Goal: Task Accomplishment & Management: Manage account settings

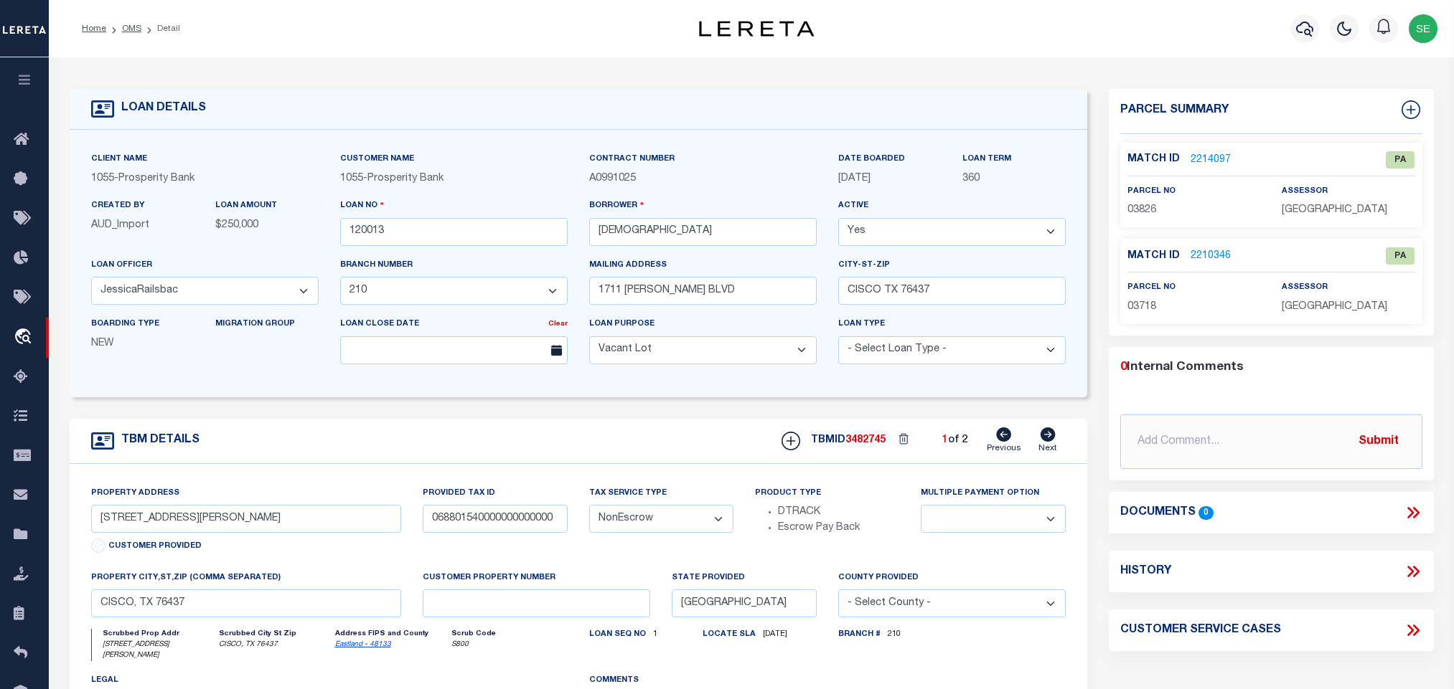
select select "10512"
select select "3953"
select select "400"
select select "NonEscrow"
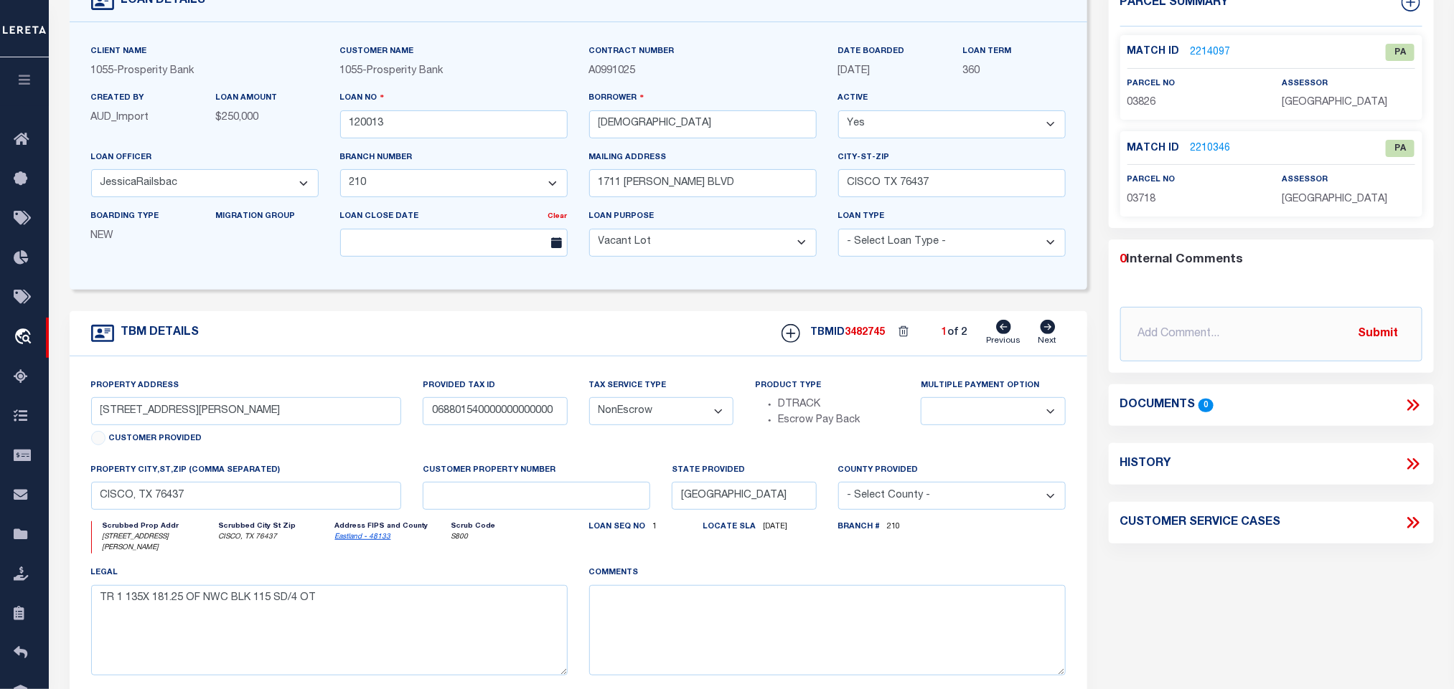
scroll to position [108, 0]
click at [956, 474] on div "county provided - Select County - Abbeville Acadia Accomack Ada Adair Adams Add…" at bounding box center [951, 486] width 227 height 47
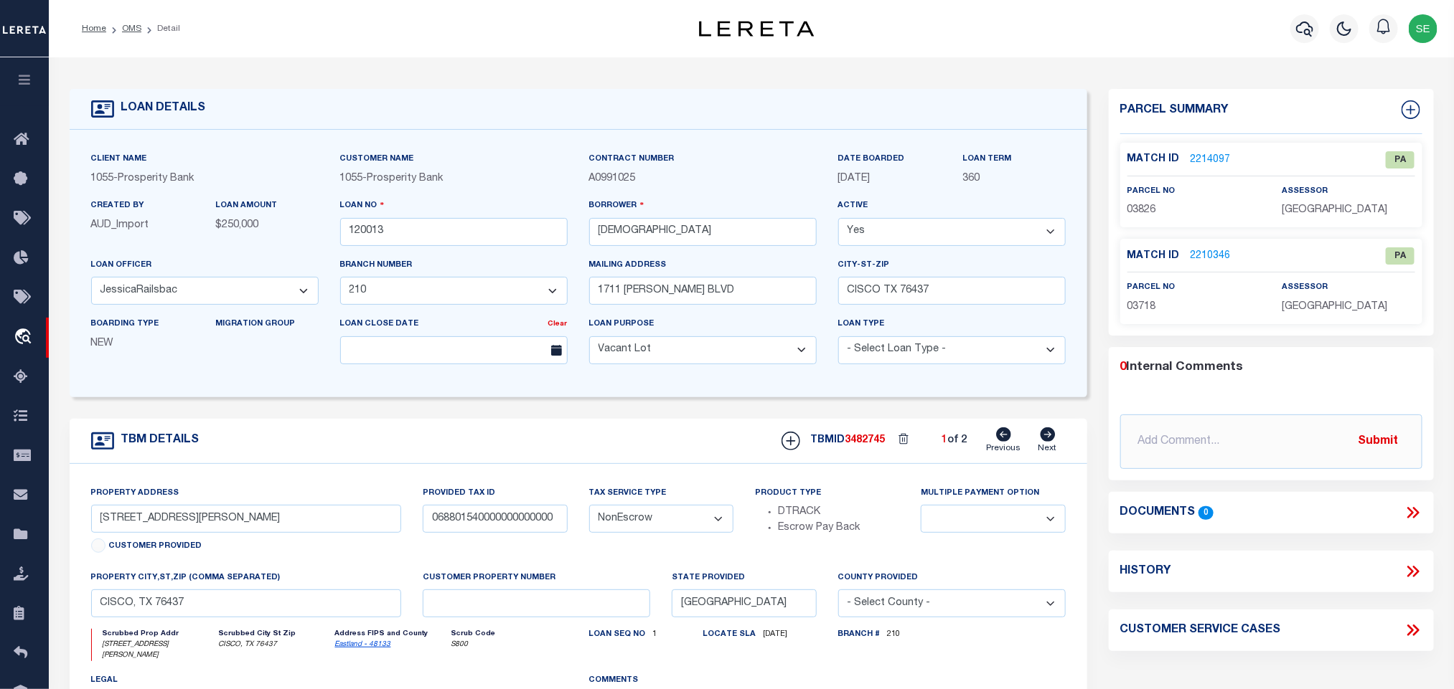
click at [362, 649] on link "Eastland - 48133" at bounding box center [363, 644] width 56 height 7
click at [1203, 156] on link "2214097" at bounding box center [1210, 160] width 40 height 15
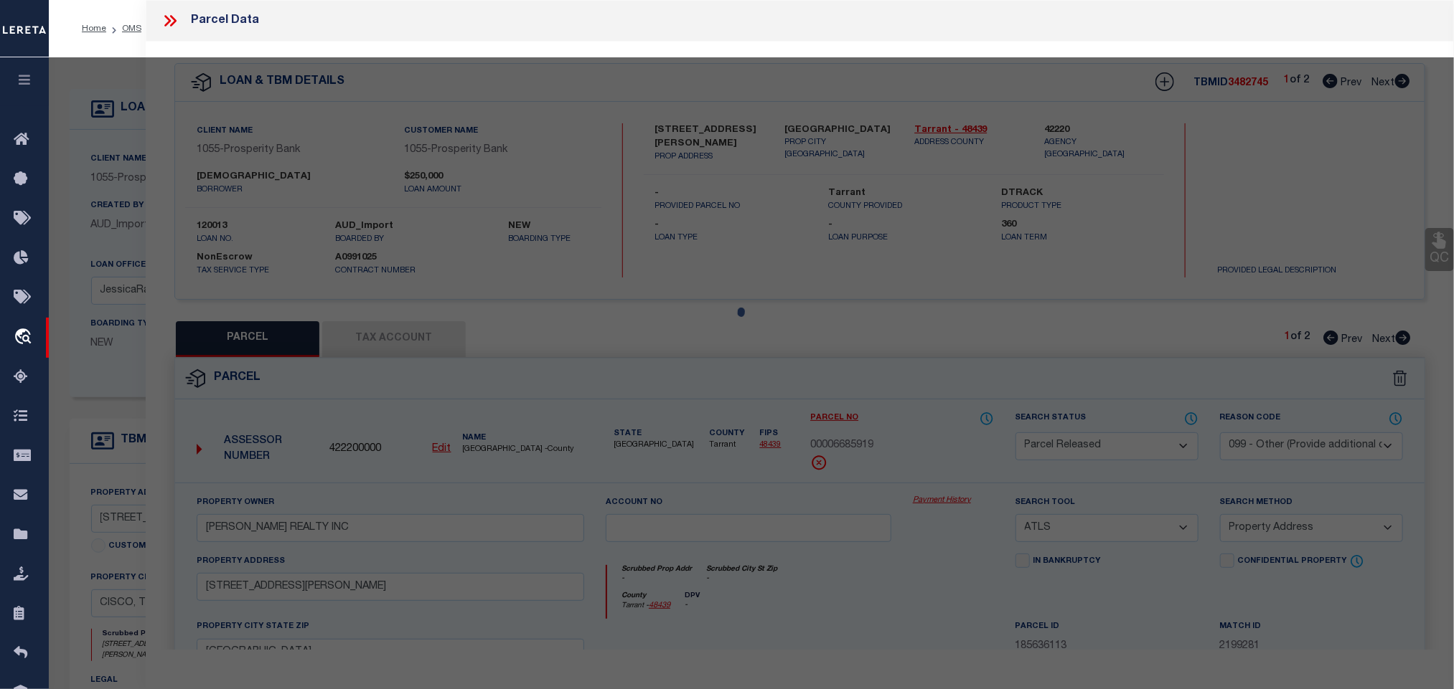
select select "AS"
select select
checkbox input "false"
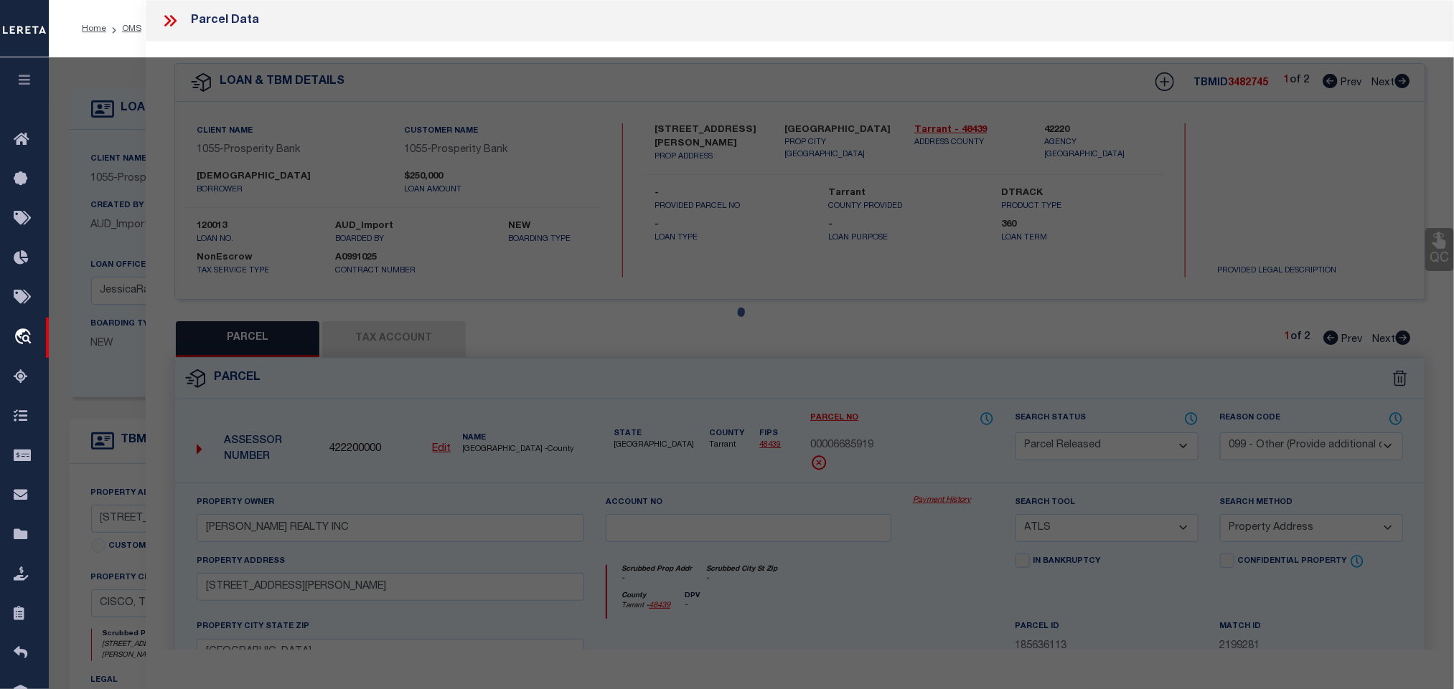
checkbox input "false"
select select "PA"
type input "REDEEMER LUTHERAN CHURCH CISCO"
select select "ATL"
select select "ADD"
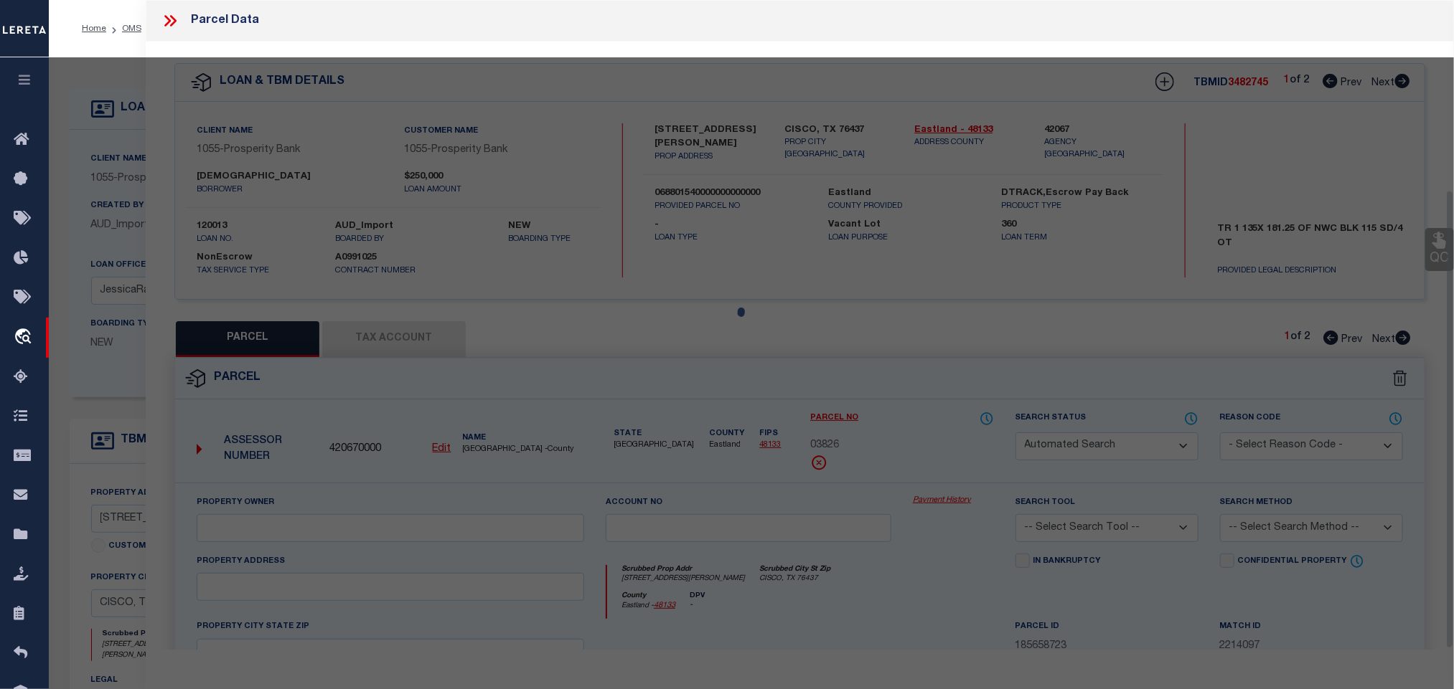
type input "1610 CONRAD HILTON BLVD"
checkbox input "false"
type input "CISCO, TX 76437"
type textarea "5-6 BLK 114 S/D2 OT CISCO (90X140)"
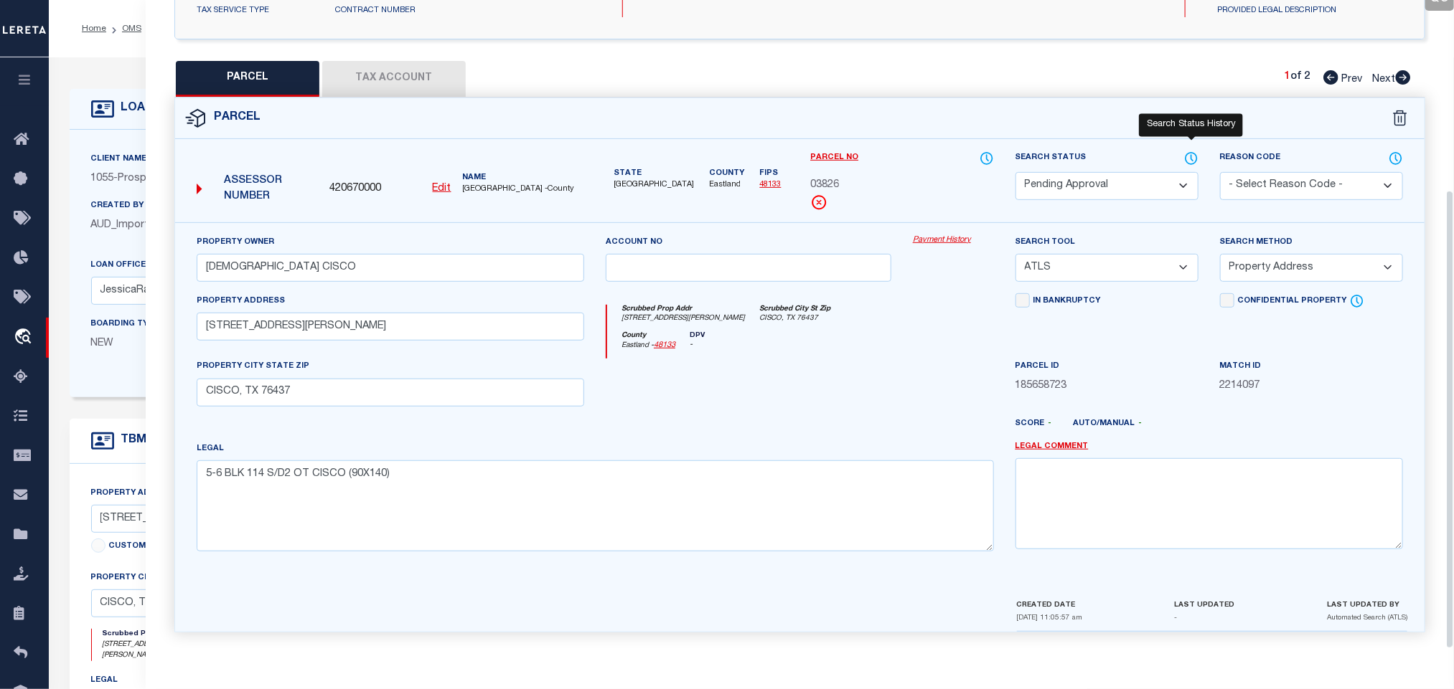
click at [1185, 153] on icon at bounding box center [1190, 158] width 11 height 11
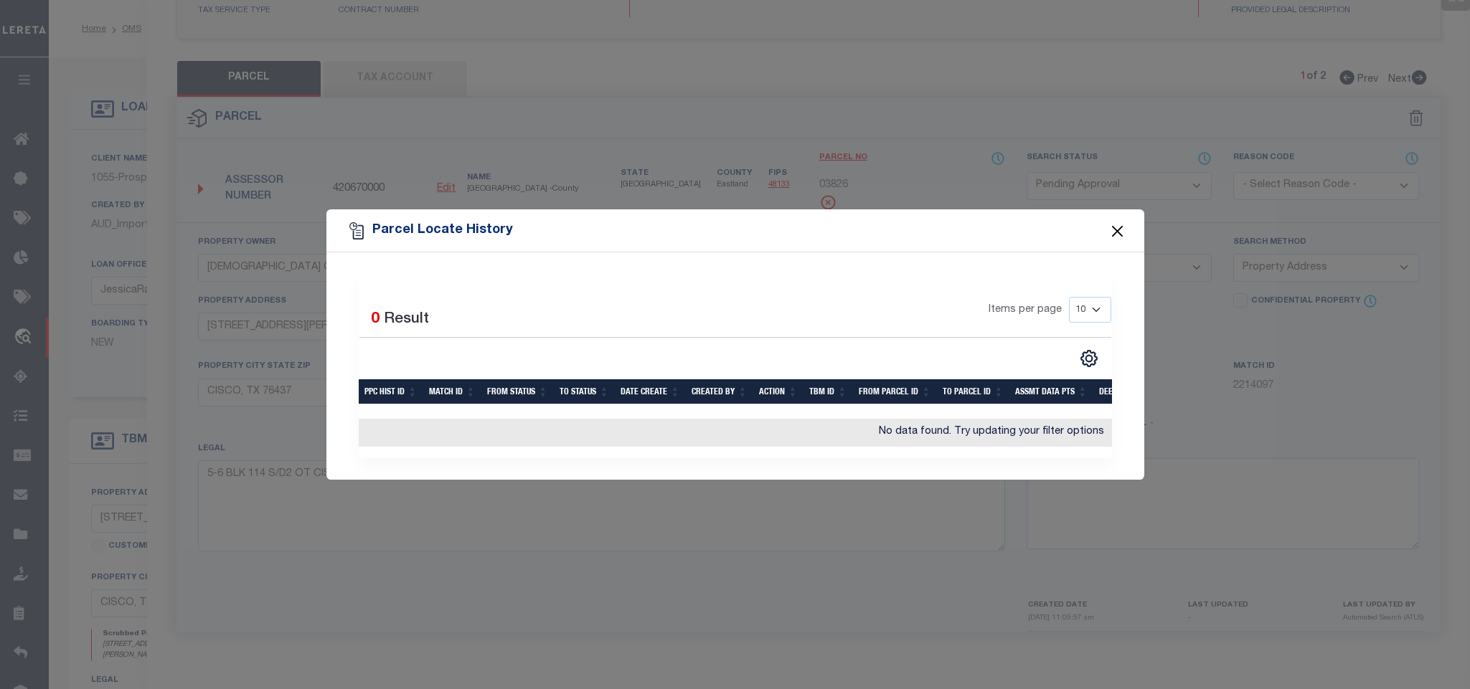
click at [1111, 228] on button "Close" at bounding box center [1117, 231] width 19 height 19
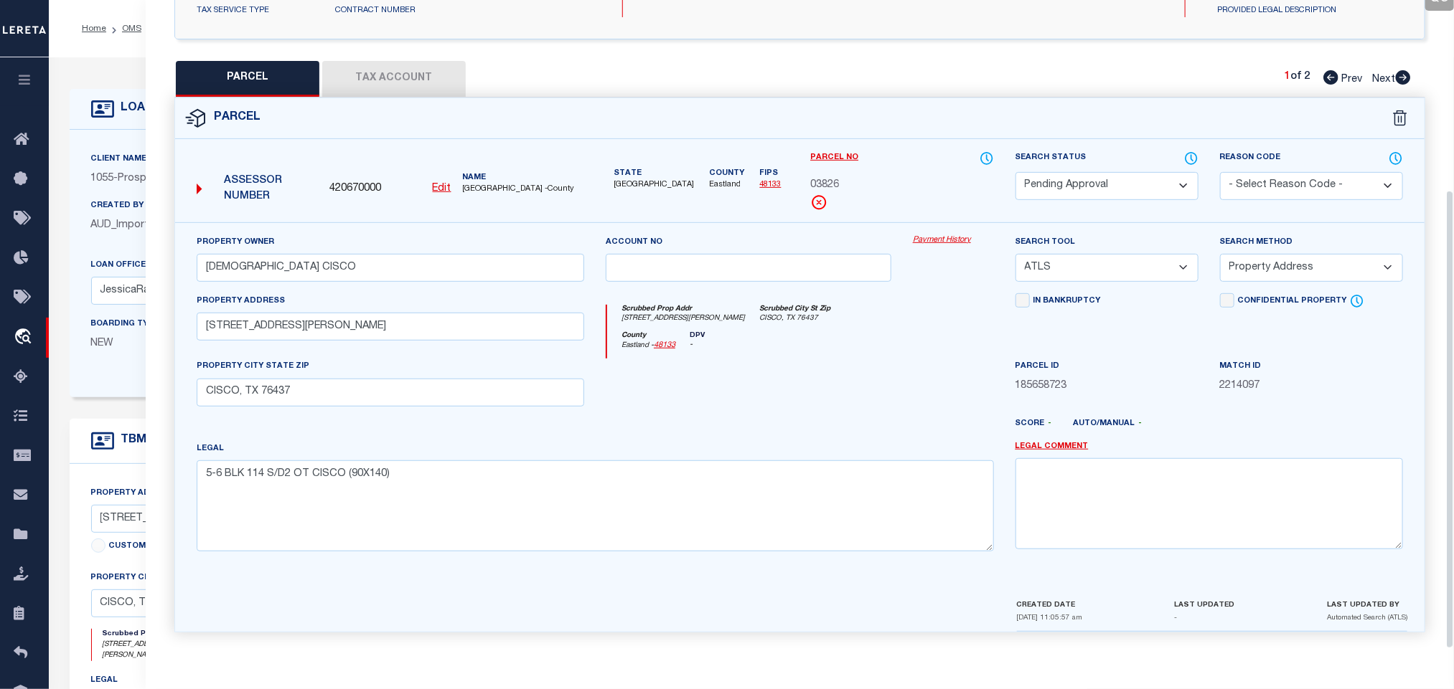
click at [123, 166] on div "Client Name 1055 - Prosperity Bank" at bounding box center [204, 168] width 227 height 35
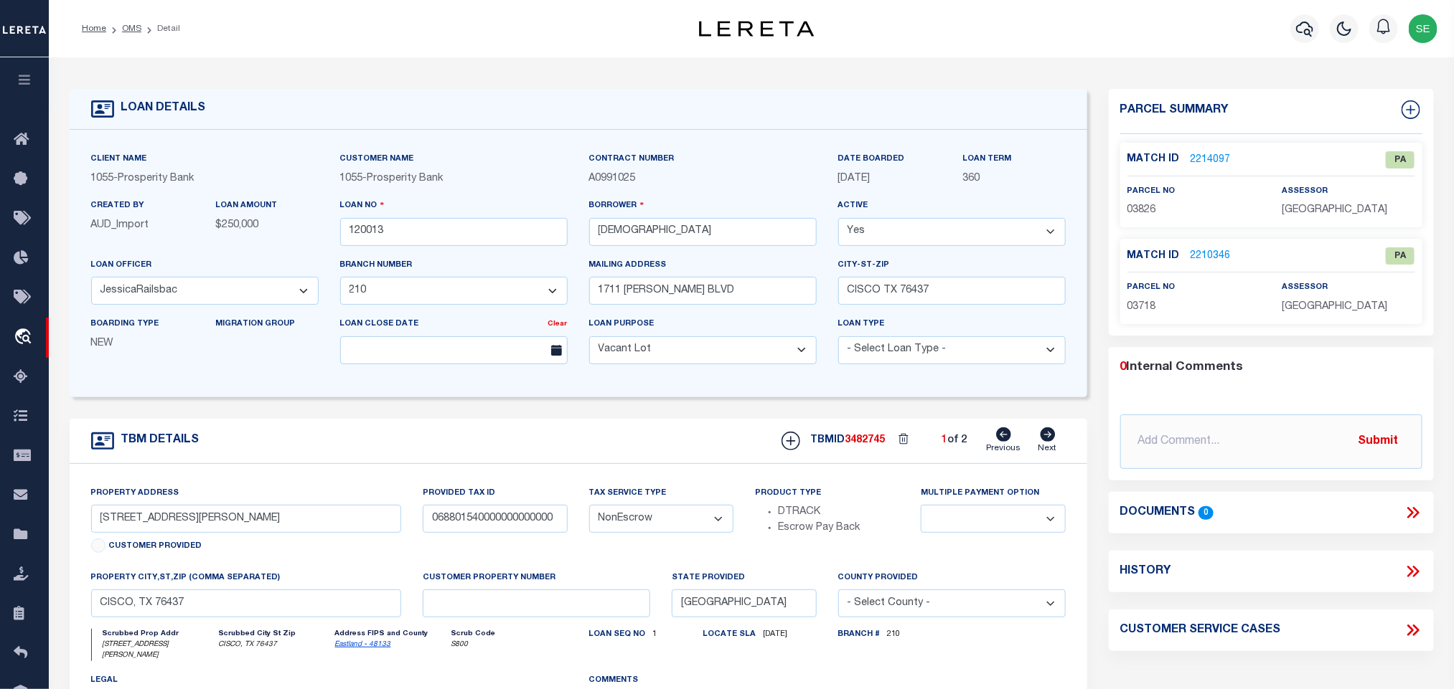
click at [1046, 441] on icon at bounding box center [1048, 435] width 16 height 14
type input "1711 CONRAD HILTON BLVD"
type input "068801539000000000000"
select select
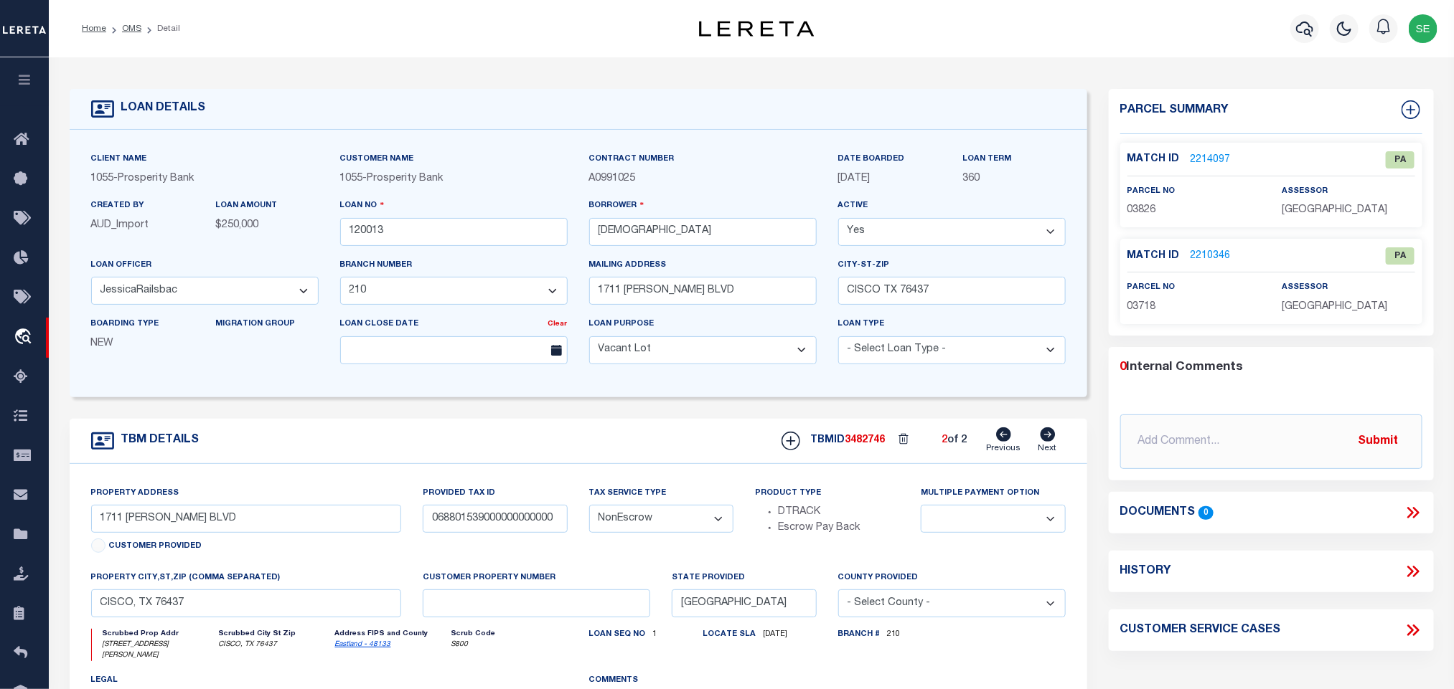
type textarea "TR 2 & 3 100 X 181.25 & S65 OF W200 OF N181.25"
click at [1003, 440] on icon at bounding box center [1003, 435] width 15 height 14
type input "1701 CONRAD HILTON BLVD"
type input "068801540000000000000"
select select
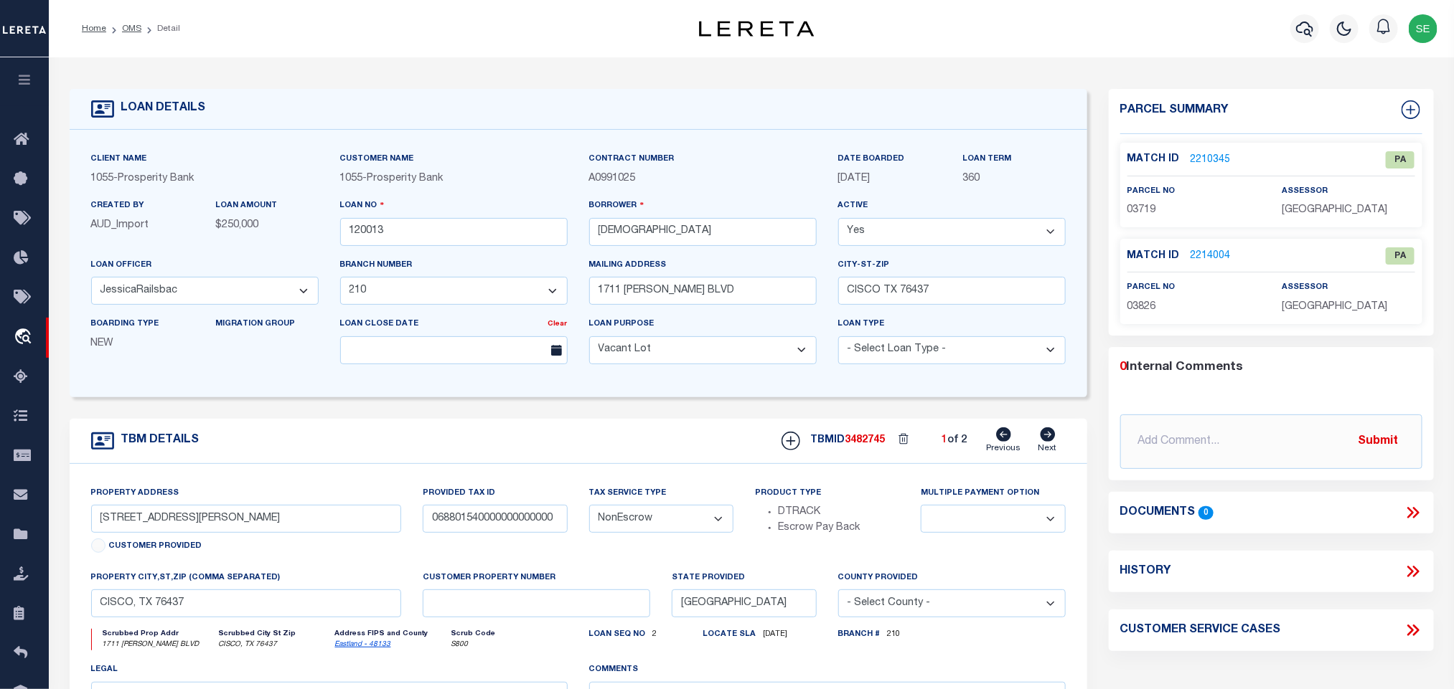
select select
type textarea "TR 1 135X 181.25 OF NWC BLK 115 SD/4 OT"
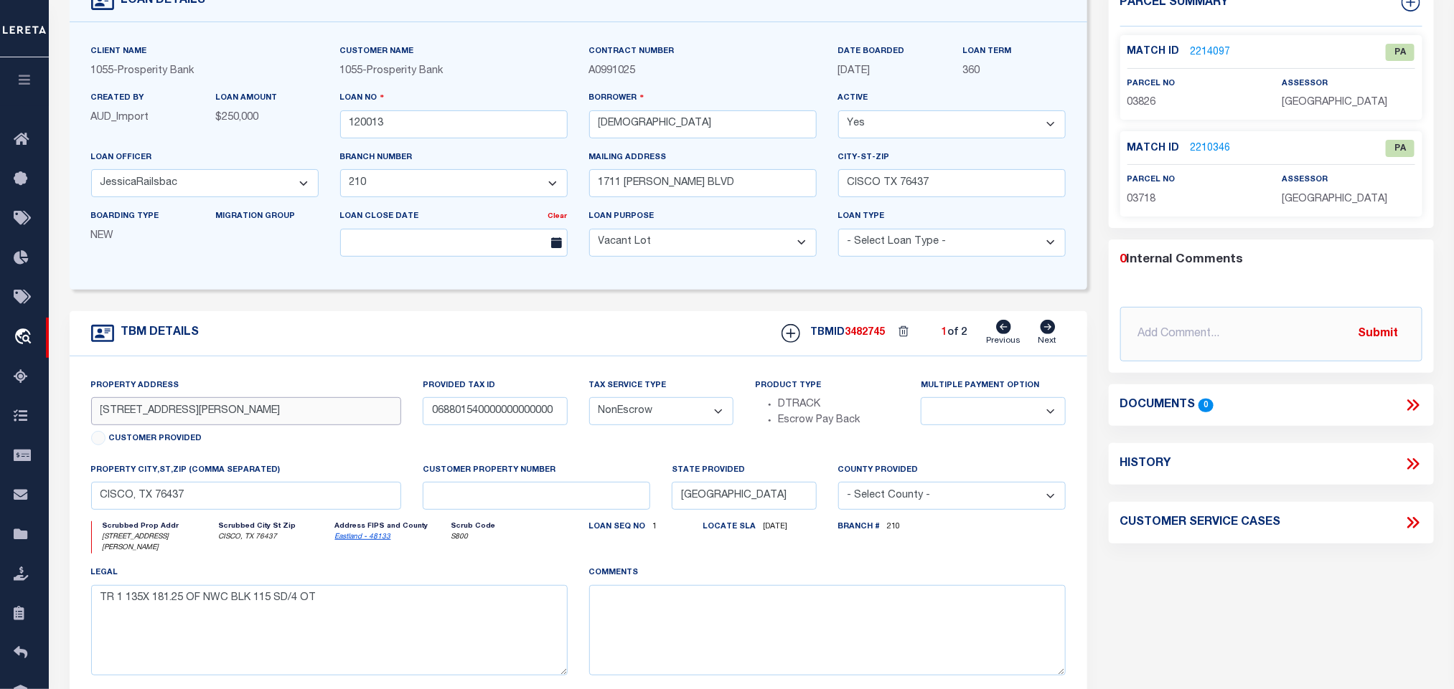
click at [177, 411] on input "1701 CONRAD HILTON BLVD" at bounding box center [246, 411] width 311 height 28
click at [244, 477] on label "property city,st,zip (Comma separated)" at bounding box center [185, 471] width 189 height 12
click at [233, 510] on input "CISCO, TX 76437" at bounding box center [246, 496] width 311 height 28
drag, startPoint x: 1046, startPoint y: 326, endPoint x: 1025, endPoint y: 334, distance: 23.2
click at [1046, 326] on icon at bounding box center [1048, 327] width 16 height 14
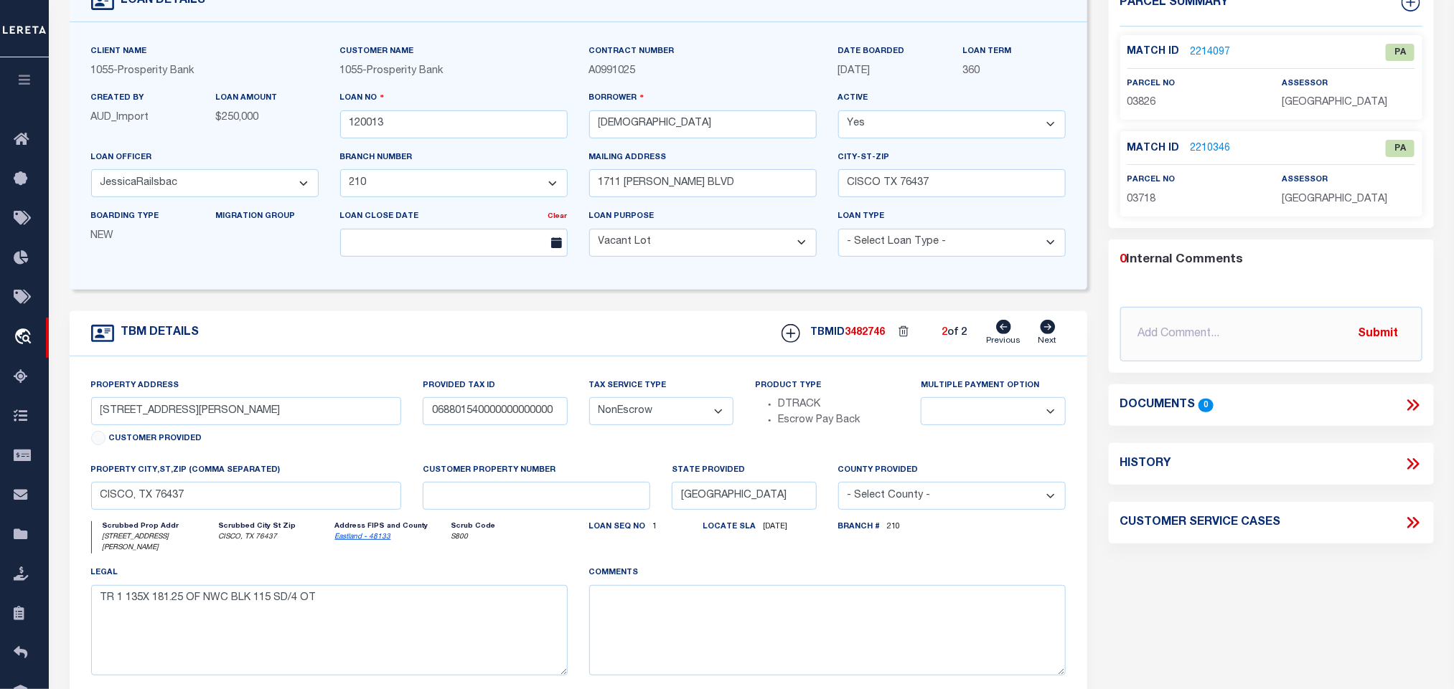
type input "1711 CONRAD HILTON BLVD"
type input "068801539000000000000"
select select
type textarea "TR 2 & 3 100 X 181.25 & S65 OF W200 OF N181.25"
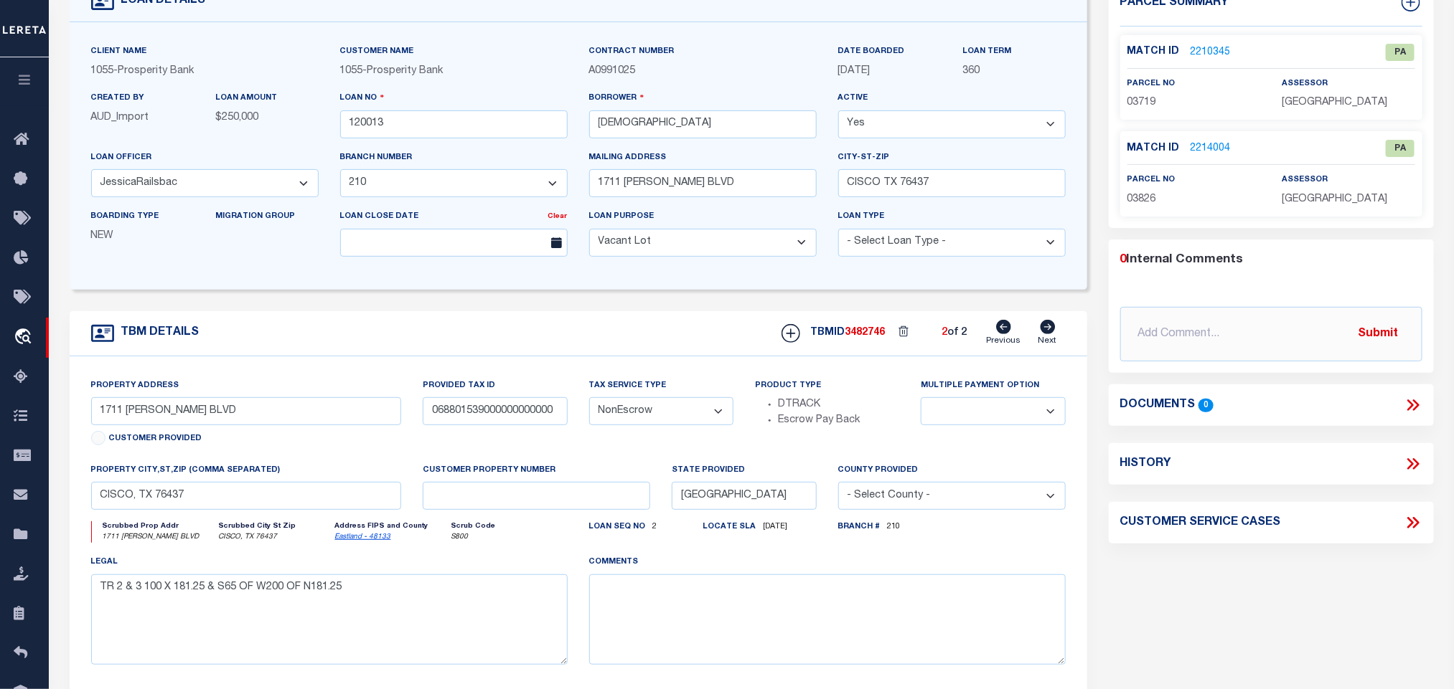
scroll to position [0, 0]
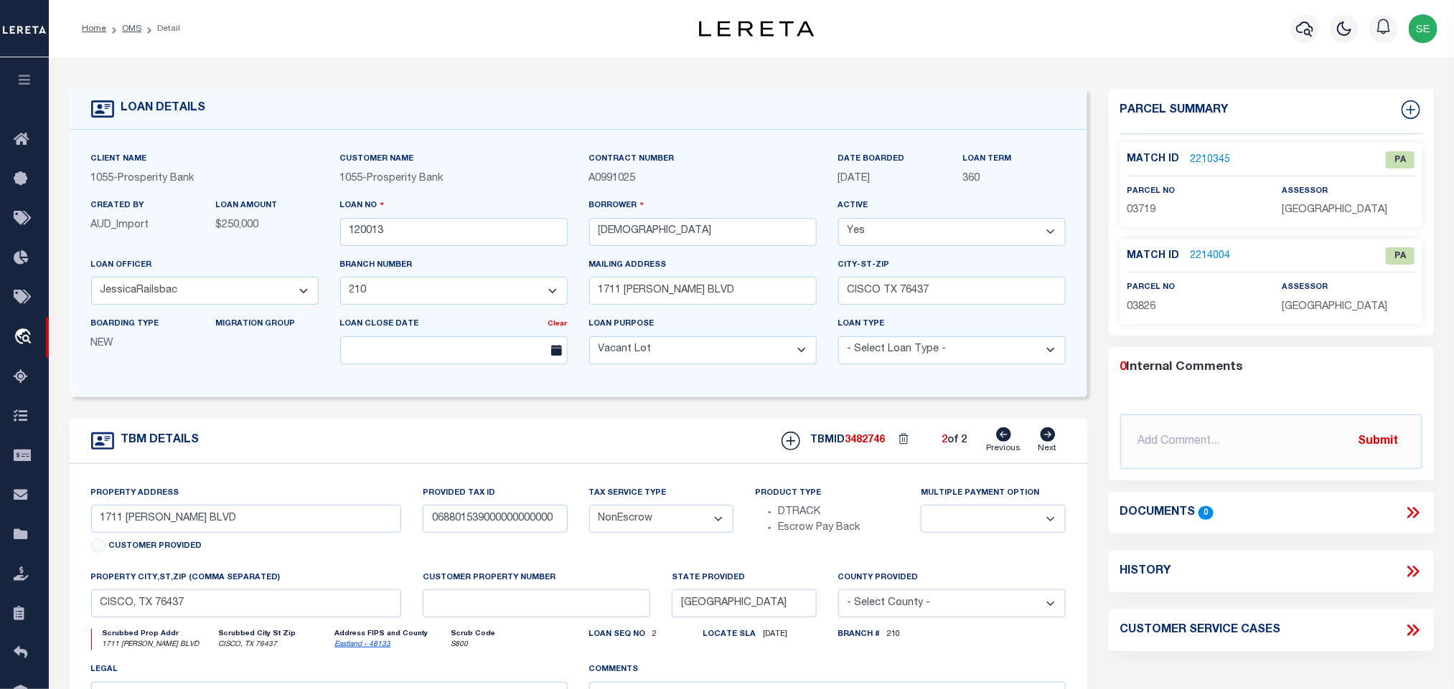
click at [1002, 442] on icon at bounding box center [1004, 435] width 15 height 14
type input "1701 CONRAD HILTON BLVD"
type input "068801540000000000000"
select select
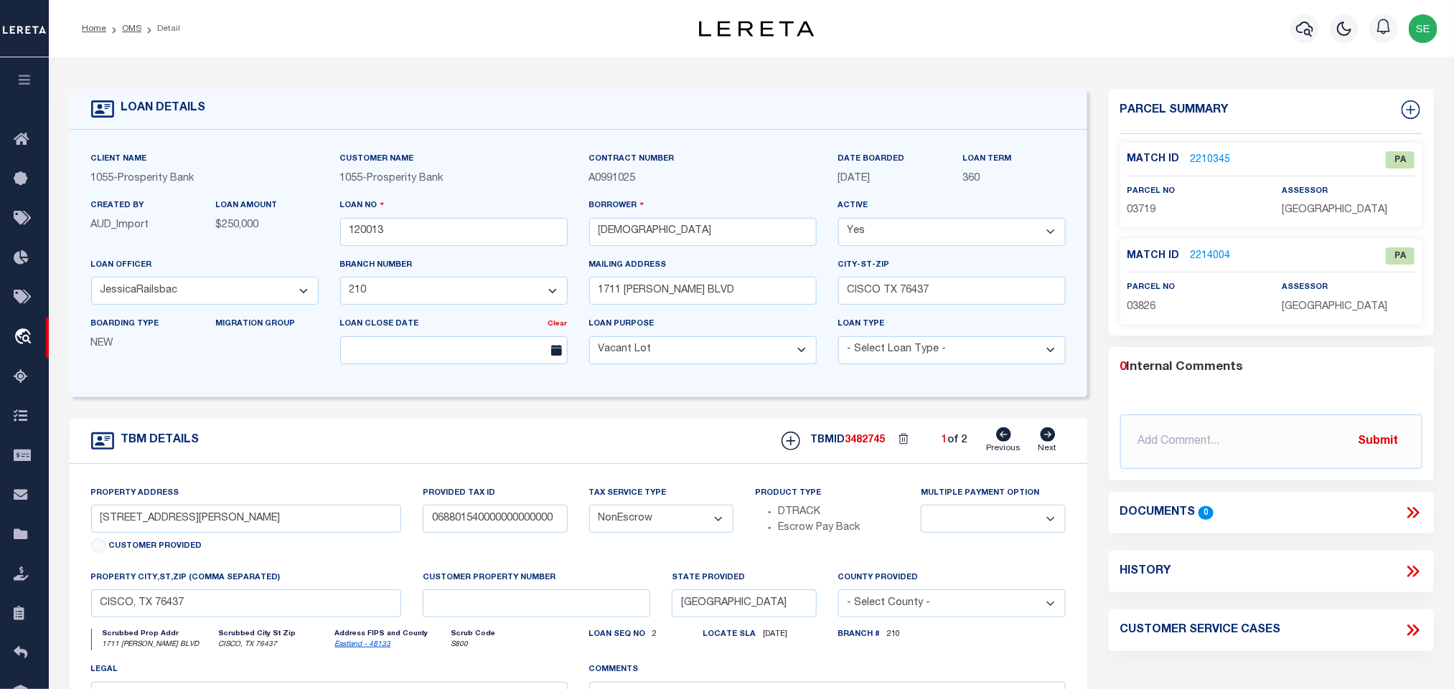
type textarea "TR 1 135X 181.25 OF NWC BLK 115 SD/4 OT"
click at [1047, 442] on icon at bounding box center [1047, 435] width 15 height 14
type input "1711 CONRAD HILTON BLVD"
type input "068801539000000000000"
select select
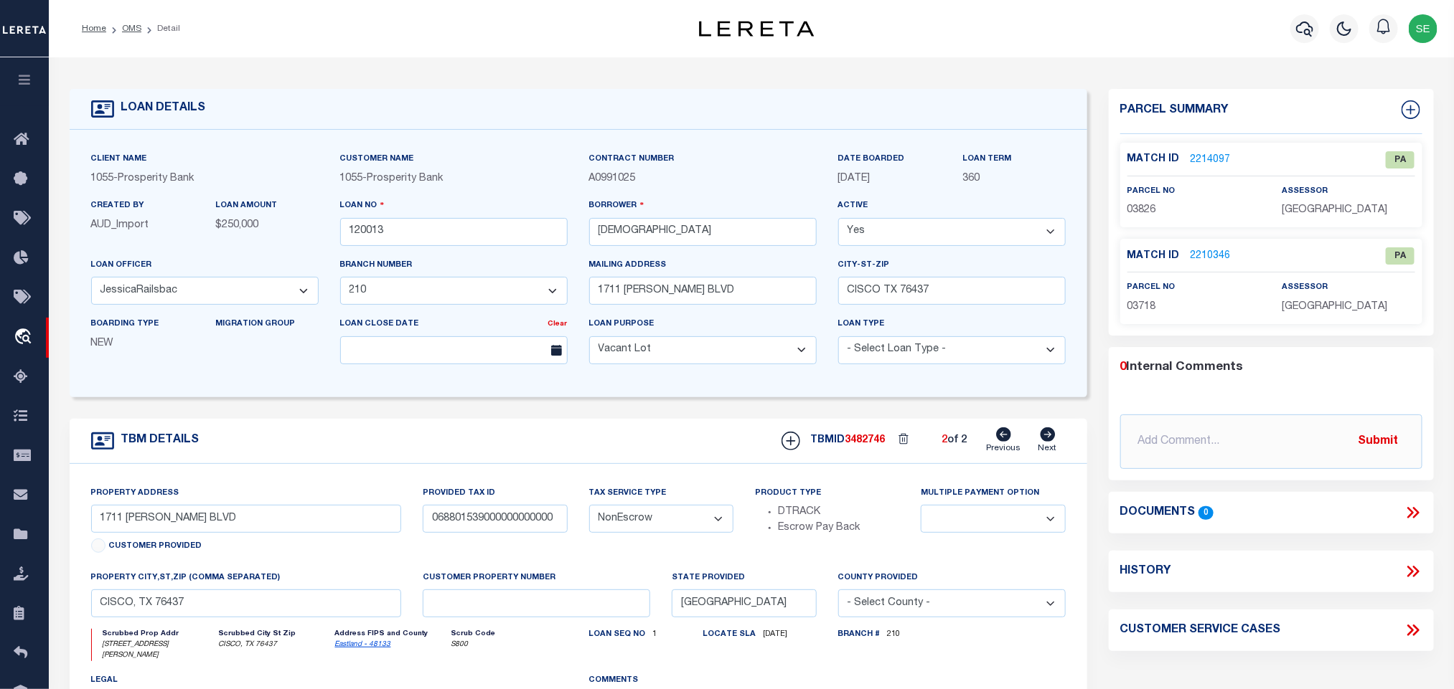
select select
type textarea "TR 2 & 3 100 X 181.25 & S65 OF W200 OF N181.25"
click at [1007, 439] on icon at bounding box center [1004, 435] width 15 height 14
type input "1701 CONRAD HILTON BLVD"
type input "068801540000000000000"
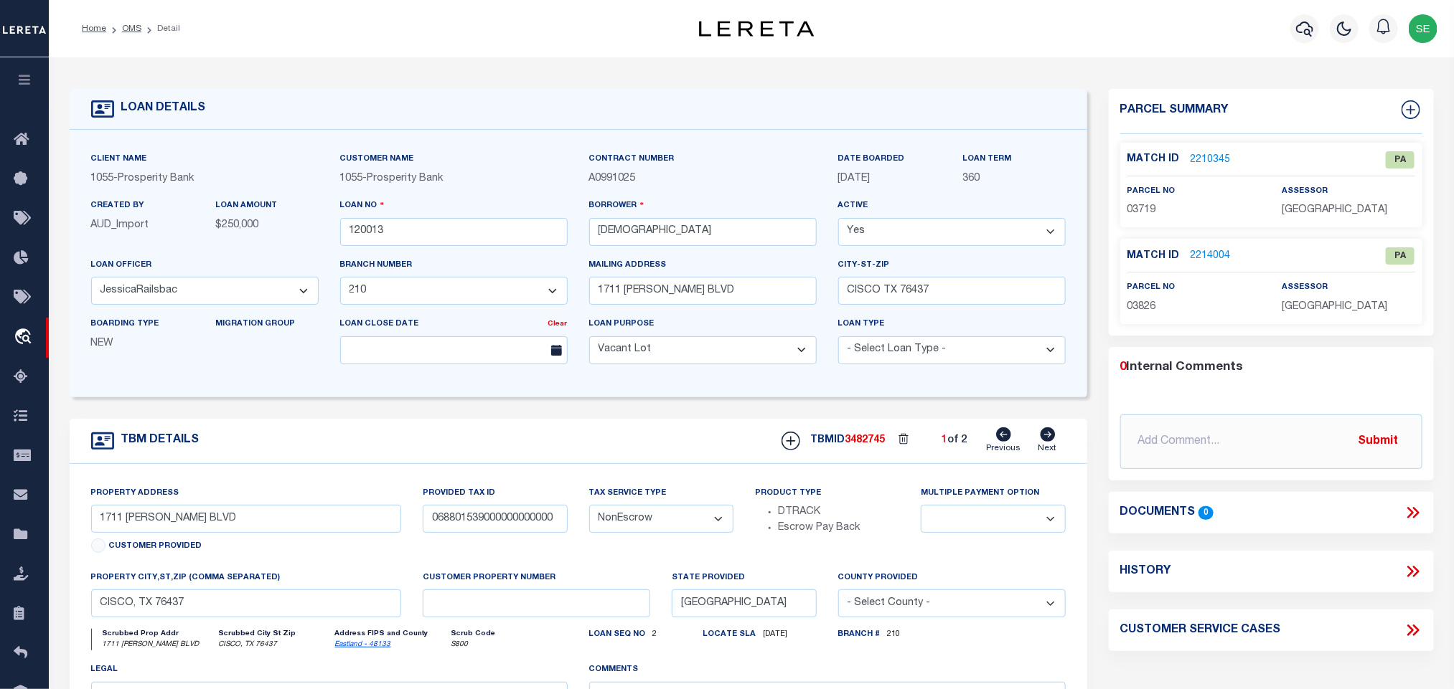
select select
type textarea "TR 1 135X 181.25 OF NWC BLK 115 SD/4 OT"
click at [1047, 433] on icon at bounding box center [1048, 435] width 16 height 14
type input "1711 CONRAD HILTON BLVD"
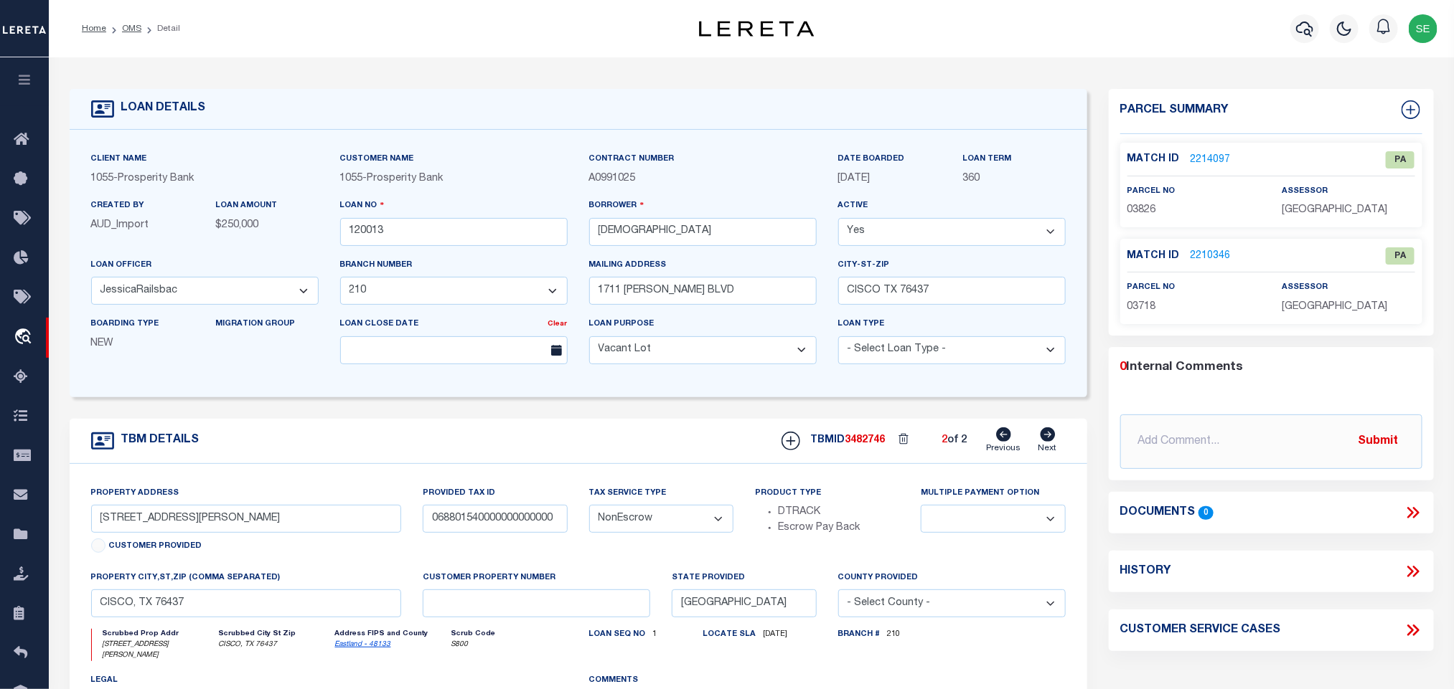
type input "068801539000000000000"
select select
type textarea "TR 2 & 3 100 X 181.25 & S65 OF W200 OF N181.25"
click at [999, 442] on icon at bounding box center [1004, 435] width 15 height 14
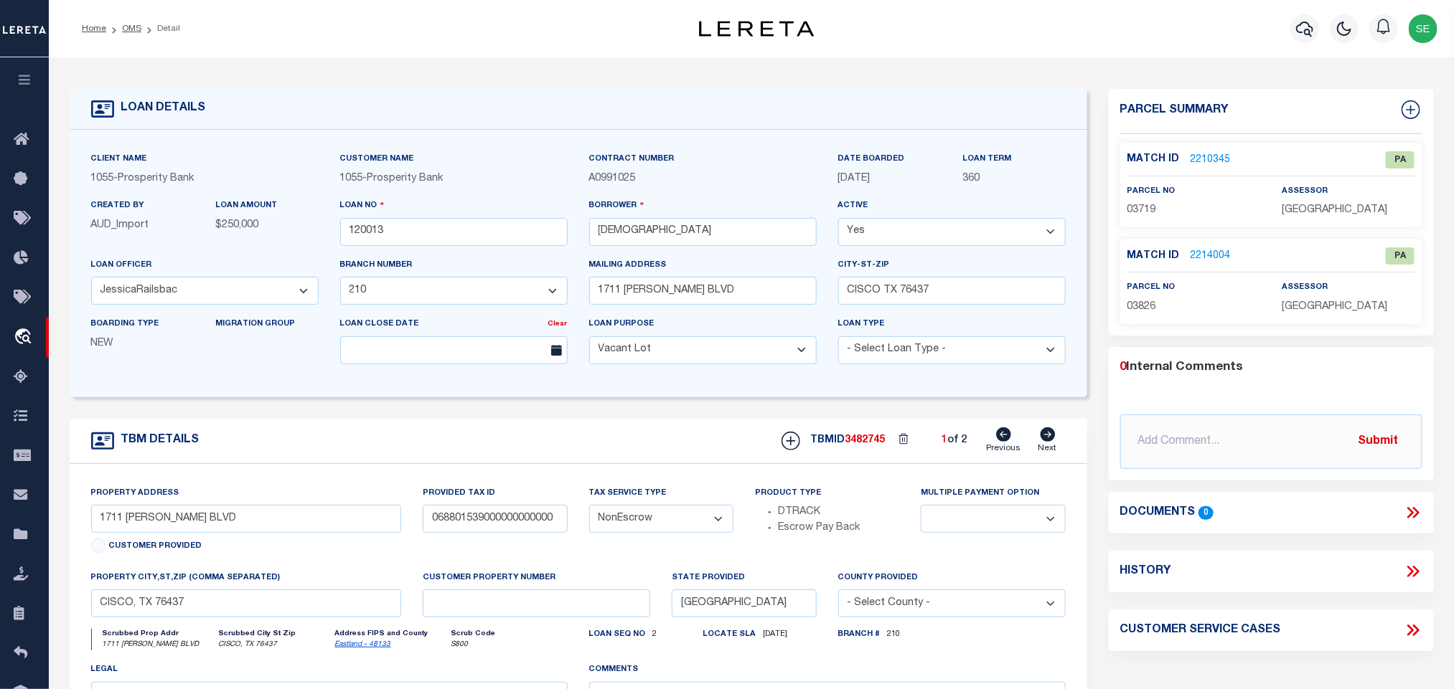
type input "1701 CONRAD HILTON BLVD"
type input "068801540000000000000"
select select
type textarea "TR 1 135X 181.25 OF NWC BLK 115 SD/4 OT"
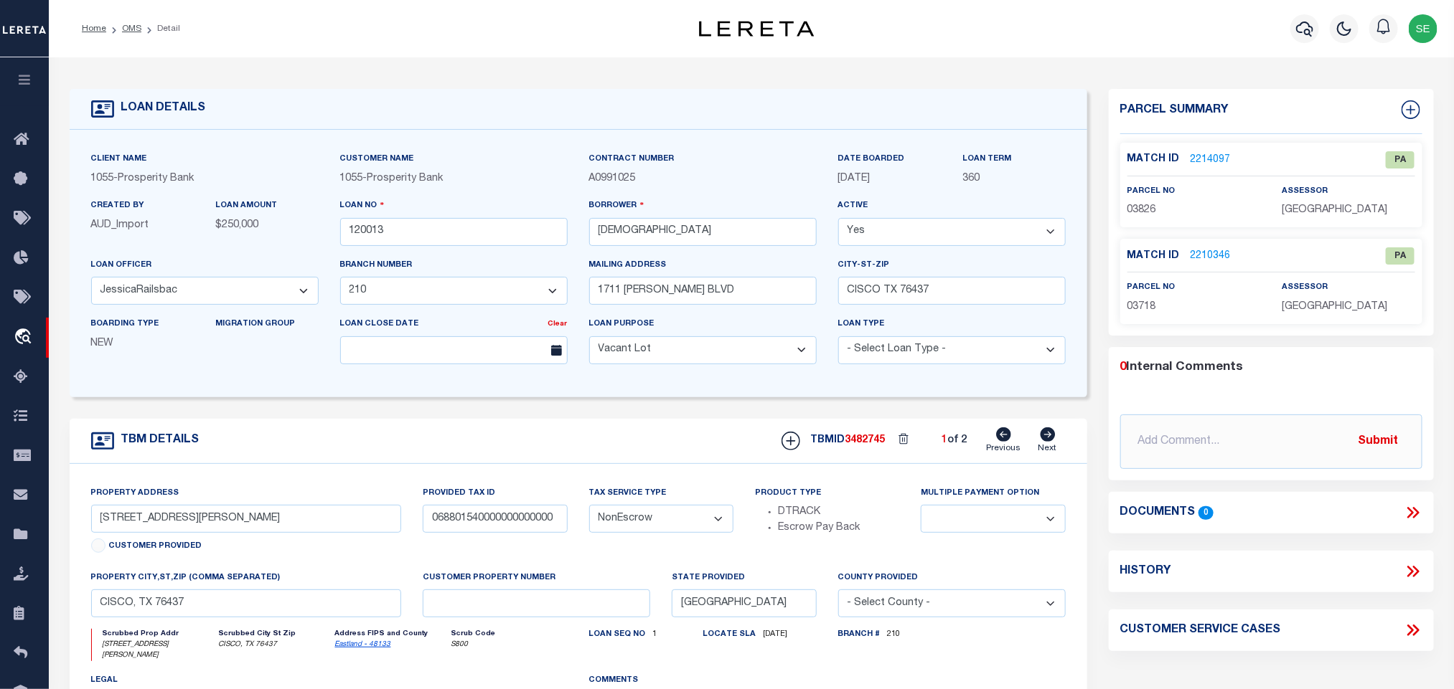
click at [1045, 438] on icon at bounding box center [1047, 435] width 15 height 14
type input "1711 CONRAD HILTON BLVD"
type input "068801539000000000000"
select select
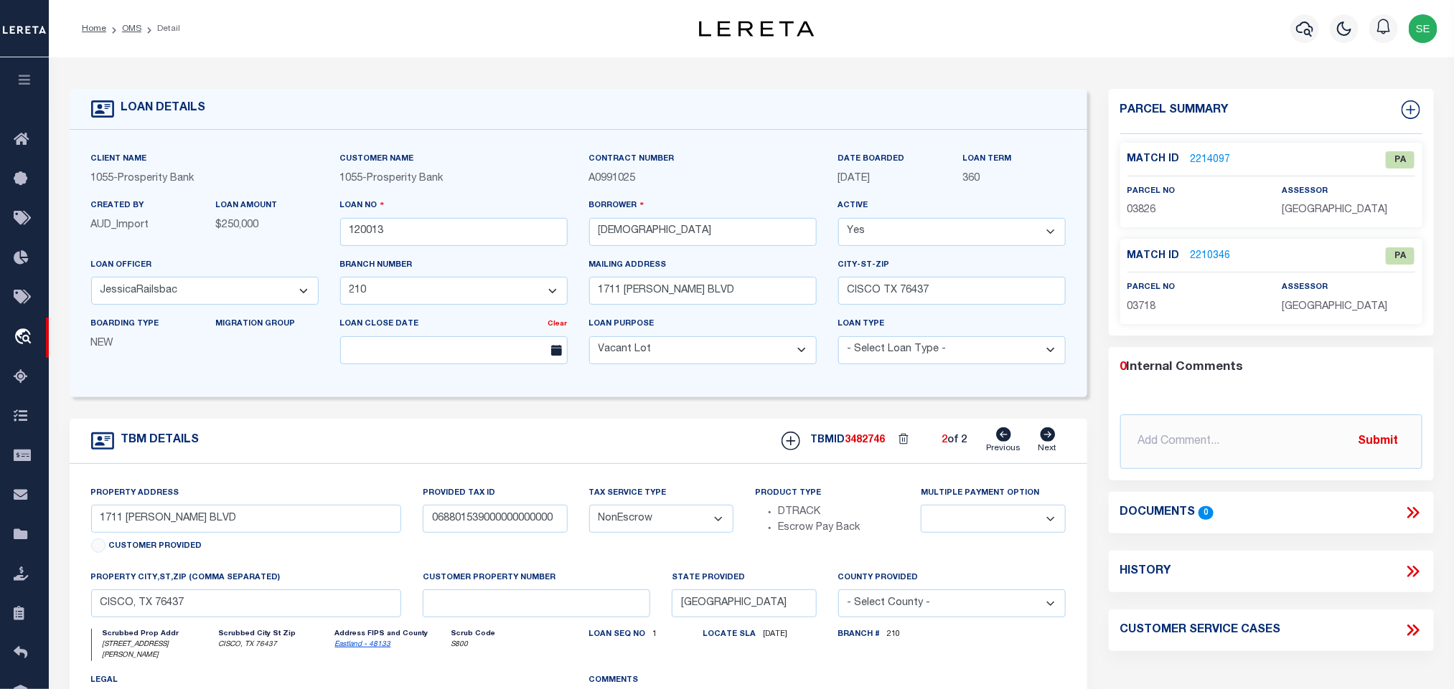
type textarea "TR 2 & 3 100 X 181.25 & S65 OF W200 OF N181.25"
click at [1009, 435] on icon at bounding box center [1004, 435] width 15 height 14
type input "1701 CONRAD HILTON BLVD"
type input "068801540000000000000"
select select
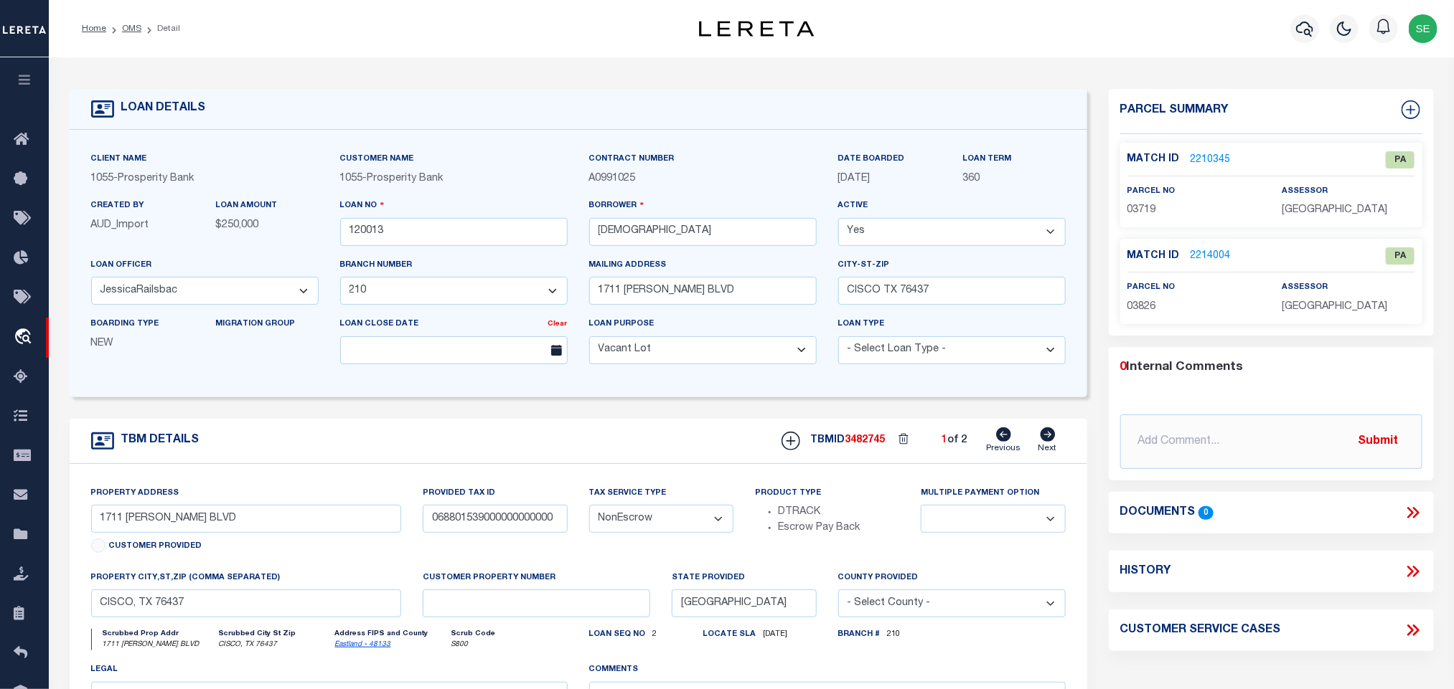
select select
type textarea "TR 1 135X 181.25 OF NWC BLK 115 SD/4 OT"
click at [1216, 257] on link "2210346" at bounding box center [1210, 256] width 40 height 15
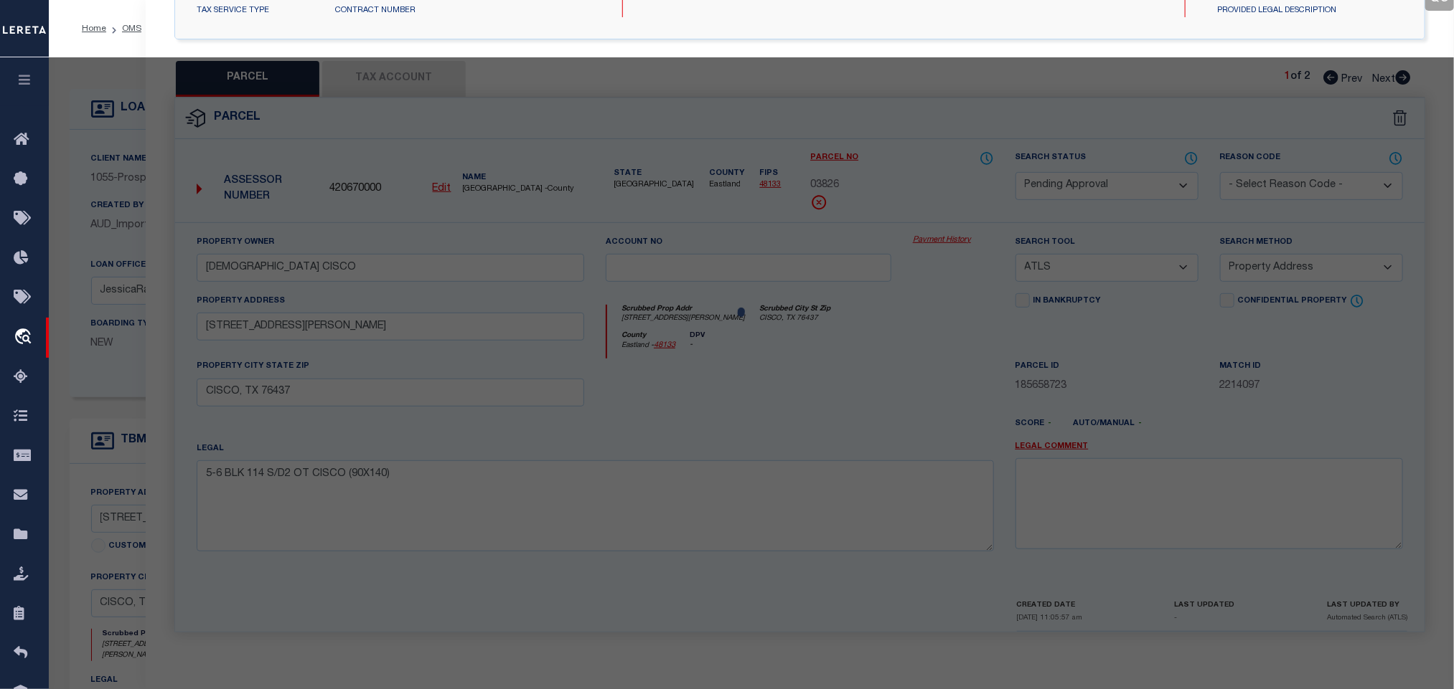
select select "AS"
select select
checkbox input "false"
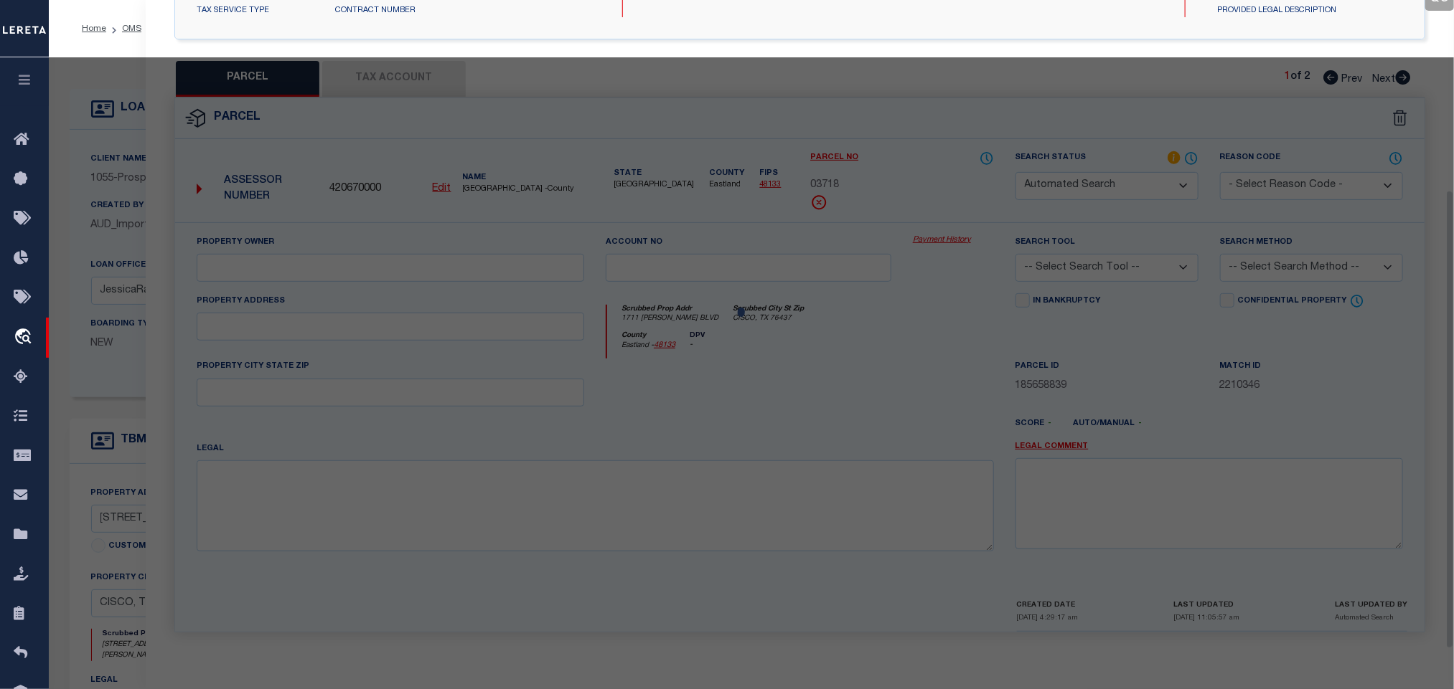
select select "PA"
type input "REDEEMER LUTHERAN CHURCH CISCO"
select select "ATL"
select select "ADD"
type input "1711 CONRAD HILTON BLVD"
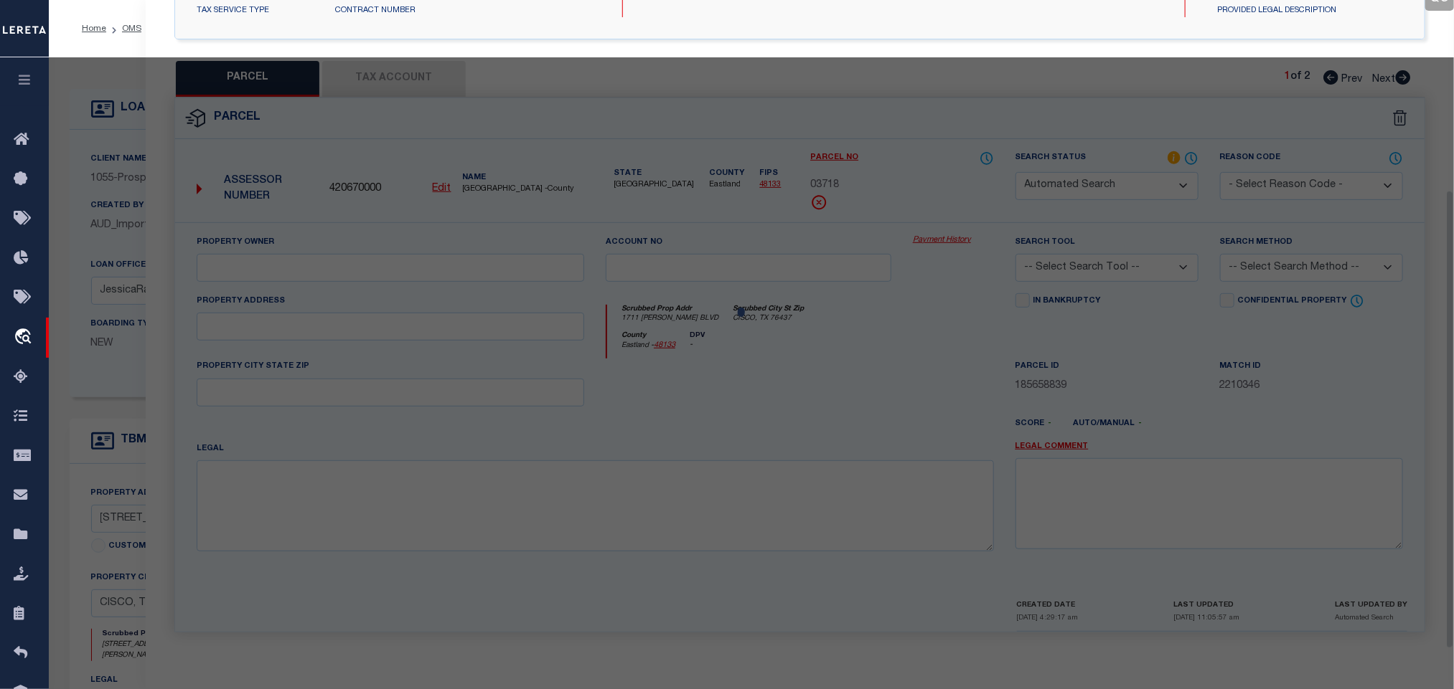
checkbox input "false"
type input "CISCO, TX 76437"
type textarea "TR 2 & 3 100 X 181.25 & S65 OF W200 OF N181.25 OF S/2 BLK 115 SD/4 OT"
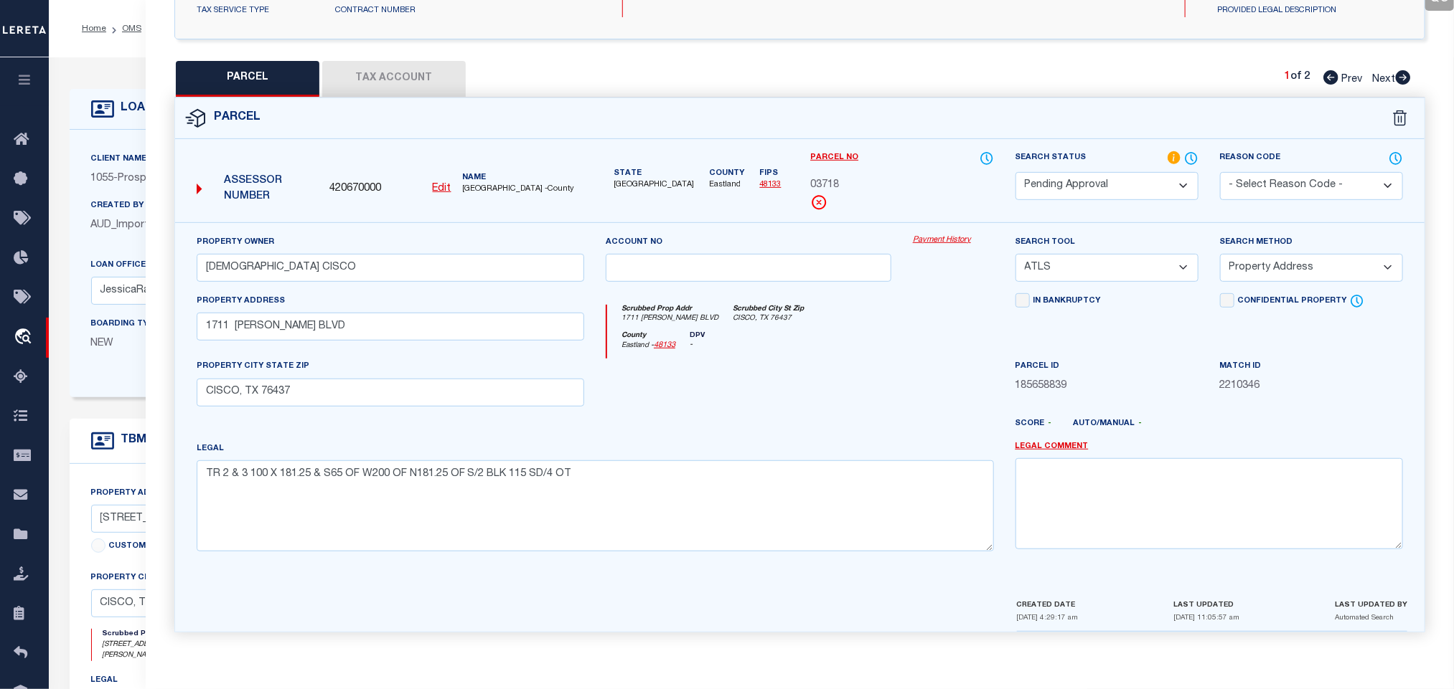
click at [101, 227] on span "AUD_Import" at bounding box center [120, 225] width 58 height 10
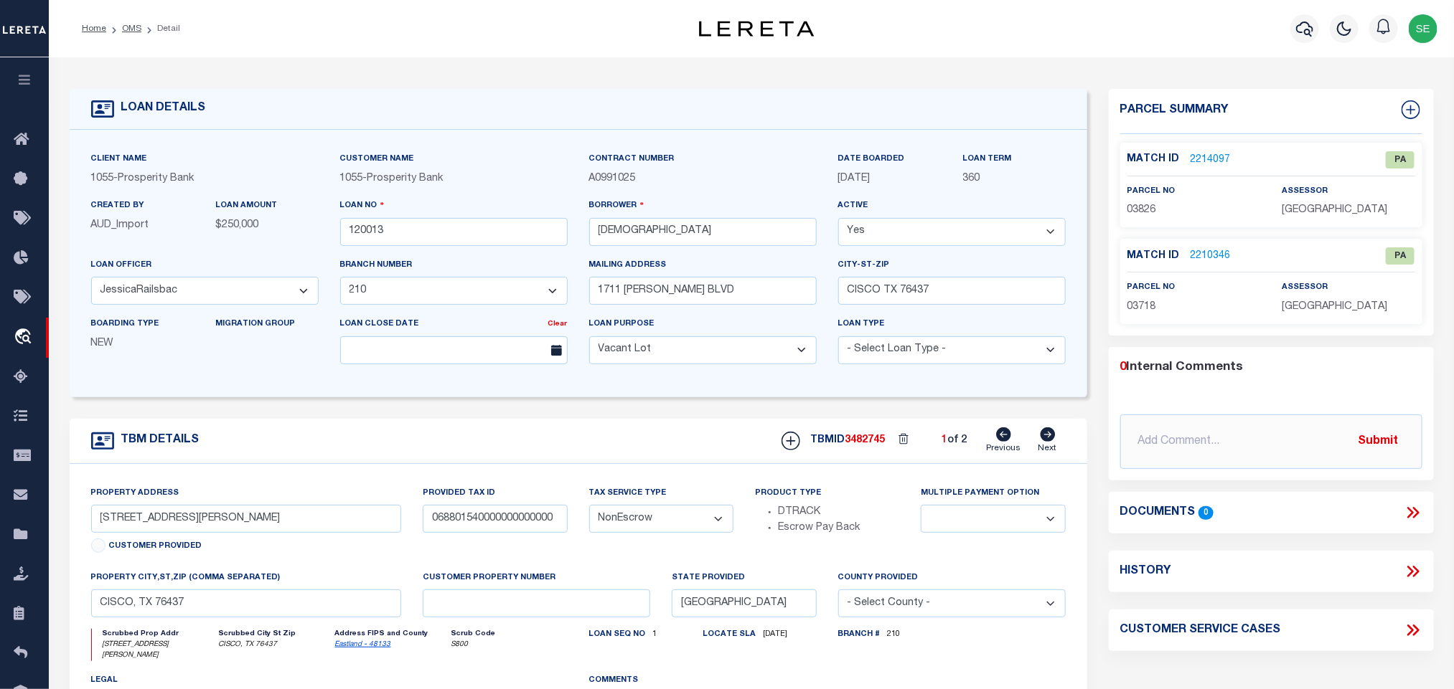
click at [1147, 213] on span "03826" at bounding box center [1141, 210] width 29 height 10
copy span "03826"
click at [1053, 433] on icon at bounding box center [1048, 435] width 16 height 14
type input "1711 CONRAD HILTON BLVD"
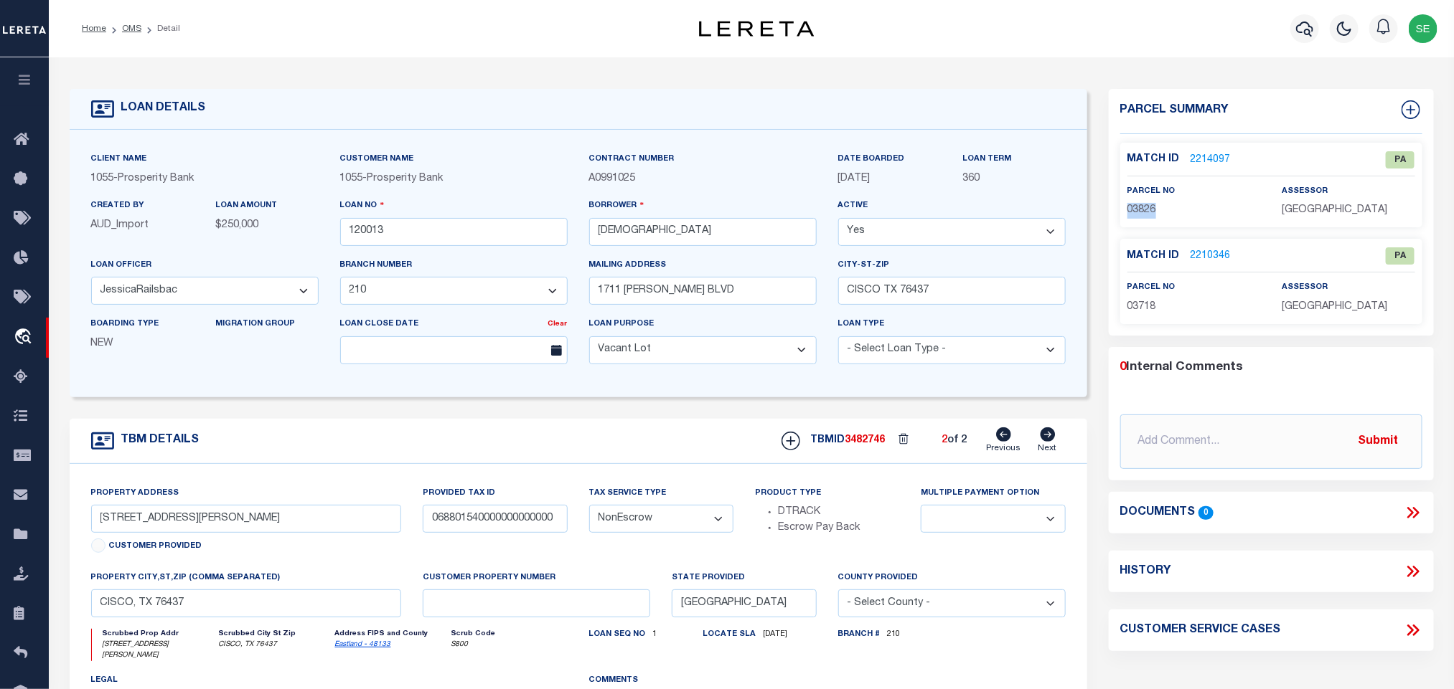
type input "068801539000000000000"
select select
type textarea "TR 2 & 3 100 X 181.25 & S65 OF W200 OF N181.25"
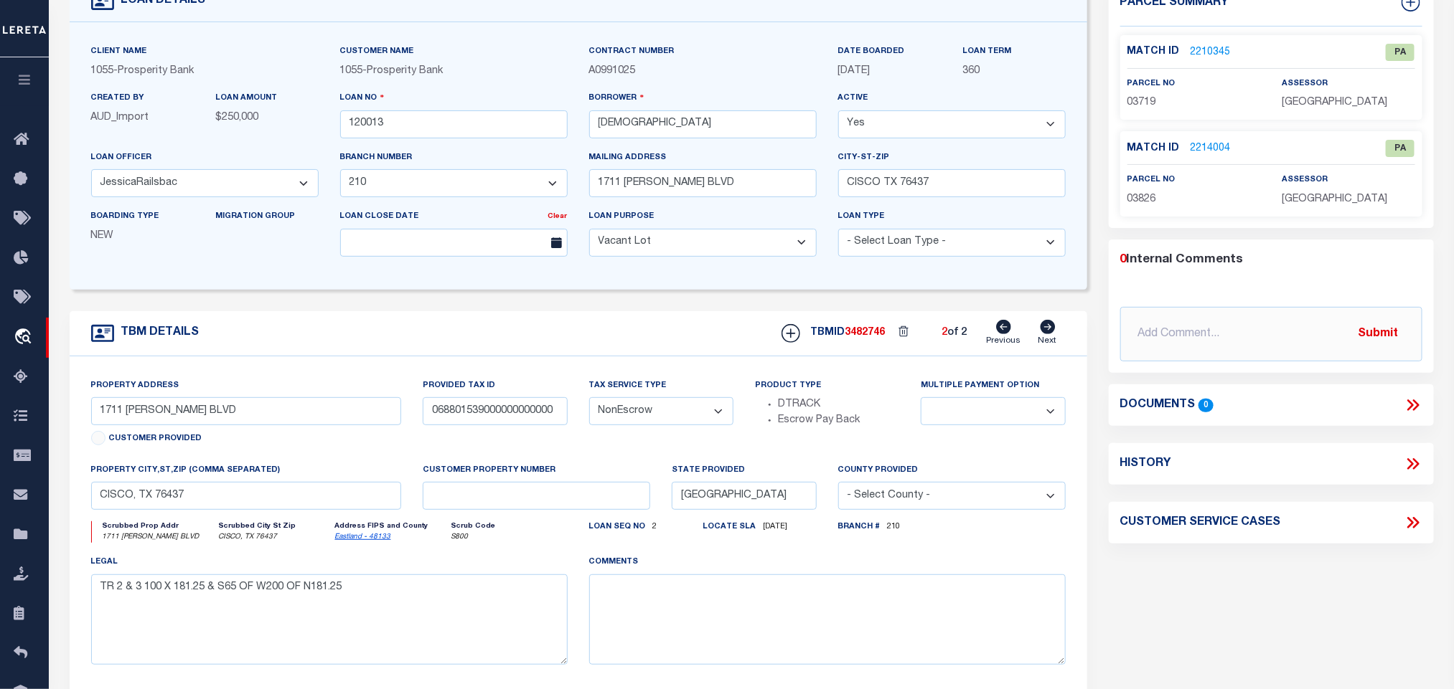
scroll to position [0, 0]
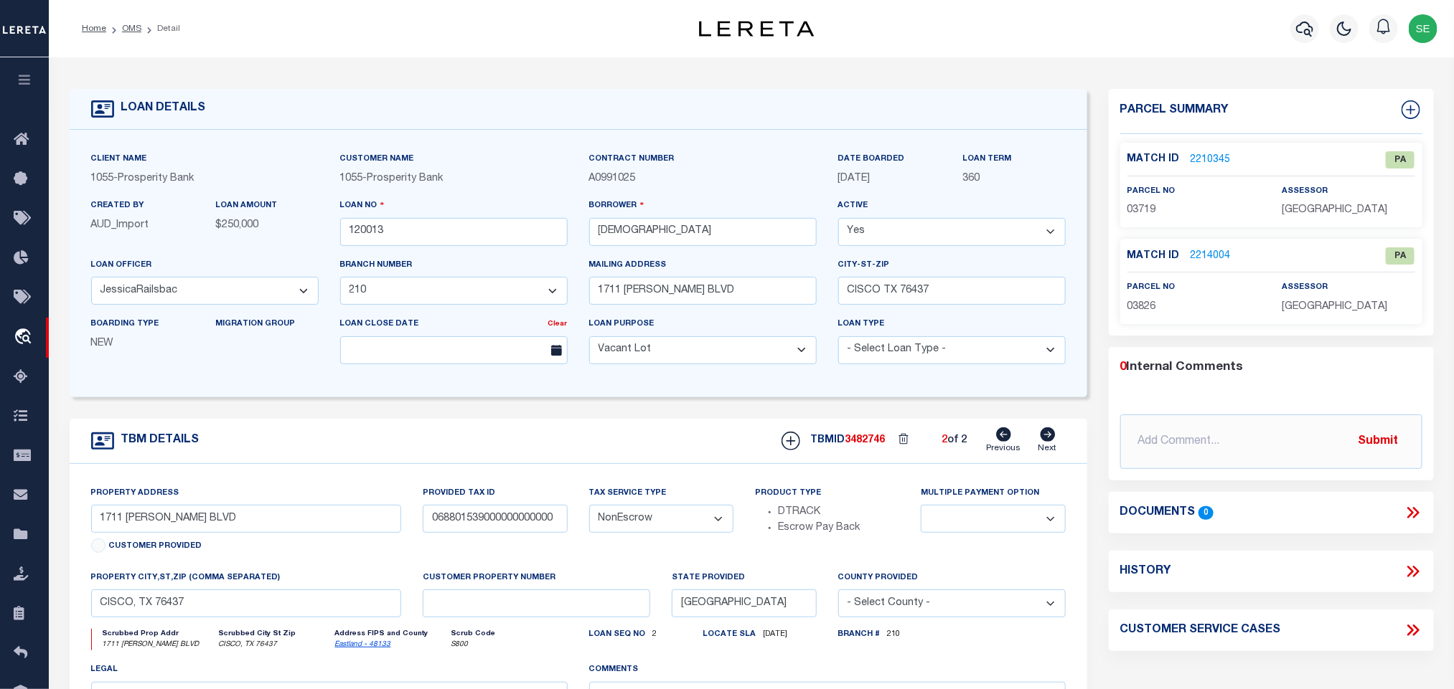
click at [1002, 435] on icon at bounding box center [1004, 435] width 15 height 14
type input "1701 CONRAD HILTON BLVD"
type input "068801540000000000000"
select select
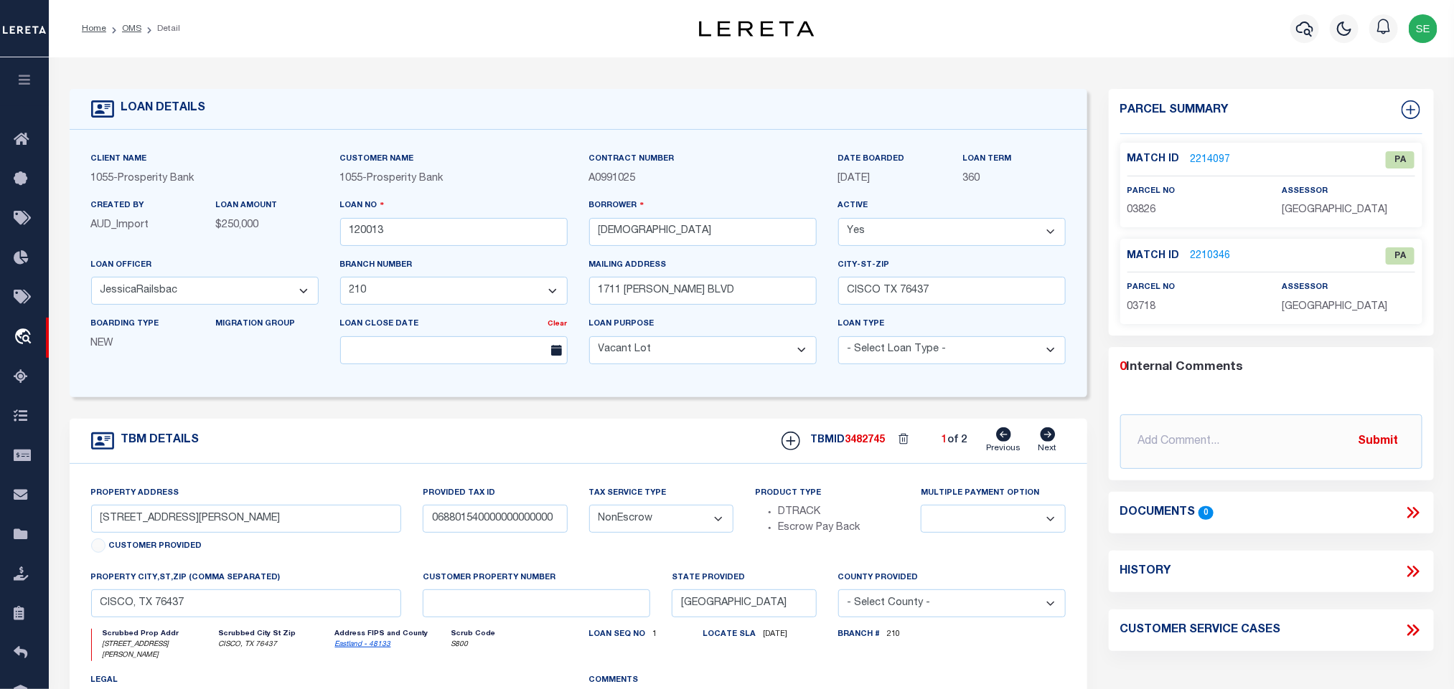
type textarea "TR 1 135X 181.25 OF NWC BLK 115 SD/4 OT"
click at [1197, 157] on link "2214097" at bounding box center [1210, 160] width 40 height 15
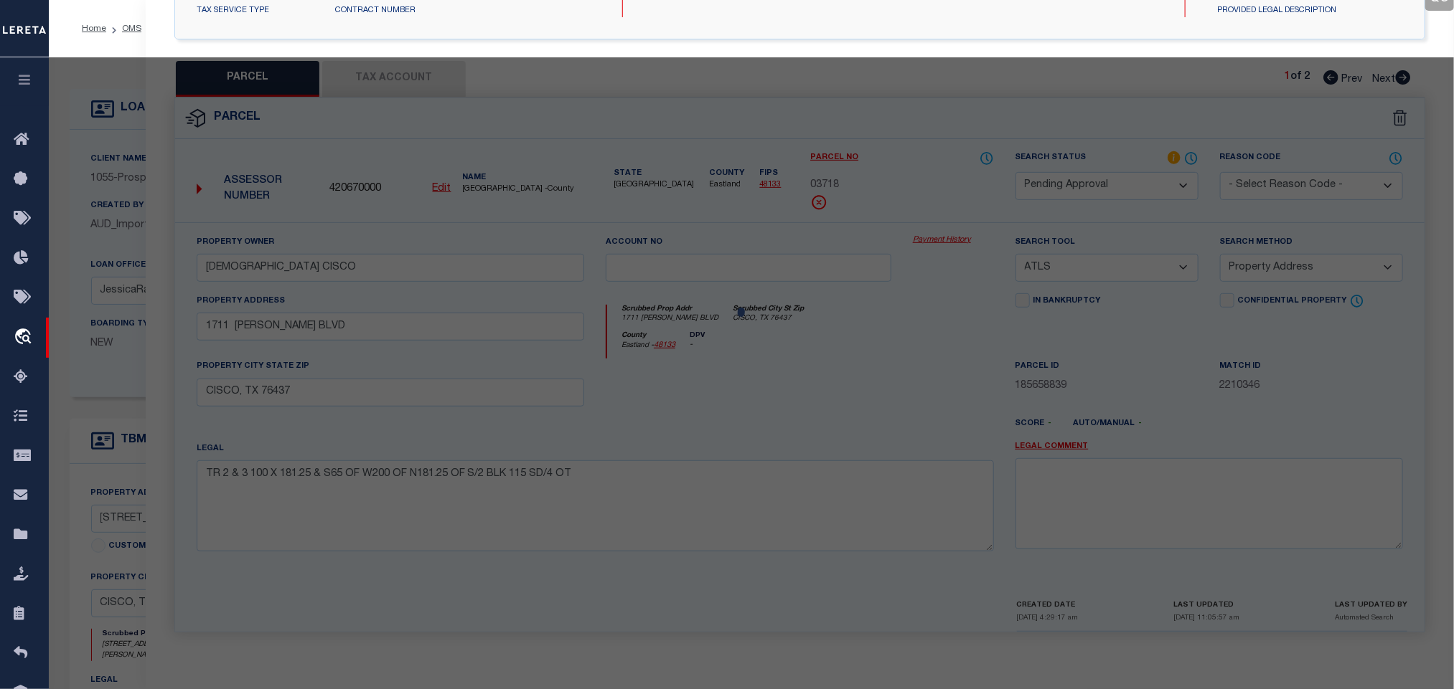
select select "AS"
select select
checkbox input "false"
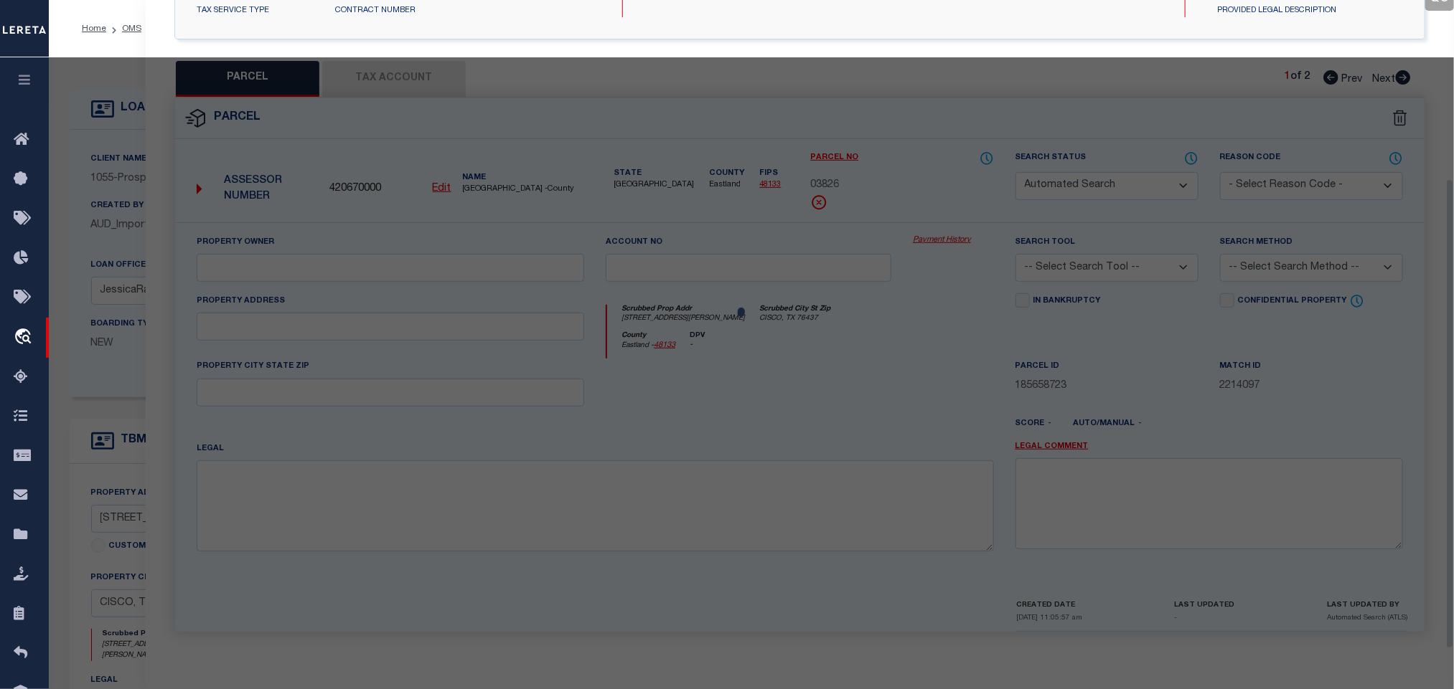
select select "PA"
type input "REDEEMER LUTHERAN CHURCH CISCO"
select select "ATL"
select select "ADD"
type input "1610 CONRAD HILTON BLVD"
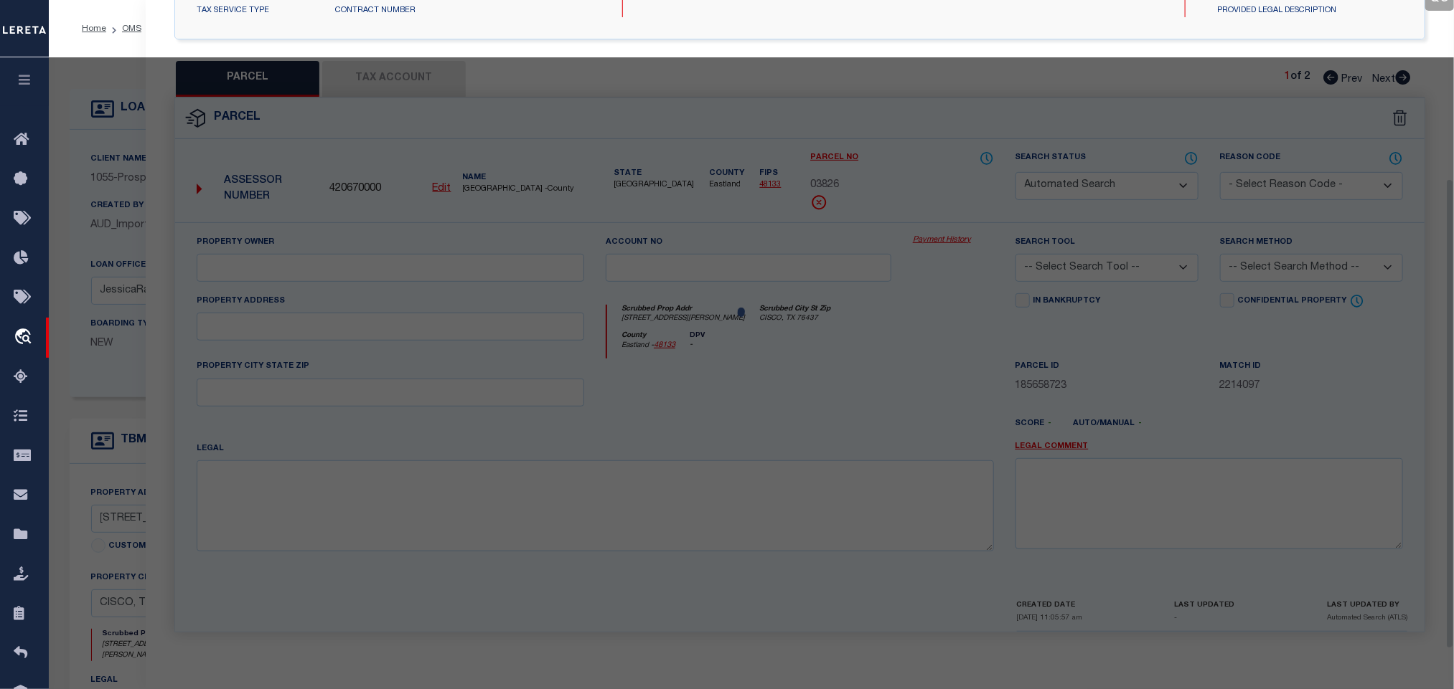
checkbox input "false"
type input "CISCO, TX 76437"
type textarea "5-6 BLK 114 S/D2 OT CISCO (90X140)"
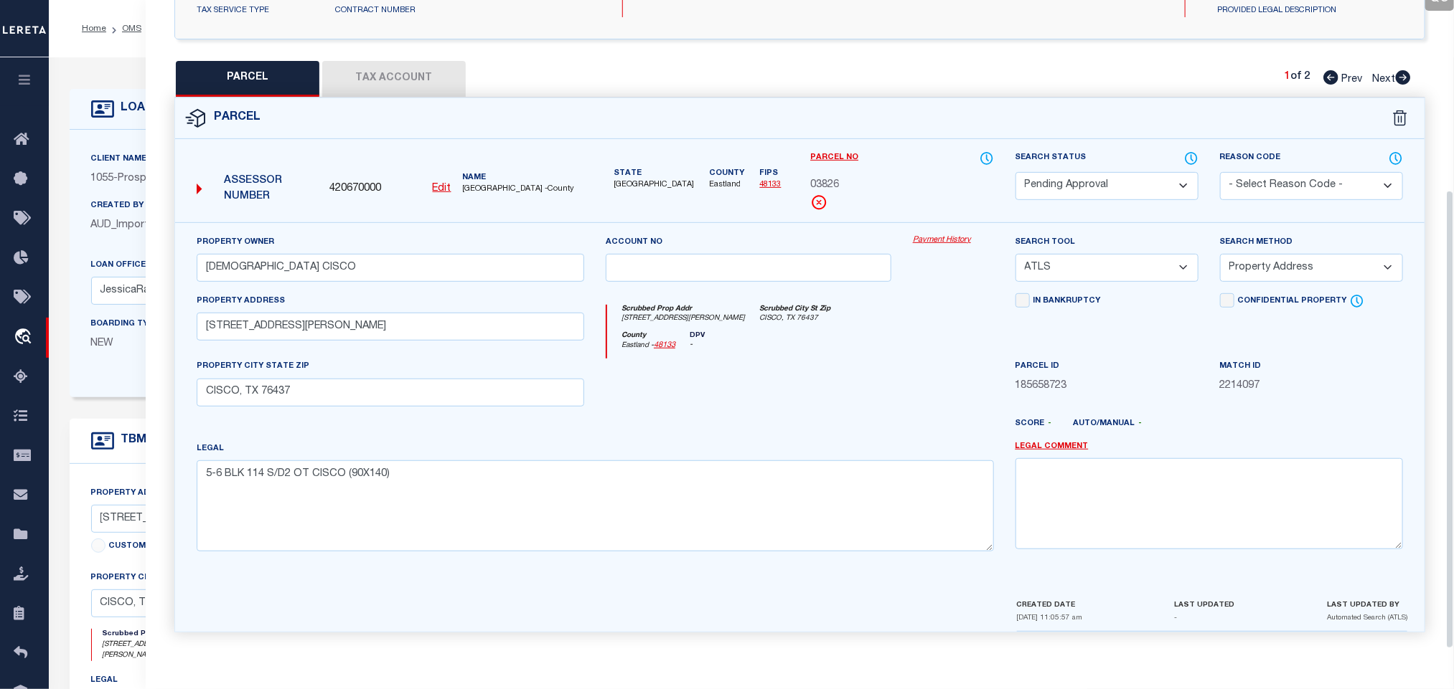
click at [1126, 181] on select "Automated Search Bad Parcel Complete Duplicate Parcel High Dollar Reporting In …" at bounding box center [1106, 186] width 183 height 28
select select "PR"
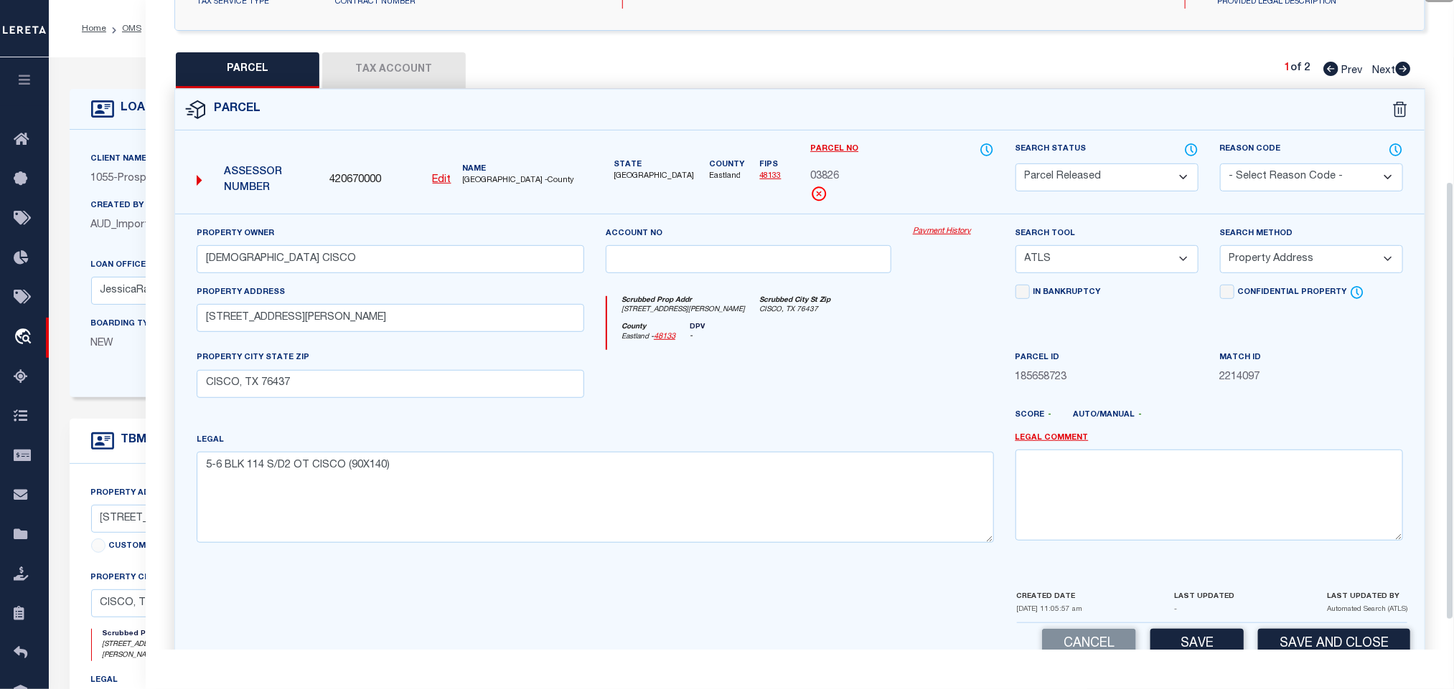
drag, startPoint x: 1296, startPoint y: 176, endPoint x: 1292, endPoint y: 185, distance: 9.3
click at [1296, 176] on select "- Select Reason Code - 099 - Other (Provide additional detail) ACT - Agency Cha…" at bounding box center [1311, 178] width 183 height 28
select select "099"
click at [1220, 165] on select "- Select Reason Code - 099 - Other (Provide additional detail) ACT - Agency Cha…" at bounding box center [1311, 178] width 183 height 28
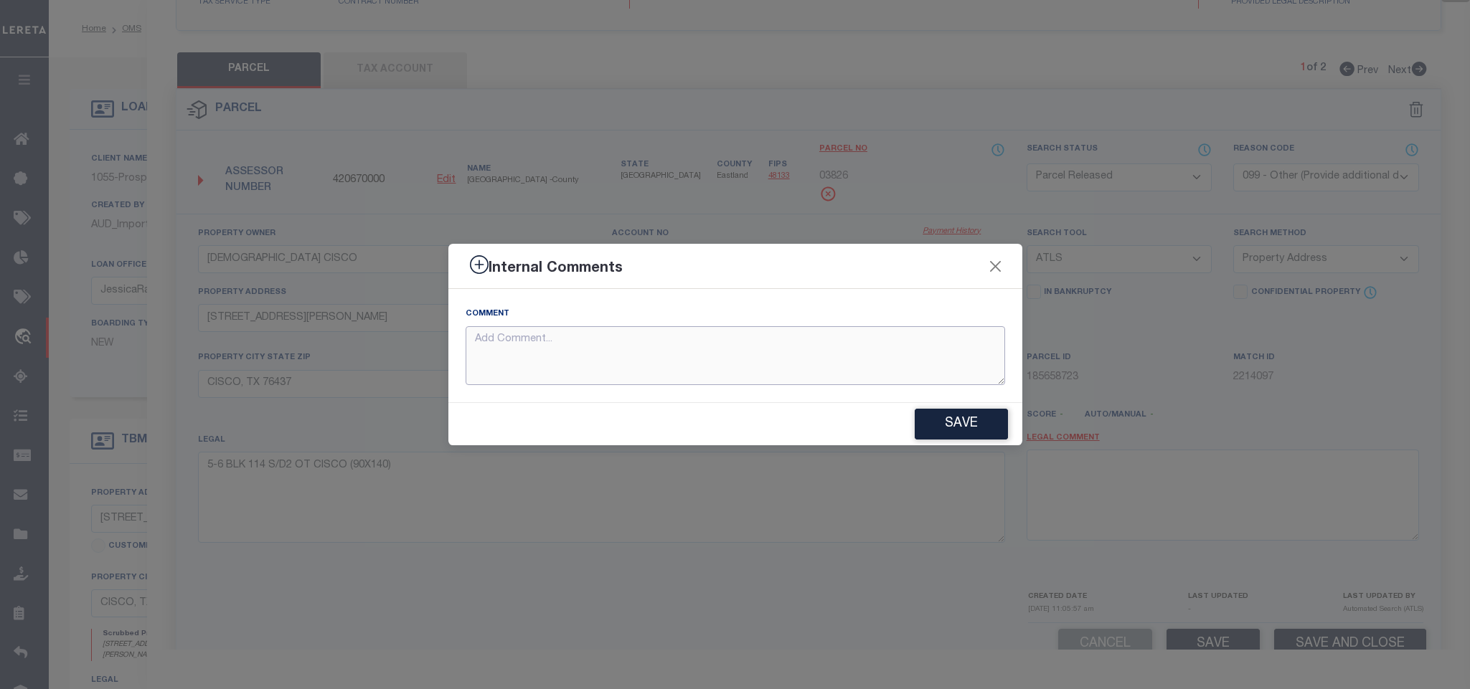
click at [839, 354] on textarea at bounding box center [736, 356] width 540 height 60
paste textarea "Parcel not needed"
type textarea "Parcel not needed"
click at [954, 424] on button "Save" at bounding box center [961, 424] width 93 height 31
type textarea "Parcel not needed"
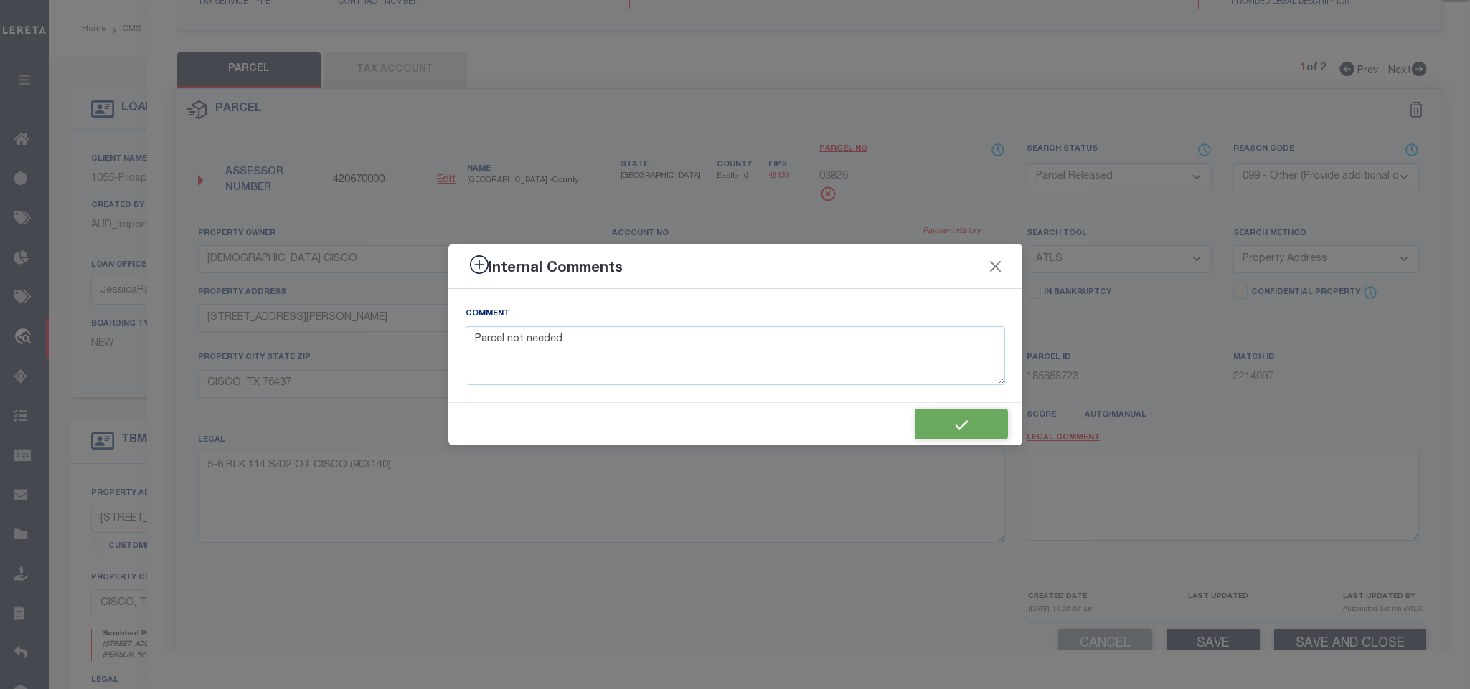
type textarea "Parcel not needed"
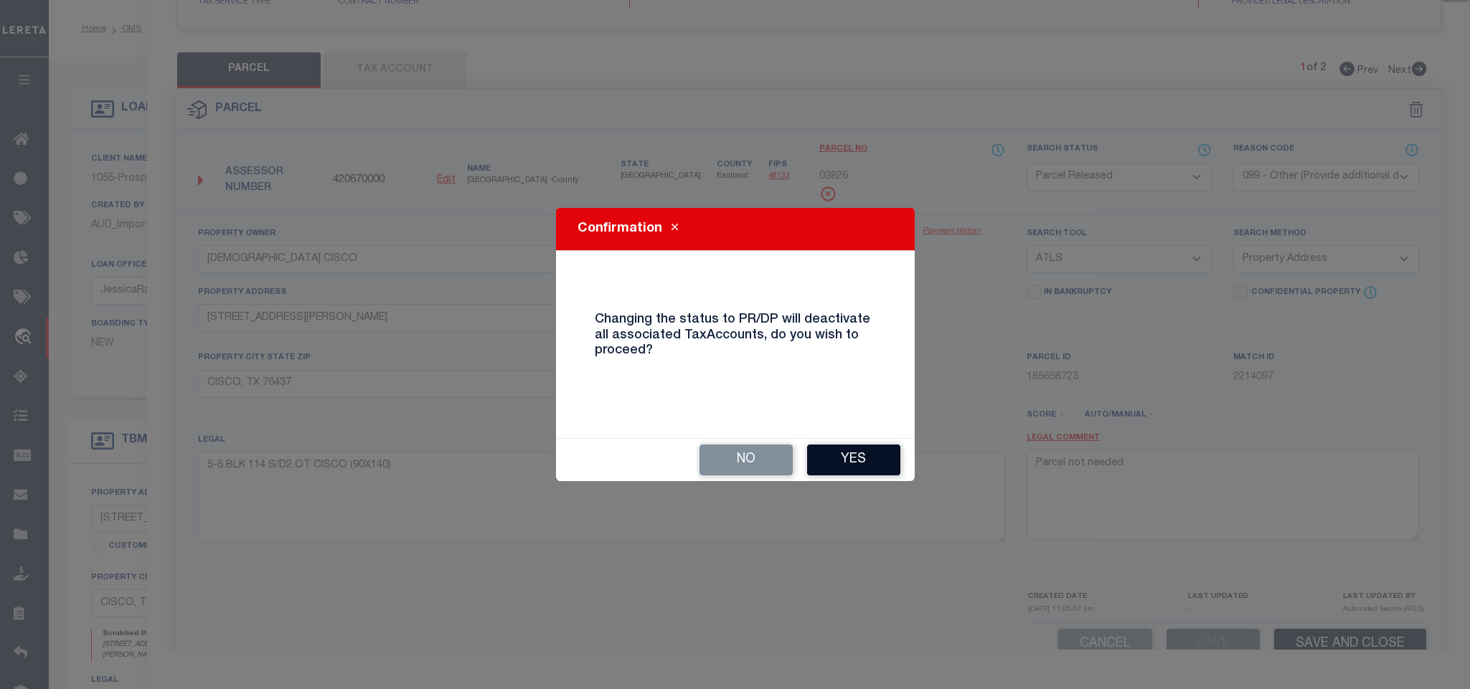
click at [854, 452] on button "Yes" at bounding box center [853, 460] width 93 height 31
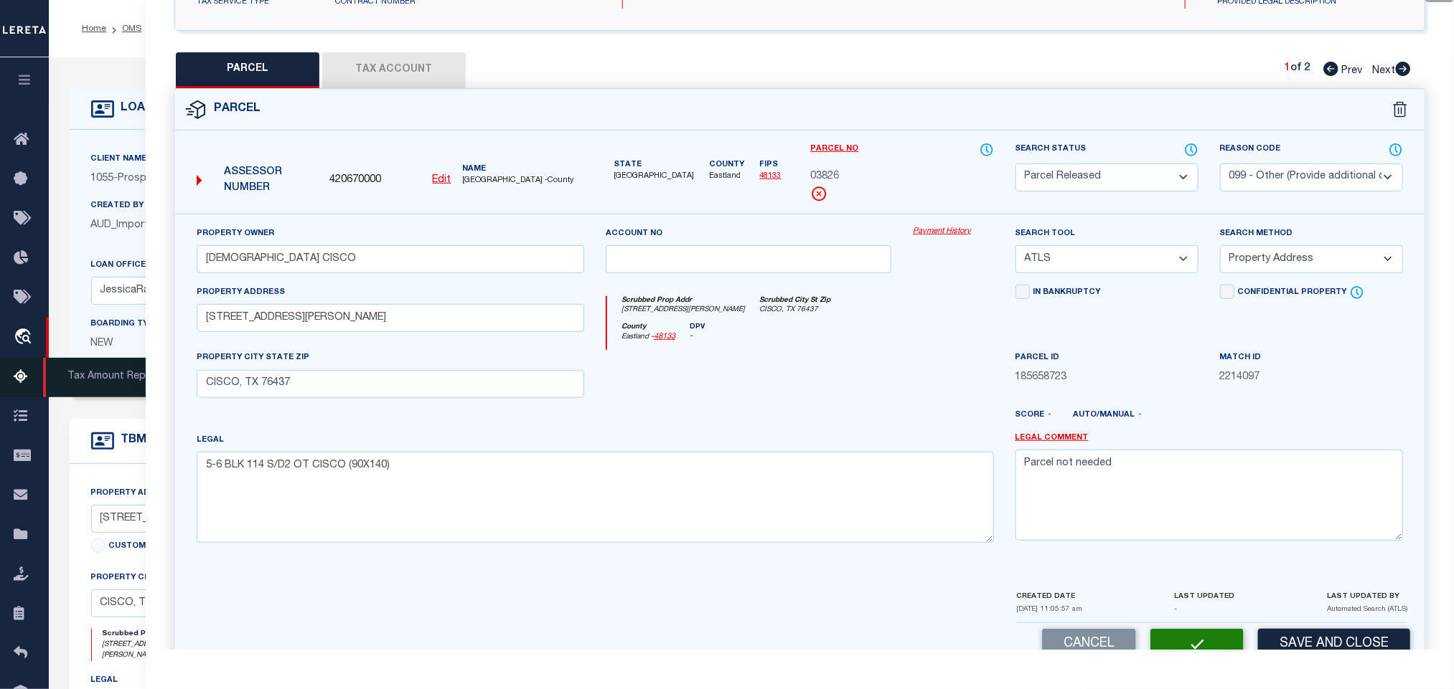
select select "AS"
select select
checkbox input "false"
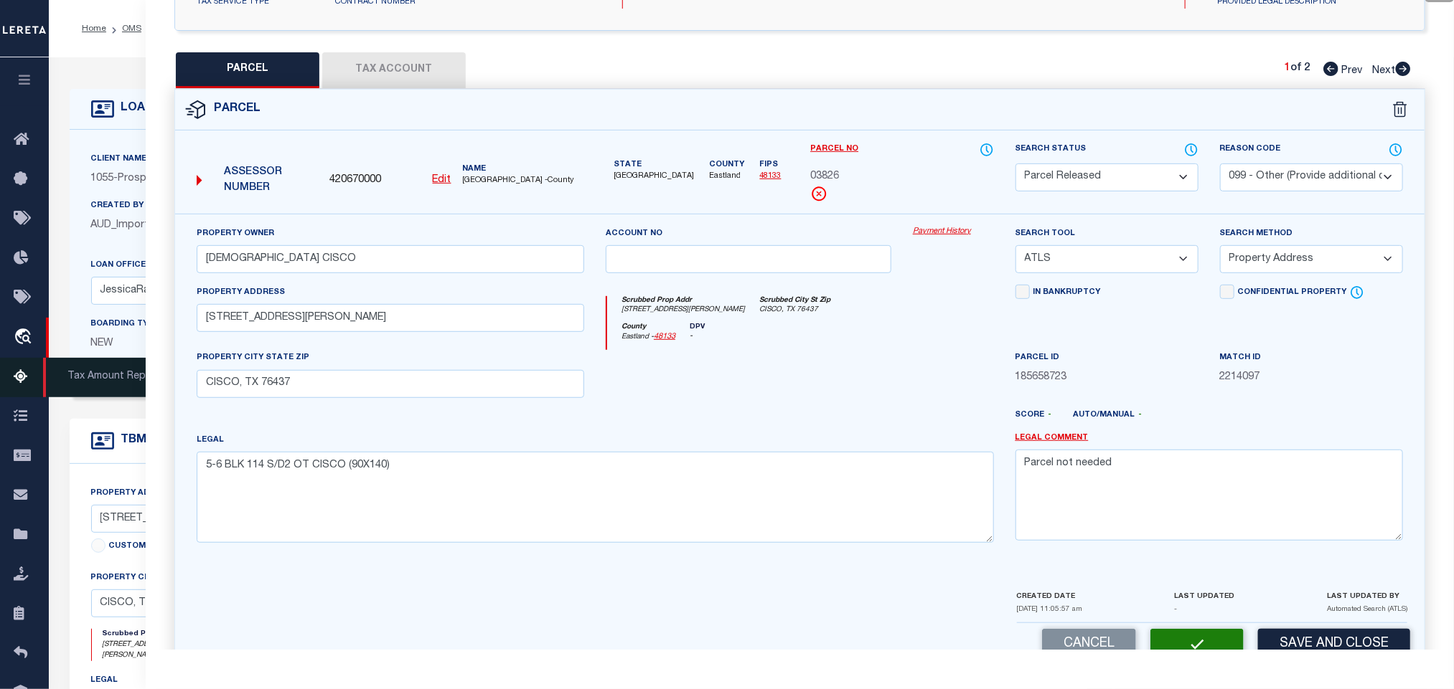
checkbox input "false"
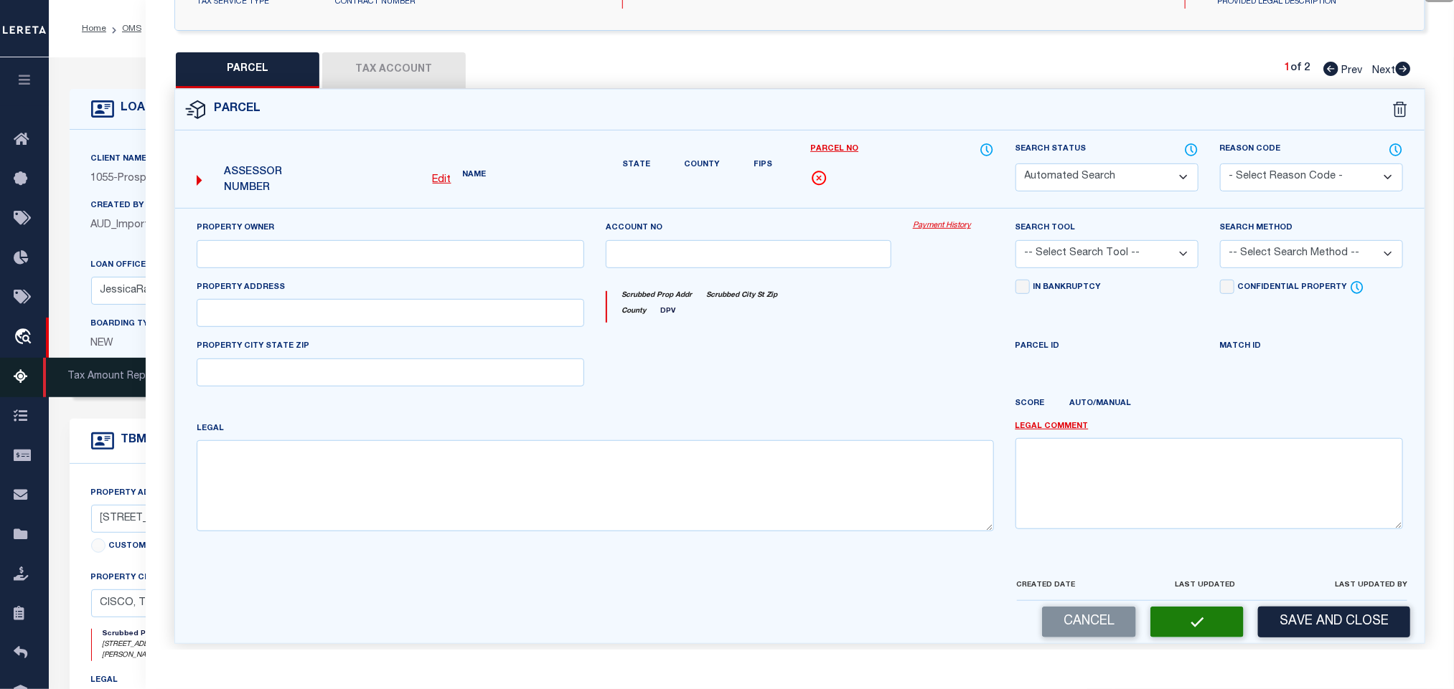
select select "PR"
select select "099"
type input "REDEEMER LUTHERAN CHURCH CISCO"
select select "ATL"
select select "ADD"
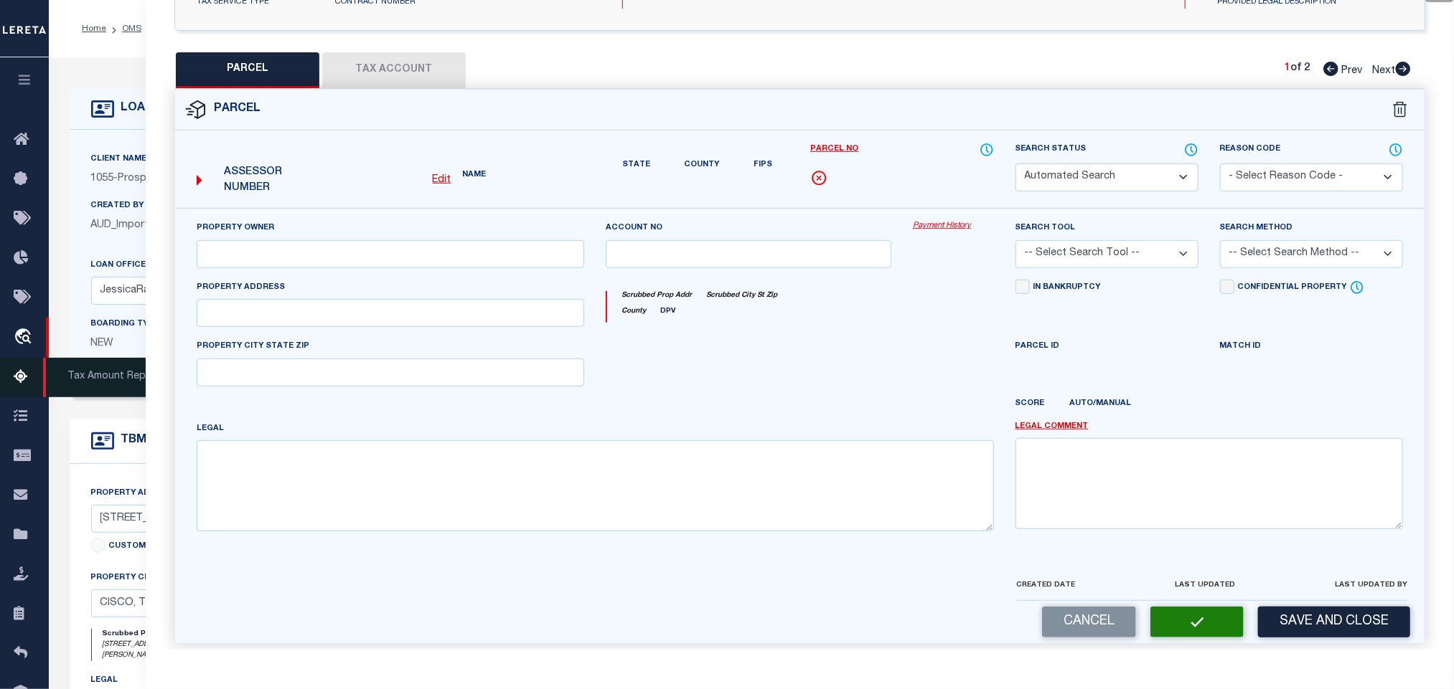
type input "1610 CONRAD HILTON BLVD"
type input "CISCO, TX 76437"
type textarea "5-6 BLK 114 S/D2 OT CISCO (90X140)"
type textarea "Parcel not needed"
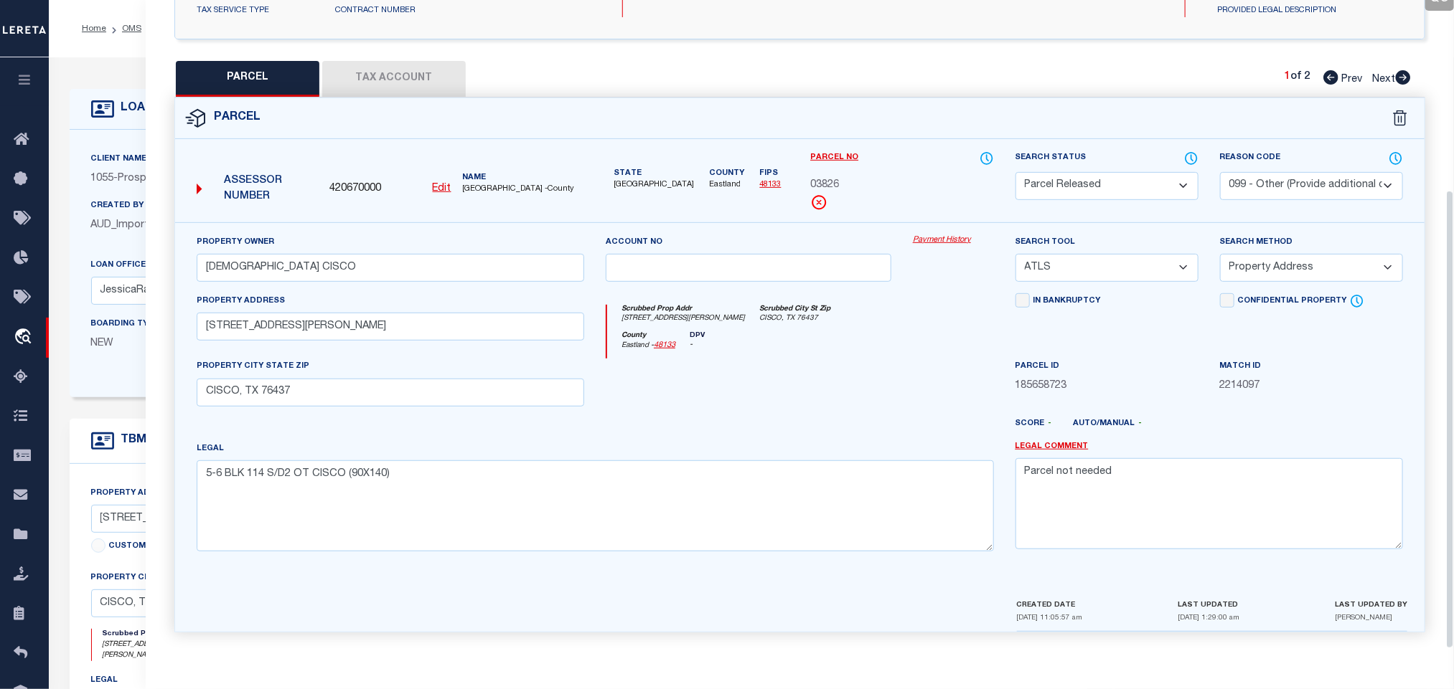
click at [126, 164] on label "Client Name" at bounding box center [119, 160] width 56 height 12
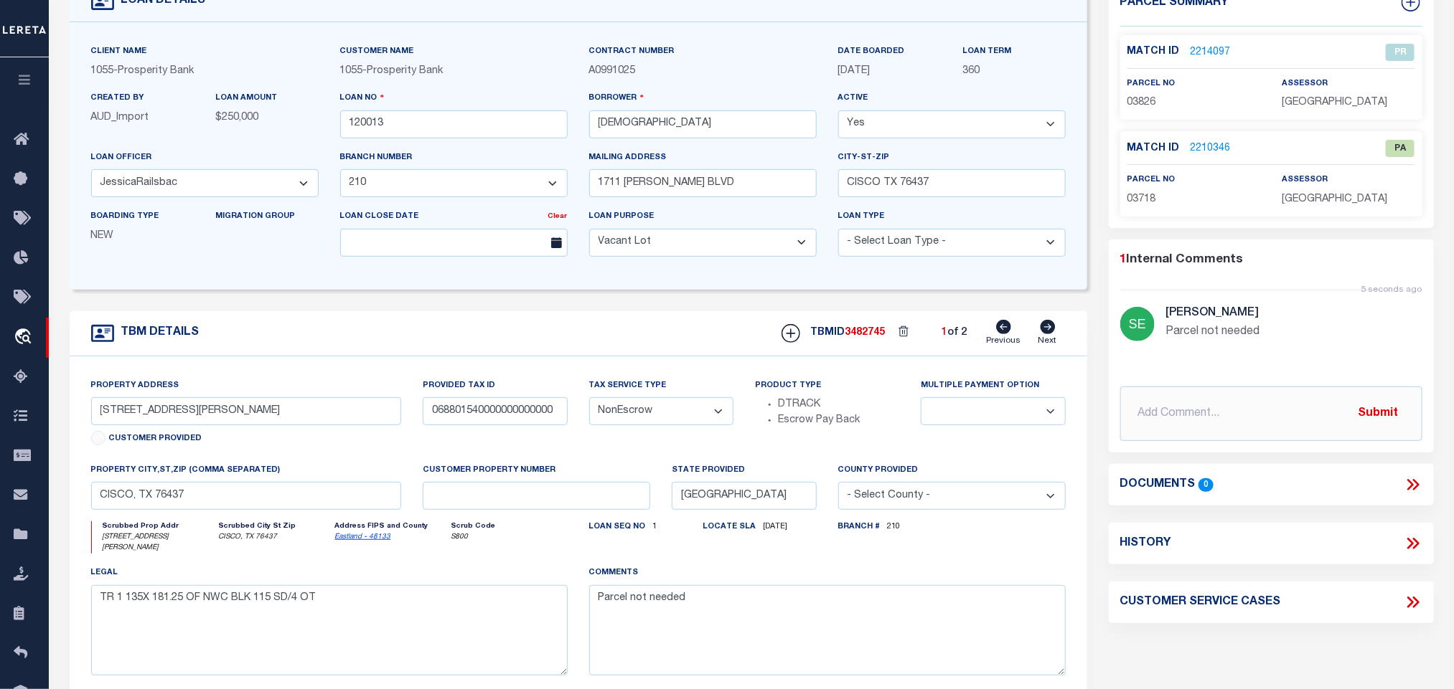
scroll to position [0, 0]
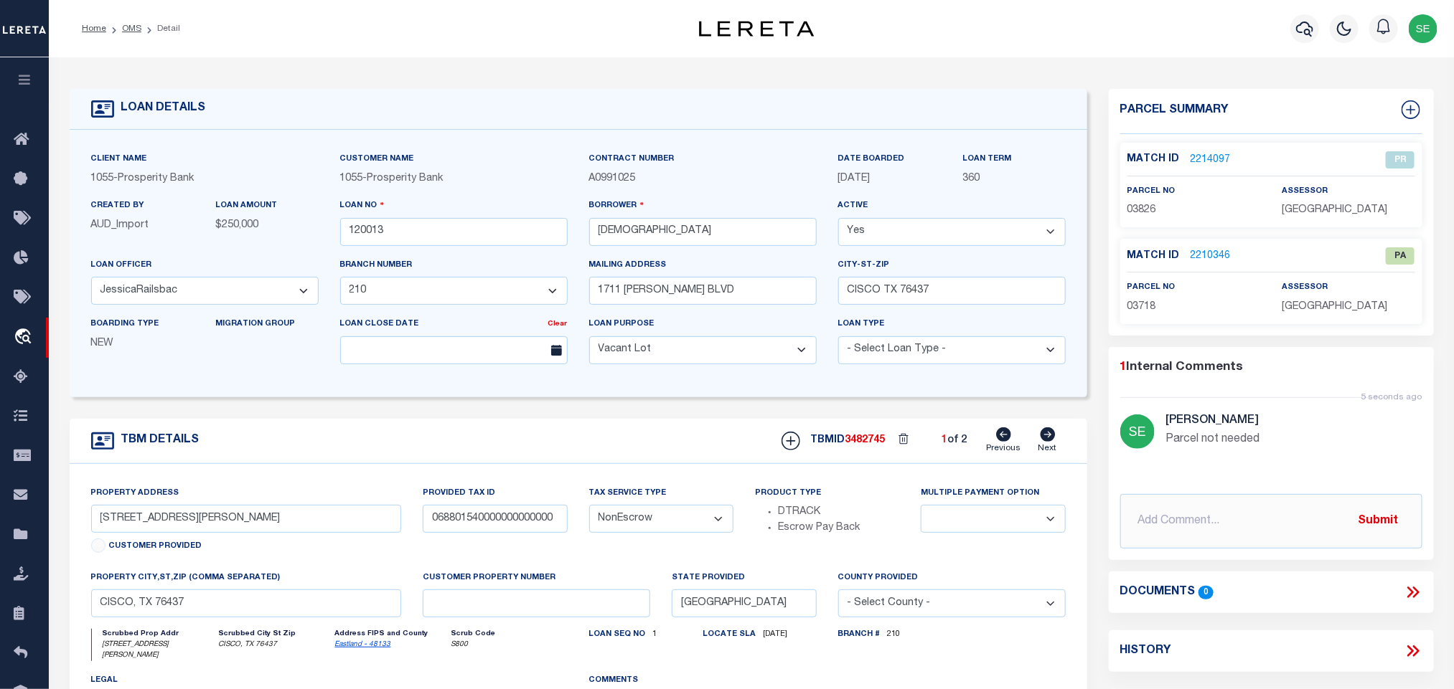
click at [1053, 435] on icon at bounding box center [1048, 435] width 16 height 14
type input "1711 CONRAD HILTON BLVD"
type input "068801539000000000000"
select select
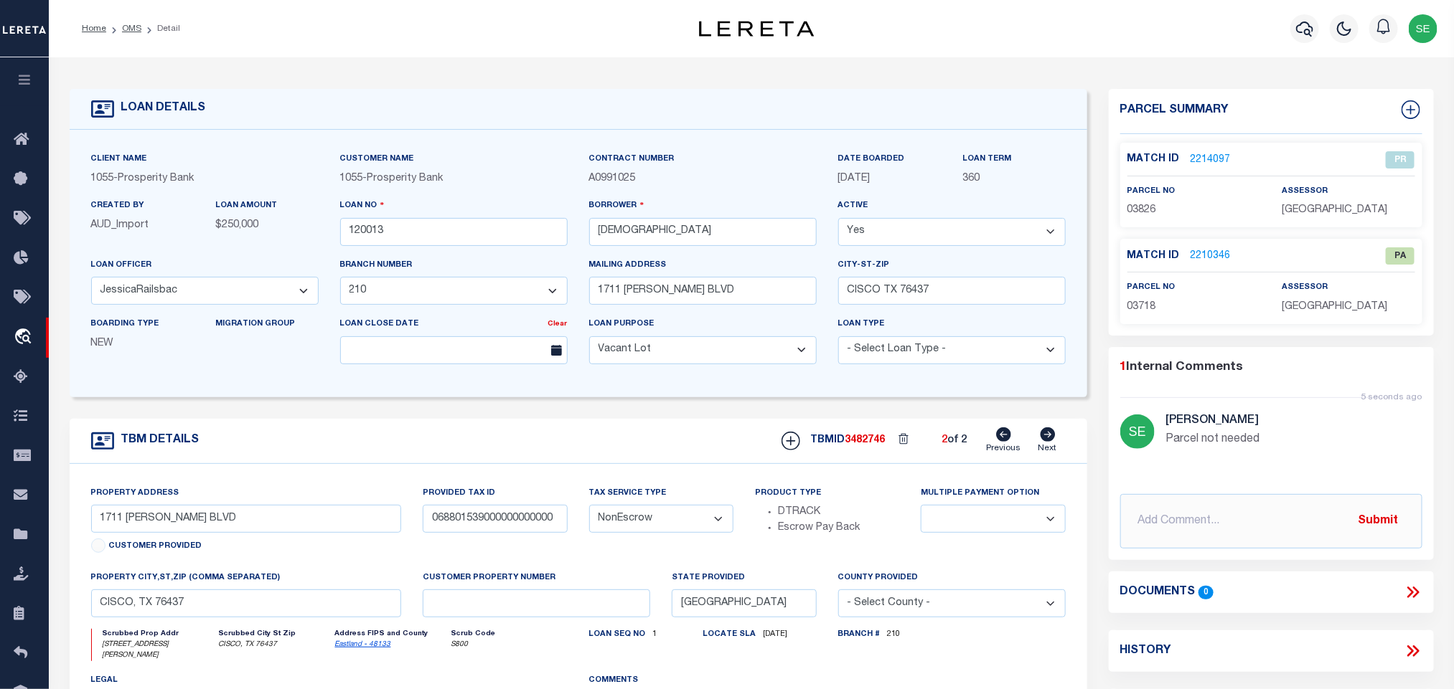
type textarea "TR 2 & 3 100 X 181.25 & S65 OF W200 OF N181.25"
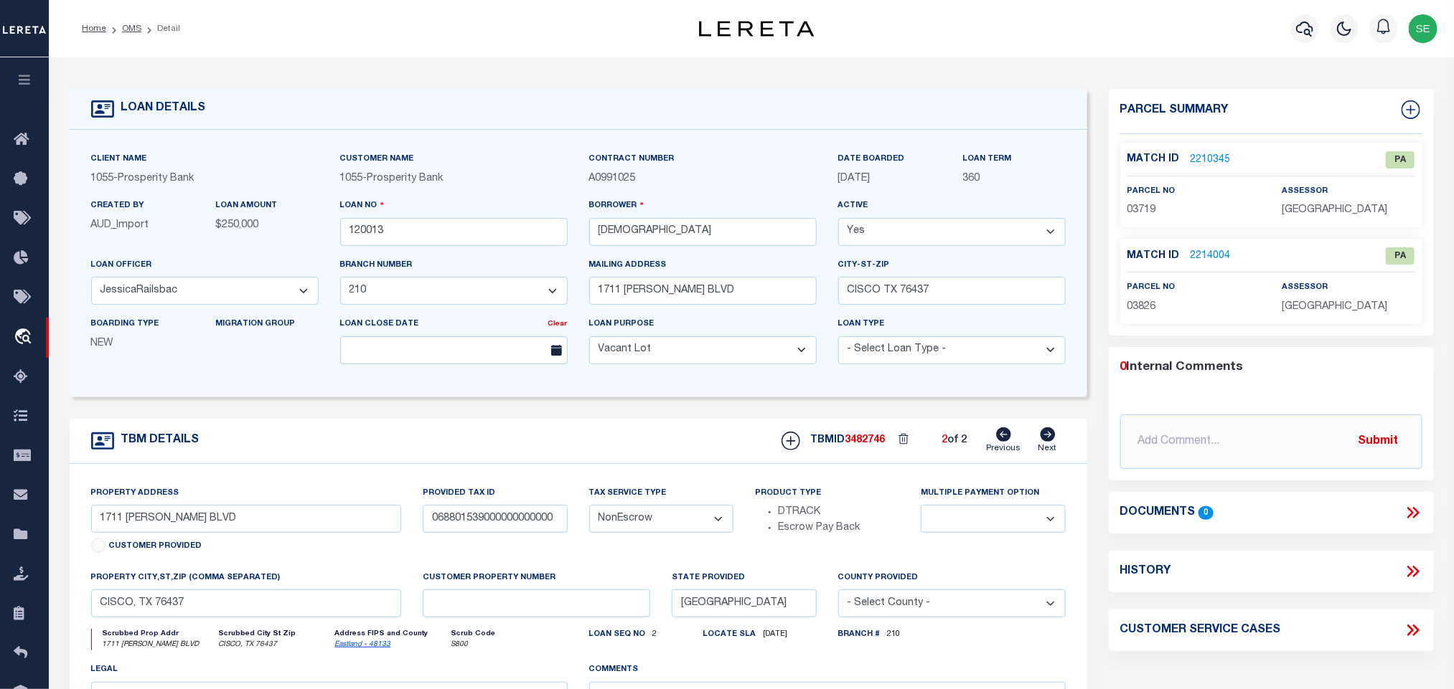
click at [1006, 442] on icon at bounding box center [1004, 435] width 15 height 14
type input "1701 CONRAD HILTON BLVD"
type input "068801540000000000000"
select select
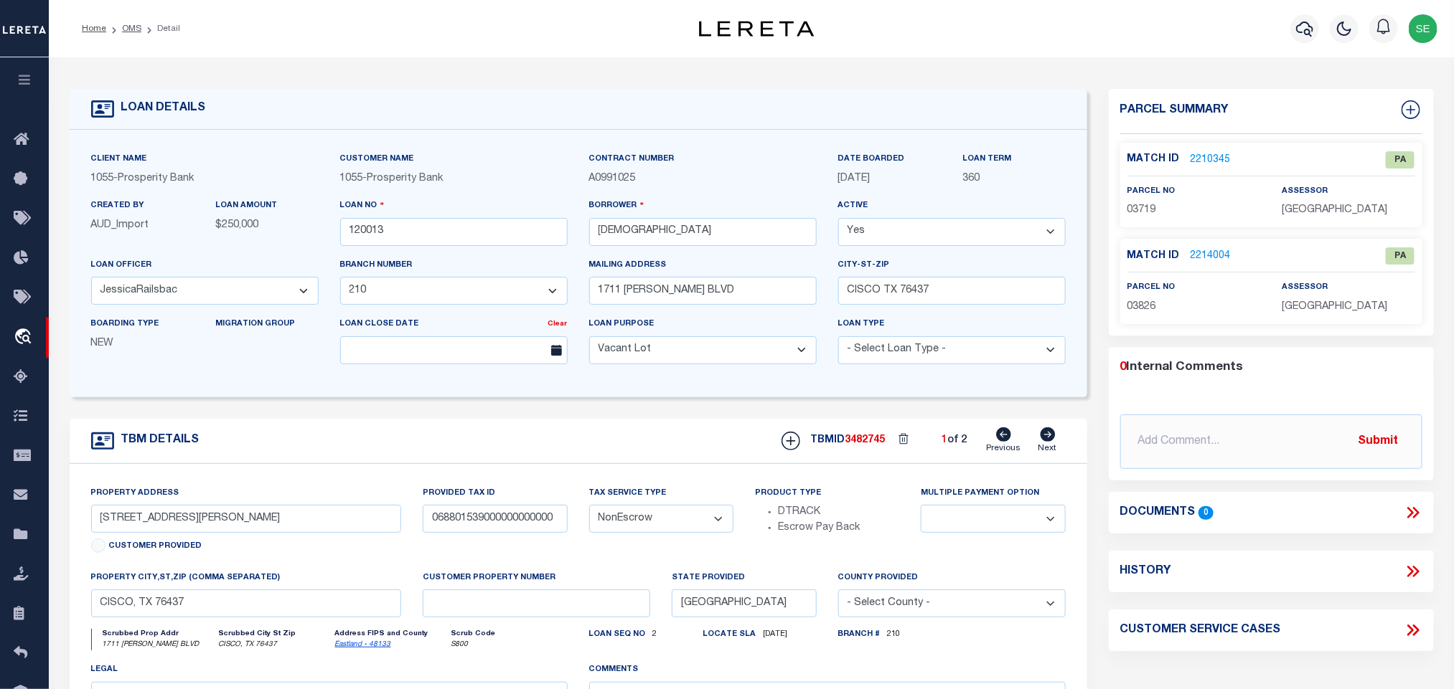
type textarea "TR 1 135X 181.25 OF NWC BLK 115 SD/4 OT"
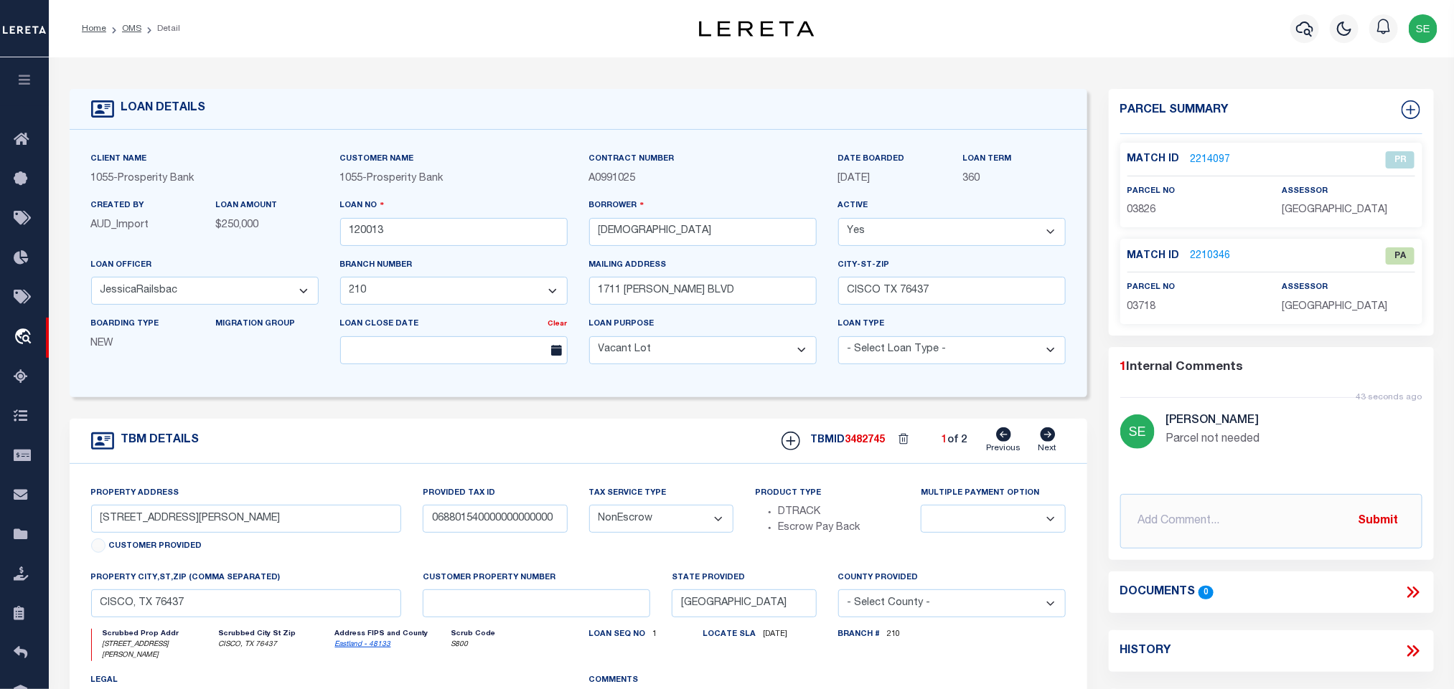
click at [1141, 199] on div "parcel no 03826" at bounding box center [1193, 201] width 133 height 35
click at [1045, 442] on icon at bounding box center [1047, 435] width 15 height 14
type input "1711 CONRAD HILTON BLVD"
type input "068801539000000000000"
select select
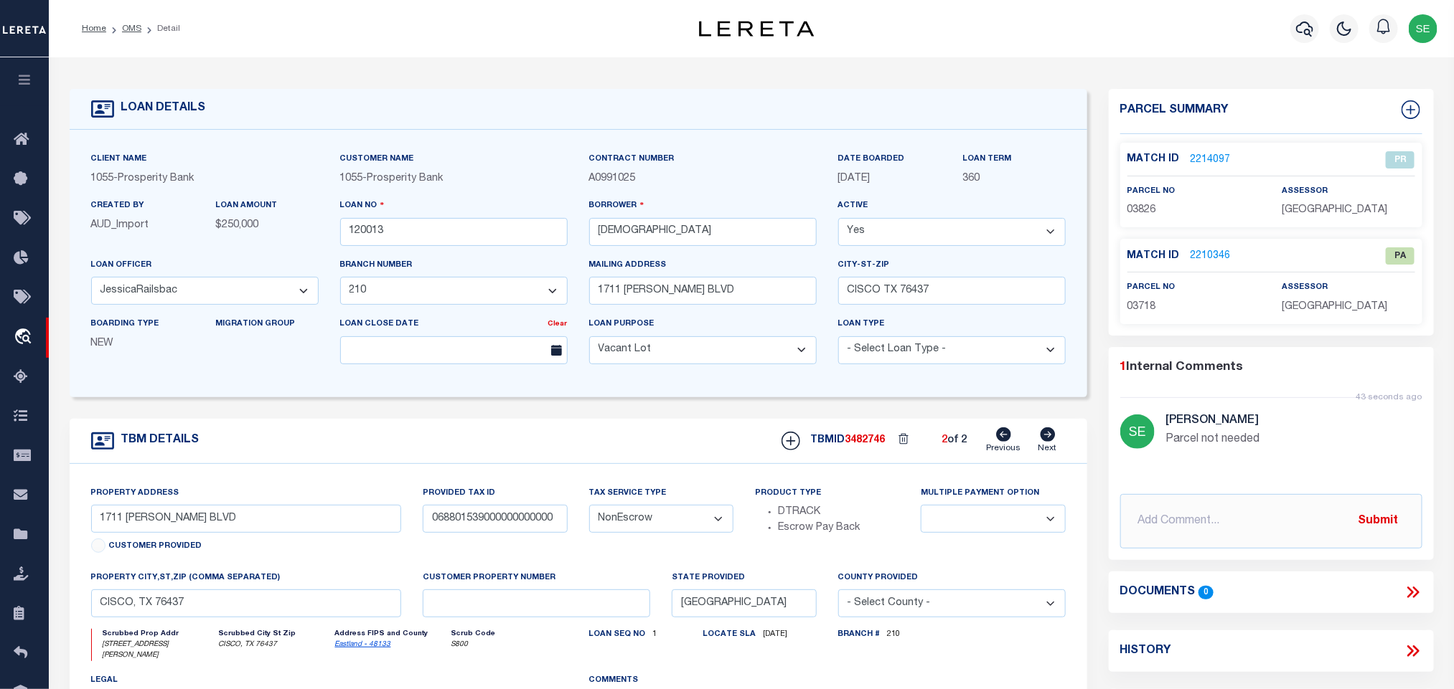
select select
type textarea "TR 2 & 3 100 X 181.25 & S65 OF W200 OF N181.25"
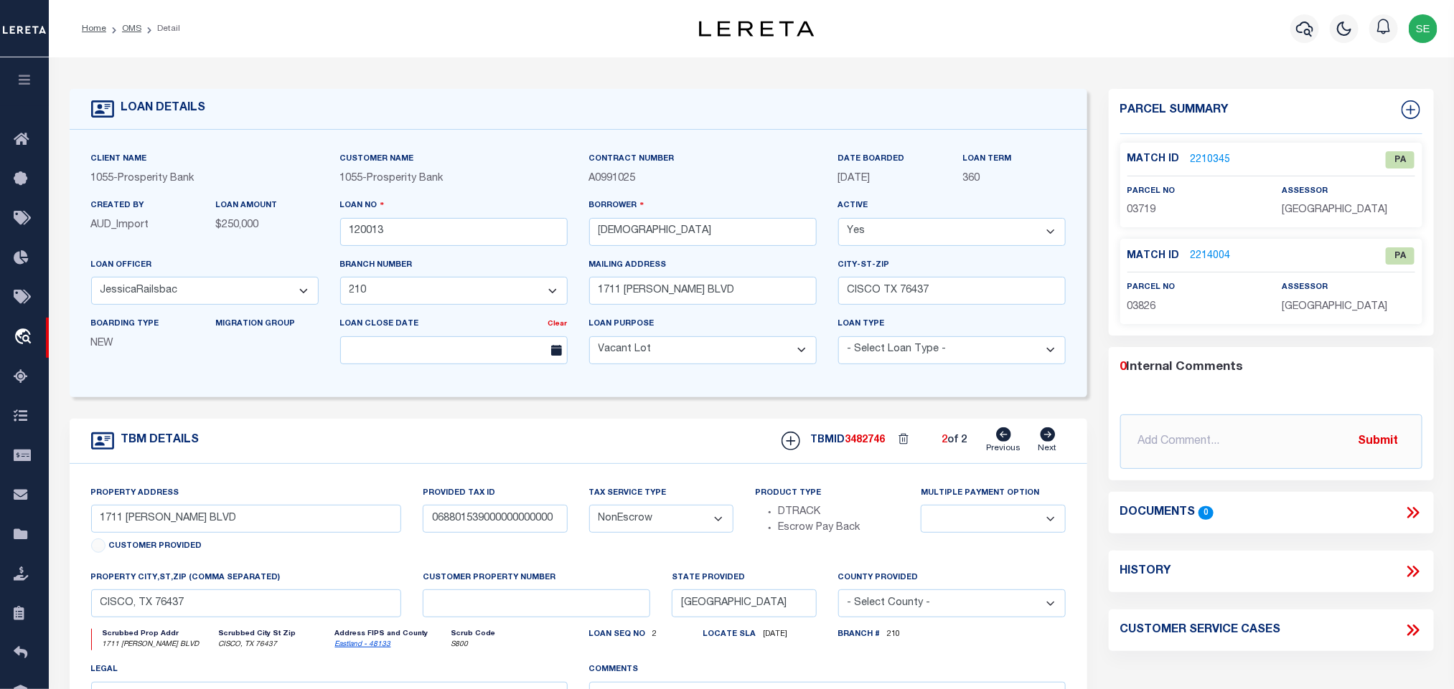
click at [1007, 440] on icon at bounding box center [1004, 435] width 15 height 14
type input "1701 CONRAD HILTON BLVD"
type input "068801540000000000000"
select select
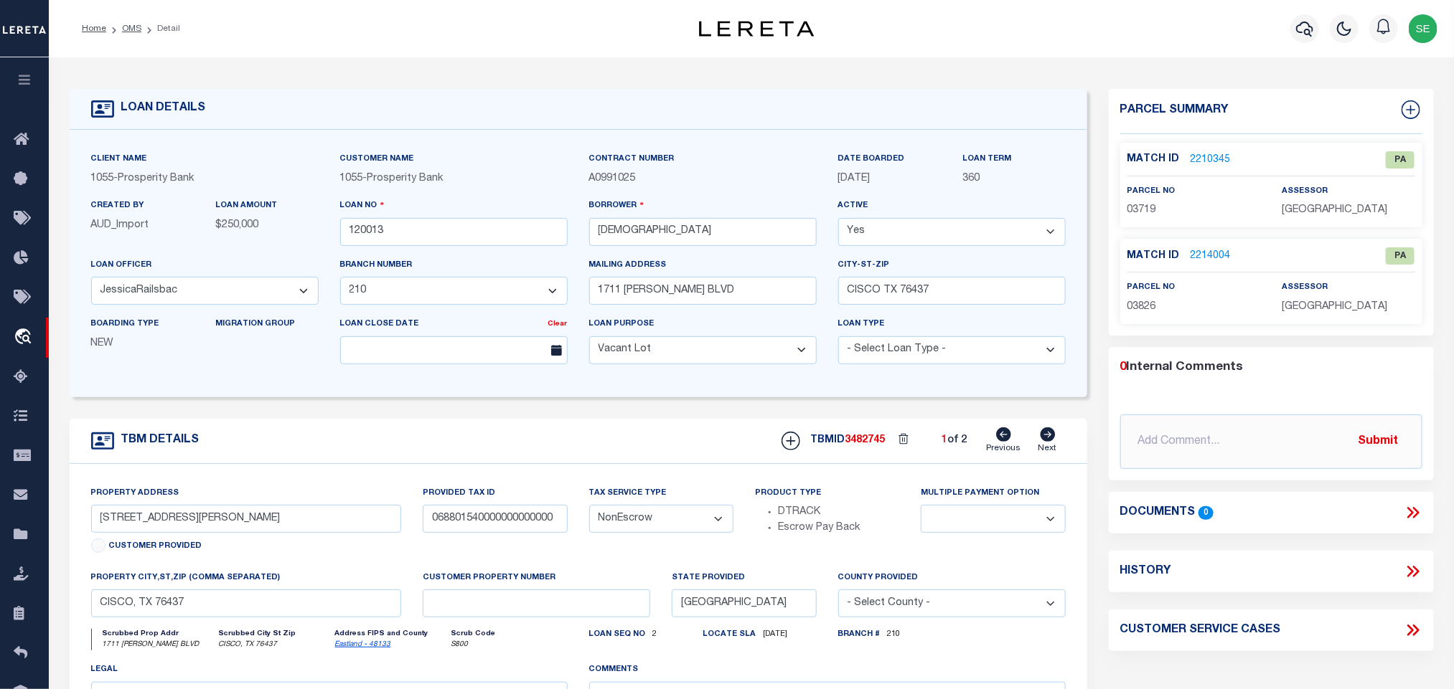
type textarea "TR 1 135X 181.25 OF NWC BLK 115 SD/4 OT"
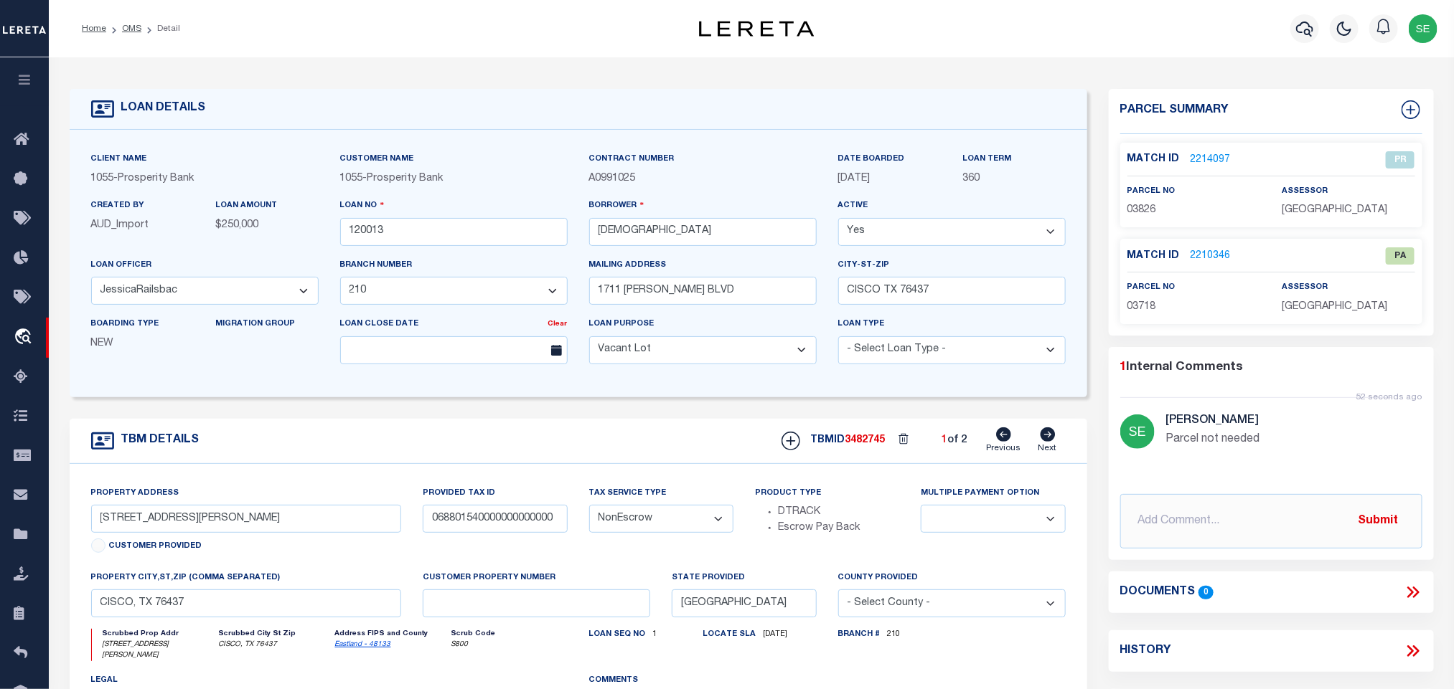
click at [1195, 256] on link "2210346" at bounding box center [1210, 256] width 40 height 15
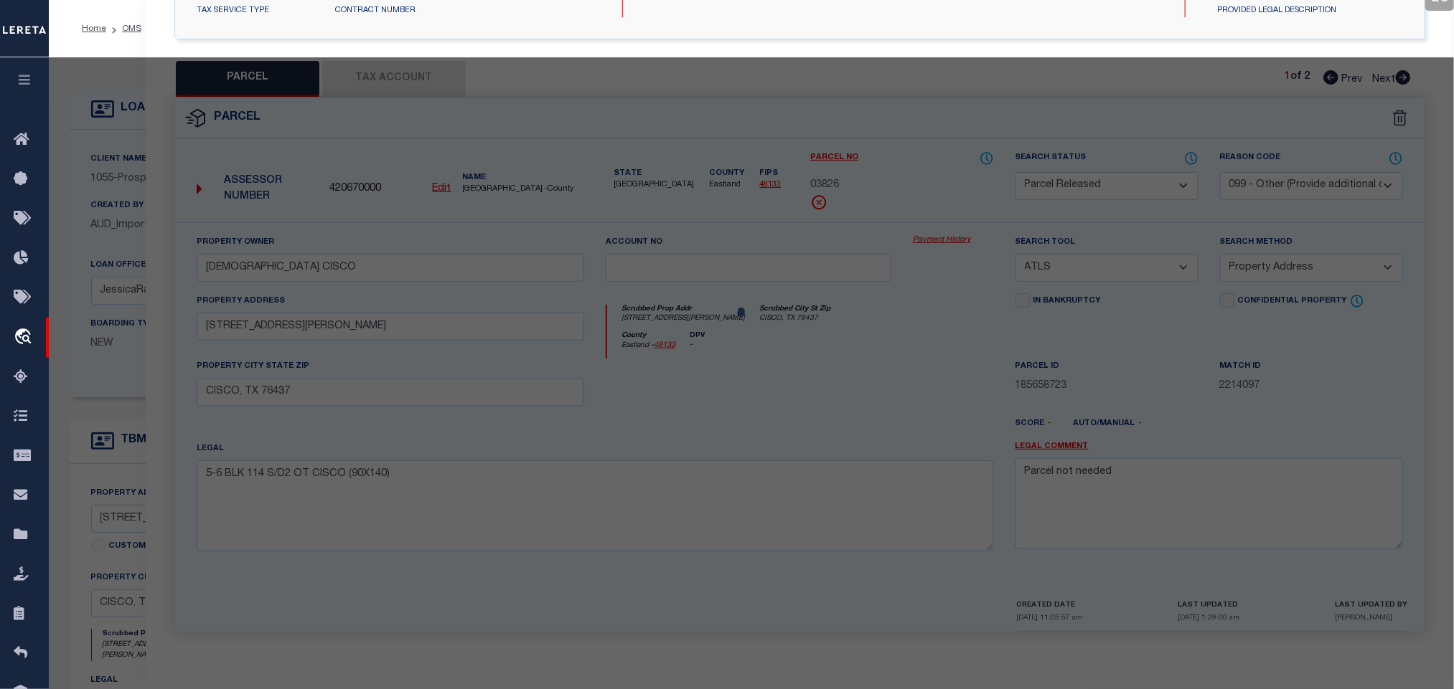
select select "AS"
select select
checkbox input "false"
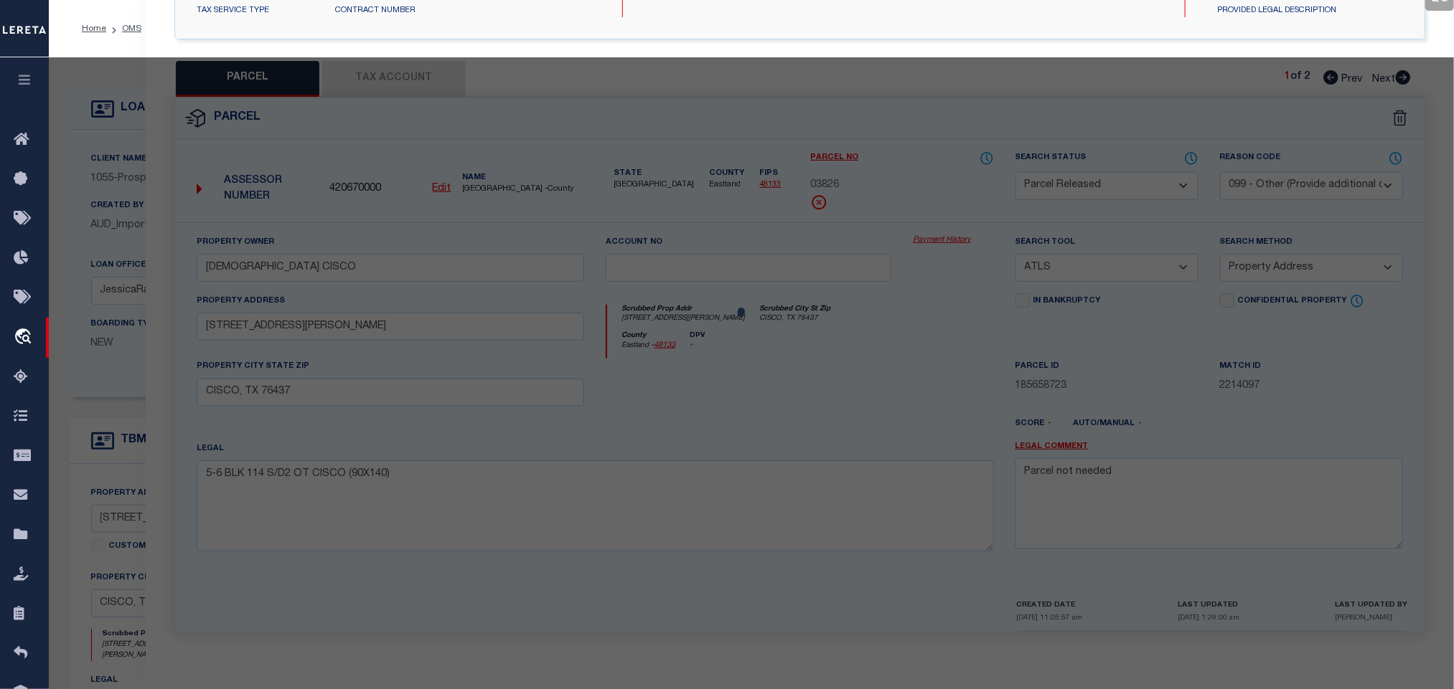
checkbox input "false"
select select "PA"
type input "REDEEMER LUTHERAN CHURCH CISCO"
select select "ATL"
select select "ADD"
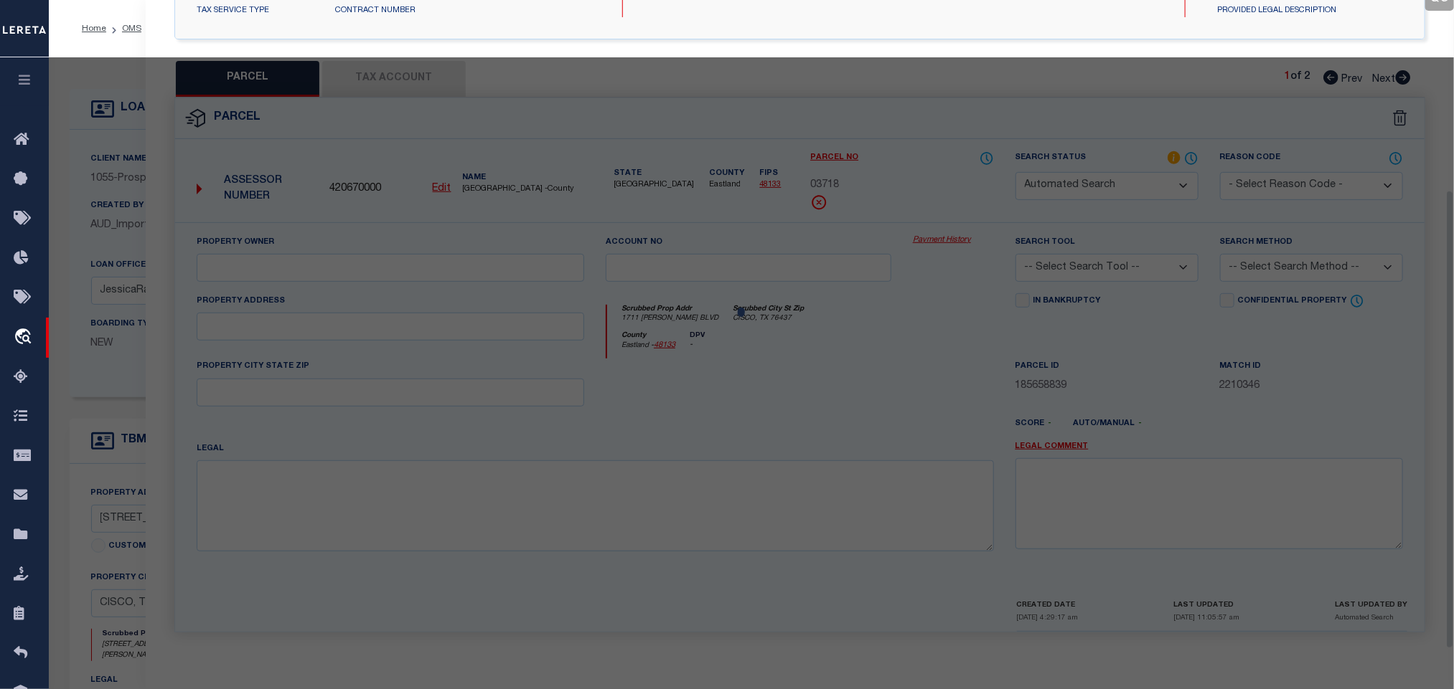
type input "1711 CONRAD HILTON BLVD"
checkbox input "false"
type input "CISCO, TX 76437"
type textarea "TR 2 & 3 100 X 181.25 & S65 OF W200 OF N181.25 OF S/2 BLK 115 SD/4 OT"
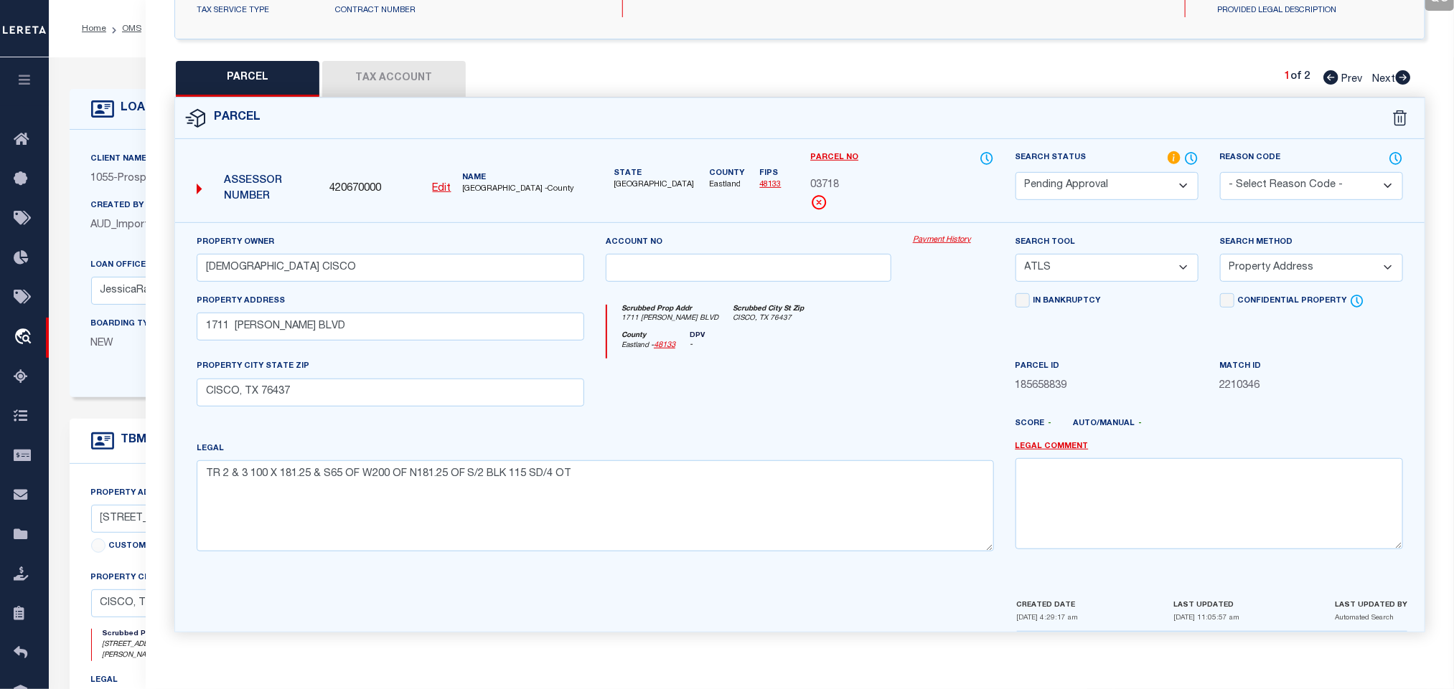
click at [437, 184] on u "Edit" at bounding box center [442, 189] width 19 height 10
type input "420670000"
type input "03718"
select select "PA"
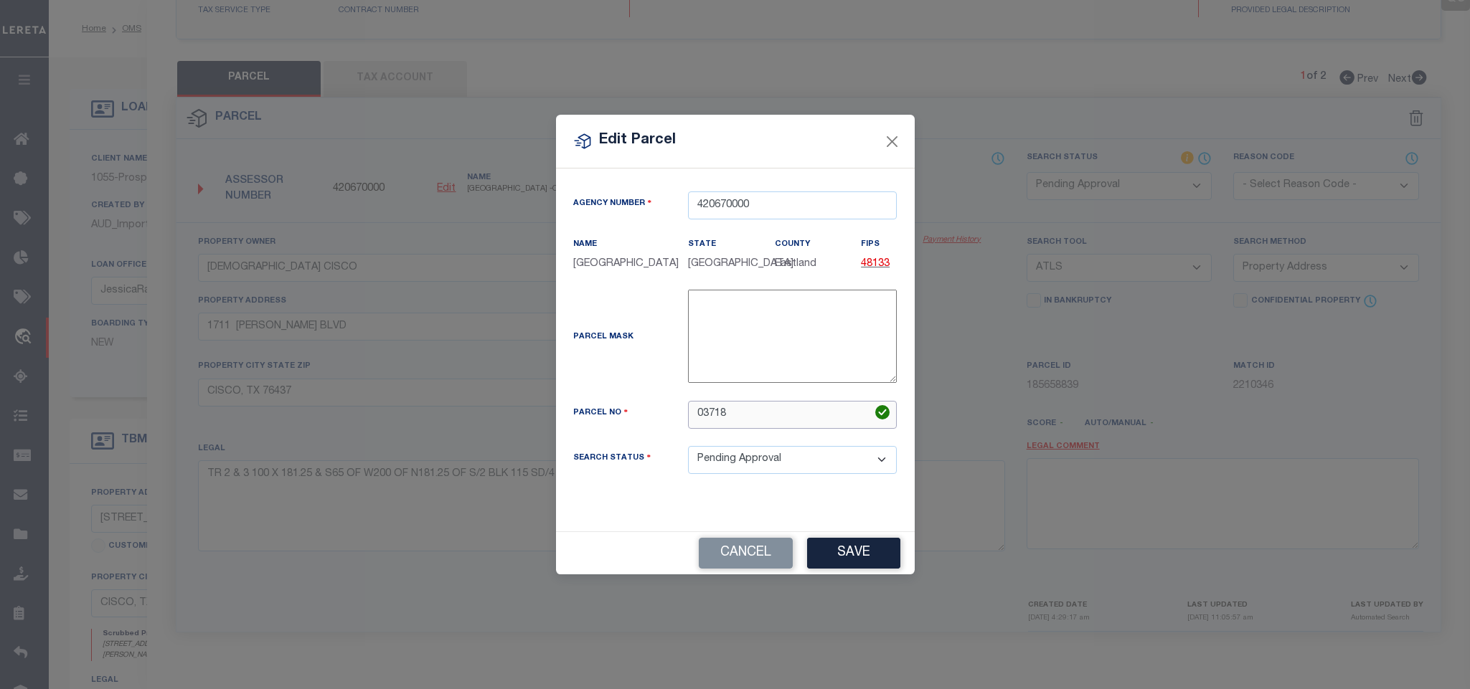
click at [765, 425] on input "03718" at bounding box center [792, 415] width 209 height 28
type input "03717"
click at [827, 555] on button "Save" at bounding box center [853, 553] width 93 height 31
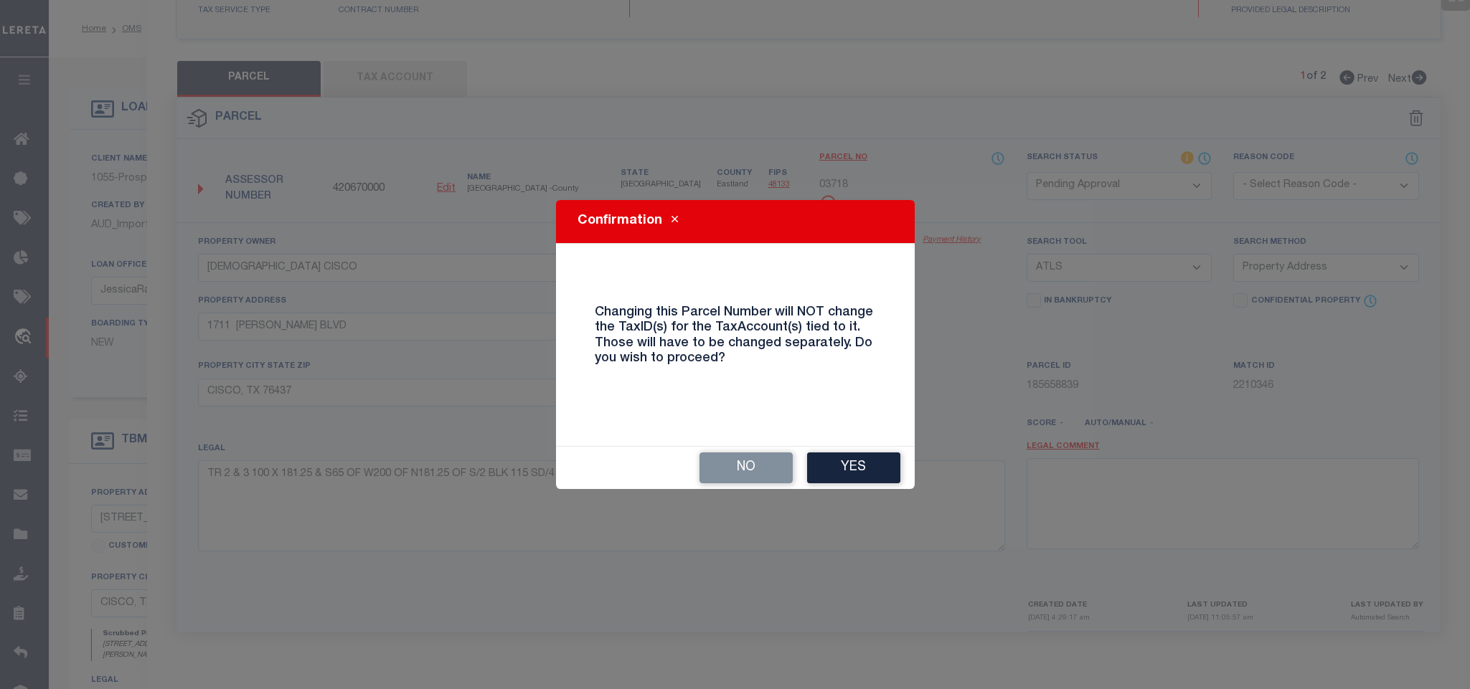
click at [848, 474] on button "Yes" at bounding box center [853, 468] width 93 height 31
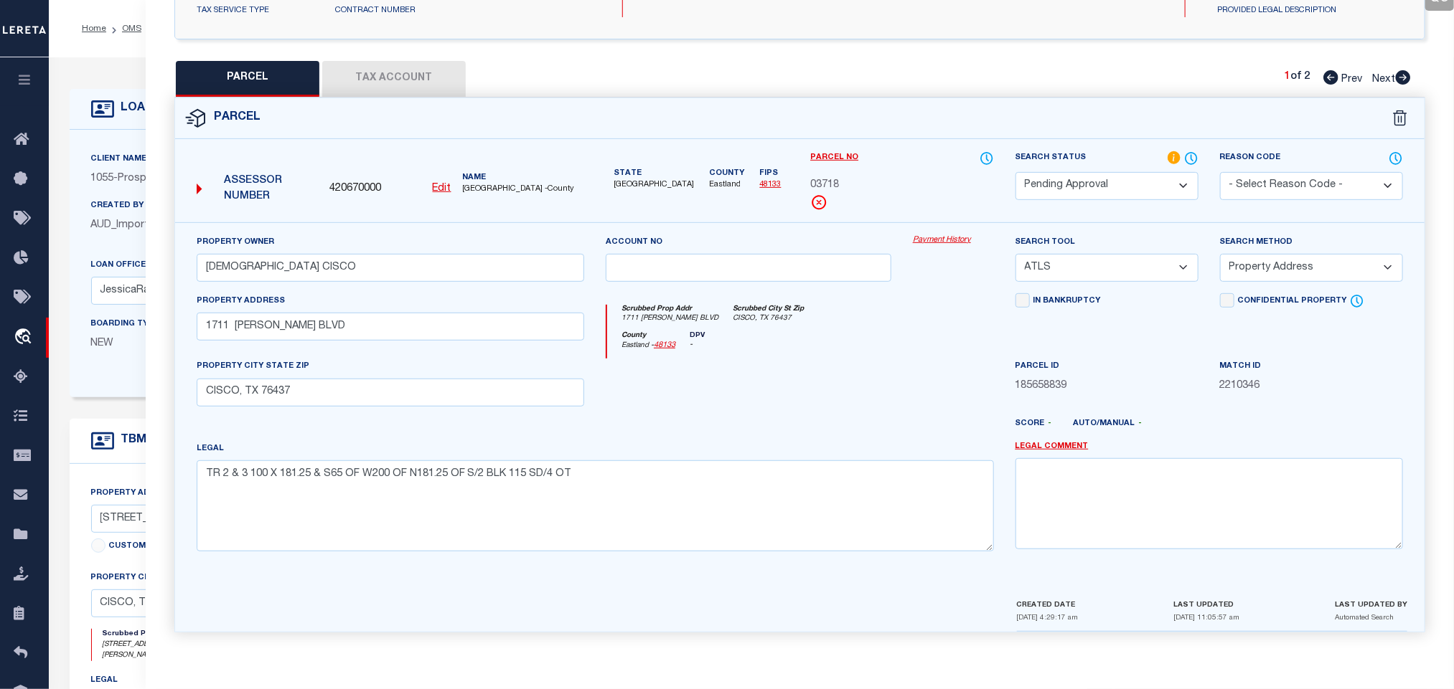
select select "PA"
select select
checkbox input "false"
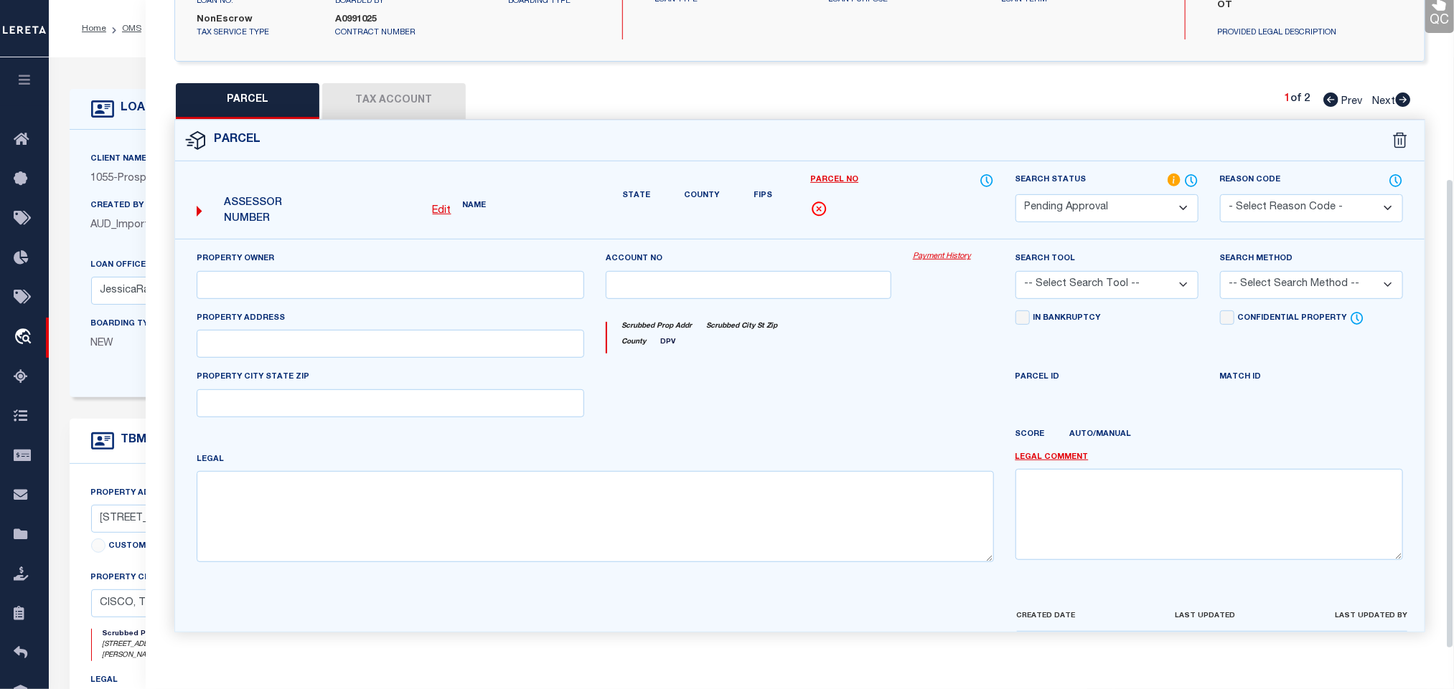
type input "REDEEMER LUTHERAN CHURCH CISCO"
select select "ATL"
select select "ADD"
type input "1711 CONRAD HILTON BLVD"
checkbox input "false"
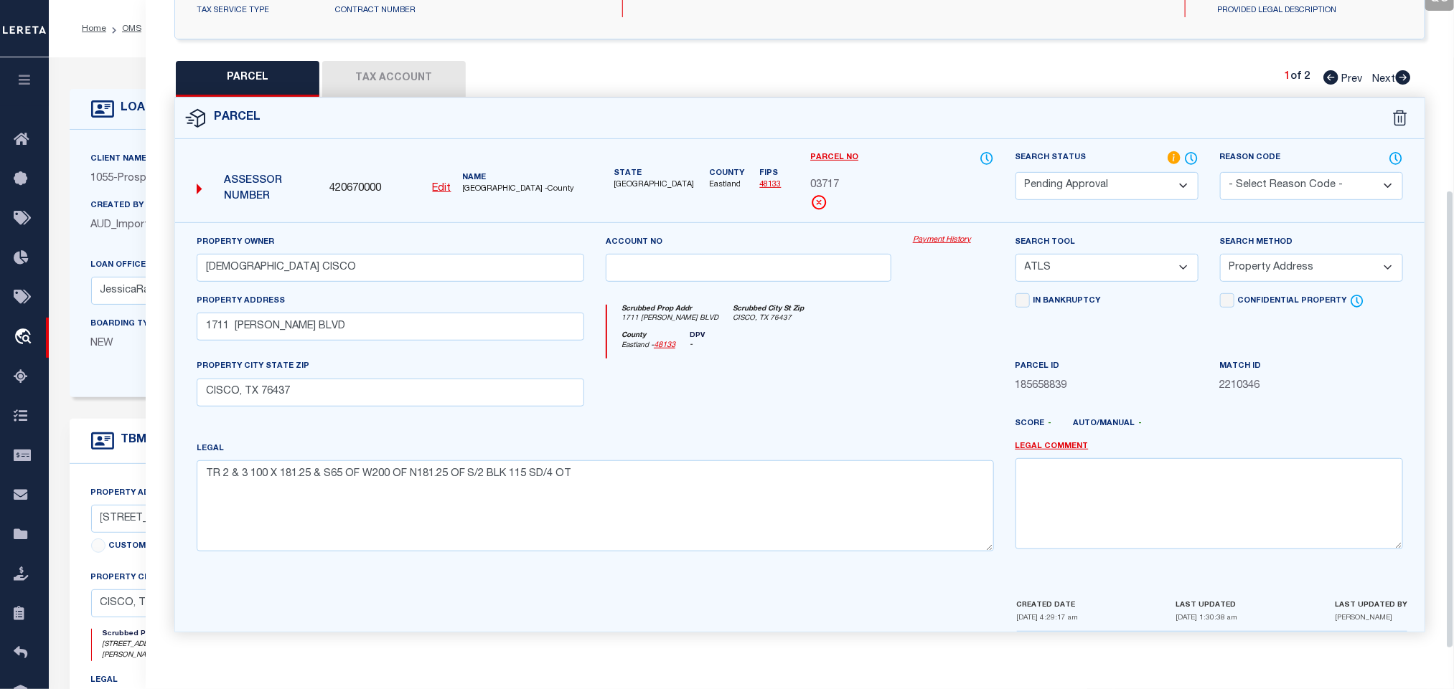
click at [400, 80] on button "Tax Account" at bounding box center [393, 79] width 143 height 36
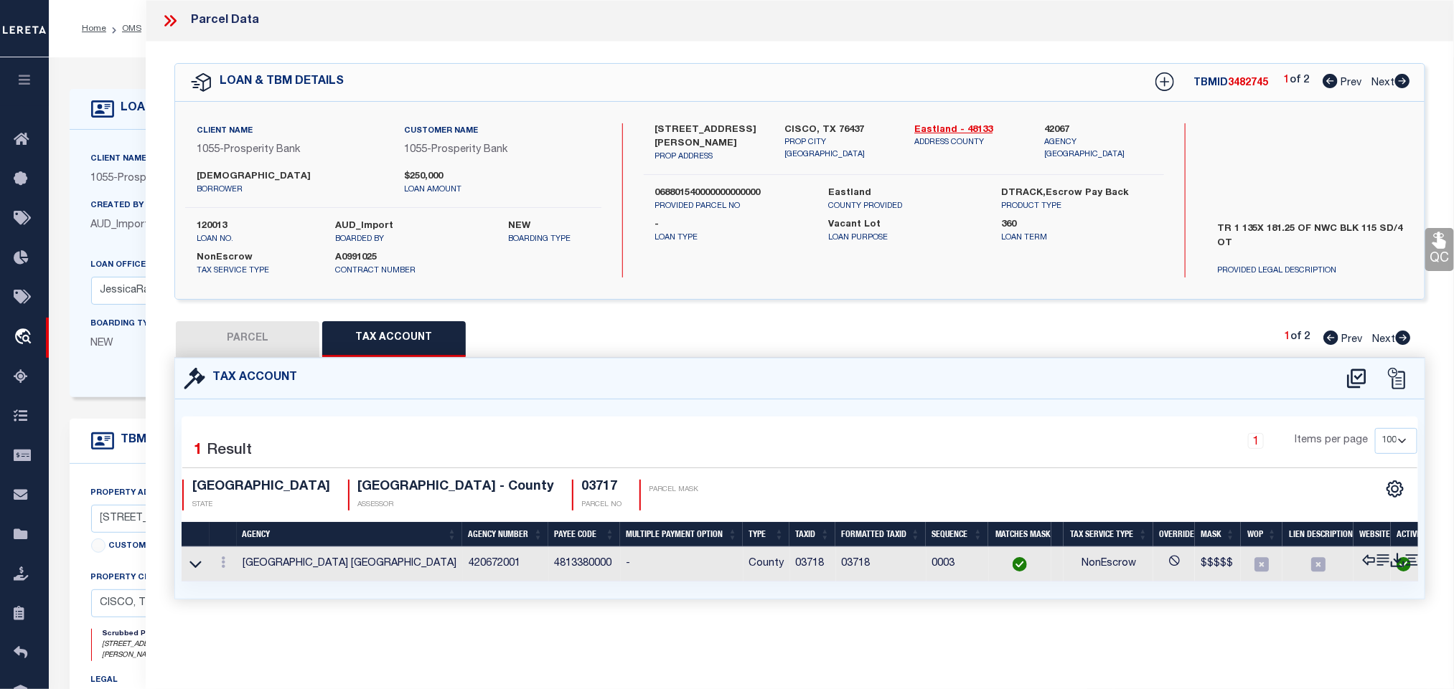
scroll to position [0, 0]
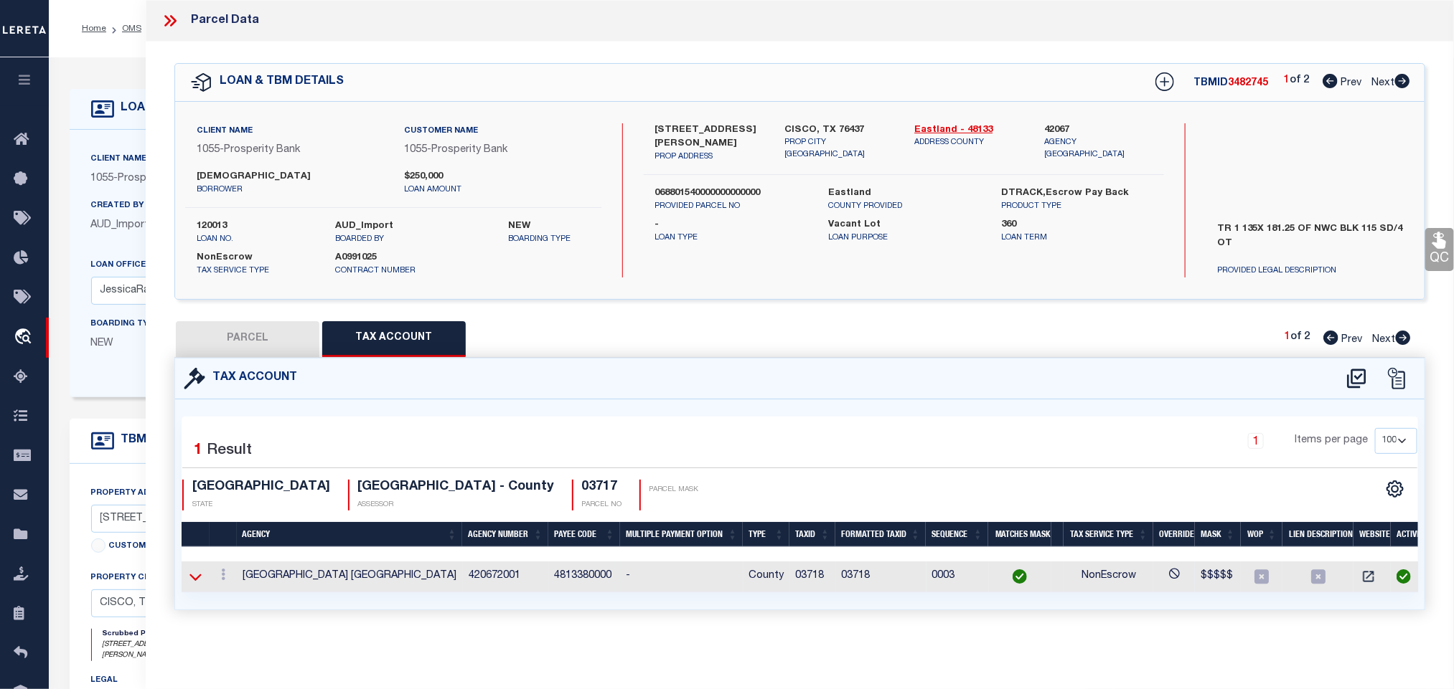
click at [194, 581] on icon at bounding box center [195, 577] width 12 height 7
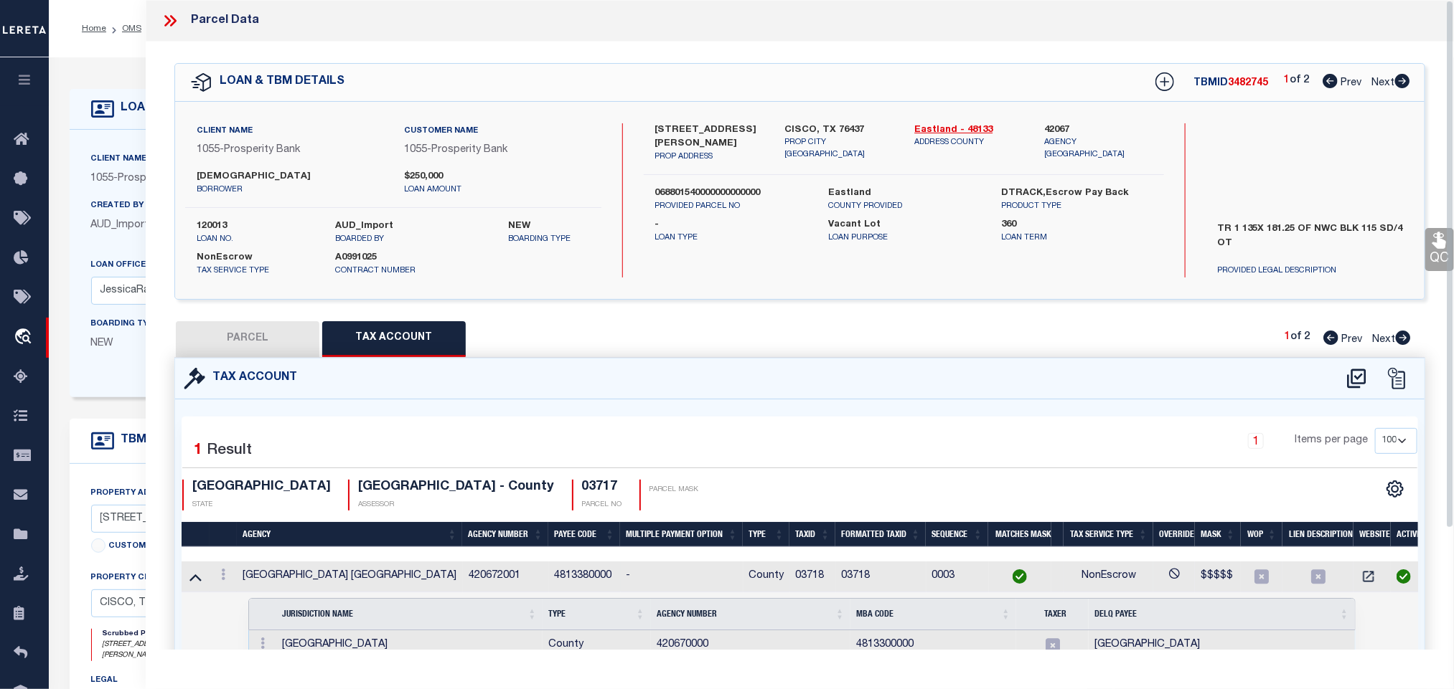
scroll to position [108, 0]
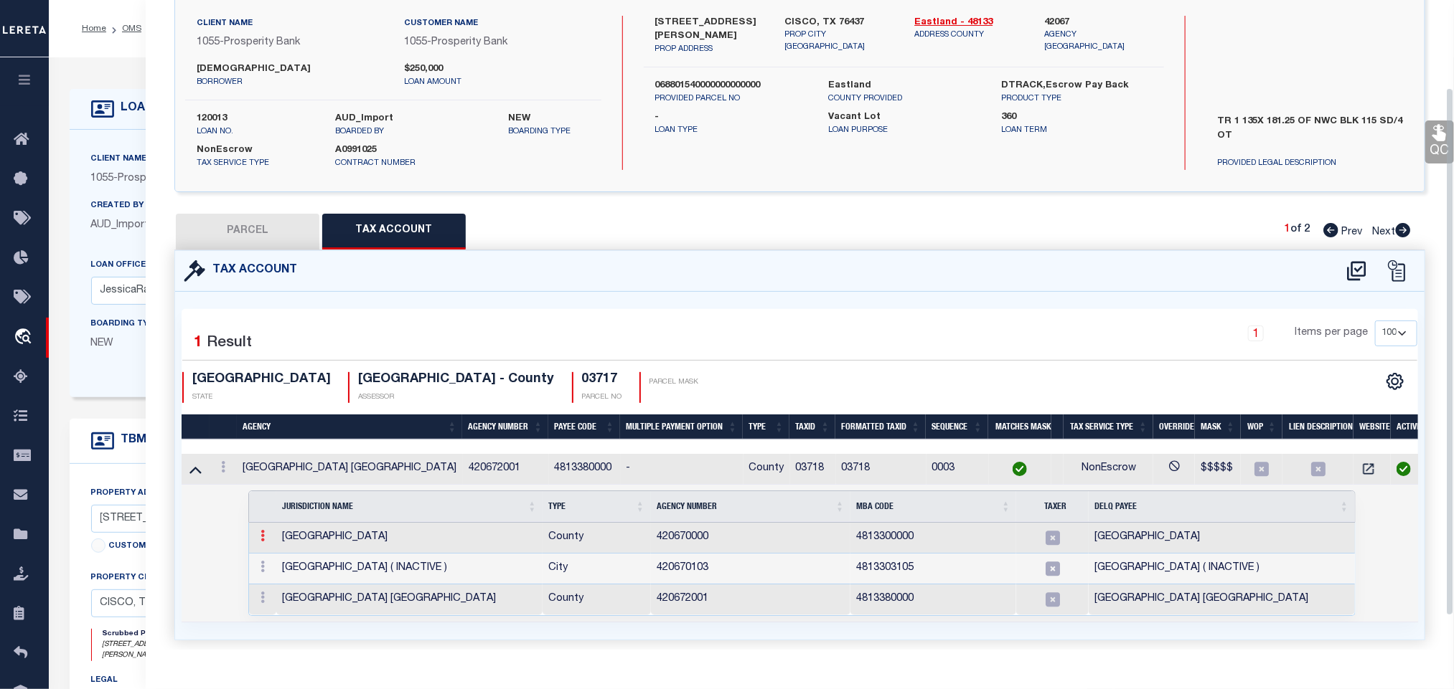
click at [258, 538] on link at bounding box center [263, 537] width 16 height 11
click at [282, 564] on img at bounding box center [280, 559] width 14 height 14
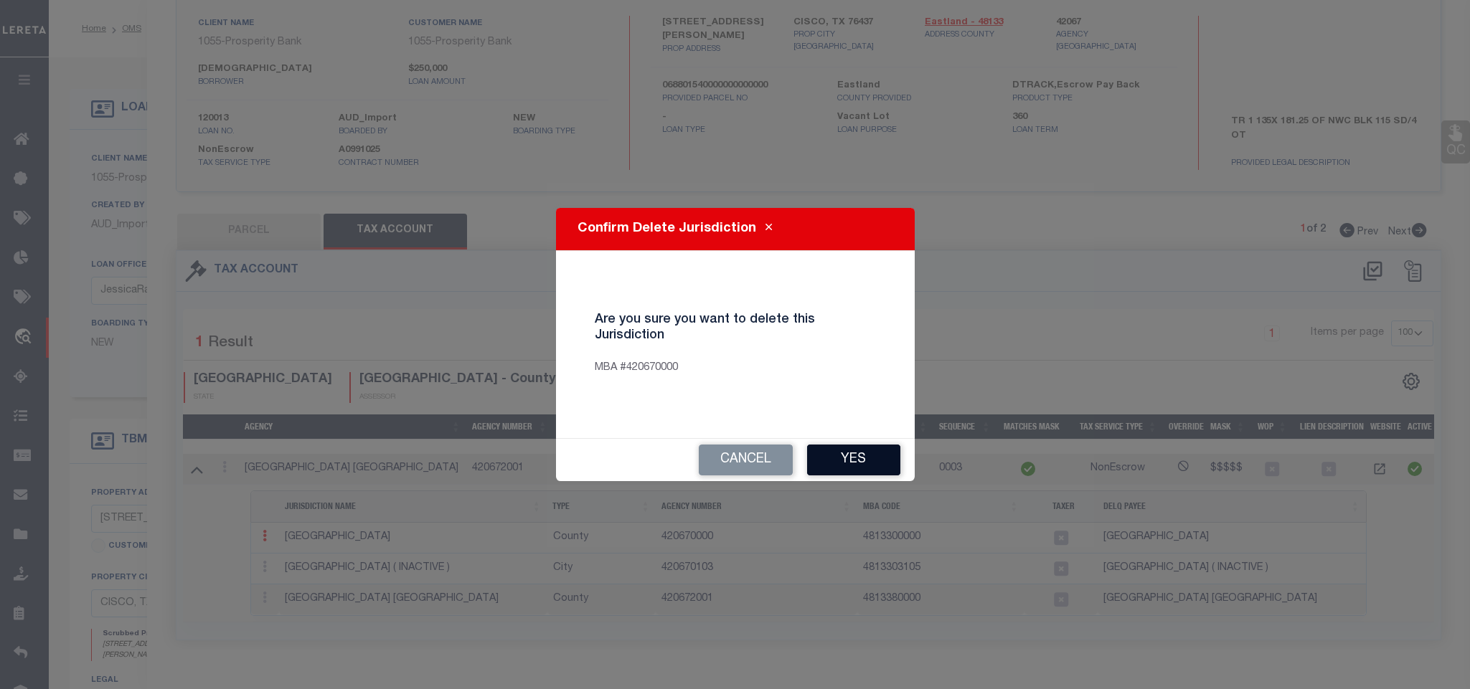
click at [857, 456] on button "Yes" at bounding box center [853, 460] width 93 height 31
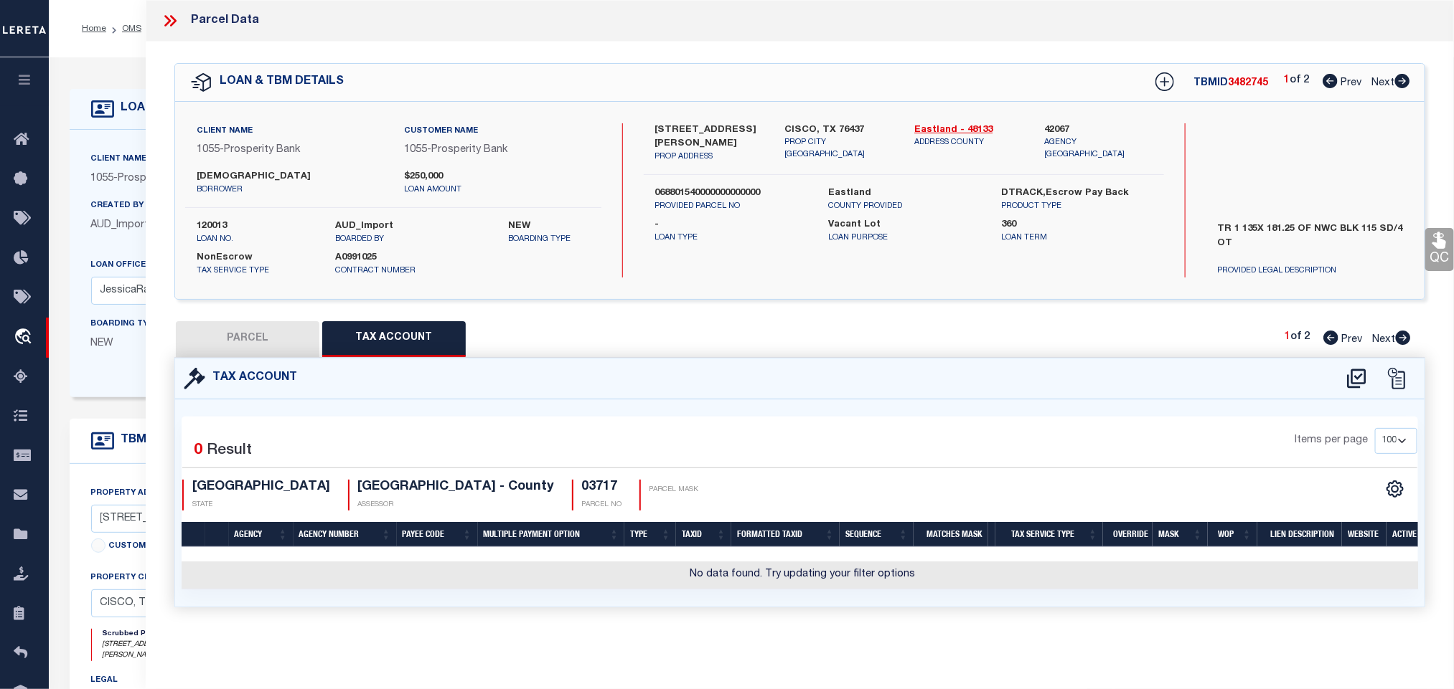
scroll to position [0, 0]
click at [260, 339] on button "PARCEL" at bounding box center [247, 339] width 143 height 36
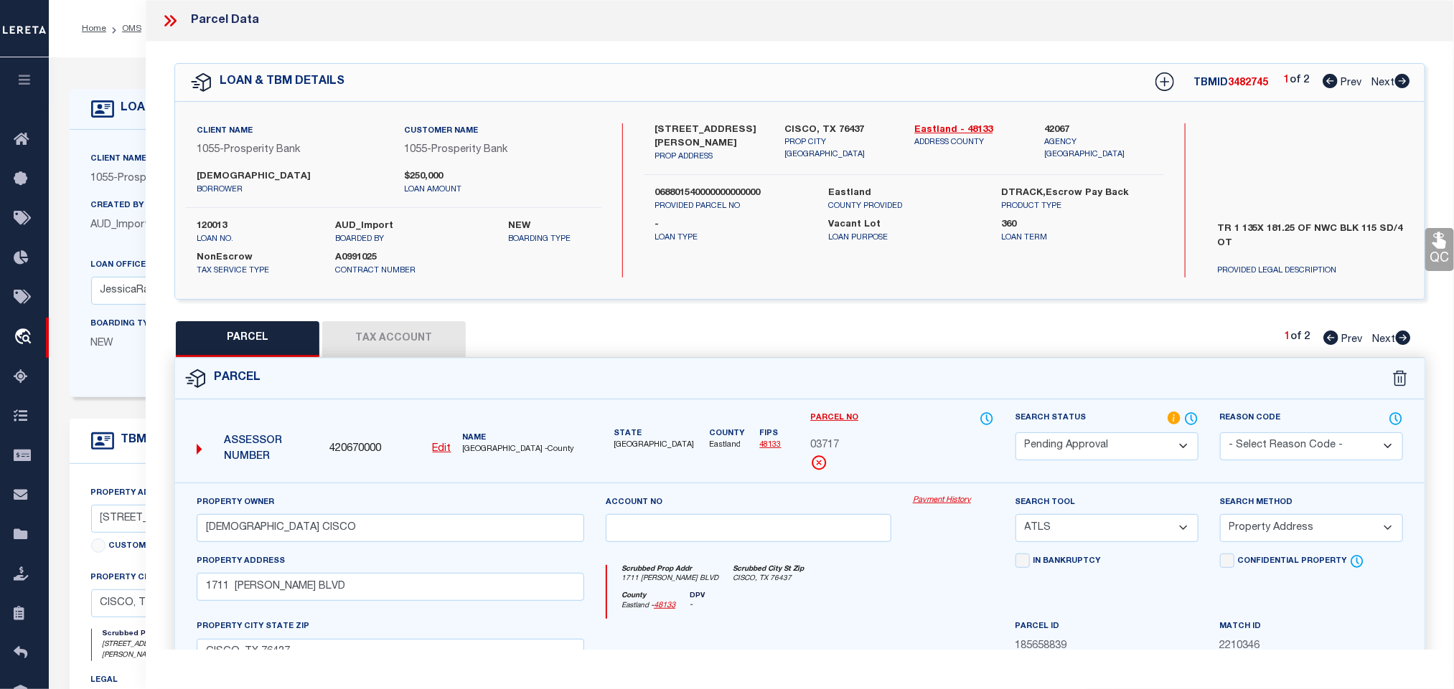
click at [354, 446] on span "420670000" at bounding box center [355, 450] width 52 height 16
copy span "420670000"
click at [443, 450] on u "Edit" at bounding box center [442, 449] width 19 height 10
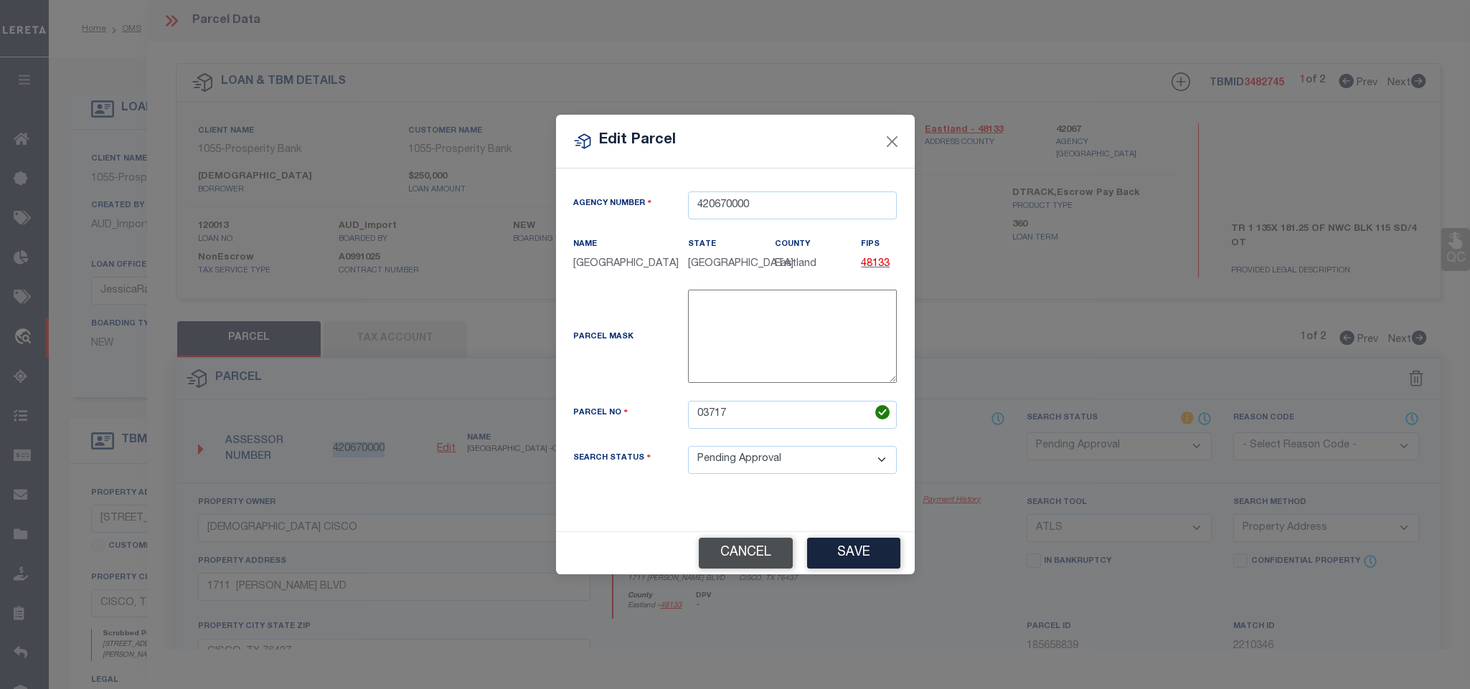
click at [730, 560] on button "Cancel" at bounding box center [746, 553] width 94 height 31
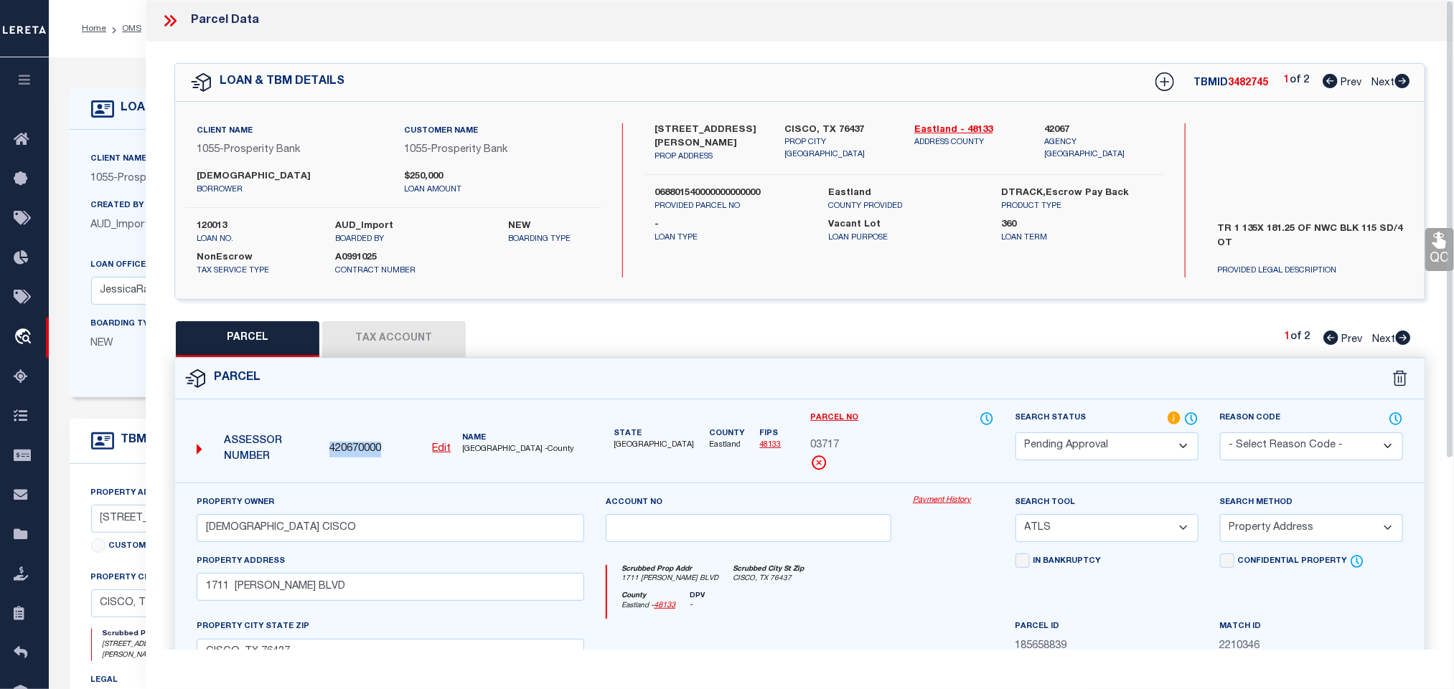
click at [349, 457] on span "420670000" at bounding box center [355, 450] width 52 height 16
click at [101, 194] on div "Client Name 1055 - Prosperity Bank" at bounding box center [204, 174] width 249 height 47
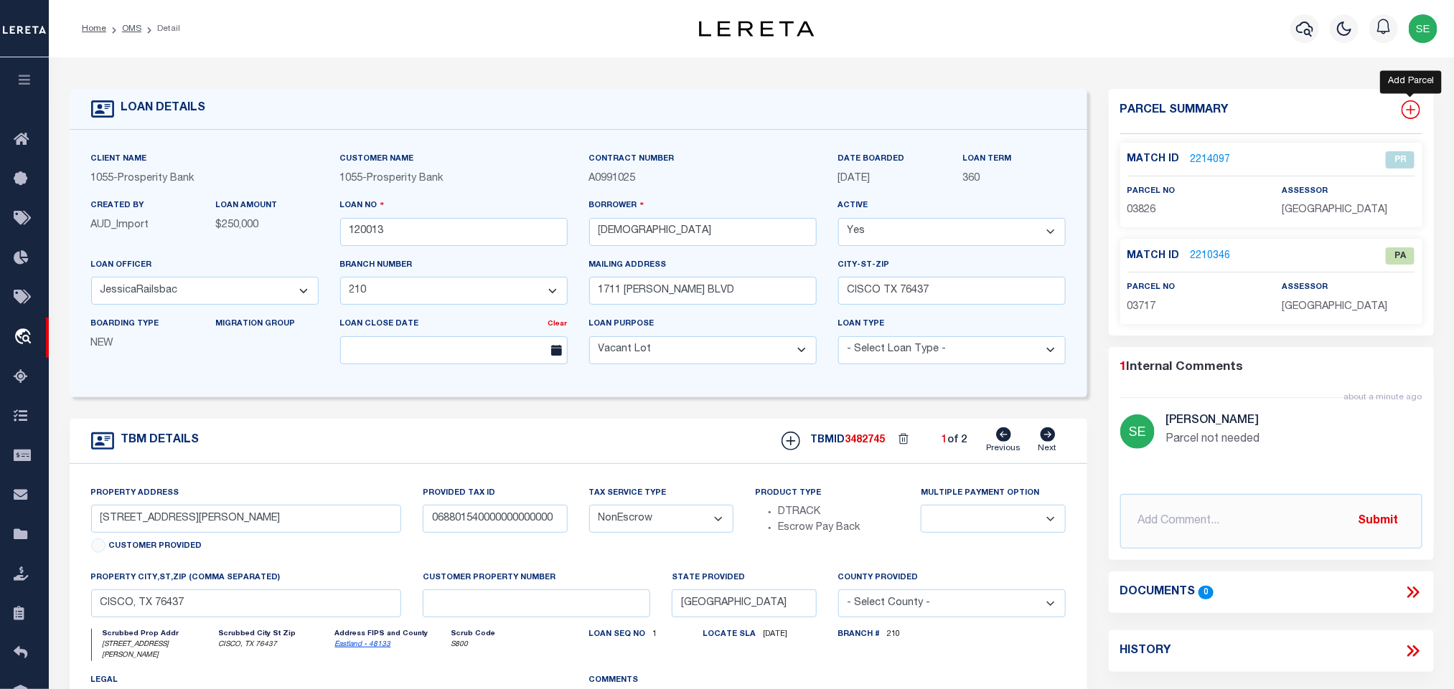
click at [1410, 113] on icon at bounding box center [1410, 109] width 19 height 19
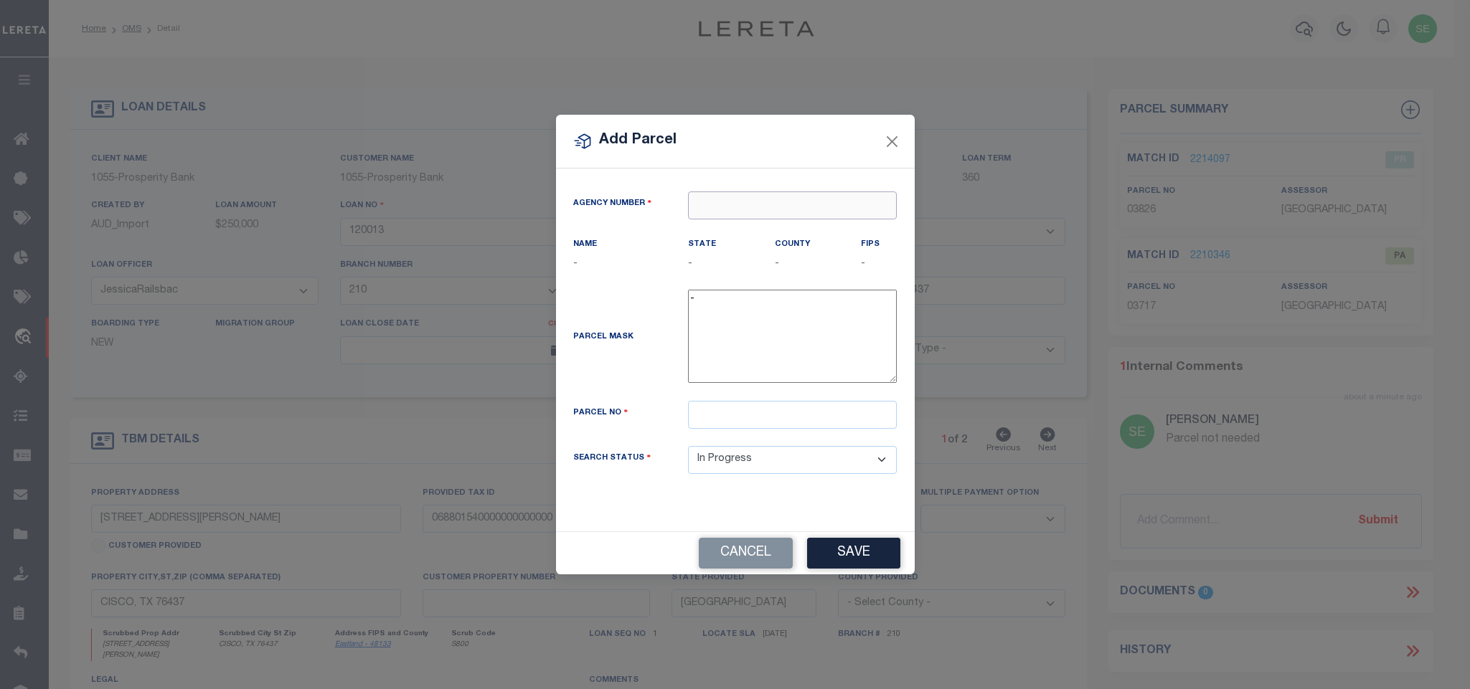
click at [862, 213] on input "text" at bounding box center [792, 206] width 209 height 28
paste input "420670000"
click at [818, 232] on div "420670000 : EASTLAND COUNTY" at bounding box center [793, 237] width 210 height 41
click at [780, 428] on input "text" at bounding box center [792, 415] width 209 height 28
paste input "3719"
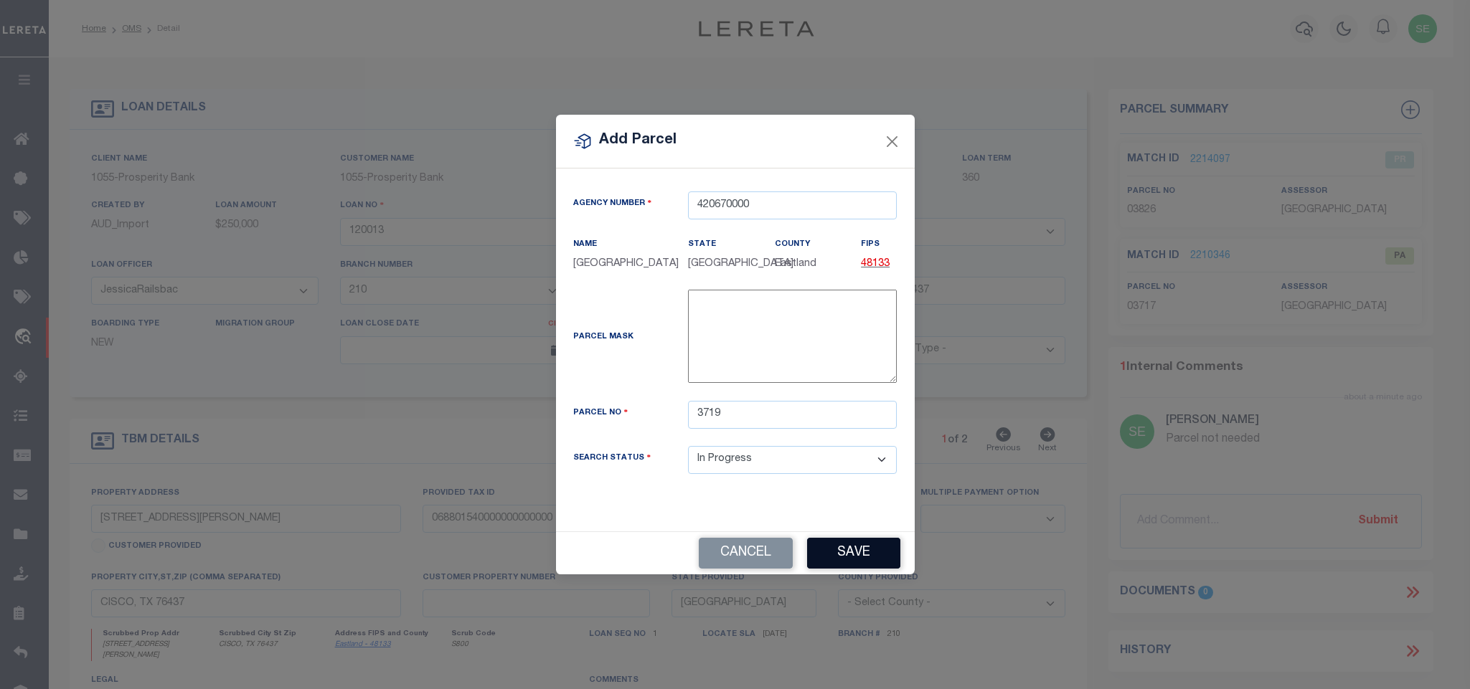
click at [839, 569] on button "Save" at bounding box center [853, 553] width 93 height 31
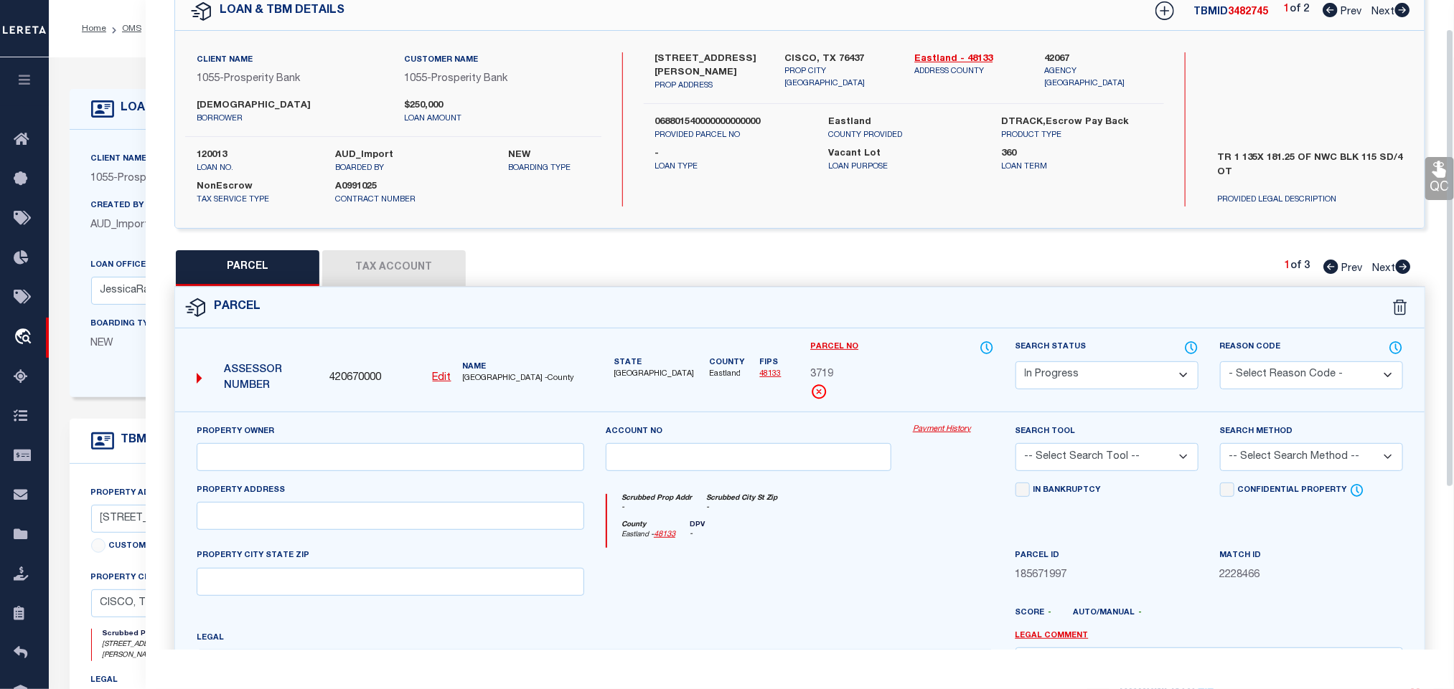
scroll to position [108, 0]
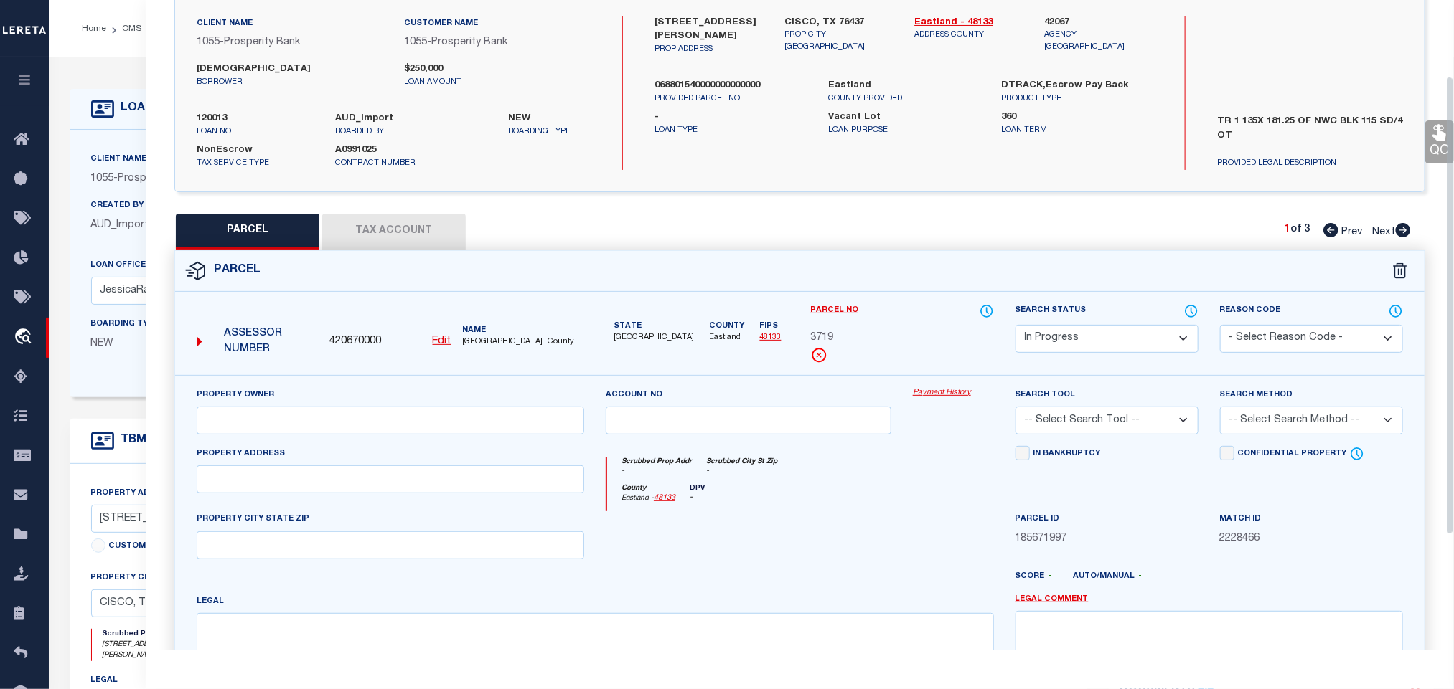
click at [366, 659] on div "Parcel Data QC QC QC - Select Status -" at bounding box center [800, 344] width 1308 height 689
click at [375, 635] on textarea at bounding box center [595, 658] width 797 height 90
paste textarea "TR 1 135X 181.25 OF NWC BLK"
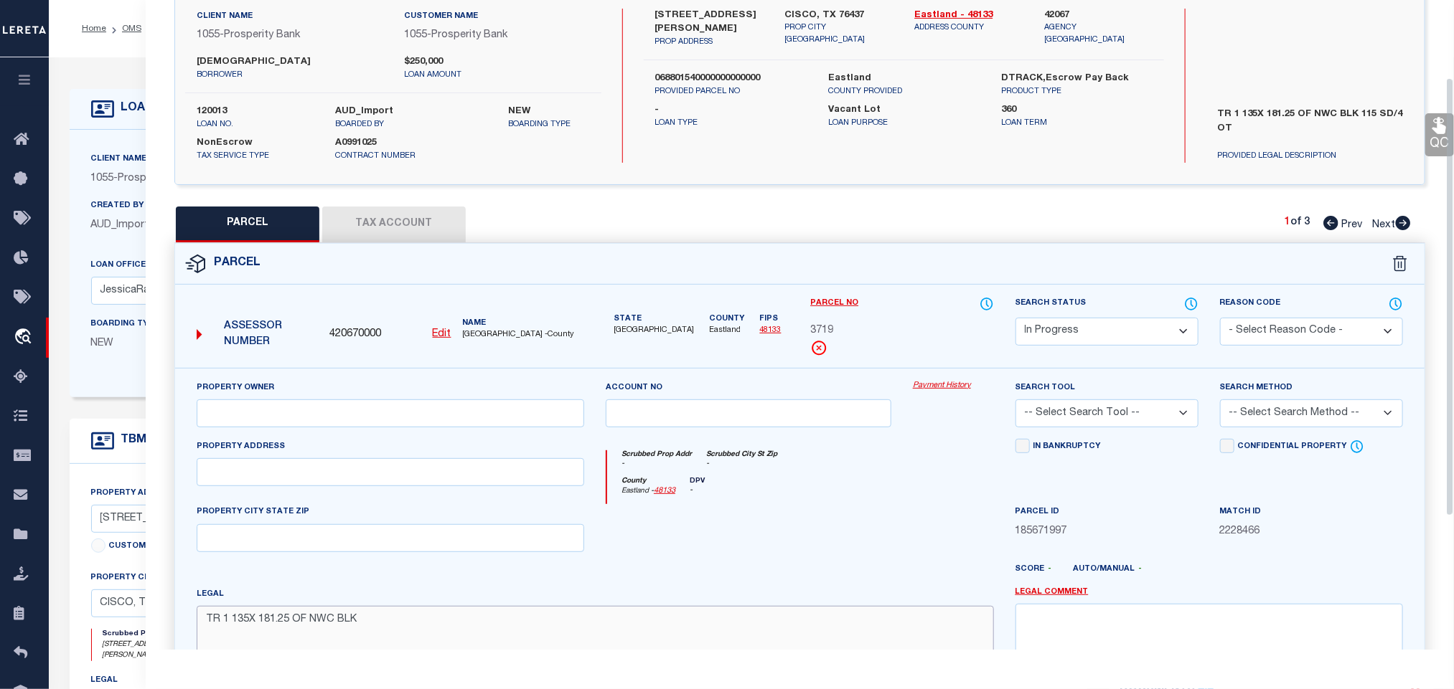
click at [321, 639] on textarea "TR 1 135X 181.25 OF NWC BLK" at bounding box center [595, 651] width 797 height 90
paste textarea "115 SD/4 OT"
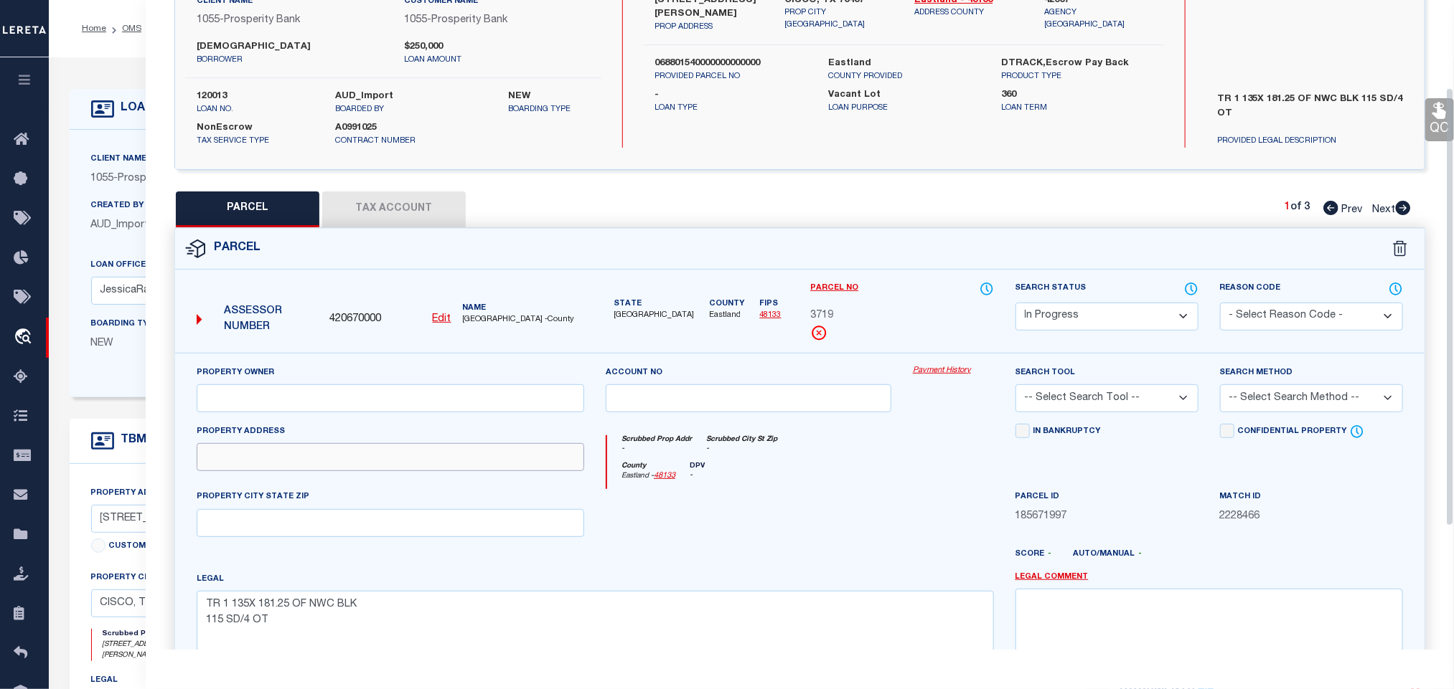
click at [332, 470] on input "text" at bounding box center [390, 457] width 387 height 28
paste input "1701 CONRAD HILTON CISCO TX 76437"
drag, startPoint x: 323, startPoint y: 472, endPoint x: 399, endPoint y: 509, distance: 84.4
click at [486, 471] on input "1701 CONRAD HILTON CISCO TX 76437" at bounding box center [390, 457] width 387 height 28
click at [366, 522] on input "text" at bounding box center [390, 523] width 387 height 28
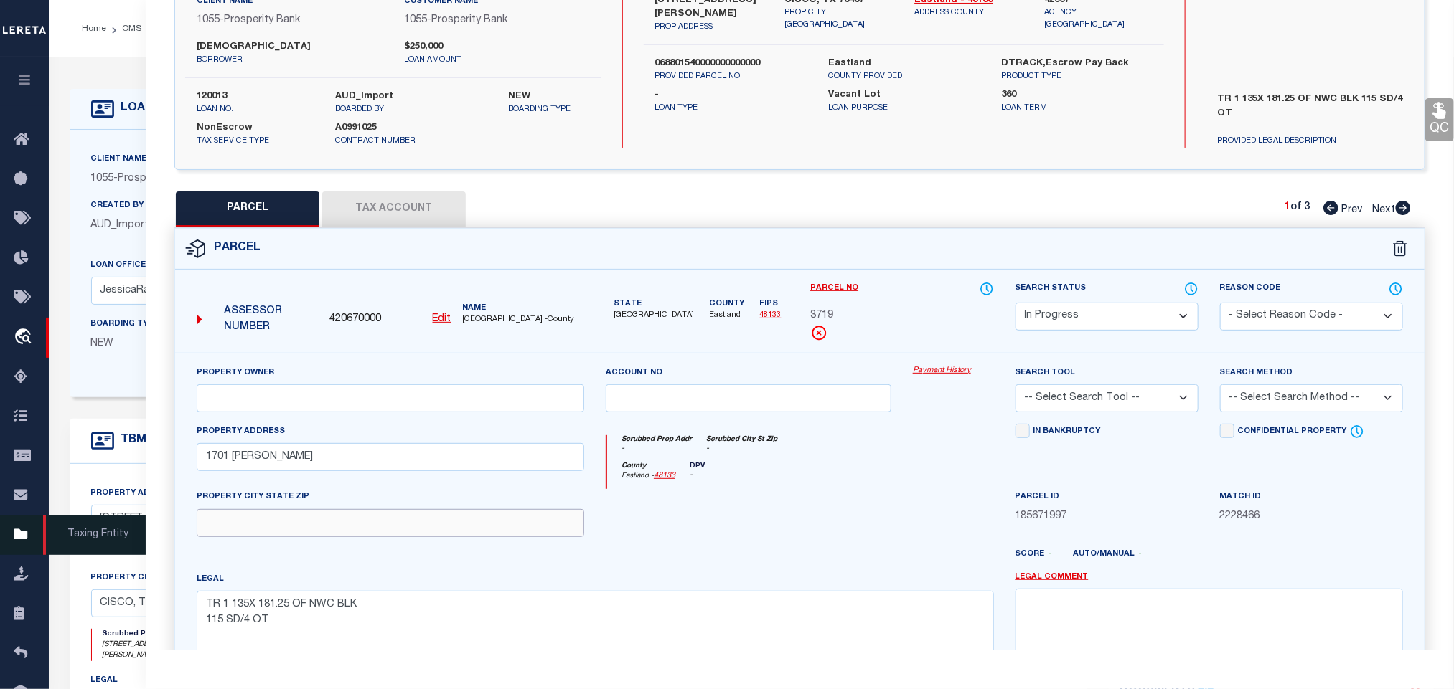
paste input "CISCO TX 76437"
click at [293, 396] on input "text" at bounding box center [390, 399] width 387 height 28
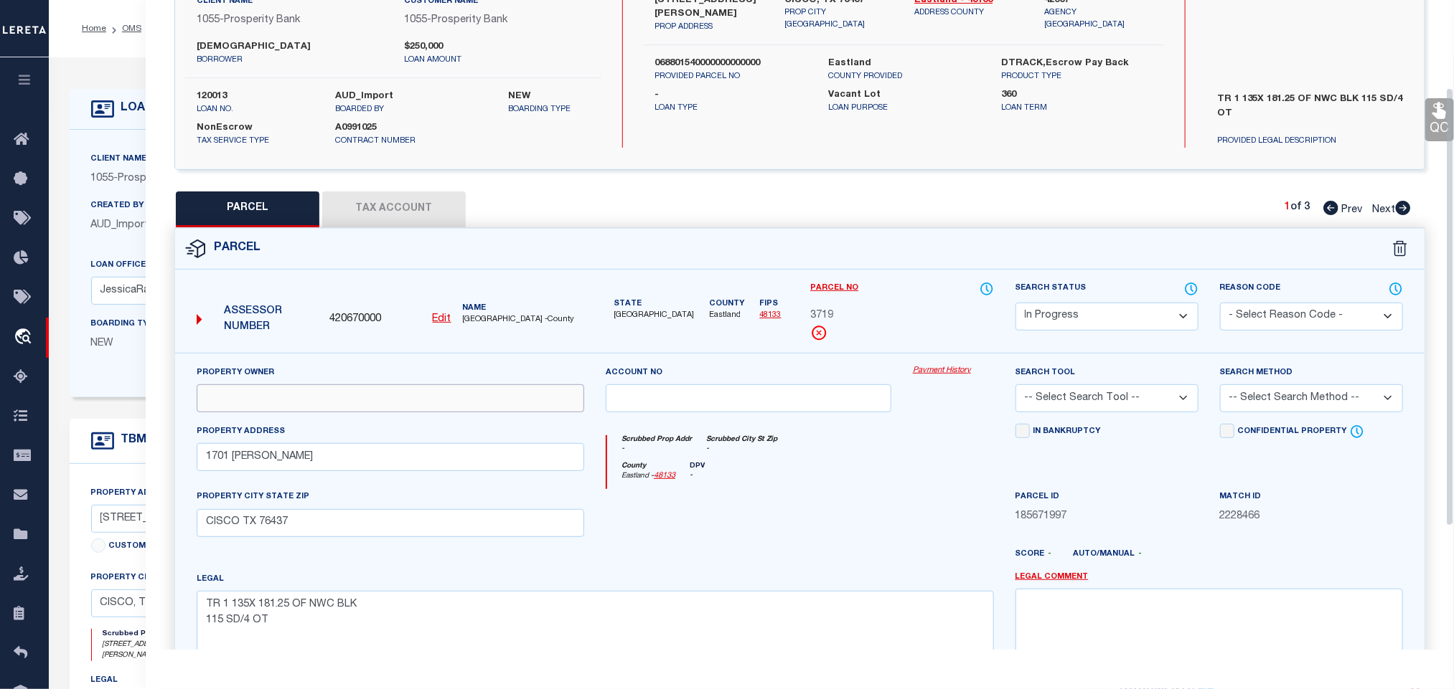
paste input "REDEEMER LUTHERAN CHURCH"
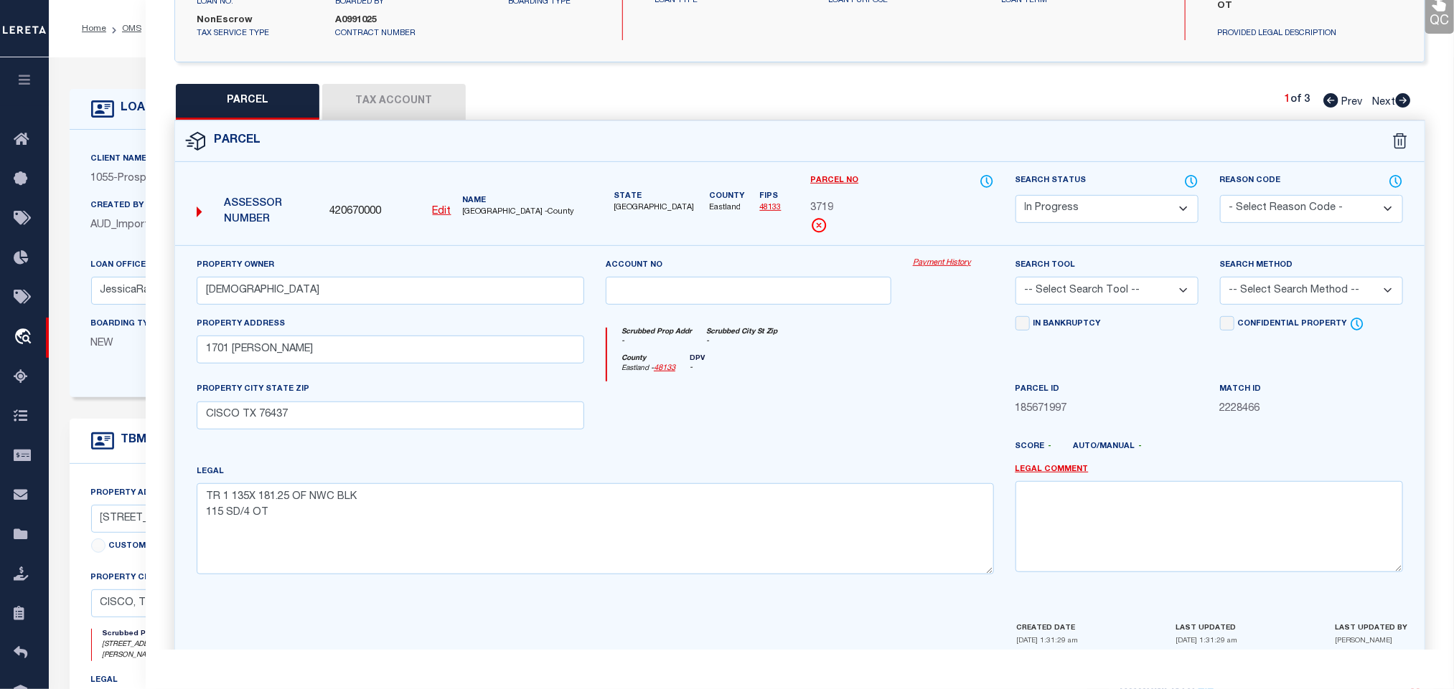
click at [1065, 293] on select "-- Select Search Tool -- 3rd Party Website Agency File Agency Website ATLS CNV-…" at bounding box center [1106, 291] width 183 height 28
click at [1015, 281] on select "-- Select Search Tool -- 3rd Party Website Agency File Agency Website ATLS CNV-…" at bounding box center [1106, 291] width 183 height 28
click at [1331, 298] on select "-- Select Search Method -- Property Address Legal Liability Info Provided" at bounding box center [1311, 291] width 183 height 28
click at [1220, 281] on select "-- Select Search Method -- Property Address Legal Liability Info Provided" at bounding box center [1311, 291] width 183 height 28
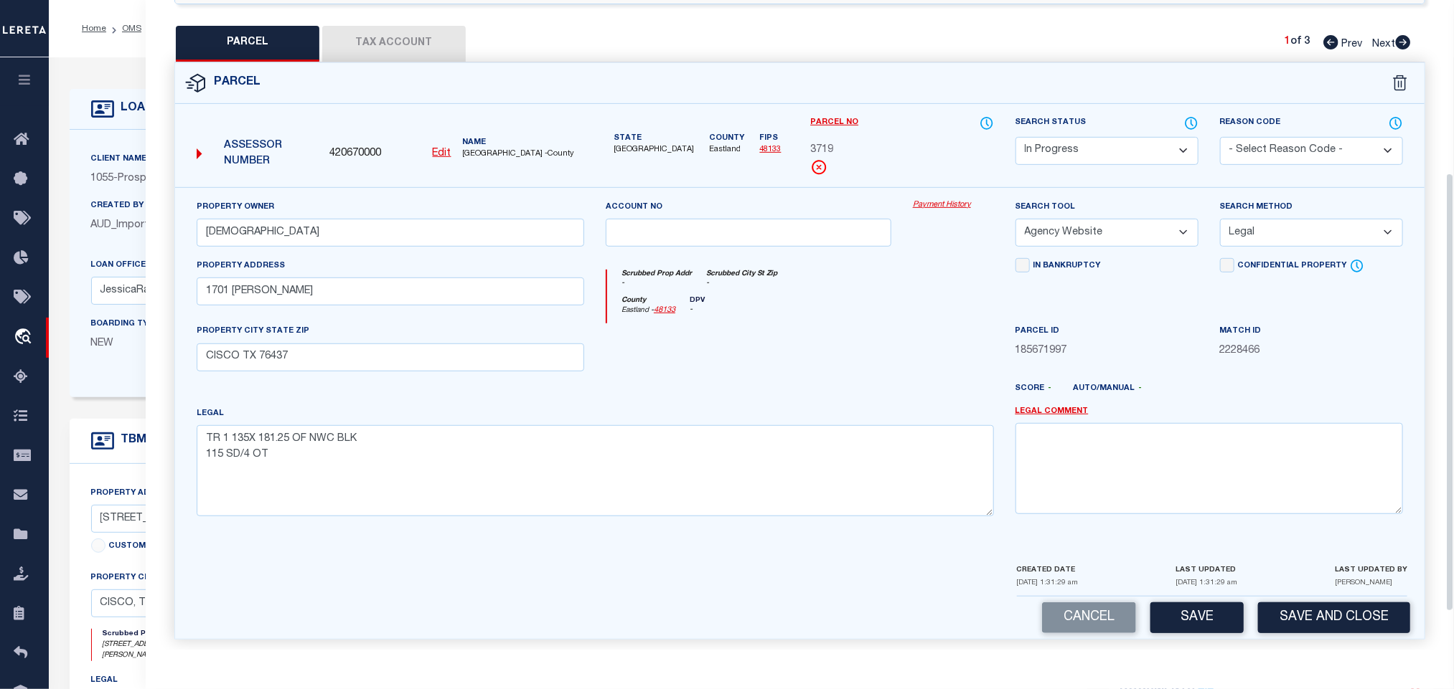
scroll to position [312, 0]
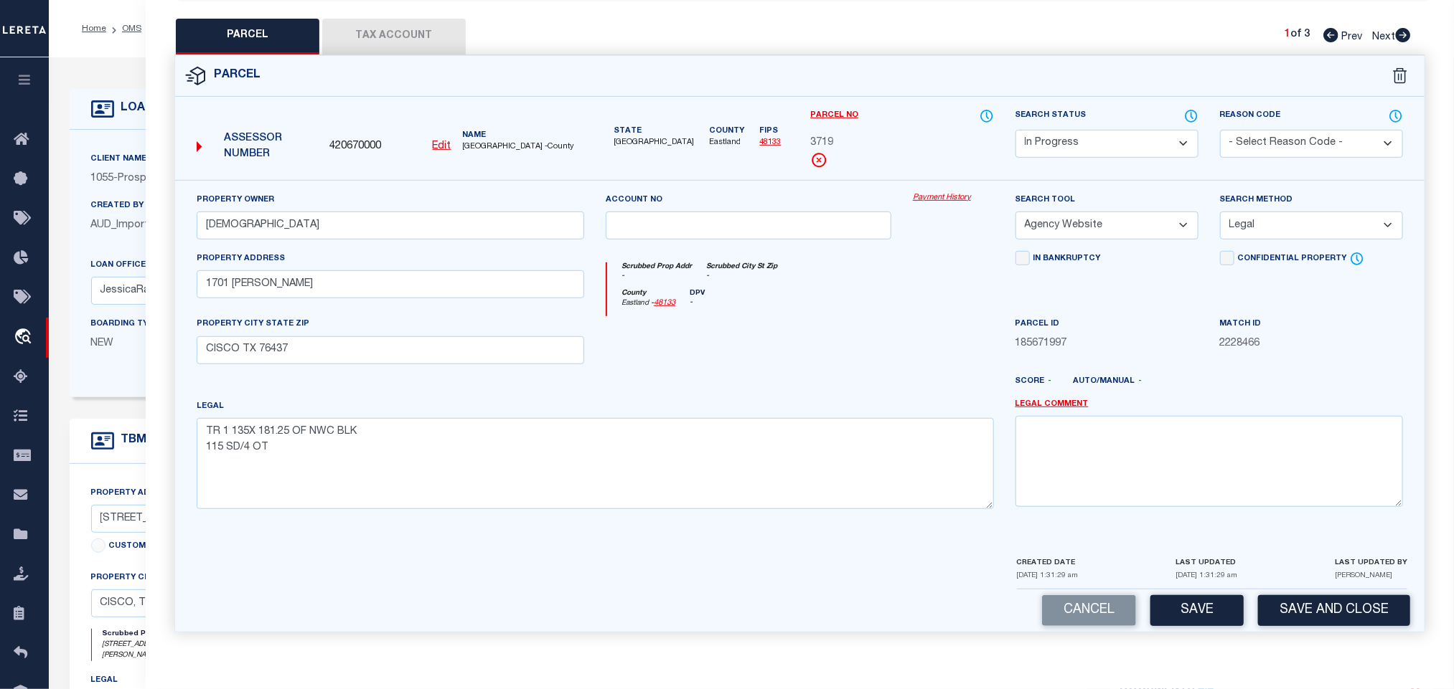
drag, startPoint x: 1274, startPoint y: 222, endPoint x: 1274, endPoint y: 232, distance: 10.8
click at [1274, 222] on select "-- Select Search Method -- Property Address Legal Liability Info Provided" at bounding box center [1311, 226] width 183 height 28
click at [1220, 212] on select "-- Select Search Method -- Property Address Legal Liability Info Provided" at bounding box center [1311, 226] width 183 height 28
click at [1200, 609] on button "Save" at bounding box center [1196, 610] width 93 height 31
click at [402, 29] on button "Tax Account" at bounding box center [393, 37] width 143 height 36
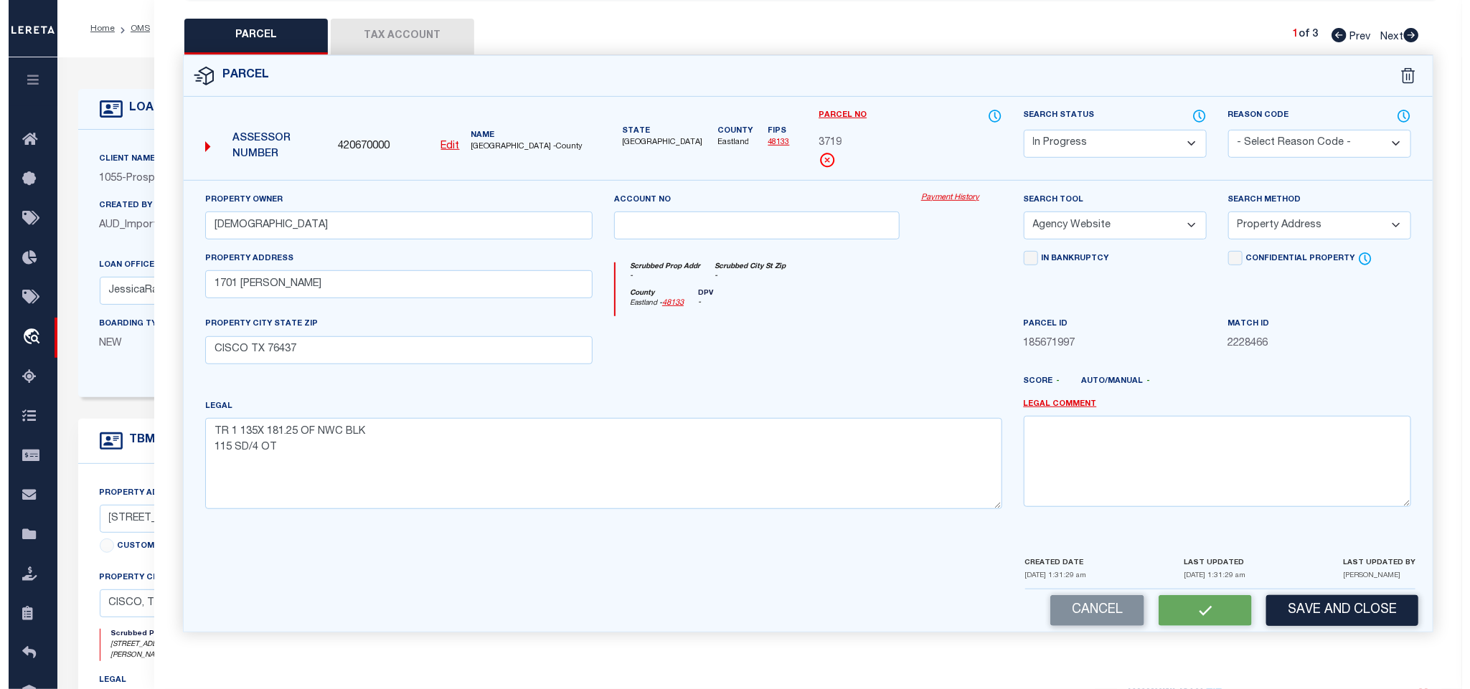
scroll to position [5, 0]
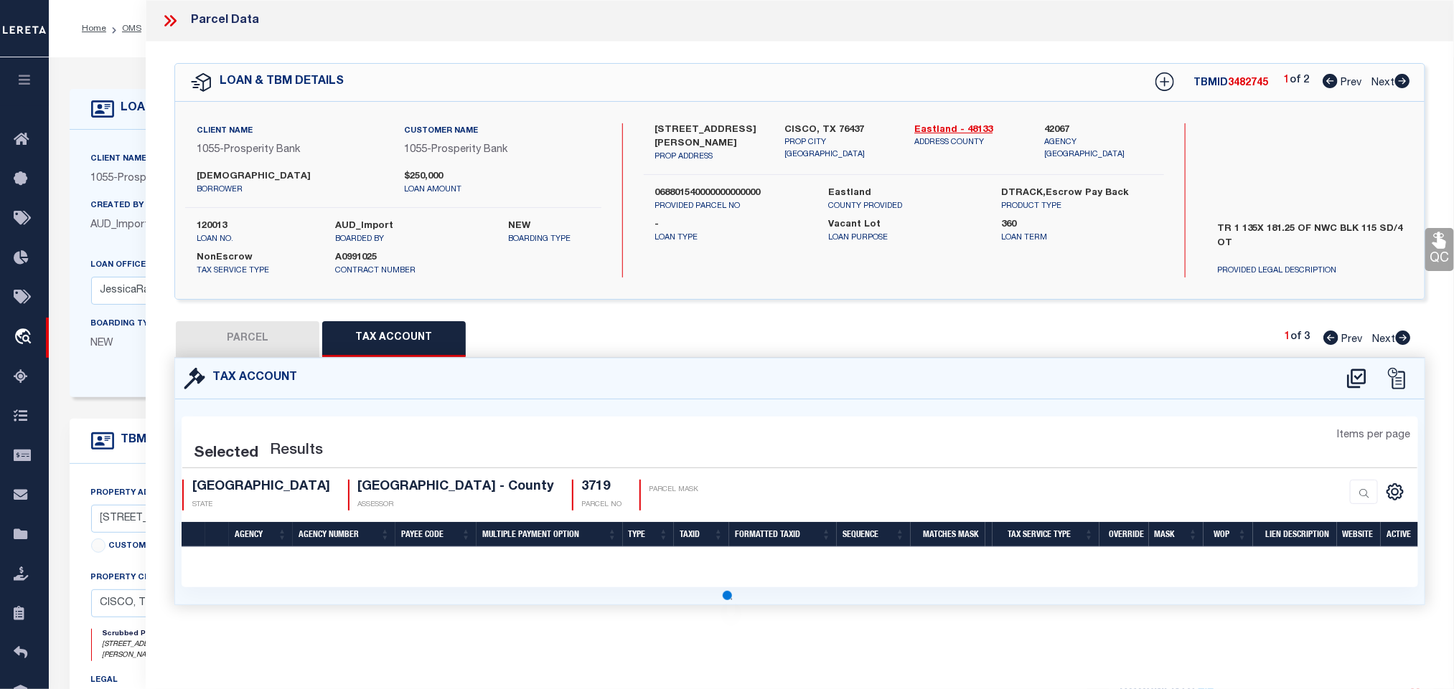
click at [1355, 383] on icon at bounding box center [1357, 378] width 24 height 23
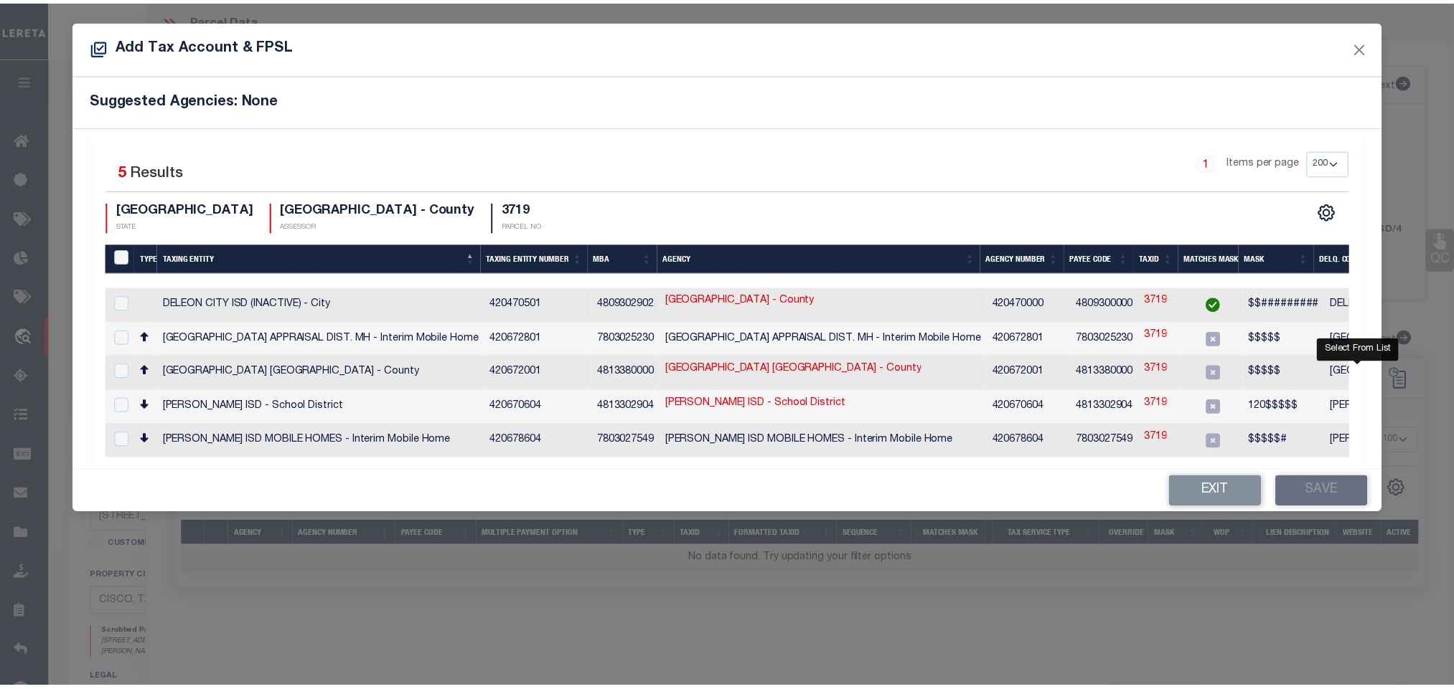
scroll to position [0, 0]
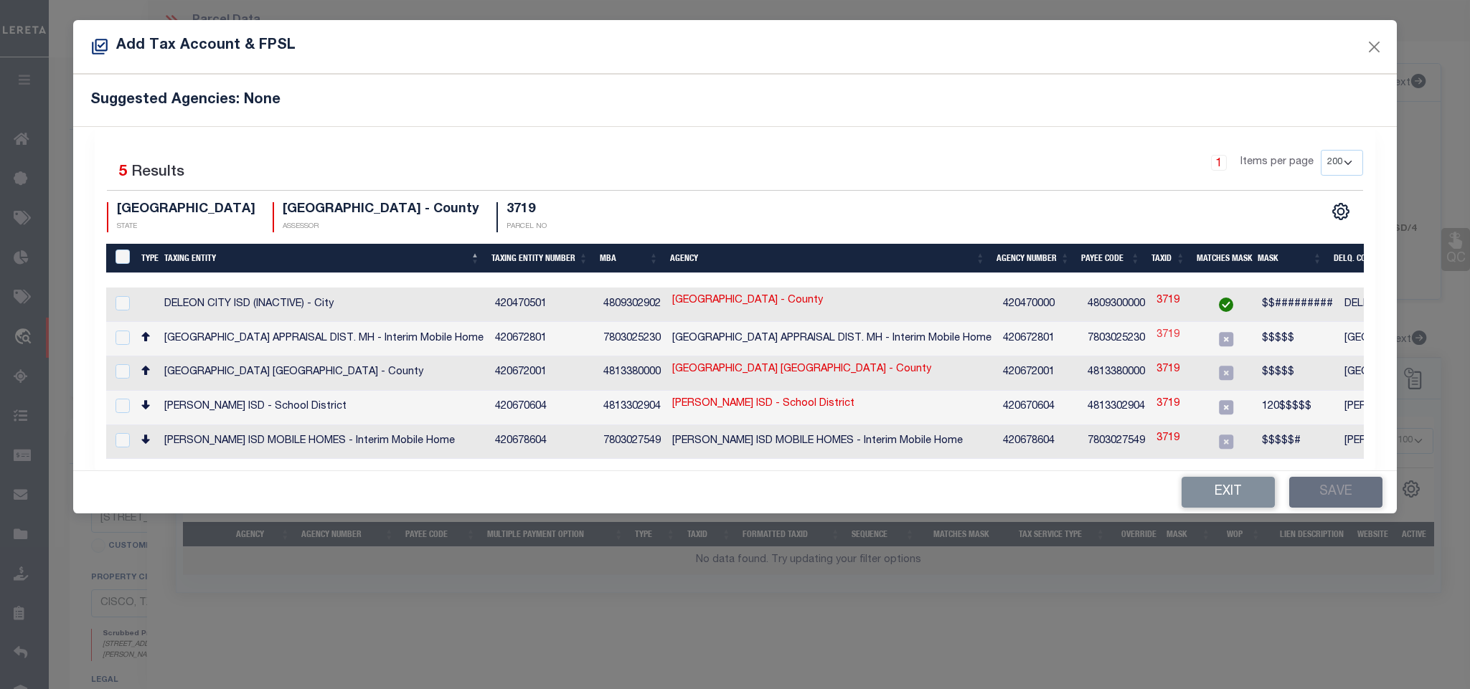
click at [1160, 338] on link "3719" at bounding box center [1168, 336] width 23 height 16
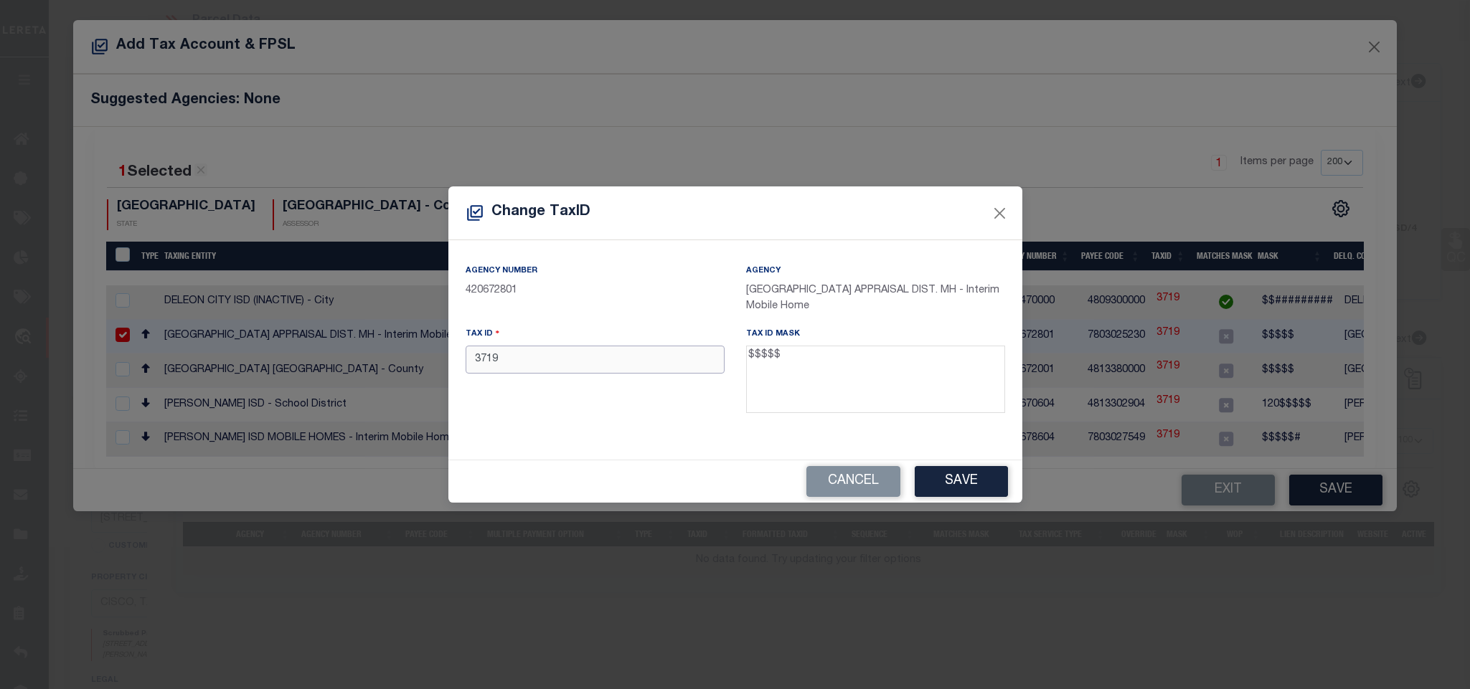
click at [644, 366] on input "3719" at bounding box center [595, 360] width 259 height 28
click at [994, 481] on button "Save" at bounding box center [961, 481] width 93 height 31
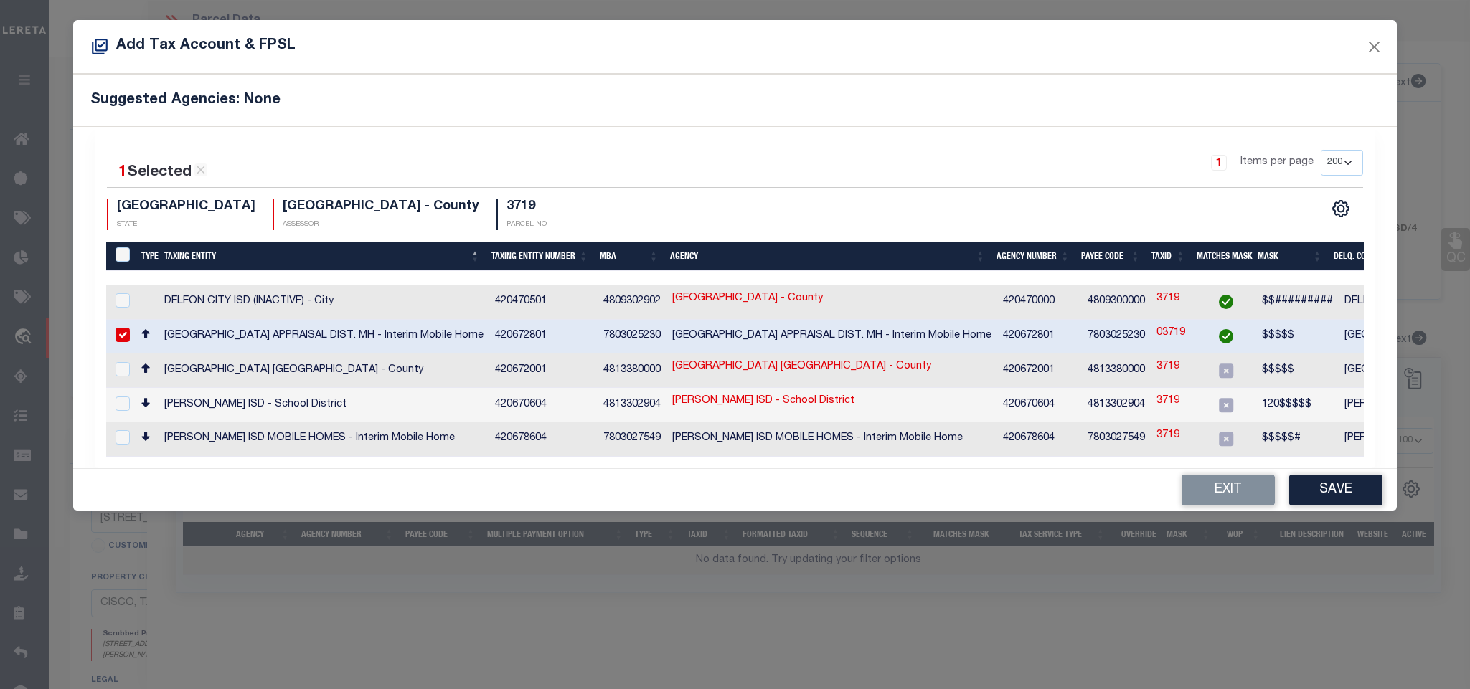
click at [1049, 336] on td "420672801" at bounding box center [1039, 337] width 85 height 34
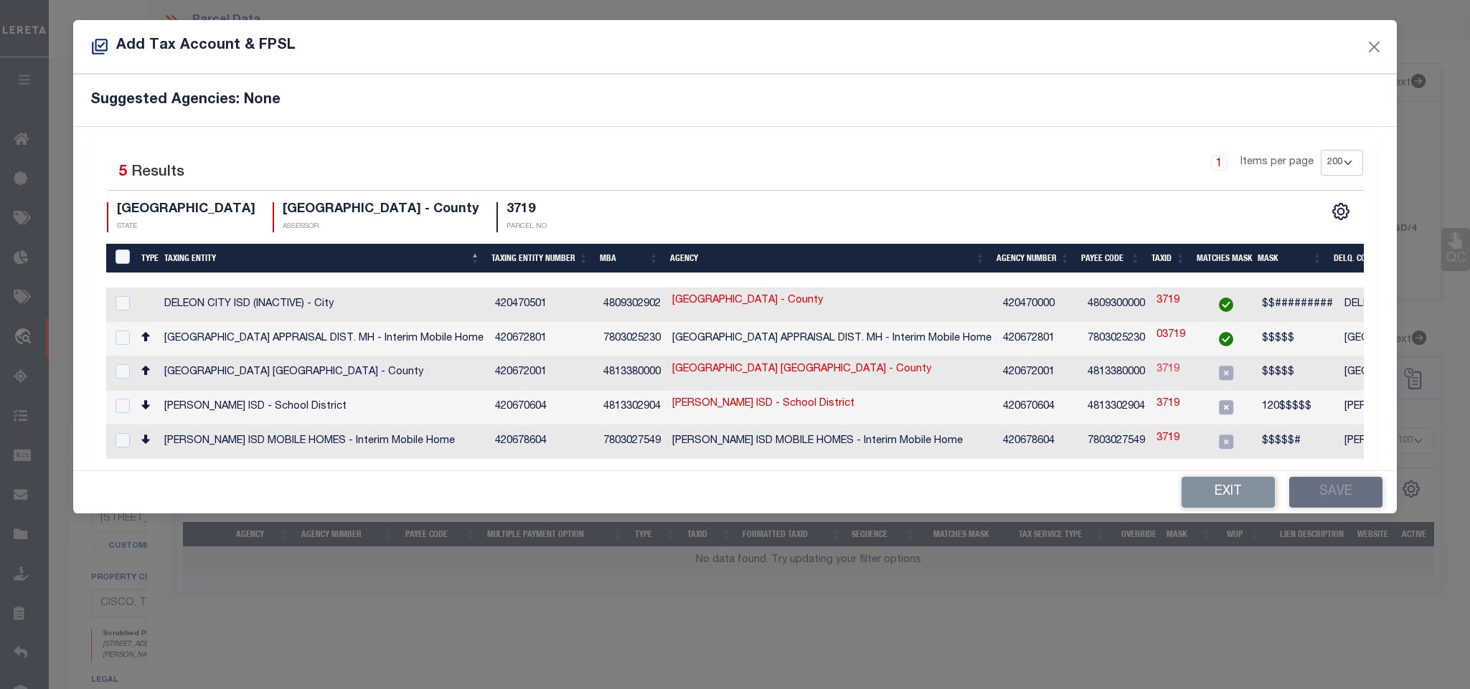
click at [1169, 364] on link "3719" at bounding box center [1168, 370] width 23 height 16
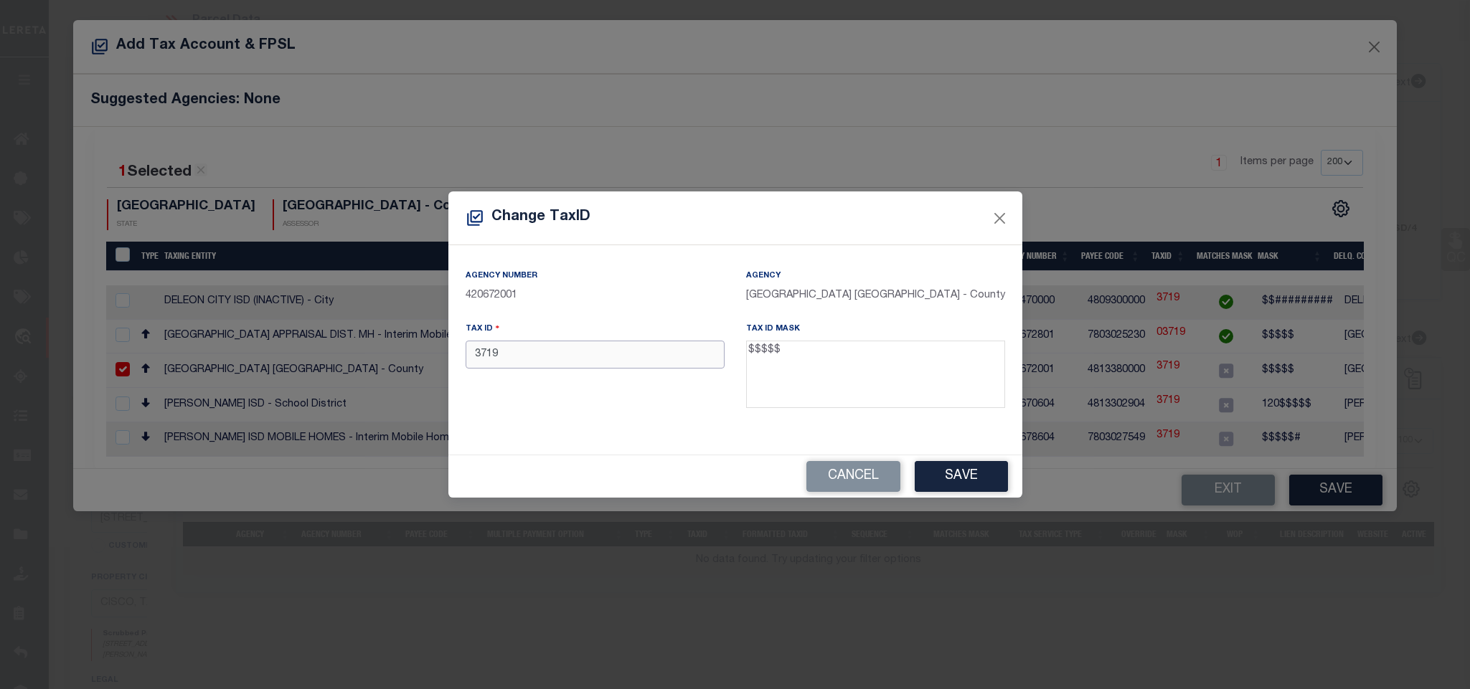
click at [627, 359] on input "3719" at bounding box center [595, 355] width 259 height 28
click at [959, 480] on button "Save" at bounding box center [961, 476] width 93 height 31
click at [959, 480] on div "Cancel Save" at bounding box center [735, 477] width 574 height 42
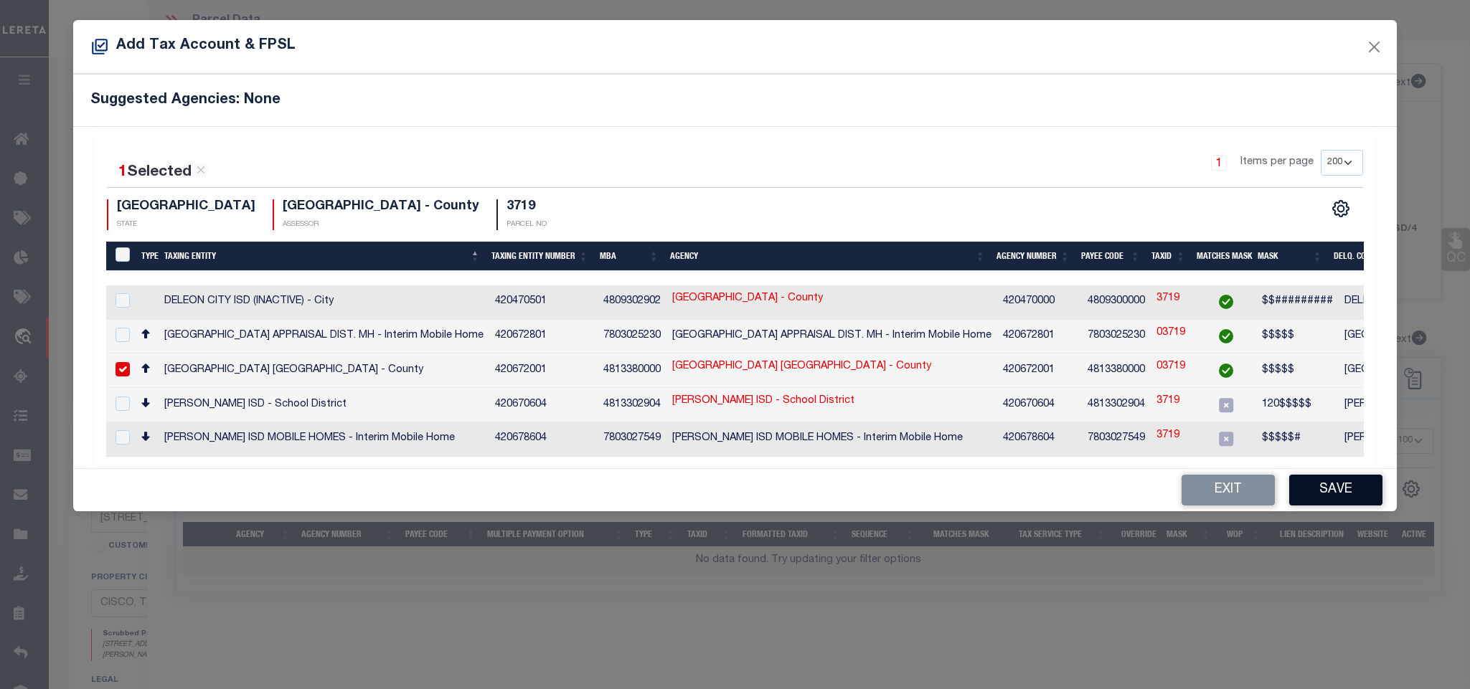
click at [1332, 486] on button "Save" at bounding box center [1335, 490] width 93 height 31
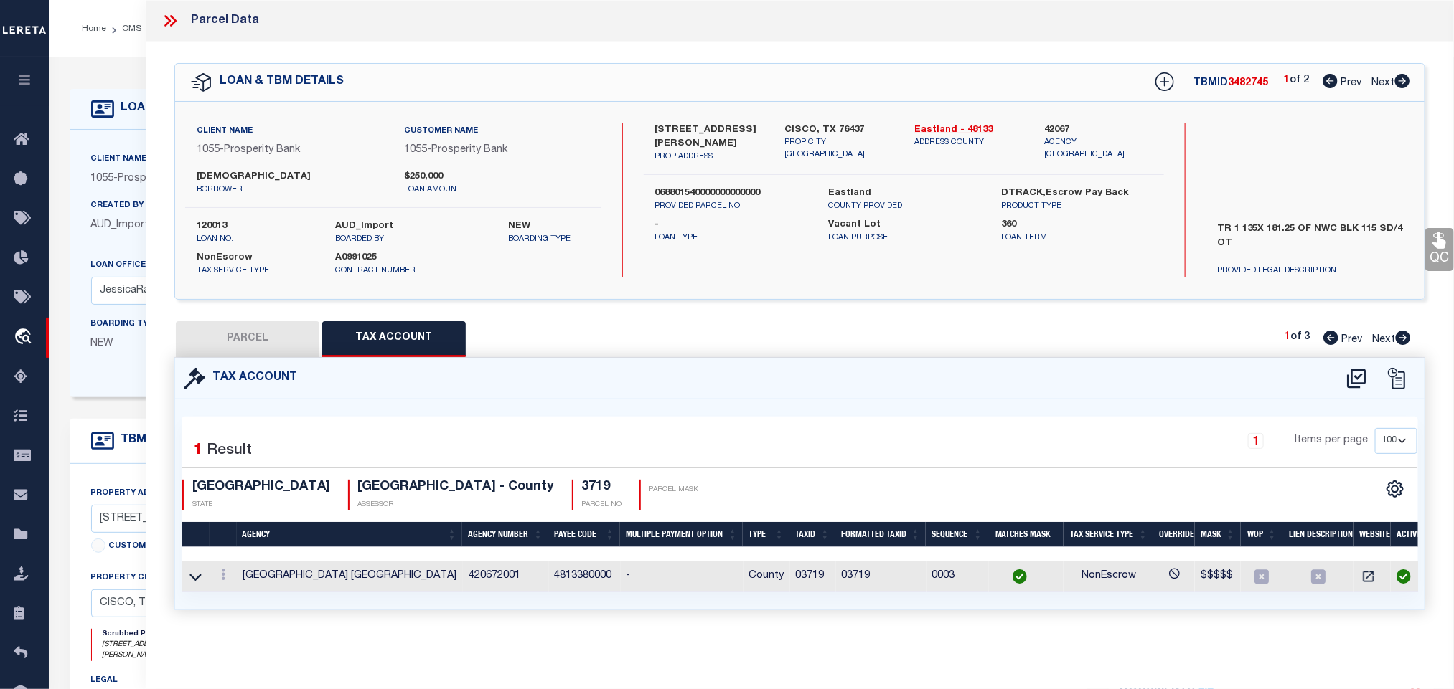
click at [287, 327] on button "PARCEL" at bounding box center [247, 339] width 143 height 36
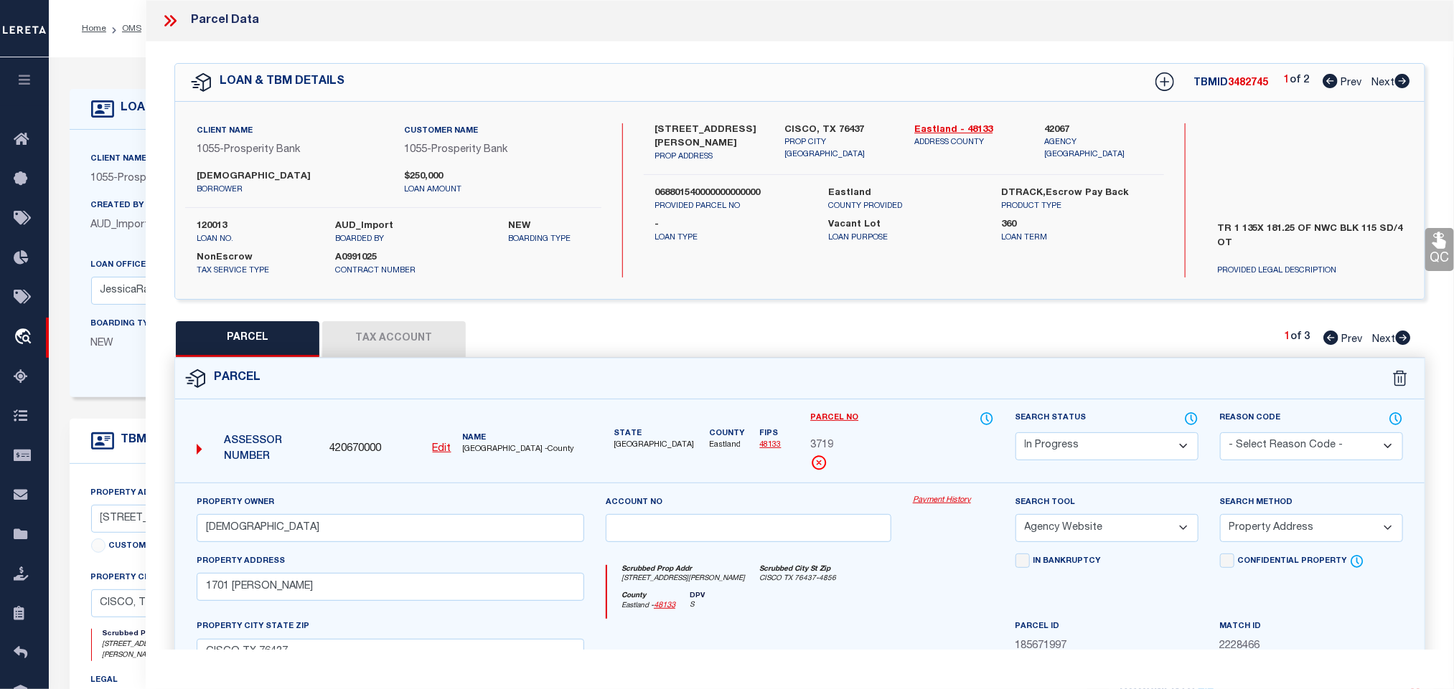
click at [1143, 457] on select "Automated Search Bad Parcel Complete Duplicate Parcel High Dollar Reporting In …" at bounding box center [1106, 447] width 183 height 28
click at [1015, 434] on select "Automated Search Bad Parcel Complete Duplicate Parcel High Dollar Reporting In …" at bounding box center [1106, 447] width 183 height 28
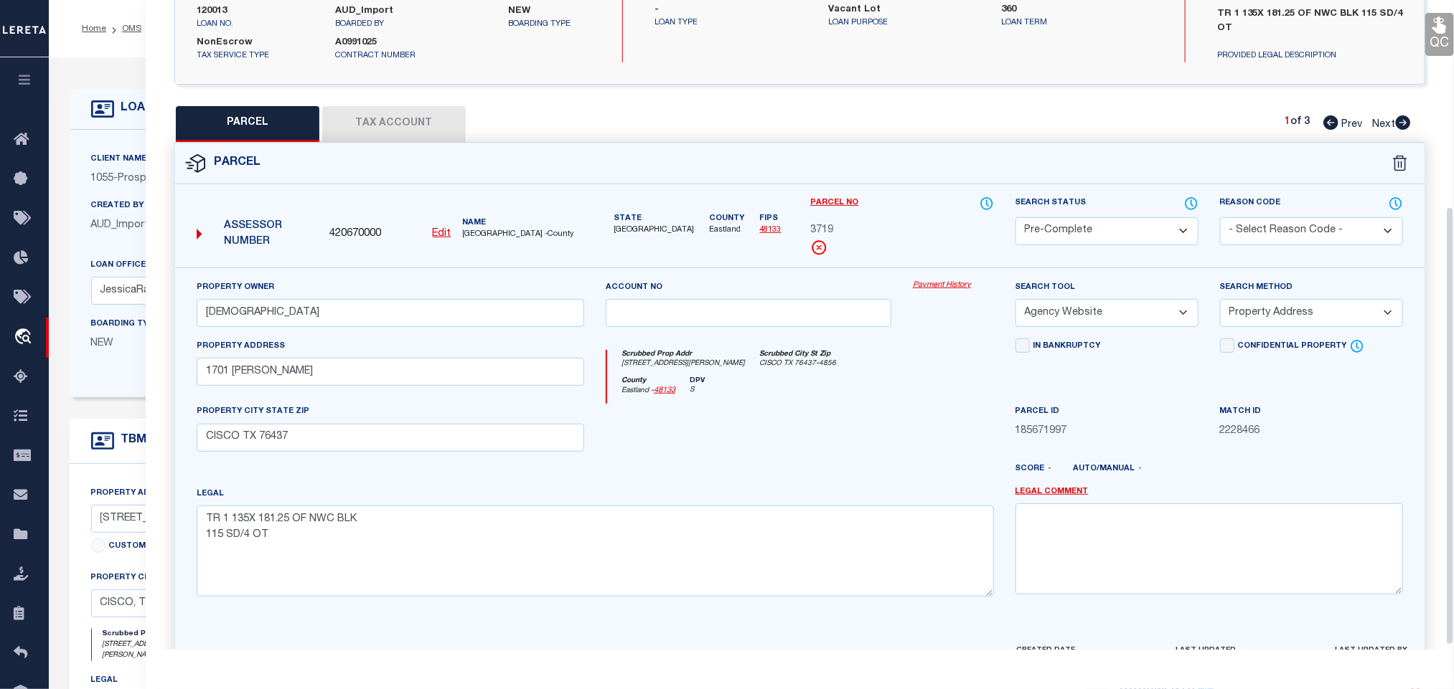
scroll to position [312, 0]
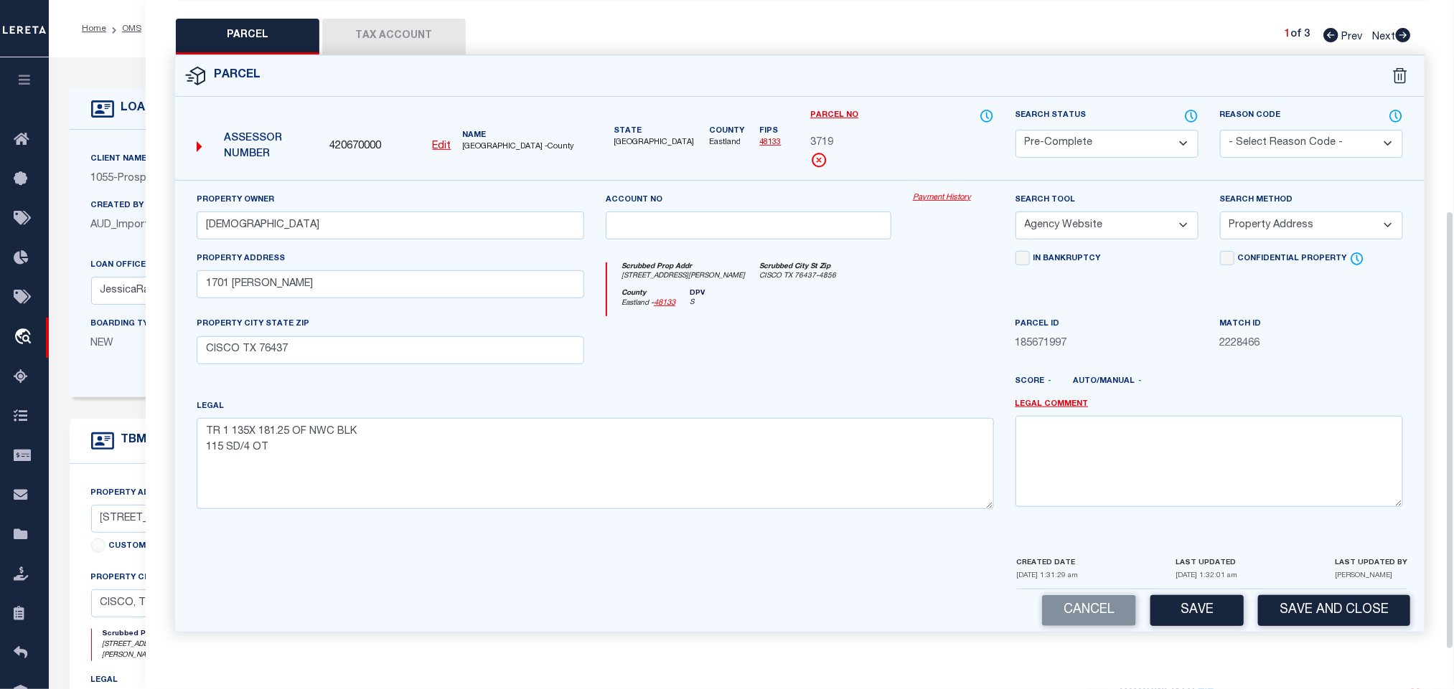
click at [1306, 626] on div "Cancel Save Save and Close" at bounding box center [799, 611] width 1249 height 42
click at [1306, 613] on button "Save and Close" at bounding box center [1334, 610] width 152 height 31
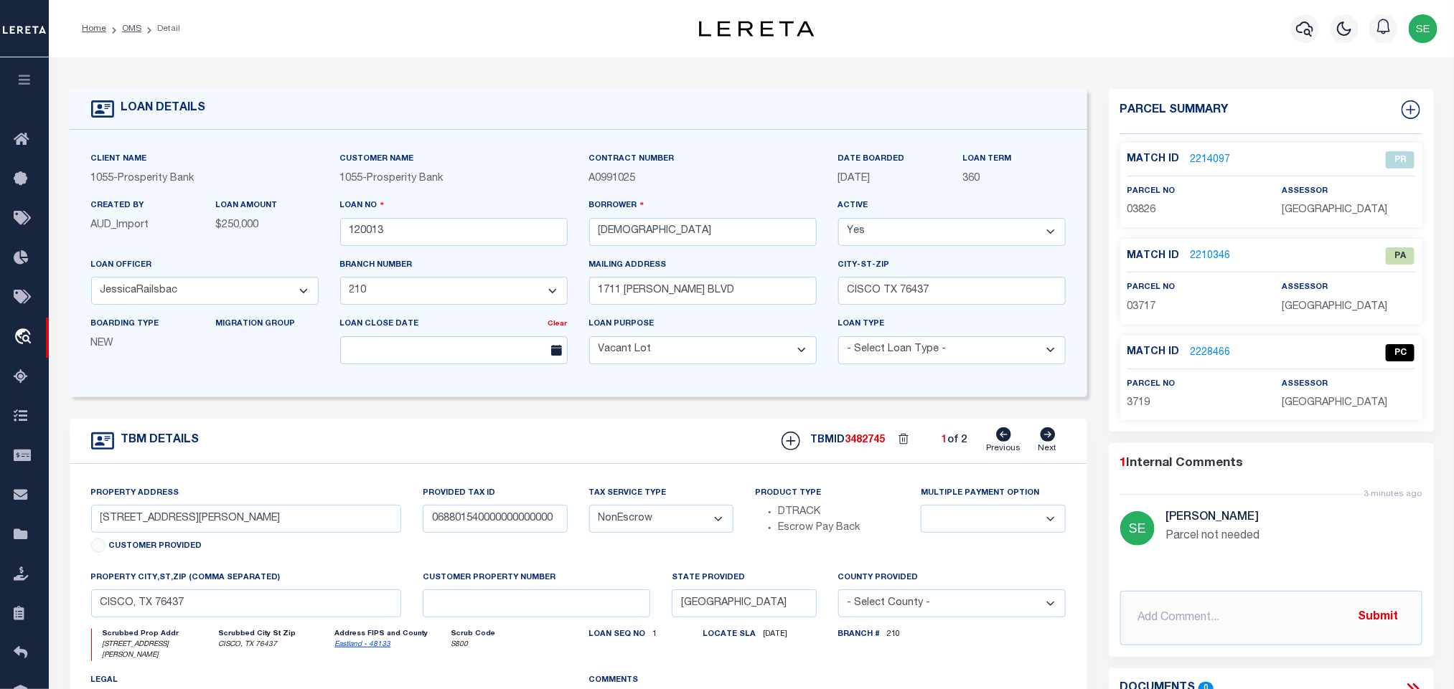
click at [1201, 252] on link "2210346" at bounding box center [1210, 256] width 40 height 15
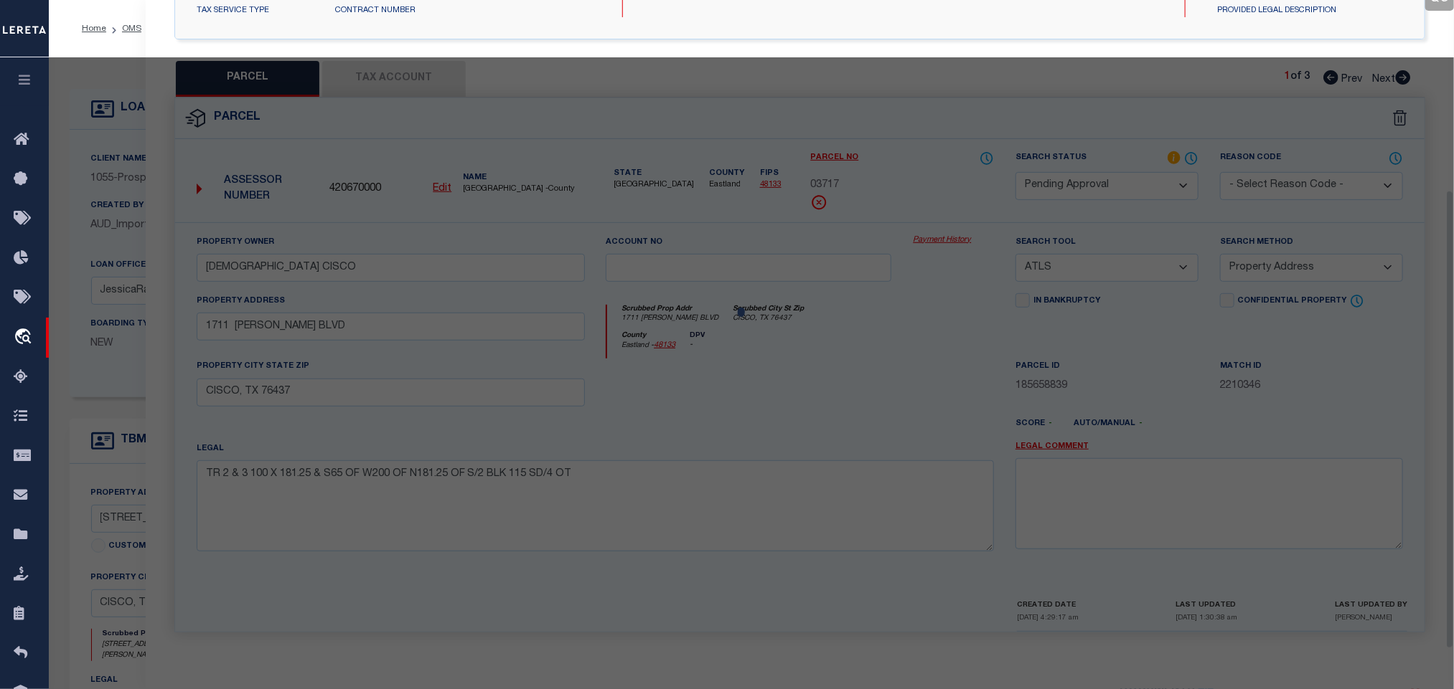
scroll to position [269, 0]
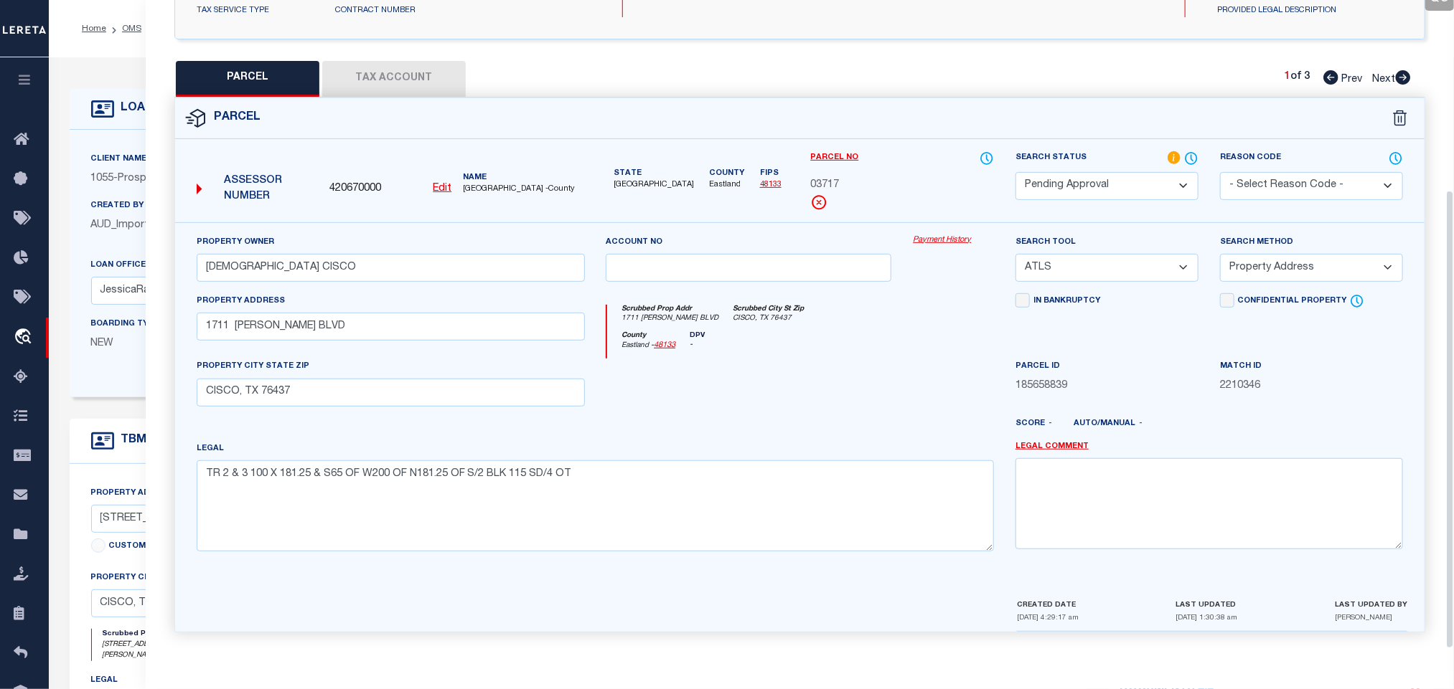
click at [1120, 182] on select "Automated Search Bad Parcel Complete Duplicate Parcel High Dollar Reporting In …" at bounding box center [1106, 186] width 183 height 28
drag, startPoint x: 1120, startPoint y: 182, endPoint x: 1303, endPoint y: 194, distance: 183.4
click at [1120, 182] on select "Automated Search Bad Parcel Complete Duplicate Parcel High Dollar Reporting In …" at bounding box center [1106, 186] width 183 height 28
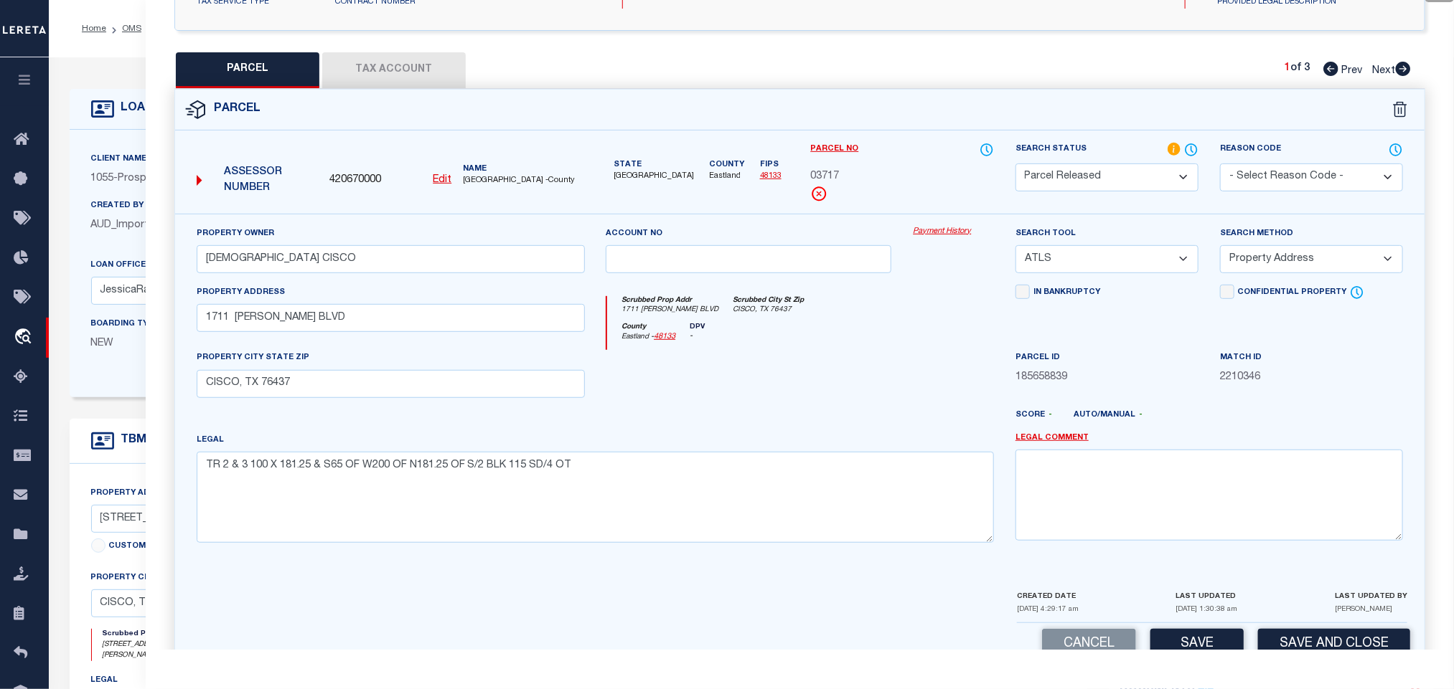
click at [1301, 182] on select "- Select Reason Code - 099 - Other (Provide additional detail) ACT - Agency Cha…" at bounding box center [1311, 178] width 183 height 28
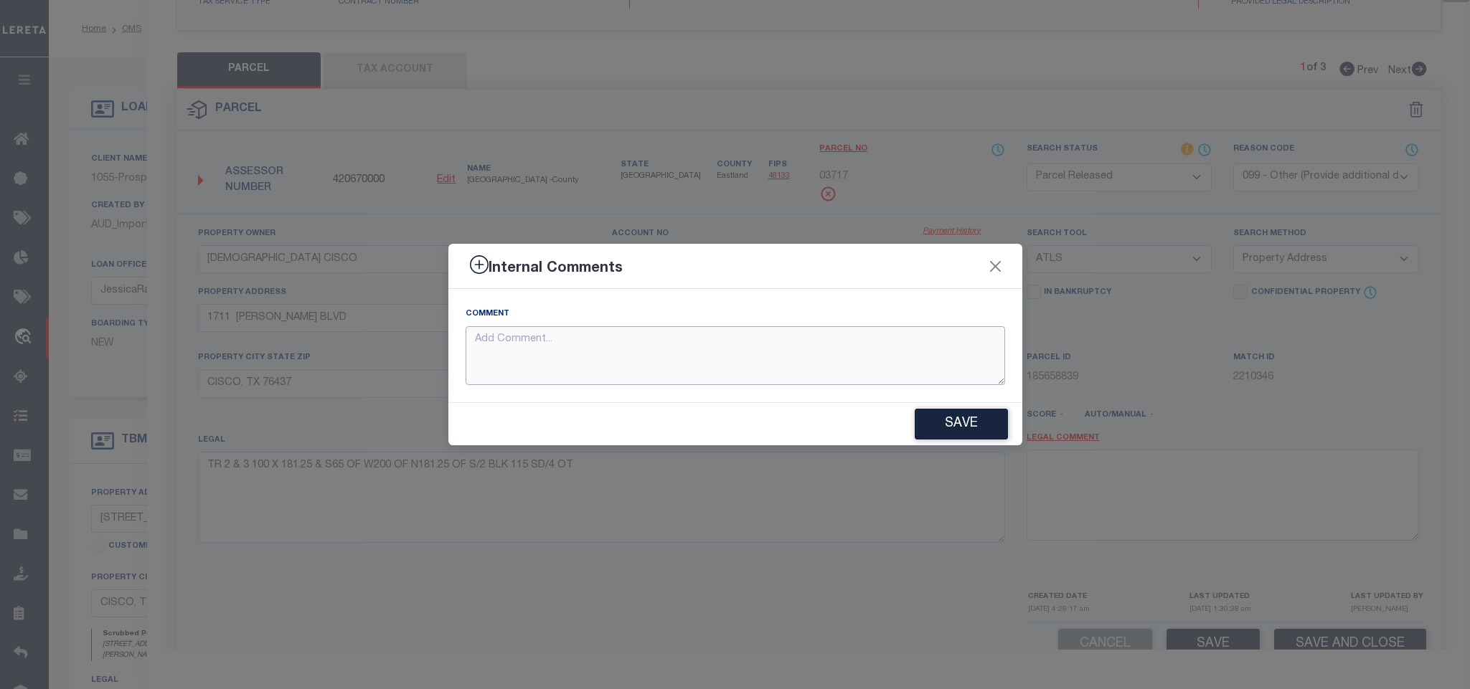
click at [780, 380] on textarea at bounding box center [736, 356] width 540 height 60
paste textarea "Parcel not needed"
click at [969, 415] on button "Save" at bounding box center [961, 424] width 93 height 31
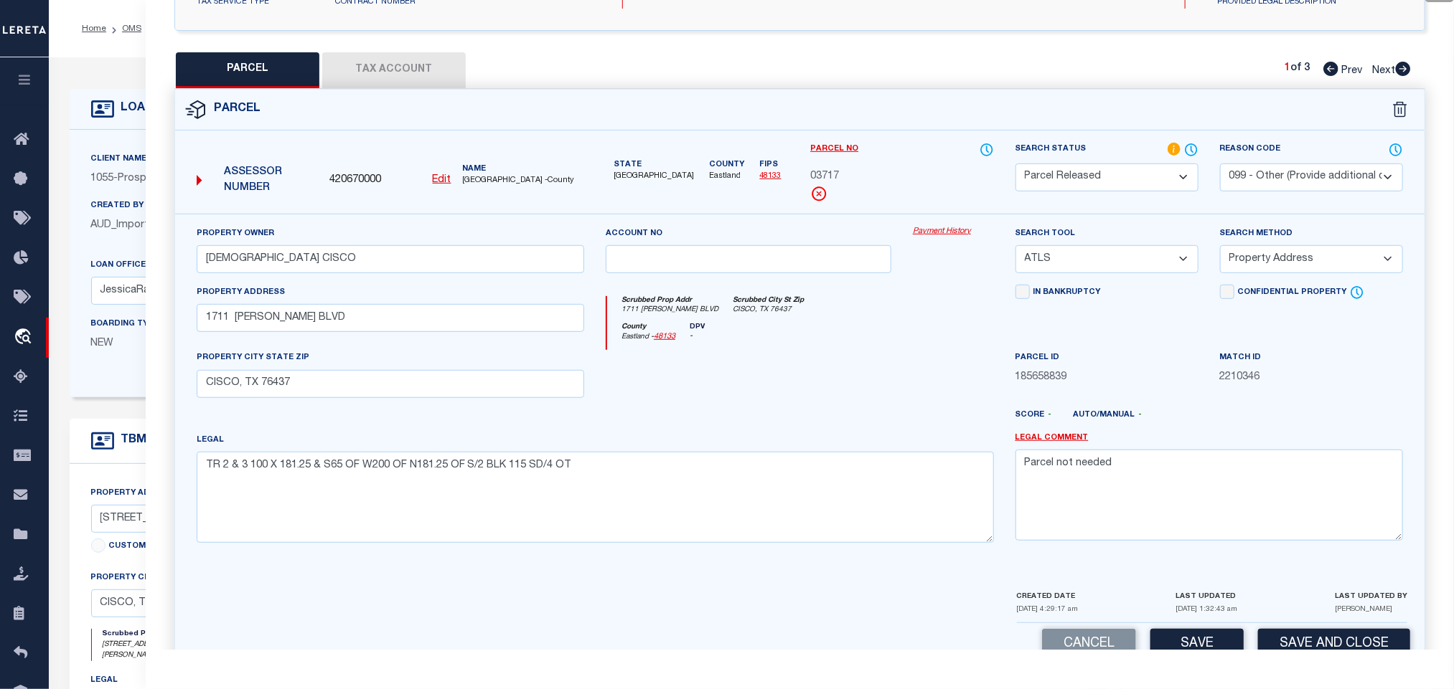
click at [121, 149] on div "Client Name 1055 - Prosperity Bank Customer Name 1055 - Prosperity Bank 360" at bounding box center [578, 264] width 1017 height 268
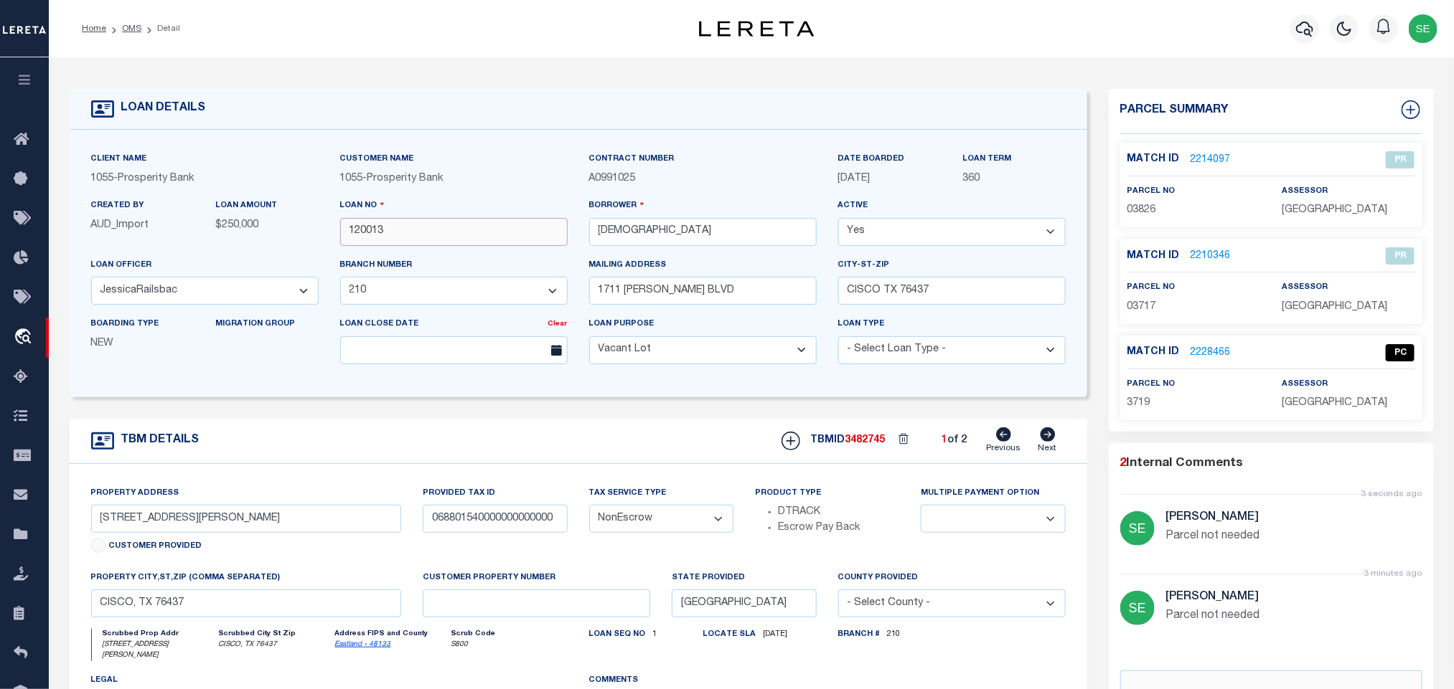
click at [514, 227] on input "120013" at bounding box center [453, 232] width 227 height 28
click at [879, 442] on span "3482745" at bounding box center [865, 440] width 40 height 10
copy span "3482745"
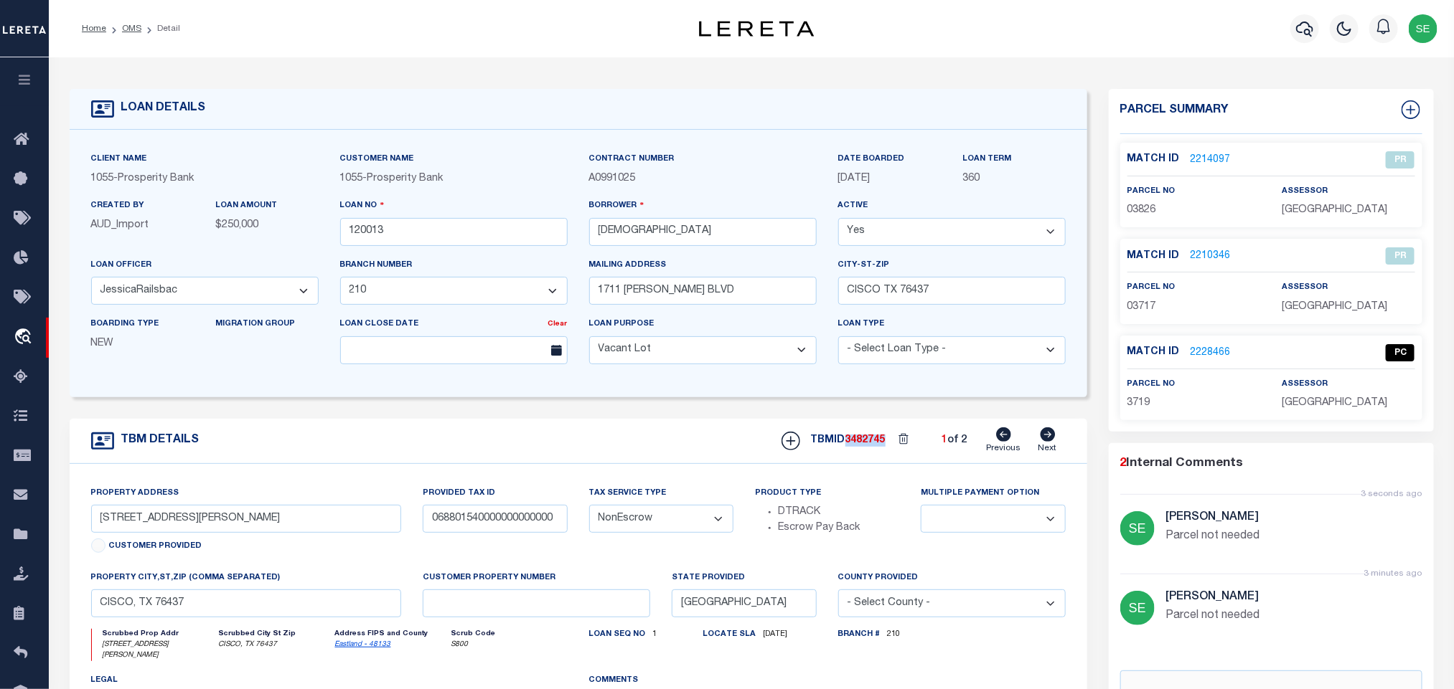
click at [1327, 401] on span "EASTLAND COUNTY" at bounding box center [1333, 403] width 105 height 10
copy div "EASTLAND COUNTY"
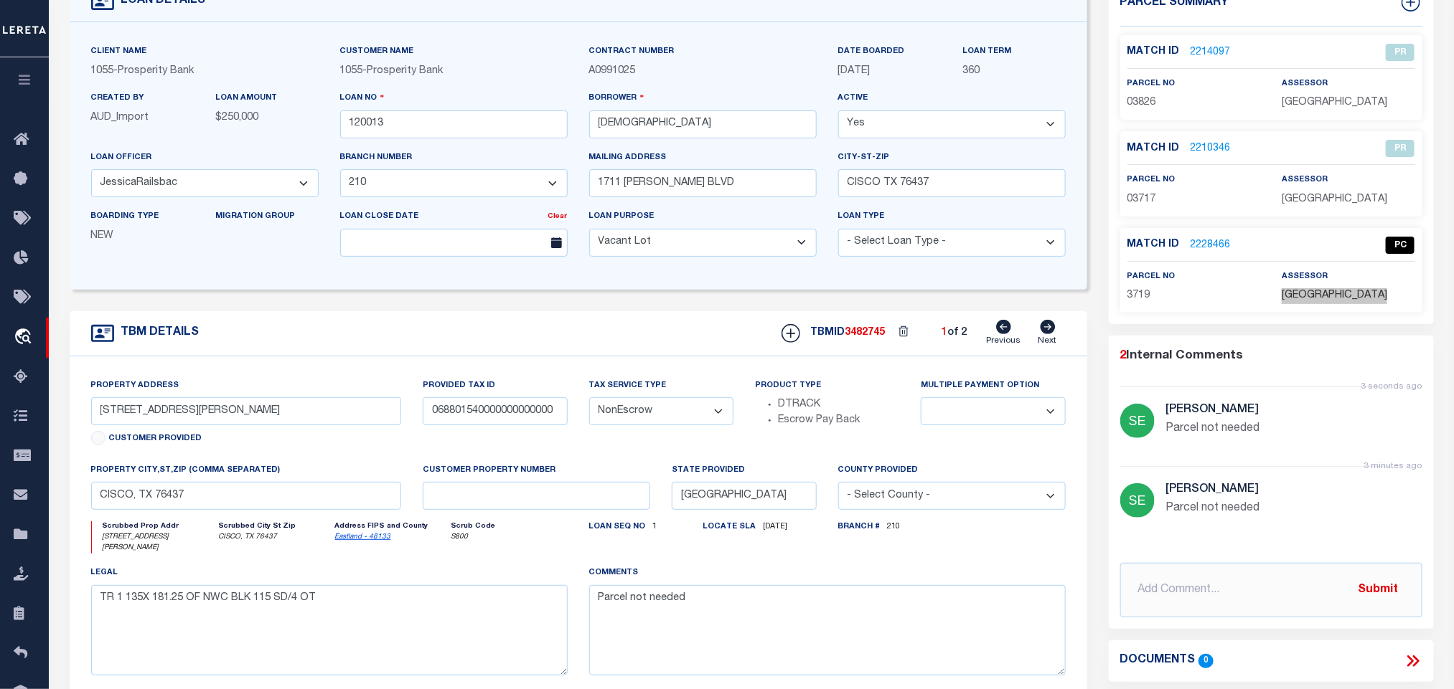
scroll to position [0, 0]
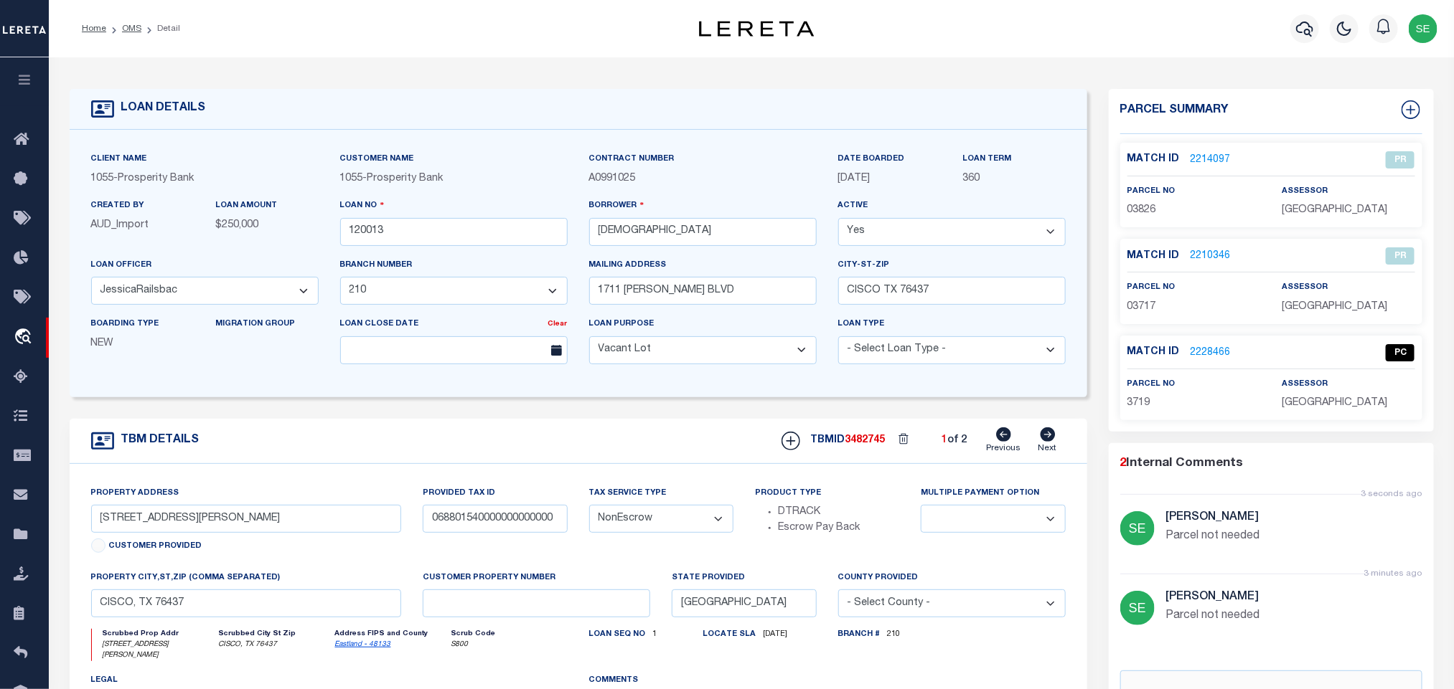
click at [1146, 407] on span "3719" at bounding box center [1138, 403] width 23 height 10
copy span "3719"
click at [1045, 439] on icon at bounding box center [1047, 435] width 15 height 14
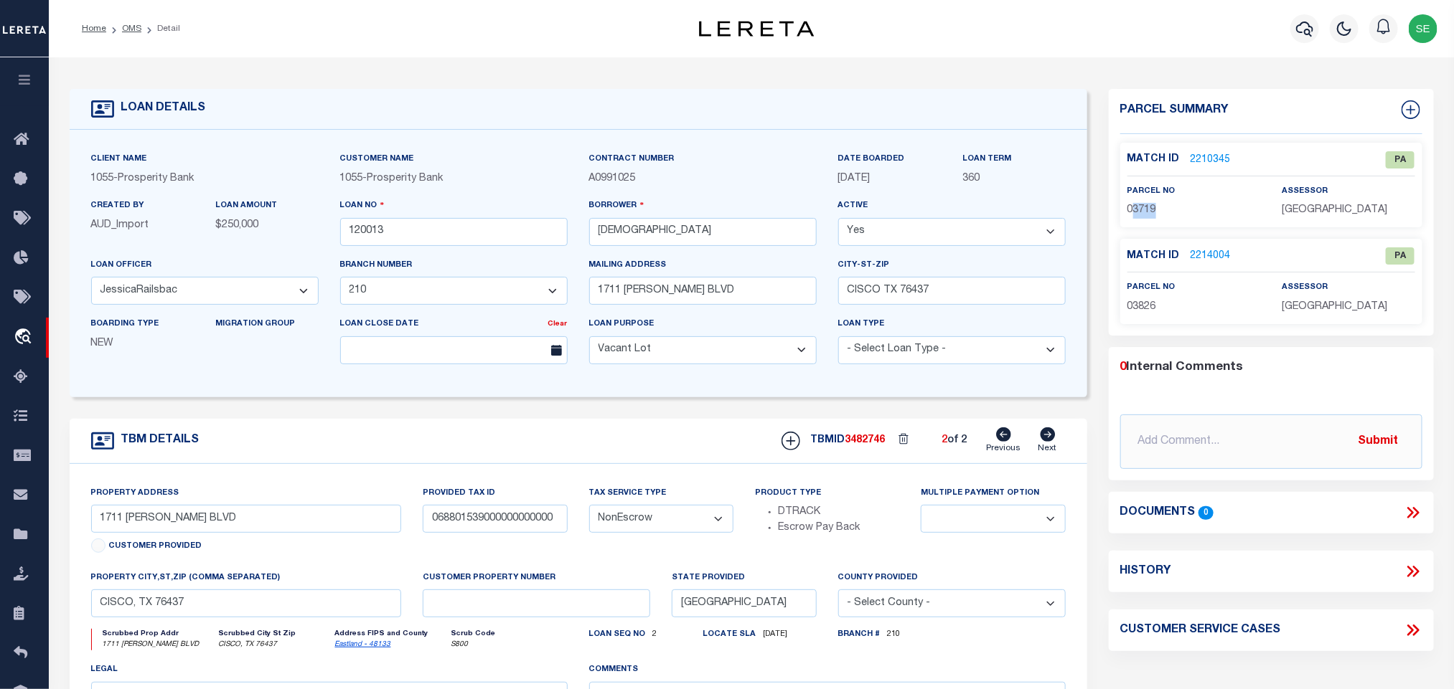
drag, startPoint x: 1133, startPoint y: 213, endPoint x: 1161, endPoint y: 220, distance: 28.7
click at [1161, 220] on div "Match ID 2210345 PA parcel no 03719 assessor" at bounding box center [1271, 185] width 302 height 85
copy span "3719"
click at [1212, 159] on link "2210345" at bounding box center [1210, 160] width 40 height 15
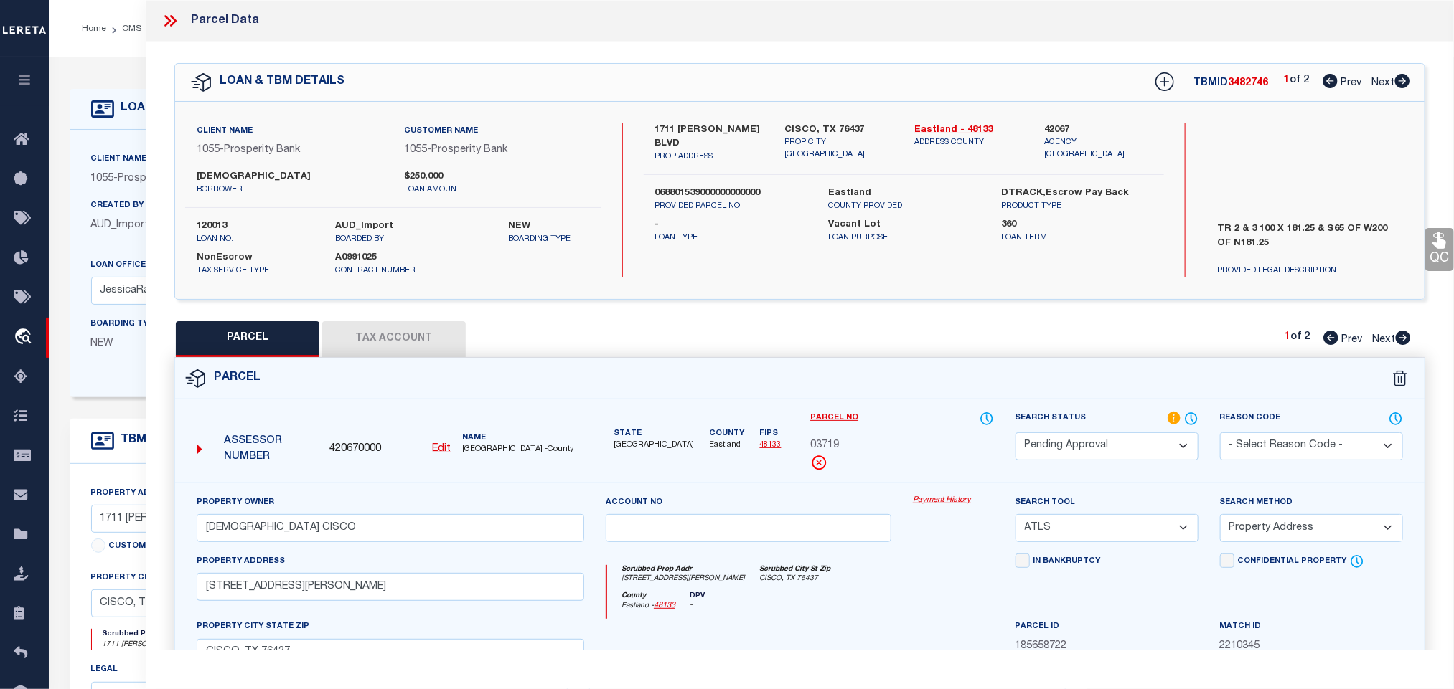
click at [1404, 80] on icon at bounding box center [1402, 81] width 15 height 14
click at [1403, 340] on icon at bounding box center [1403, 338] width 16 height 14
click at [1327, 80] on icon at bounding box center [1329, 81] width 15 height 14
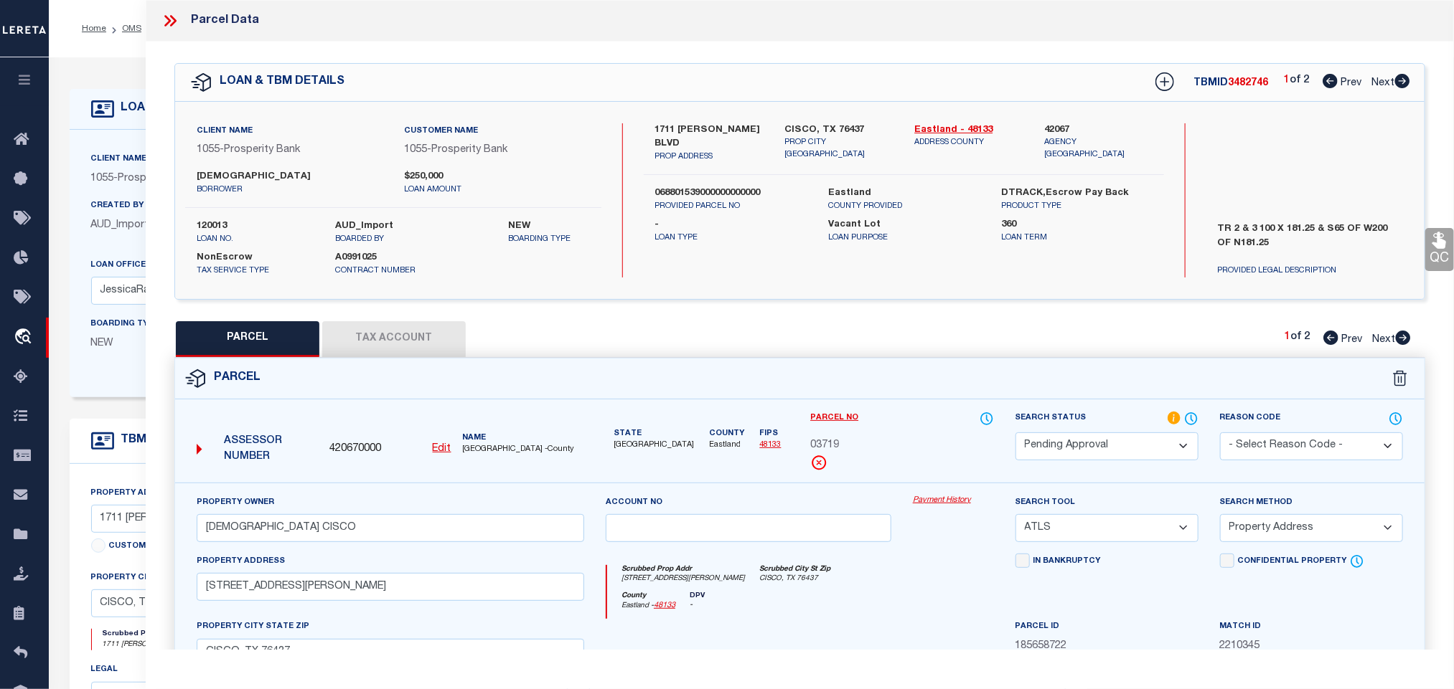
click at [418, 357] on button "Tax Account" at bounding box center [393, 339] width 143 height 36
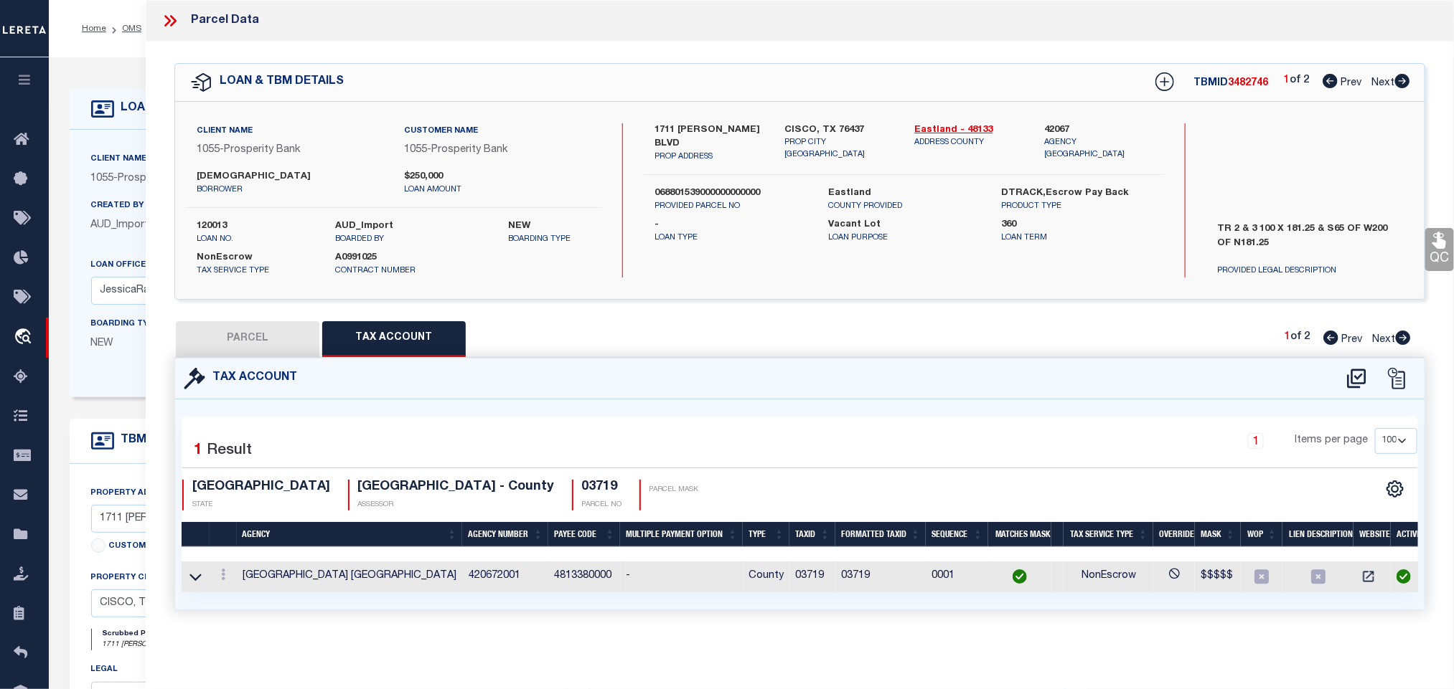
click at [110, 145] on div "Client Name 1055 - Prosperity Bank Customer Name 1055 - Prosperity Bank 360" at bounding box center [578, 264] width 1017 height 268
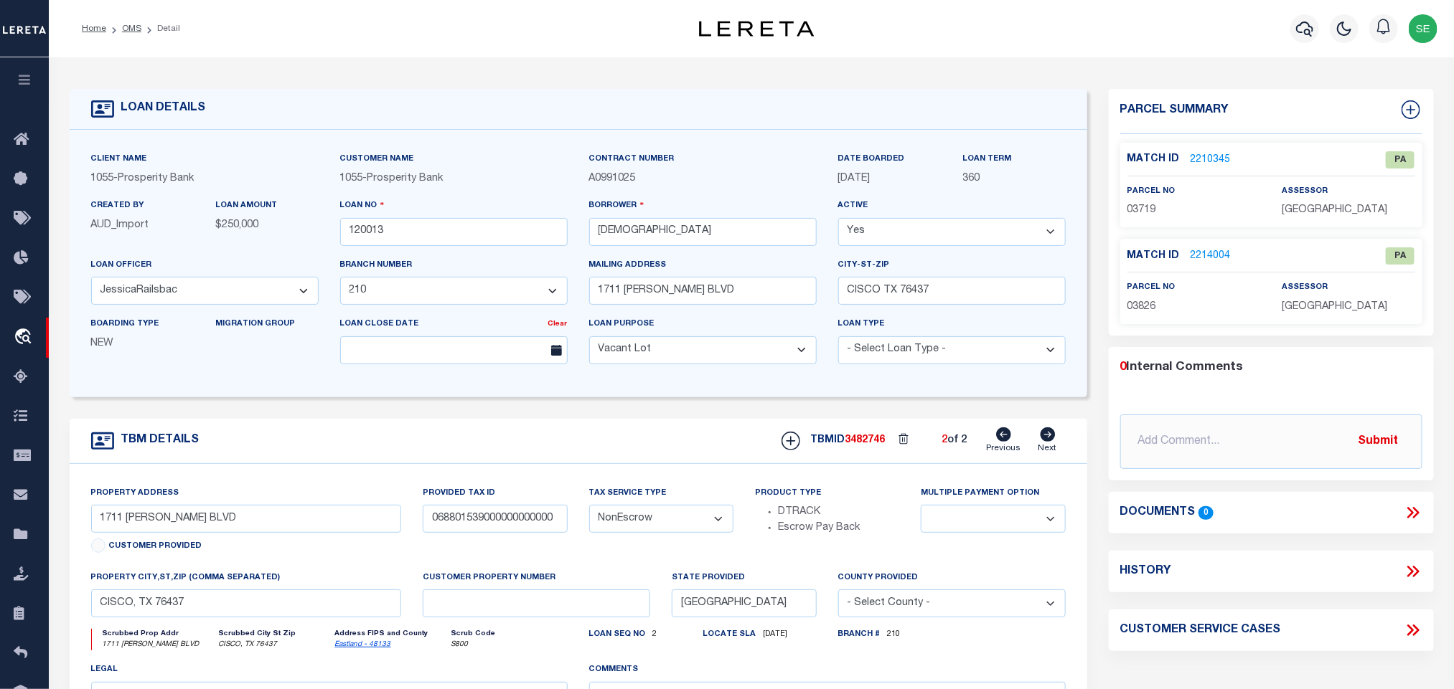
click at [1215, 166] on link "2210345" at bounding box center [1210, 160] width 40 height 15
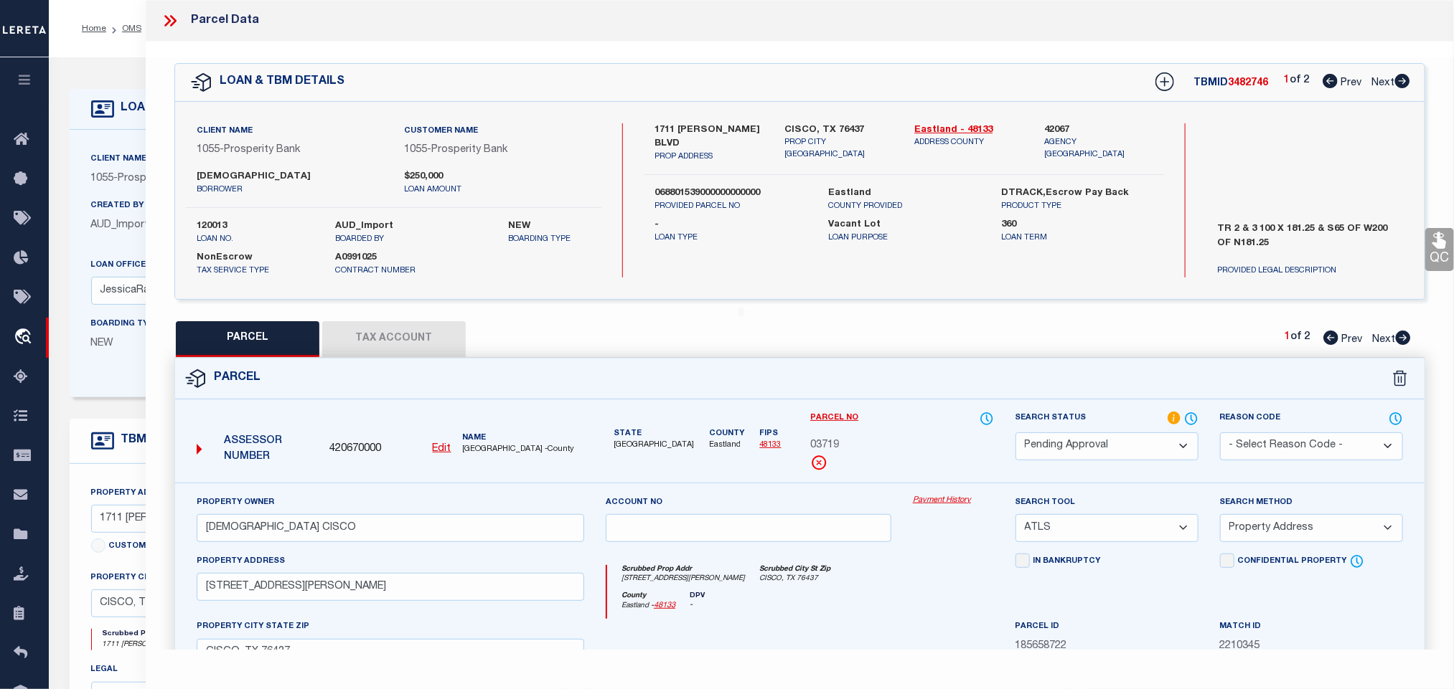
click at [437, 448] on u "Edit" at bounding box center [442, 449] width 19 height 10
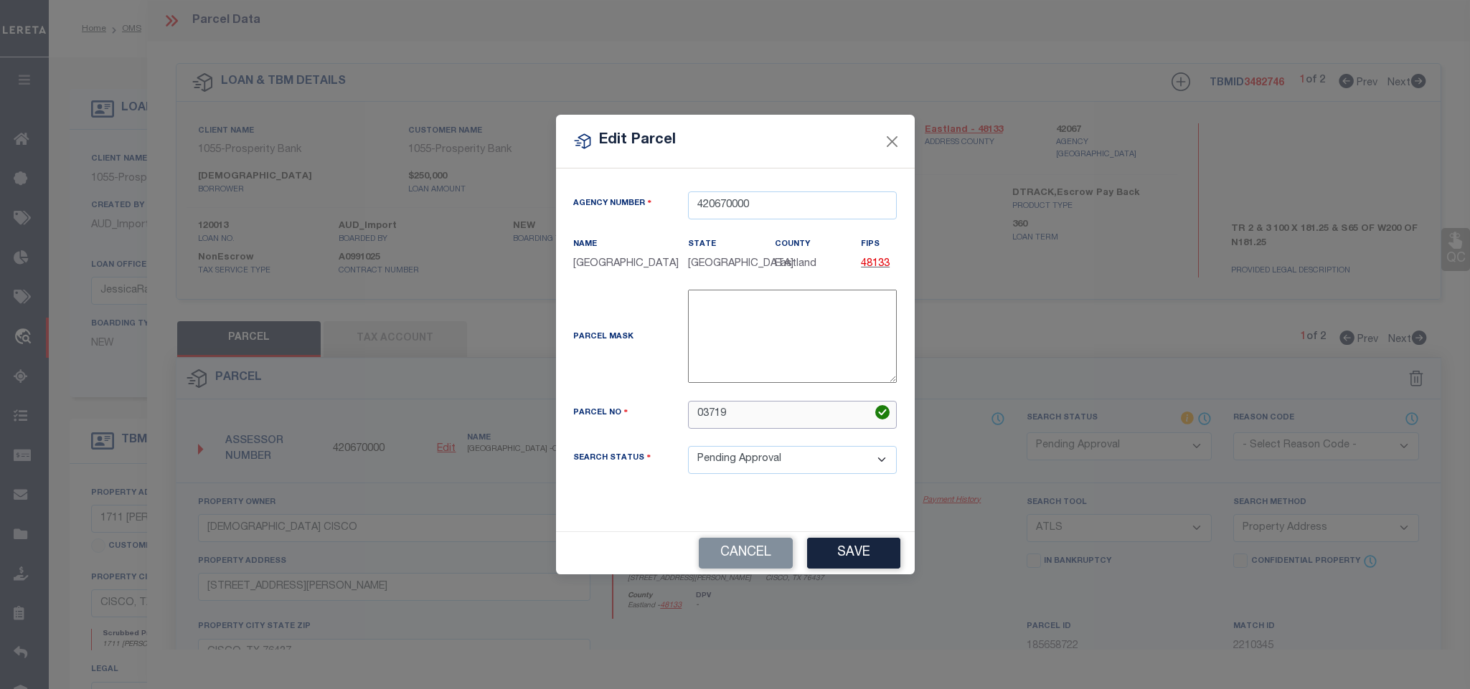
click at [749, 429] on input "03719" at bounding box center [792, 415] width 209 height 28
paste input "3718"
click at [860, 568] on button "Save" at bounding box center [853, 553] width 93 height 31
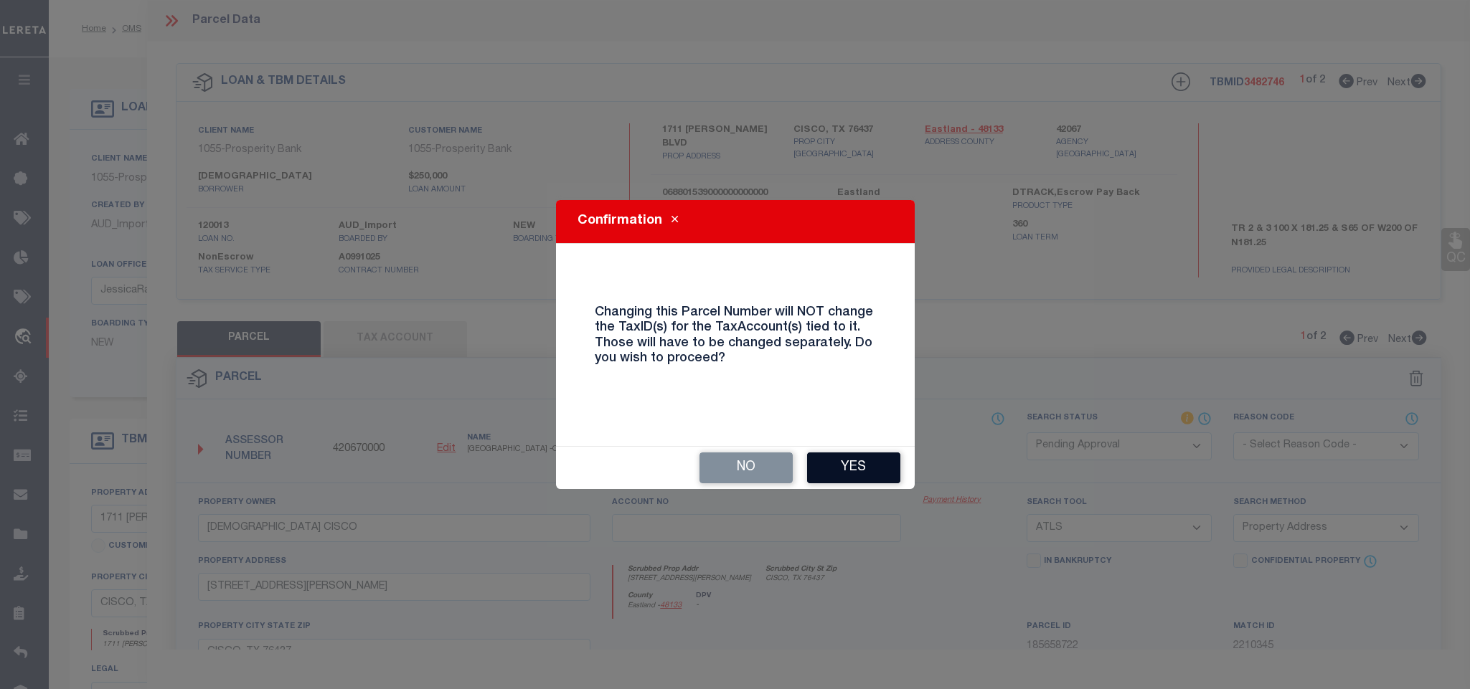
click at [849, 458] on button "Yes" at bounding box center [853, 468] width 93 height 31
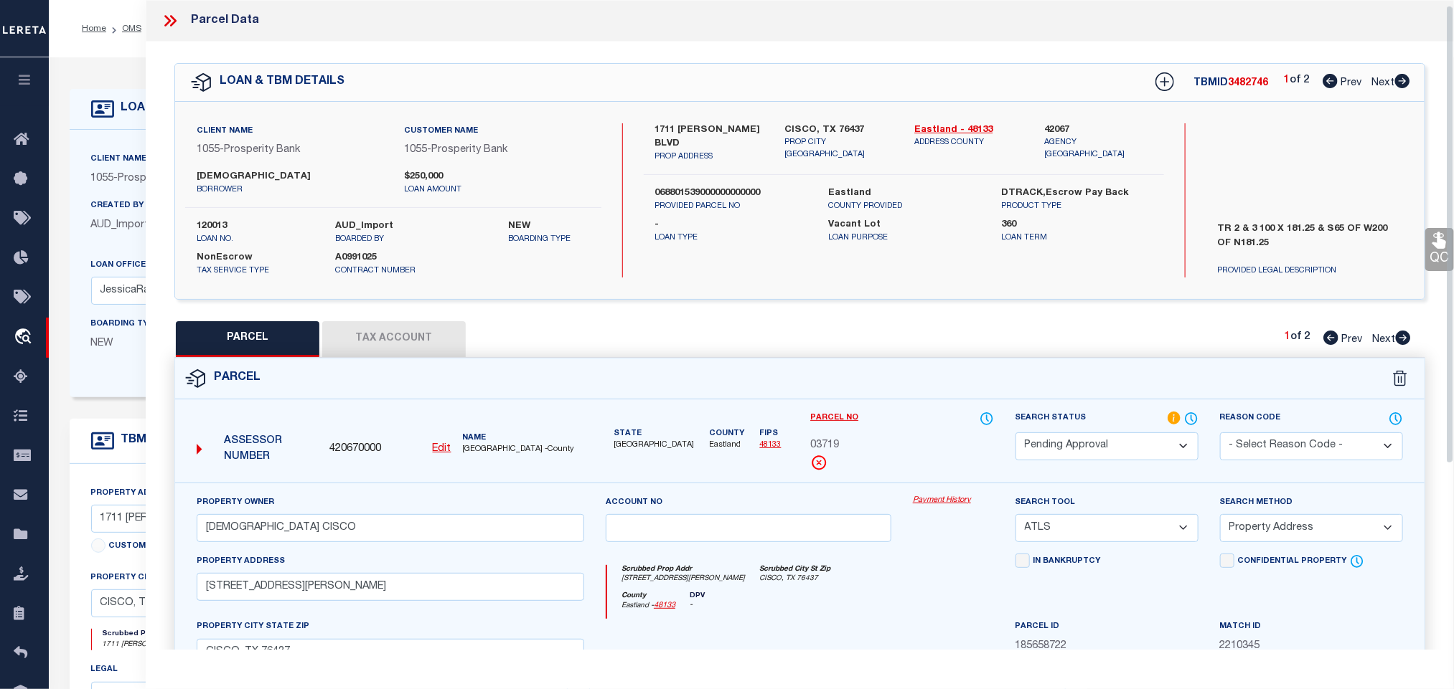
scroll to position [269, 0]
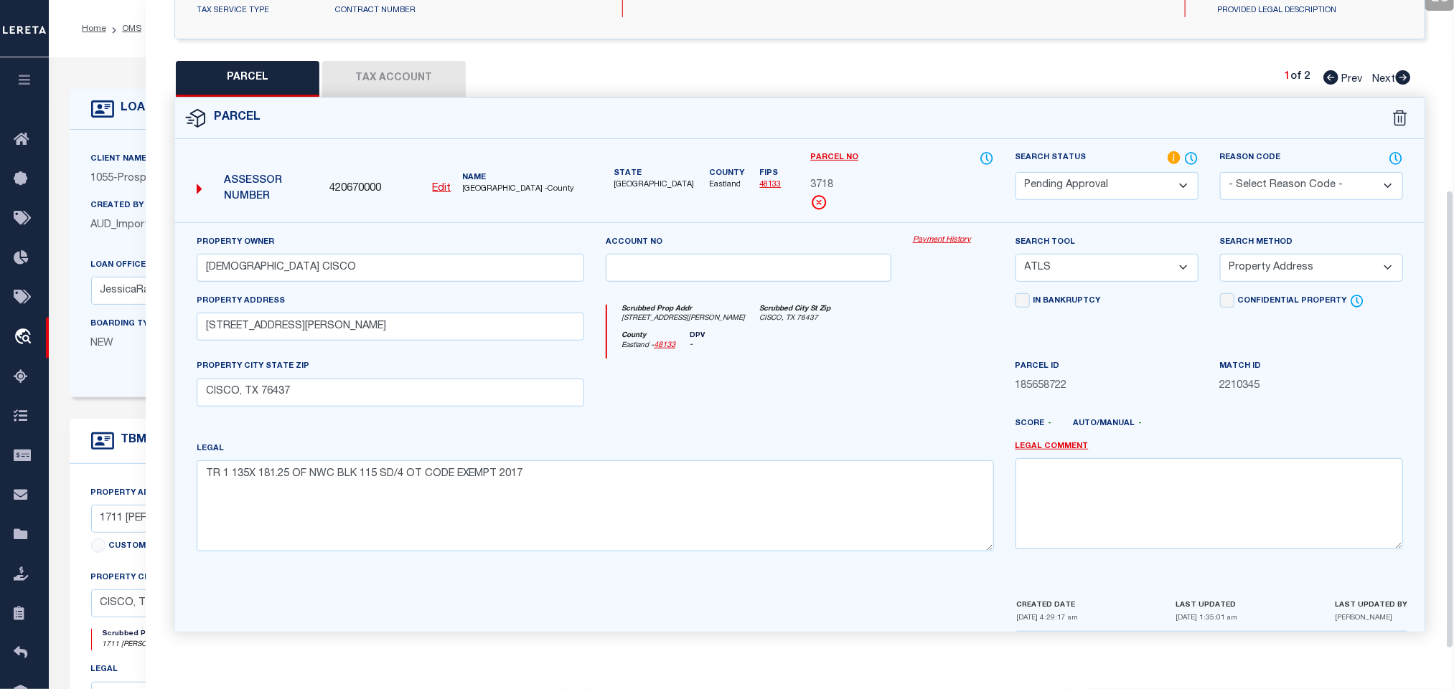
click at [386, 74] on button "Tax Account" at bounding box center [393, 79] width 143 height 36
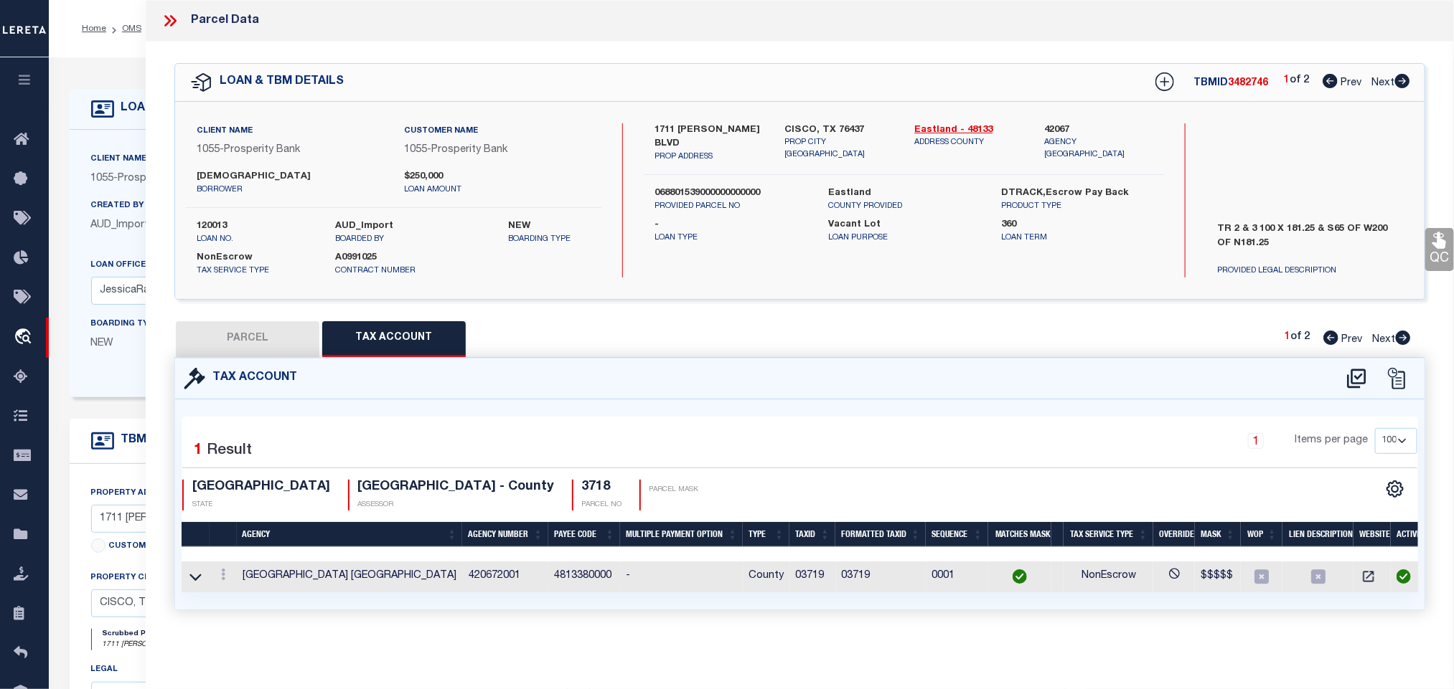
scroll to position [0, 0]
click at [244, 347] on button "PARCEL" at bounding box center [247, 339] width 143 height 36
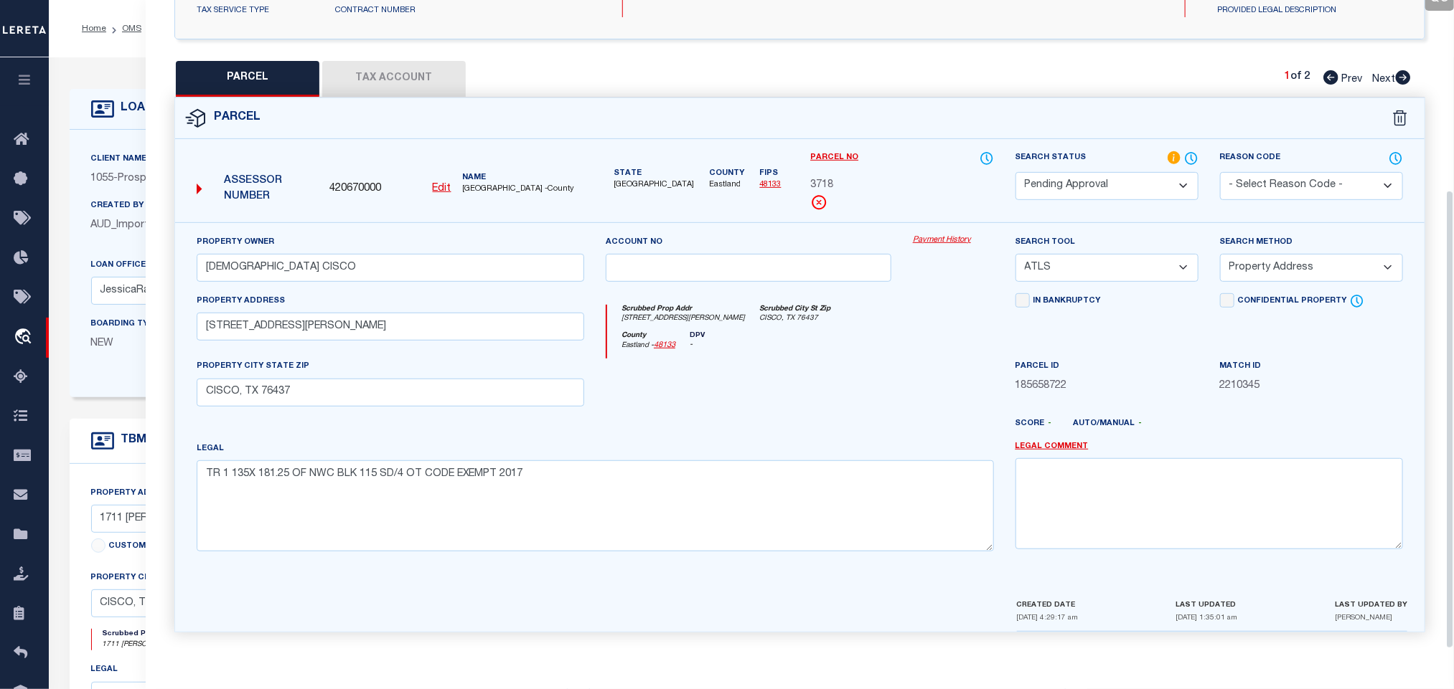
scroll to position [269, 0]
click at [321, 486] on textarea "TR 1 135X 181.25 OF NWC BLK 115 SD/4 OT CODE EXEMPT 2017" at bounding box center [595, 506] width 797 height 90
paste textarea "2 & 3 100 X 181.25 & S65"
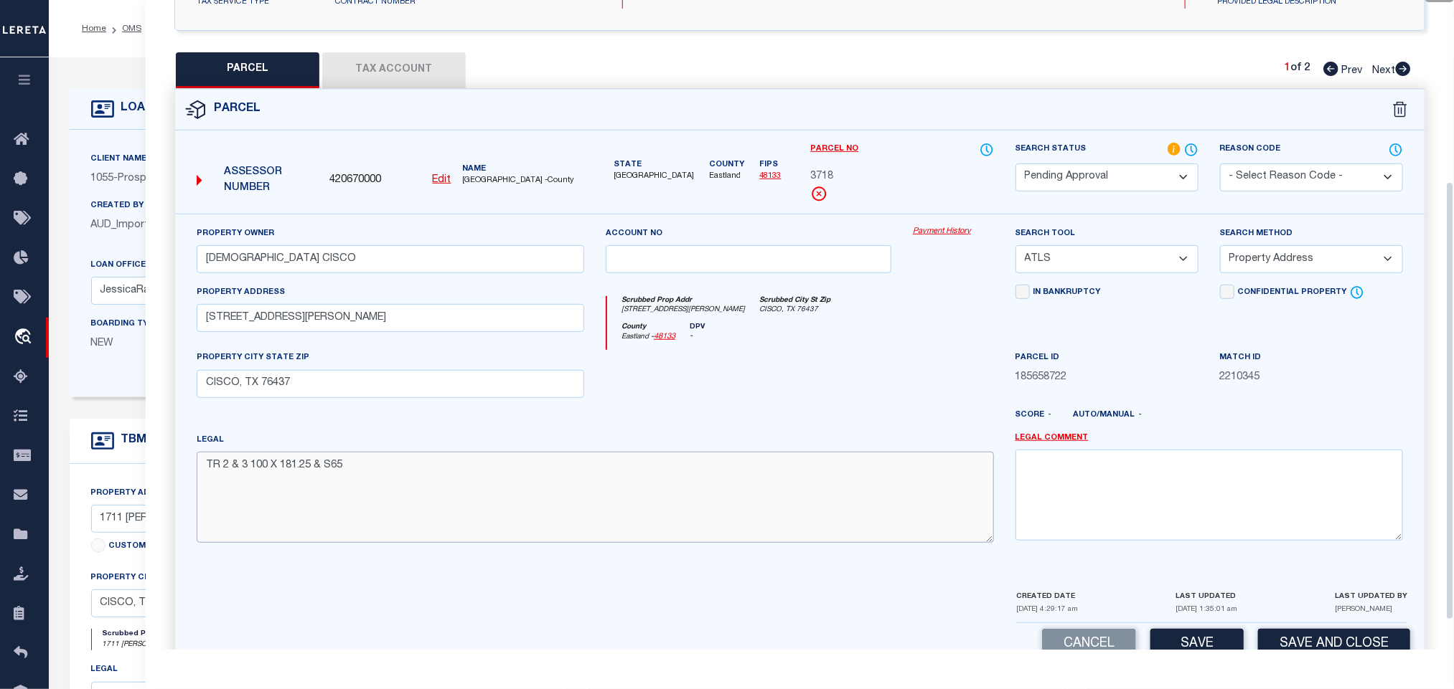
click at [345, 542] on textarea "TR 2 & 3 100 X 181.25 & S65" at bounding box center [595, 497] width 797 height 90
paste textarea "OF W200 OF N181.25 OF S/2"
click at [270, 542] on textarea "TR 2 & 3 100 X 181.25 & S65 OF W200 OF N181.25 OF S/2" at bounding box center [595, 497] width 797 height 90
paste textarea "BLK 115 SD/4 OT"
click at [306, 319] on input "1701 CONRAD HILTON BLVD" at bounding box center [390, 318] width 387 height 28
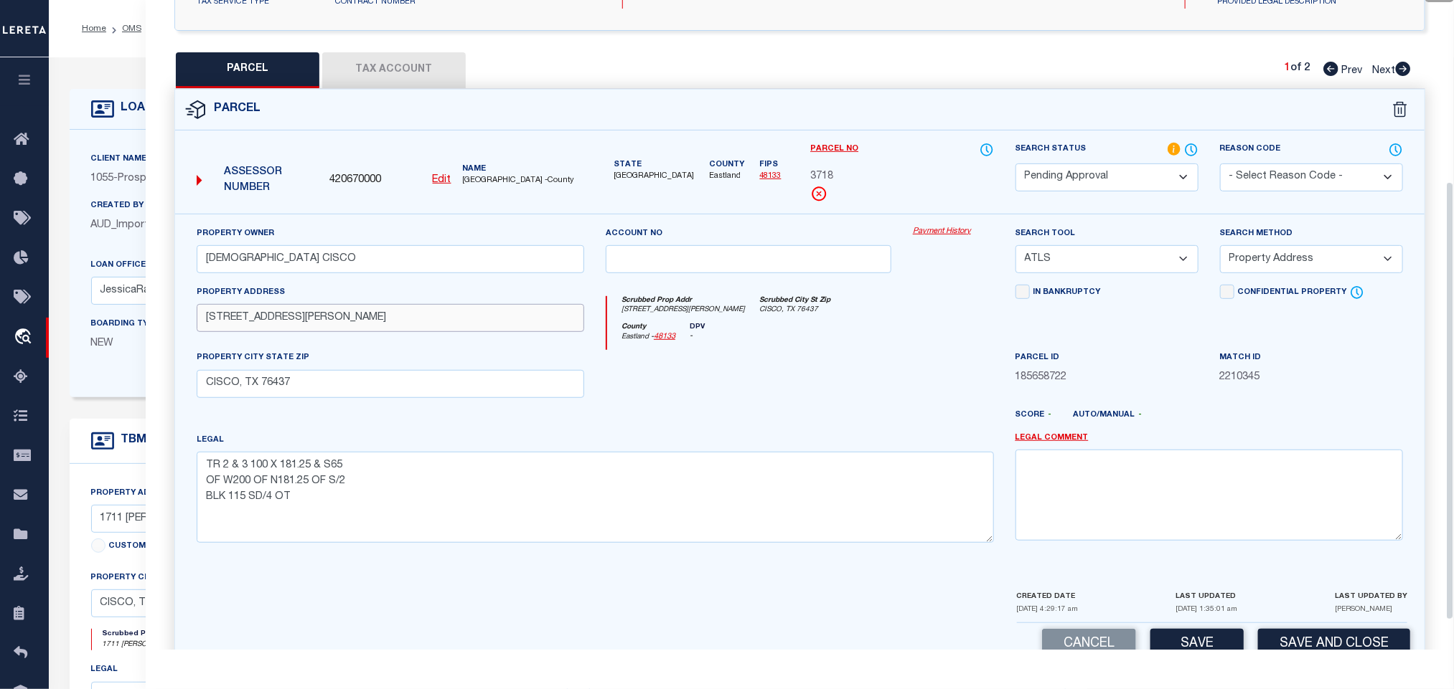
paste input "11 CONRAD HILTON CISCO TX 76437"
drag, startPoint x: 323, startPoint y: 334, endPoint x: 607, endPoint y: 357, distance: 285.1
click at [607, 357] on div "Property Owner REDEEMER LUTHERAN CHURCH CISCO Account no Payment History Search…" at bounding box center [800, 390] width 1228 height 329
drag, startPoint x: 364, startPoint y: 260, endPoint x: 606, endPoint y: 276, distance: 242.3
click at [364, 260] on input "REDEEMER LUTHERAN CHURCH CISCO" at bounding box center [390, 259] width 387 height 28
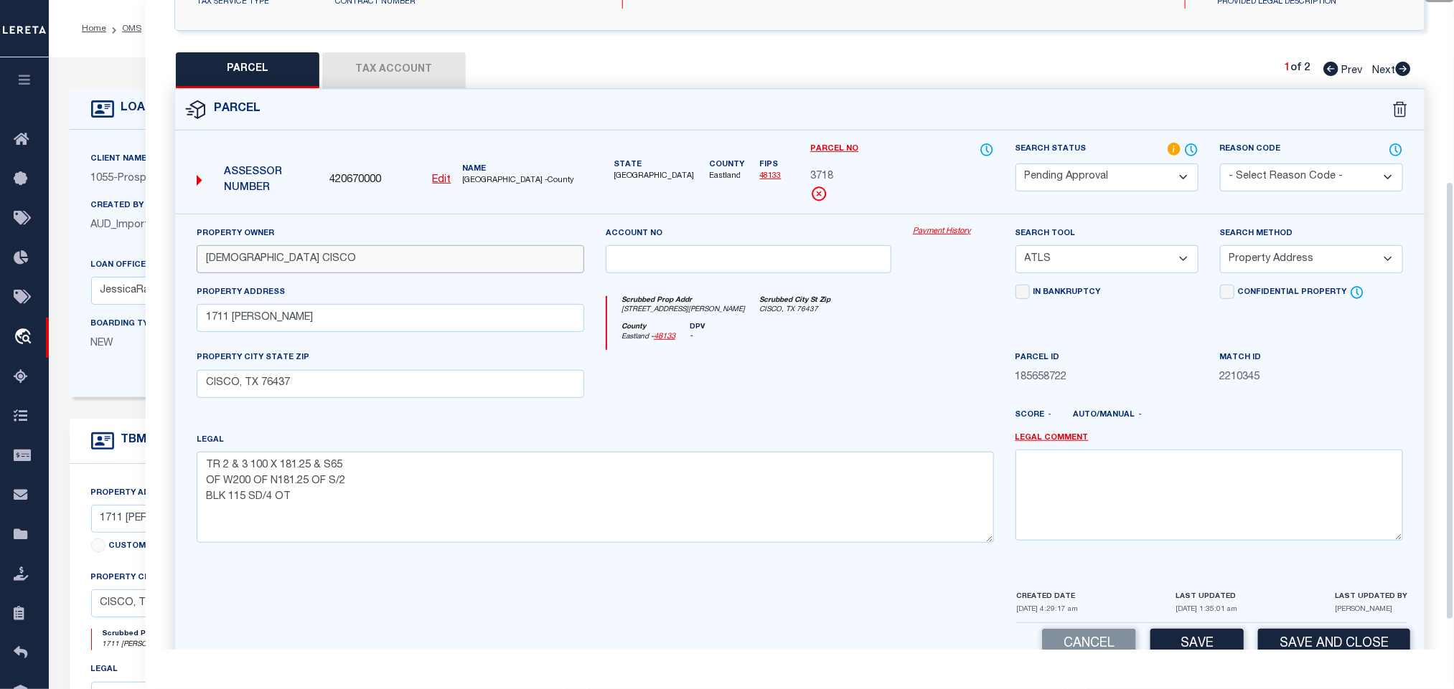
paste input "text"
click at [1096, 258] on select "-- Select Search Tool -- 3rd Party Website Agency File Agency Website ATLS CNV-…" at bounding box center [1106, 259] width 183 height 28
click at [1015, 250] on select "-- Select Search Tool -- 3rd Party Website Agency File Agency Website ATLS CNV-…" at bounding box center [1106, 259] width 183 height 28
drag, startPoint x: 1307, startPoint y: 261, endPoint x: 1300, endPoint y: 274, distance: 14.8
click at [1307, 261] on select "-- Select Search Method -- Property Address Legal Liability Info Provided" at bounding box center [1311, 259] width 183 height 28
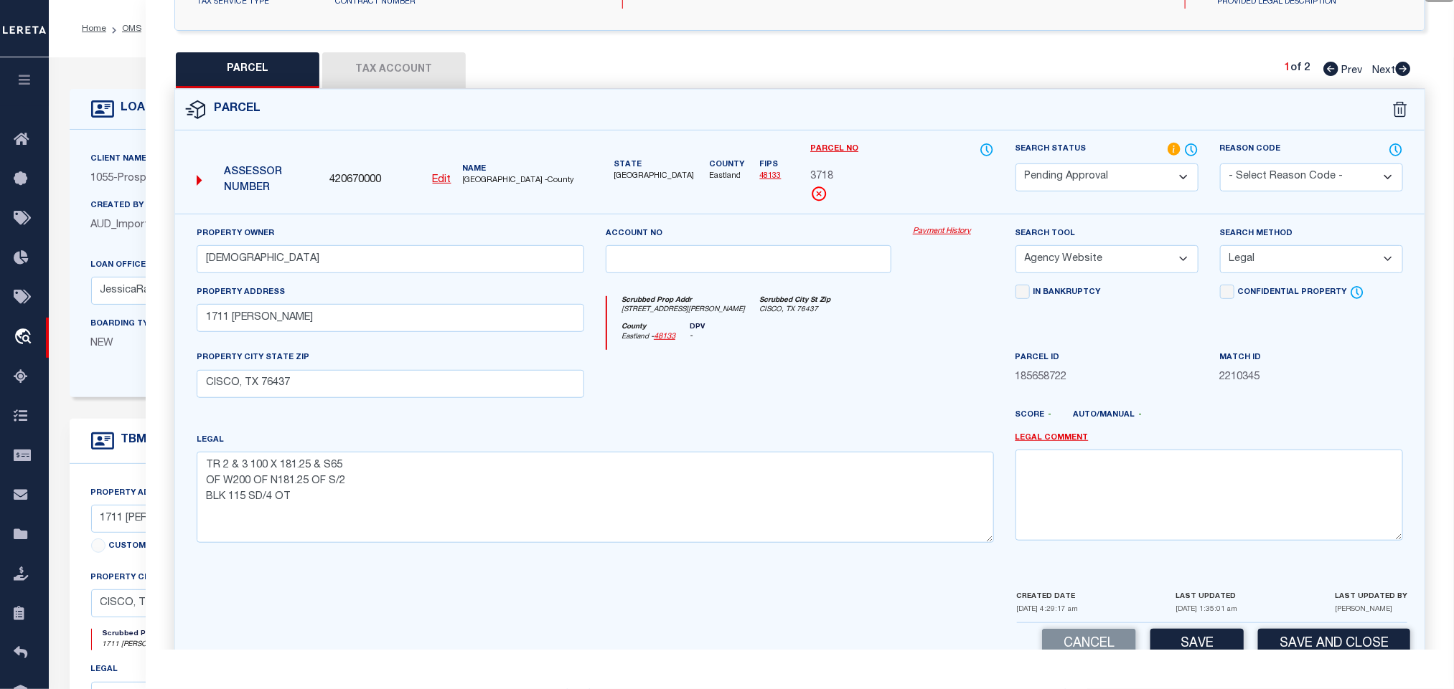
click at [1220, 250] on select "-- Select Search Method -- Property Address Legal Liability Info Provided" at bounding box center [1311, 259] width 183 height 28
click at [1191, 640] on button "Save" at bounding box center [1196, 644] width 93 height 31
click at [394, 67] on button "Tax Account" at bounding box center [393, 70] width 143 height 36
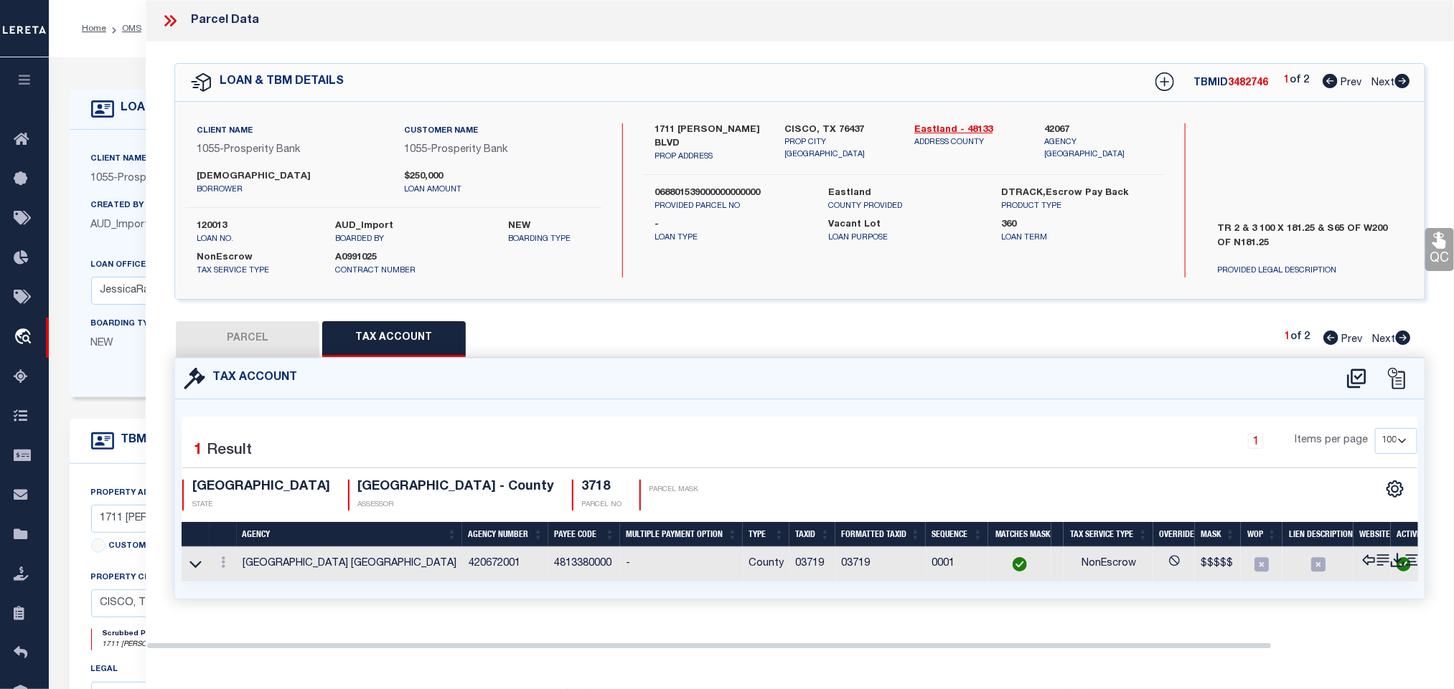
scroll to position [0, 0]
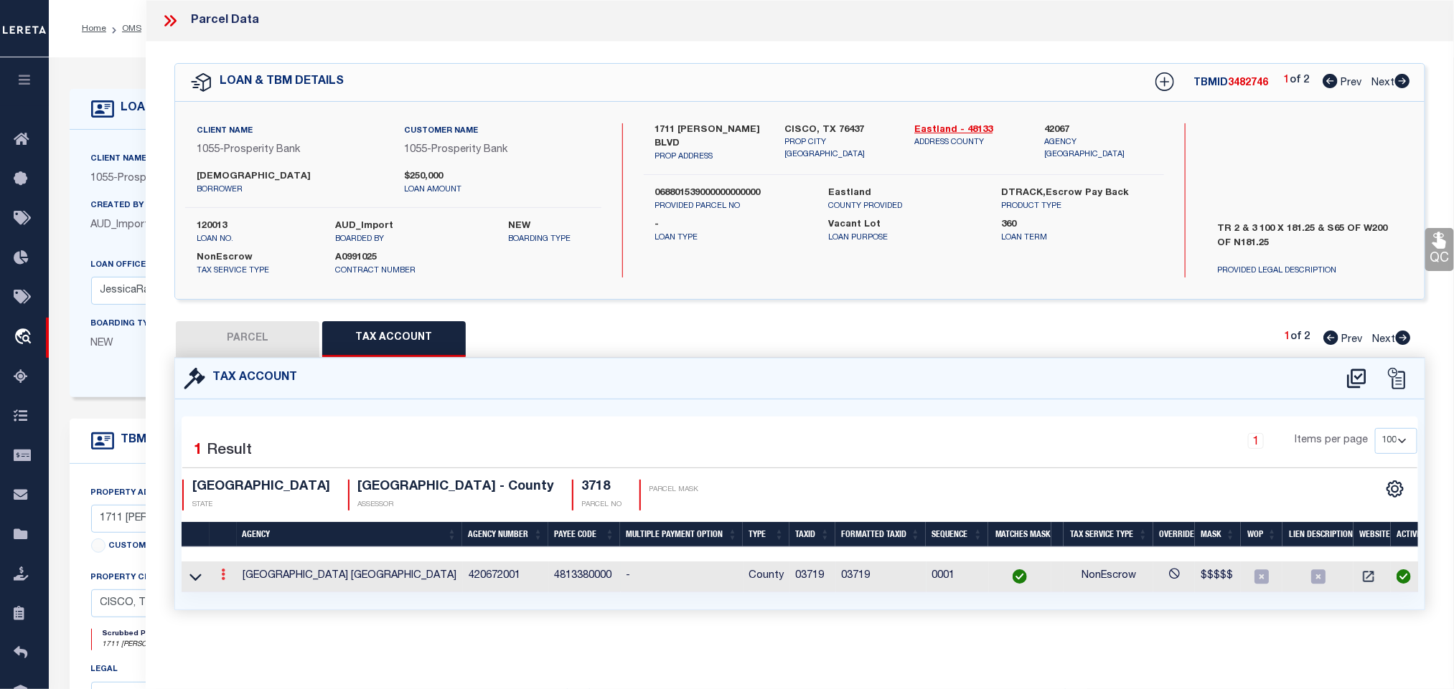
click at [222, 580] on icon at bounding box center [223, 574] width 4 height 11
click at [237, 599] on icon "" at bounding box center [238, 596] width 11 height 11
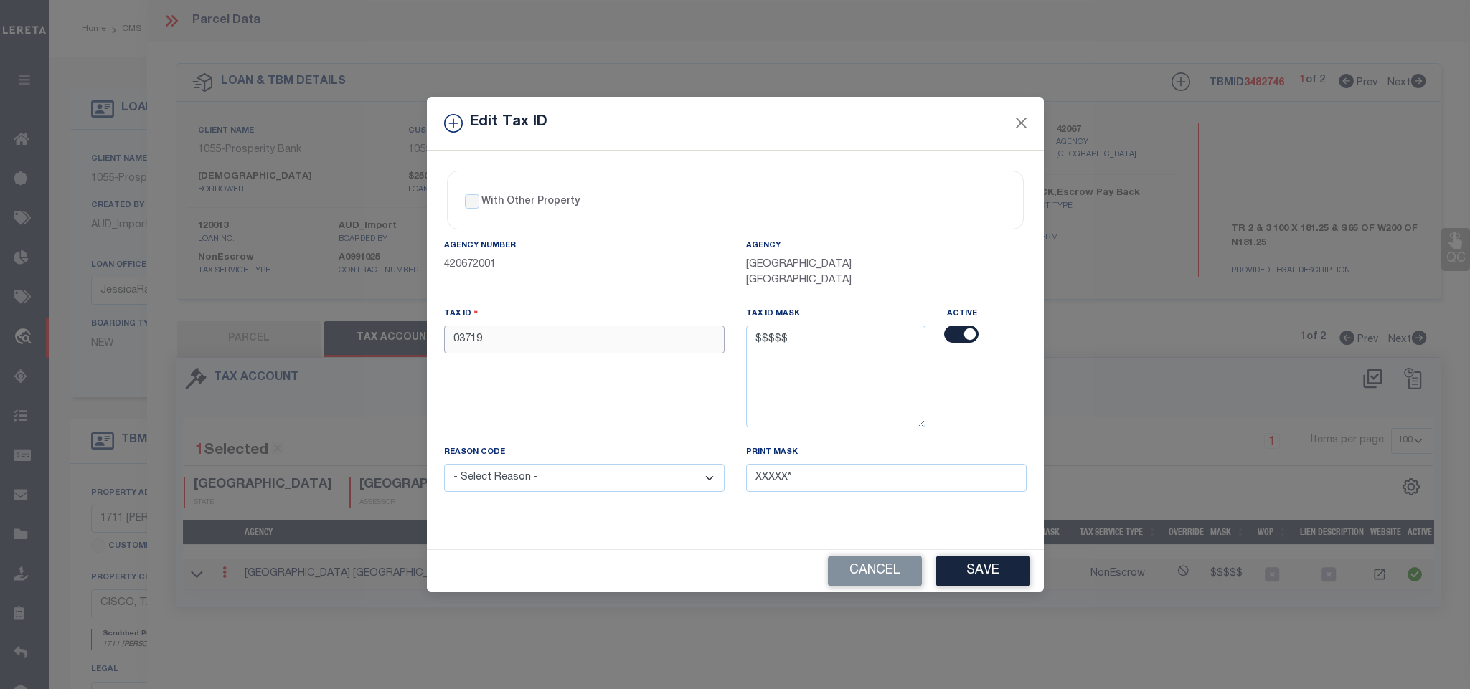
click at [567, 334] on input "03719" at bounding box center [584, 340] width 281 height 28
click at [594, 485] on select "- Select Reason - 099 - Other (Provide additional detail) ACT - Agency Changed …" at bounding box center [584, 478] width 281 height 28
click at [444, 468] on select "- Select Reason - 099 - Other (Provide additional detail) ACT - Agency Changed …" at bounding box center [584, 478] width 281 height 28
click at [964, 587] on button "Save" at bounding box center [982, 571] width 93 height 31
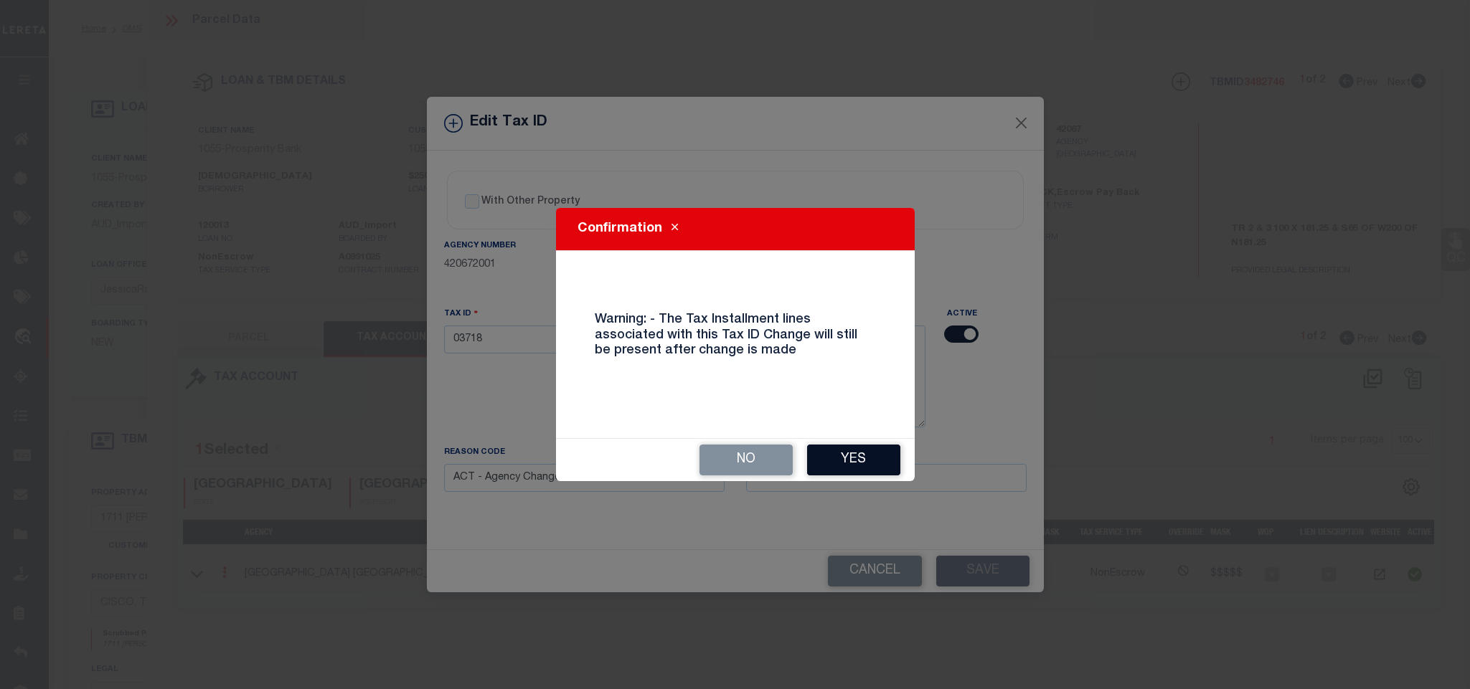
click at [853, 463] on button "Yes" at bounding box center [853, 460] width 93 height 31
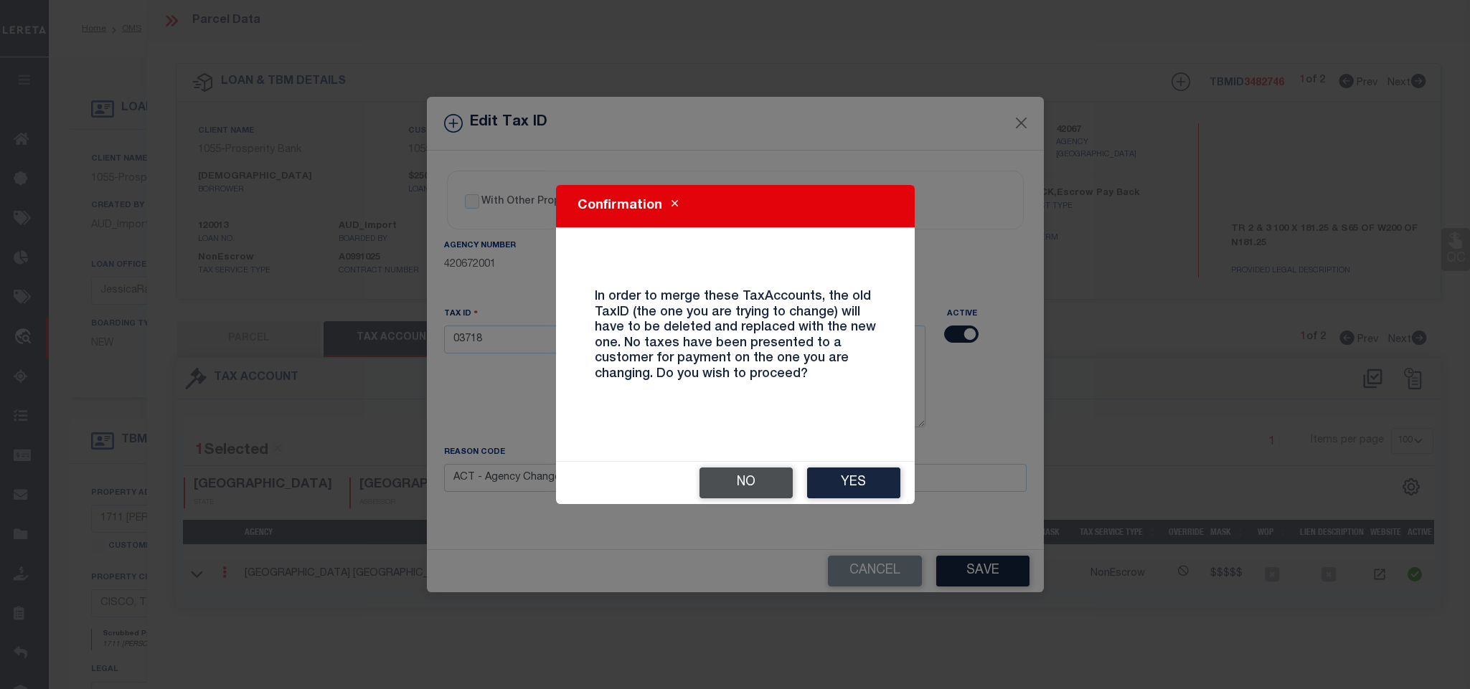
click at [767, 481] on button "No" at bounding box center [746, 483] width 93 height 31
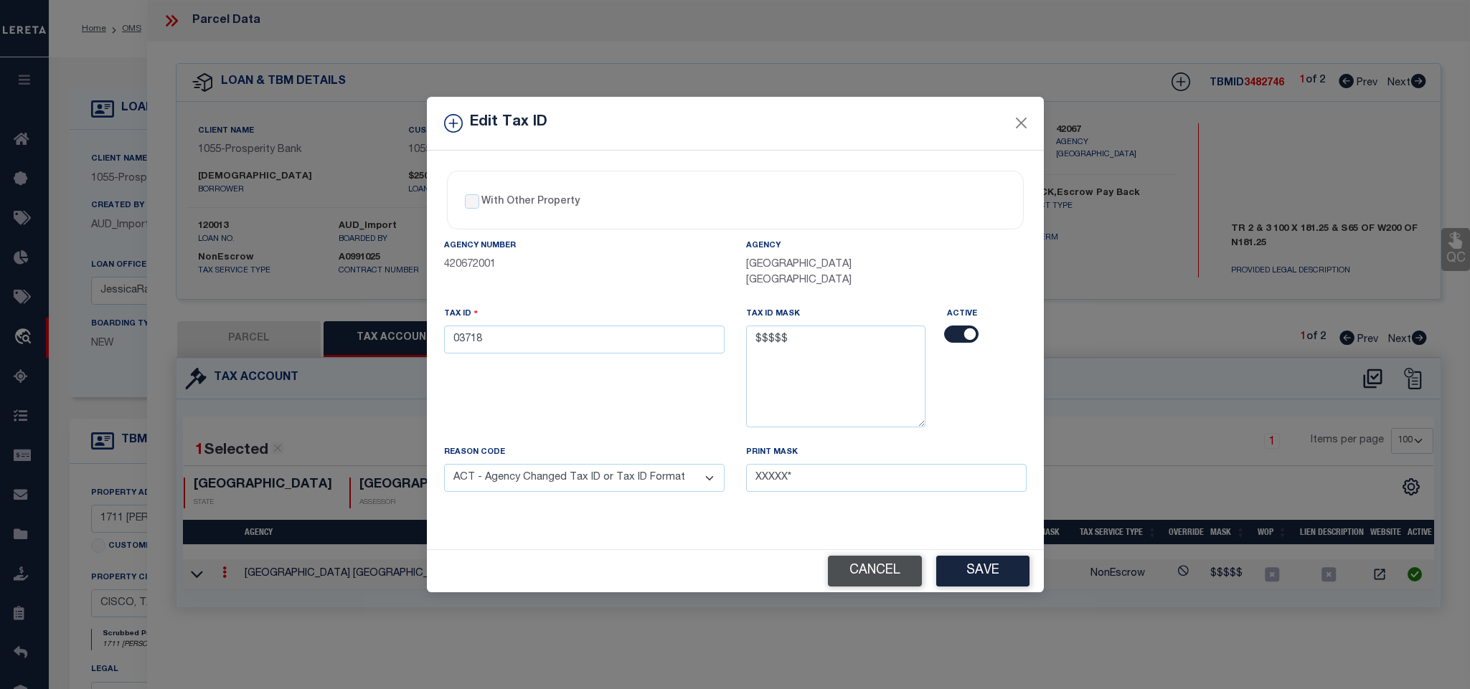
click at [855, 581] on button "Cancel" at bounding box center [875, 571] width 94 height 31
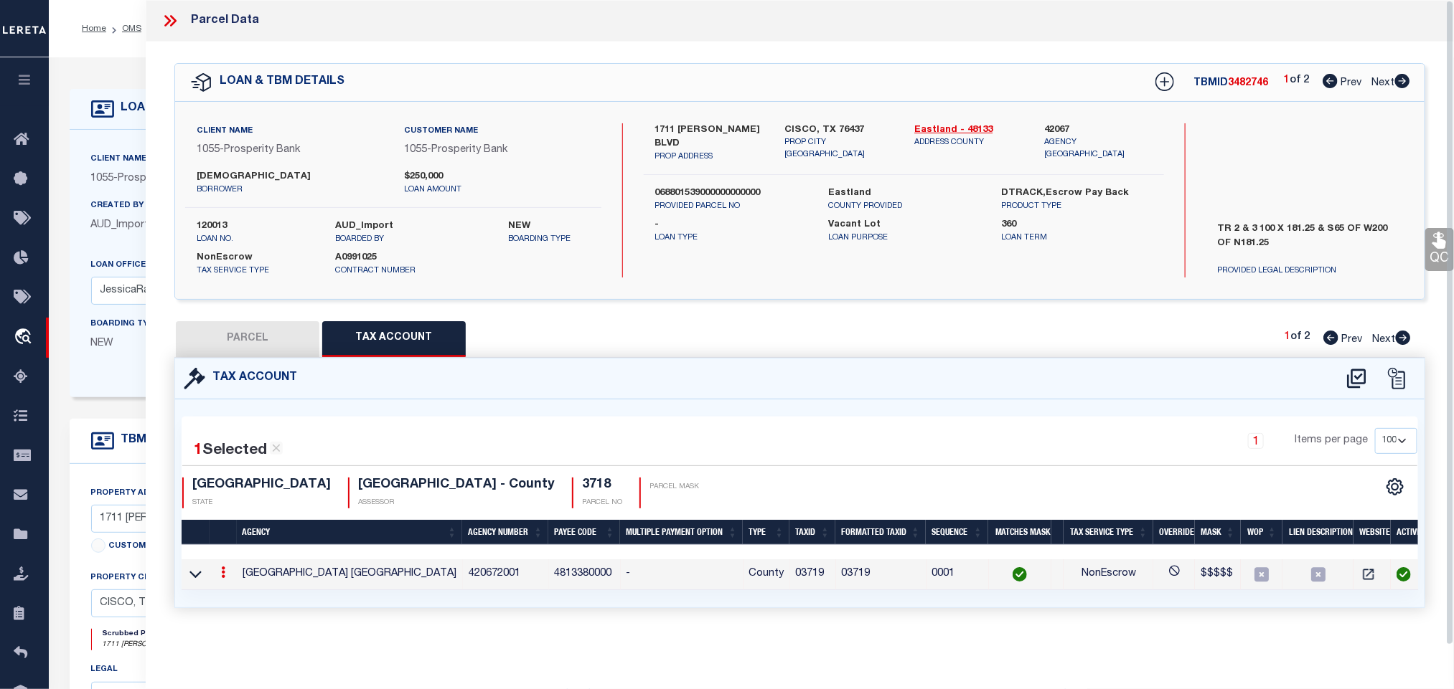
click at [202, 579] on link at bounding box center [195, 574] width 17 height 10
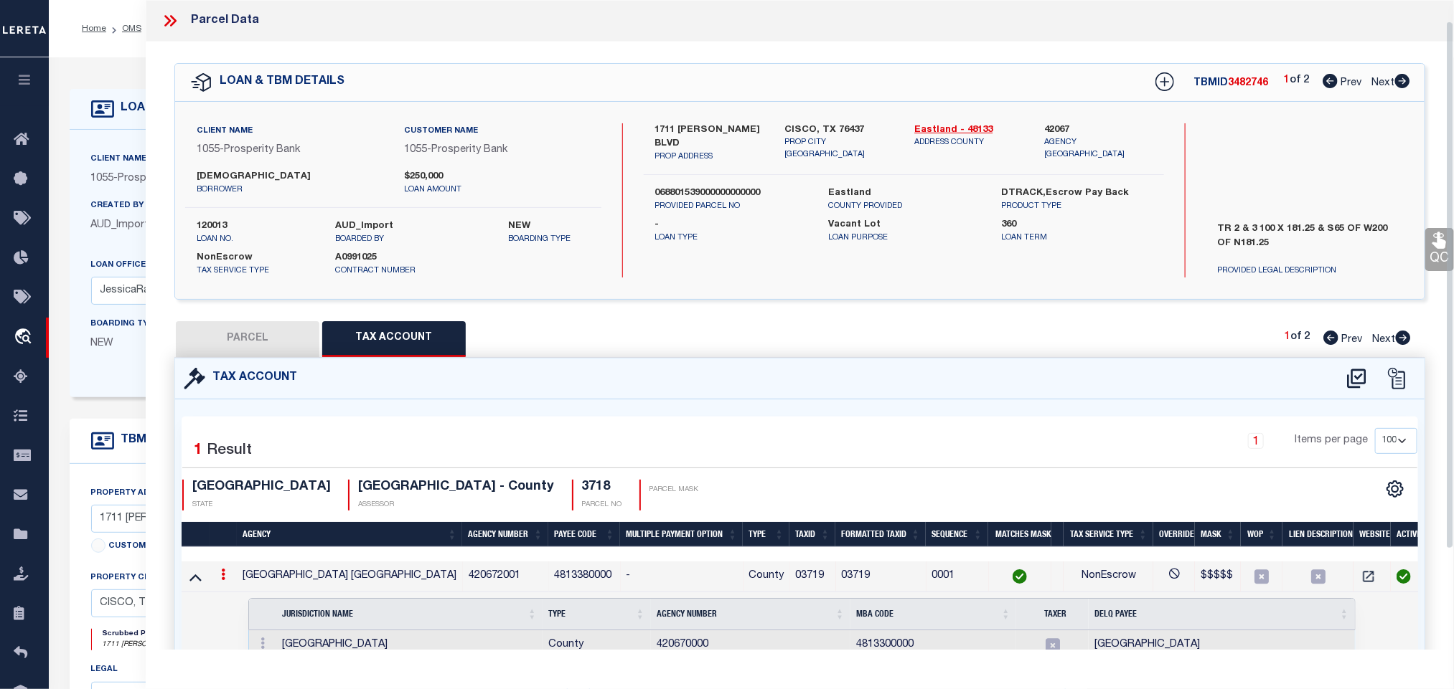
scroll to position [97, 0]
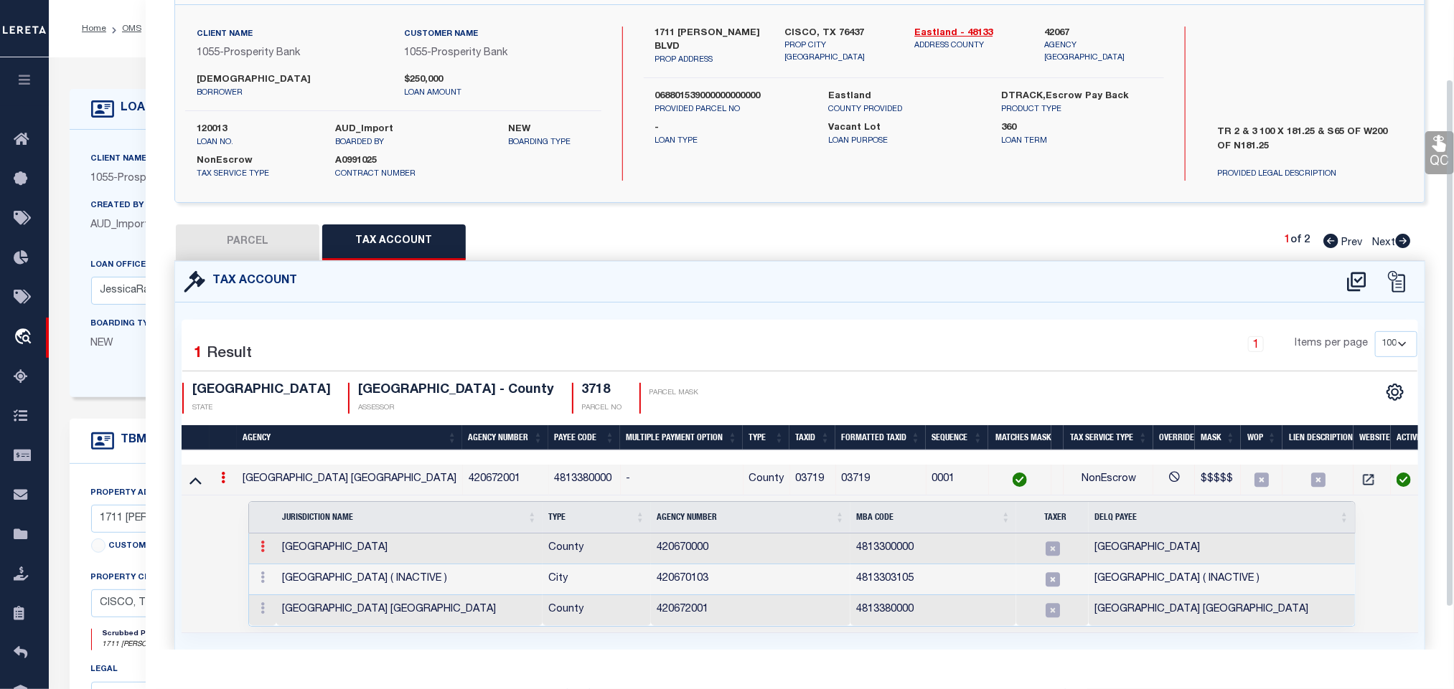
click at [263, 552] on icon at bounding box center [262, 546] width 4 height 11
click at [286, 578] on img at bounding box center [280, 570] width 14 height 14
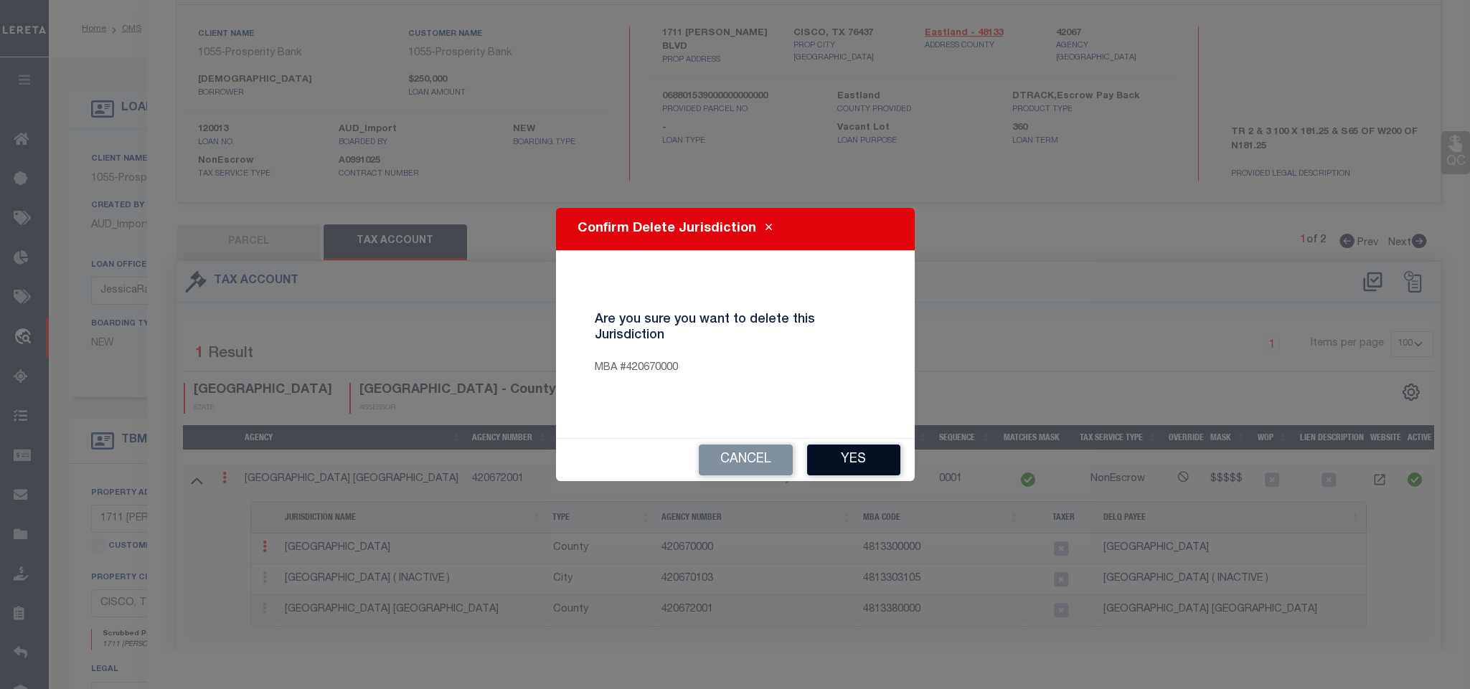
click at [861, 476] on button "Yes" at bounding box center [853, 460] width 93 height 31
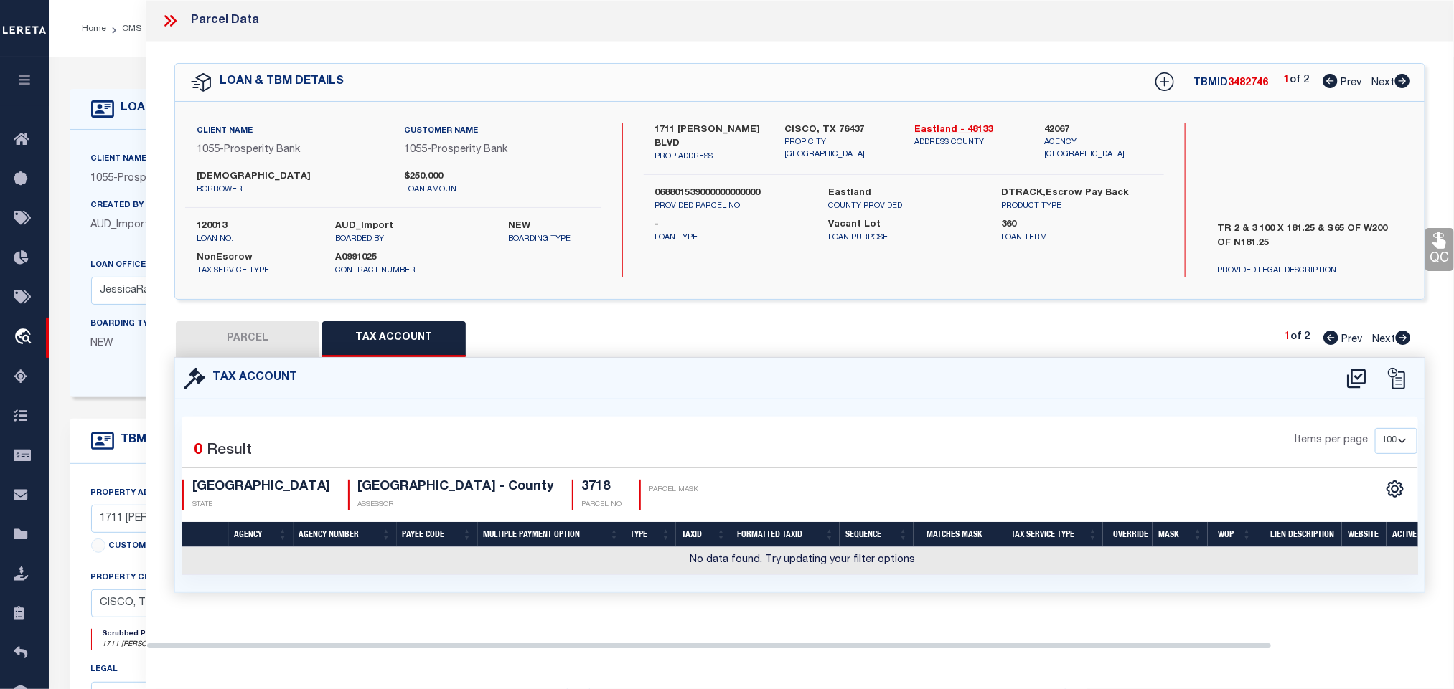
scroll to position [0, 0]
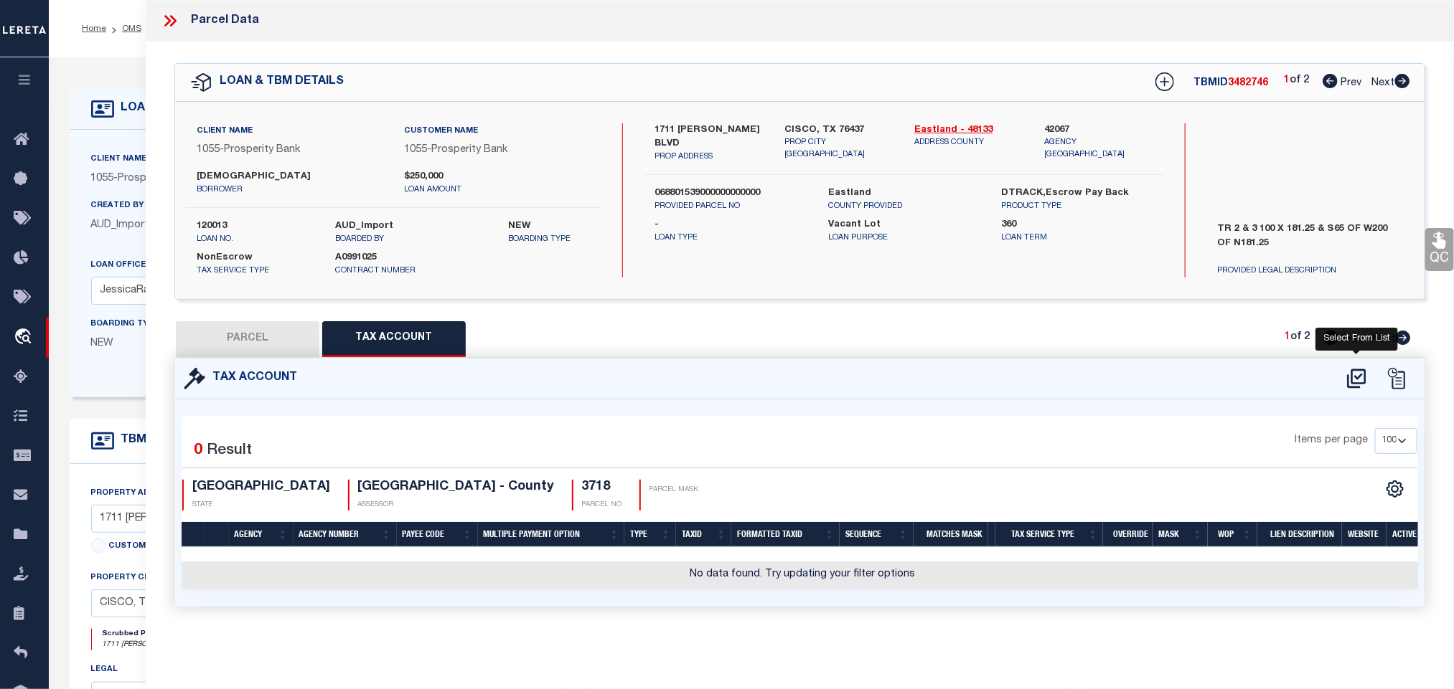
click at [1352, 377] on icon at bounding box center [1356, 378] width 19 height 19
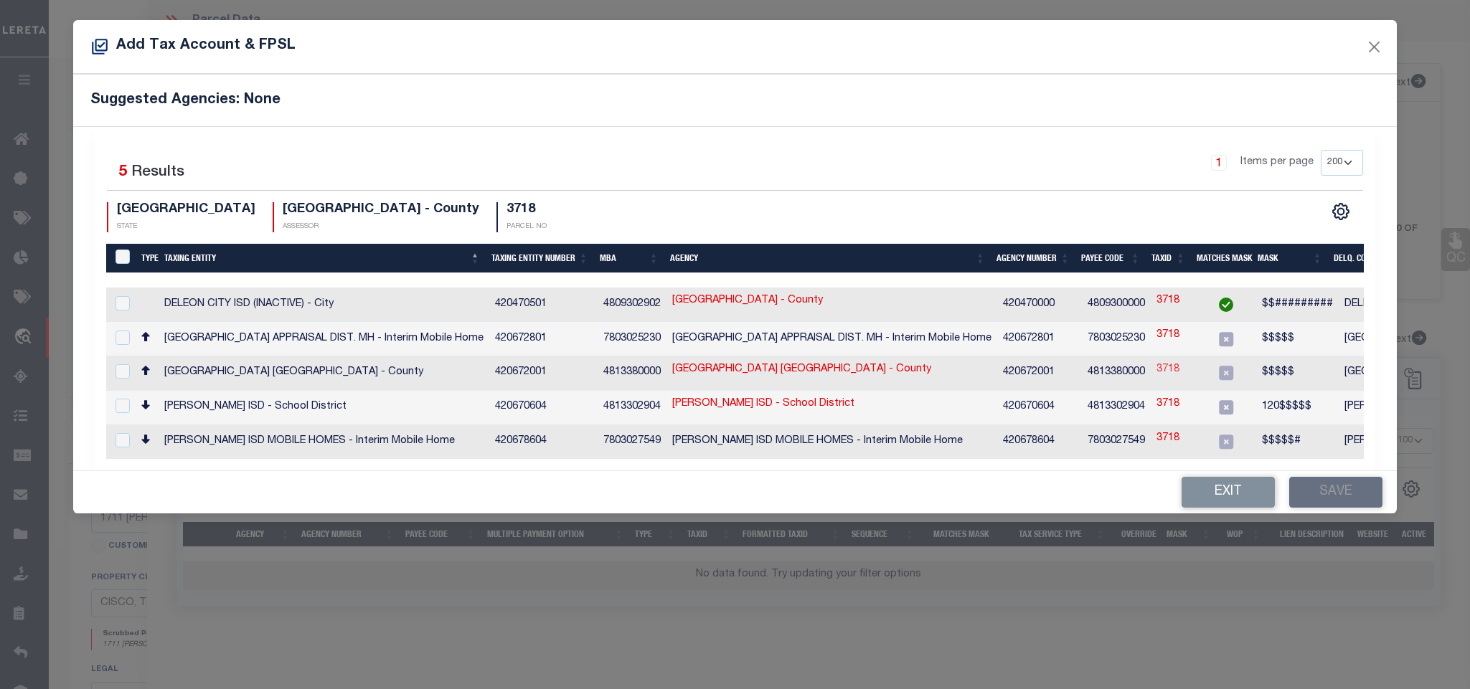
click at [1161, 370] on link "3718" at bounding box center [1168, 370] width 23 height 16
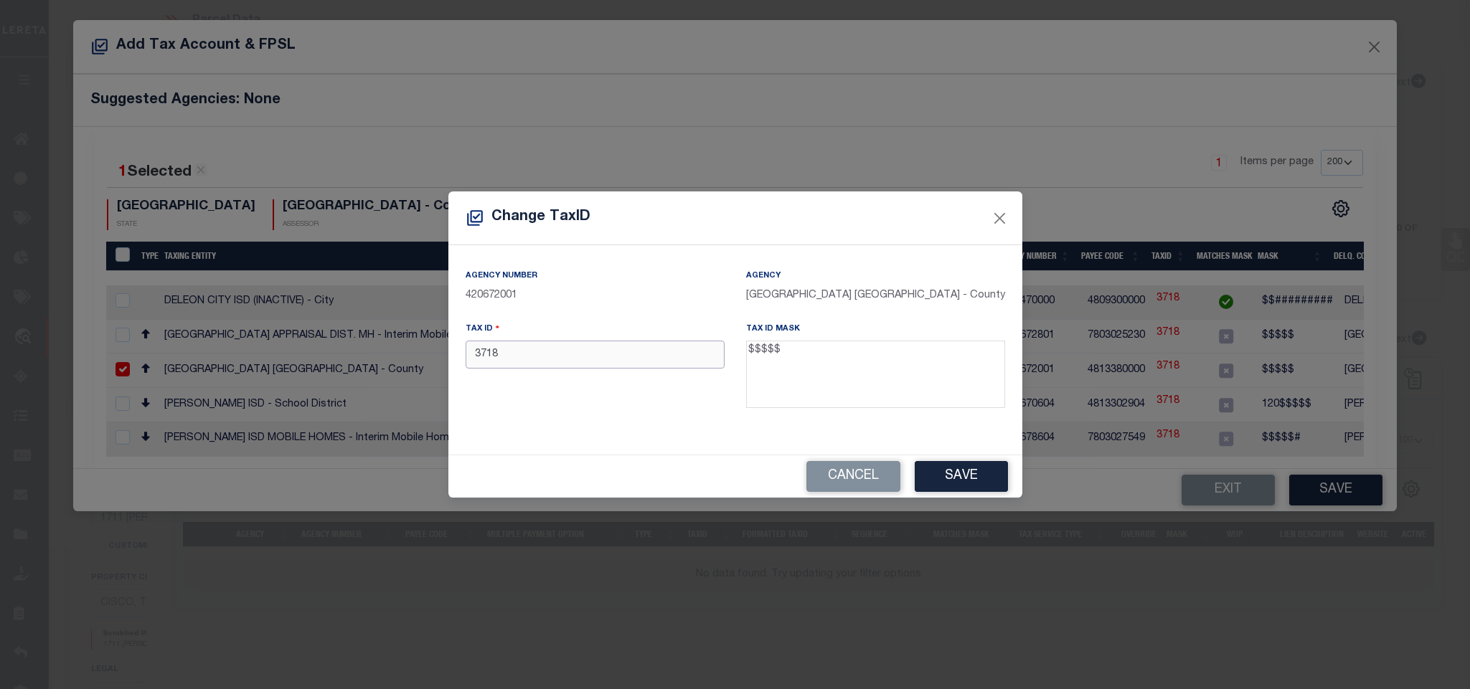
click at [613, 358] on input "3718" at bounding box center [595, 355] width 259 height 28
click at [984, 491] on button "Save" at bounding box center [961, 476] width 93 height 31
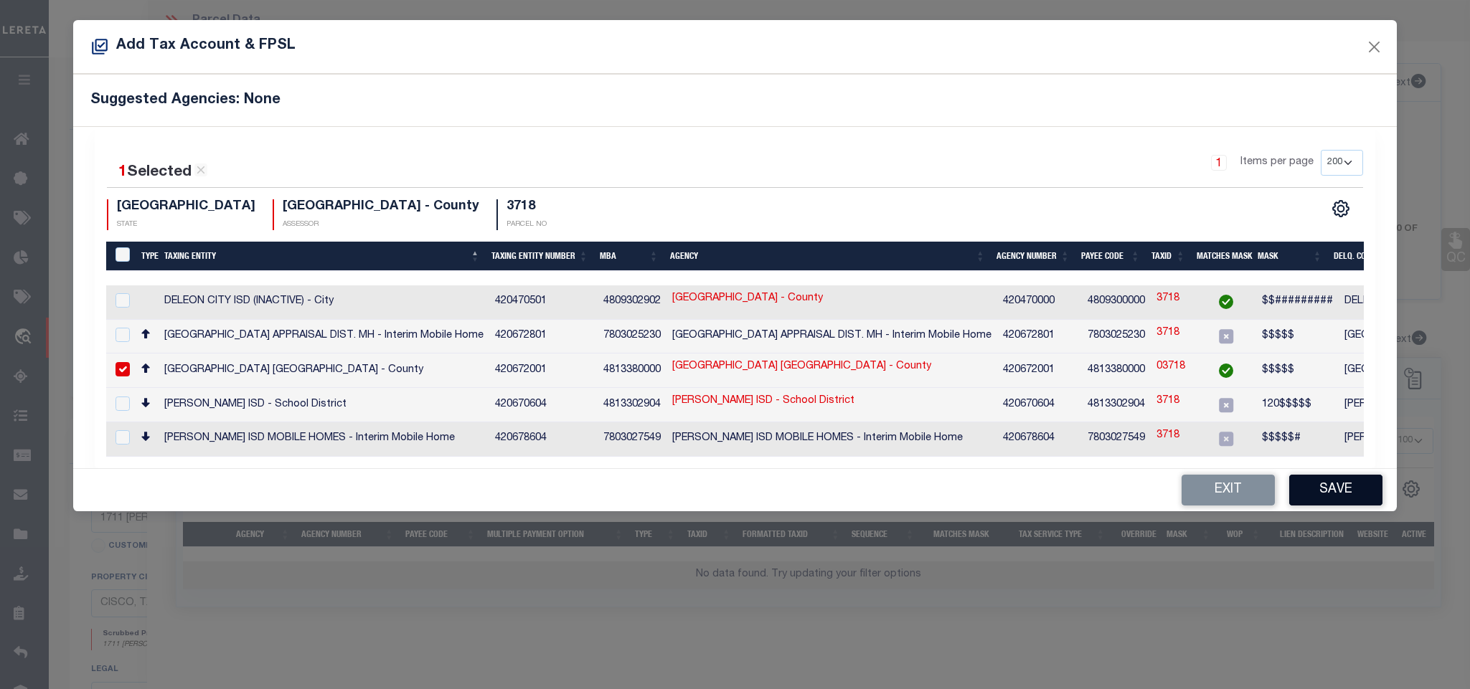
click at [1346, 497] on button "Save" at bounding box center [1335, 490] width 93 height 31
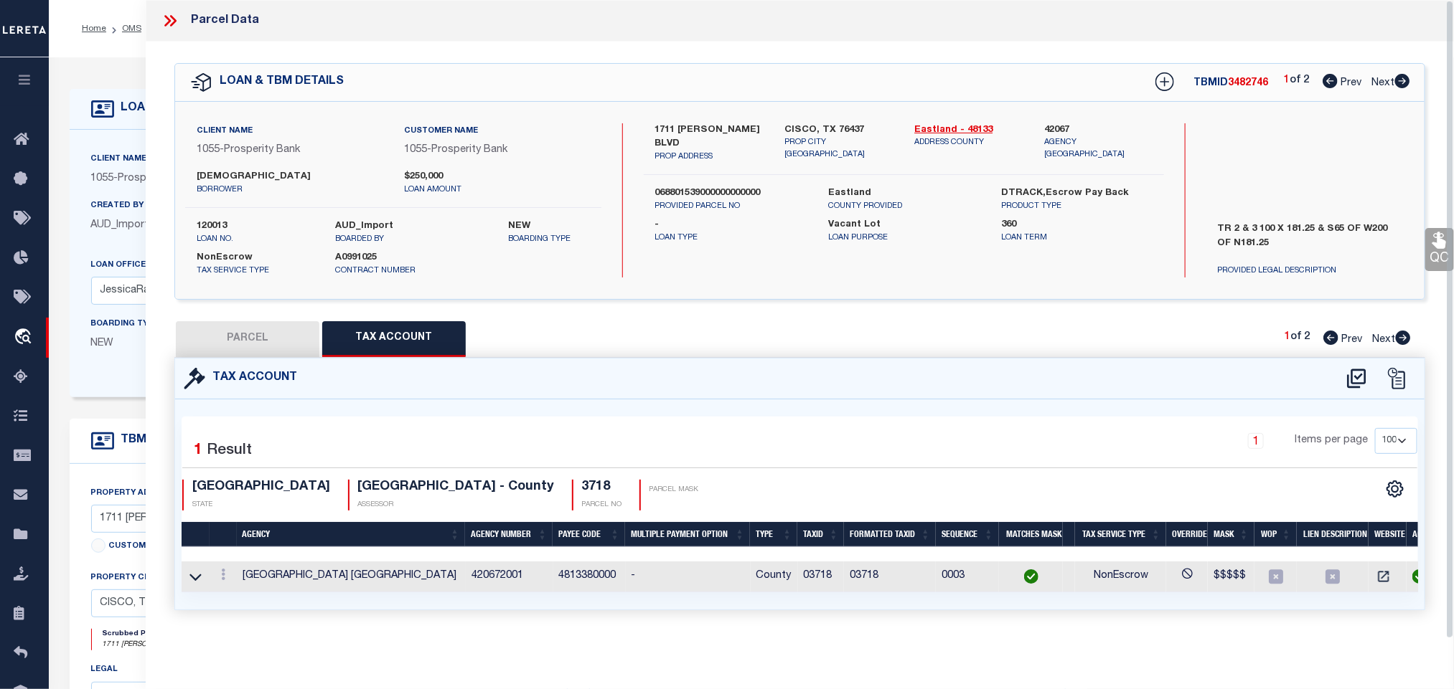
click at [265, 340] on button "PARCEL" at bounding box center [247, 339] width 143 height 36
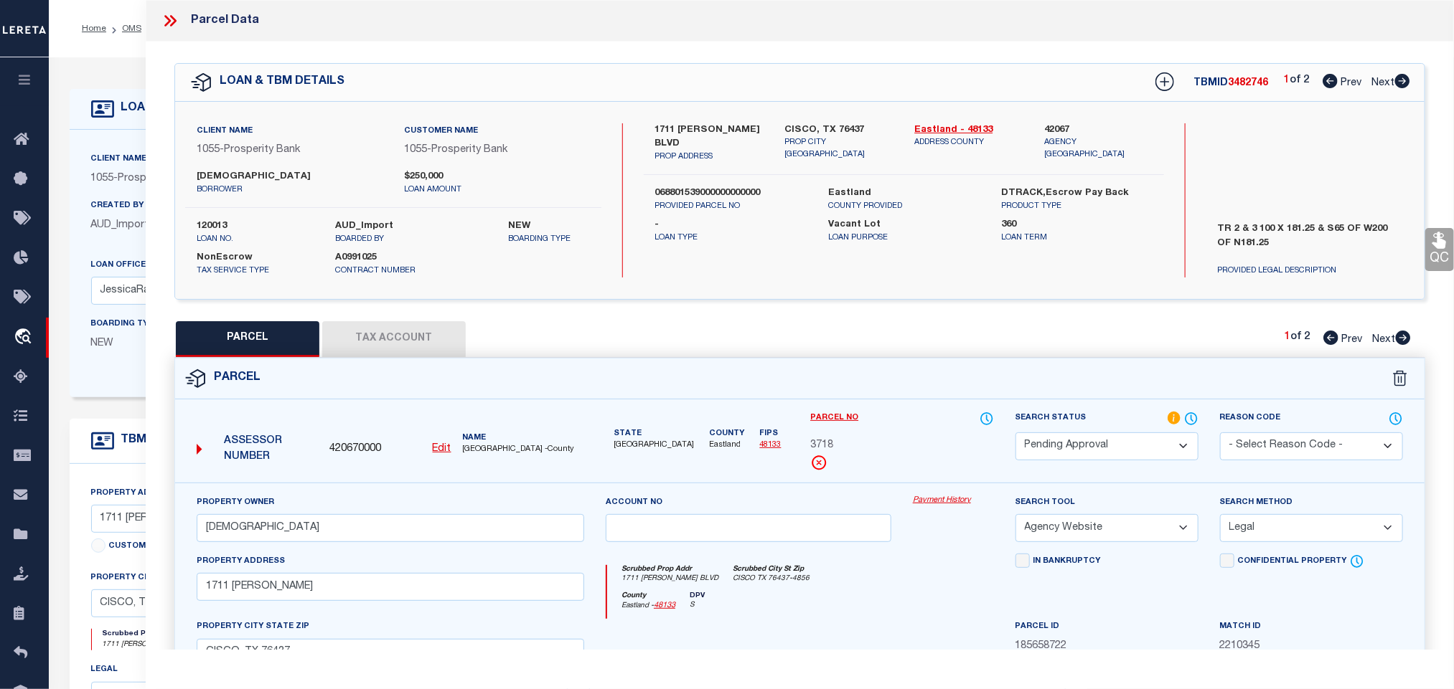
click at [1120, 463] on div "Search Status Automated Search Bad Parcel Complete Duplicate Parcel High Dollar…" at bounding box center [1106, 447] width 204 height 72
click at [1108, 454] on select "Automated Search Bad Parcel Complete Duplicate Parcel High Dollar Reporting In …" at bounding box center [1106, 447] width 183 height 28
click at [1015, 434] on select "Automated Search Bad Parcel Complete Duplicate Parcel High Dollar Reporting In …" at bounding box center [1106, 447] width 183 height 28
drag, startPoint x: 1115, startPoint y: 444, endPoint x: 1111, endPoint y: 437, distance: 8.0
click at [1115, 444] on select "Automated Search Bad Parcel Complete Duplicate Parcel High Dollar Reporting In …" at bounding box center [1106, 447] width 183 height 28
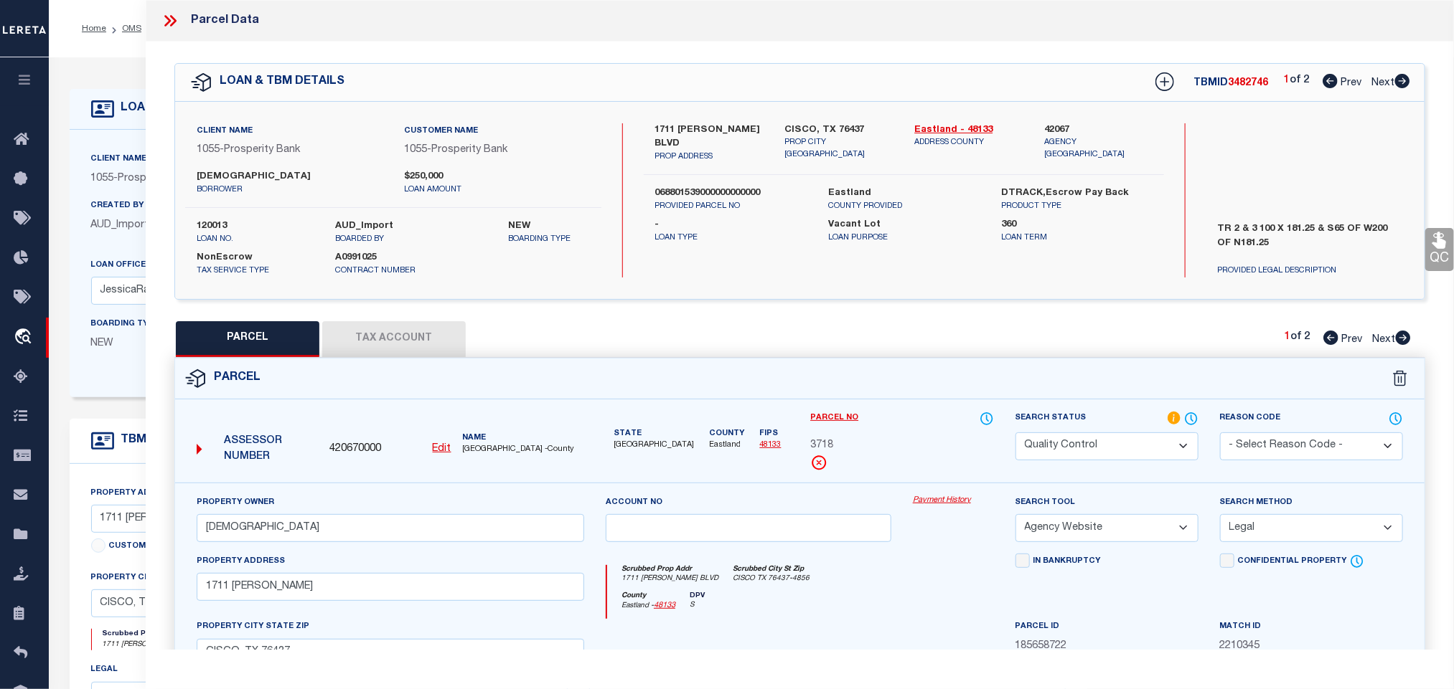
click at [1015, 434] on select "Automated Search Bad Parcel Complete Duplicate Parcel High Dollar Reporting In …" at bounding box center [1106, 447] width 183 height 28
drag, startPoint x: 1091, startPoint y: 452, endPoint x: 1092, endPoint y: 439, distance: 12.9
click at [1091, 444] on select "Automated Search Bad Parcel Complete Duplicate Parcel High Dollar Reporting In …" at bounding box center [1106, 447] width 183 height 28
click at [1015, 434] on select "Automated Search Bad Parcel Complete Duplicate Parcel High Dollar Reporting In …" at bounding box center [1106, 447] width 183 height 28
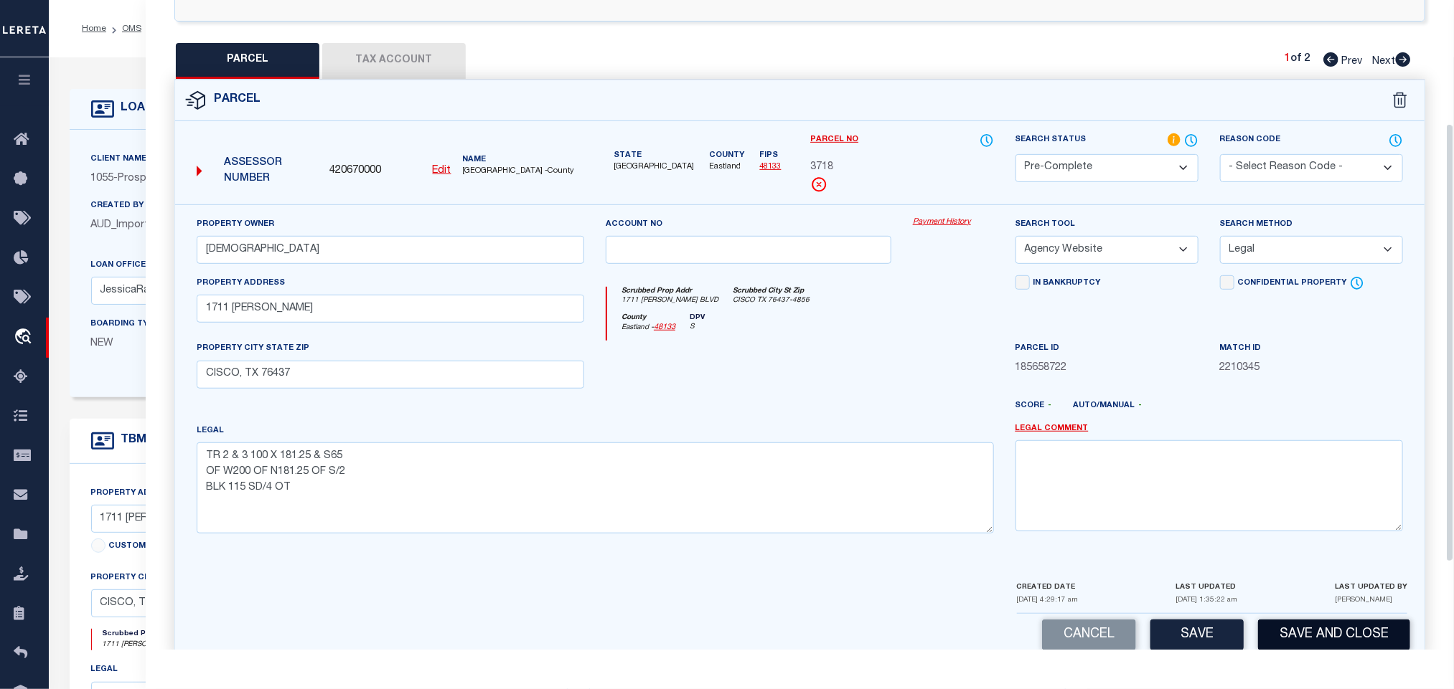
scroll to position [312, 0]
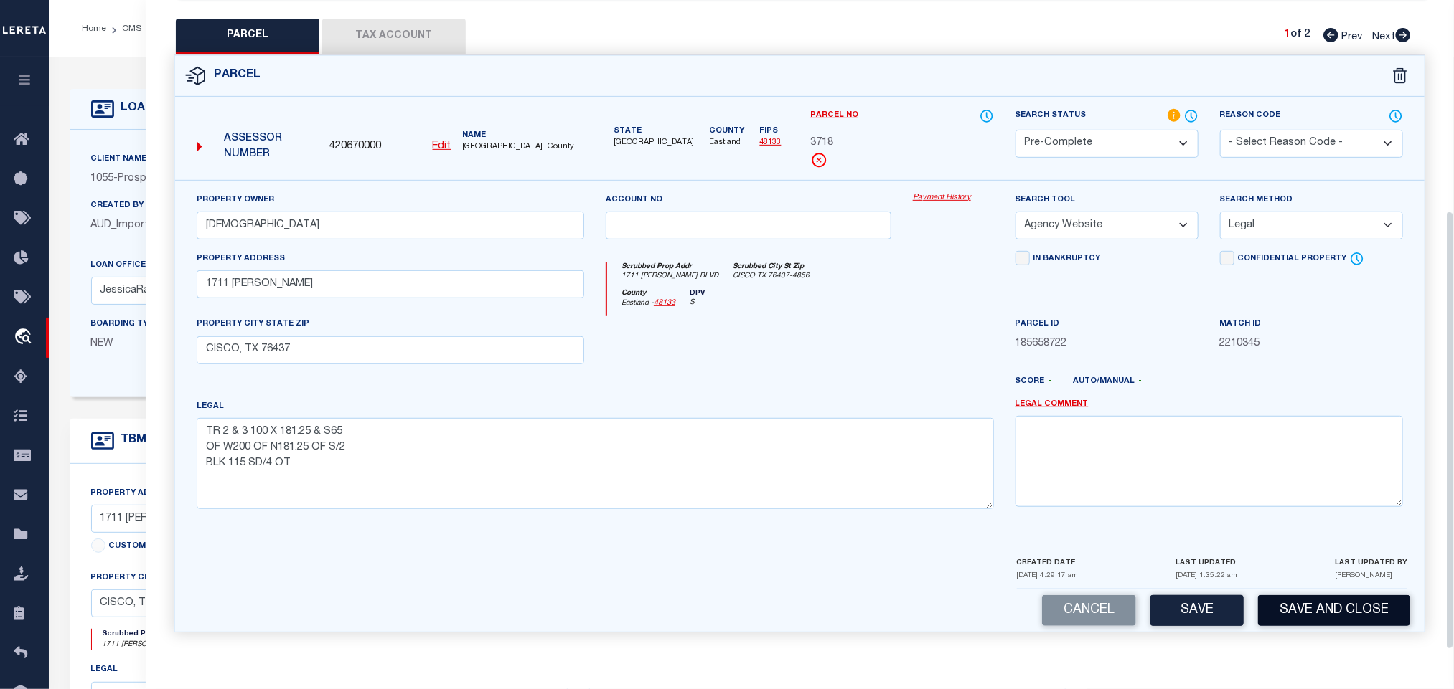
click at [1286, 618] on button "Save and Close" at bounding box center [1334, 610] width 152 height 31
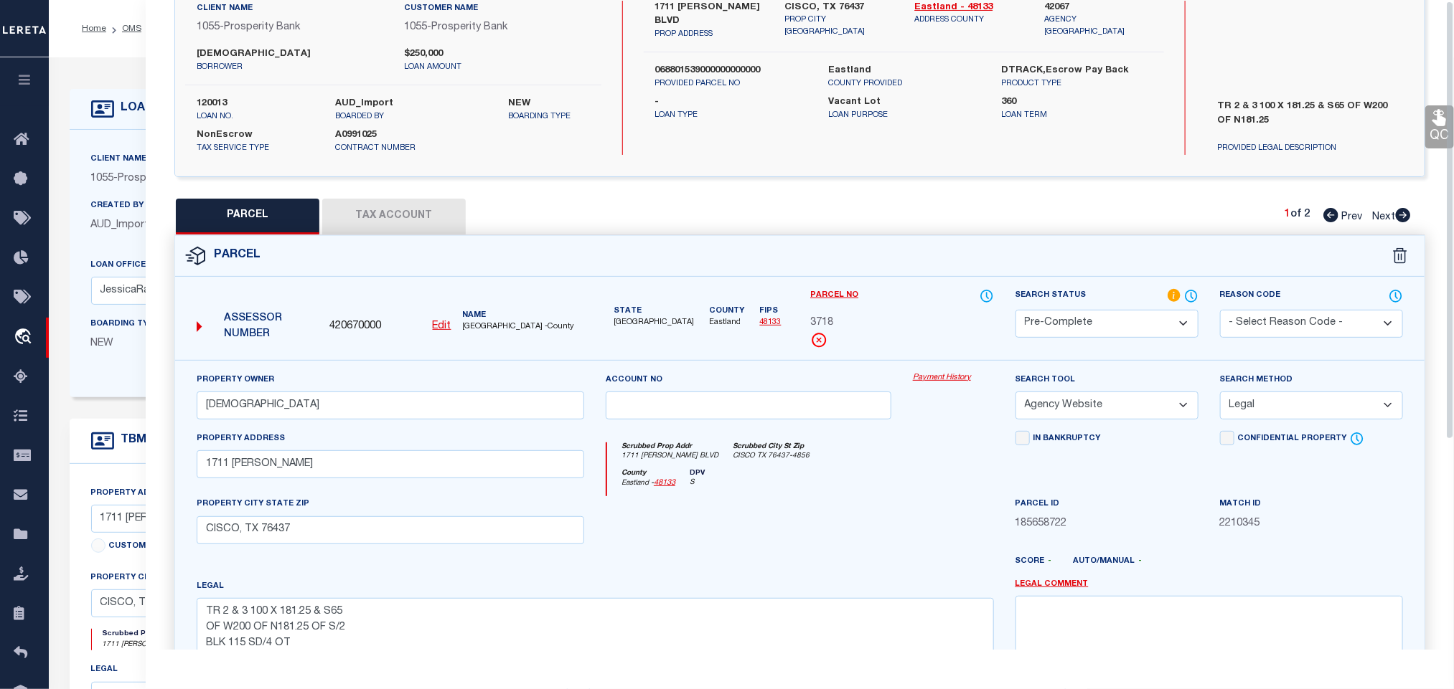
scroll to position [0, 0]
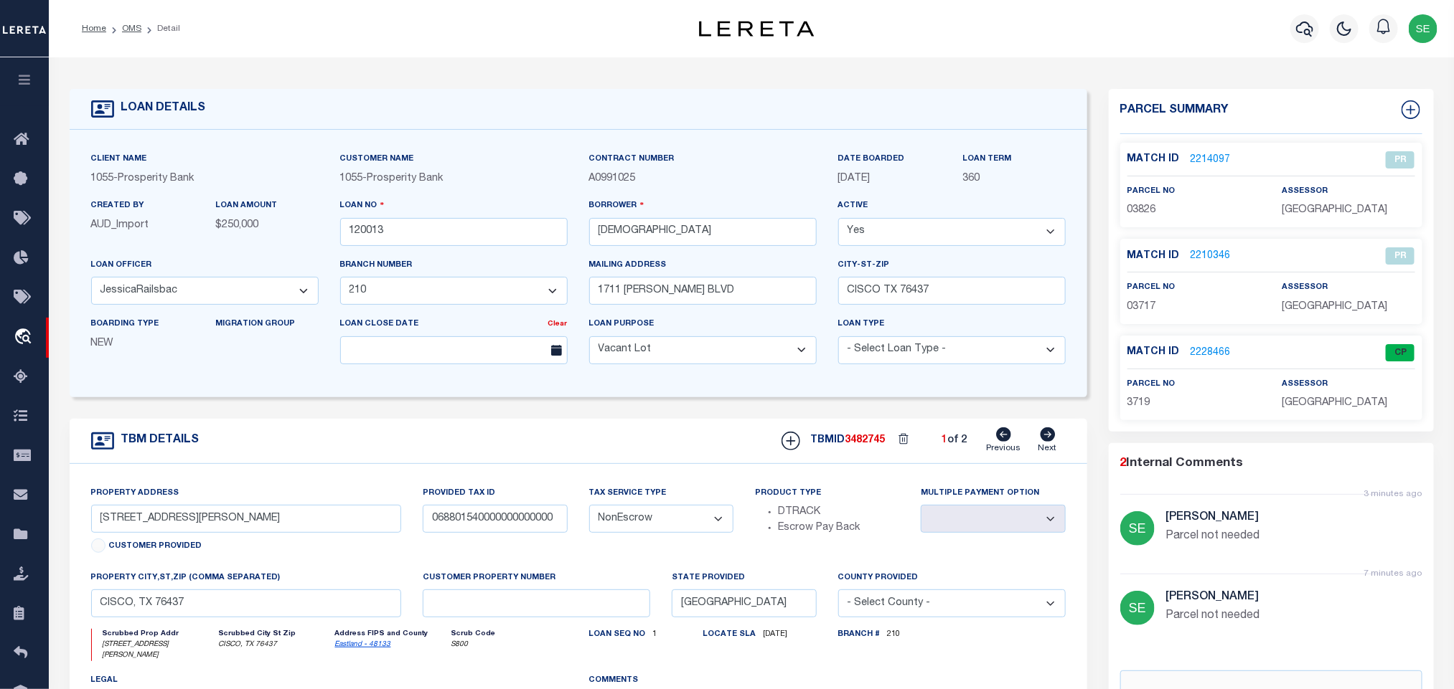
drag, startPoint x: 1045, startPoint y: 441, endPoint x: 928, endPoint y: 440, distance: 116.2
click at [1045, 441] on icon at bounding box center [1048, 435] width 16 height 14
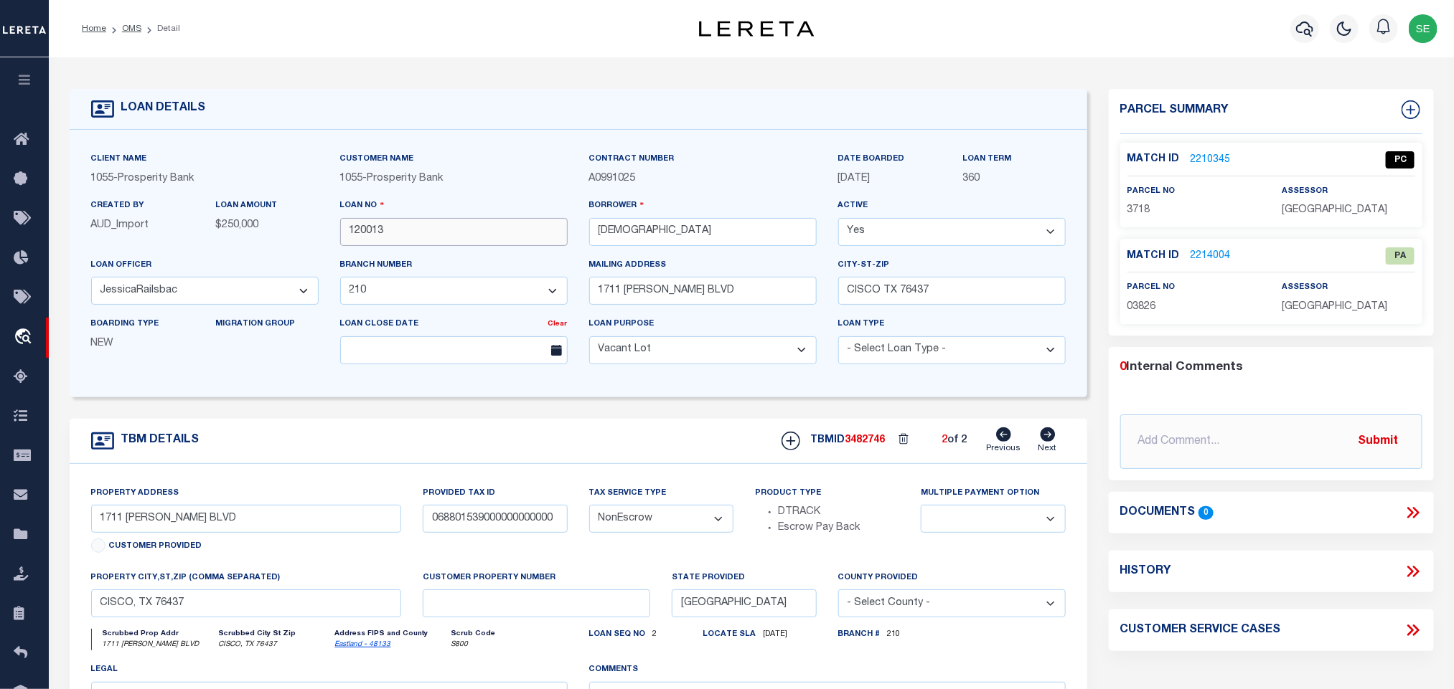
click at [448, 229] on input "120013" at bounding box center [453, 232] width 227 height 28
click at [868, 446] on span "3482746" at bounding box center [865, 440] width 40 height 10
copy span "3482746"
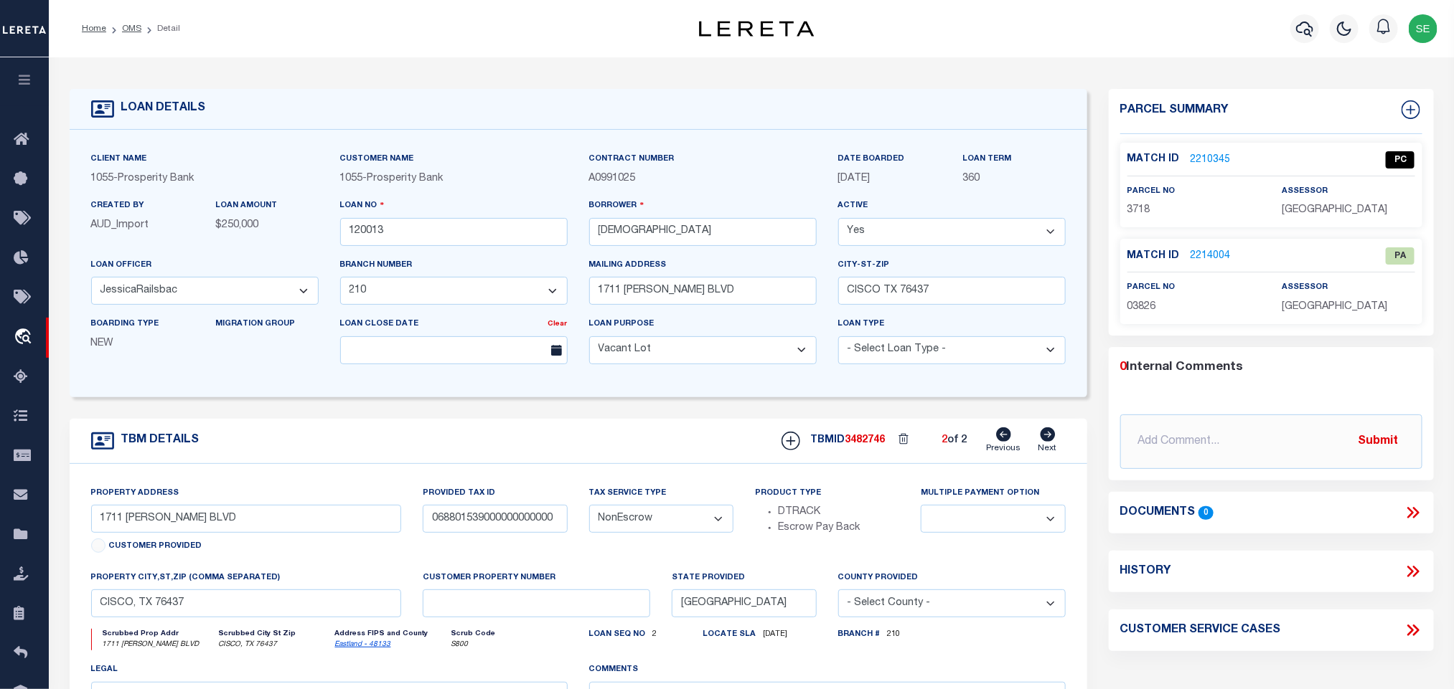
click at [1355, 203] on p "EASTLAND COUNTY" at bounding box center [1347, 211] width 133 height 16
copy div "EASTLAND COUNTY"
click at [1134, 222] on div "Match ID 2210345 PC parcel no 3718 assessor" at bounding box center [1271, 185] width 302 height 85
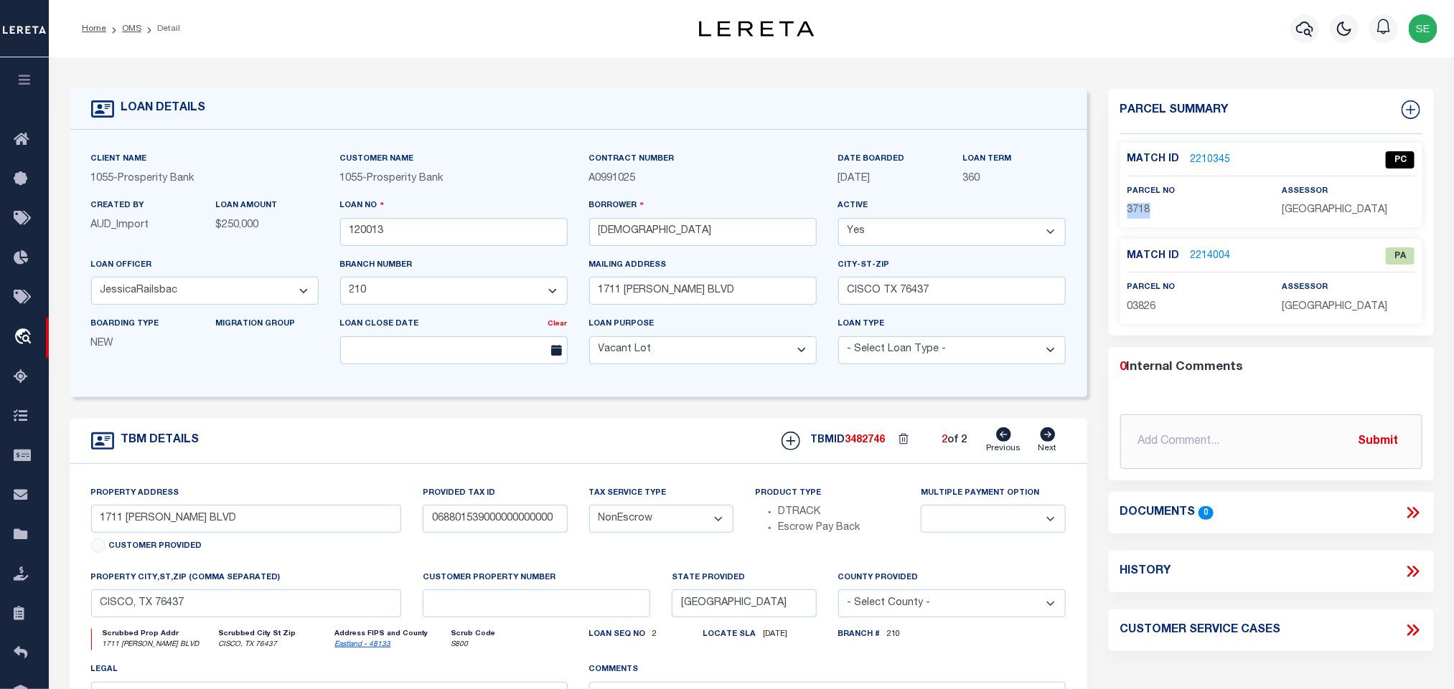
click at [1134, 222] on div "Match ID 2210345 PC parcel no 3718 assessor" at bounding box center [1271, 185] width 302 height 85
copy span "3718"
click at [1212, 259] on link "2214004" at bounding box center [1210, 256] width 40 height 15
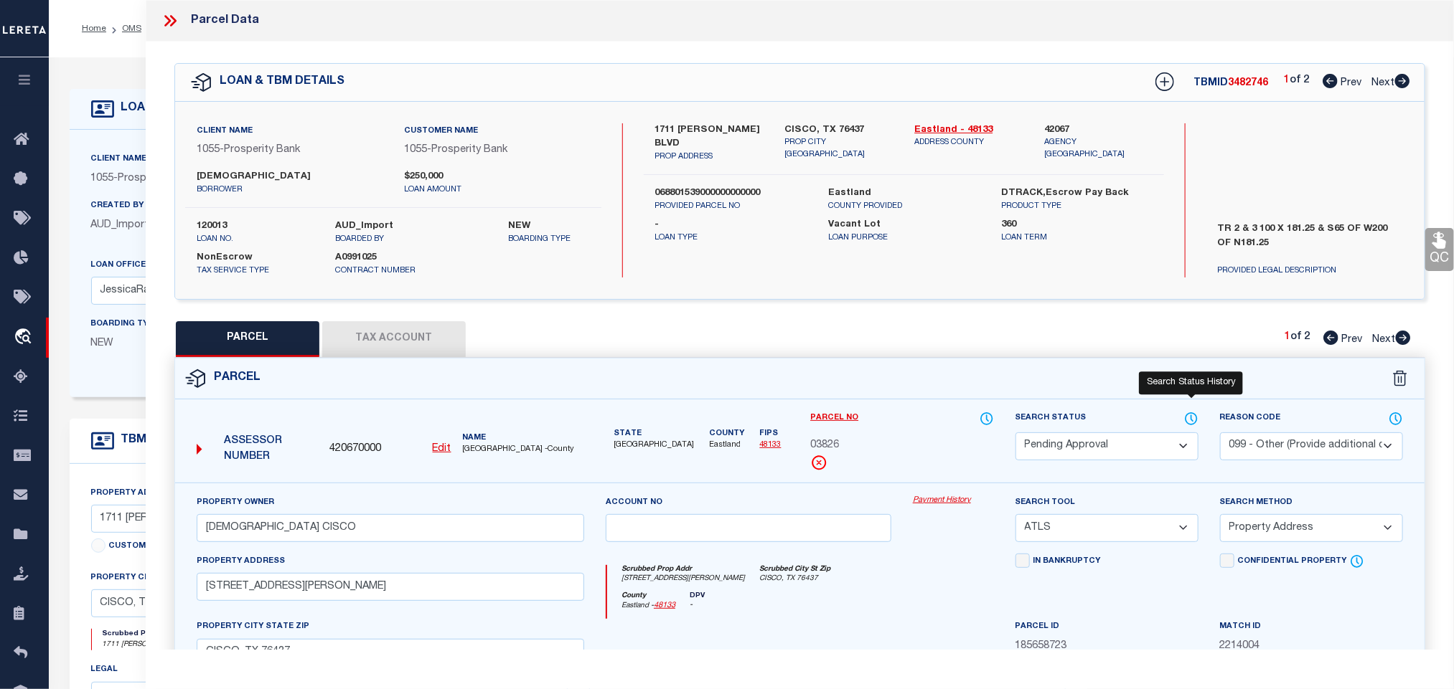
click at [1050, 442] on select "Automated Search Bad Parcel Complete Duplicate Parcel High Dollar Reporting In …" at bounding box center [1106, 447] width 183 height 28
click at [1090, 448] on select "Automated Search Bad Parcel Complete Duplicate Parcel High Dollar Reporting In …" at bounding box center [1106, 447] width 183 height 28
click at [1274, 440] on select "- Select Reason Code - 099 - Other (Provide additional detail) ACT - Agency Cha…" at bounding box center [1311, 447] width 183 height 28
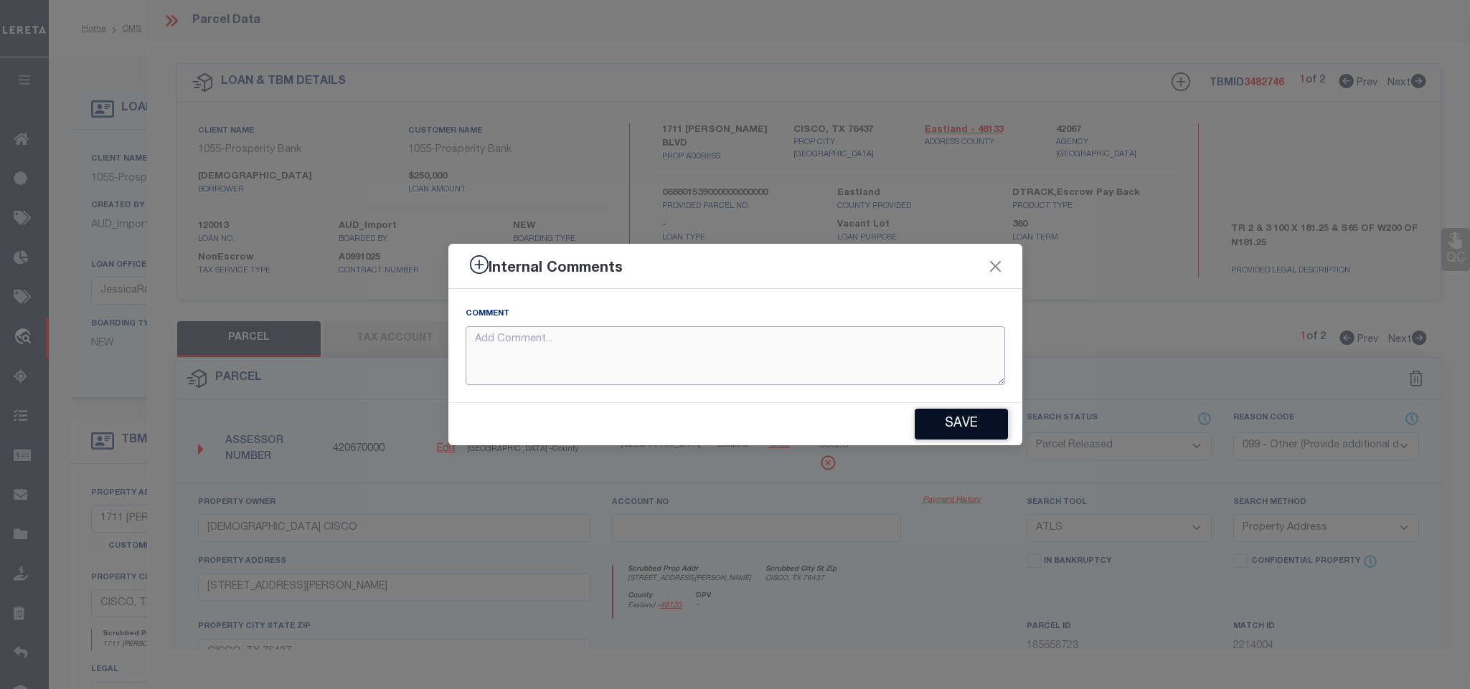
drag, startPoint x: 877, startPoint y: 344, endPoint x: 941, endPoint y: 422, distance: 100.9
click at [877, 344] on textarea at bounding box center [736, 356] width 540 height 60
paste textarea "Parcel not needed"
click at [943, 422] on button "Save" at bounding box center [961, 424] width 93 height 31
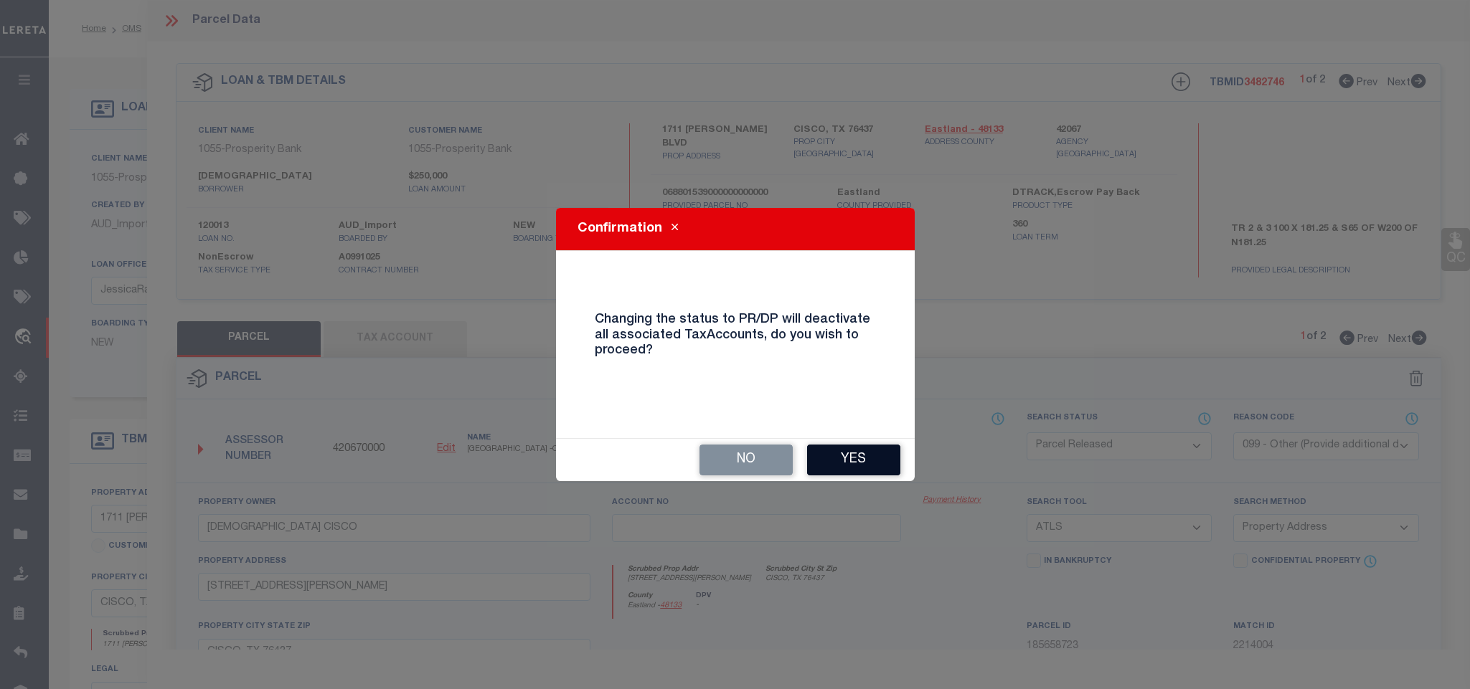
click at [811, 452] on button "Yes" at bounding box center [853, 460] width 93 height 31
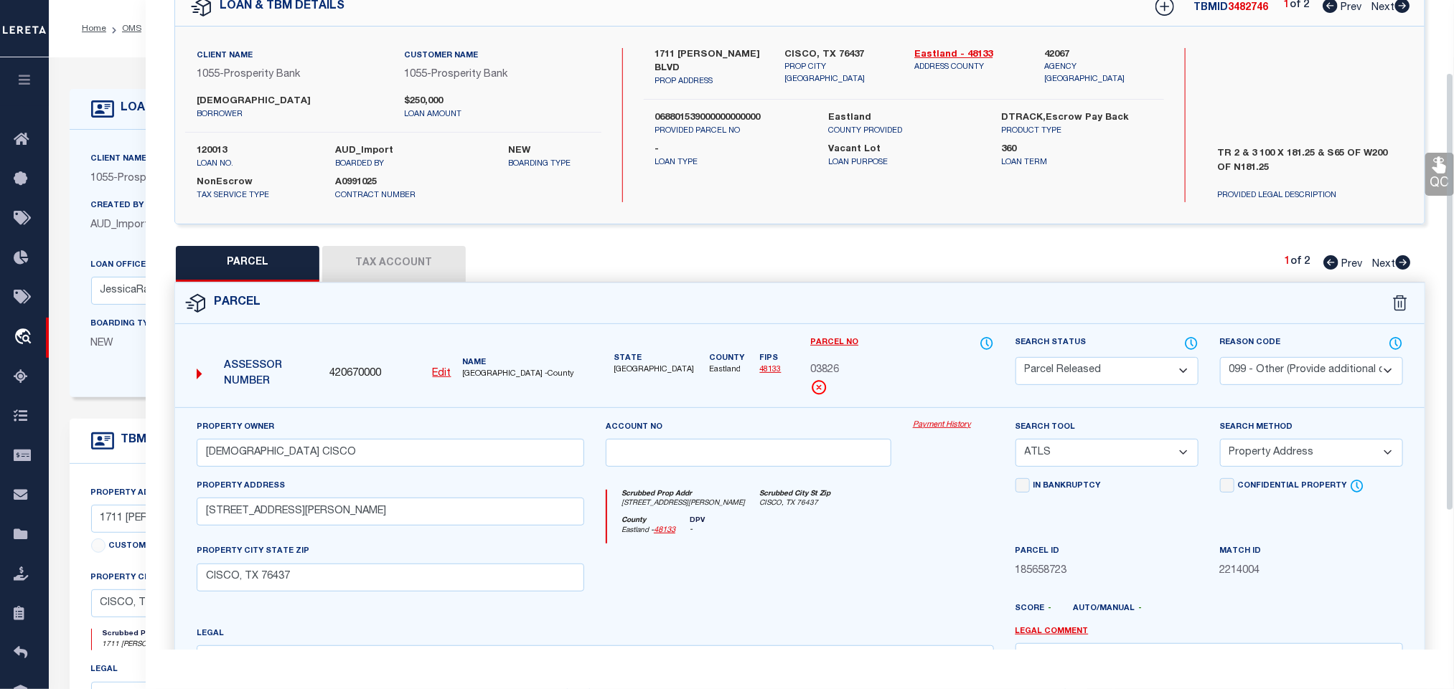
scroll to position [108, 0]
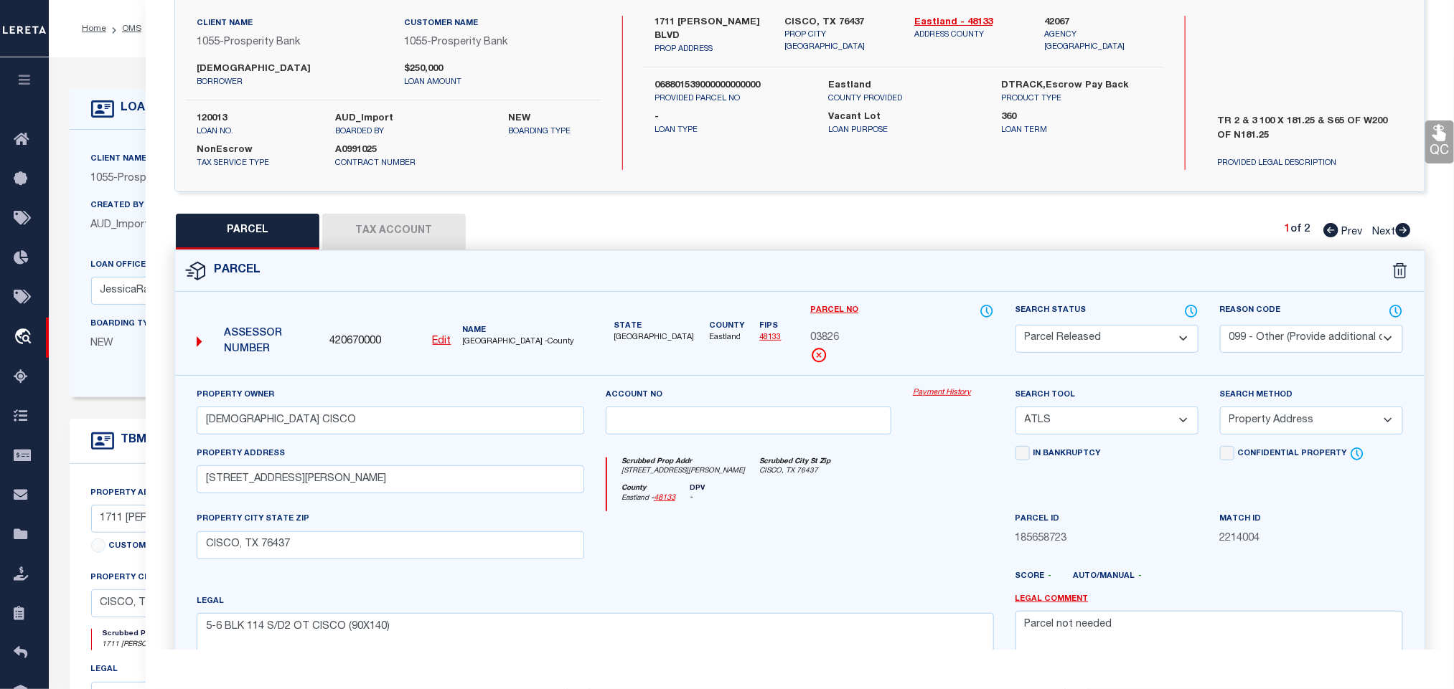
click at [108, 170] on div "Client Name 1055 - Prosperity Bank" at bounding box center [204, 168] width 227 height 35
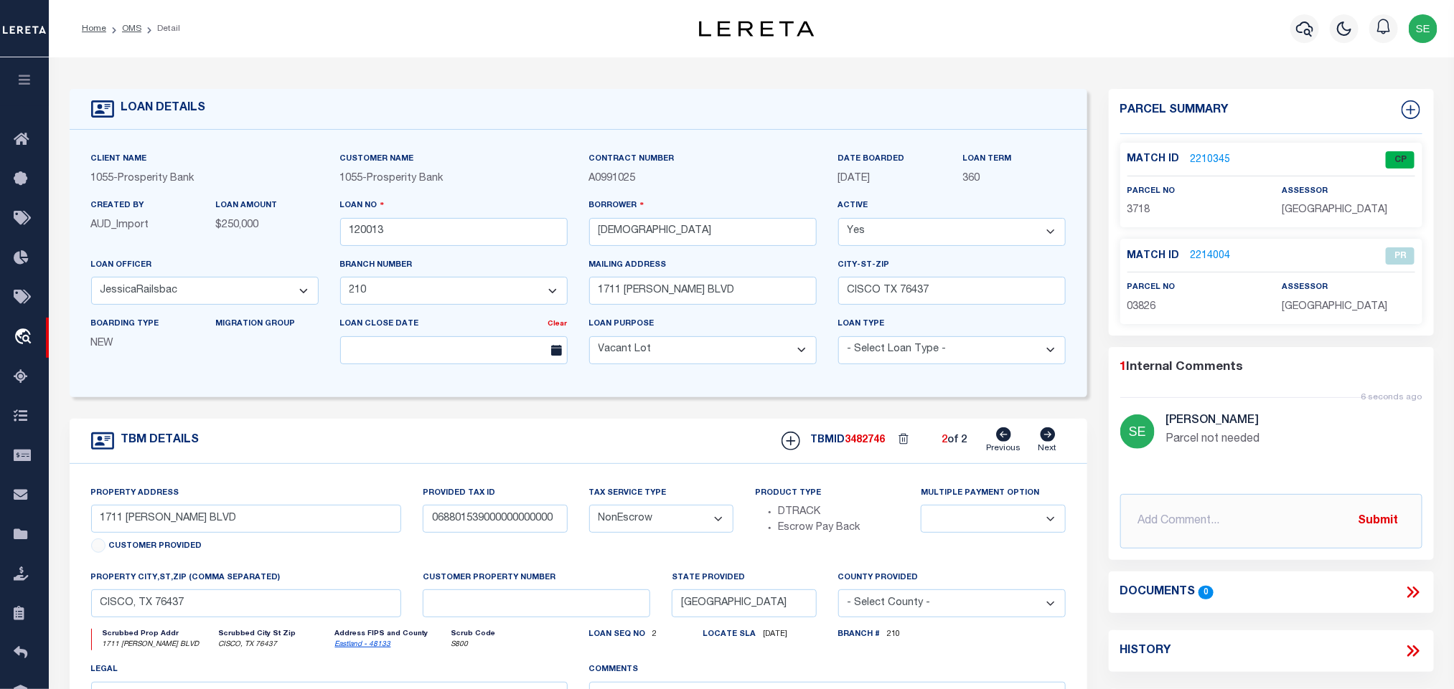
click at [1004, 442] on icon at bounding box center [1004, 435] width 15 height 14
click at [1044, 442] on icon at bounding box center [1047, 435] width 15 height 14
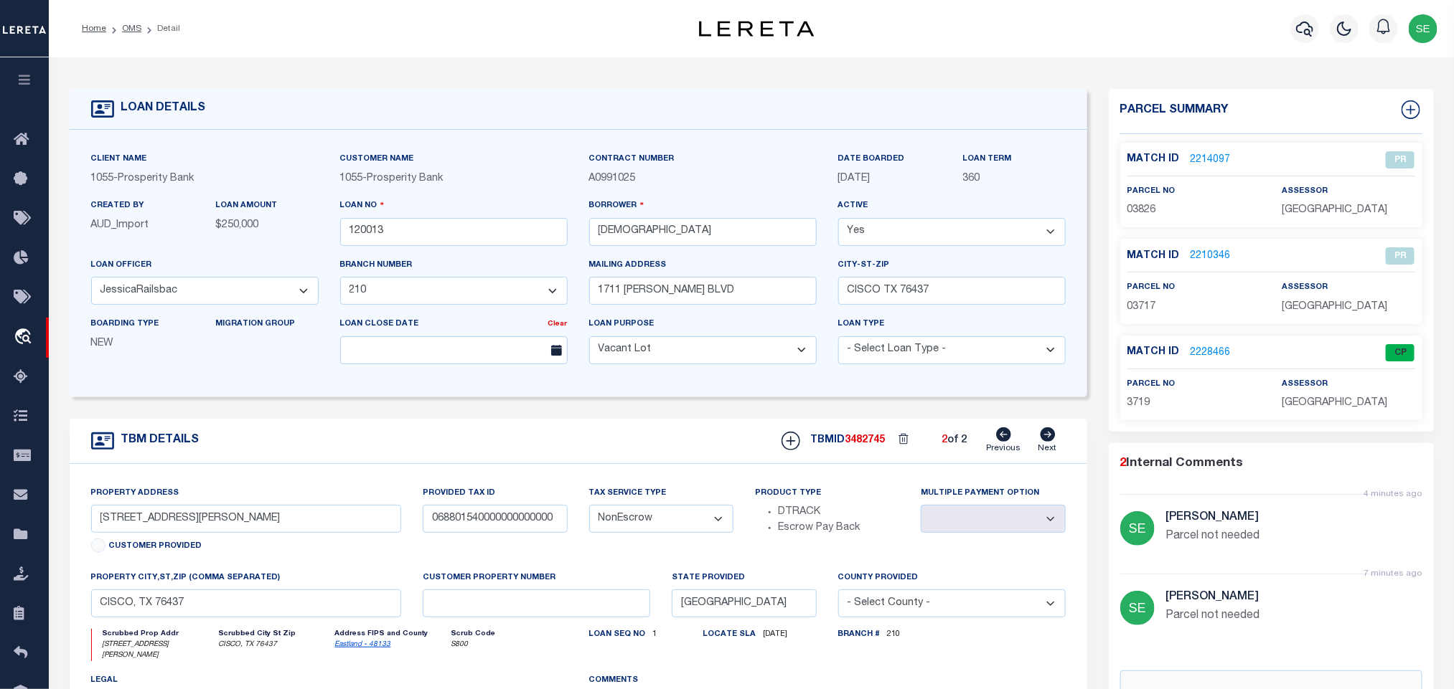
click at [1208, 343] on div "Match ID 2228466 CP parcel no 3719 assessor" at bounding box center [1271, 378] width 302 height 85
click at [1208, 349] on link "2228466" at bounding box center [1210, 353] width 40 height 15
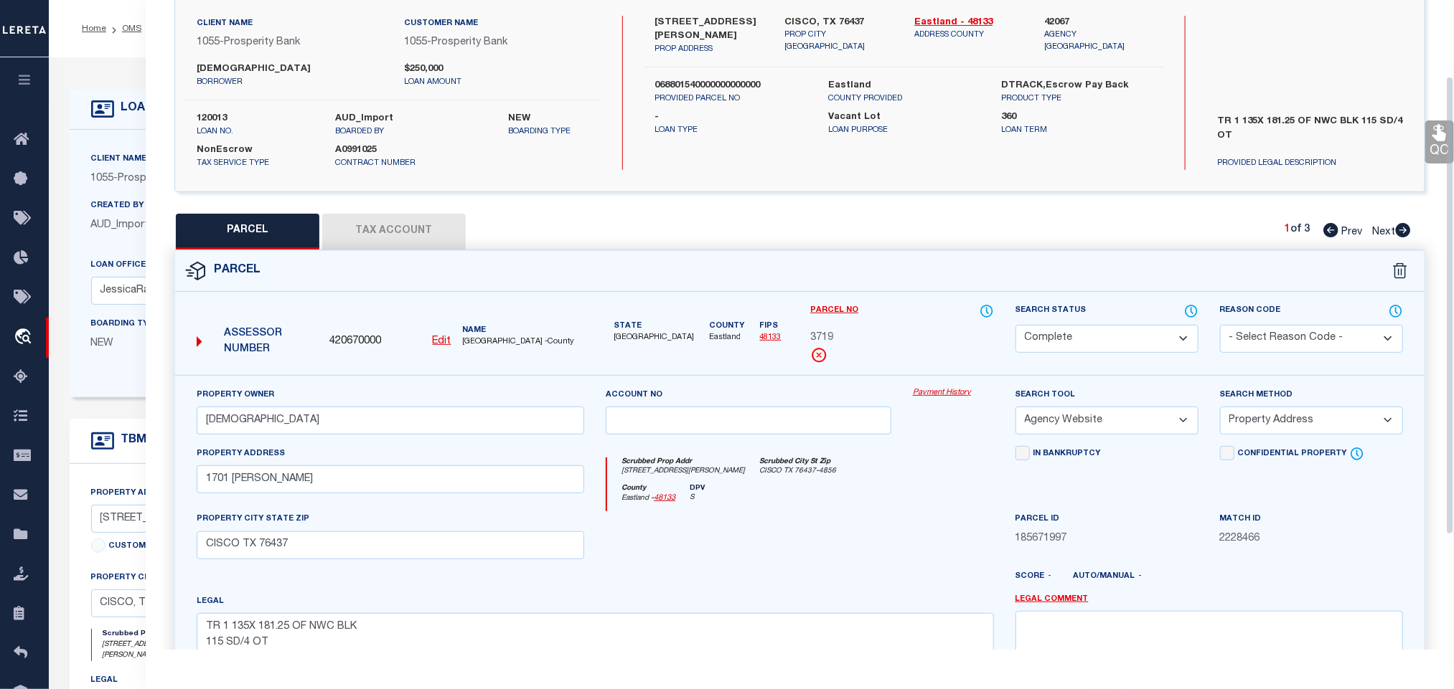
click at [390, 233] on button "Tax Account" at bounding box center [393, 232] width 143 height 36
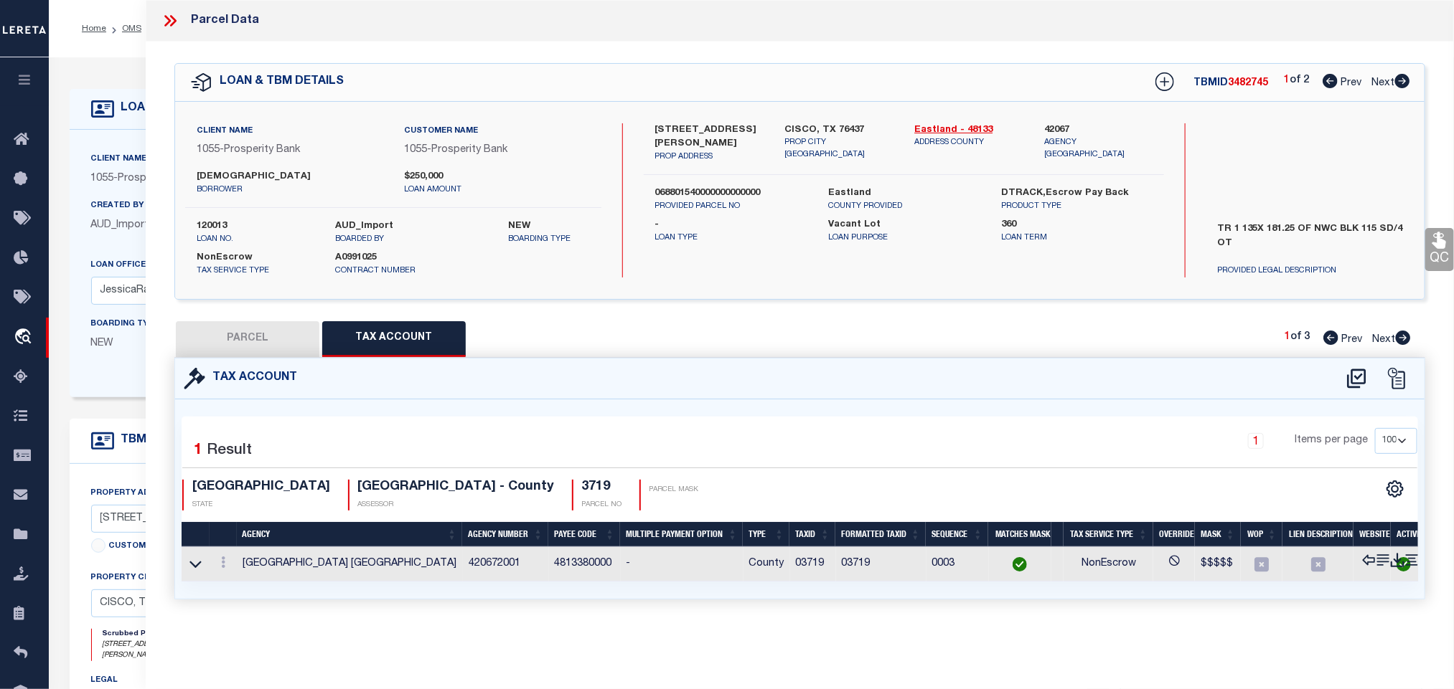
scroll to position [0, 0]
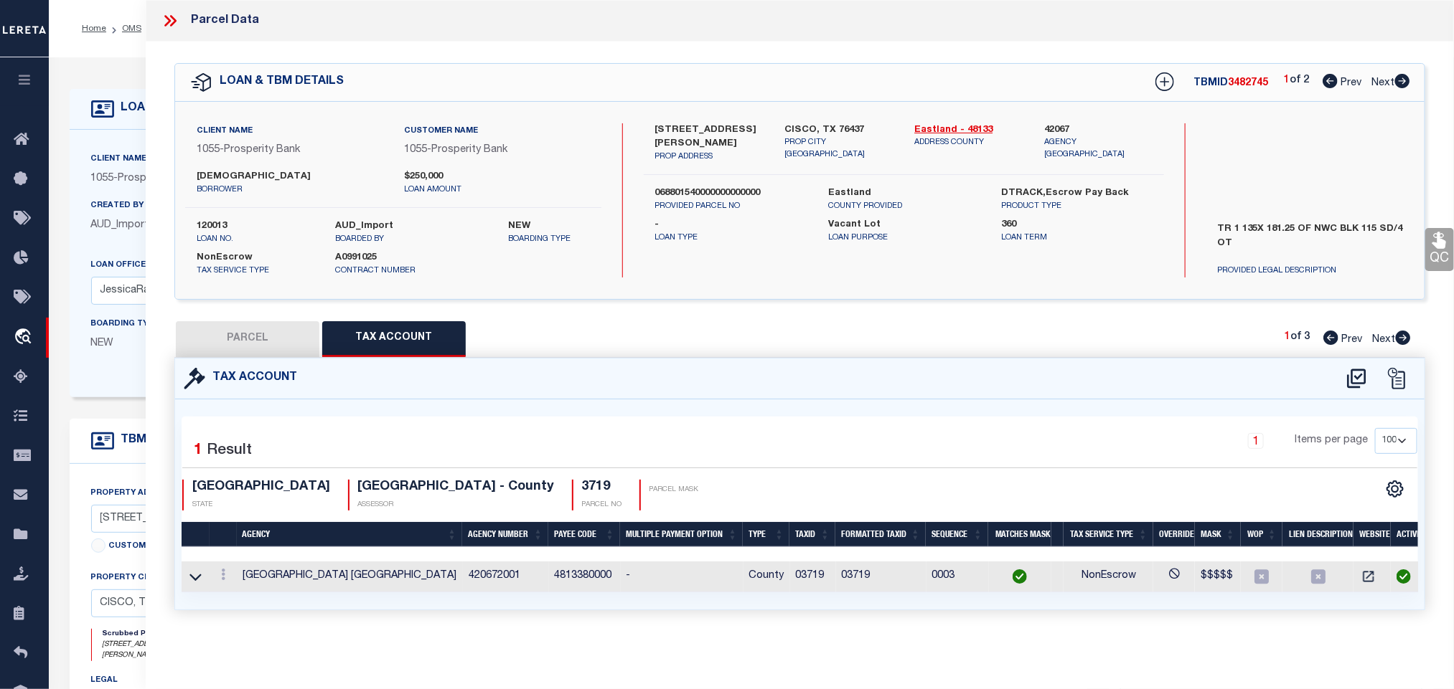
click at [113, 130] on div "Client Name 1055 - Prosperity Bank Customer Name 1055 - Prosperity Bank 360" at bounding box center [578, 264] width 1017 height 268
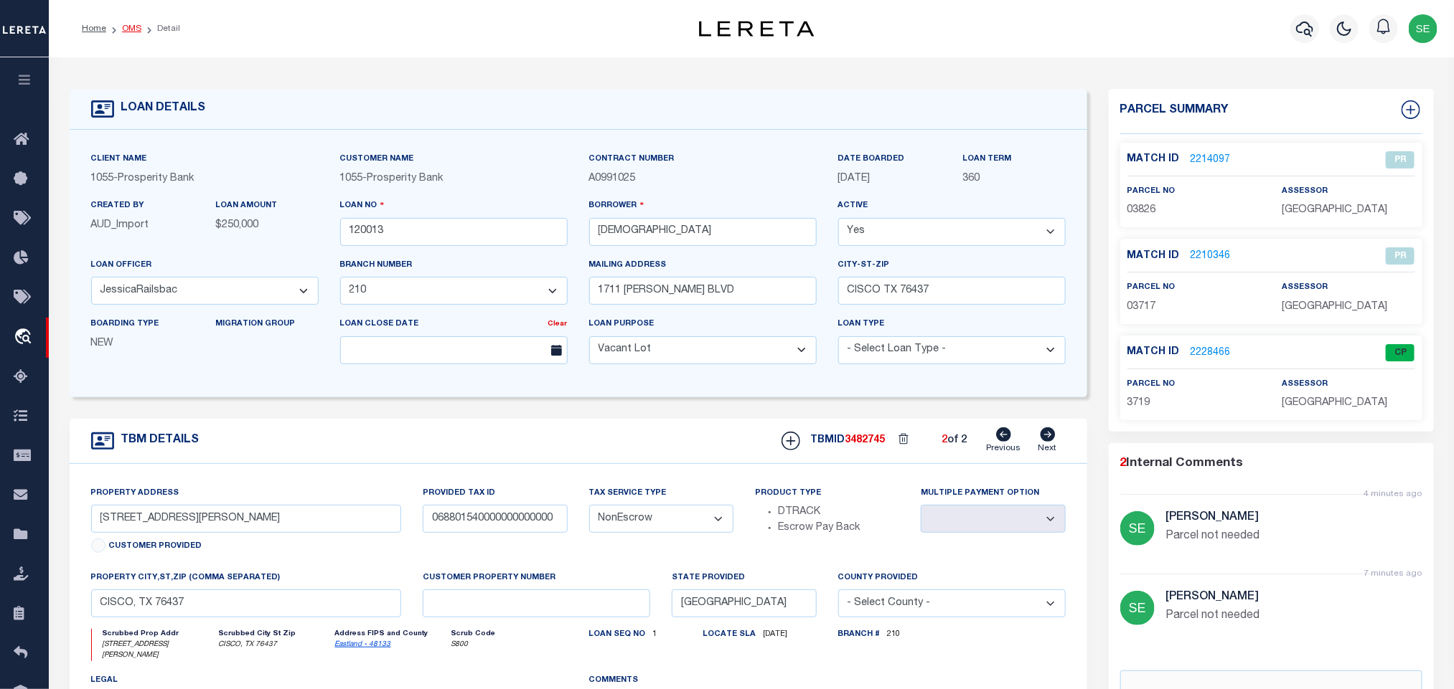
click at [129, 32] on link "OMS" at bounding box center [131, 28] width 19 height 9
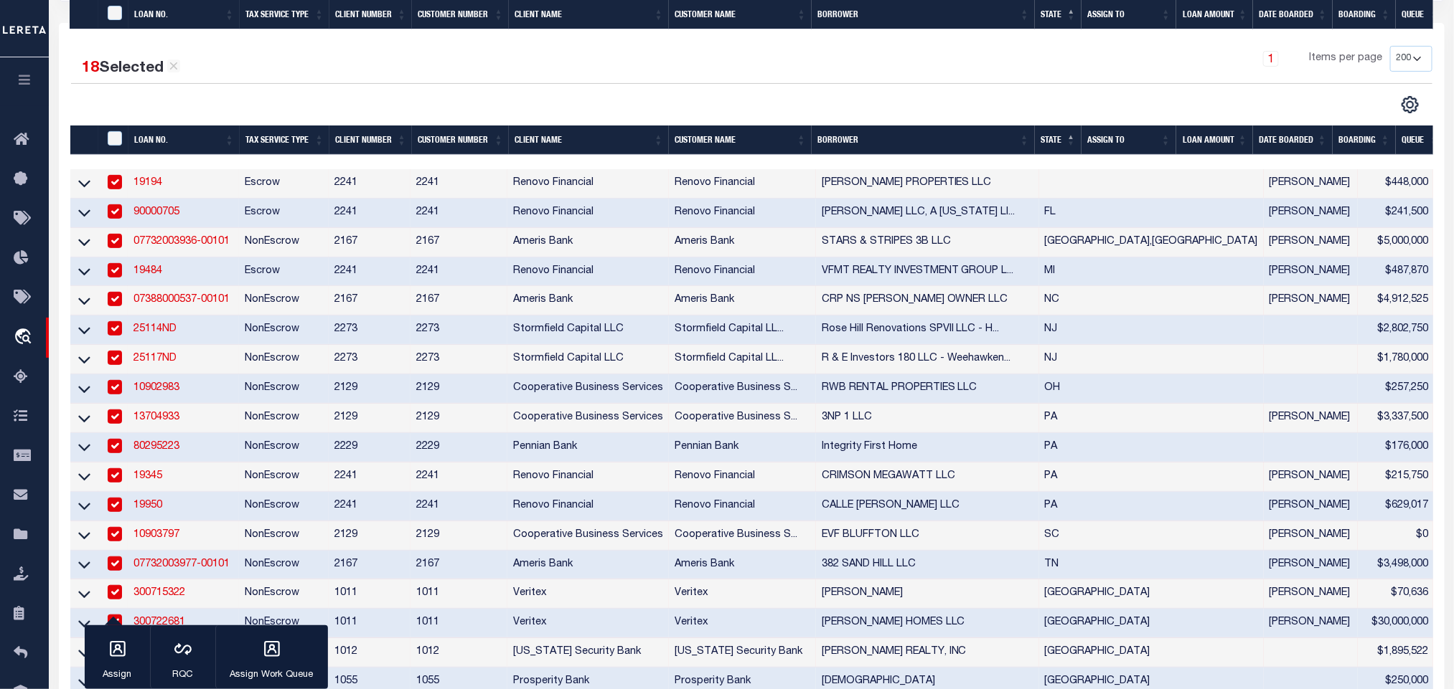
scroll to position [430, 0]
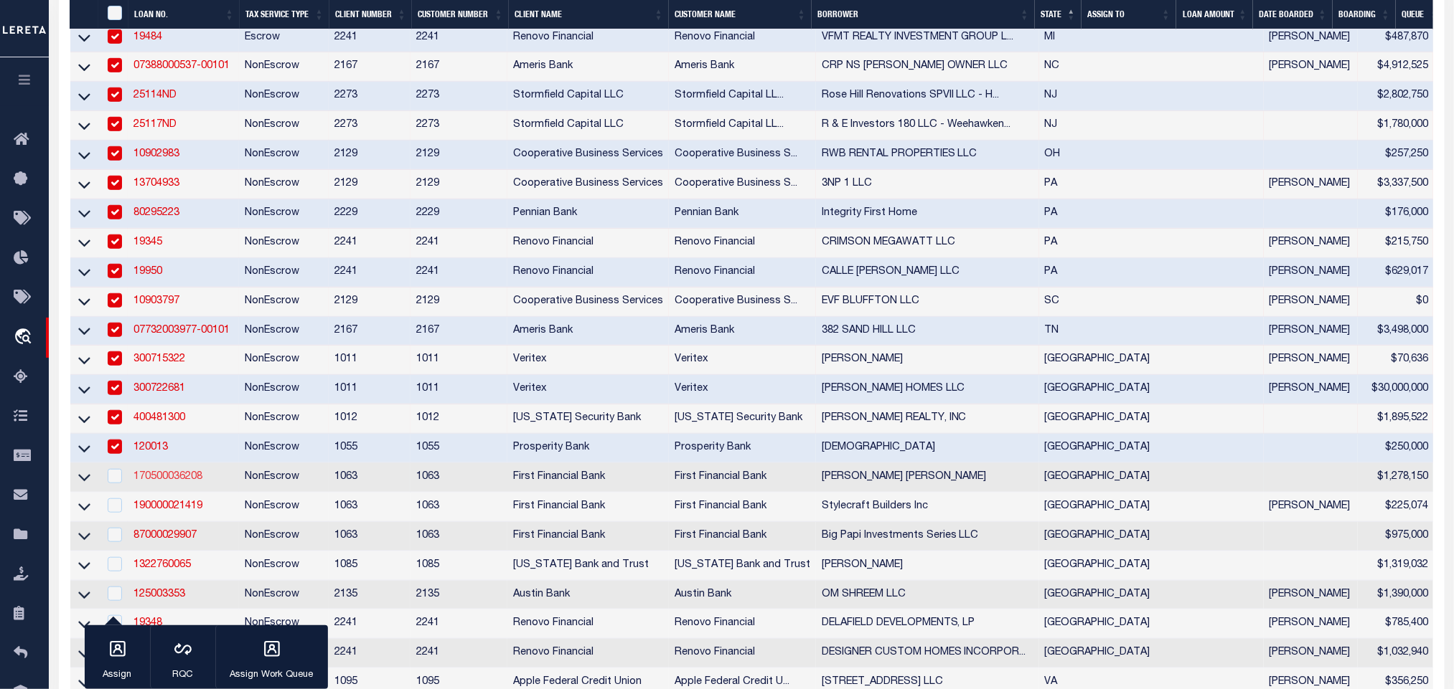
click at [161, 482] on link "170500036208" at bounding box center [167, 477] width 69 height 10
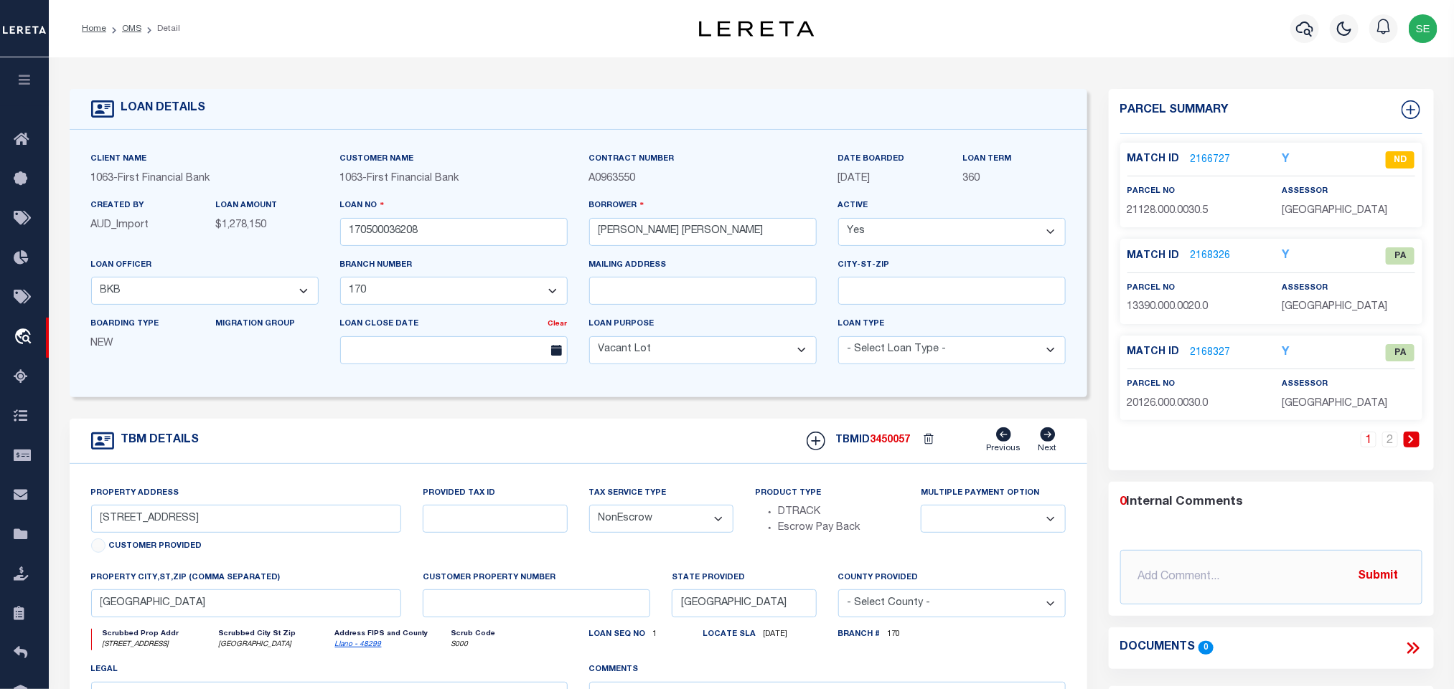
click at [1225, 263] on link "2168326" at bounding box center [1210, 256] width 40 height 15
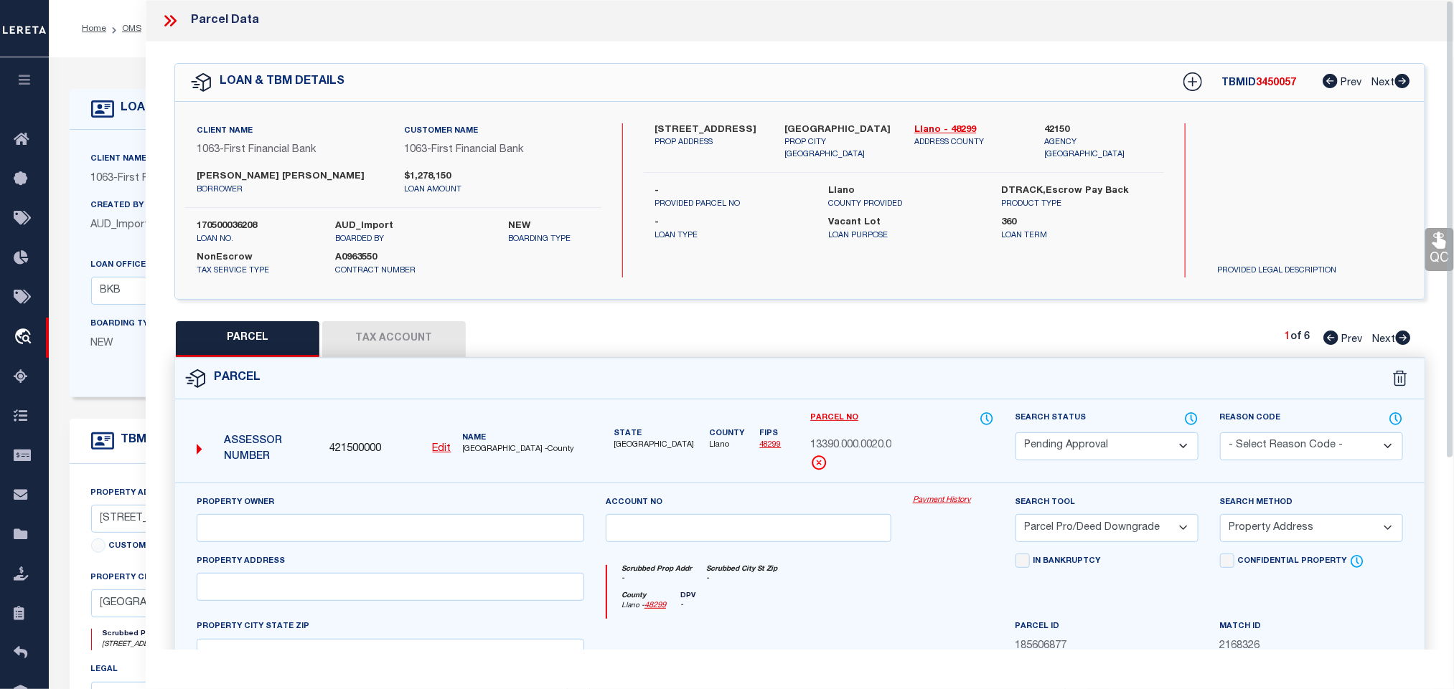
click at [1103, 430] on div "Search Status Automated Search Bad Parcel Complete Duplicate Parcel High Dollar…" at bounding box center [1106, 436] width 183 height 50
click at [1107, 446] on select "Automated Search Bad Parcel Complete Duplicate Parcel High Dollar Reporting In …" at bounding box center [1106, 447] width 183 height 28
click at [1122, 448] on select "Automated Search Bad Parcel Complete Duplicate Parcel High Dollar Reporting In …" at bounding box center [1106, 447] width 183 height 28
click at [1238, 435] on select "- Select Reason Code - 099 - Other (Provide additional detail) ACT - Agency Cha…" at bounding box center [1311, 447] width 183 height 28
click at [1248, 442] on select "- Select Reason Code - 099 - Other (Provide additional detail) ACT - Agency Cha…" at bounding box center [1311, 447] width 183 height 28
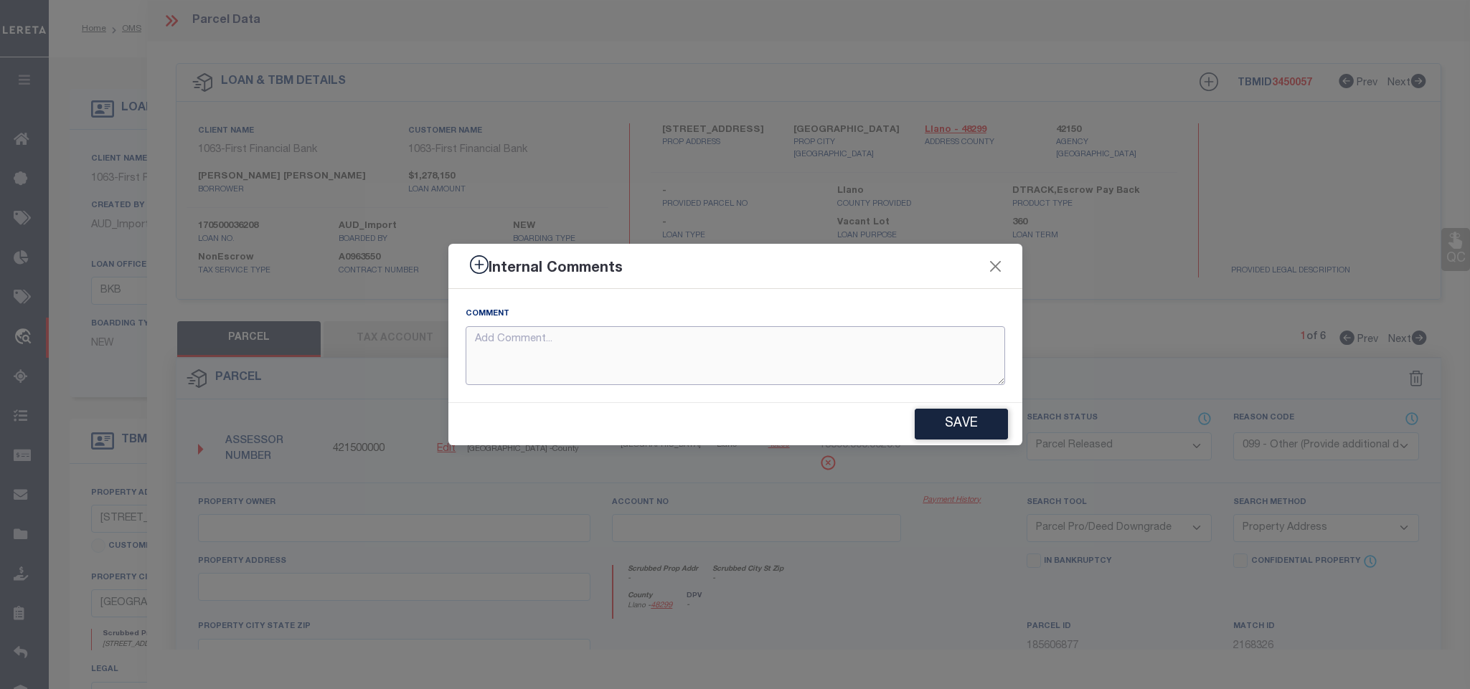
click at [969, 380] on textarea at bounding box center [736, 356] width 540 height 60
paste textarea "Parcel not needed"
click at [960, 435] on button "Save" at bounding box center [961, 424] width 93 height 31
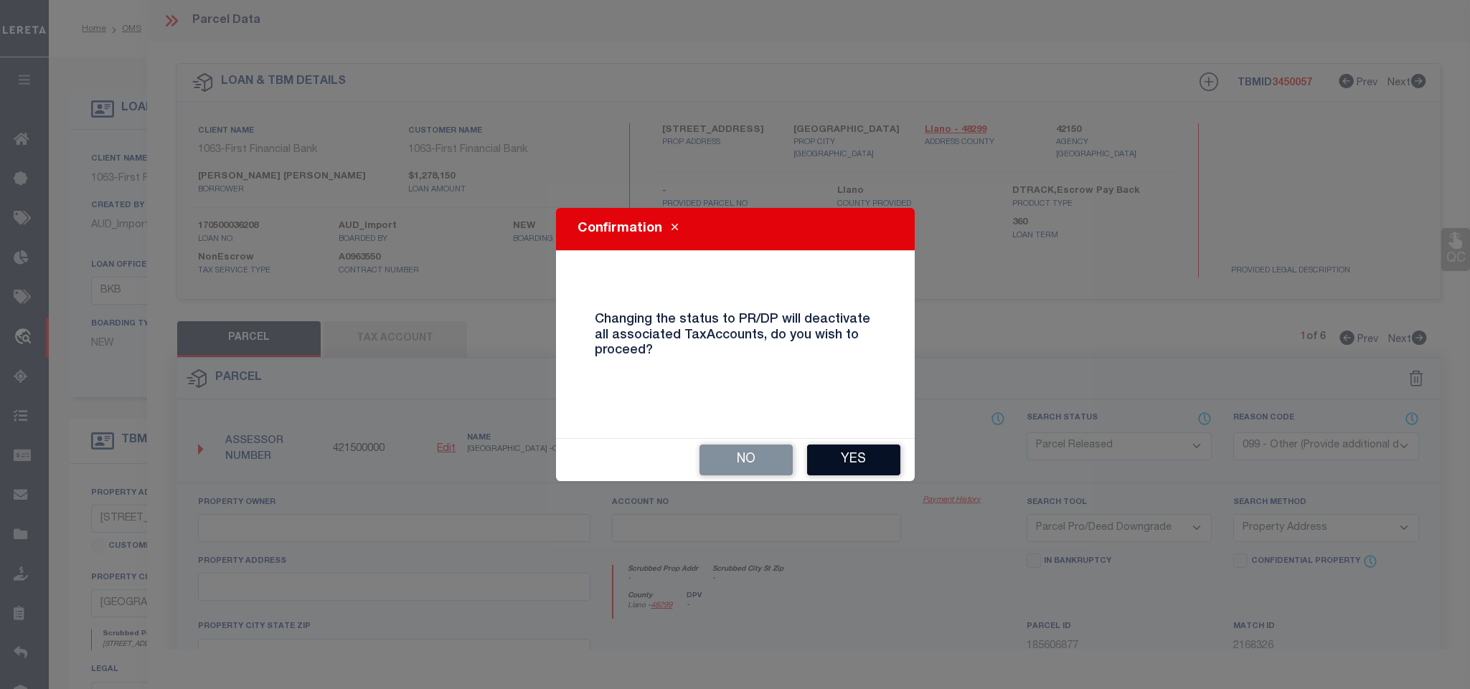
click at [862, 461] on button "Yes" at bounding box center [853, 460] width 93 height 31
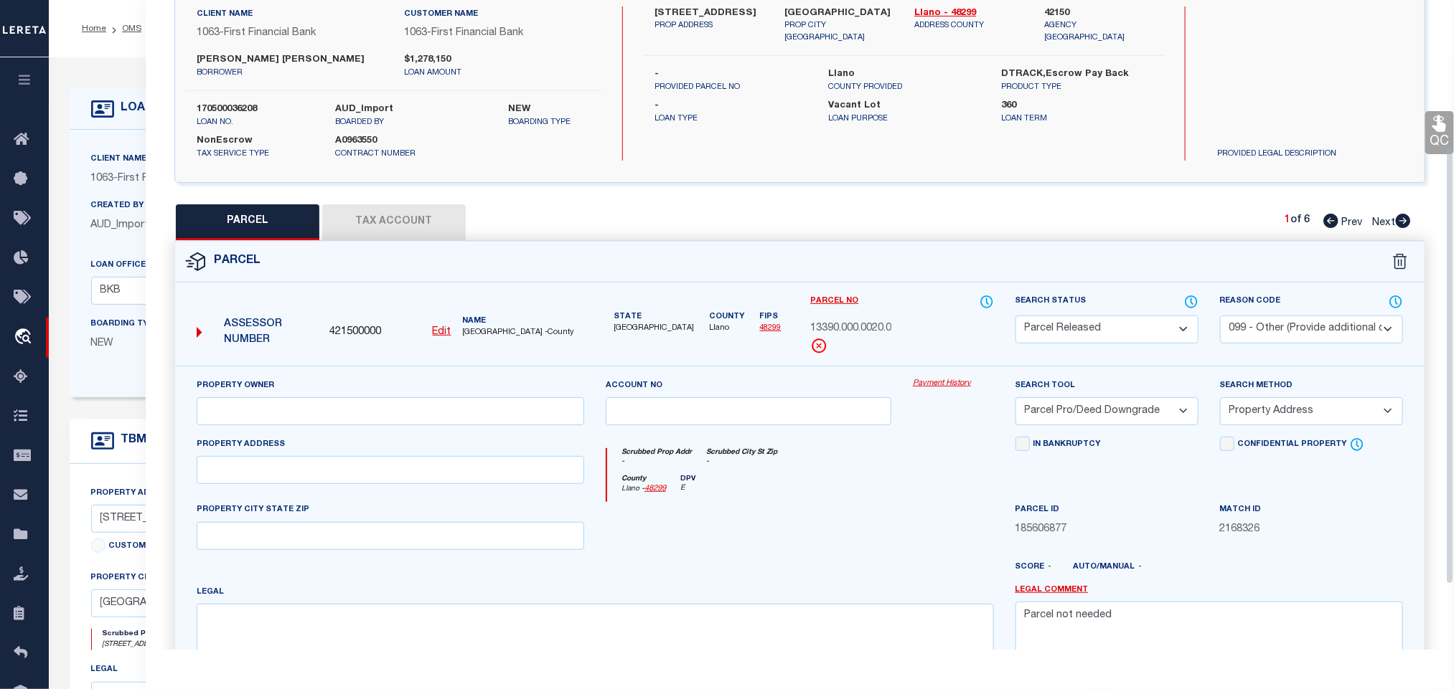
scroll to position [215, 0]
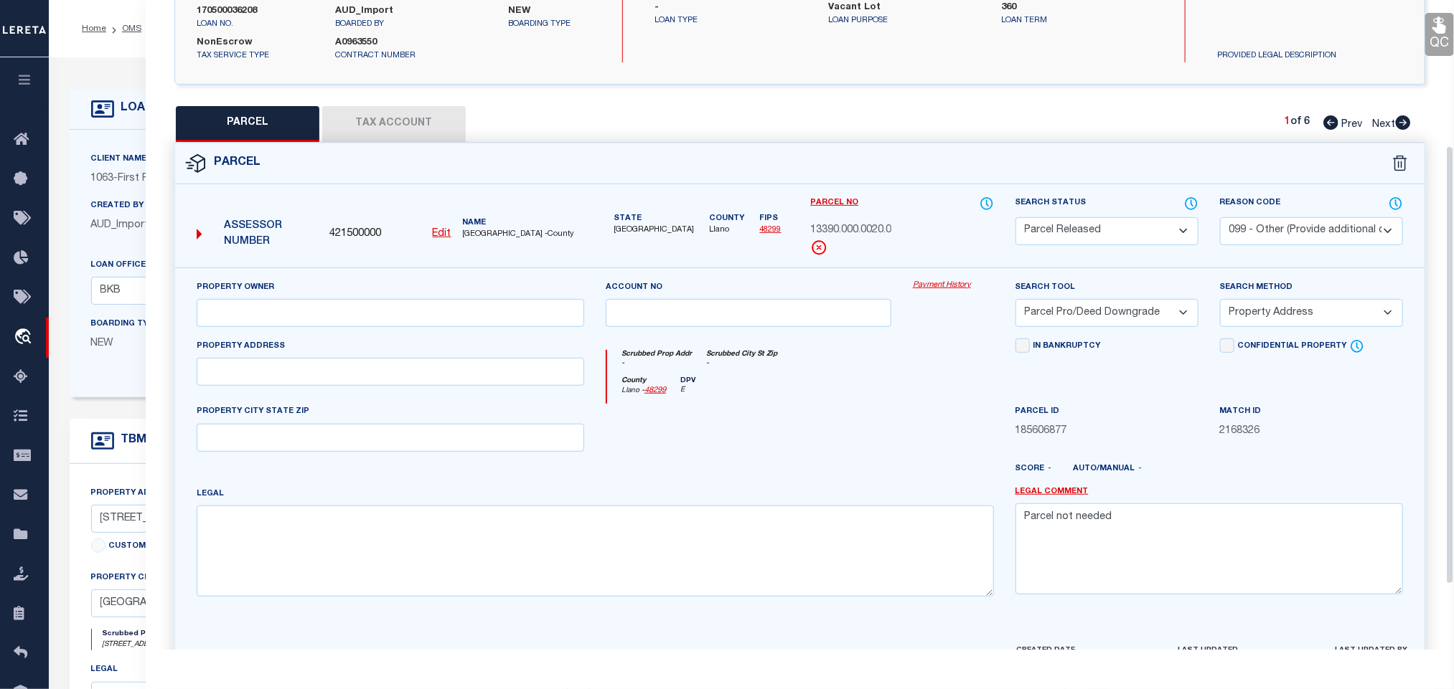
click at [1408, 121] on icon at bounding box center [1402, 123] width 15 height 14
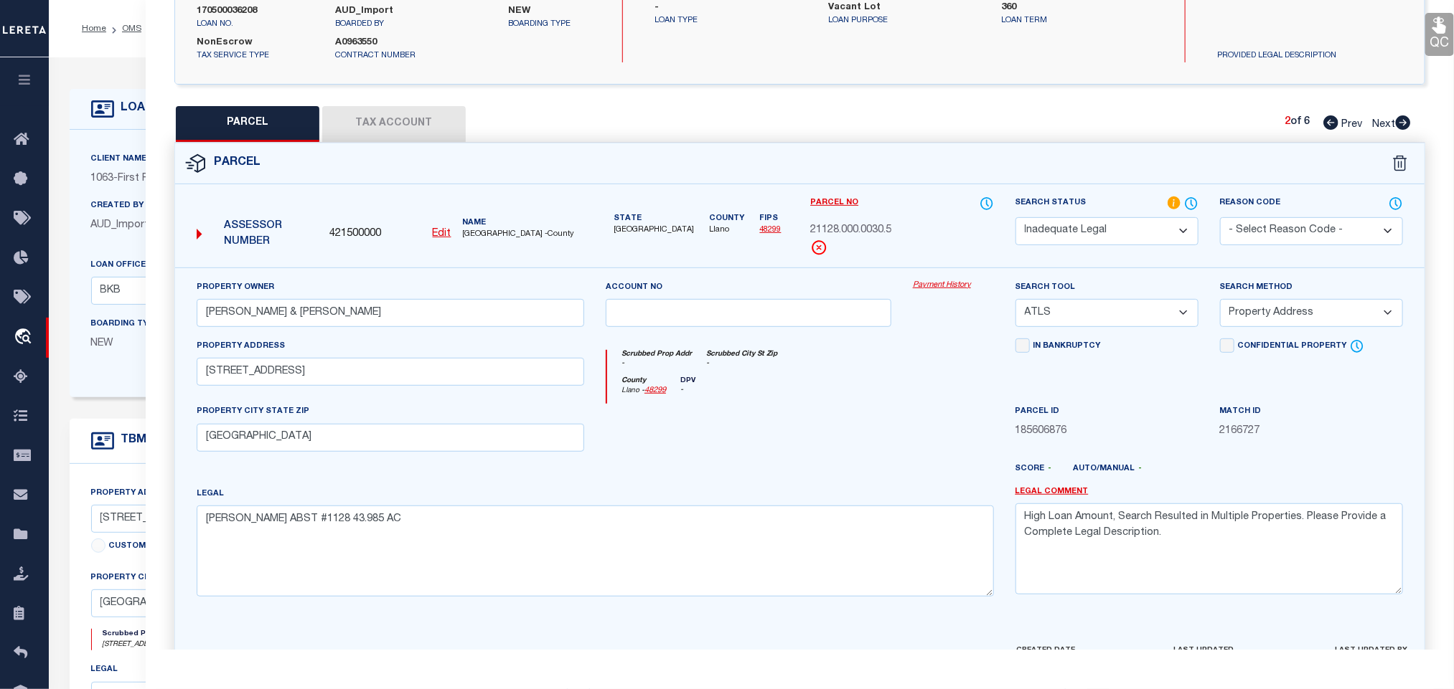
click at [1400, 123] on icon at bounding box center [1402, 123] width 15 height 14
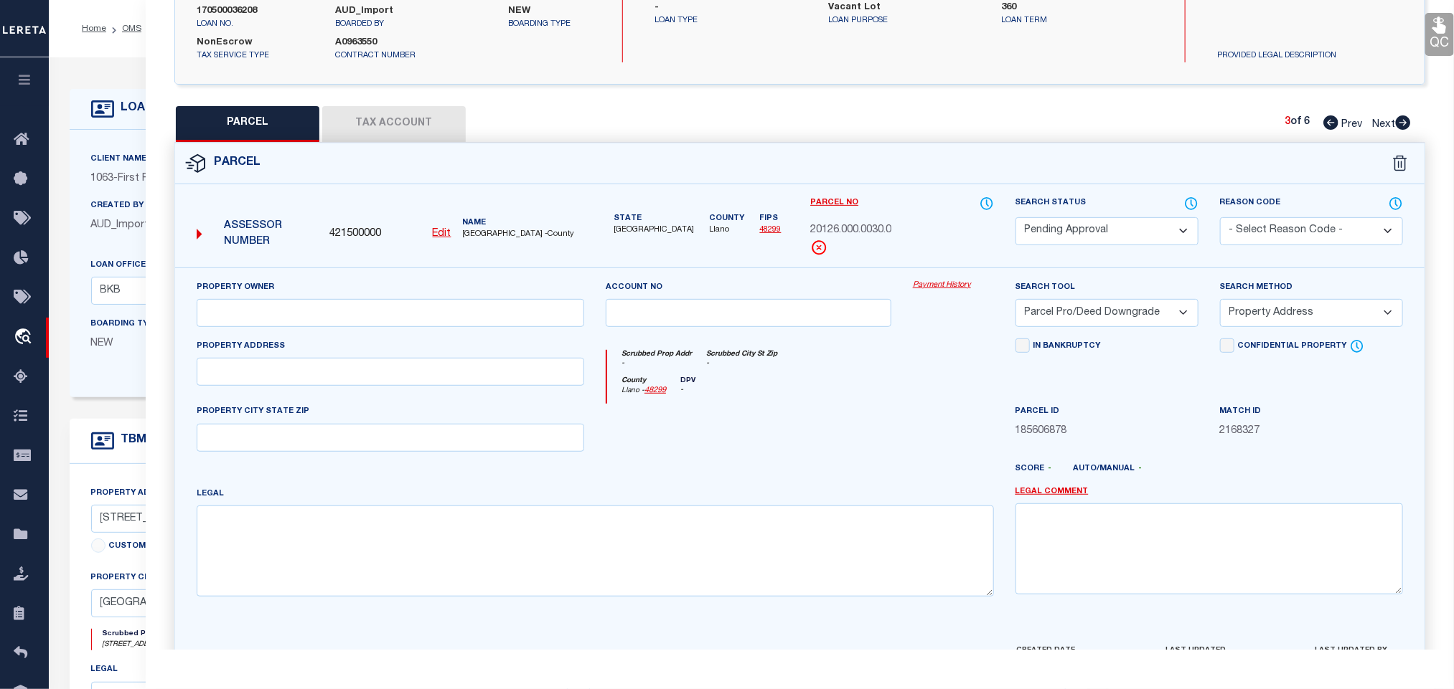
click at [1111, 231] on select "Automated Search Bad Parcel Complete Duplicate Parcel High Dollar Reporting In …" at bounding box center [1106, 231] width 183 height 28
drag, startPoint x: 1111, startPoint y: 231, endPoint x: 1307, endPoint y: 233, distance: 195.9
click at [1111, 231] on select "Automated Search Bad Parcel Complete Duplicate Parcel High Dollar Reporting In …" at bounding box center [1106, 231] width 183 height 28
click at [1307, 233] on select "- Select Reason Code - 099 - Other (Provide additional detail) ACT - Agency Cha…" at bounding box center [1311, 231] width 183 height 28
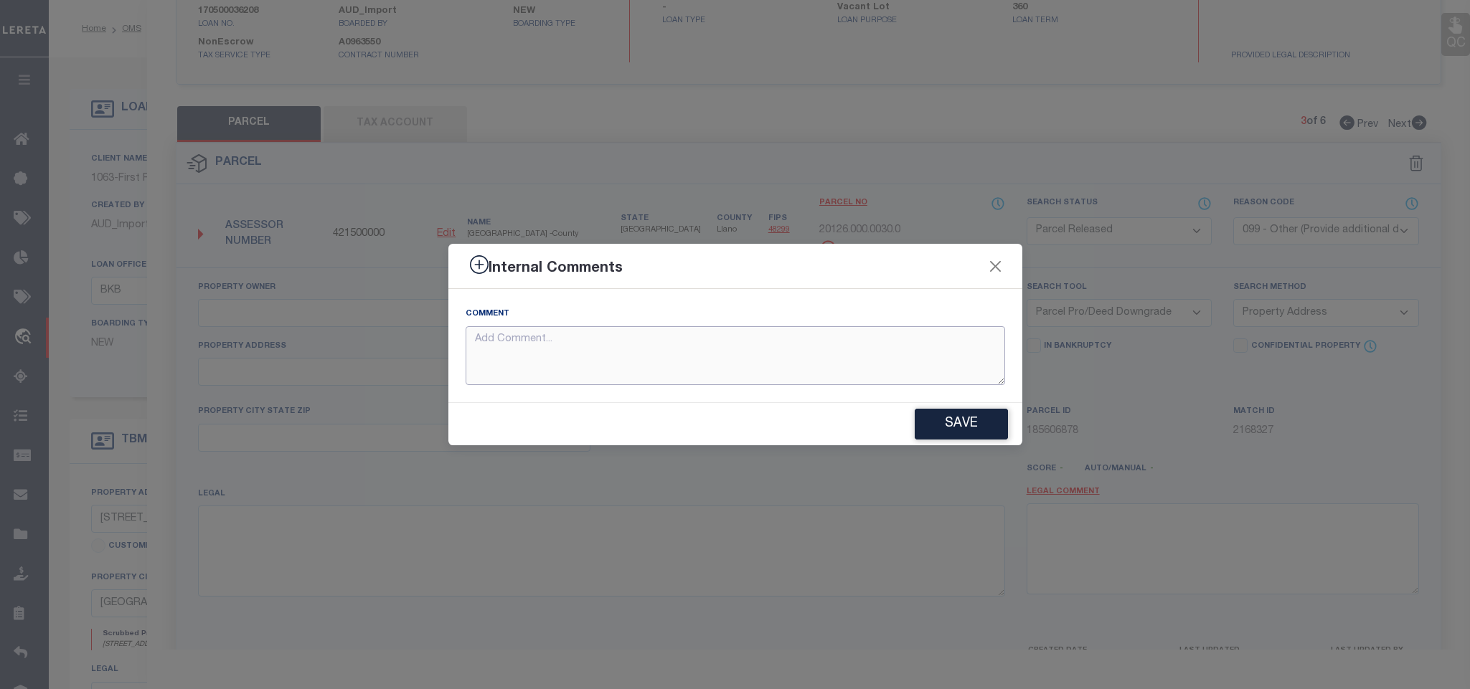
click at [935, 366] on textarea at bounding box center [736, 356] width 540 height 60
paste textarea "Parcel not needed"
click at [950, 411] on button "Save" at bounding box center [961, 424] width 93 height 31
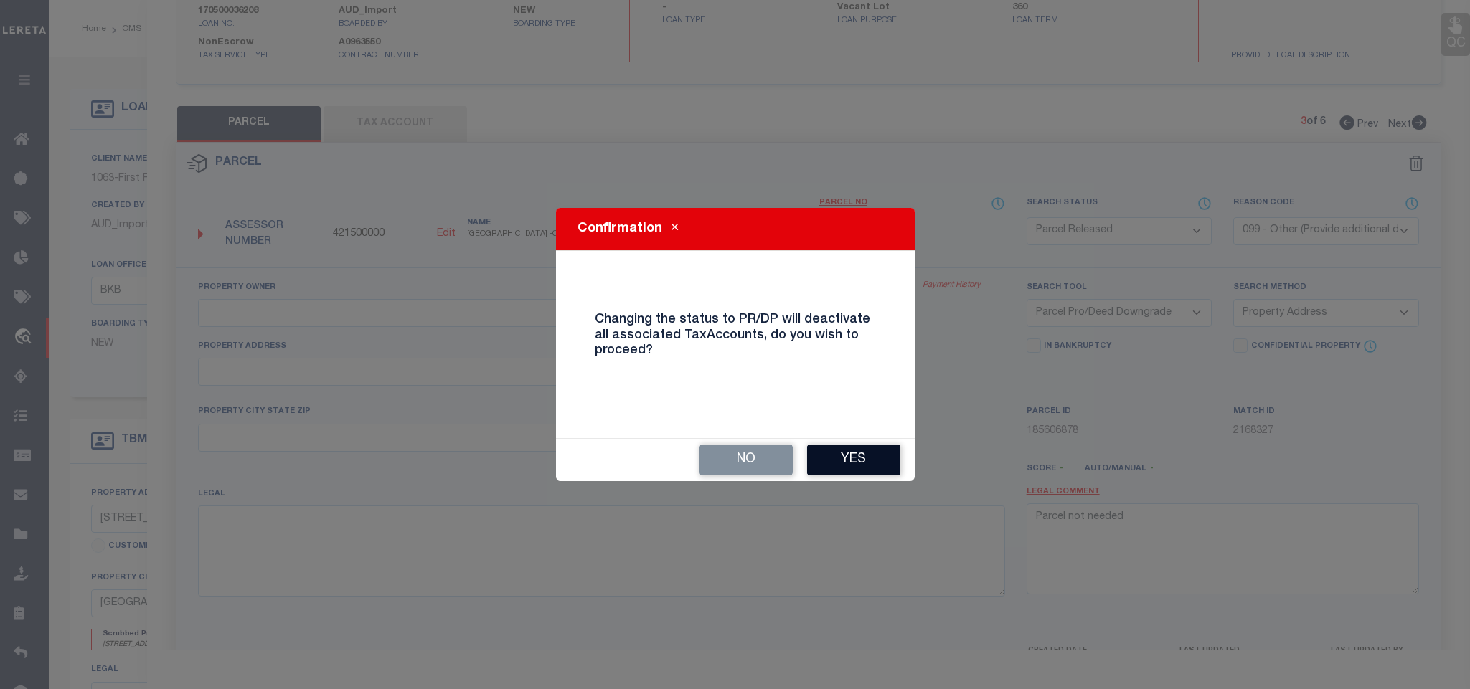
click at [840, 466] on button "Yes" at bounding box center [853, 460] width 93 height 31
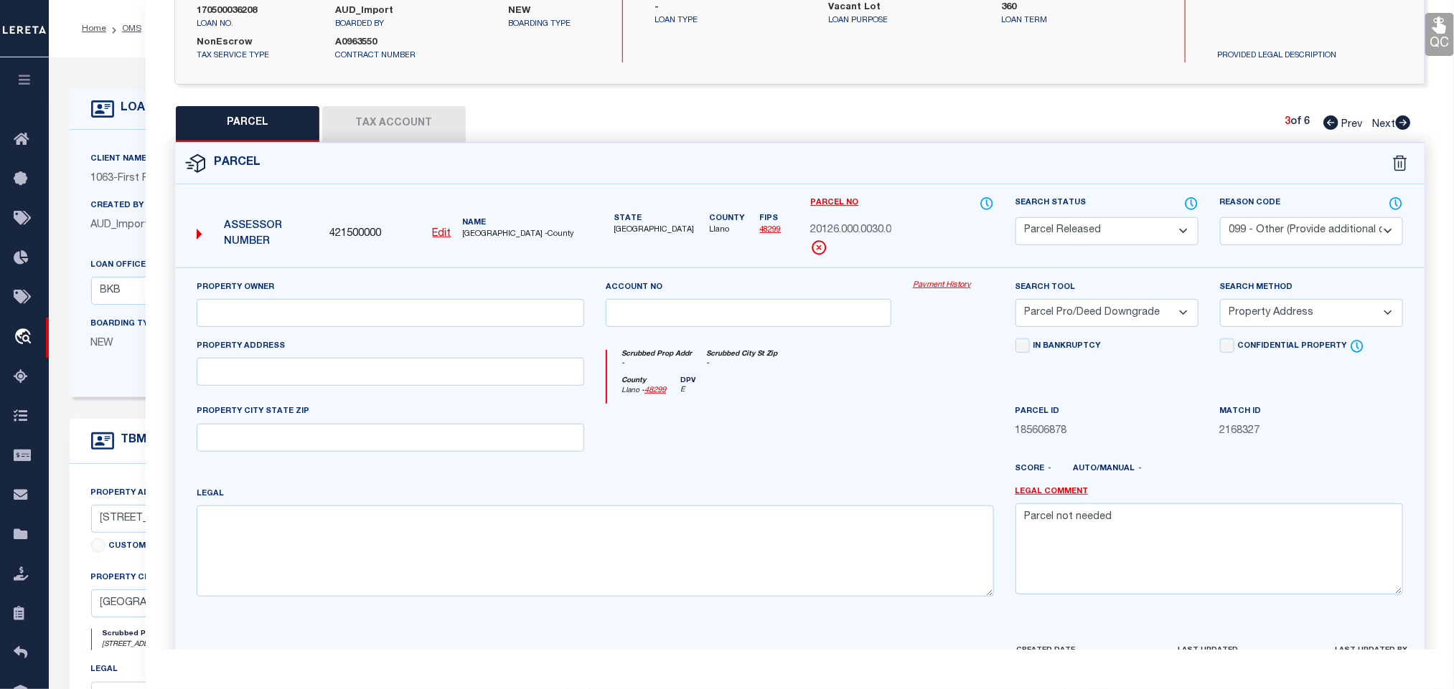
click at [1403, 121] on icon at bounding box center [1402, 123] width 15 height 14
click at [1107, 231] on select "Automated Search Bad Parcel Complete Duplicate Parcel High Dollar Reporting In …" at bounding box center [1106, 231] width 183 height 28
drag, startPoint x: 1117, startPoint y: 233, endPoint x: 1318, endPoint y: 224, distance: 201.1
click at [1117, 233] on select "Automated Search Bad Parcel Complete Duplicate Parcel High Dollar Reporting In …" at bounding box center [1106, 231] width 183 height 28
click at [1318, 224] on select "- Select Reason Code - 099 - Other (Provide additional detail) ACT - Agency Cha…" at bounding box center [1311, 231] width 183 height 28
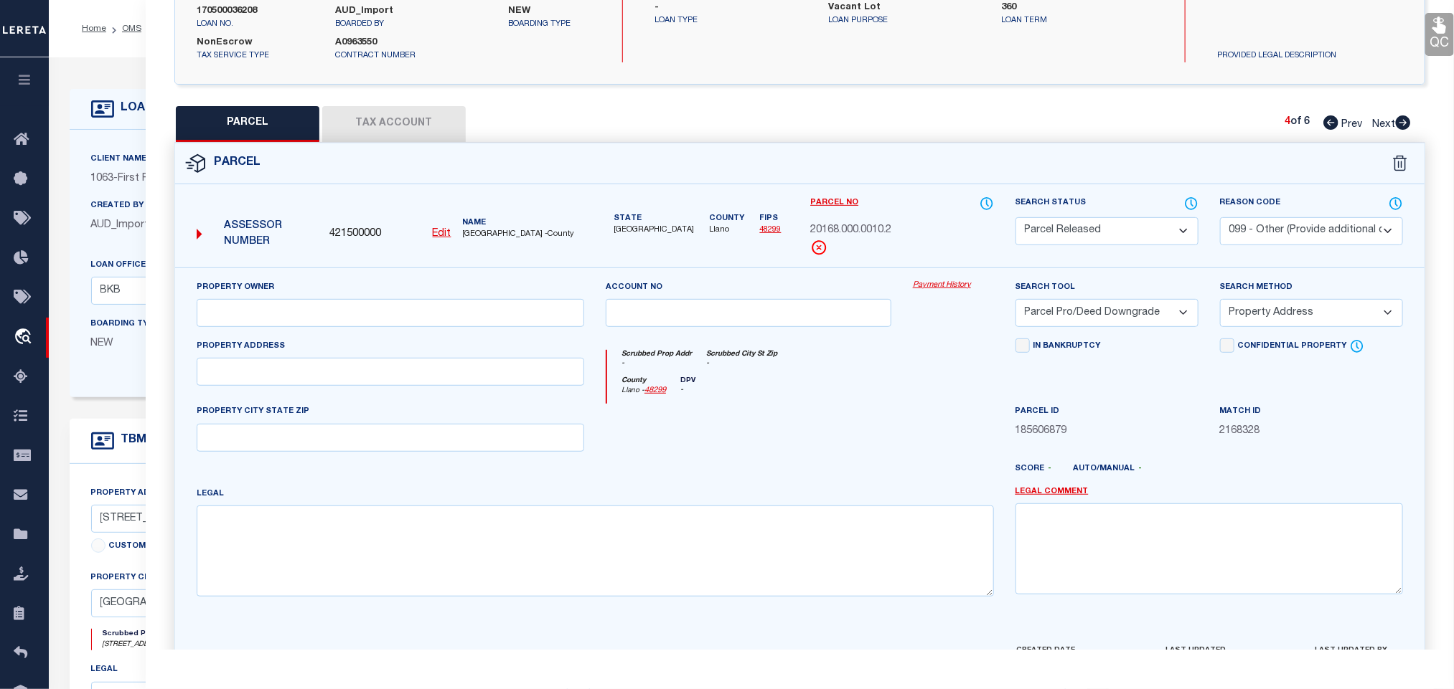
click at [1318, 224] on select "- Select Reason Code - 099 - Other (Provide additional detail) ACT - Agency Cha…" at bounding box center [1311, 231] width 183 height 28
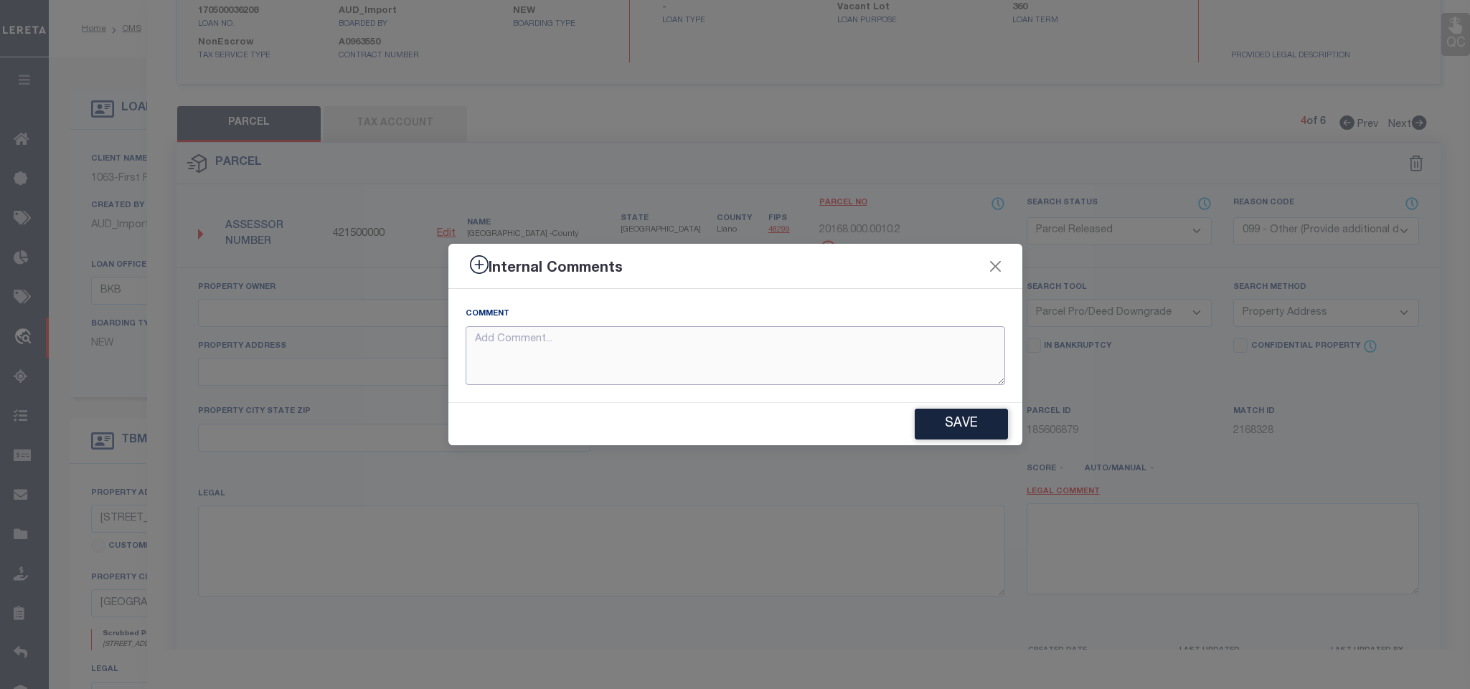
click at [931, 338] on textarea at bounding box center [736, 356] width 540 height 60
paste textarea "Parcel not needed"
click at [952, 426] on button "Save" at bounding box center [961, 424] width 93 height 31
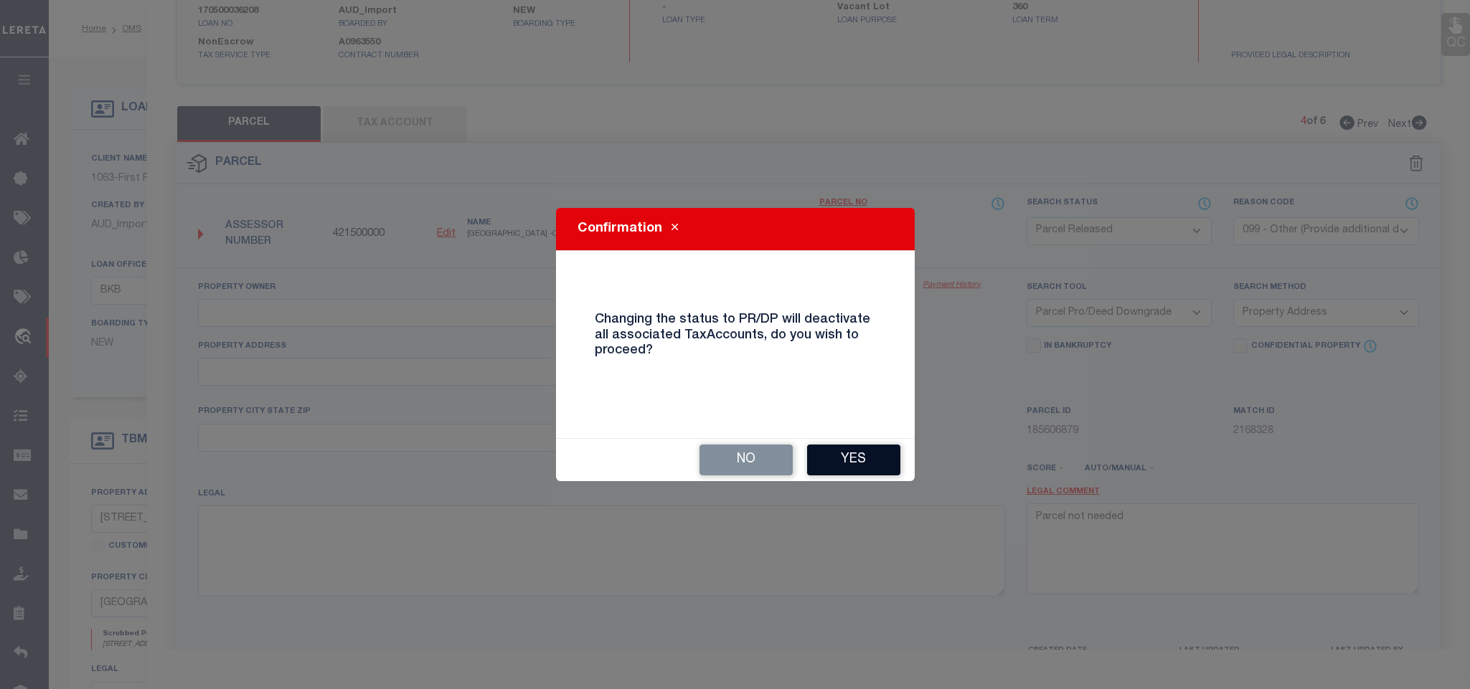
click at [879, 456] on button "Yes" at bounding box center [853, 460] width 93 height 31
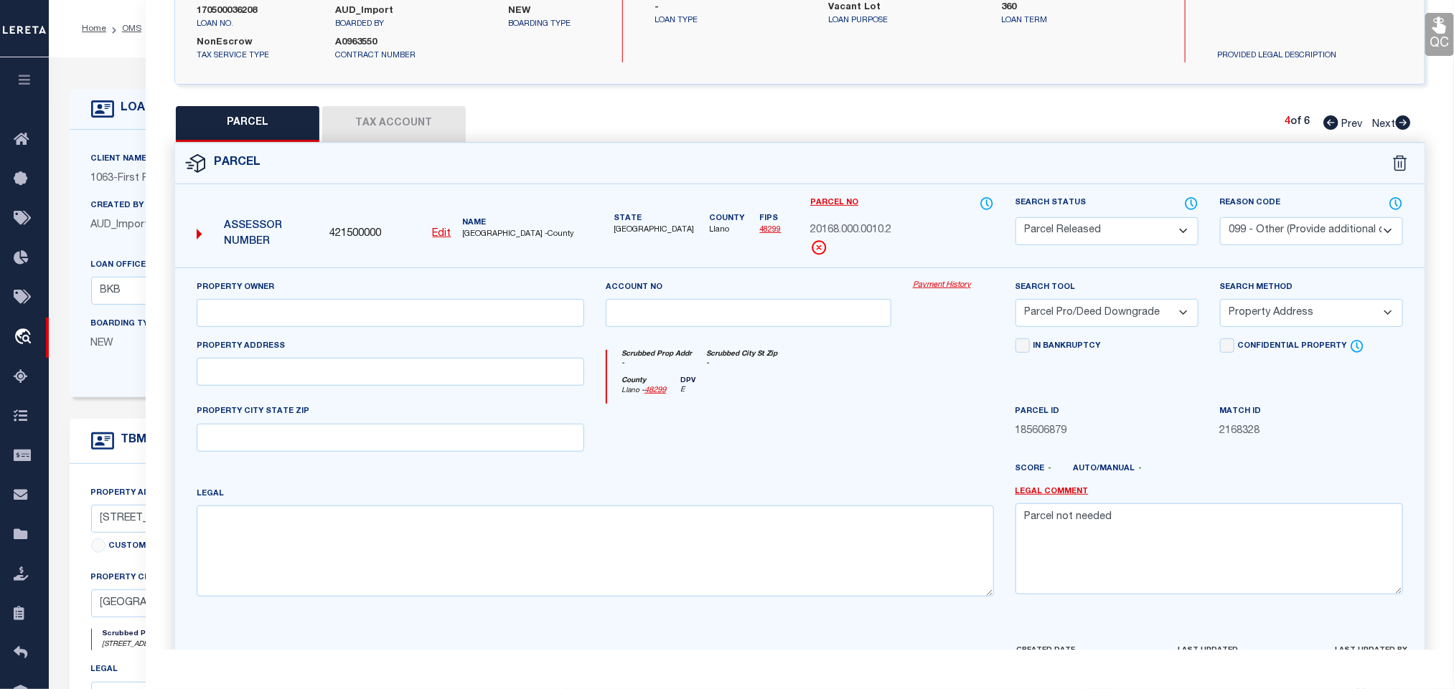
click at [1403, 125] on icon at bounding box center [1403, 123] width 16 height 14
click at [1131, 227] on select "Automated Search Bad Parcel Complete Duplicate Parcel High Dollar Reporting In …" at bounding box center [1106, 231] width 183 height 28
drag, startPoint x: 1139, startPoint y: 230, endPoint x: 1238, endPoint y: 215, distance: 99.4
click at [1139, 230] on select "Automated Search Bad Parcel Complete Duplicate Parcel High Dollar Reporting In …" at bounding box center [1106, 231] width 183 height 28
click at [1238, 215] on div "Reason Code - Select Reason Code - 099 - Other (Provide additional detail) ACT …" at bounding box center [1311, 221] width 183 height 50
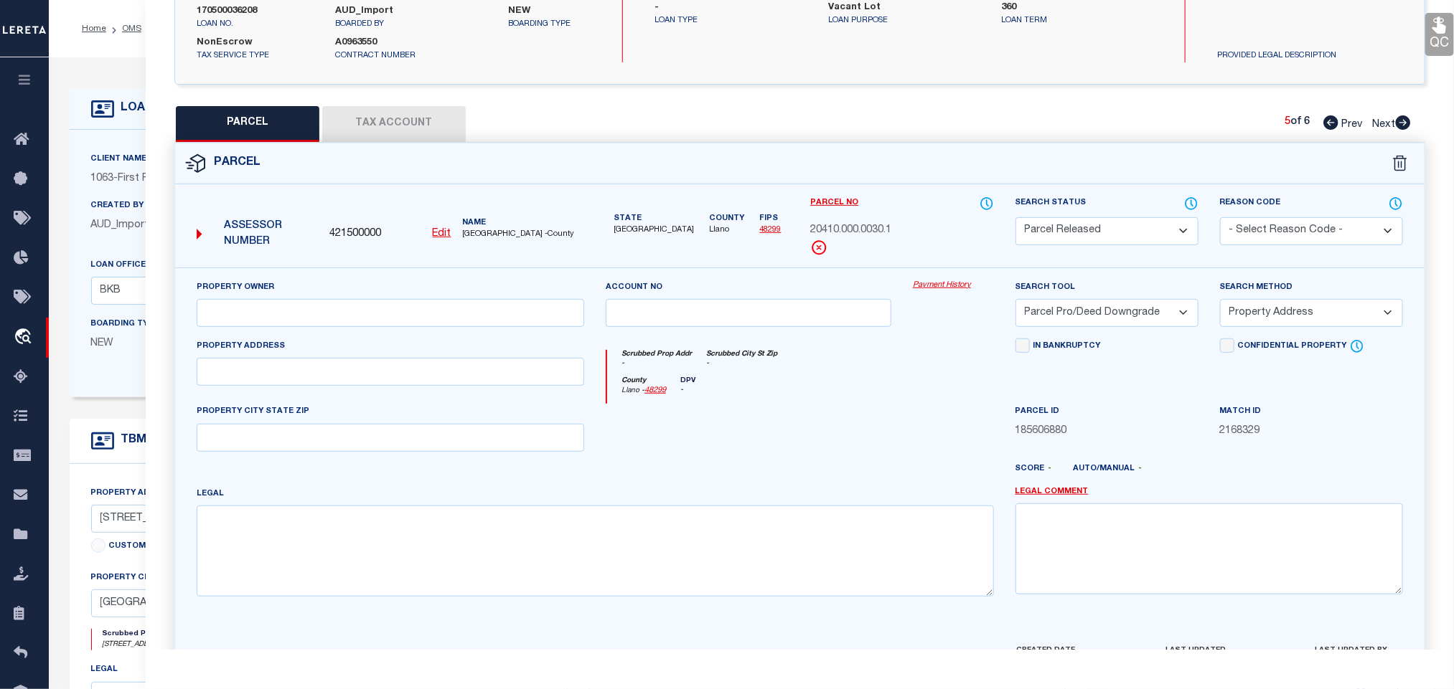
click at [1238, 215] on div "Reason Code - Select Reason Code - 099 - Other (Provide additional detail) ACT …" at bounding box center [1311, 232] width 204 height 72
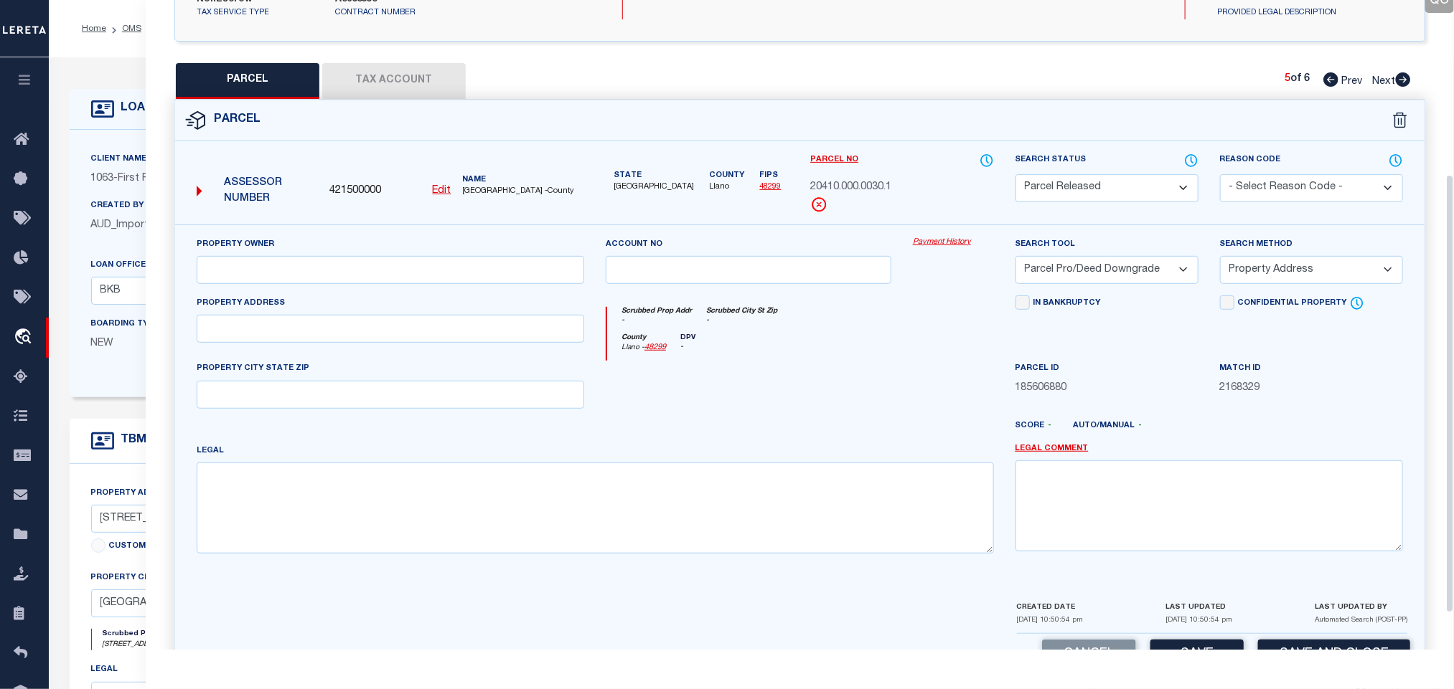
click at [1283, 190] on select "- Select Reason Code - 099 - Other (Provide additional detail) ACT - Agency Cha…" at bounding box center [1311, 188] width 183 height 28
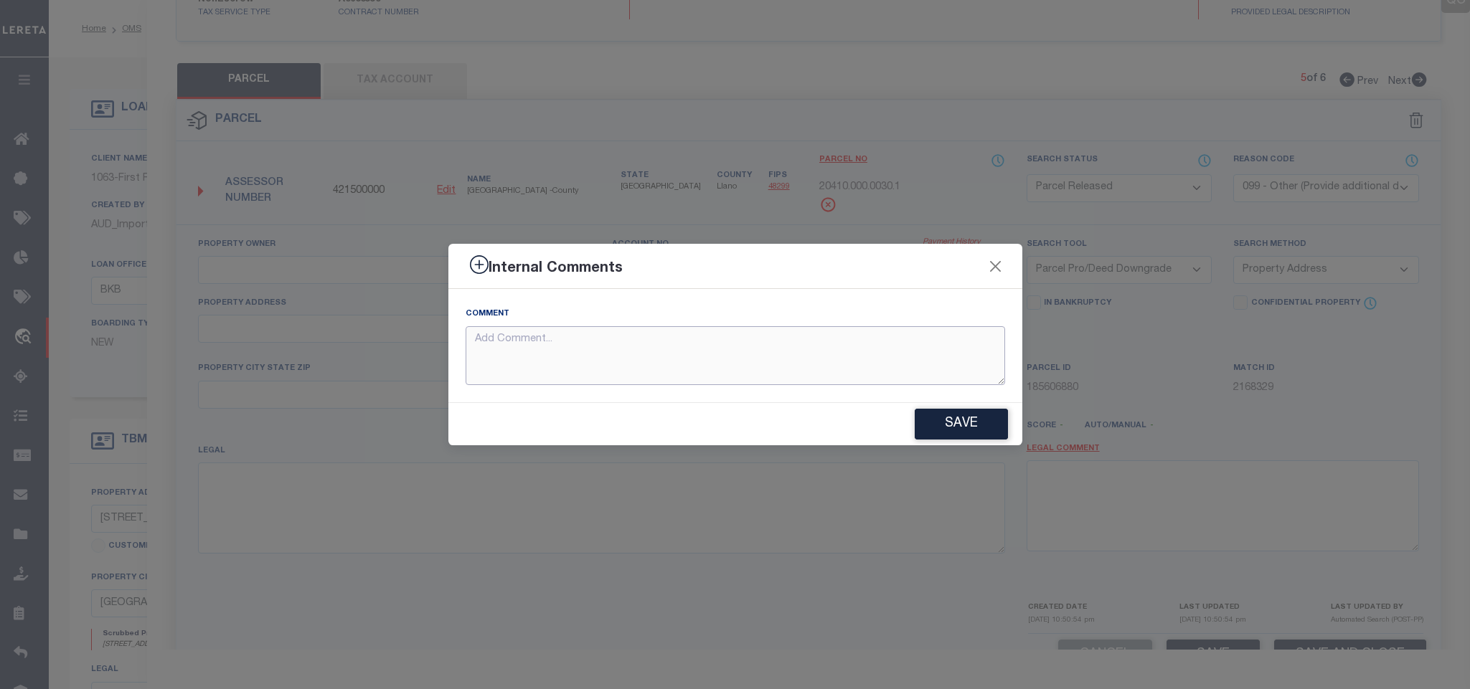
click at [822, 362] on textarea at bounding box center [736, 356] width 540 height 60
paste textarea "Parcel not needed"
click at [973, 425] on button "Save" at bounding box center [961, 424] width 93 height 31
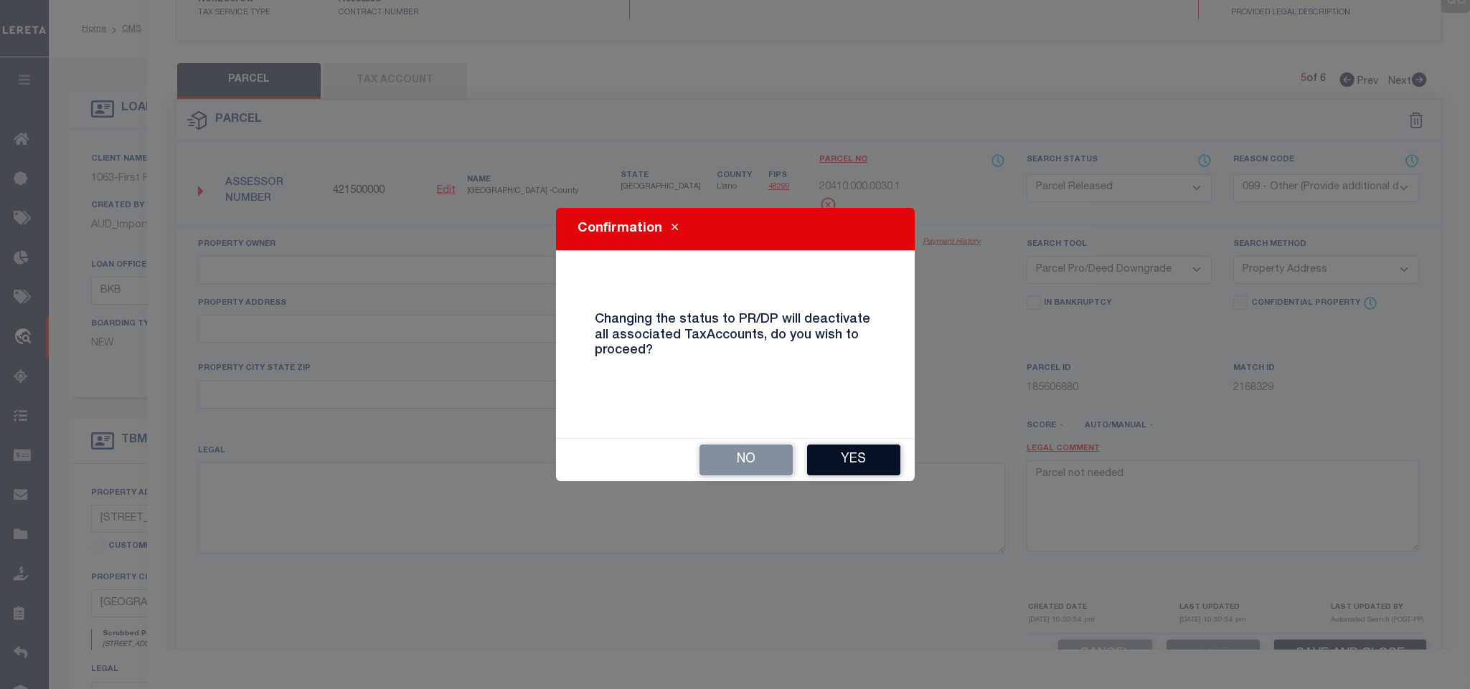
click at [859, 466] on button "Yes" at bounding box center [853, 460] width 93 height 31
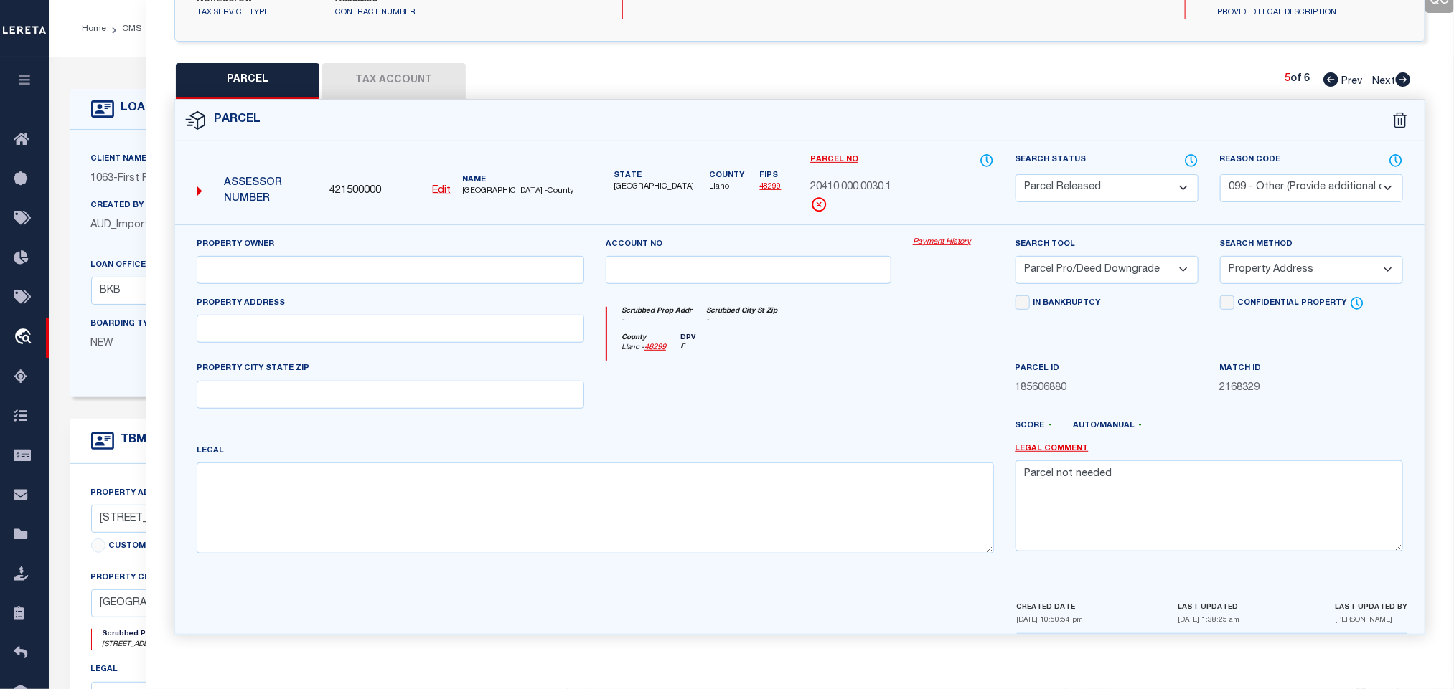
click at [1406, 82] on icon at bounding box center [1403, 79] width 16 height 14
click at [1102, 194] on select "Automated Search Bad Parcel Complete Duplicate Parcel High Dollar Reporting In …" at bounding box center [1106, 188] width 183 height 28
click at [1015, 176] on select "Automated Search Bad Parcel Complete Duplicate Parcel High Dollar Reporting In …" at bounding box center [1106, 188] width 183 height 28
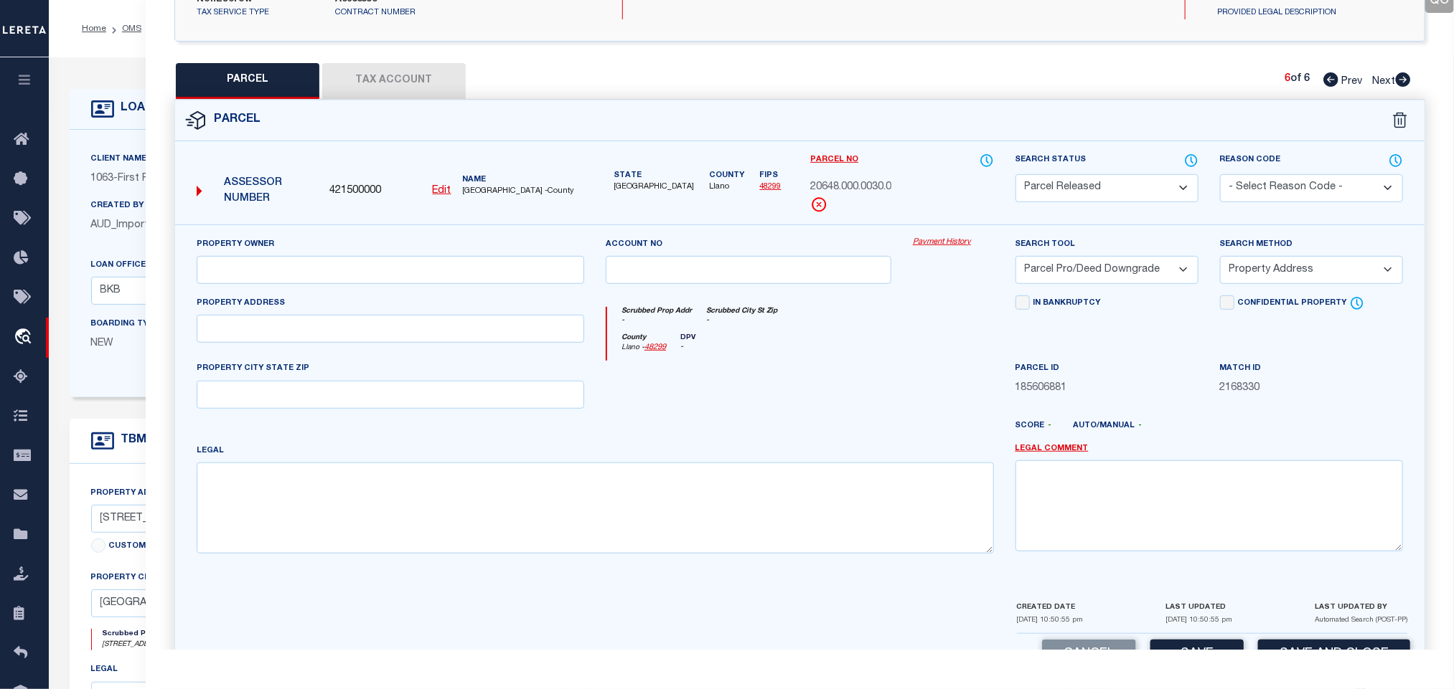
click at [1256, 192] on select "- Select Reason Code - 099 - Other (Provide additional detail) ACT - Agency Cha…" at bounding box center [1311, 188] width 183 height 28
click at [1220, 176] on select "- Select Reason Code - 099 - Other (Provide additional detail) ACT - Agency Cha…" at bounding box center [1311, 188] width 183 height 28
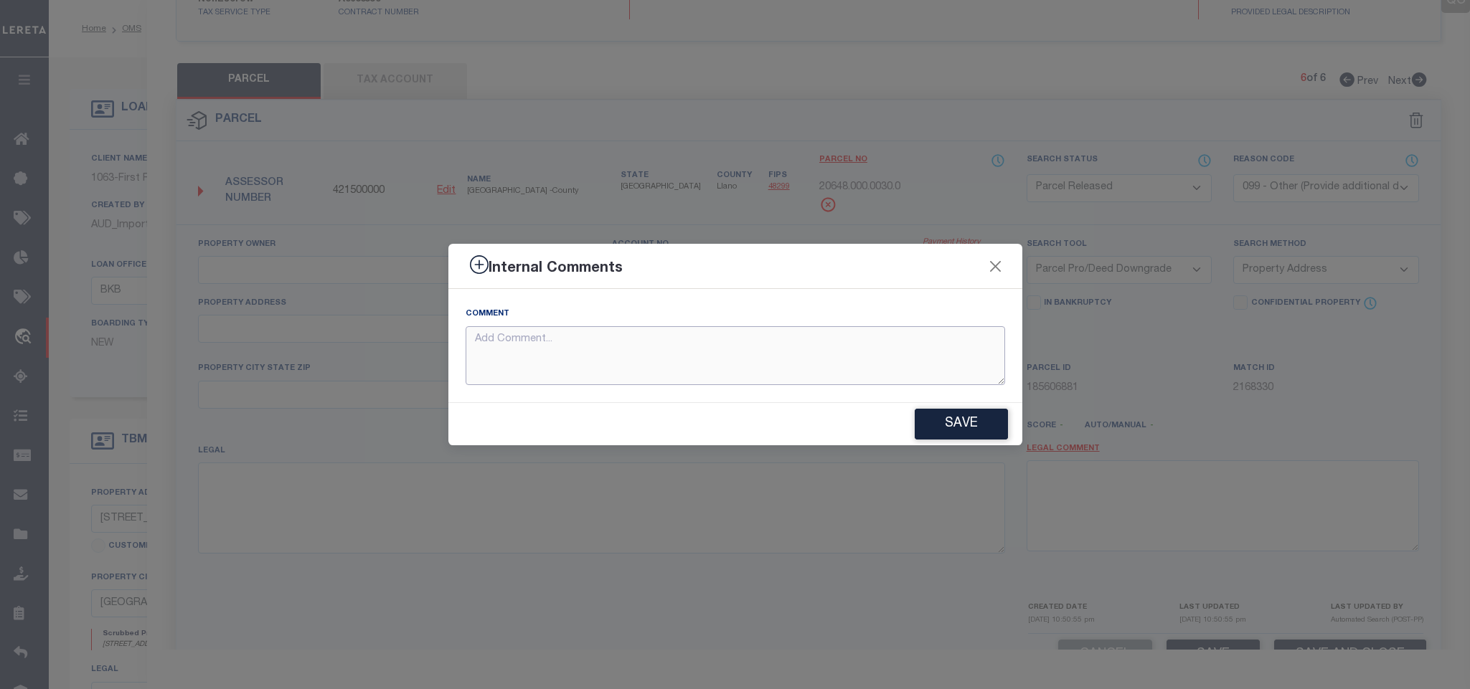
click at [917, 347] on textarea at bounding box center [736, 356] width 540 height 60
paste textarea "Parcel not needed"
click at [951, 424] on button "Save" at bounding box center [961, 424] width 93 height 31
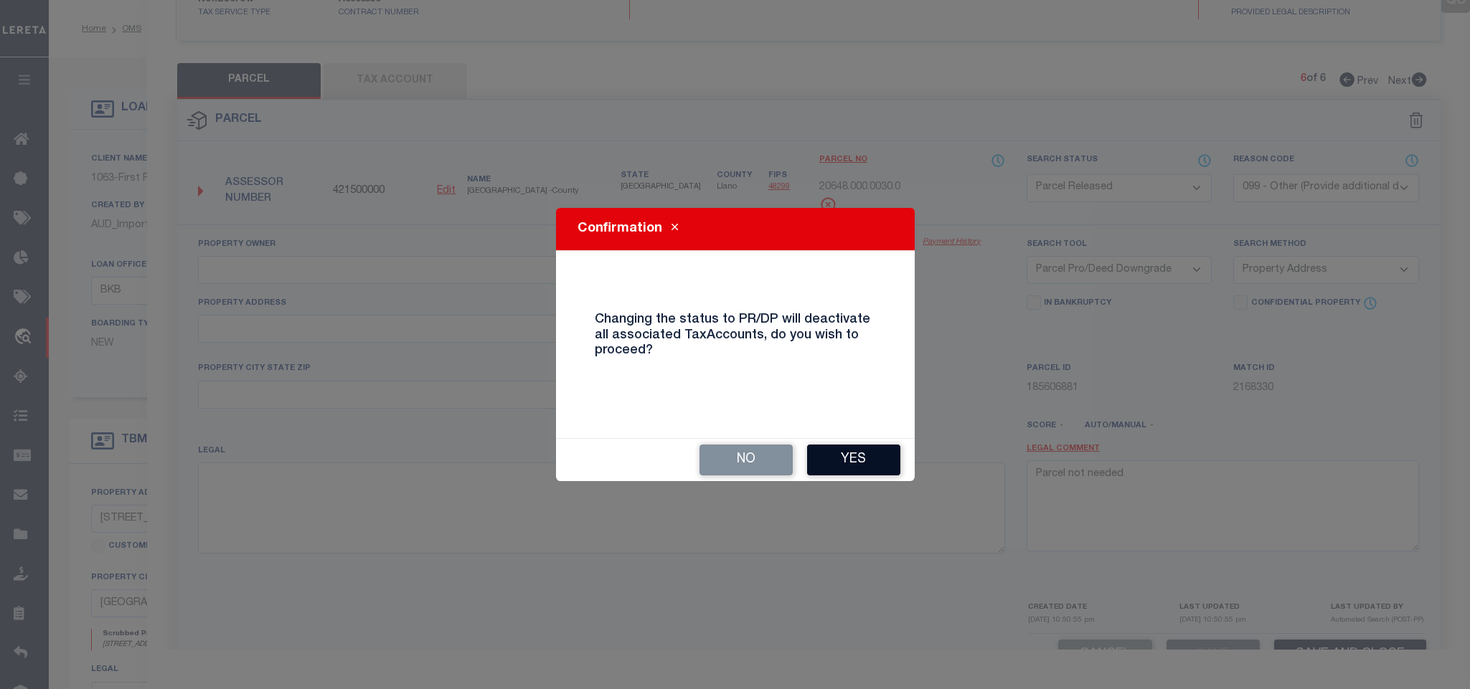
click at [842, 461] on button "Yes" at bounding box center [853, 460] width 93 height 31
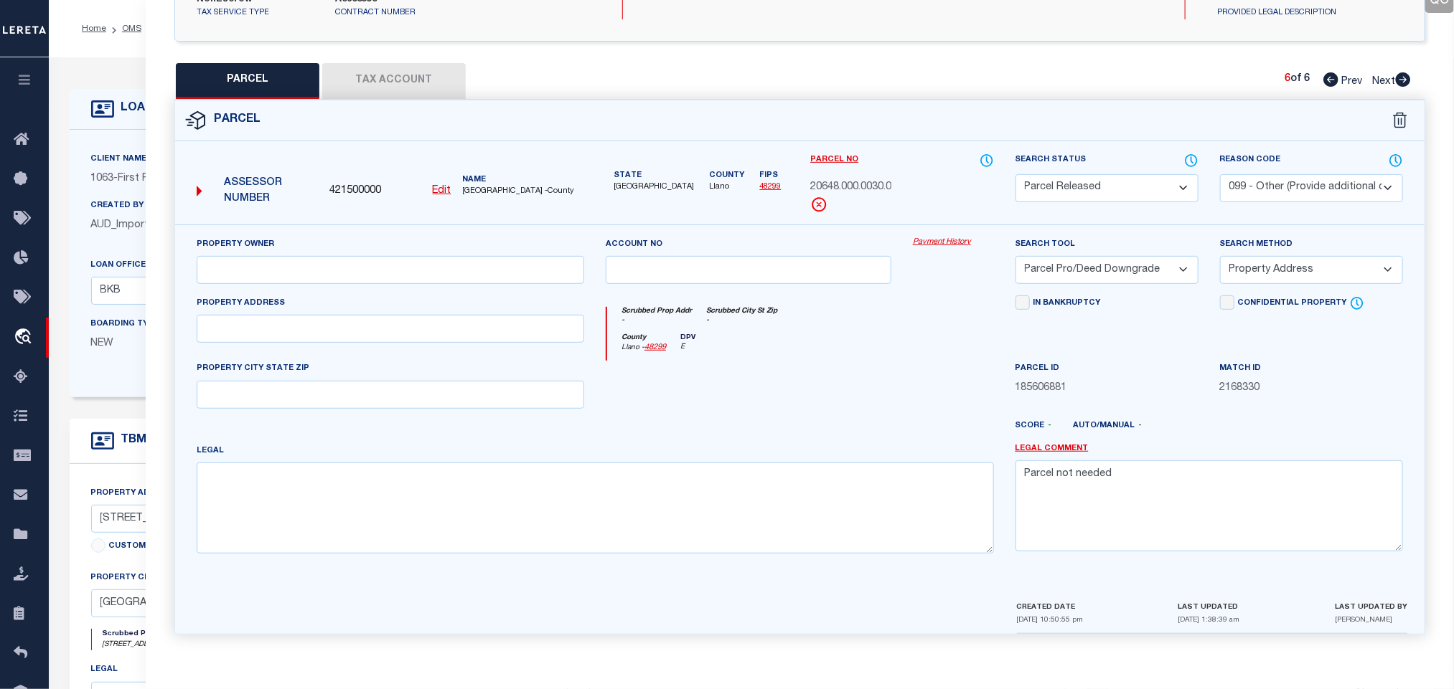
click at [100, 179] on span "1063" at bounding box center [102, 179] width 23 height 10
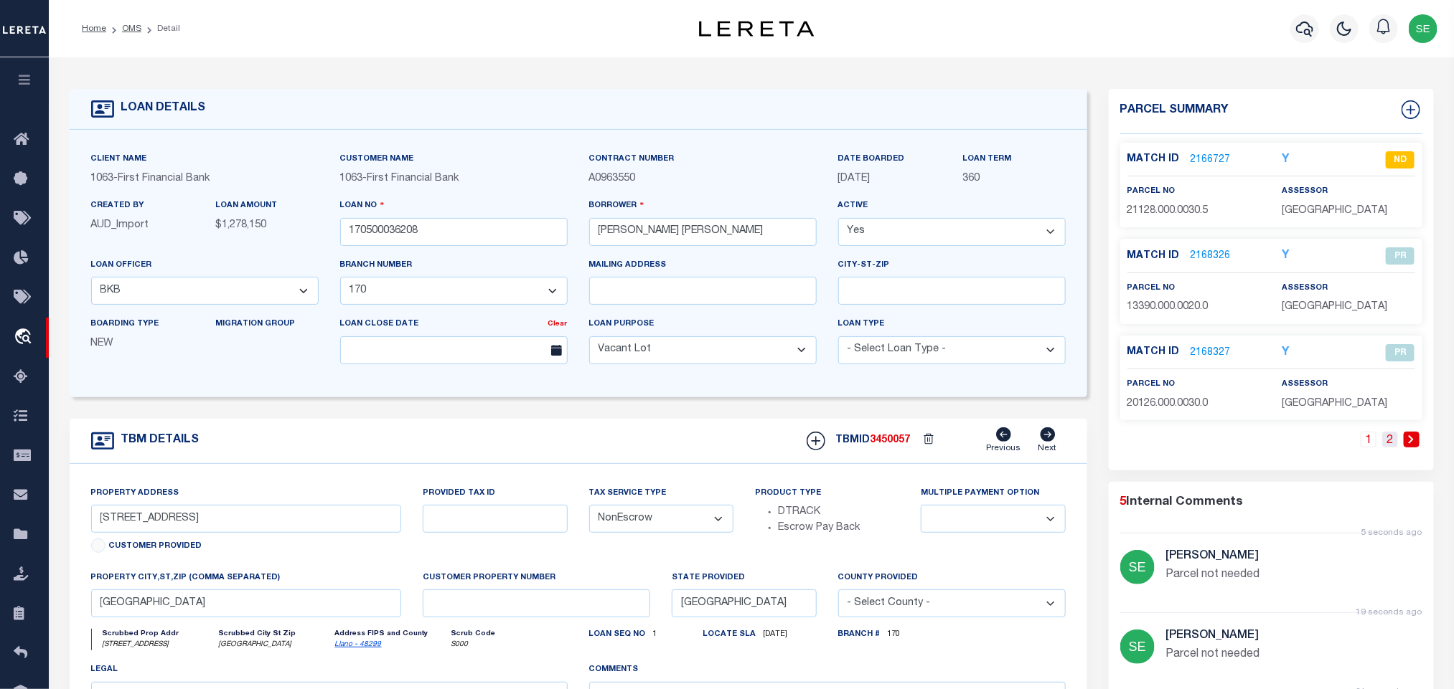
click at [1393, 446] on link "2" at bounding box center [1390, 440] width 16 height 16
click at [128, 24] on link "OMS" at bounding box center [131, 28] width 19 height 9
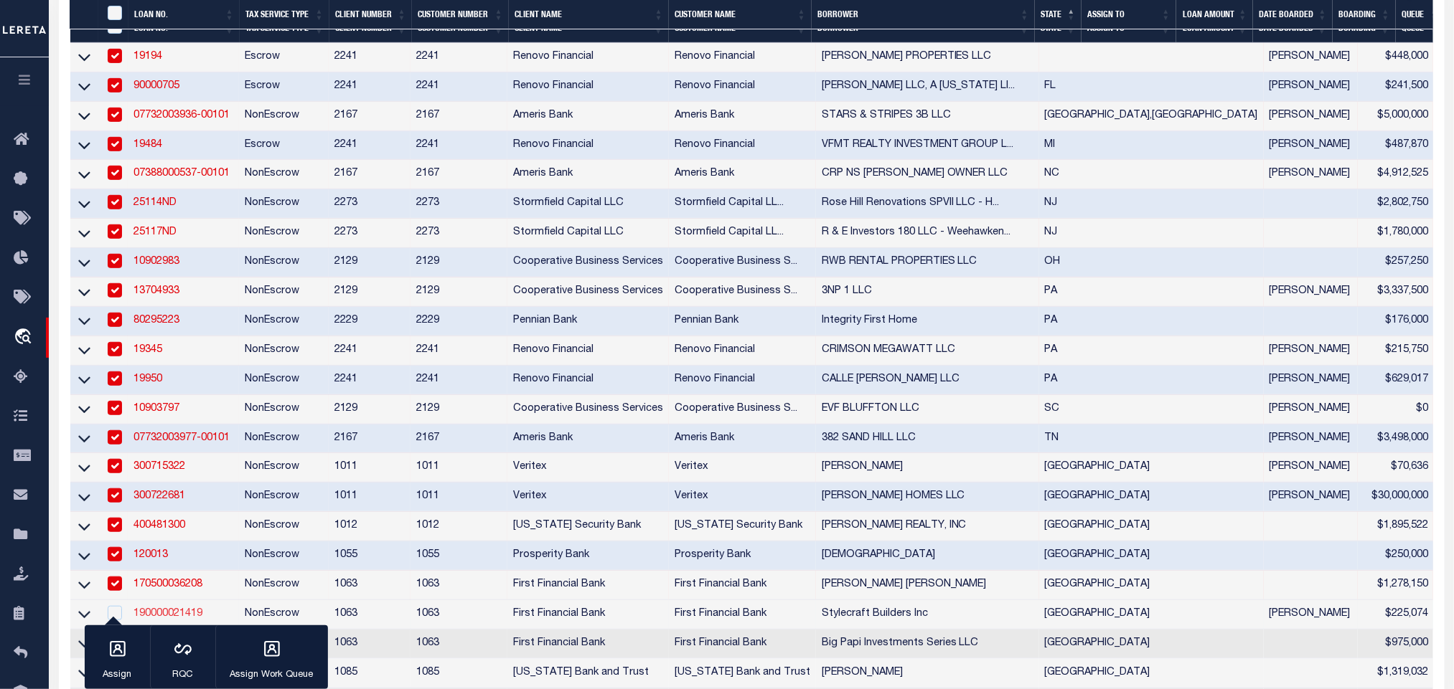
scroll to position [538, 0]
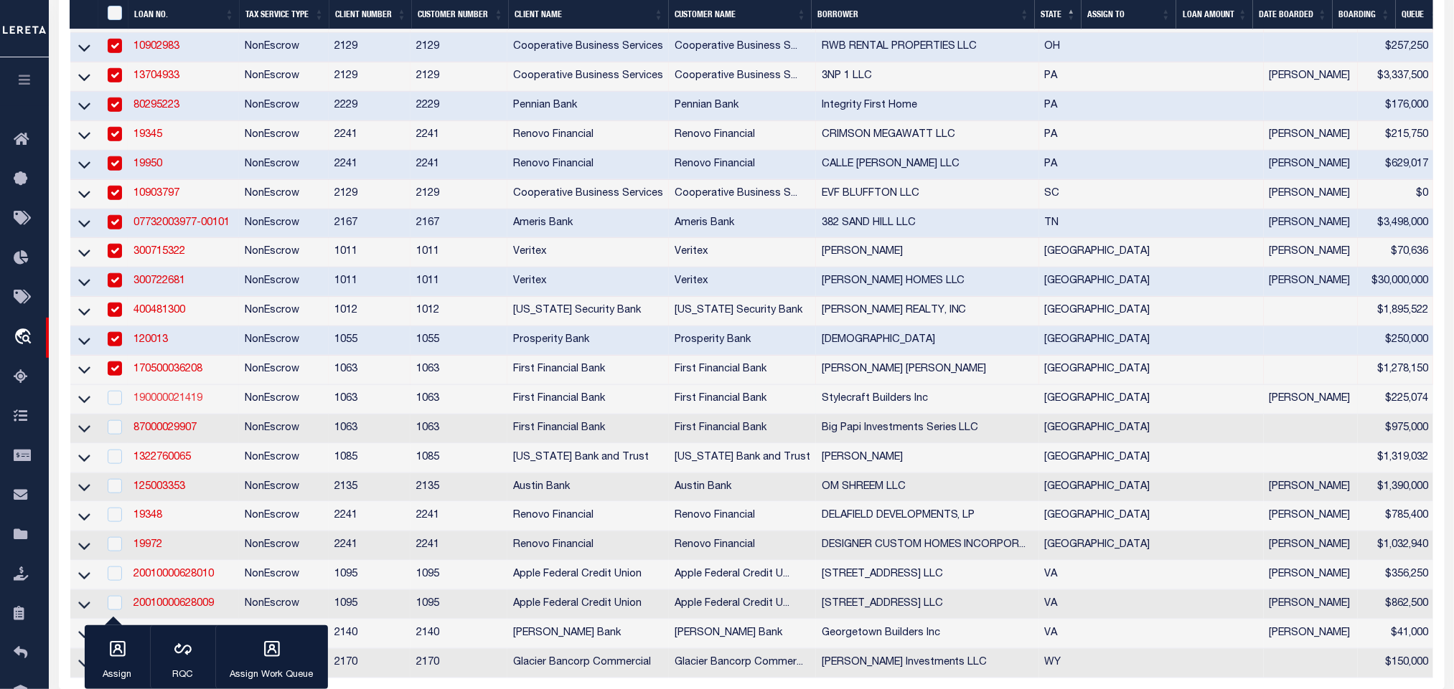
click at [159, 403] on link "190000021419" at bounding box center [167, 399] width 69 height 10
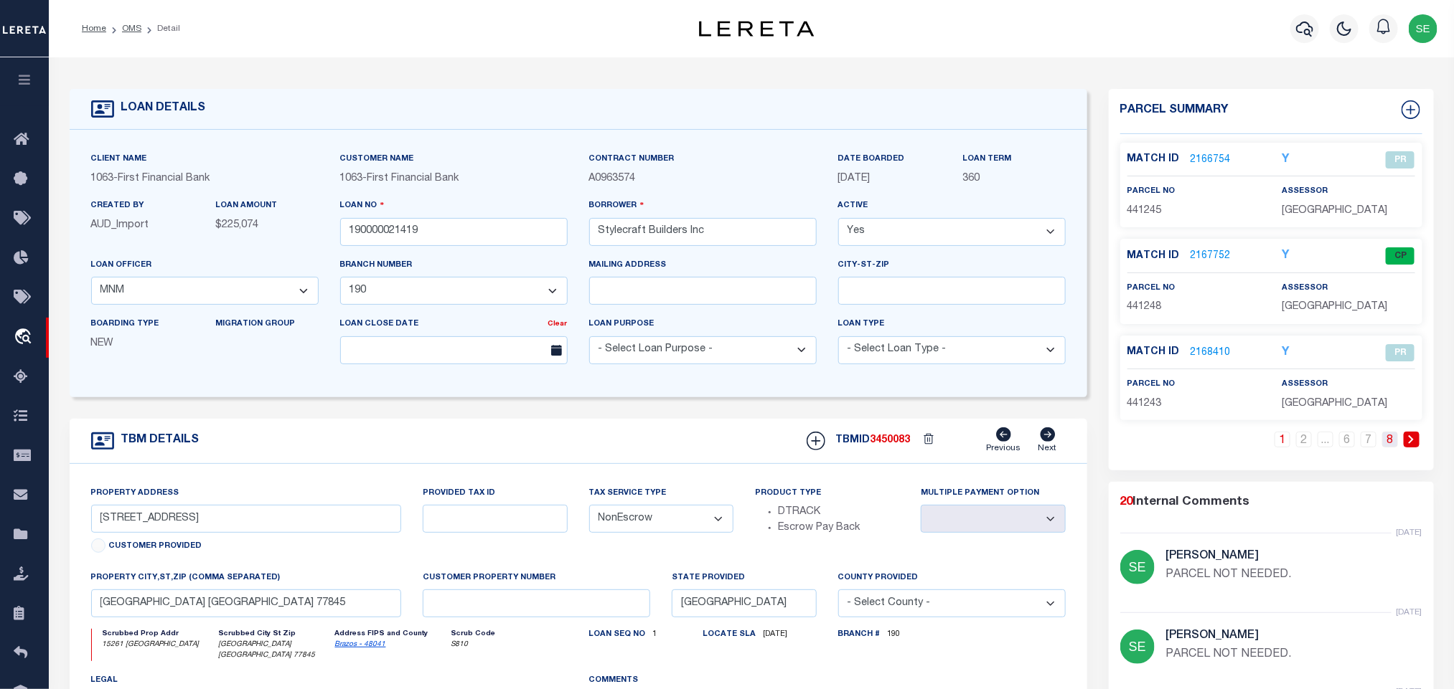
click at [1389, 443] on link "8" at bounding box center [1390, 440] width 16 height 16
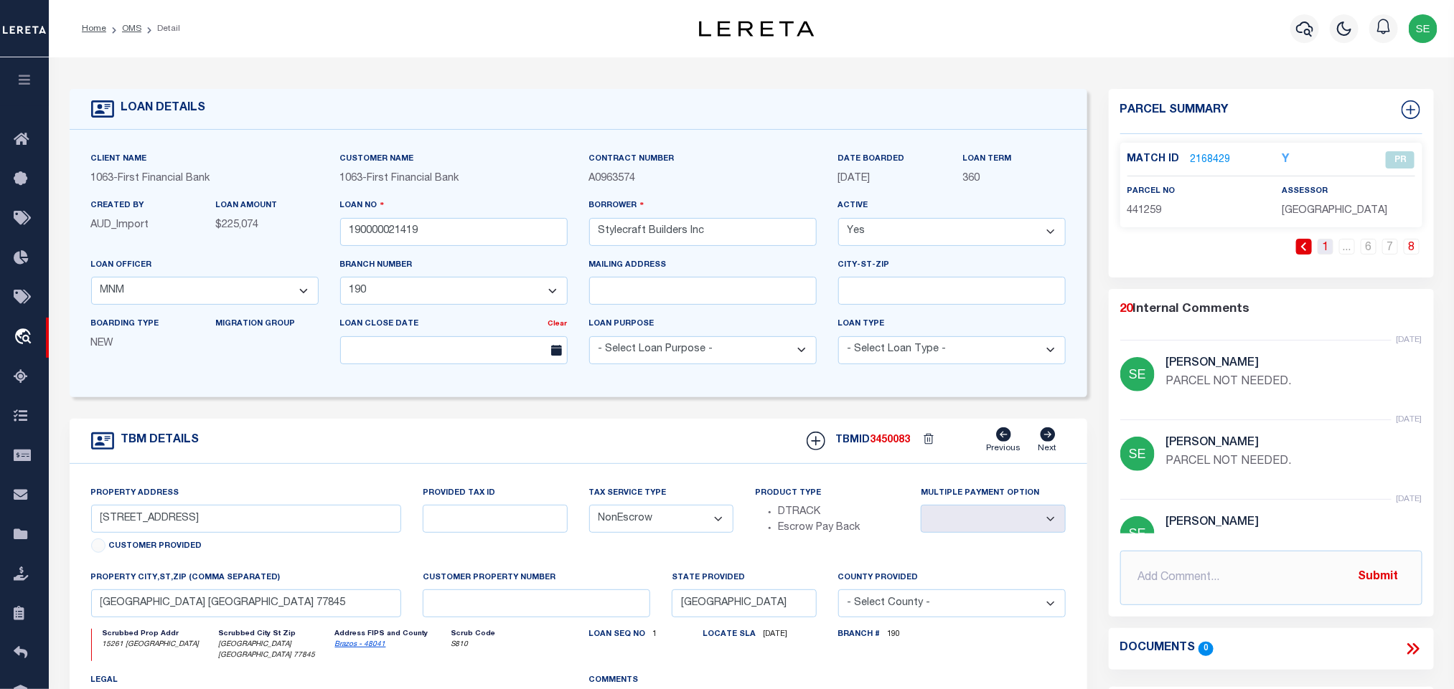
click at [1326, 243] on link "1" at bounding box center [1325, 247] width 16 height 16
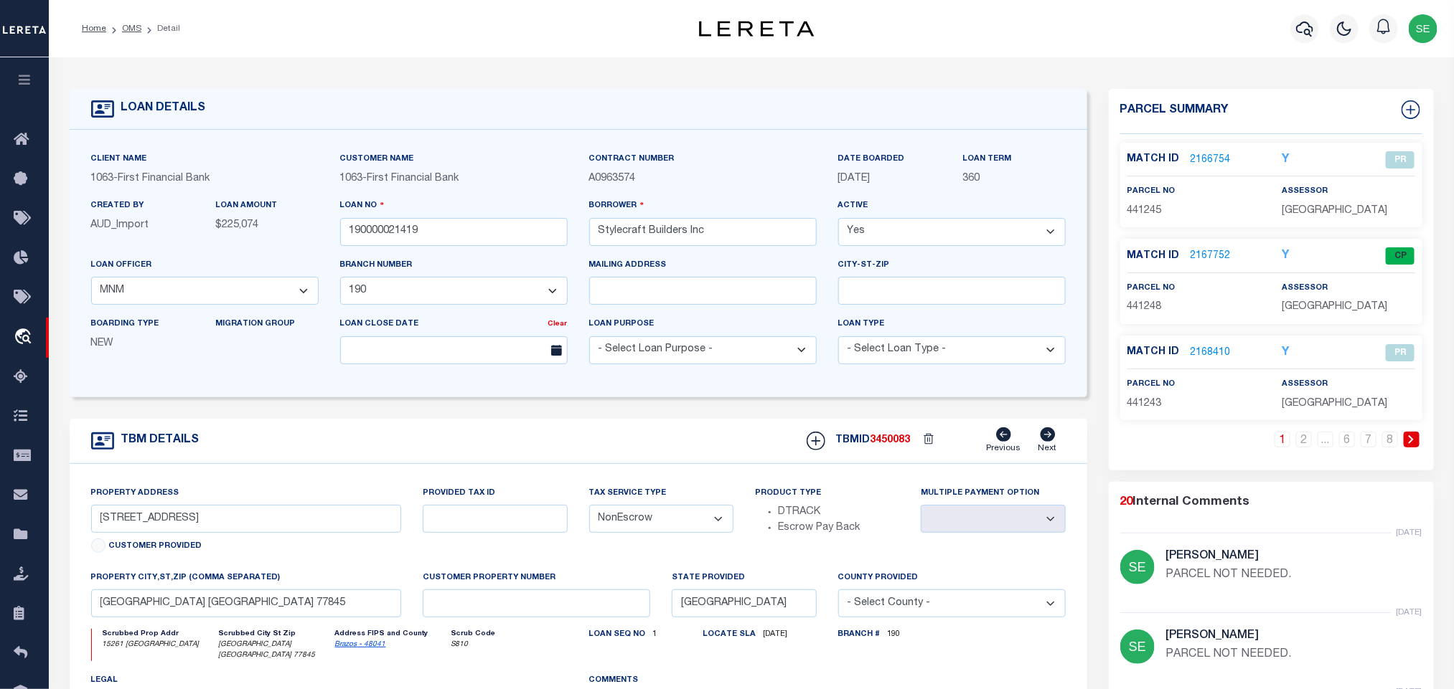
click at [1410, 442] on icon at bounding box center [1411, 439] width 6 height 9
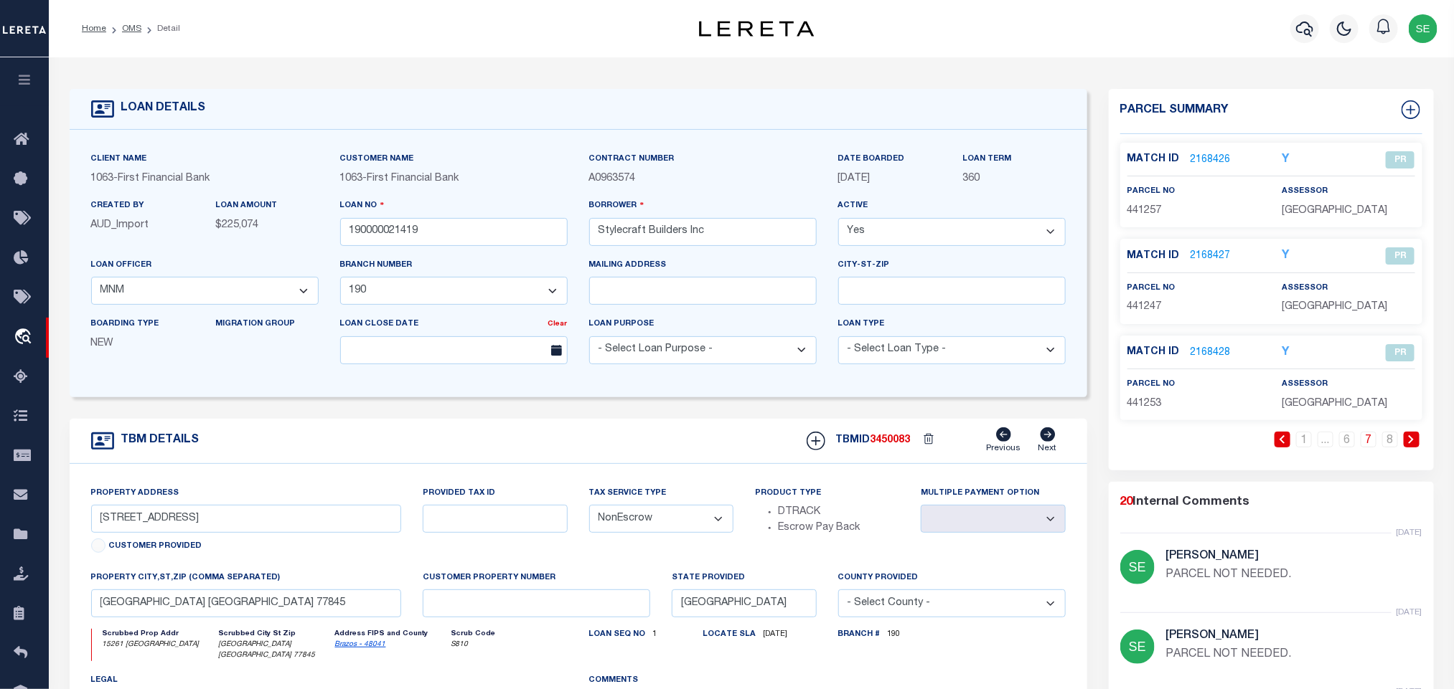
click at [1276, 440] on link at bounding box center [1282, 440] width 16 height 16
click at [1283, 443] on link "1" at bounding box center [1282, 440] width 16 height 16
click at [1412, 442] on icon at bounding box center [1410, 439] width 5 height 9
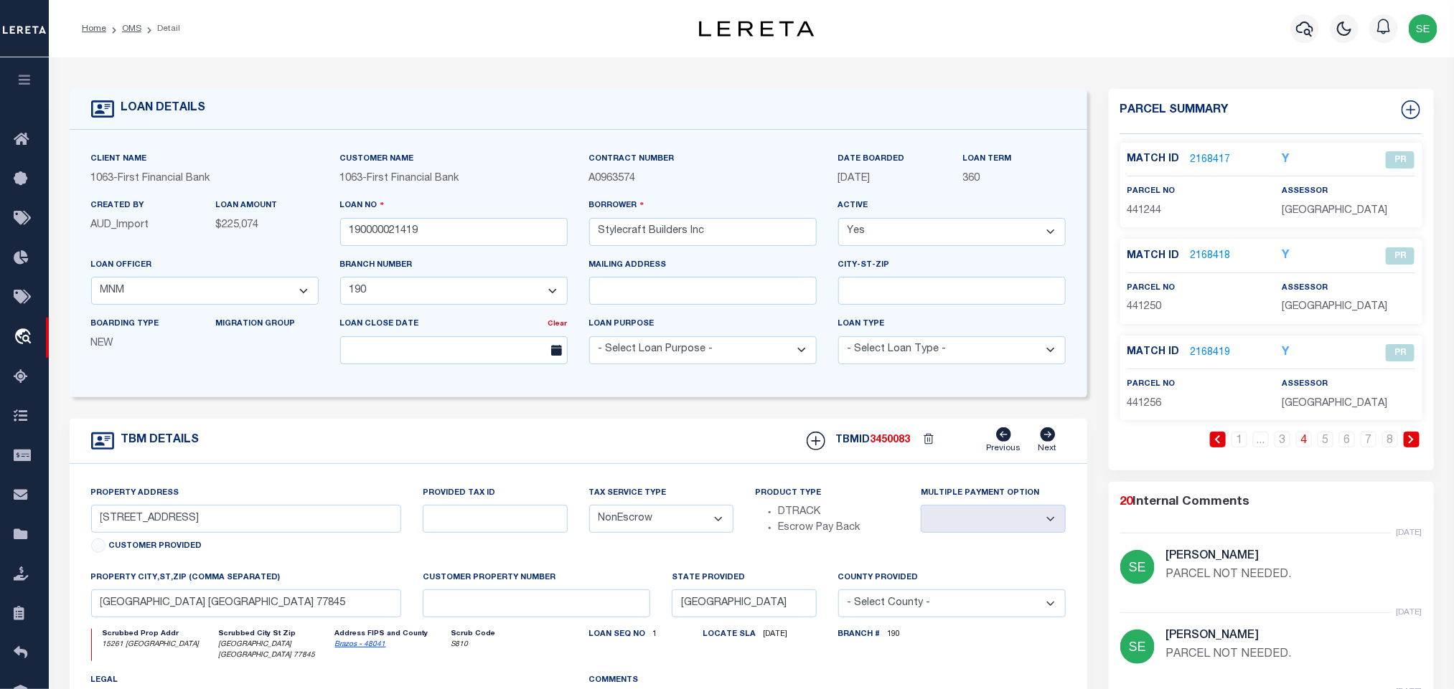
click at [1412, 442] on icon at bounding box center [1410, 439] width 5 height 9
click at [1255, 444] on link at bounding box center [1261, 440] width 16 height 16
click at [1212, 352] on link "2168422" at bounding box center [1210, 353] width 40 height 15
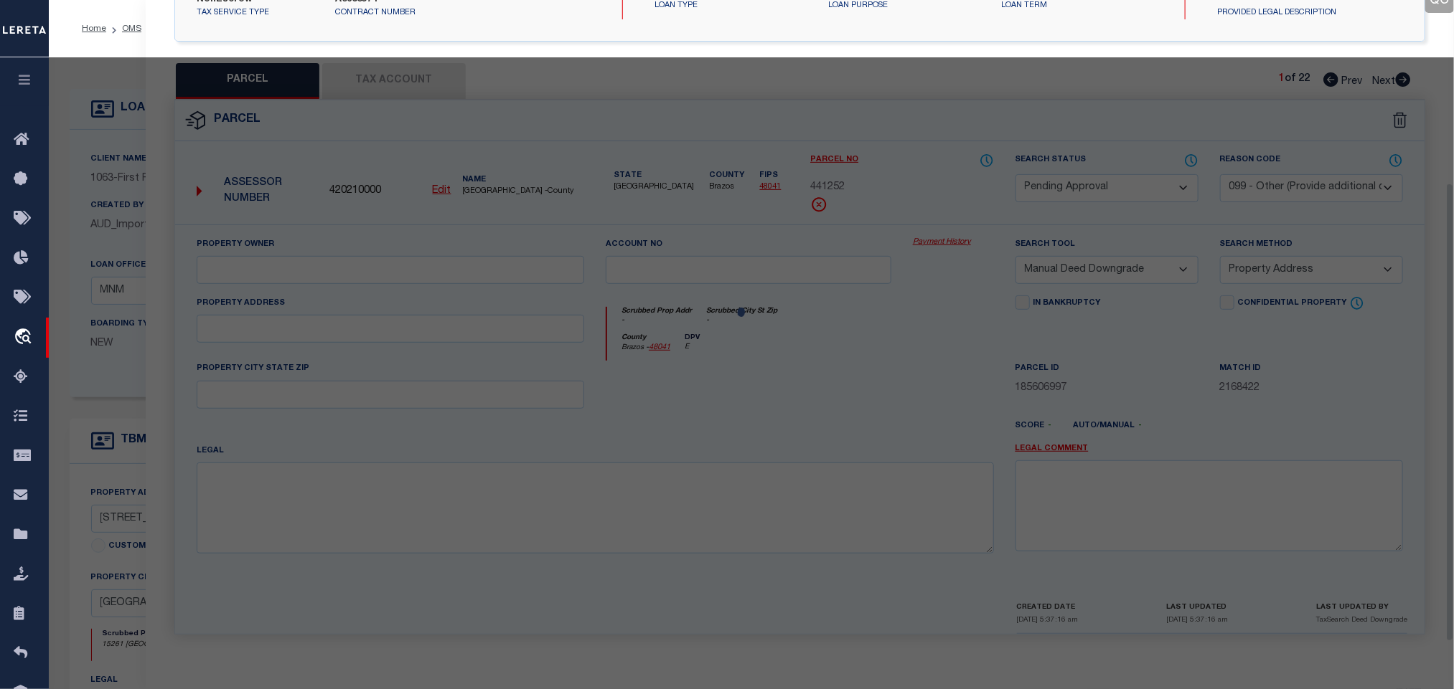
scroll to position [258, 0]
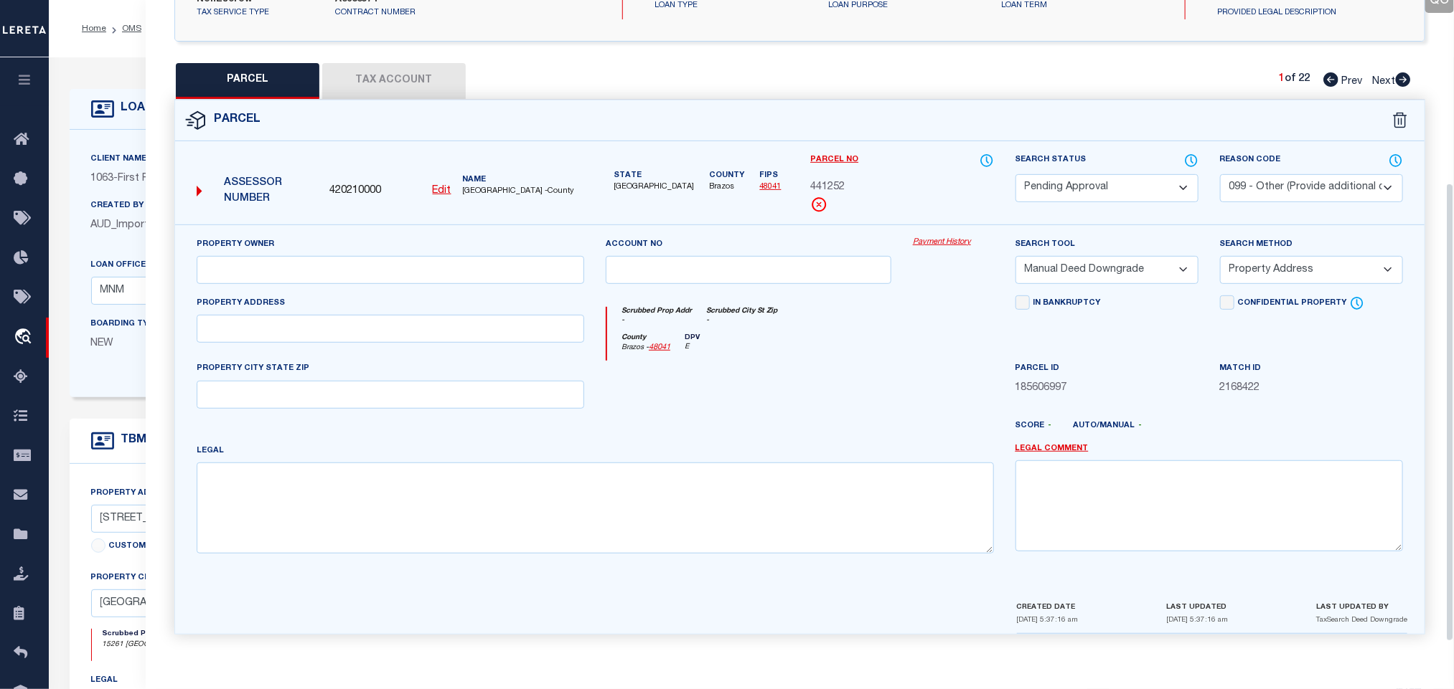
click at [1124, 174] on div "Search Status Automated Search Bad Parcel Complete Duplicate Parcel High Dollar…" at bounding box center [1106, 178] width 183 height 50
click at [1128, 196] on select "Automated Search Bad Parcel Complete Duplicate Parcel High Dollar Reporting In …" at bounding box center [1106, 188] width 183 height 28
click at [1158, 182] on select "Automated Search Bad Parcel Complete Duplicate Parcel High Dollar Reporting In …" at bounding box center [1106, 188] width 183 height 28
click at [1339, 175] on select "- Select Reason Code - 099 - Other (Provide additional detail) ACT - Agency Cha…" at bounding box center [1311, 188] width 183 height 28
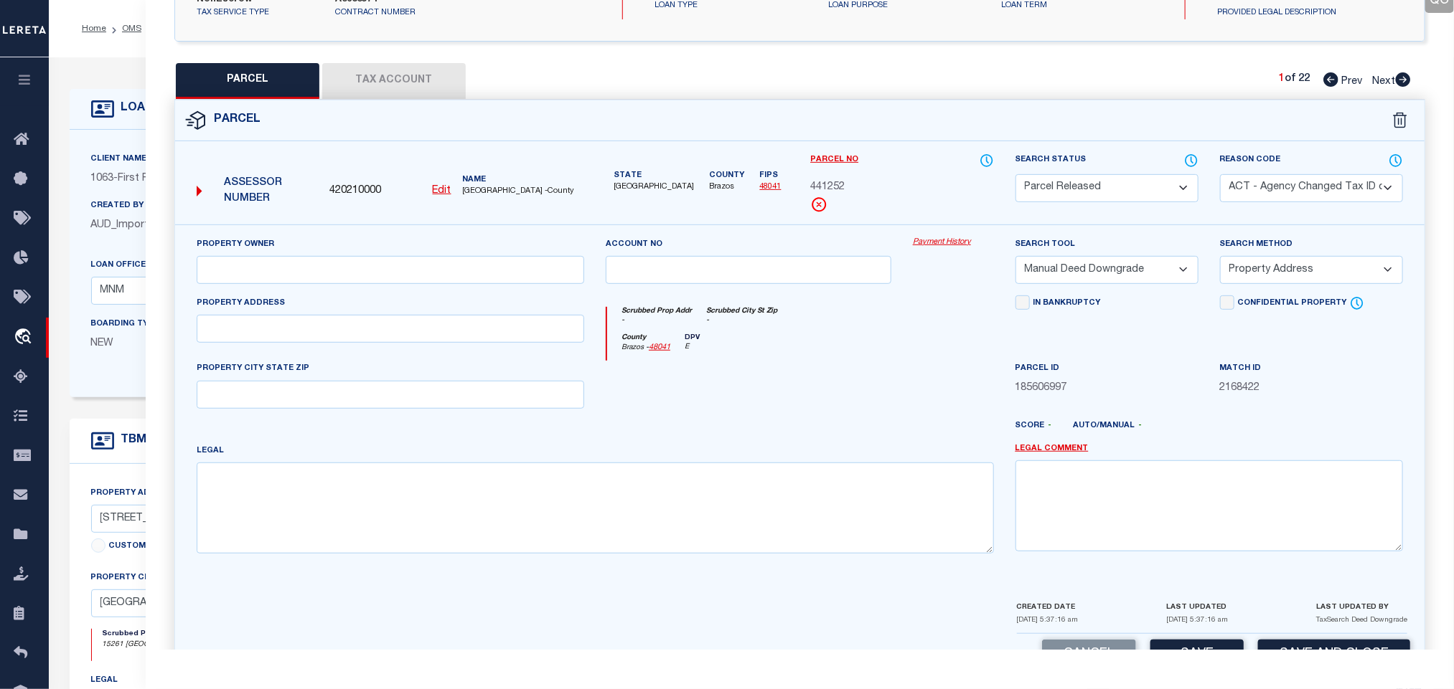
click at [1324, 183] on select "- Select Reason Code - 099 - Other (Provide additional detail) ACT - Agency Cha…" at bounding box center [1311, 188] width 183 height 28
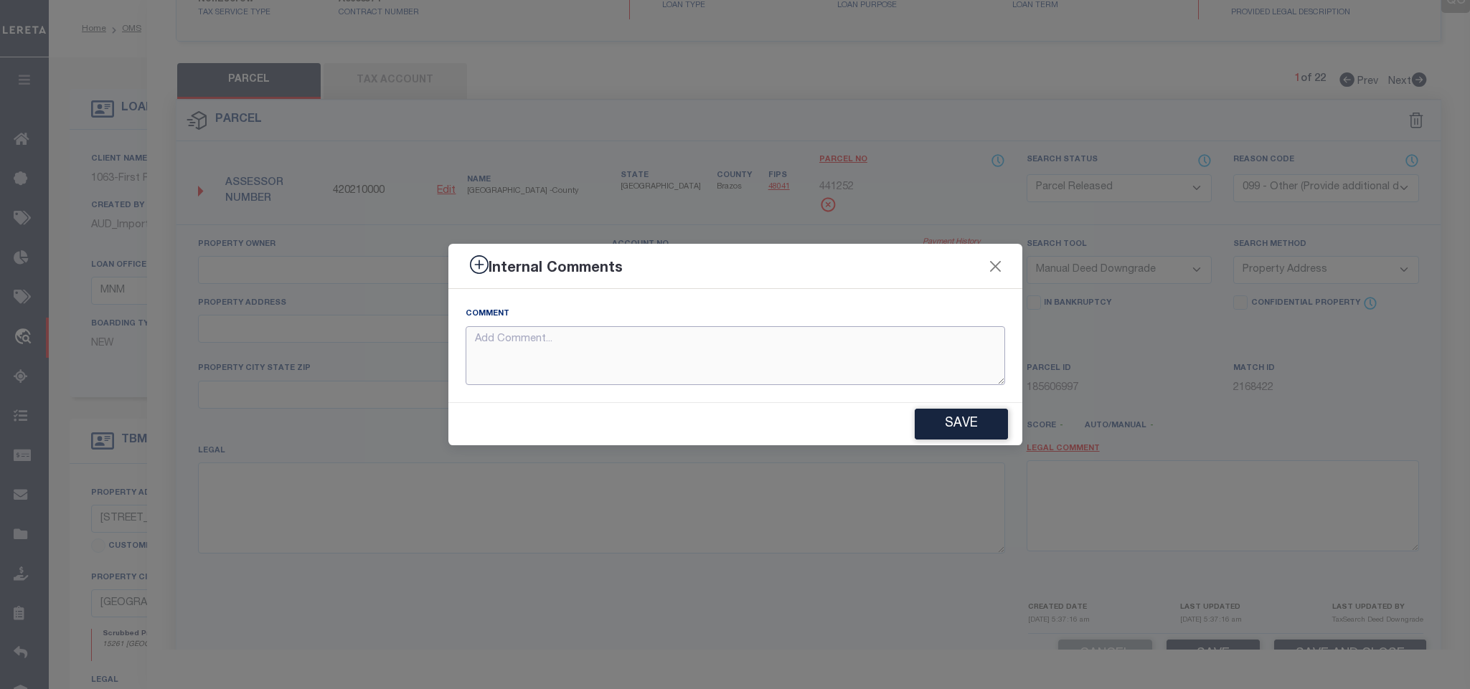
click at [920, 375] on textarea at bounding box center [736, 356] width 540 height 60
paste textarea "Parcel not needed"
click at [961, 429] on button "Save" at bounding box center [961, 424] width 93 height 31
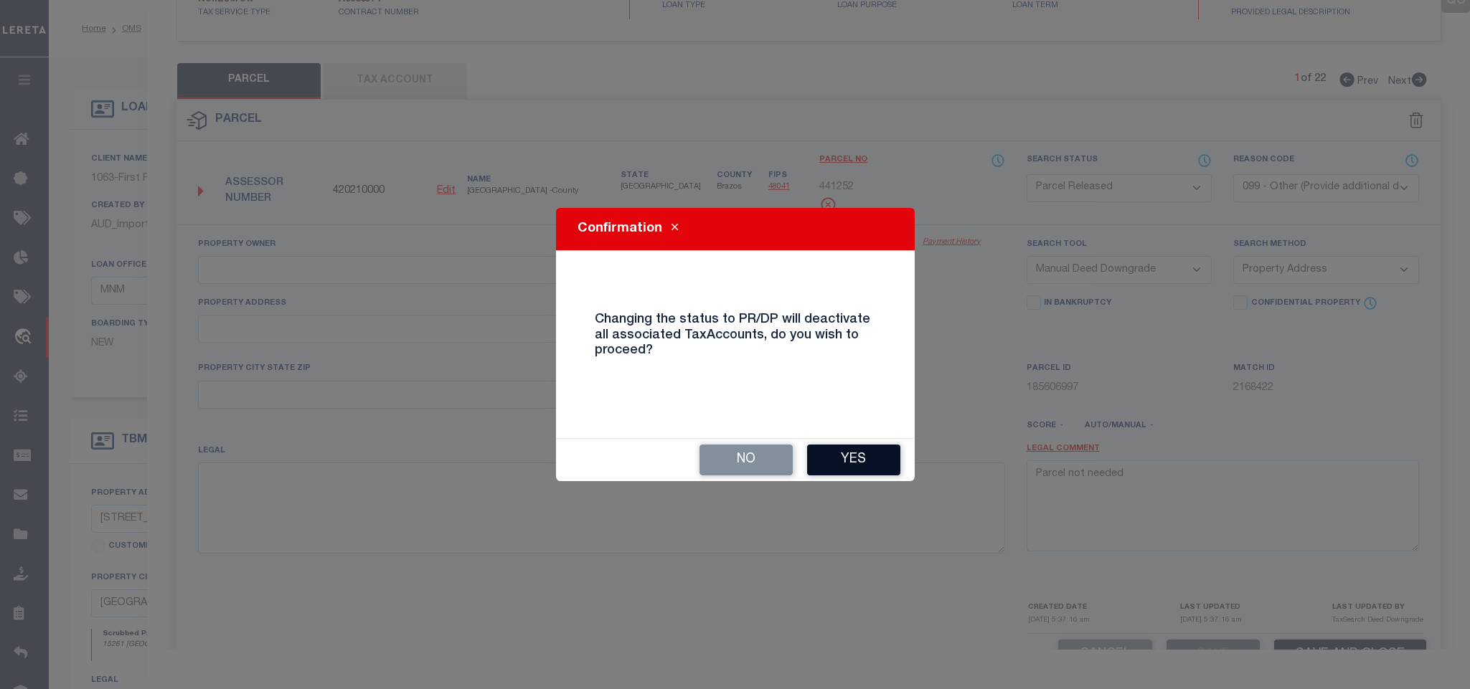
click at [854, 467] on button "Yes" at bounding box center [853, 460] width 93 height 31
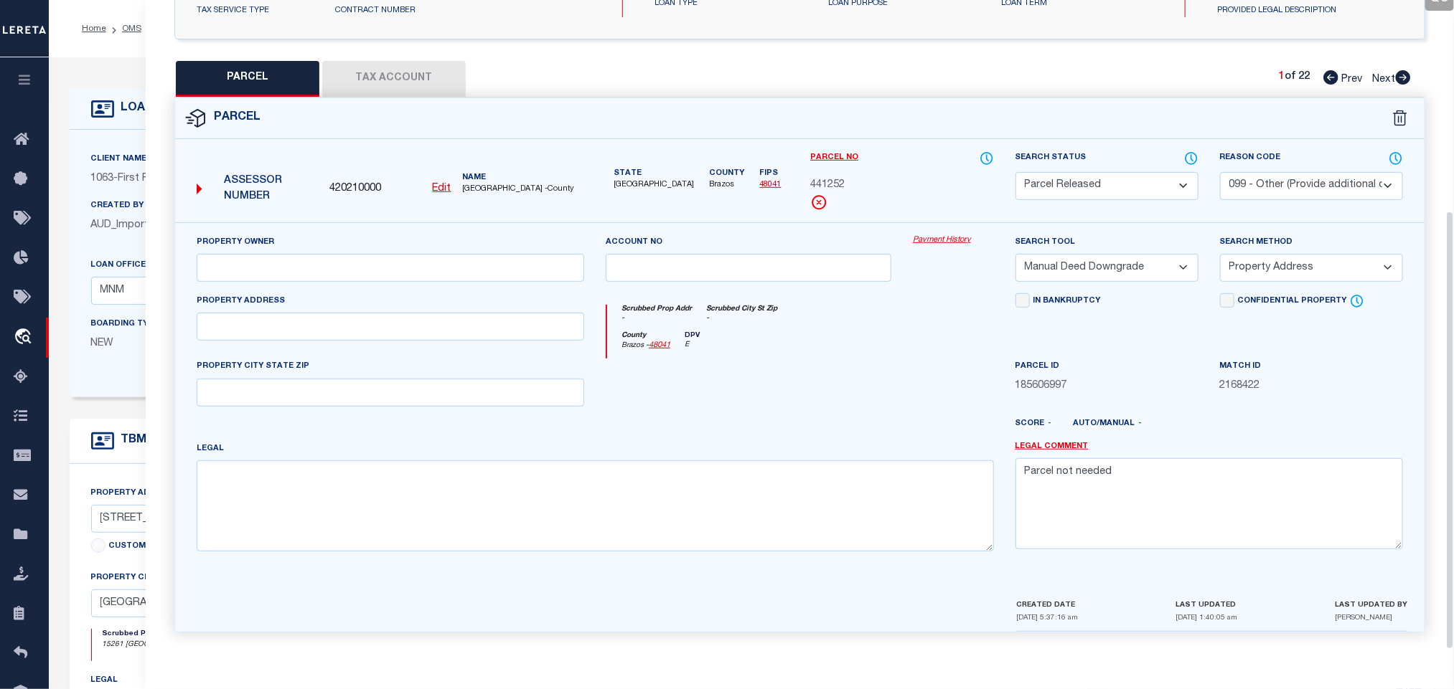
scroll to position [269, 0]
click at [115, 136] on div "Client Name 1063 - First Financial Bank Customer Name 1063 - First Financial Ba…" at bounding box center [578, 264] width 1017 height 268
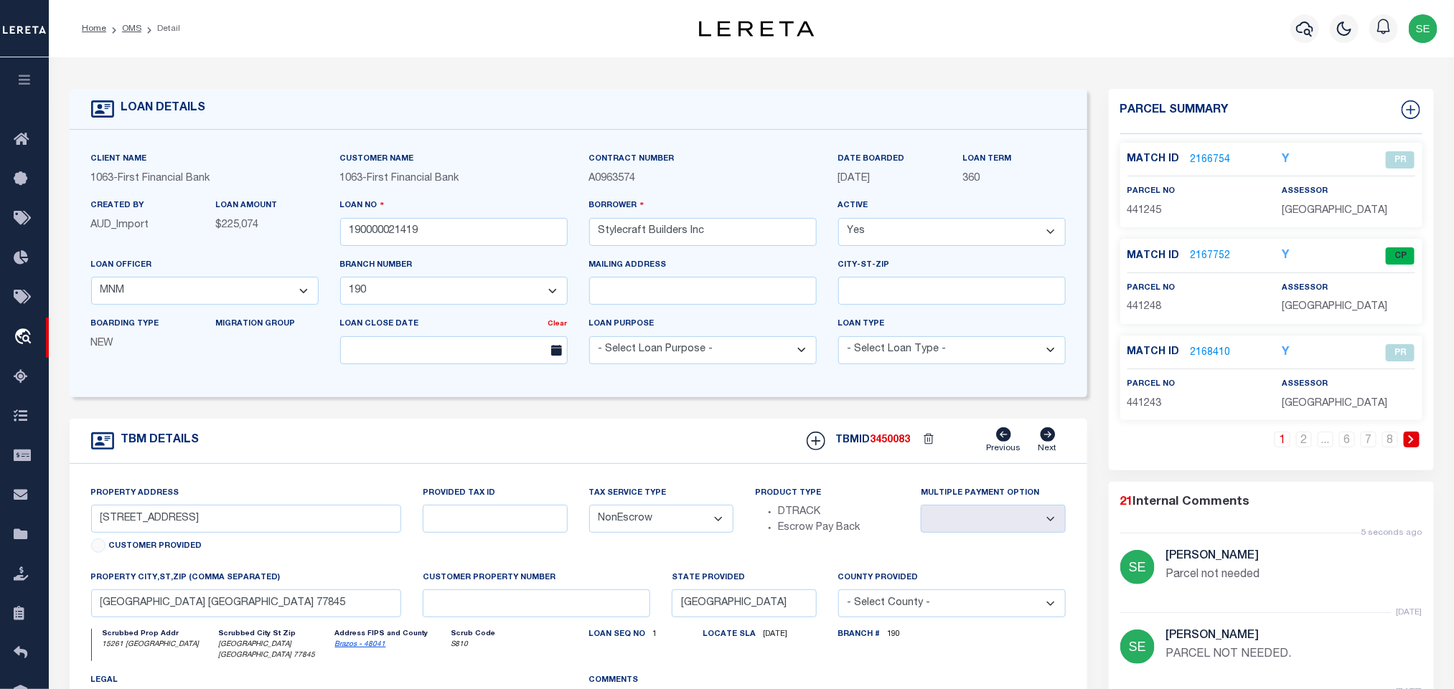
click at [1408, 440] on icon at bounding box center [1411, 439] width 6 height 9
click at [1415, 443] on link at bounding box center [1411, 440] width 16 height 16
click at [1225, 156] on link "2168423" at bounding box center [1210, 160] width 40 height 15
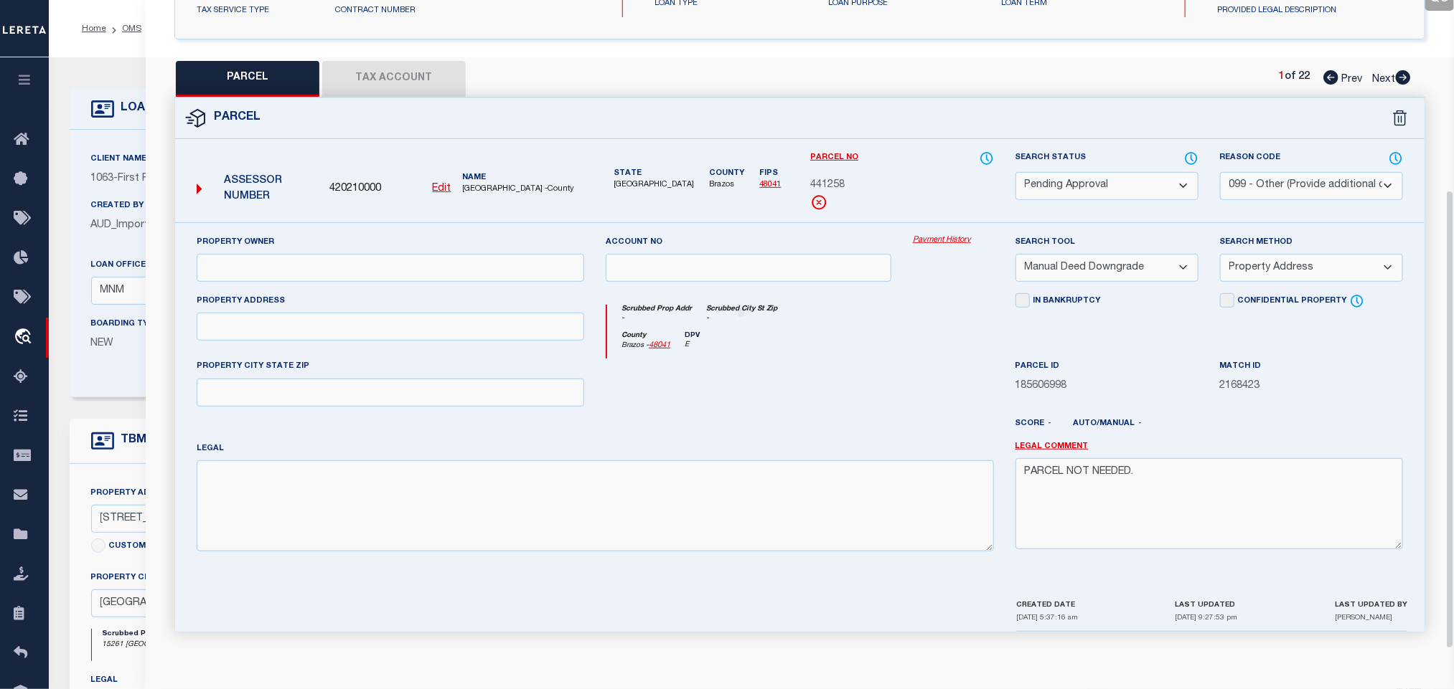
click at [1147, 174] on select "Automated Search Bad Parcel Complete Duplicate Parcel High Dollar Reporting In …" at bounding box center [1106, 186] width 183 height 28
click at [1268, 182] on select "- Select Reason Code - 099 - Other (Provide additional detail) ACT - Agency Cha…" at bounding box center [1311, 186] width 183 height 28
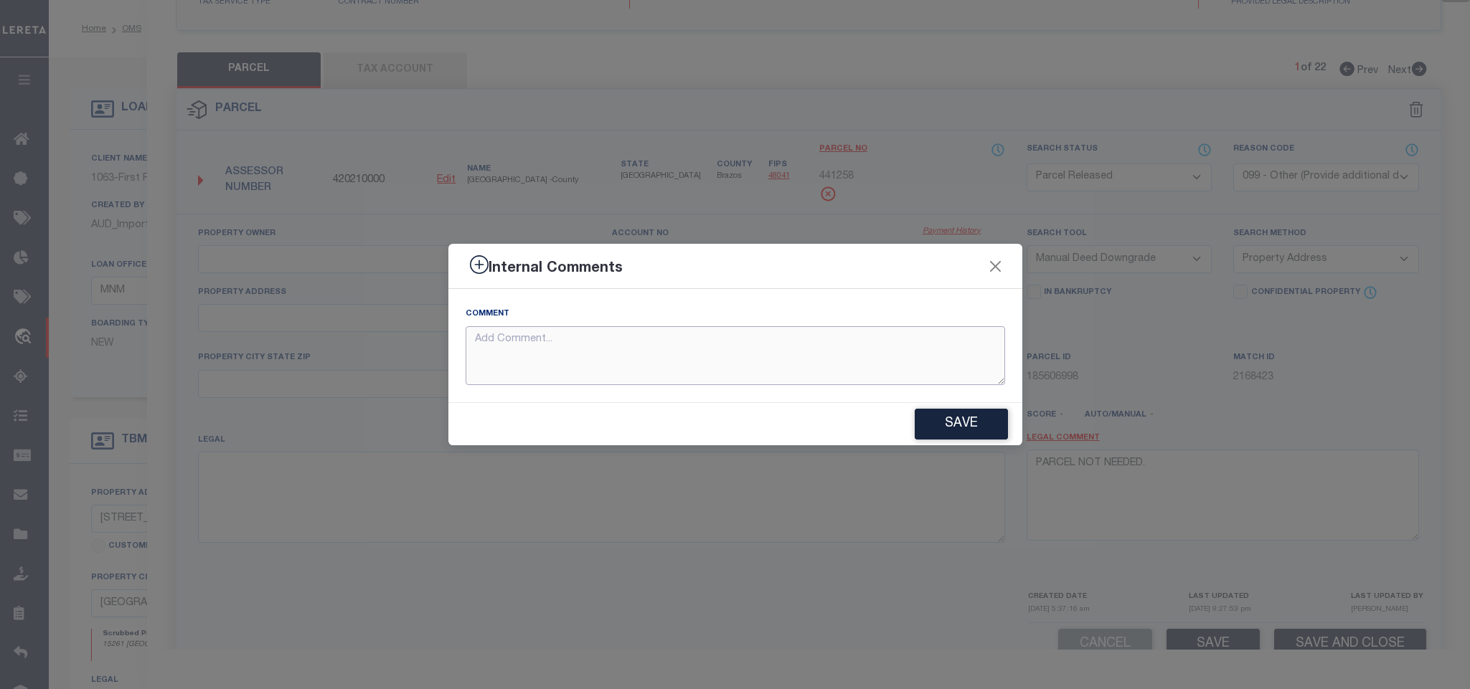
click at [924, 352] on textarea at bounding box center [736, 356] width 540 height 60
paste textarea "Parcel not needed"
click at [959, 431] on button "Save" at bounding box center [961, 424] width 93 height 31
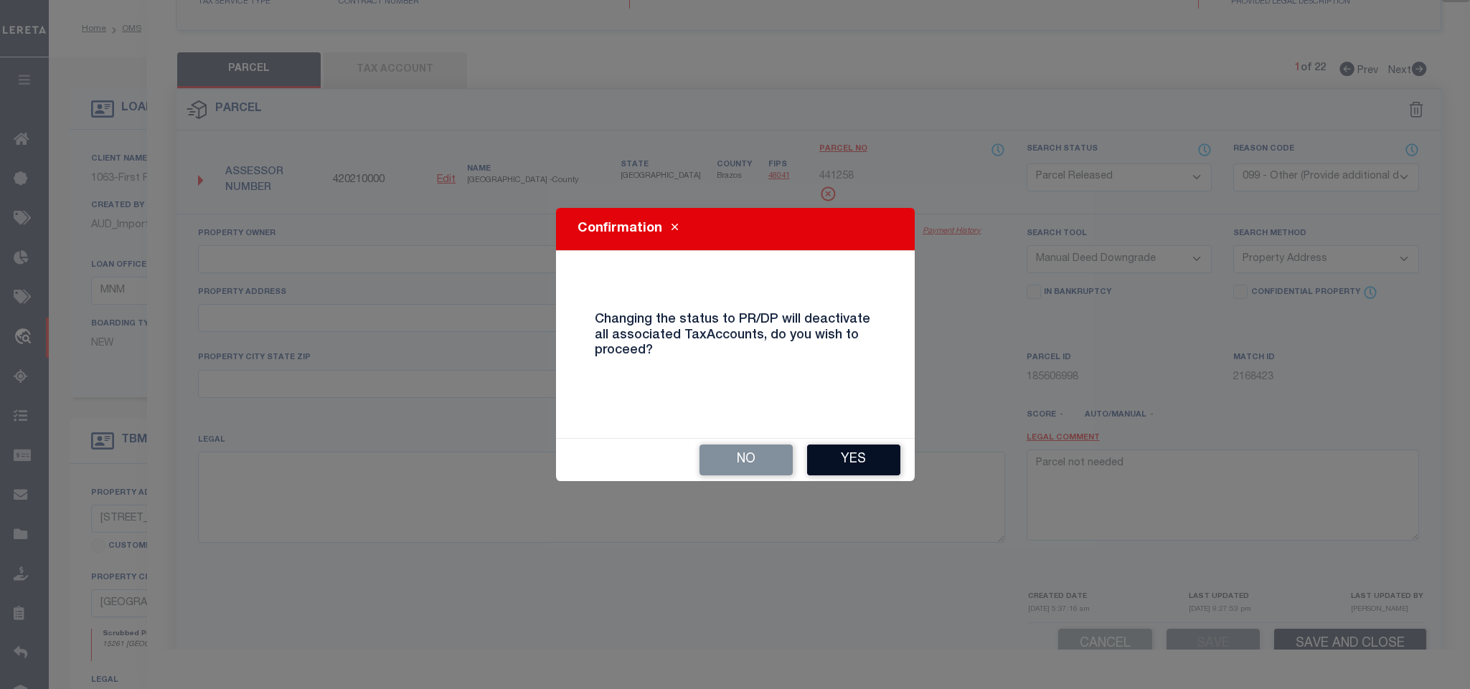
click at [848, 457] on button "Yes" at bounding box center [853, 460] width 93 height 31
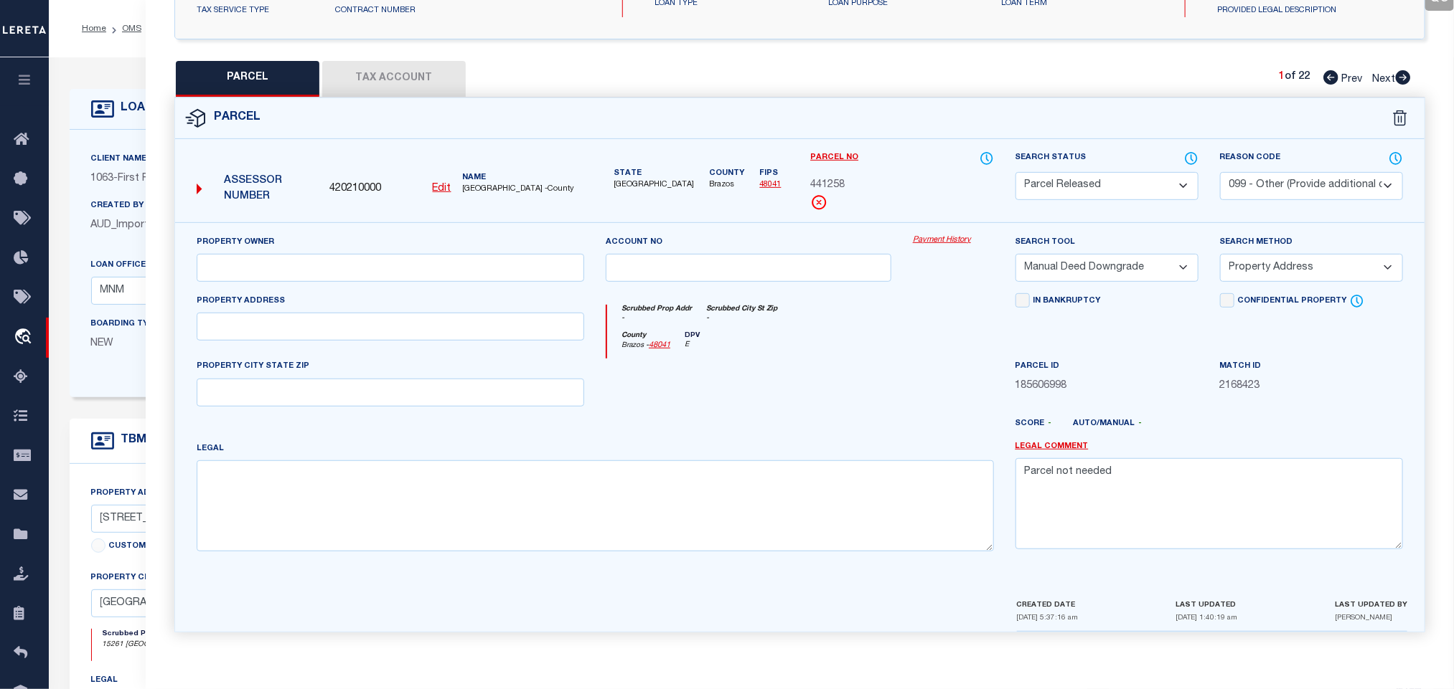
click at [116, 186] on p "1063 - First Financial Bank" at bounding box center [204, 179] width 227 height 16
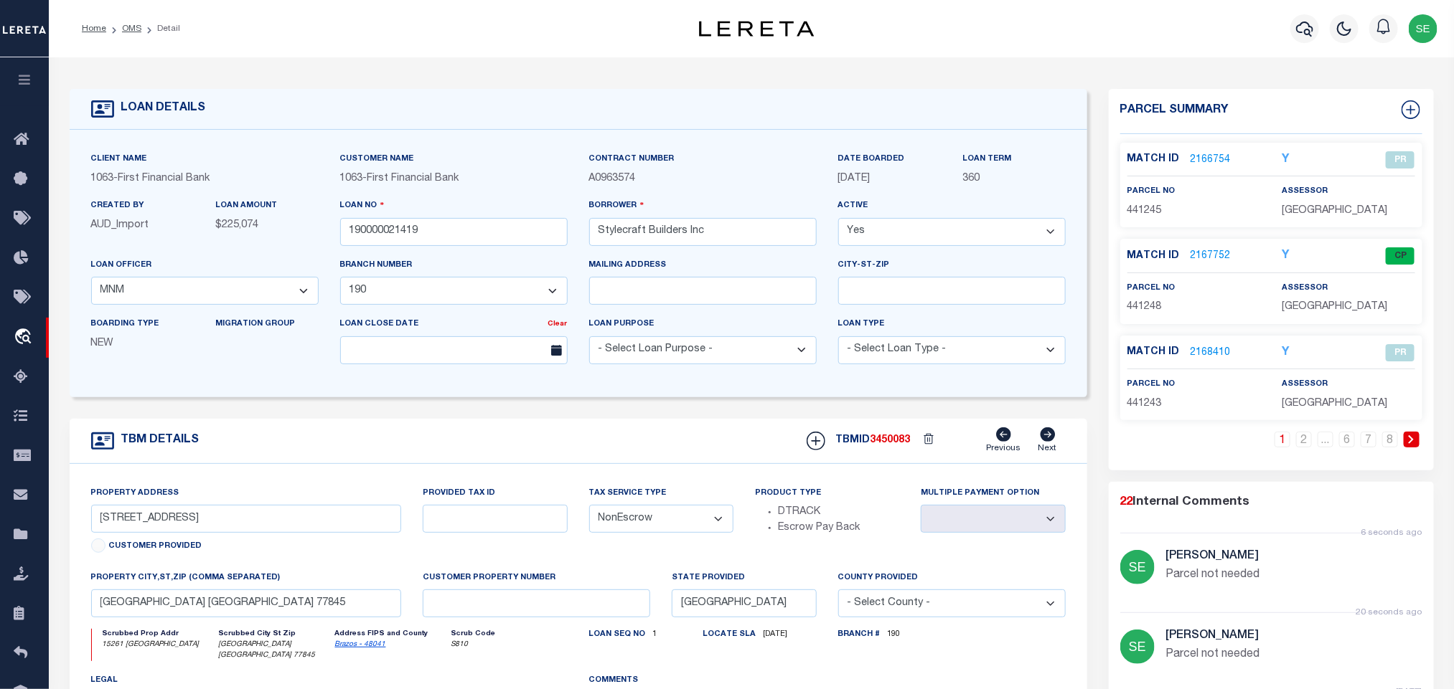
click at [1411, 442] on icon at bounding box center [1410, 439] width 5 height 9
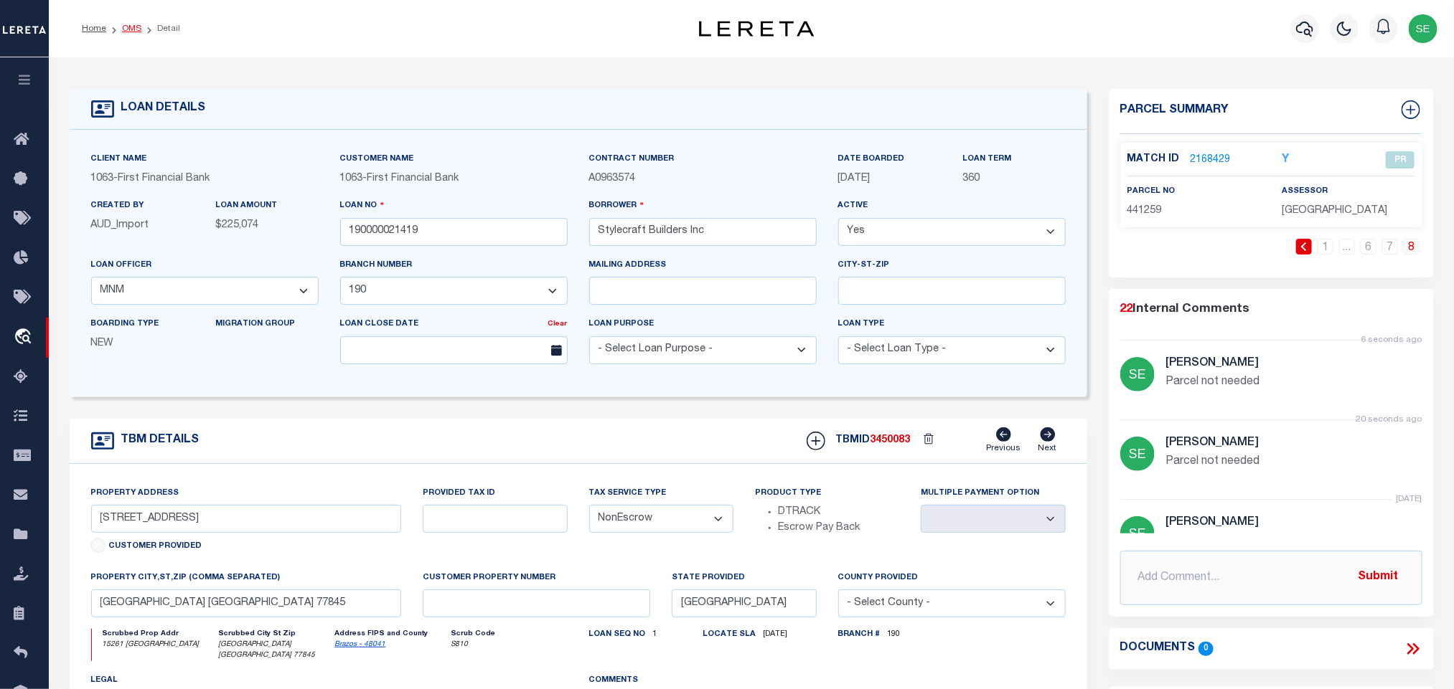
click at [128, 24] on link "OMS" at bounding box center [131, 28] width 19 height 9
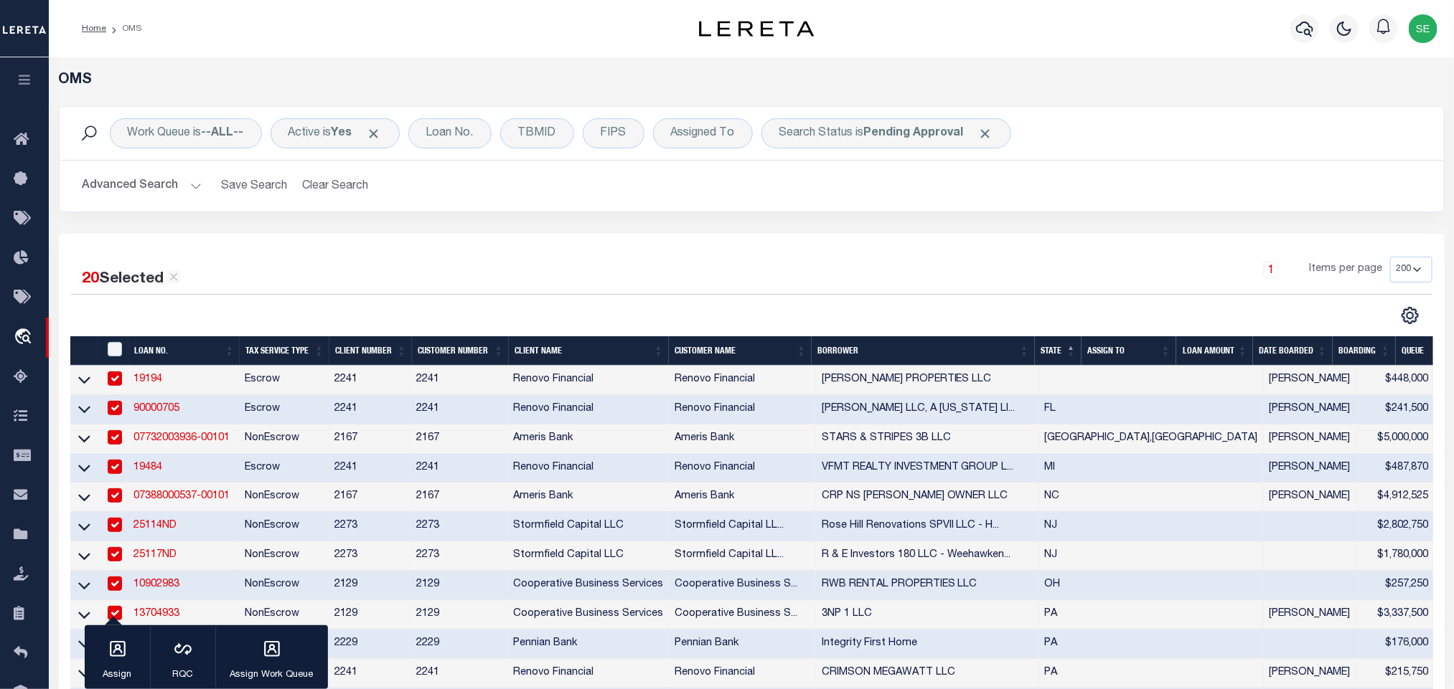
scroll to position [646, 0]
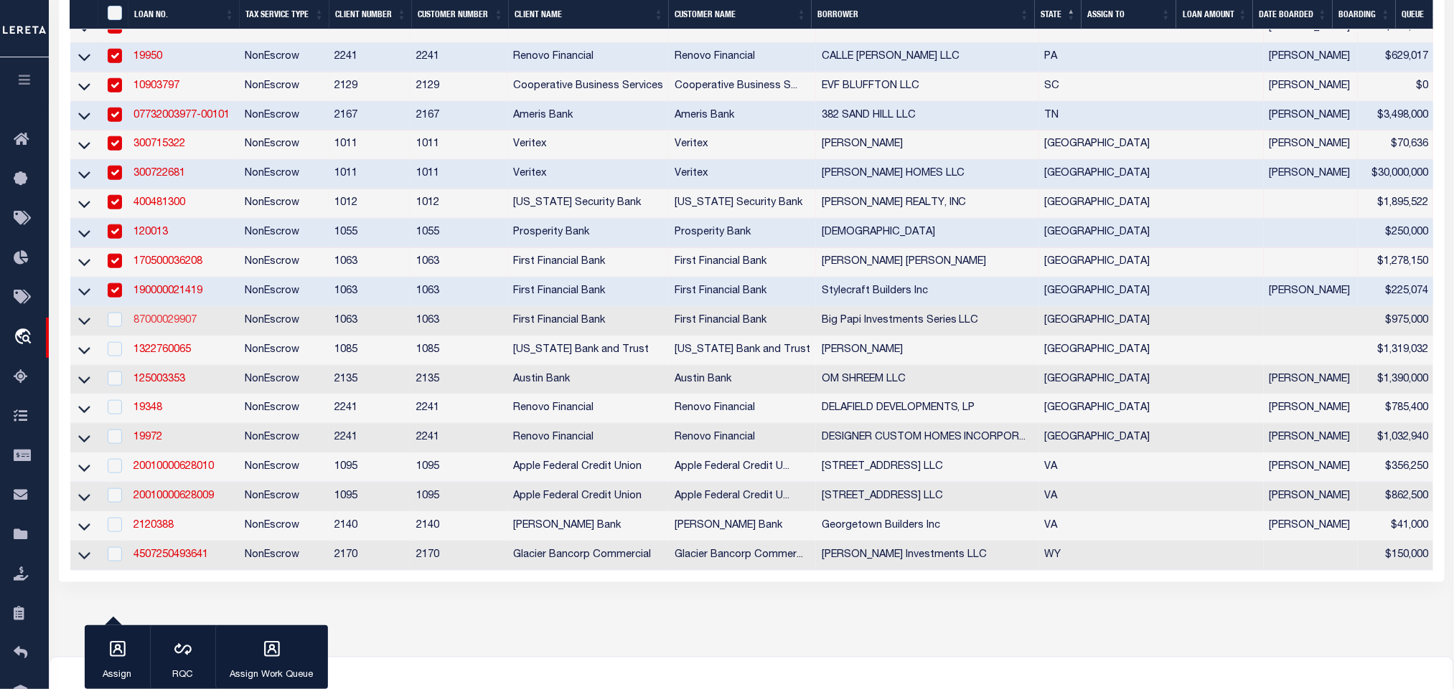
click at [166, 326] on link "87000029907" at bounding box center [164, 321] width 63 height 10
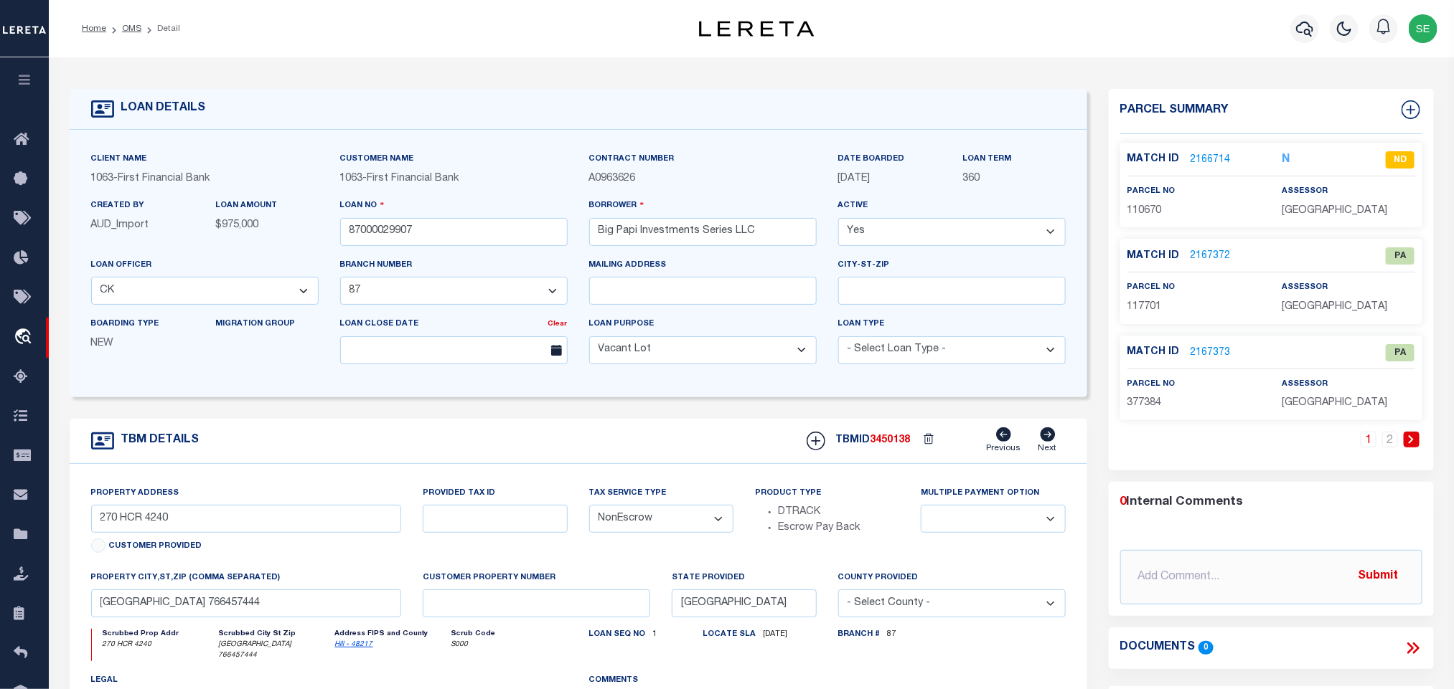
click at [1201, 258] on link "2167372" at bounding box center [1210, 256] width 40 height 15
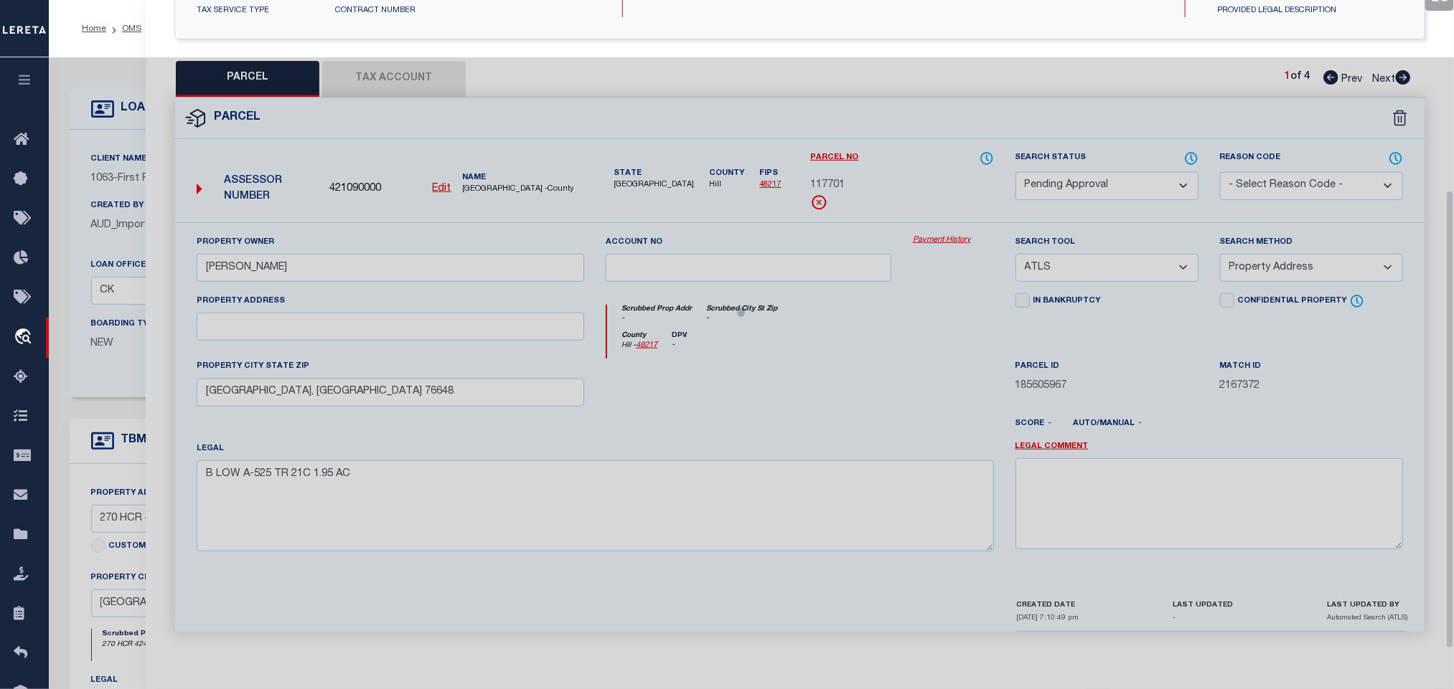
scroll to position [269, 0]
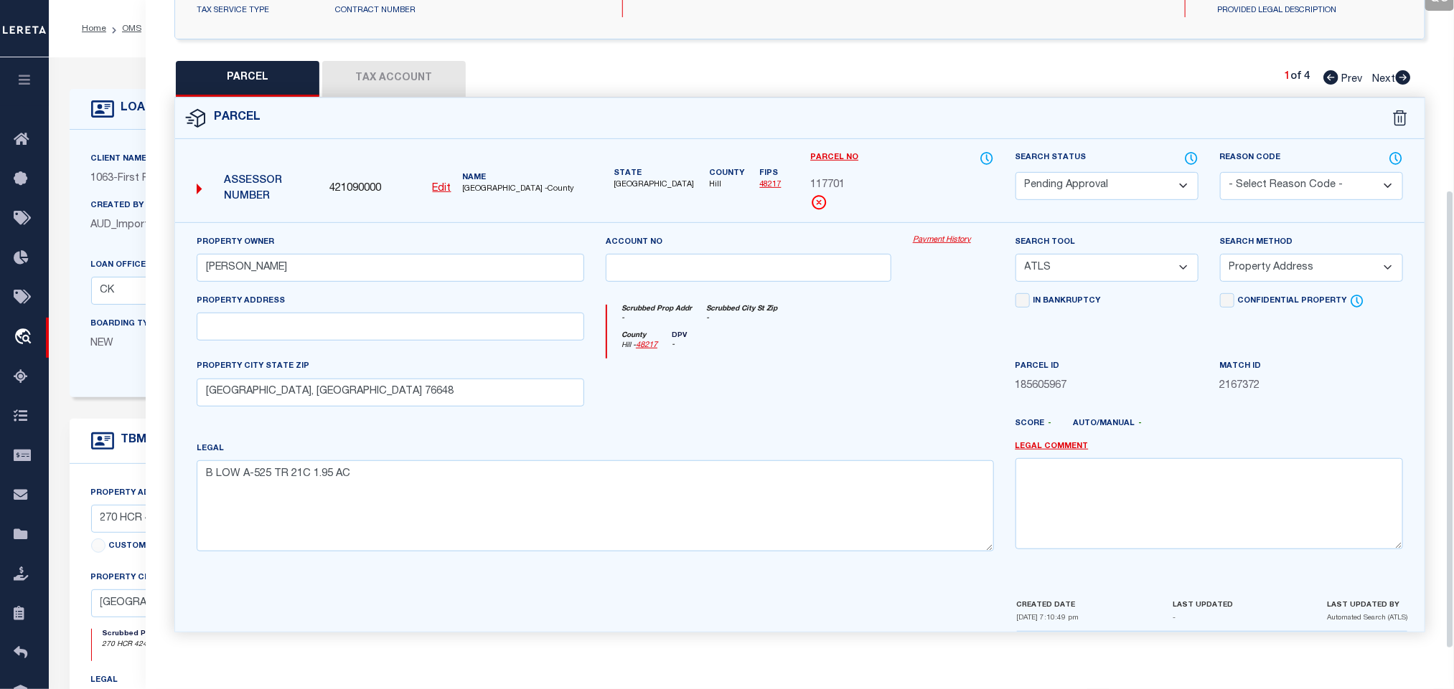
click at [1139, 179] on select "Automated Search Bad Parcel Complete Duplicate Parcel High Dollar Reporting In …" at bounding box center [1106, 186] width 183 height 28
drag, startPoint x: 1139, startPoint y: 179, endPoint x: 1300, endPoint y: 199, distance: 162.6
click at [1139, 179] on select "Automated Search Bad Parcel Complete Duplicate Parcel High Dollar Reporting In …" at bounding box center [1106, 186] width 183 height 28
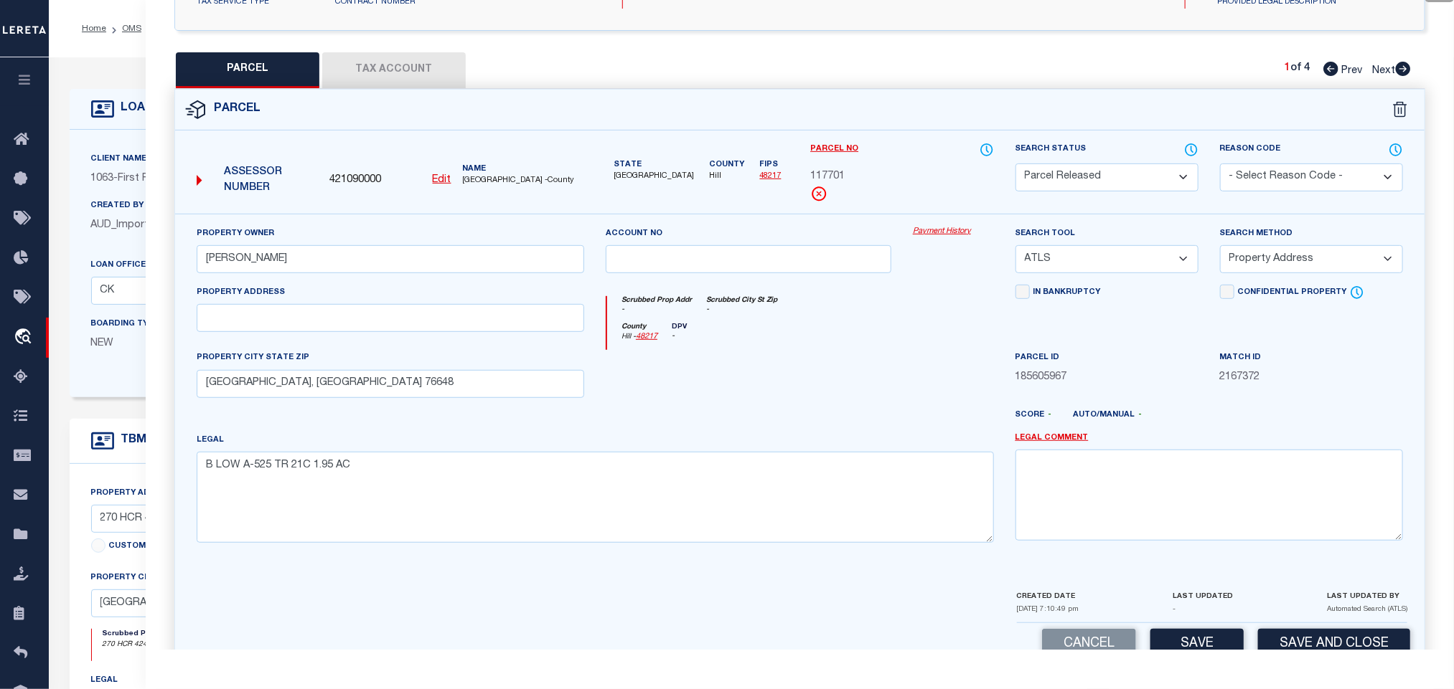
click at [1299, 183] on select "- Select Reason Code - 099 - Other (Provide additional detail) ACT - Agency Cha…" at bounding box center [1311, 178] width 183 height 28
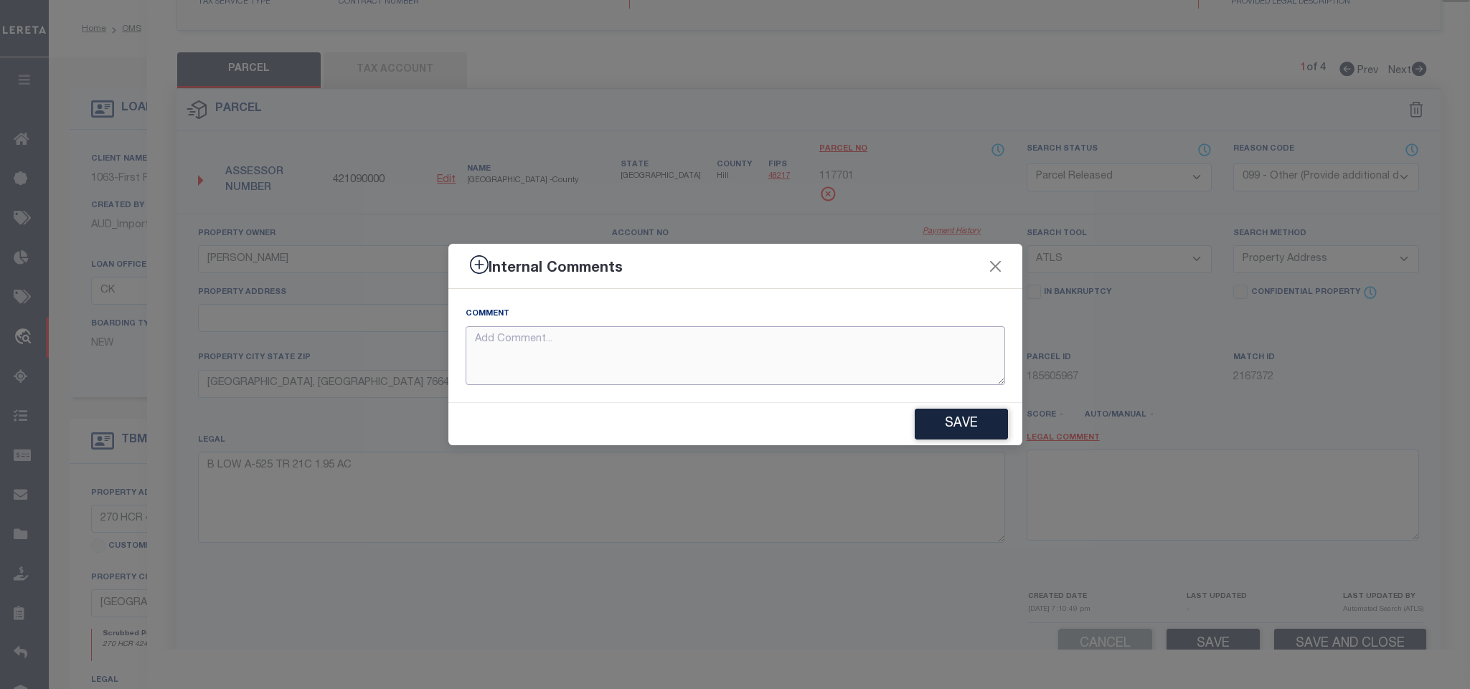
click at [889, 362] on textarea at bounding box center [736, 356] width 540 height 60
paste textarea "Parcel not needed"
click at [931, 435] on button "Save" at bounding box center [961, 424] width 93 height 31
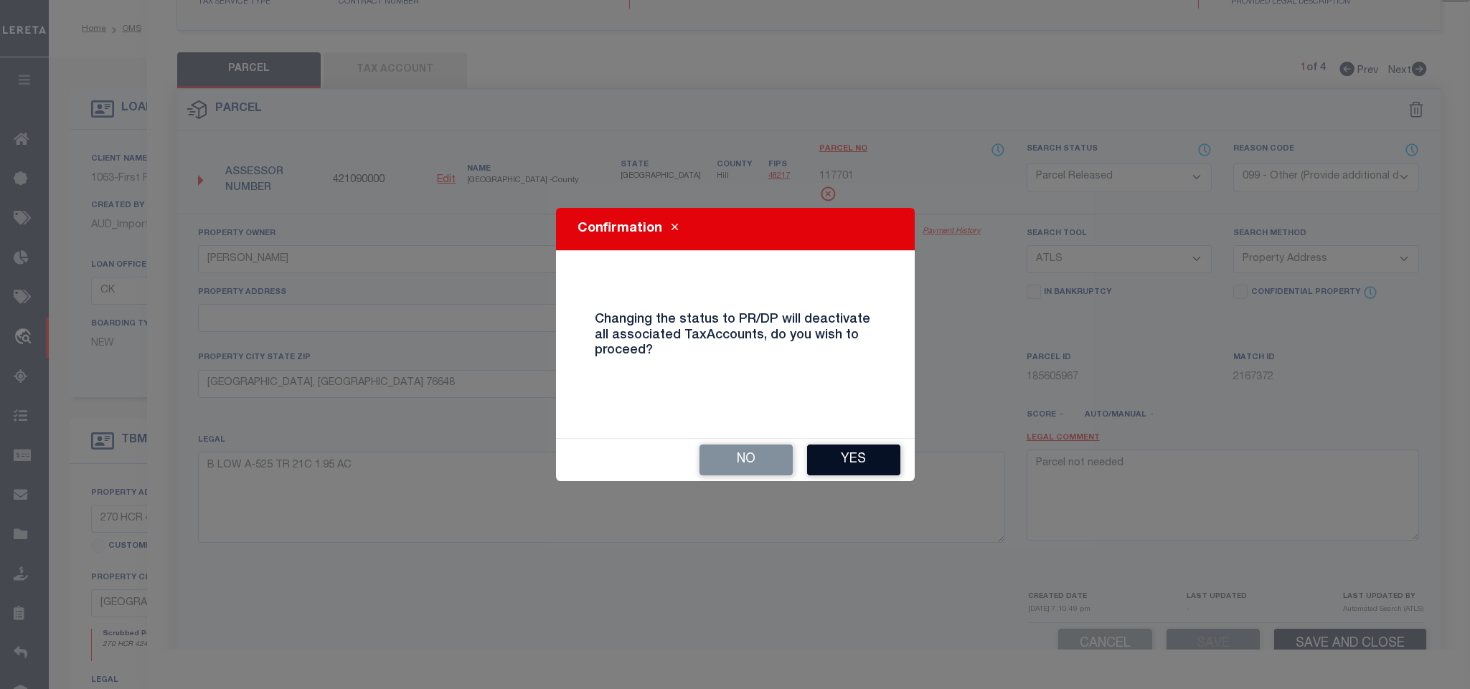
click at [833, 459] on button "Yes" at bounding box center [853, 460] width 93 height 31
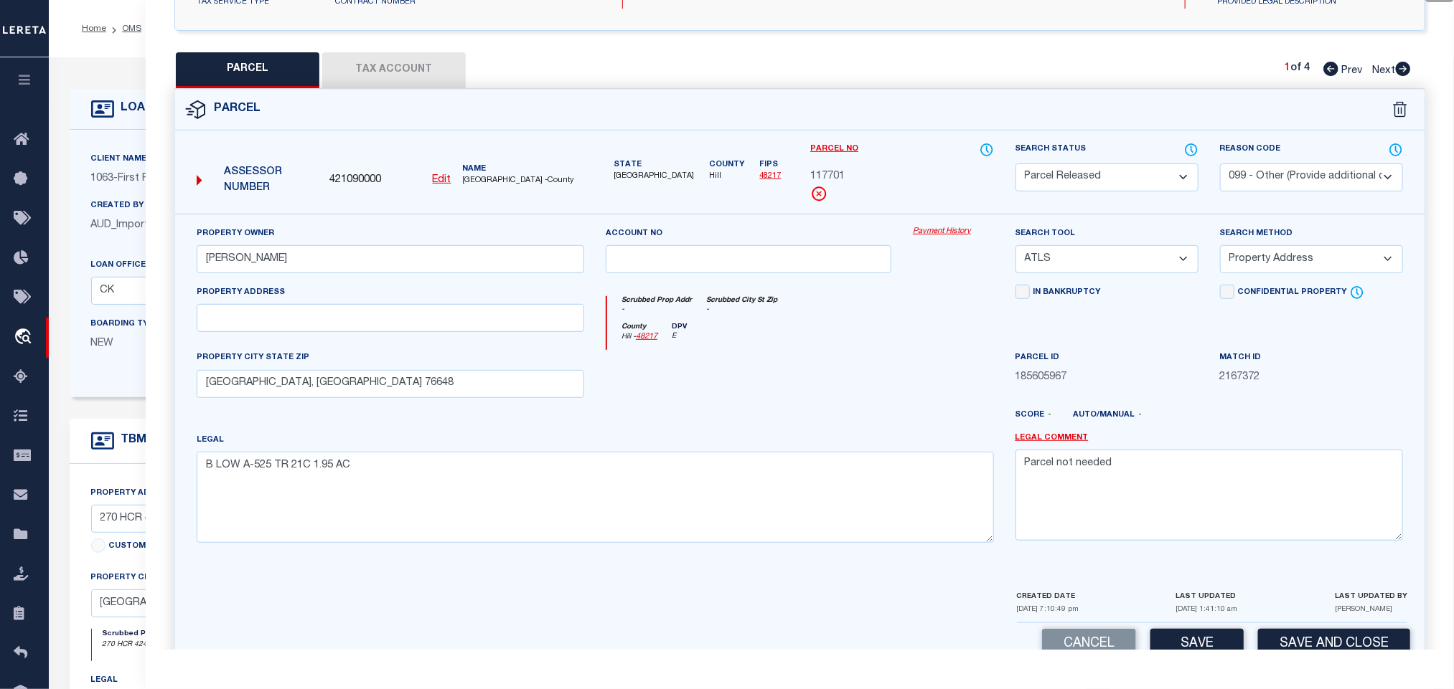
click at [1404, 71] on icon at bounding box center [1403, 69] width 16 height 14
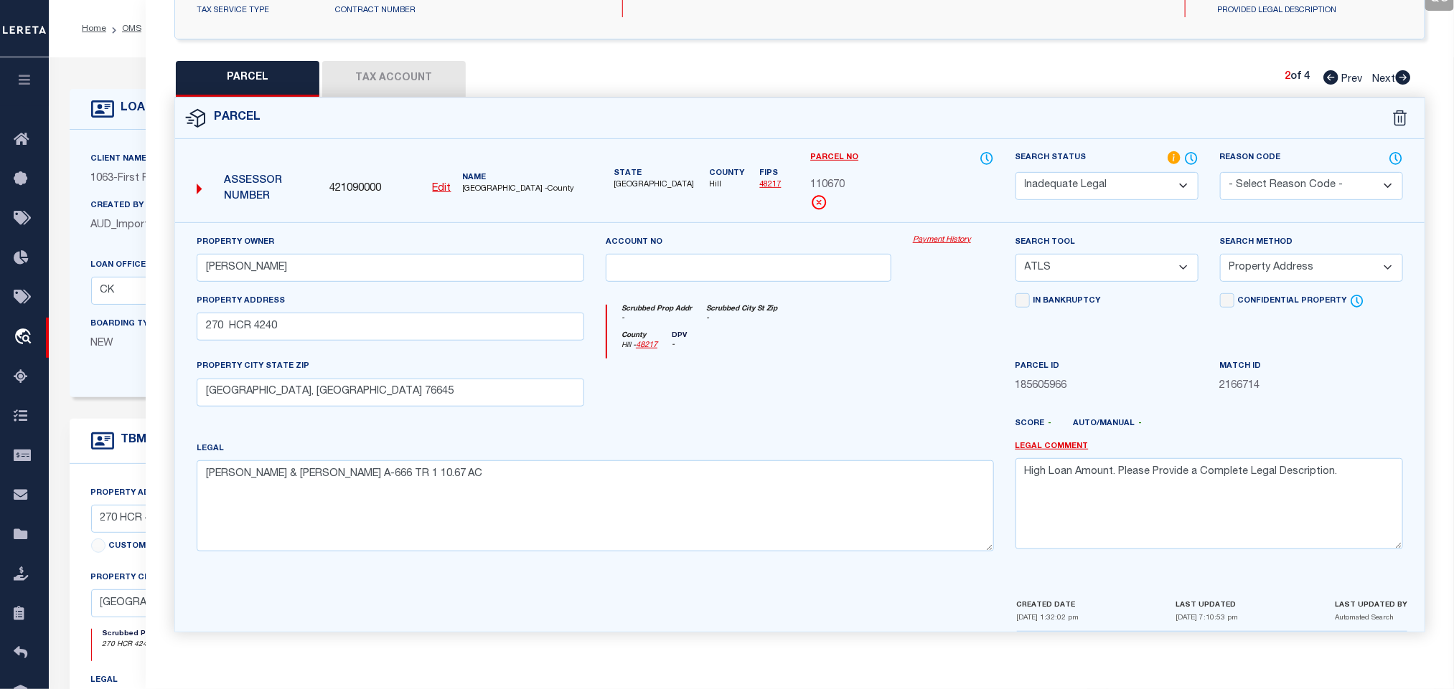
click at [1405, 76] on icon at bounding box center [1402, 77] width 15 height 14
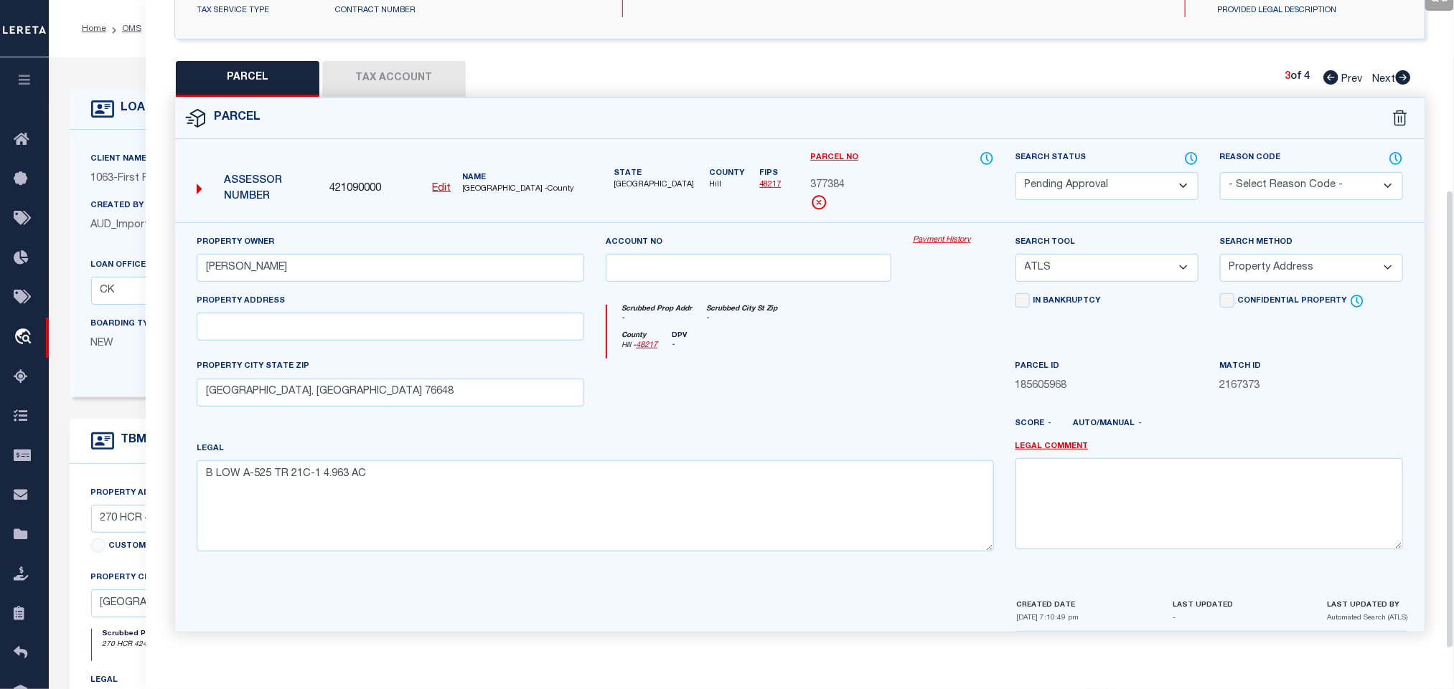
click at [1124, 183] on select "Automated Search Bad Parcel Complete Duplicate Parcel High Dollar Reporting In …" at bounding box center [1106, 186] width 183 height 28
click at [1141, 181] on select "Automated Search Bad Parcel Complete Duplicate Parcel High Dollar Reporting In …" at bounding box center [1106, 186] width 183 height 28
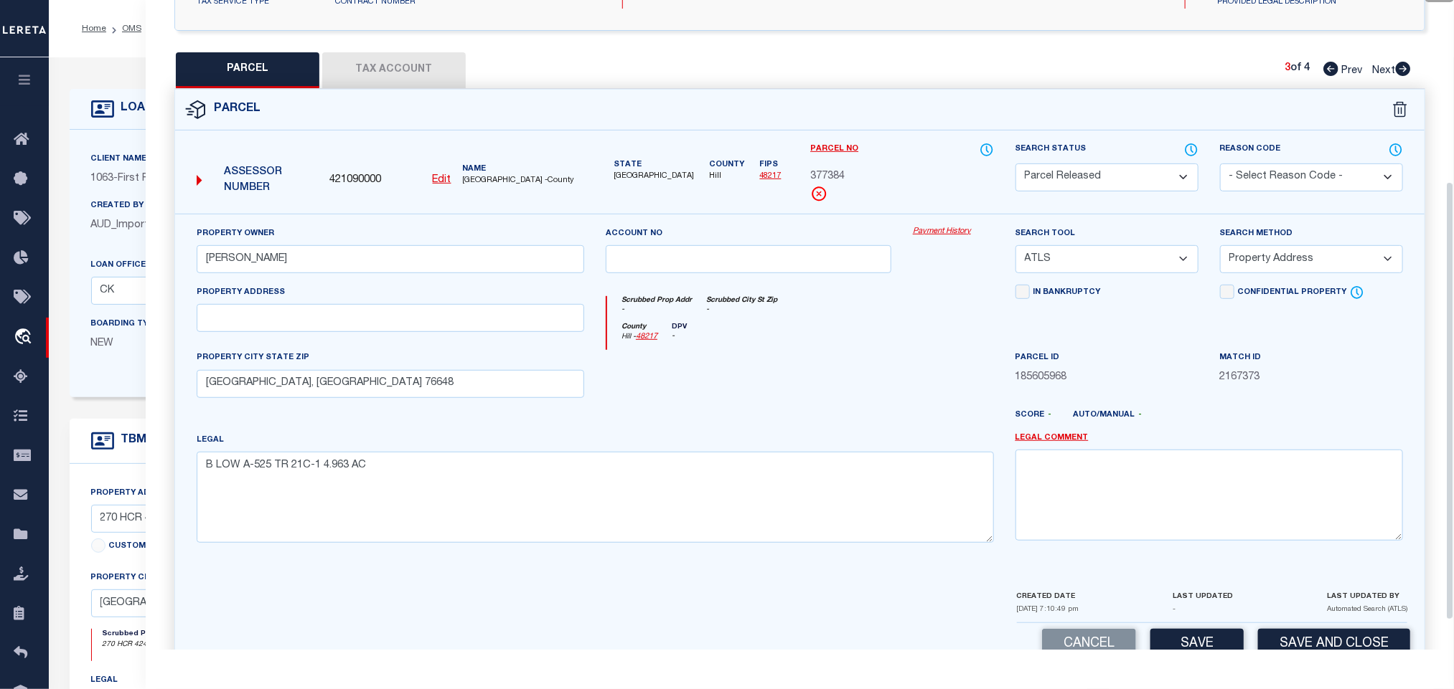
click at [1283, 179] on select "- Select Reason Code - 099 - Other (Provide additional detail) ACT - Agency Cha…" at bounding box center [1311, 178] width 183 height 28
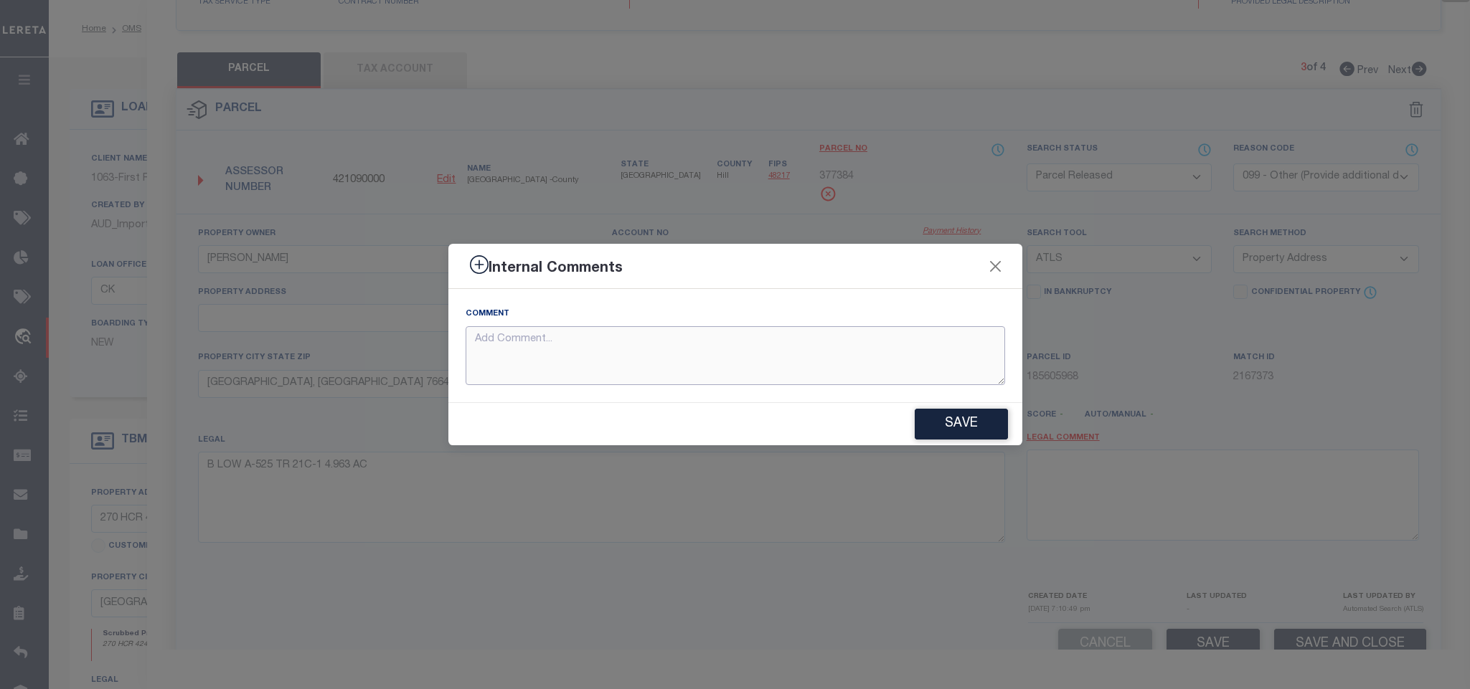
click at [950, 360] on textarea at bounding box center [736, 356] width 540 height 60
paste textarea "Parcel not needed"
click at [965, 418] on button "Save" at bounding box center [961, 424] width 93 height 31
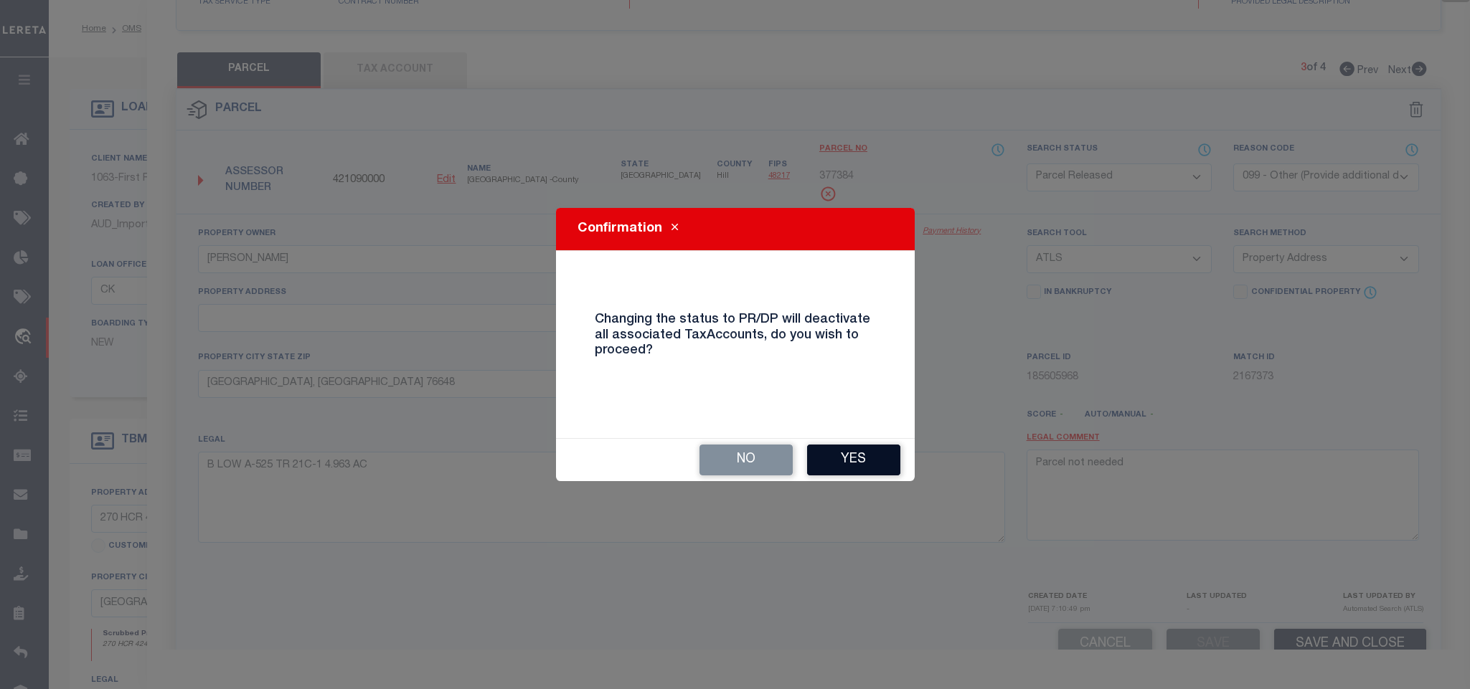
click at [860, 466] on button "Yes" at bounding box center [853, 460] width 93 height 31
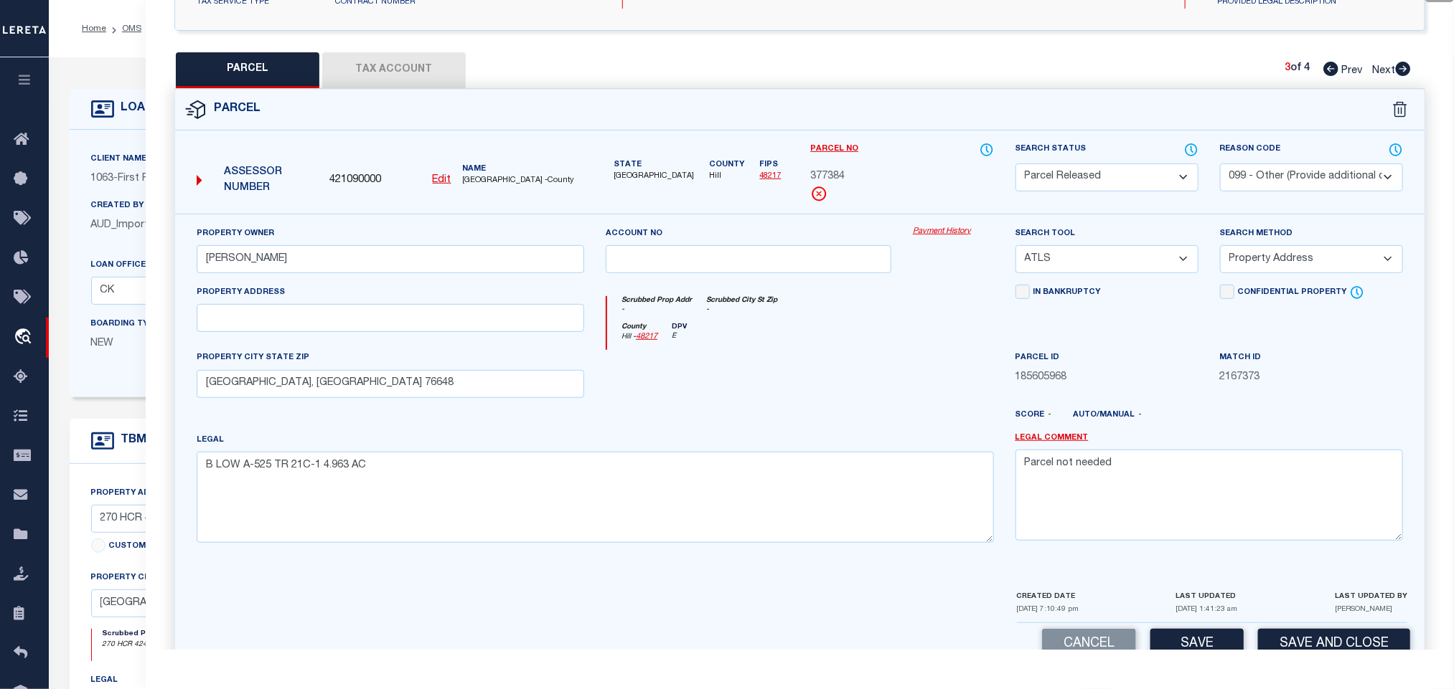
drag, startPoint x: 1401, startPoint y: 70, endPoint x: 1118, endPoint y: 173, distance: 301.6
click at [1401, 69] on icon at bounding box center [1402, 69] width 15 height 14
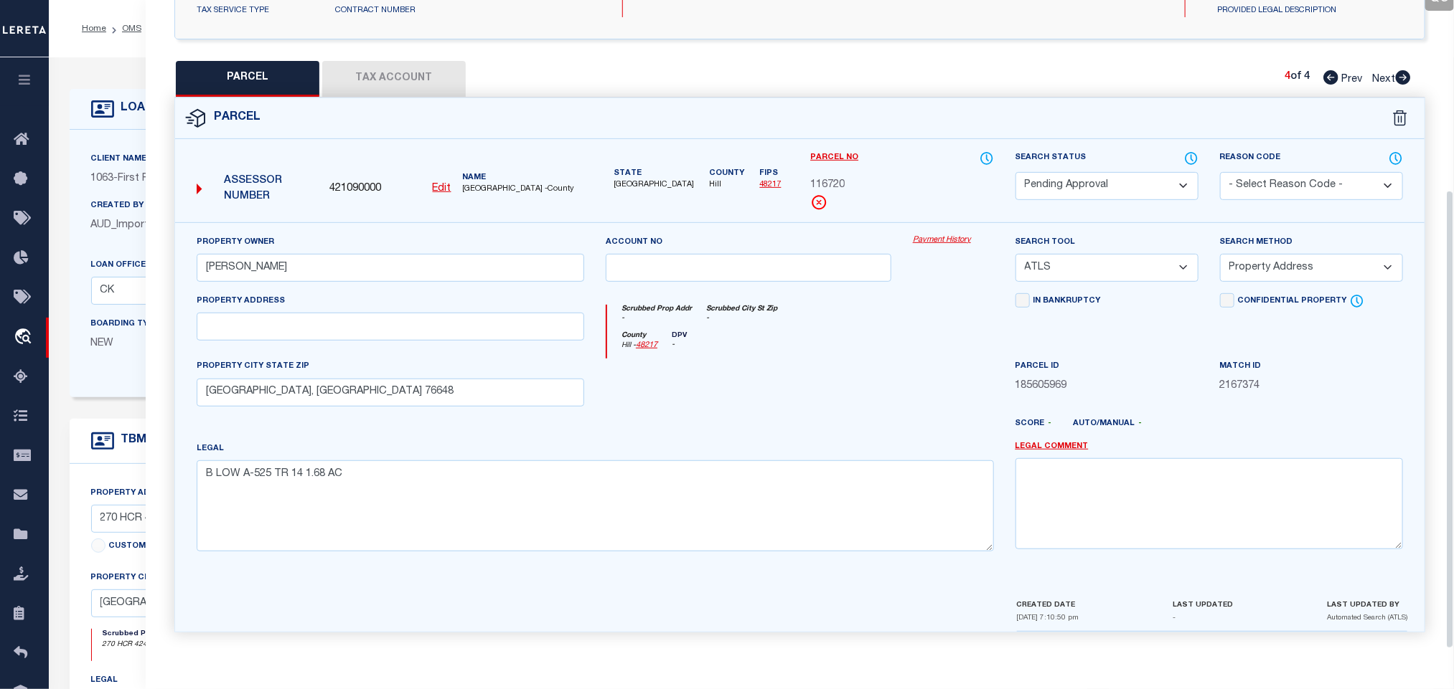
click at [1160, 185] on select "Automated Search Bad Parcel Complete Duplicate Parcel High Dollar Reporting In …" at bounding box center [1106, 186] width 183 height 28
drag, startPoint x: 1160, startPoint y: 185, endPoint x: 1249, endPoint y: 173, distance: 89.8
click at [1160, 185] on select "Automated Search Bad Parcel Complete Duplicate Parcel High Dollar Reporting In …" at bounding box center [1106, 186] width 183 height 28
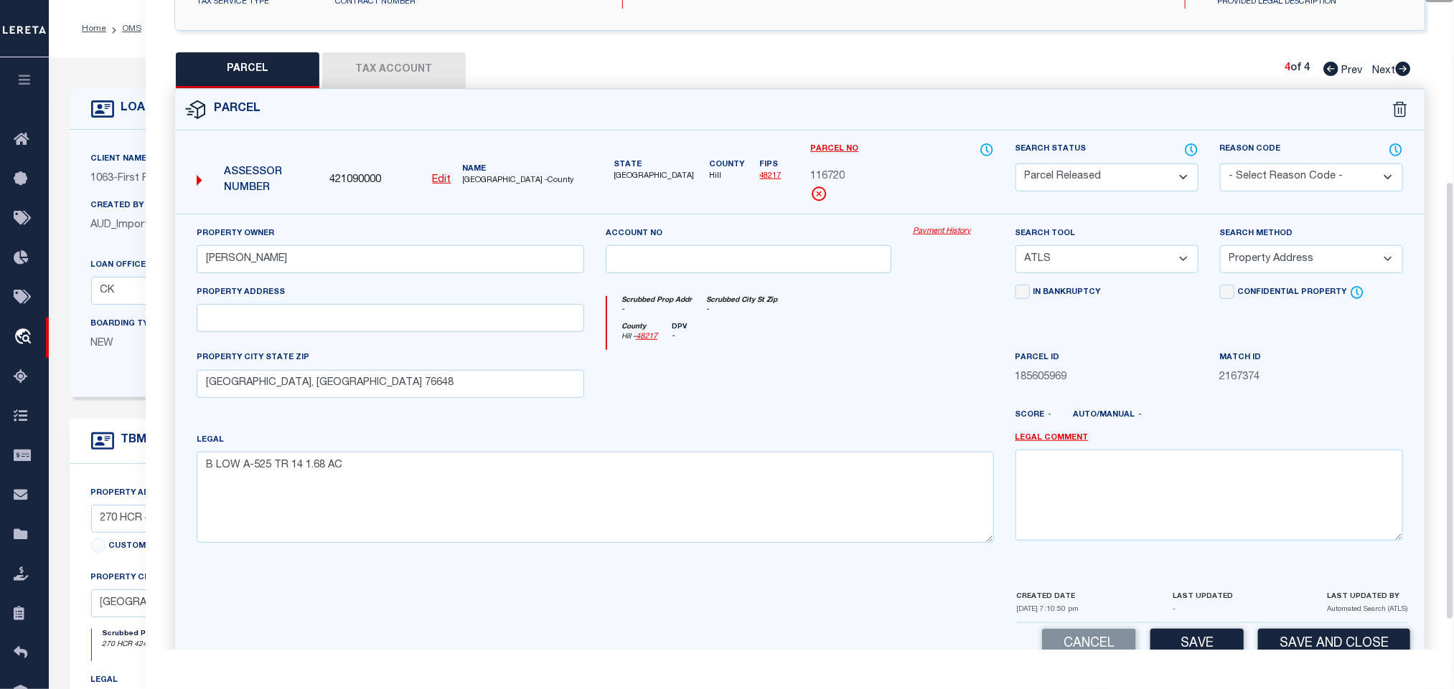
click at [1249, 173] on select "- Select Reason Code - 099 - Other (Provide additional detail) ACT - Agency Cha…" at bounding box center [1311, 178] width 183 height 28
click at [1253, 174] on select "- Select Reason Code - 099 - Other (Provide additional detail) ACT - Agency Cha…" at bounding box center [1311, 178] width 183 height 28
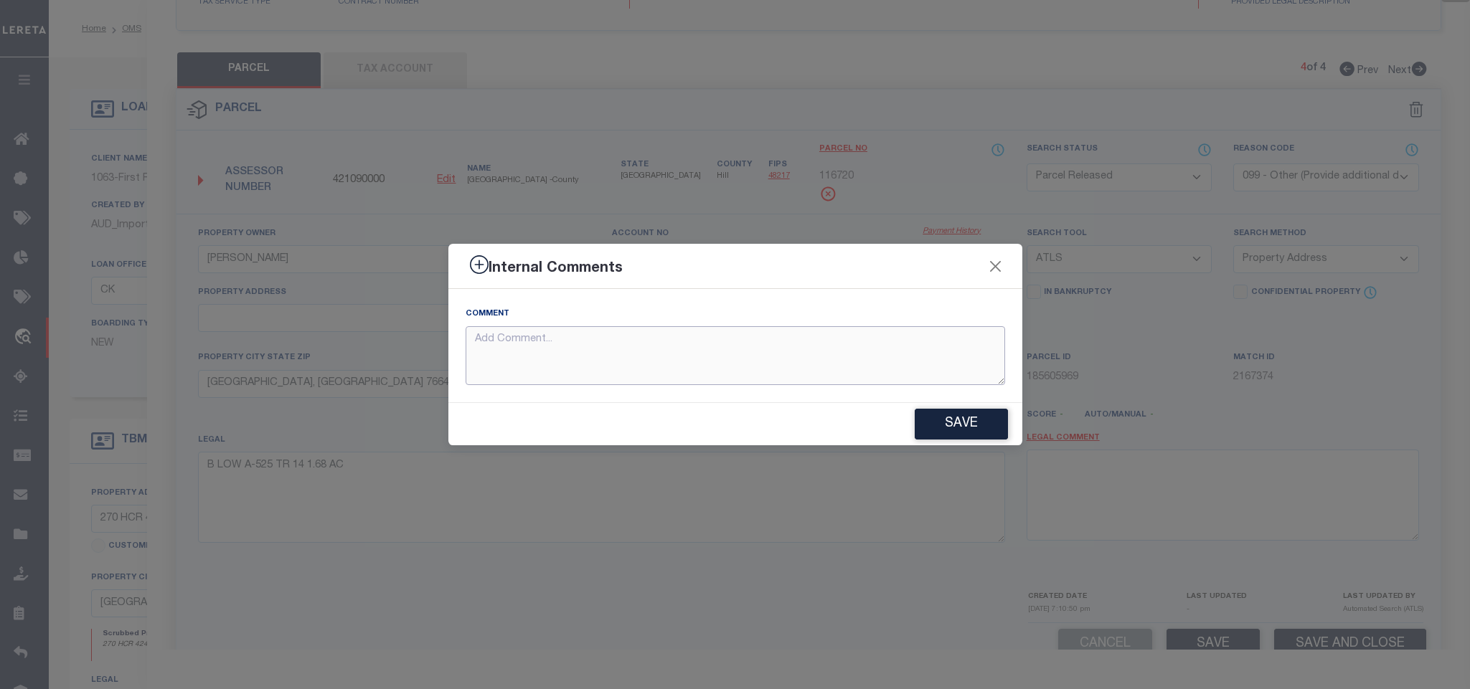
click at [896, 372] on textarea at bounding box center [736, 356] width 540 height 60
paste textarea "Parcel not needed"
click at [939, 433] on button "Save" at bounding box center [961, 424] width 93 height 31
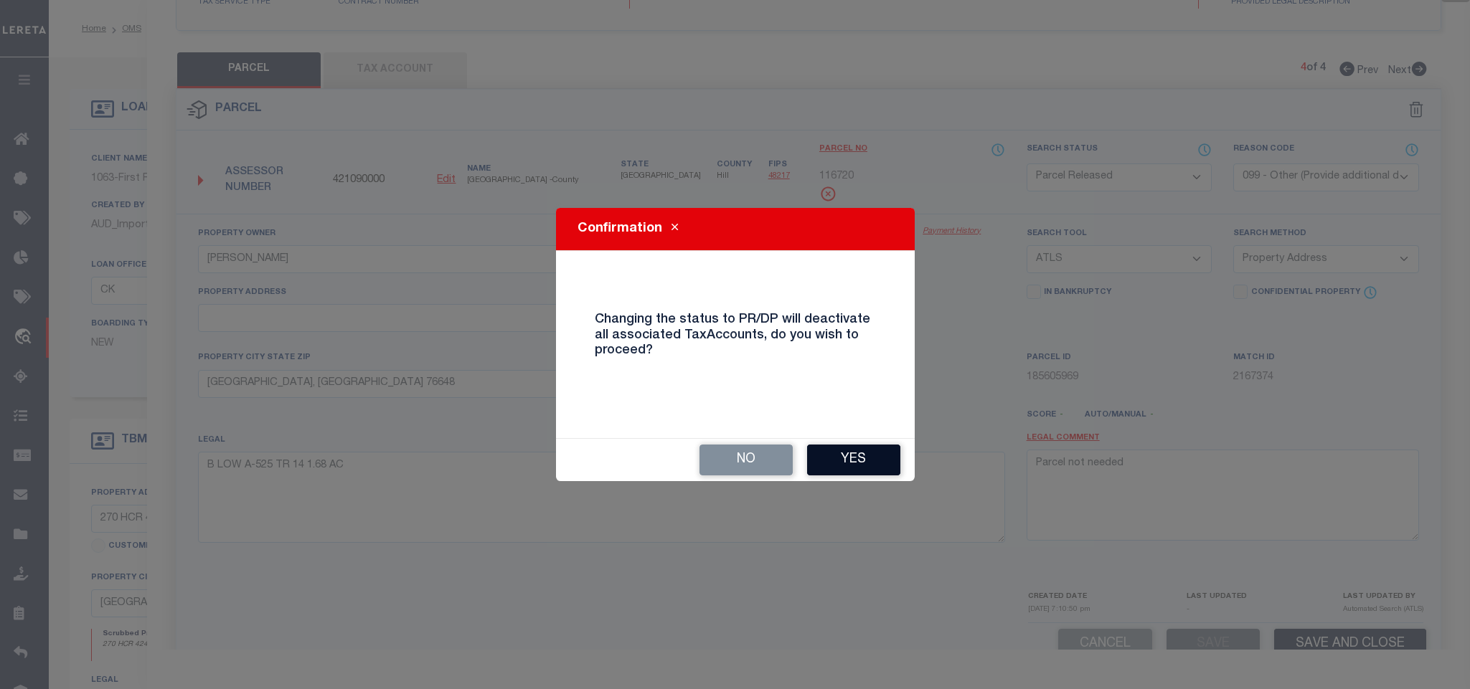
click at [847, 448] on button "Yes" at bounding box center [853, 460] width 93 height 31
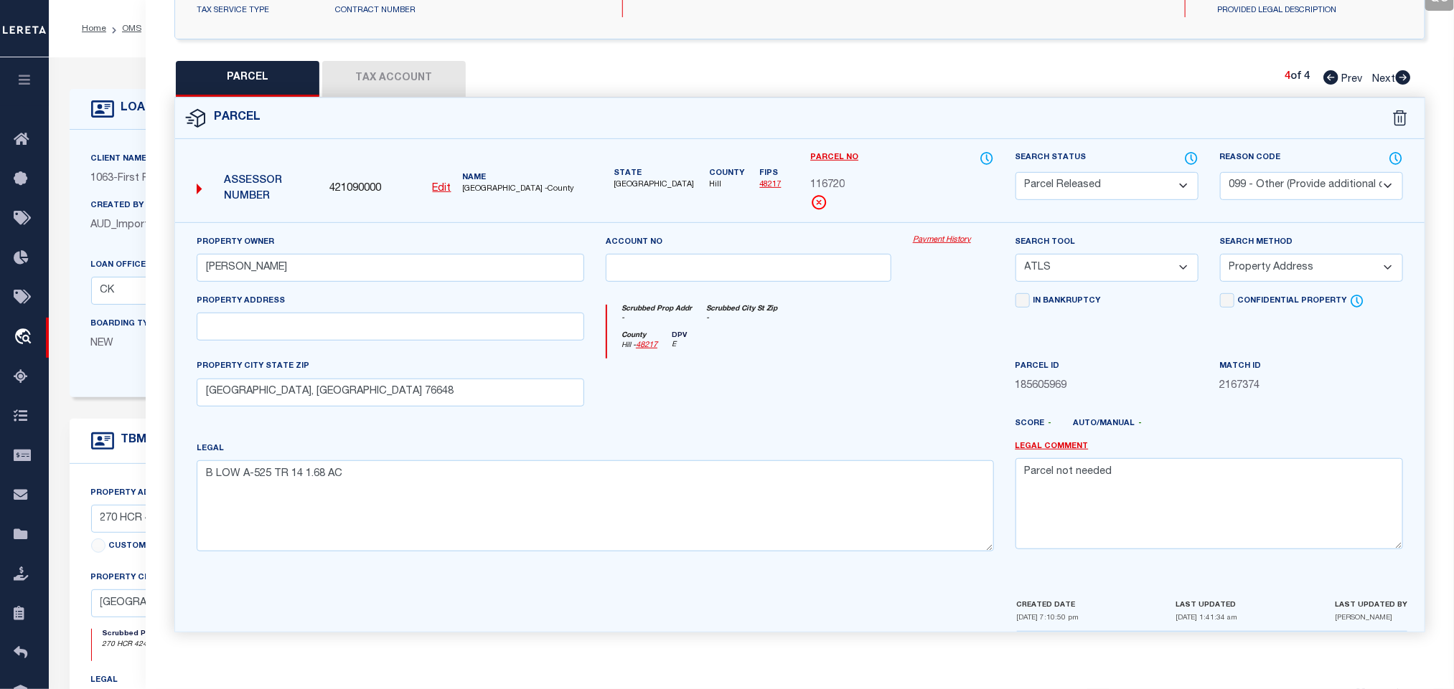
click at [110, 105] on icon at bounding box center [102, 109] width 23 height 23
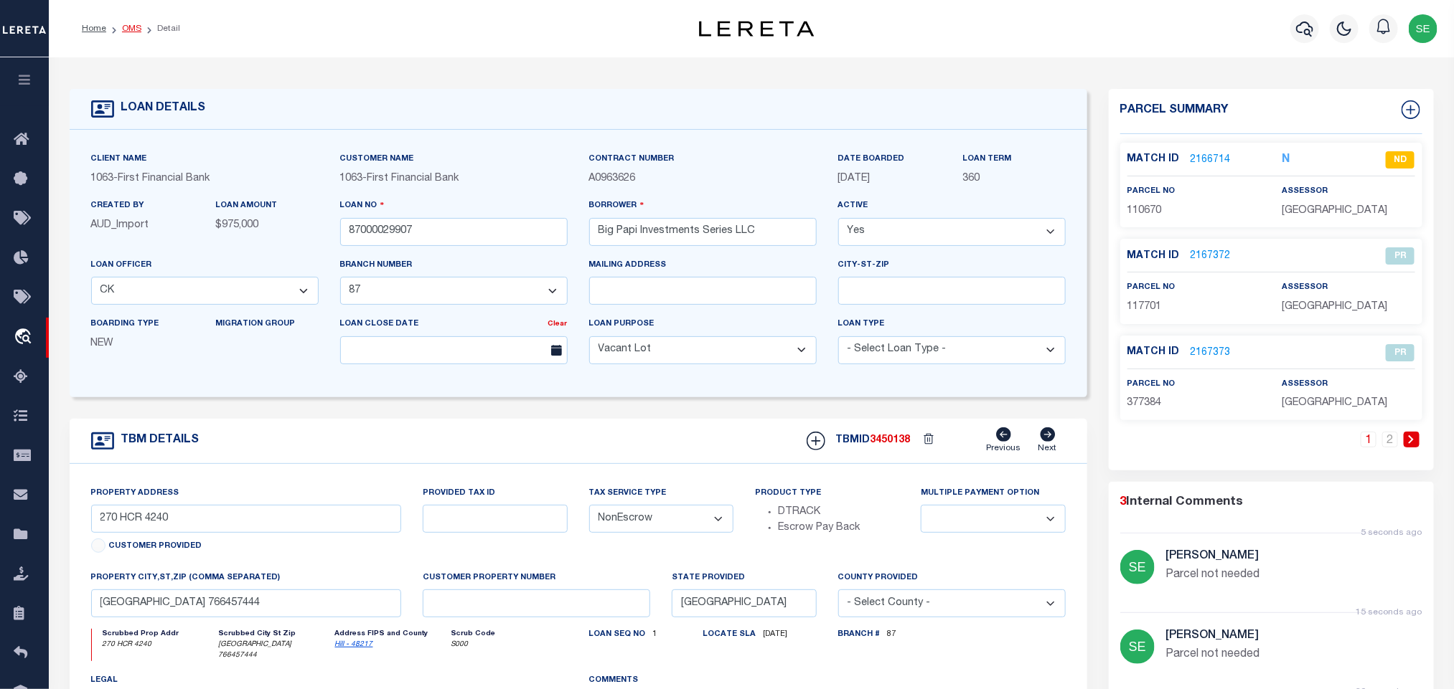
click at [125, 24] on link "OMS" at bounding box center [131, 28] width 19 height 9
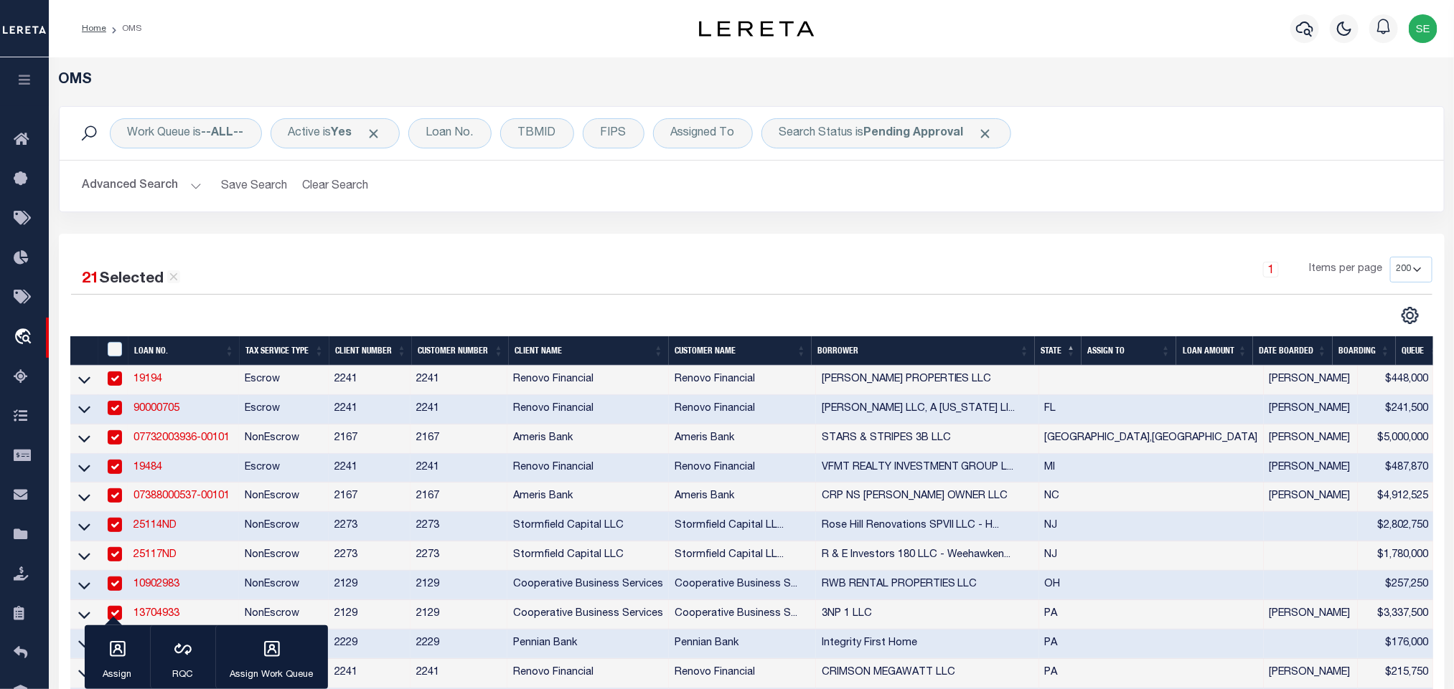
scroll to position [538, 0]
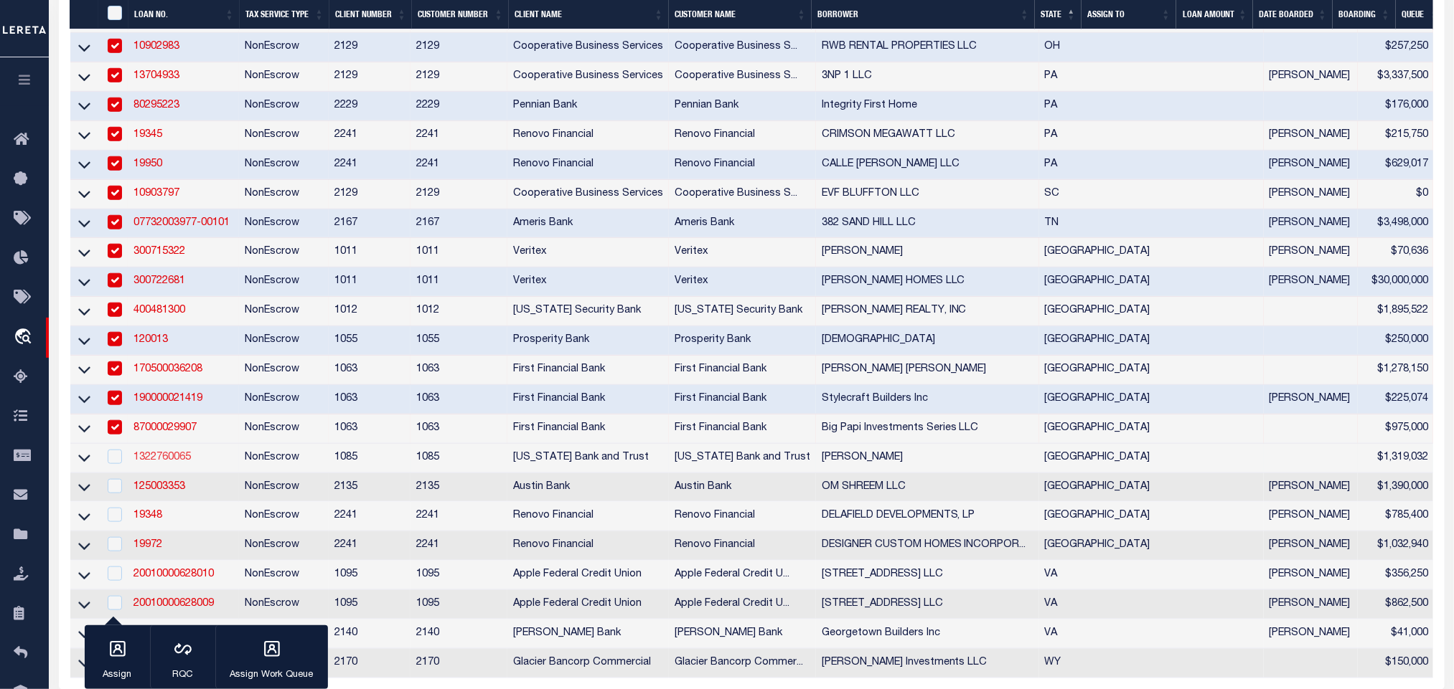
click at [166, 463] on link "1322760065" at bounding box center [161, 458] width 57 height 10
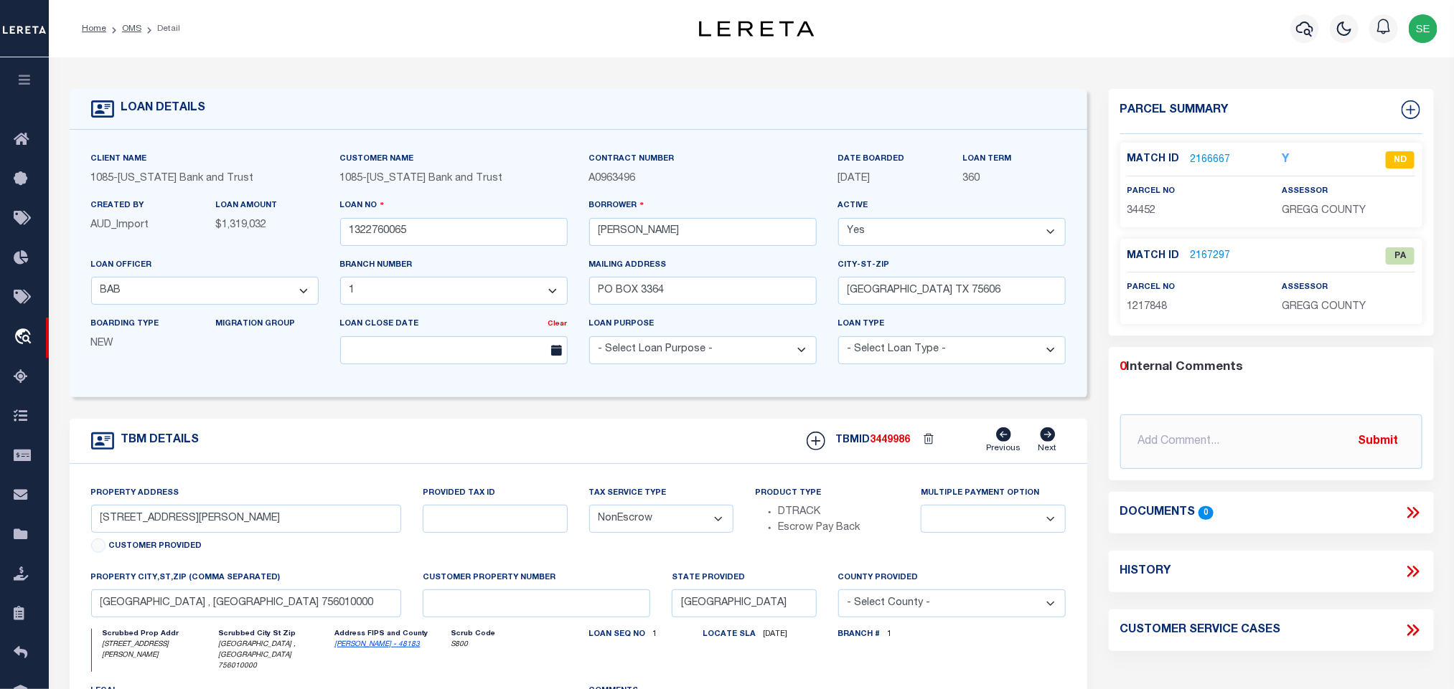
click at [1210, 245] on div "Match ID 2167297 PA parcel no 1217848 assessor" at bounding box center [1271, 281] width 302 height 85
click at [1212, 258] on link "2167297" at bounding box center [1210, 256] width 40 height 15
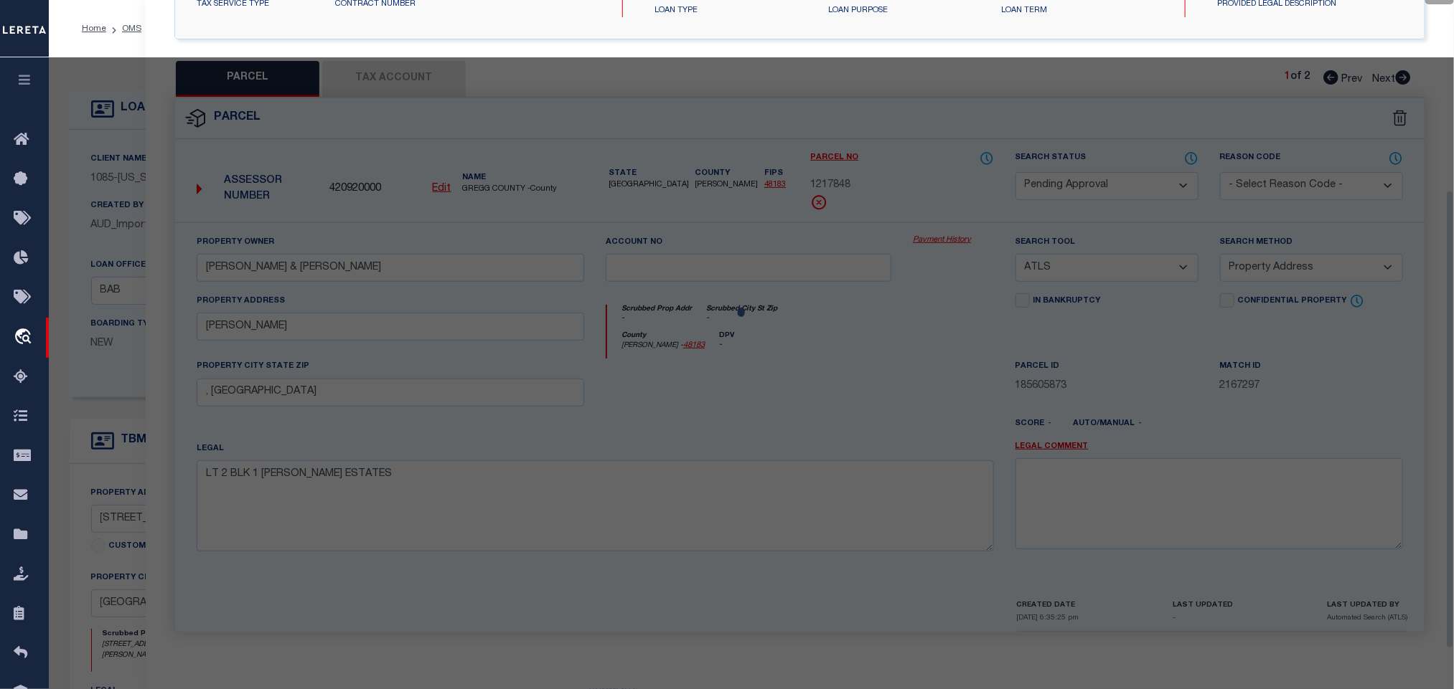
scroll to position [269, 0]
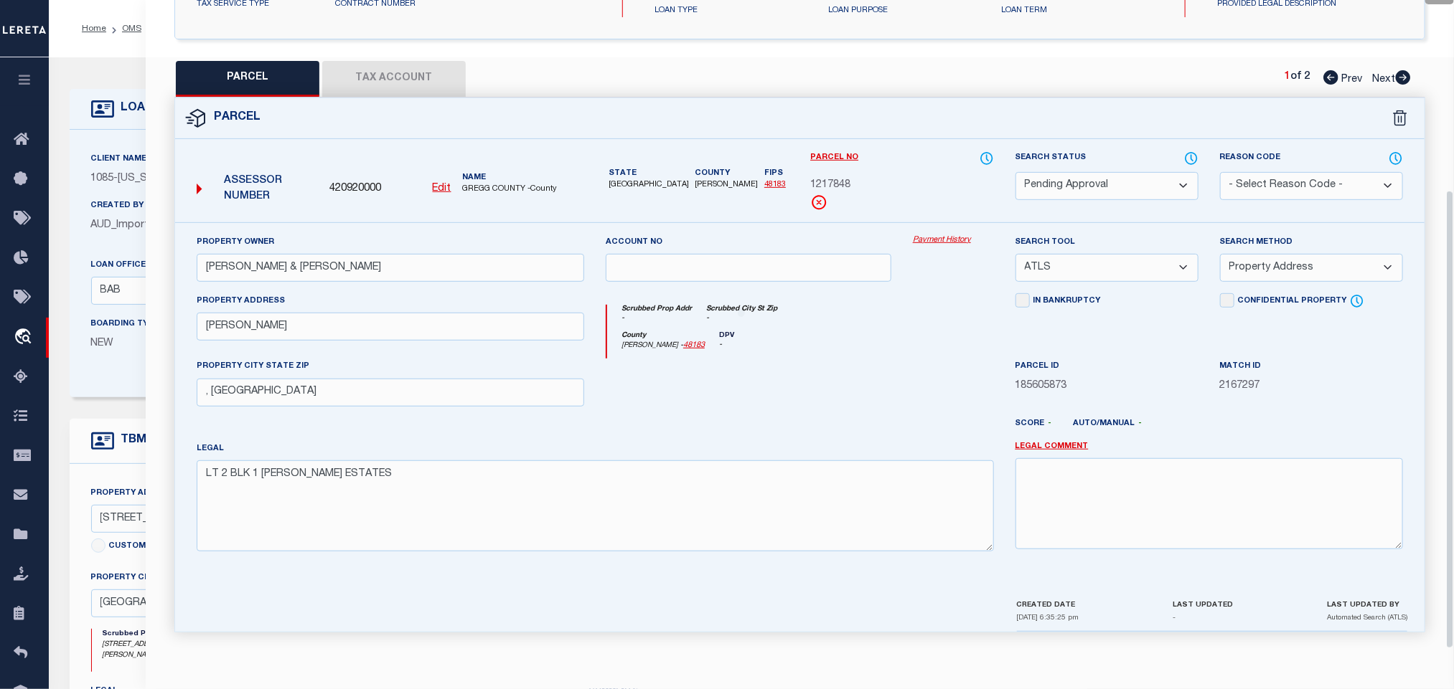
click at [1152, 184] on select "Automated Search Bad Parcel Complete Duplicate Parcel High Dollar Reporting In …" at bounding box center [1106, 186] width 183 height 28
drag, startPoint x: 1152, startPoint y: 184, endPoint x: 1233, endPoint y: 181, distance: 81.1
click at [1152, 184] on select "Automated Search Bad Parcel Complete Duplicate Parcel High Dollar Reporting In …" at bounding box center [1106, 186] width 183 height 28
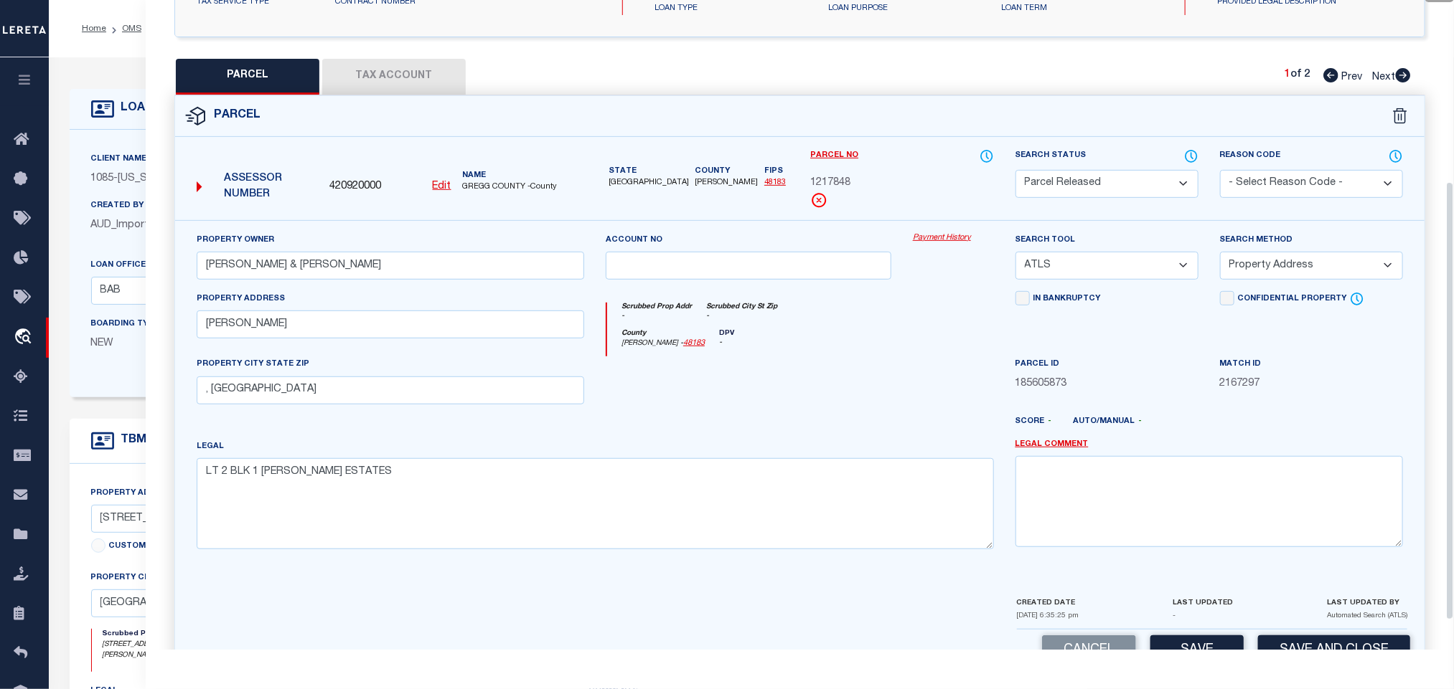
click at [1233, 181] on select "- Select Reason Code - 099 - Other (Provide additional detail) ACT - Agency Cha…" at bounding box center [1311, 184] width 183 height 28
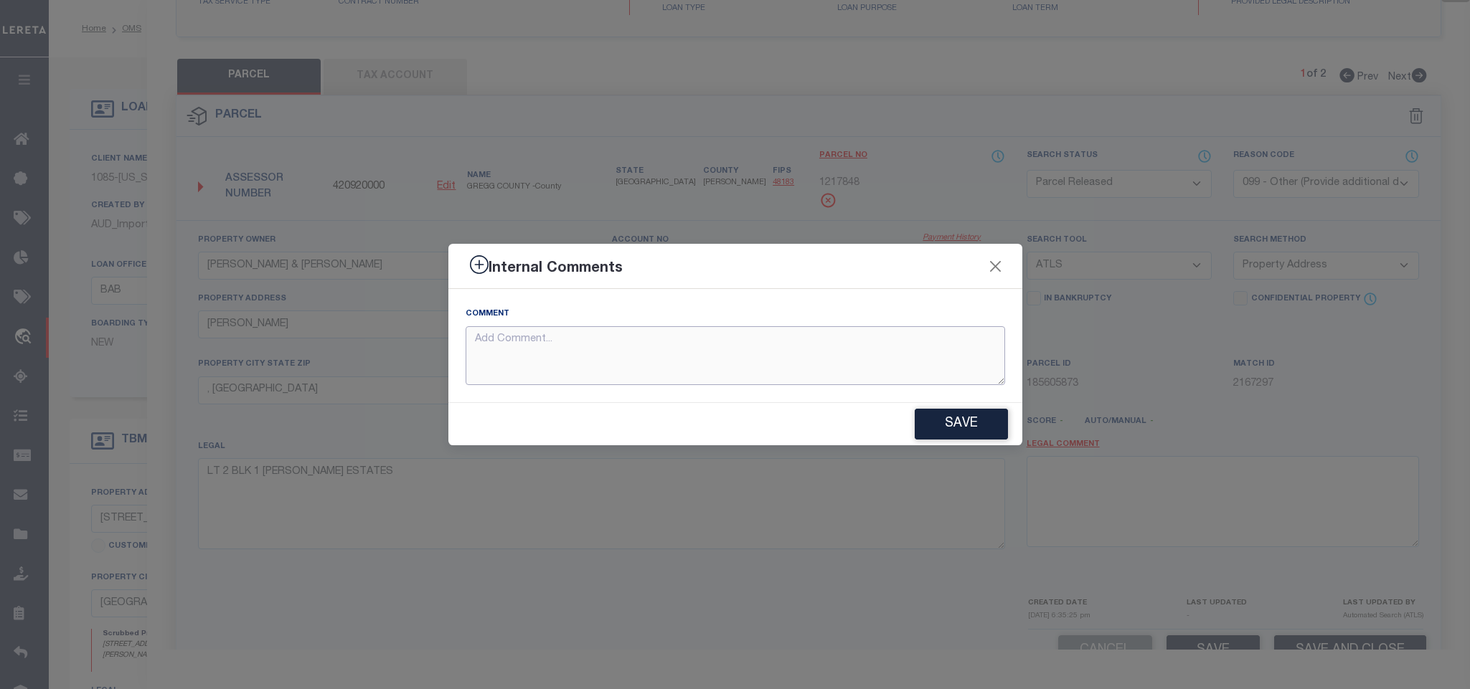
click at [895, 384] on textarea at bounding box center [736, 356] width 540 height 60
click at [907, 369] on textarea at bounding box center [736, 356] width 540 height 60
paste textarea "Parcel not needed"
click at [945, 420] on button "Save" at bounding box center [961, 424] width 93 height 31
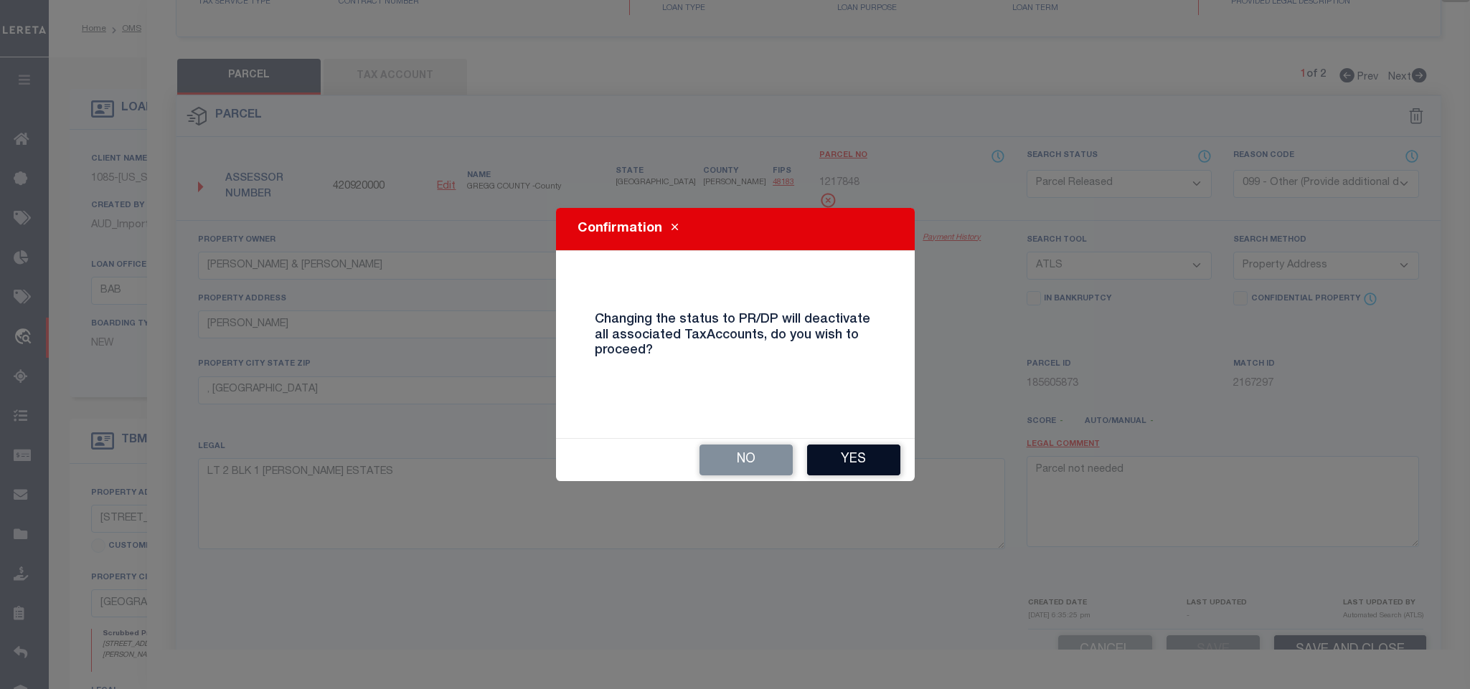
click at [860, 461] on button "Yes" at bounding box center [853, 460] width 93 height 31
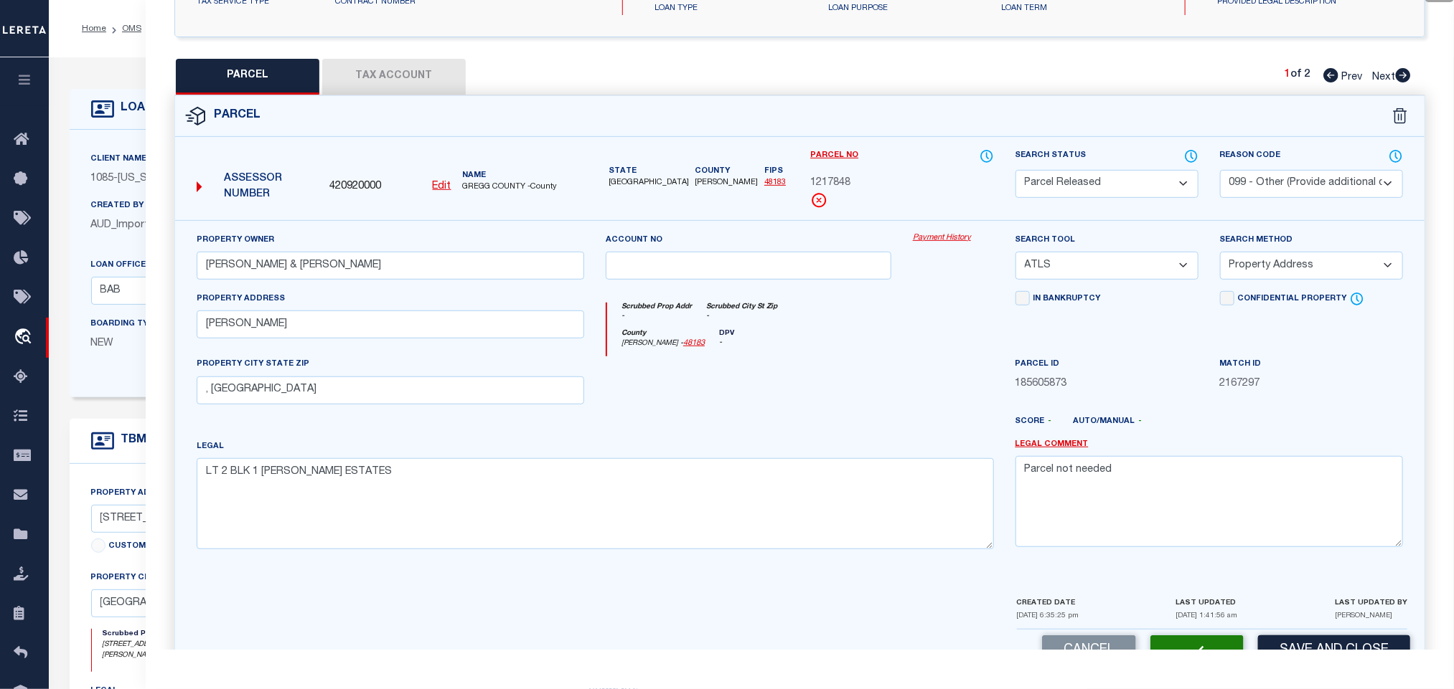
click at [136, 144] on div "Client Name 1085 - Texas Bank and Trust Customer Name 1085 - Texas Bank and Tru…" at bounding box center [578, 264] width 1017 height 268
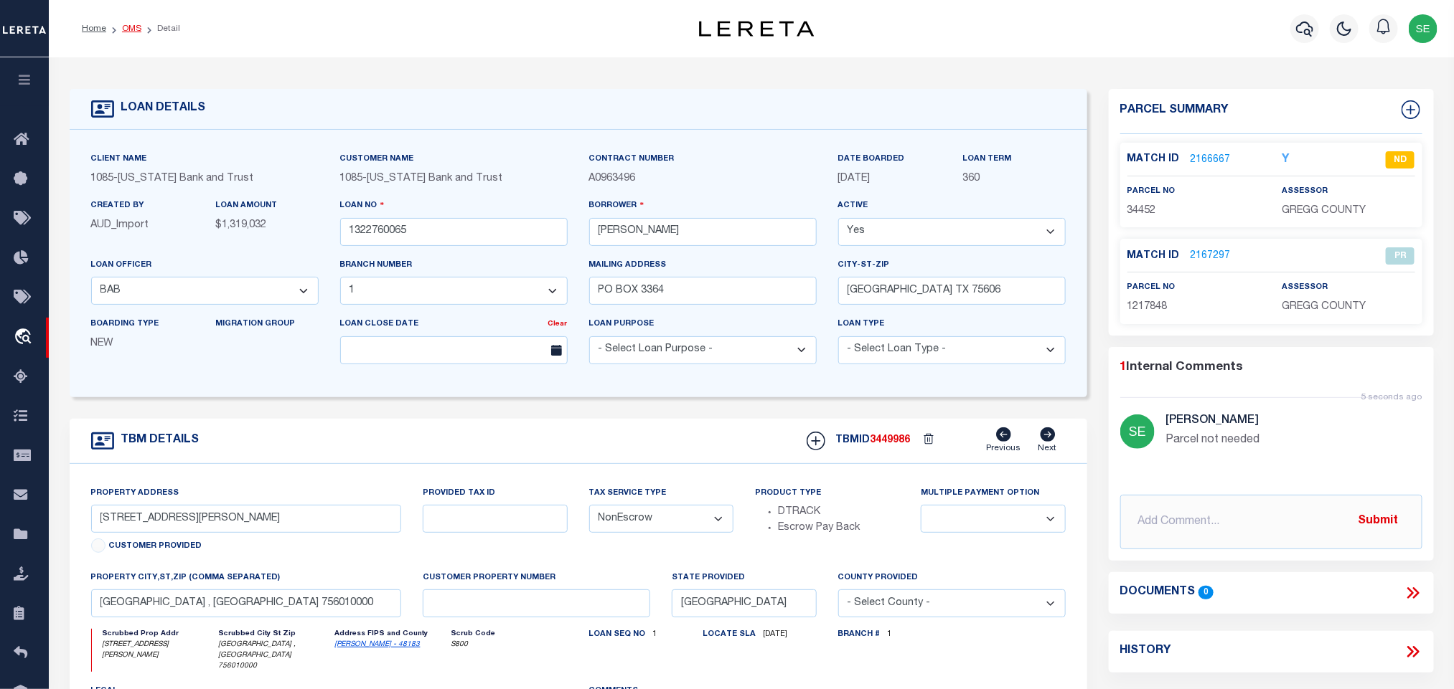
click at [128, 29] on link "OMS" at bounding box center [131, 28] width 19 height 9
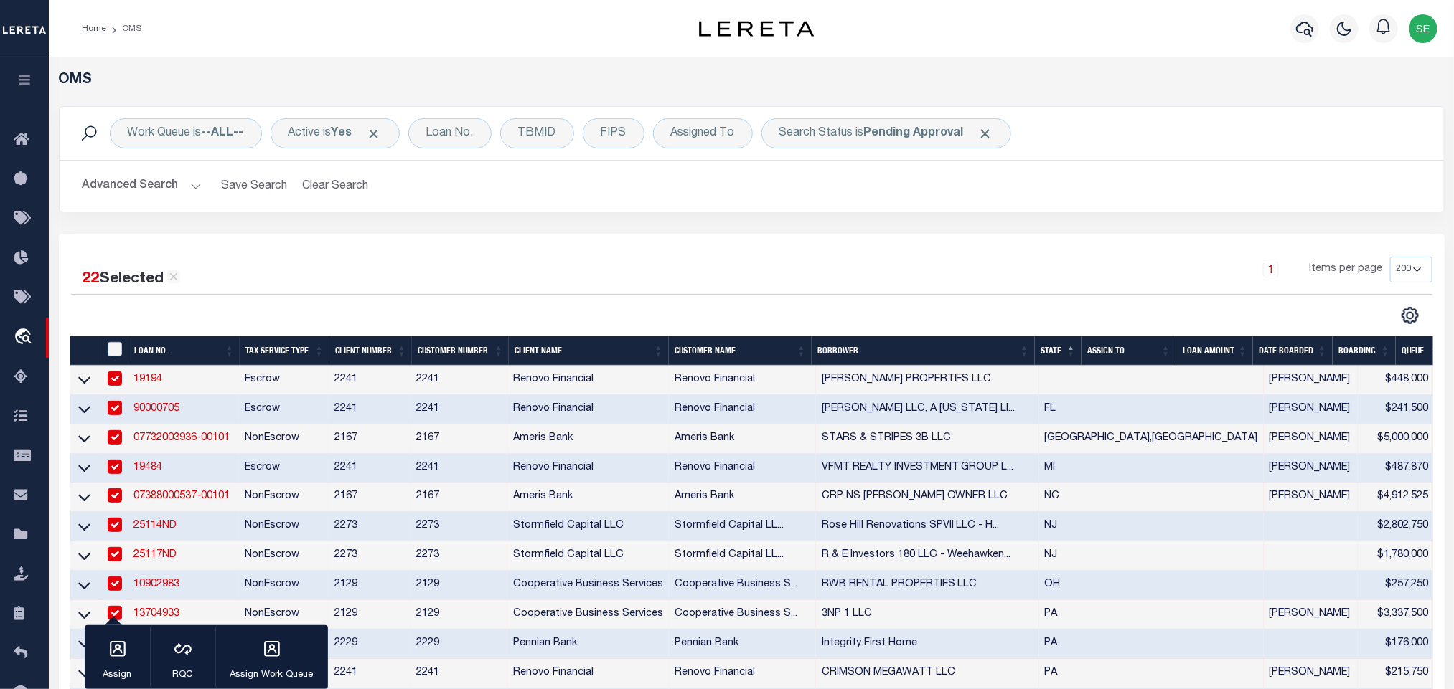
scroll to position [753, 0]
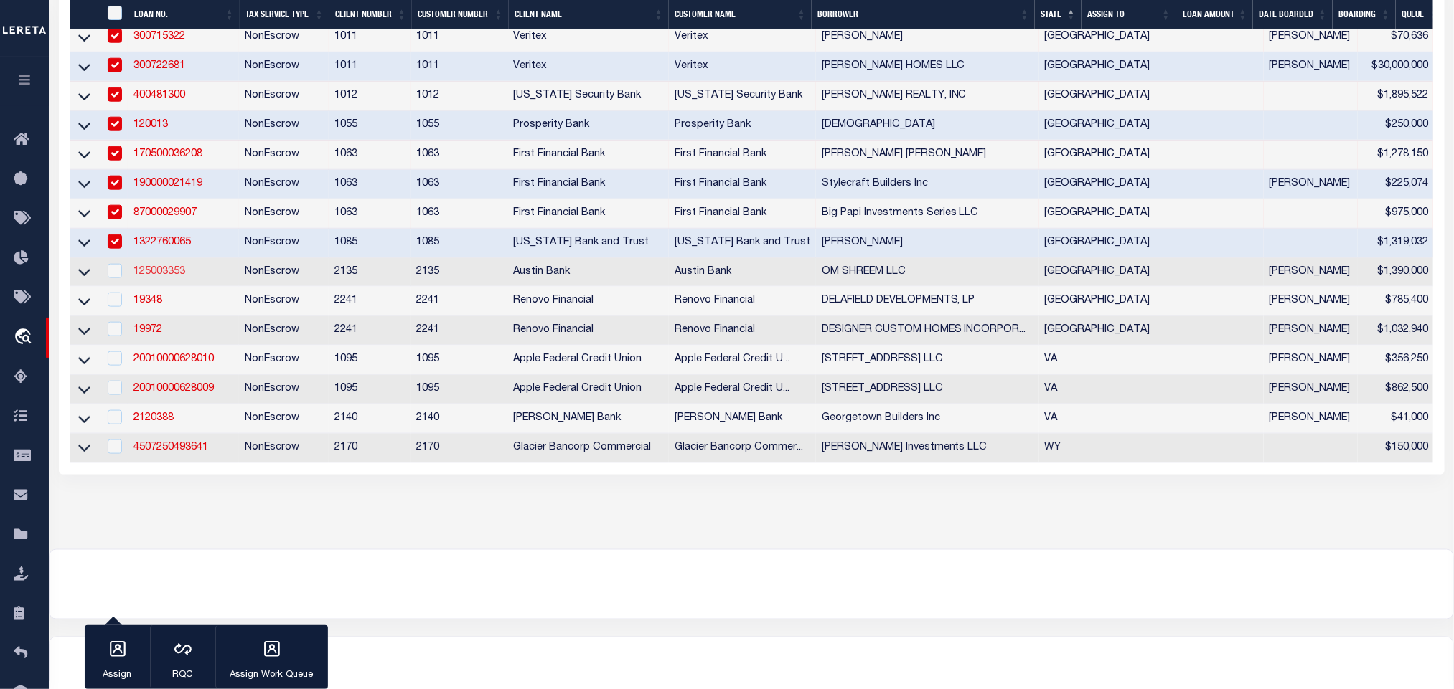
click at [158, 277] on link "125003353" at bounding box center [159, 272] width 52 height 10
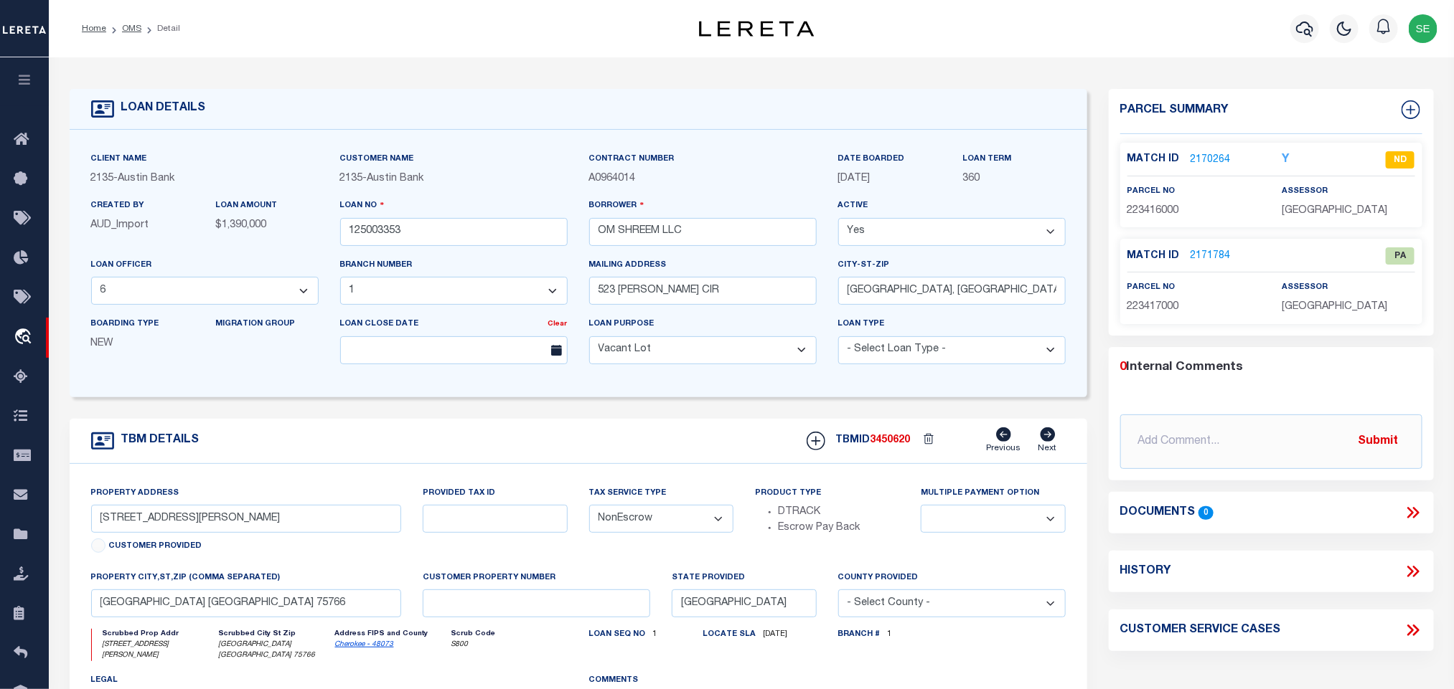
scroll to position [108, 0]
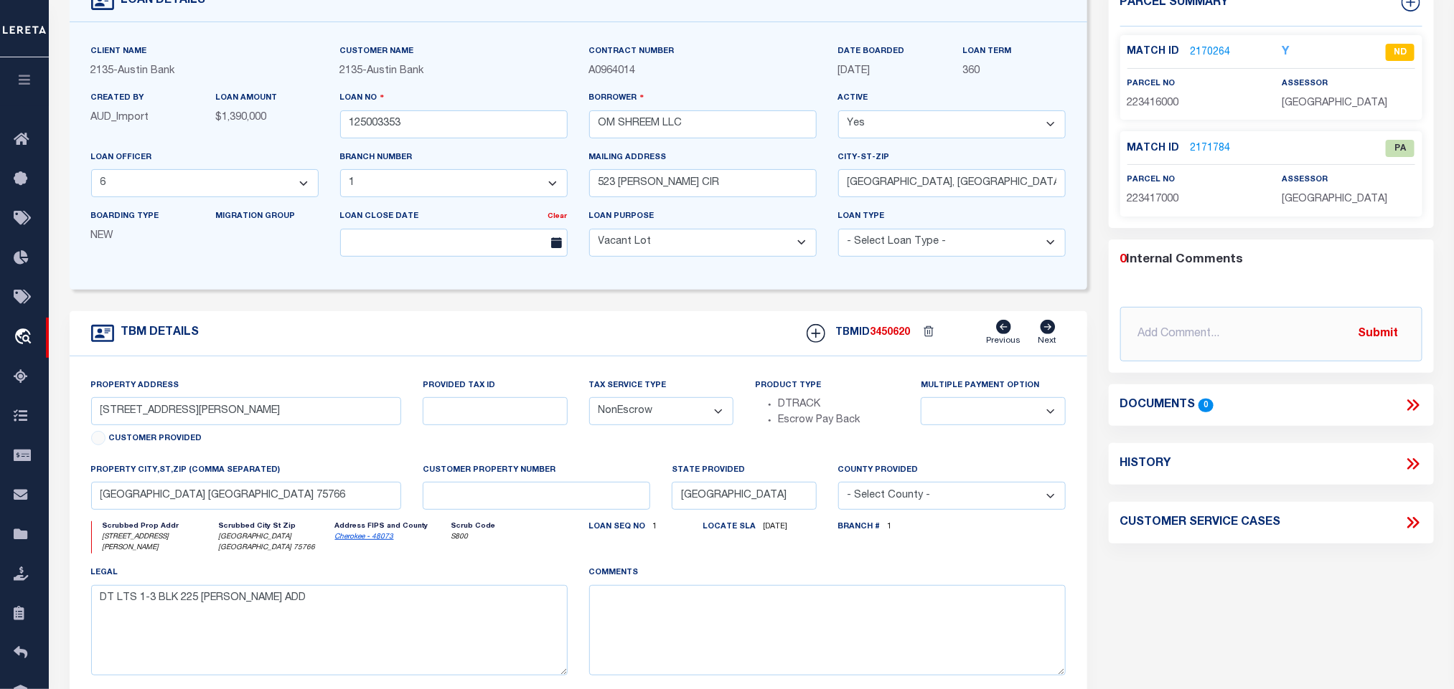
click at [362, 541] on link "Cherokee - 48073" at bounding box center [364, 537] width 59 height 7
click at [1212, 48] on link "2170264" at bounding box center [1210, 52] width 40 height 15
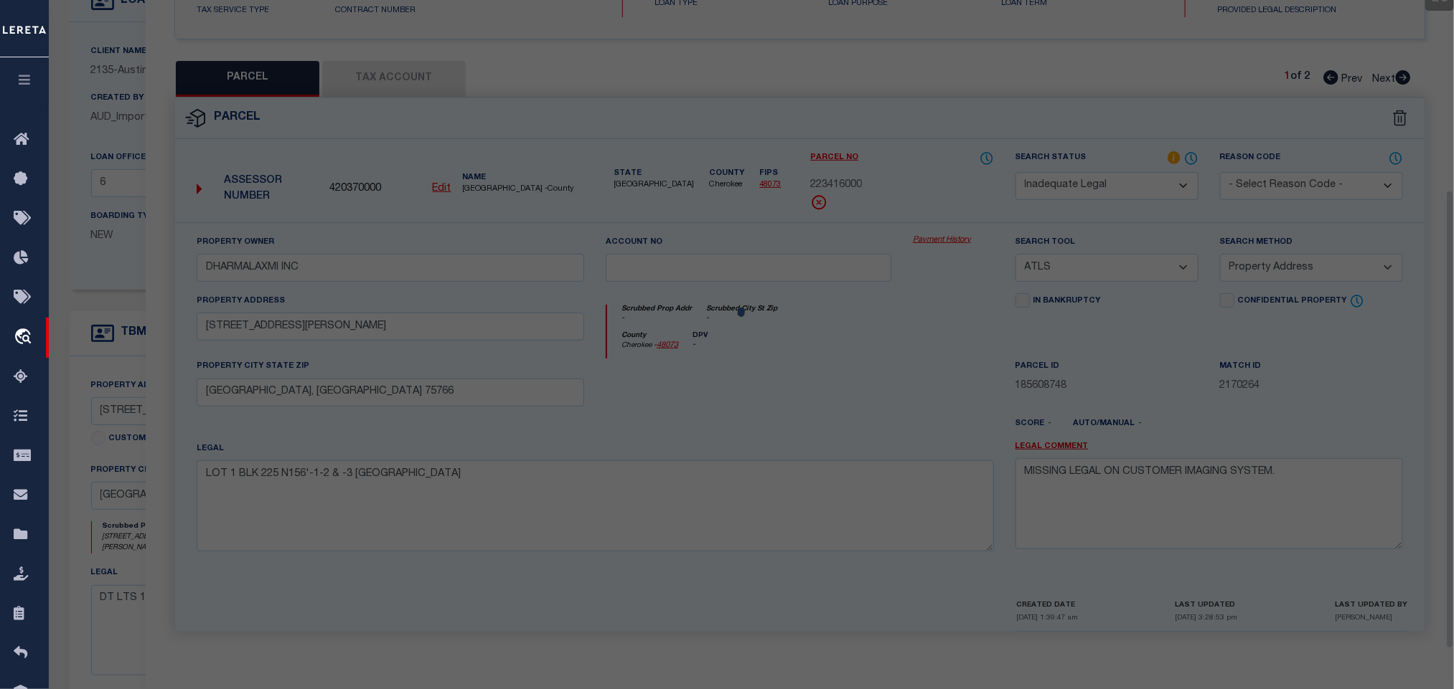
scroll to position [269, 0]
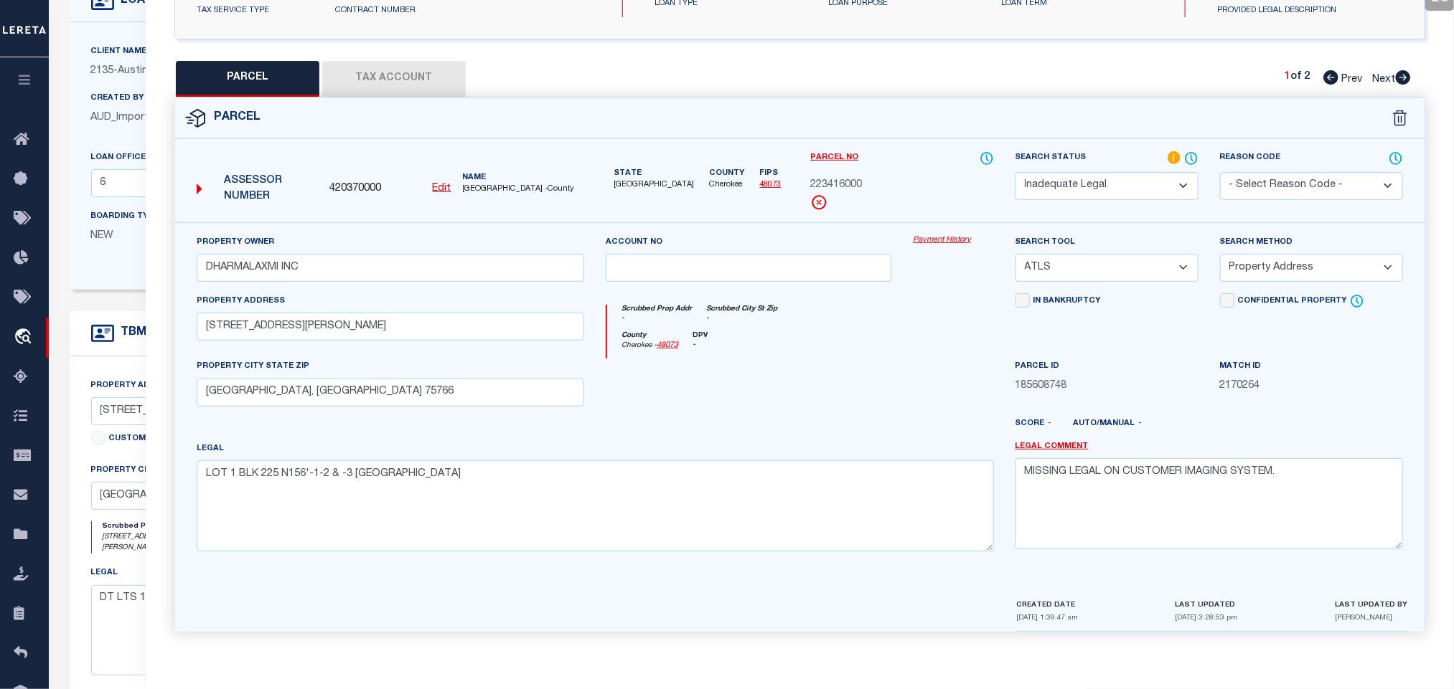
click at [123, 265] on div "Boarding Type NEW Migration Group" at bounding box center [204, 238] width 249 height 59
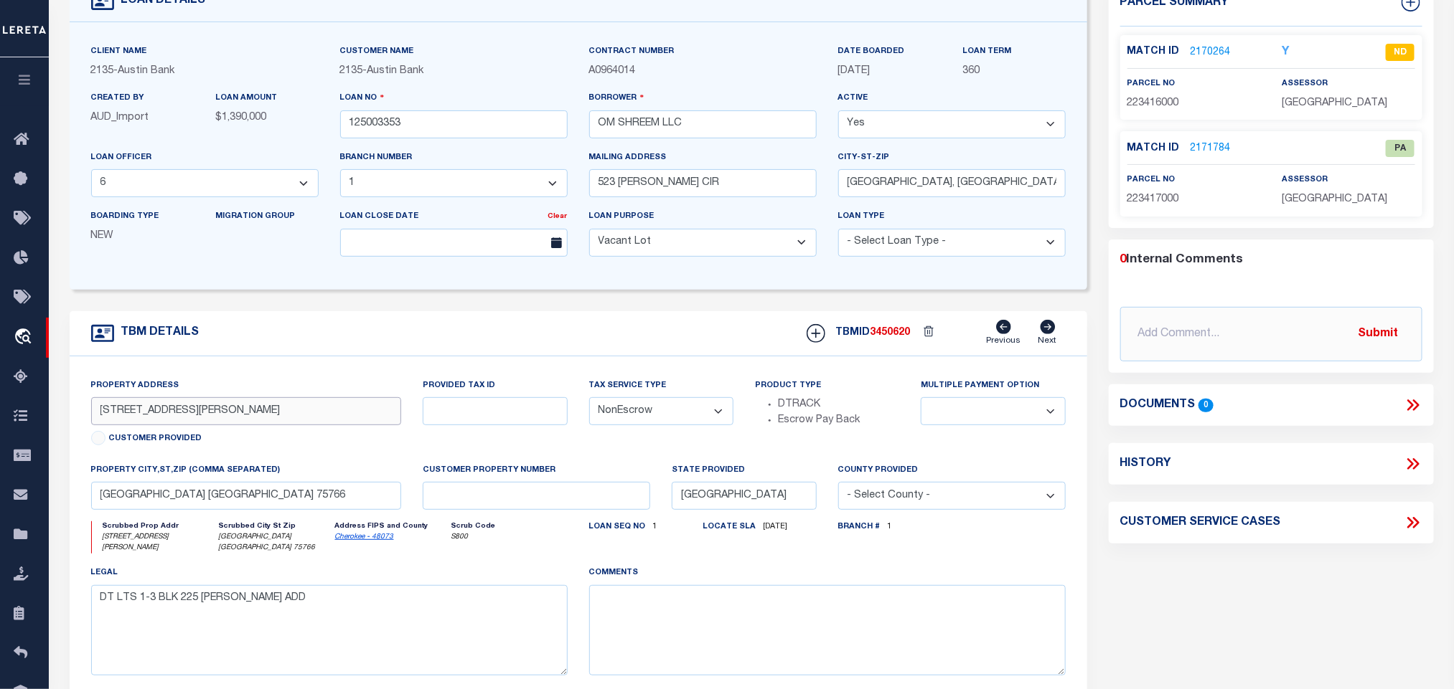
click at [166, 420] on input "1108 SOUTH JACKSON STREET" at bounding box center [246, 411] width 311 height 28
click at [192, 418] on input "1108 SOUTH JACKSON STREET" at bounding box center [246, 411] width 311 height 28
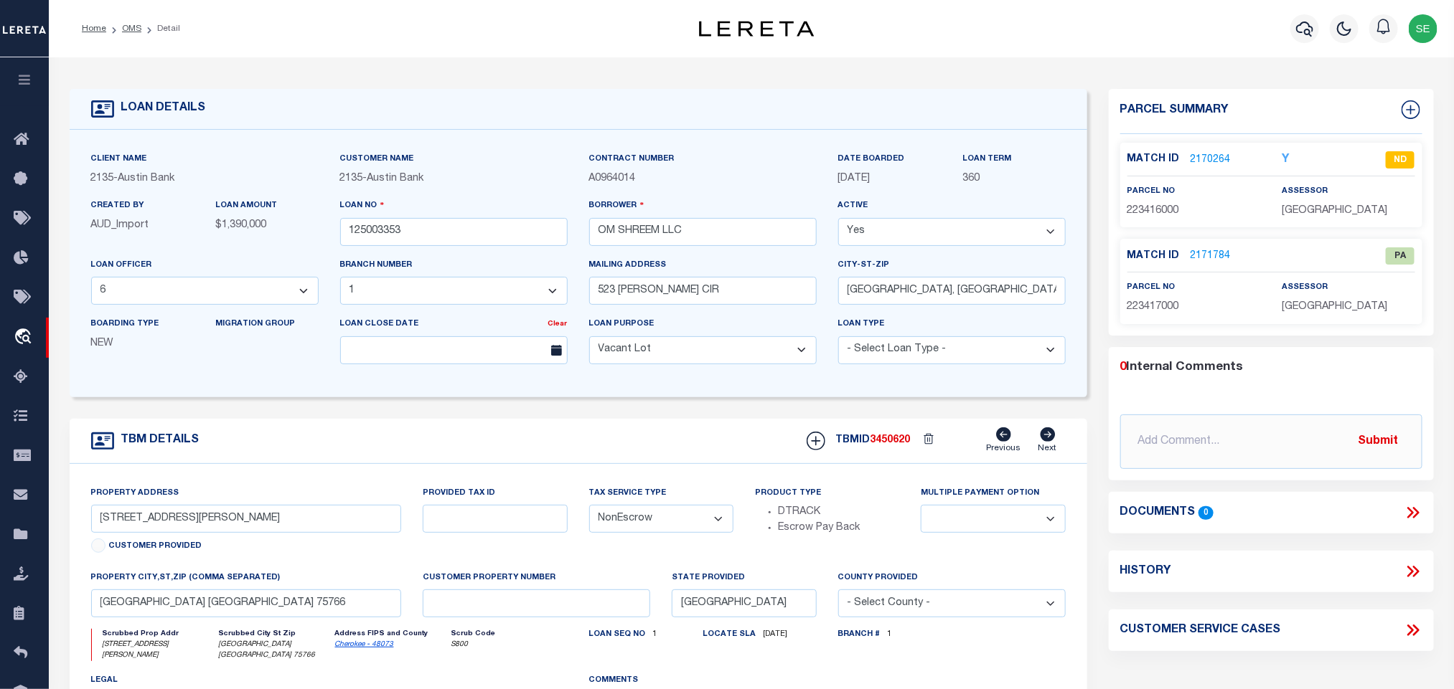
click at [1154, 312] on span "223417000" at bounding box center [1153, 307] width 52 height 10
copy span "223417000"
click at [1207, 256] on link "2171784" at bounding box center [1210, 256] width 40 height 15
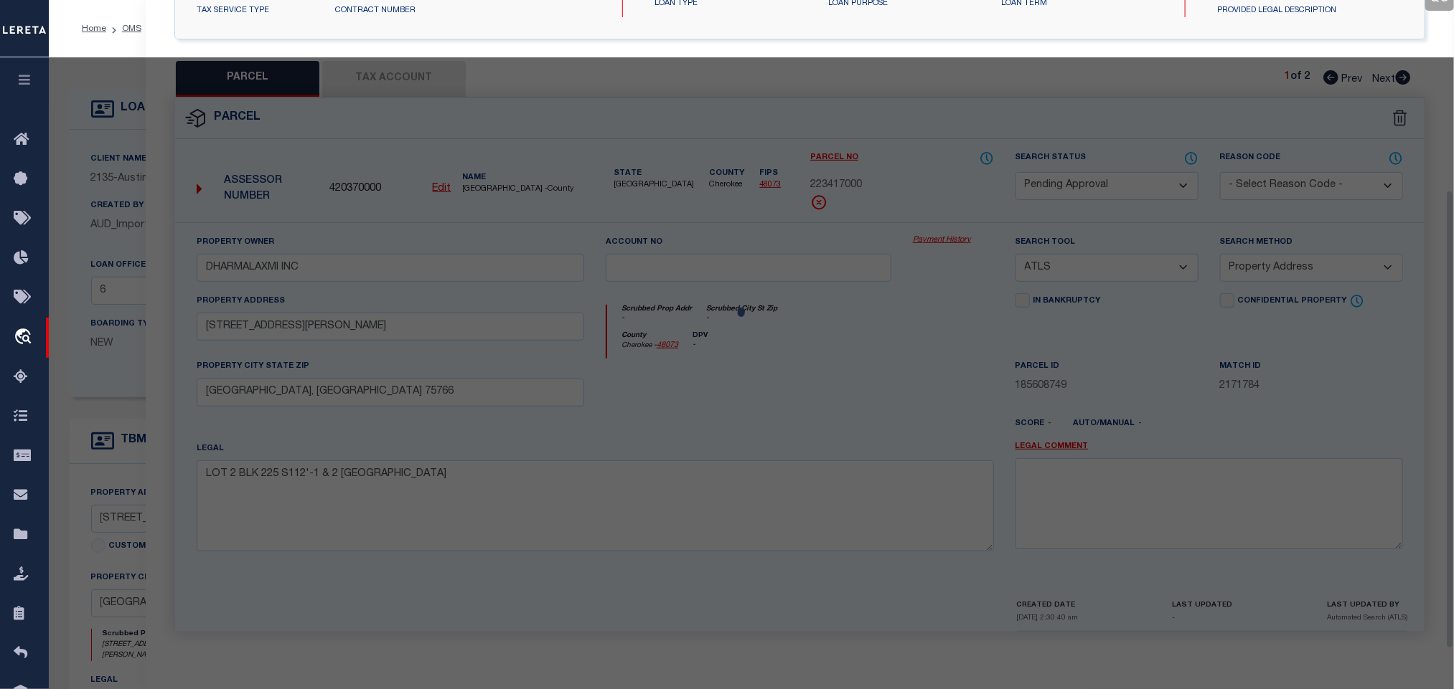
scroll to position [269, 0]
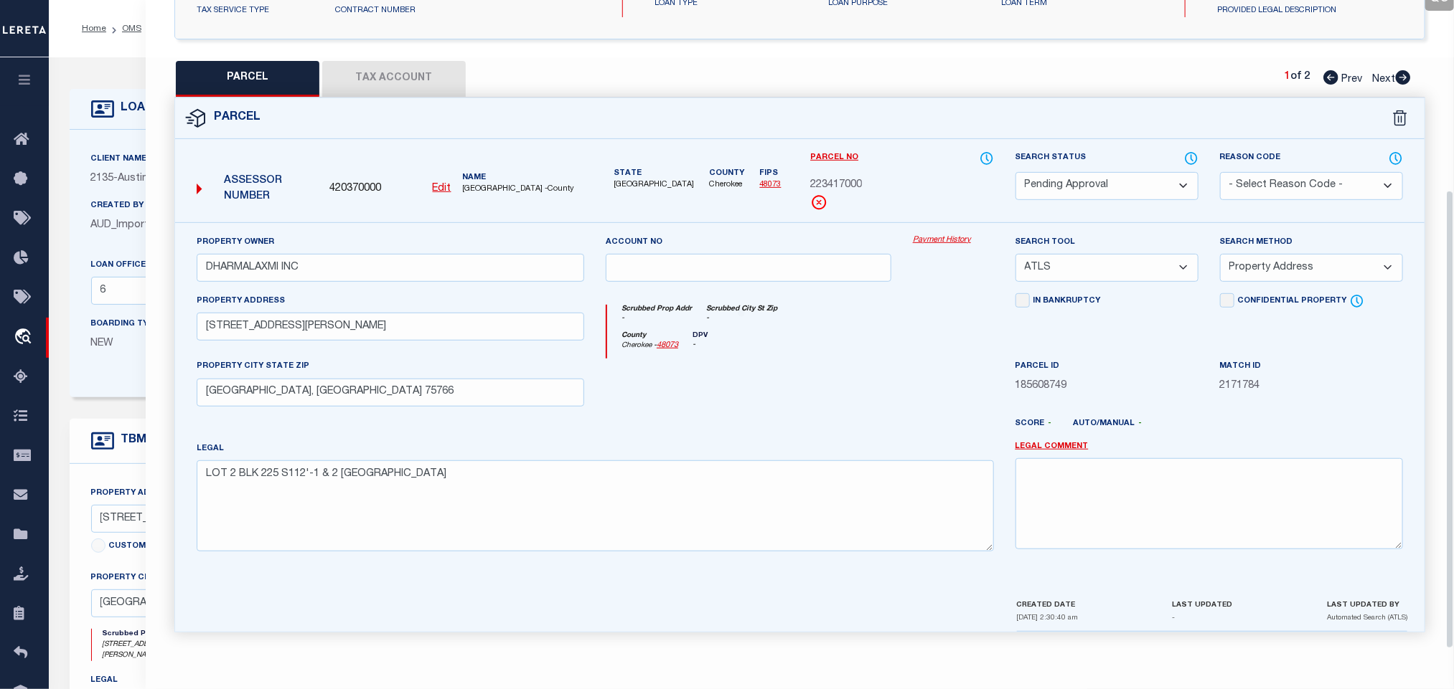
click at [1124, 185] on select "Automated Search Bad Parcel Complete Duplicate Parcel High Dollar Reporting In …" at bounding box center [1106, 186] width 183 height 28
drag, startPoint x: 1124, startPoint y: 185, endPoint x: 1177, endPoint y: 354, distance: 177.0
click at [1124, 185] on select "Automated Search Bad Parcel Complete Duplicate Parcel High Dollar Reporting In …" at bounding box center [1106, 186] width 183 height 28
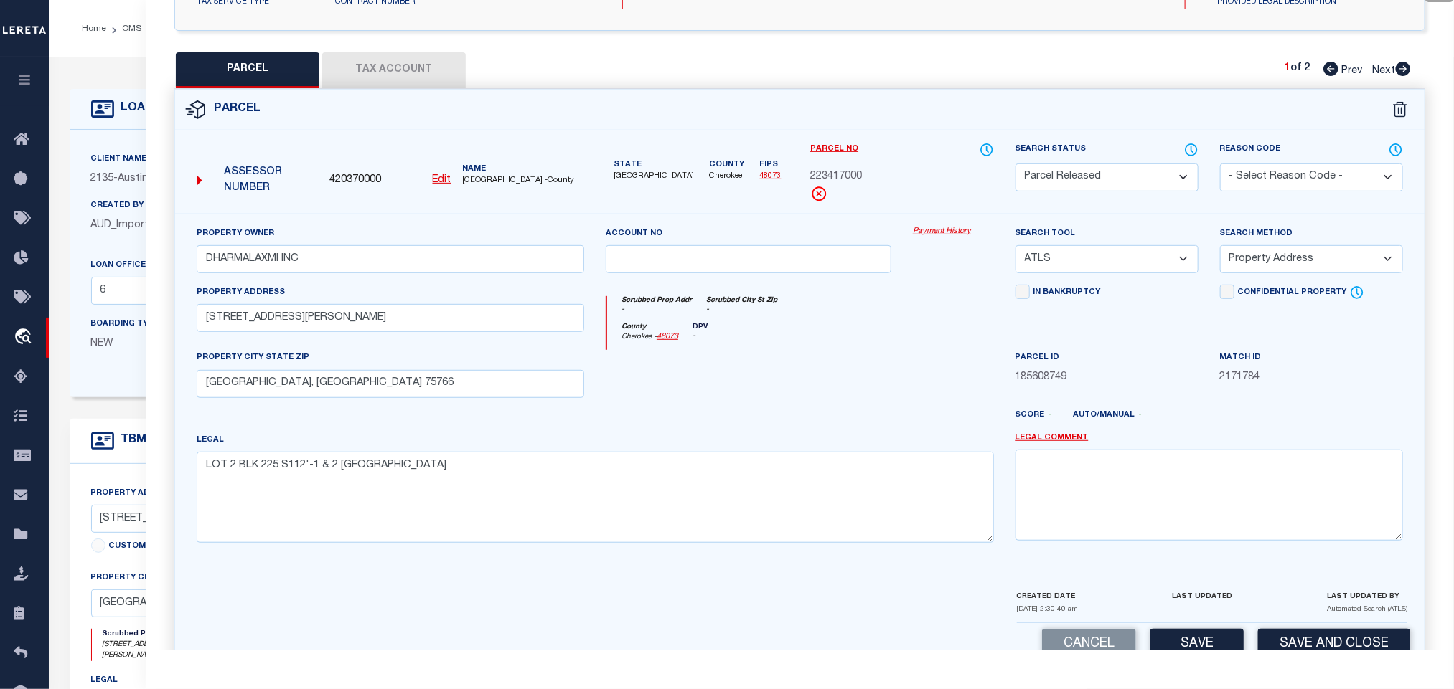
click at [1309, 185] on select "- Select Reason Code - 099 - Other (Provide additional detail) ACT - Agency Cha…" at bounding box center [1311, 178] width 183 height 28
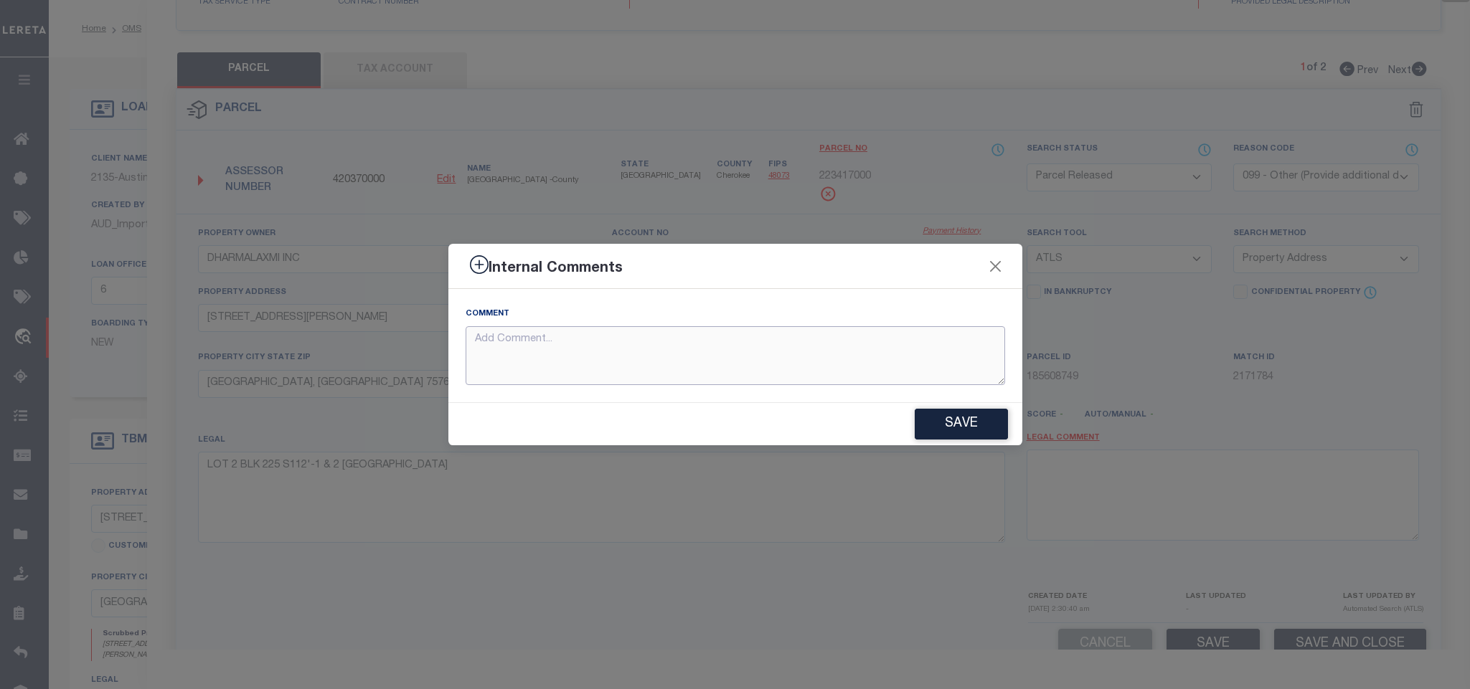
click at [864, 351] on textarea at bounding box center [736, 356] width 540 height 60
paste textarea "Parcel not needed"
click at [974, 433] on button "Save" at bounding box center [961, 424] width 93 height 31
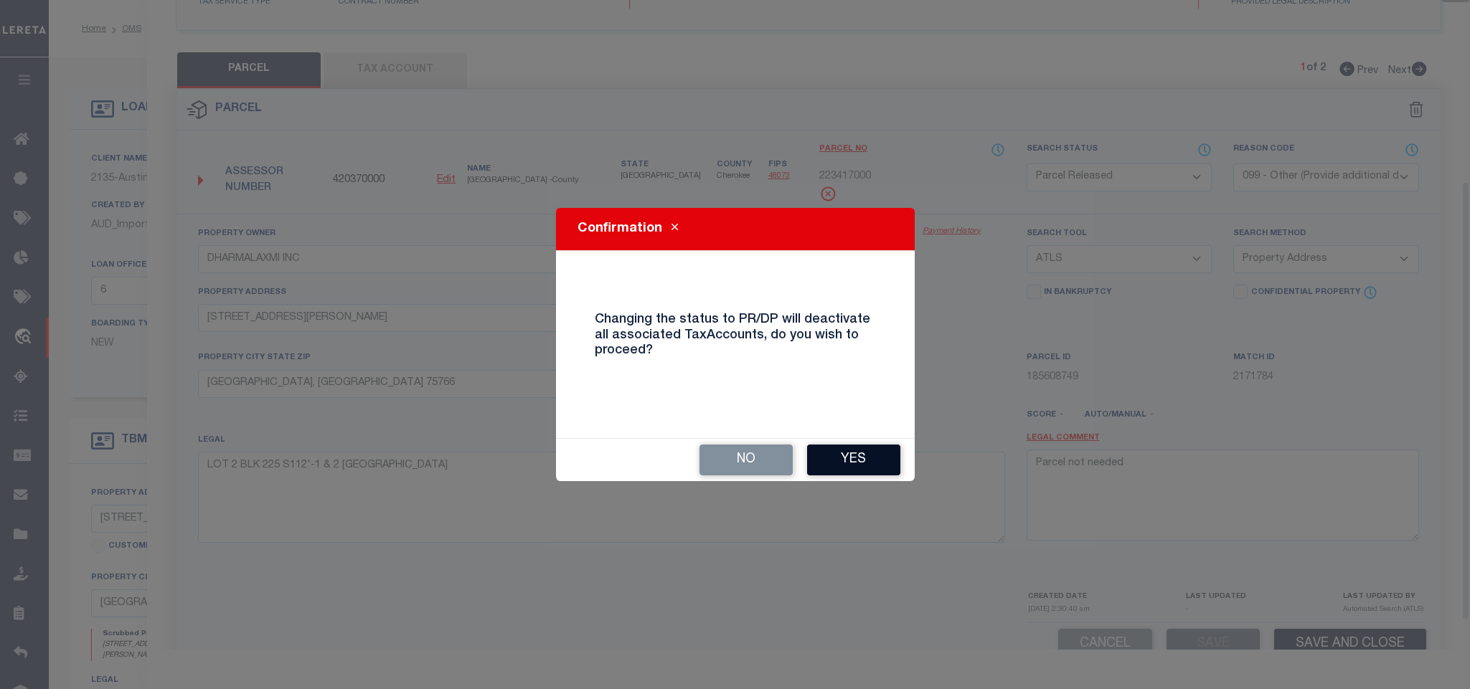
click at [844, 453] on button "Yes" at bounding box center [853, 460] width 93 height 31
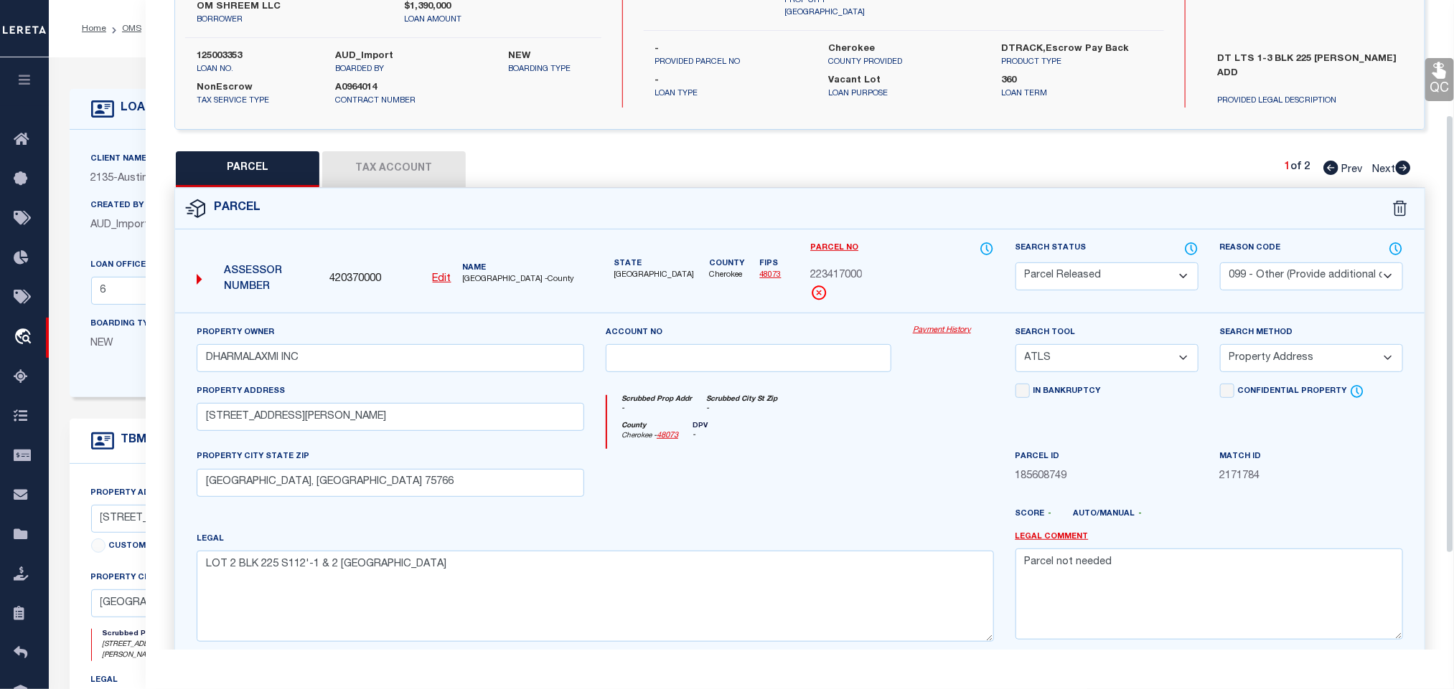
scroll to position [0, 0]
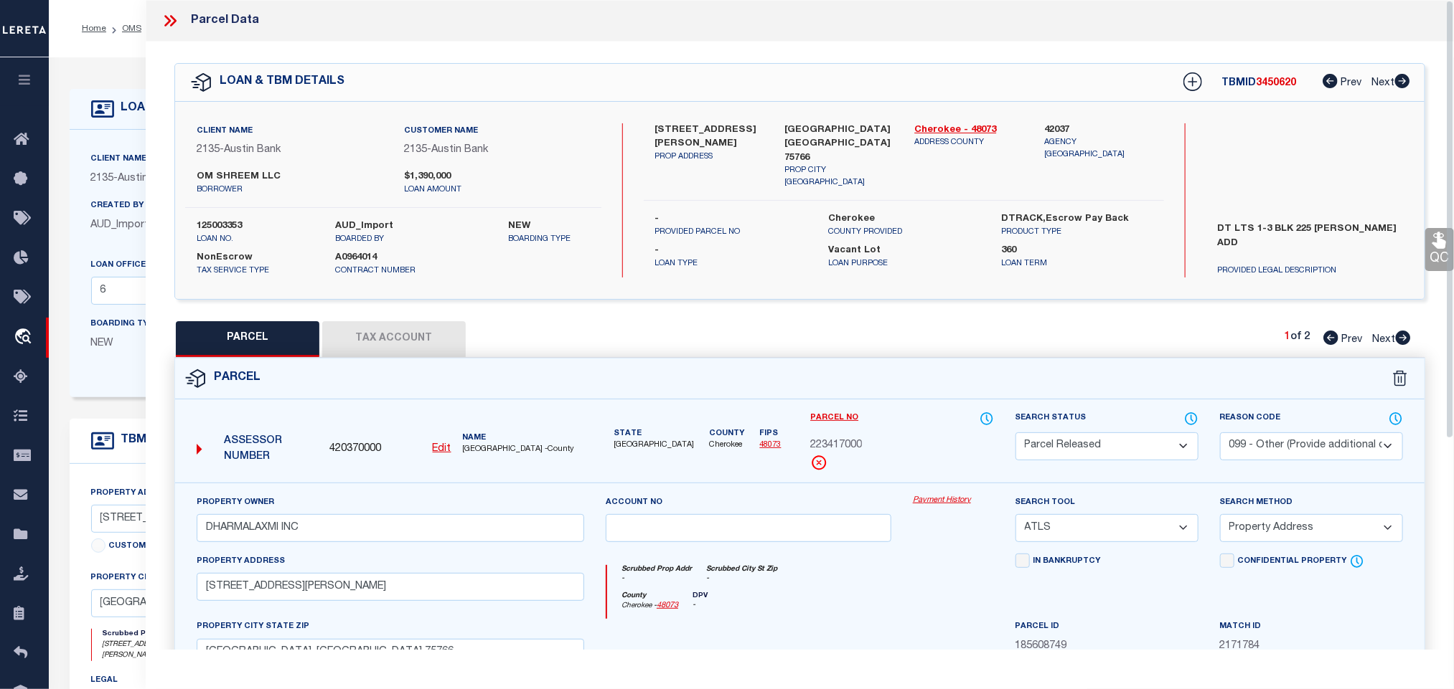
click at [119, 168] on div "Client Name 2135 - Austin Bank" at bounding box center [204, 168] width 227 height 35
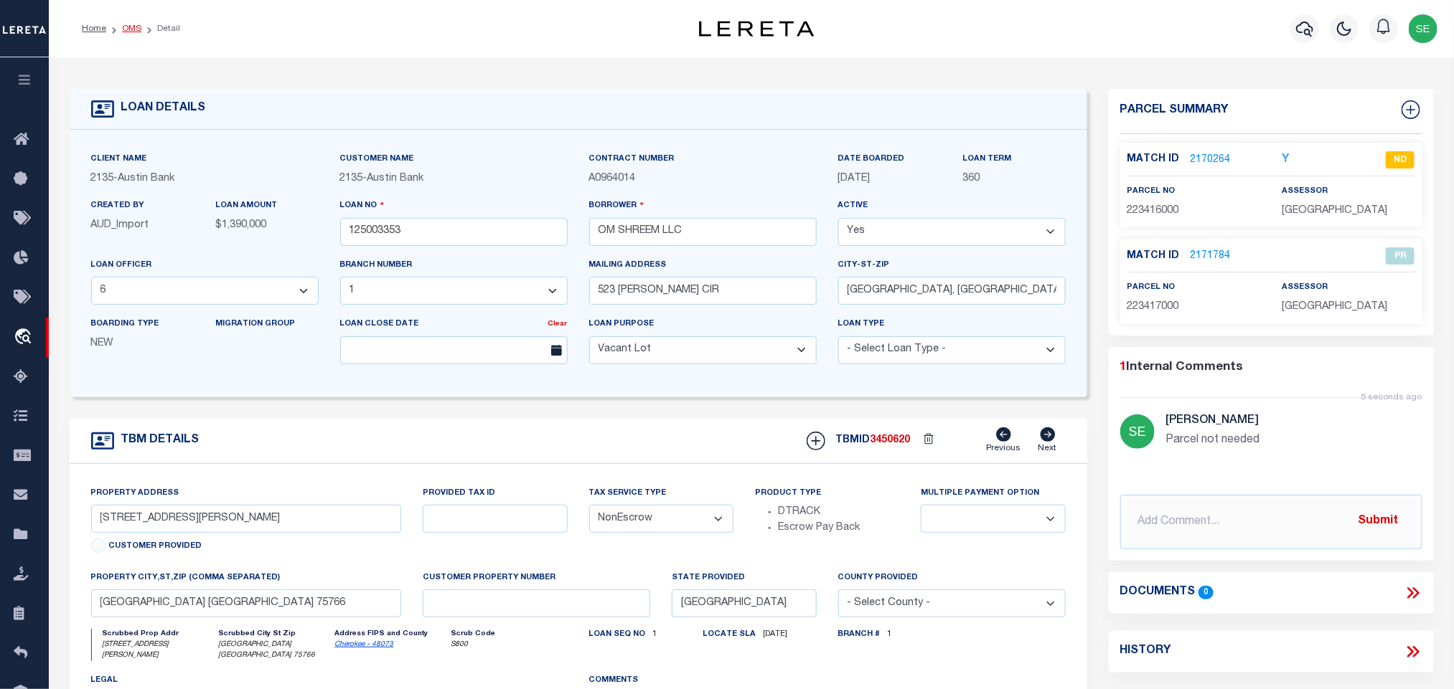
click at [131, 26] on link "OMS" at bounding box center [131, 28] width 19 height 9
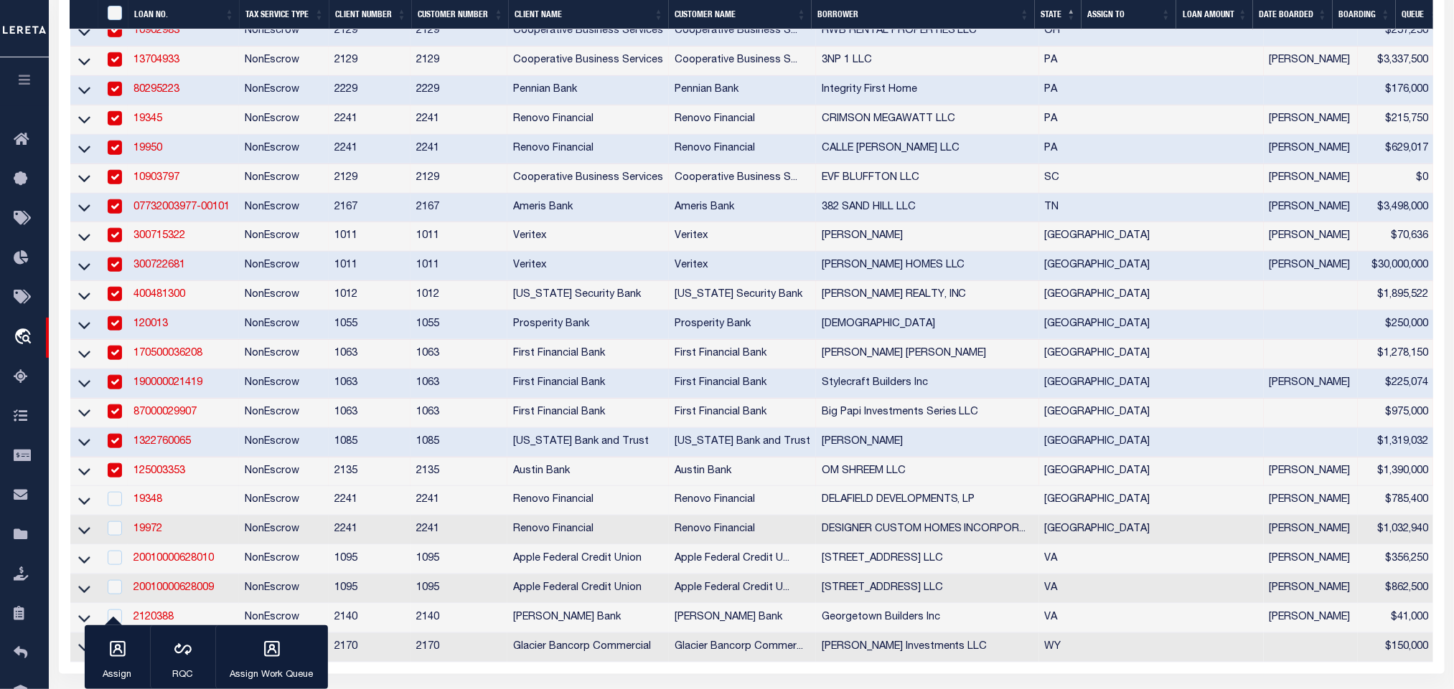
scroll to position [753, 0]
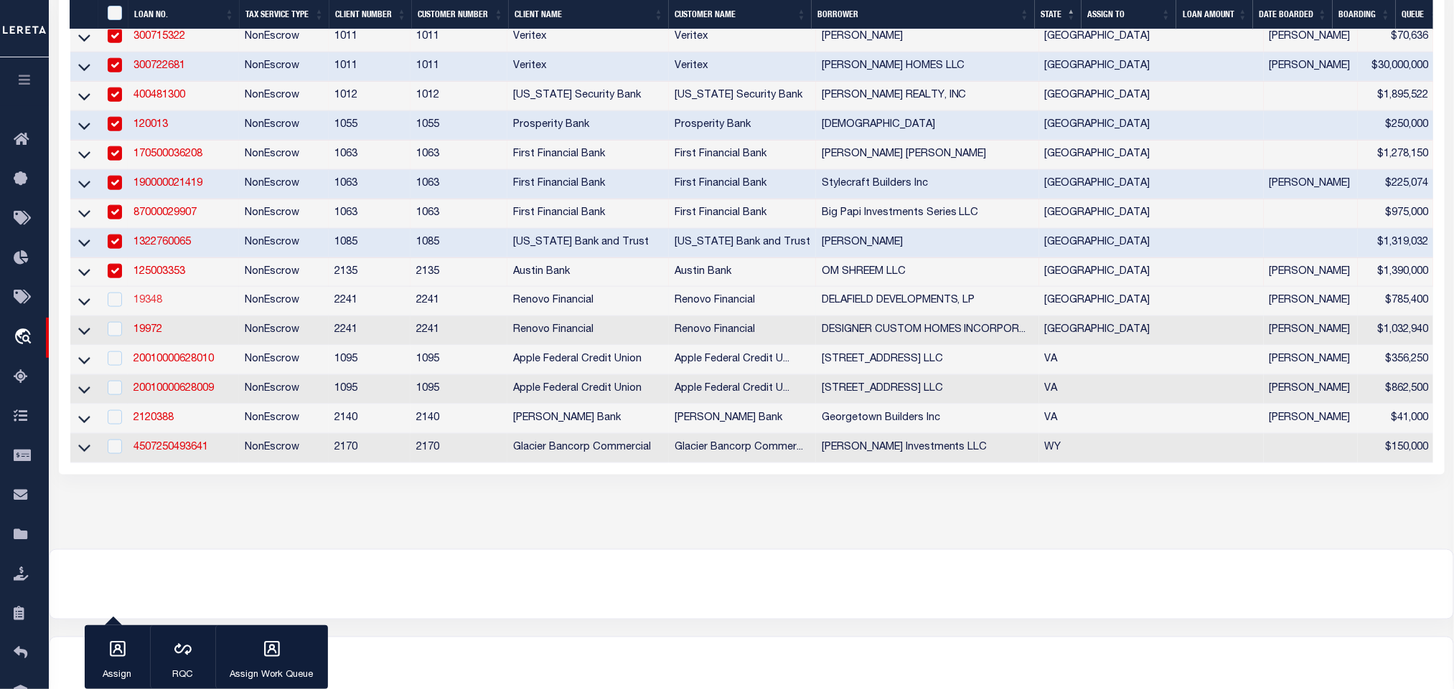
click at [156, 306] on link "19348" at bounding box center [147, 301] width 29 height 10
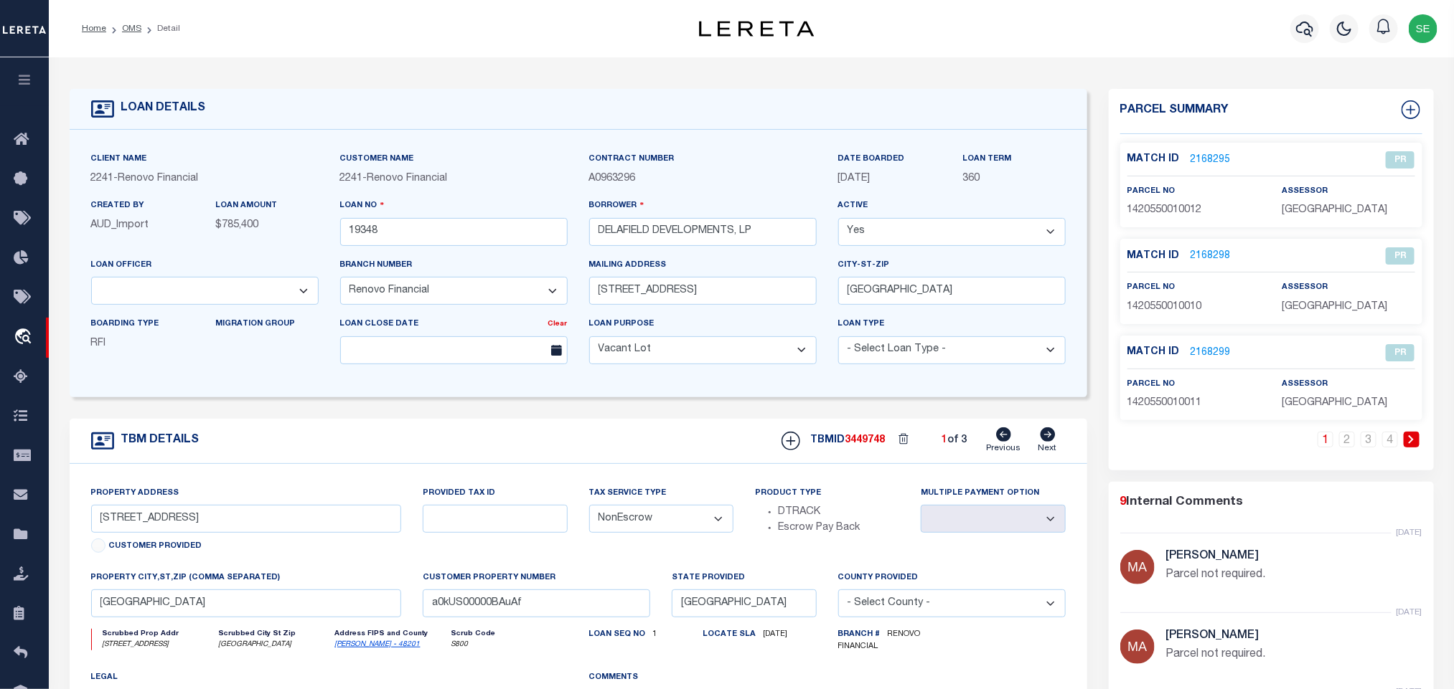
click at [1413, 438] on icon at bounding box center [1411, 439] width 6 height 9
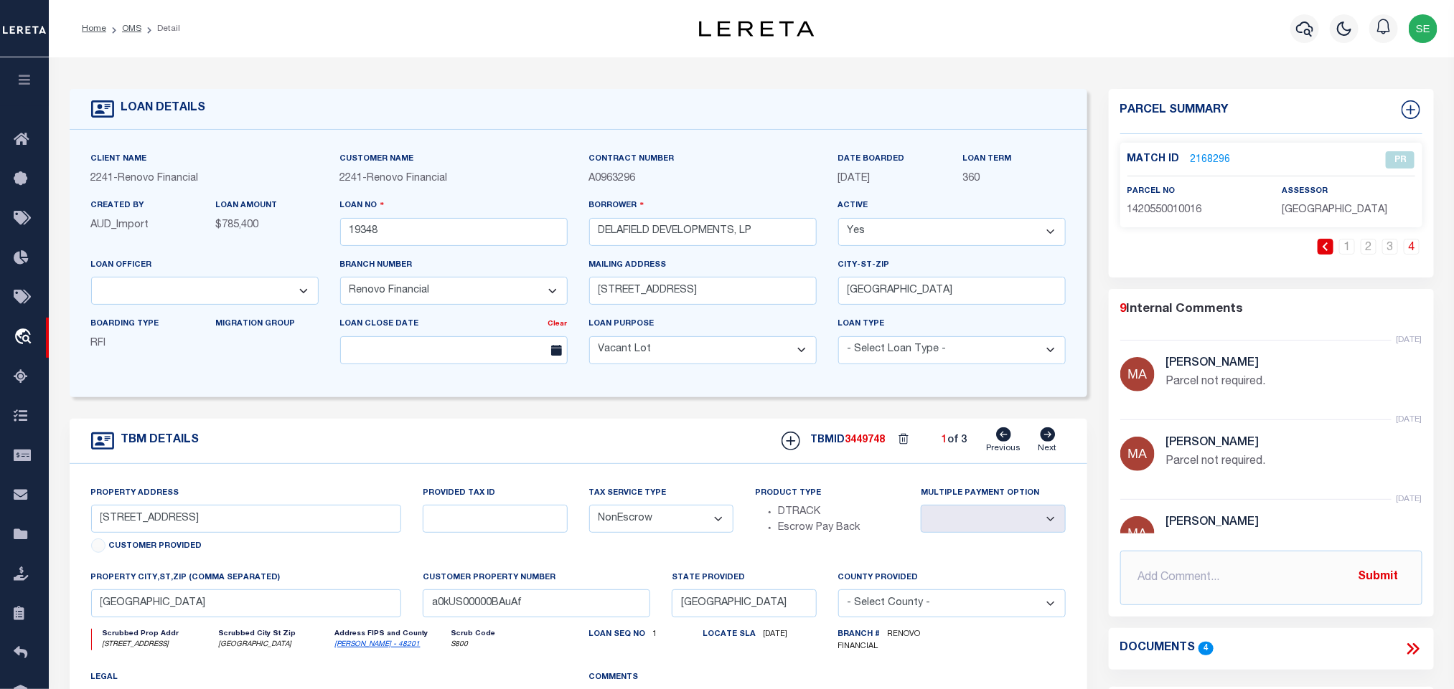
click at [1047, 439] on icon at bounding box center [1047, 435] width 15 height 14
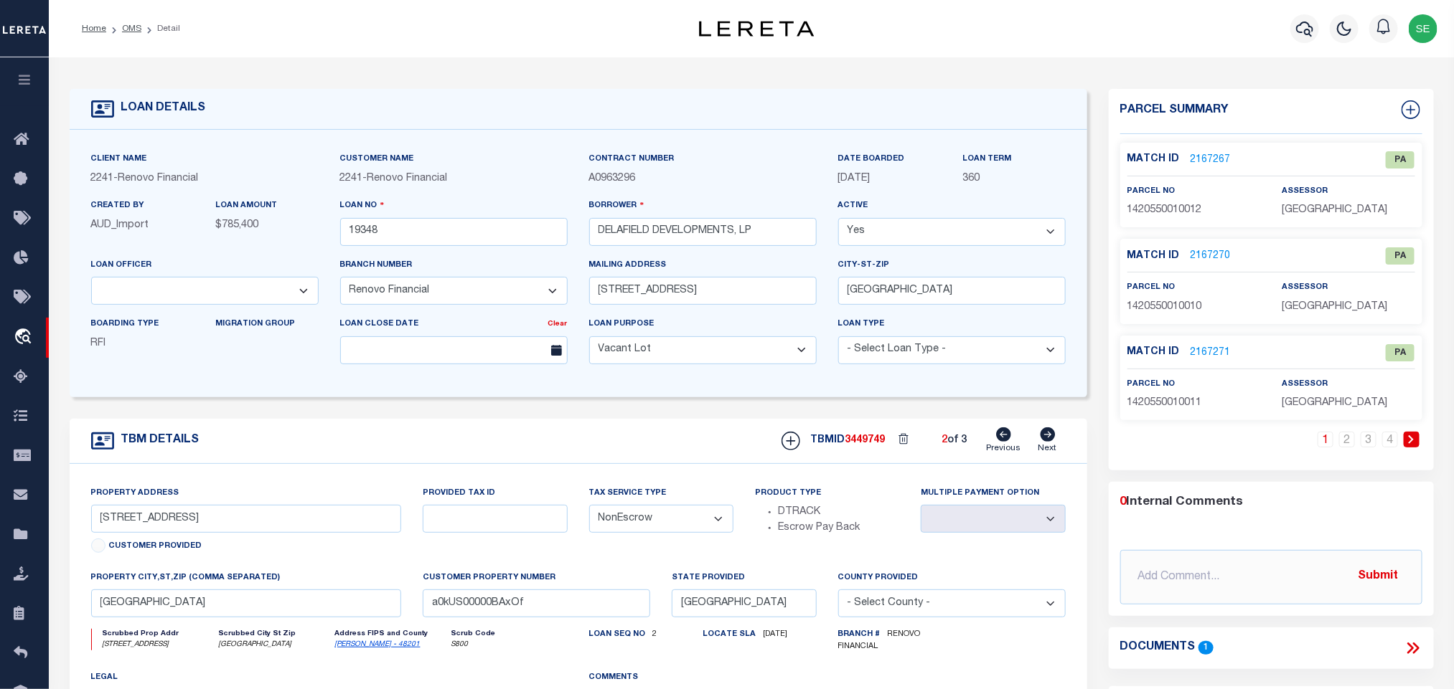
click at [1217, 166] on link "2167267" at bounding box center [1210, 160] width 40 height 15
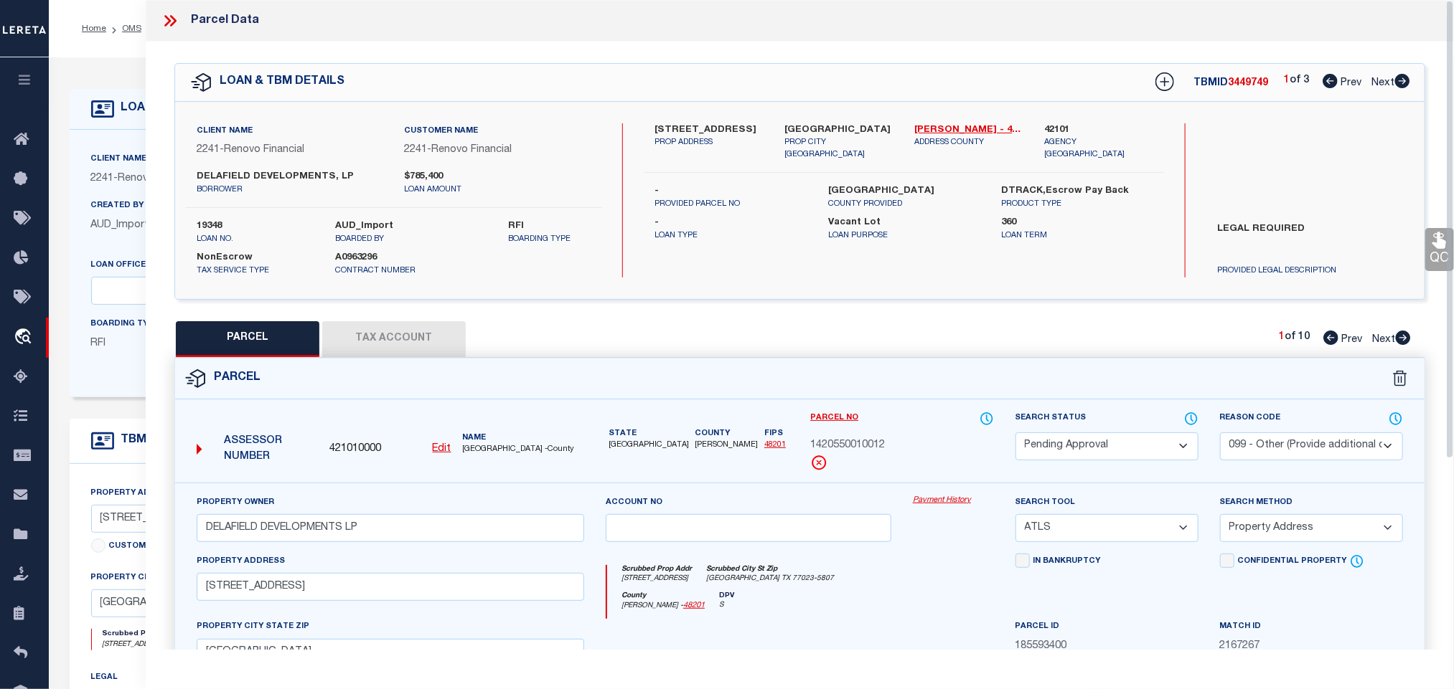
click at [211, 222] on label "19348" at bounding box center [255, 227] width 117 height 14
click at [1246, 84] on span "3449749" at bounding box center [1248, 83] width 40 height 10
click at [108, 200] on div "Created By AUD_Import" at bounding box center [142, 215] width 103 height 35
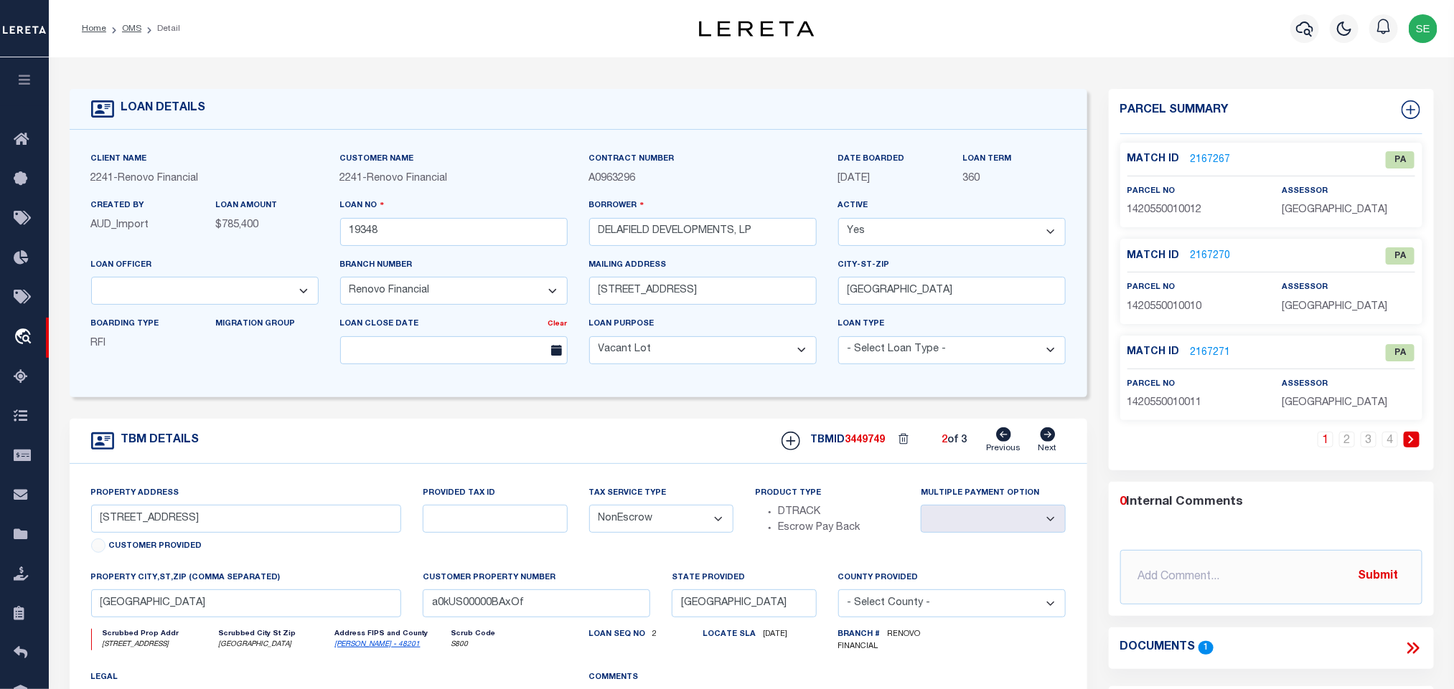
click at [862, 440] on div "TBMID 3449749 2 of 3 Previous Next" at bounding box center [918, 441] width 295 height 27
click at [368, 244] on input "19348" at bounding box center [453, 232] width 227 height 28
click at [1002, 442] on icon at bounding box center [1004, 435] width 15 height 14
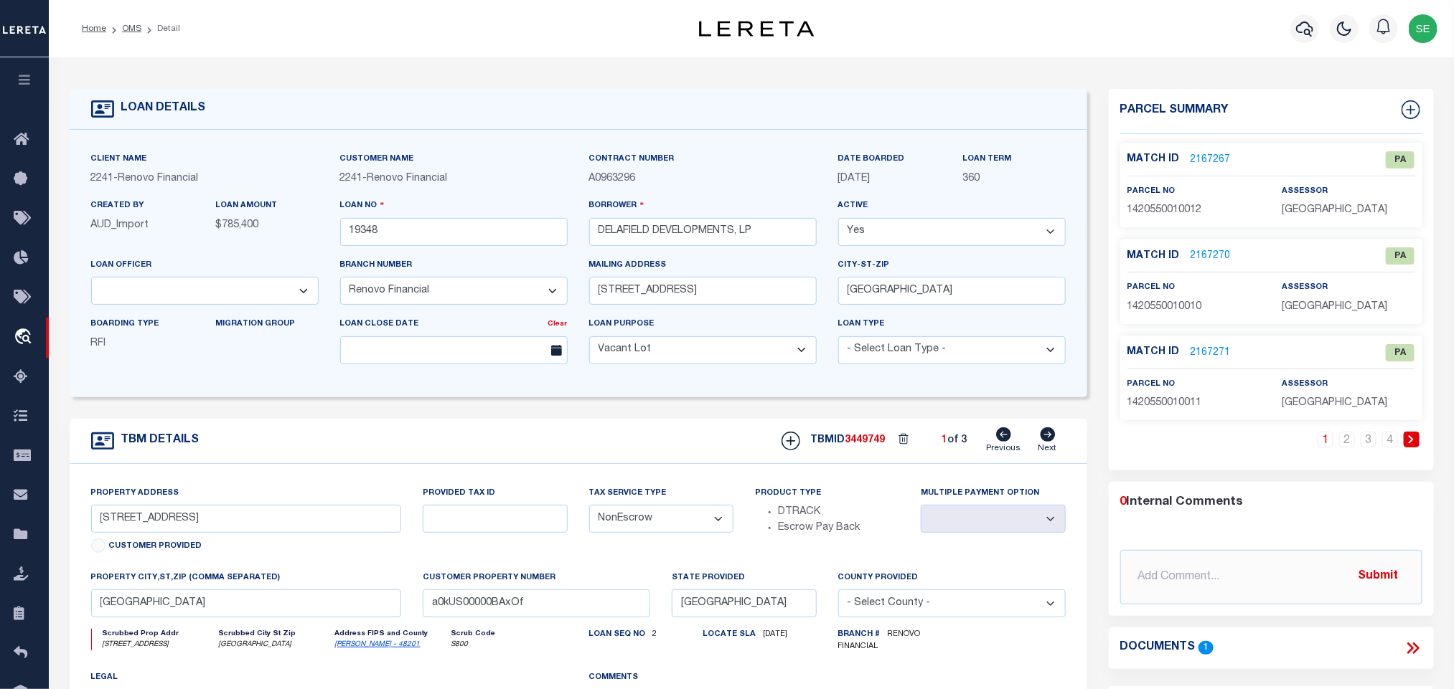
click at [1048, 442] on icon at bounding box center [1047, 435] width 15 height 14
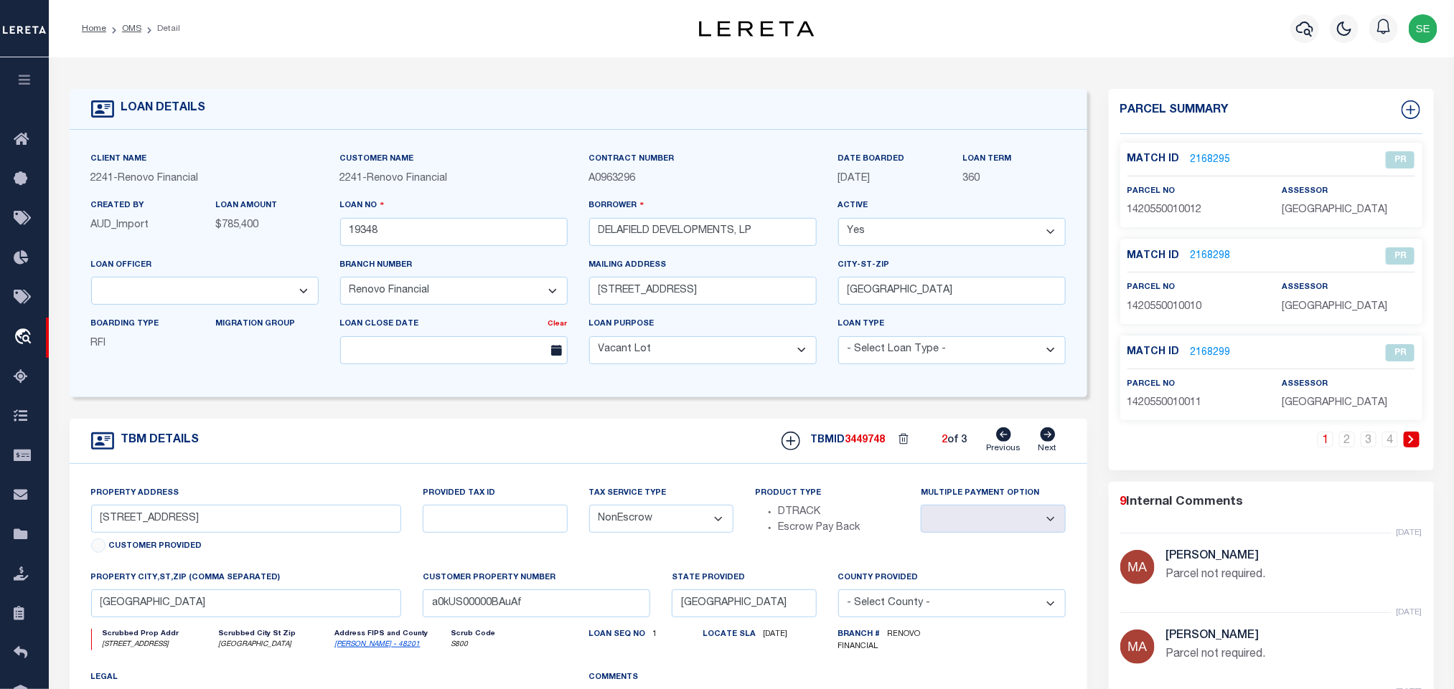
click at [1410, 441] on icon at bounding box center [1411, 439] width 6 height 9
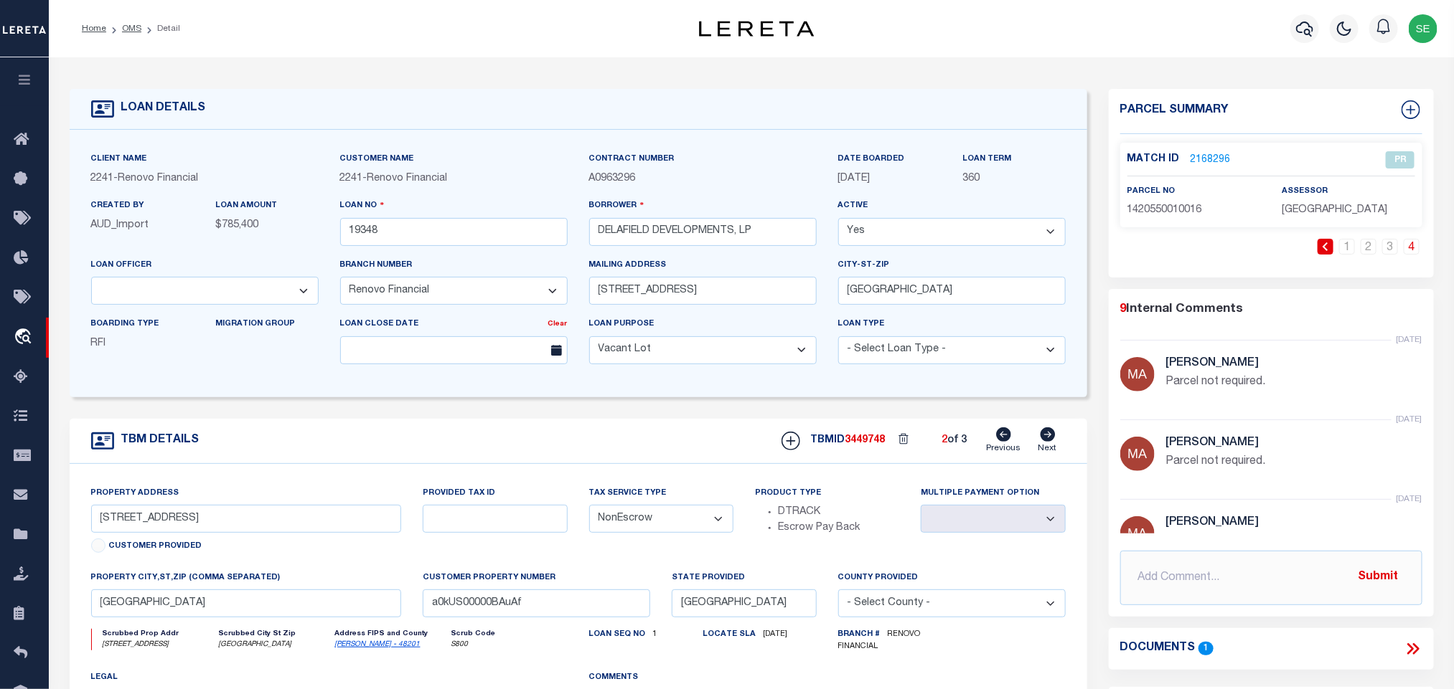
click at [1046, 442] on icon at bounding box center [1047, 435] width 15 height 14
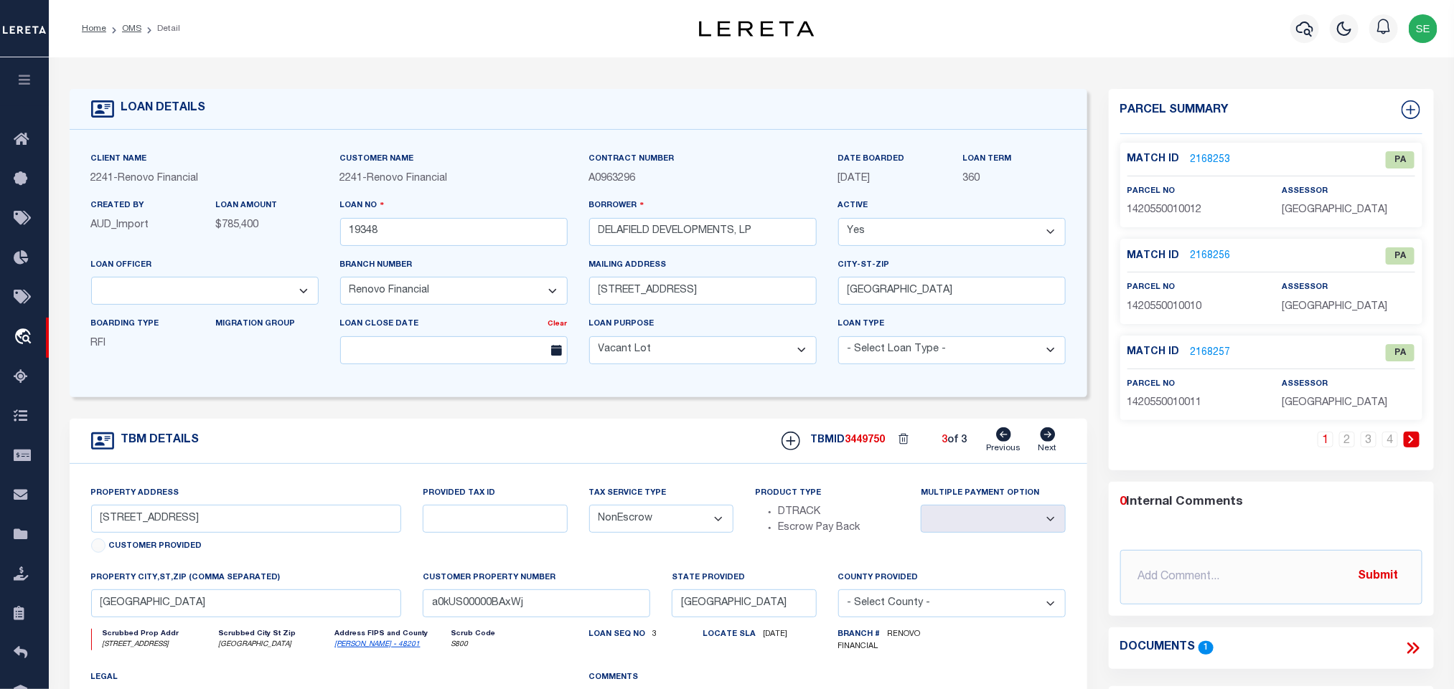
click at [1202, 161] on link "2168253" at bounding box center [1210, 160] width 40 height 15
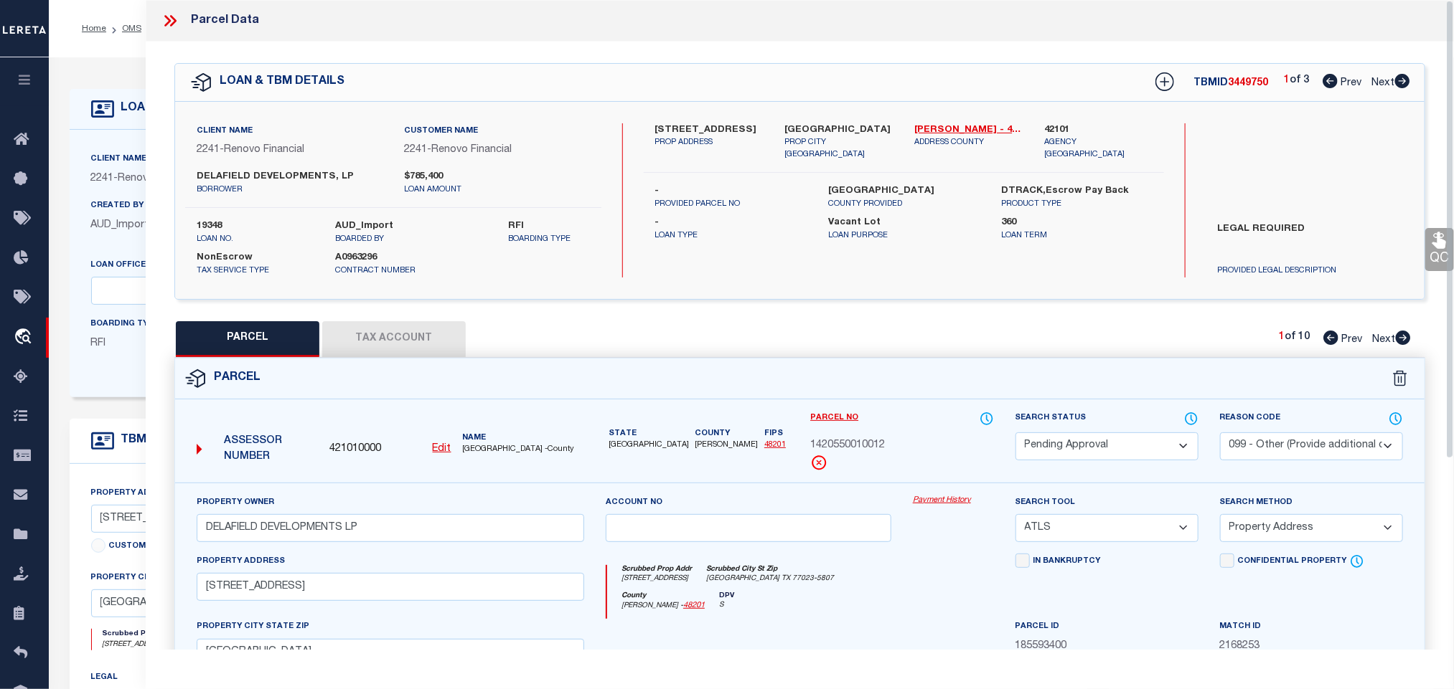
click at [126, 186] on p "2241 - Renovo Financial" at bounding box center [204, 179] width 227 height 16
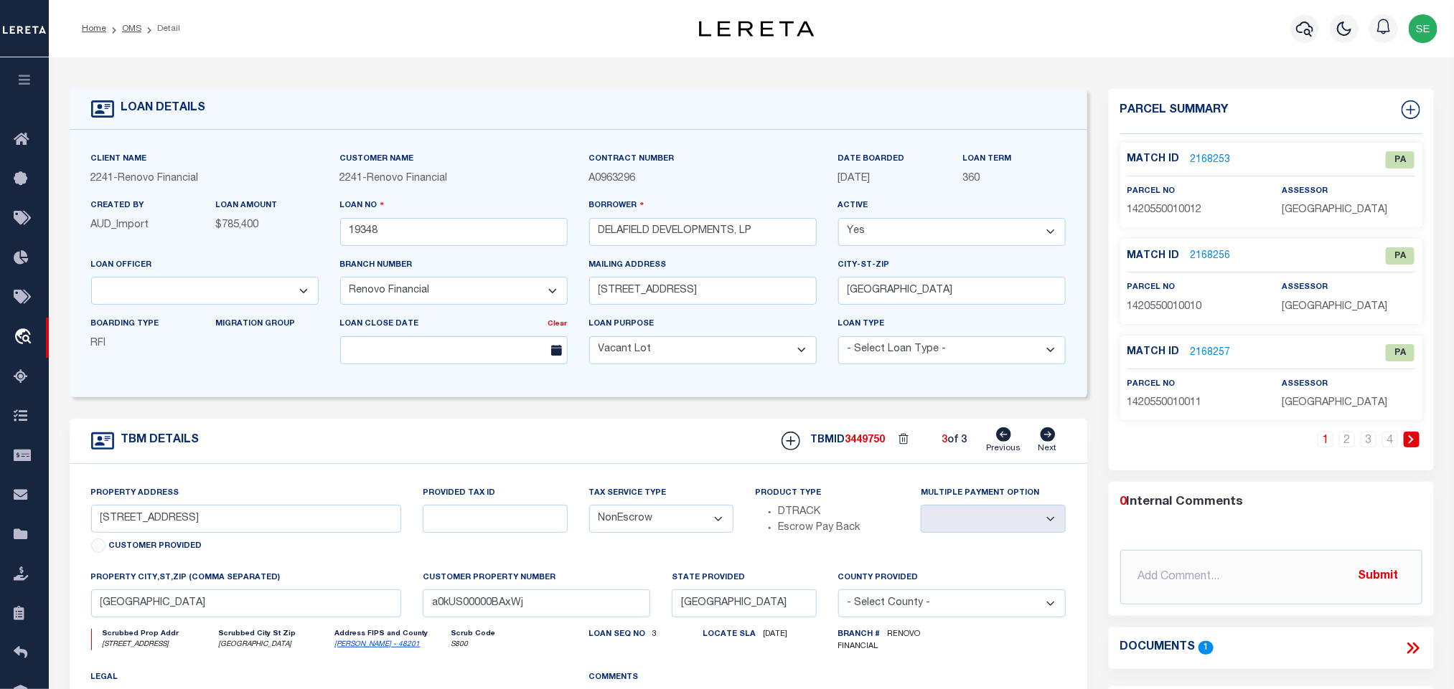
click at [874, 435] on div "TBMID 3449750 3 of 3 Previous Next" at bounding box center [918, 441] width 295 height 27
click at [867, 446] on span "3449750" at bounding box center [865, 440] width 40 height 10
click at [1202, 166] on div "Match ID 2168253 PA" at bounding box center [1271, 163] width 288 height 25
click at [1205, 160] on link "2168253" at bounding box center [1210, 160] width 40 height 15
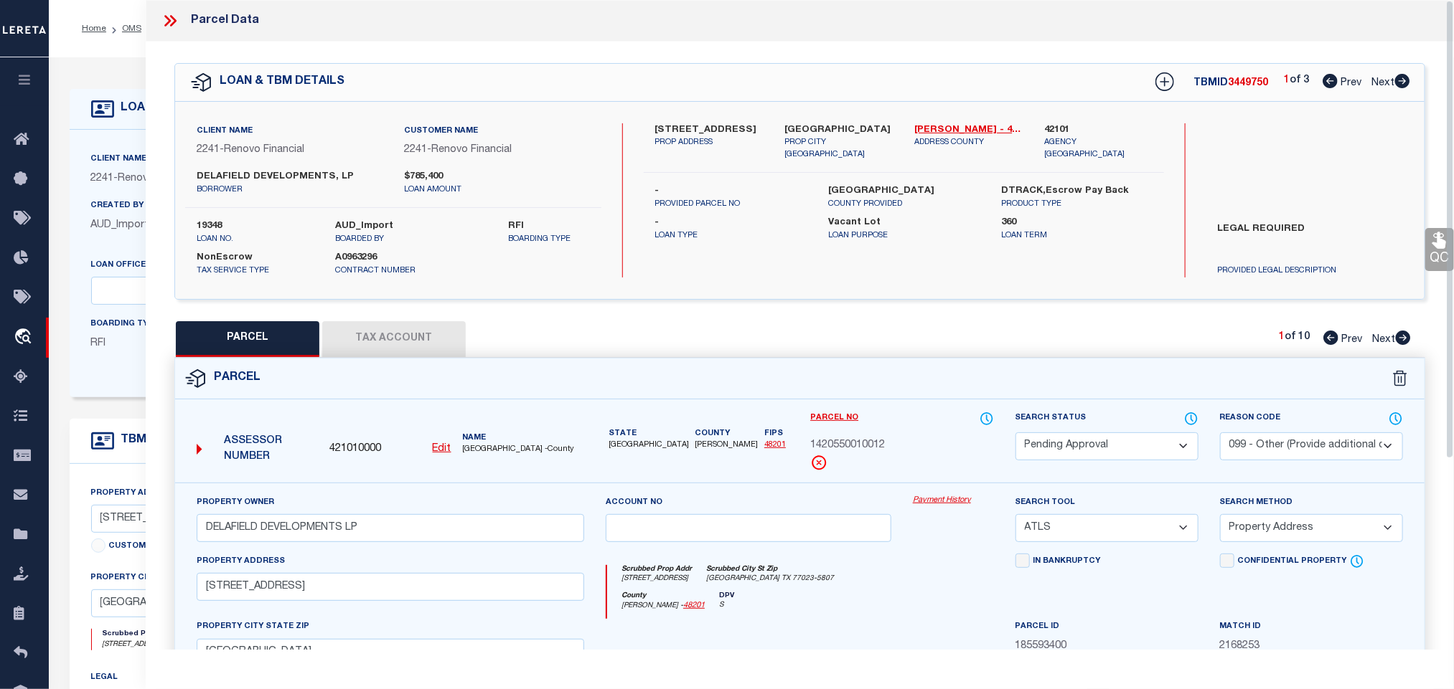
click at [95, 184] on span "2241" at bounding box center [102, 179] width 23 height 10
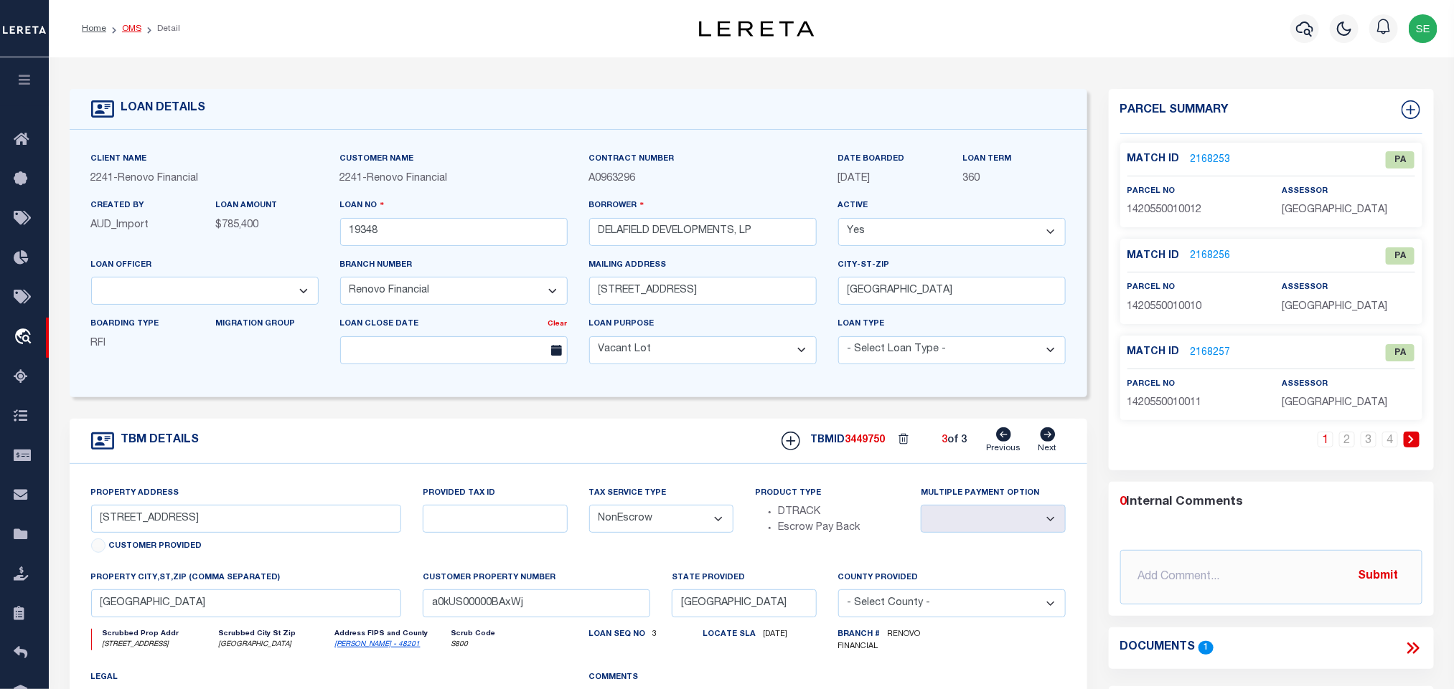
click at [133, 32] on link "OMS" at bounding box center [131, 28] width 19 height 9
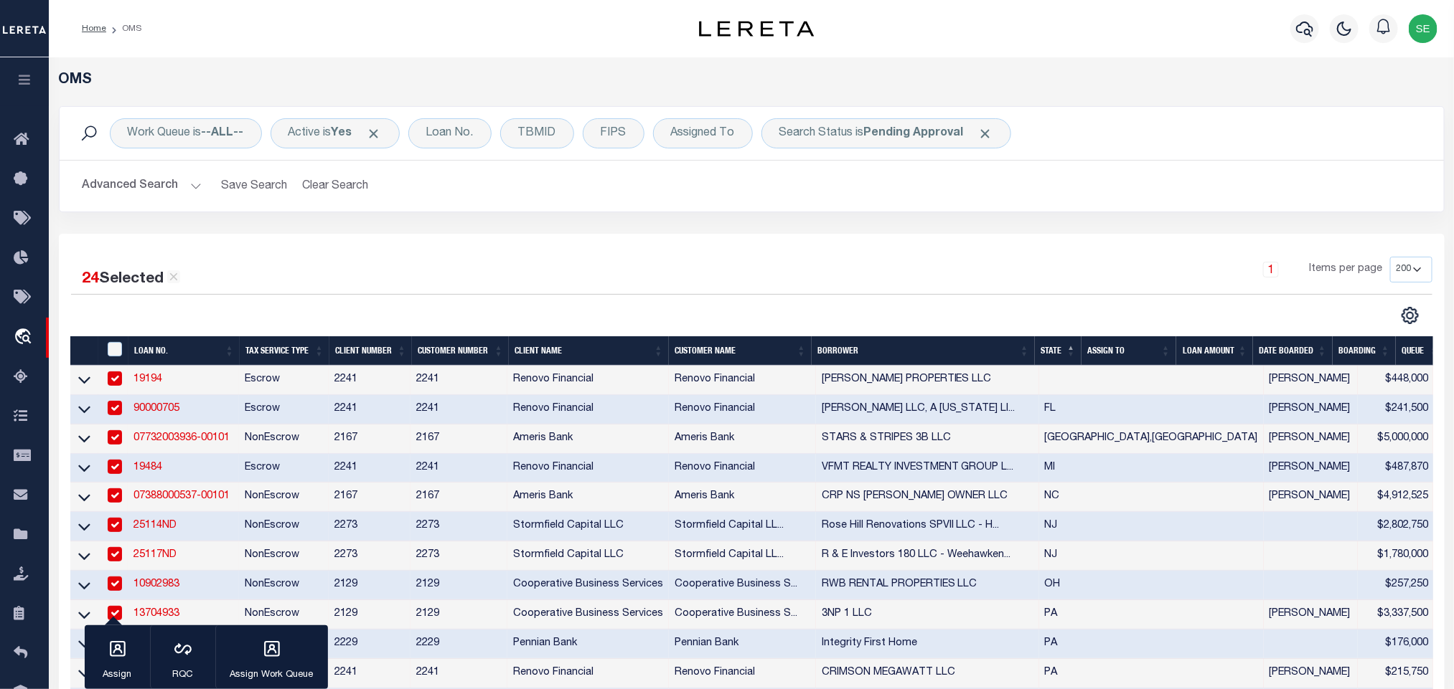
scroll to position [753, 0]
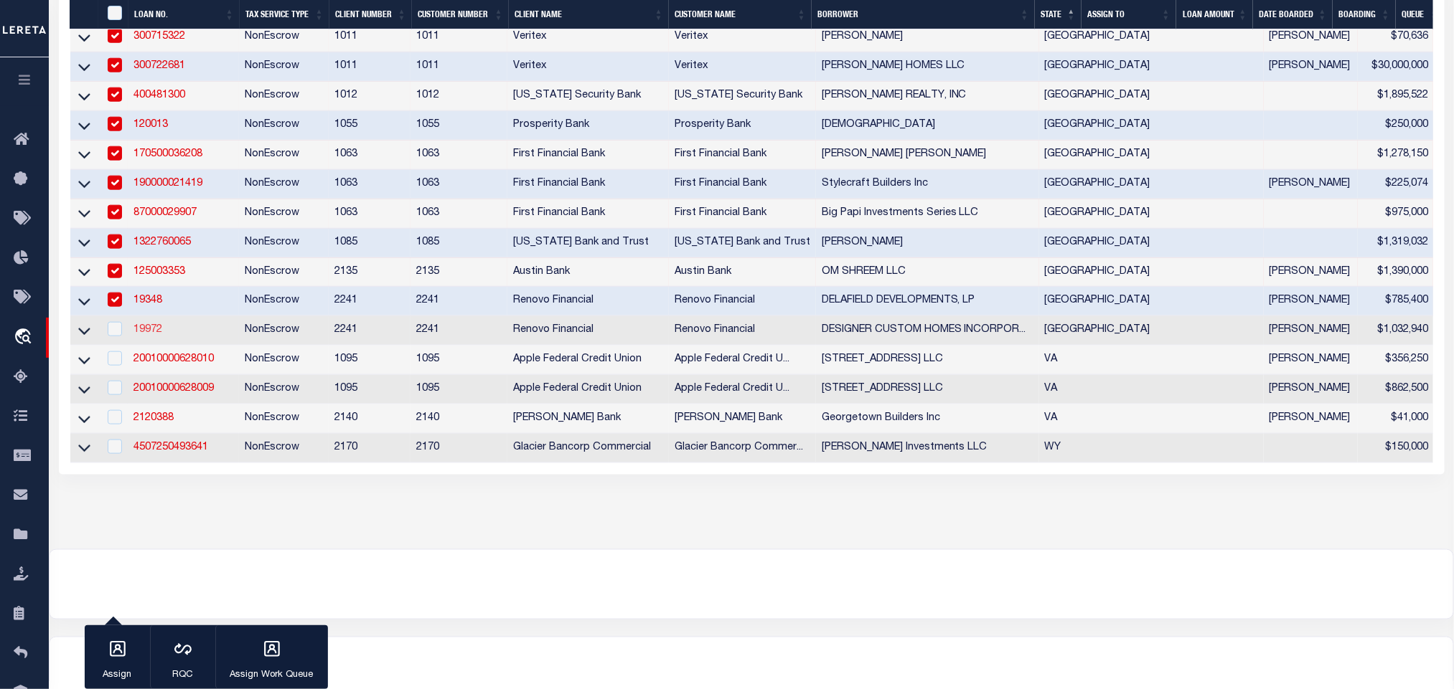
click at [143, 335] on link "19972" at bounding box center [147, 330] width 29 height 10
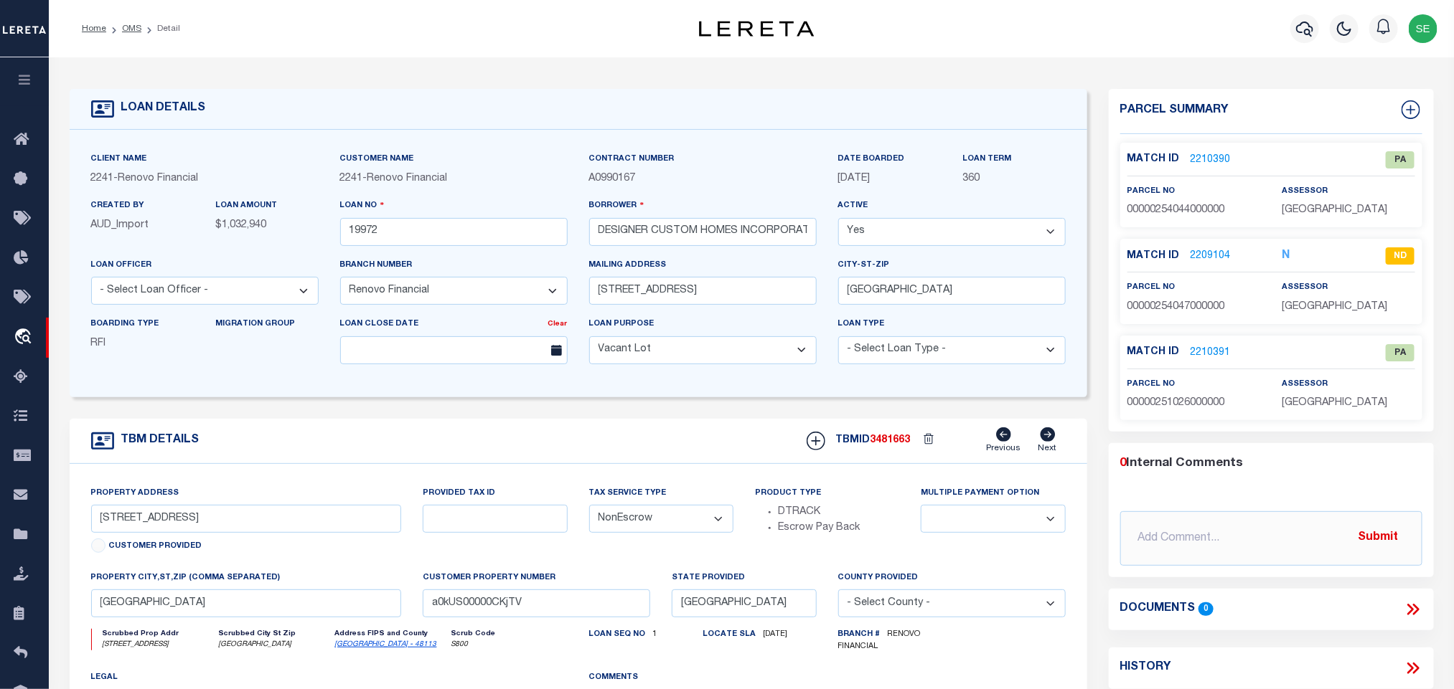
click at [1219, 159] on link "2210390" at bounding box center [1210, 160] width 40 height 15
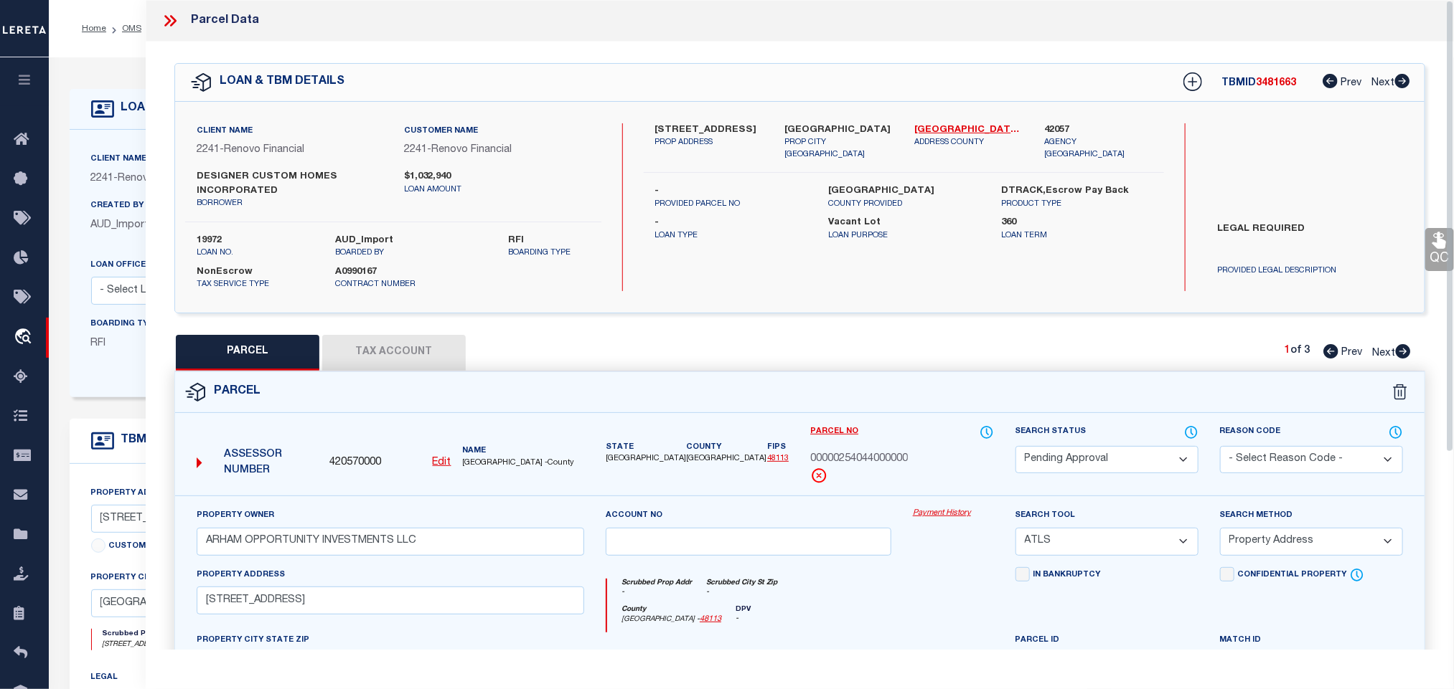
click at [1109, 468] on select "Automated Search Bad Parcel Complete Duplicate Parcel High Dollar Reporting In …" at bounding box center [1106, 460] width 183 height 28
click at [1115, 466] on select "Automated Search Bad Parcel Complete Duplicate Parcel High Dollar Reporting In …" at bounding box center [1106, 460] width 183 height 28
click at [1294, 446] on div "Reason Code - Select Reason Code - 099 - Other (Provide additional detail) ACT …" at bounding box center [1311, 450] width 183 height 50
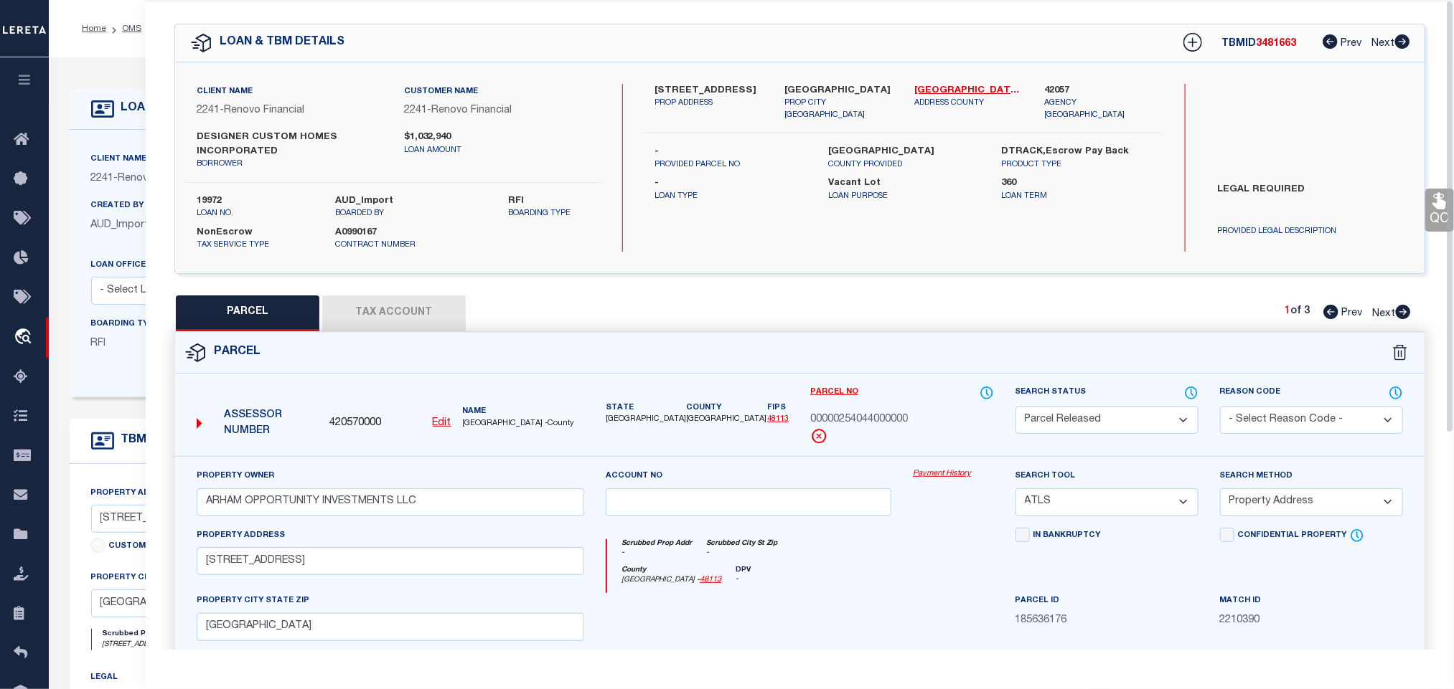
click at [1294, 446] on div "Reason Code - Select Reason Code - 099 - Other (Provide additional detail) ACT …" at bounding box center [1311, 421] width 204 height 72
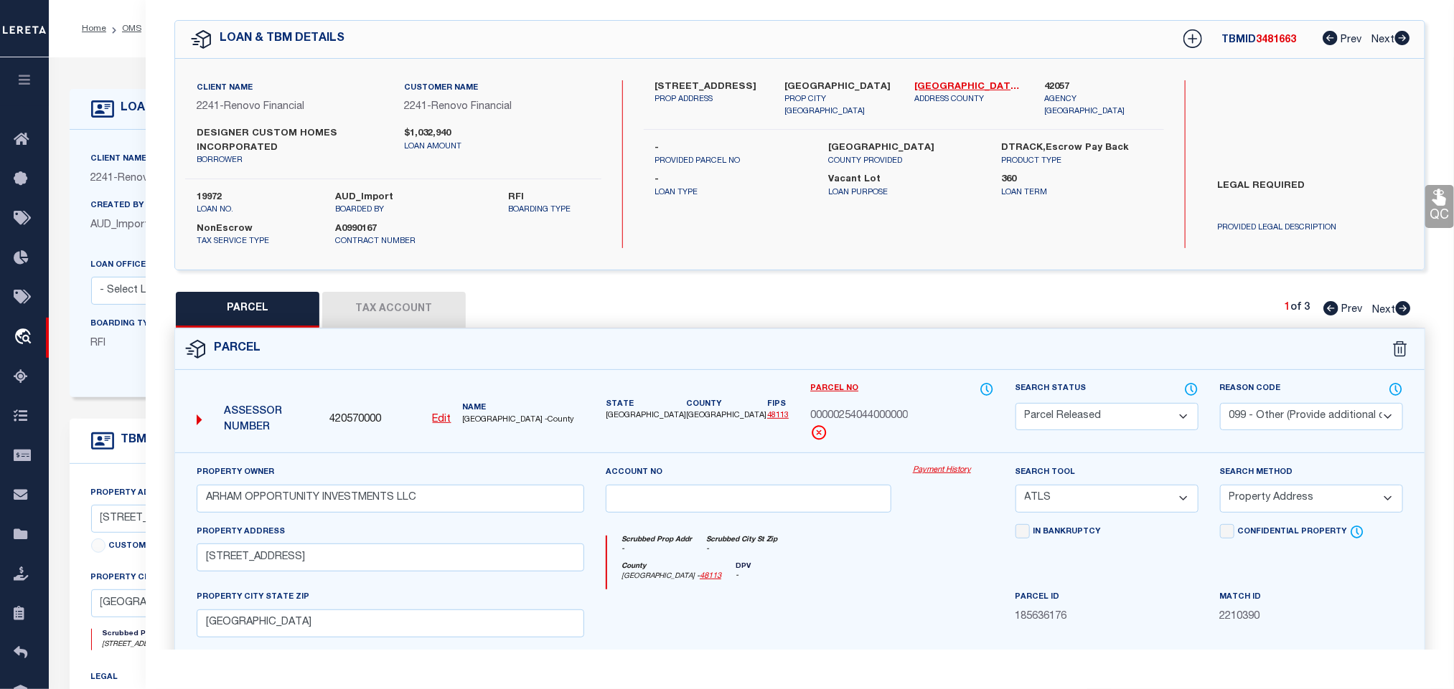
click at [1305, 415] on select "- Select Reason Code - 099 - Other (Provide additional detail) ACT - Agency Cha…" at bounding box center [1311, 417] width 183 height 28
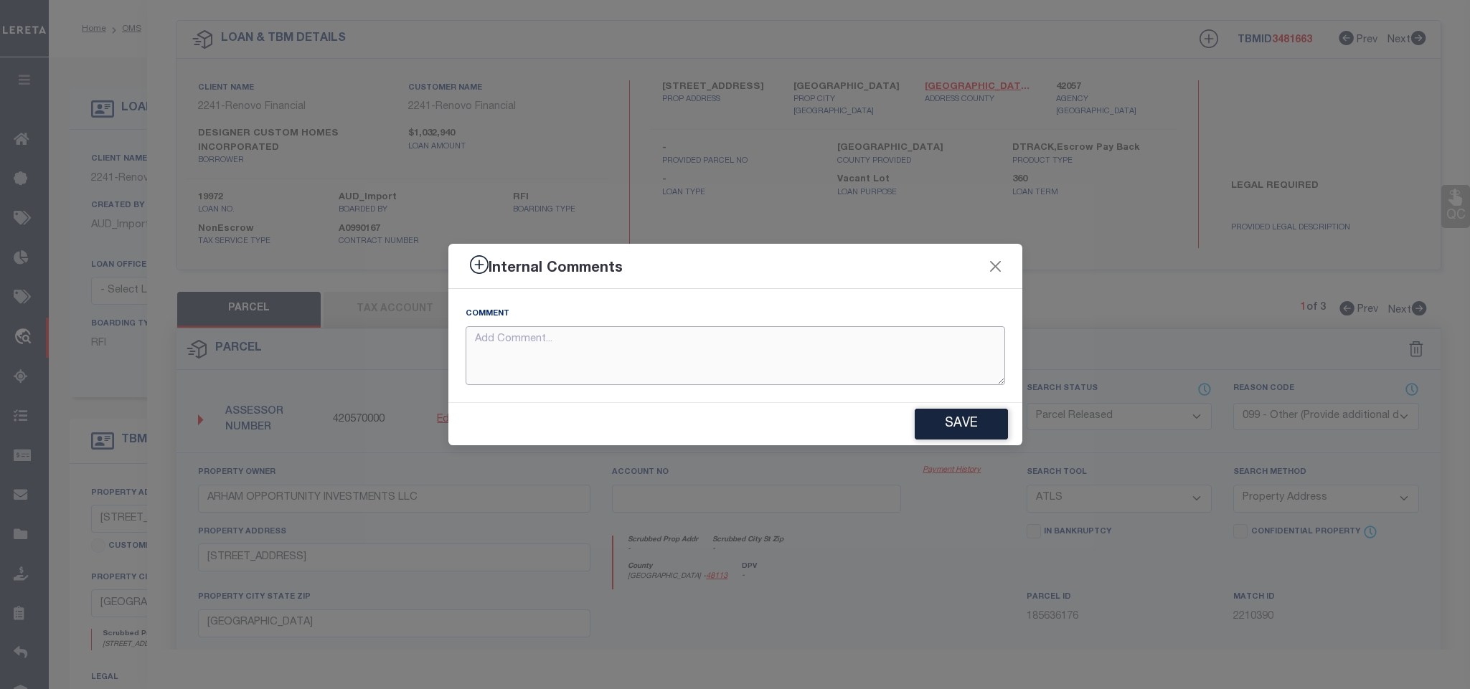
click at [862, 369] on textarea at bounding box center [736, 356] width 540 height 60
paste textarea "Parcel not needed"
click at [915, 418] on button "Save" at bounding box center [961, 424] width 93 height 31
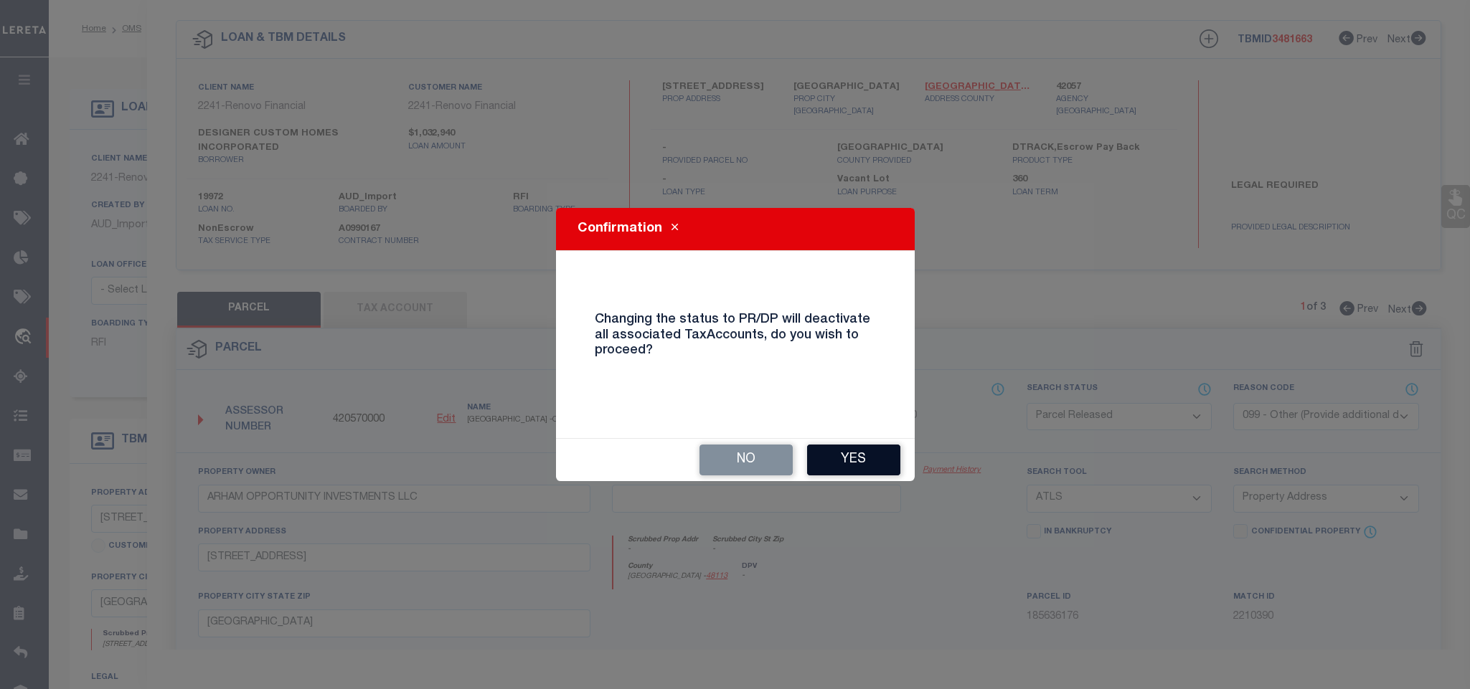
click at [853, 453] on button "Yes" at bounding box center [853, 460] width 93 height 31
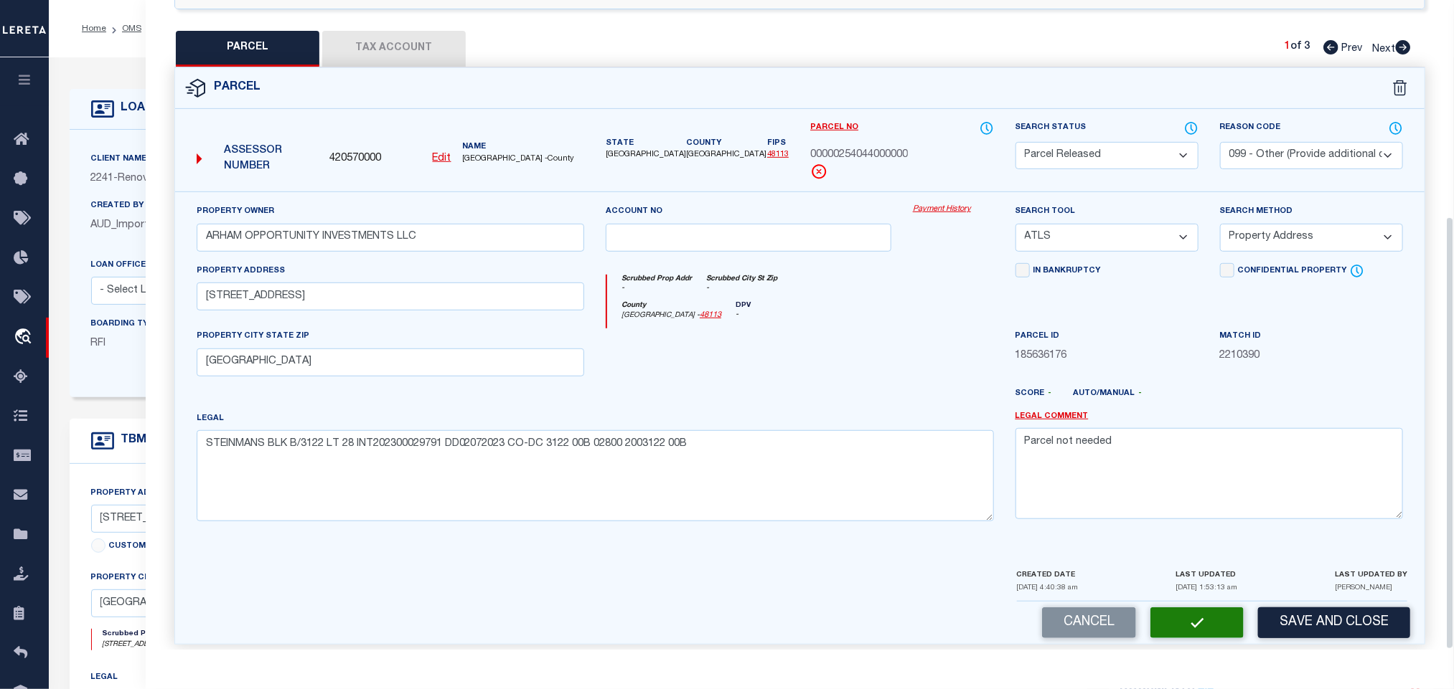
scroll to position [326, 0]
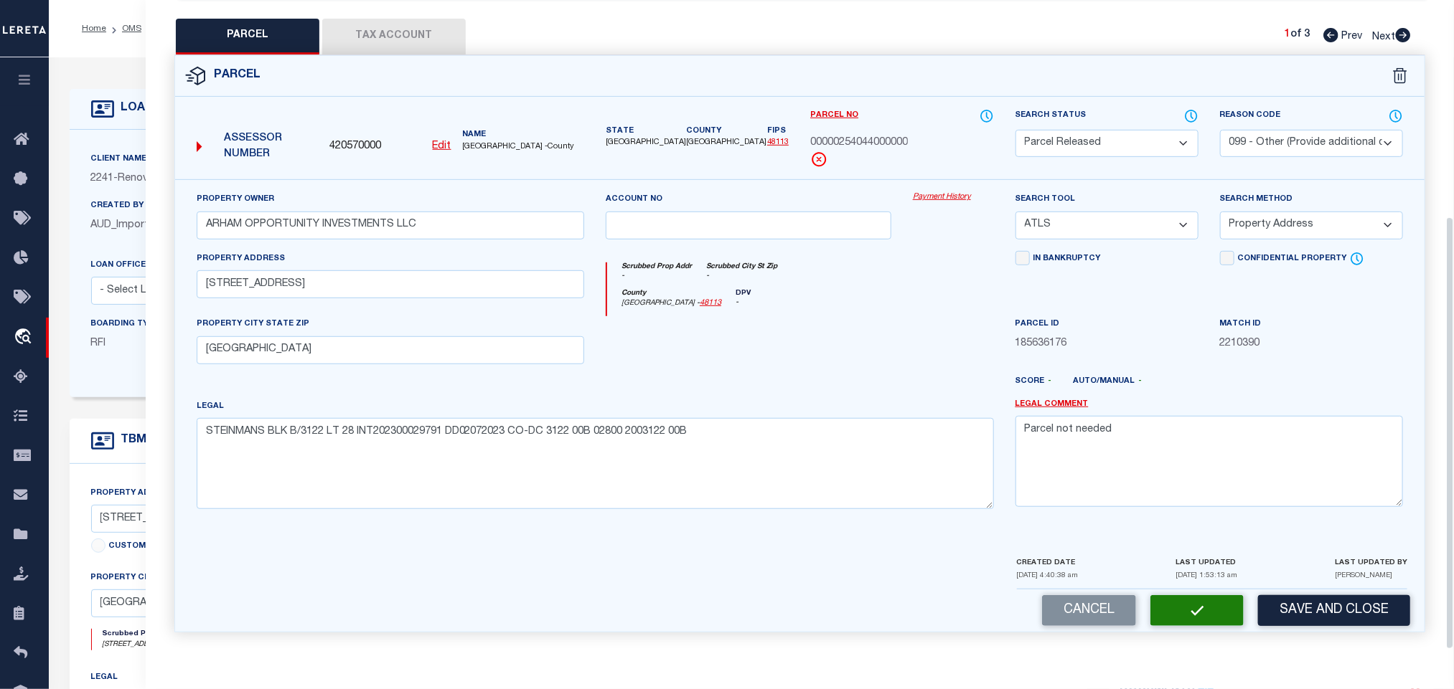
click at [1405, 30] on icon at bounding box center [1402, 35] width 15 height 14
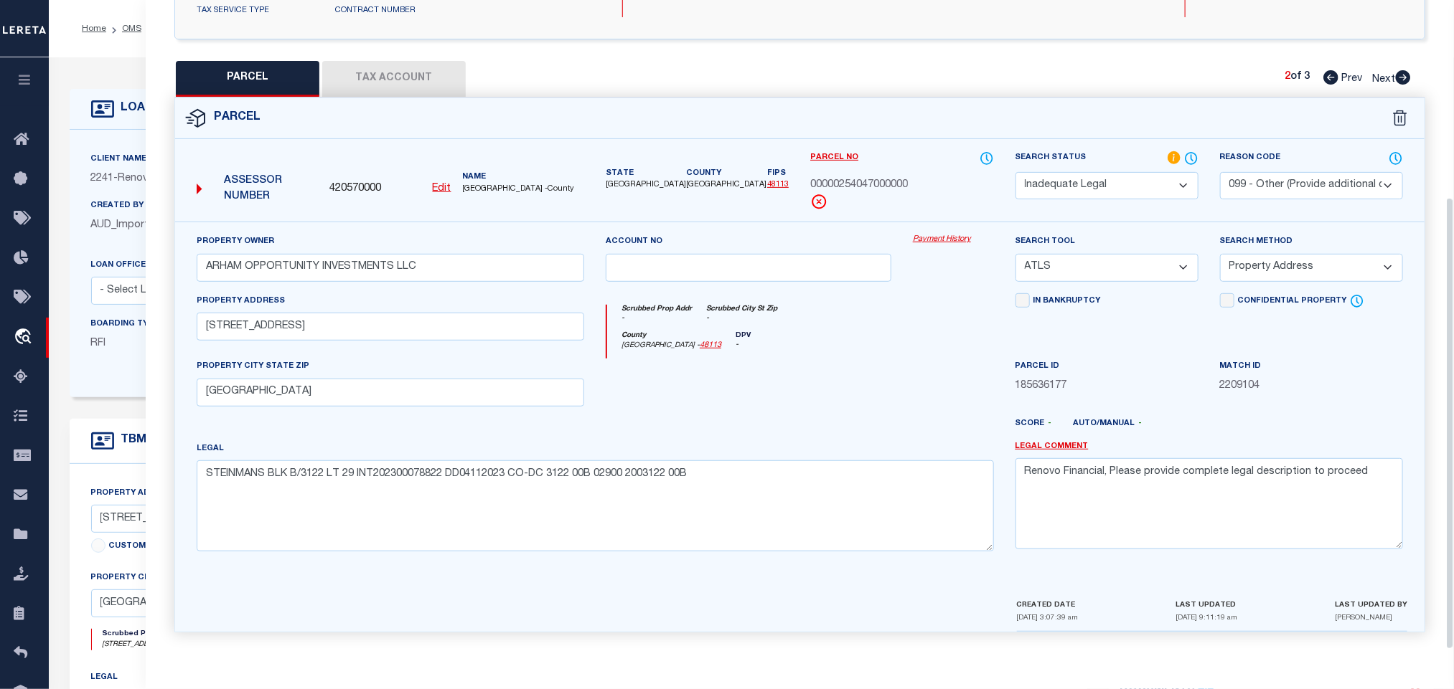
scroll to position [283, 0]
click at [1126, 179] on select "Automated Search Bad Parcel Complete Duplicate Parcel High Dollar Reporting In …" at bounding box center [1106, 186] width 183 height 28
click at [1404, 71] on icon at bounding box center [1403, 77] width 16 height 14
click at [1146, 187] on select "Automated Search Bad Parcel Complete Duplicate Parcel High Dollar Reporting In …" at bounding box center [1106, 186] width 183 height 28
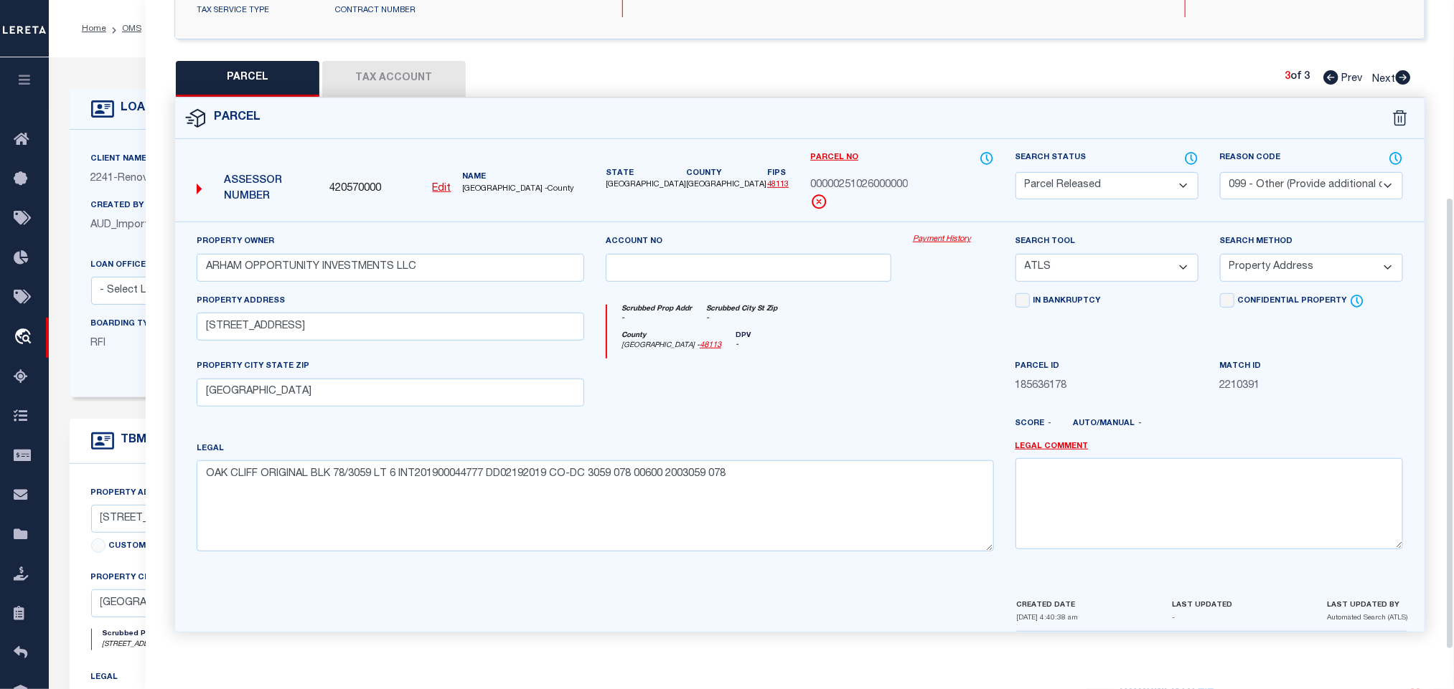
drag, startPoint x: 1146, startPoint y: 187, endPoint x: 1334, endPoint y: 189, distance: 188.7
click at [1146, 187] on select "Automated Search Bad Parcel Complete Duplicate Parcel High Dollar Reporting In …" at bounding box center [1106, 186] width 183 height 28
click at [1334, 189] on select "- Select Reason Code - 099 - Other (Provide additional detail) ACT - Agency Cha…" at bounding box center [1311, 186] width 183 height 28
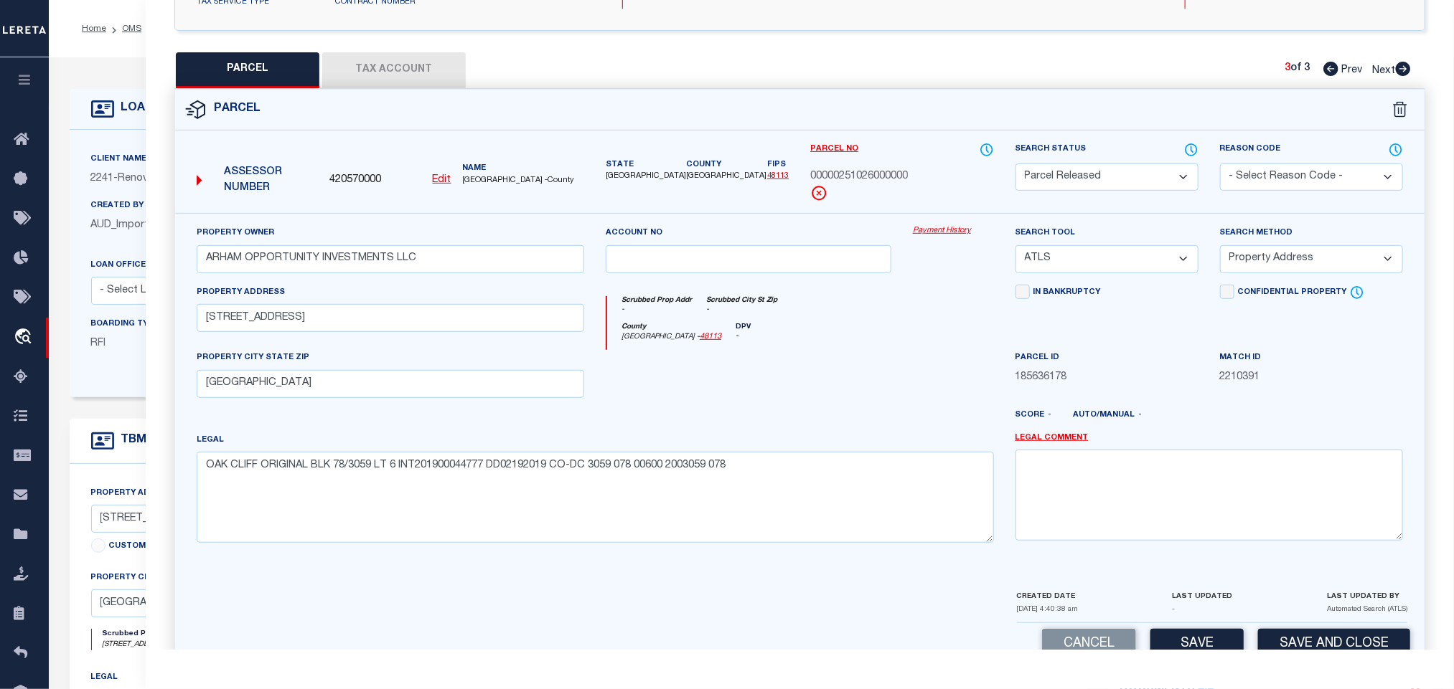
click at [1334, 175] on select "- Select Reason Code - 099 - Other (Provide additional detail) ACT - Agency Cha…" at bounding box center [1311, 178] width 183 height 28
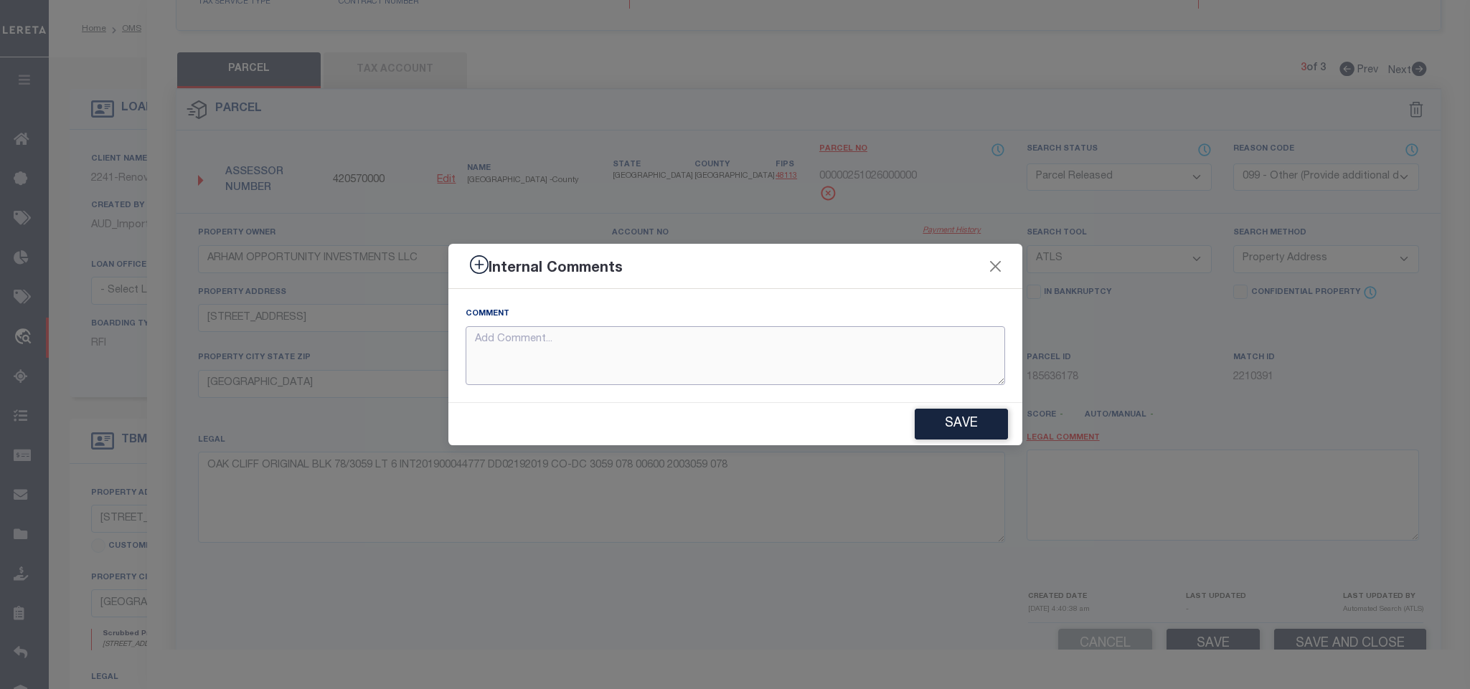
click at [859, 351] on textarea at bounding box center [736, 356] width 540 height 60
paste textarea "Parcel not needed"
click at [966, 414] on button "Save" at bounding box center [961, 424] width 93 height 31
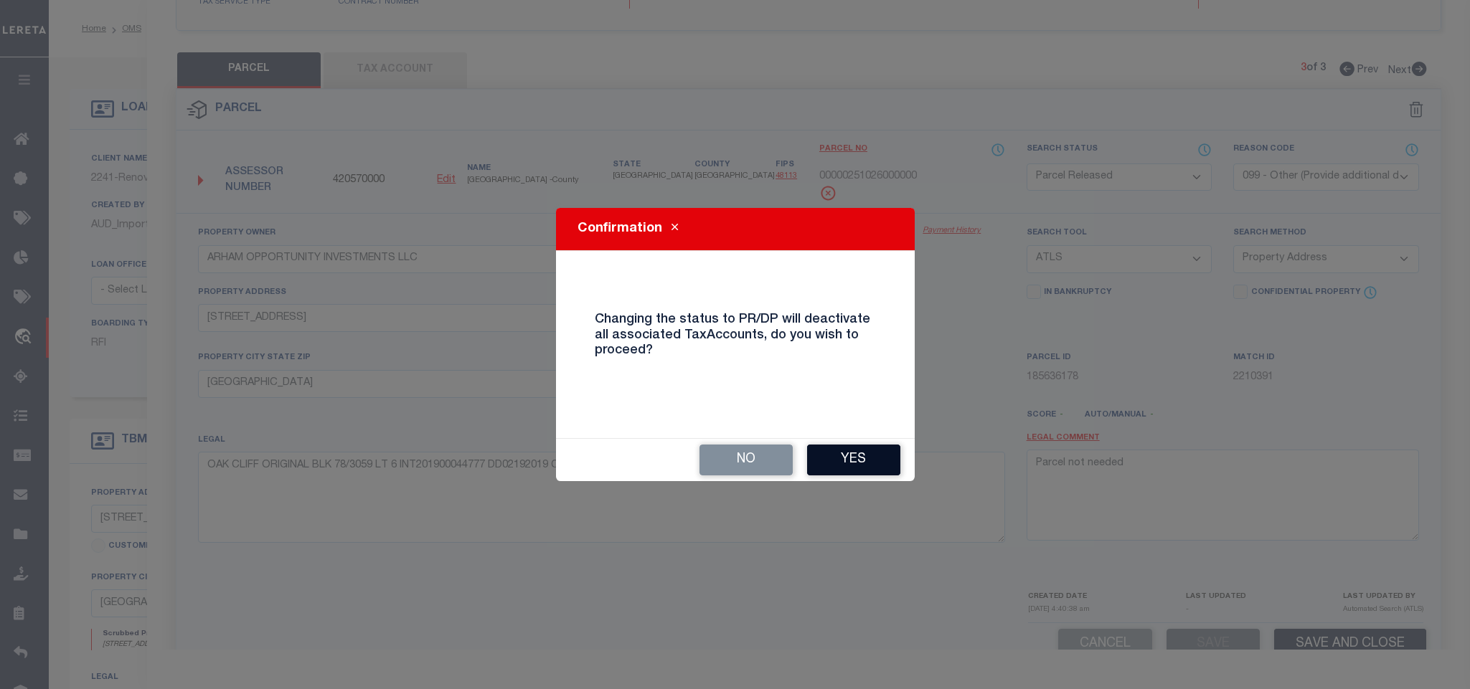
click at [831, 468] on button "Yes" at bounding box center [853, 460] width 93 height 31
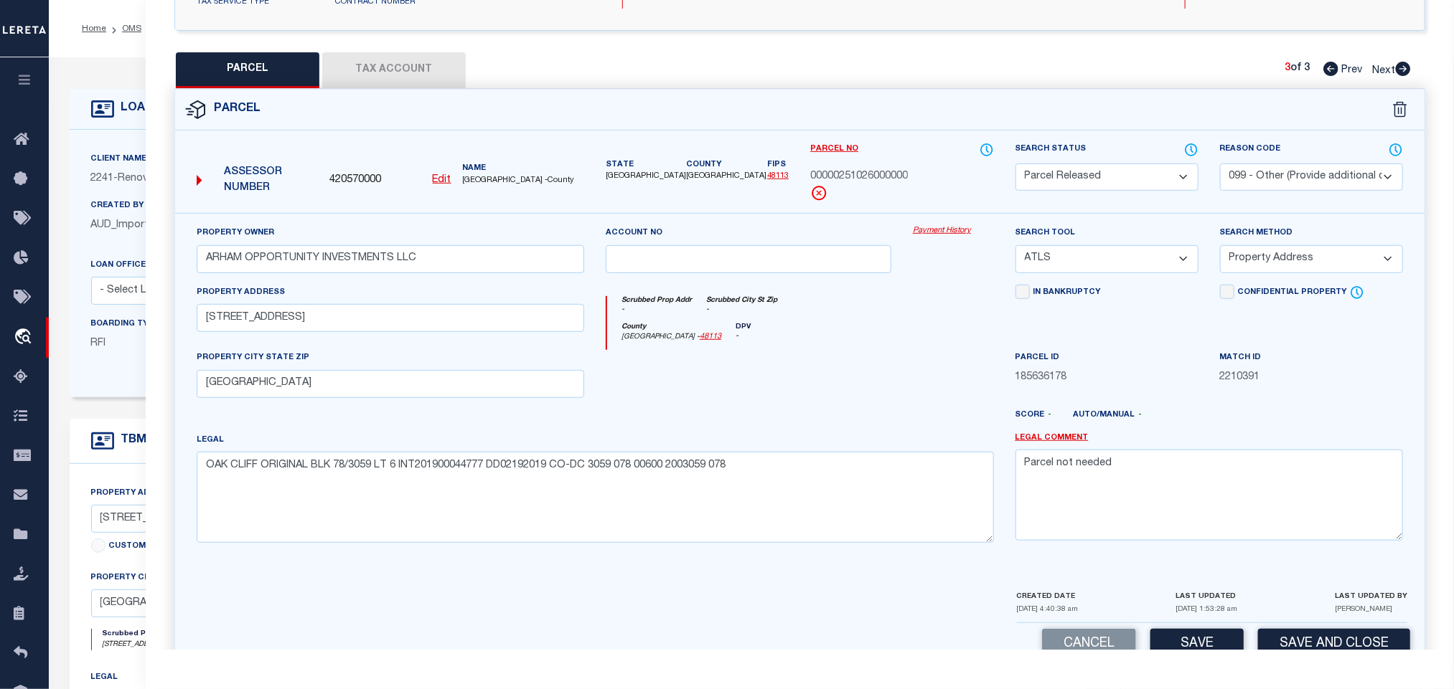
click at [103, 170] on div "Client Name 2241 - Renovo Financial" at bounding box center [204, 168] width 227 height 35
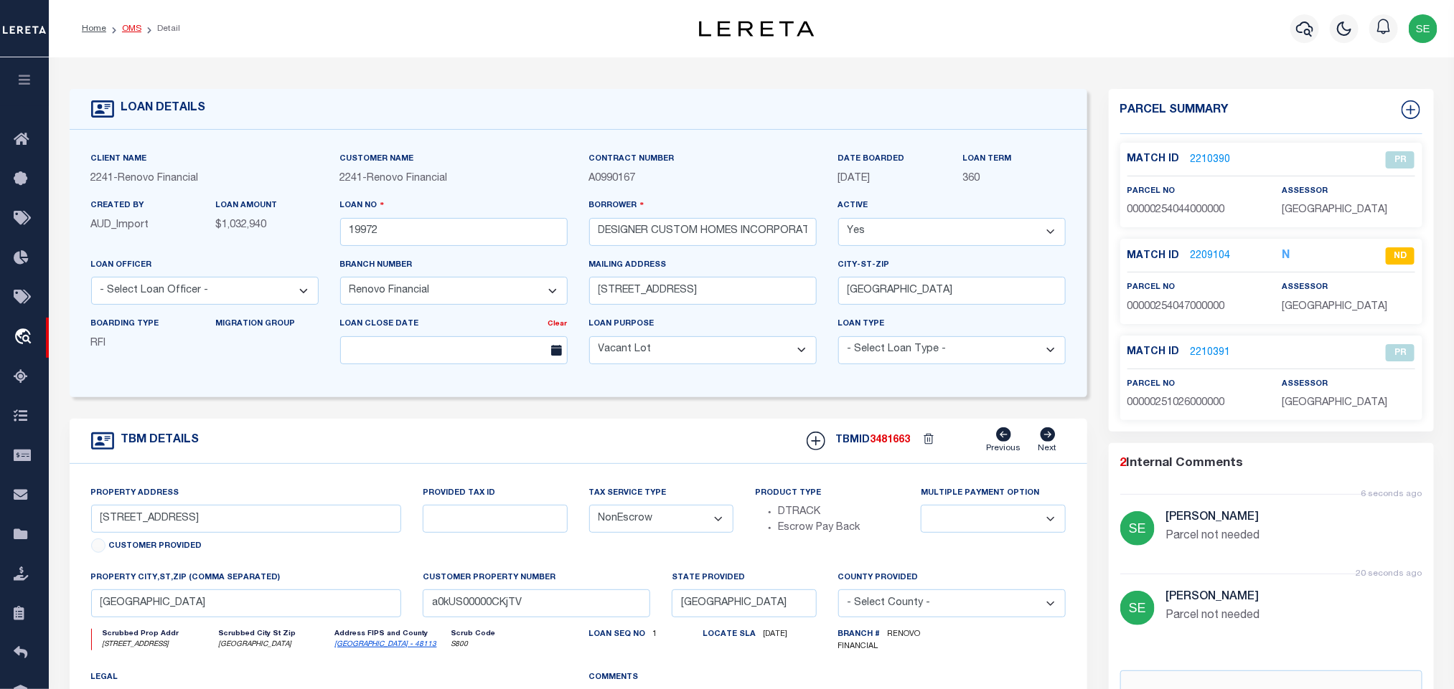
click at [128, 24] on link "OMS" at bounding box center [131, 28] width 19 height 9
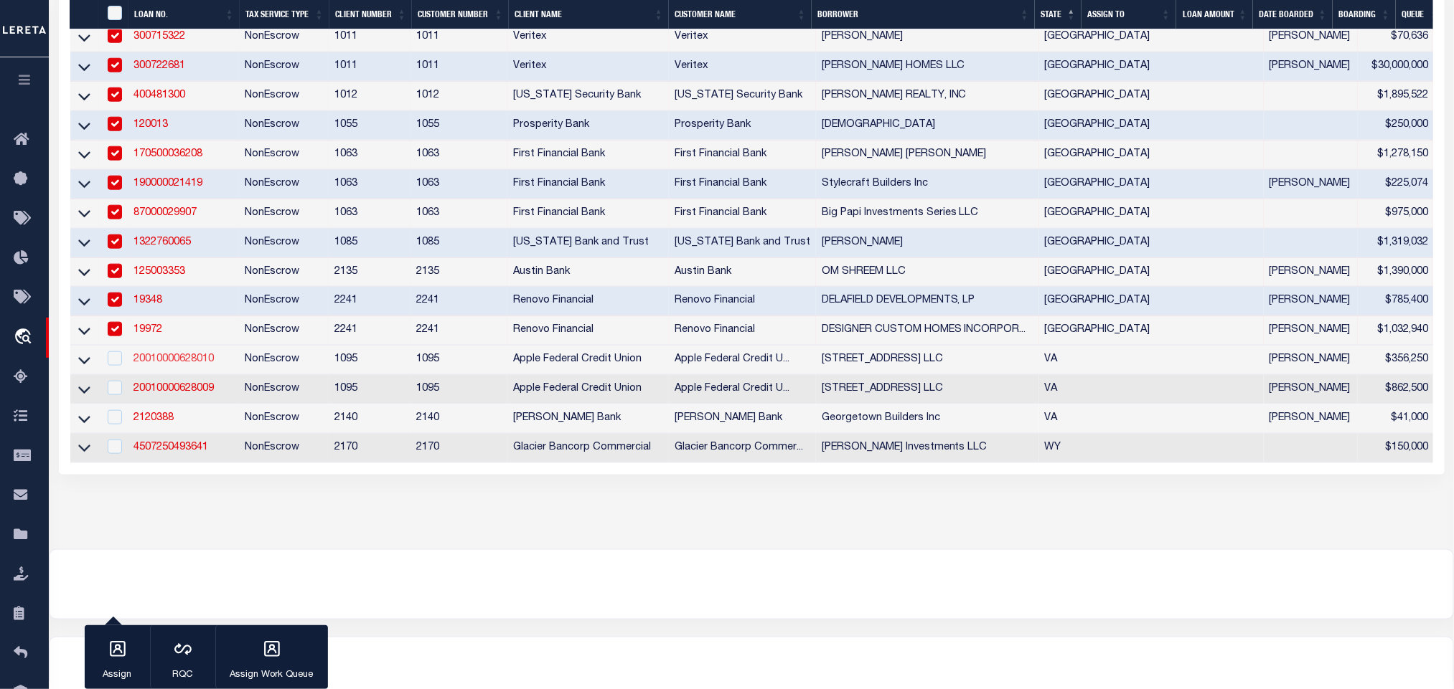
click at [169, 364] on link "20010000628010" at bounding box center [173, 359] width 80 height 10
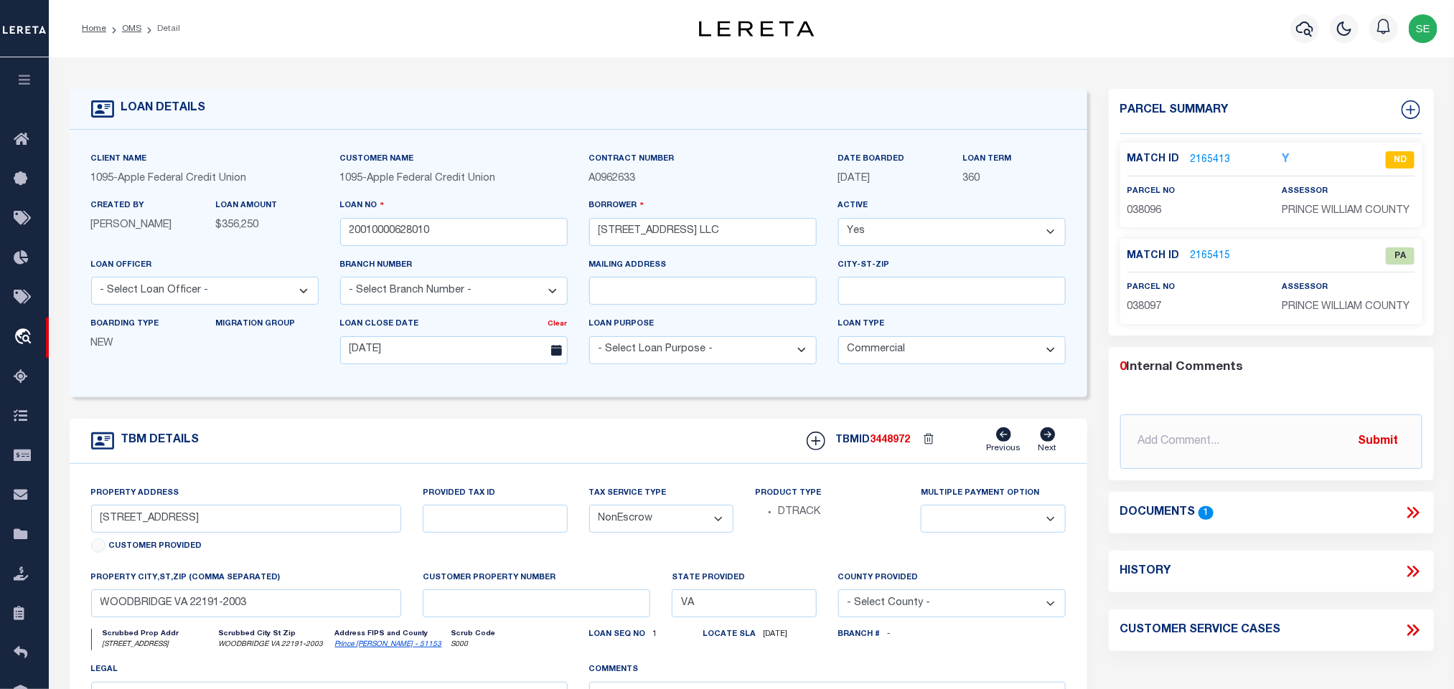
click at [1217, 155] on link "2165413" at bounding box center [1210, 160] width 40 height 15
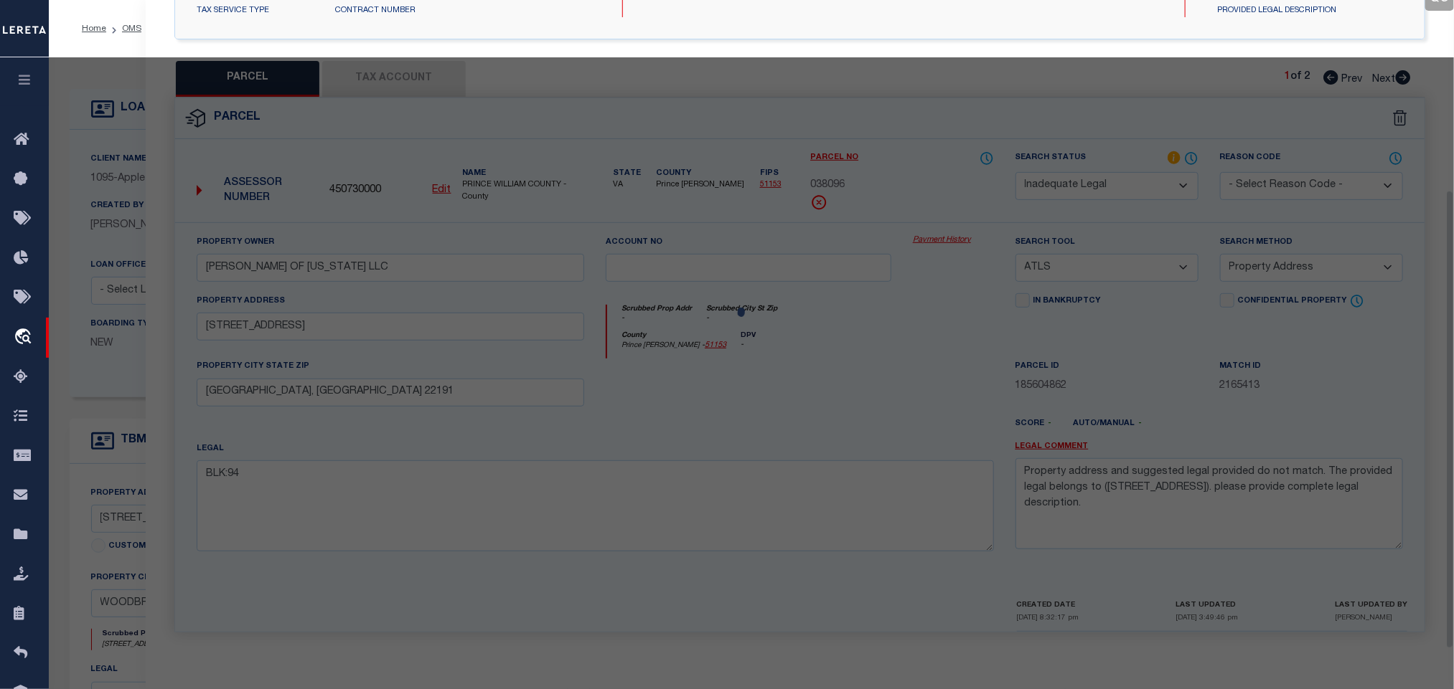
scroll to position [269, 0]
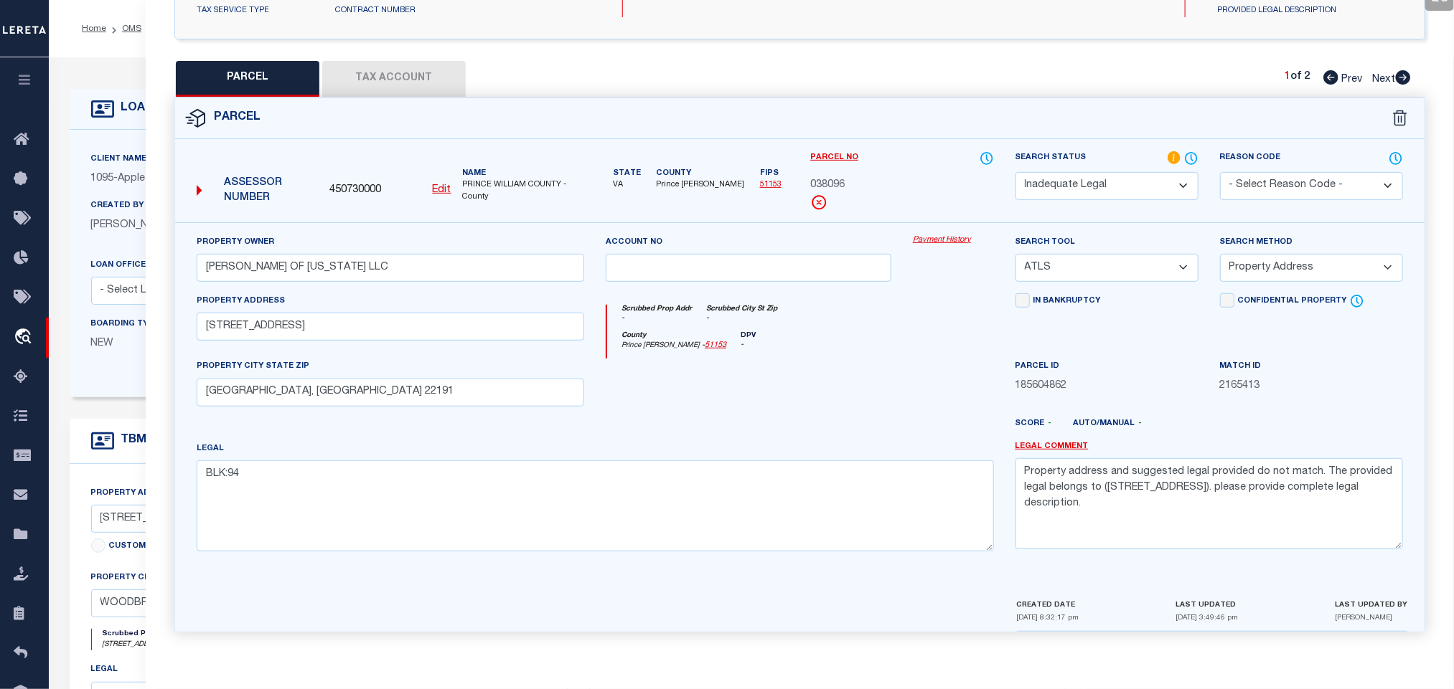
click at [121, 192] on div "Client Name 1095 - Apple Federal Credit Union" at bounding box center [204, 174] width 249 height 47
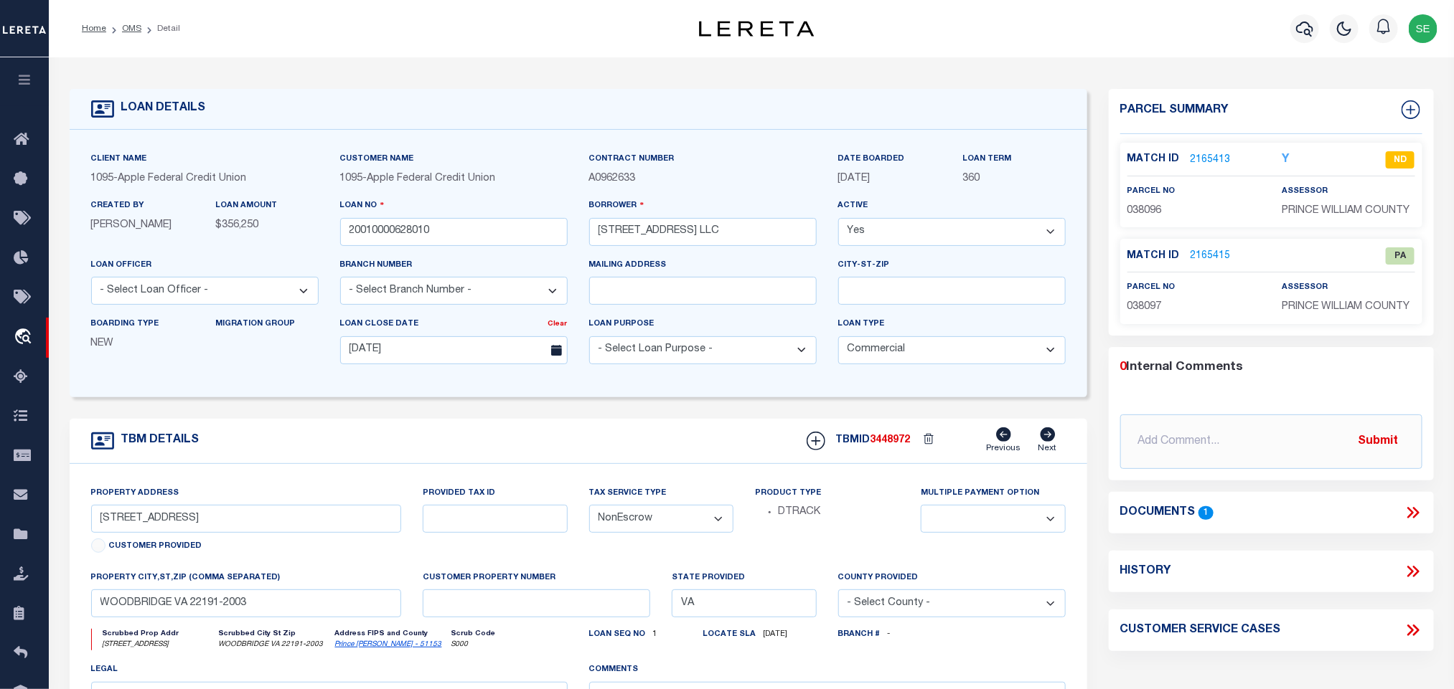
click at [1212, 250] on link "2165415" at bounding box center [1210, 256] width 40 height 15
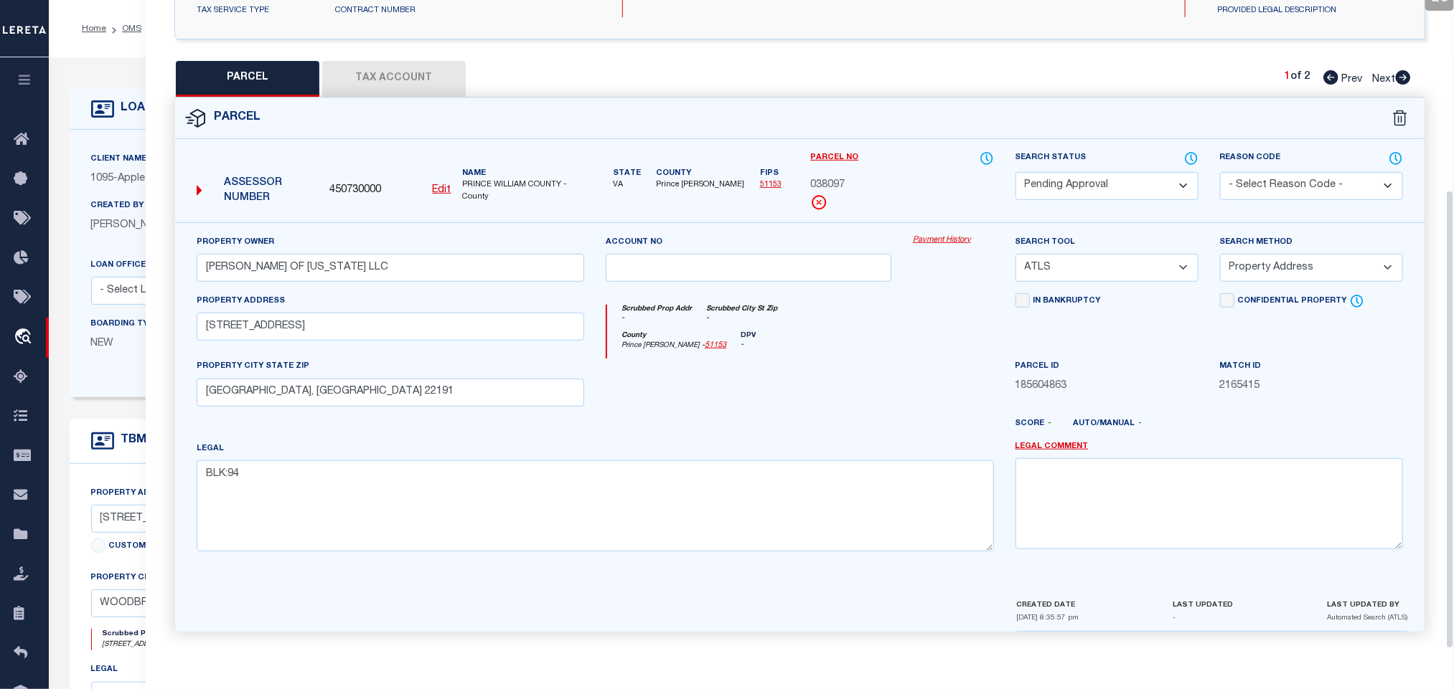
drag, startPoint x: 1124, startPoint y: 176, endPoint x: 1139, endPoint y: 179, distance: 14.6
click at [1124, 176] on select "Automated Search Bad Parcel Complete Duplicate Parcel High Dollar Reporting In …" at bounding box center [1106, 186] width 183 height 28
drag, startPoint x: 1141, startPoint y: 179, endPoint x: 1261, endPoint y: 255, distance: 141.5
click at [1141, 179] on select "Automated Search Bad Parcel Complete Duplicate Parcel High Dollar Reporting In …" at bounding box center [1106, 186] width 183 height 28
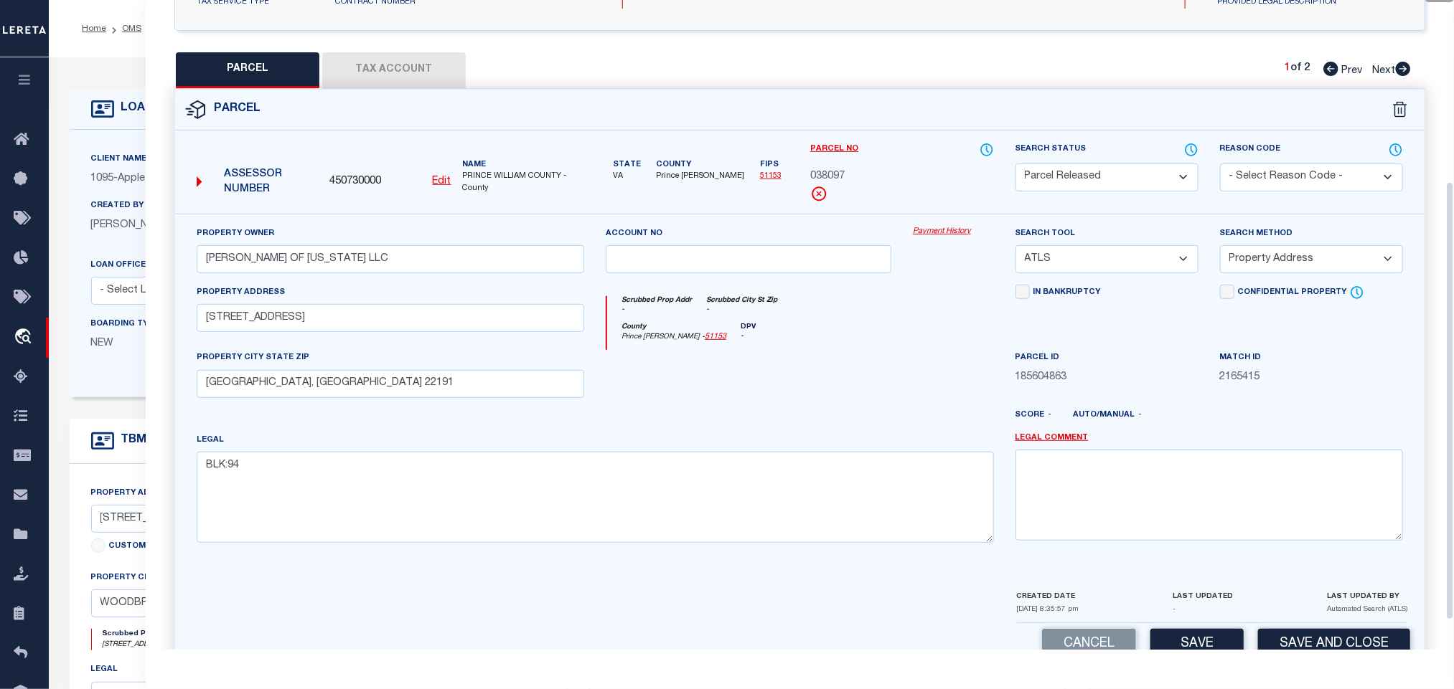
click at [1286, 179] on select "- Select Reason Code - 099 - Other (Provide additional detail) ACT - Agency Cha…" at bounding box center [1311, 178] width 183 height 28
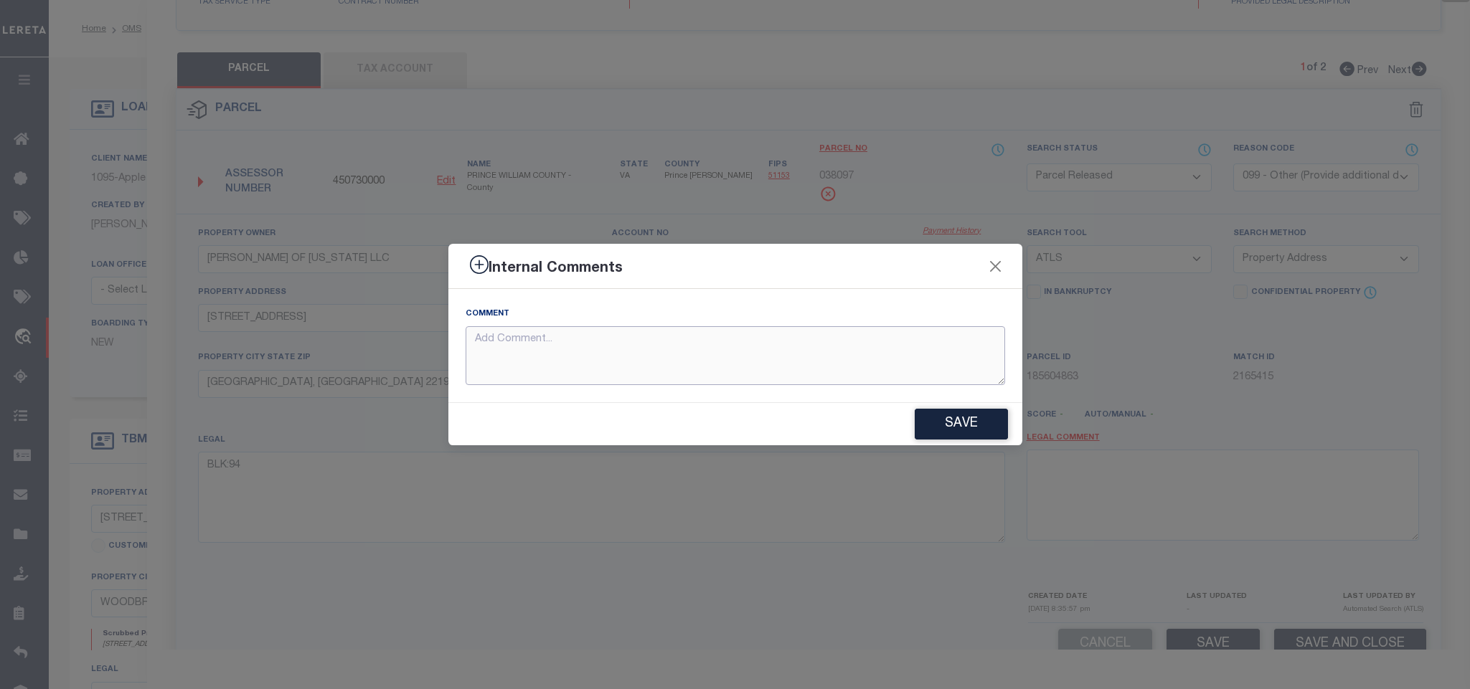
click at [920, 326] on textarea at bounding box center [736, 356] width 540 height 60
paste textarea "Parcel not needed"
click at [951, 431] on button "Save" at bounding box center [961, 424] width 93 height 31
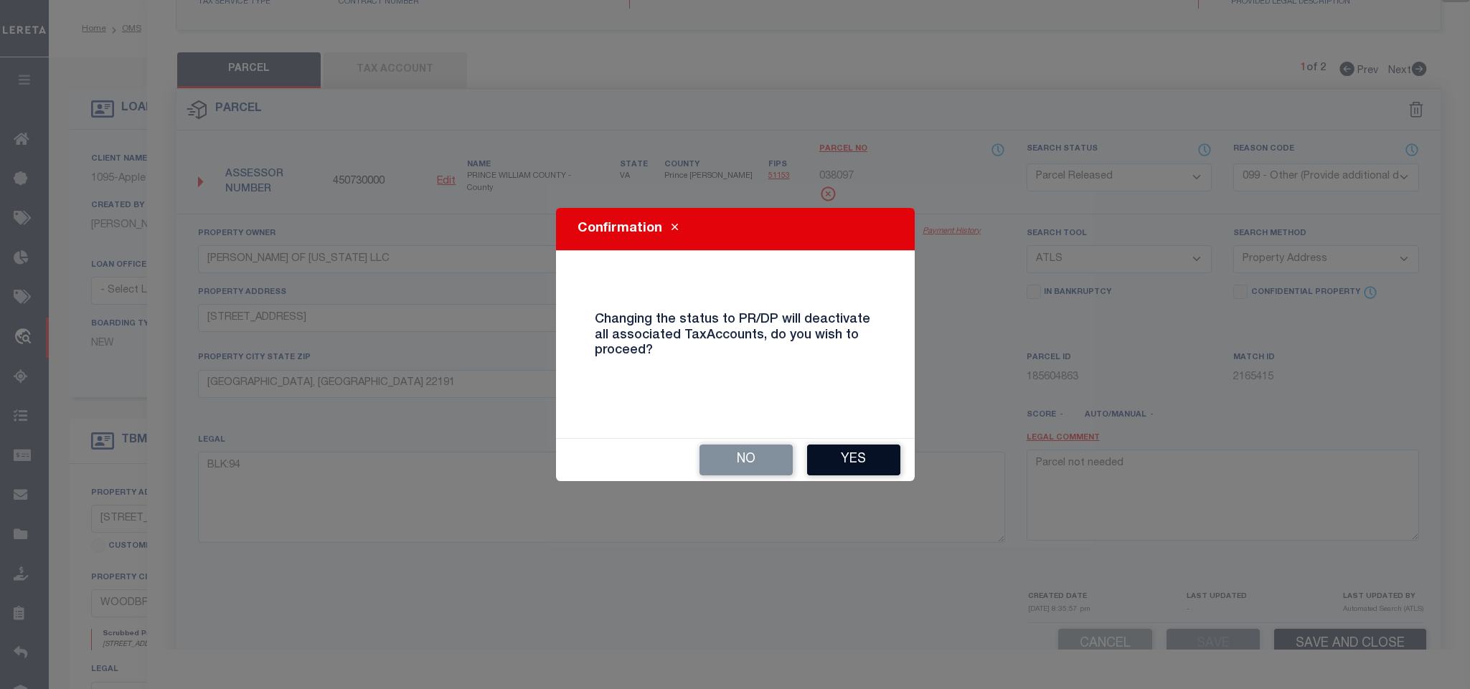
click at [872, 465] on button "Yes" at bounding box center [853, 460] width 93 height 31
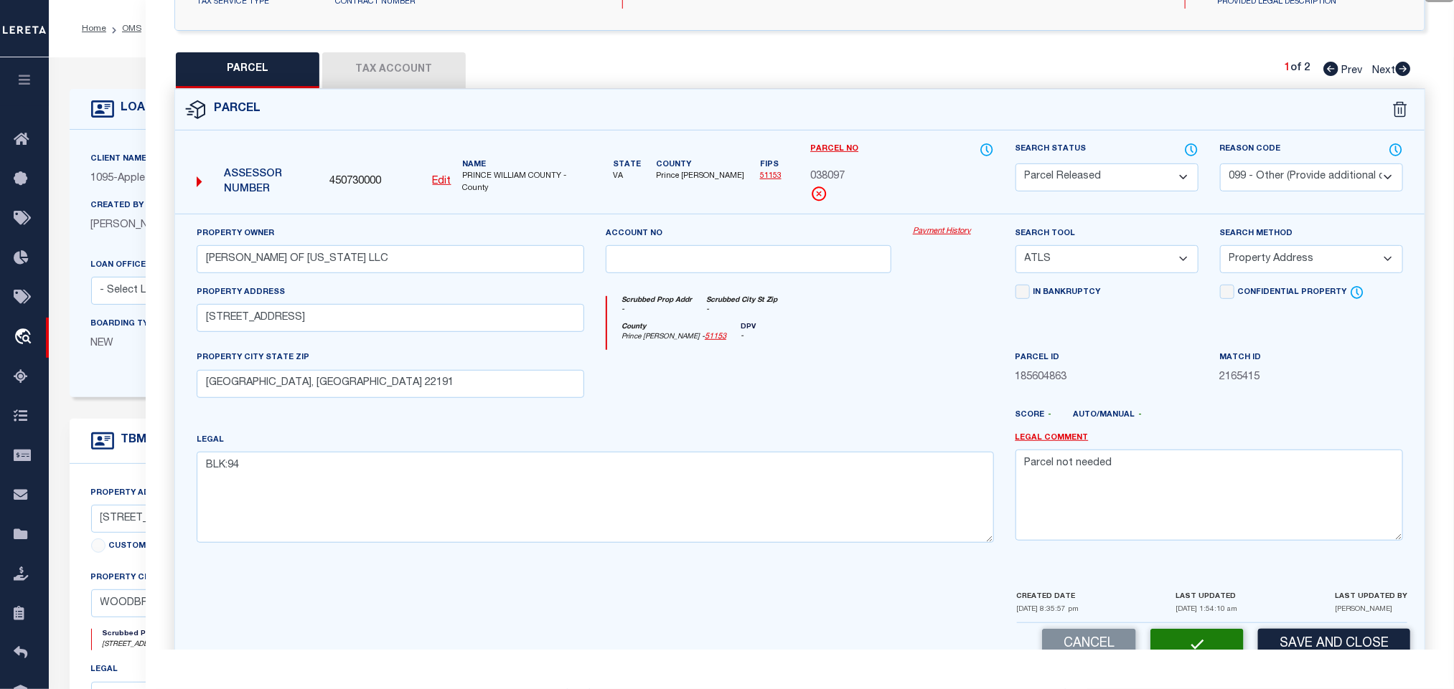
click at [103, 118] on icon at bounding box center [102, 109] width 23 height 23
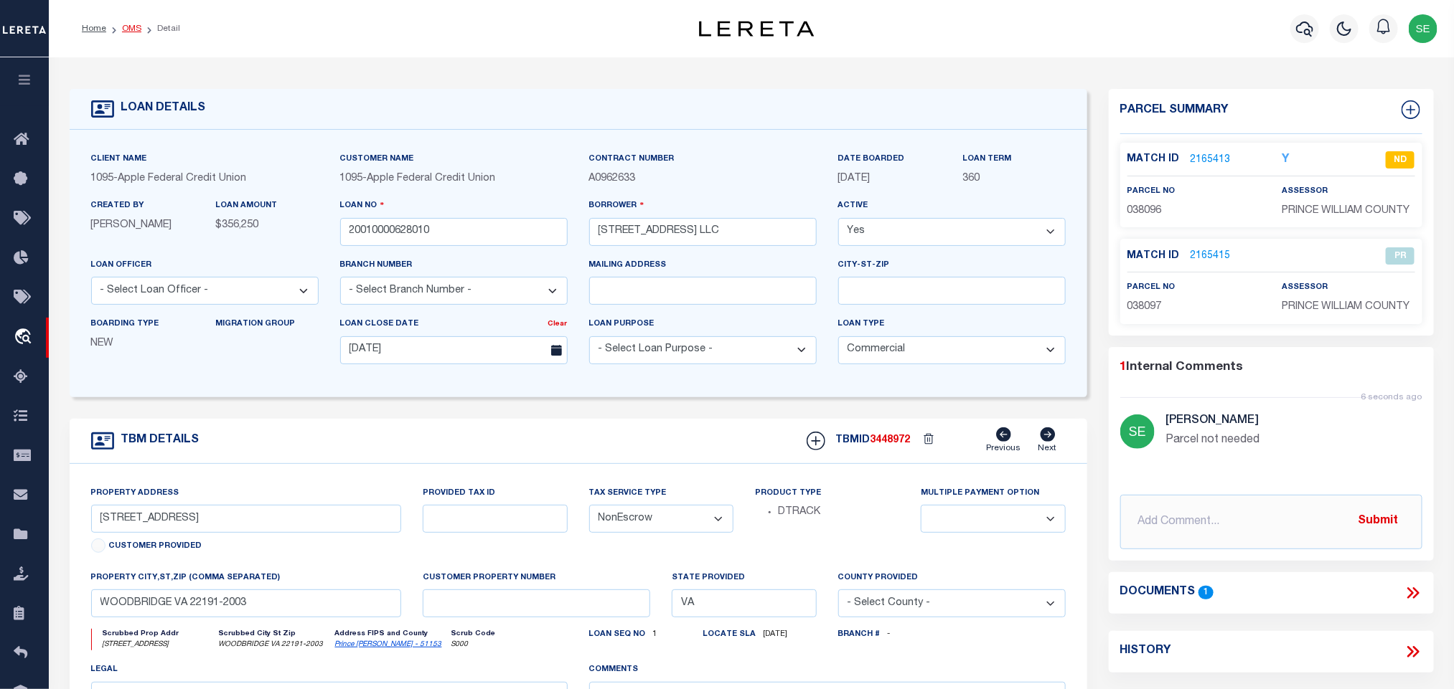
click at [126, 28] on link "OMS" at bounding box center [131, 28] width 19 height 9
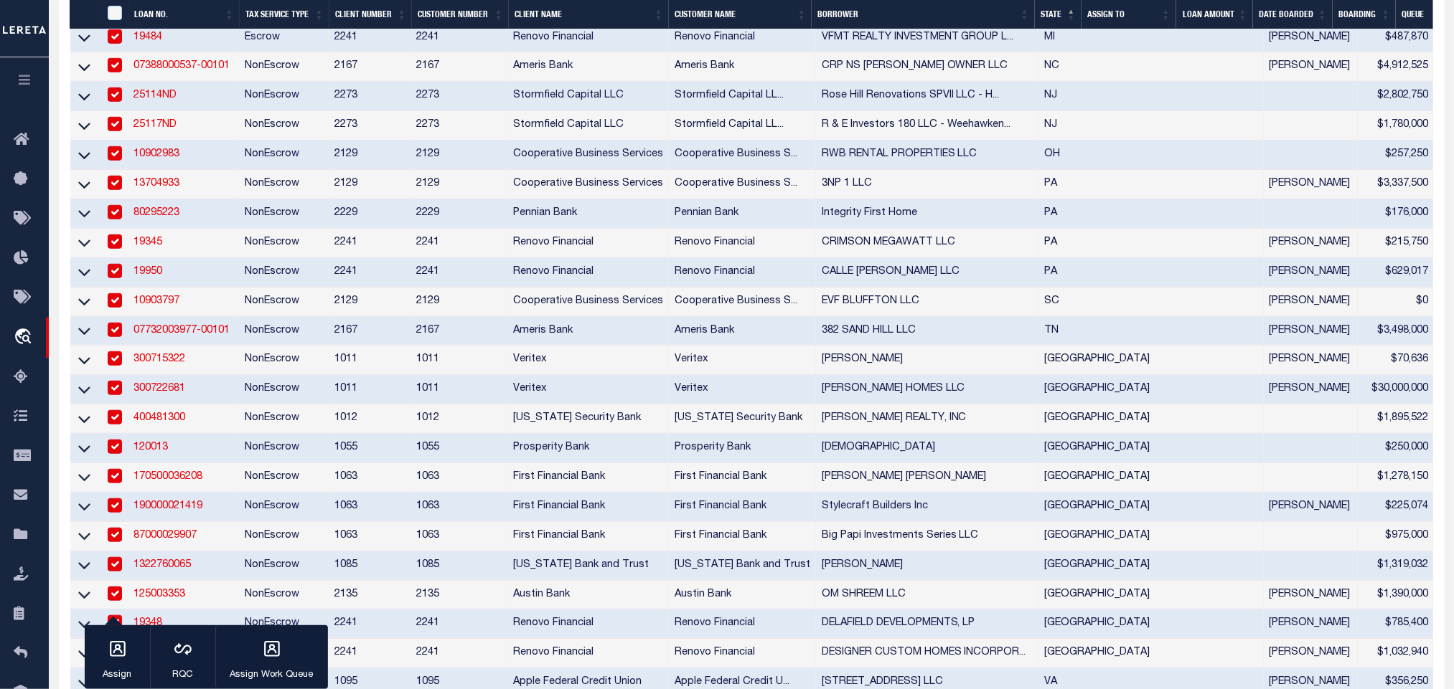
scroll to position [812, 0]
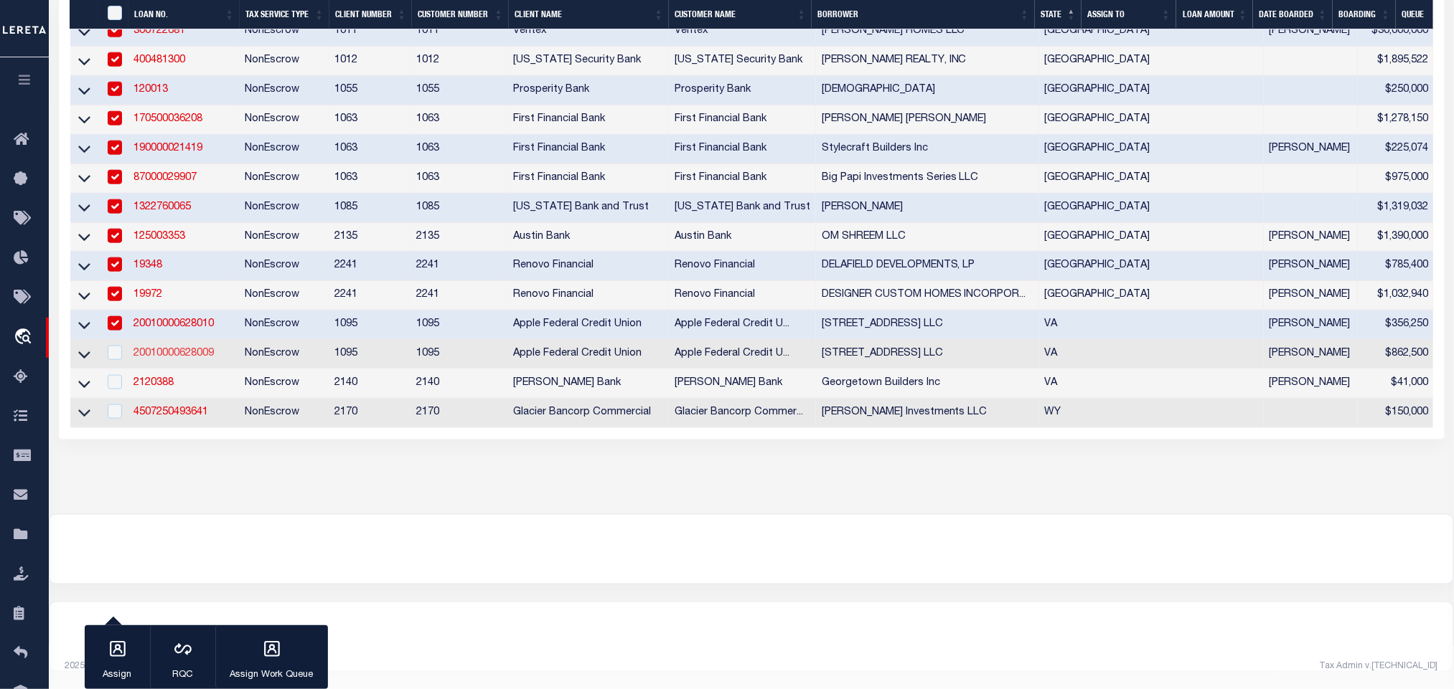
click at [170, 349] on link "20010000628009" at bounding box center [173, 354] width 80 height 10
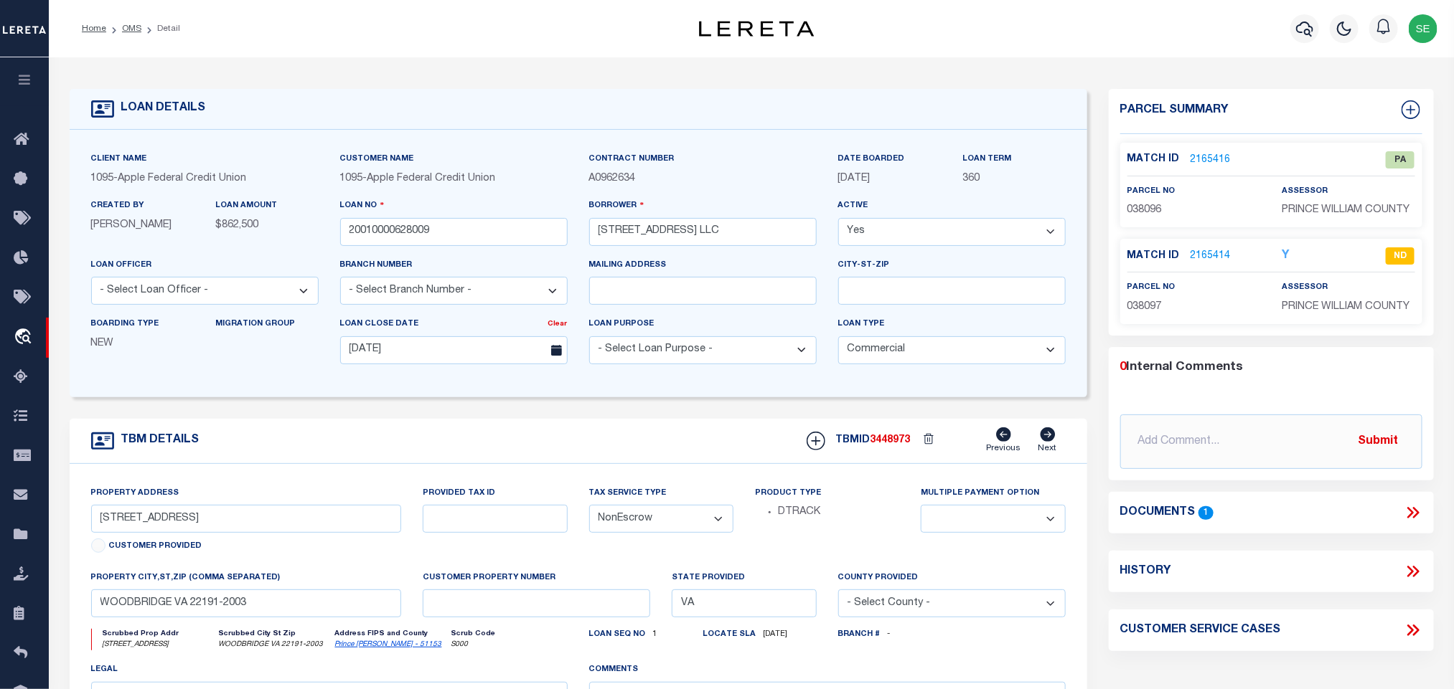
scroll to position [108, 0]
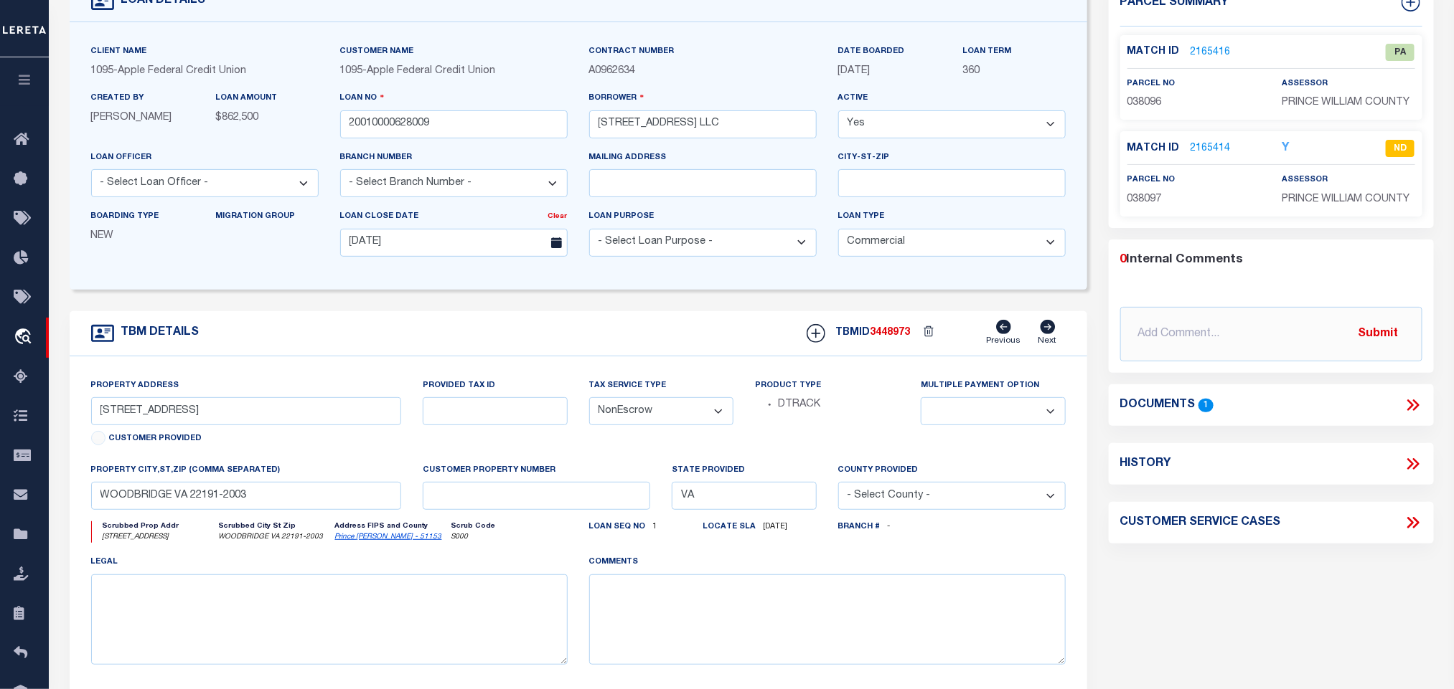
click at [358, 541] on link "Prince William - 51153" at bounding box center [388, 537] width 107 height 7
click at [125, 418] on input "1212 EASY ST" at bounding box center [246, 411] width 311 height 28
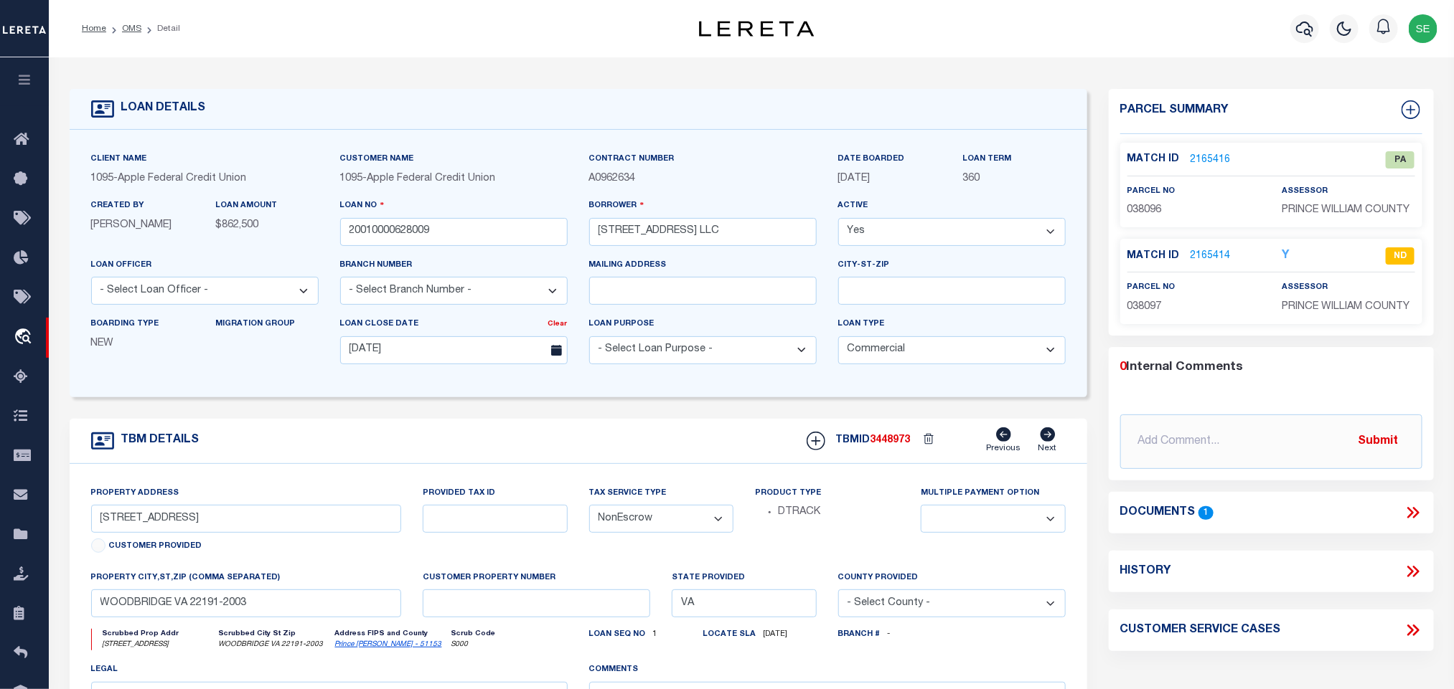
click at [1210, 258] on link "2165414" at bounding box center [1210, 256] width 40 height 15
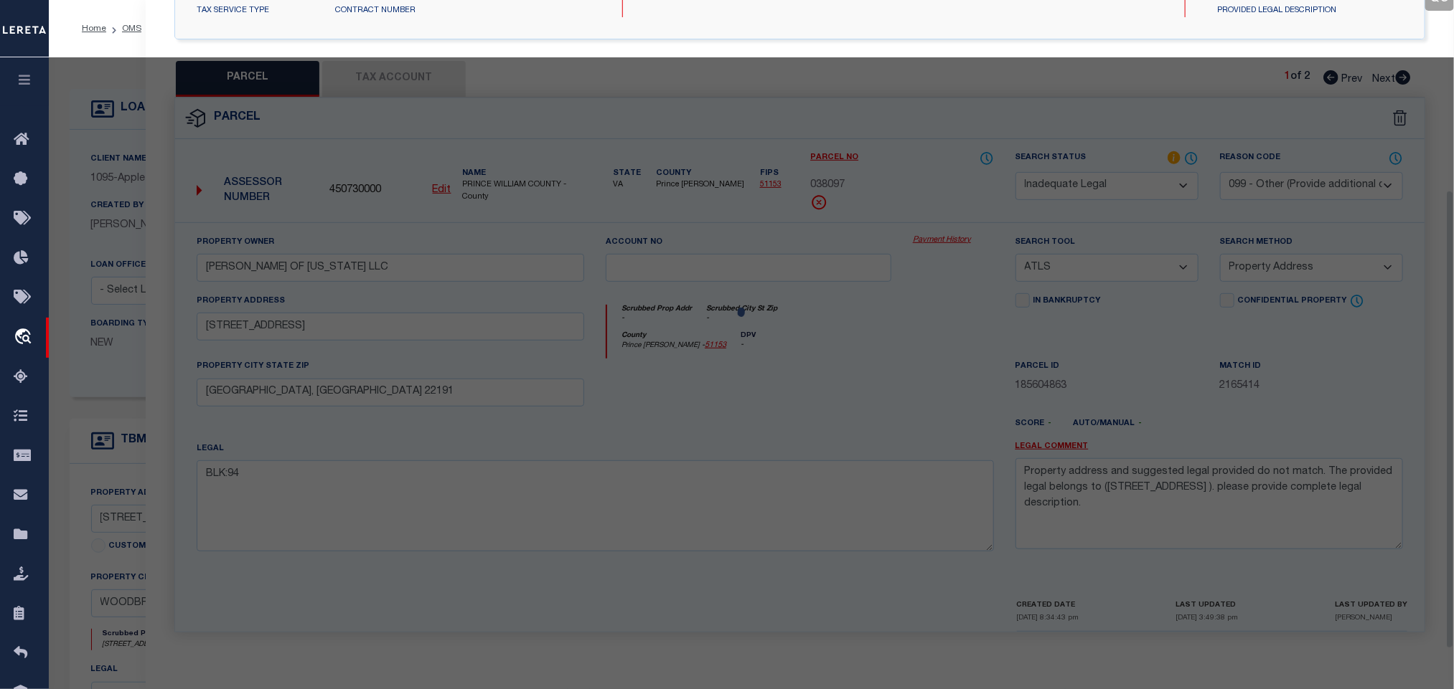
scroll to position [269, 0]
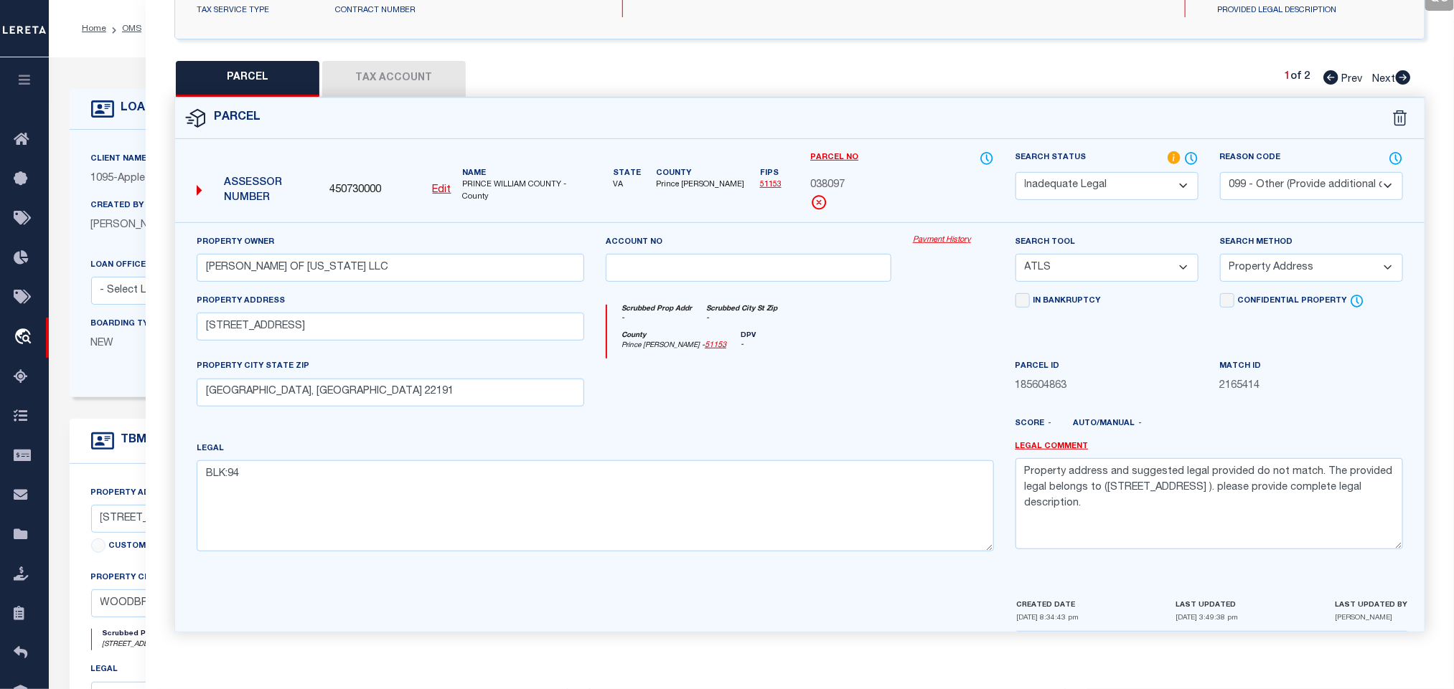
click at [129, 198] on div "Client Name 1095 - Apple Federal Credit Union" at bounding box center [204, 174] width 249 height 47
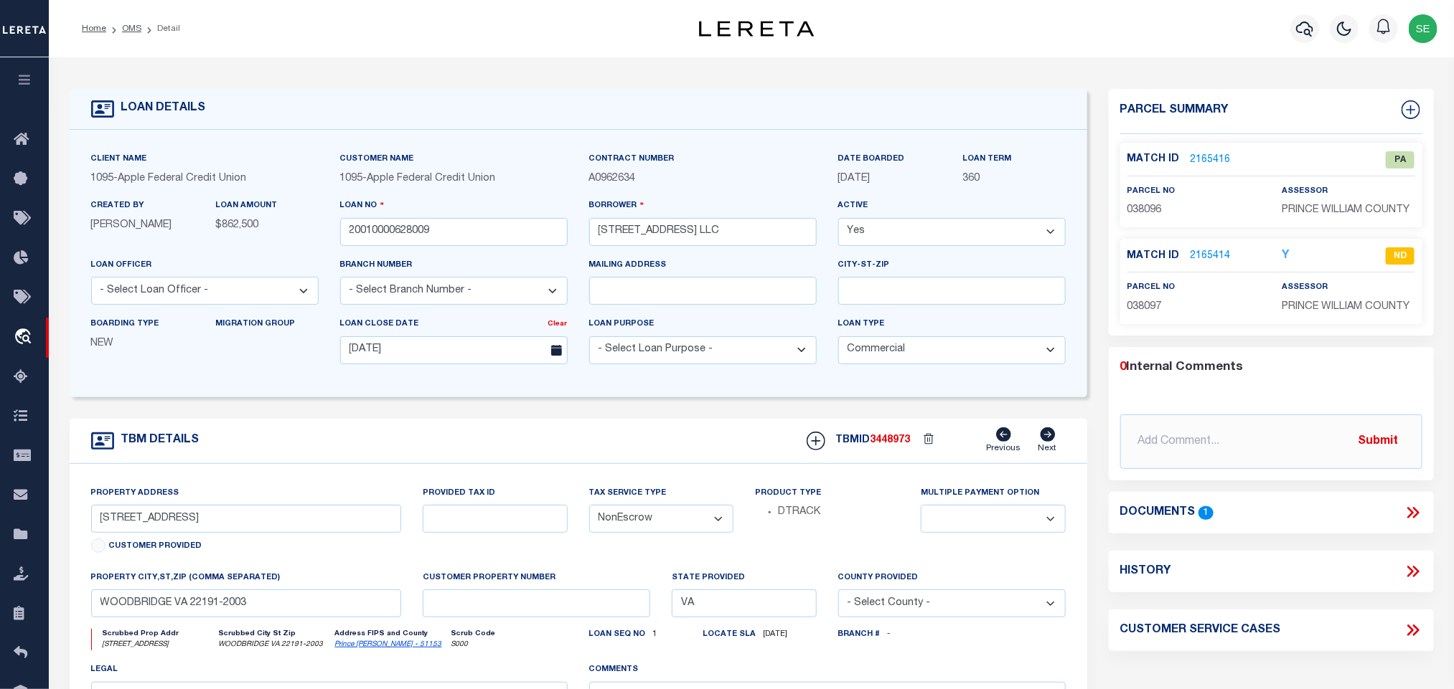
click at [1223, 156] on link "2165416" at bounding box center [1210, 160] width 40 height 15
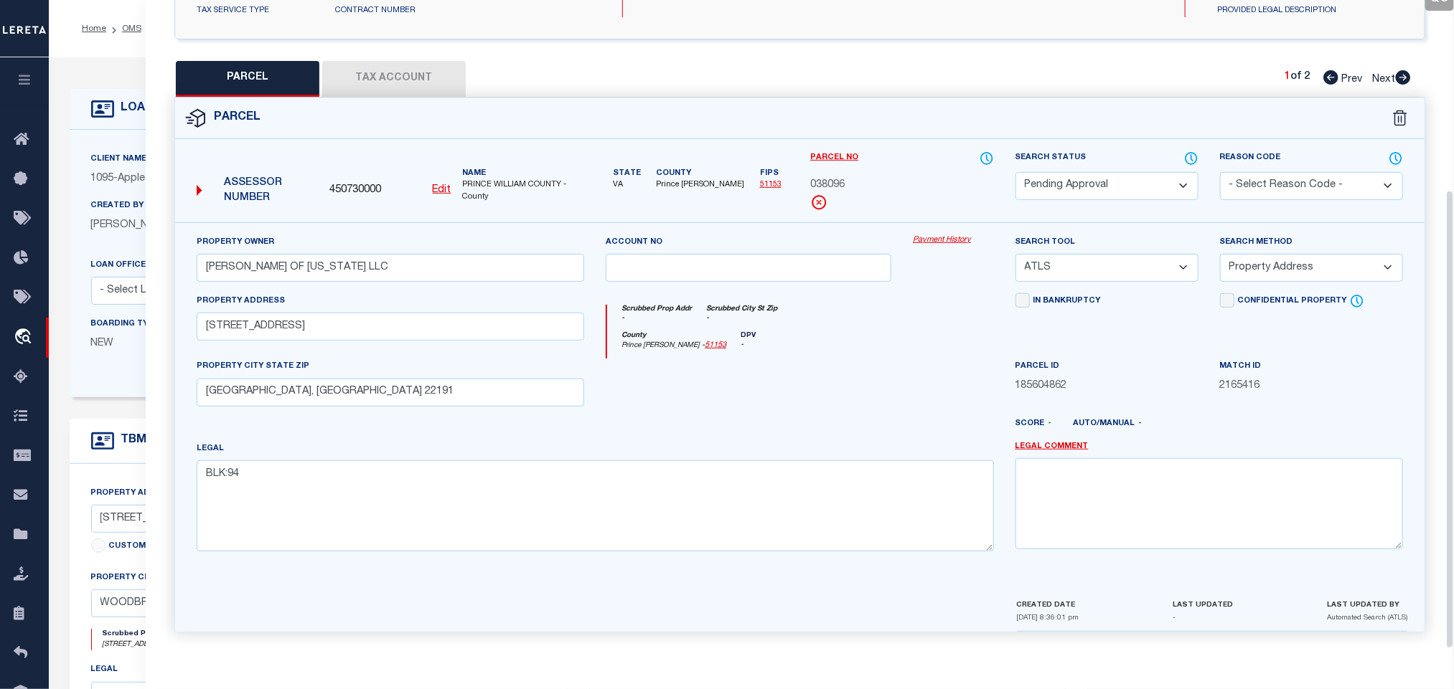
click at [1158, 185] on select "Automated Search Bad Parcel Complete Duplicate Parcel High Dollar Reporting In …" at bounding box center [1106, 186] width 183 height 28
drag, startPoint x: 1158, startPoint y: 185, endPoint x: 1185, endPoint y: 355, distance: 172.1
click at [1158, 185] on select "Automated Search Bad Parcel Complete Duplicate Parcel High Dollar Reporting In …" at bounding box center [1106, 186] width 183 height 28
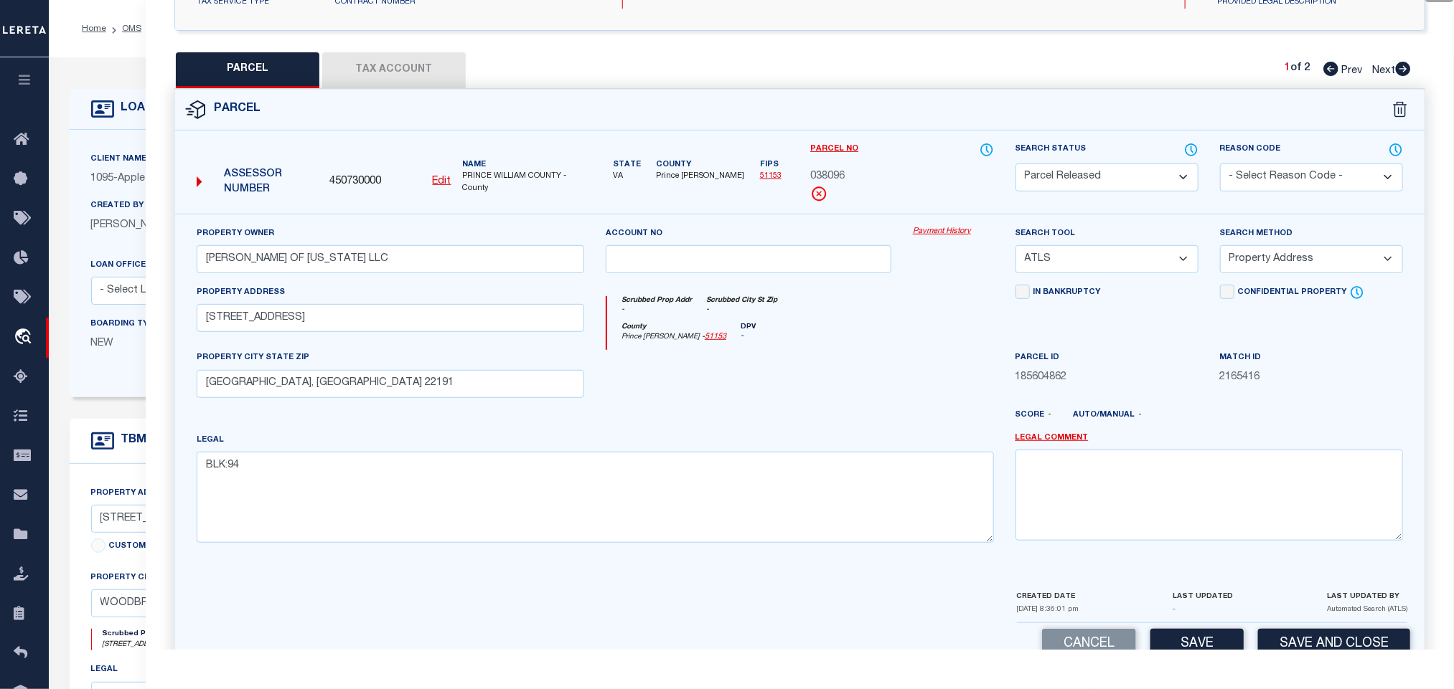
click at [1285, 174] on select "- Select Reason Code - 099 - Other (Provide additional detail) ACT - Agency Cha…" at bounding box center [1311, 178] width 183 height 28
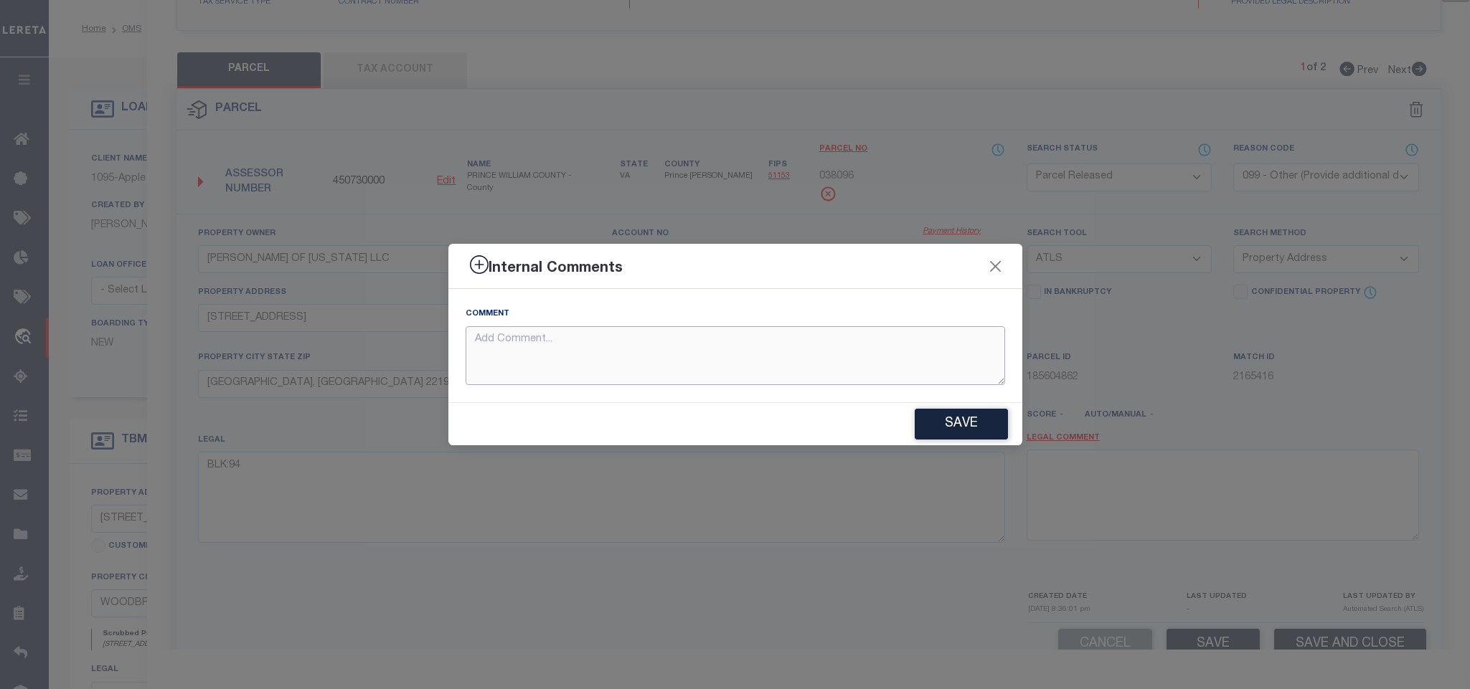
click at [947, 355] on textarea at bounding box center [736, 356] width 540 height 60
paste textarea "Parcel not needed"
click at [969, 427] on button "Save" at bounding box center [961, 424] width 93 height 31
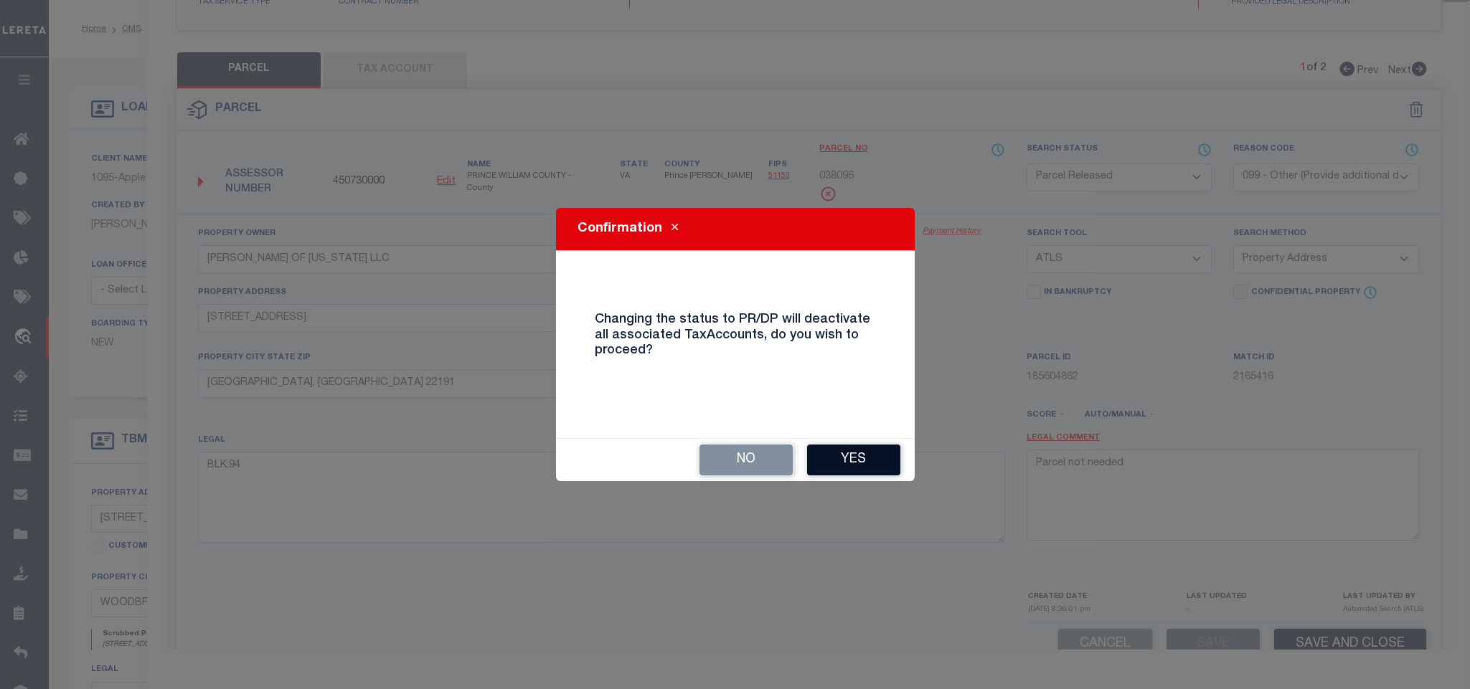
click at [827, 458] on button "Yes" at bounding box center [853, 460] width 93 height 31
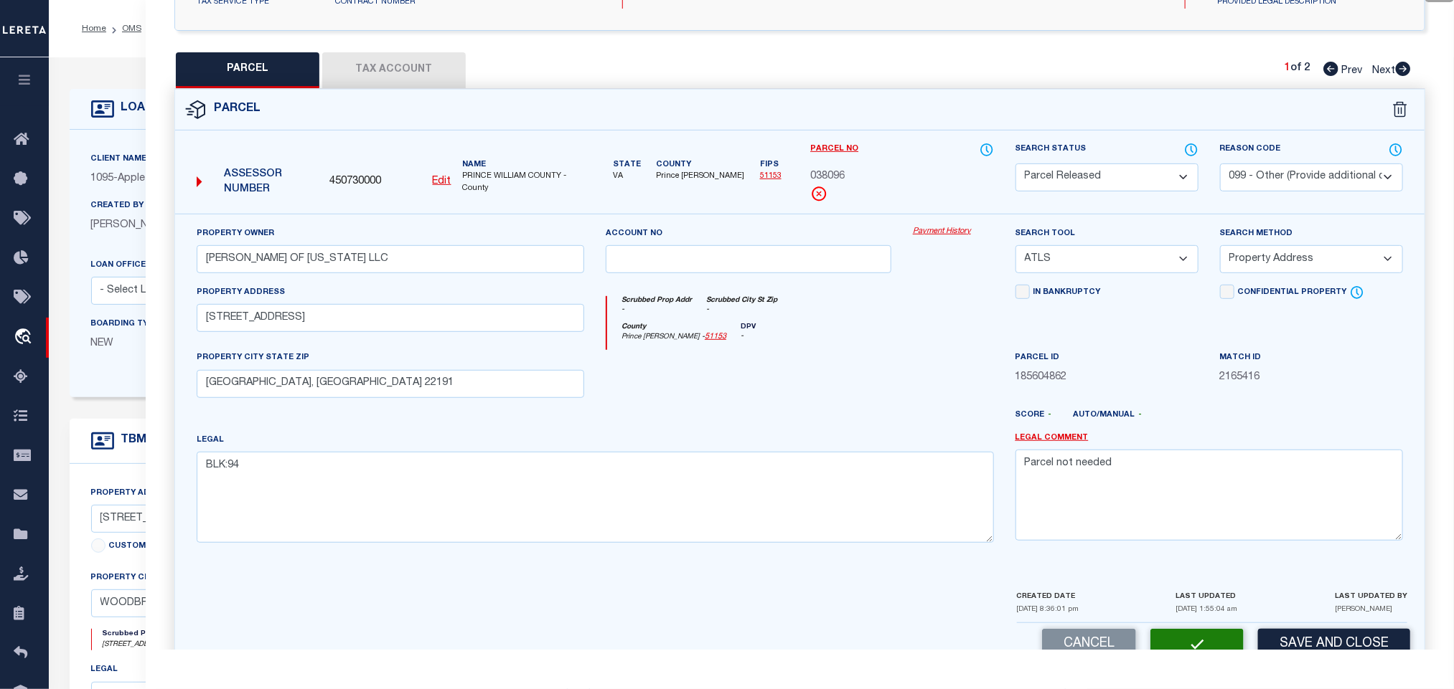
click at [98, 89] on div "LOAN DETAILS" at bounding box center [578, 109] width 1017 height 41
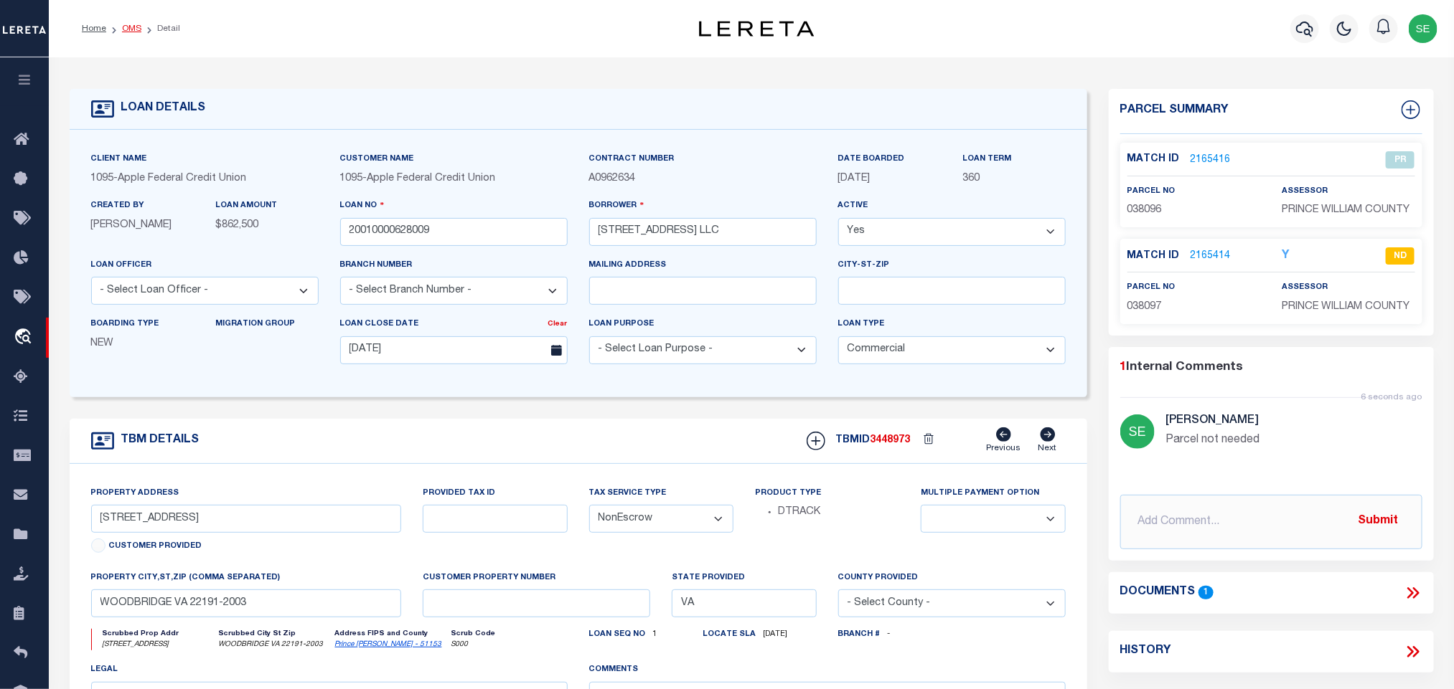
click at [131, 26] on link "OMS" at bounding box center [131, 28] width 19 height 9
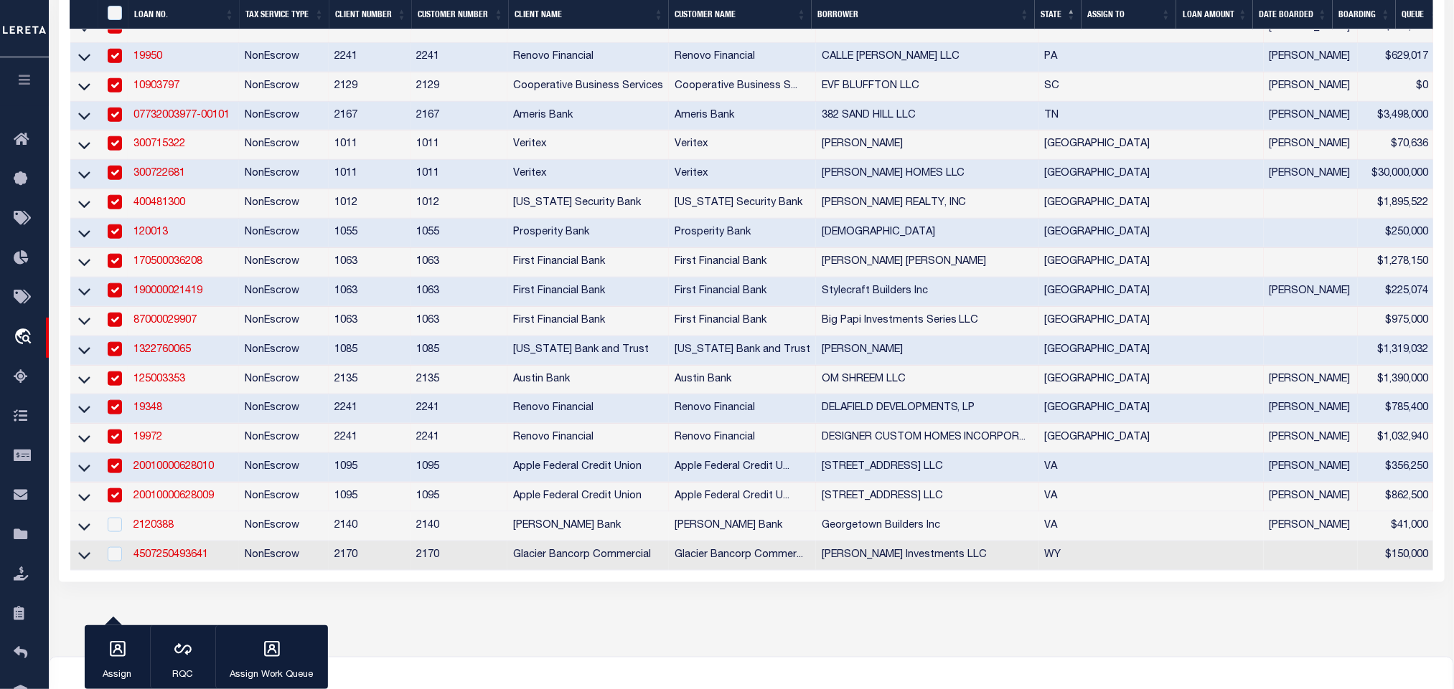
scroll to position [812, 0]
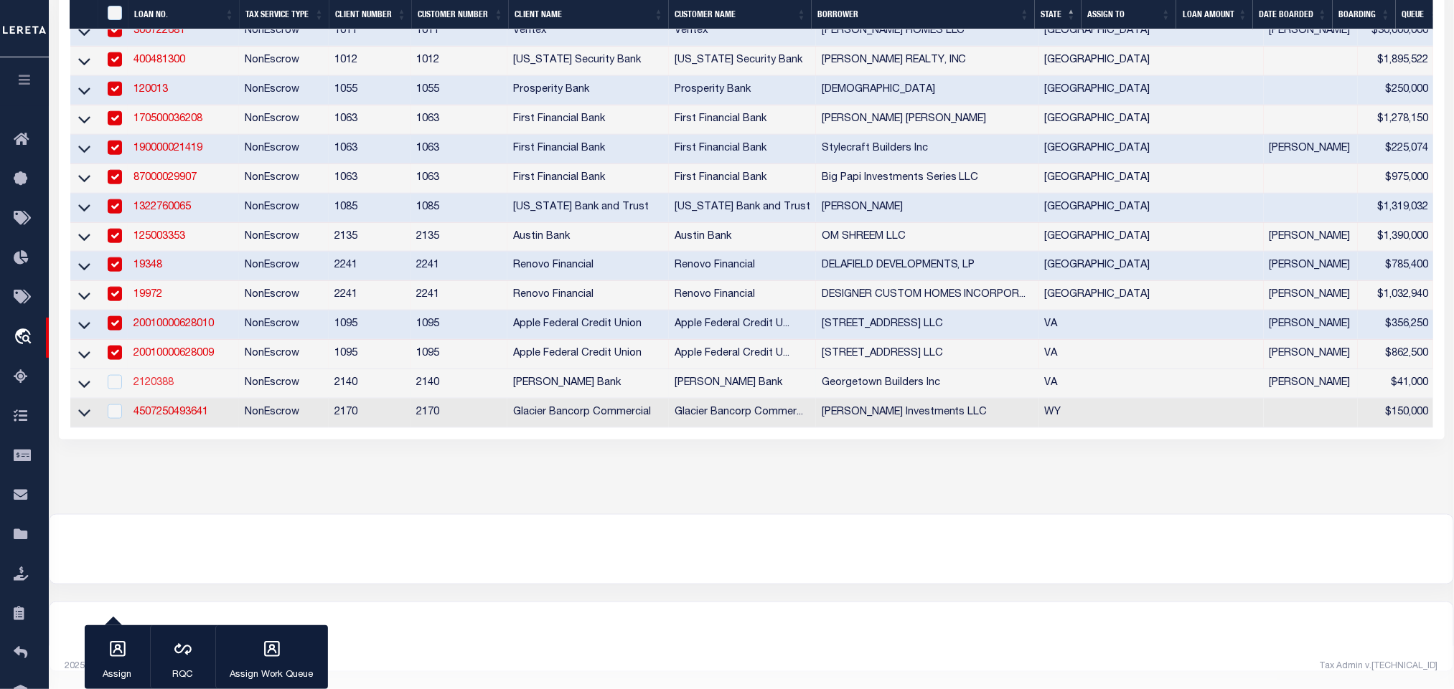
click at [159, 378] on link "2120388" at bounding box center [153, 383] width 40 height 10
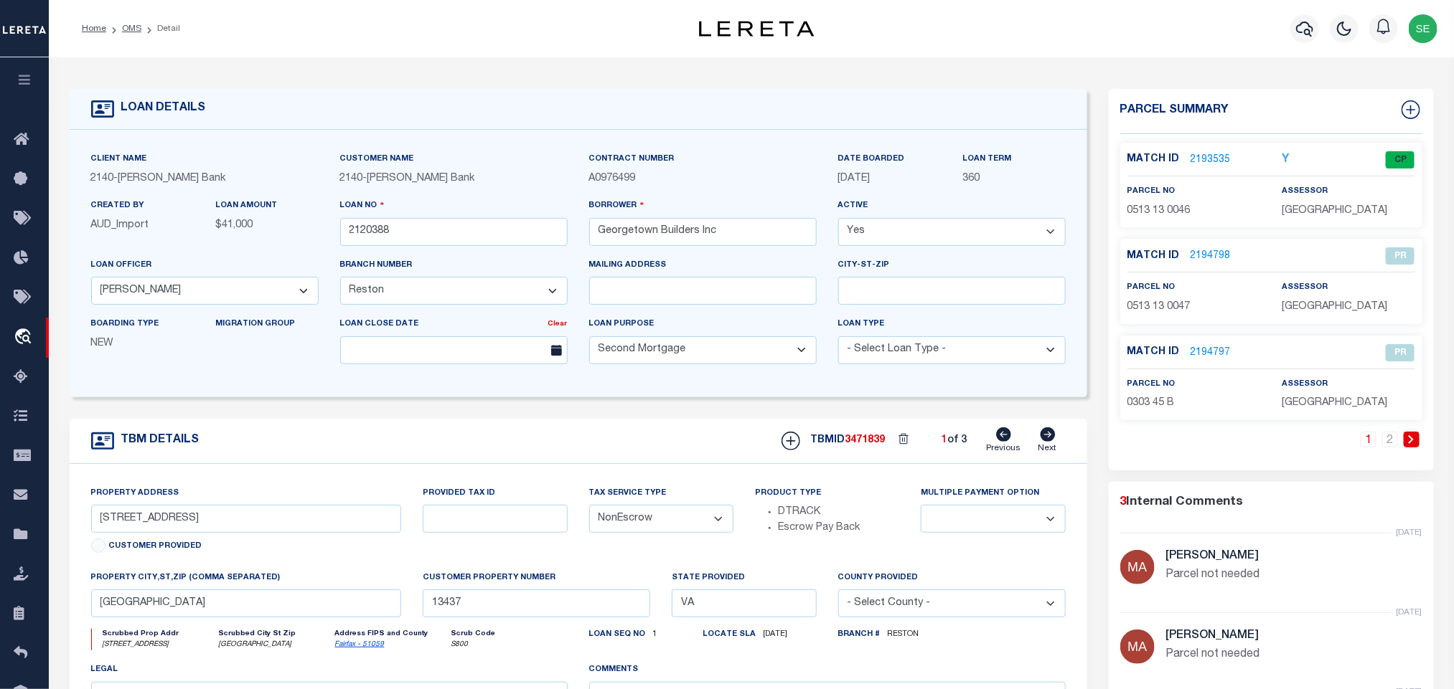
click at [1408, 435] on link at bounding box center [1411, 440] width 16 height 16
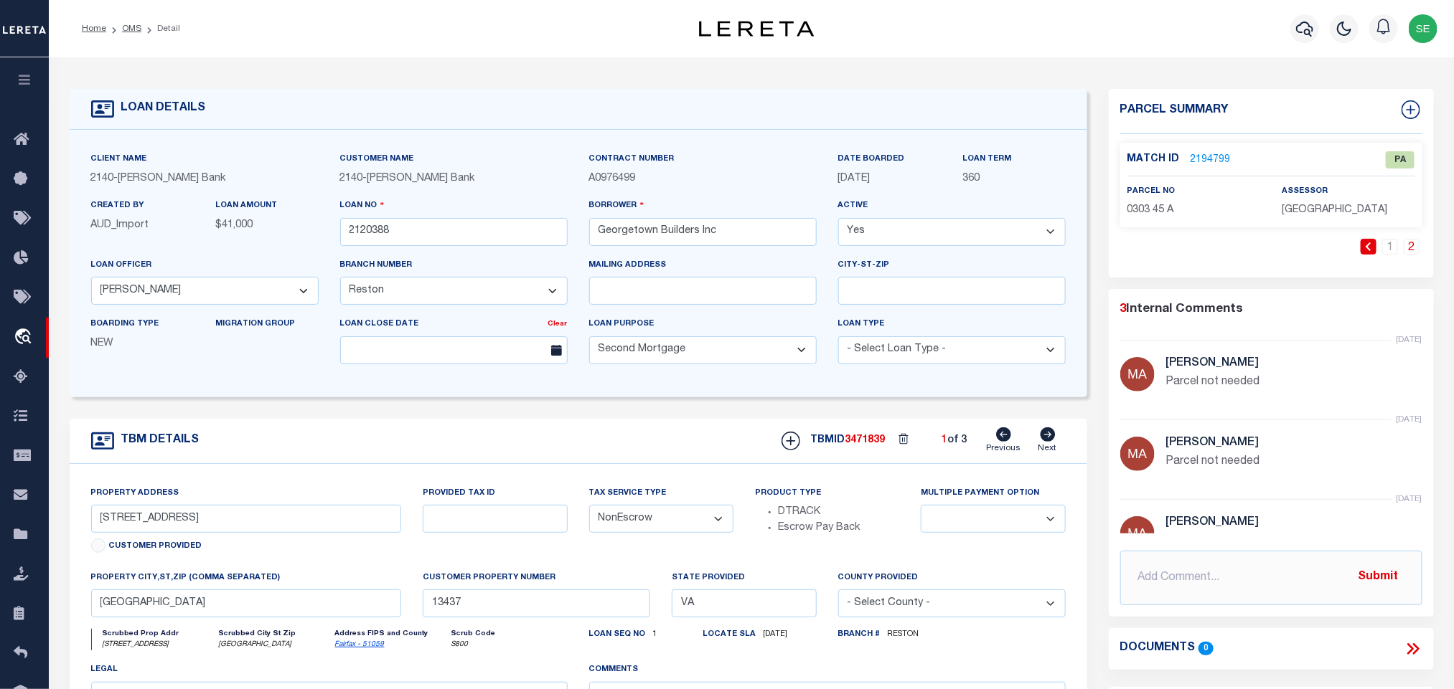
click at [1206, 155] on link "2194799" at bounding box center [1210, 160] width 40 height 15
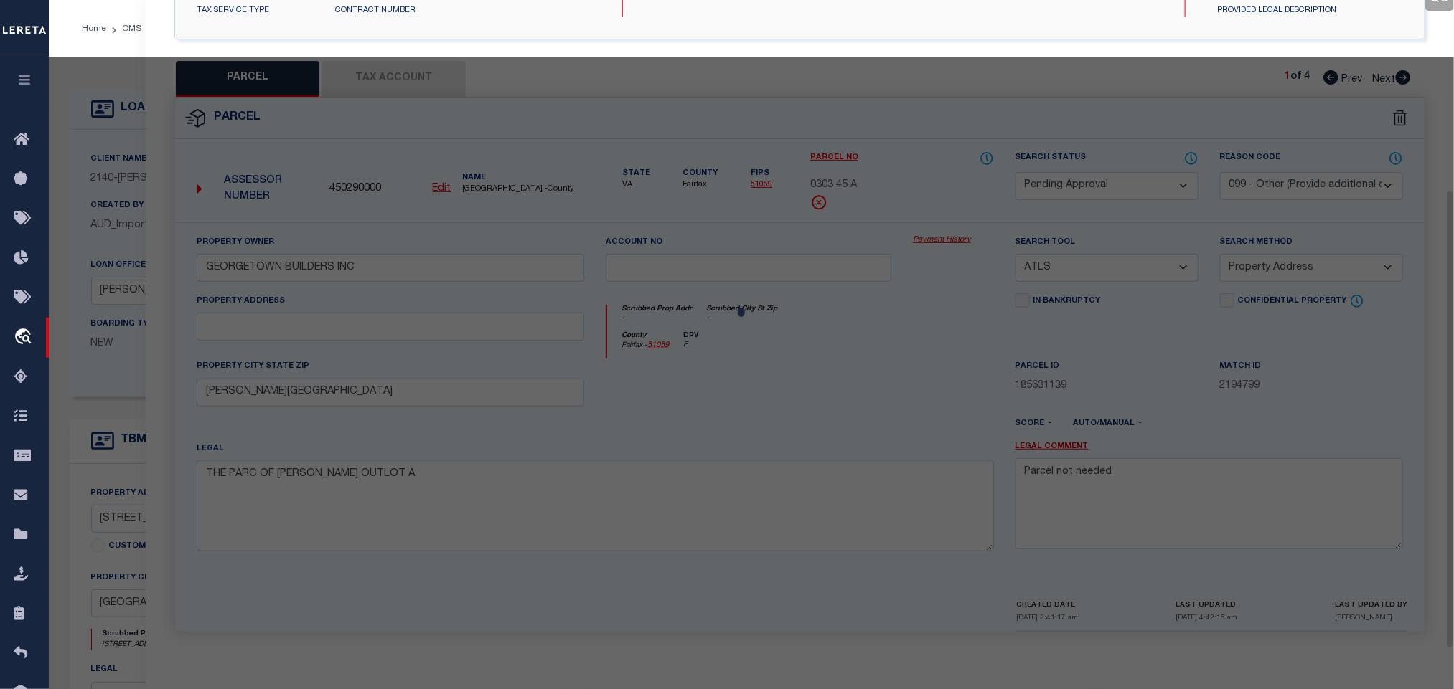
scroll to position [269, 0]
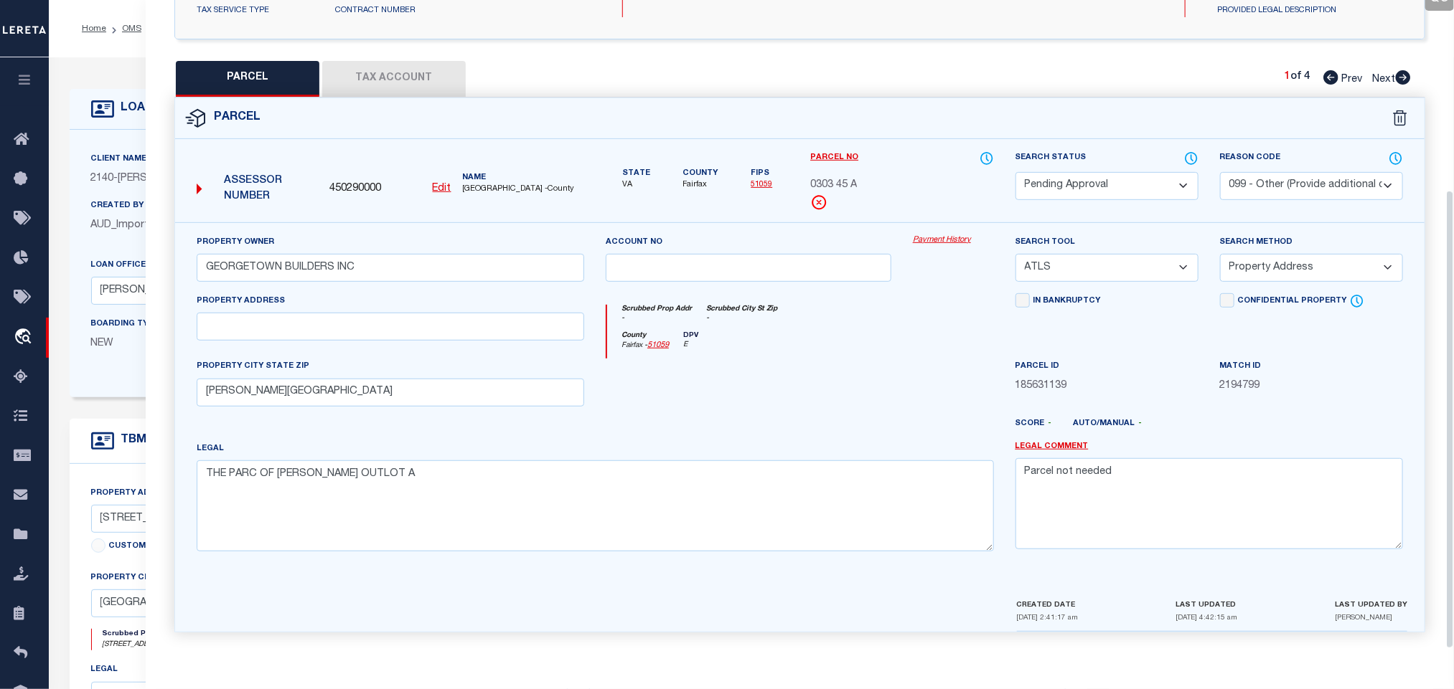
click at [1126, 177] on select "Automated Search Bad Parcel Complete Duplicate Parcel High Dollar Reporting In …" at bounding box center [1106, 186] width 183 height 28
drag, startPoint x: 1126, startPoint y: 177, endPoint x: 1240, endPoint y: 164, distance: 114.8
click at [1126, 177] on select "Automated Search Bad Parcel Complete Duplicate Parcel High Dollar Reporting In …" at bounding box center [1106, 186] width 183 height 28
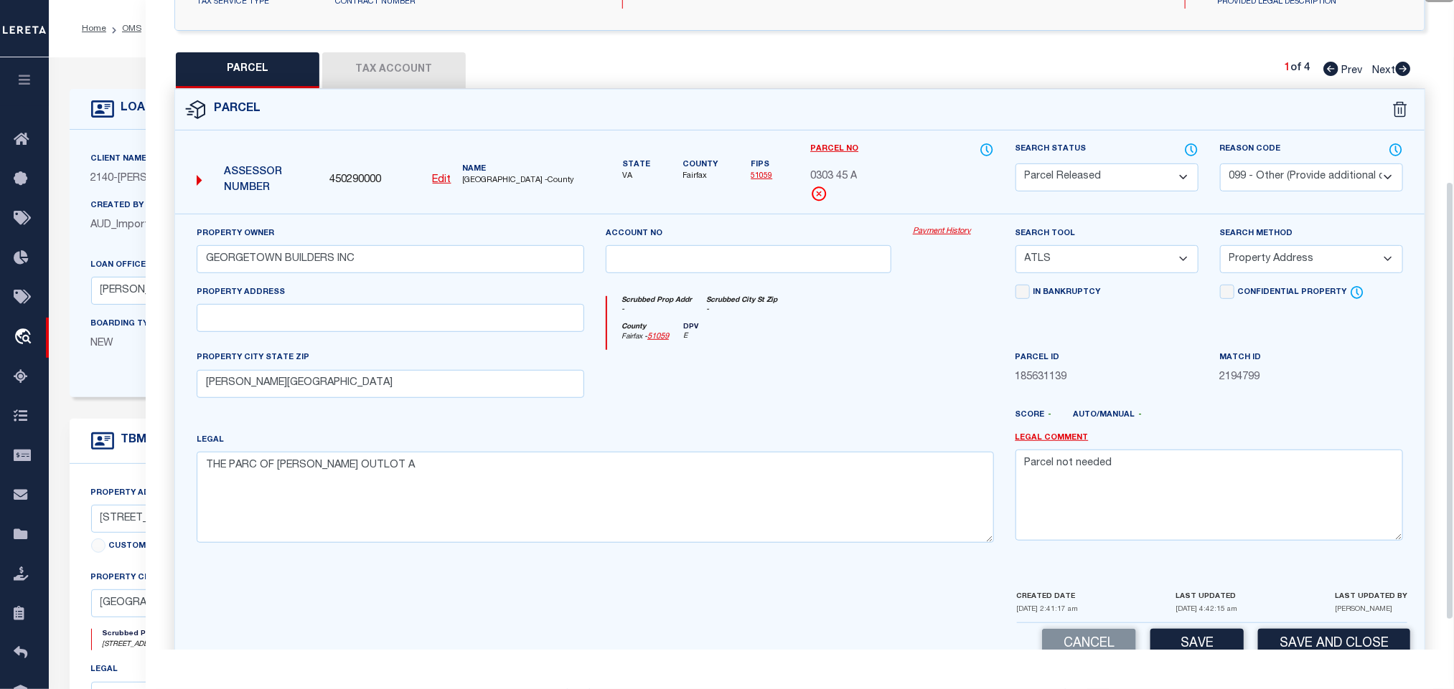
drag, startPoint x: 1240, startPoint y: 164, endPoint x: 1242, endPoint y: 173, distance: 8.9
click at [1240, 164] on select "- Select Reason Code - 099 - Other (Provide additional detail) ACT - Agency Cha…" at bounding box center [1311, 178] width 183 height 28
click at [1258, 181] on select "- Select Reason Code - 099 - Other (Provide additional detail) ACT - Agency Cha…" at bounding box center [1311, 178] width 183 height 28
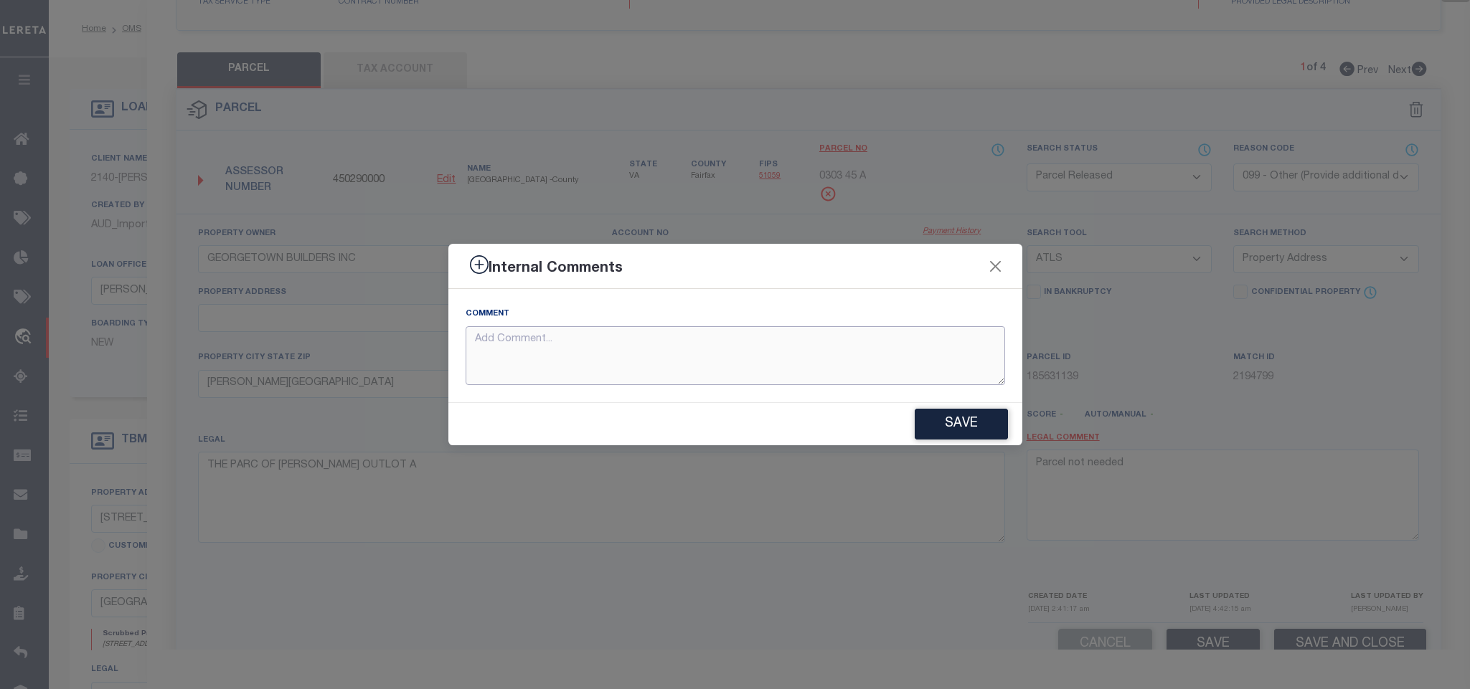
click at [876, 357] on textarea at bounding box center [736, 356] width 540 height 60
paste textarea "Parcel not needed"
click at [959, 433] on button "Save" at bounding box center [961, 424] width 93 height 31
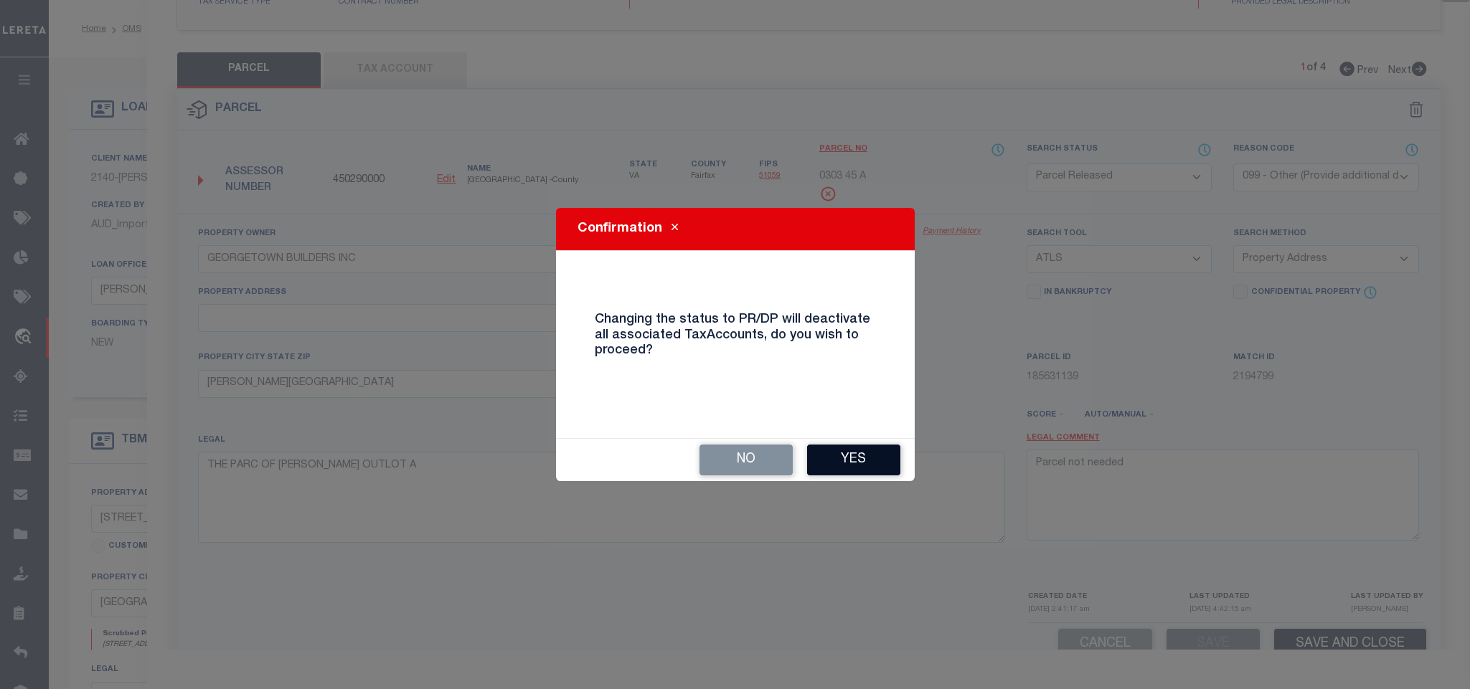
click at [844, 455] on button "Yes" at bounding box center [853, 460] width 93 height 31
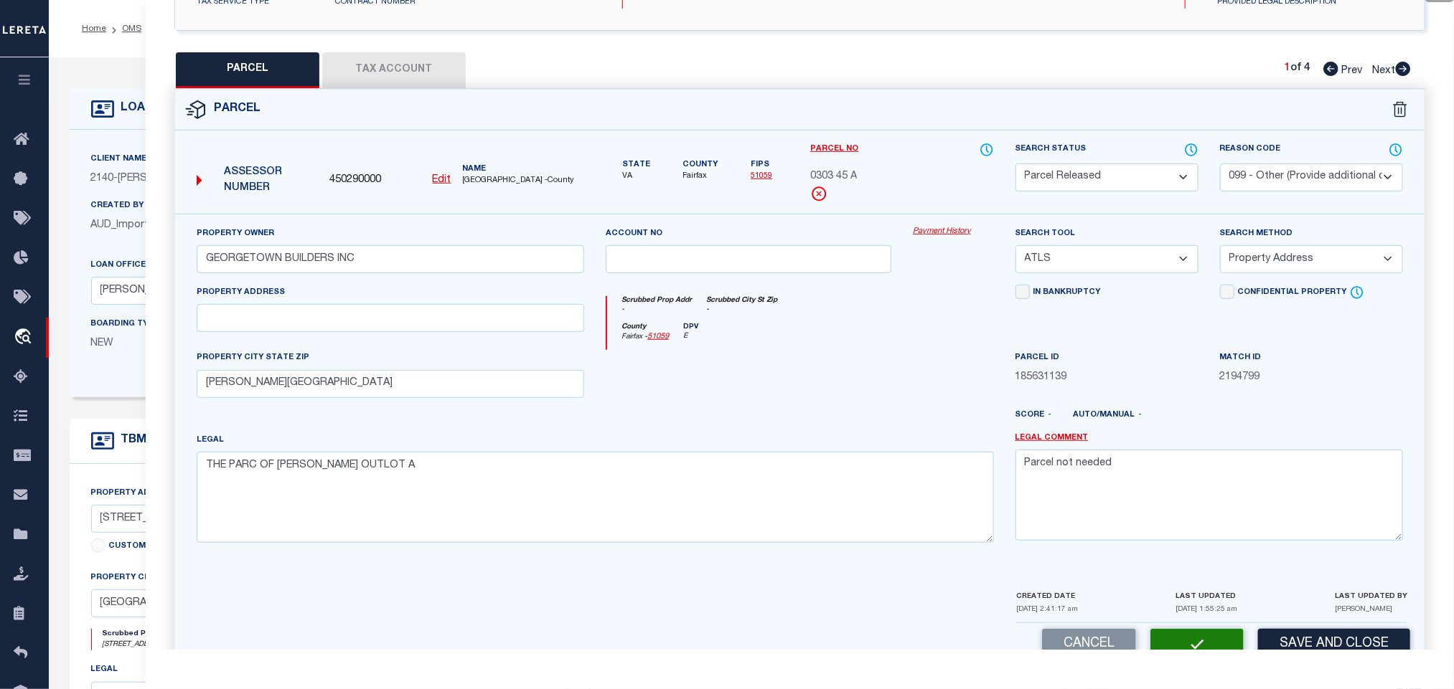
click at [116, 190] on div "Client Name 2140 - John Marshall Bank" at bounding box center [204, 174] width 249 height 47
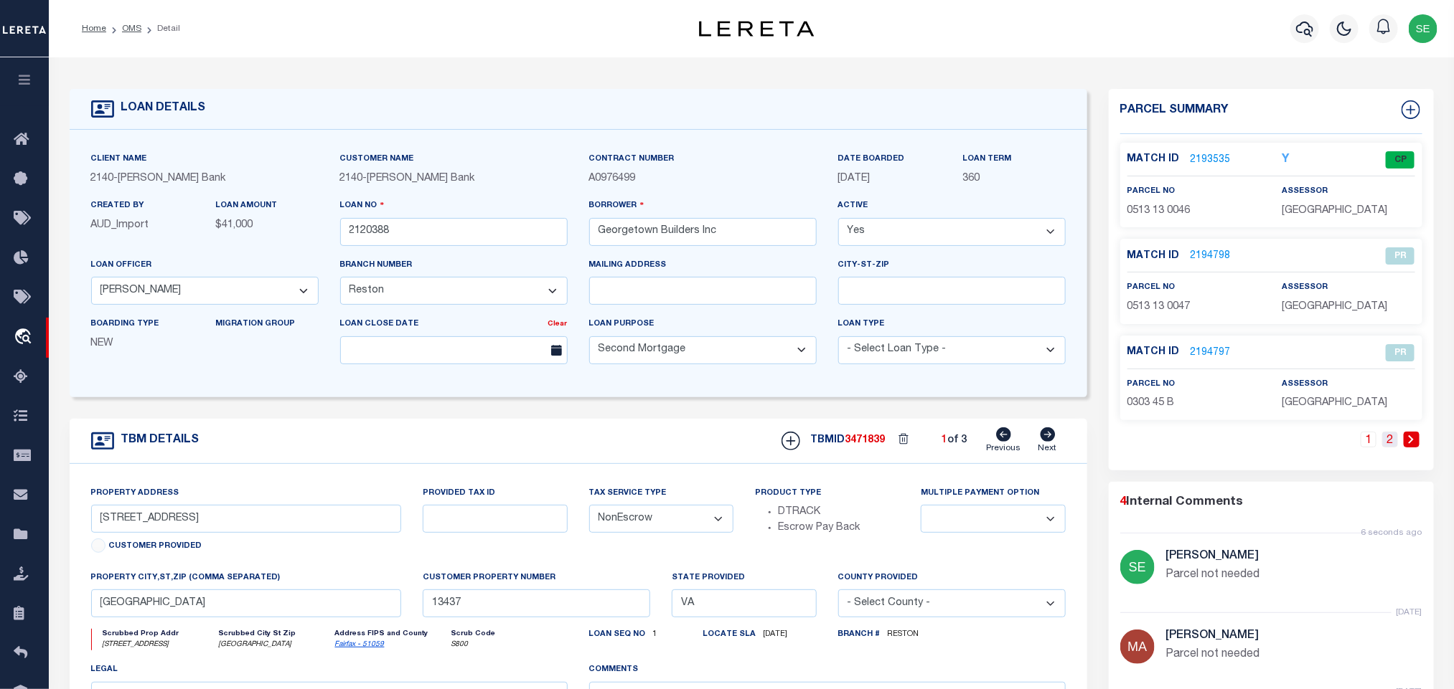
click at [1389, 442] on link "2" at bounding box center [1390, 440] width 16 height 16
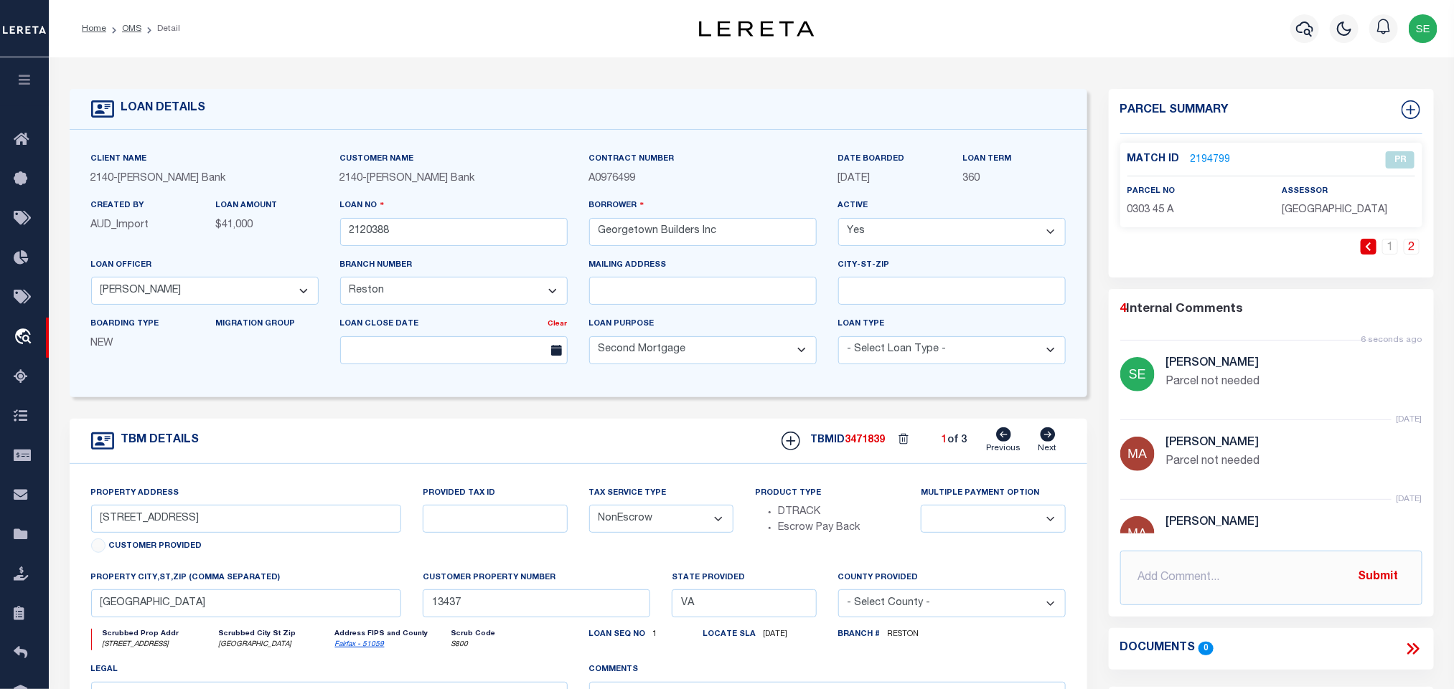
click at [1045, 439] on icon at bounding box center [1047, 435] width 15 height 14
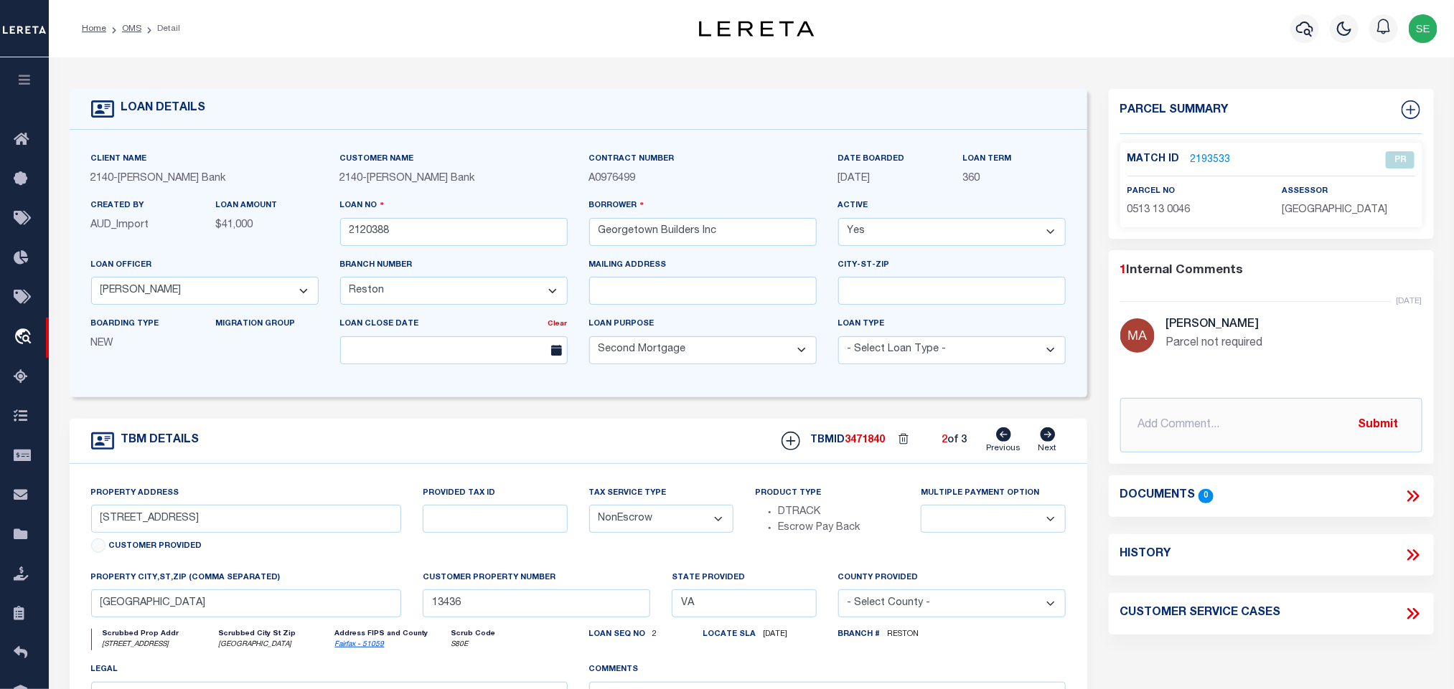
click at [1045, 442] on icon at bounding box center [1047, 435] width 15 height 14
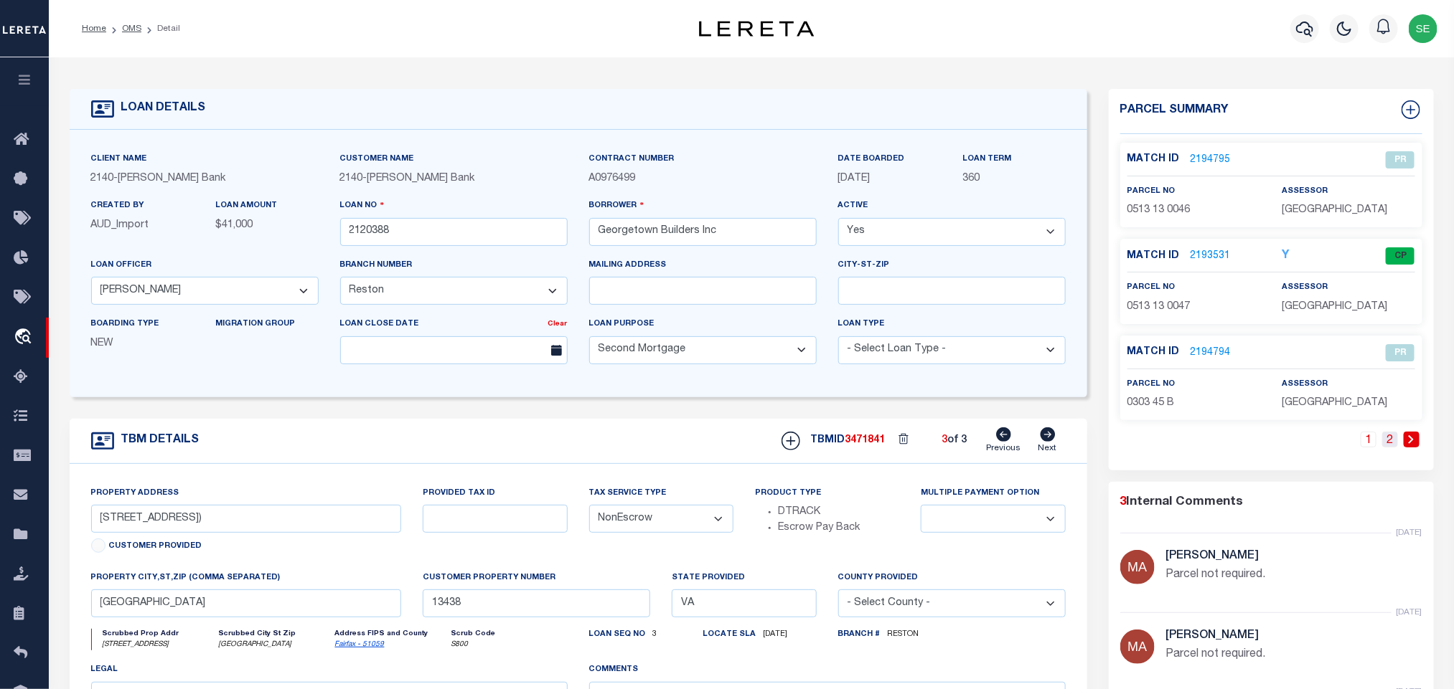
click at [1388, 448] on link "2" at bounding box center [1390, 440] width 16 height 16
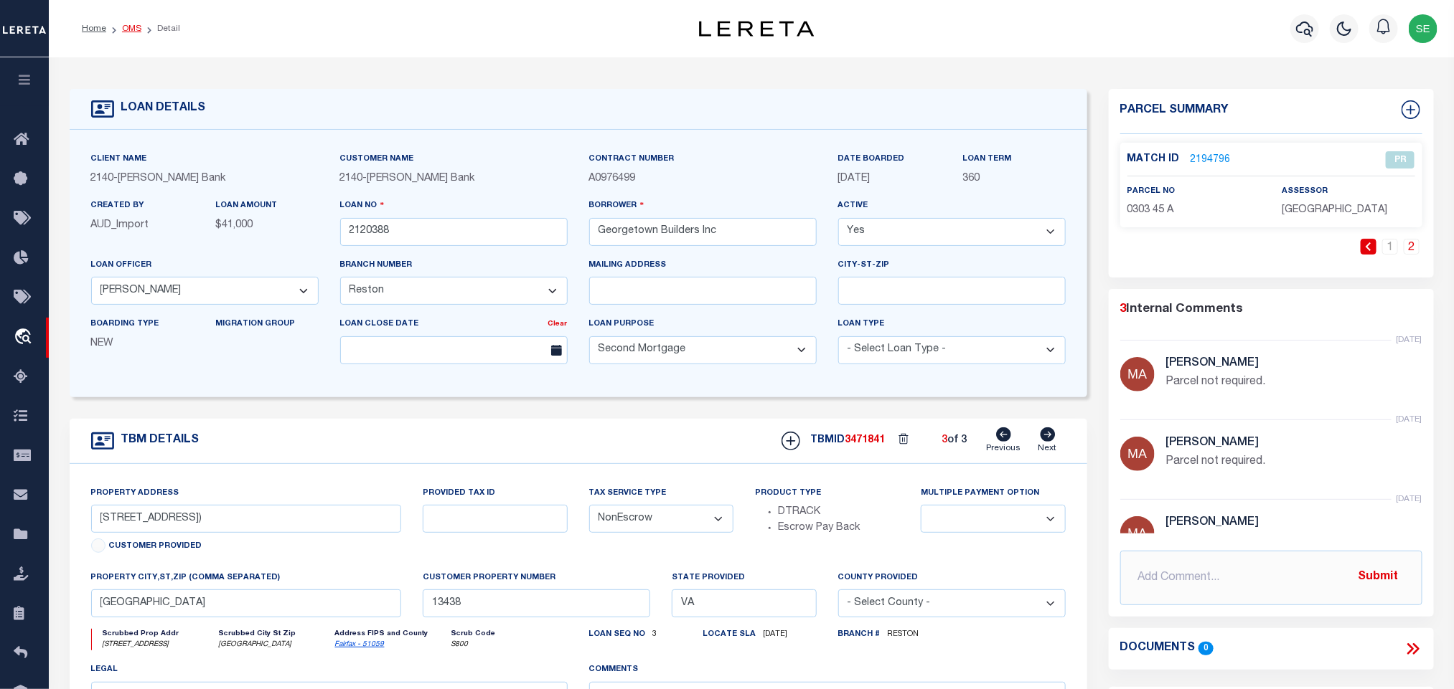
click at [122, 27] on link "OMS" at bounding box center [131, 28] width 19 height 9
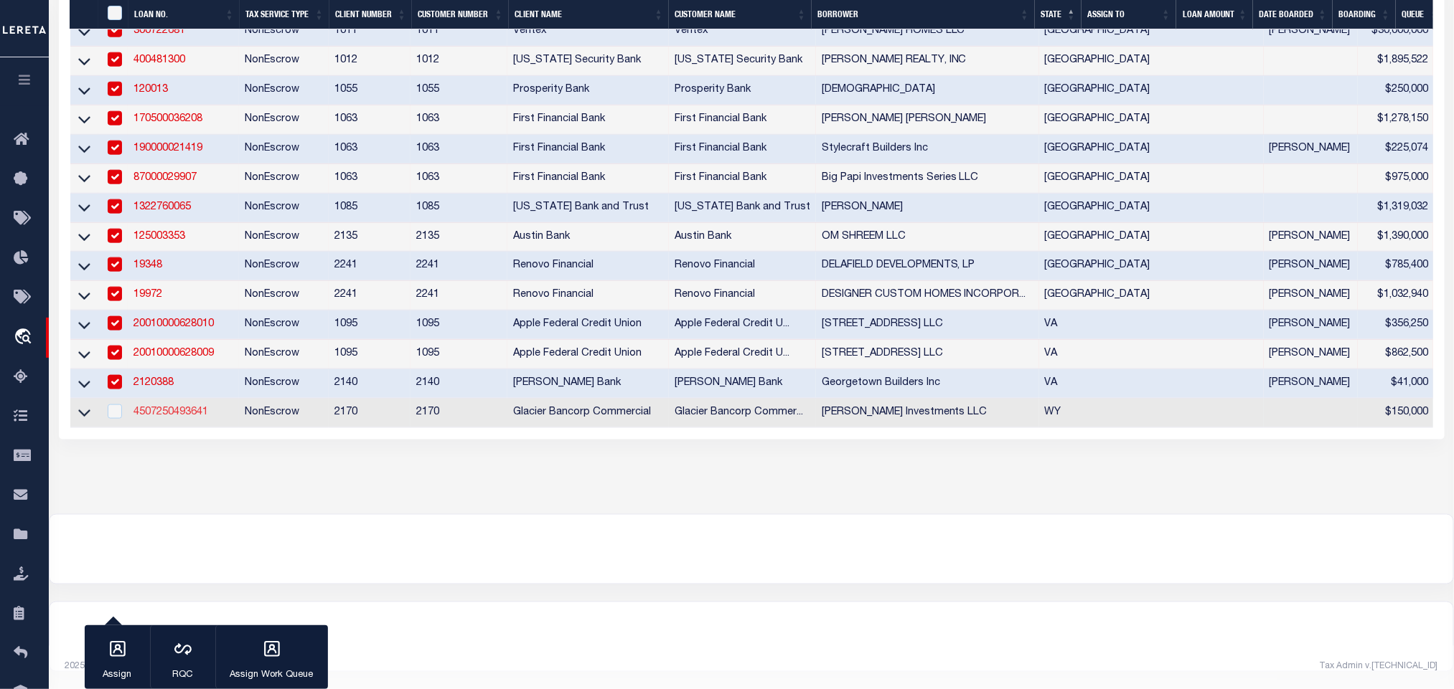
click at [192, 408] on link "4507250493641" at bounding box center [170, 413] width 75 height 10
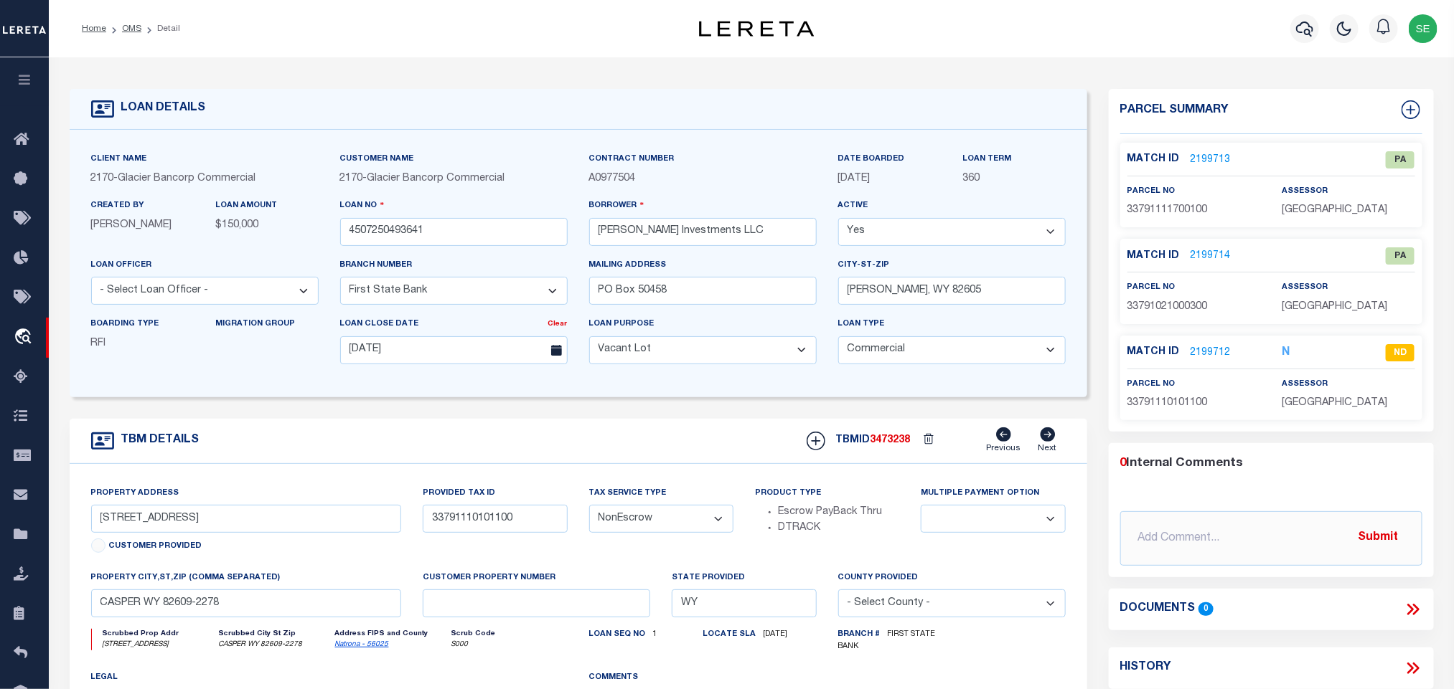
click at [1219, 158] on link "2199713" at bounding box center [1210, 160] width 40 height 15
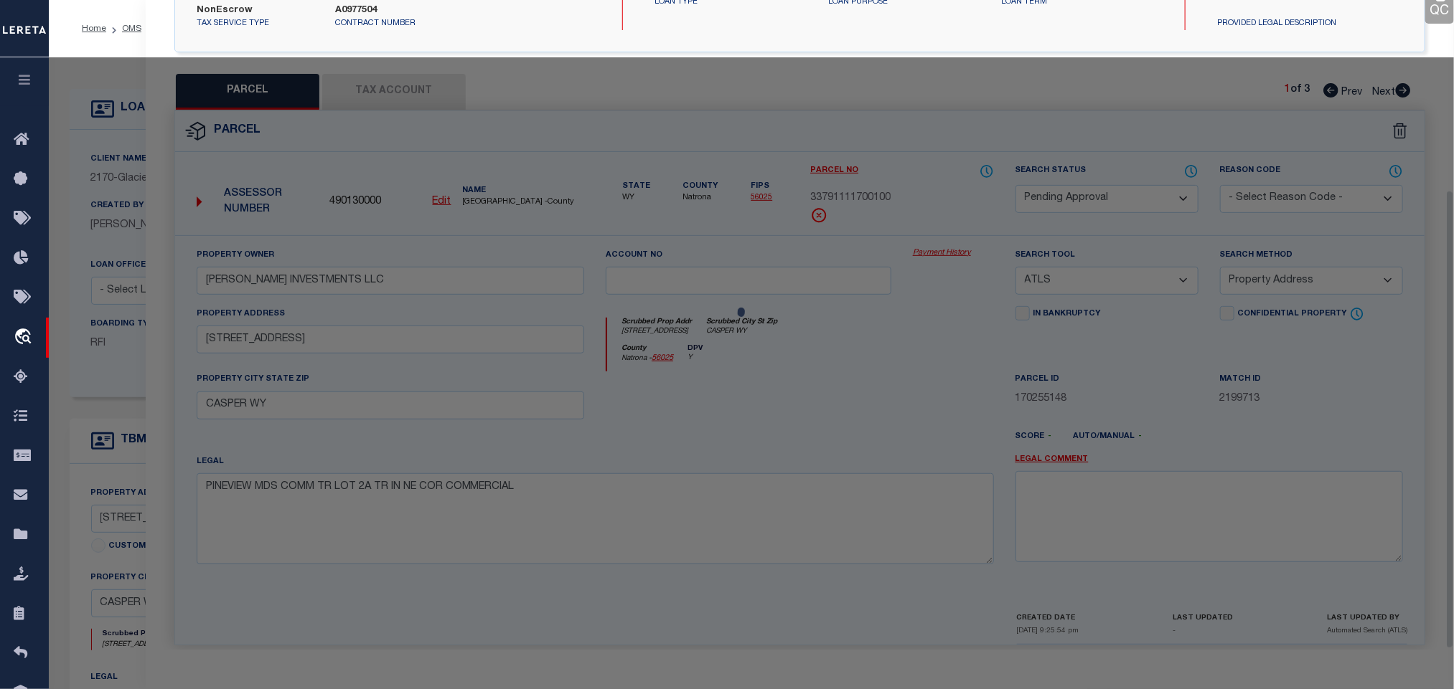
scroll to position [269, 0]
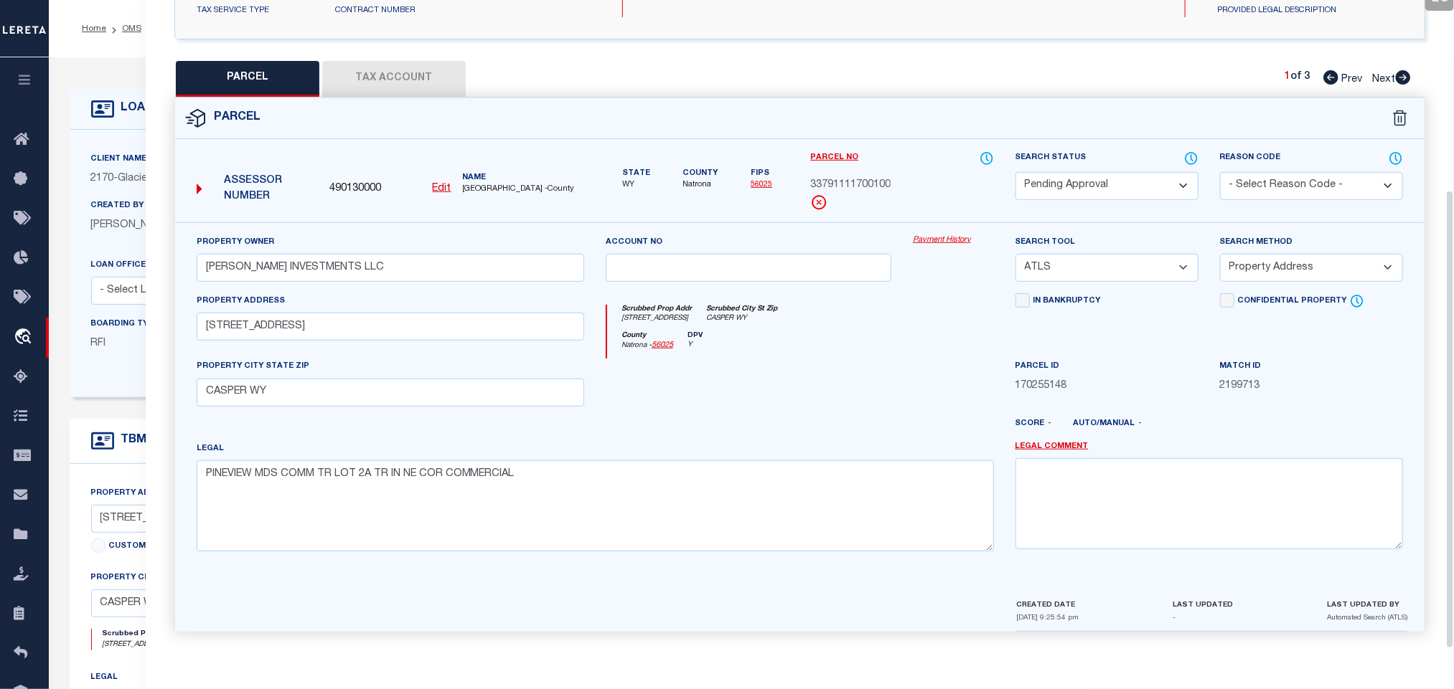
click at [1115, 174] on select "Automated Search Bad Parcel Complete Duplicate Parcel High Dollar Reporting In …" at bounding box center [1106, 186] width 183 height 28
drag, startPoint x: 1122, startPoint y: 176, endPoint x: 1360, endPoint y: 199, distance: 239.2
click at [1122, 176] on select "Automated Search Bad Parcel Complete Duplicate Parcel High Dollar Reporting In …" at bounding box center [1106, 186] width 183 height 28
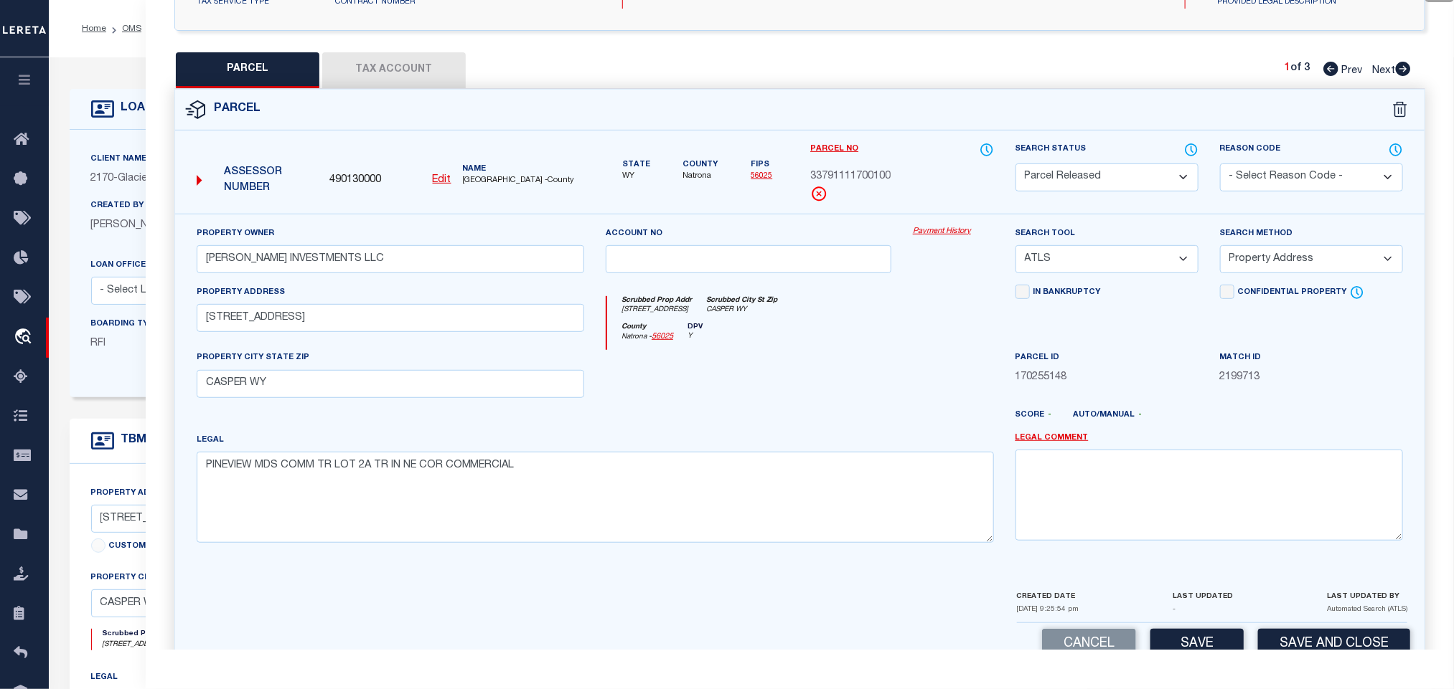
click at [1290, 176] on select "- Select Reason Code - 099 - Other (Provide additional detail) ACT - Agency Cha…" at bounding box center [1311, 178] width 183 height 28
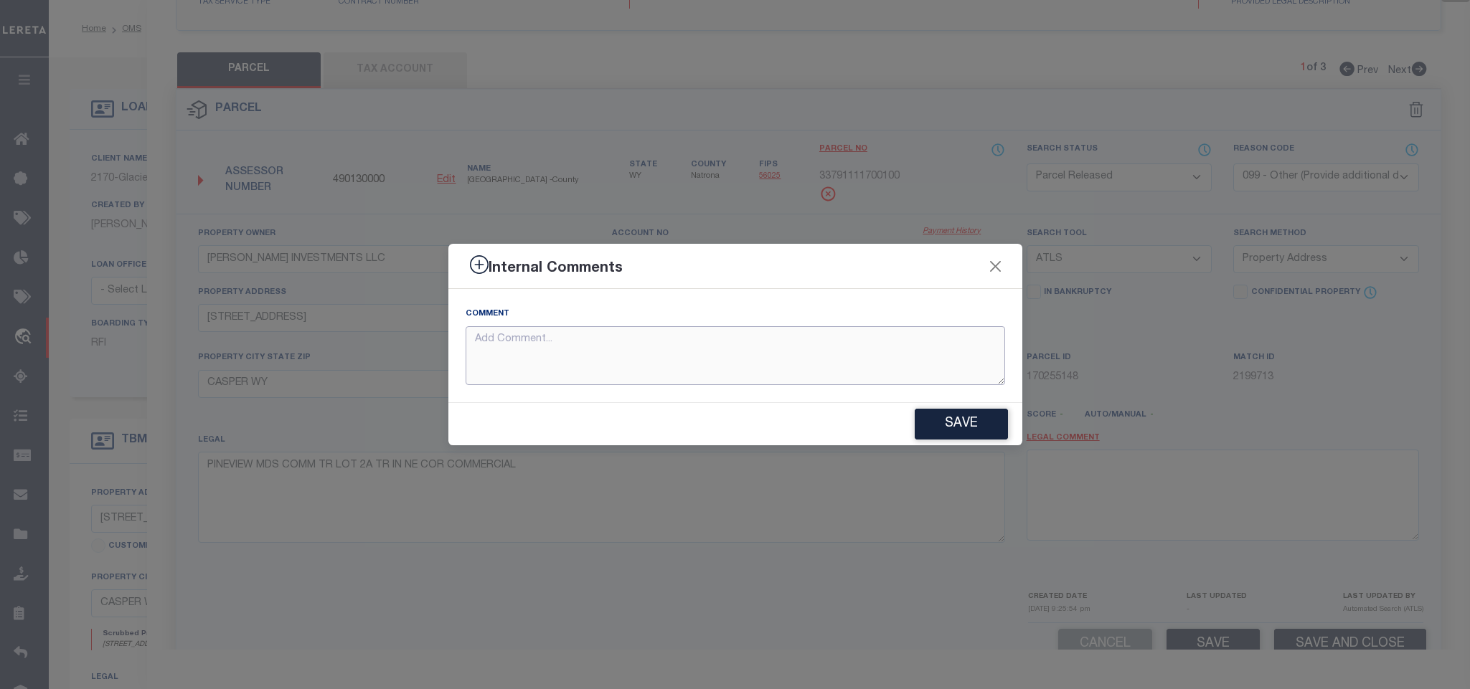
click at [964, 354] on textarea at bounding box center [736, 356] width 540 height 60
paste textarea "Parcel not needed"
click at [965, 430] on button "Save" at bounding box center [961, 424] width 93 height 31
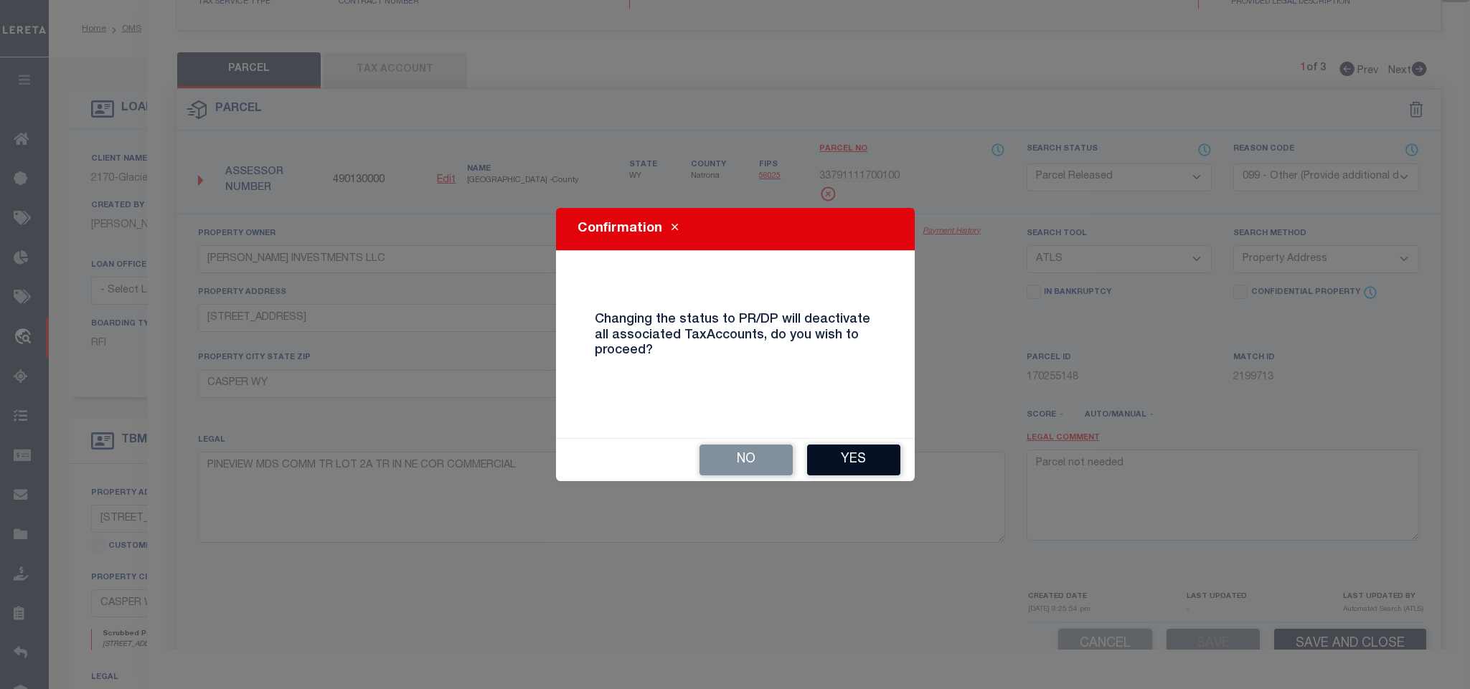
click at [846, 450] on button "Yes" at bounding box center [853, 460] width 93 height 31
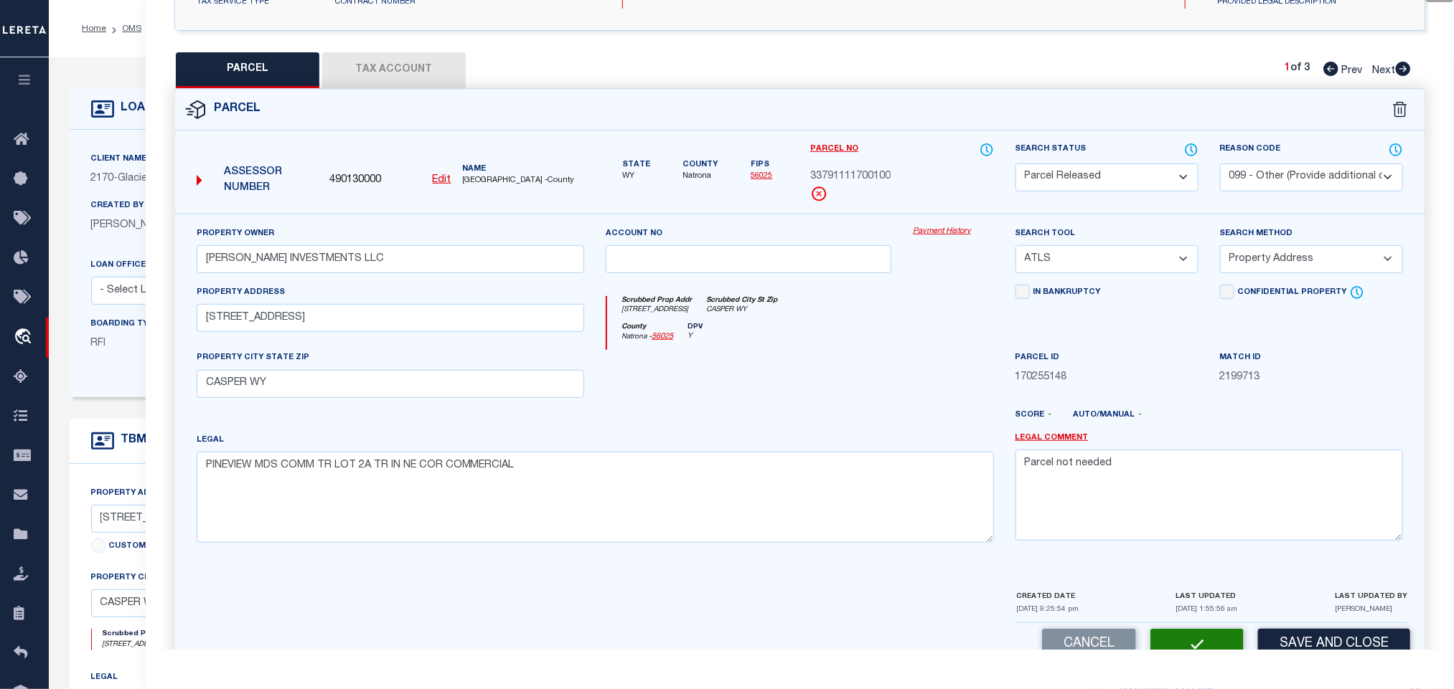
click at [1404, 67] on icon at bounding box center [1402, 69] width 15 height 14
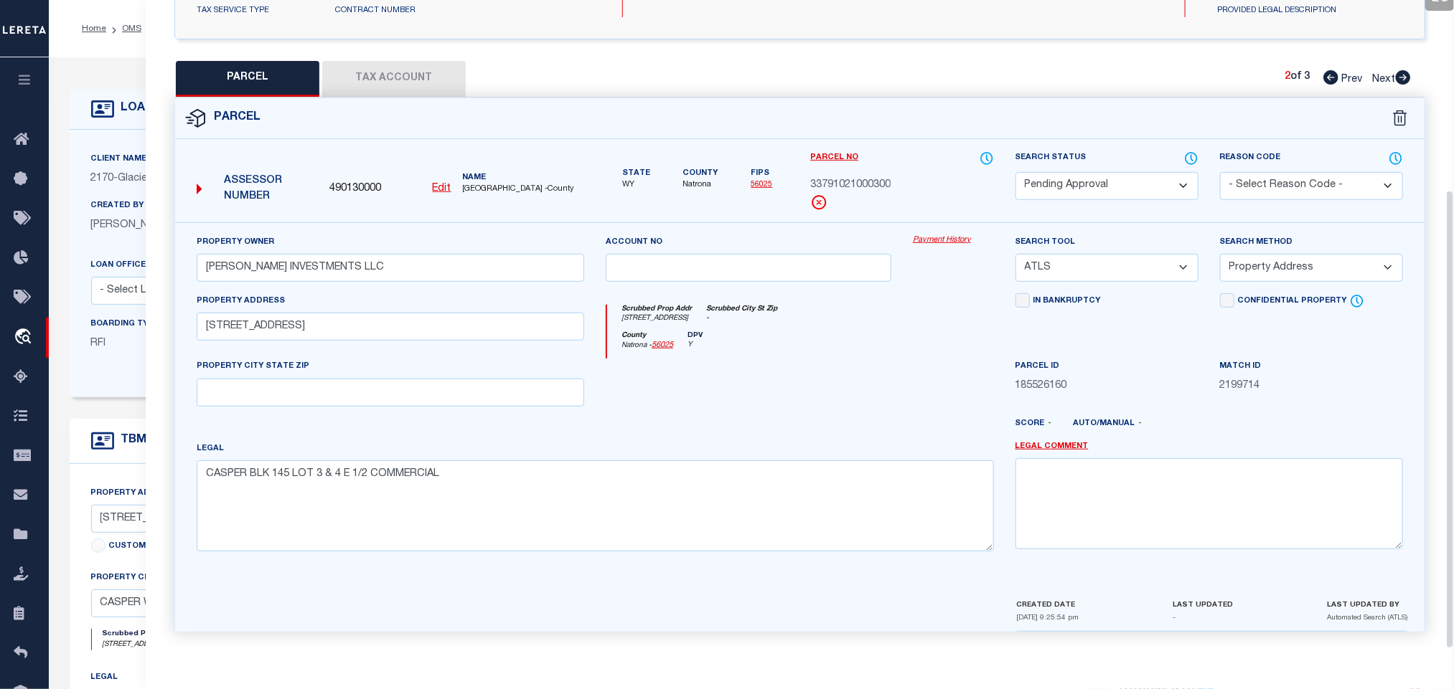
click at [1400, 72] on icon at bounding box center [1402, 77] width 15 height 14
click at [1326, 70] on icon at bounding box center [1330, 77] width 15 height 14
click at [1106, 177] on select "Automated Search Bad Parcel Complete Duplicate Parcel High Dollar Reporting In …" at bounding box center [1106, 186] width 183 height 28
drag, startPoint x: 1106, startPoint y: 177, endPoint x: 1230, endPoint y: 171, distance: 123.6
click at [1106, 177] on select "Automated Search Bad Parcel Complete Duplicate Parcel High Dollar Reporting In …" at bounding box center [1106, 186] width 183 height 28
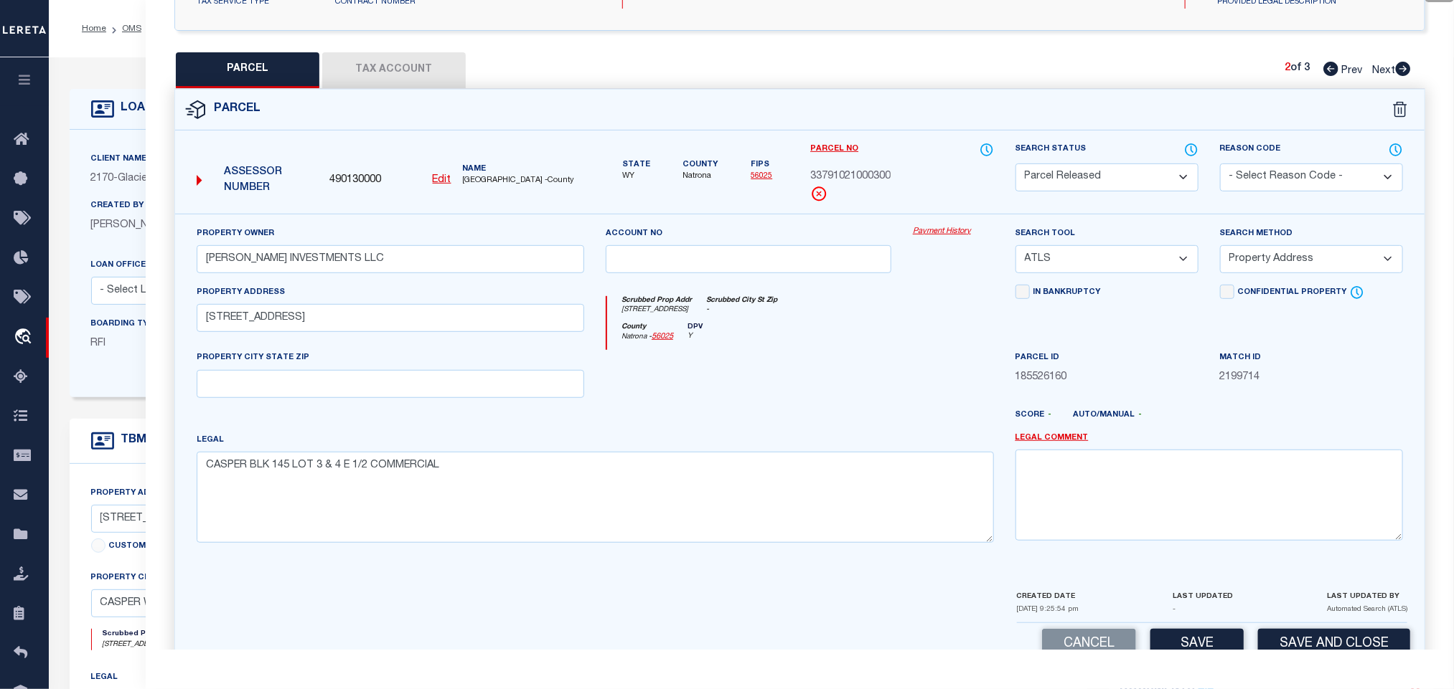
click at [1301, 179] on select "- Select Reason Code - 099 - Other (Provide additional detail) ACT - Agency Cha…" at bounding box center [1311, 178] width 183 height 28
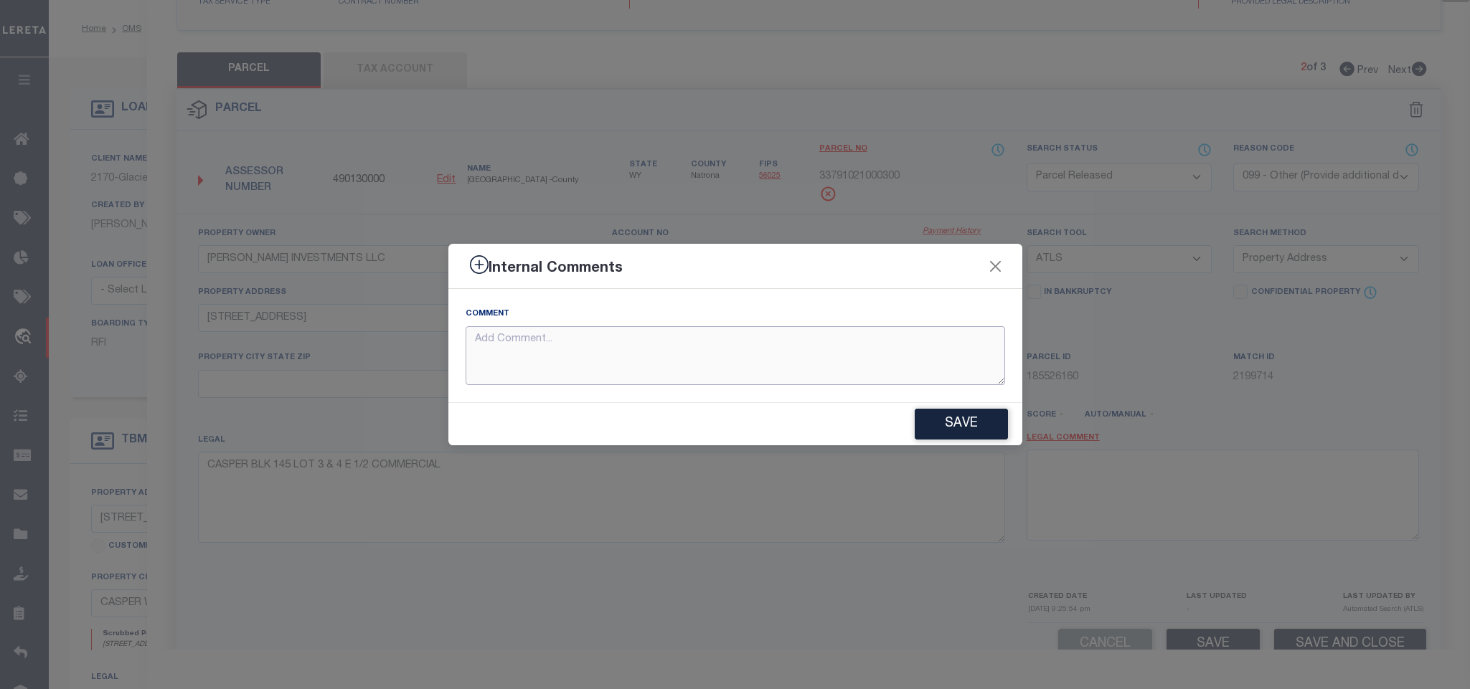
click at [926, 362] on textarea at bounding box center [736, 356] width 540 height 60
paste textarea "Parcel not needed"
click at [964, 422] on button "Save" at bounding box center [961, 424] width 93 height 31
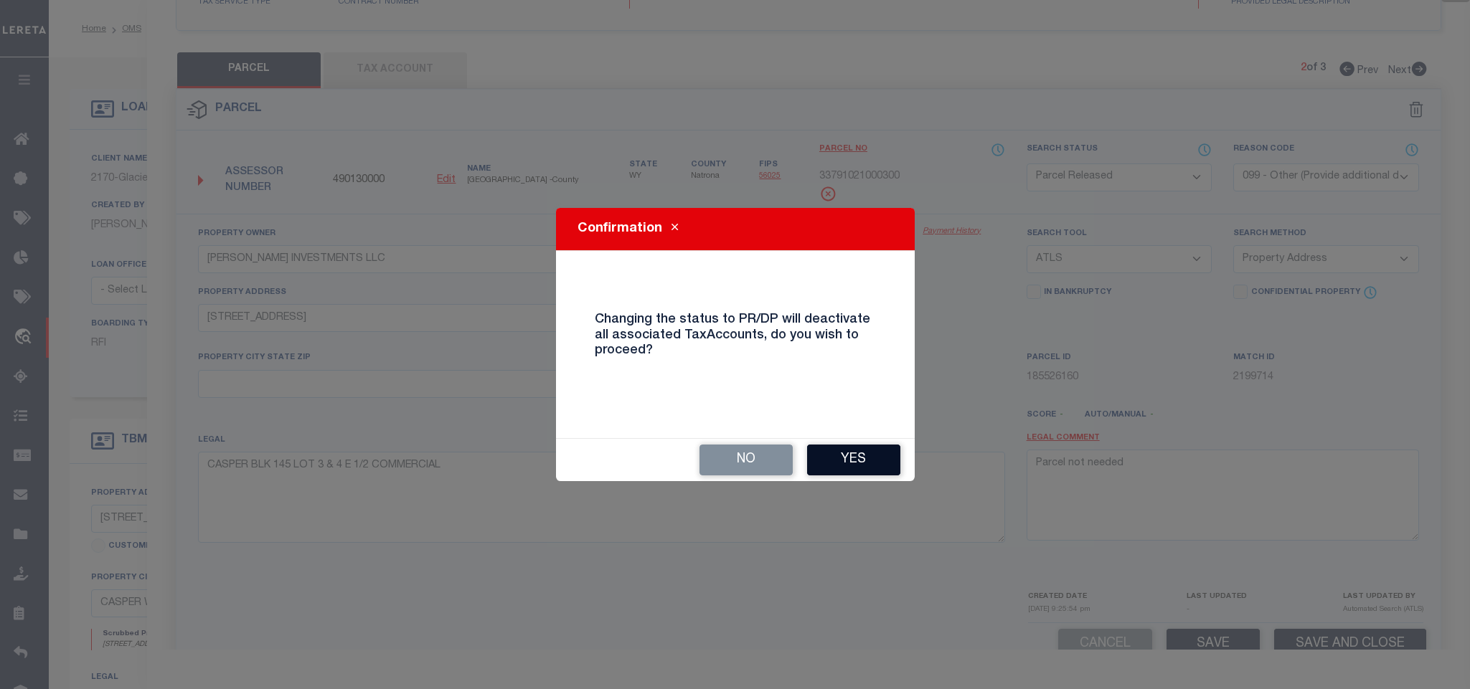
click at [862, 452] on button "Yes" at bounding box center [853, 460] width 93 height 31
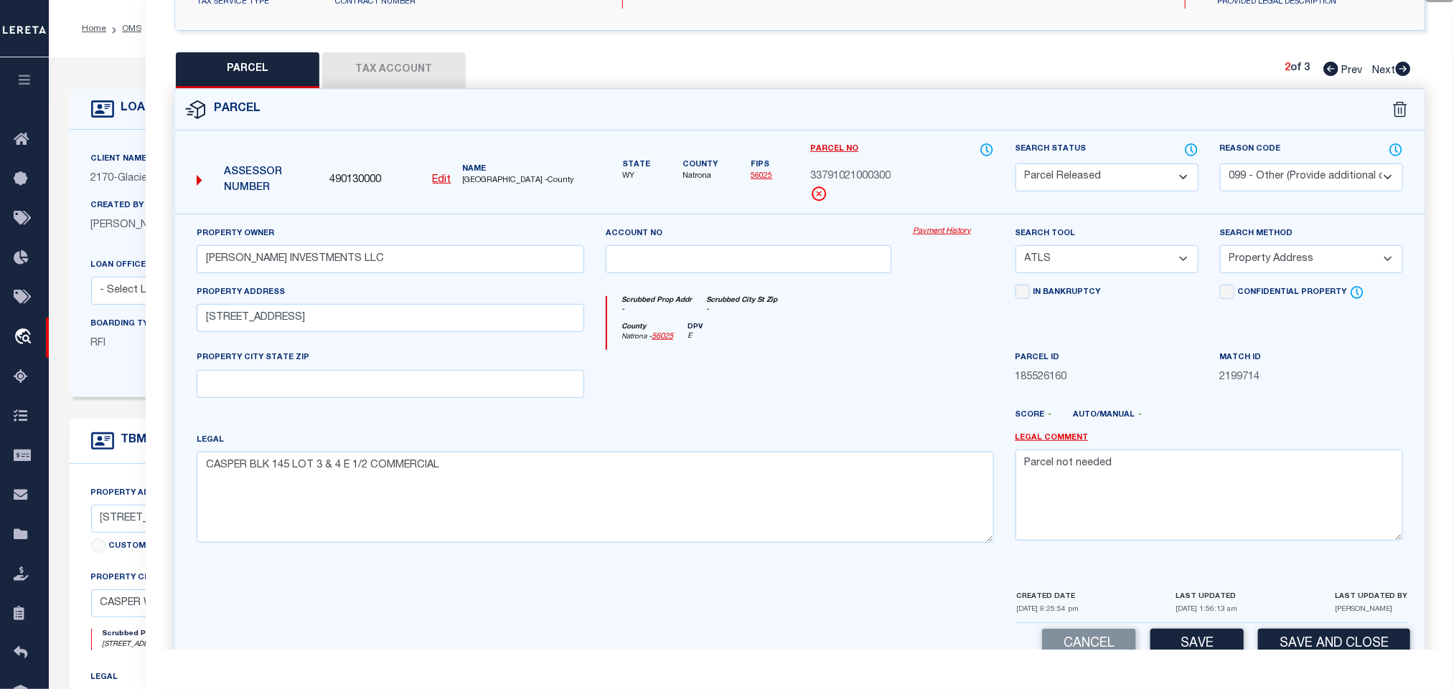
click at [113, 145] on div "Client Name 2170 - Glacier Bancorp Commercial Customer Name 2170 - Glacier Banc…" at bounding box center [578, 264] width 1017 height 268
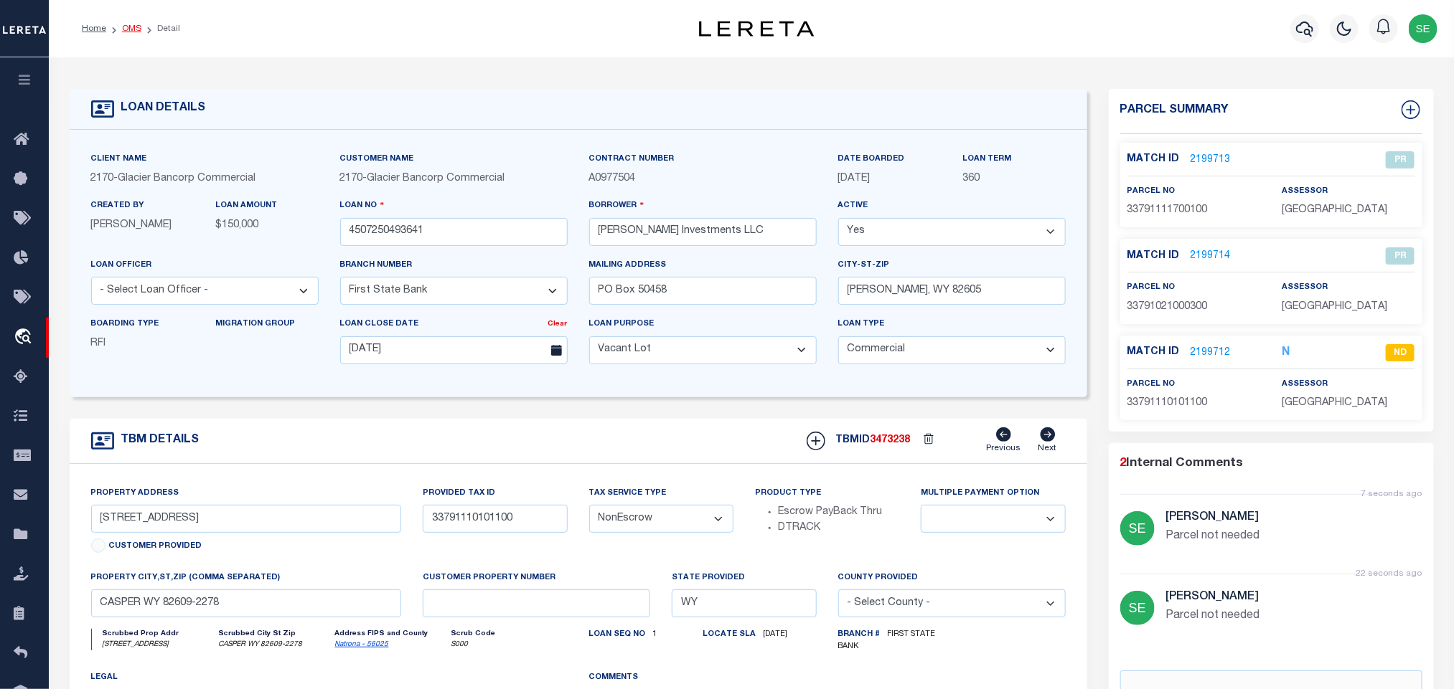
click at [133, 31] on link "OMS" at bounding box center [131, 28] width 19 height 9
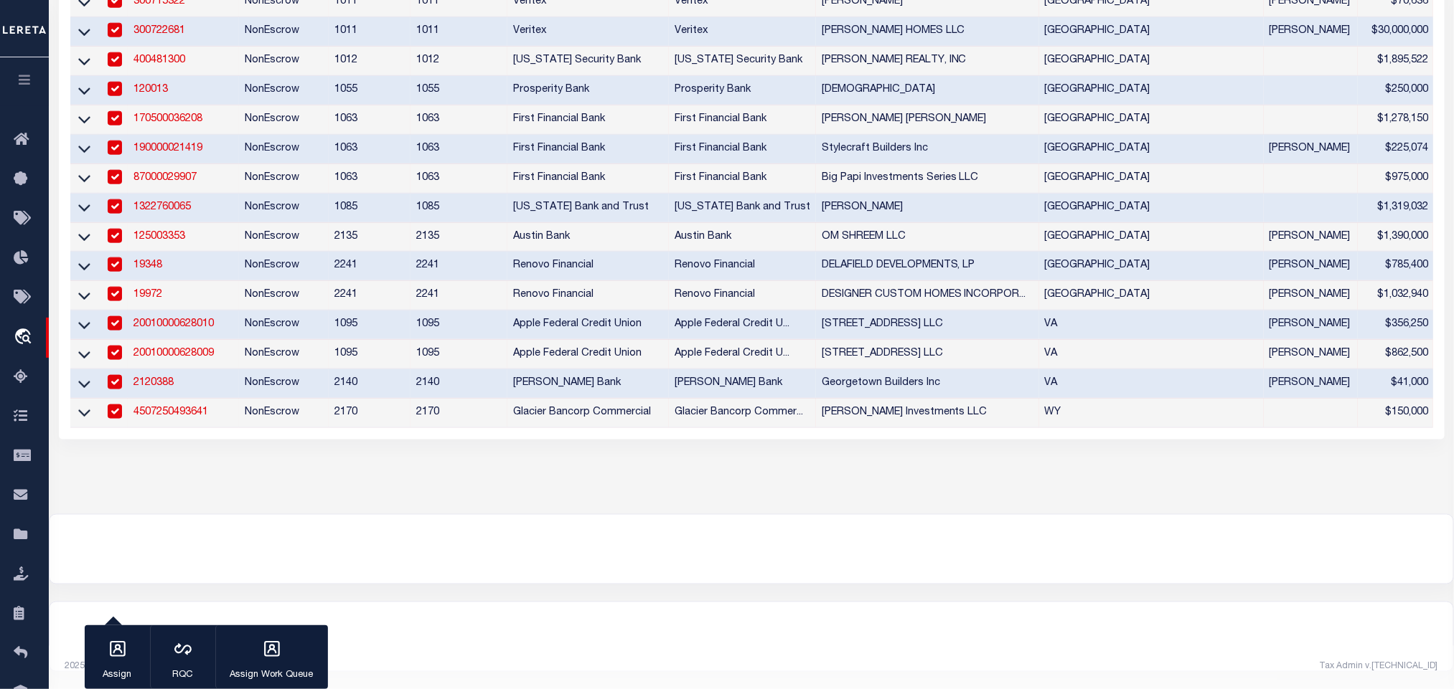
scroll to position [59, 0]
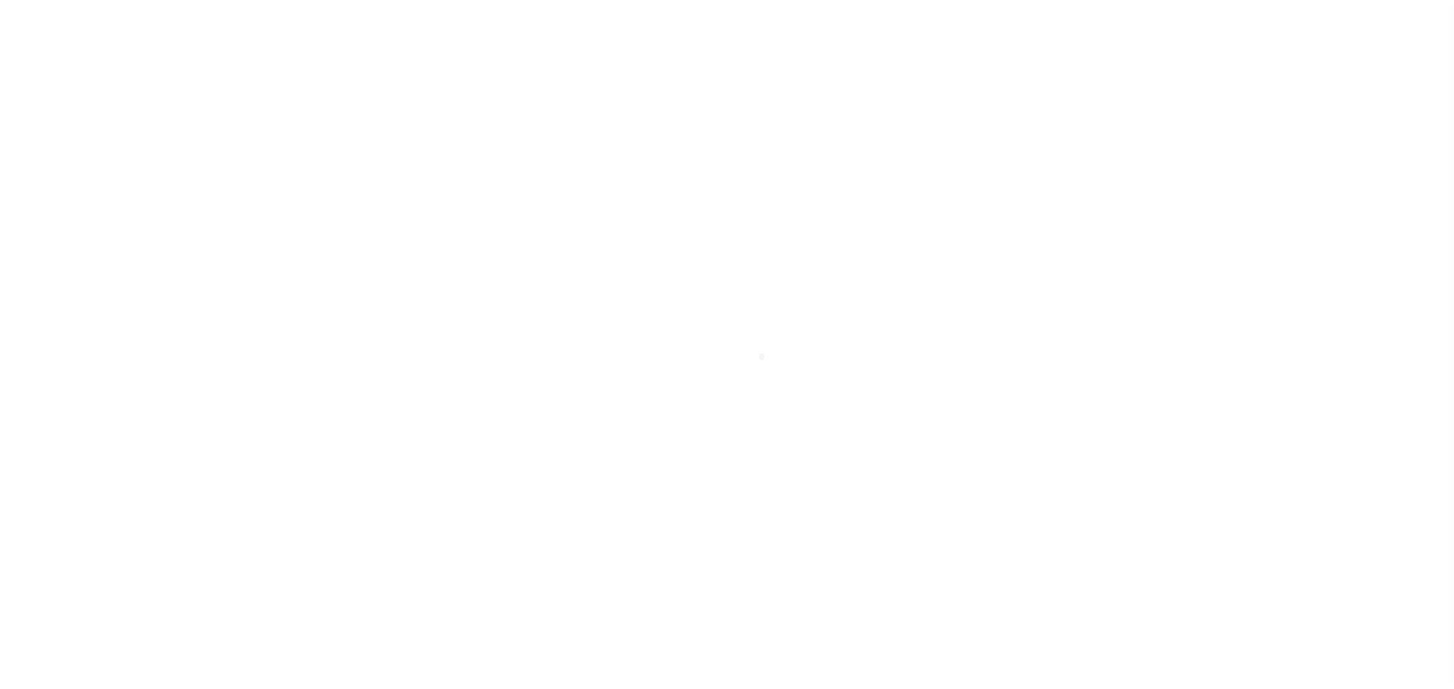
scroll to position [9, 0]
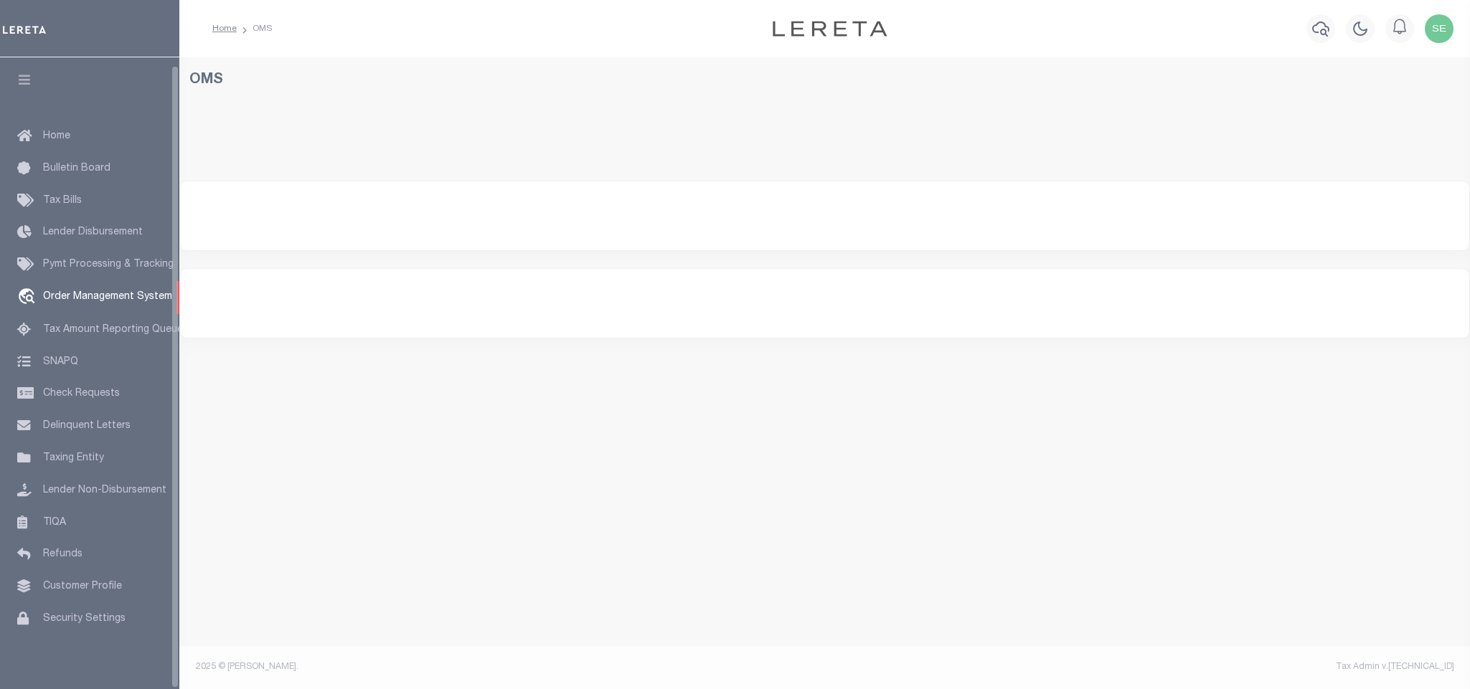
select select "200"
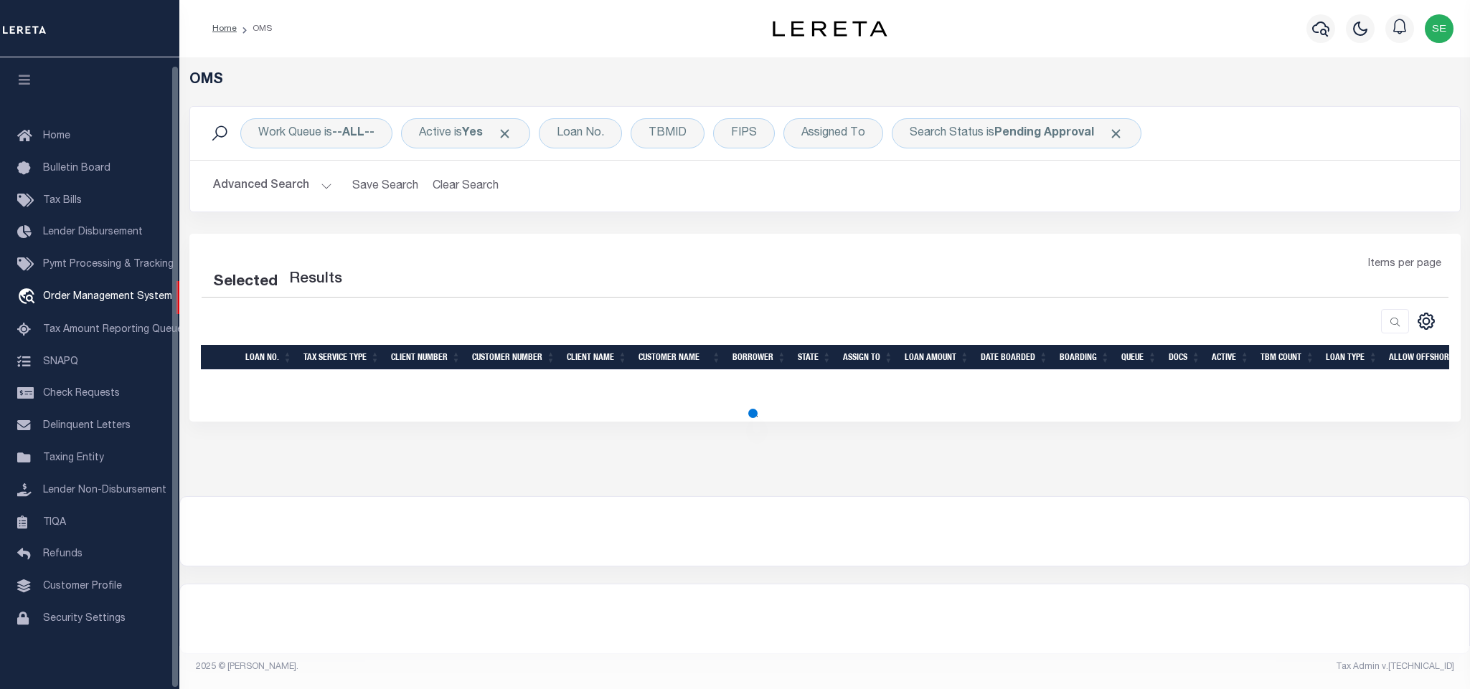
click at [17, 73] on icon "button" at bounding box center [25, 79] width 17 height 13
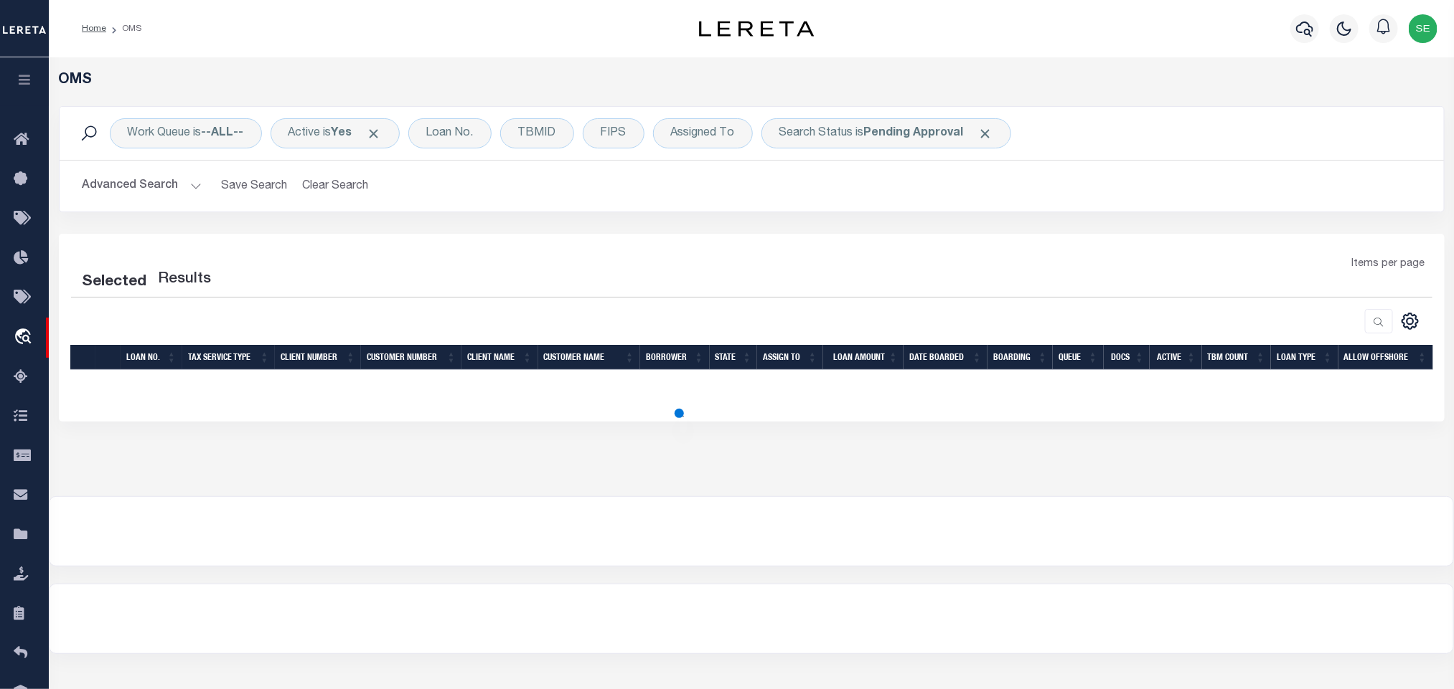
select select "200"
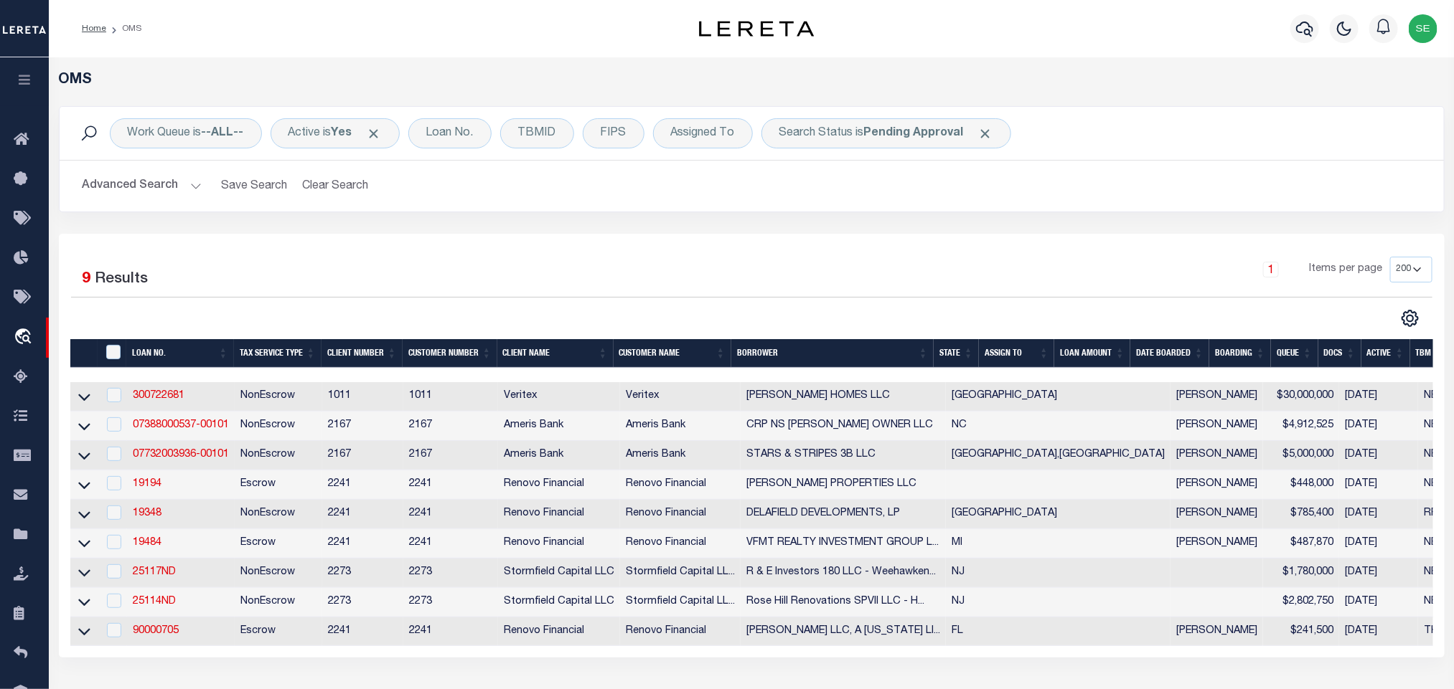
click at [948, 362] on th "State" at bounding box center [955, 353] width 45 height 29
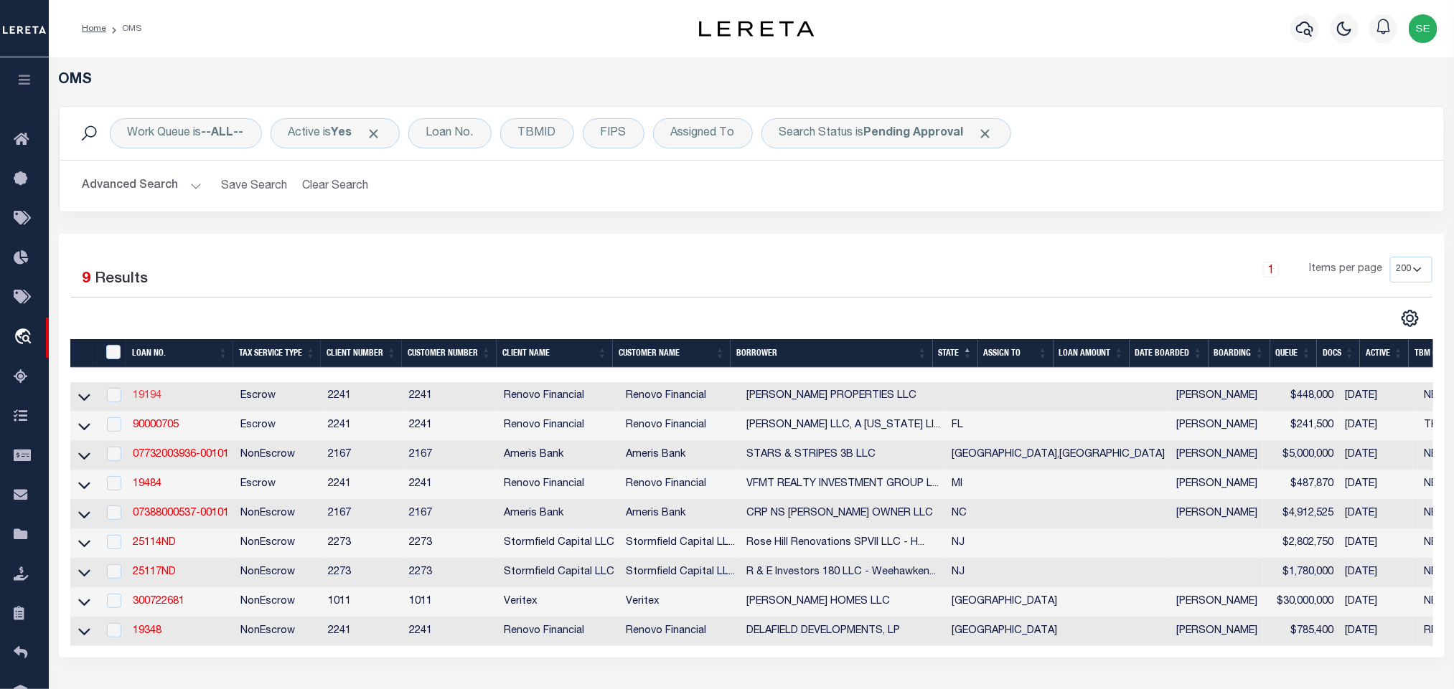
click at [149, 399] on link "19194" at bounding box center [147, 396] width 29 height 10
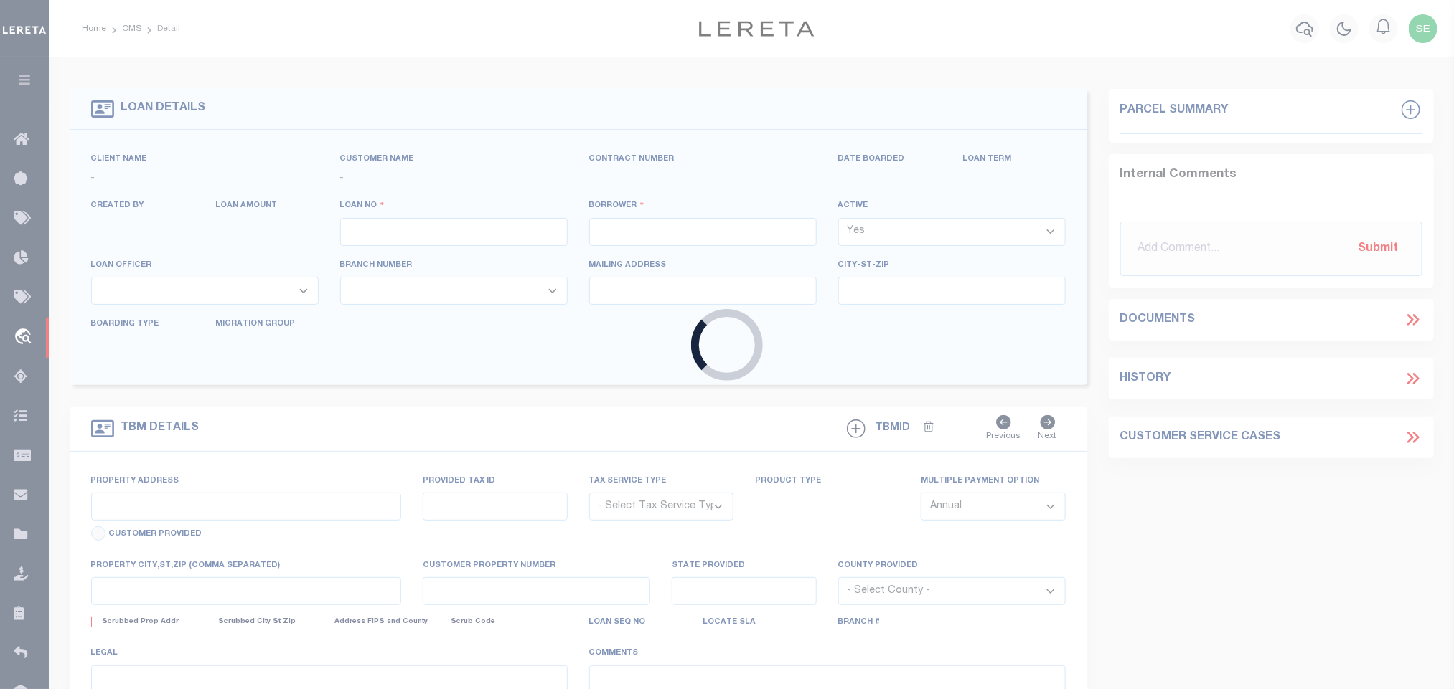
type input "19194"
type input "SCHUBERT PROPERTIES LLC"
select select
type input "525 Davisville Road"
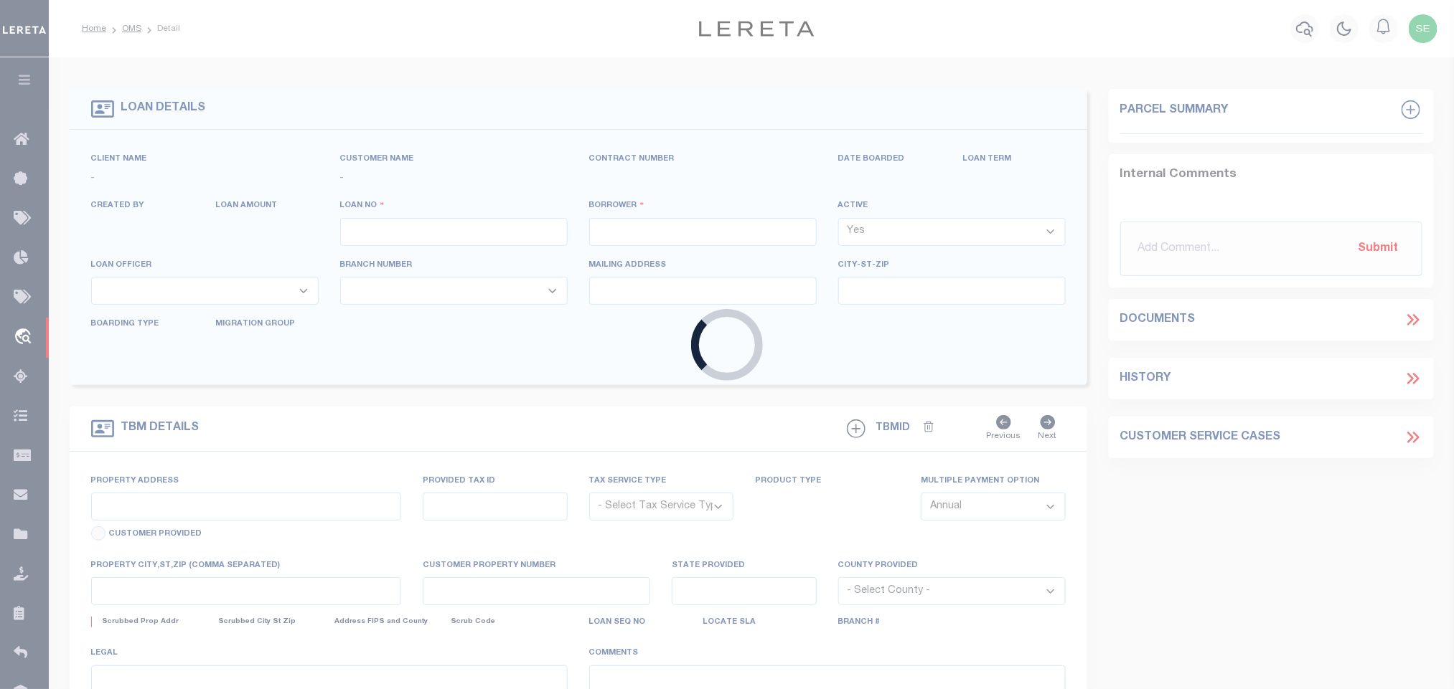
type input "Southampton PA 18966"
select select "400"
select select "Escrow"
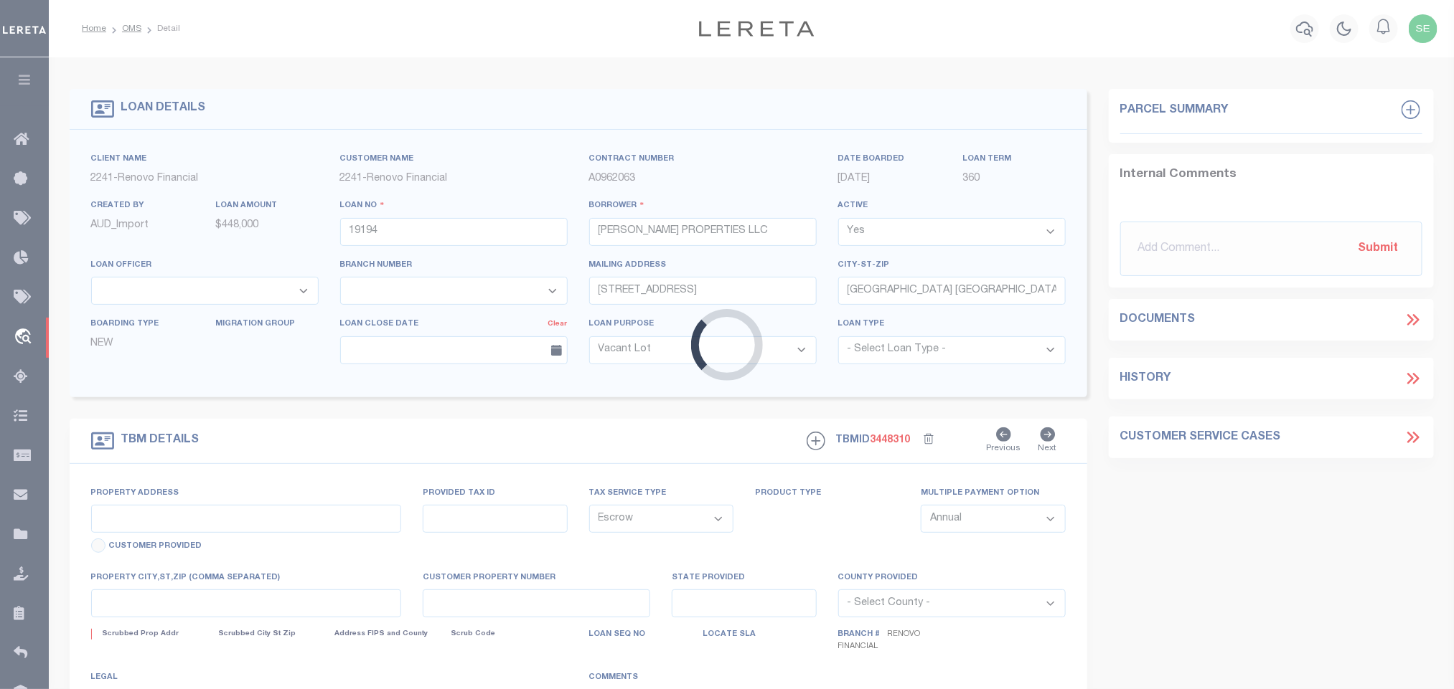
select select "14701"
select select "25066"
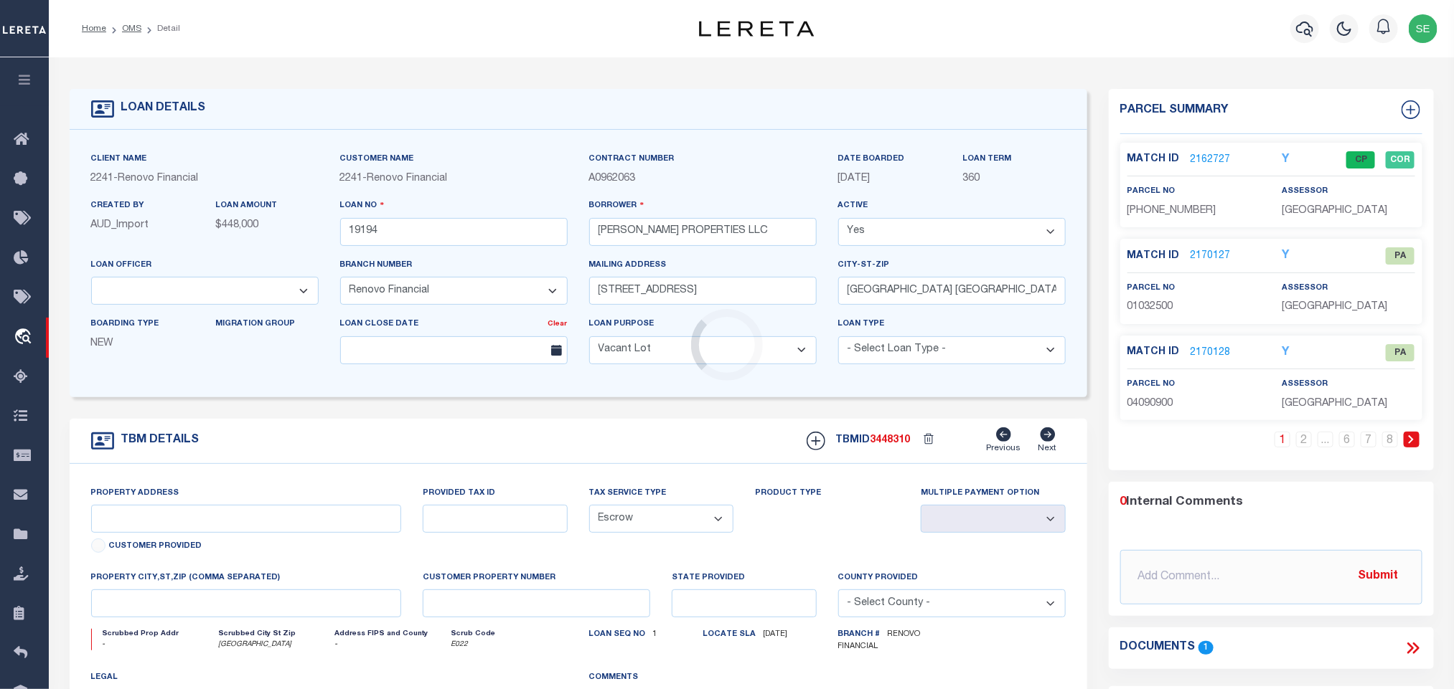
type input "Moye Place"
select select
type input "New Castle, PA 16101"
type input "a0kUS00000AqMt7"
type textarea "LEGAL REQUIRED"
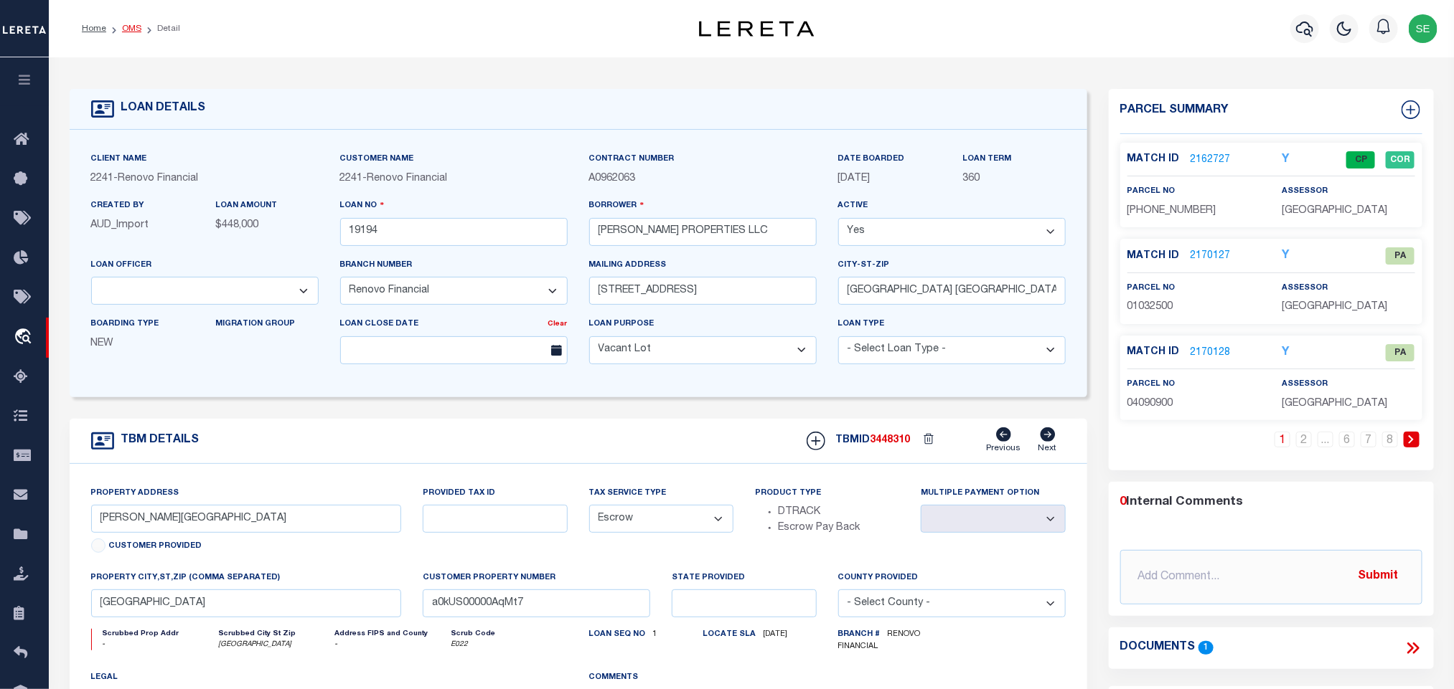
click at [130, 33] on link "OMS" at bounding box center [131, 28] width 19 height 9
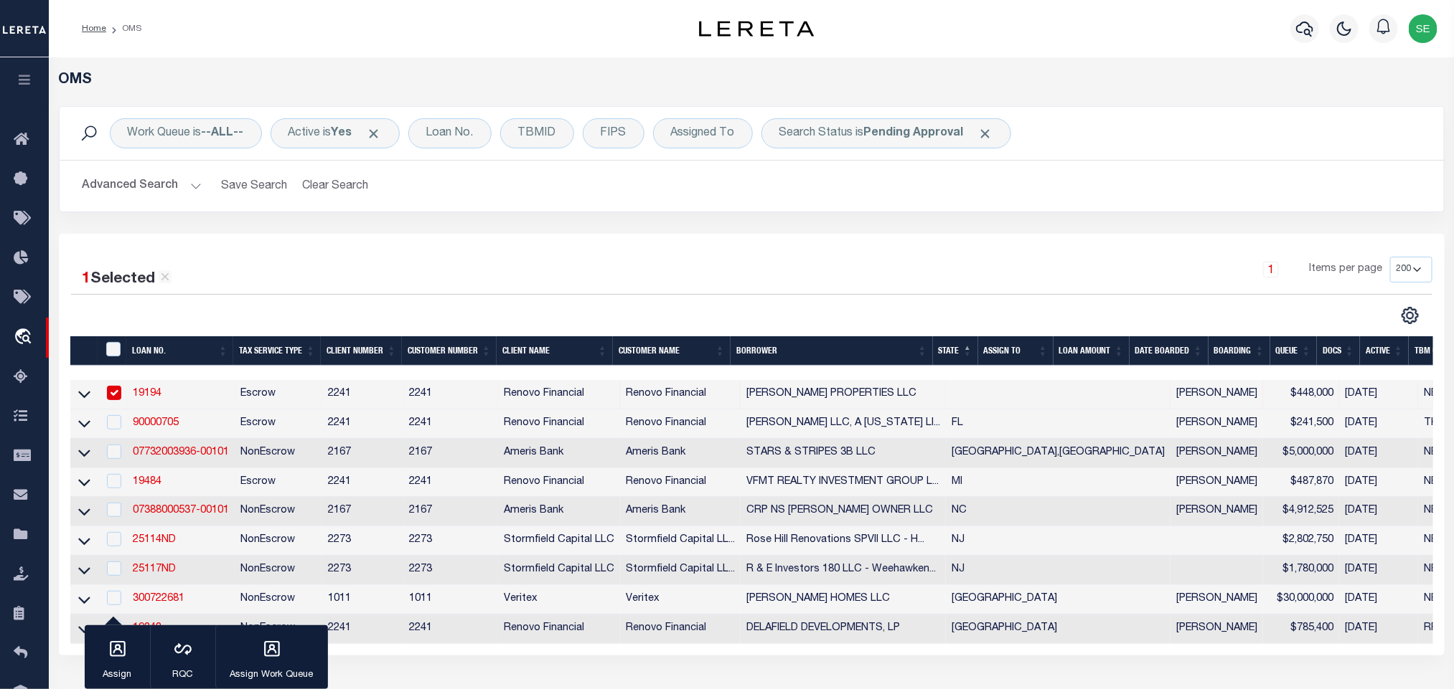
scroll to position [108, 0]
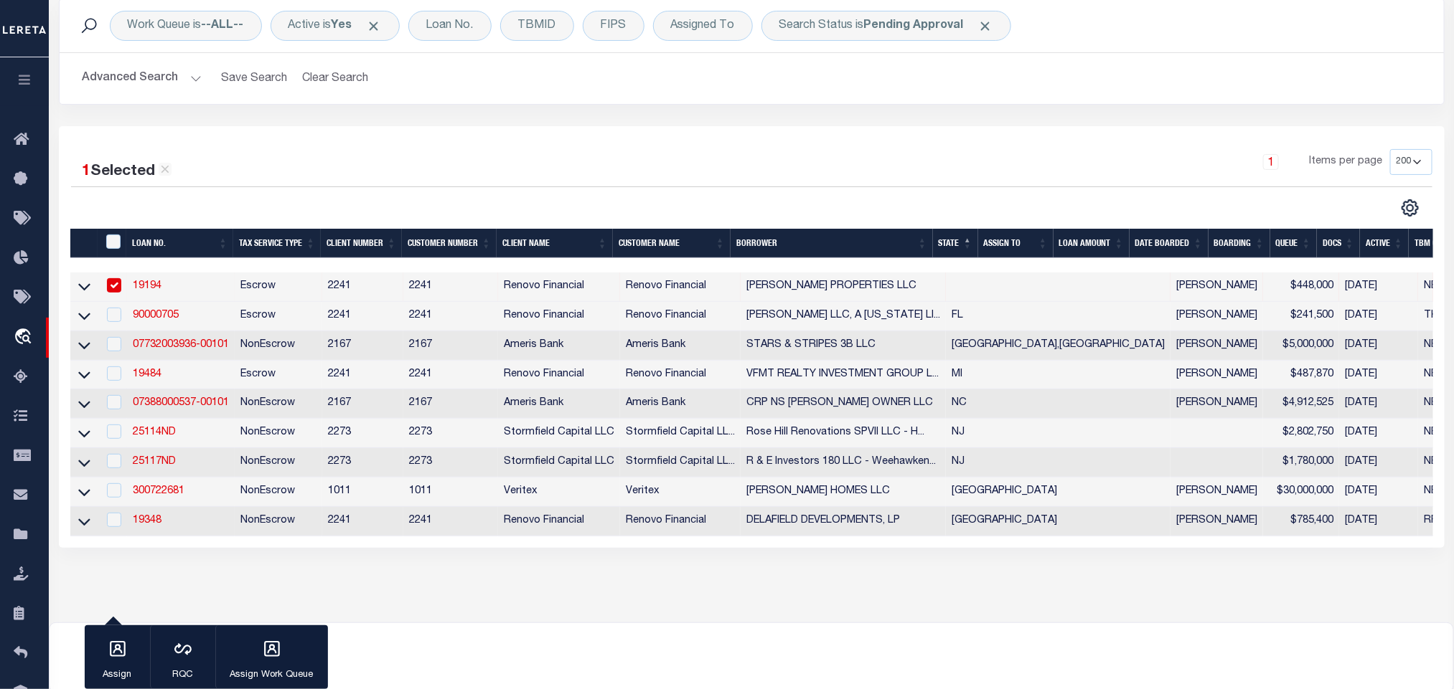
click at [115, 293] on input "checkbox" at bounding box center [114, 285] width 14 height 14
checkbox input "false"
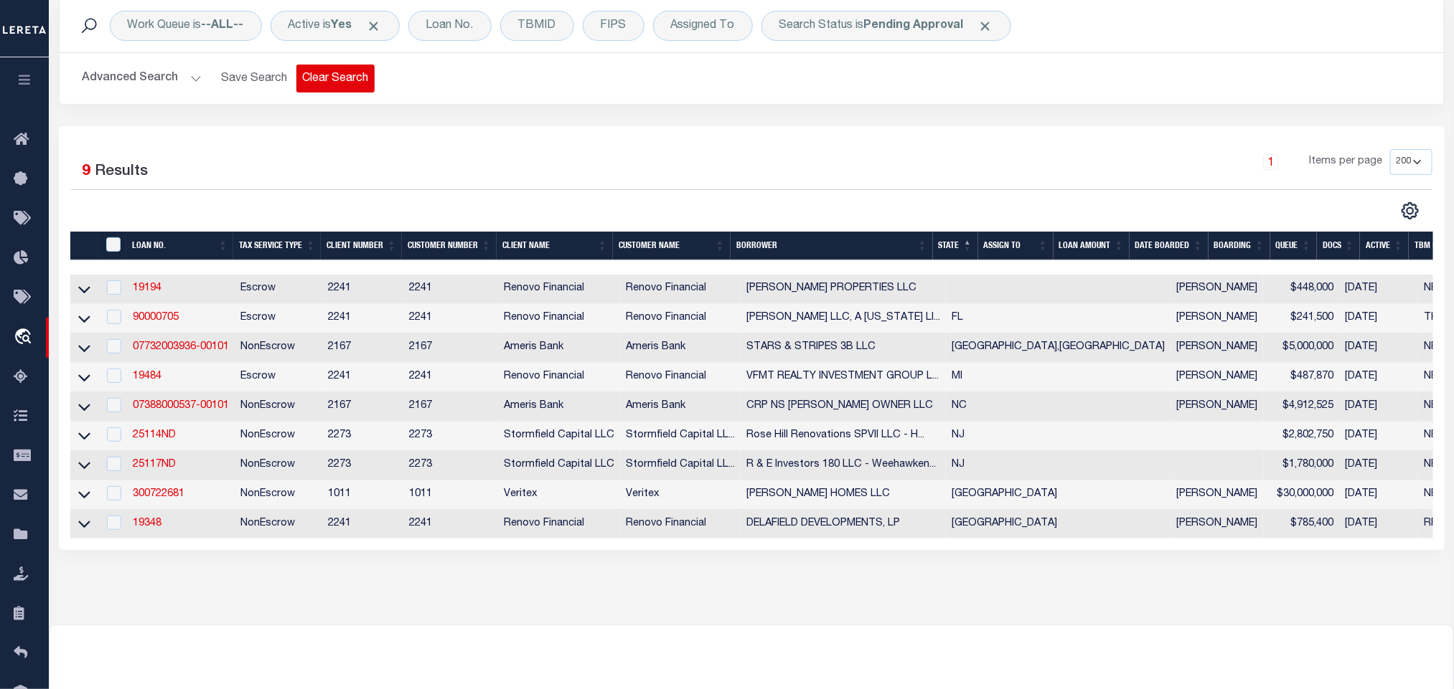
click at [330, 76] on button "Clear Search" at bounding box center [335, 79] width 78 height 28
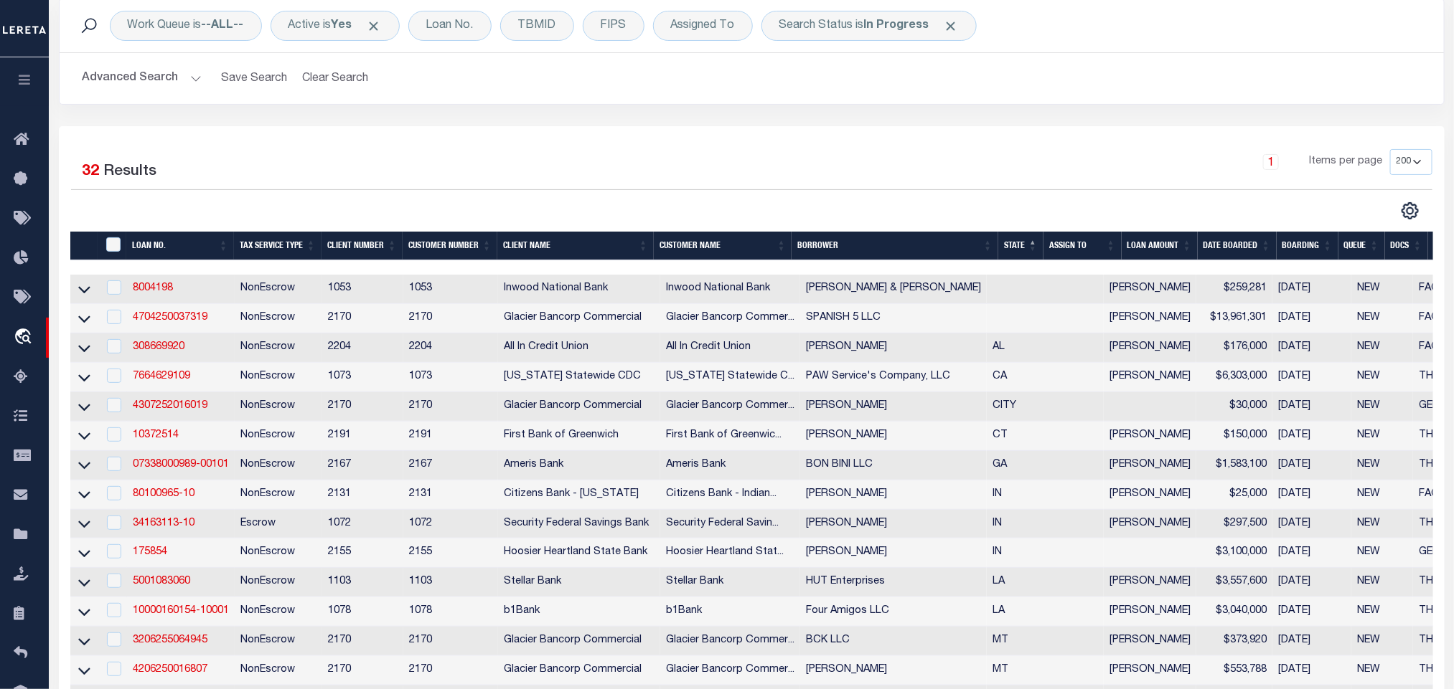
click at [330, 76] on button "Clear Search" at bounding box center [335, 79] width 78 height 28
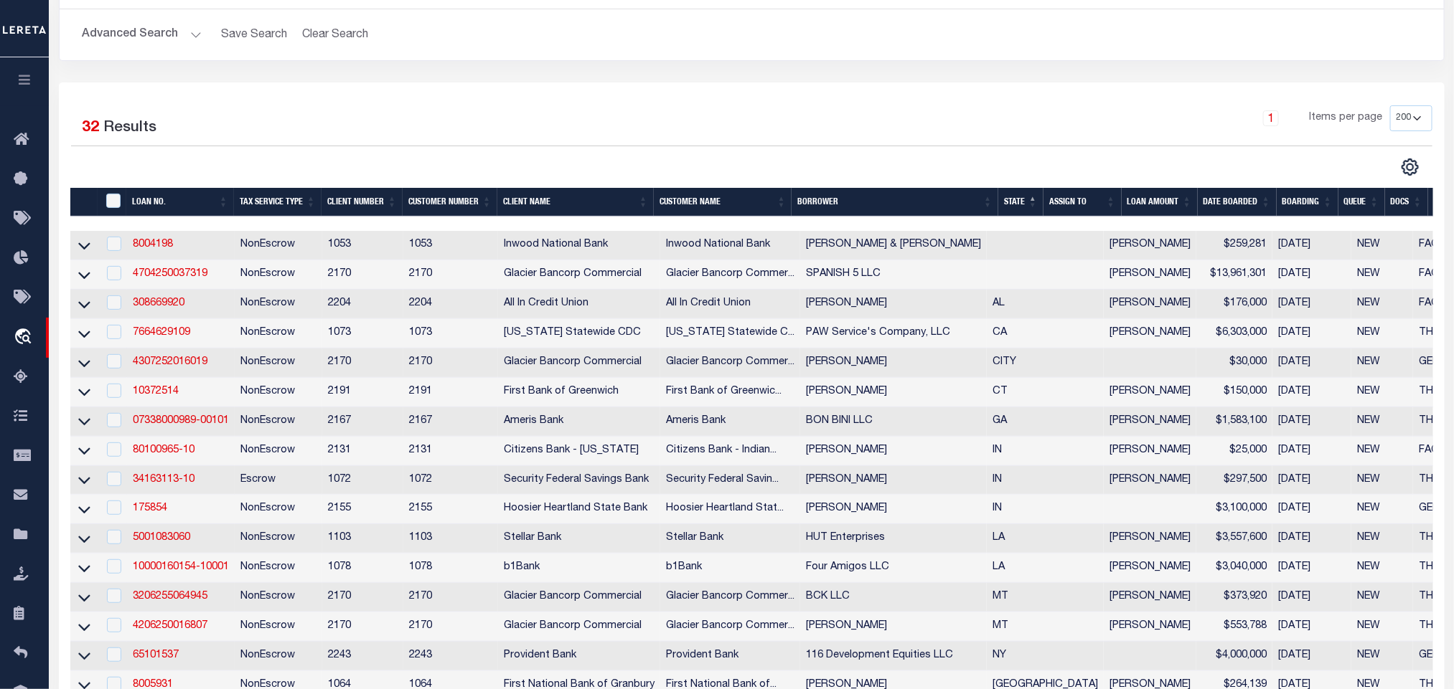
scroll to position [0, 0]
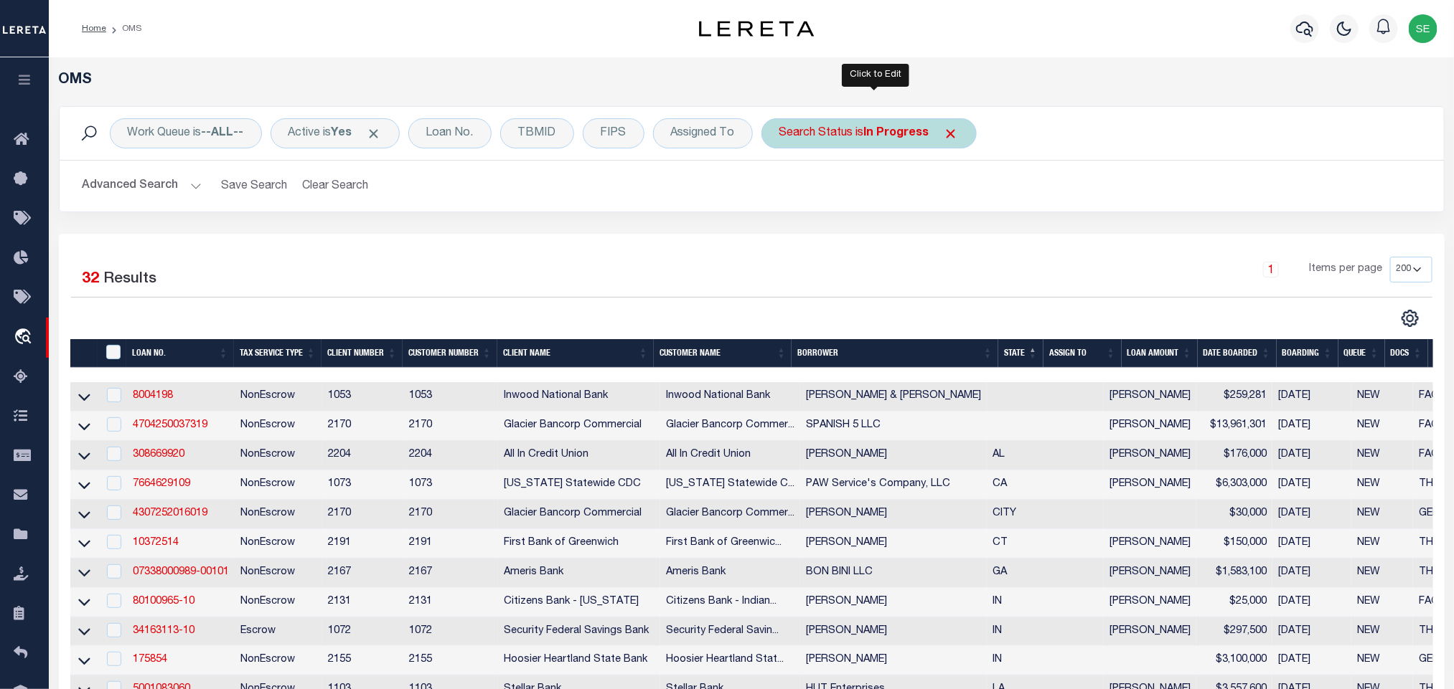
click at [859, 133] on div "Search Status is In Progress" at bounding box center [868, 133] width 215 height 30
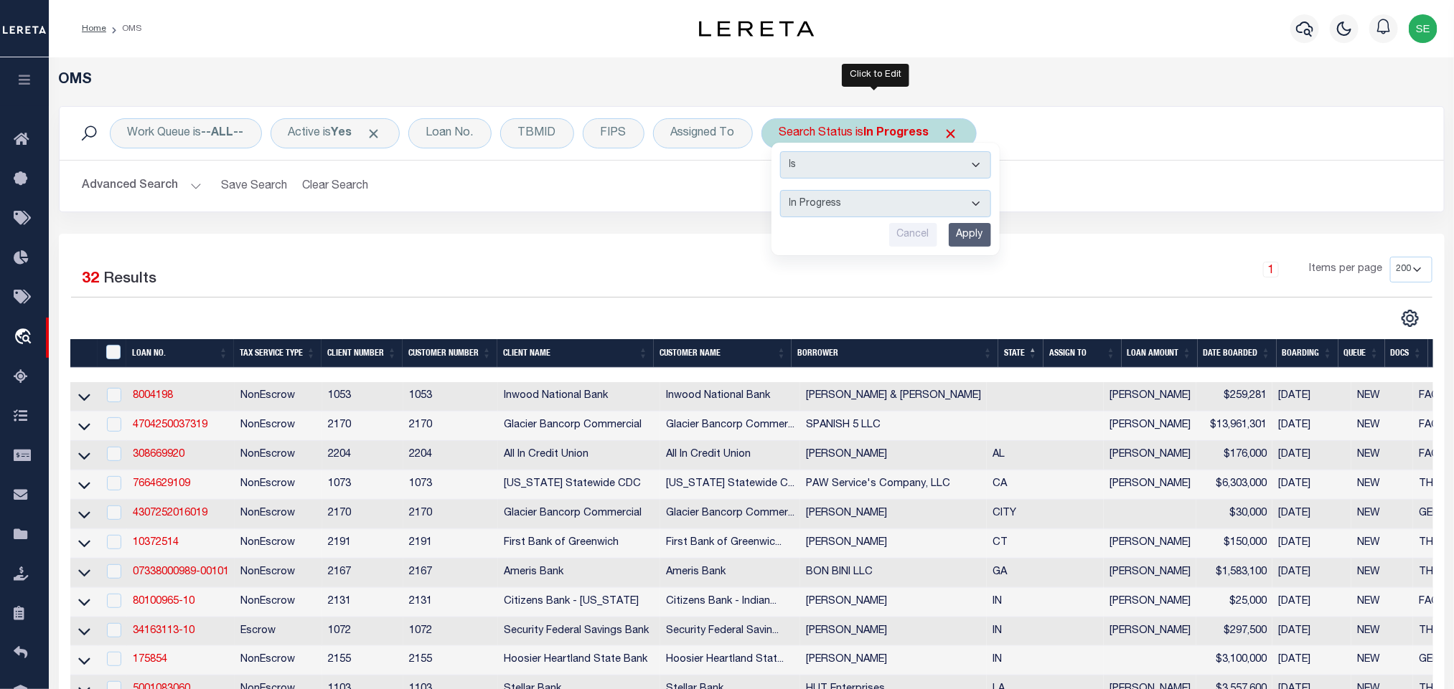
click at [854, 203] on select "Automated Search Bad Parcel Complete Duplicate Parcel High Dollar Reporting In …" at bounding box center [885, 203] width 211 height 27
select select "RD"
click at [786, 192] on select "Automated Search Bad Parcel Complete Duplicate Parcel High Dollar Reporting In …" at bounding box center [885, 203] width 211 height 27
click at [988, 227] on input "Apply" at bounding box center [969, 235] width 42 height 24
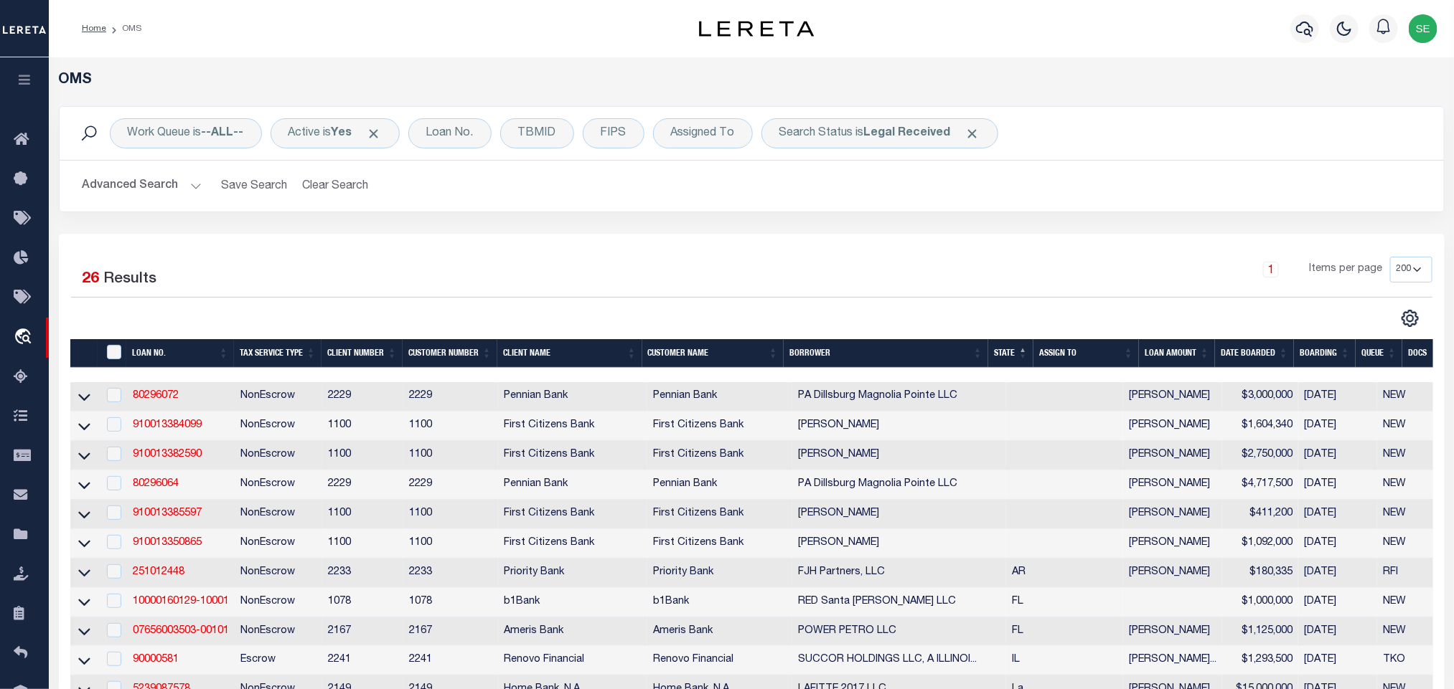
click at [1429, 28] on img "button" at bounding box center [1422, 28] width 29 height 29
click at [1380, 97] on span "Sign out" at bounding box center [1366, 102] width 41 height 10
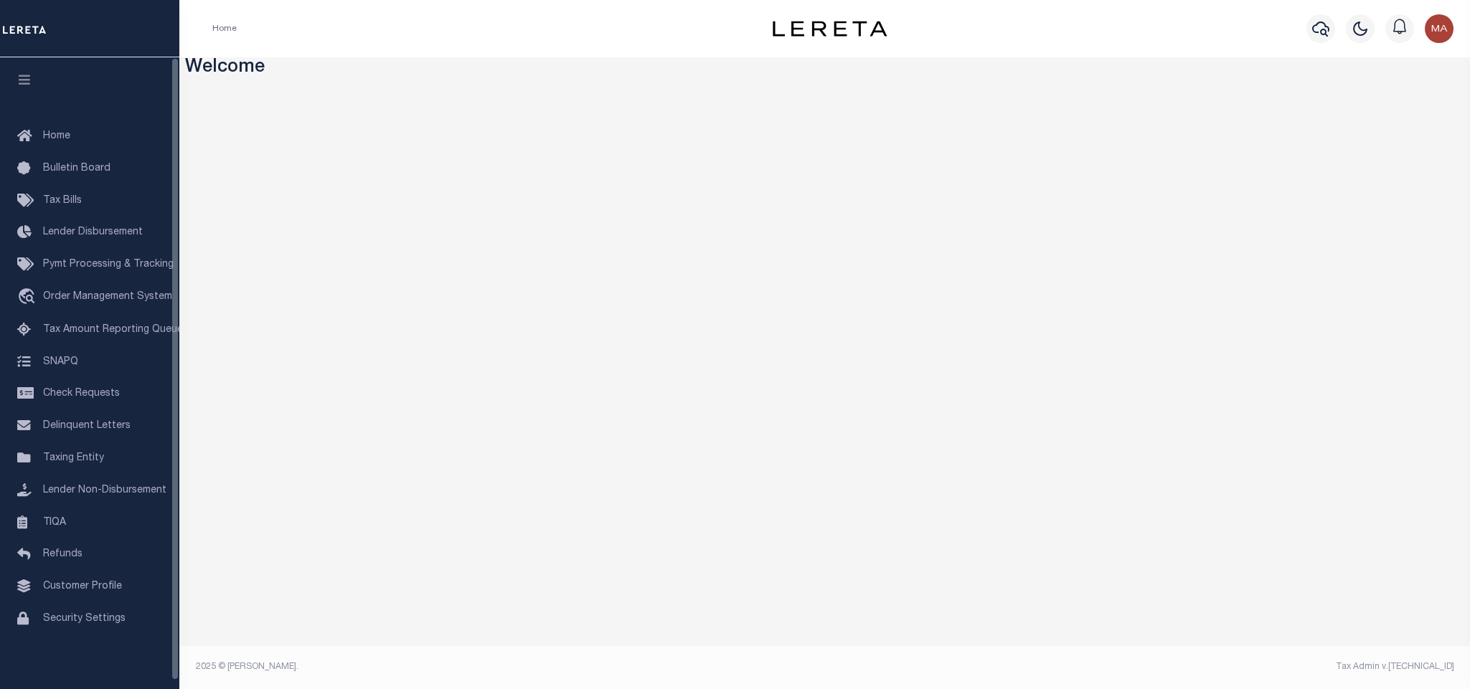
click at [28, 80] on icon "button" at bounding box center [25, 79] width 17 height 13
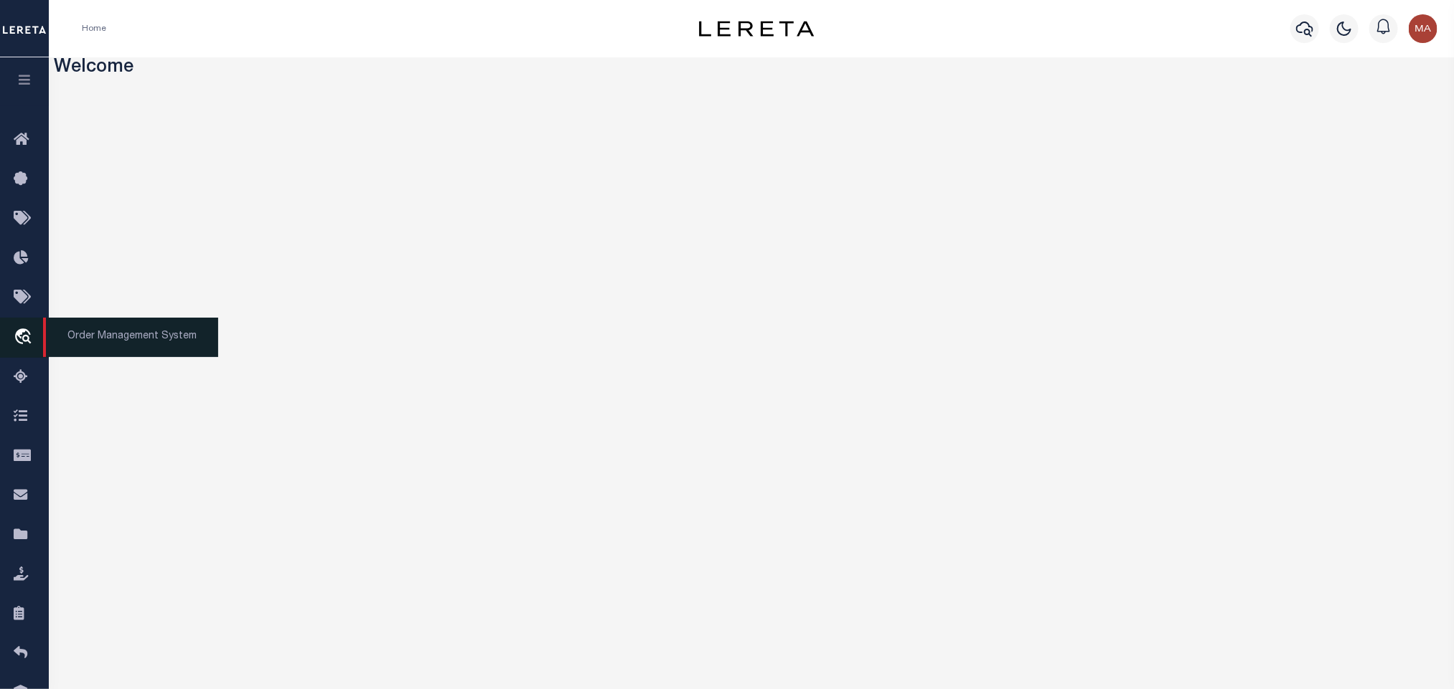
click at [24, 338] on icon "travel_explore" at bounding box center [25, 338] width 23 height 19
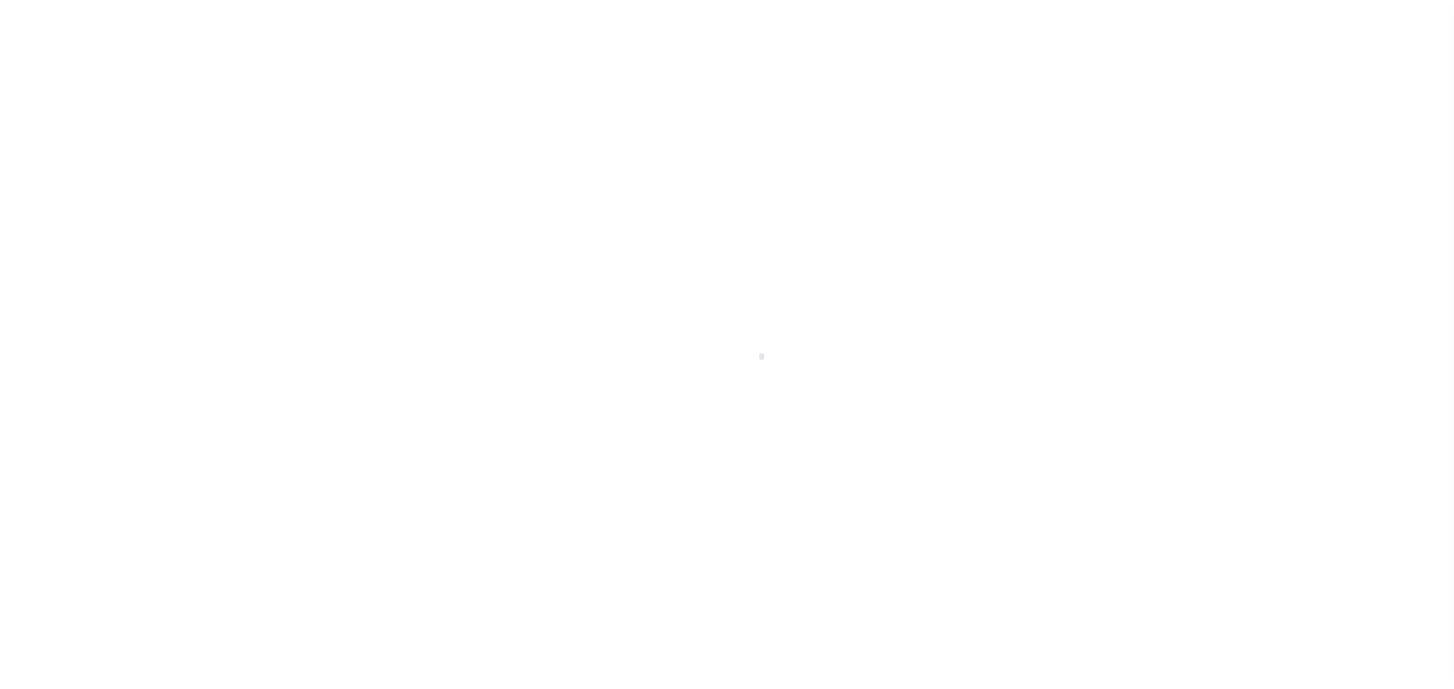
scroll to position [9, 0]
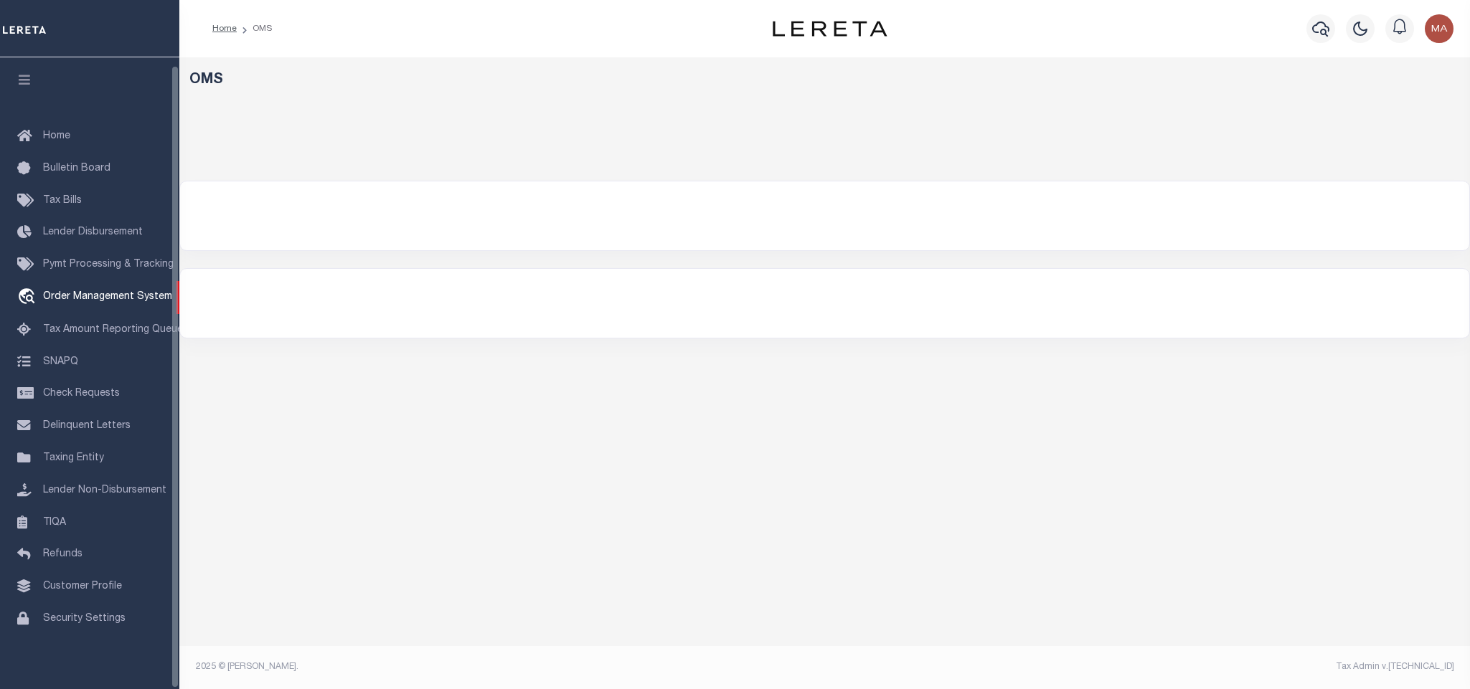
select select "200"
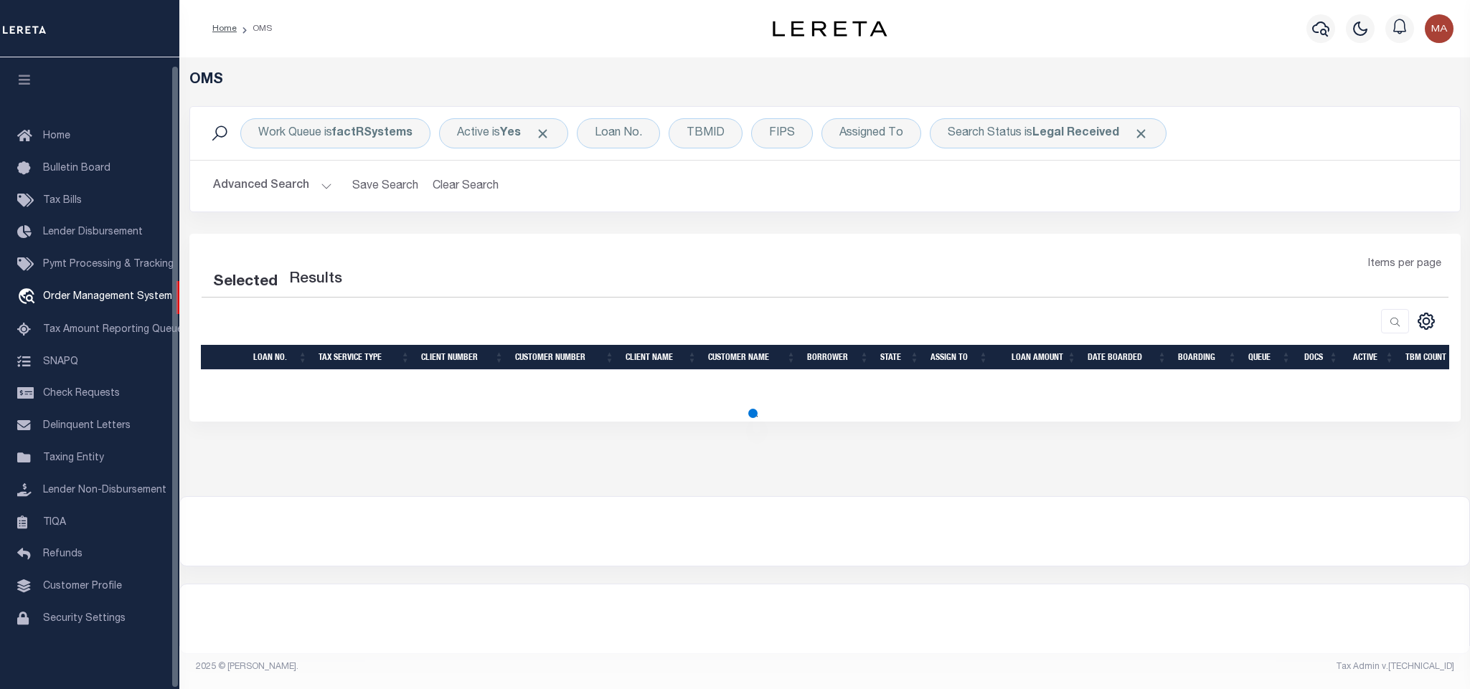
click at [20, 74] on icon "button" at bounding box center [25, 79] width 17 height 13
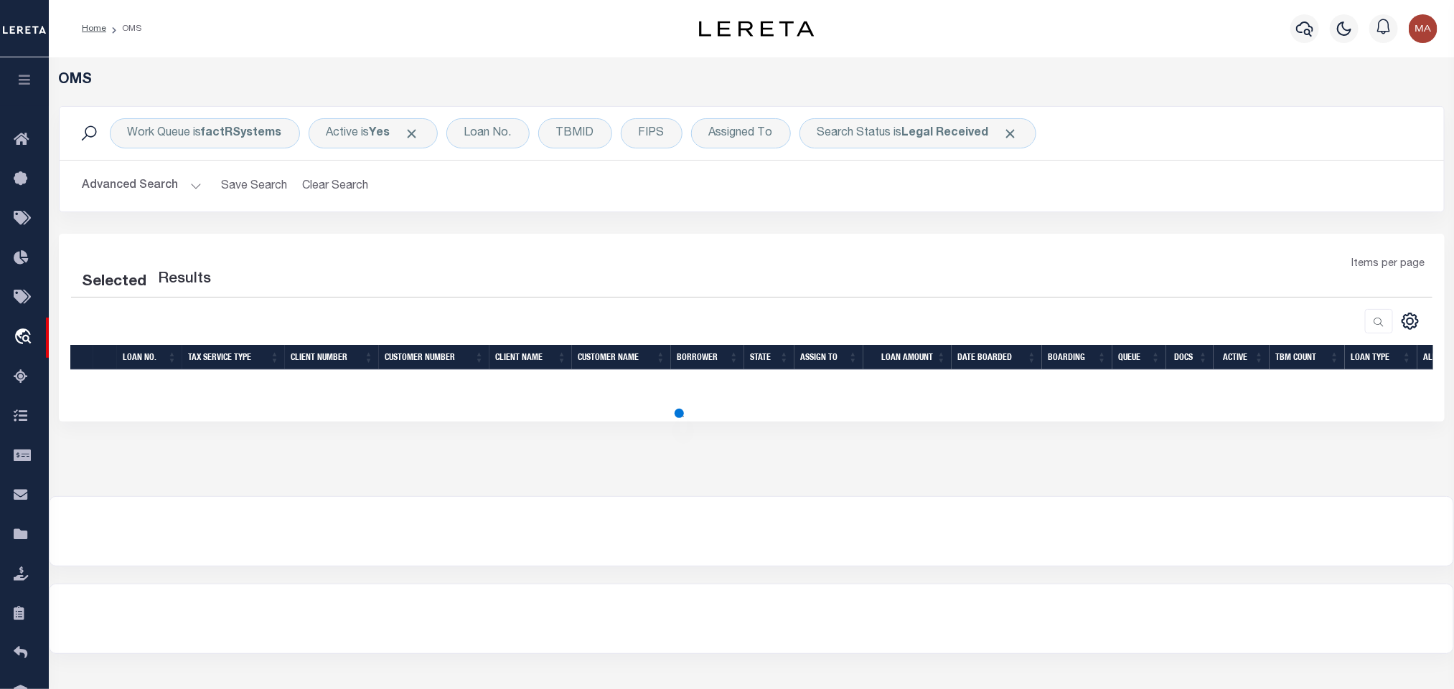
select select "200"
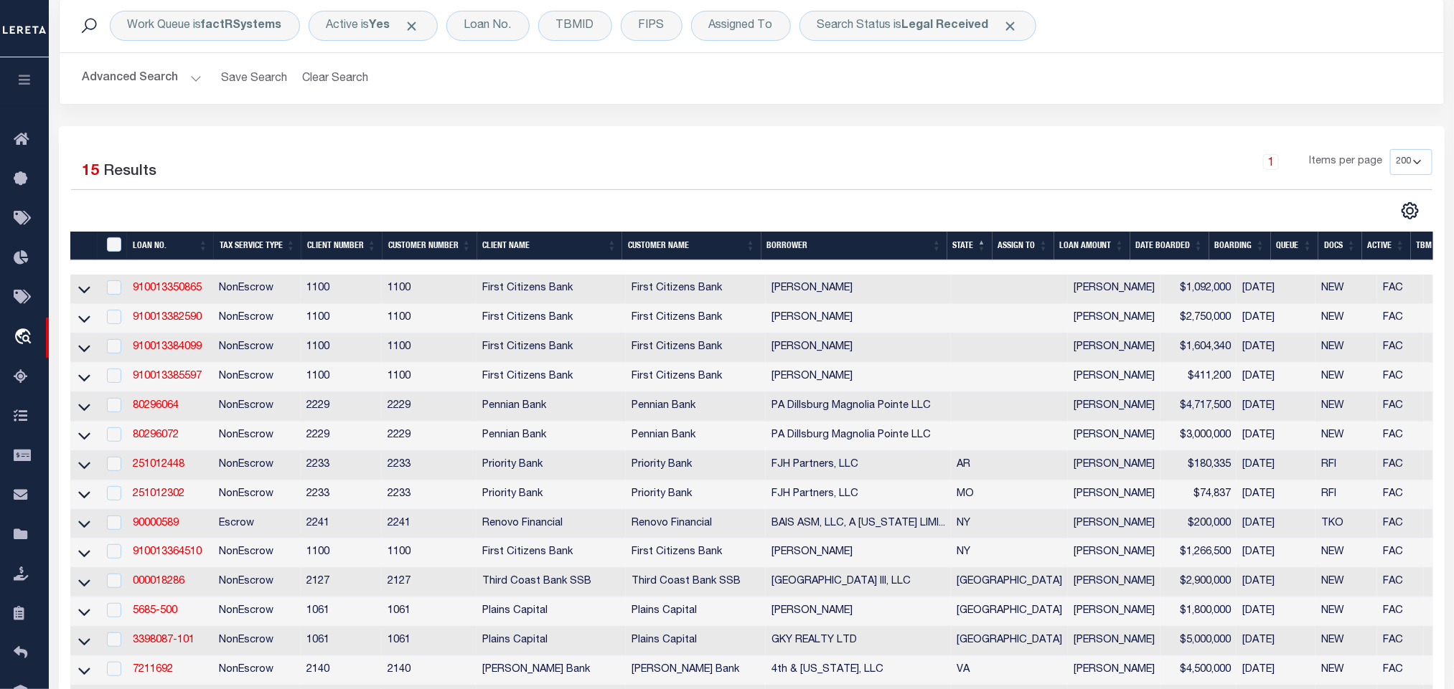
scroll to position [215, 0]
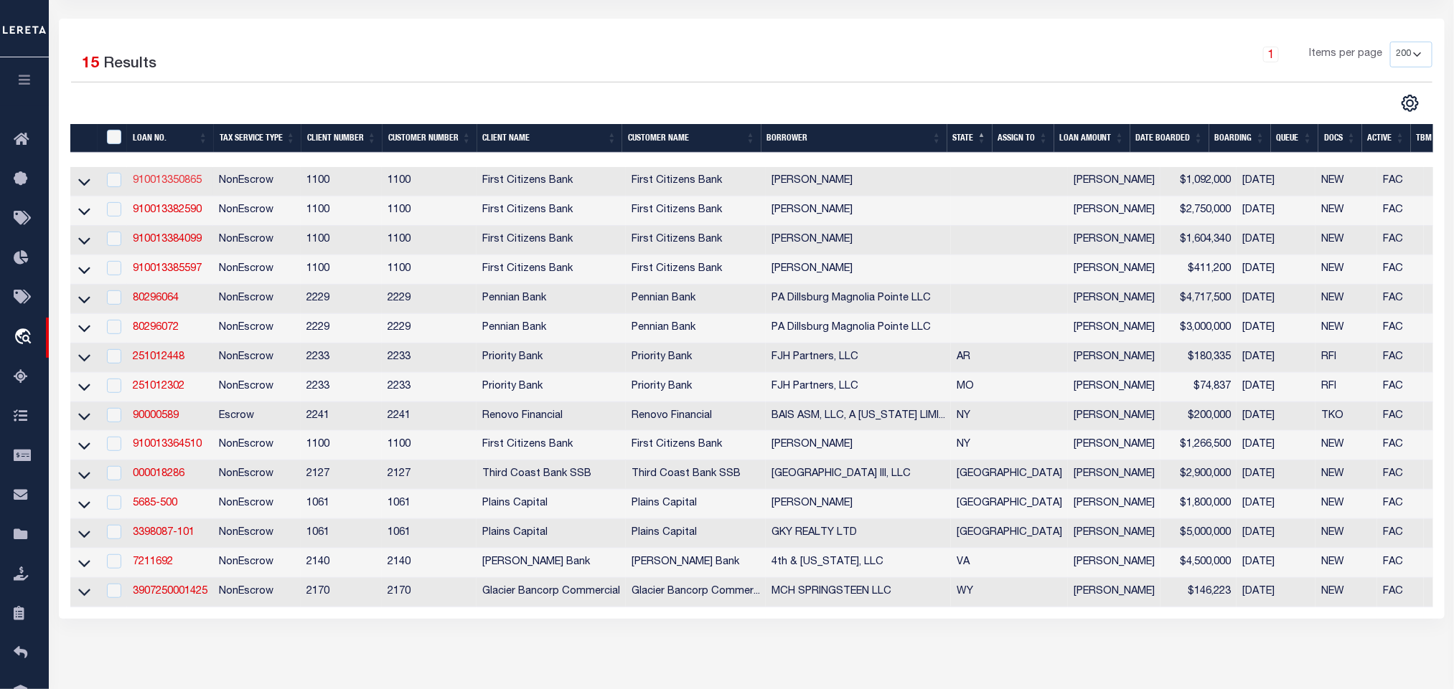
click at [162, 182] on link "910013350865" at bounding box center [167, 181] width 69 height 10
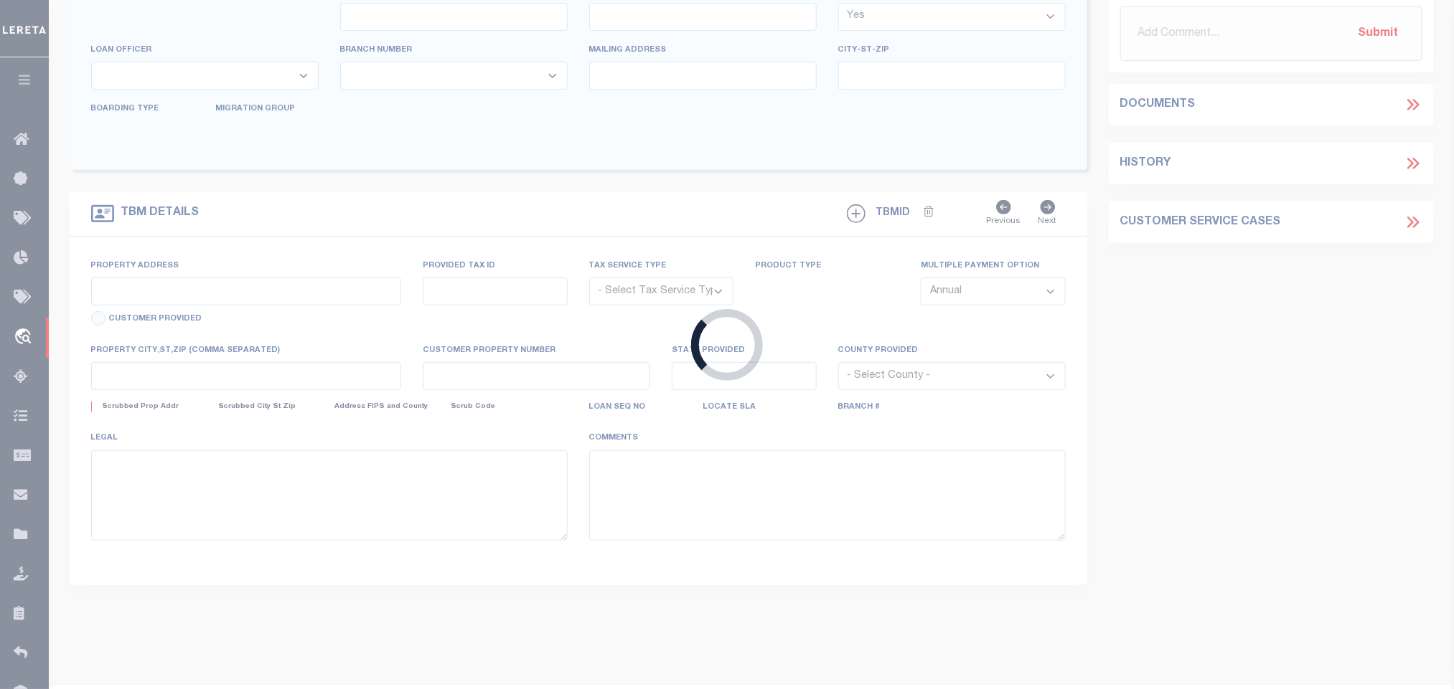
type input "910013350865"
type input "WEN TING ZHENG"
select select
select select "NonEscrow"
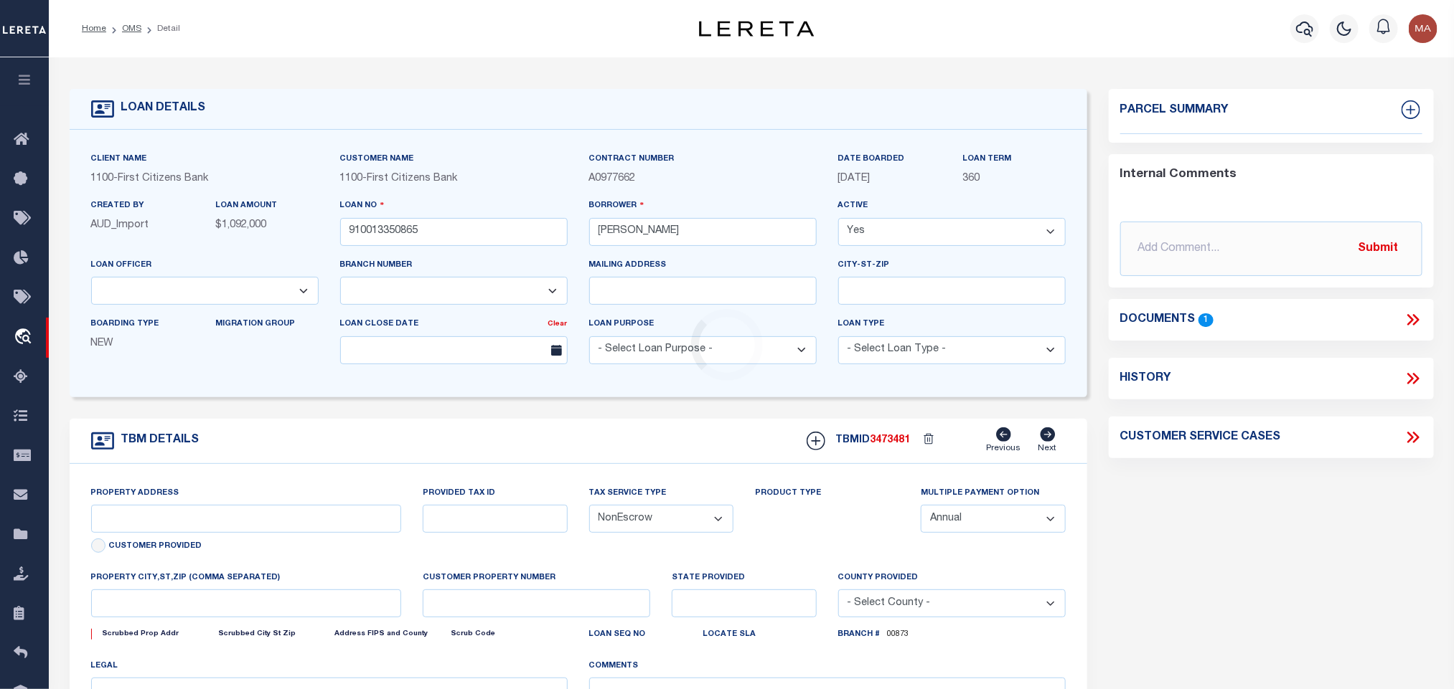
select select "92777"
select select
select select "24377"
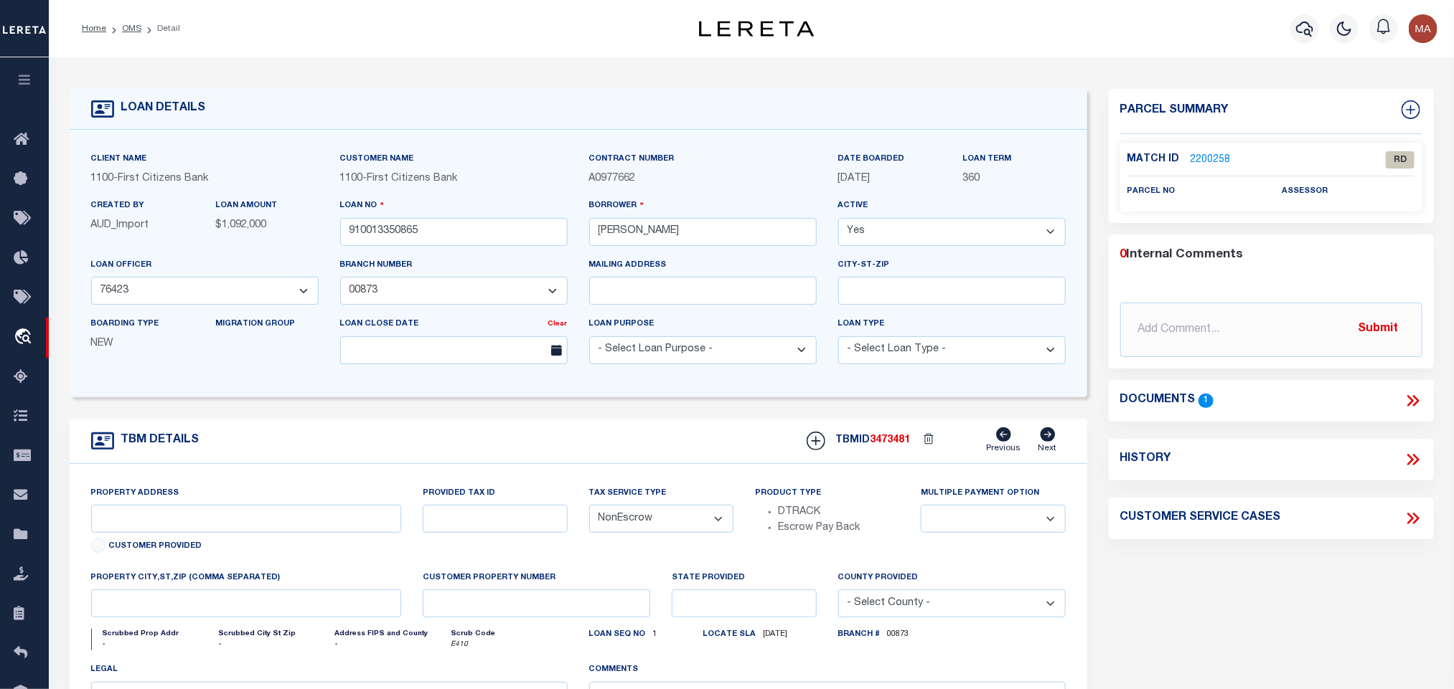
click at [1413, 402] on icon at bounding box center [1412, 401] width 19 height 19
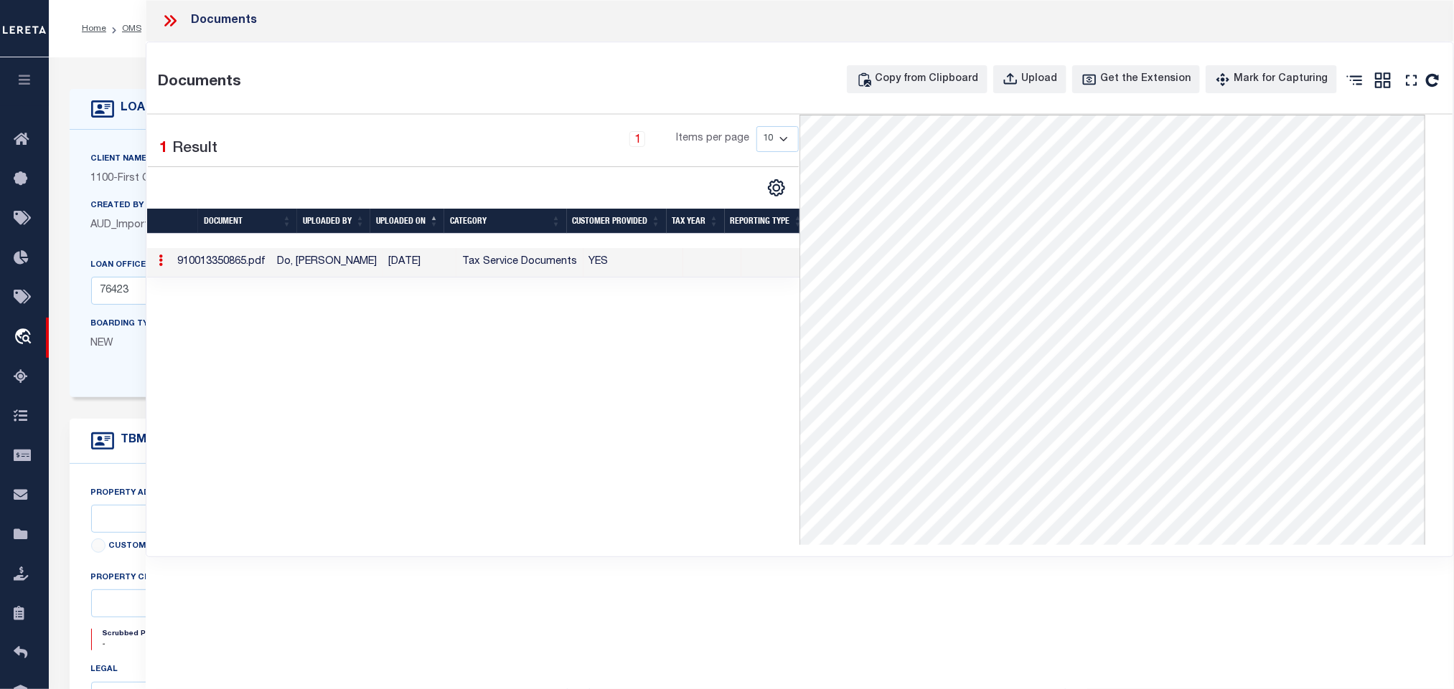
click at [164, 22] on icon at bounding box center [170, 20] width 19 height 19
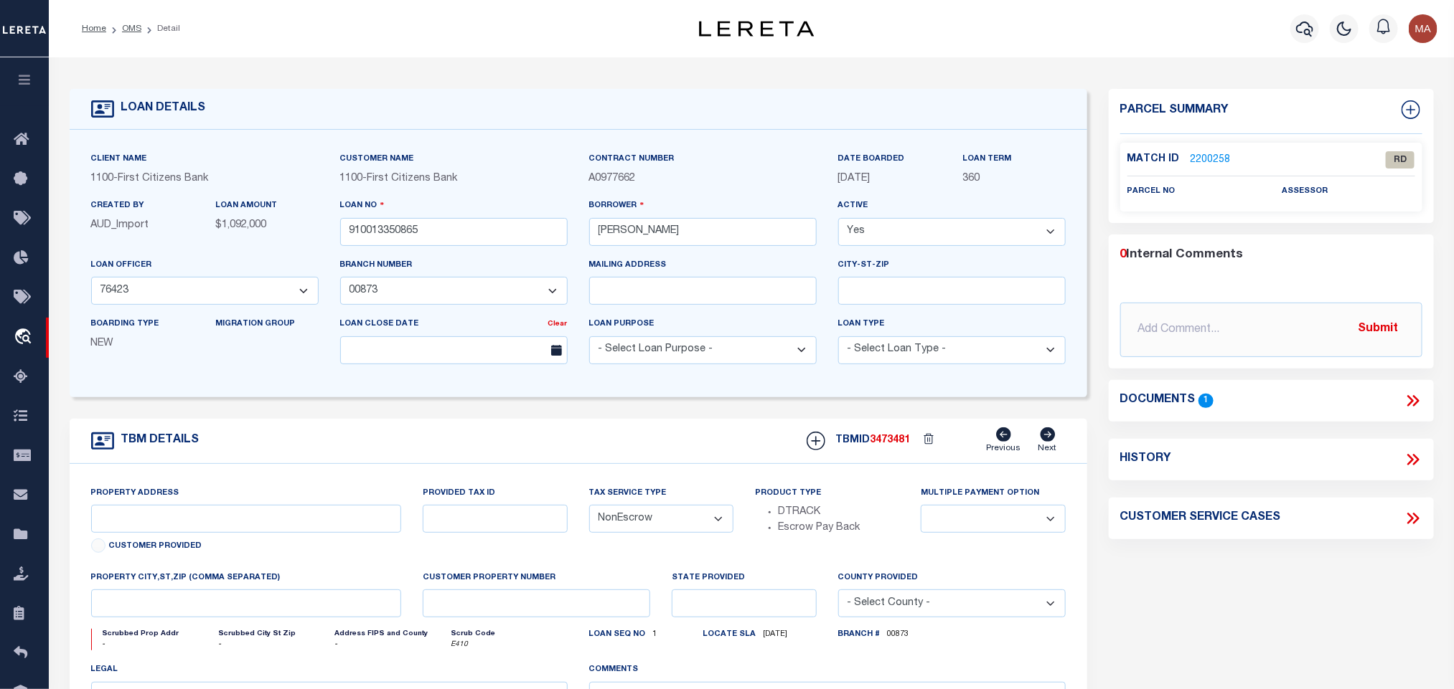
click at [1201, 161] on link "2200258" at bounding box center [1210, 160] width 40 height 15
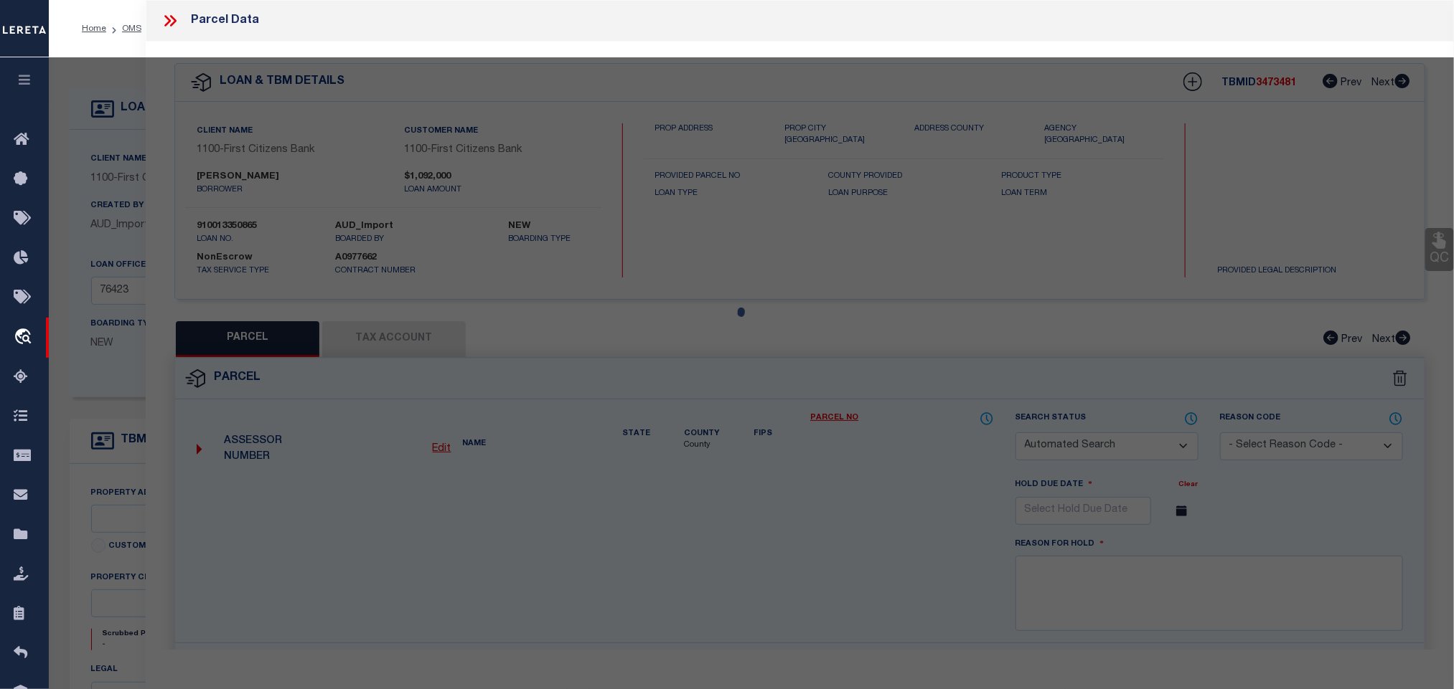
checkbox input "false"
select select "RD"
checkbox input "false"
type textarea "Document uploaded that satisfies a legal requirement, changing from ND to RD"
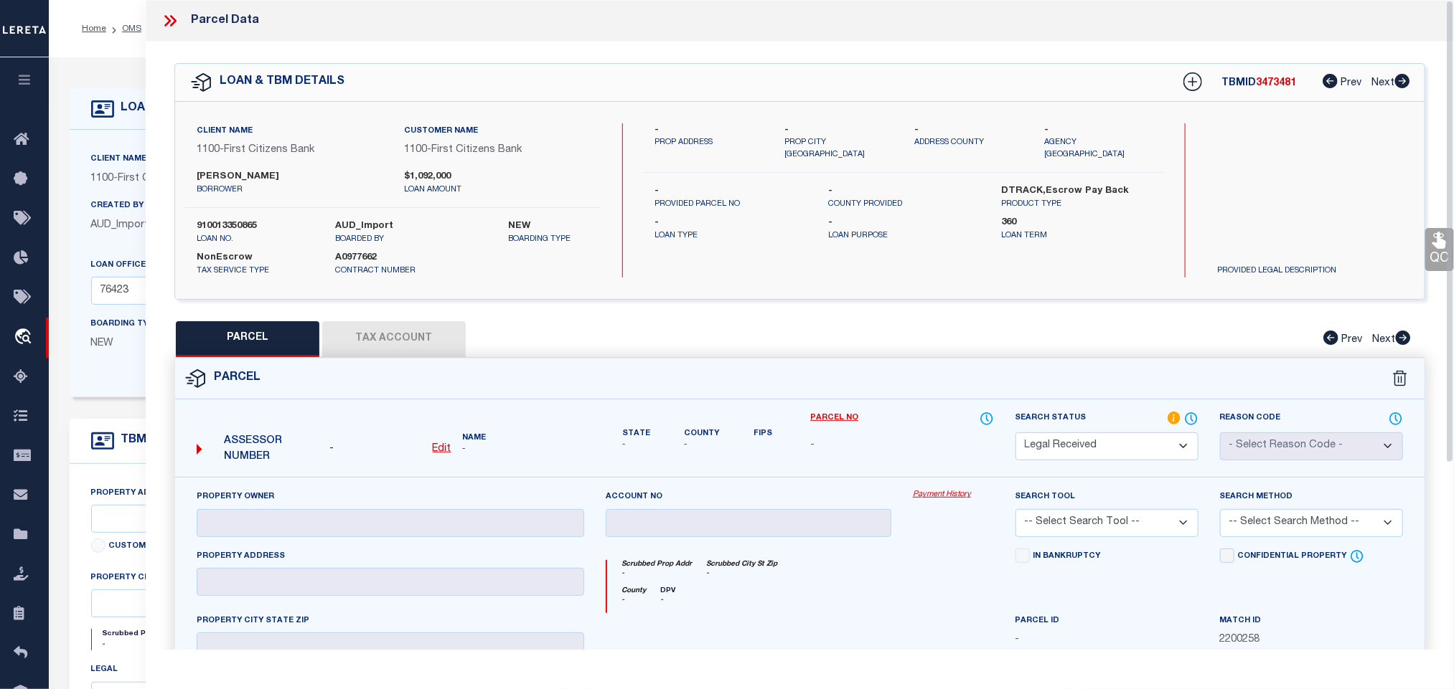
click at [443, 451] on u "Edit" at bounding box center [442, 449] width 19 height 10
select select "RD"
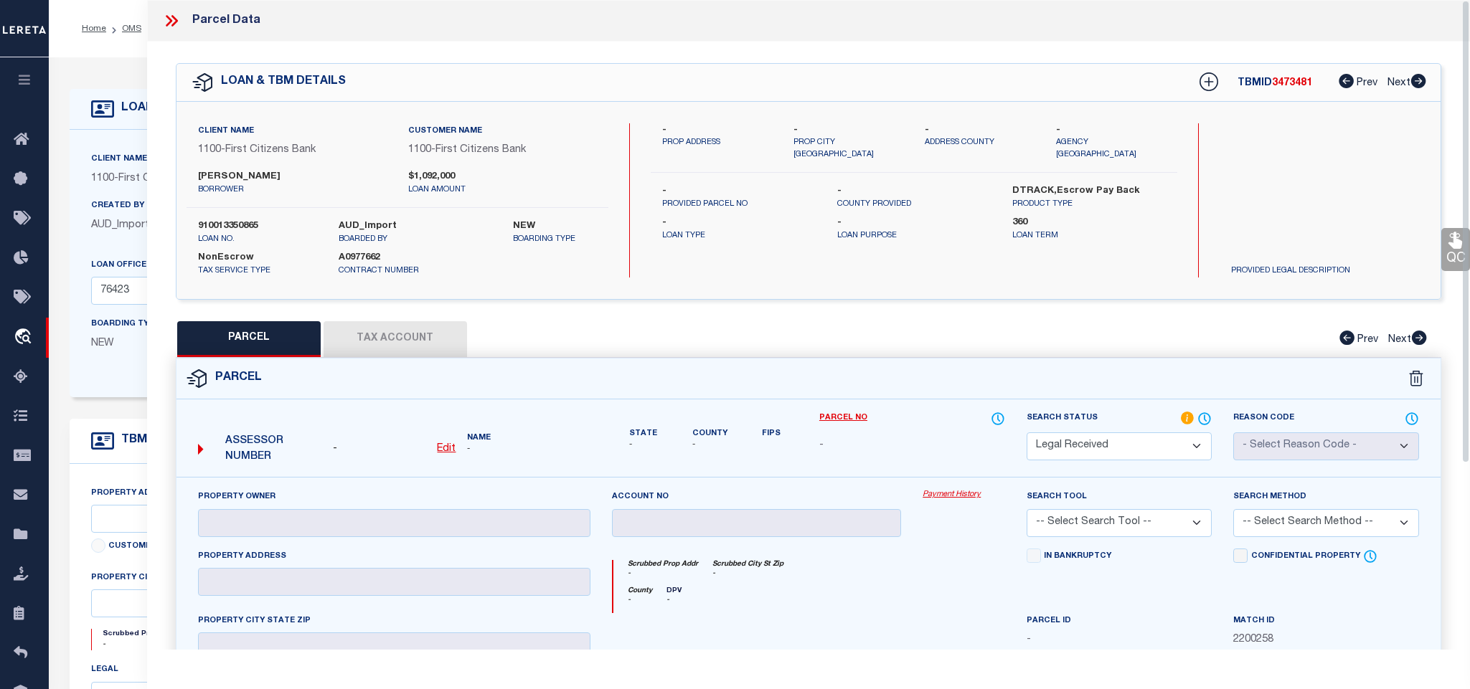
type textarea "-"
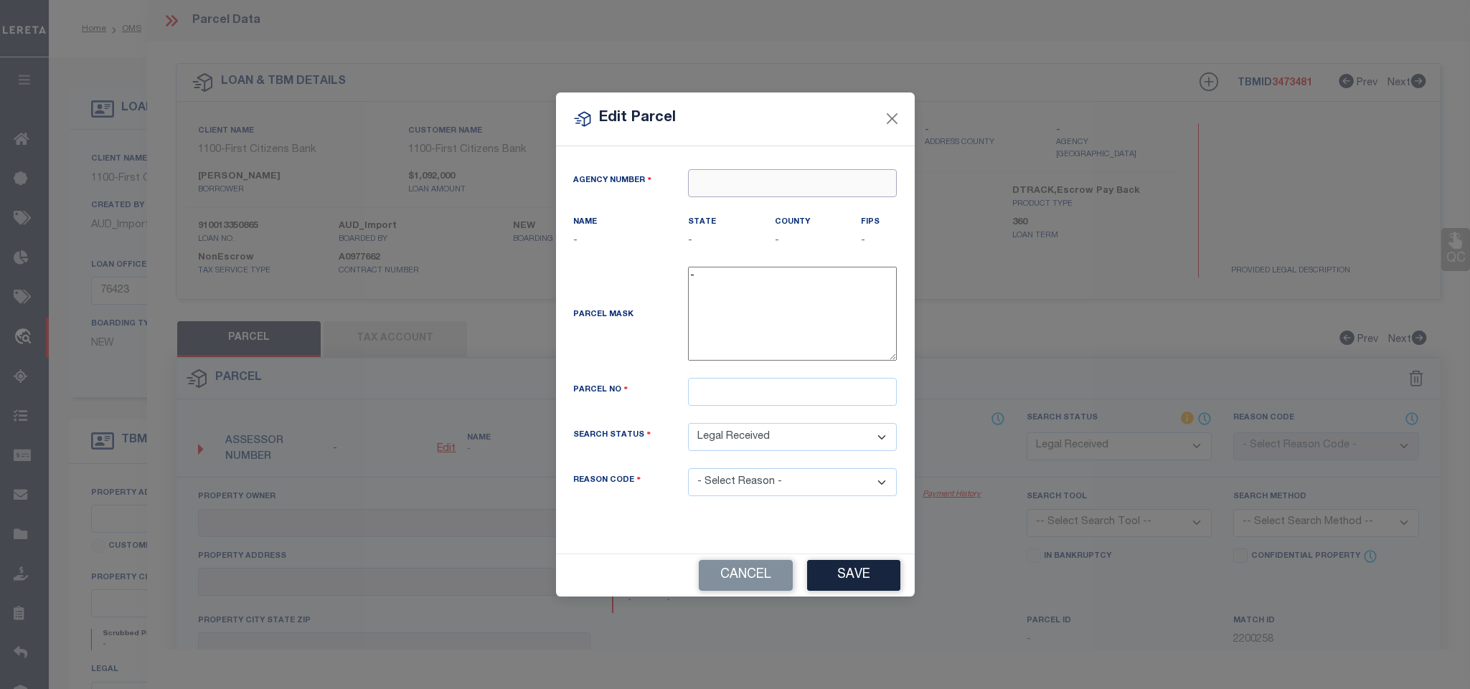
click at [753, 184] on input "text" at bounding box center [792, 183] width 209 height 28
paste input "310300000"
type input "310300000"
click at [786, 207] on div "310300000 : NASSAU COUNTY" at bounding box center [792, 214] width 207 height 41
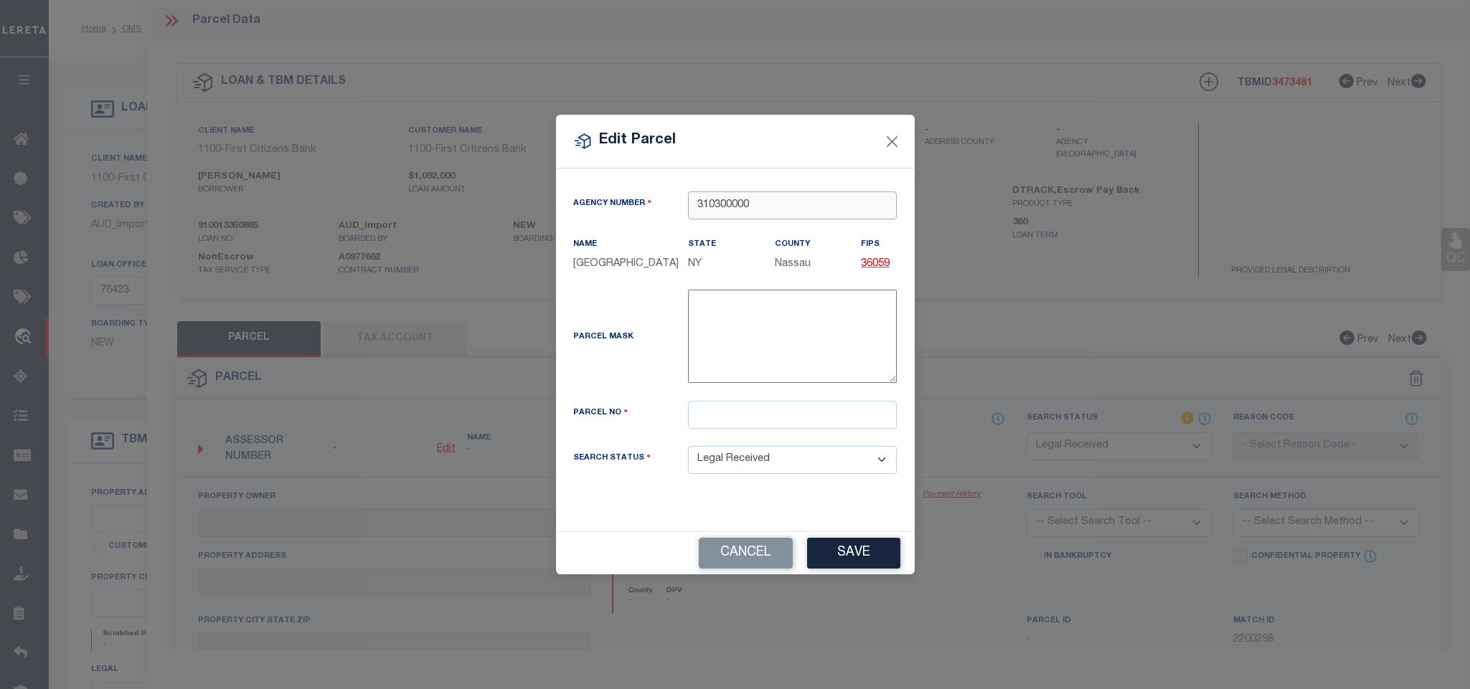
type input "310300000"
click at [715, 420] on input "text" at bounding box center [792, 415] width 209 height 28
type input "9 639 93"
click at [829, 573] on div "Cancel Save" at bounding box center [735, 553] width 359 height 42
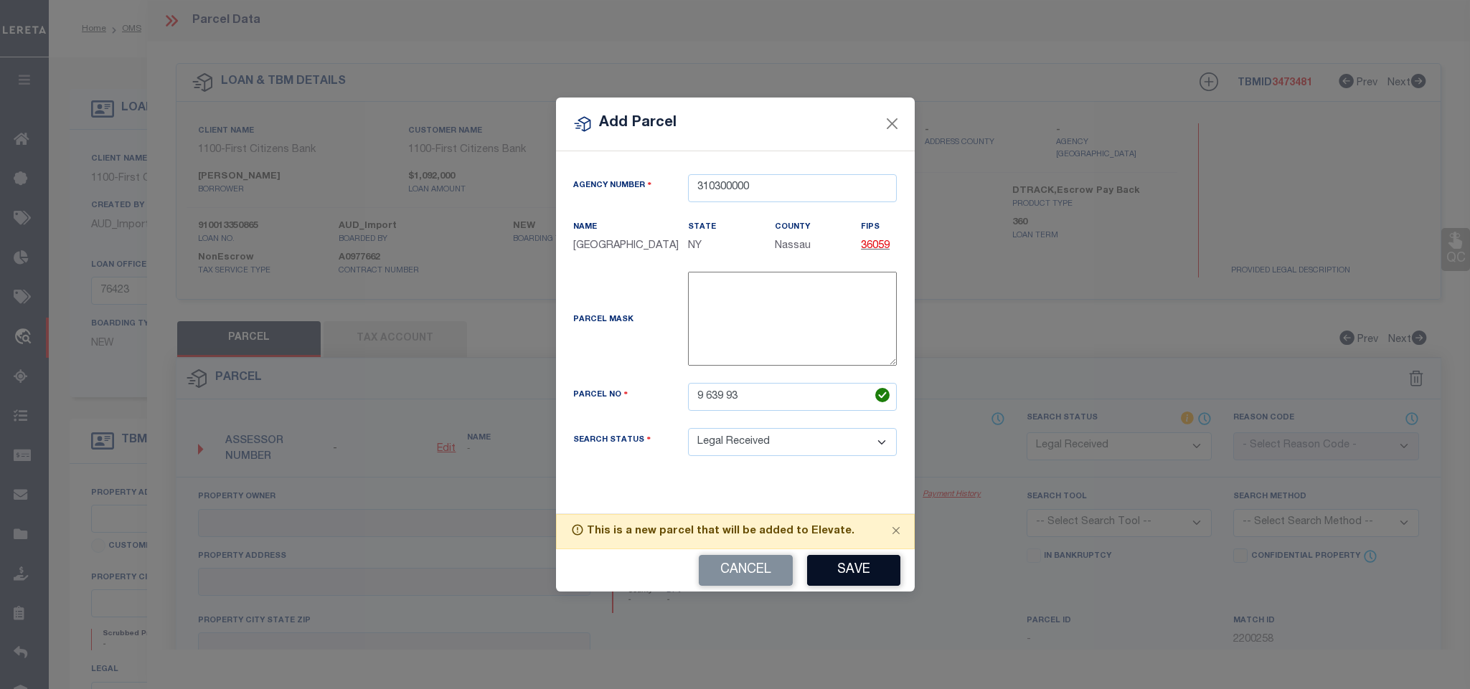
click at [825, 569] on button "Save" at bounding box center [853, 570] width 93 height 31
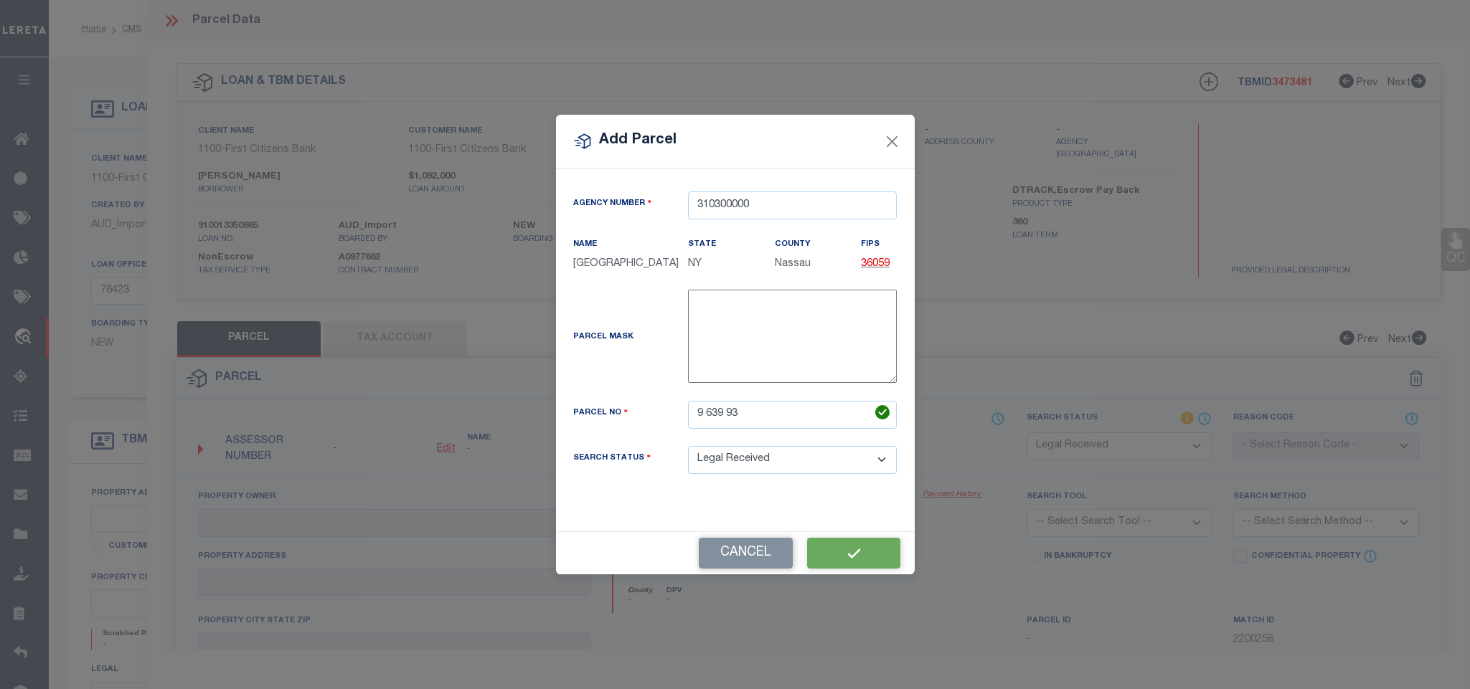
select select "RD"
checkbox input "false"
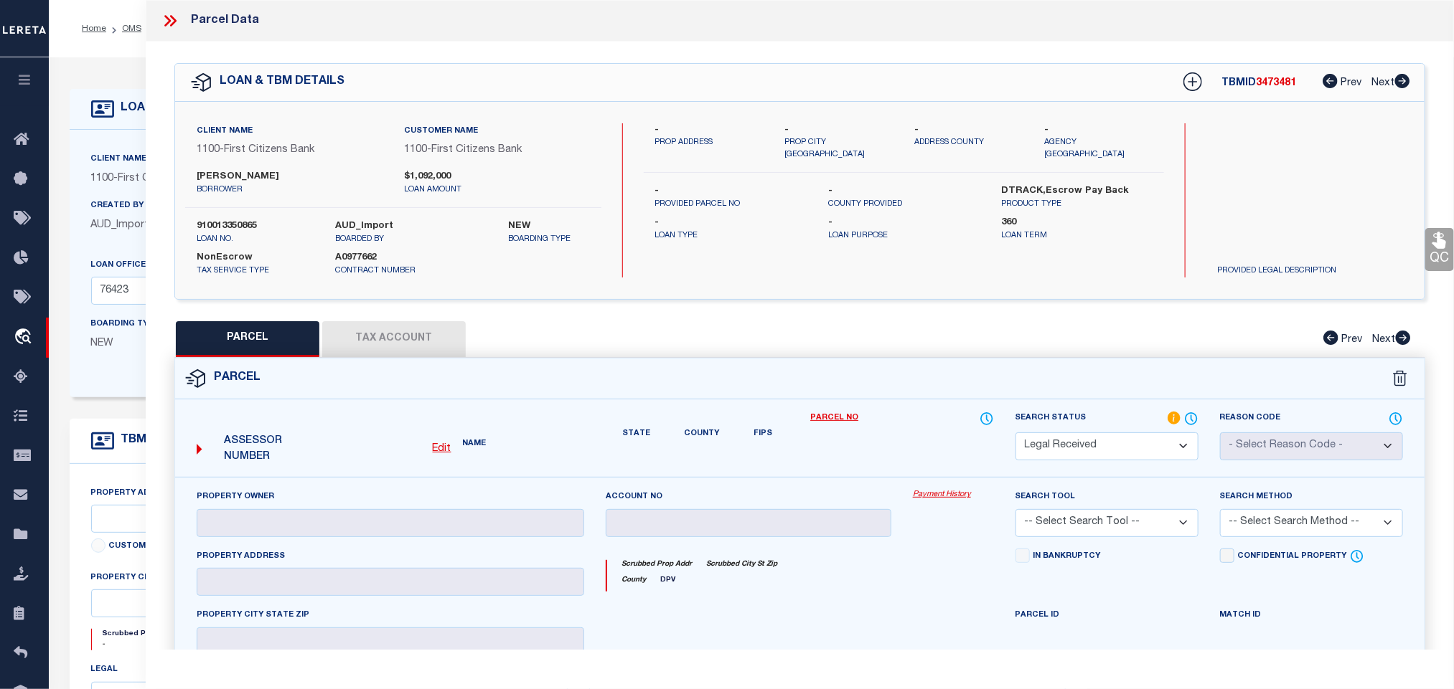
checkbox input "false"
type textarea "Document uploaded that satisfies a legal requirement, changing from ND to RD"
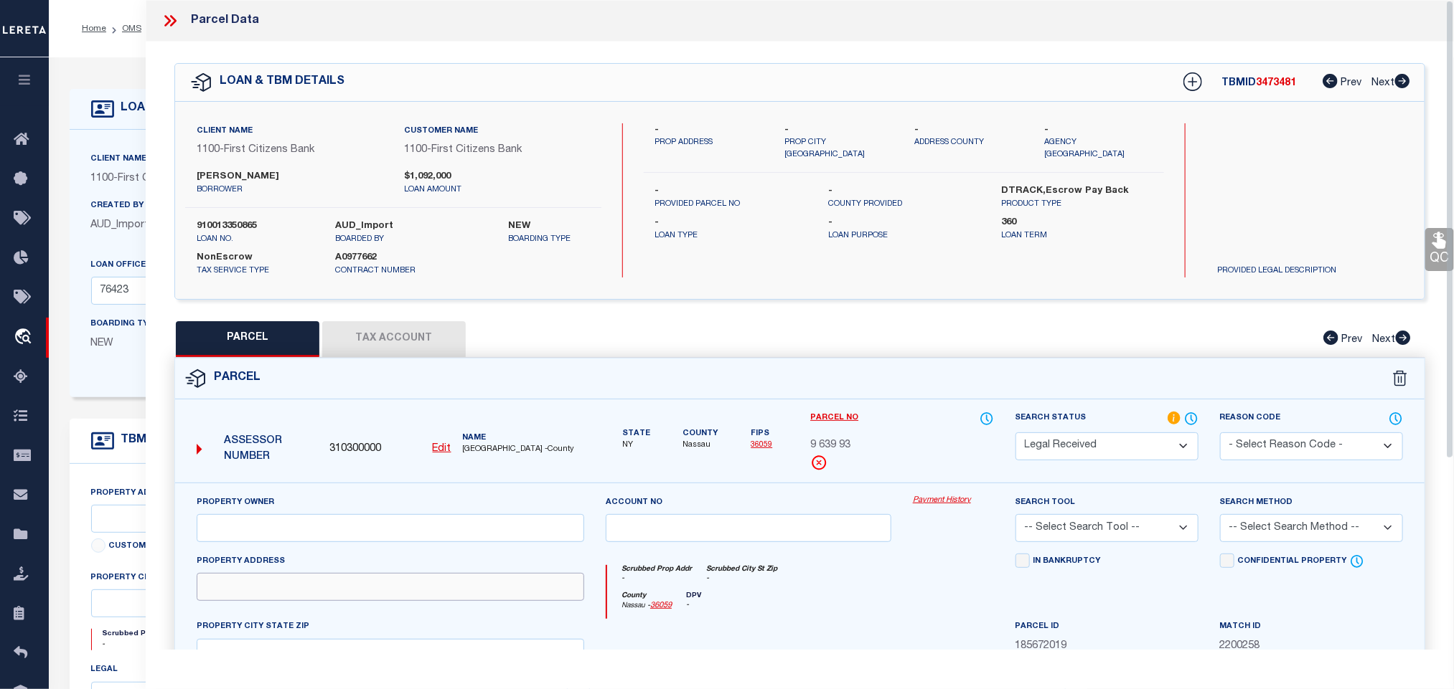
click at [479, 601] on input "text" at bounding box center [390, 587] width 387 height 28
paste input "38 PIPER DR"
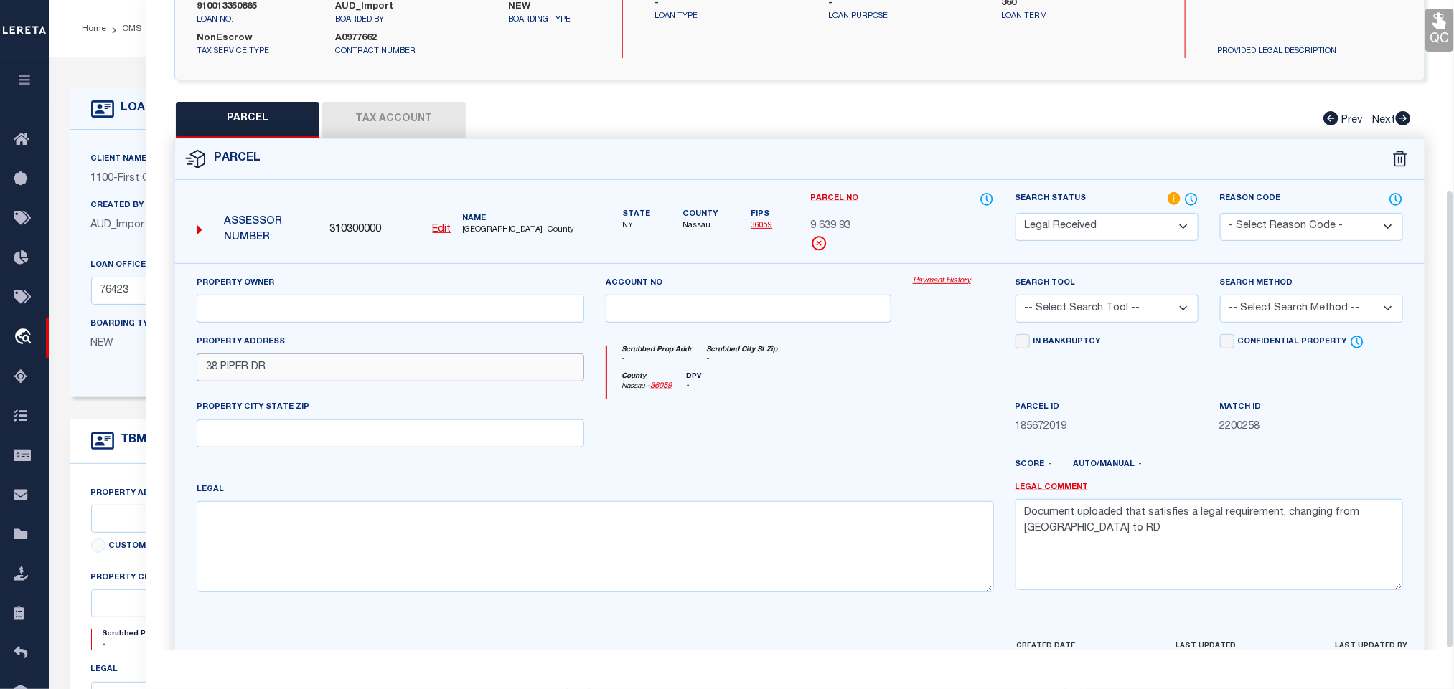
scroll to position [269, 0]
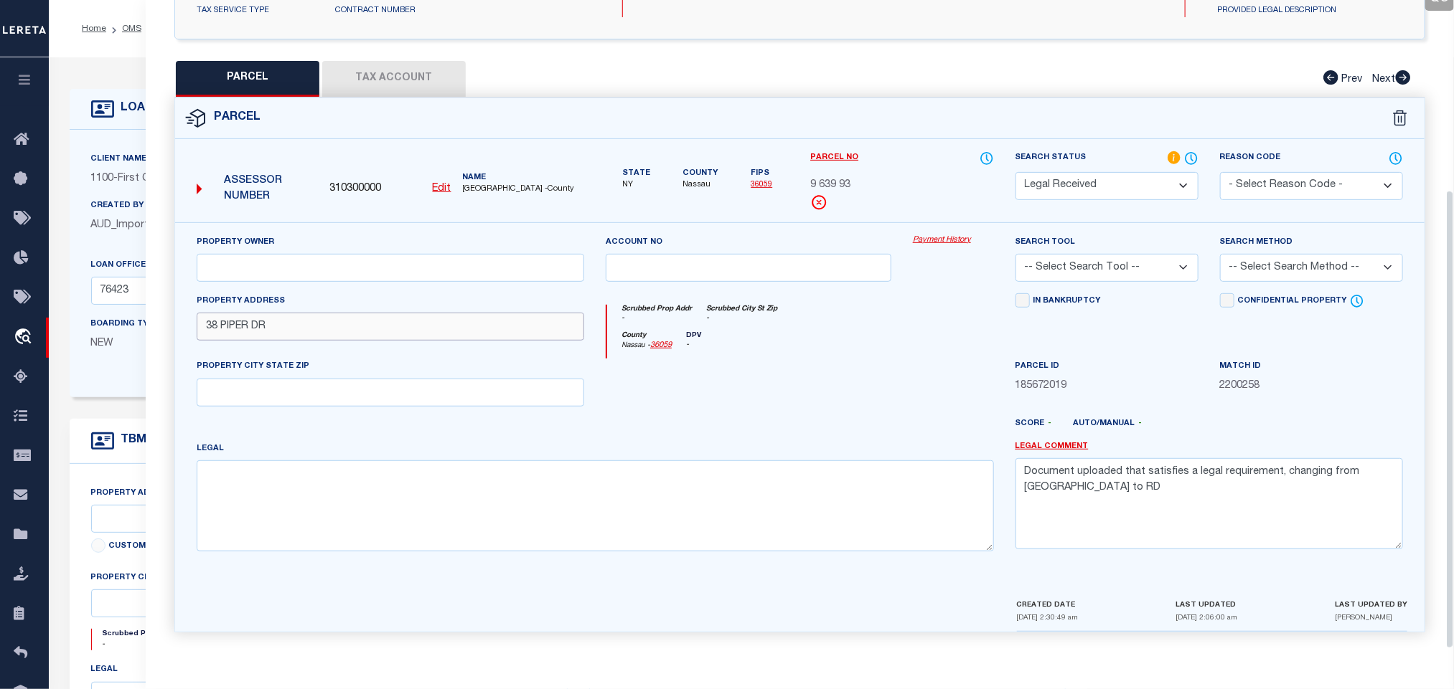
type input "38 PIPER DR"
click at [528, 384] on input "text" at bounding box center [390, 393] width 387 height 28
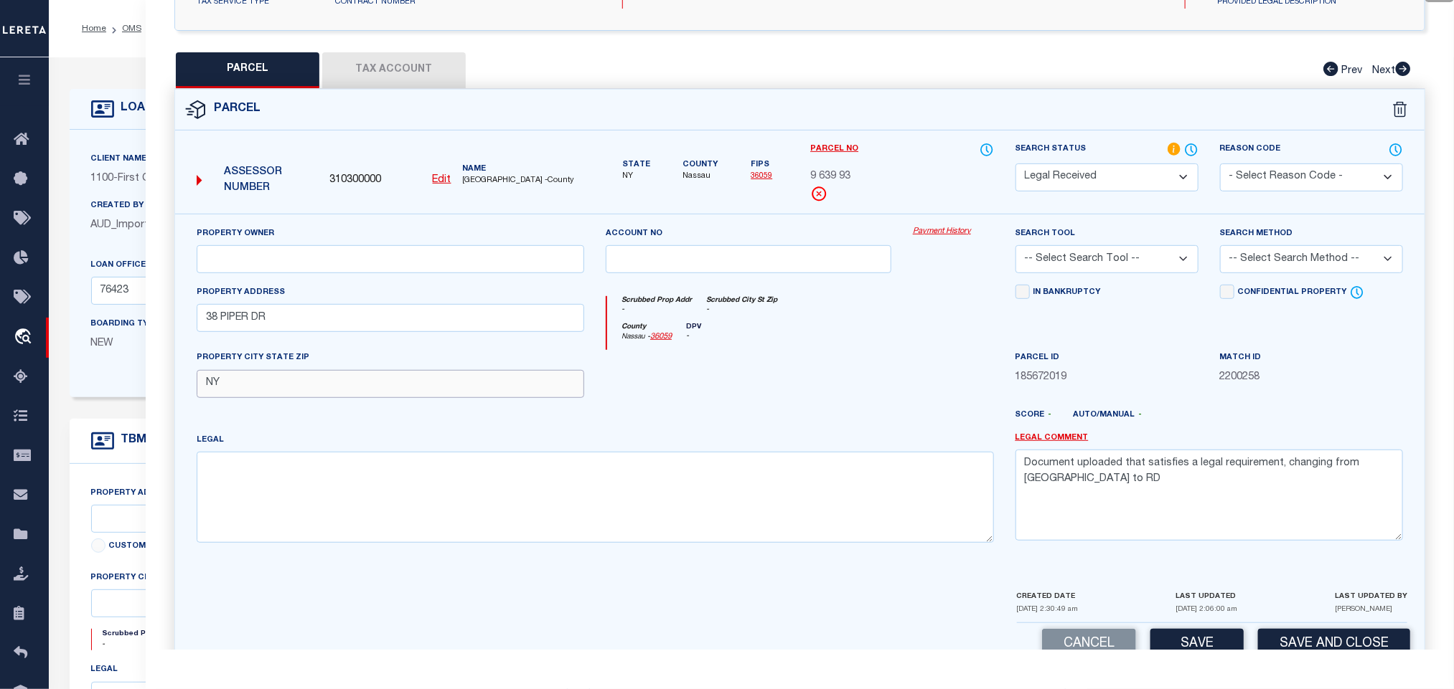
type input "NY"
click at [1187, 489] on textarea "Document uploaded that satisfies a legal requirement, changing from ND to RD" at bounding box center [1208, 495] width 387 height 90
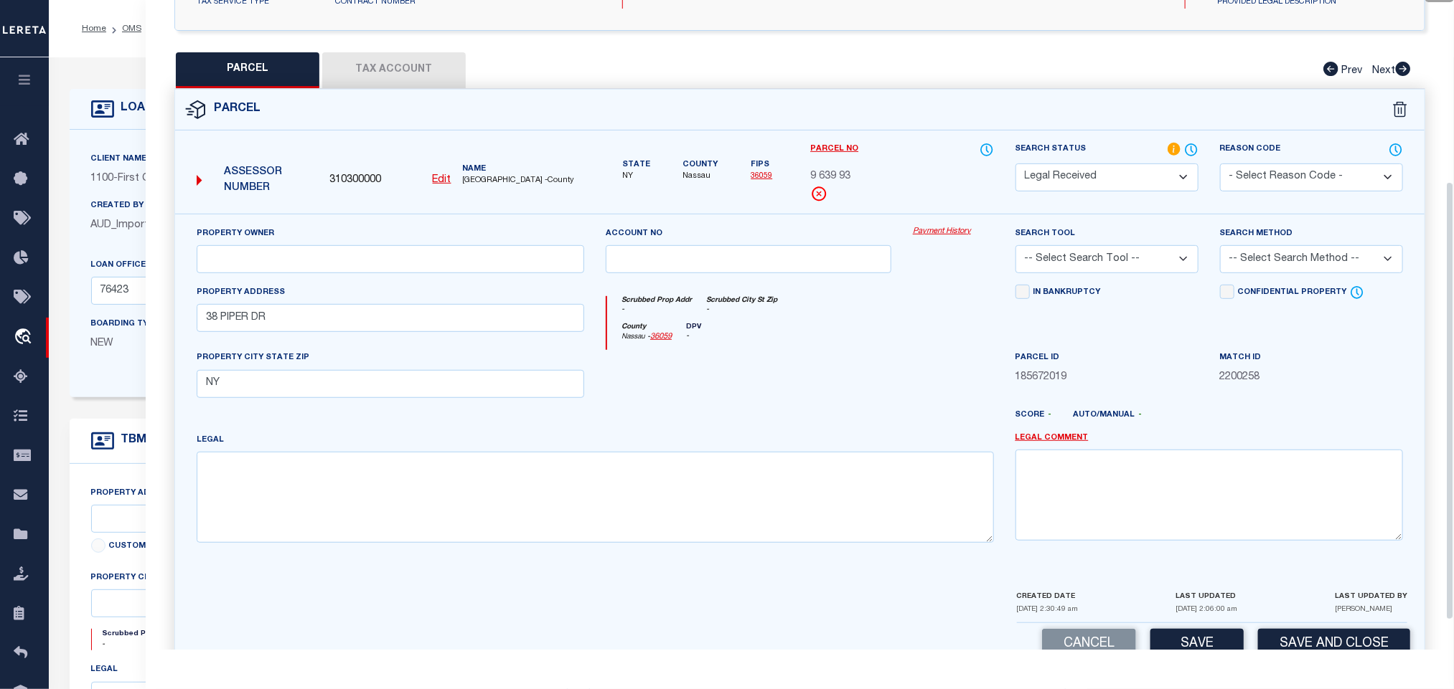
drag, startPoint x: 1150, startPoint y: 265, endPoint x: 1141, endPoint y: 273, distance: 12.2
click at [1150, 265] on select "-- Select Search Tool -- 3rd Party Website Agency File Agency Website ATLS CNV-…" at bounding box center [1106, 259] width 183 height 28
select select "AGW"
click at [1015, 250] on select "-- Select Search Tool -- 3rd Party Website Agency File Agency Website ATLS CNV-…" at bounding box center [1106, 259] width 183 height 28
click at [1268, 267] on select "-- Select Search Method -- Property Address Legal Liability Info Provided" at bounding box center [1311, 259] width 183 height 28
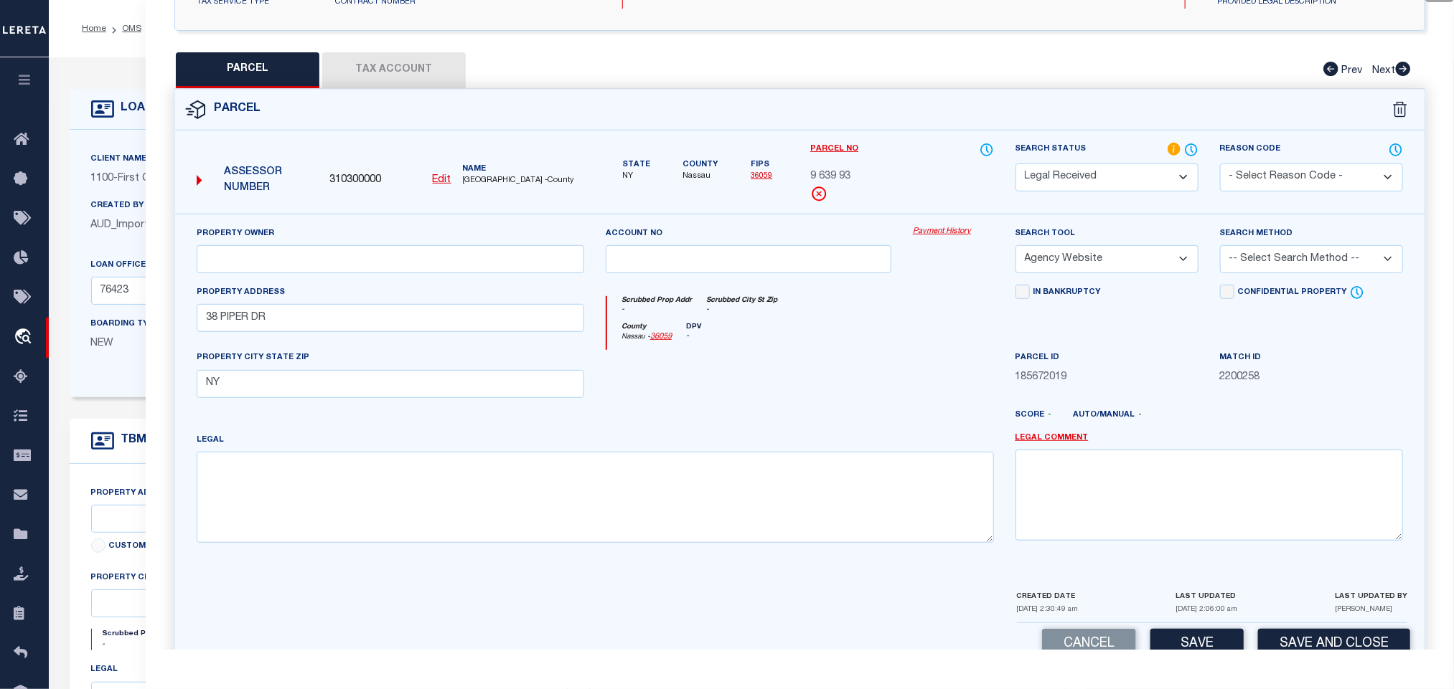
select select "LEG"
click at [1220, 250] on select "-- Select Search Method -- Property Address Legal Liability Info Provided" at bounding box center [1311, 259] width 183 height 28
click at [1210, 639] on button "Save" at bounding box center [1196, 644] width 93 height 31
click at [429, 71] on button "Tax Account" at bounding box center [393, 70] width 143 height 36
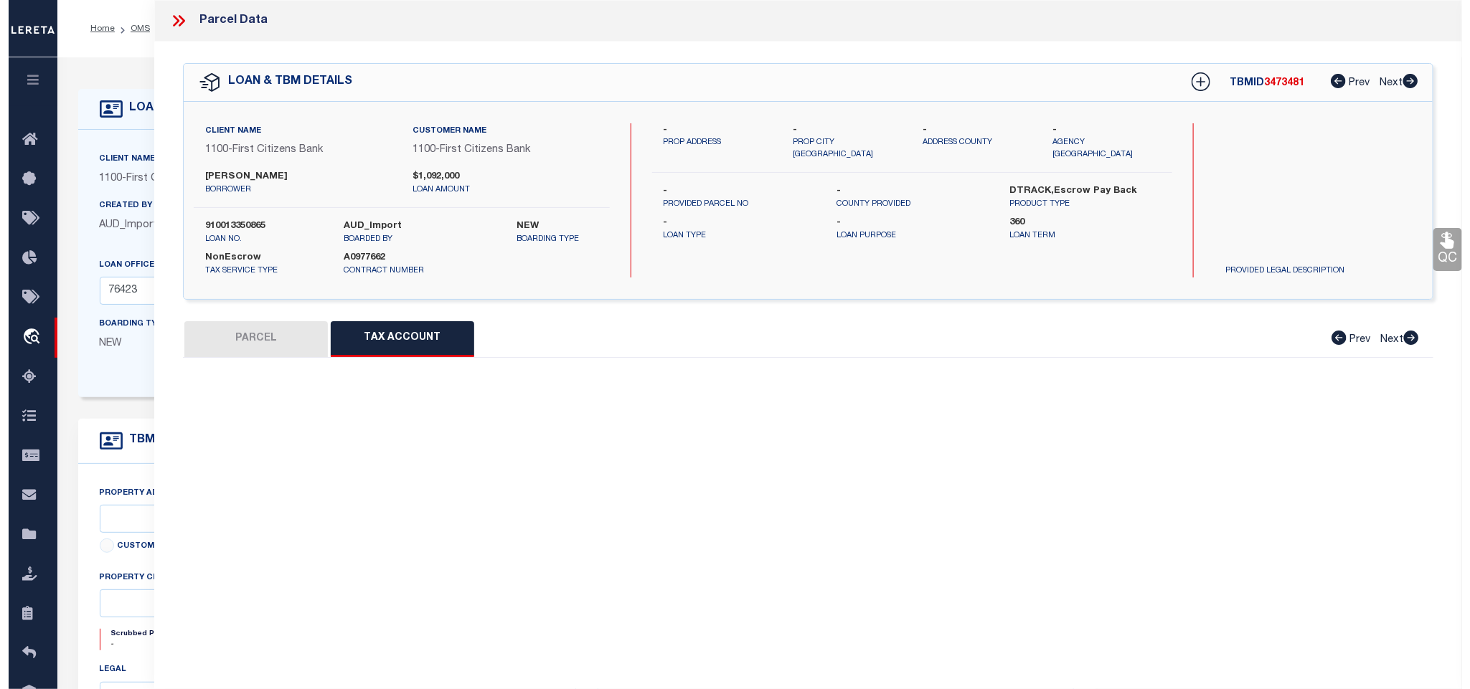
scroll to position [0, 0]
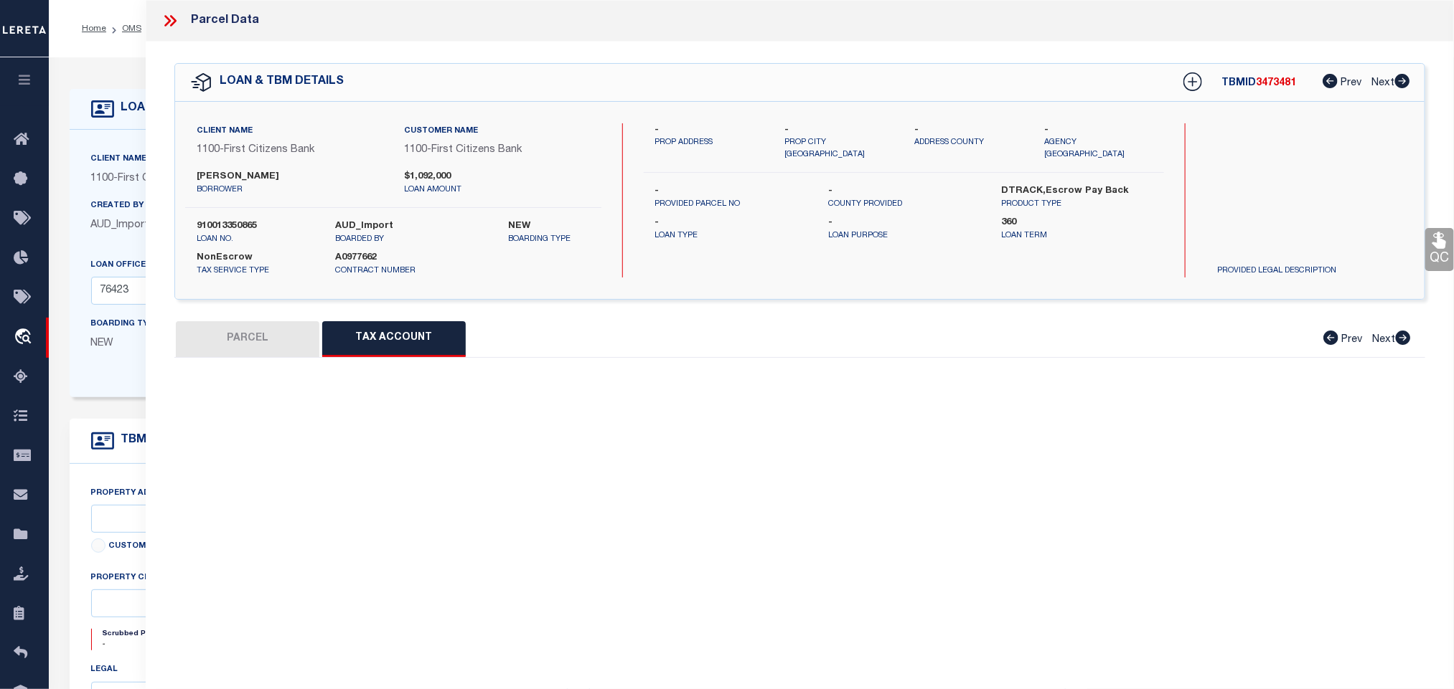
select select "100"
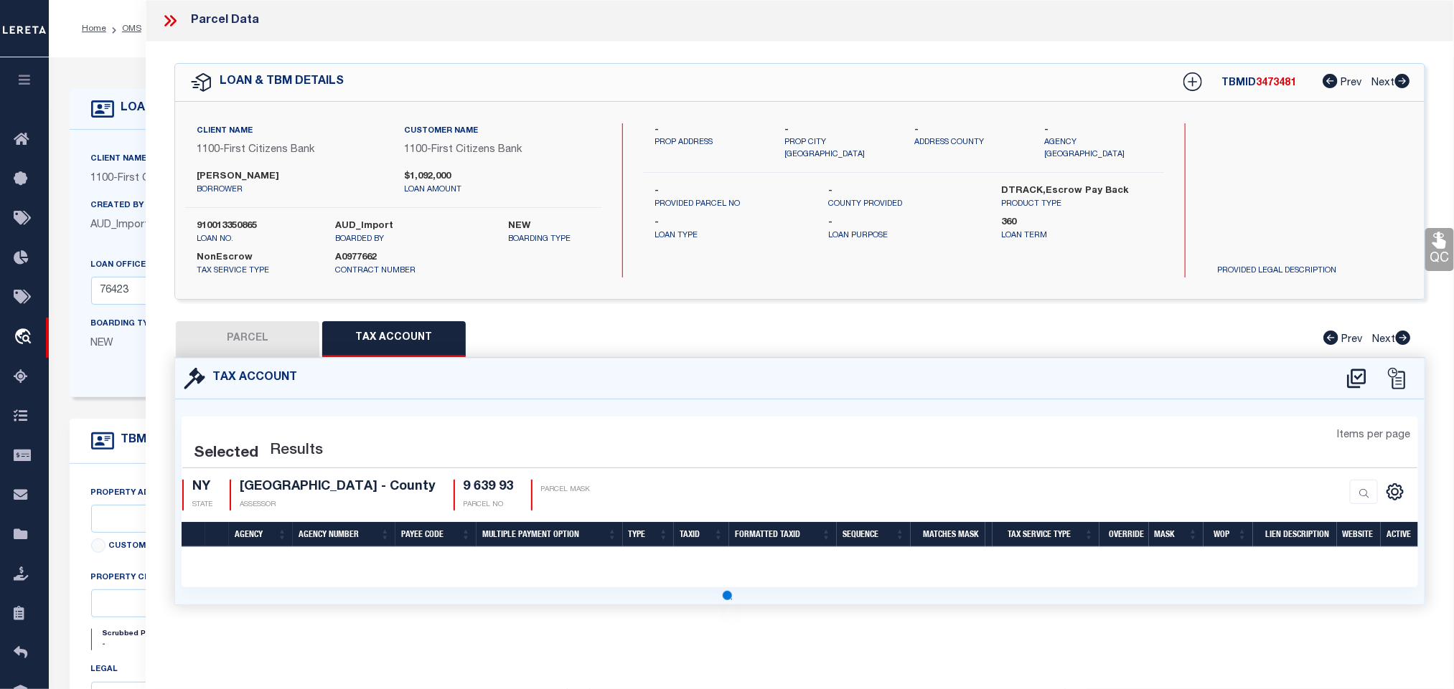
select select "100"
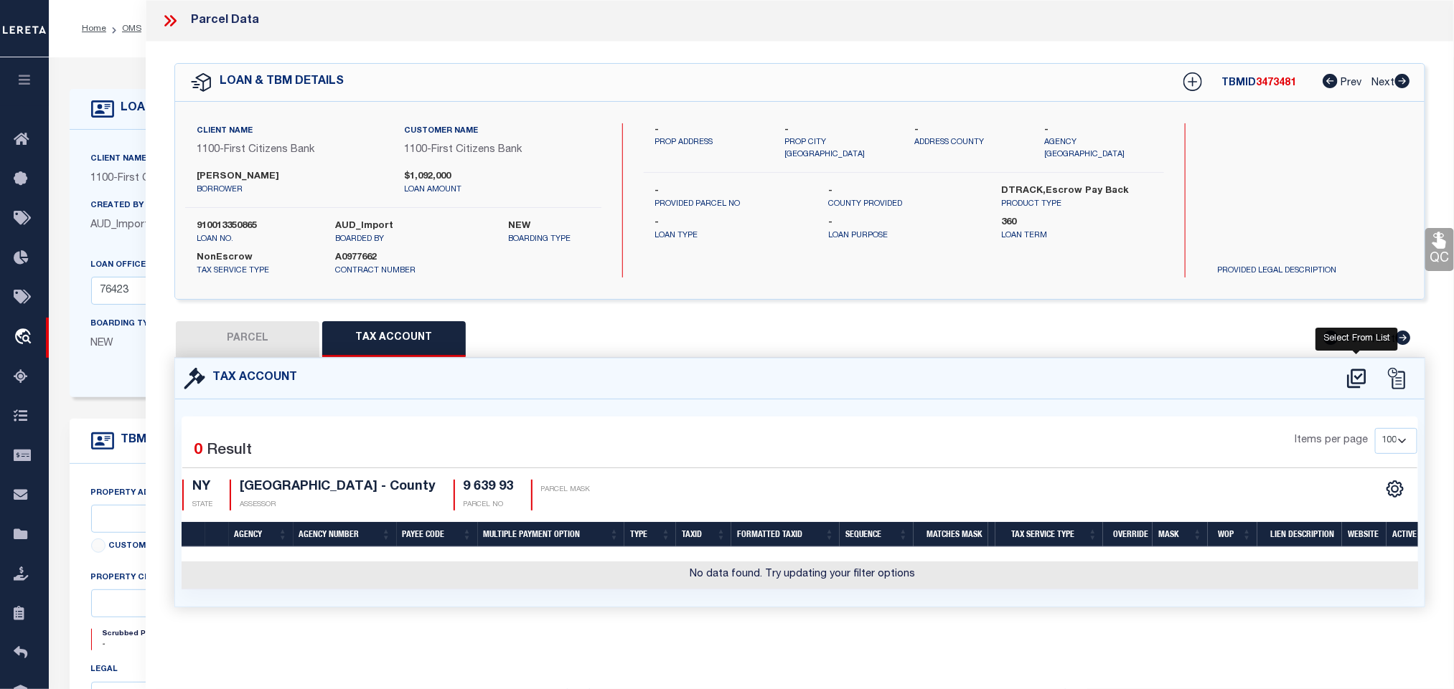
click at [1359, 377] on icon at bounding box center [1356, 378] width 19 height 19
select select "200"
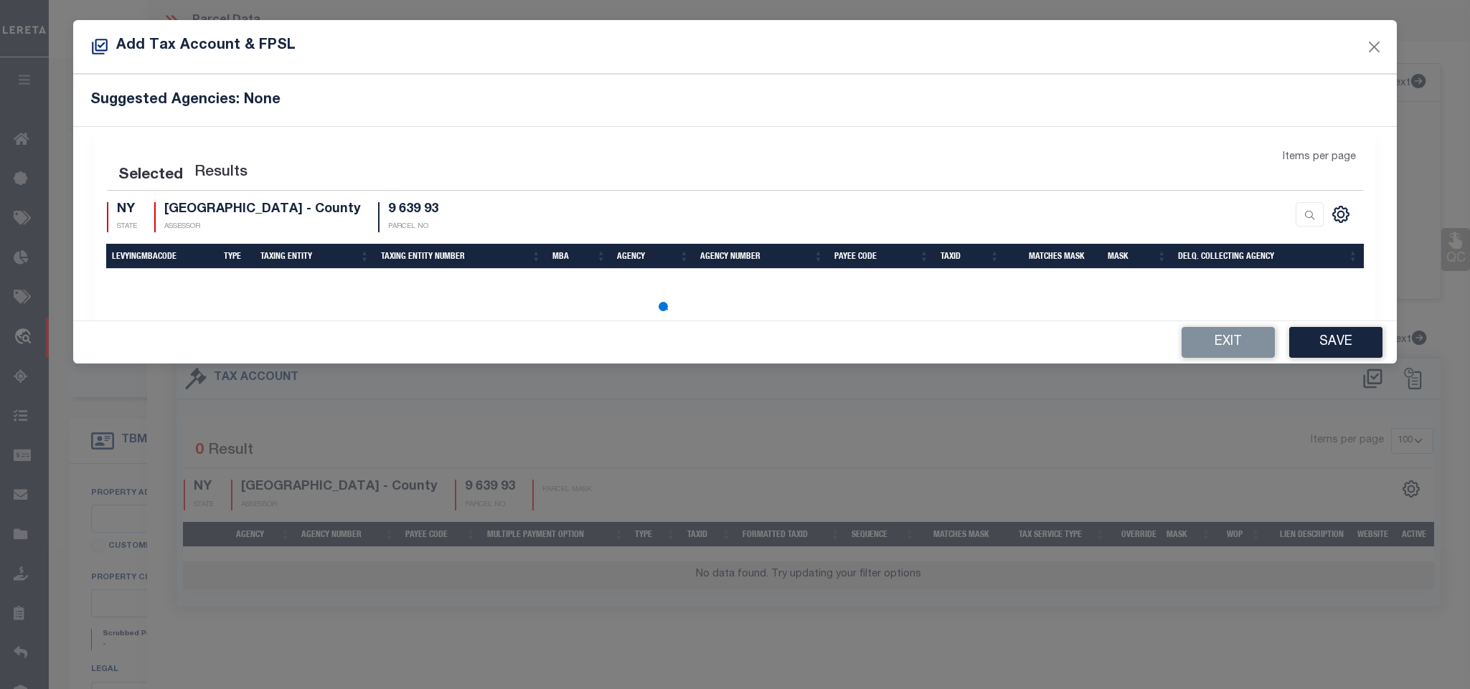
select select "200"
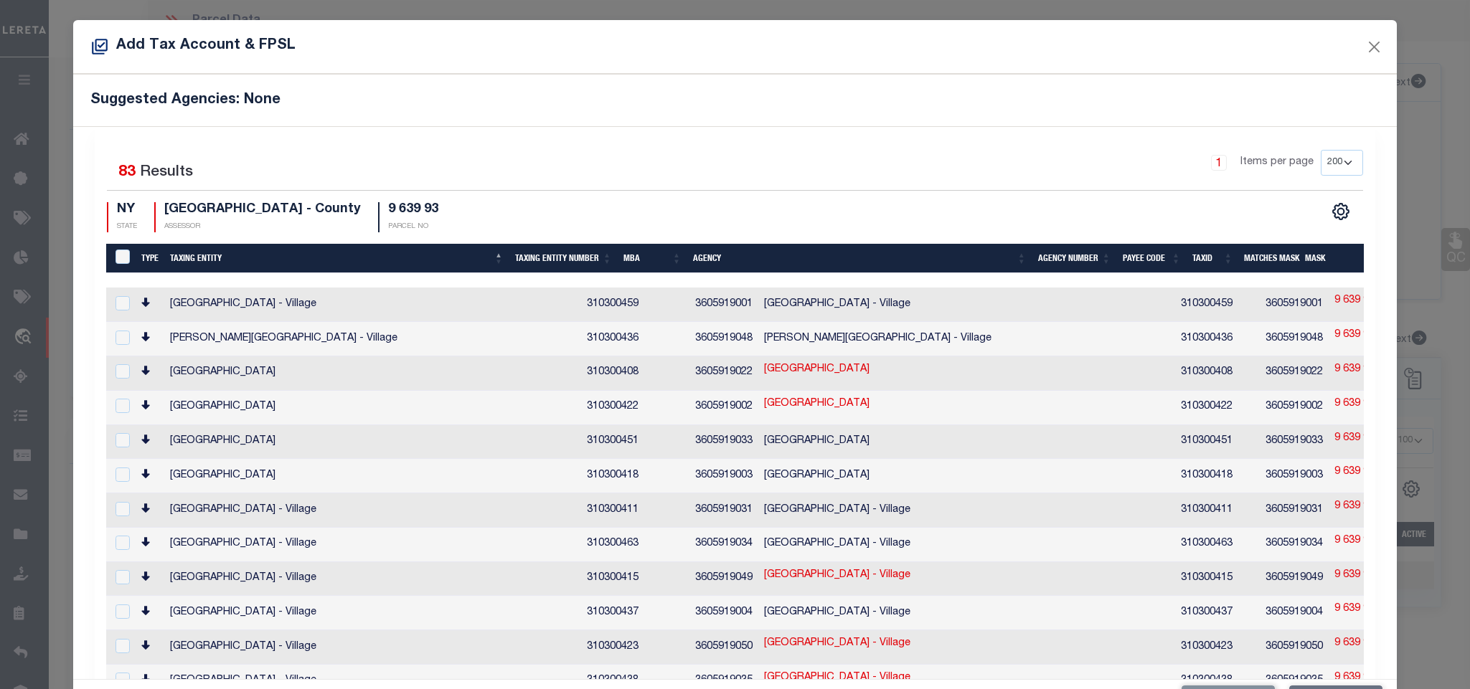
click at [829, 202] on div "Selected 83 Results 1 Items per page 10 25 50 100 200 NY STATE NASSAU COUNTY - …" at bounding box center [734, 191] width 1279 height 83
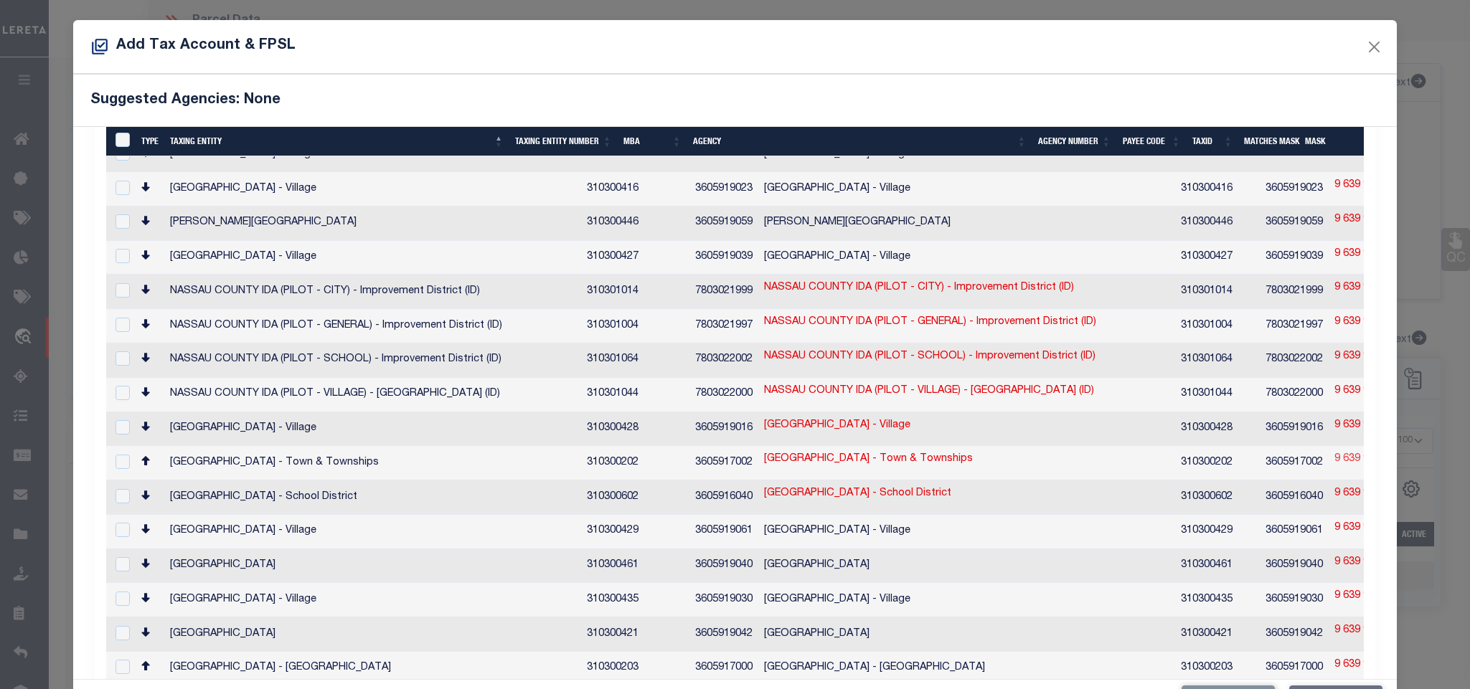
click at [1334, 452] on link "9 639 93" at bounding box center [1354, 460] width 40 height 16
type input "9 639 93"
type textarea "[a-zA-Z0-9][a-zA-Z0-9][0-9][-][0-9][0-9][-][0-9 ]?[0-9 ]?[a-zA-Z0-9][0-9 ]?.?[-…"
checkbox input "true"
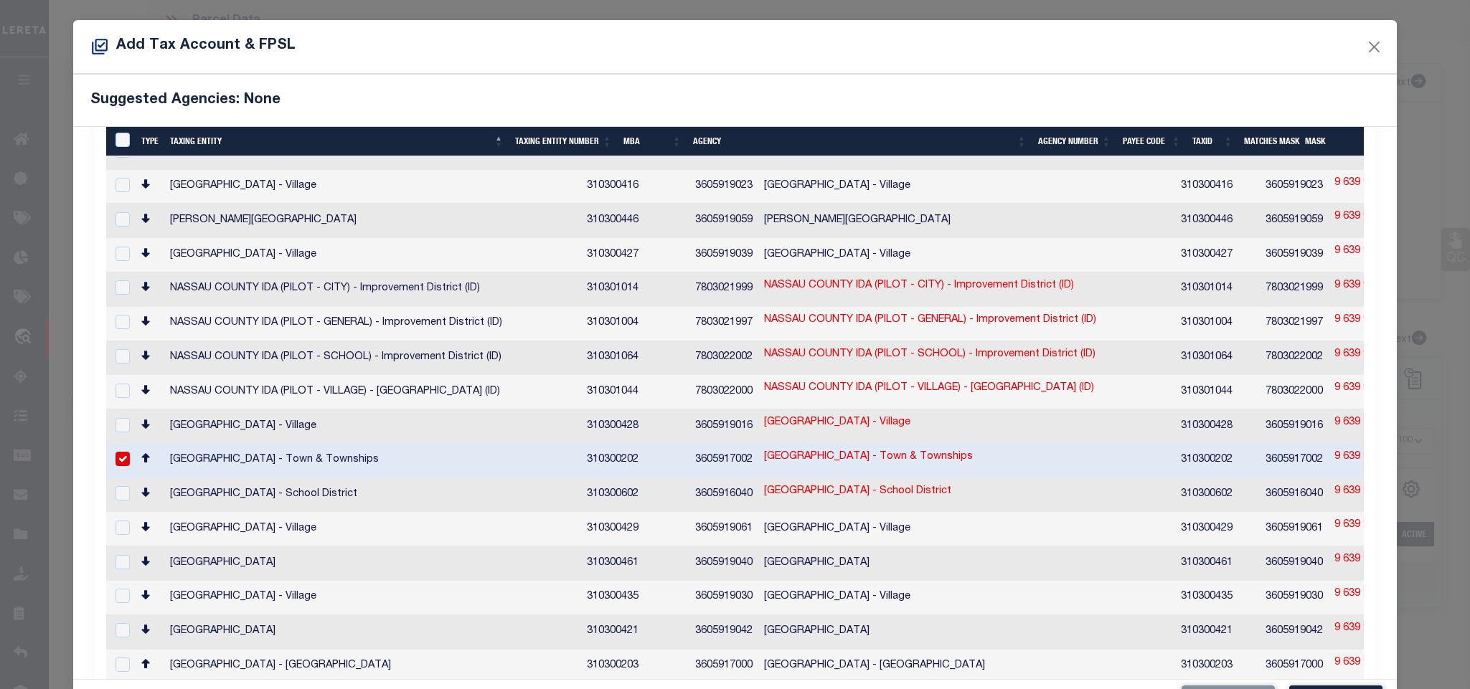
scroll to position [1723, 0]
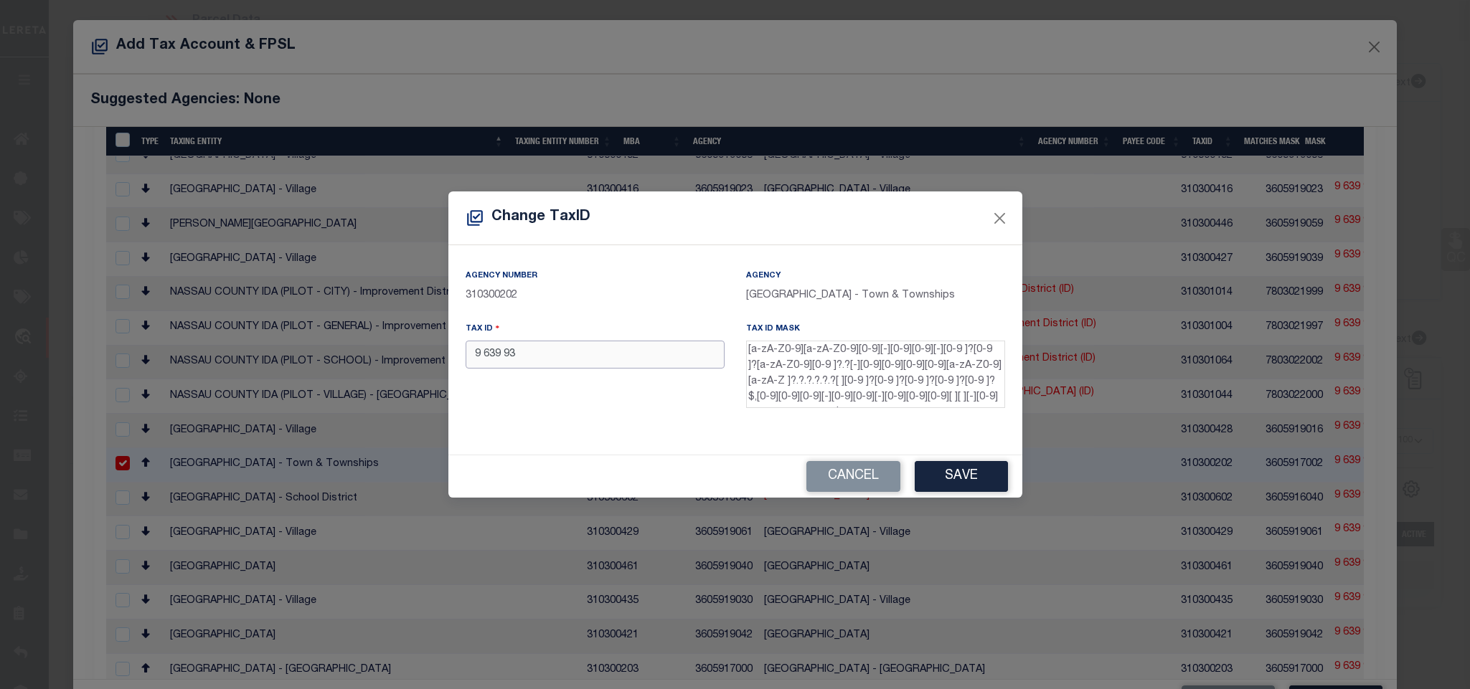
click at [637, 367] on input "9 639 93" at bounding box center [595, 355] width 259 height 28
click at [977, 478] on button "Save" at bounding box center [961, 476] width 93 height 31
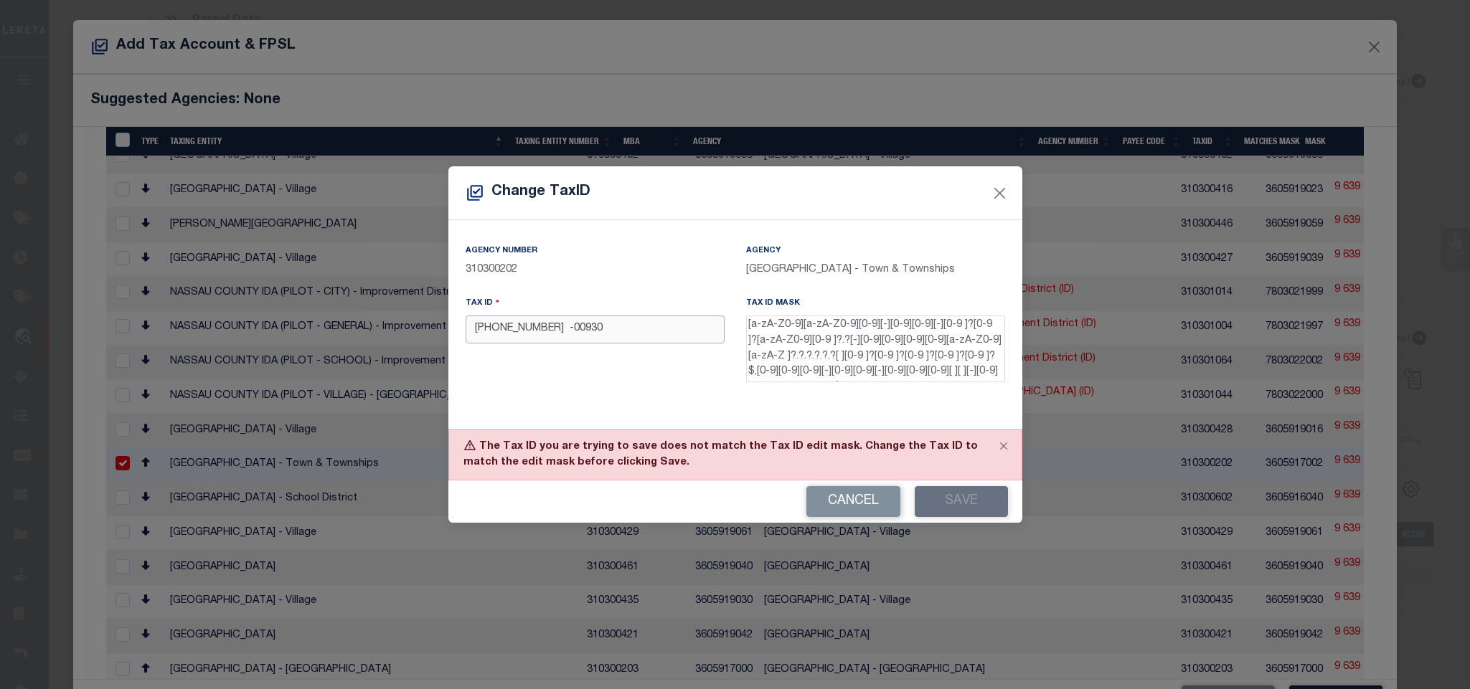
click at [498, 336] on input "009-9-639 -00930" at bounding box center [595, 330] width 259 height 28
type input "009-09-639 -00930"
click at [961, 497] on button "Save" at bounding box center [961, 501] width 93 height 31
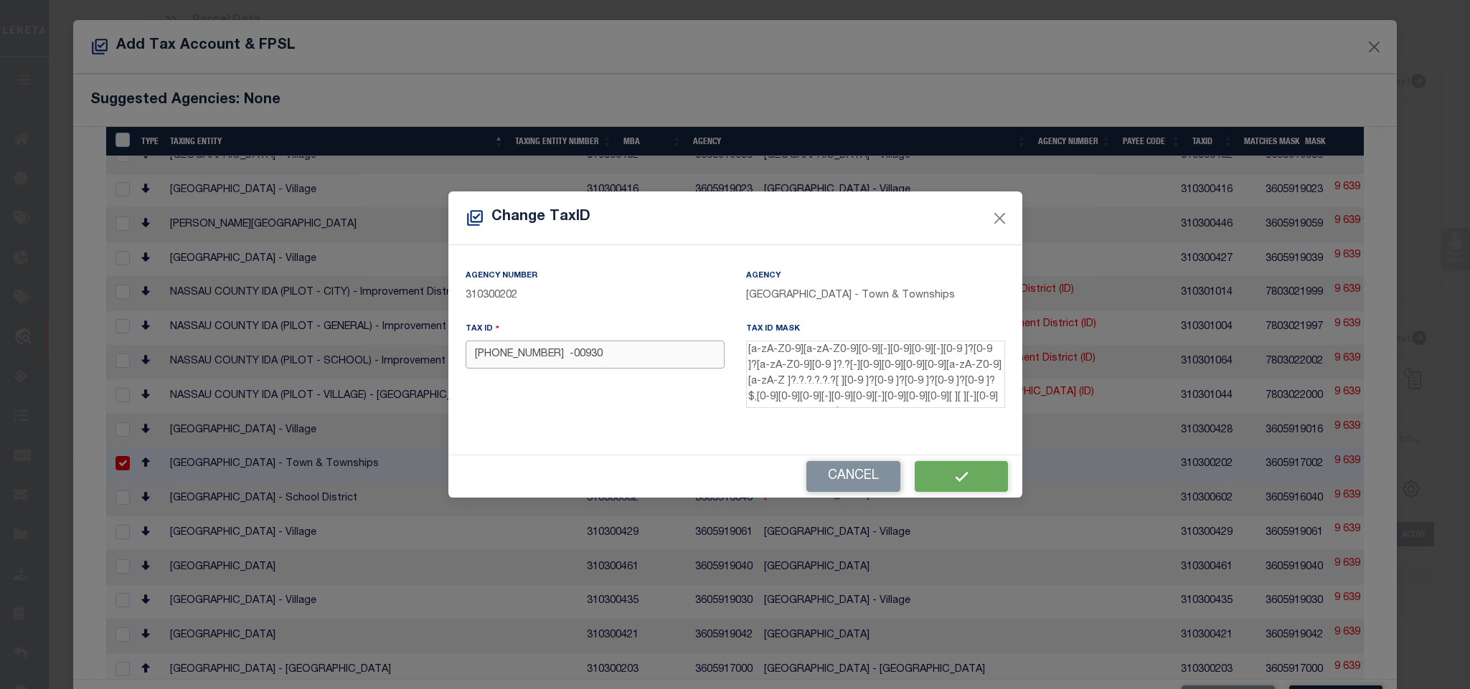
click at [590, 359] on input "009-09-639 -00930" at bounding box center [595, 355] width 259 height 28
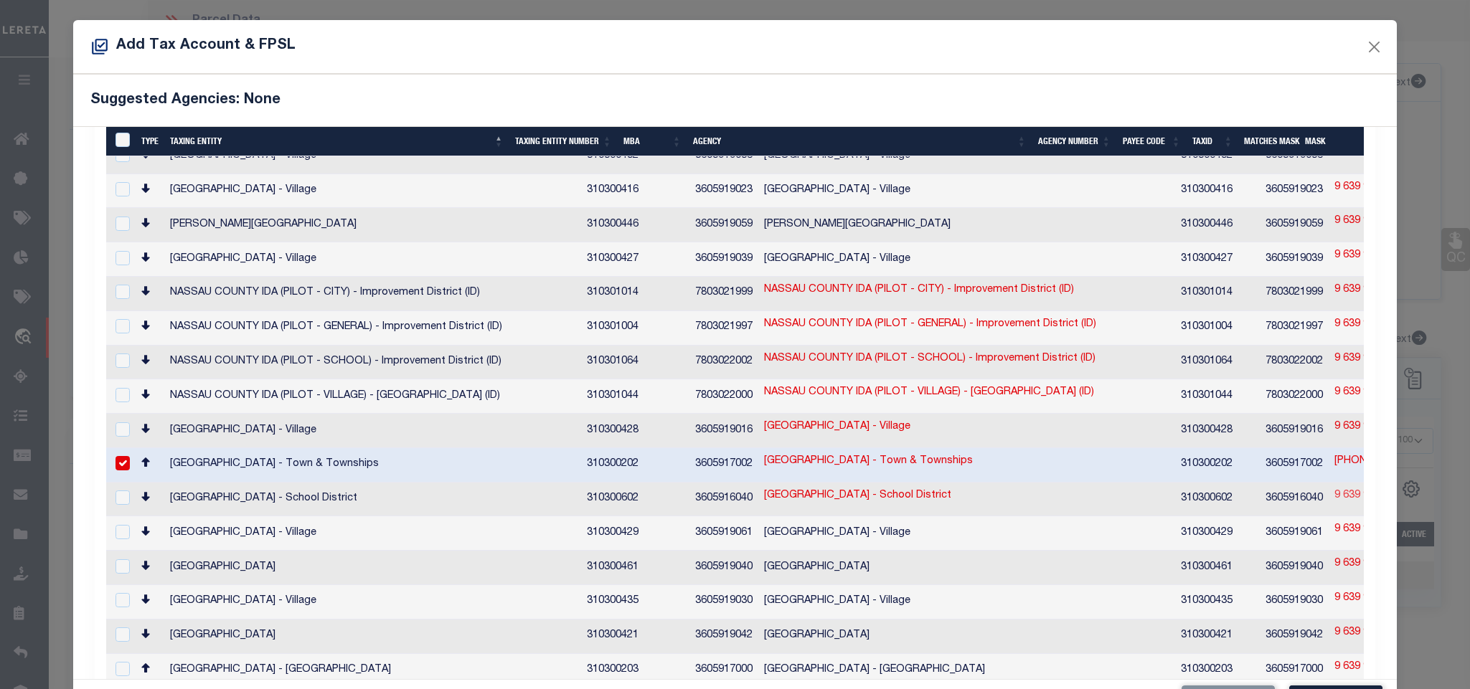
click at [1334, 489] on link "9 639 93" at bounding box center [1354, 497] width 40 height 16
checkbox input "true"
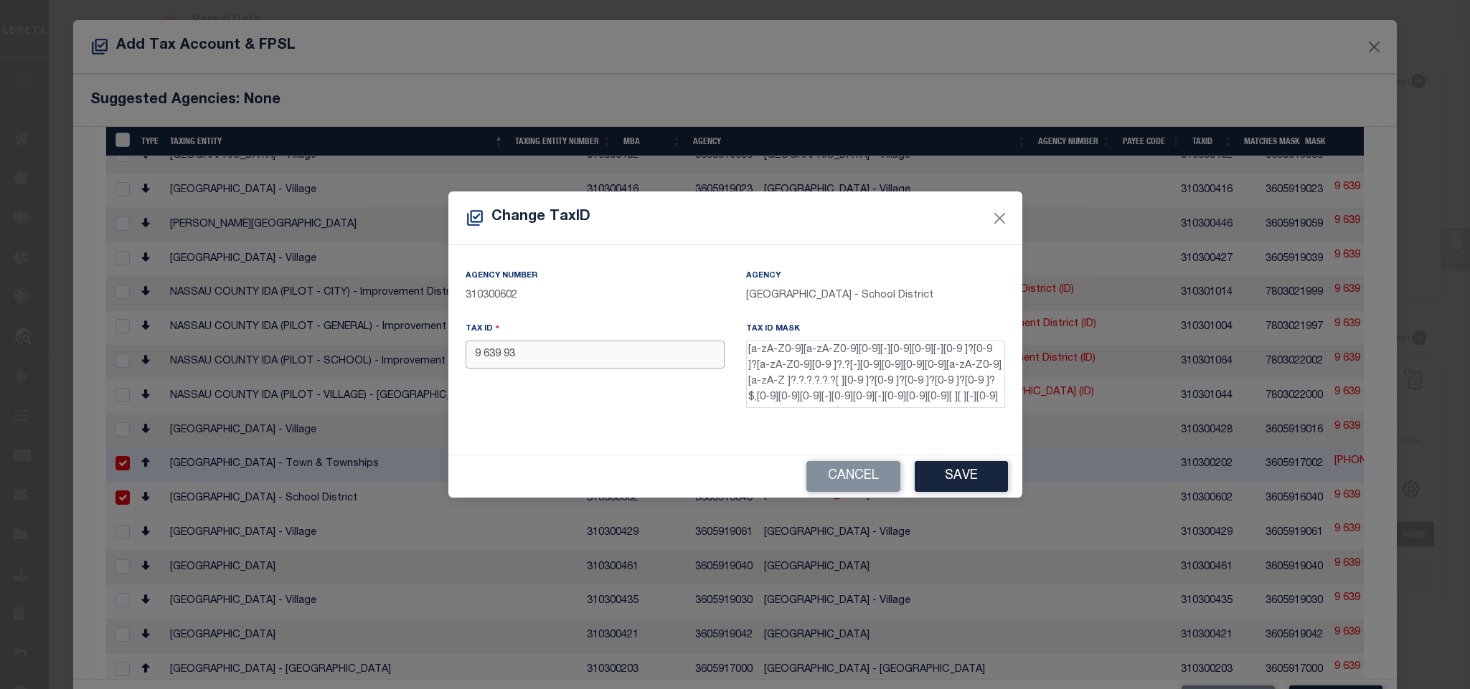
click at [681, 362] on input "9 639 93" at bounding box center [595, 355] width 259 height 28
paste input "009-09-639 -00930"
type input "009-09-639 -00930"
click at [930, 469] on button "Save" at bounding box center [961, 476] width 93 height 31
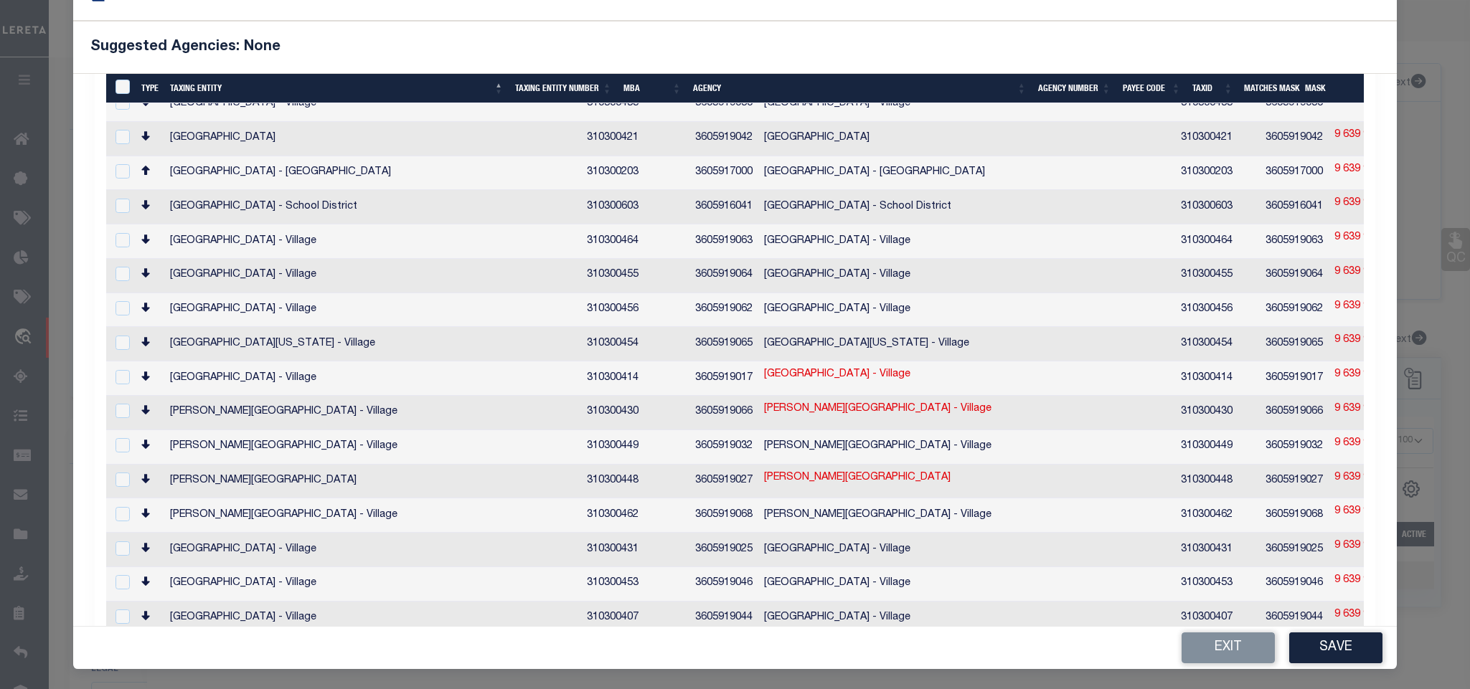
scroll to position [2383, 0]
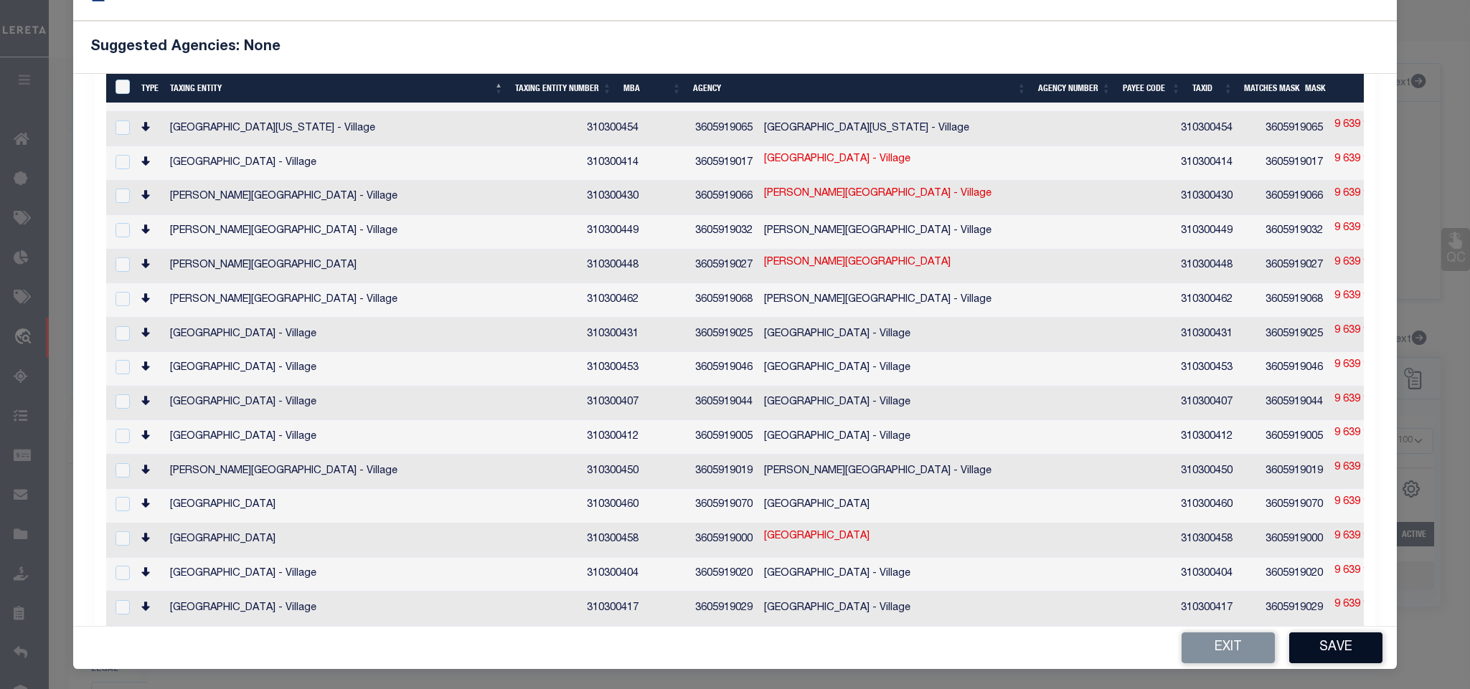
click at [1296, 646] on button "Save" at bounding box center [1335, 648] width 93 height 31
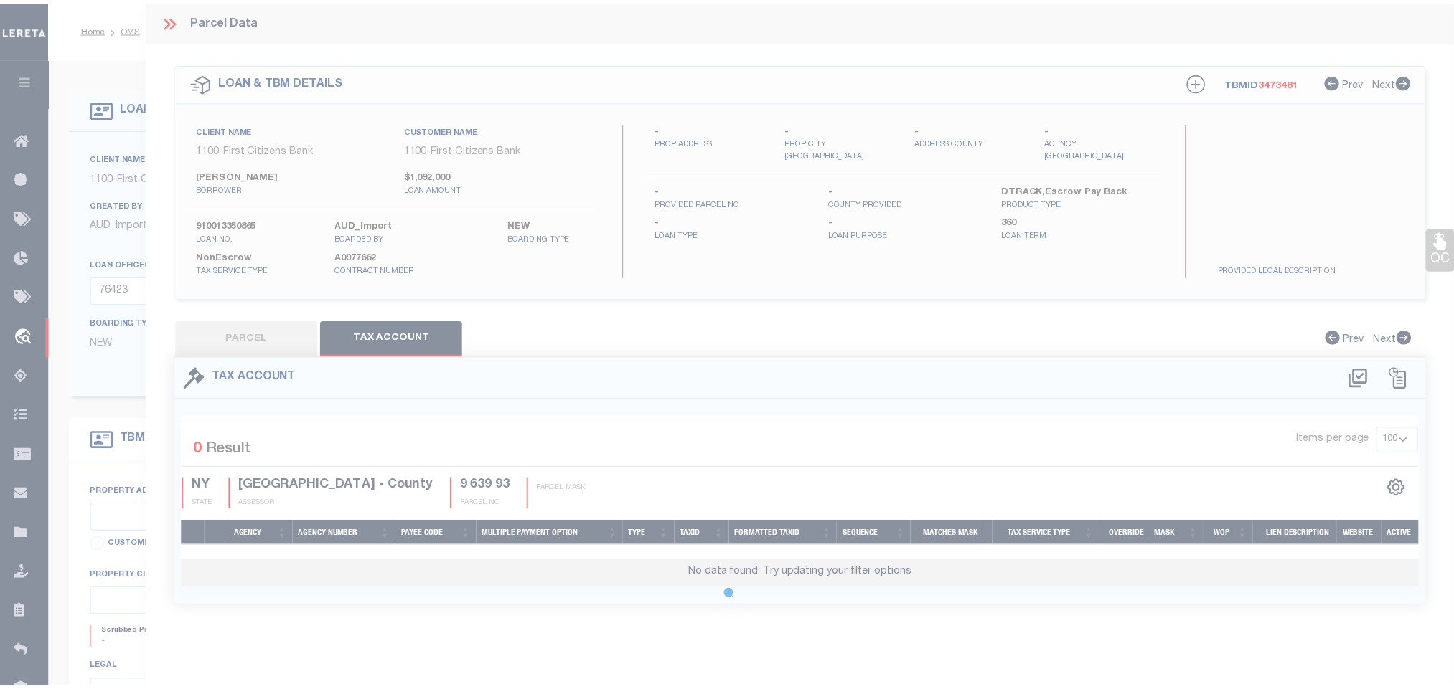
scroll to position [0, 0]
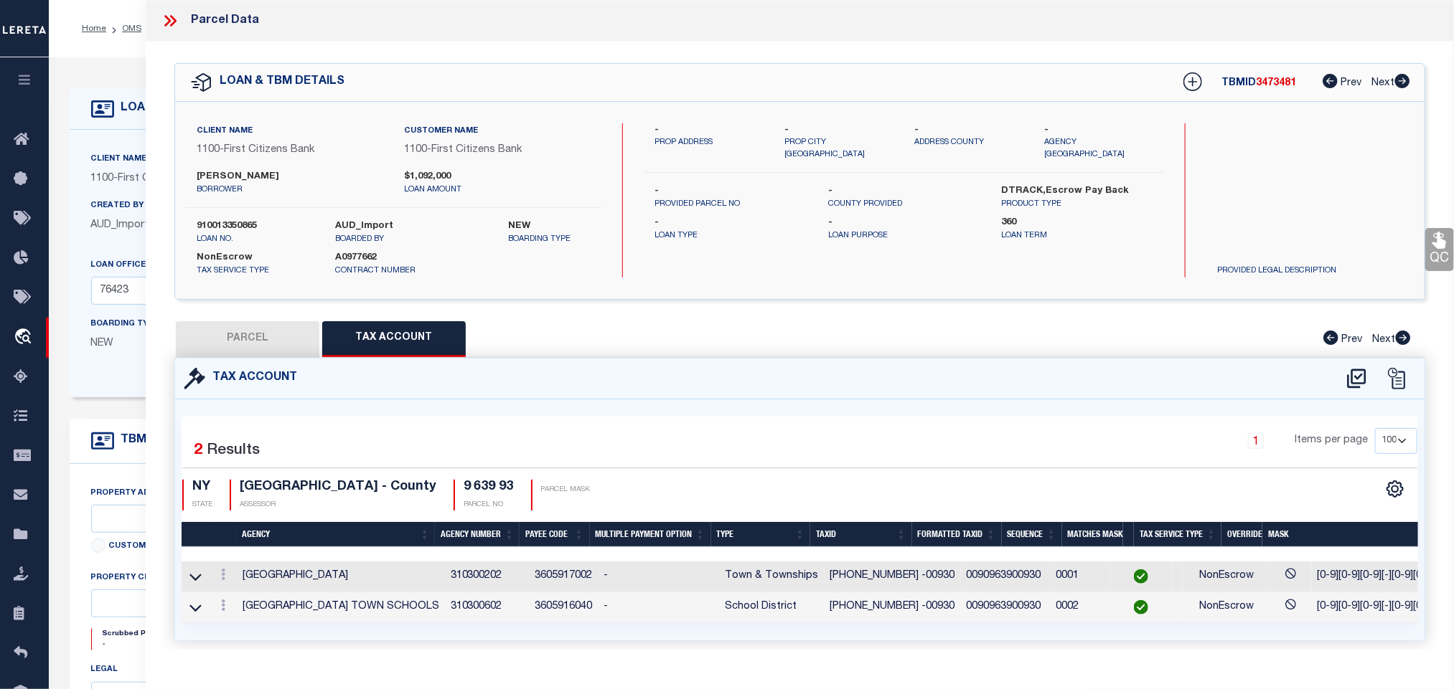
click at [263, 339] on button "PARCEL" at bounding box center [247, 339] width 143 height 36
select select "AS"
select select
checkbox input "false"
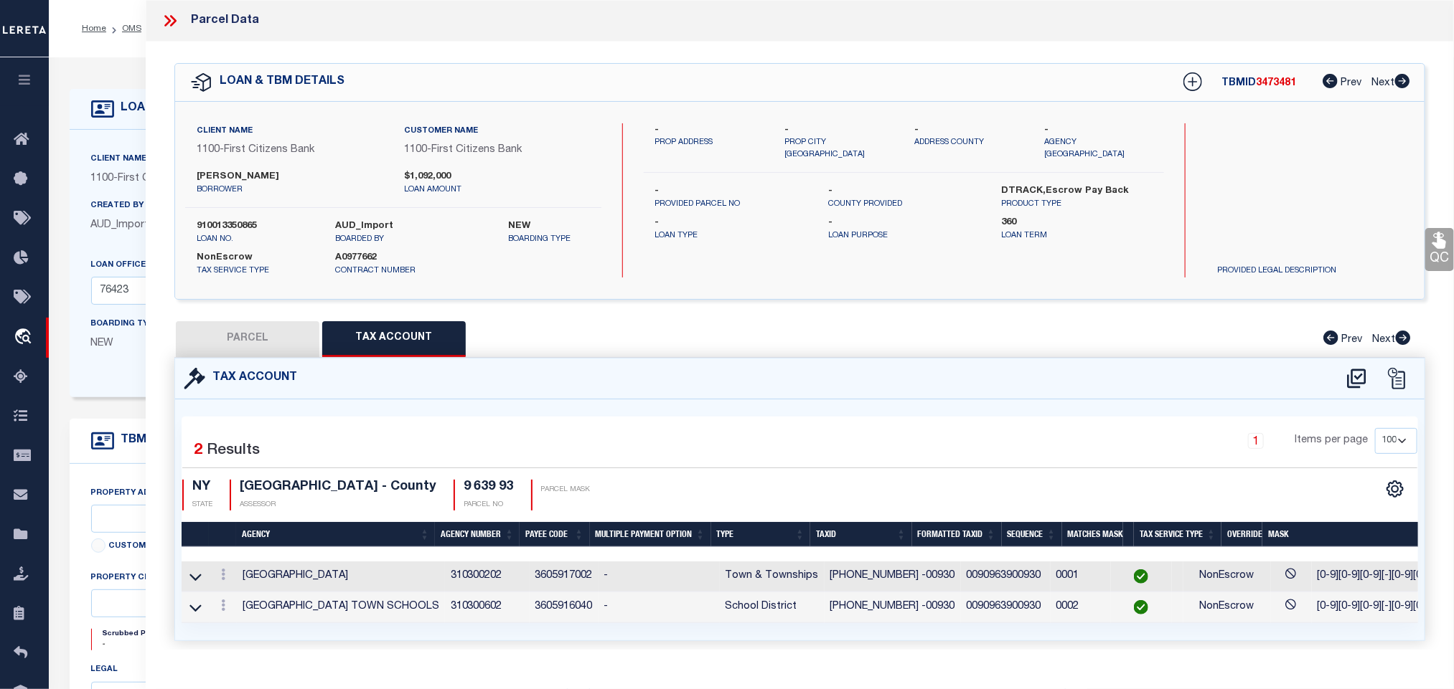
checkbox input "false"
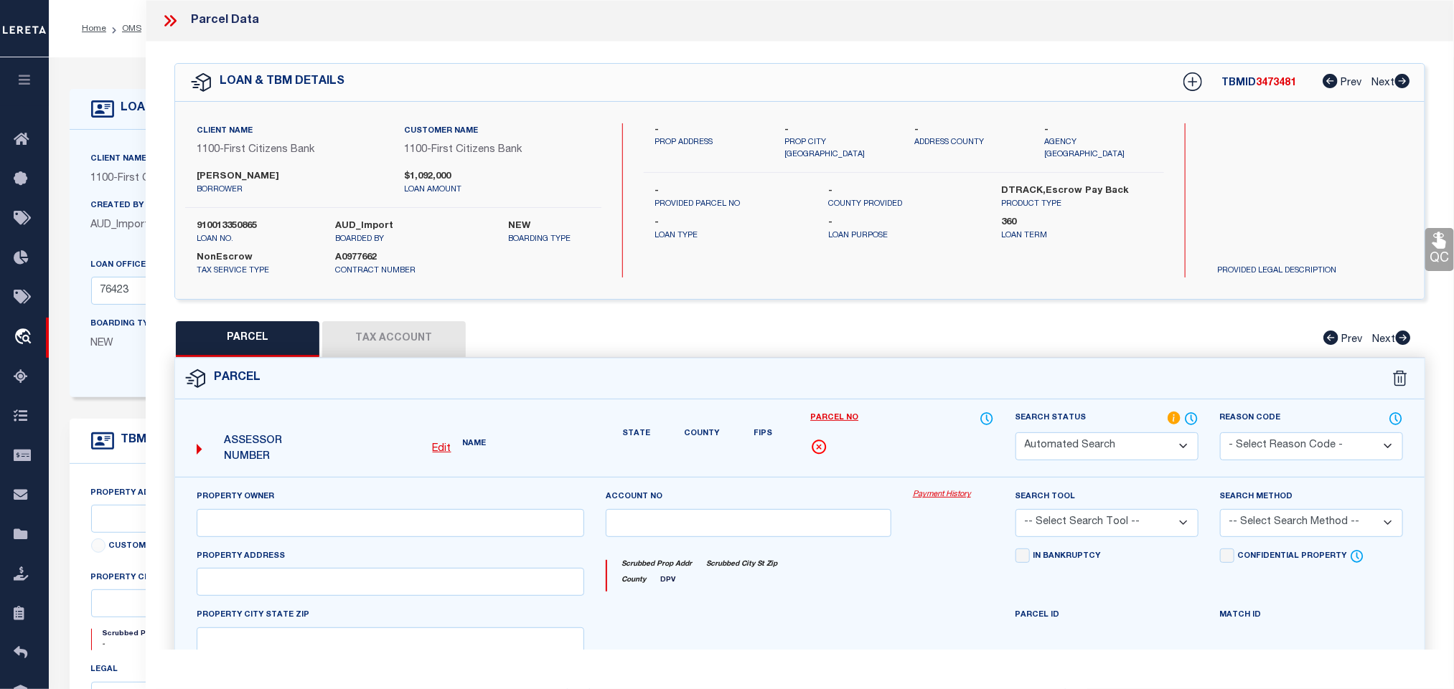
select select "RD"
select select "AGW"
select select "LEG"
type input "38 PIPER DR"
type input "NY"
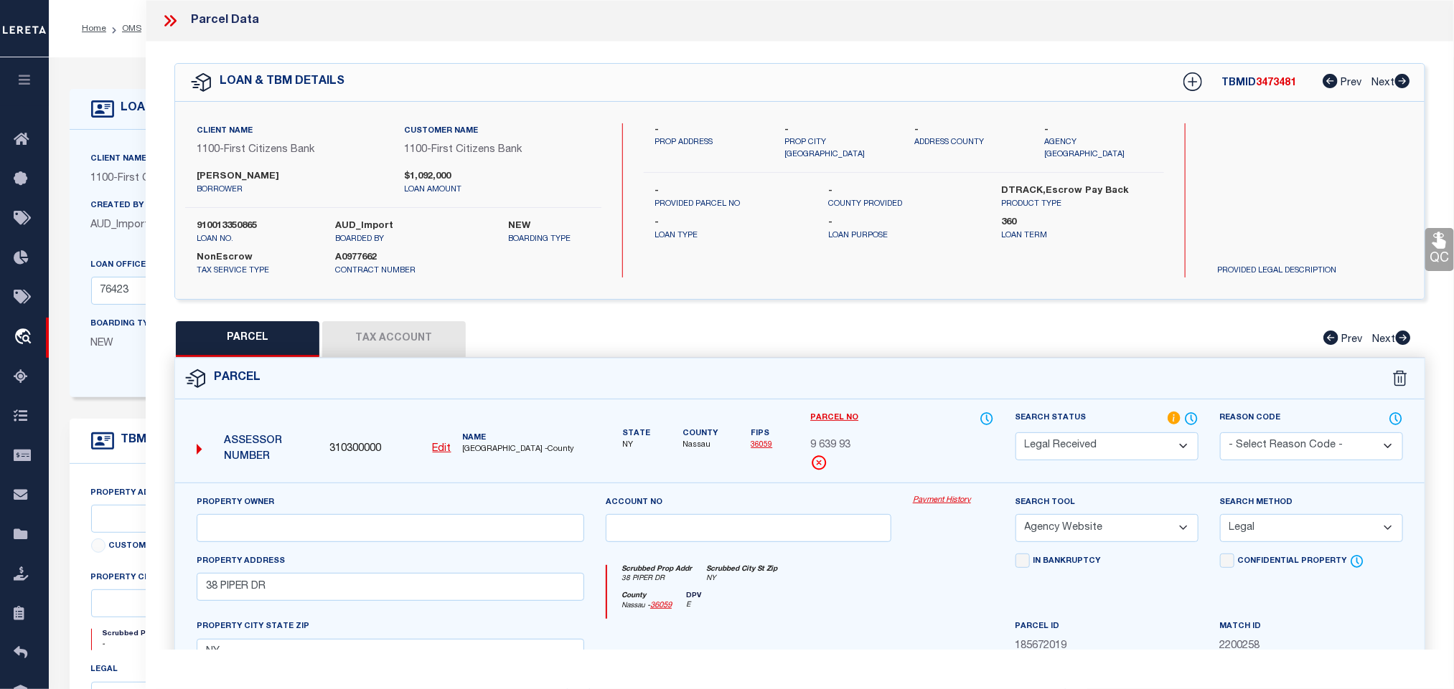
click at [1090, 441] on select "Automated Search Bad Parcel Complete Duplicate Parcel High Dollar Reporting In …" at bounding box center [1106, 447] width 183 height 28
select select "PC"
click at [1015, 434] on select "Automated Search Bad Parcel Complete Duplicate Parcel High Dollar Reporting In …" at bounding box center [1106, 447] width 183 height 28
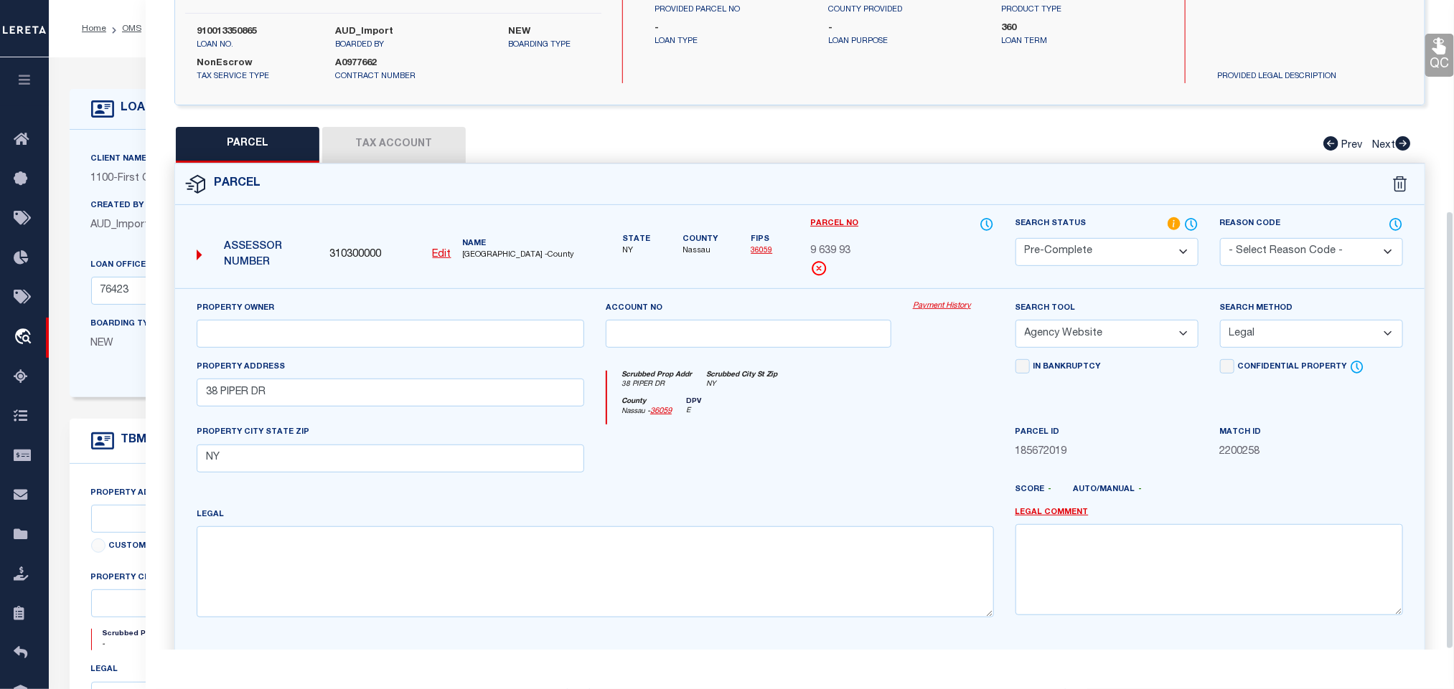
scroll to position [312, 0]
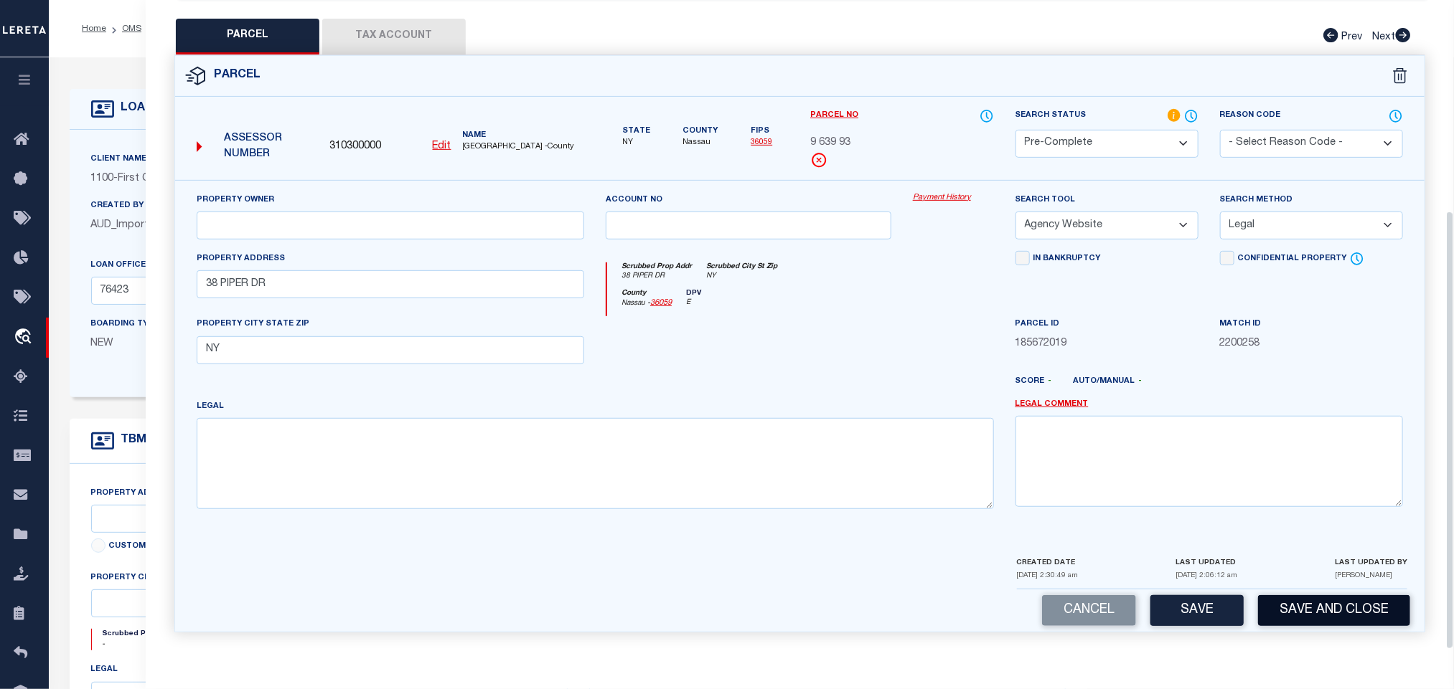
click at [1301, 611] on button "Save and Close" at bounding box center [1334, 610] width 152 height 31
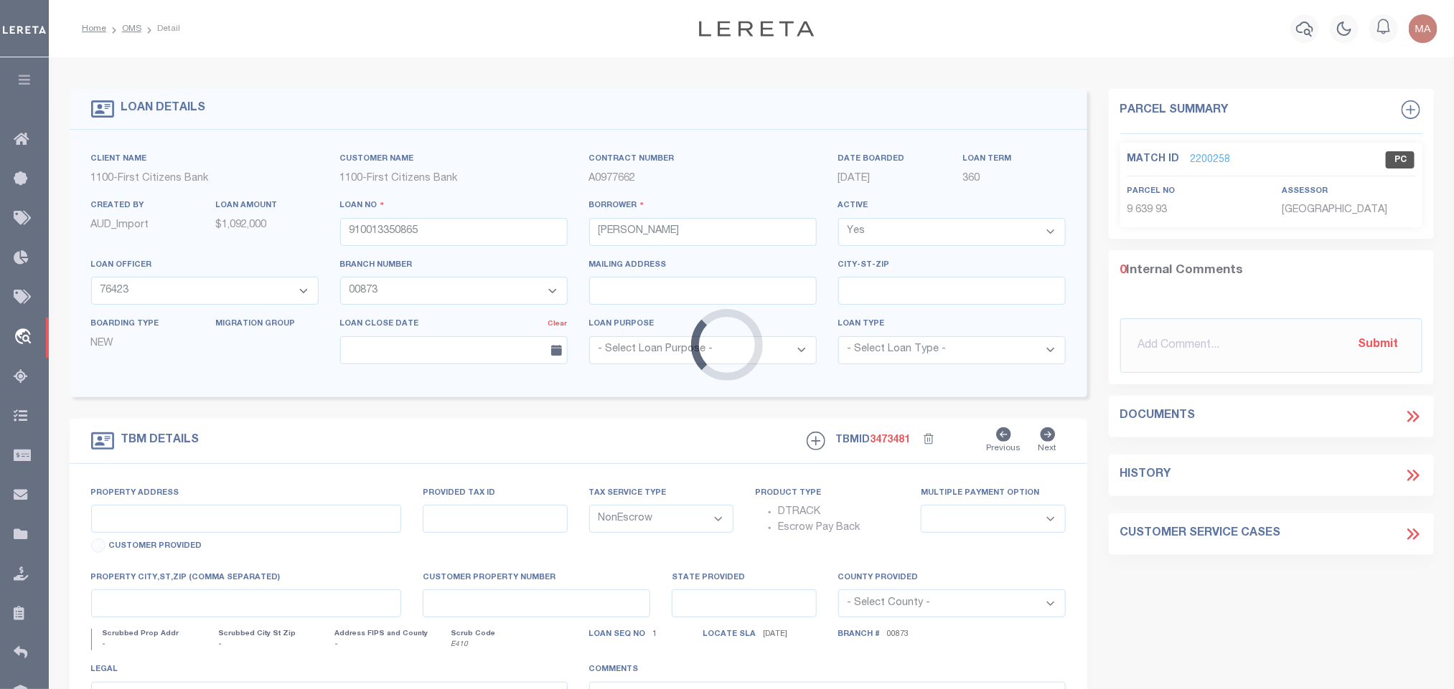
select select
select select "92777"
select select "24377"
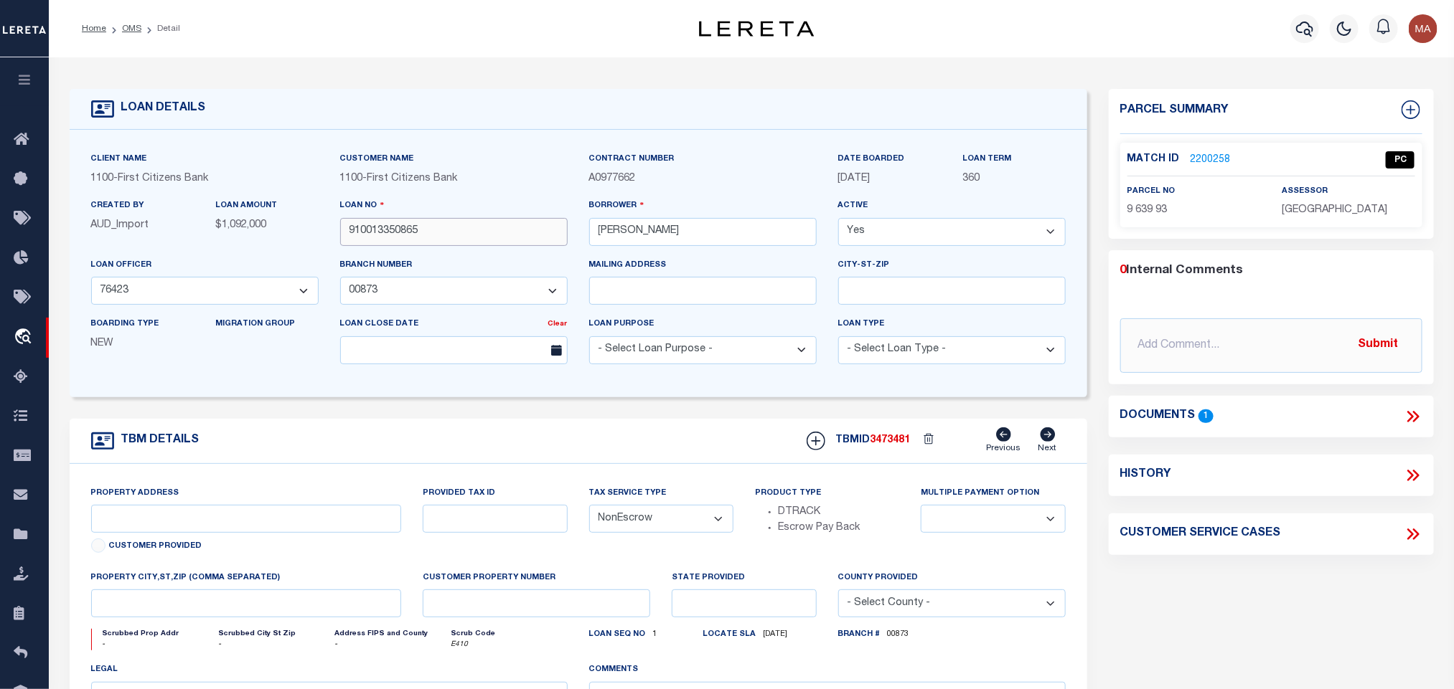
click at [392, 239] on input "910013350865" at bounding box center [453, 232] width 227 height 28
click at [877, 443] on span "3473481" at bounding box center [890, 440] width 40 height 10
copy span "3473481"
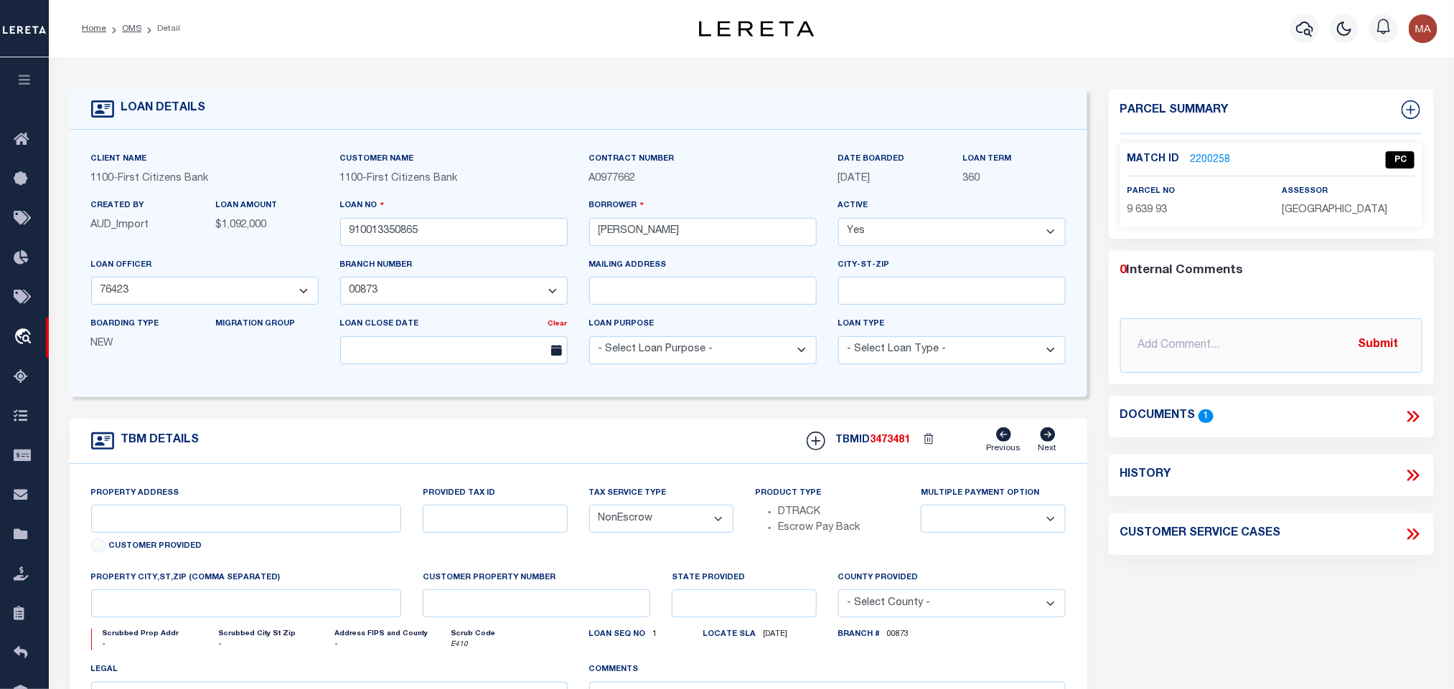
click at [1322, 215] on span "NASSAU COUNTY" at bounding box center [1333, 210] width 105 height 10
copy div "NASSAU COUNTY"
click at [1144, 213] on span "9 639 93" at bounding box center [1147, 210] width 40 height 10
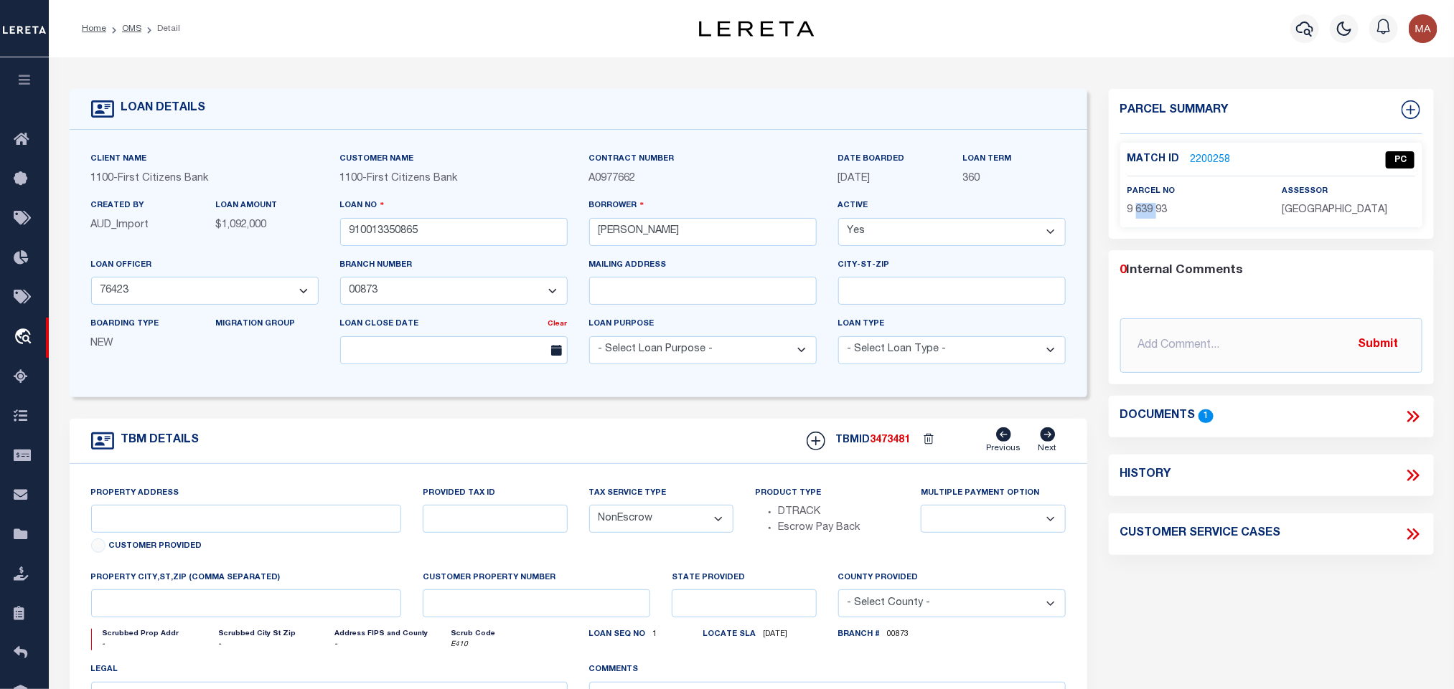
click at [1144, 213] on span "9 639 93" at bounding box center [1147, 210] width 40 height 10
copy div "9 639 93"
drag, startPoint x: 133, startPoint y: 30, endPoint x: 394, endPoint y: 2, distance: 261.9
click at [133, 30] on link "OMS" at bounding box center [131, 28] width 19 height 9
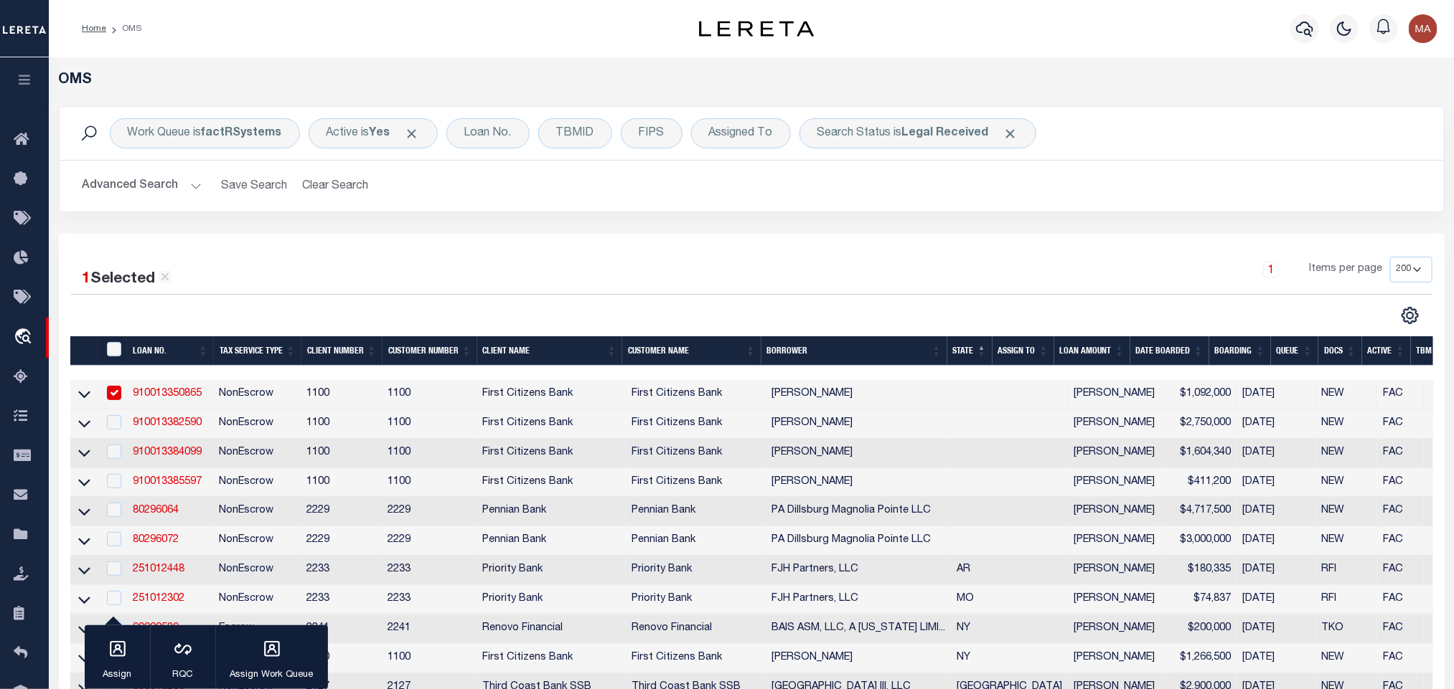
scroll to position [323, 0]
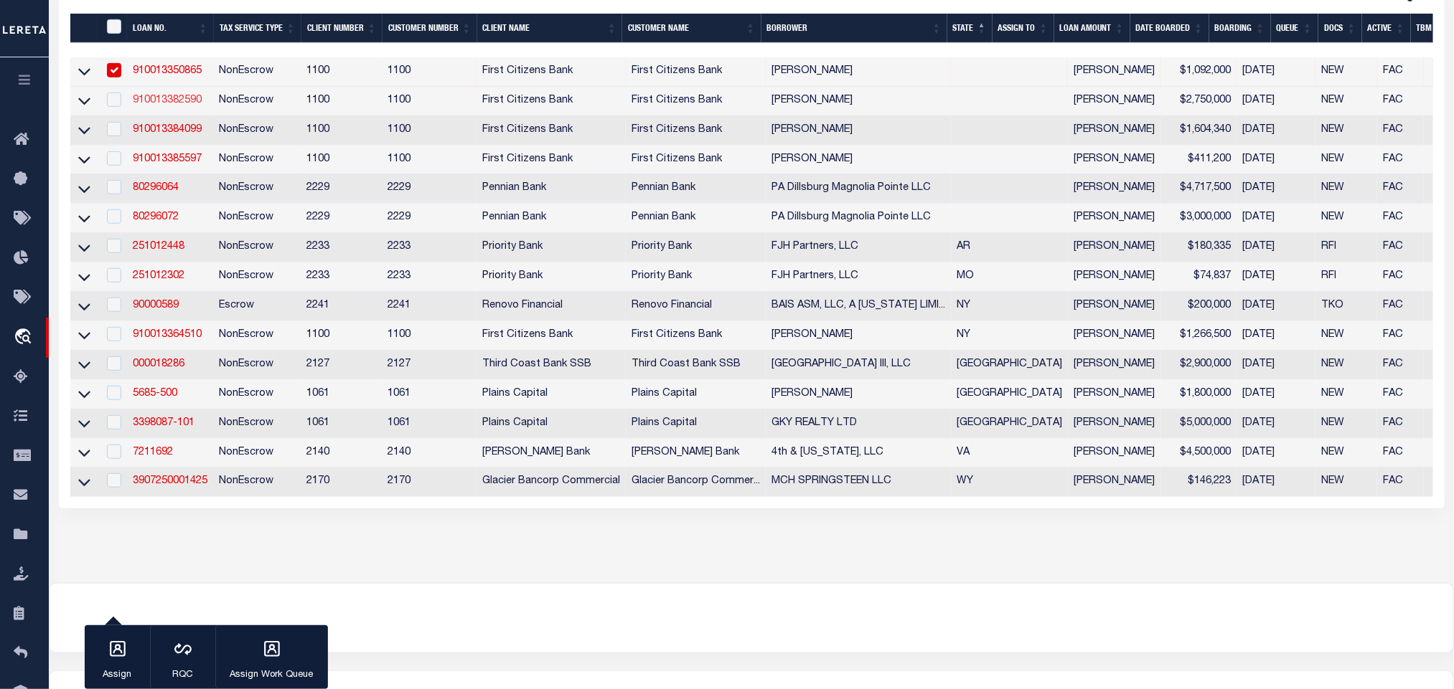
click at [192, 102] on link "910013382590" at bounding box center [167, 100] width 69 height 10
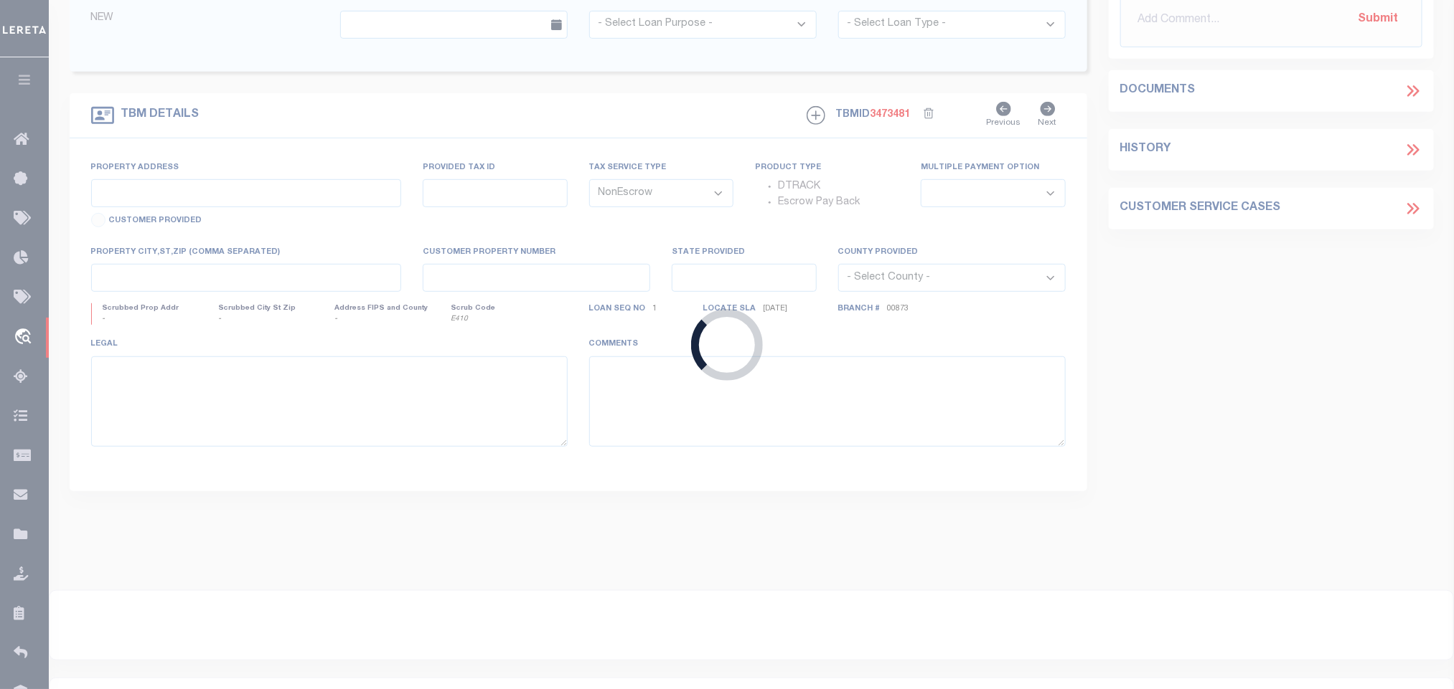
type input "910013382590"
type input "JEFFREY M MOSES"
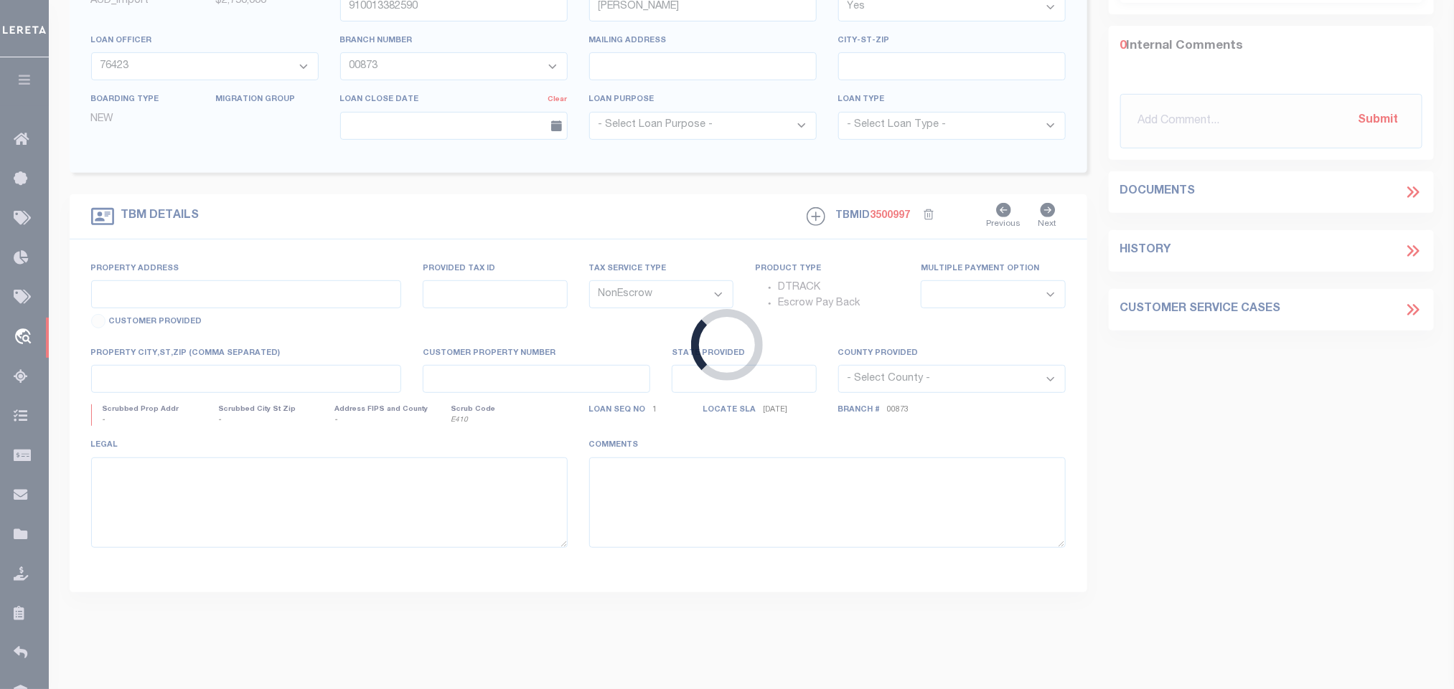
select select
select select "92777"
select select "24377"
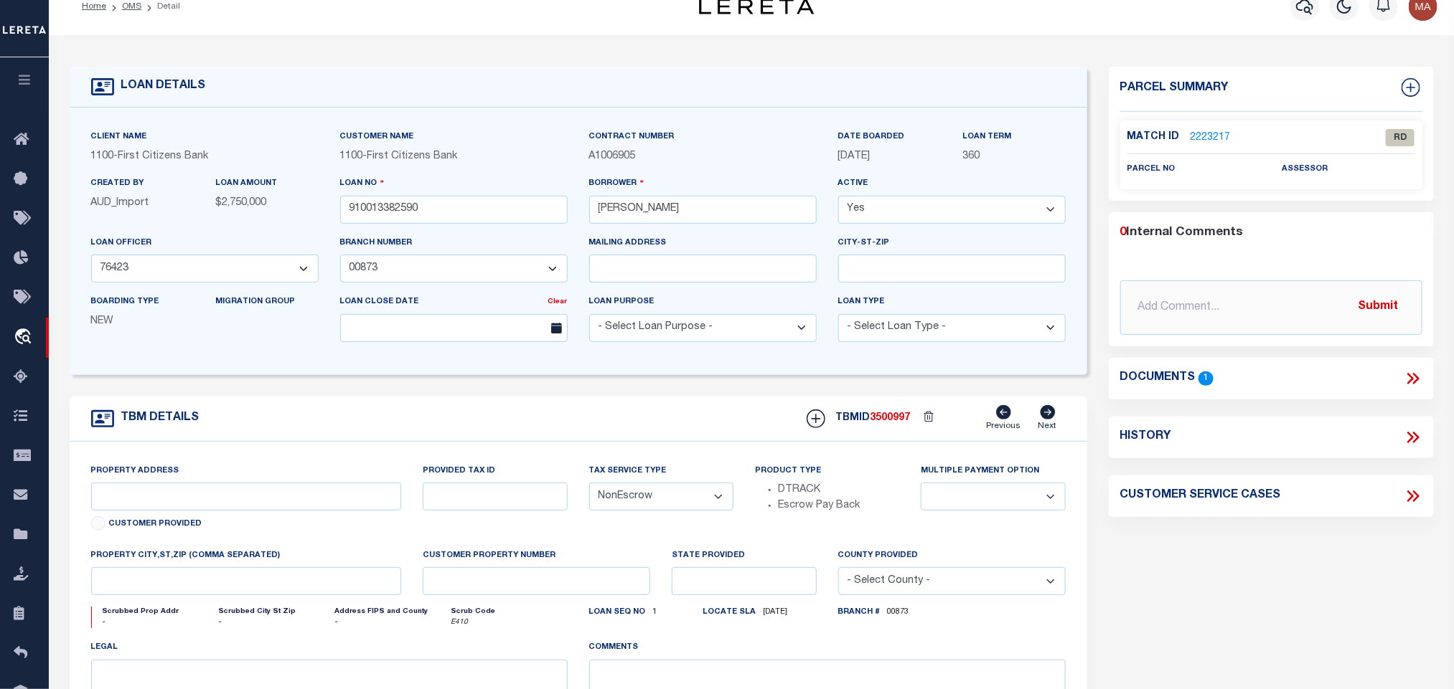
scroll to position [0, 0]
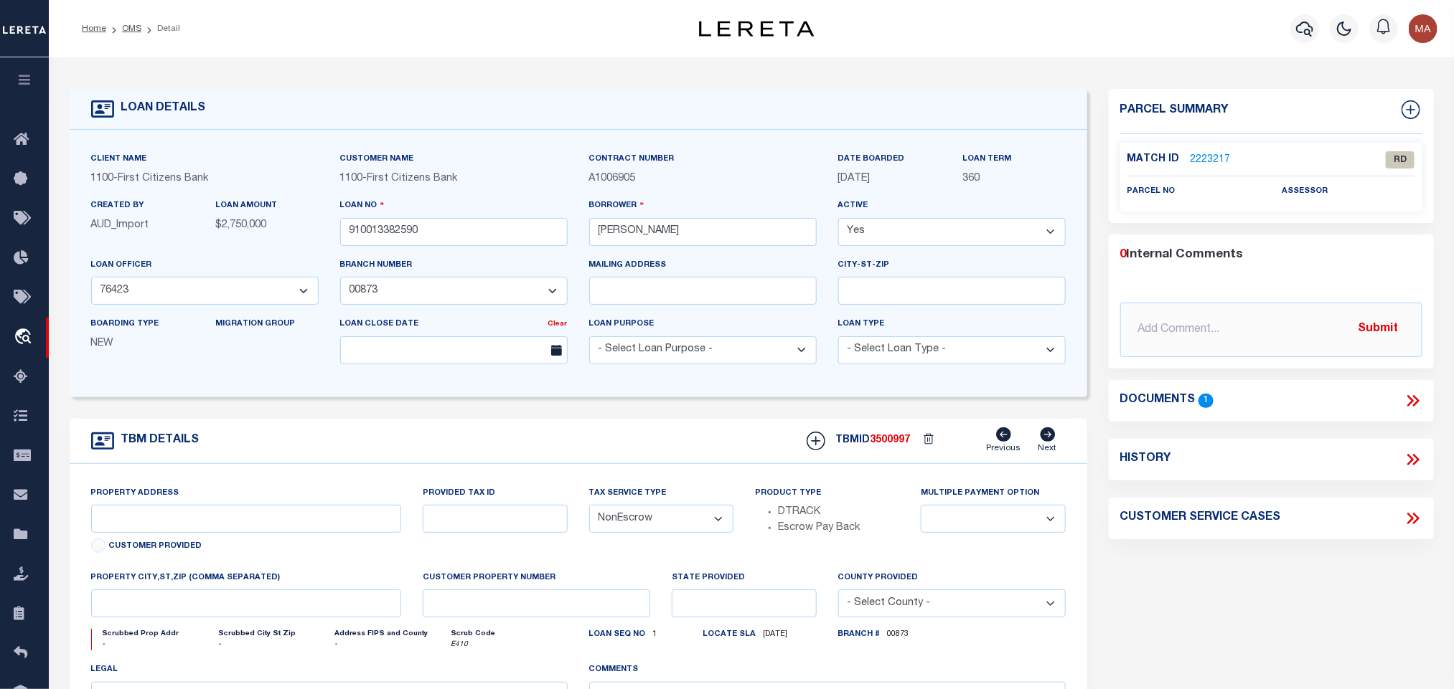
click at [1411, 398] on icon at bounding box center [1412, 401] width 19 height 19
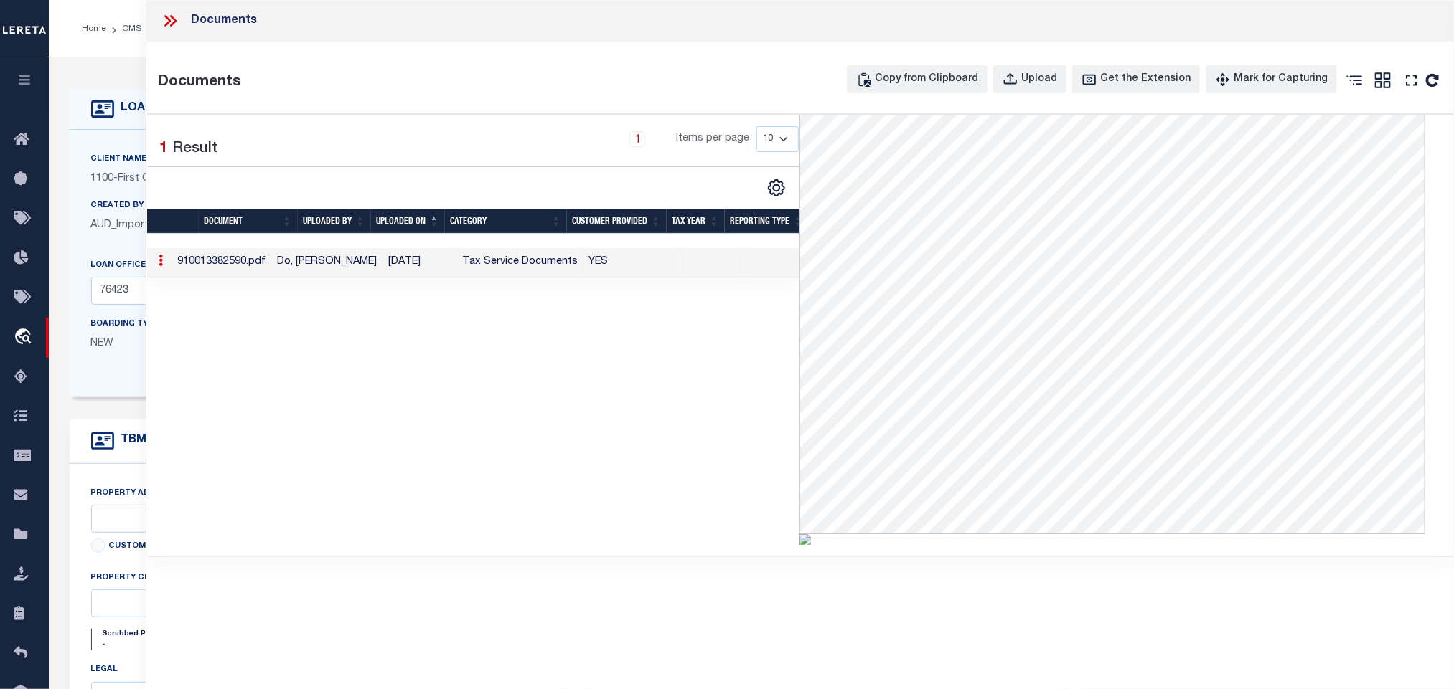
scroll to position [128, 0]
click at [93, 194] on div "Client Name 1100 - First Citizens Bank" at bounding box center [204, 174] width 249 height 47
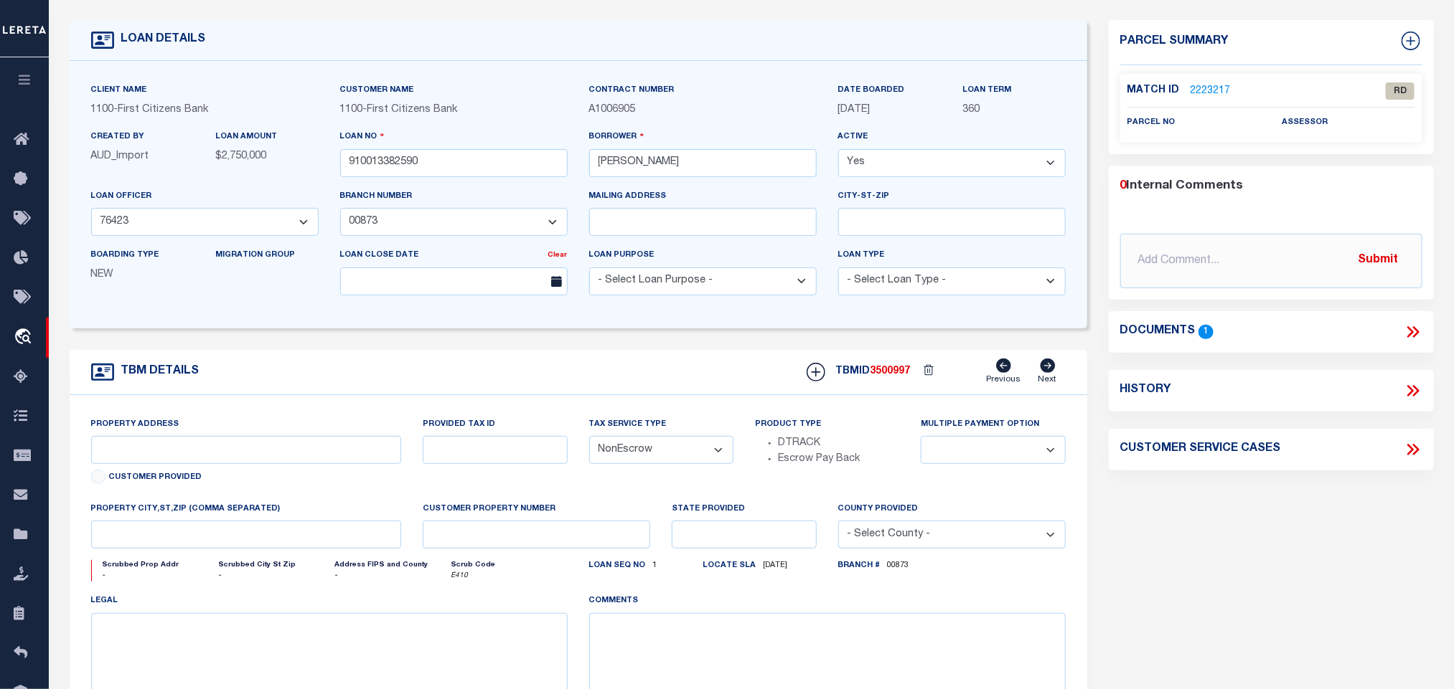
scroll to position [0, 0]
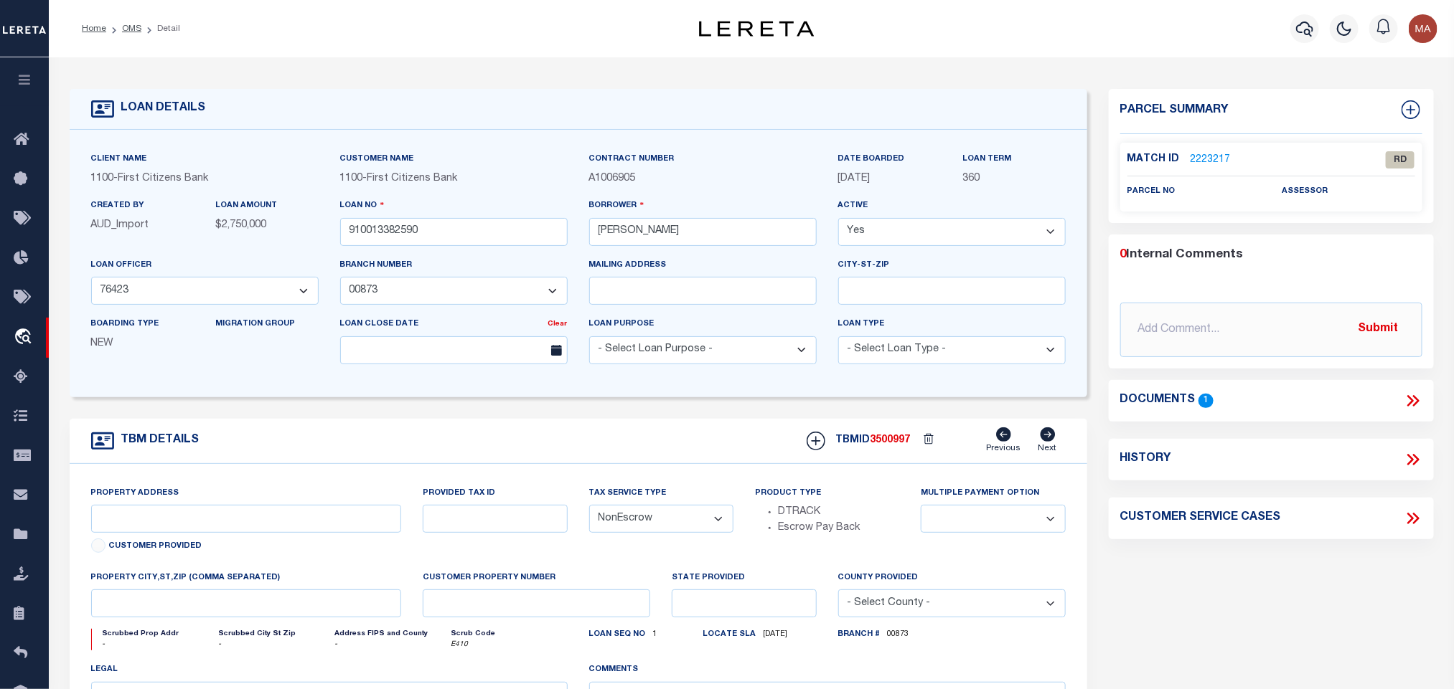
click at [128, 22] on li "OMS" at bounding box center [123, 28] width 35 height 13
click at [130, 37] on ol "Home OMS Detail" at bounding box center [130, 29] width 121 height 30
click at [129, 29] on link "OMS" at bounding box center [131, 28] width 19 height 9
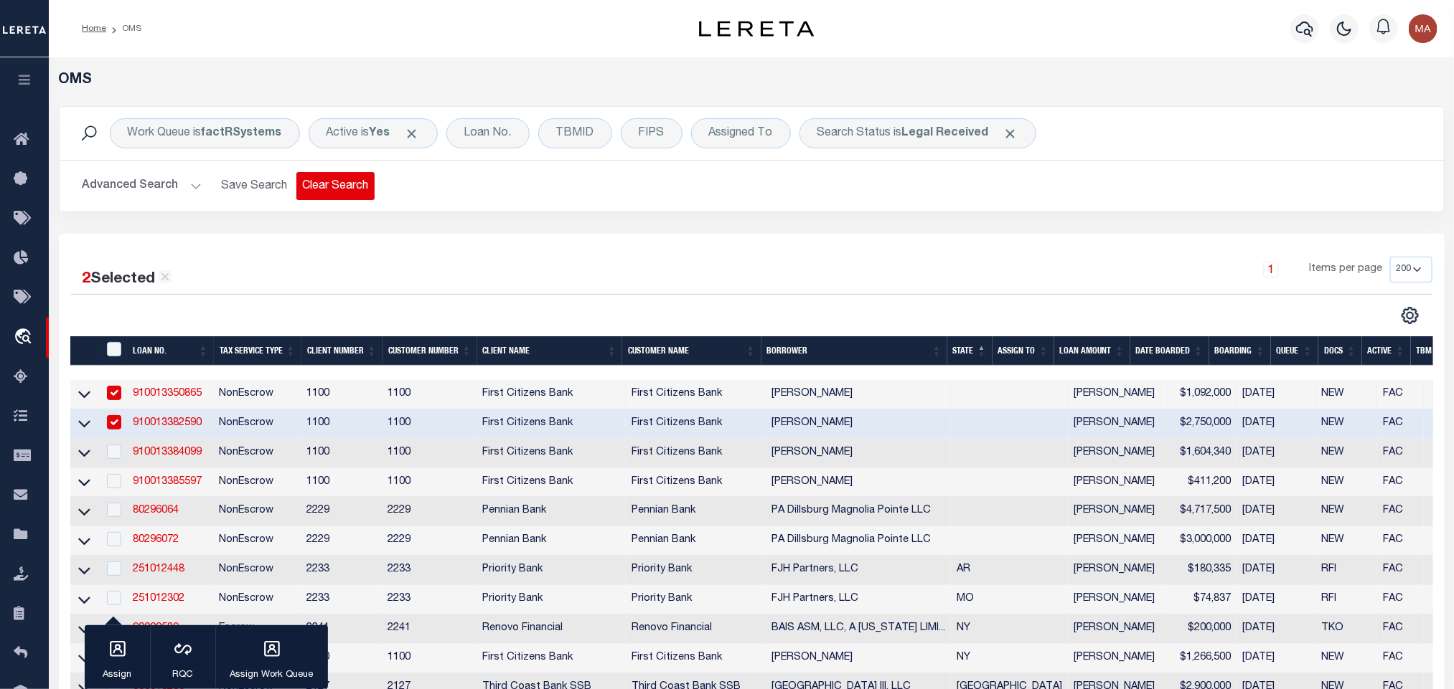
click at [314, 188] on button "Clear Search" at bounding box center [335, 186] width 78 height 28
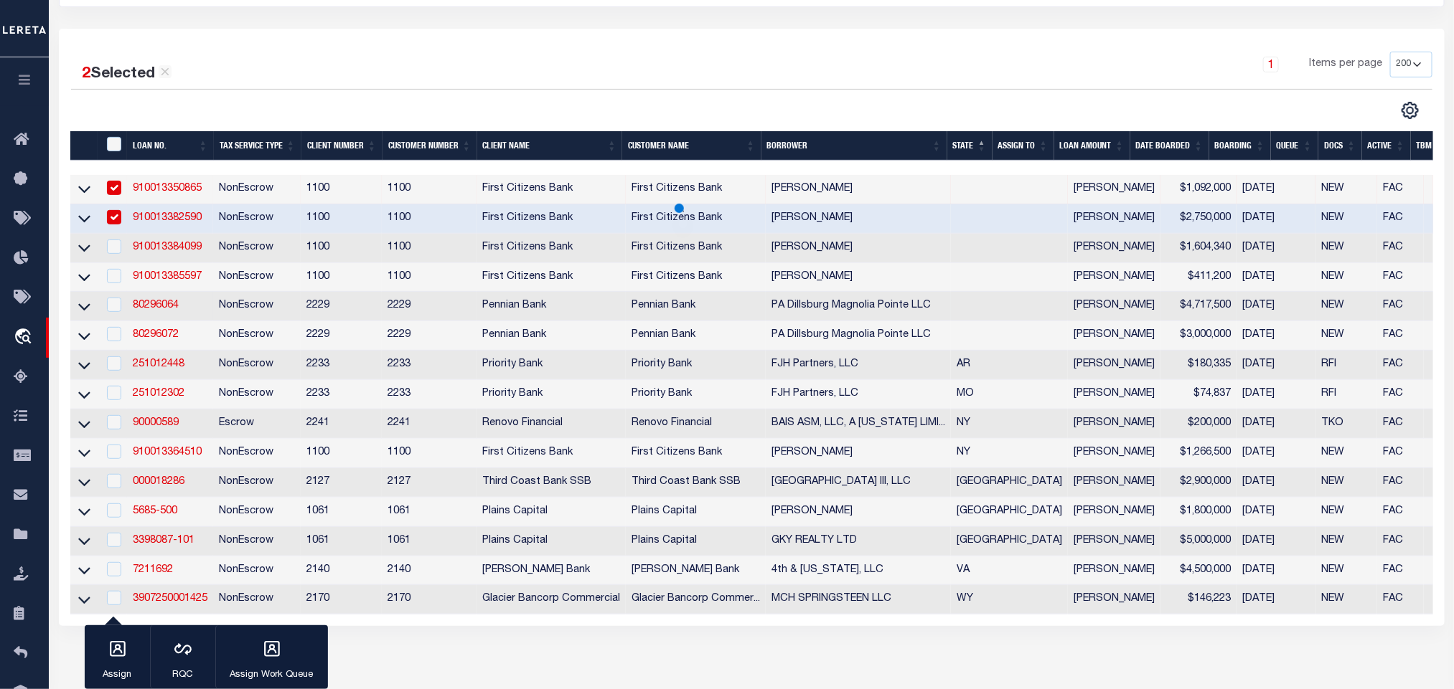
scroll to position [108, 0]
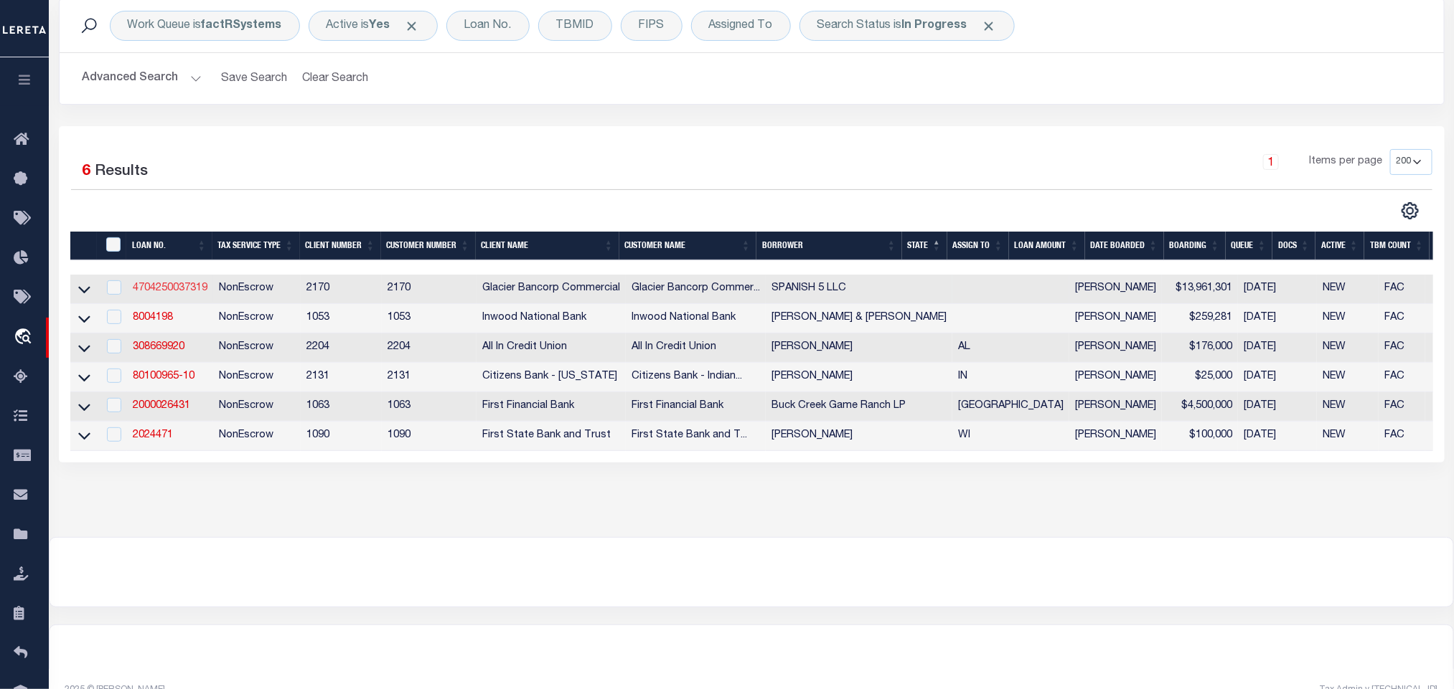
click at [169, 293] on link "4704250037319" at bounding box center [170, 288] width 75 height 10
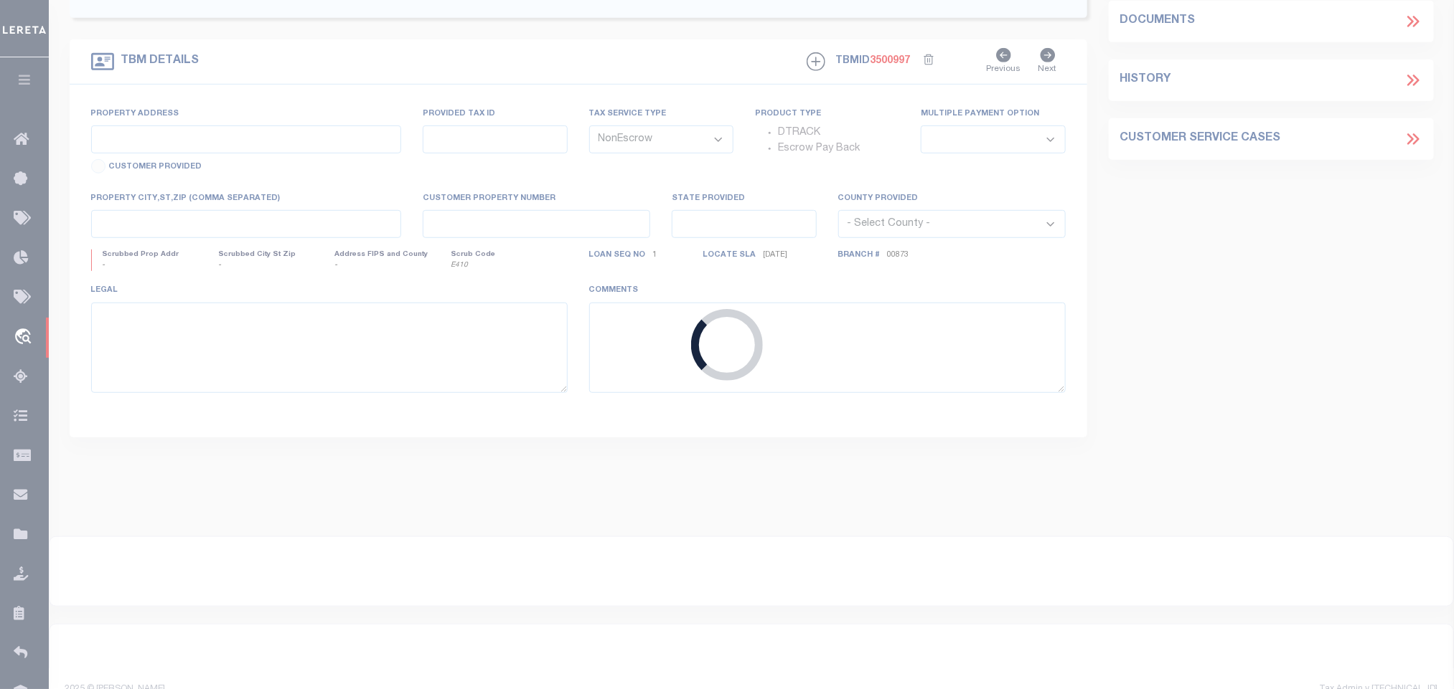
type input "4704250037319"
type input "SPANISH 5 LLC"
select select
type input "2959 RHOADES AVE"
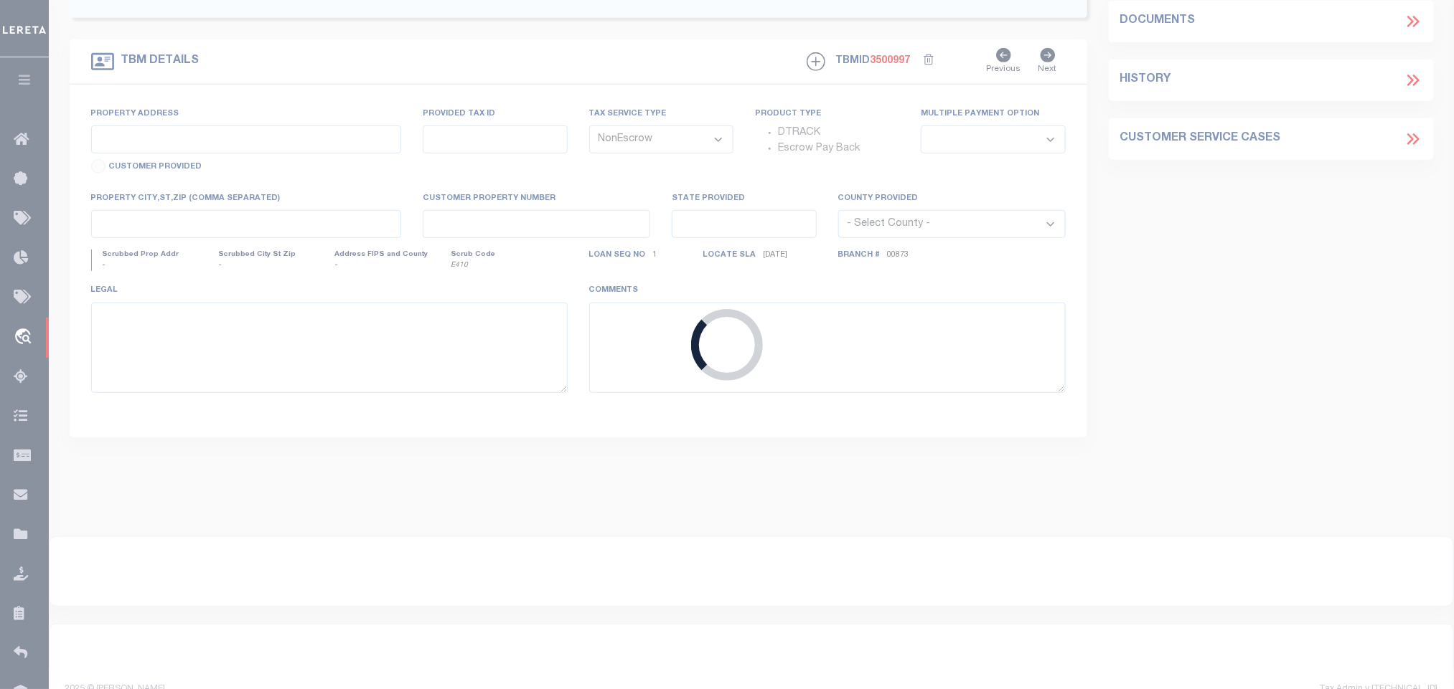
type input "KINGMAN AZ 86409-3729"
type input "[DATE]"
select select "20"
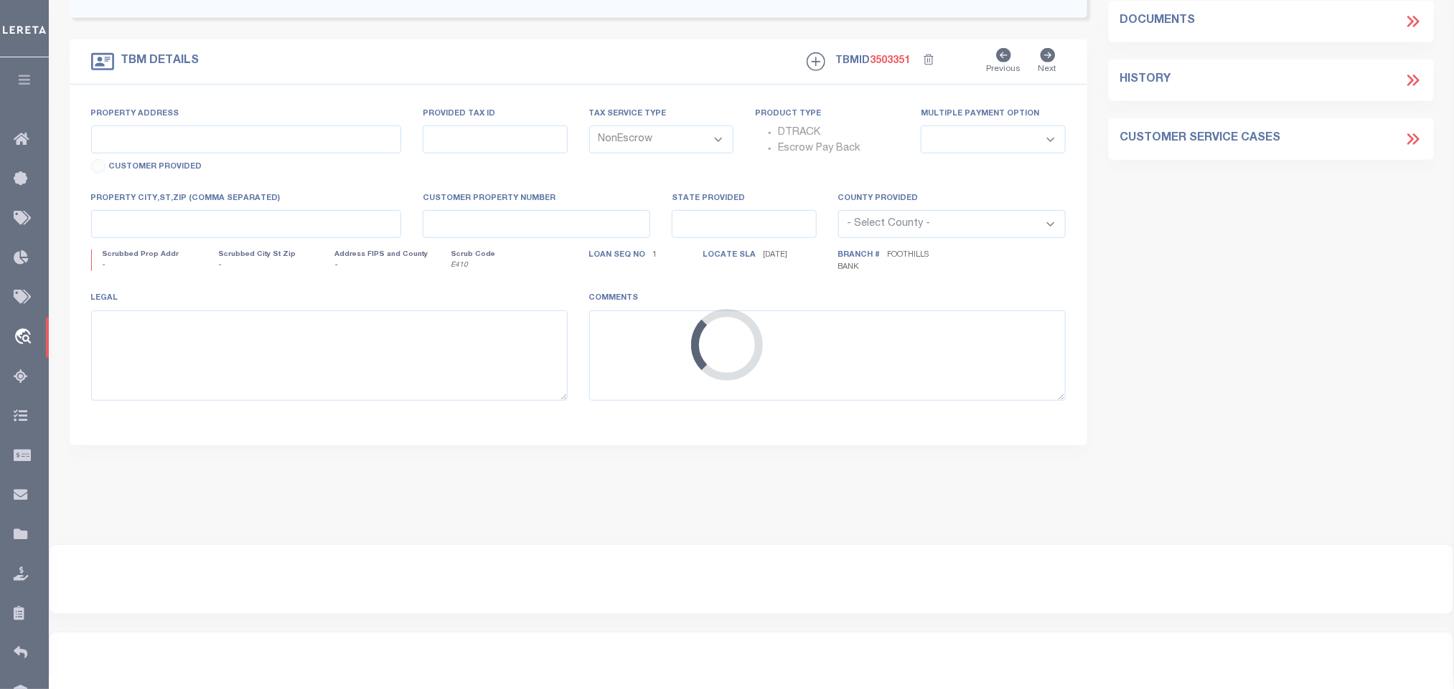
scroll to position [281, 0]
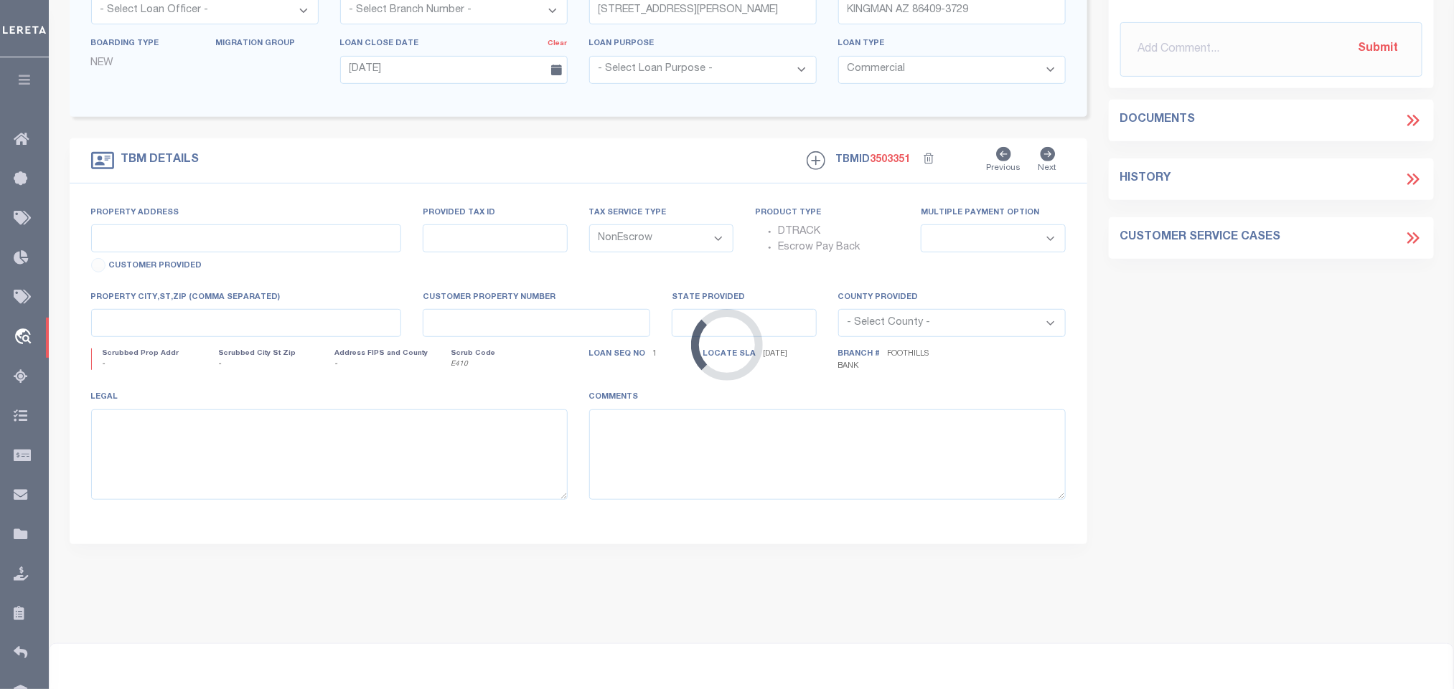
select select "4582"
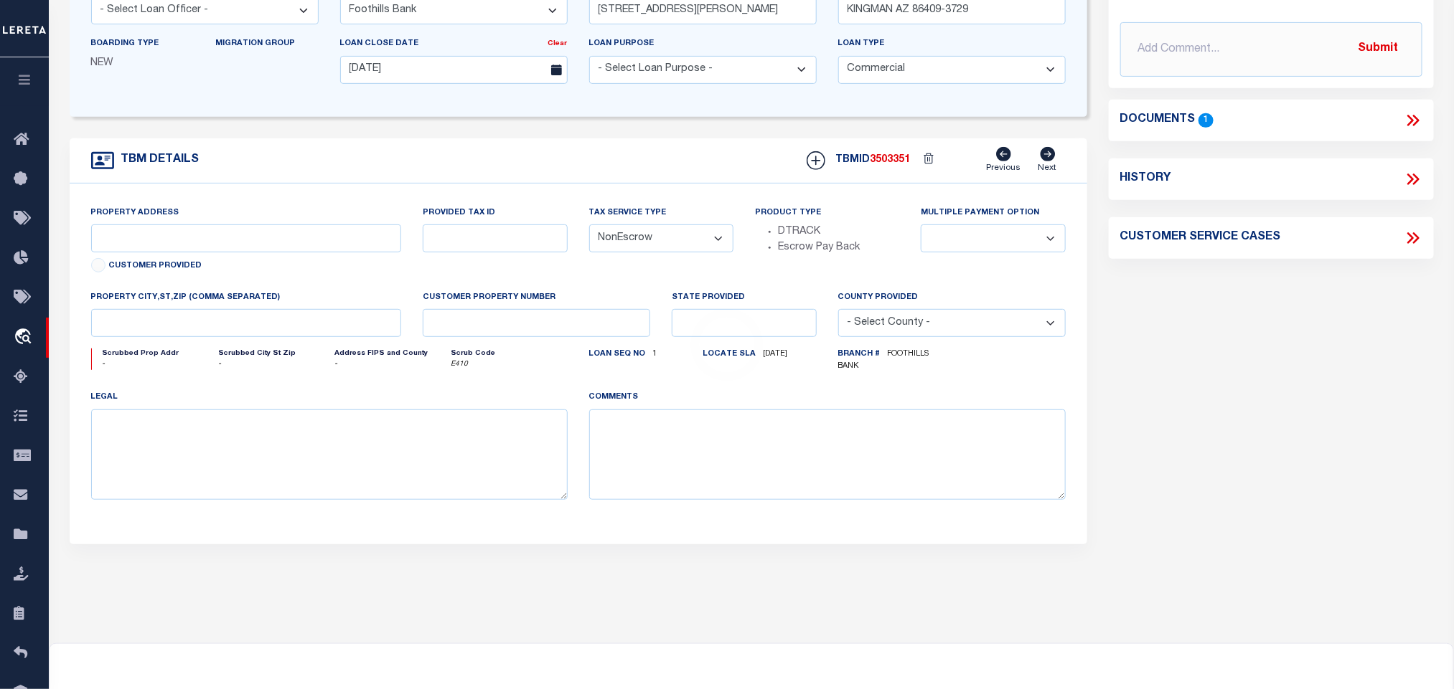
type input "RUTHERFORD STREET AND AIRWAY AVENUE"
select select
type input "KINGMAN AZ 86409"
type textarea "89 PARCEL #s: 320-66-001 THROUGH 320-66-089. See attached DOT with legal descri…"
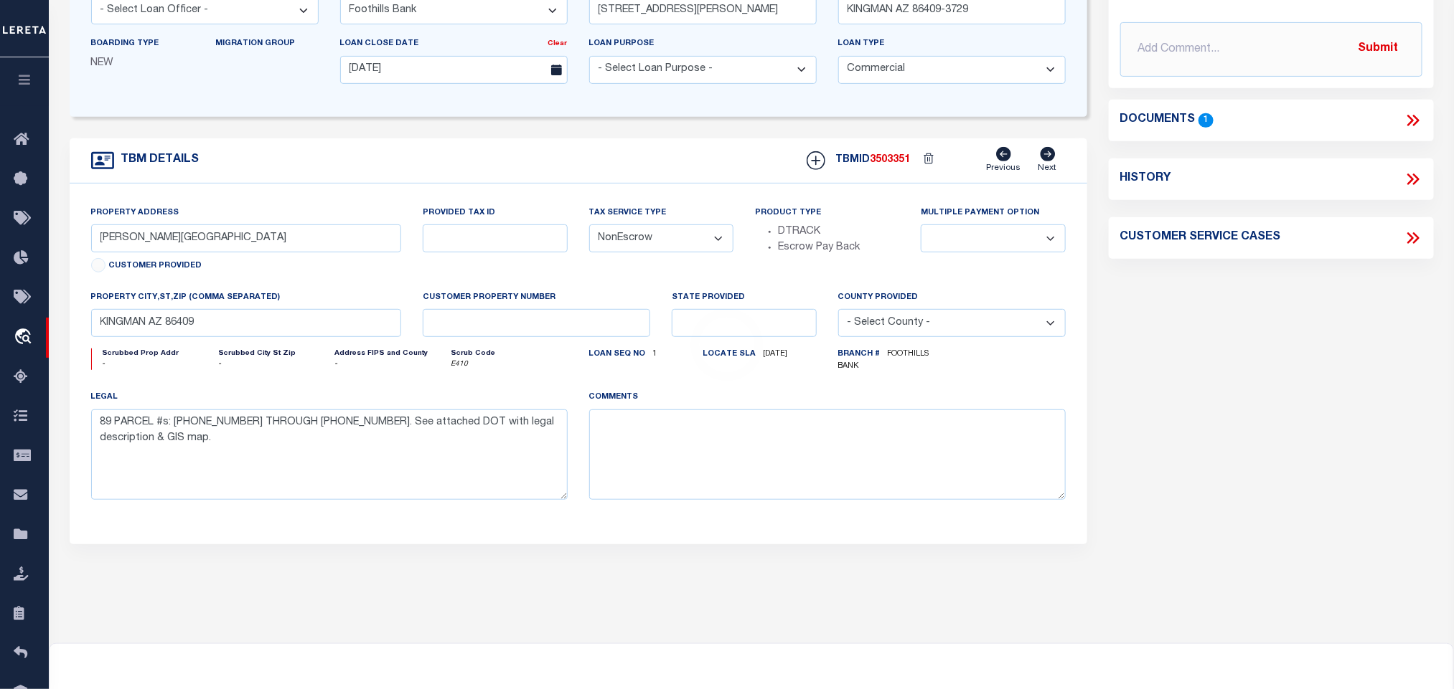
scroll to position [0, 0]
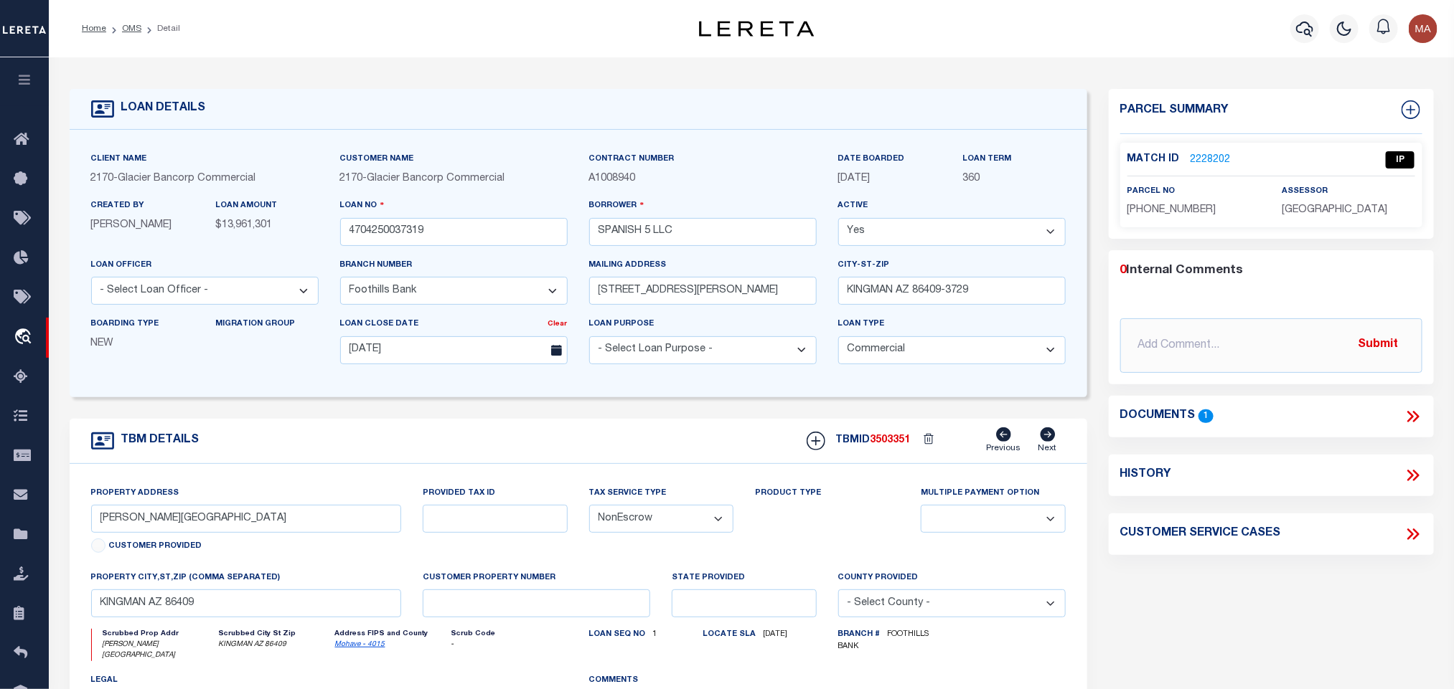
click at [1227, 166] on div "Match ID 2228202 IP" at bounding box center [1271, 163] width 288 height 25
click at [1218, 153] on link "2228202" at bounding box center [1210, 160] width 40 height 15
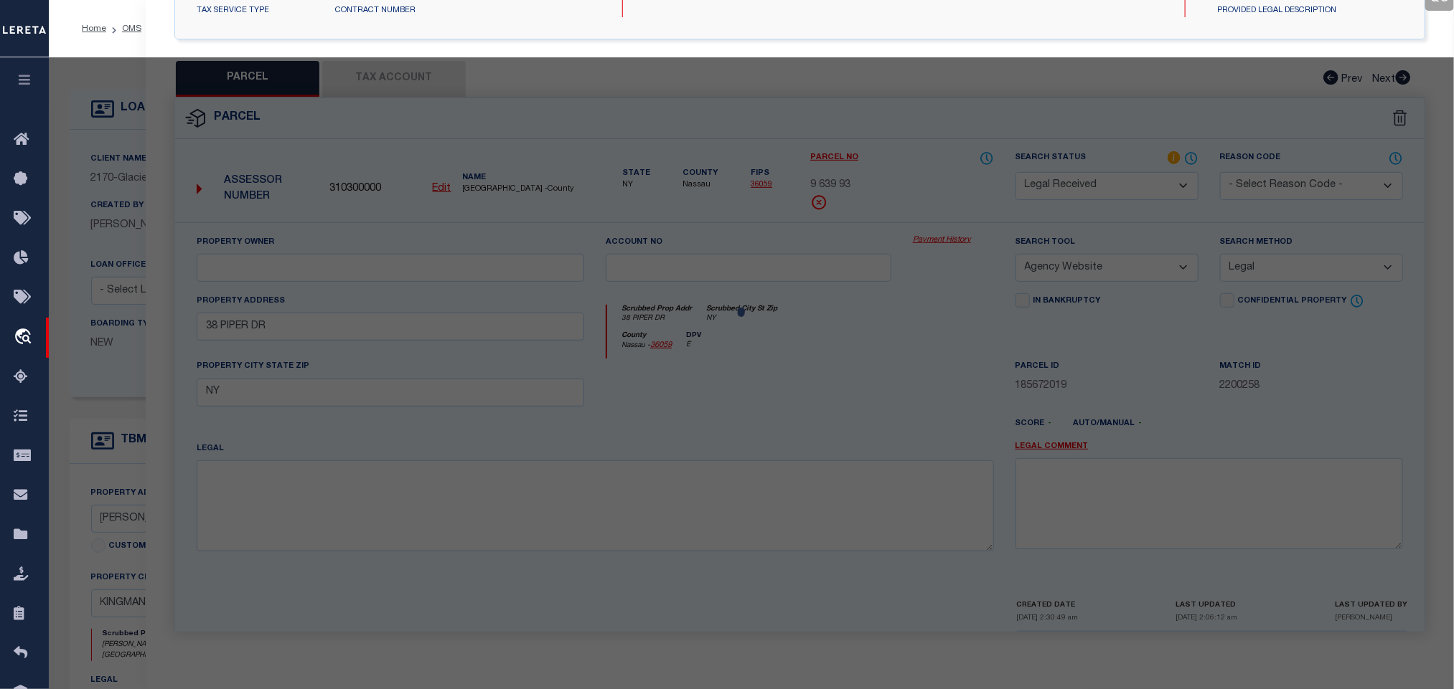
select select "AS"
select select
checkbox input "false"
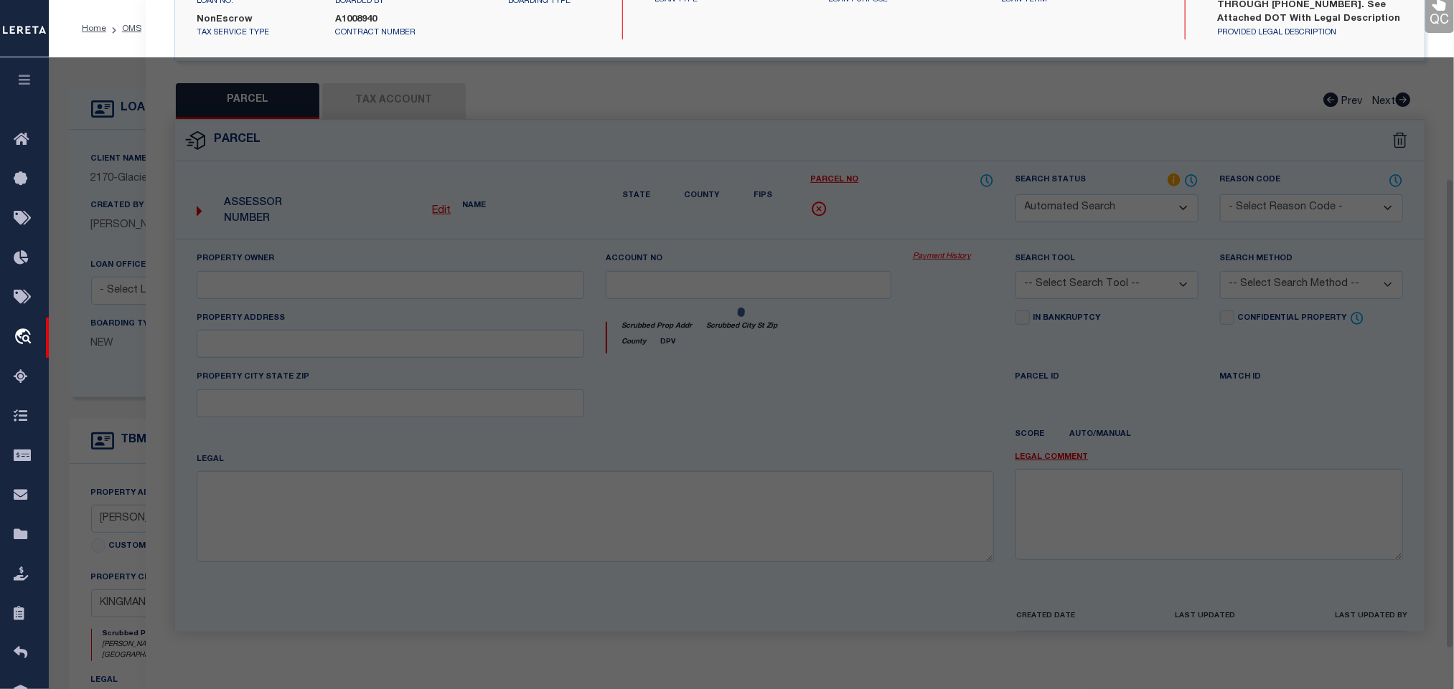
select select "IP"
type textarea "Need to work."
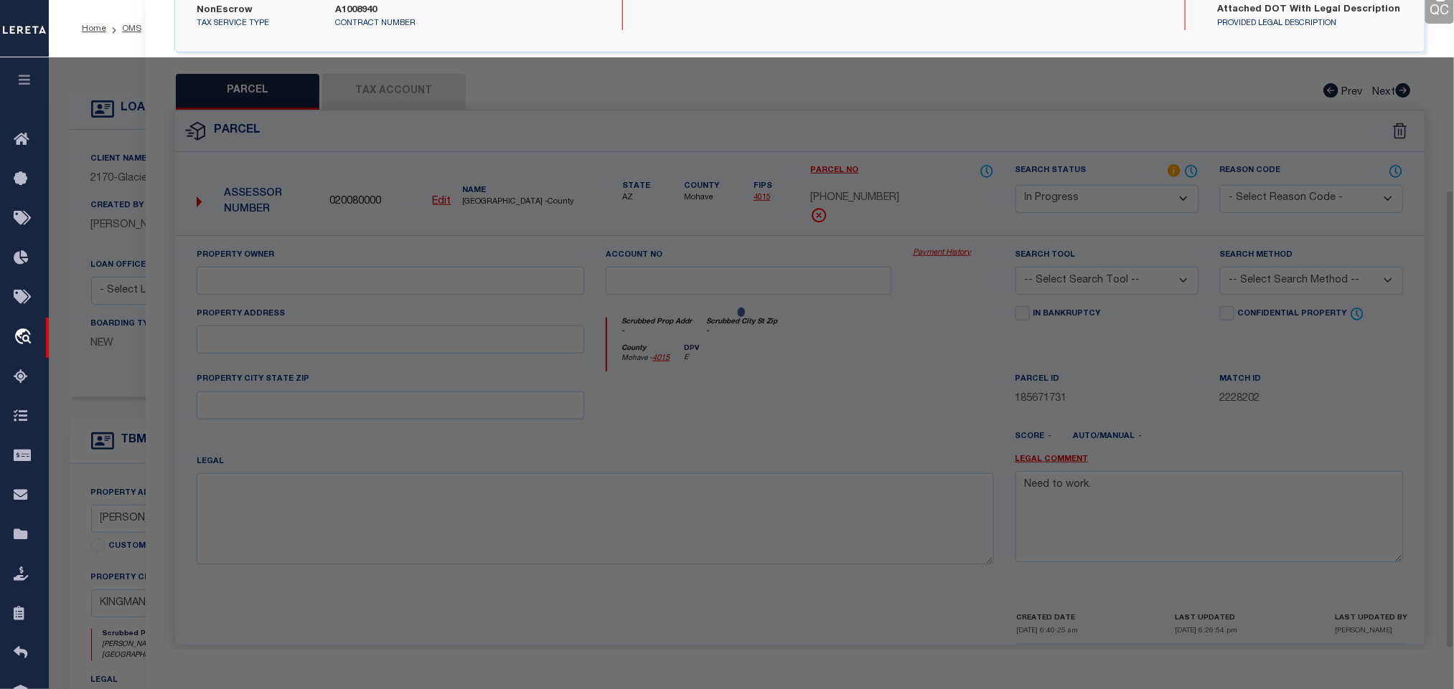
scroll to position [269, 0]
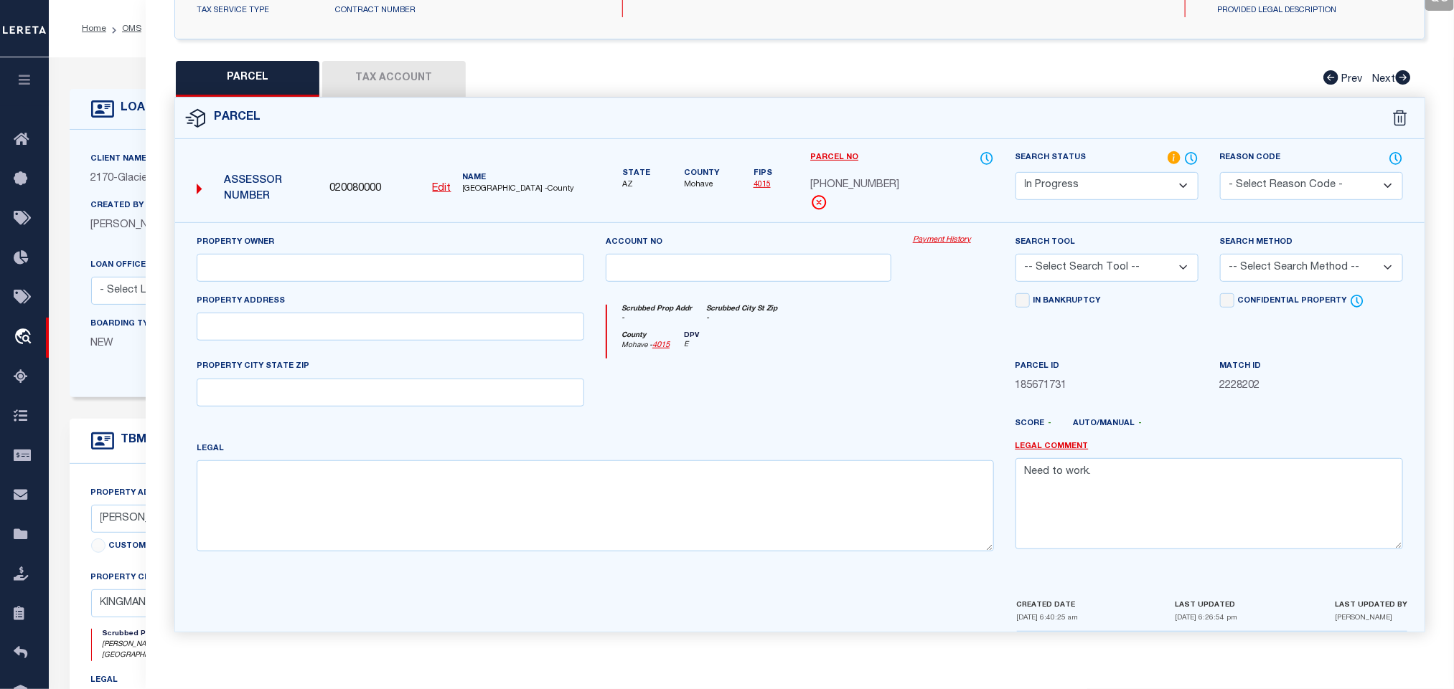
click at [83, 91] on div "LOAN DETAILS" at bounding box center [578, 109] width 1017 height 41
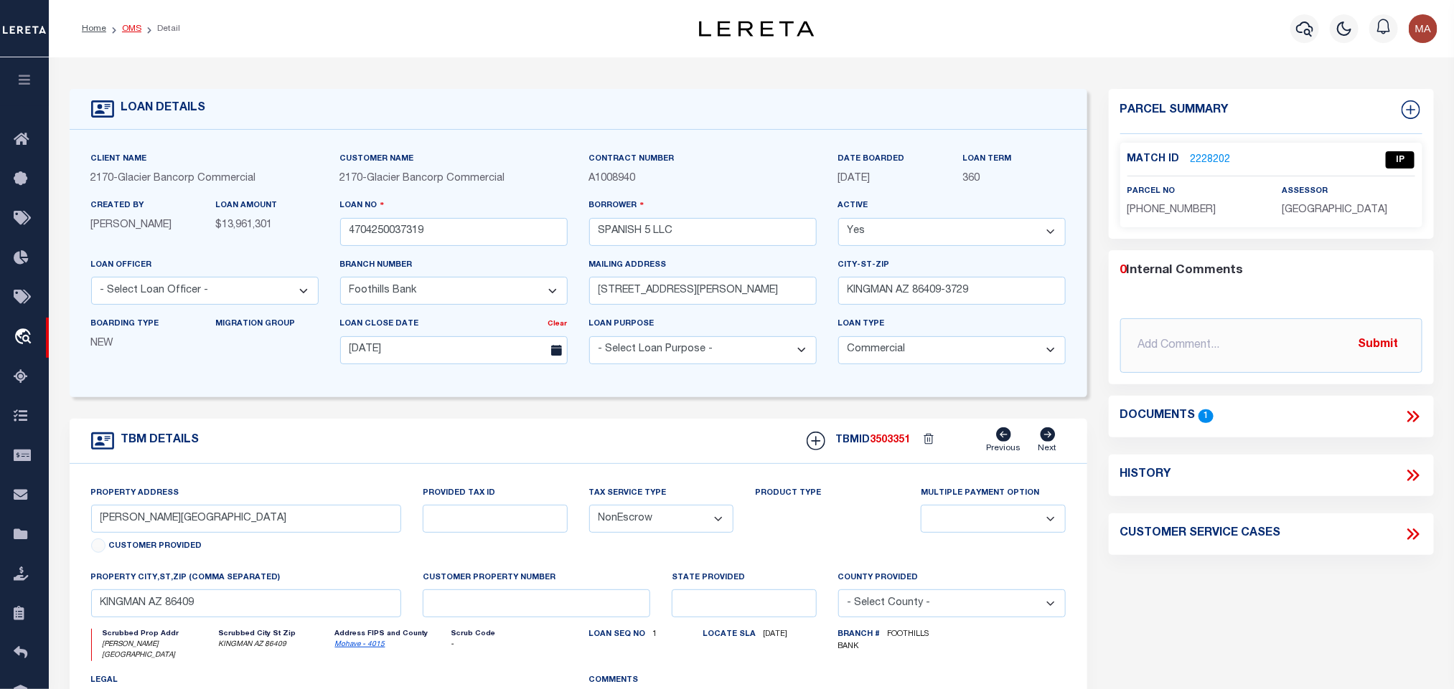
click at [125, 24] on link "OMS" at bounding box center [131, 28] width 19 height 9
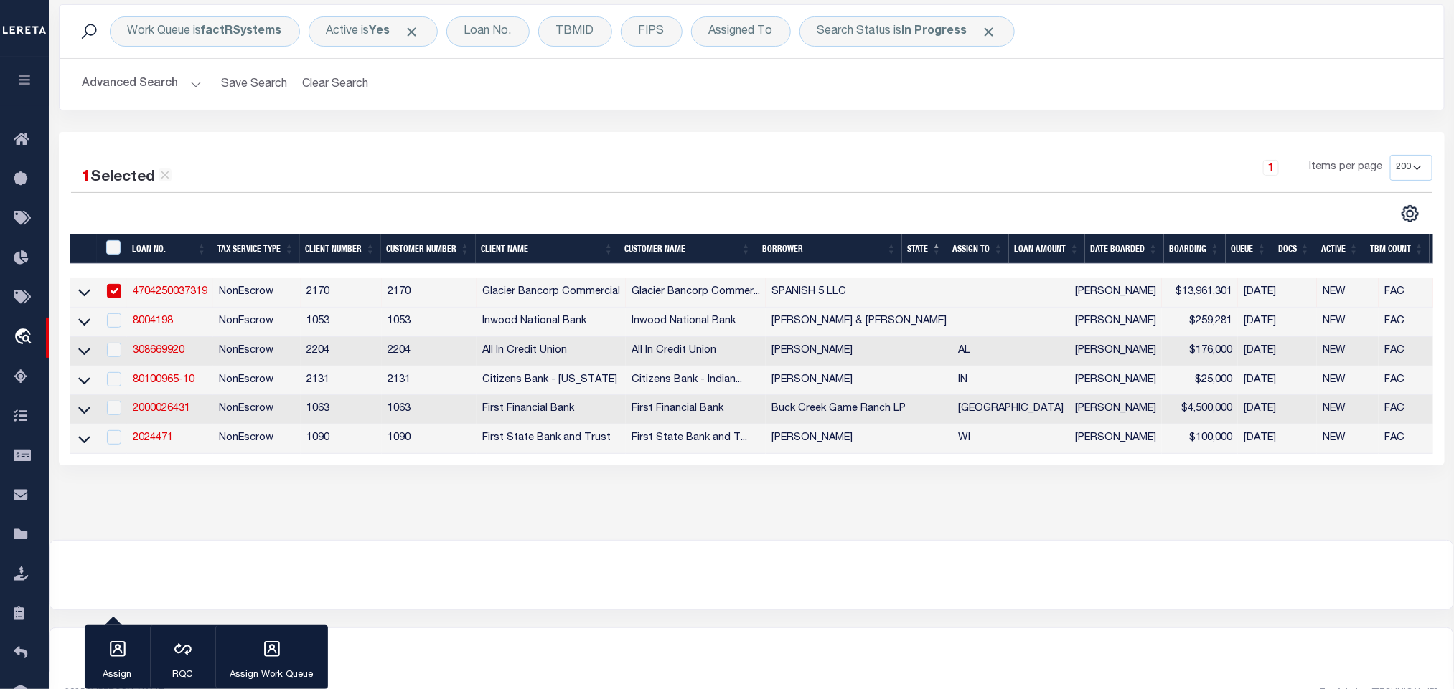
scroll to position [108, 0]
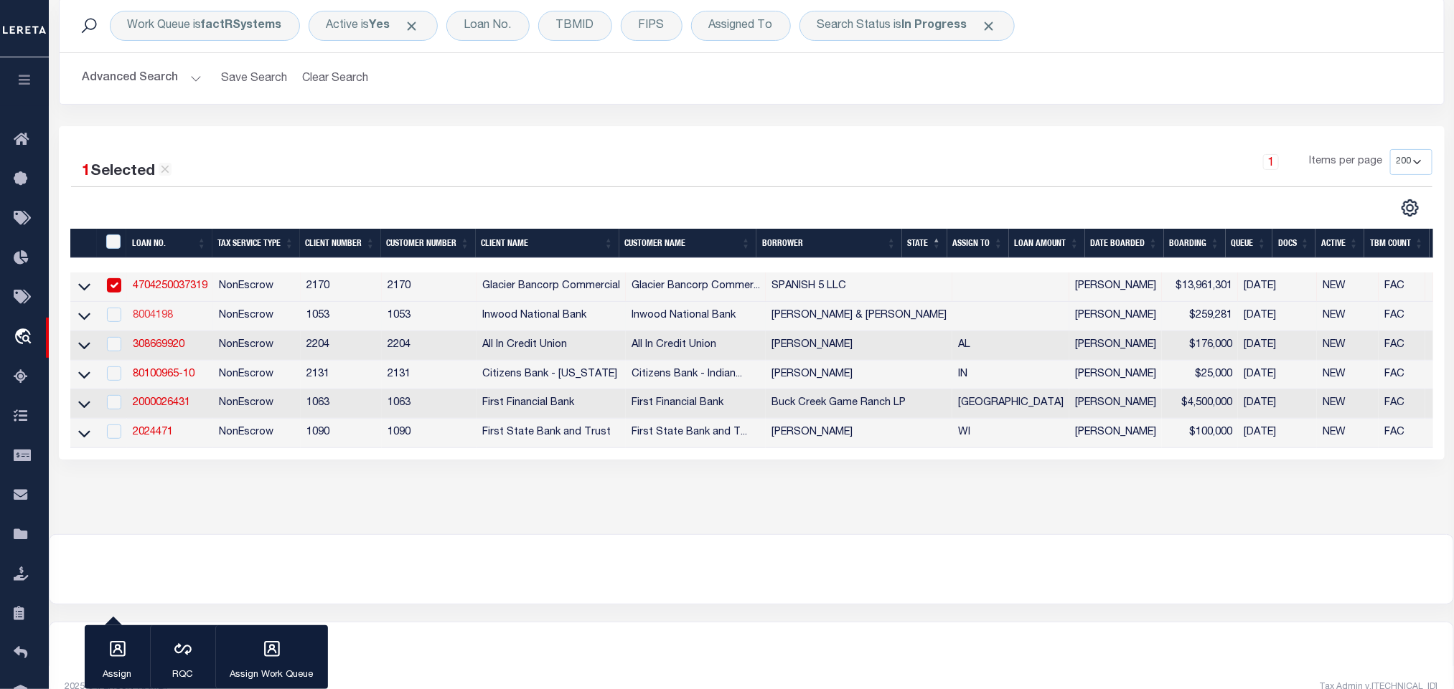
click at [168, 317] on link "8004198" at bounding box center [153, 316] width 40 height 10
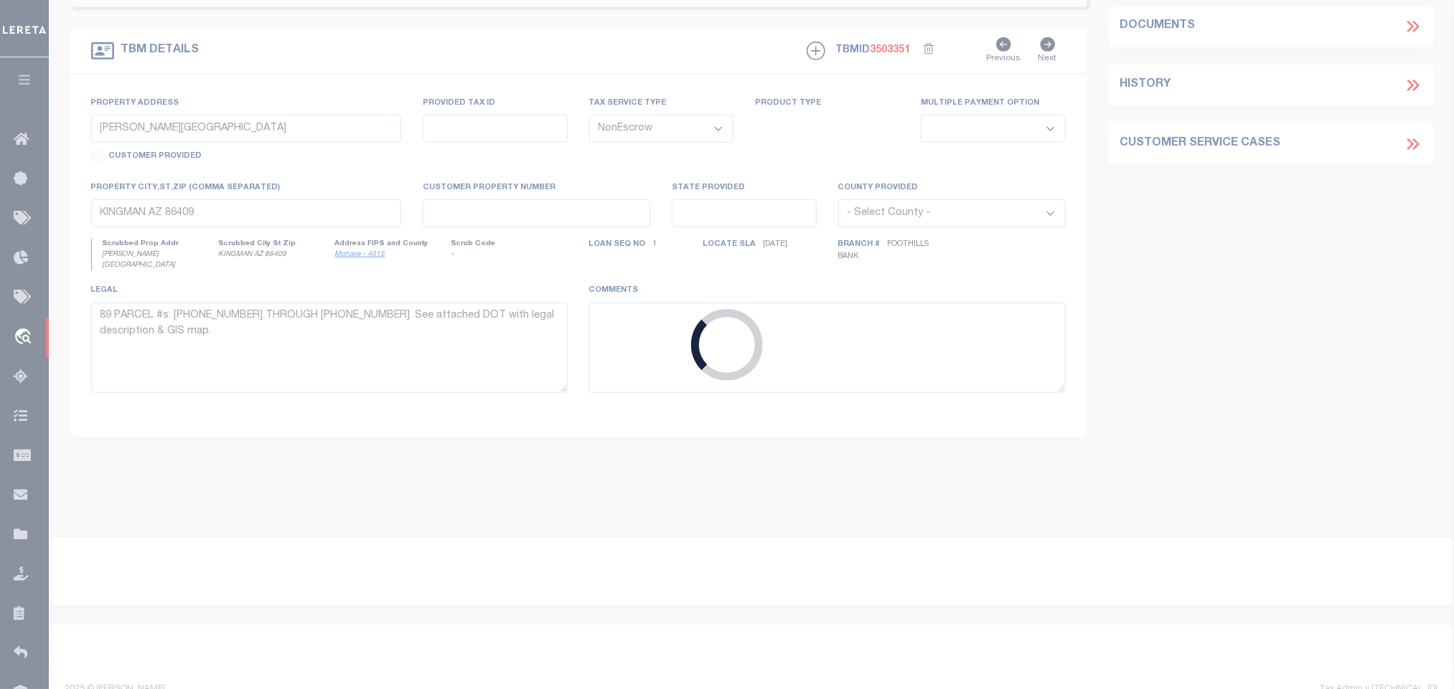
type input "8004198"
type input "JOHNNY & JORDAN ADAMS"
select select
type input "08/08/2025"
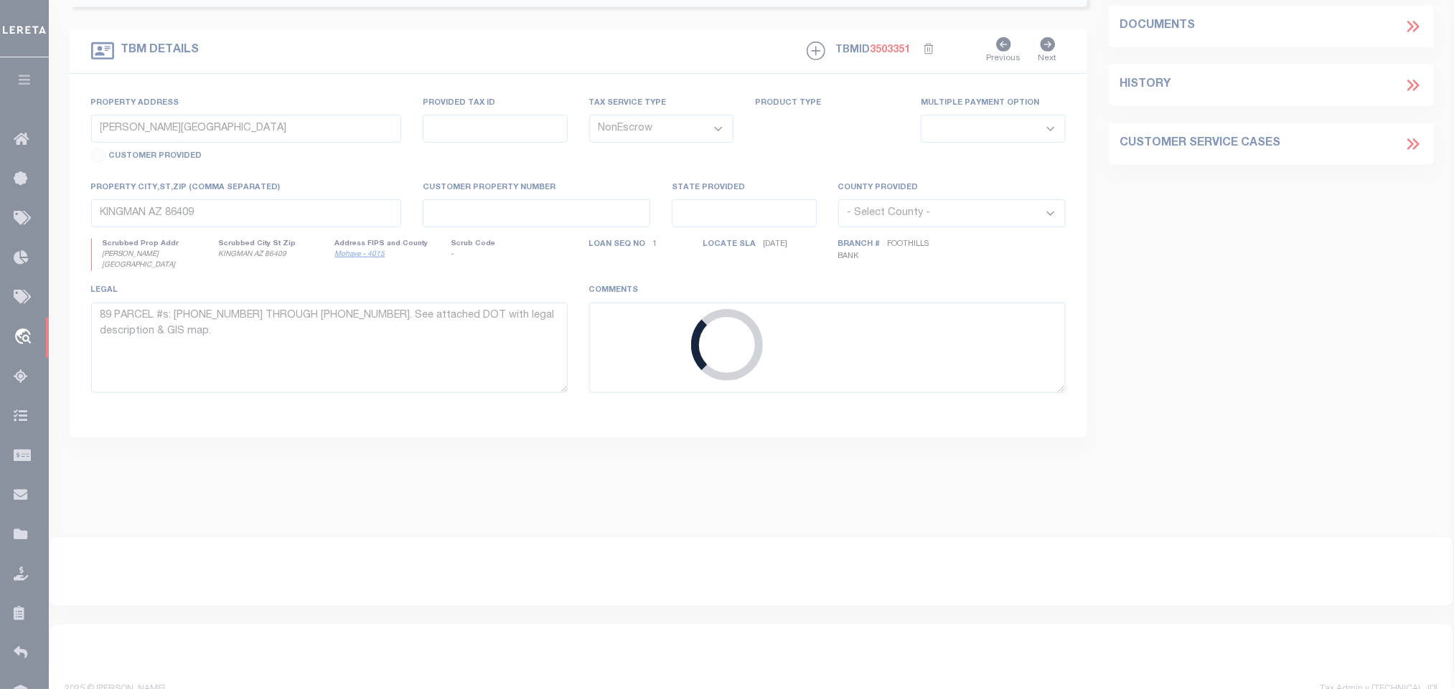
select select "10"
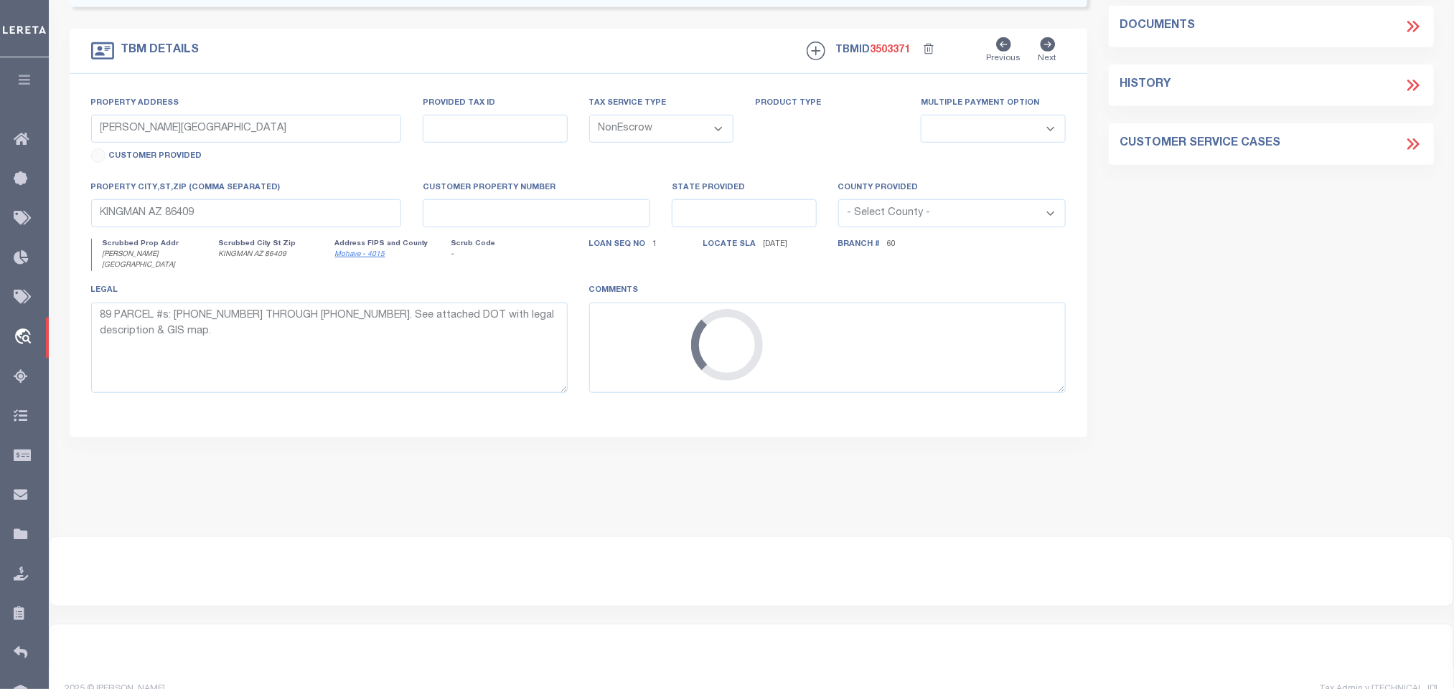
scroll to position [110, 0]
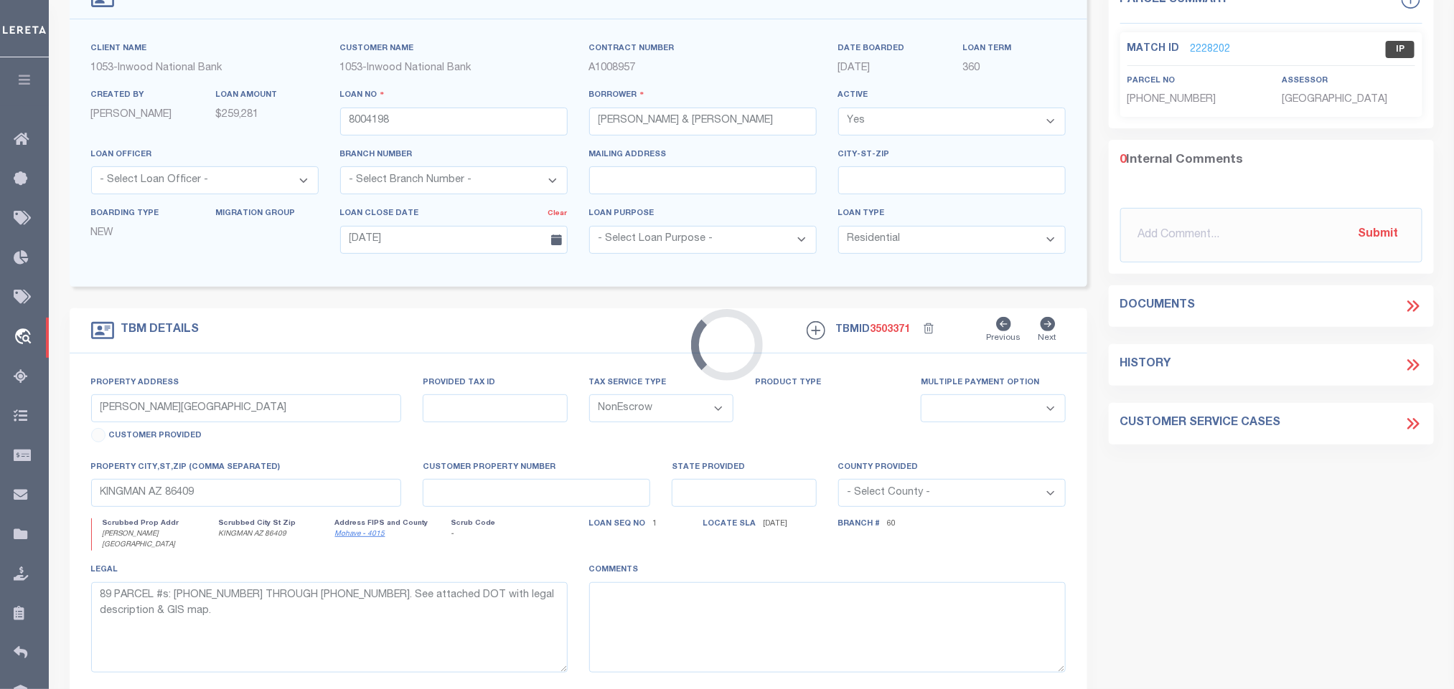
select select "224"
select select "103"
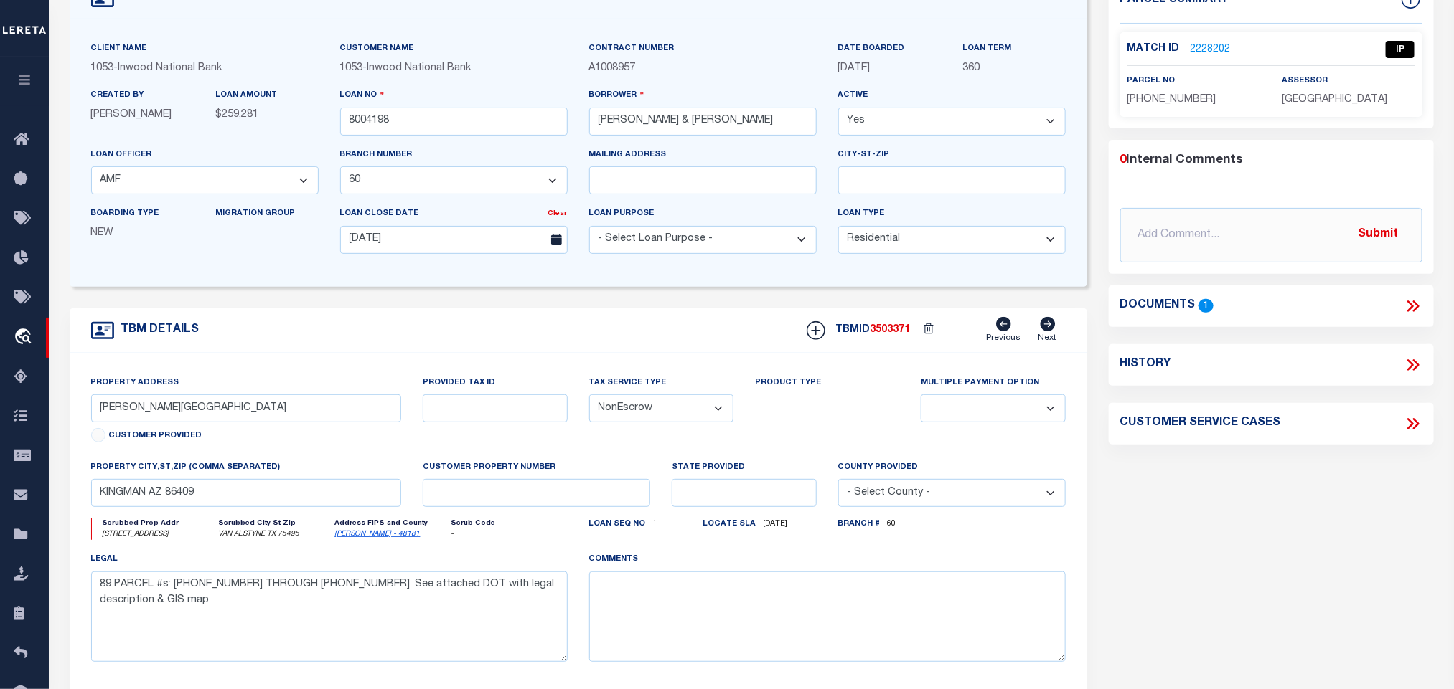
type input "2314 CEDAR RIDGE TRL"
type input "444011"
select select
type input "VAN ALSTYNE TX 75495"
select select
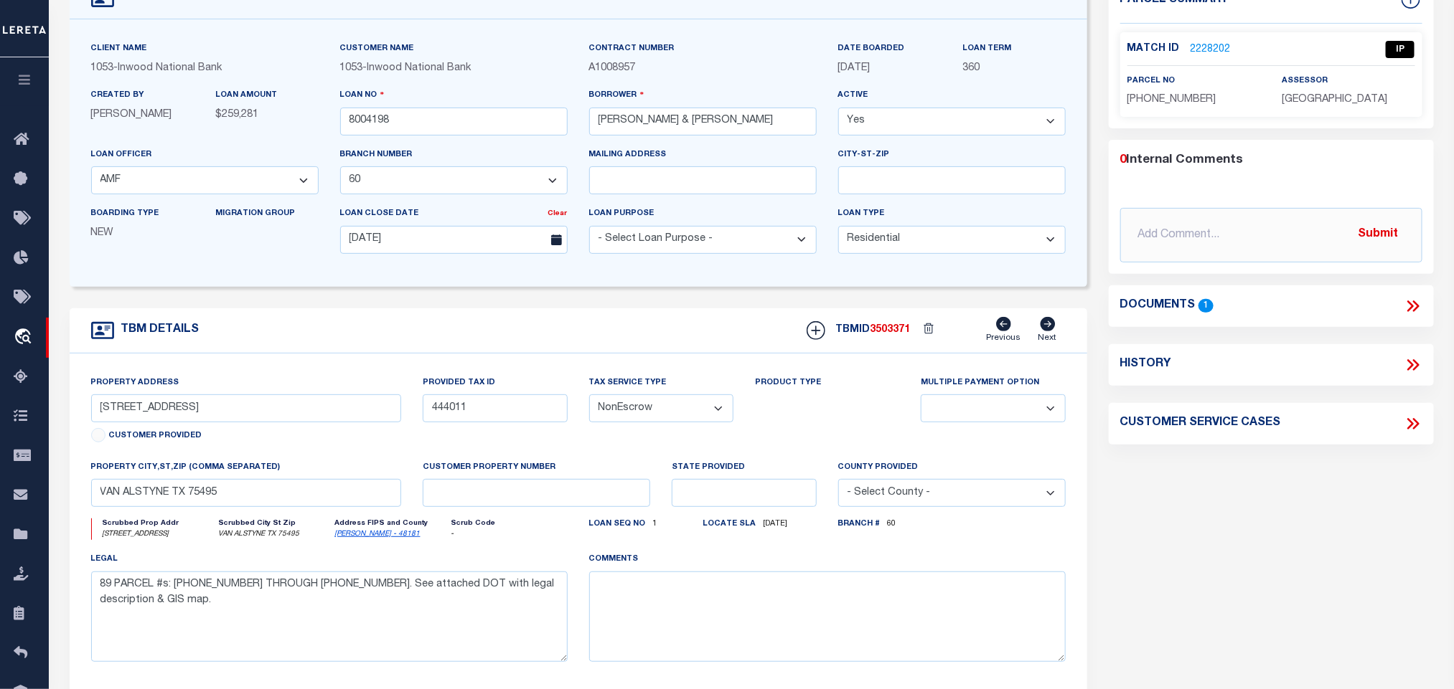
type textarea "LOT 2, BLOCK 2, OF THE CLIFFS AT CEDAR RIDGE, AN ADDITION TO GRAYSON COUNTY, TE…"
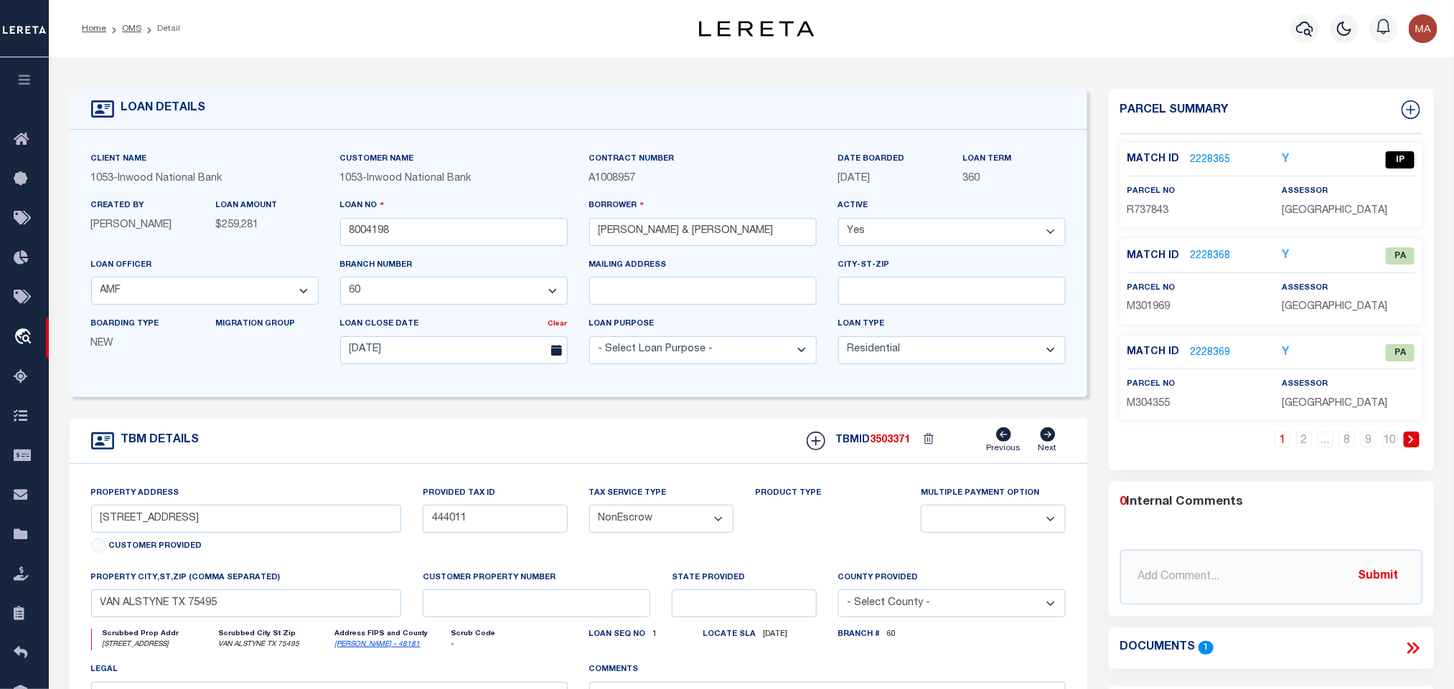
scroll to position [108, 0]
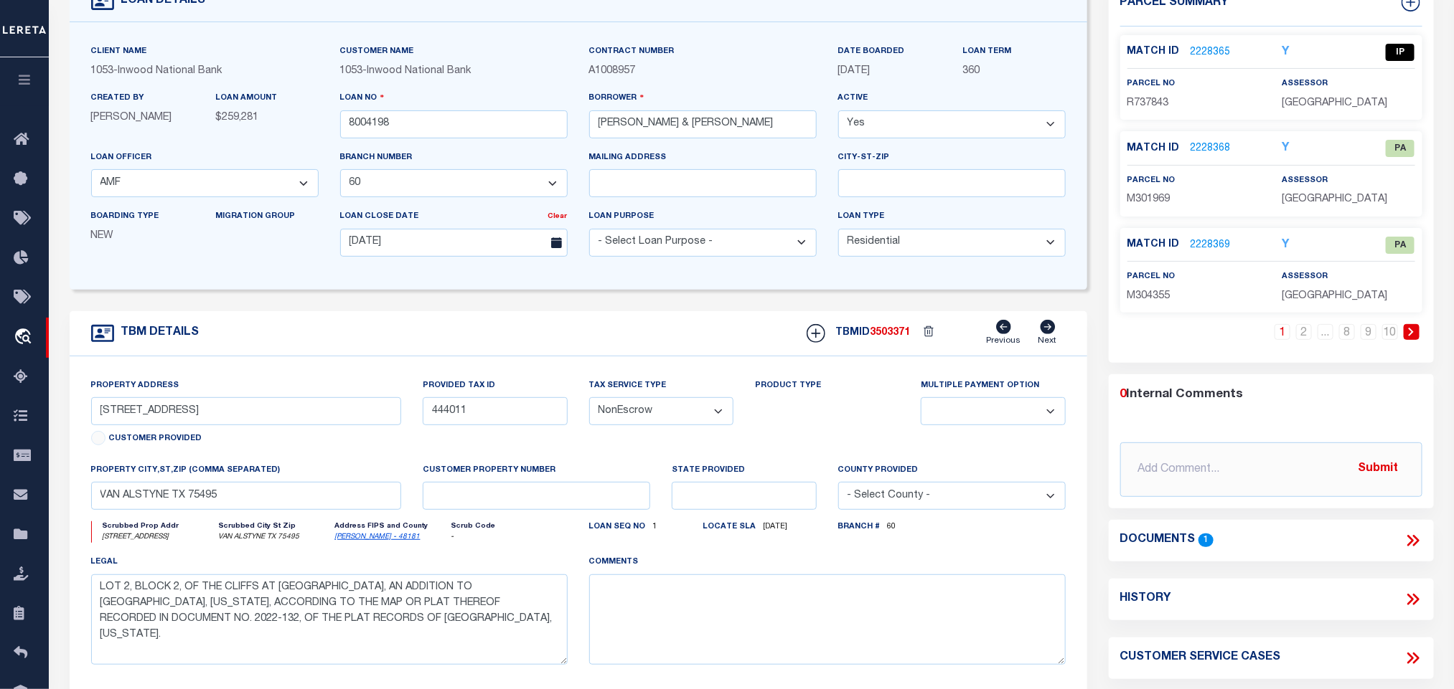
click at [1408, 541] on icon at bounding box center [1410, 540] width 6 height 11
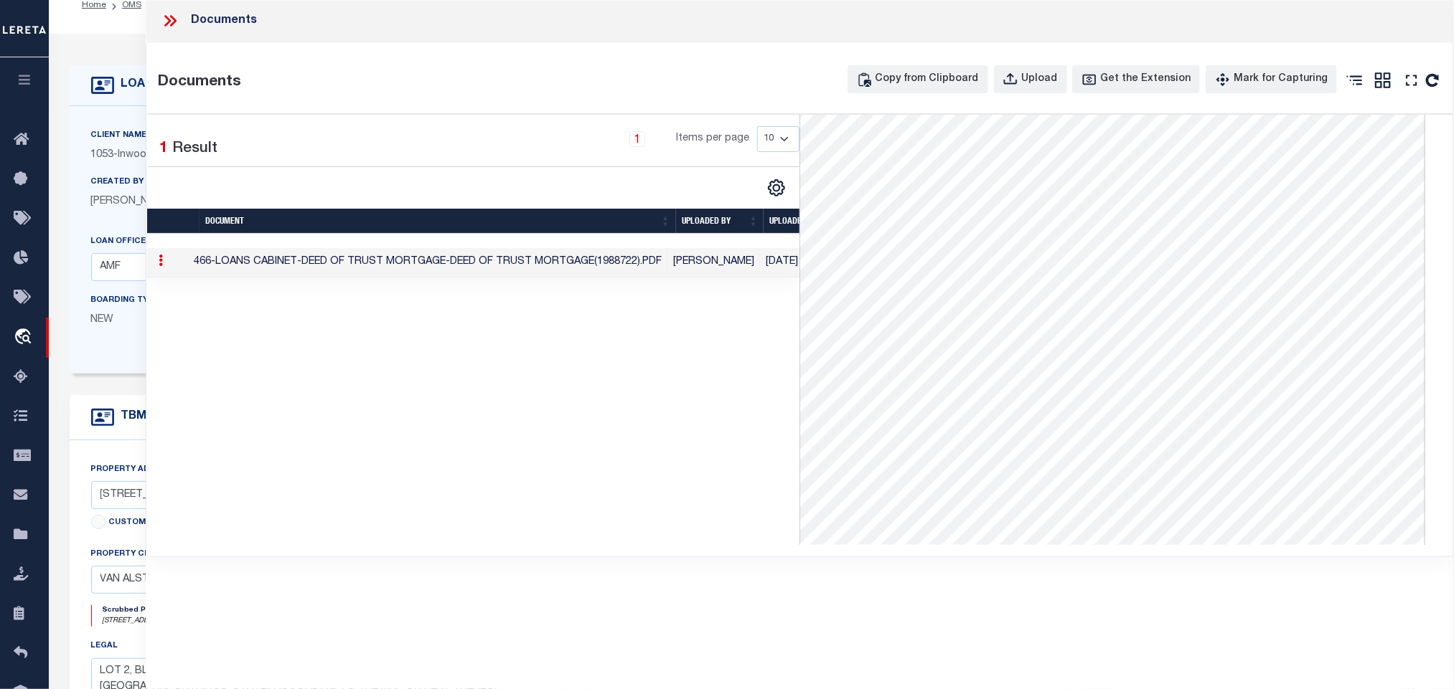
scroll to position [0, 0]
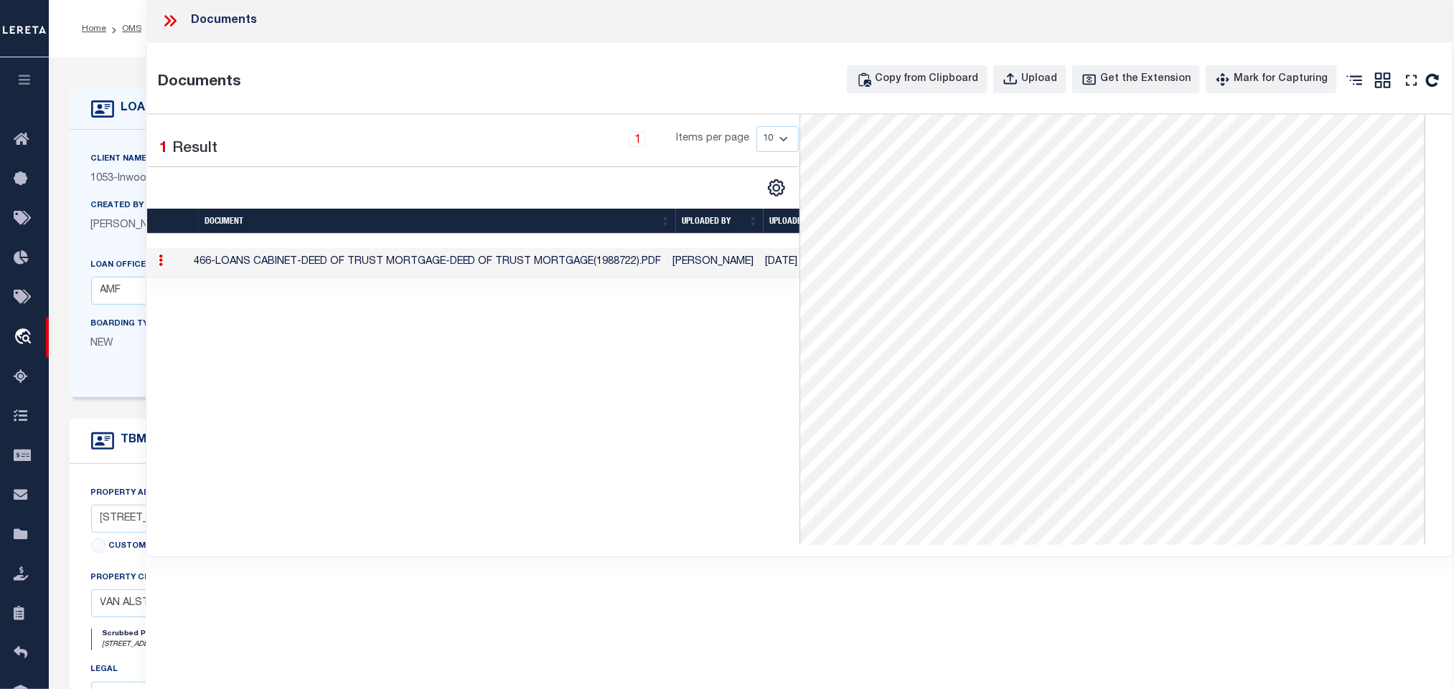
click at [711, 358] on div "1 Selected 1 Result 1 Items per page 10 25 50 100" at bounding box center [473, 330] width 653 height 430
click at [113, 118] on icon at bounding box center [102, 109] width 23 height 23
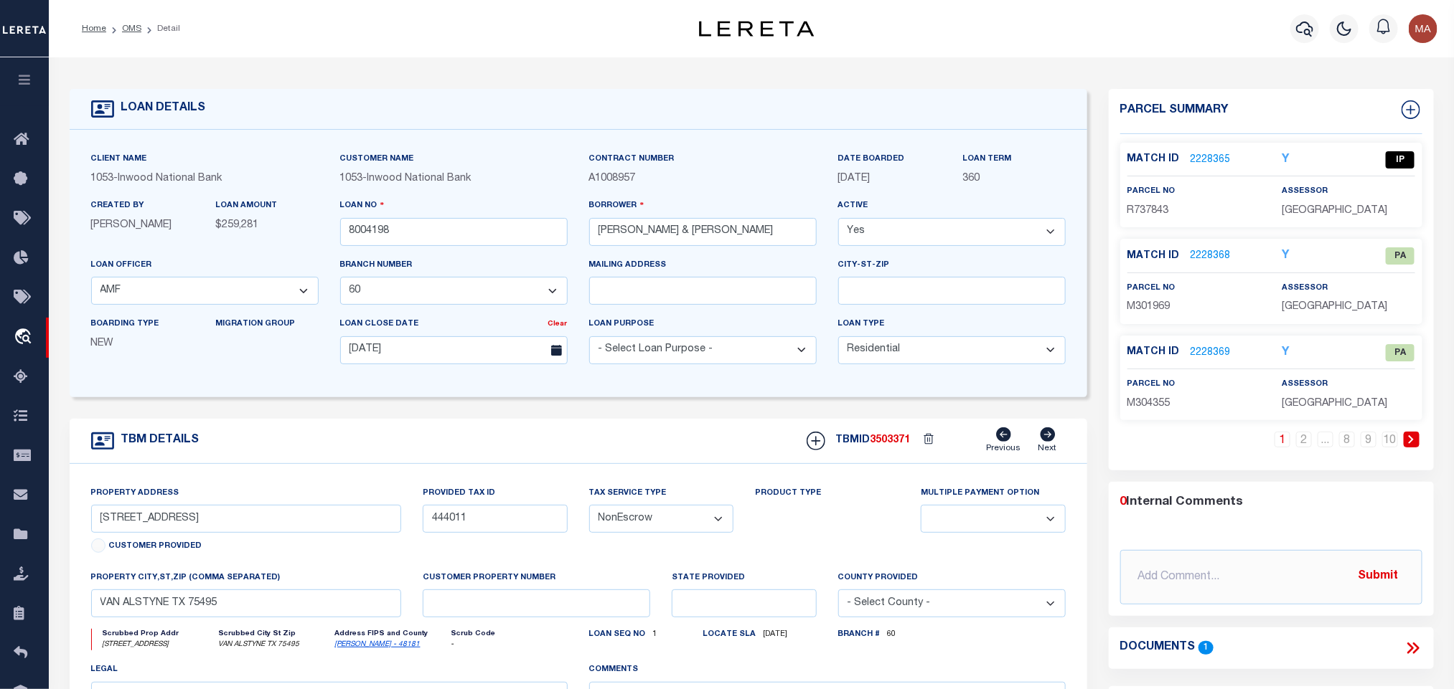
click at [383, 218] on div "Loan No 8004198" at bounding box center [453, 221] width 227 height 47
click at [382, 227] on input "8004198" at bounding box center [453, 232] width 227 height 28
click at [568, 440] on div "TBM DETAILS TBMID 3503371 Previous Next" at bounding box center [578, 441] width 1017 height 45
click at [349, 649] on link "Grayson - 48181" at bounding box center [377, 644] width 85 height 7
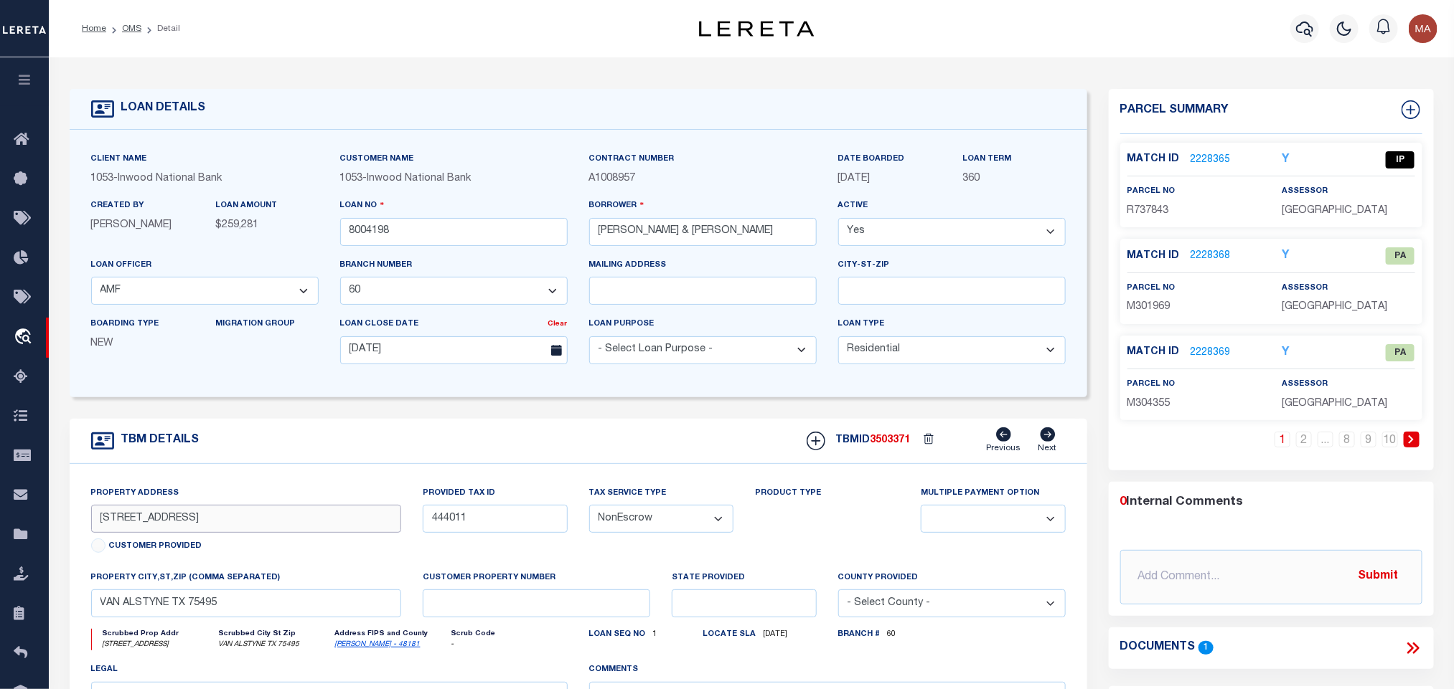
drag, startPoint x: 116, startPoint y: 528, endPoint x: 196, endPoint y: 537, distance: 80.1
click at [196, 533] on input "2314 CEDAR RIDGE TRL" at bounding box center [246, 519] width 311 height 28
click at [1199, 159] on link "2228365" at bounding box center [1210, 160] width 40 height 15
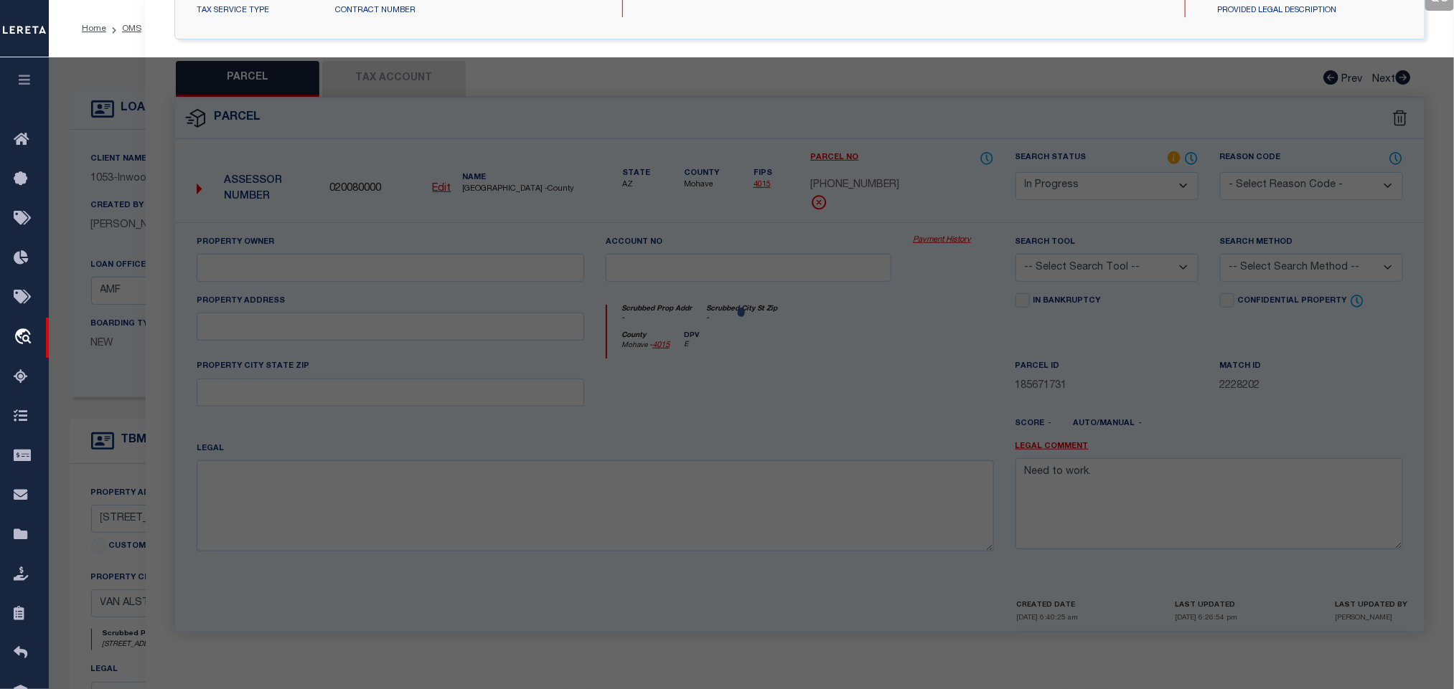
select select "AS"
checkbox input "false"
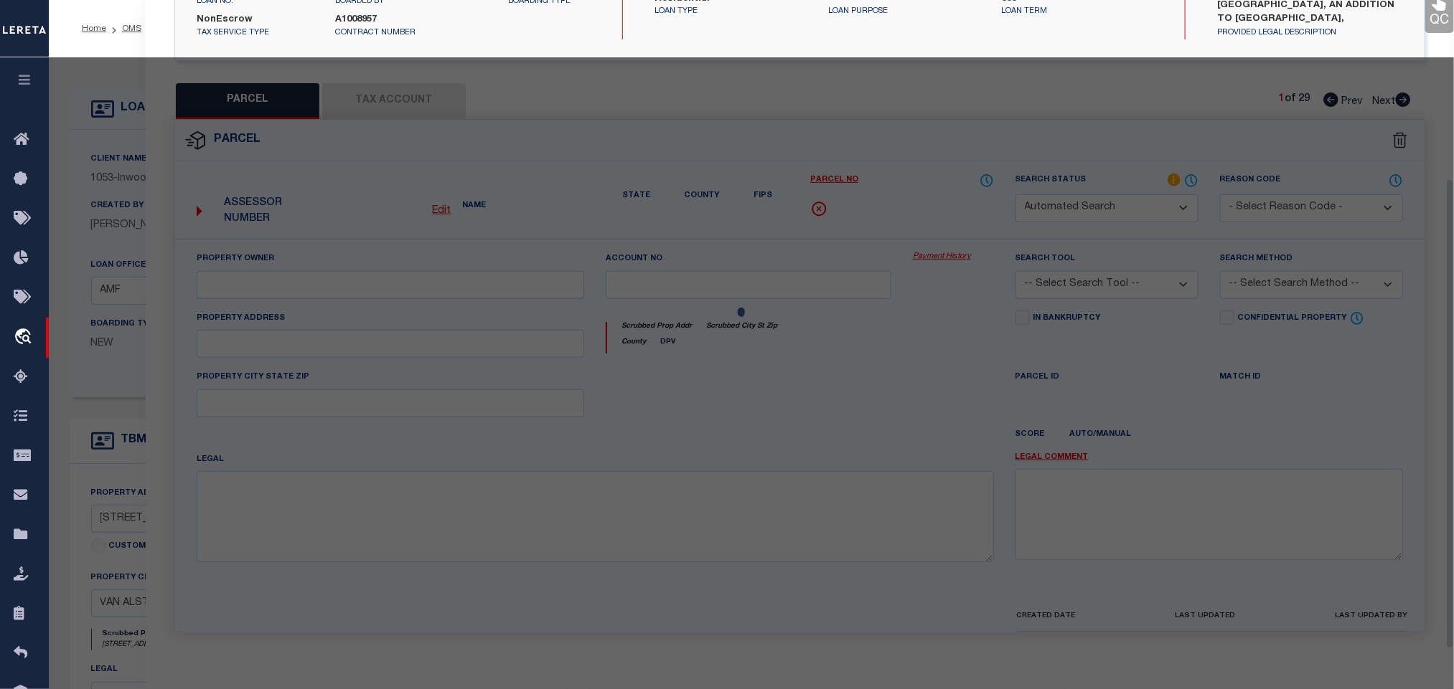
select select "IP"
type input "WHITES CREEK LAND CO LLC"
select select "ATL"
select select "ADD"
type input "2314 CEDAR RIDGE TRL"
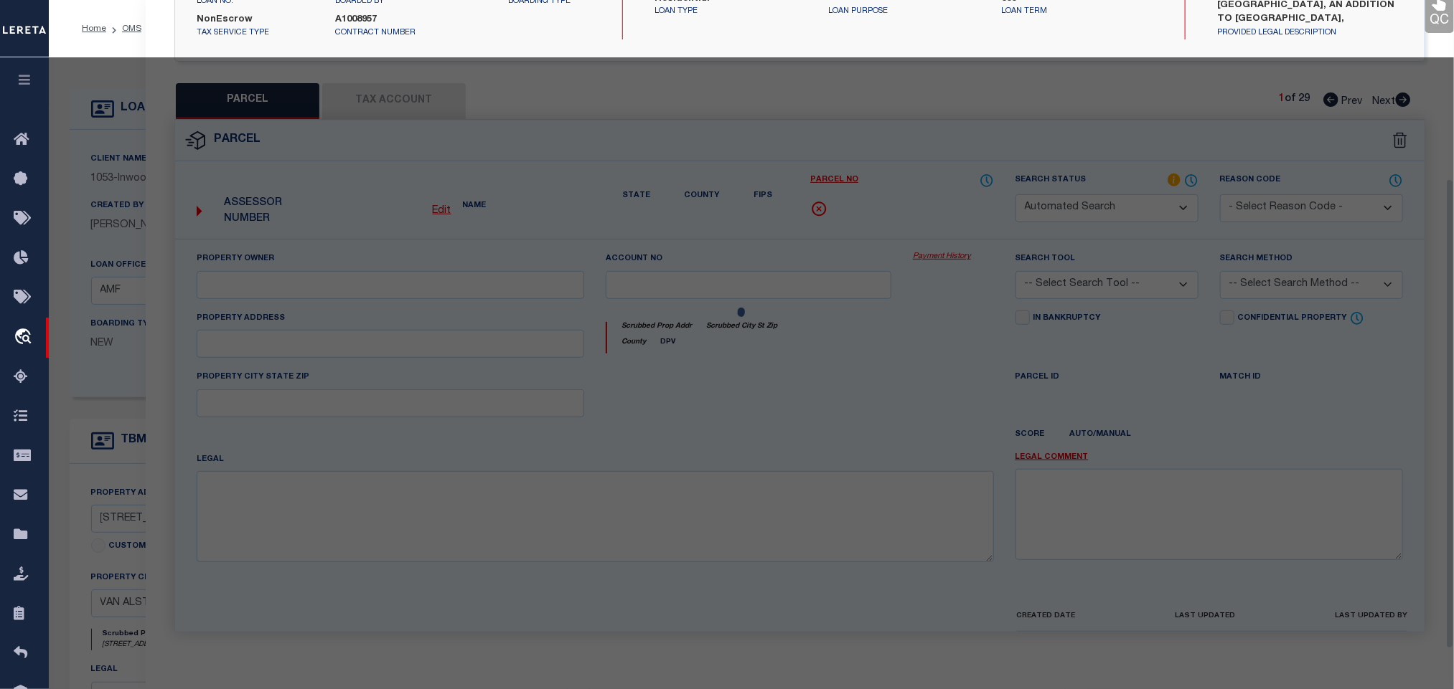
checkbox input "false"
type input "VAN ALSTYNE, TX 75495"
type textarea "CLIFFS AT CEDAR RIDGE, BLOCK 2, LOT 2, ACRES 2.143"
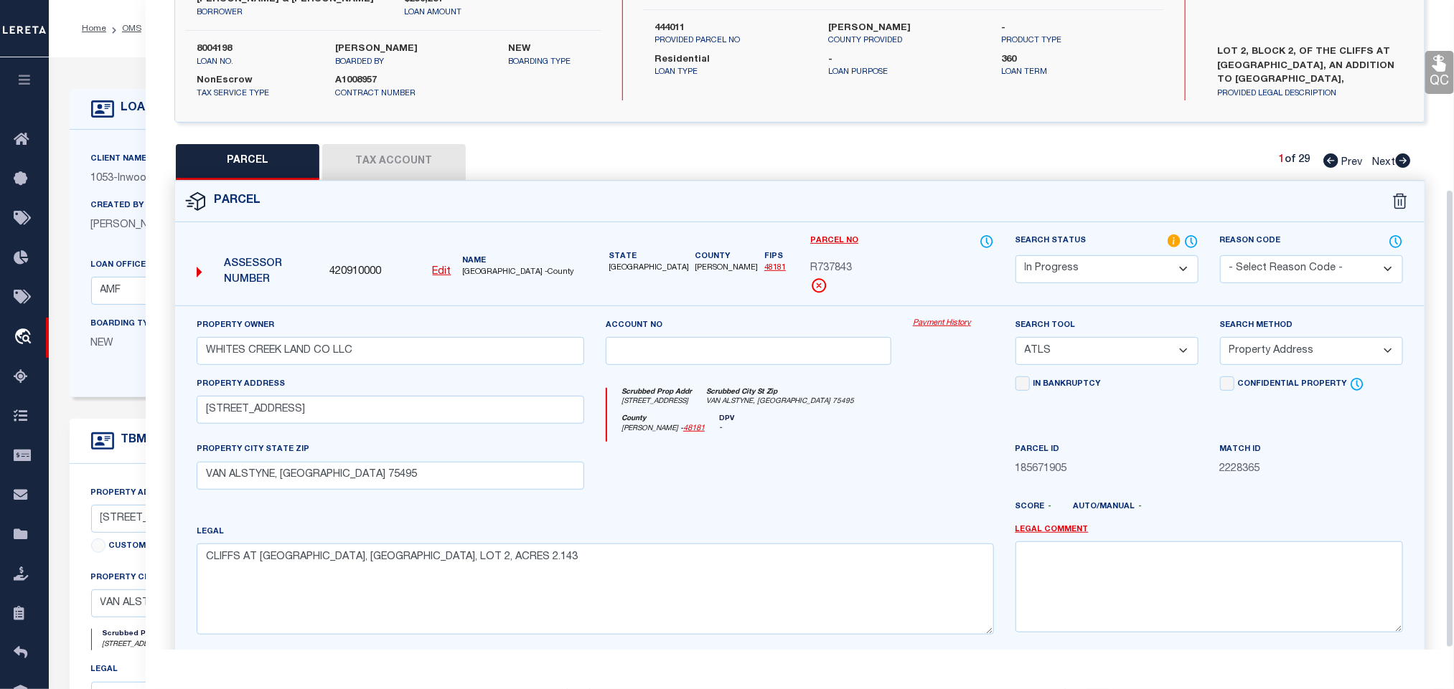
scroll to position [54, 0]
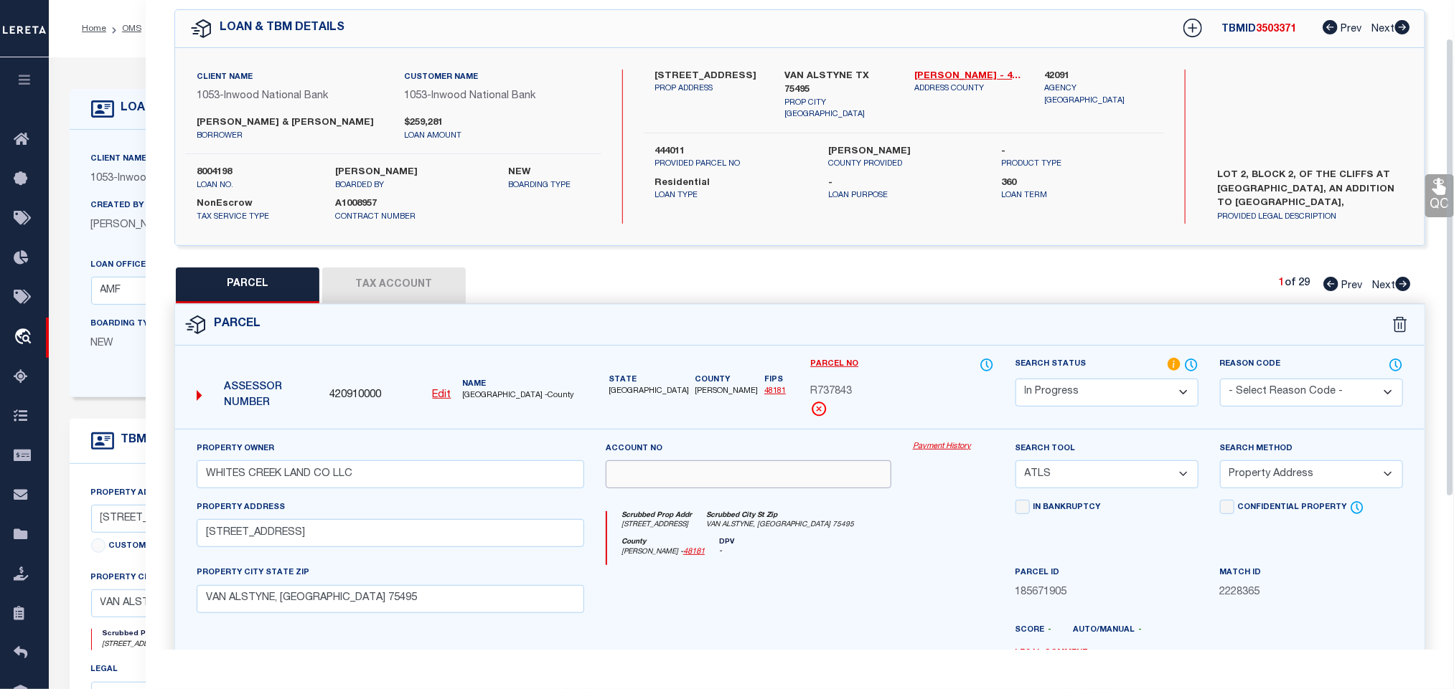
click at [766, 480] on input "text" at bounding box center [749, 475] width 286 height 28
click at [763, 444] on div "Account no" at bounding box center [749, 464] width 286 height 47
click at [117, 215] on div "Created By Natalie Sanchez" at bounding box center [142, 215] width 103 height 35
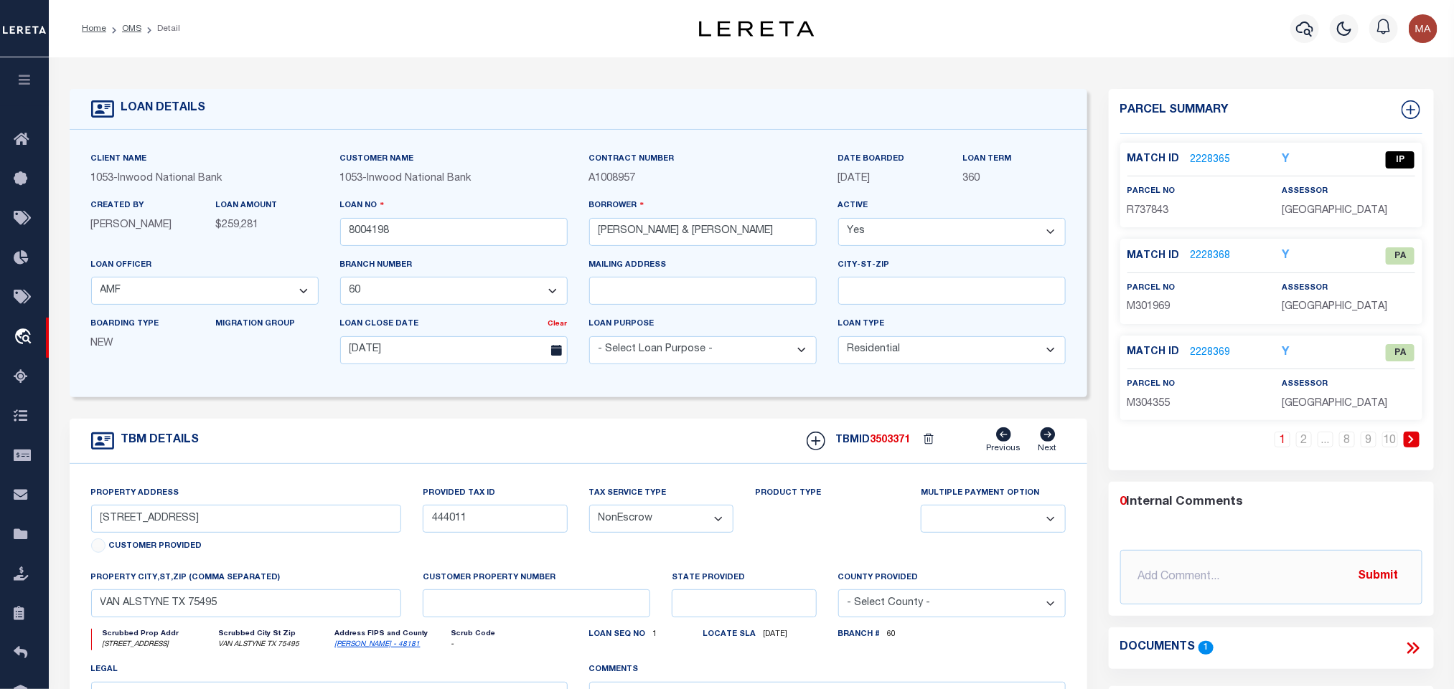
click at [1416, 442] on link at bounding box center [1411, 440] width 16 height 16
click at [1411, 444] on icon at bounding box center [1410, 439] width 5 height 9
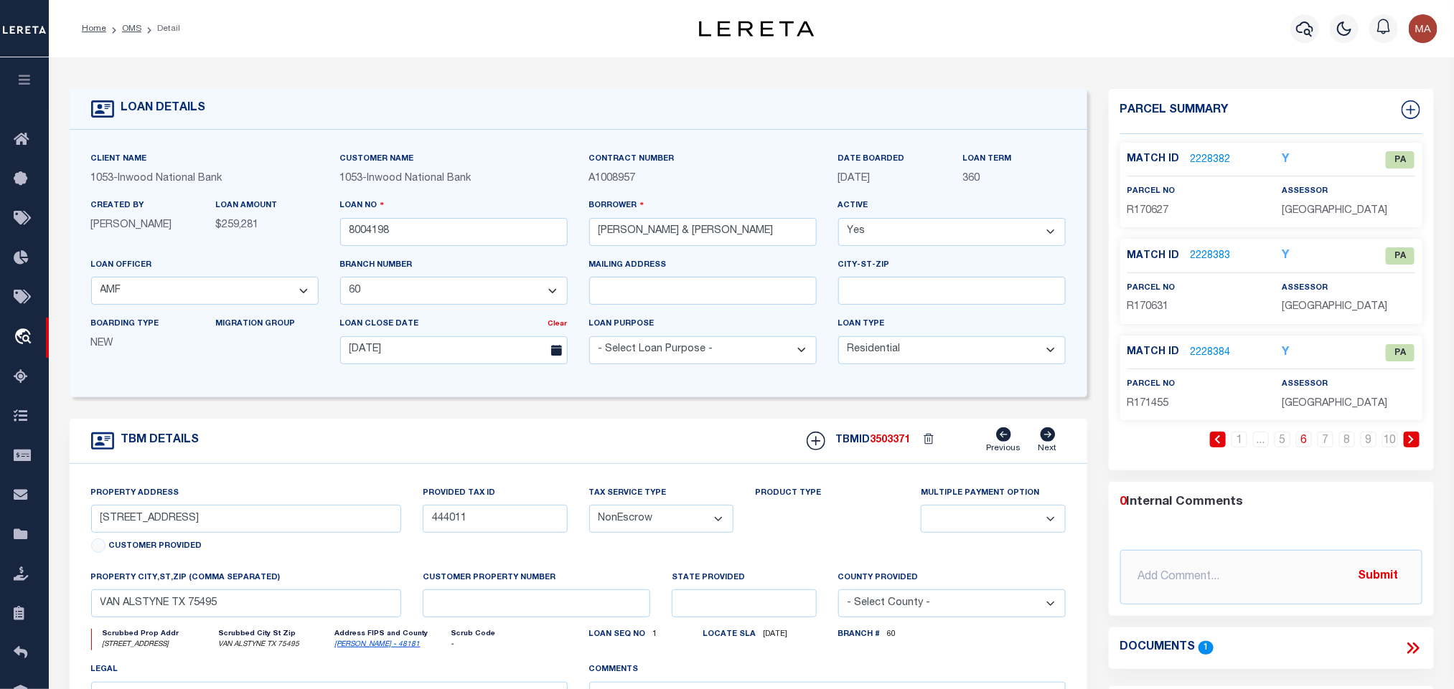
click at [1411, 444] on icon at bounding box center [1410, 439] width 5 height 9
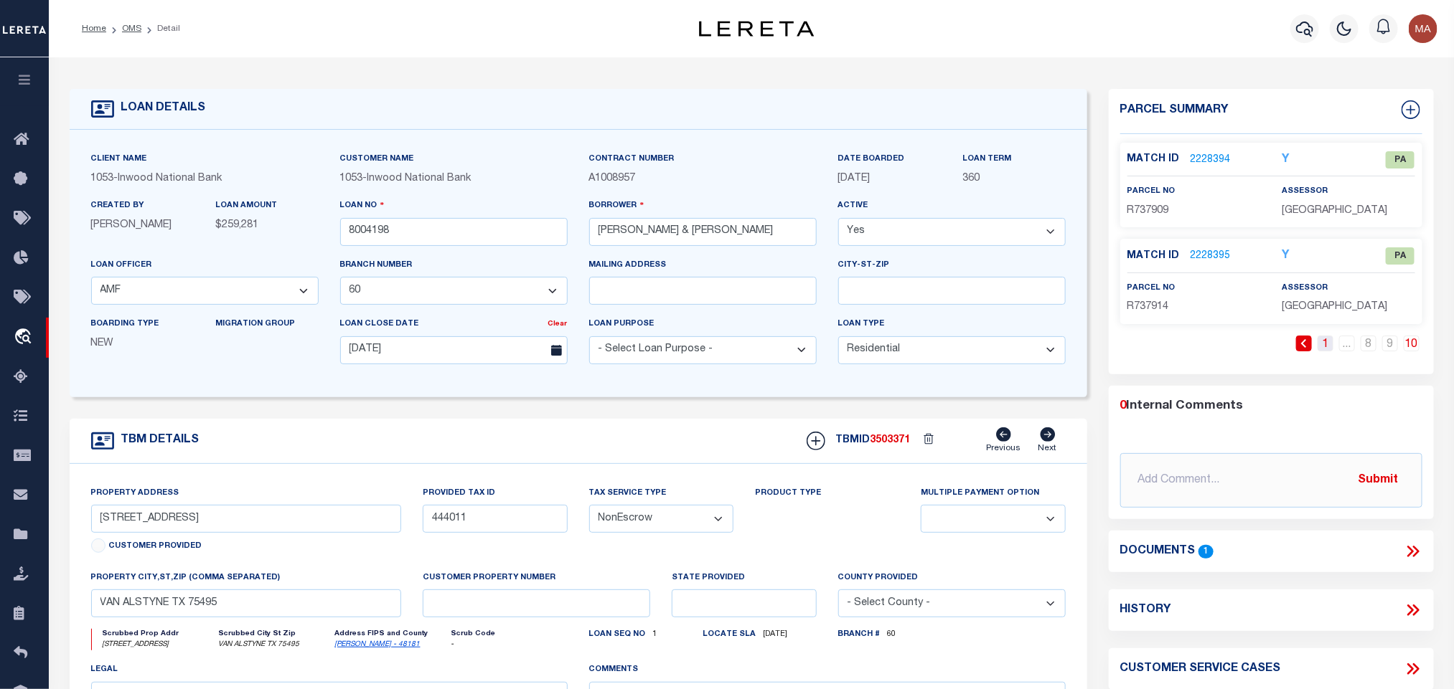
click at [1328, 347] on link "1" at bounding box center [1325, 344] width 16 height 16
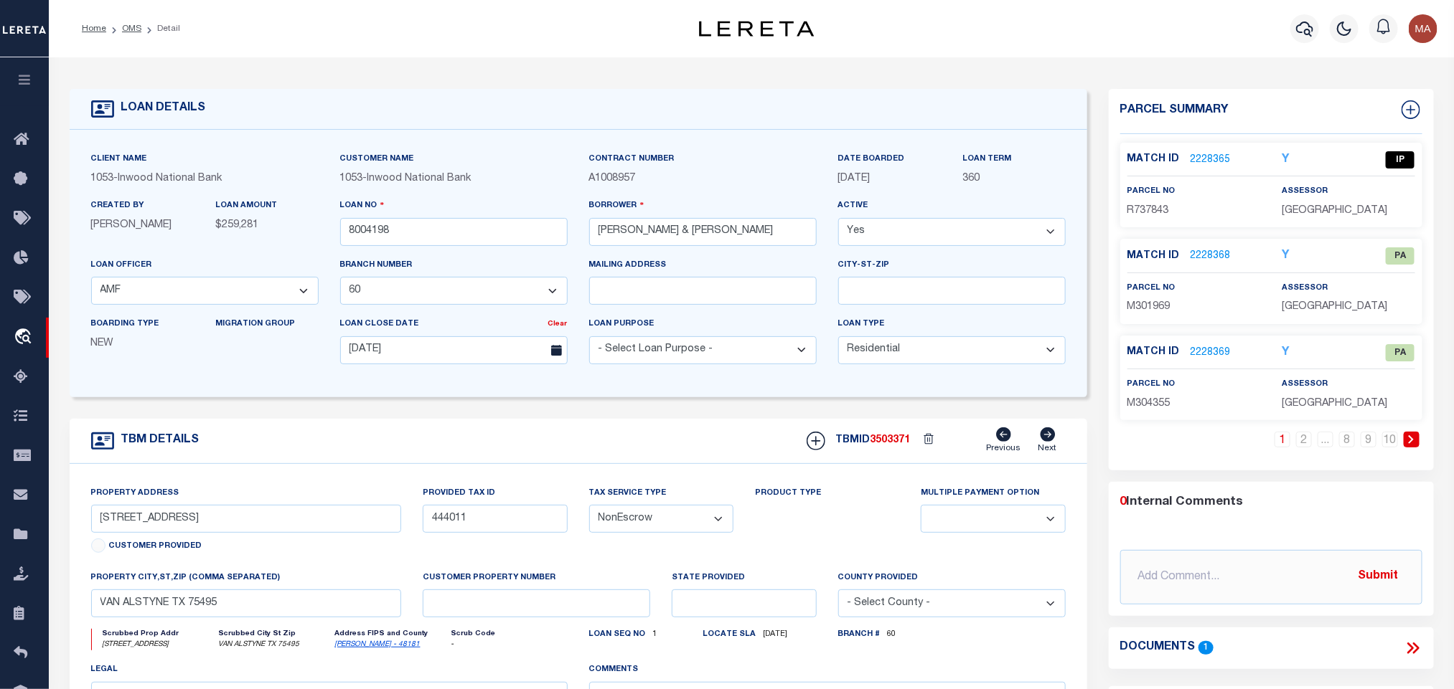
click at [1212, 157] on link "2228365" at bounding box center [1210, 160] width 40 height 15
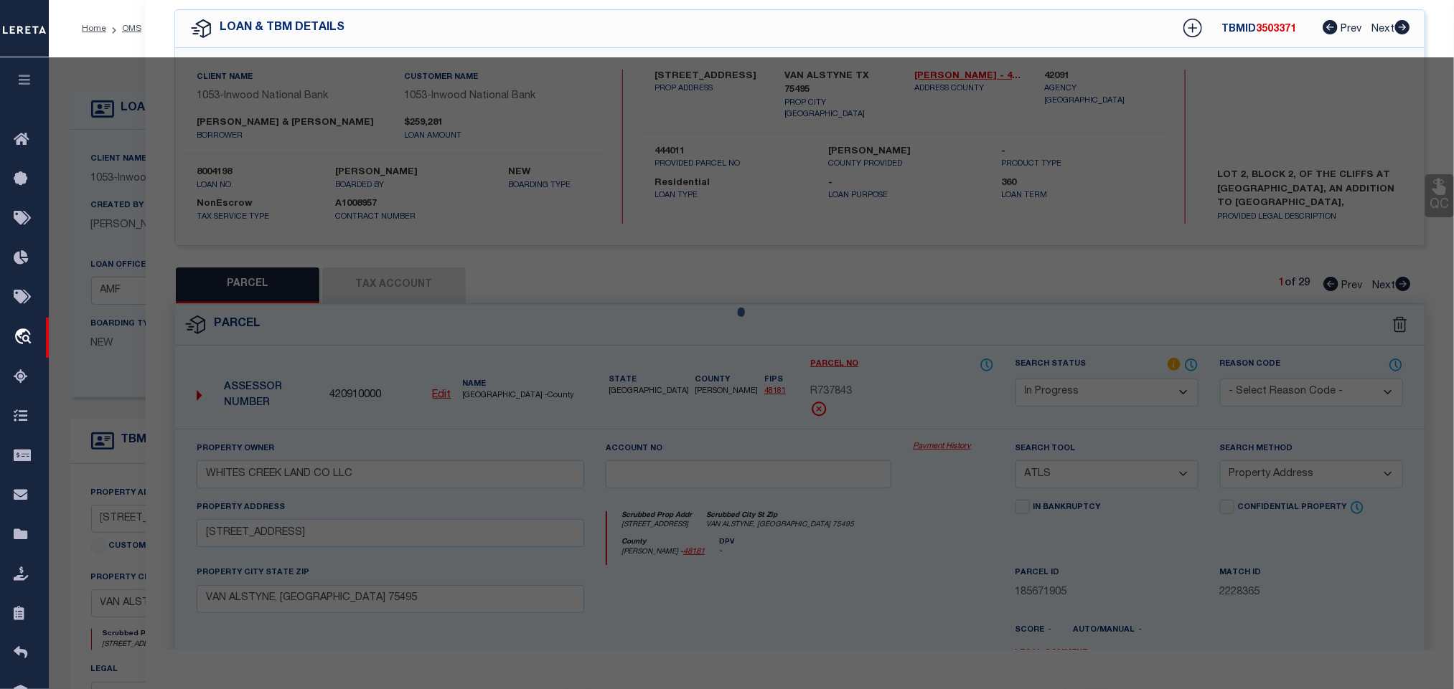
select select "AS"
select select
checkbox input "false"
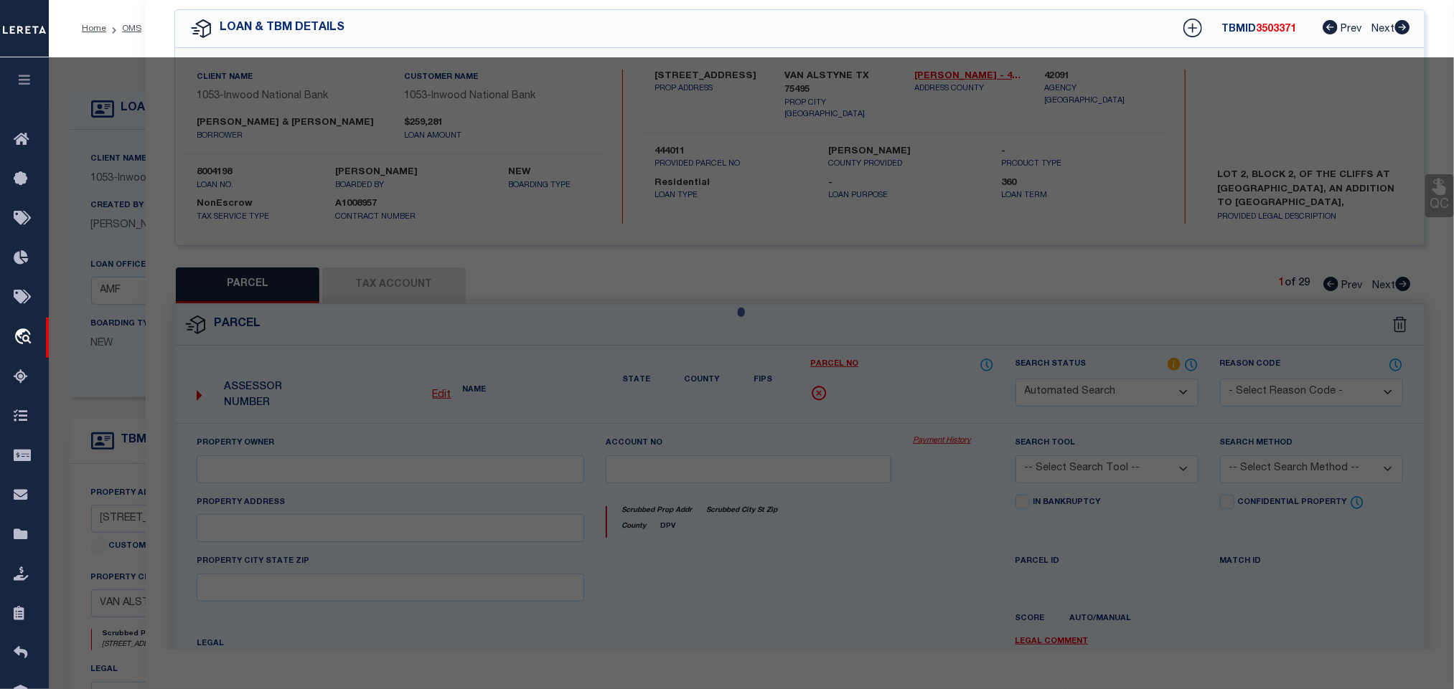
select select "IP"
type input "WHITES CREEK LAND CO LLC"
select select "ATL"
select select "ADD"
type input "2314 CEDAR RIDGE TRL"
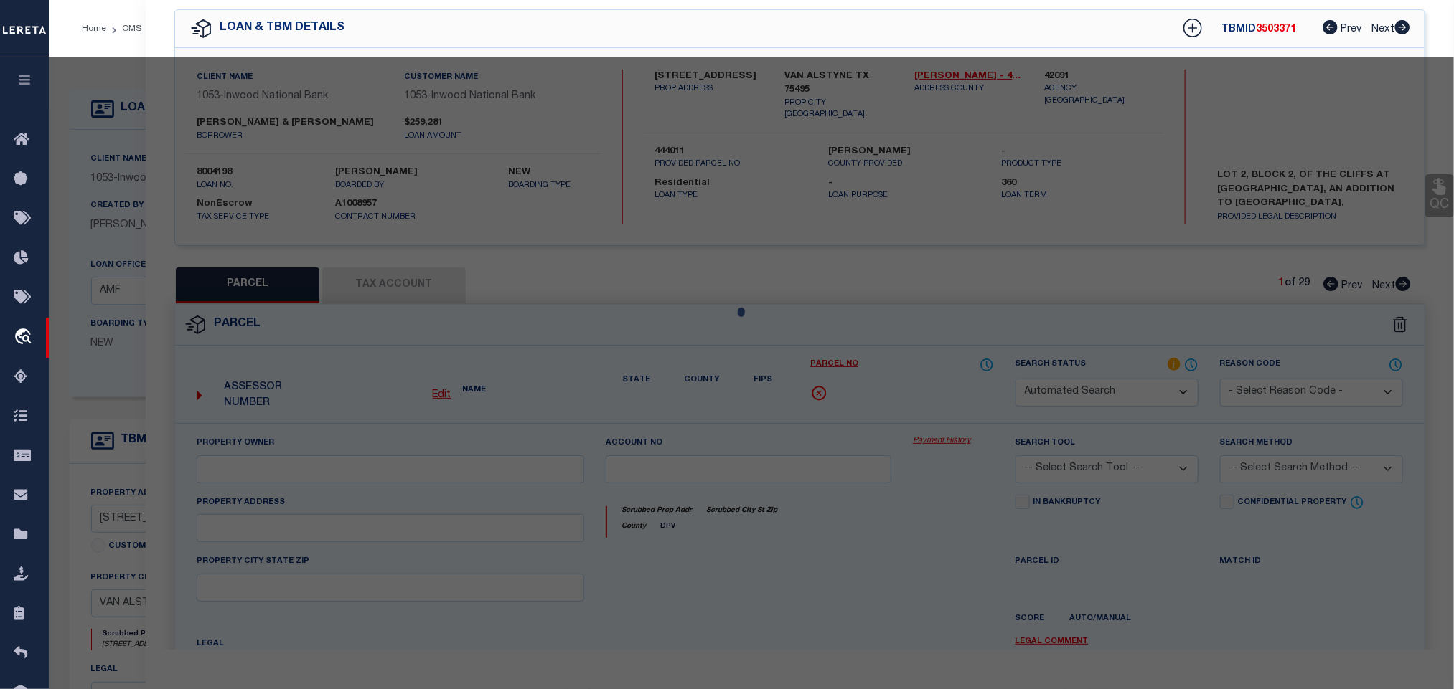
checkbox input "false"
type input "VAN ALSTYNE, TX 75495"
type textarea "CLIFFS AT CEDAR RIDGE, BLOCK 2, LOT 2, ACRES 2.143"
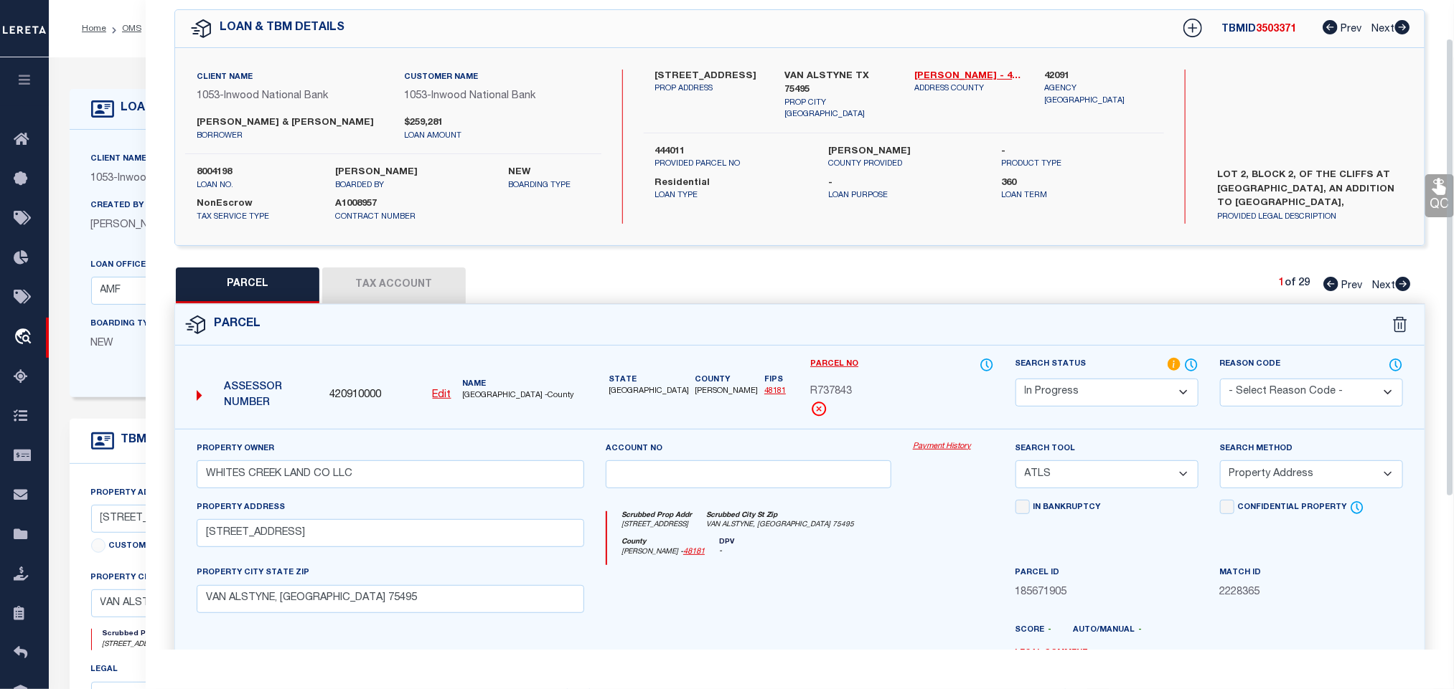
click at [401, 291] on button "Tax Account" at bounding box center [393, 286] width 143 height 36
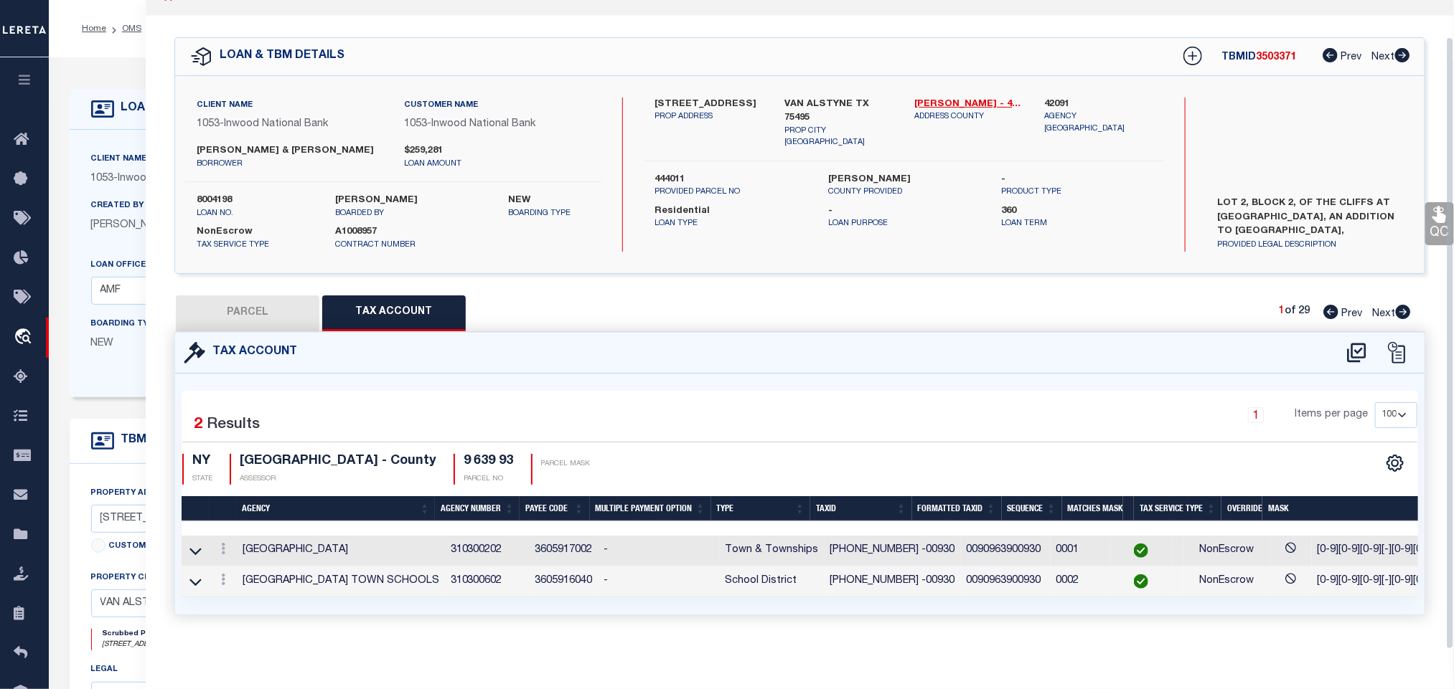
scroll to position [0, 0]
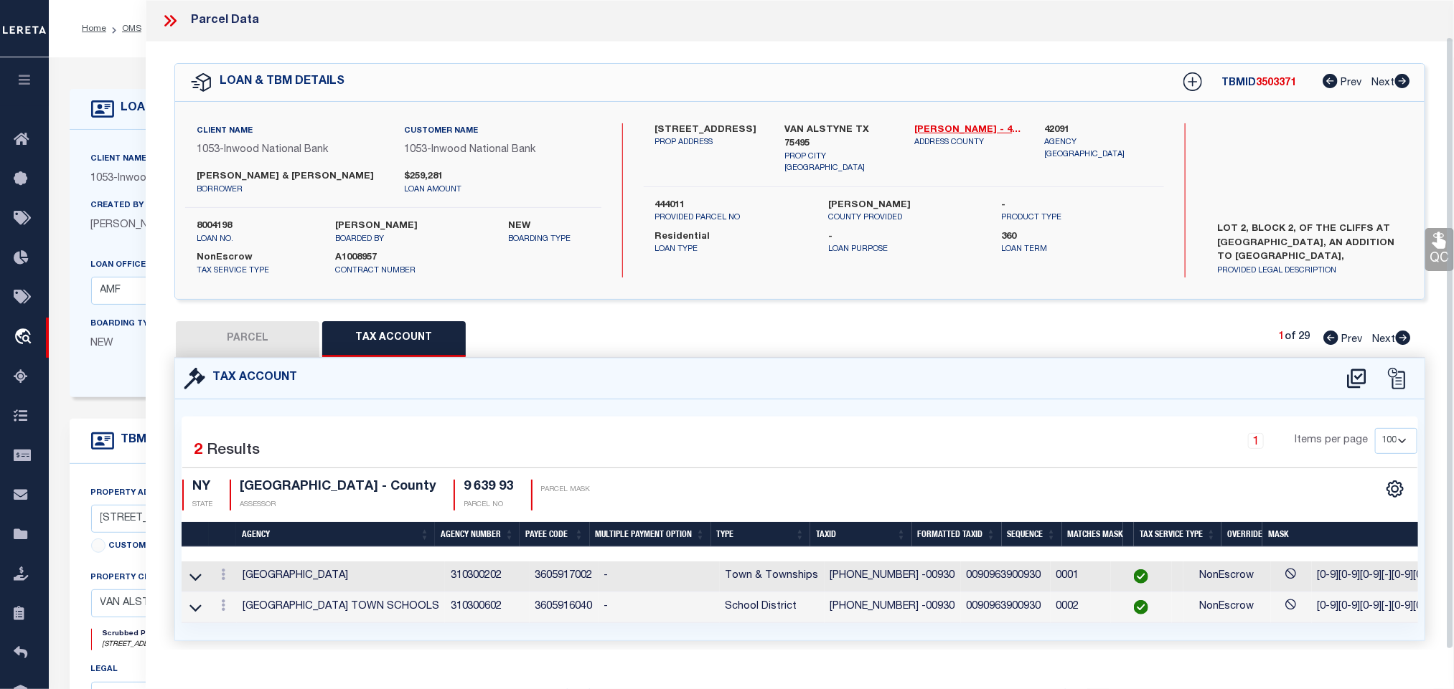
select select "100"
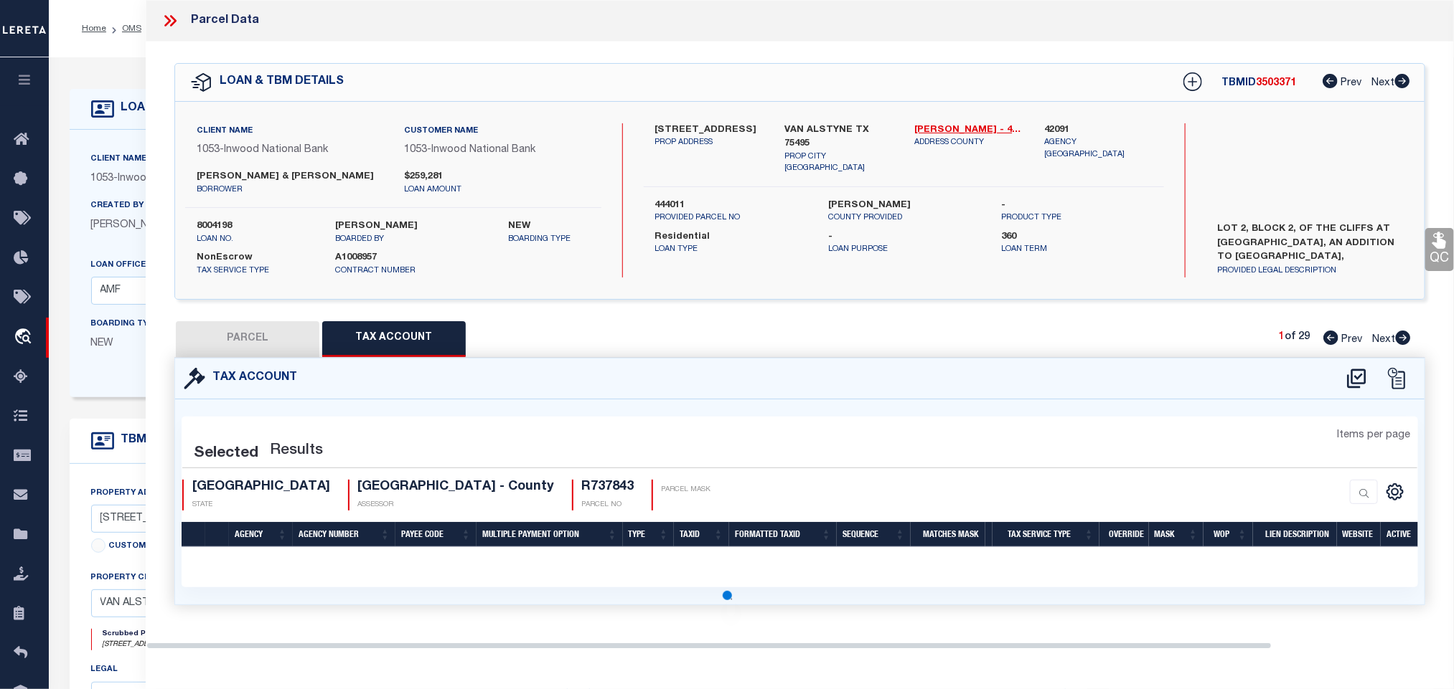
select select "100"
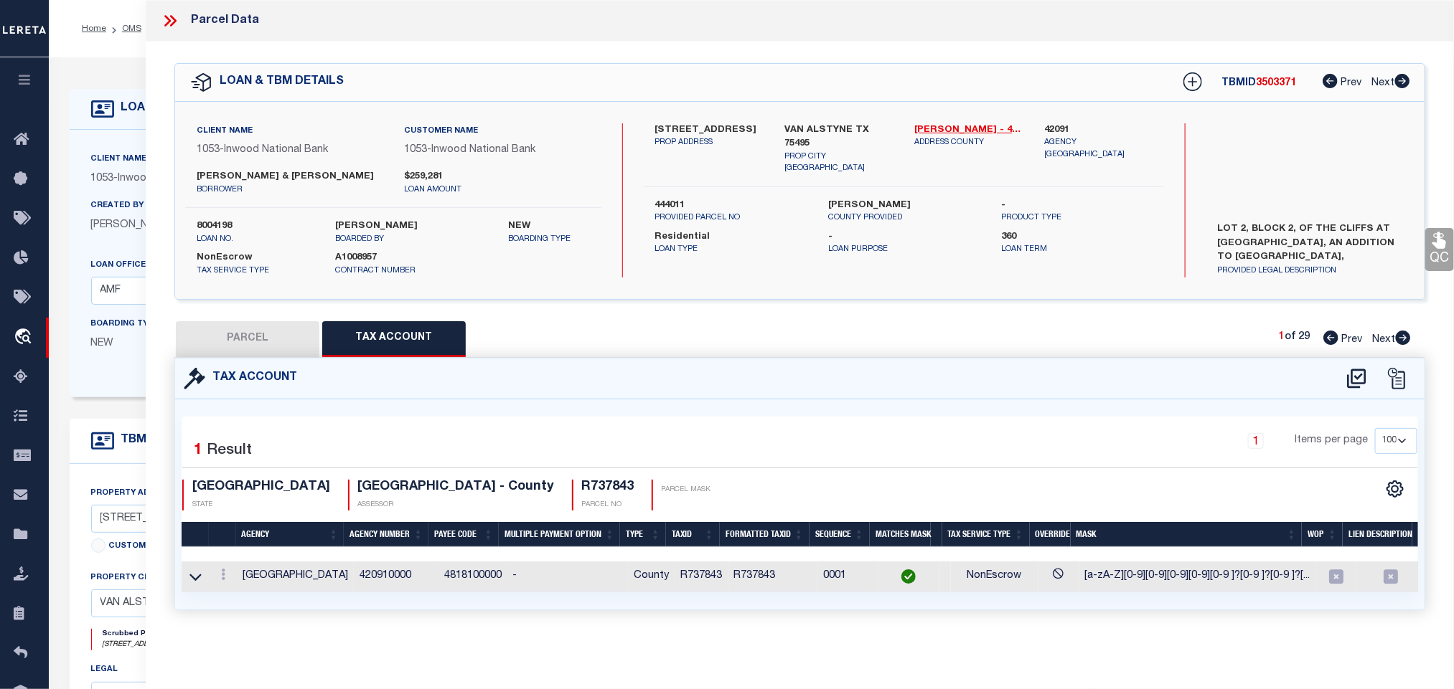
click at [291, 341] on button "PARCEL" at bounding box center [247, 339] width 143 height 36
select select "AS"
select select
checkbox input "false"
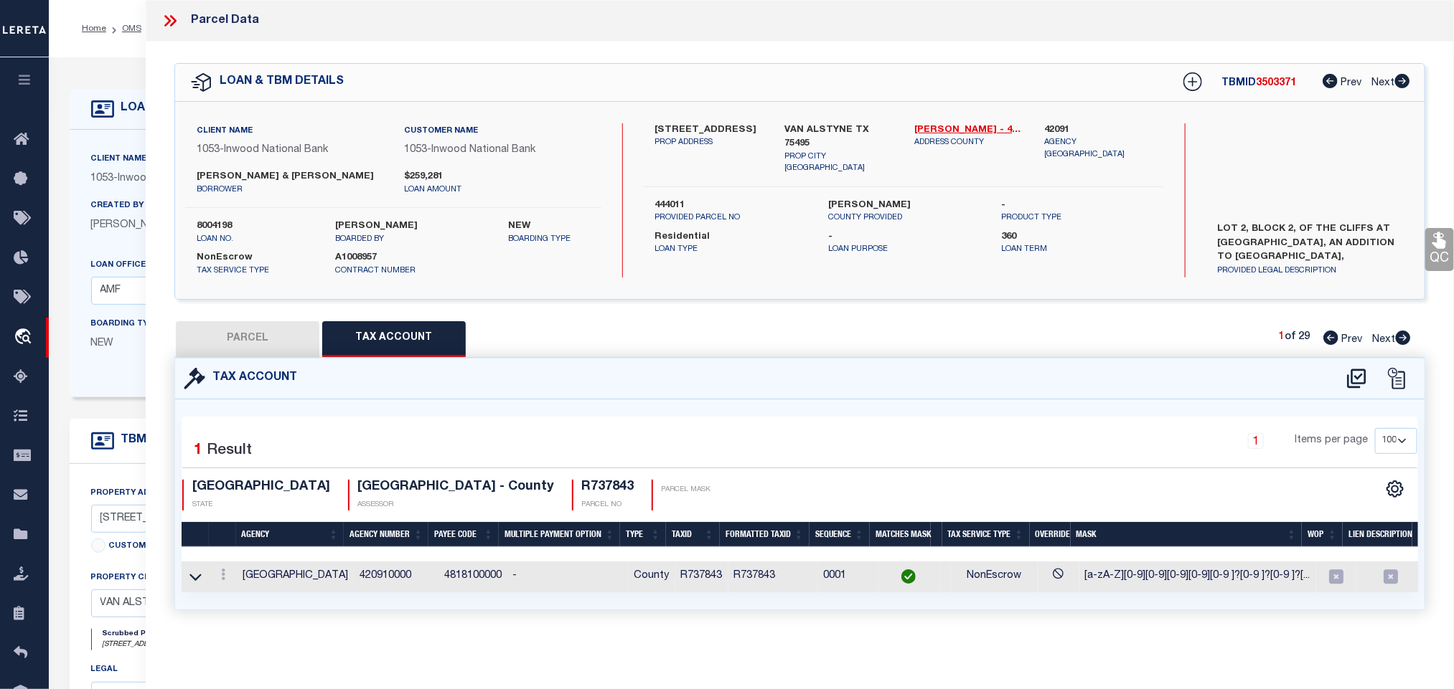
checkbox input "false"
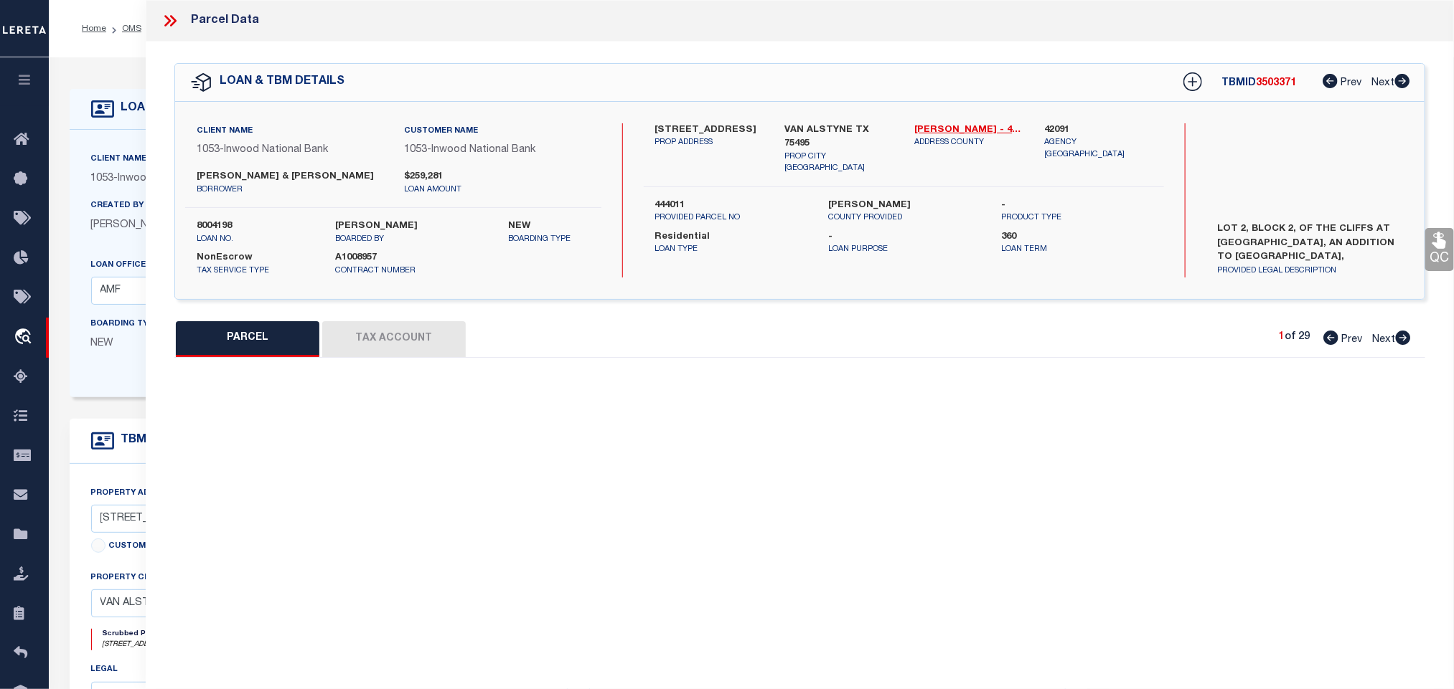
select select "IP"
type input "WHITES CREEK LAND CO LLC"
select select "ATL"
select select "ADD"
type input "2314 CEDAR RIDGE TRL"
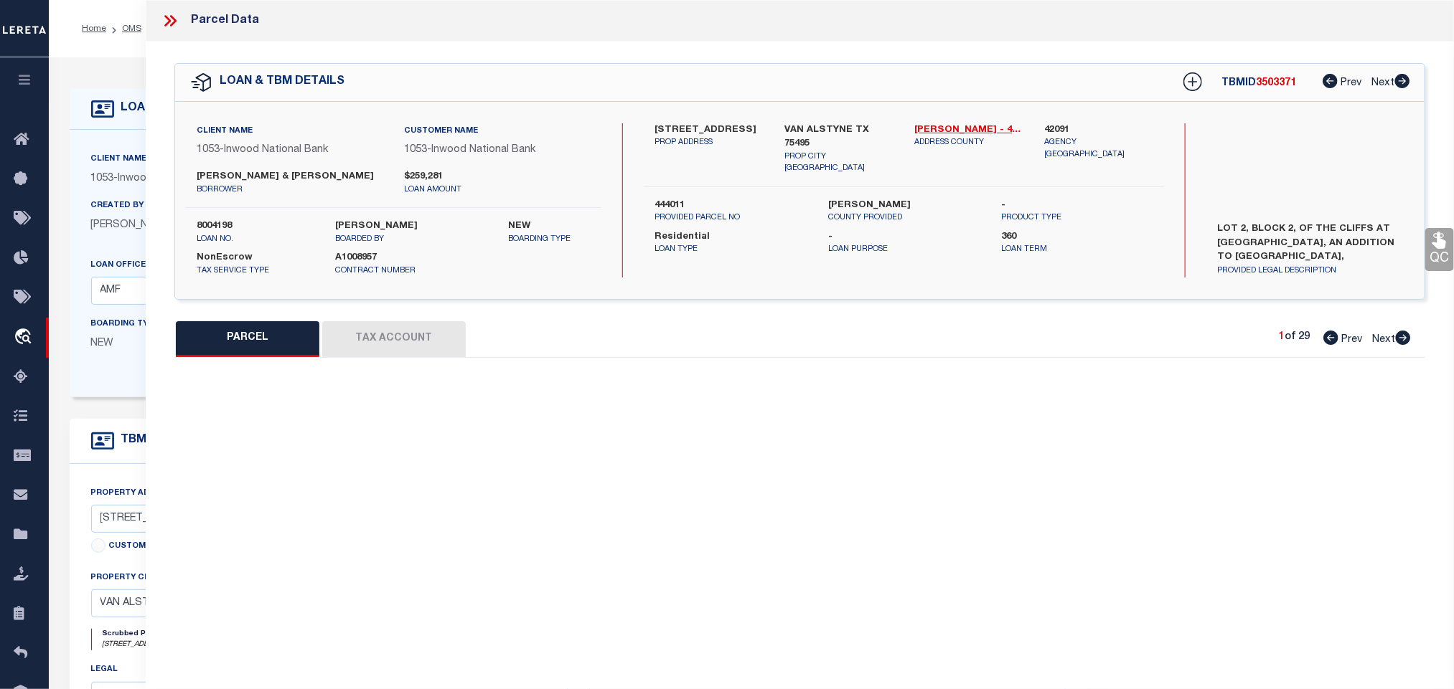
checkbox input "false"
type input "VAN ALSTYNE, TX 75495"
type textarea "CLIFFS AT CEDAR RIDGE, BLOCK 2, LOT 2, ACRES 2.143"
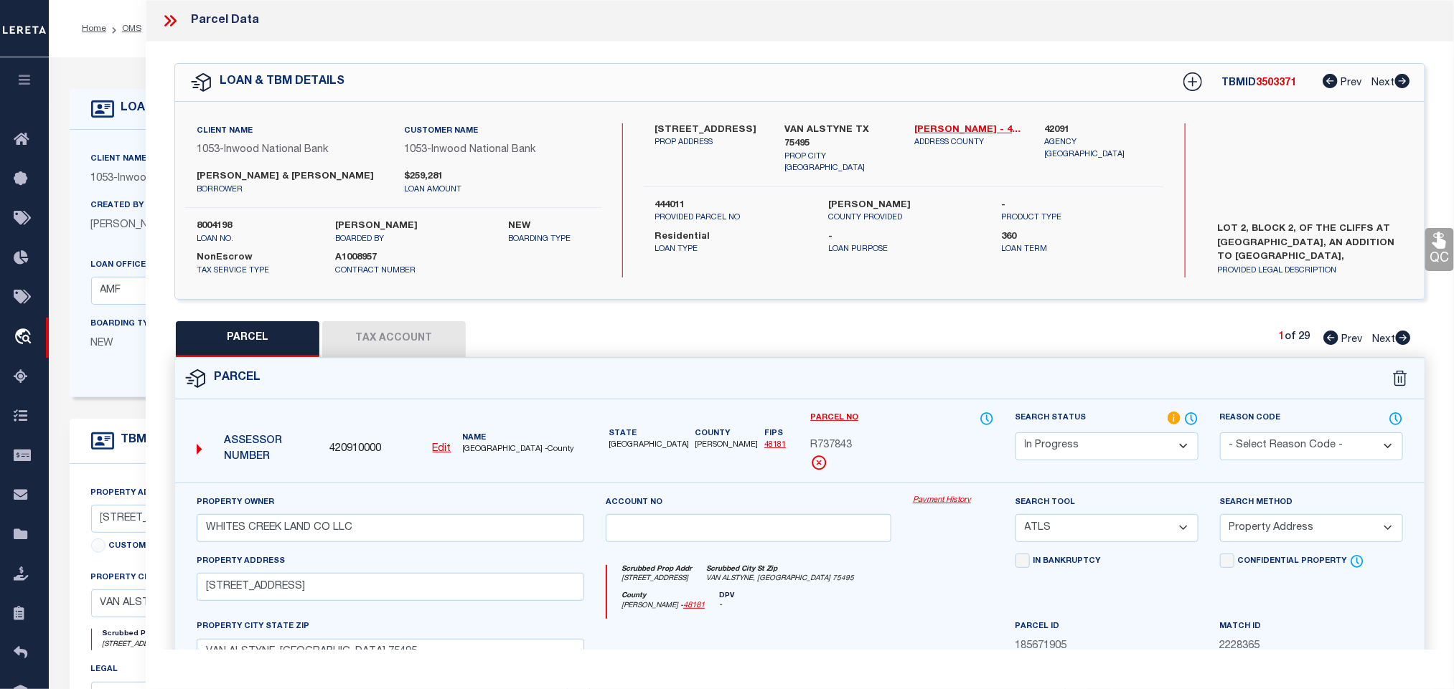
click at [367, 448] on span "420910000" at bounding box center [355, 450] width 52 height 16
copy span "420910000"
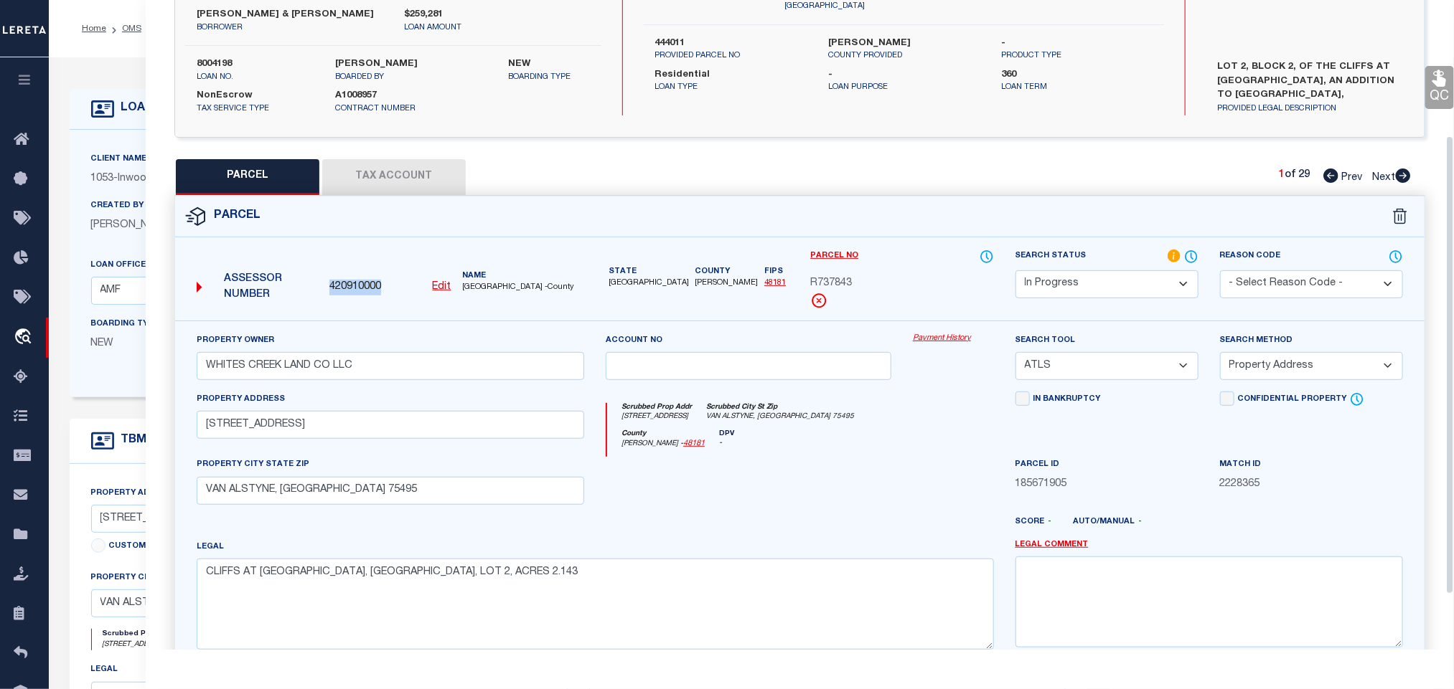
scroll to position [215, 0]
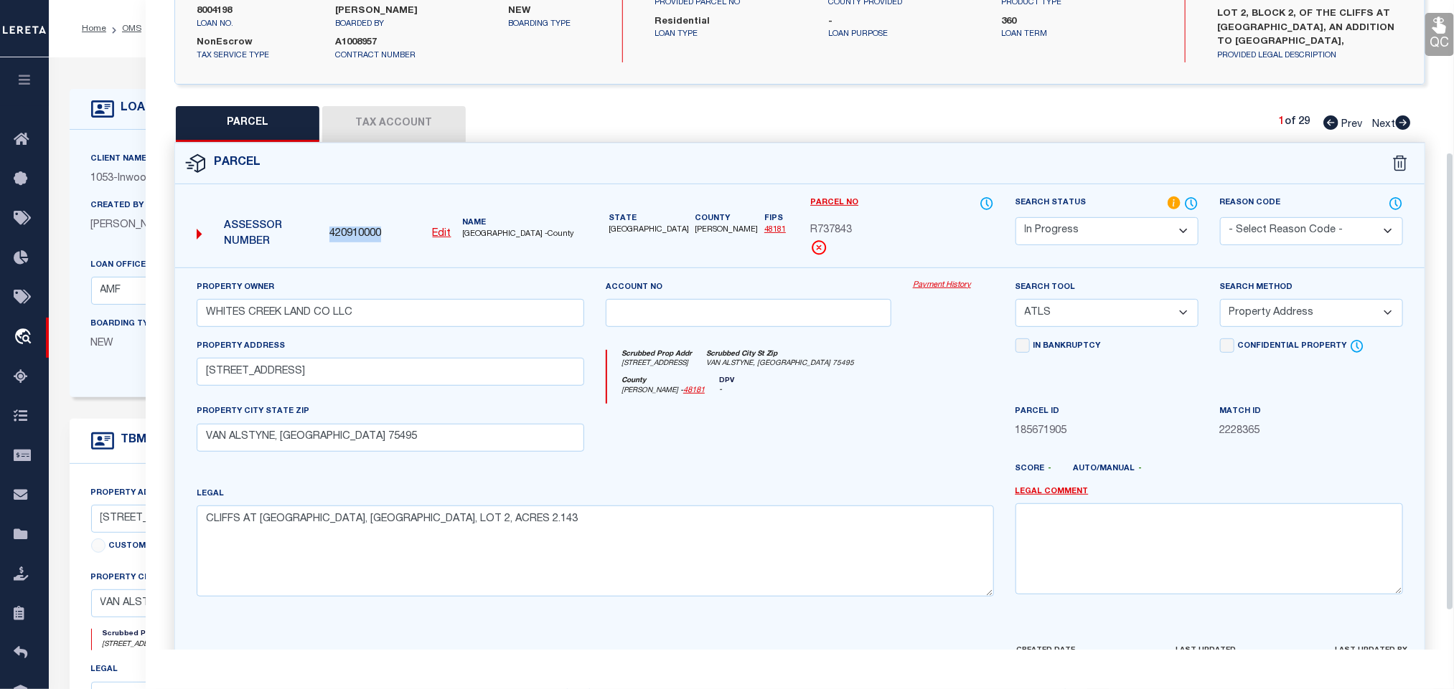
click at [443, 239] on u "Edit" at bounding box center [442, 234] width 19 height 10
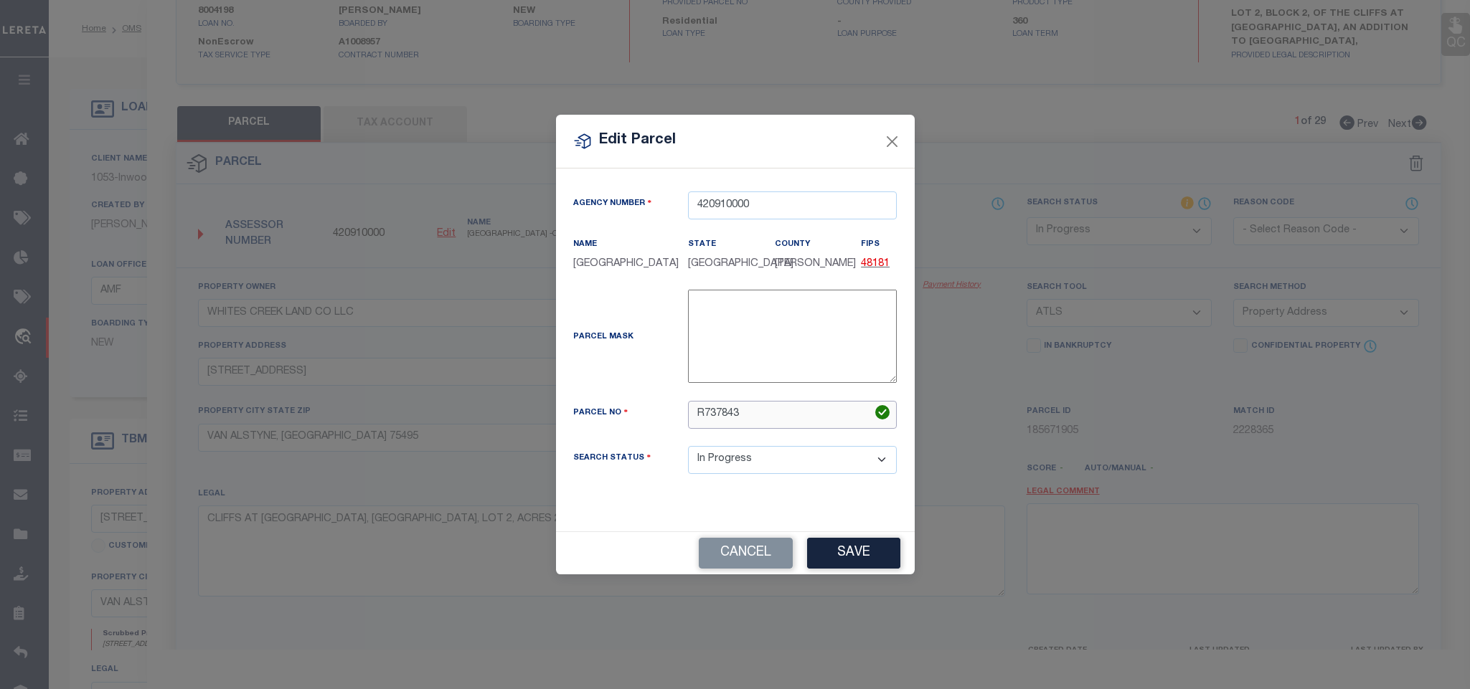
click at [796, 424] on input "R737843" at bounding box center [792, 415] width 209 height 28
paste input "444011"
type input "444011"
click at [874, 569] on button "Save" at bounding box center [853, 553] width 93 height 31
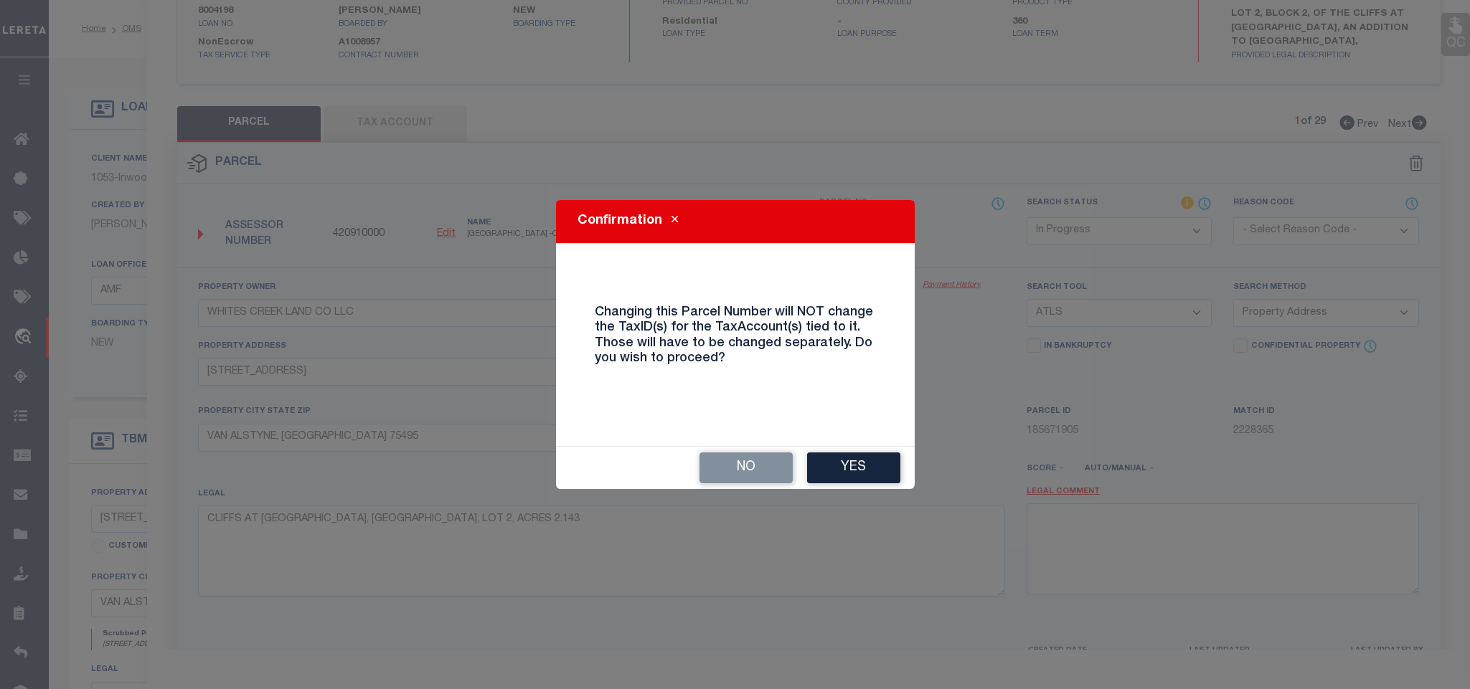
click at [862, 471] on button "Yes" at bounding box center [853, 468] width 93 height 31
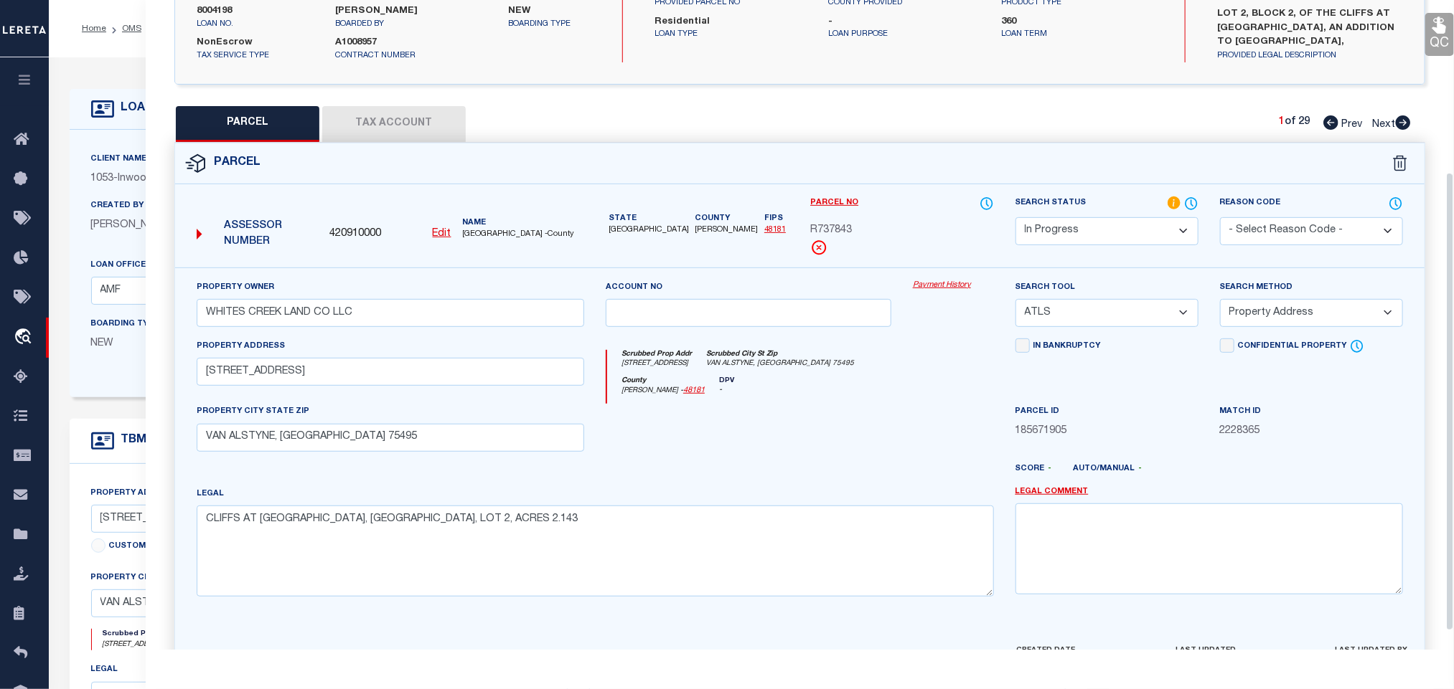
scroll to position [269, 0]
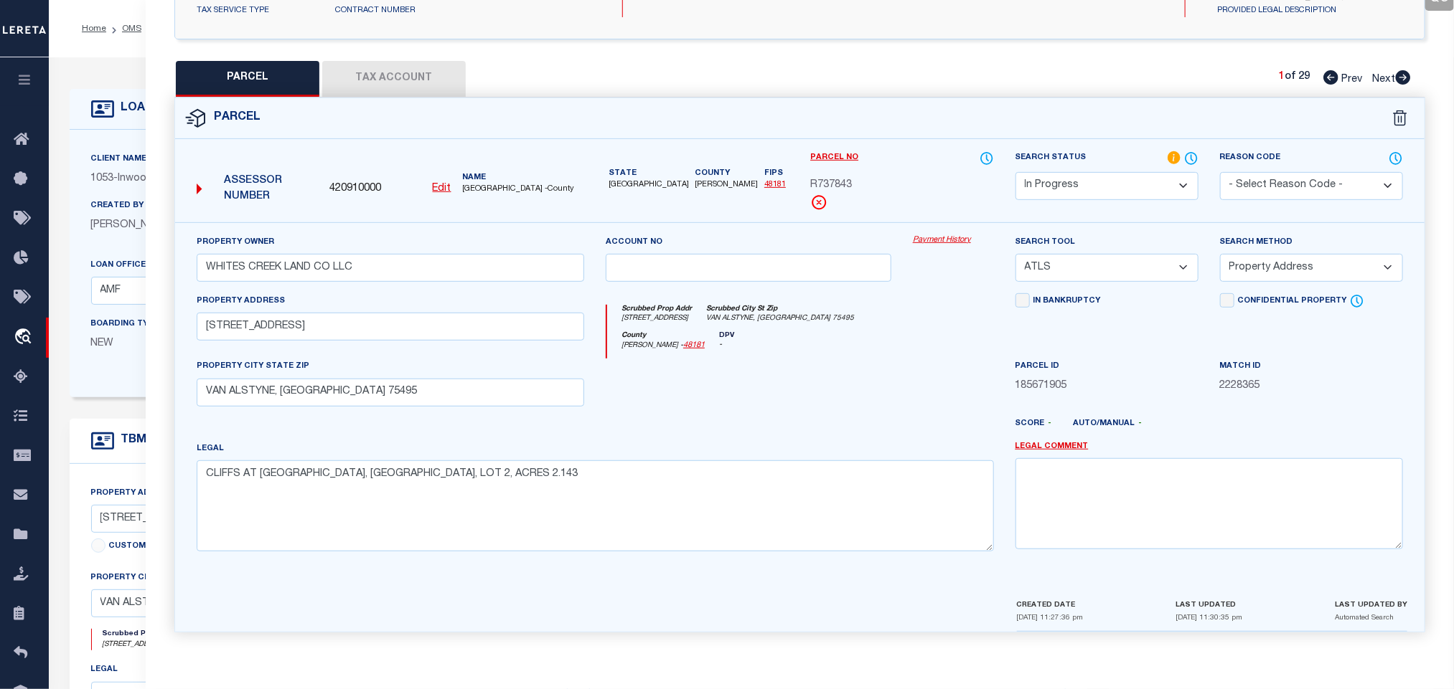
select select "IP"
select select
checkbox input "false"
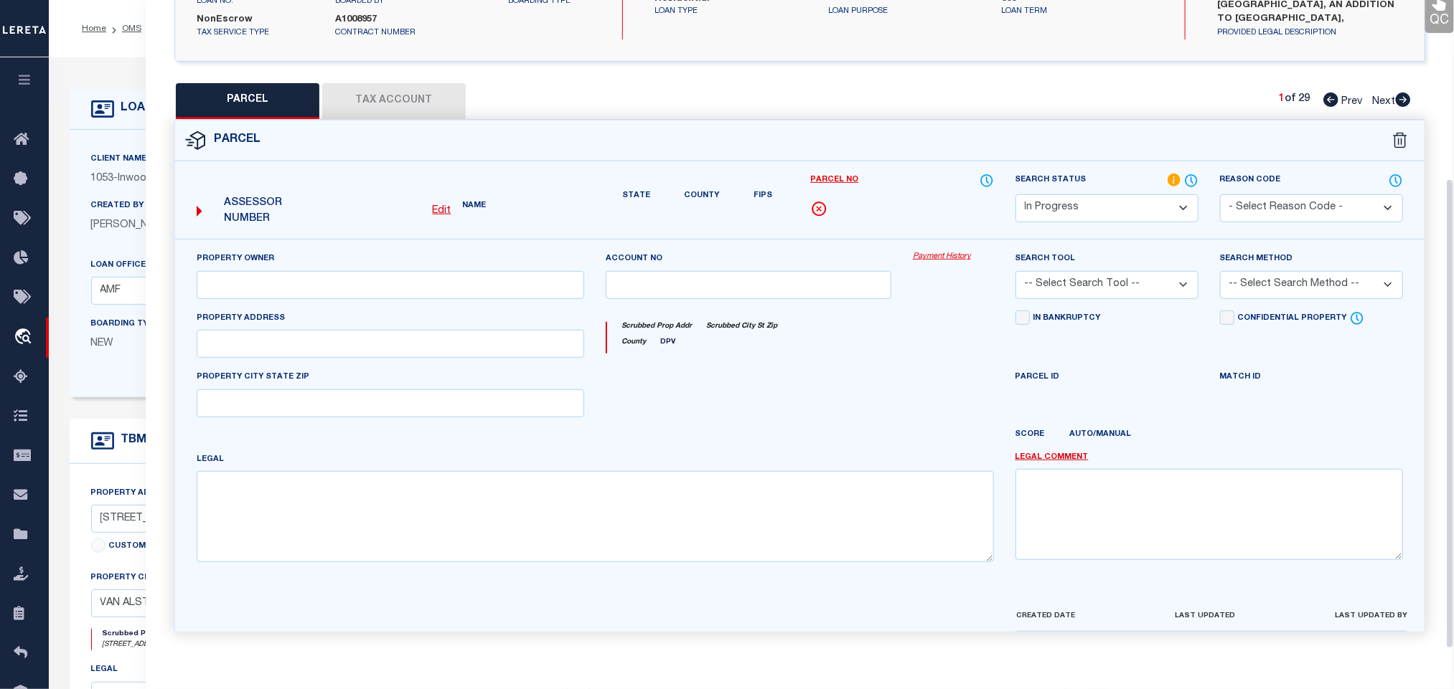
type input "WHITES CREEK LAND CO LLC"
select select "ATL"
select select "ADD"
type input "2314 CEDAR RIDGE TRL"
checkbox input "false"
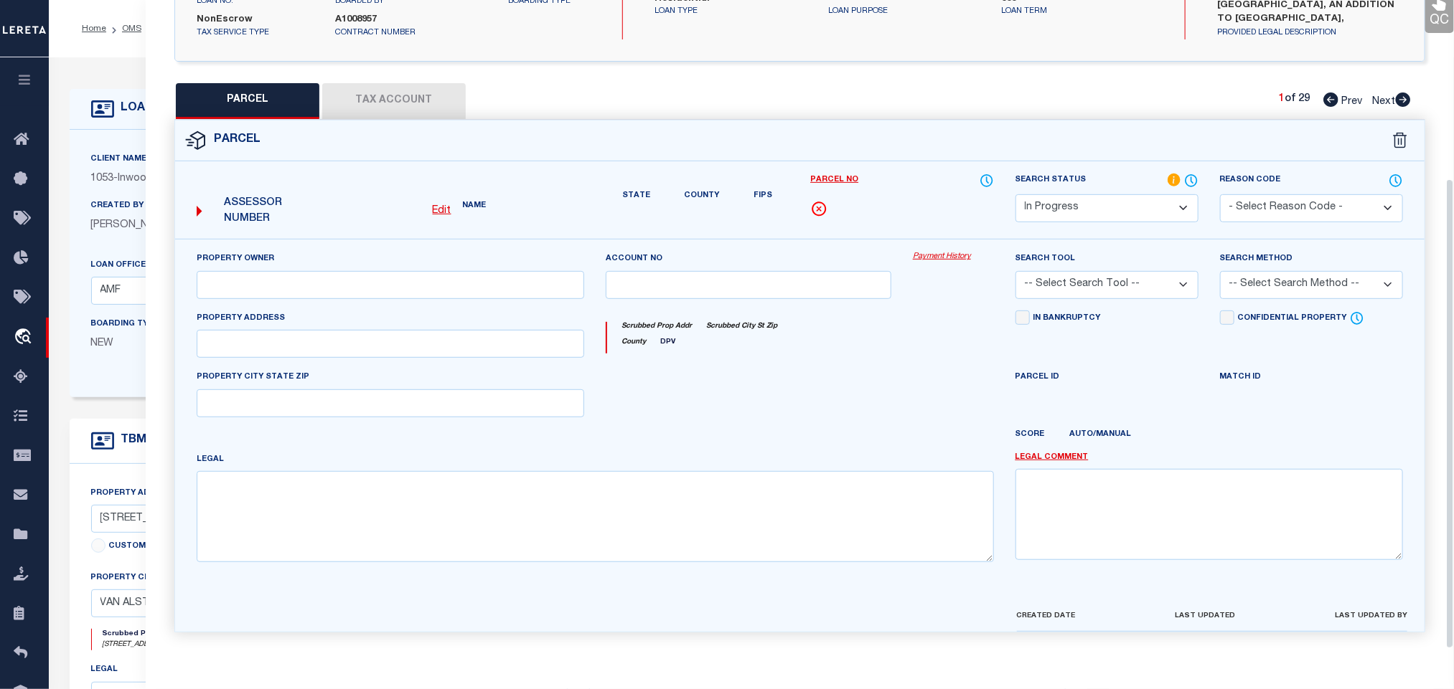
type input "VAN ALSTYNE, TX 75495"
type textarea "CLIFFS AT CEDAR RIDGE, BLOCK 2, LOT 2, ACRES 2.143"
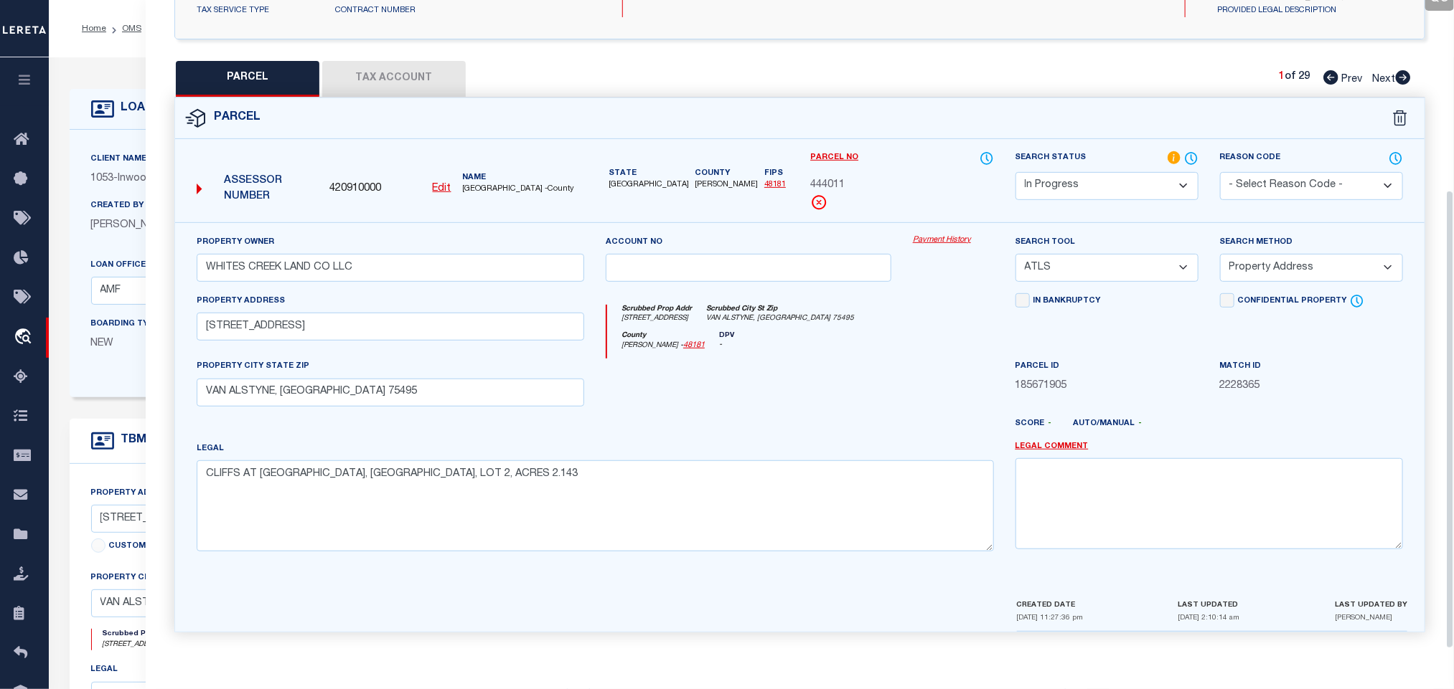
click at [420, 78] on button "Tax Account" at bounding box center [393, 79] width 143 height 36
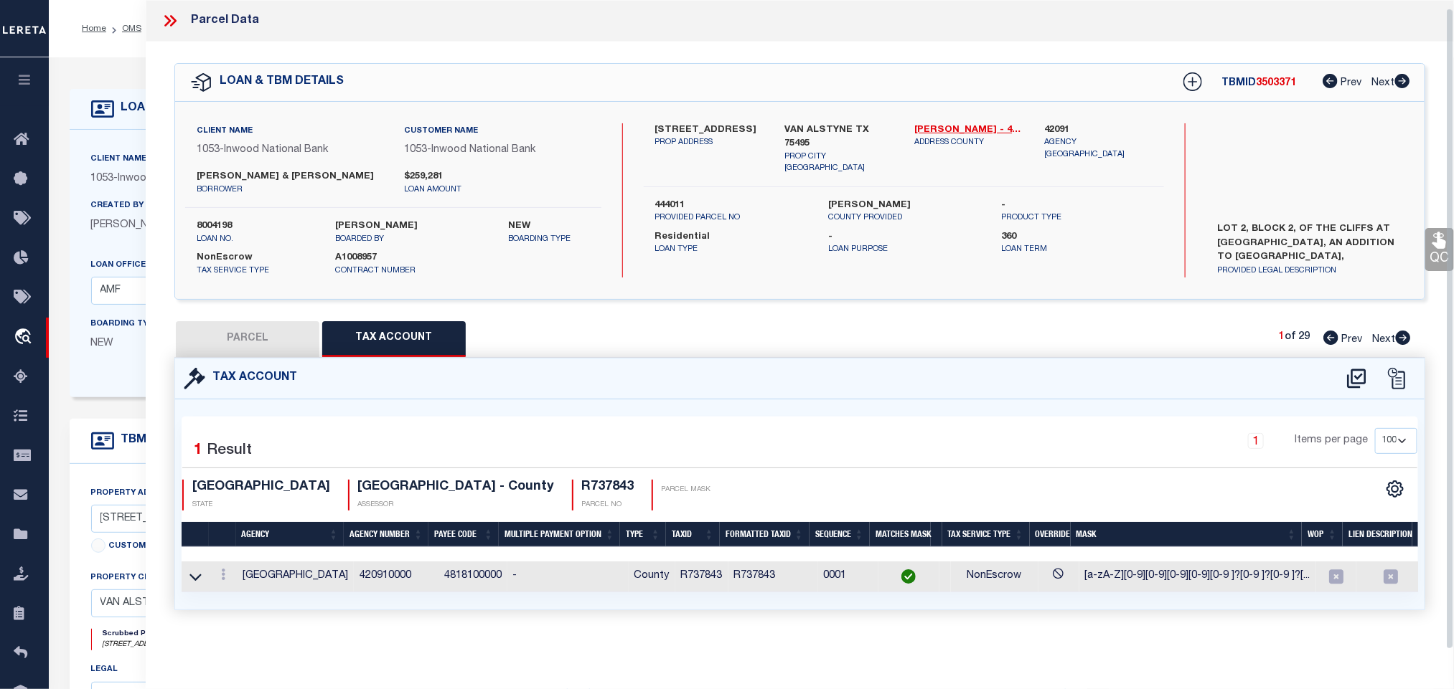
select select "100"
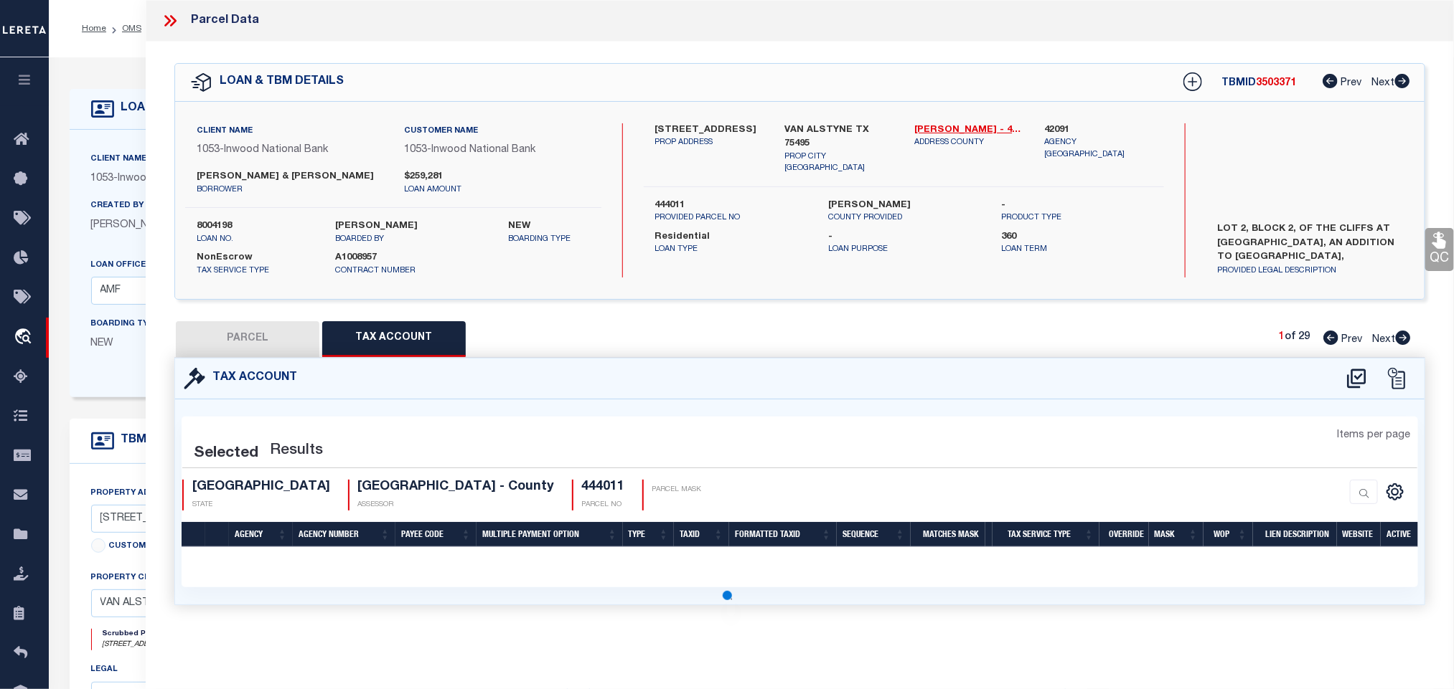
scroll to position [0, 0]
select select "100"
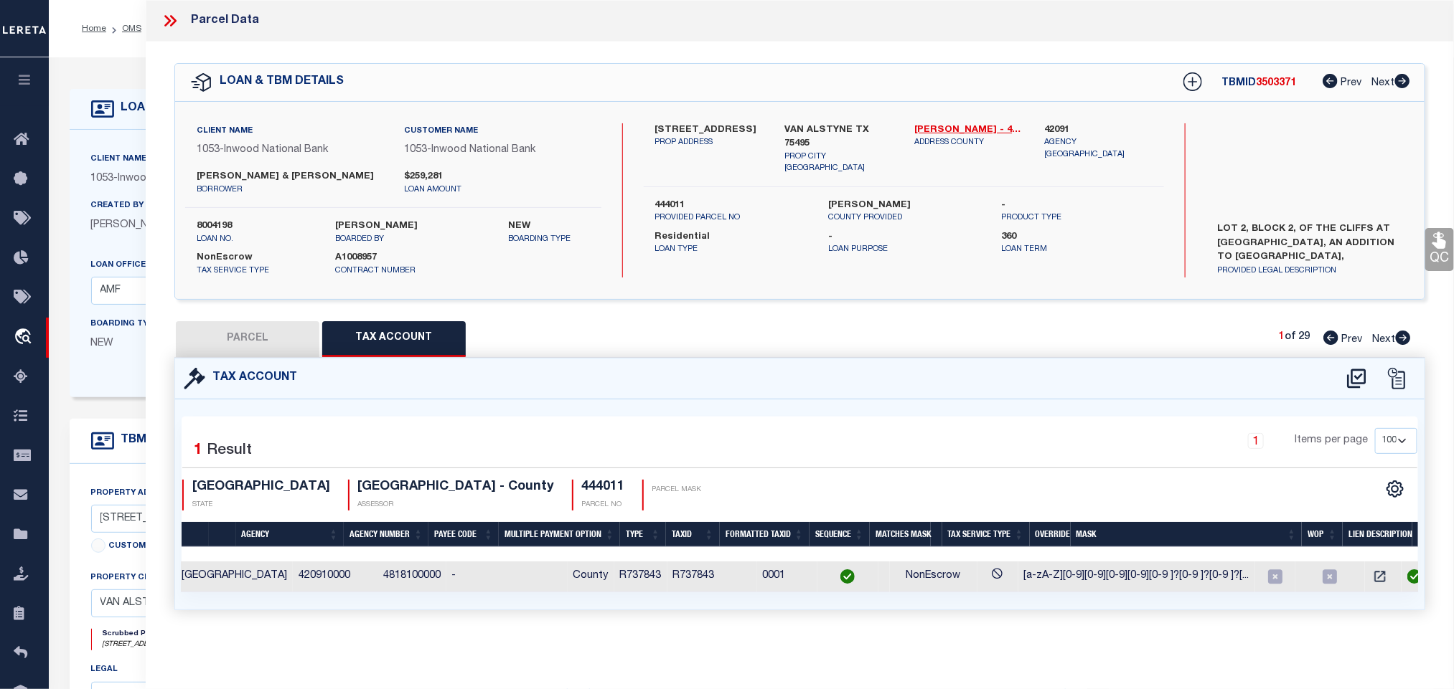
scroll to position [0, 61]
click at [1374, 578] on icon "" at bounding box center [1379, 577] width 11 height 11
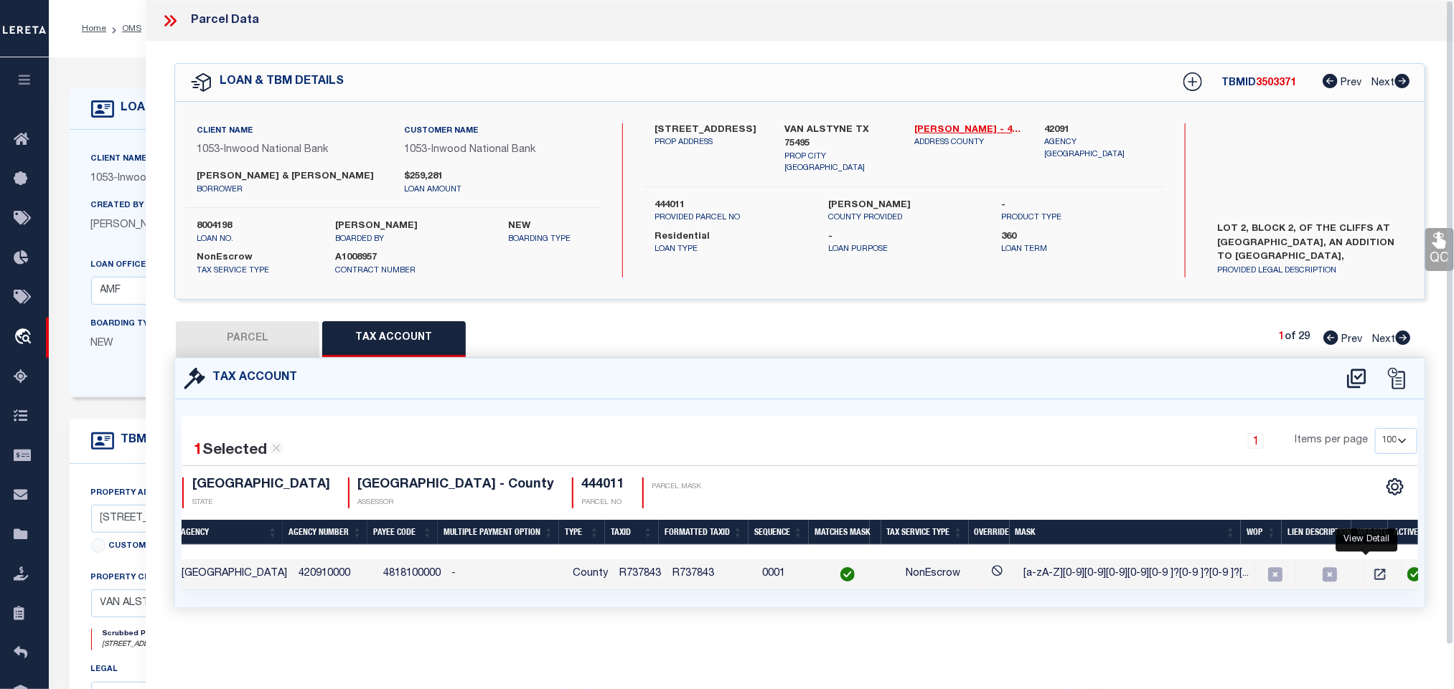
scroll to position [0, 0]
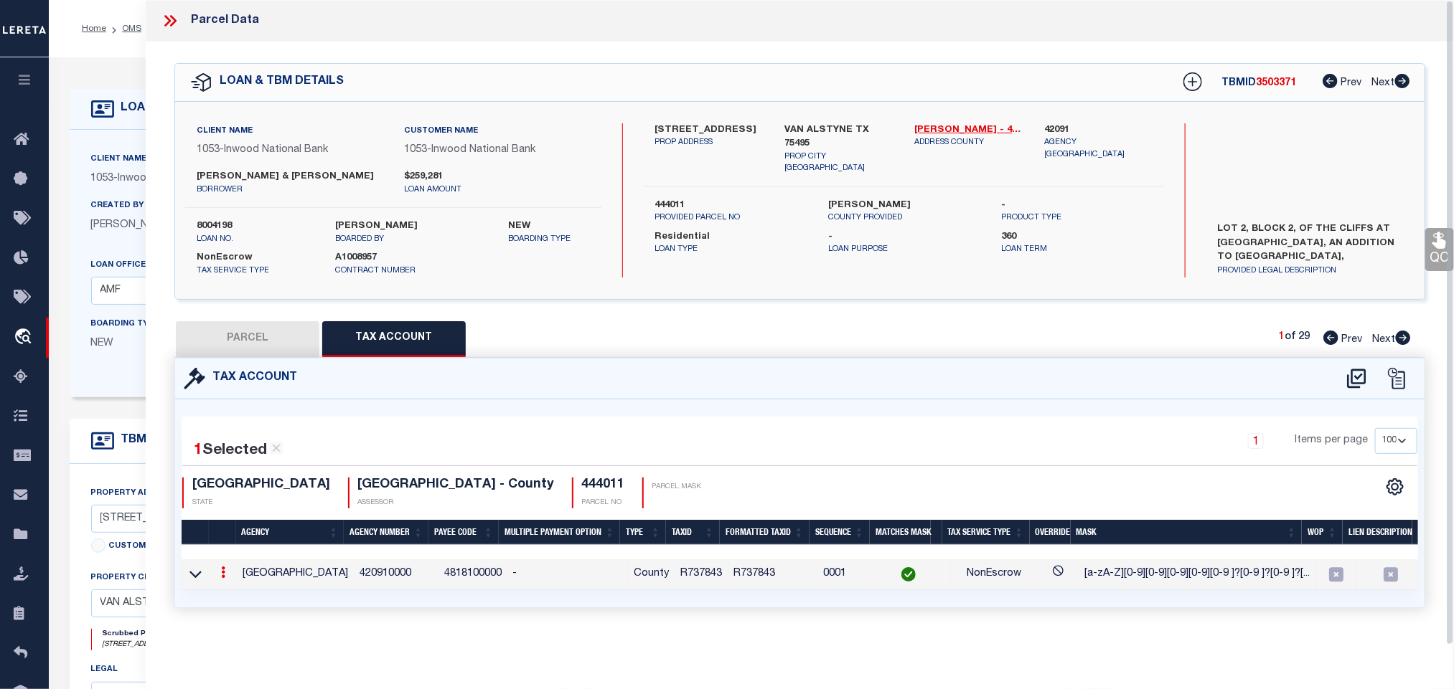
click at [695, 577] on td "R737843" at bounding box center [701, 575] width 53 height 31
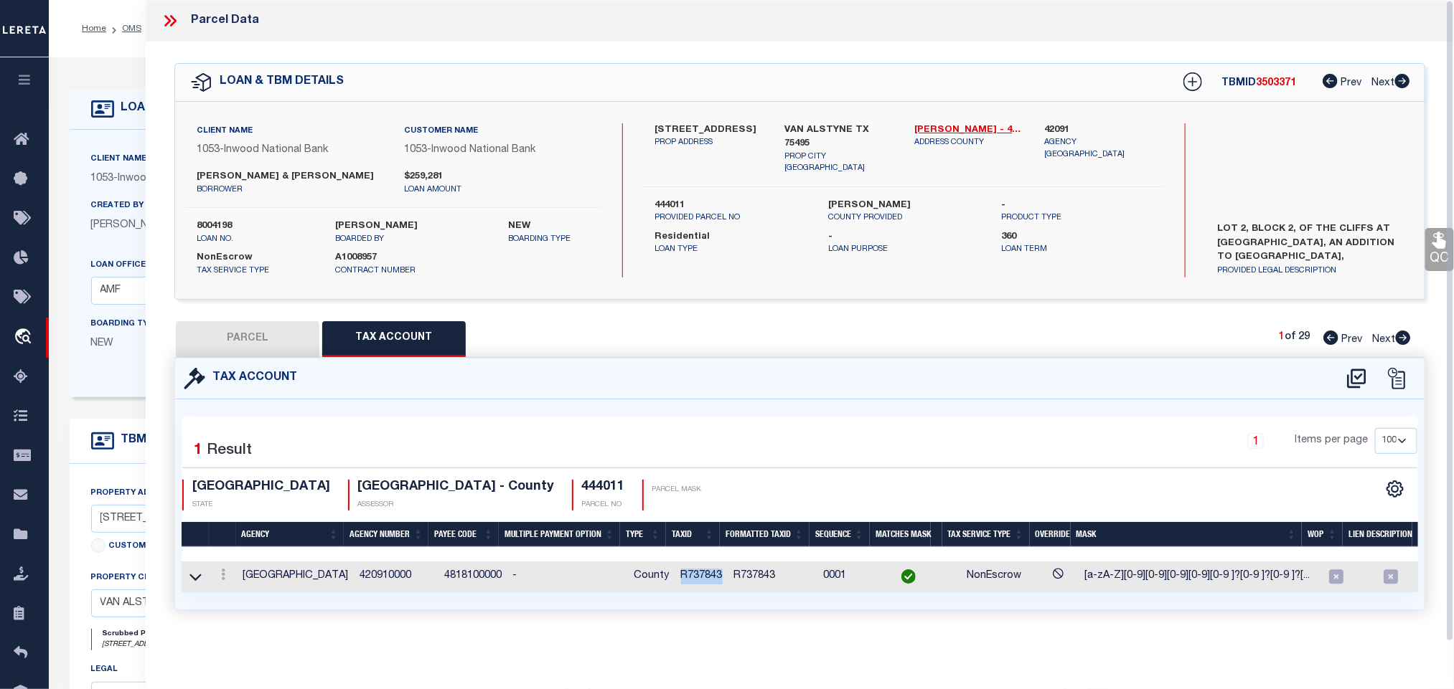
click at [695, 577] on td "R737843" at bounding box center [701, 577] width 53 height 31
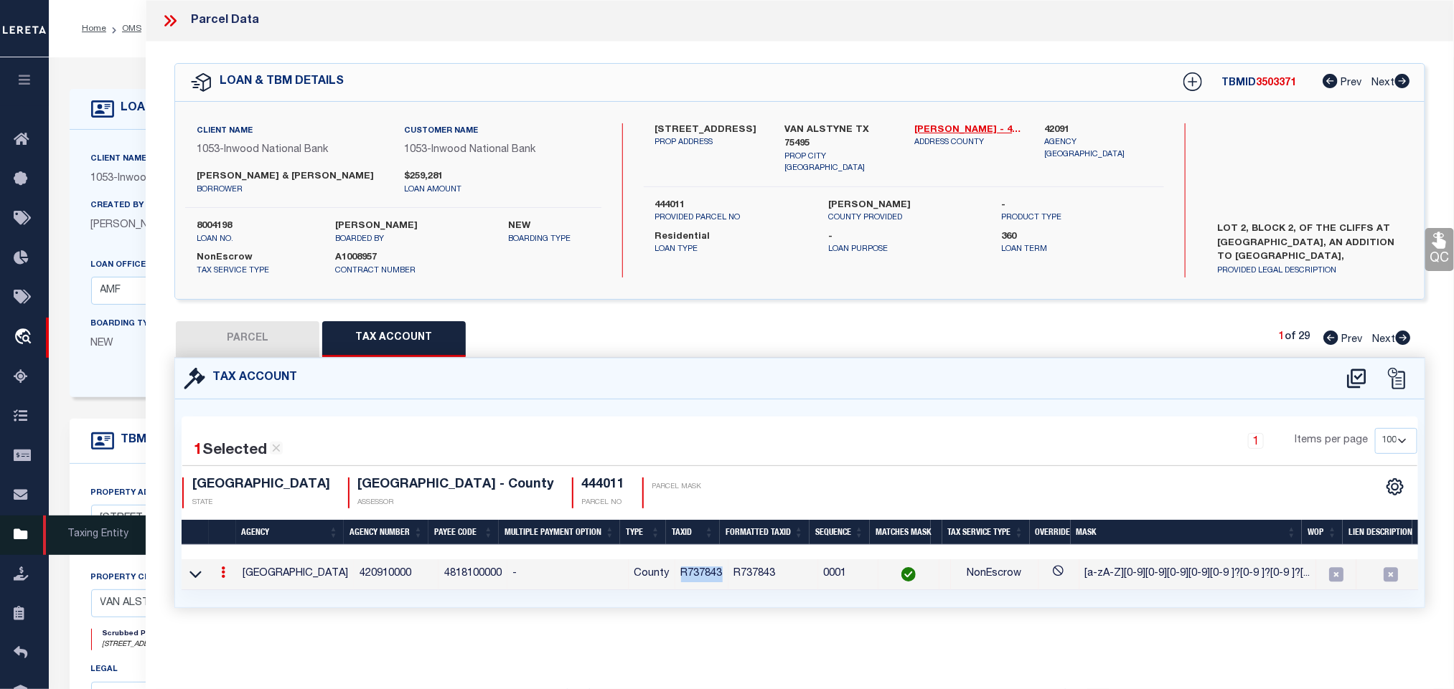
copy td "R737843"
click at [502, 435] on div "1 Items per page 10 25 50 100" at bounding box center [956, 446] width 921 height 37
click at [582, 489] on h4 "444011" at bounding box center [603, 486] width 43 height 16
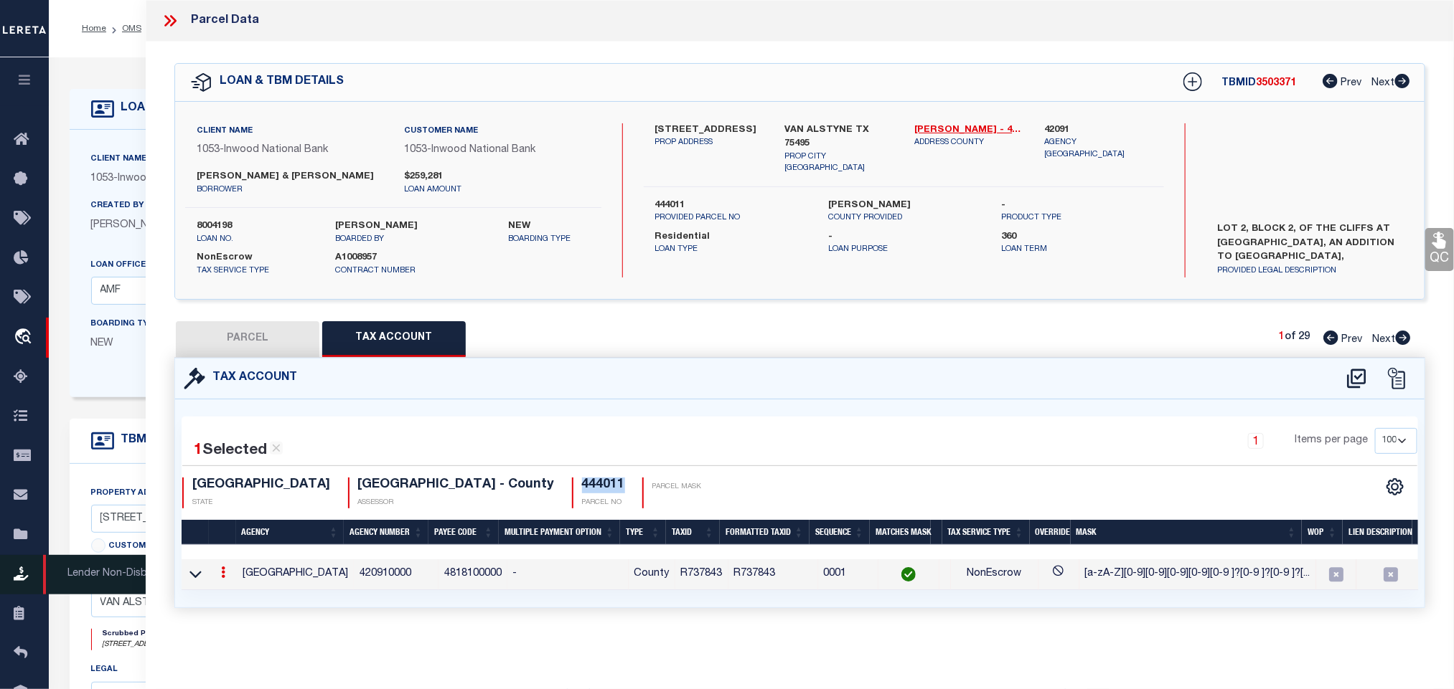
copy h4 "444011"
click at [739, 575] on td "R737843" at bounding box center [773, 575] width 90 height 31
copy td "R737843"
click at [222, 575] on icon at bounding box center [223, 572] width 4 height 11
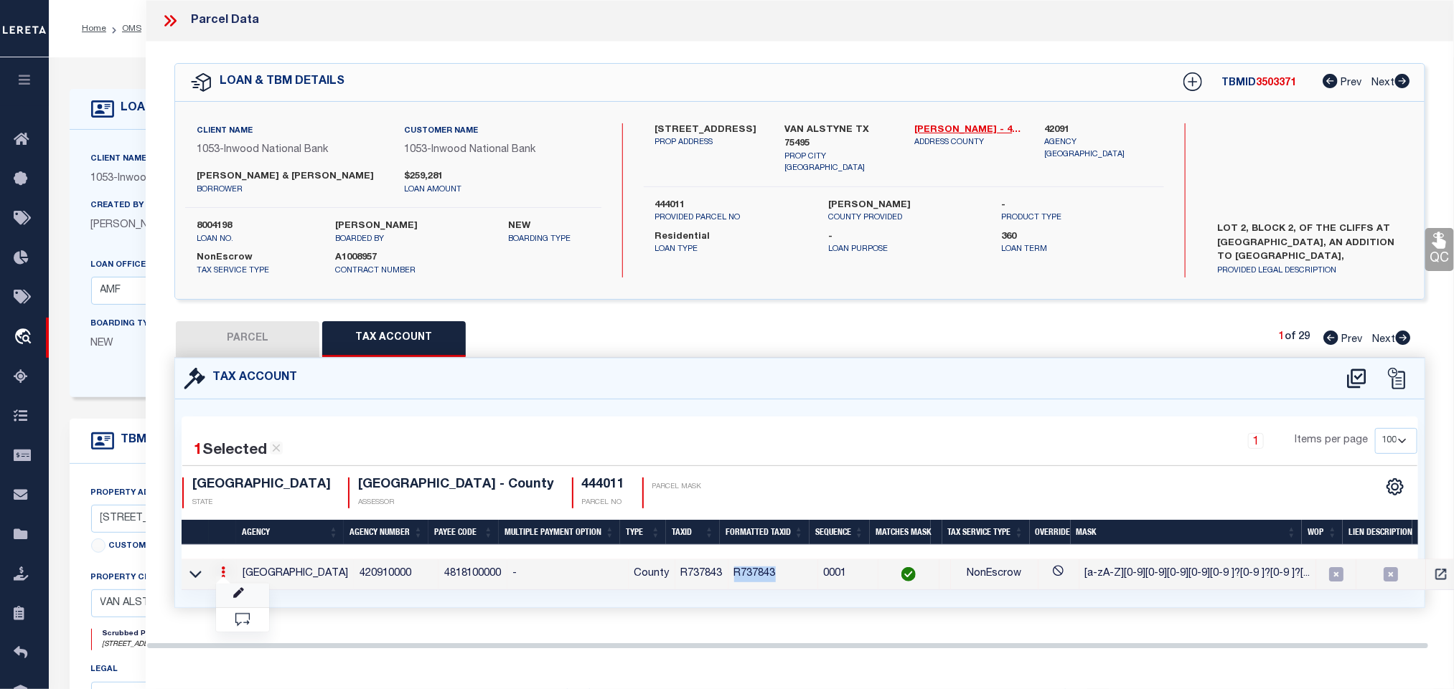
click at [239, 594] on body "Home OMS Detail" at bounding box center [727, 545] width 1454 height 1091
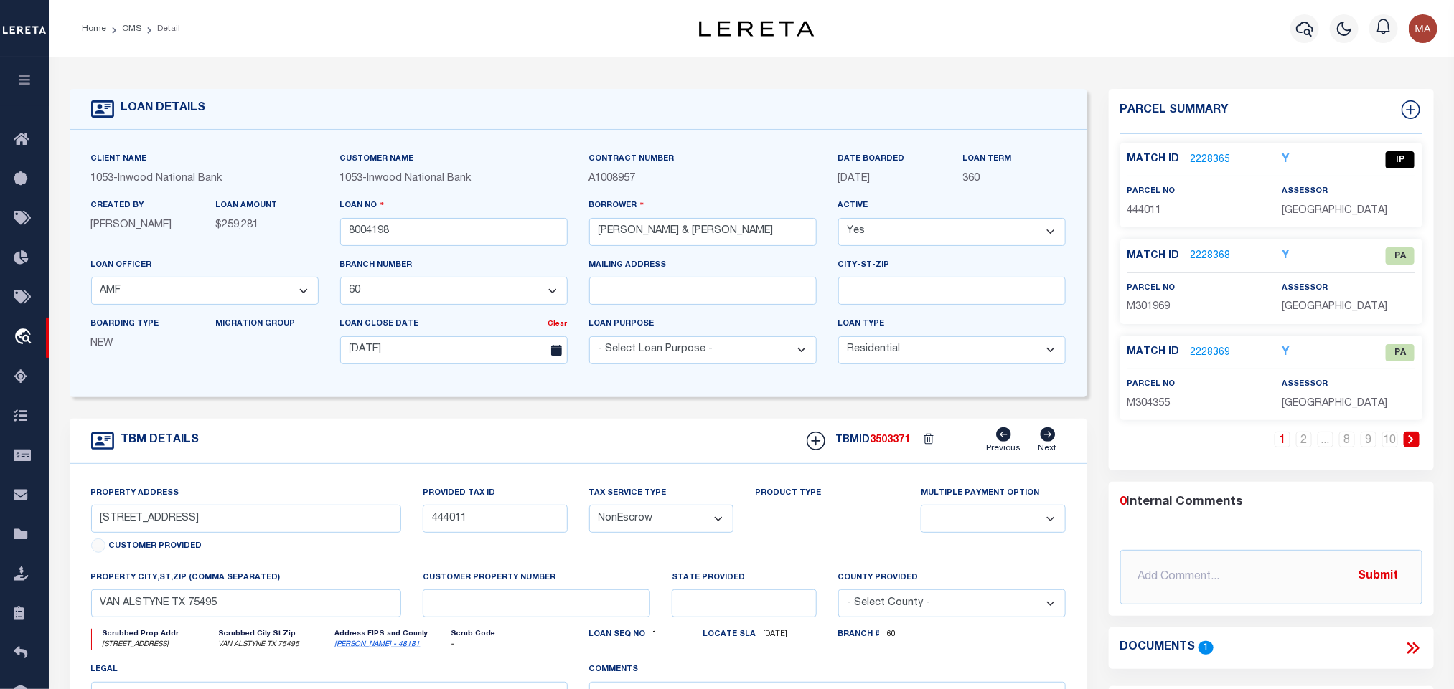
click at [1214, 162] on link "2228365" at bounding box center [1210, 160] width 40 height 15
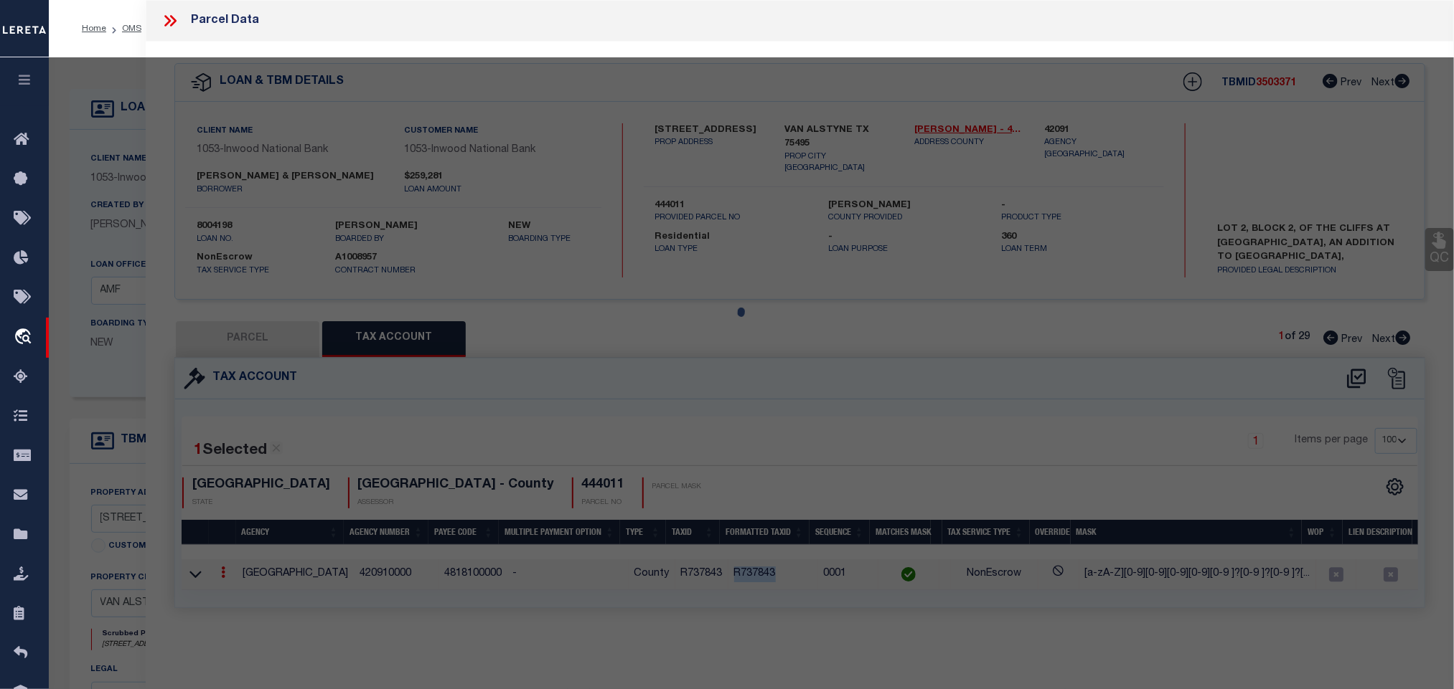
select select "AS"
select select
checkbox input "false"
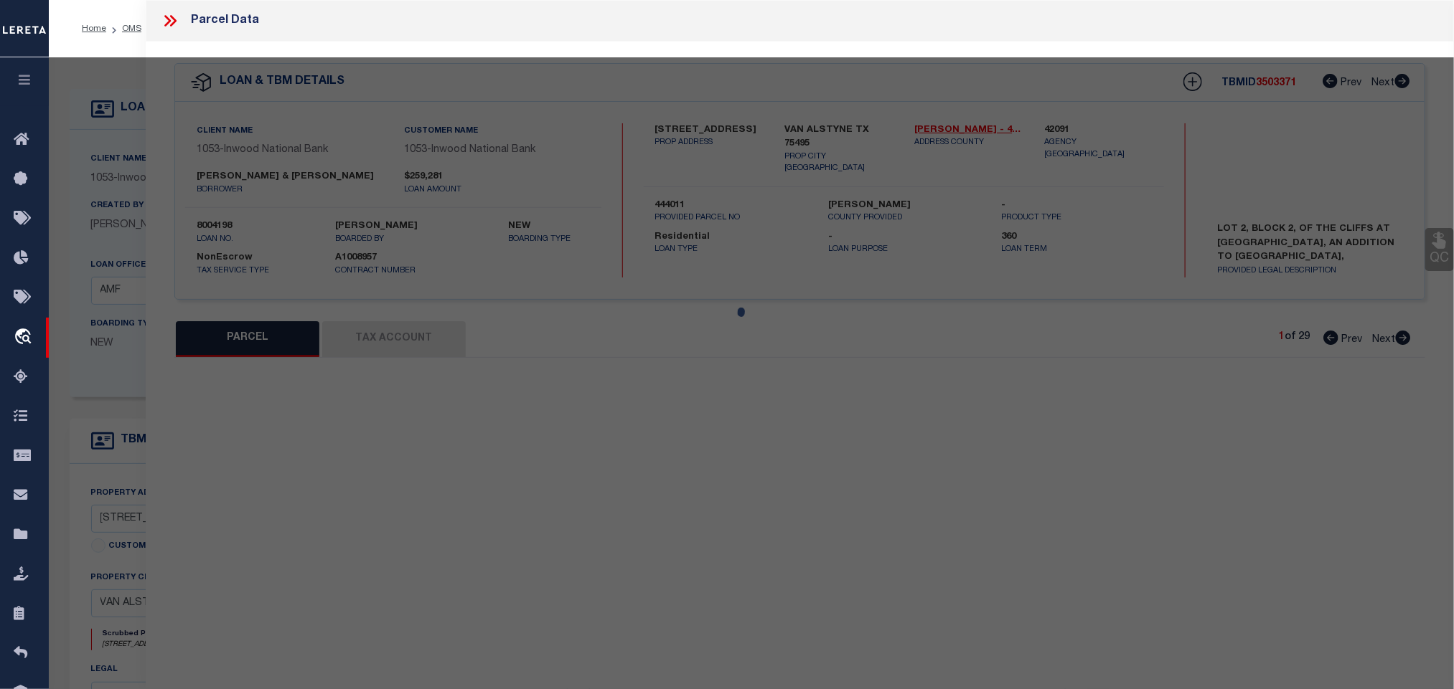
select select "IP"
type input "WHITES CREEK LAND CO LLC"
select select "ATL"
select select "ADD"
type input "2314 CEDAR RIDGE TRL"
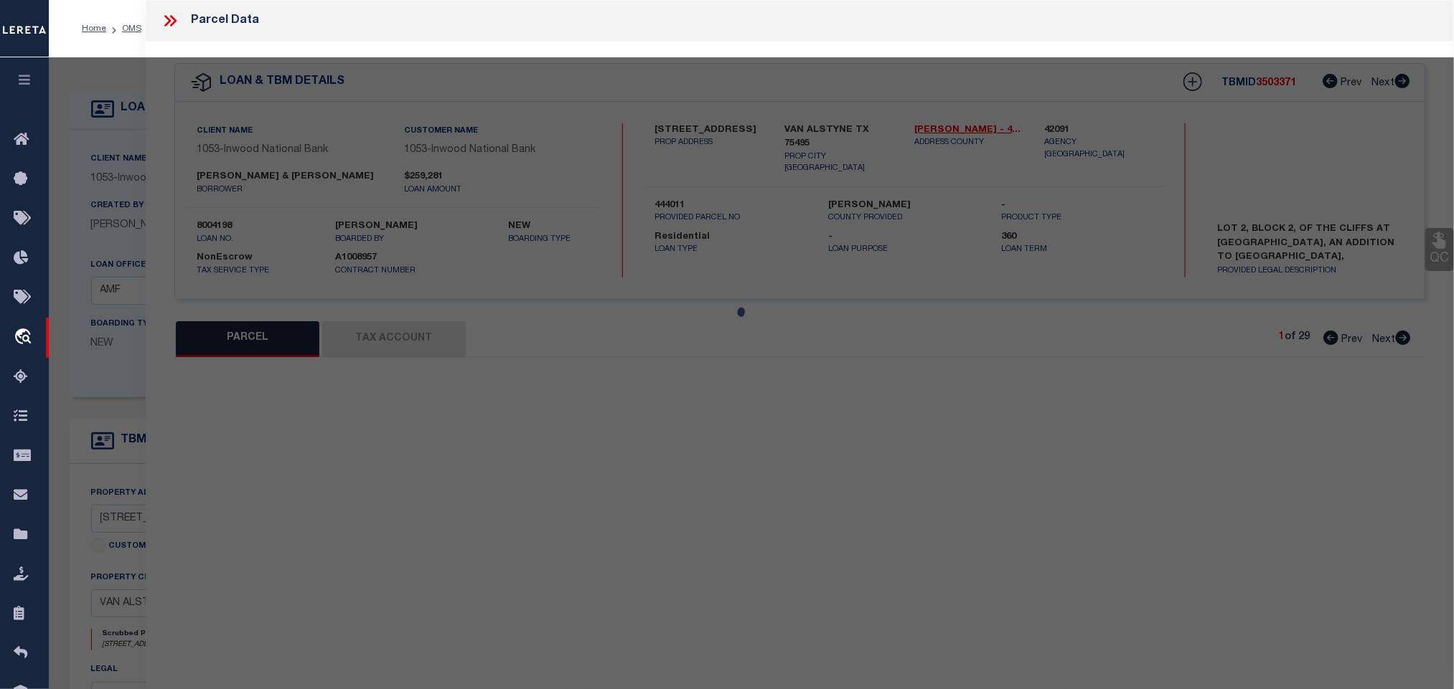
checkbox input "false"
type input "VAN ALSTYNE, TX 75495"
type textarea "CLIFFS AT CEDAR RIDGE, BLOCK 2, LOT 2, ACRES 2.143"
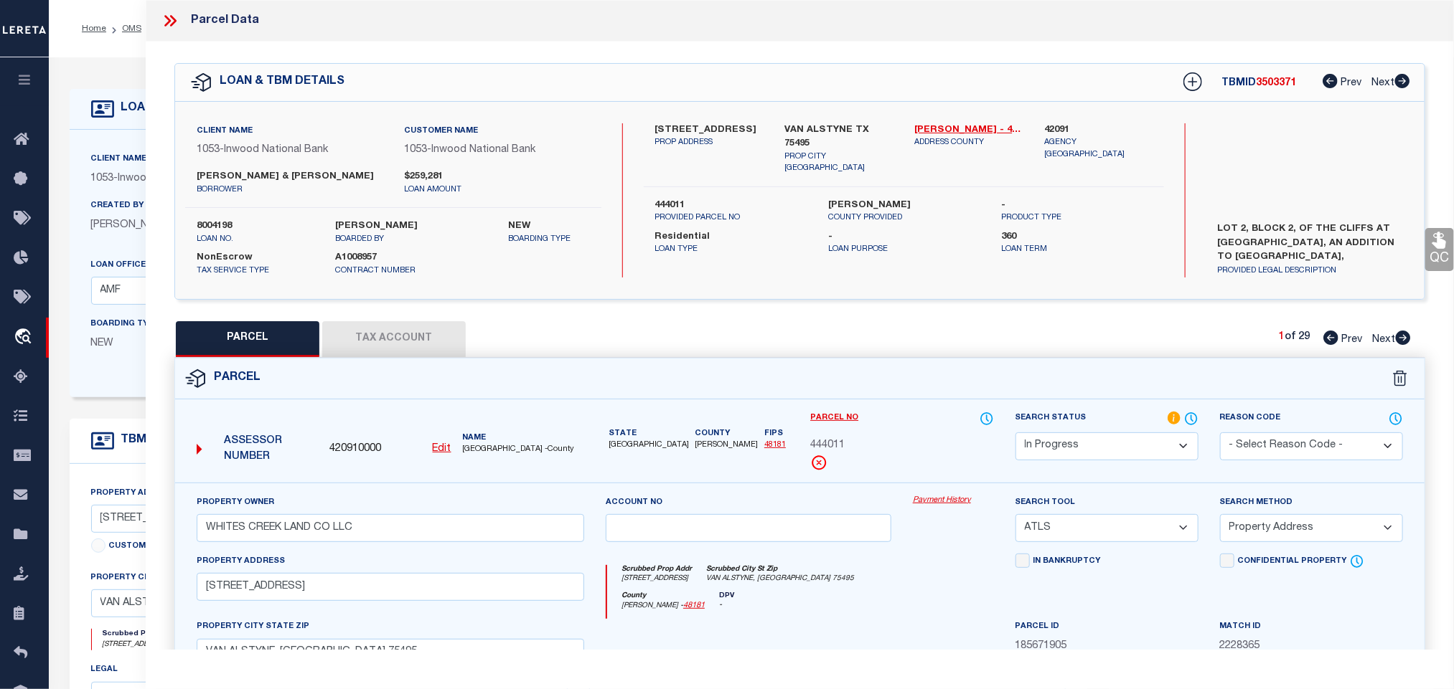
click at [433, 336] on button "Tax Account" at bounding box center [393, 339] width 143 height 36
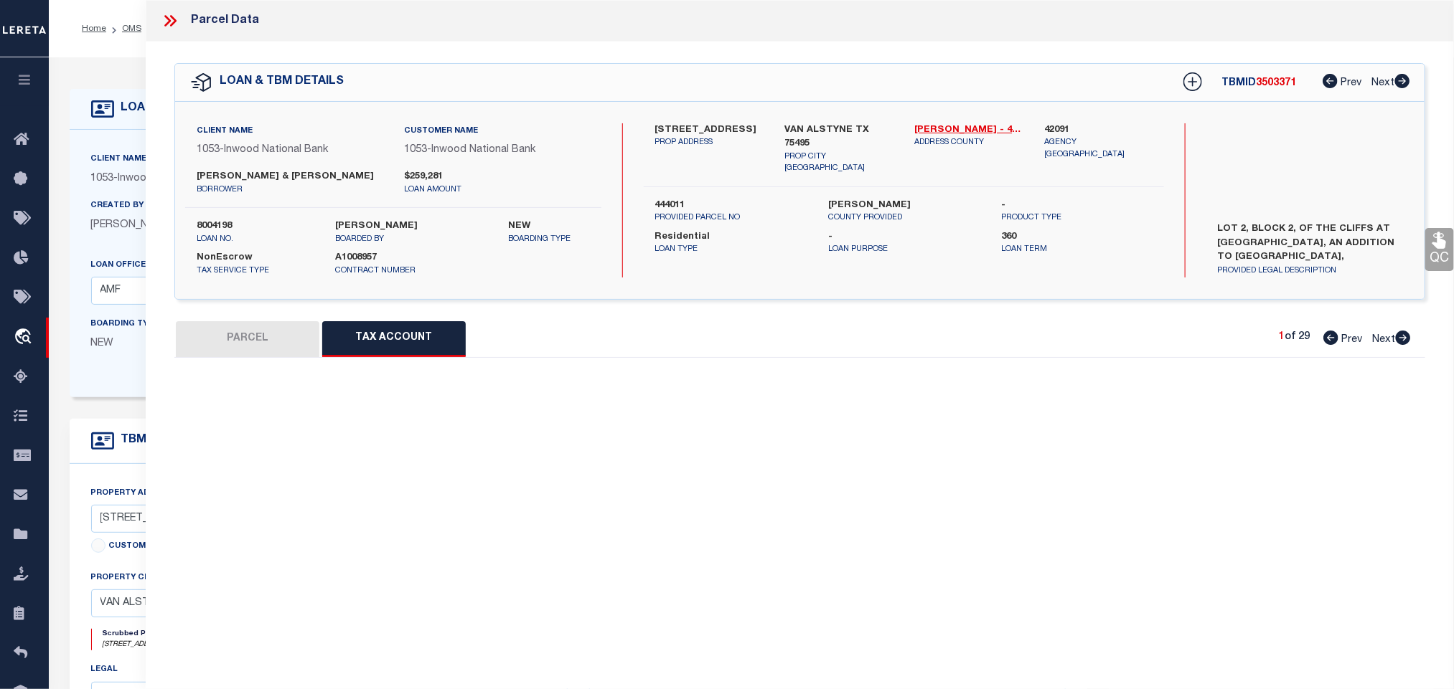
select select "100"
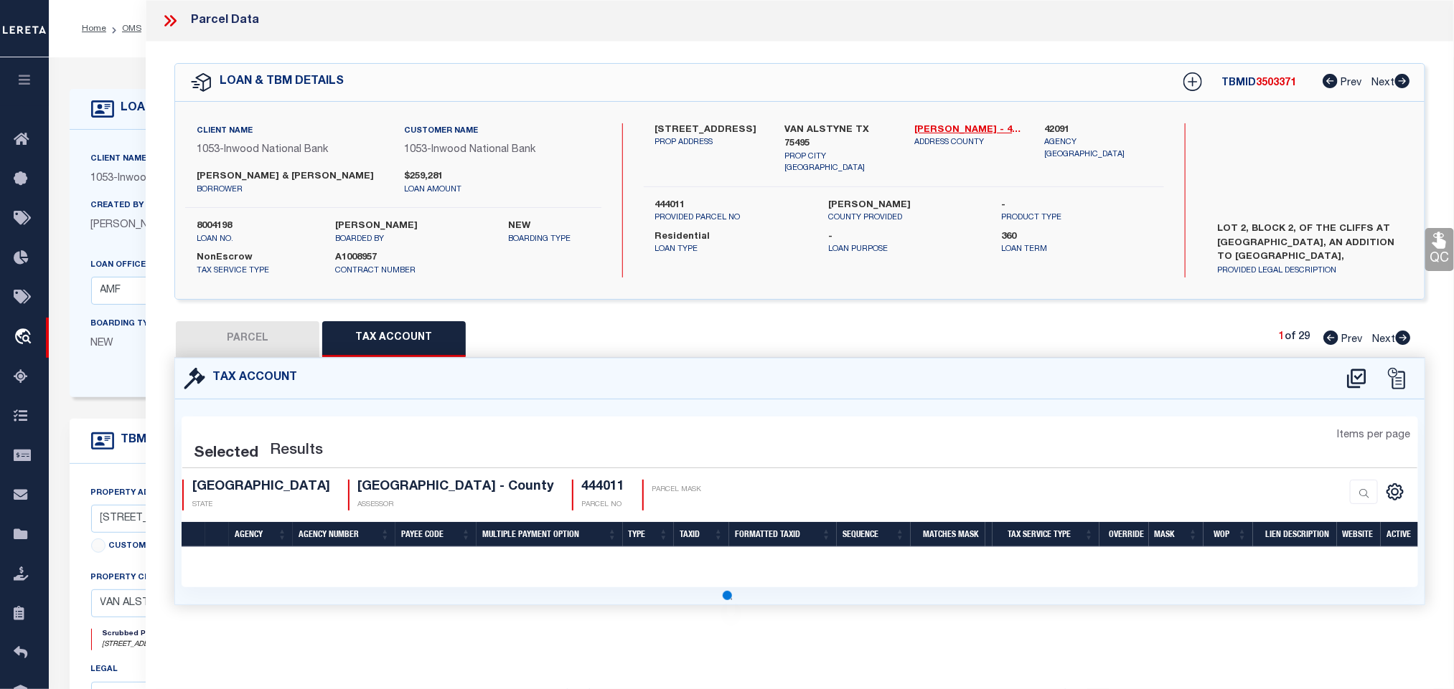
select select "100"
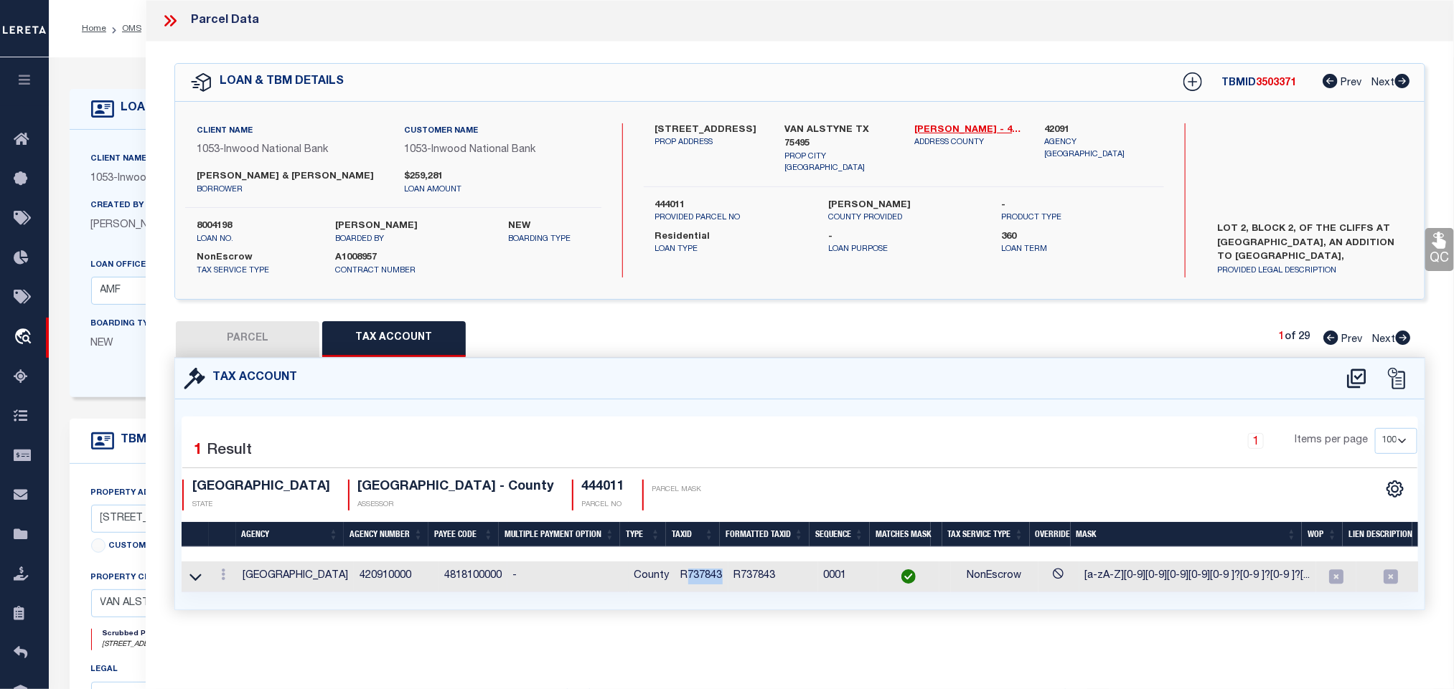
drag, startPoint x: 677, startPoint y: 583, endPoint x: 715, endPoint y: 590, distance: 38.7
click at [715, 590] on td "R737843" at bounding box center [701, 577] width 53 height 31
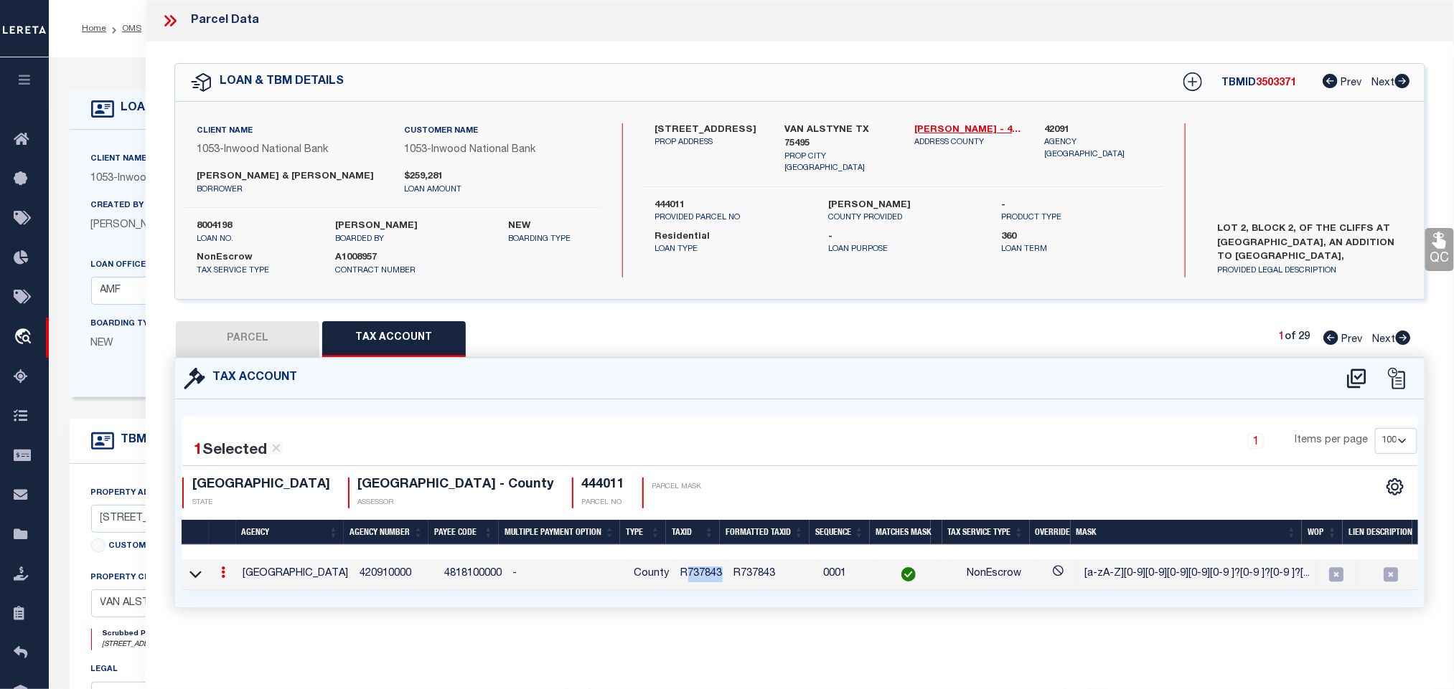
copy td "737843"
click at [222, 578] on icon at bounding box center [223, 572] width 4 height 11
click at [237, 596] on icon "" at bounding box center [238, 593] width 11 height 11
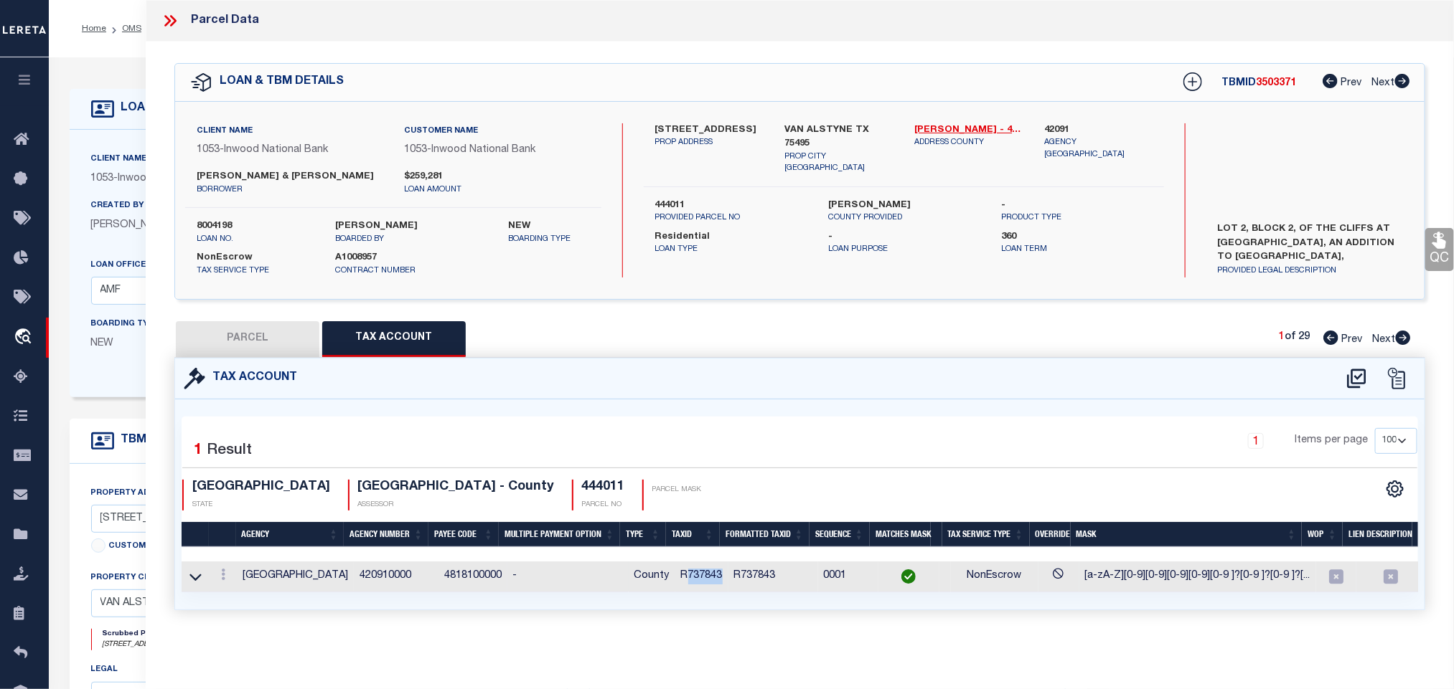
type input "R737843"
type textarea "[a-zA-Z][0-9][0-9][0-9][0-9][0-9 ]?[0-9 ]?[0-9 ]?[0-9 ]?$"
checkbox input "true"
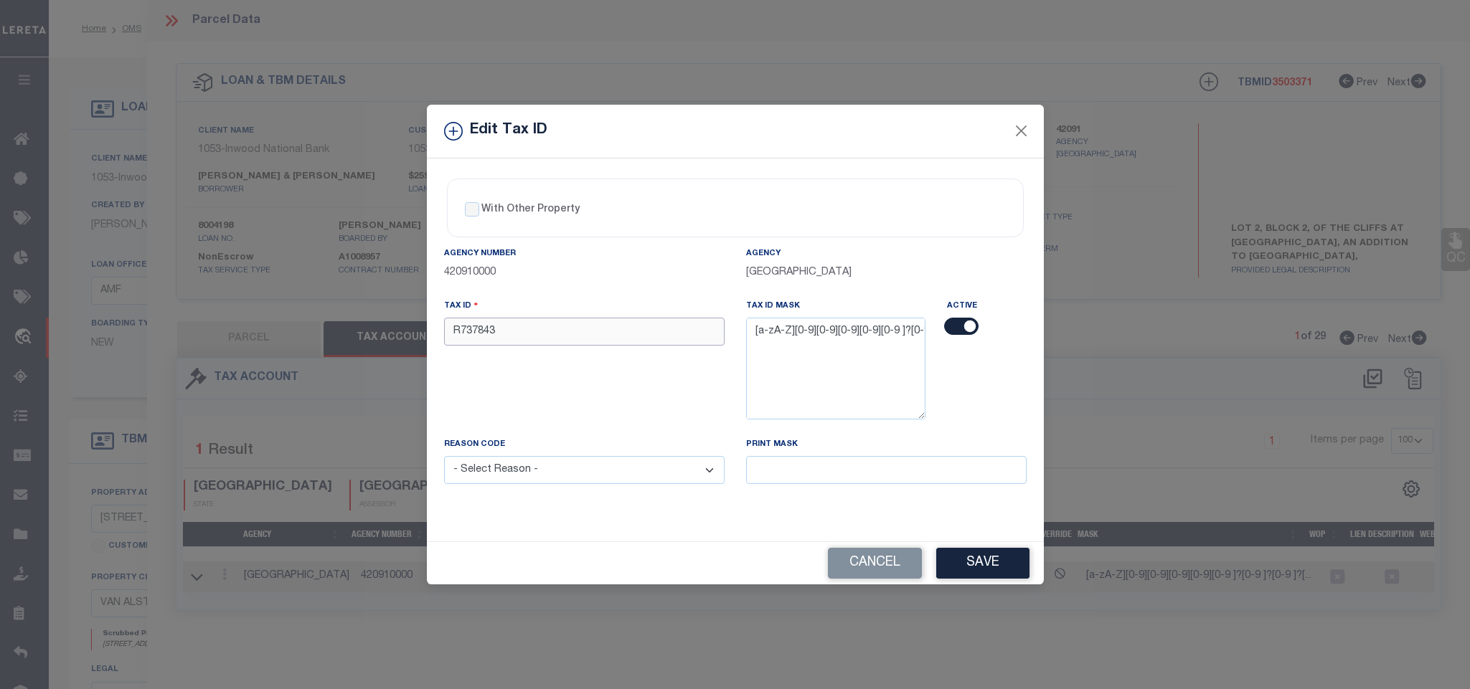
click at [637, 332] on input "R737843" at bounding box center [584, 332] width 281 height 28
paste input "444011"
type input "R444011"
click at [558, 476] on select "- Select Reason - 099 - Other (Provide additional detail) ACT - Agency Changed …" at bounding box center [584, 470] width 281 height 28
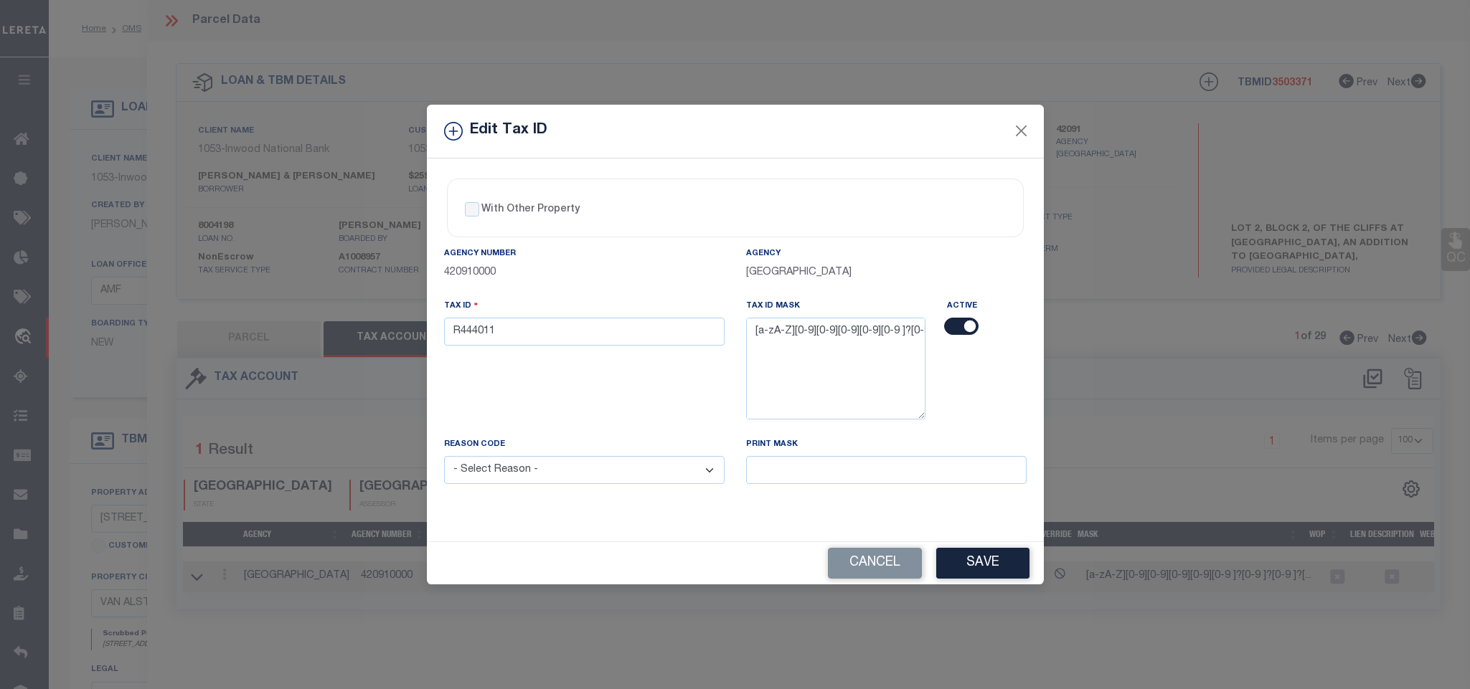
select select "ACT"
click at [444, 461] on select "- Select Reason - 099 - Other (Provide additional detail) ACT - Agency Changed …" at bounding box center [584, 470] width 281 height 28
click at [946, 556] on button "Save" at bounding box center [982, 563] width 93 height 31
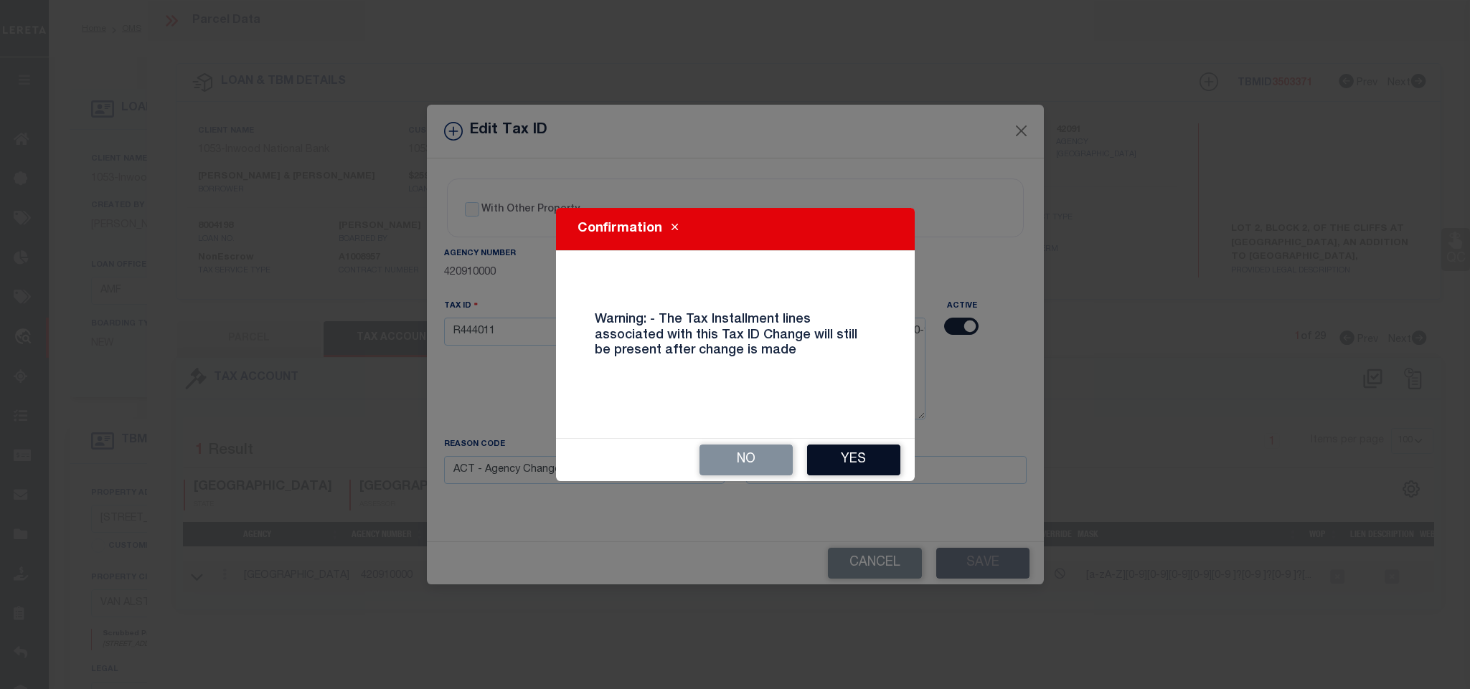
click at [860, 457] on button "Yes" at bounding box center [853, 460] width 93 height 31
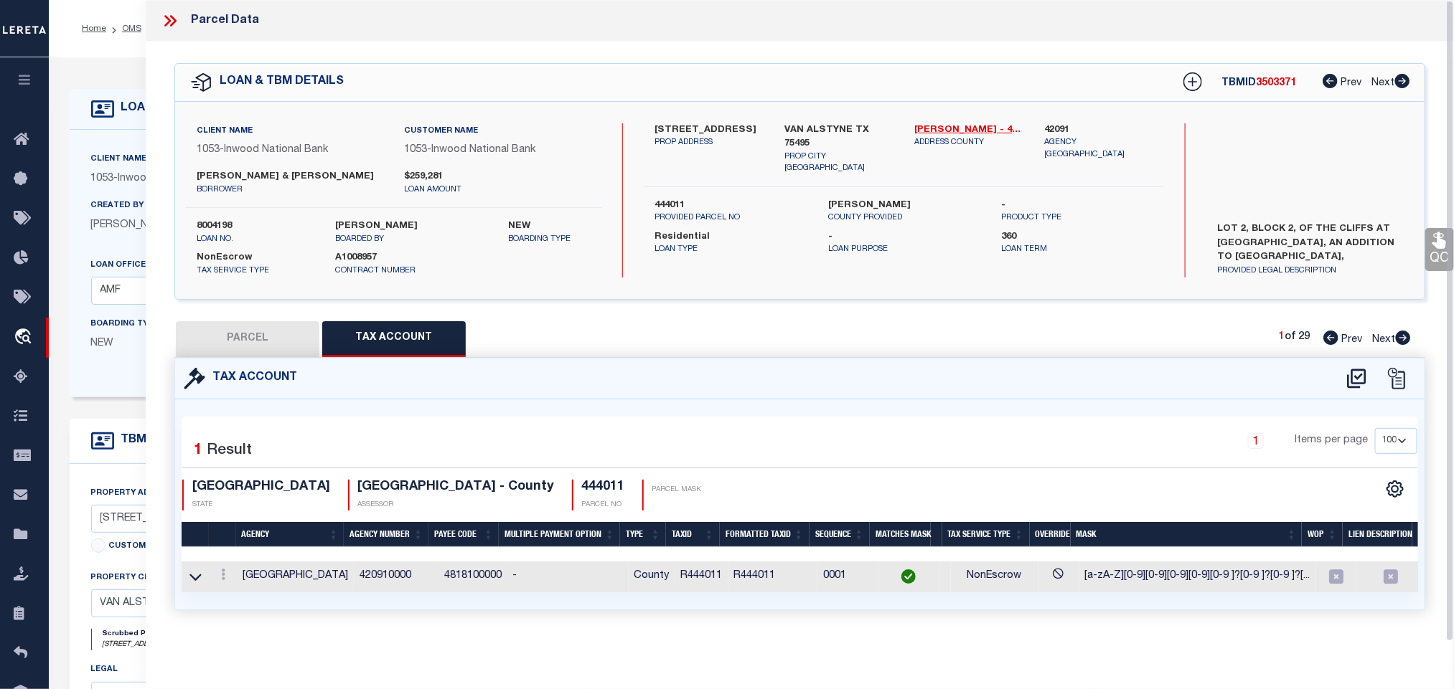
select select
click at [274, 336] on button "PARCEL" at bounding box center [247, 339] width 143 height 36
select select "AS"
select select
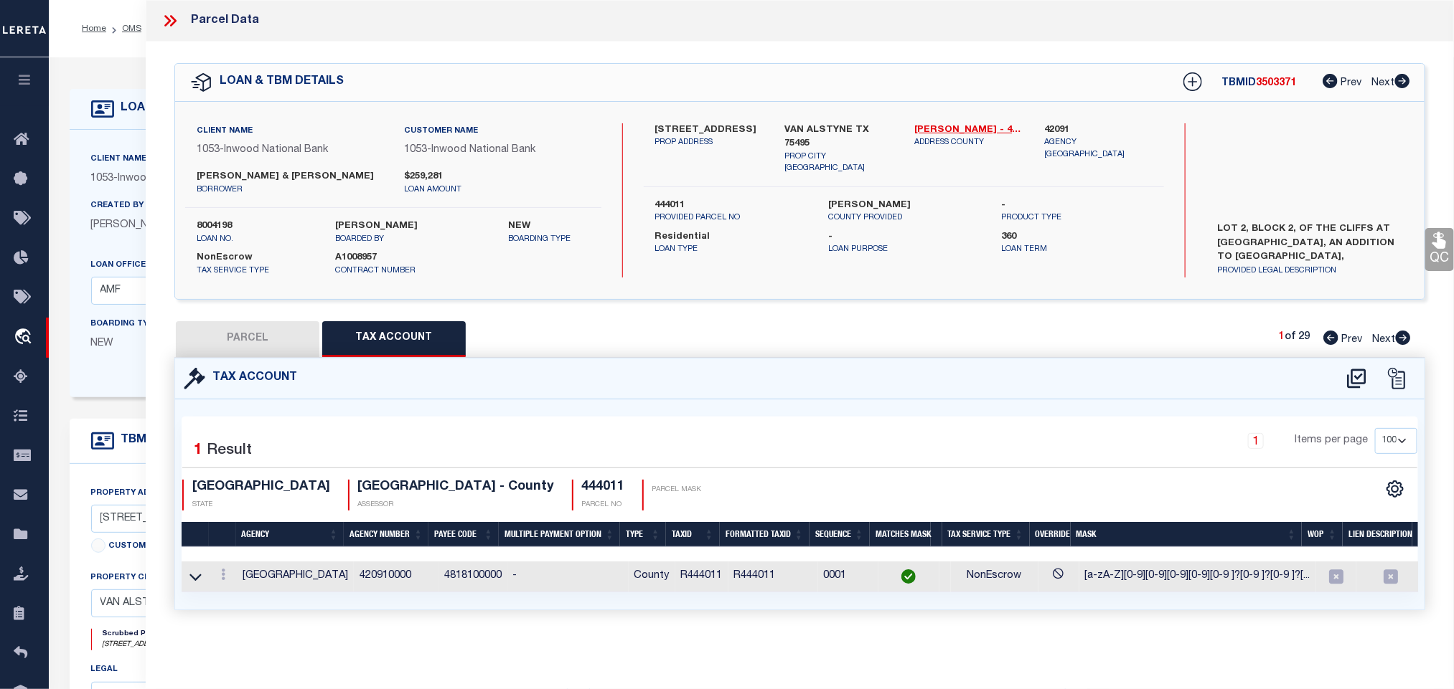
select select
checkbox input "false"
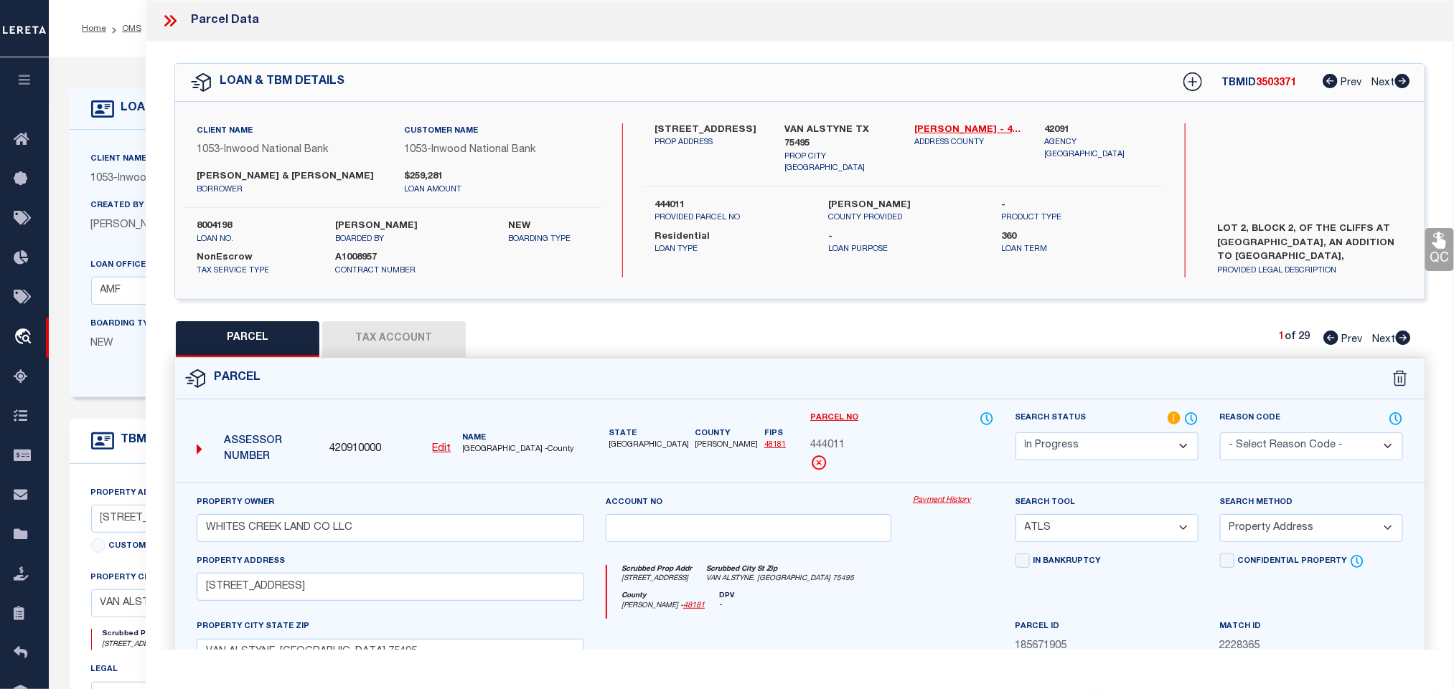
drag, startPoint x: 1124, startPoint y: 448, endPoint x: 1118, endPoint y: 439, distance: 10.3
click at [1124, 448] on select "Automated Search Bad Parcel Complete Duplicate Parcel High Dollar Reporting In …" at bounding box center [1106, 447] width 183 height 28
click at [1015, 434] on select "Automated Search Bad Parcel Complete Duplicate Parcel High Dollar Reporting In …" at bounding box center [1106, 447] width 183 height 28
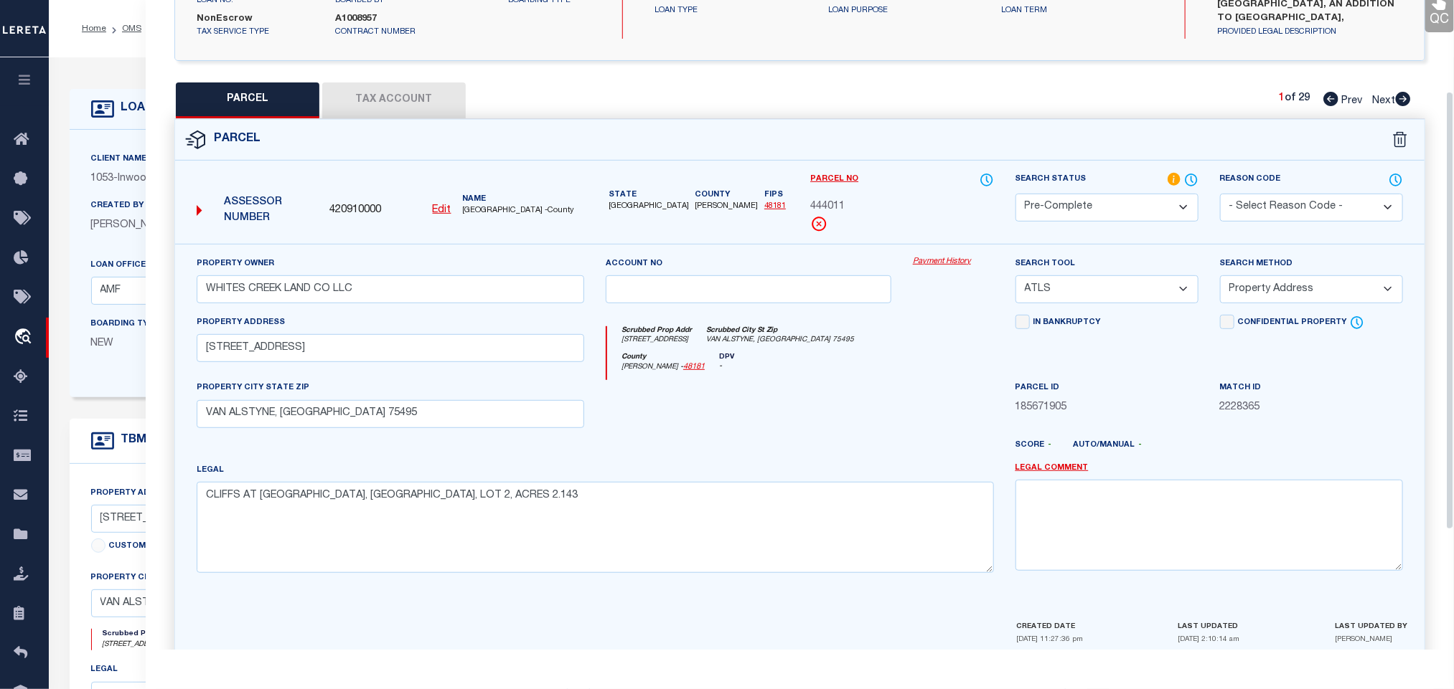
scroll to position [312, 0]
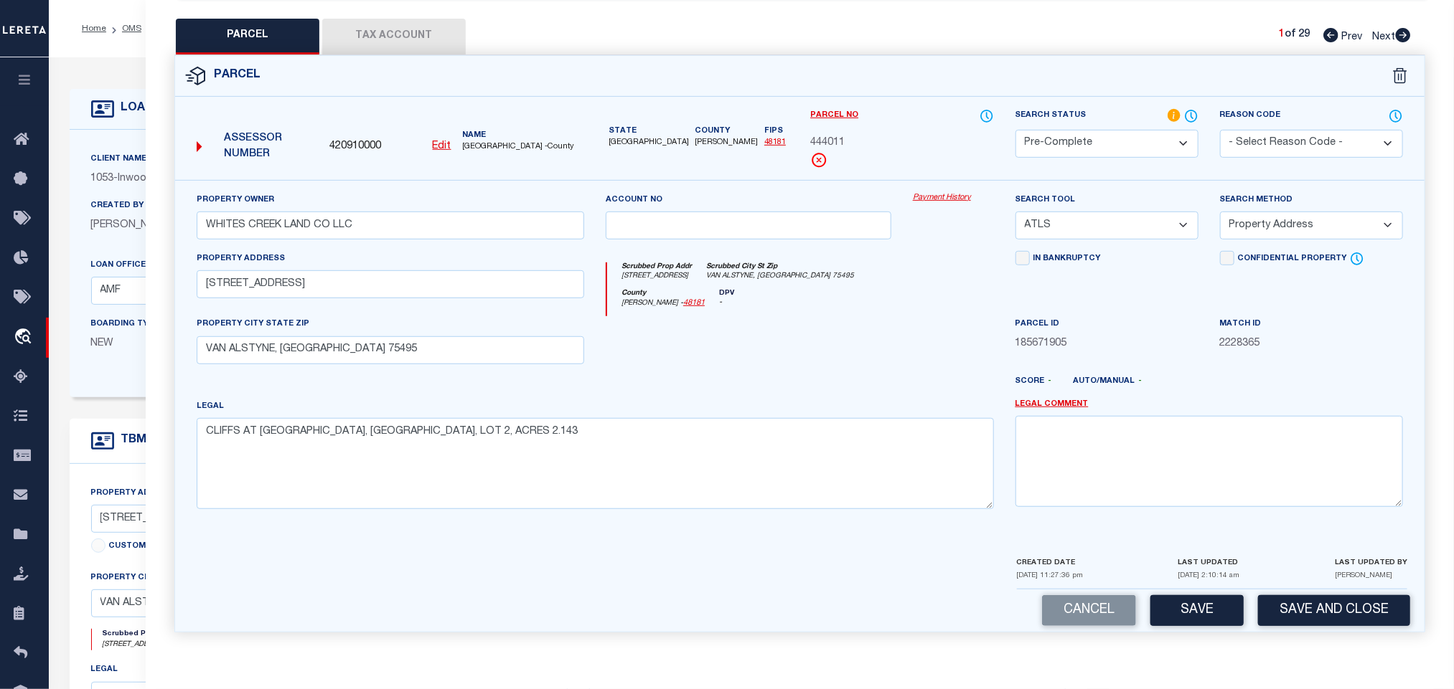
drag, startPoint x: 1096, startPoint y: 225, endPoint x: 1087, endPoint y: 235, distance: 13.7
click at [1096, 225] on select "-- Select Search Tool -- 3rd Party Website Agency File Agency Website ATLS CNV-…" at bounding box center [1106, 226] width 183 height 28
click at [1015, 212] on select "-- Select Search Tool -- 3rd Party Website Agency File Agency Website ATLS CNV-…" at bounding box center [1106, 226] width 183 height 28
click at [1300, 609] on button "Save and Close" at bounding box center [1334, 610] width 152 height 31
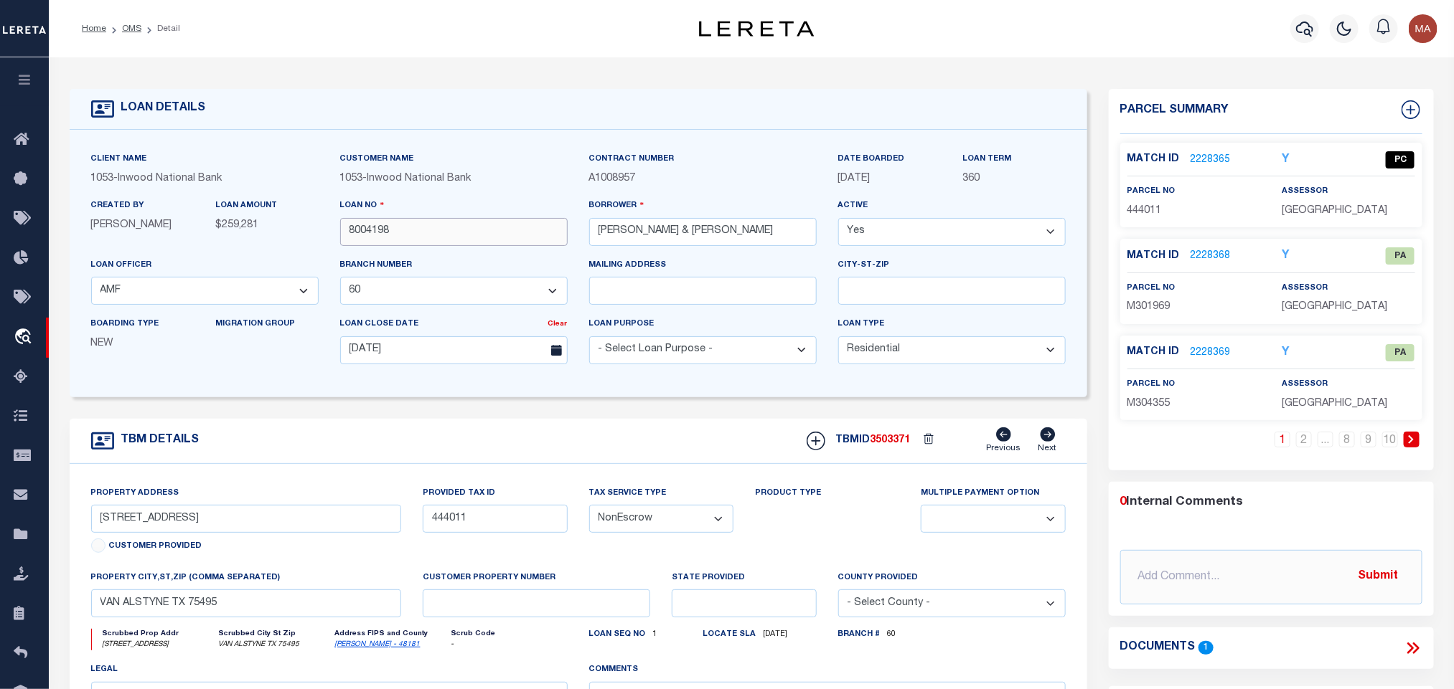
click at [397, 230] on input "8004198" at bounding box center [453, 232] width 227 height 28
click at [883, 446] on span "3503371" at bounding box center [890, 440] width 40 height 10
copy span "3503371"
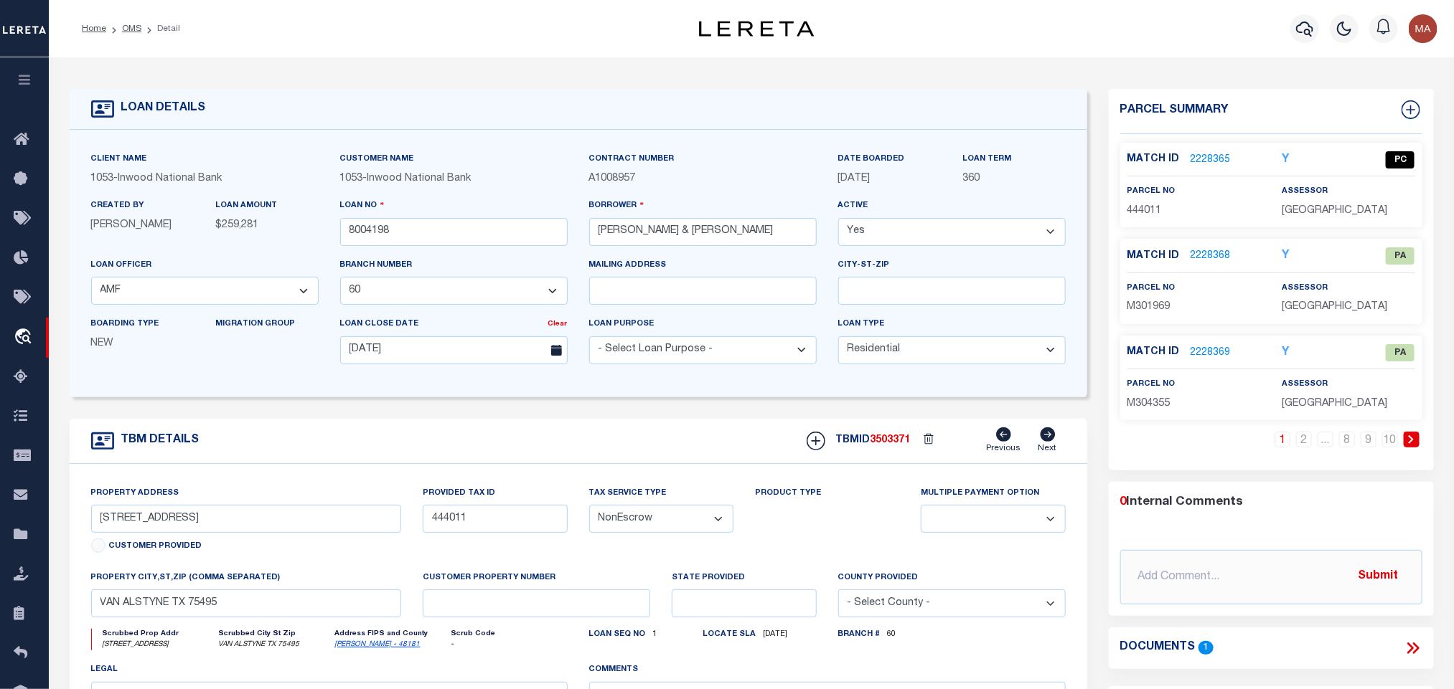
click at [1311, 206] on span "GRAYSON COUNTY" at bounding box center [1333, 211] width 105 height 10
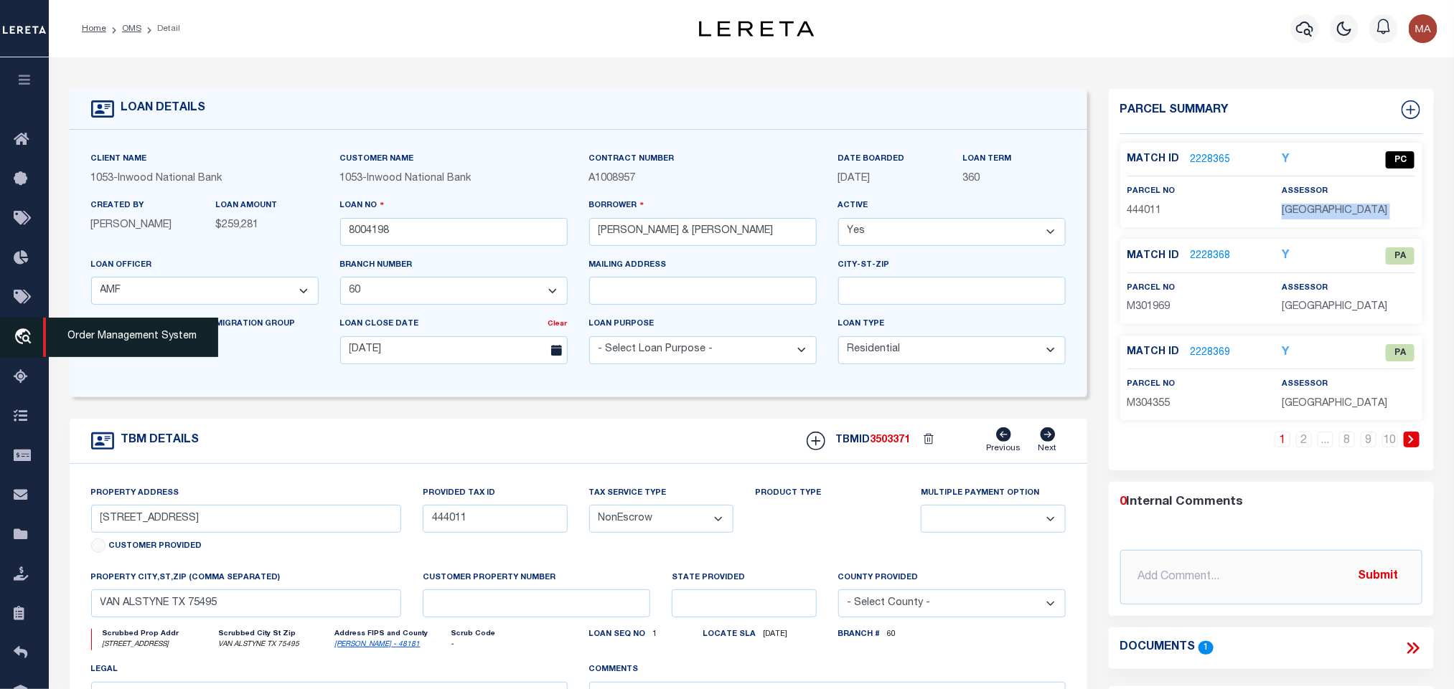
copy div "GRAYSON COUNTY"
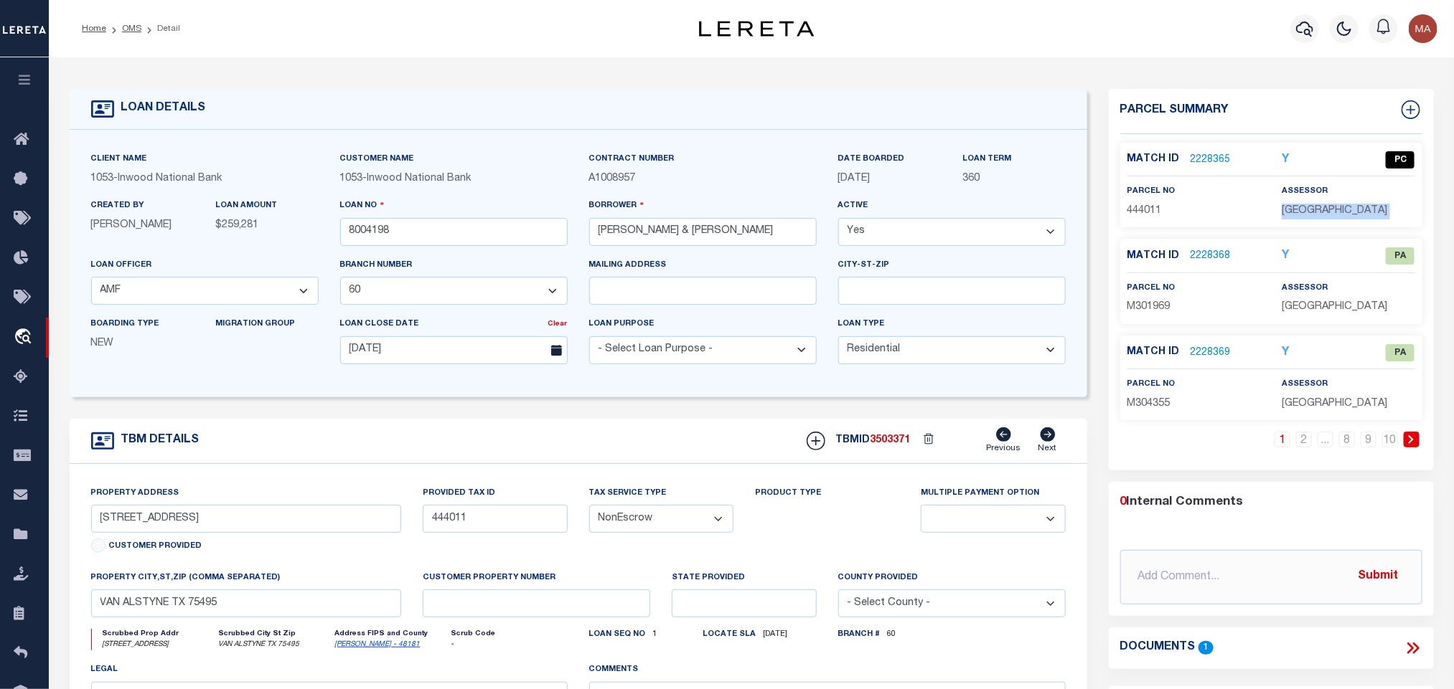
click at [1146, 211] on span "444011" at bounding box center [1144, 211] width 34 height 10
click at [668, 461] on div "TBM DETAILS TBMID 3503371 Previous Next" at bounding box center [578, 441] width 1017 height 45
click at [130, 30] on link "OMS" at bounding box center [131, 28] width 19 height 9
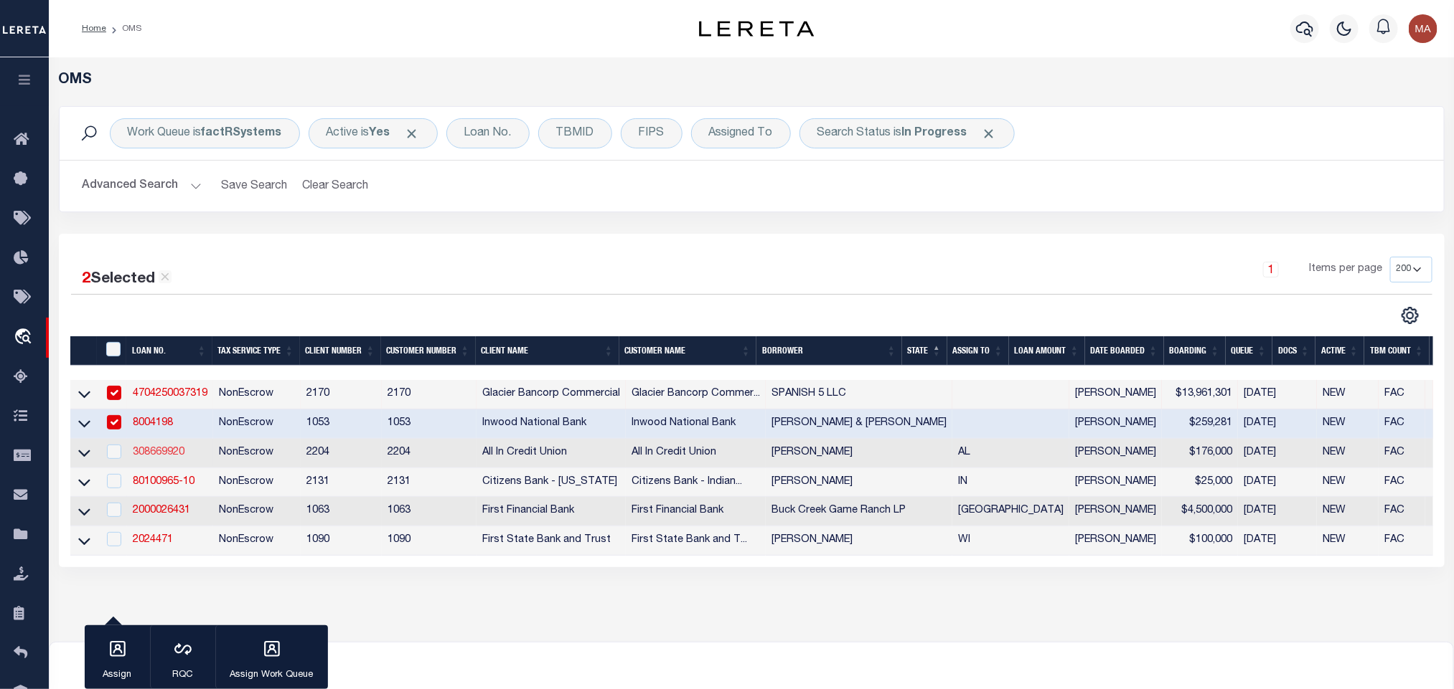
click at [153, 458] on link "308669920" at bounding box center [159, 453] width 52 height 10
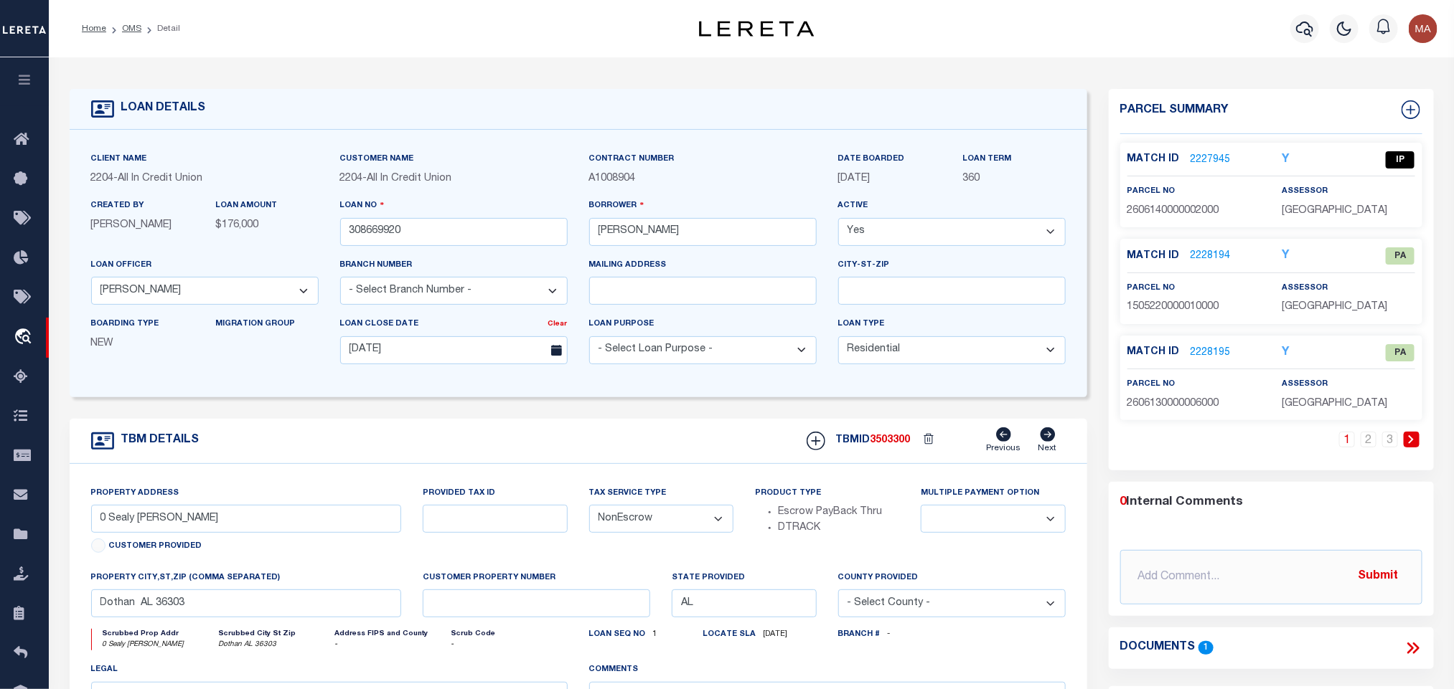
click at [1414, 650] on icon at bounding box center [1415, 648] width 6 height 11
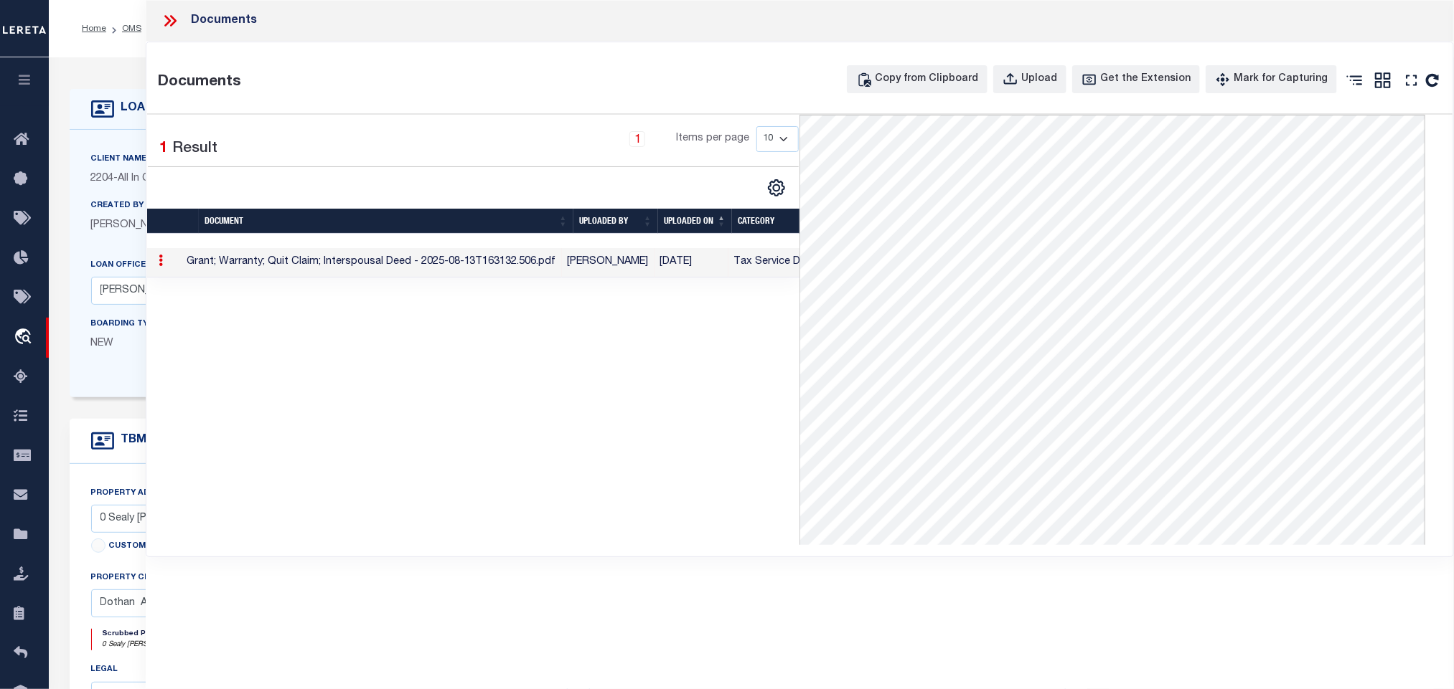
click at [126, 164] on label "Client Name" at bounding box center [119, 160] width 56 height 12
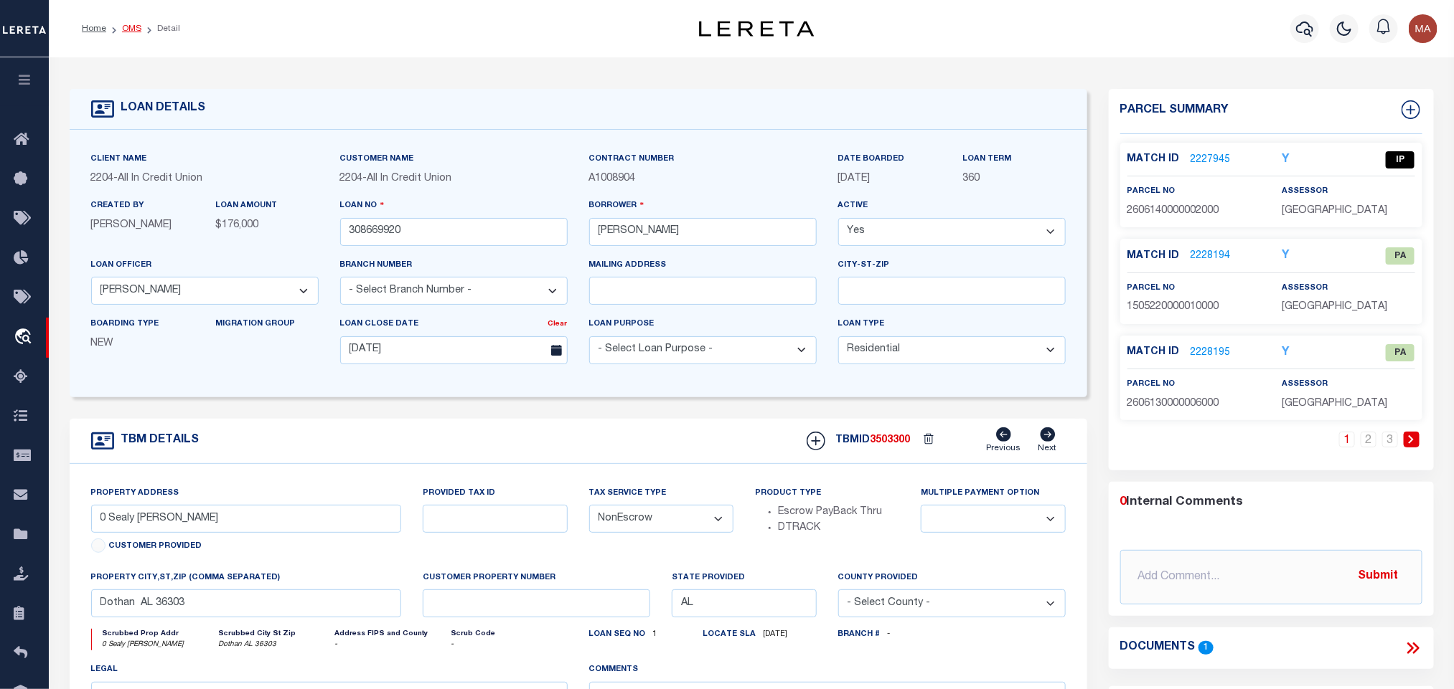
click at [126, 27] on link "OMS" at bounding box center [131, 28] width 19 height 9
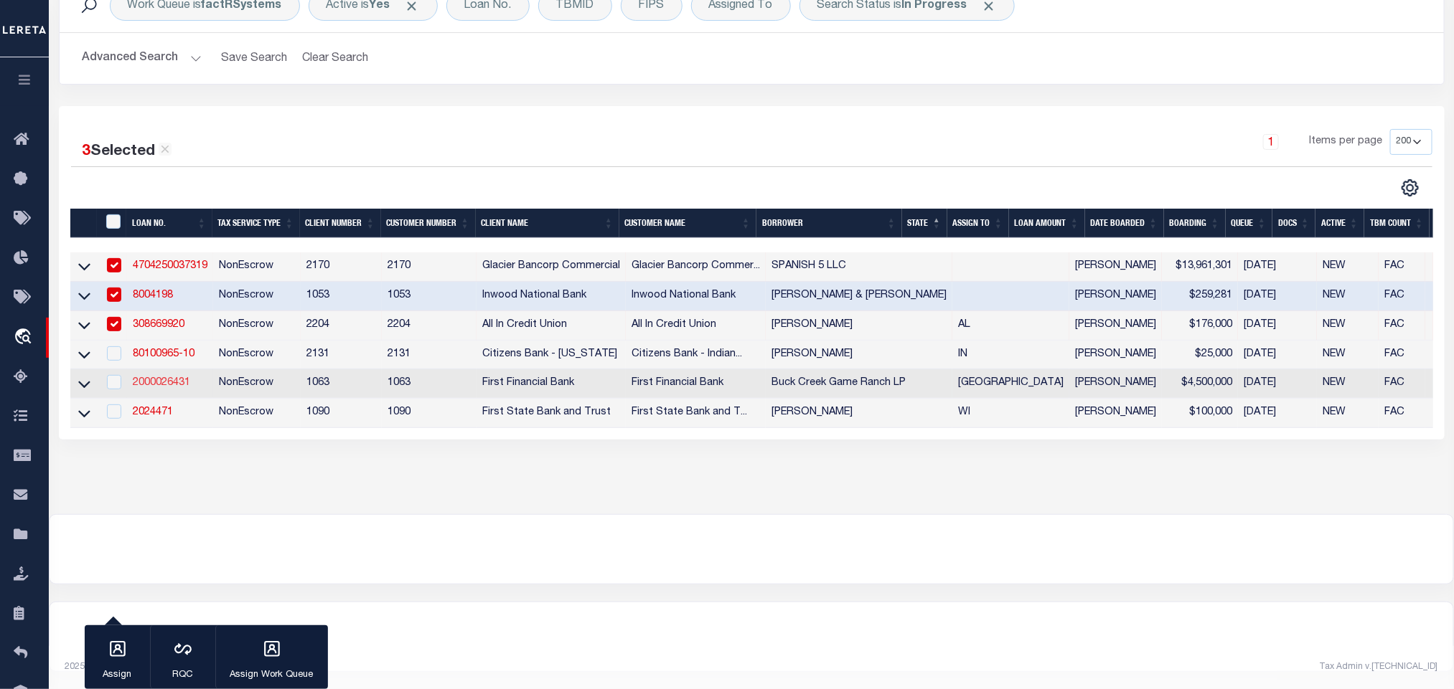
scroll to position [143, 0]
click at [151, 349] on link "80100965-10" at bounding box center [164, 354] width 62 height 10
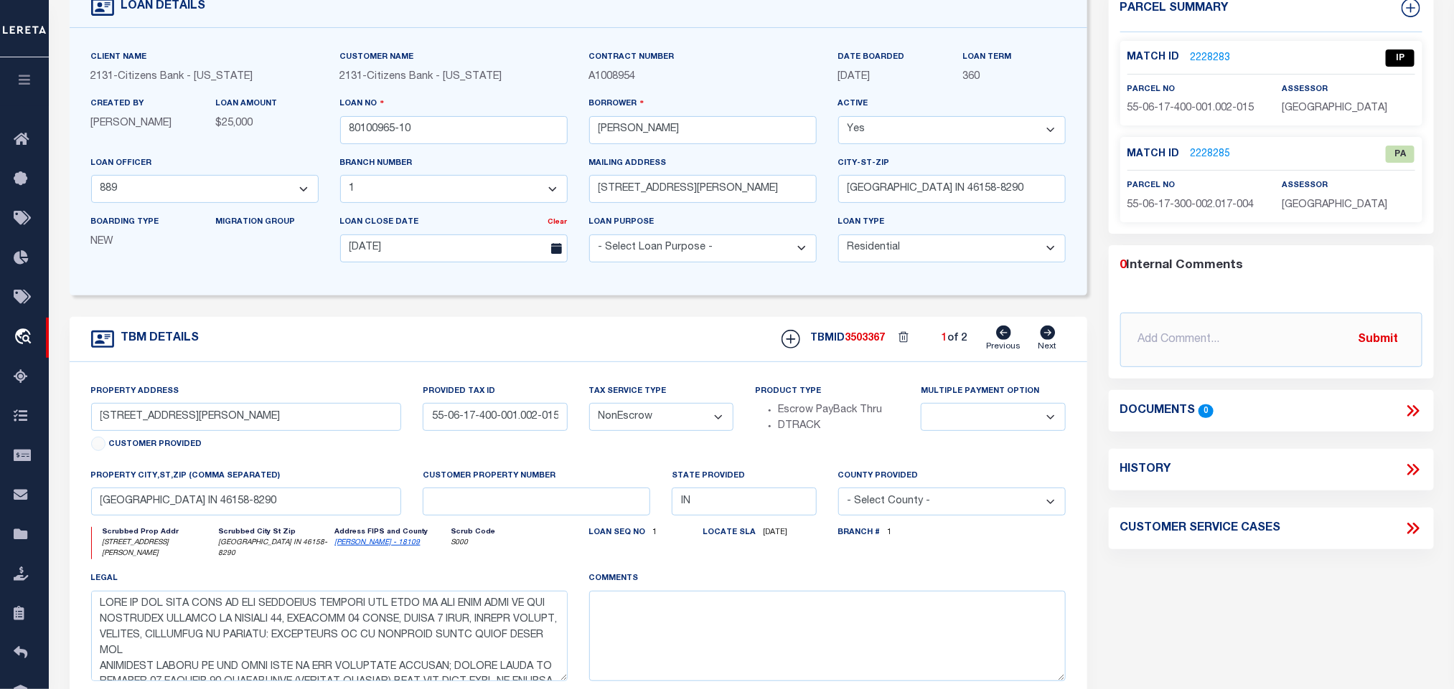
scroll to position [108, 0]
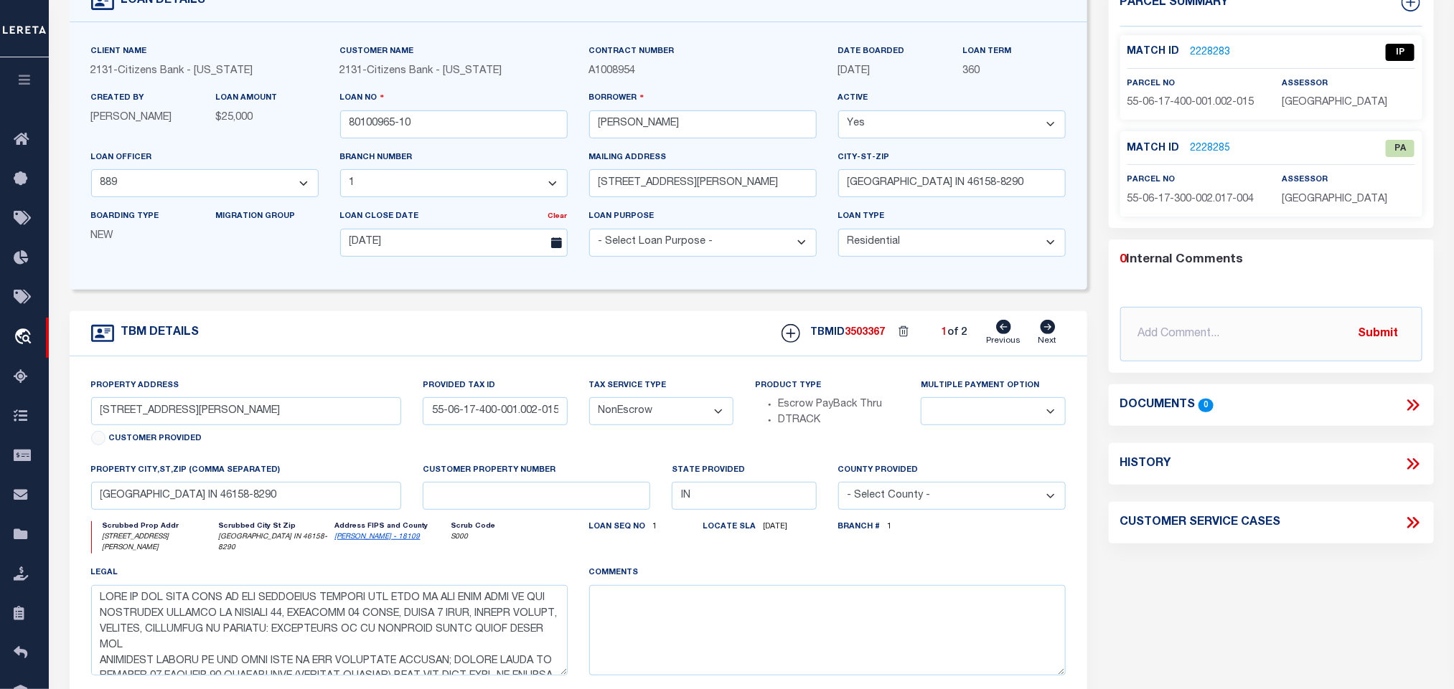
click at [349, 541] on link "Morgan - 18109" at bounding box center [377, 537] width 85 height 7
click at [144, 416] on input "9251 N VIOLA WAY" at bounding box center [246, 411] width 311 height 28
click at [1199, 95] on p "55-06-17-400-001.002-015" at bounding box center [1193, 103] width 133 height 16
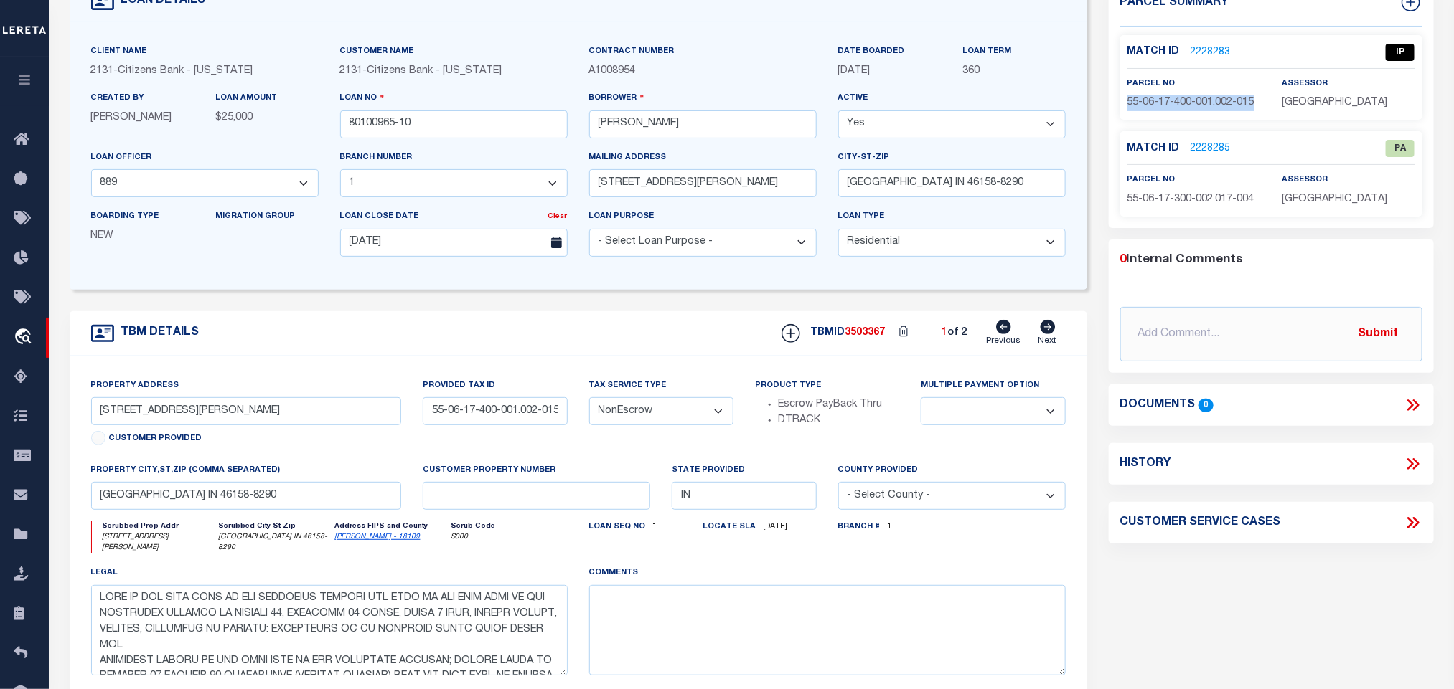
click at [1199, 95] on p "55-06-17-400-001.002-015" at bounding box center [1193, 103] width 133 height 16
click at [201, 437] on div "Property Address 9251 N VIOLA WAY Customer Provided" at bounding box center [246, 414] width 311 height 73
click at [214, 407] on input "9251 N VIOLA WAY" at bounding box center [246, 411] width 311 height 28
click at [204, 495] on input "MOORESVILLE IN 46158-8290" at bounding box center [246, 496] width 311 height 28
click at [514, 418] on input "55-06-17-400-001.002-015" at bounding box center [495, 411] width 144 height 28
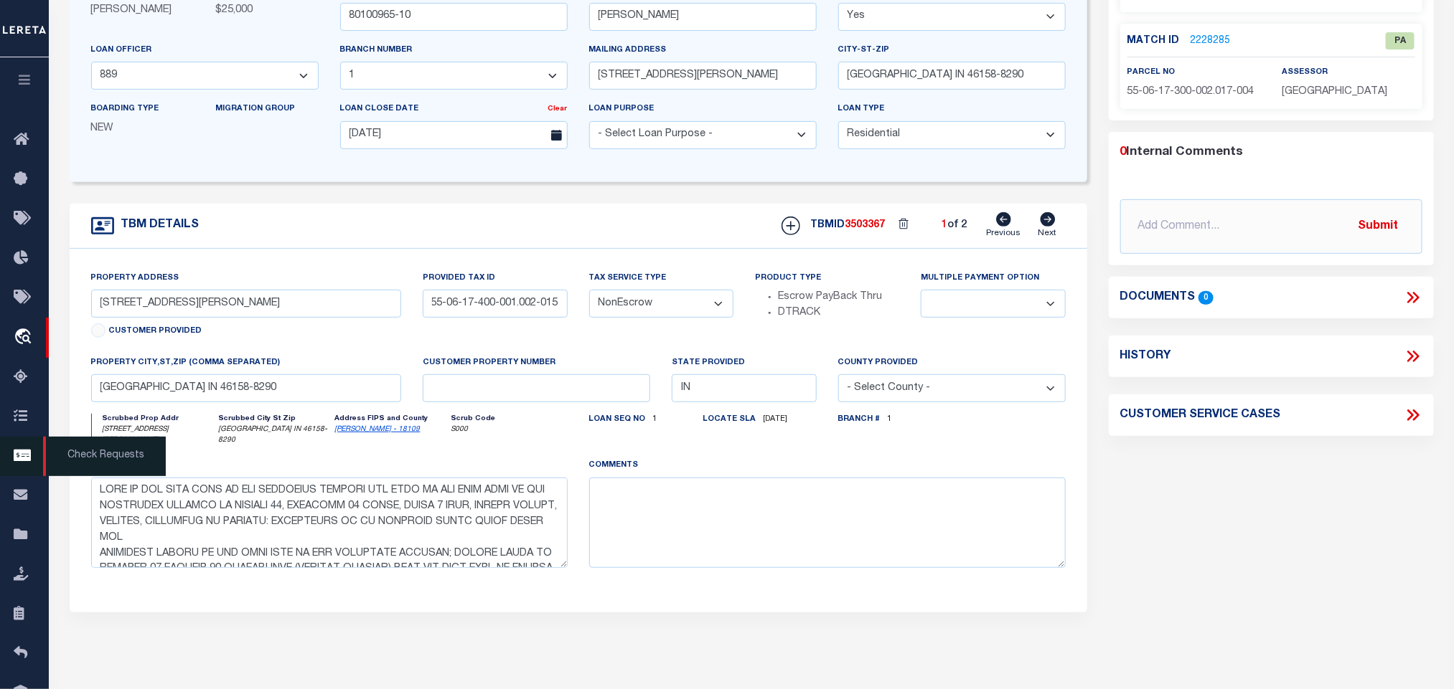
scroll to position [0, 0]
click at [496, 308] on input "55-06-17-400-001.002-015" at bounding box center [495, 304] width 144 height 28
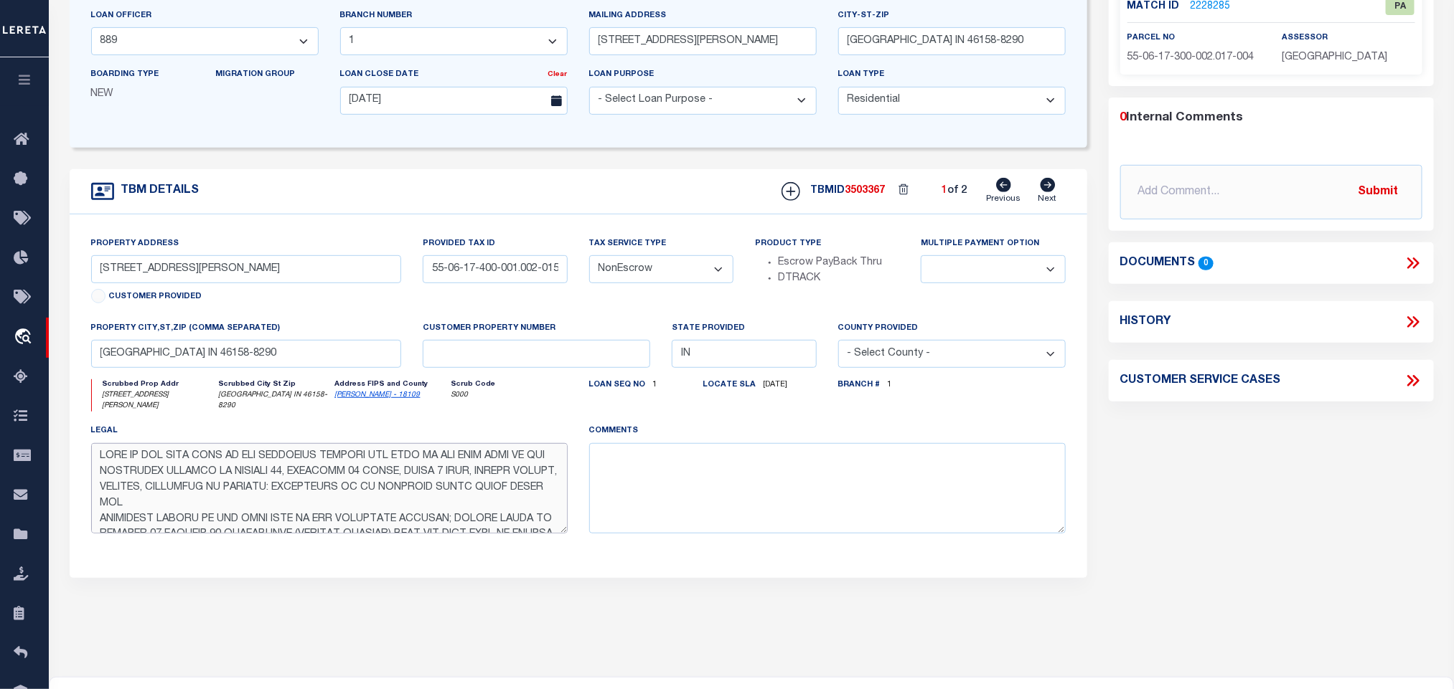
scroll to position [200, 0]
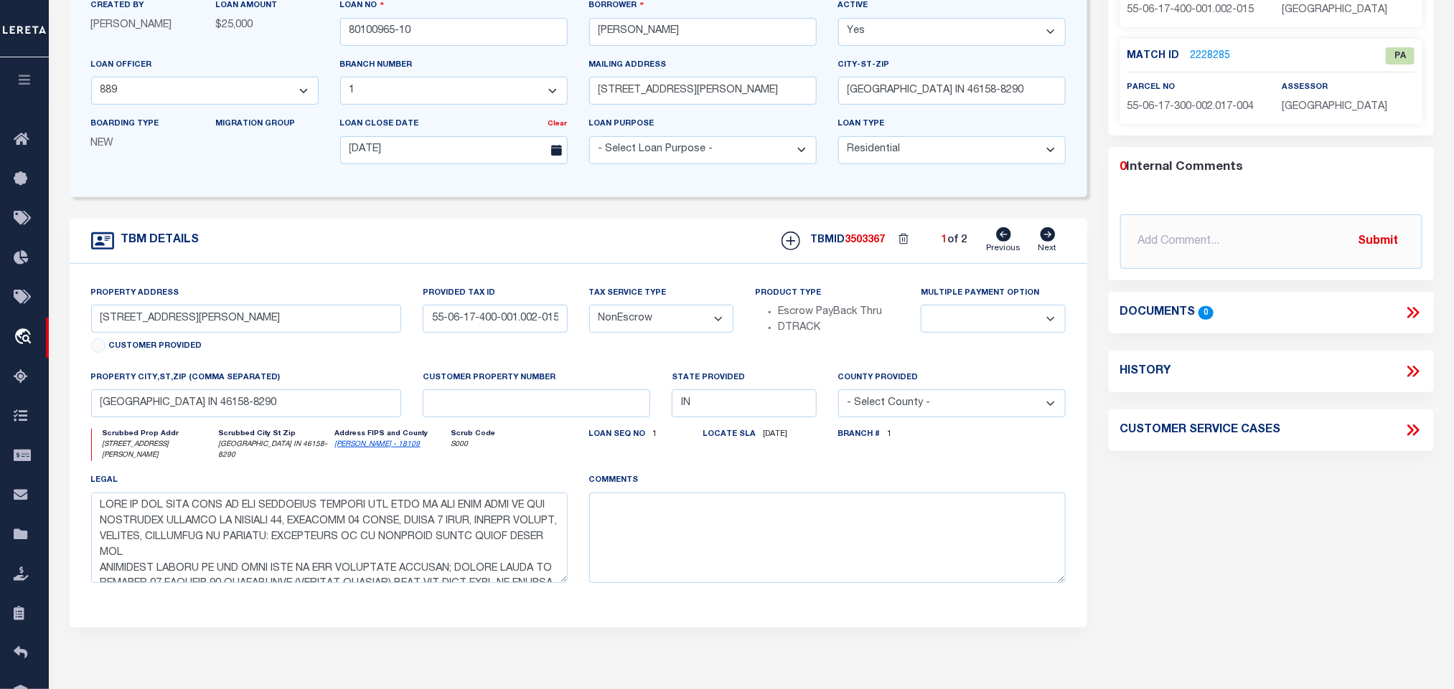
click at [1048, 241] on icon at bounding box center [1048, 234] width 16 height 14
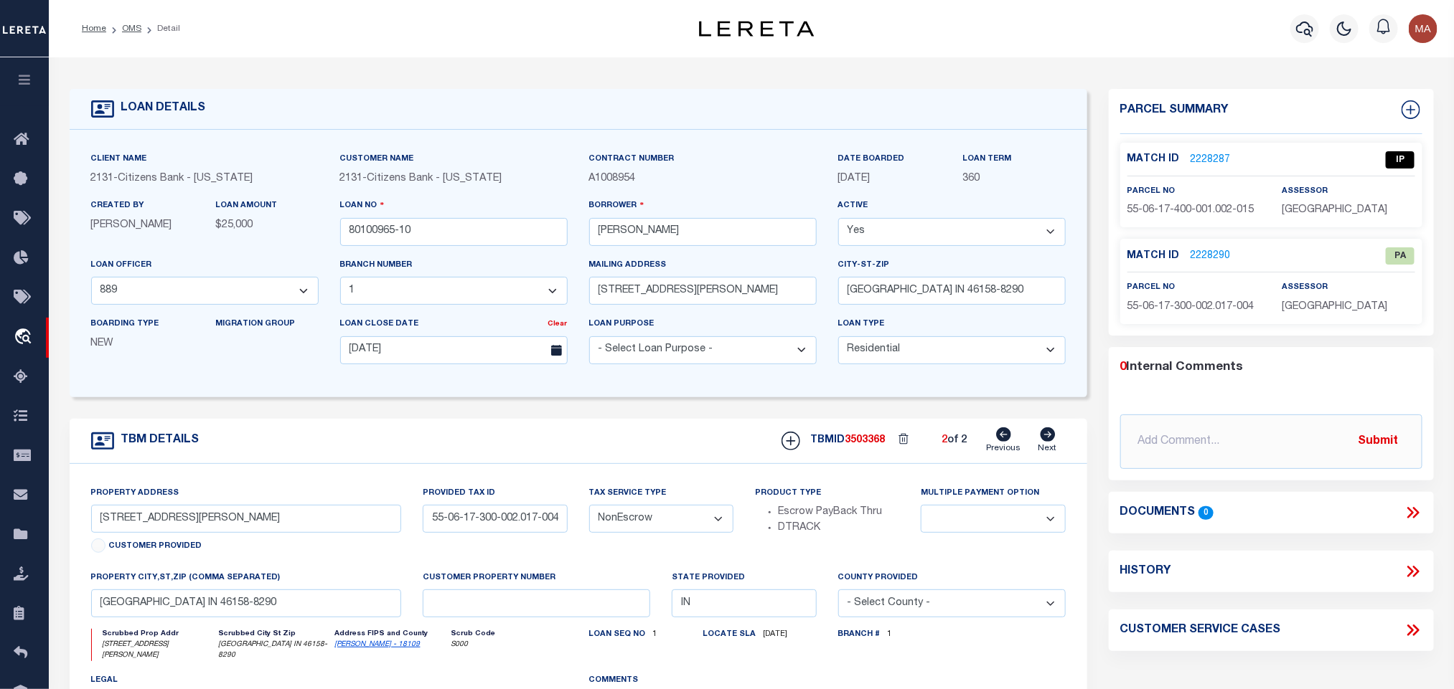
drag, startPoint x: 1006, startPoint y: 442, endPoint x: 870, endPoint y: 476, distance: 140.4
click at [1006, 442] on icon at bounding box center [1004, 435] width 15 height 14
click at [1202, 153] on link "2228283" at bounding box center [1210, 160] width 40 height 15
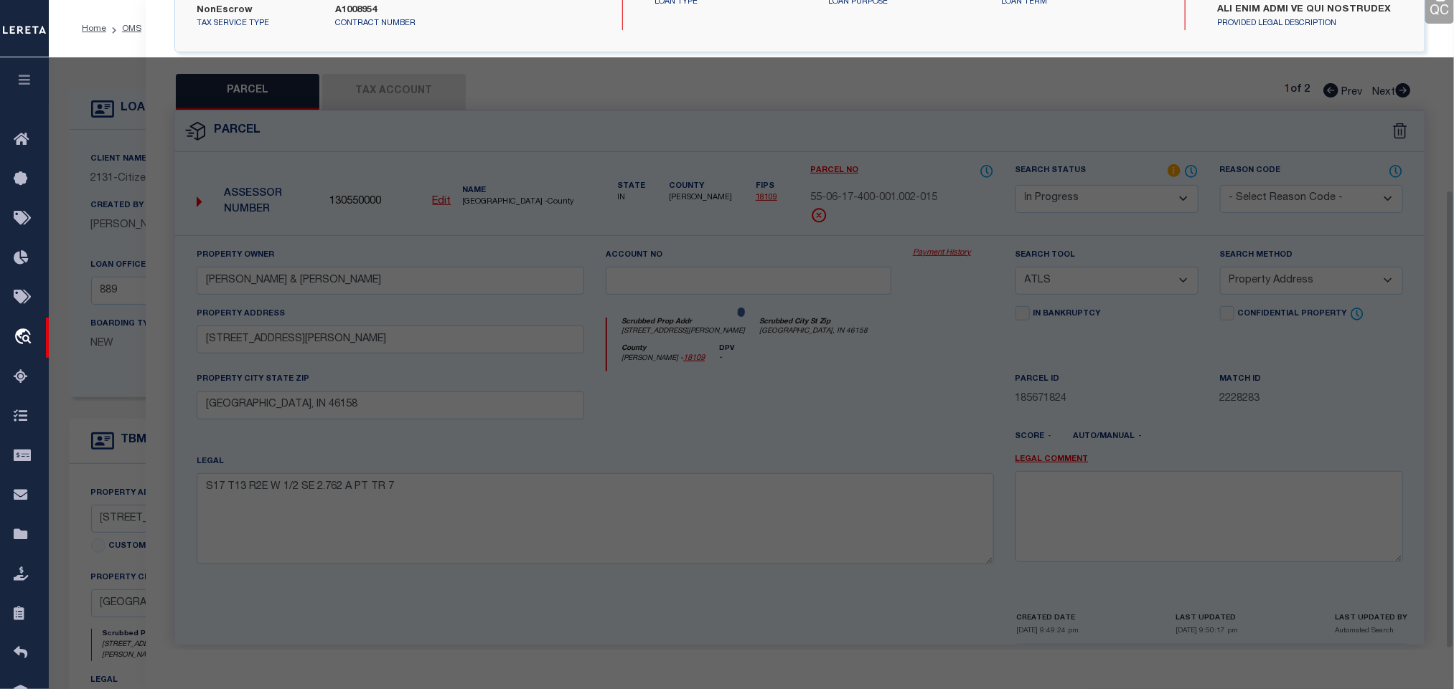
scroll to position [269, 0]
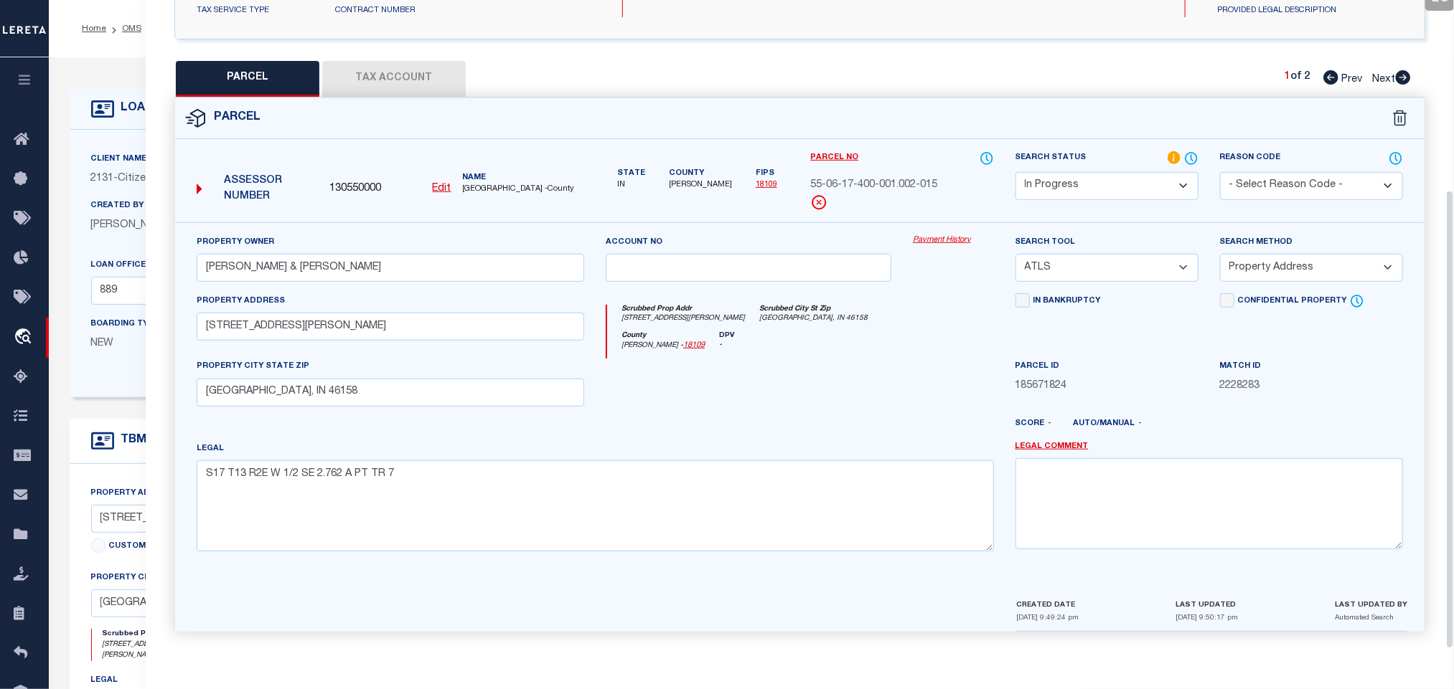
click at [441, 184] on u "Edit" at bounding box center [442, 189] width 19 height 10
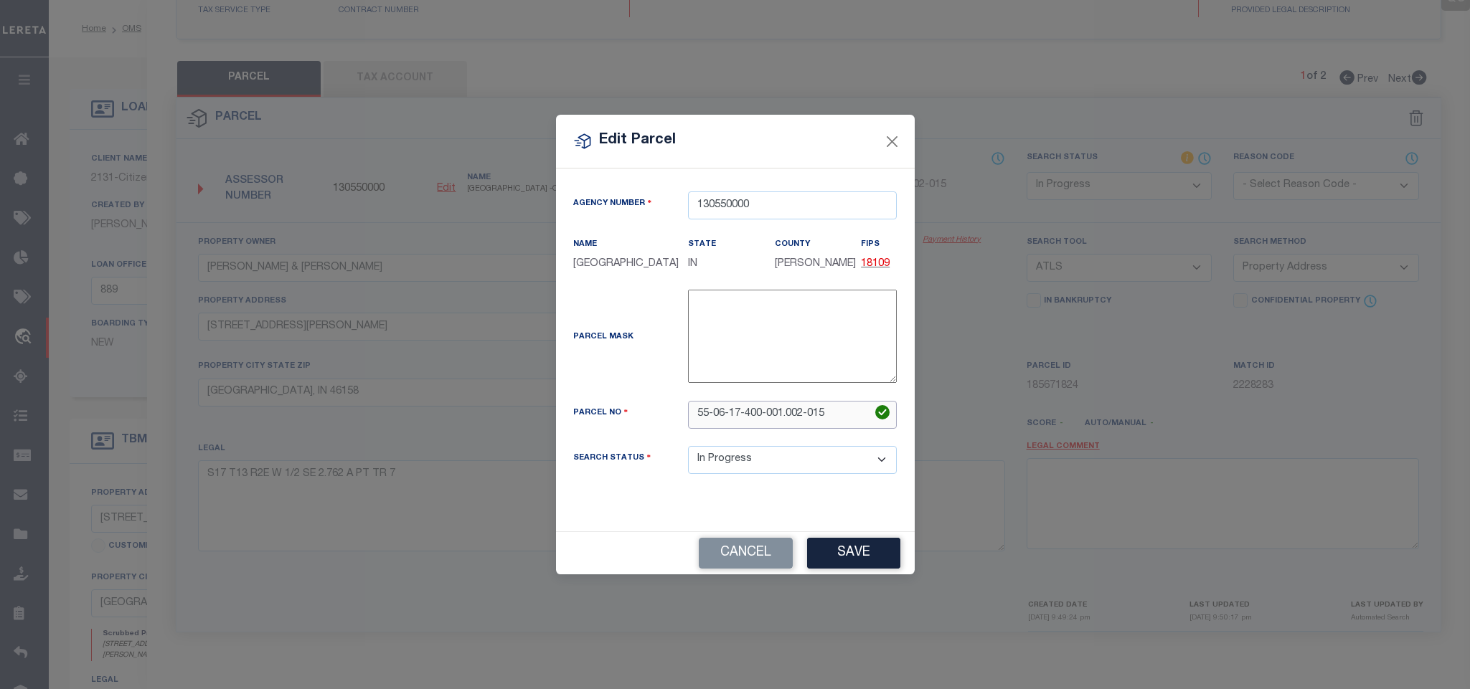
click at [794, 420] on input "55-06-17-400-001.002-015" at bounding box center [792, 415] width 209 height 28
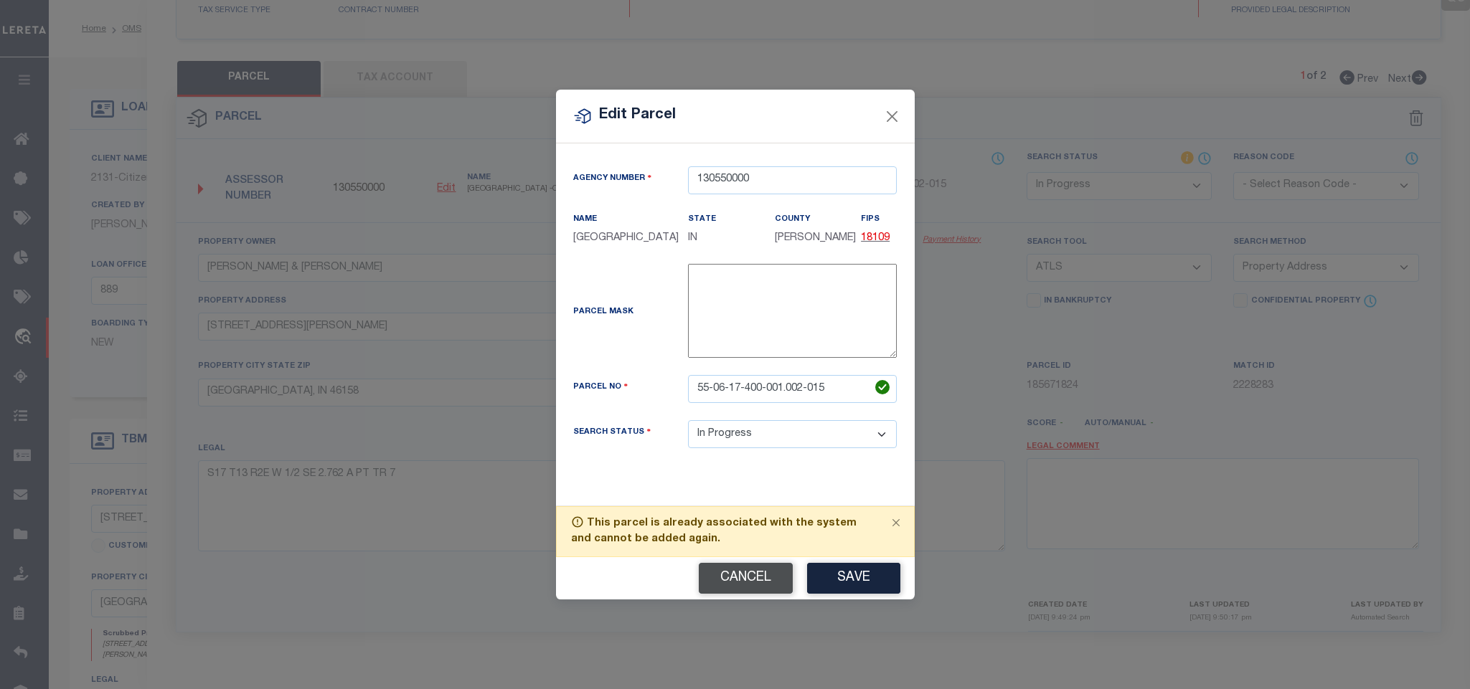
click at [745, 590] on button "Cancel" at bounding box center [746, 578] width 94 height 31
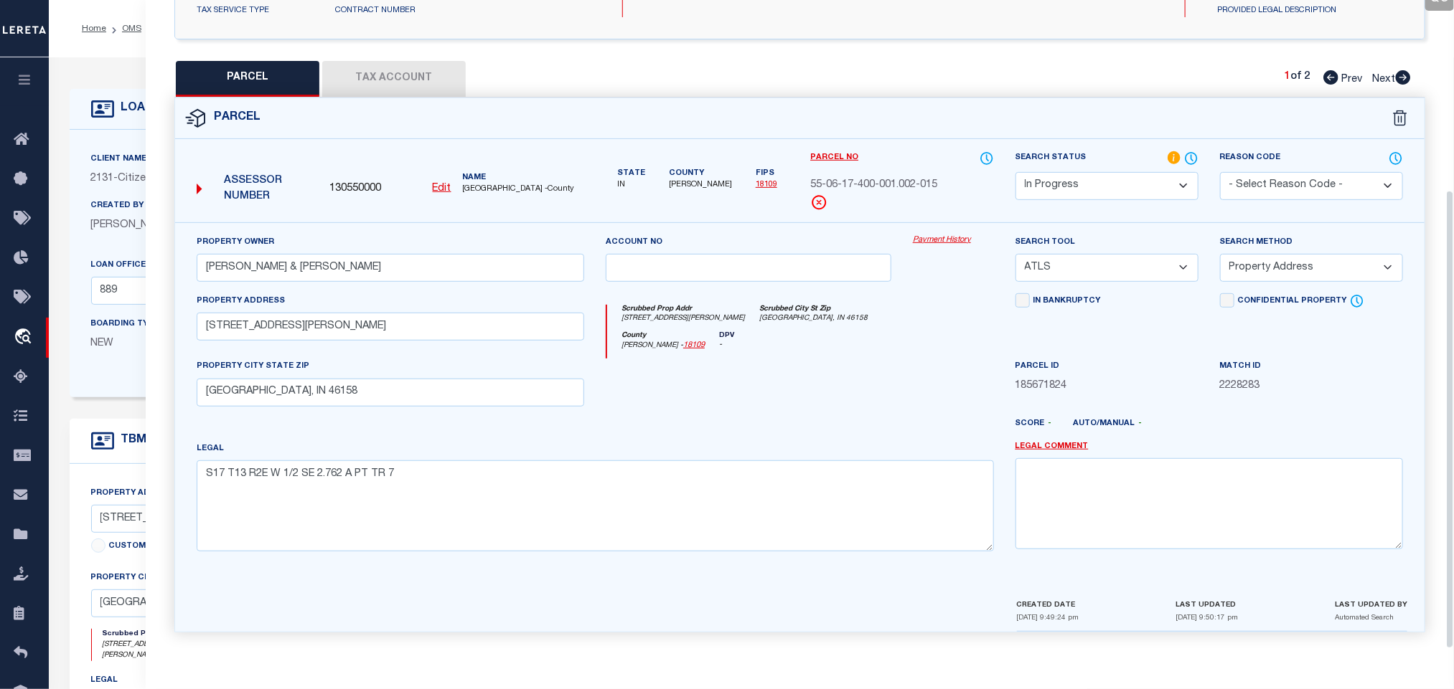
click at [1128, 259] on select "-- Select Search Tool -- 3rd Party Website Agency File Agency Website ATLS CNV-…" at bounding box center [1106, 268] width 183 height 28
click at [1015, 254] on select "-- Select Search Tool -- 3rd Party Website Agency File Agency Website ATLS CNV-…" at bounding box center [1106, 268] width 183 height 28
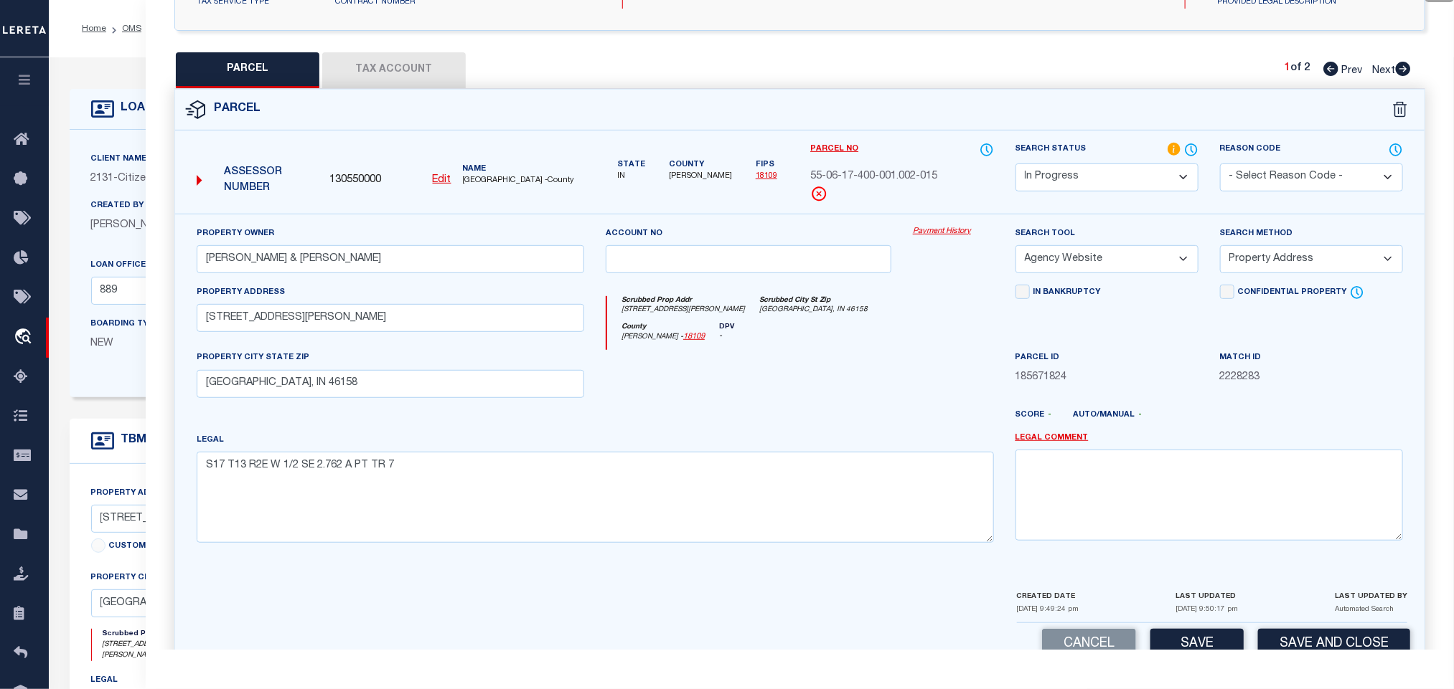
click at [1268, 256] on select "-- Select Search Method -- Property Address Legal Liability Info Provided" at bounding box center [1311, 259] width 183 height 28
click at [1220, 250] on select "-- Select Search Method -- Property Address Legal Liability Info Provided" at bounding box center [1311, 259] width 183 height 28
click at [1208, 639] on button "Save" at bounding box center [1196, 644] width 93 height 31
click at [433, 65] on button "Tax Account" at bounding box center [393, 70] width 143 height 36
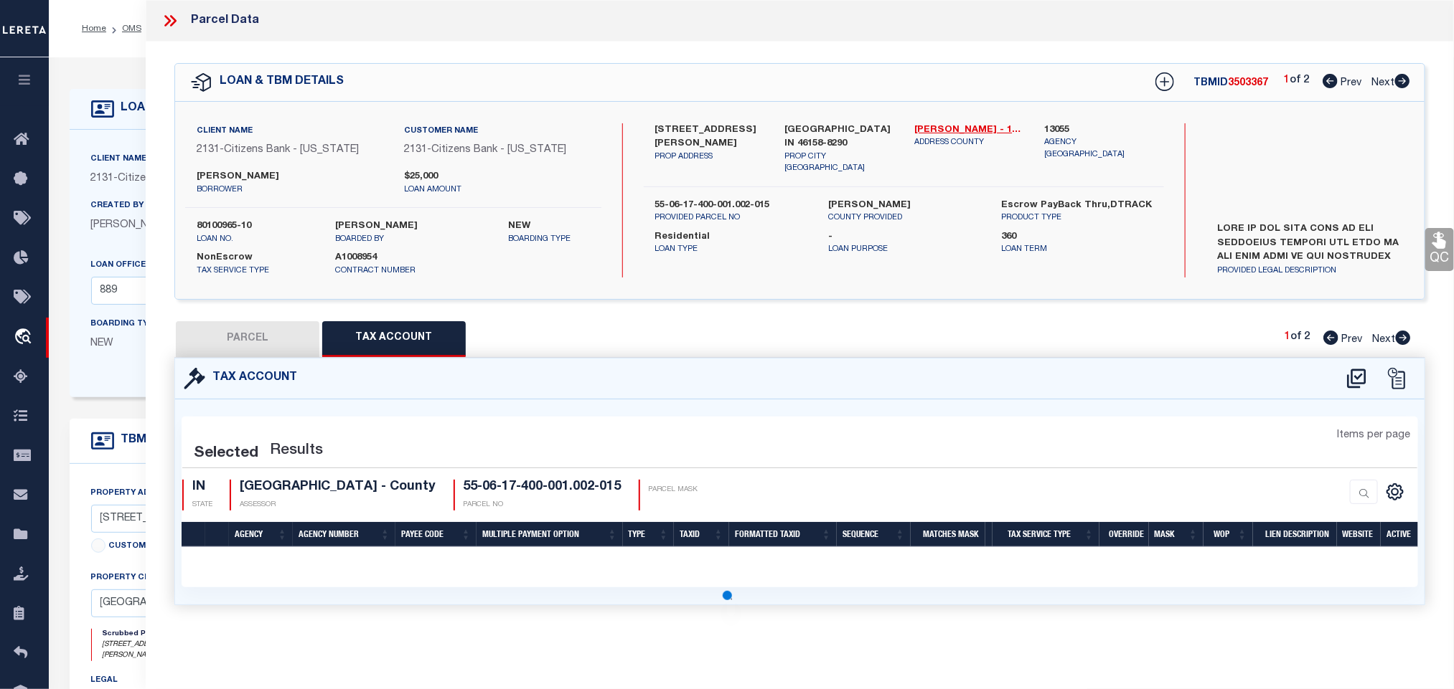
scroll to position [0, 0]
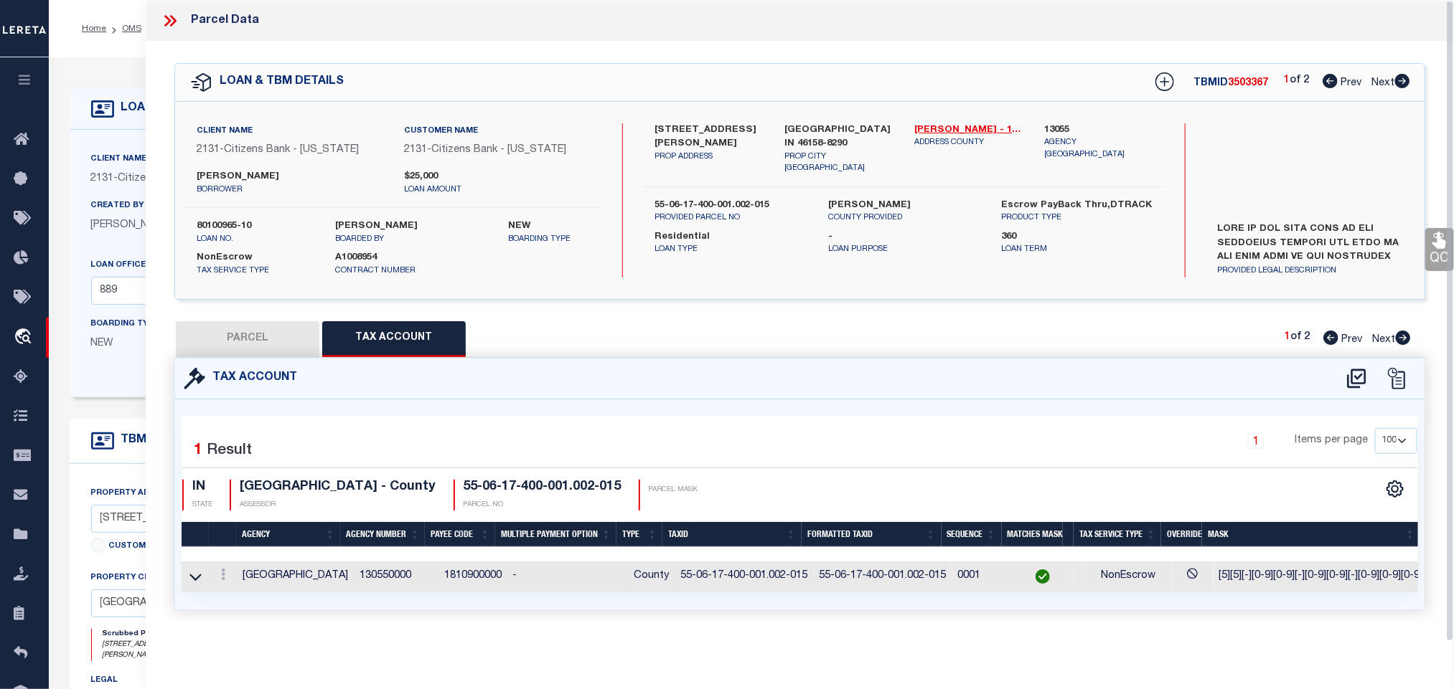
click at [254, 347] on button "PARCEL" at bounding box center [247, 339] width 143 height 36
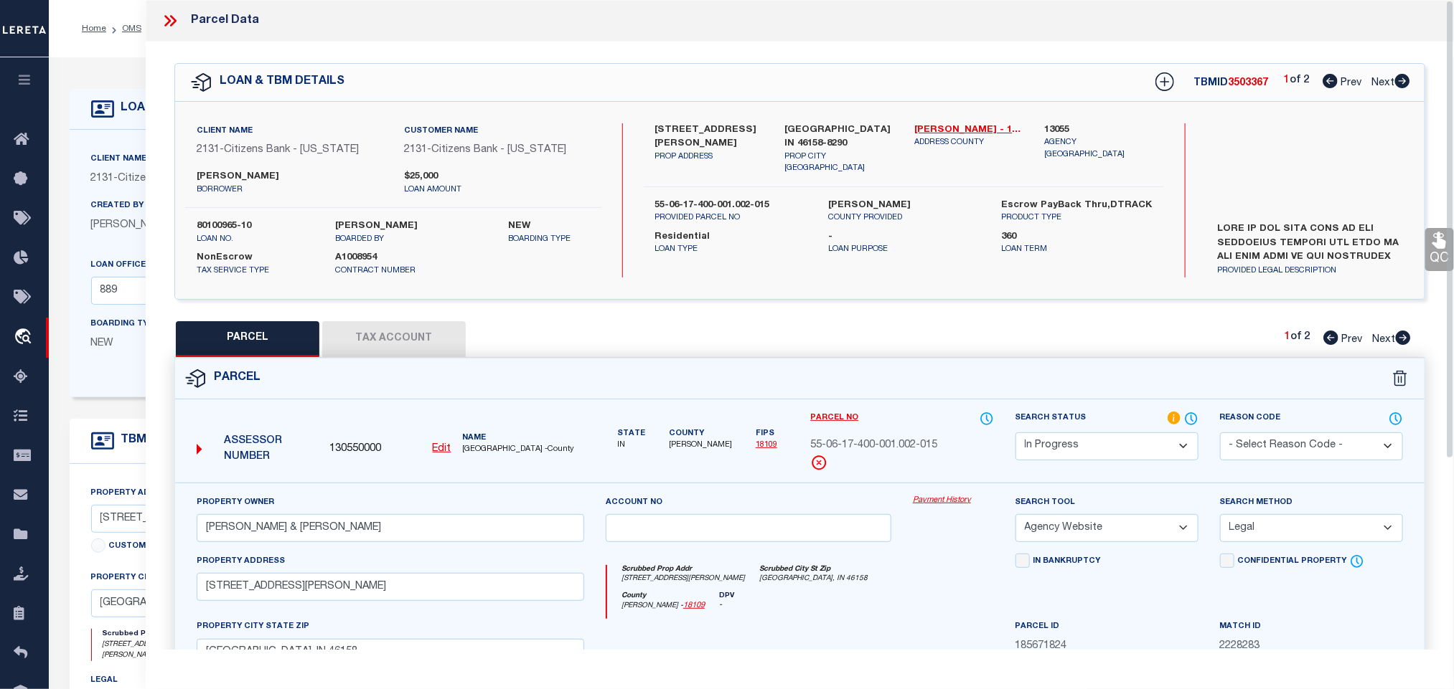
drag, startPoint x: 1113, startPoint y: 453, endPoint x: 1100, endPoint y: 438, distance: 19.8
click at [1113, 453] on select "Automated Search Bad Parcel Complete Duplicate Parcel High Dollar Reporting In …" at bounding box center [1106, 447] width 183 height 28
click at [1015, 434] on select "Automated Search Bad Parcel Complete Duplicate Parcel High Dollar Reporting In …" at bounding box center [1106, 447] width 183 height 28
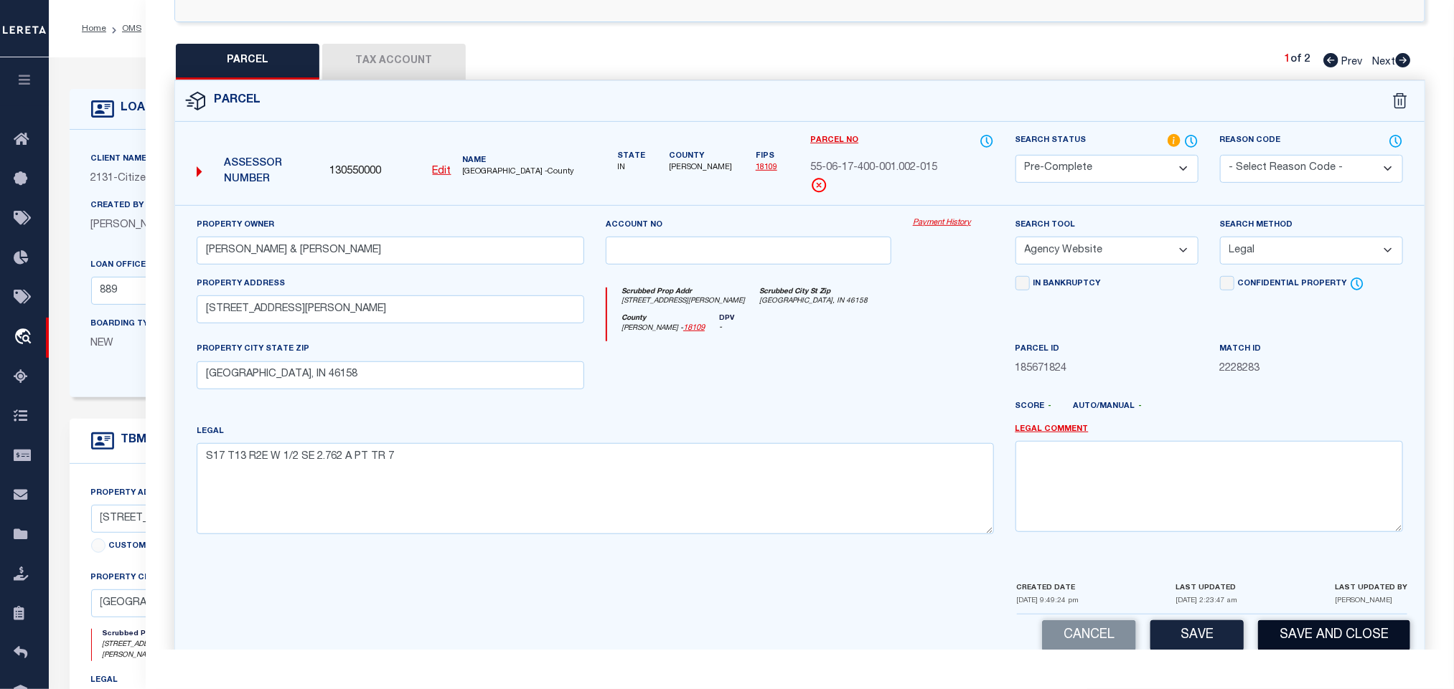
scroll to position [312, 0]
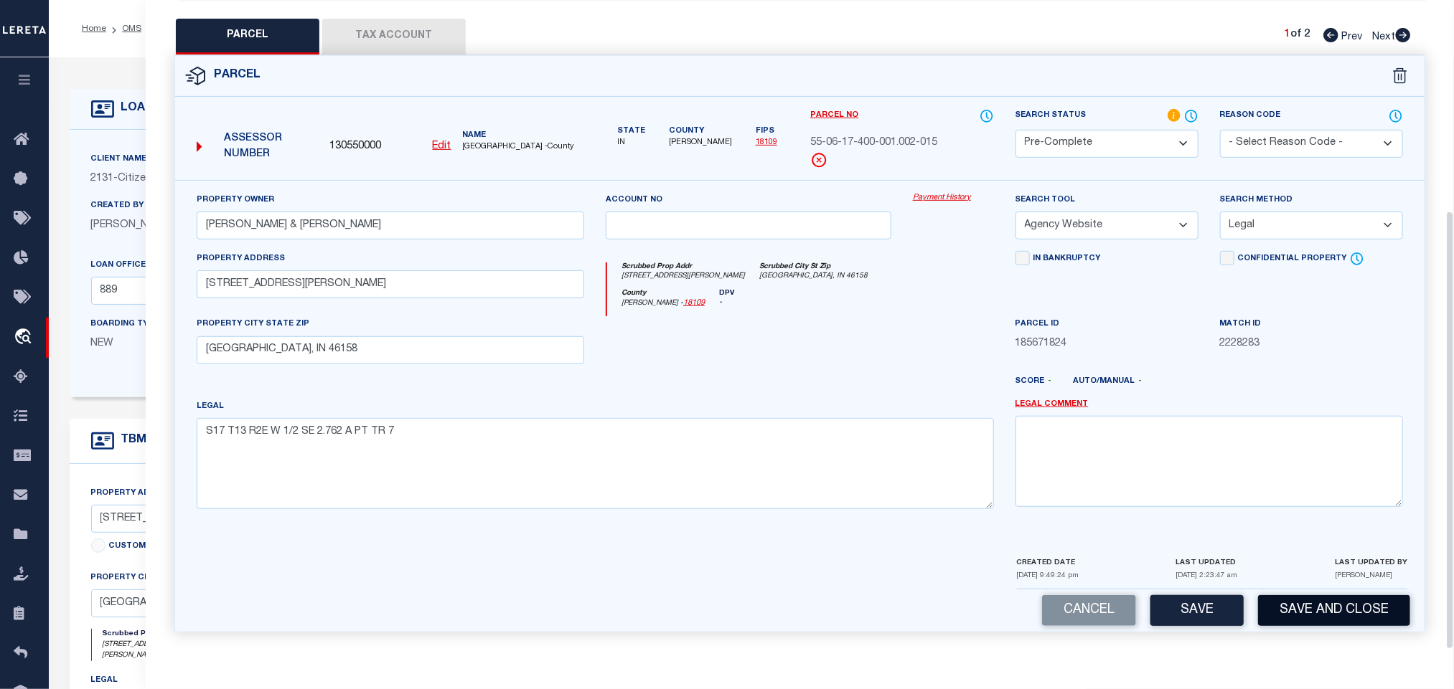
click at [1294, 613] on button "Save and Close" at bounding box center [1334, 610] width 152 height 31
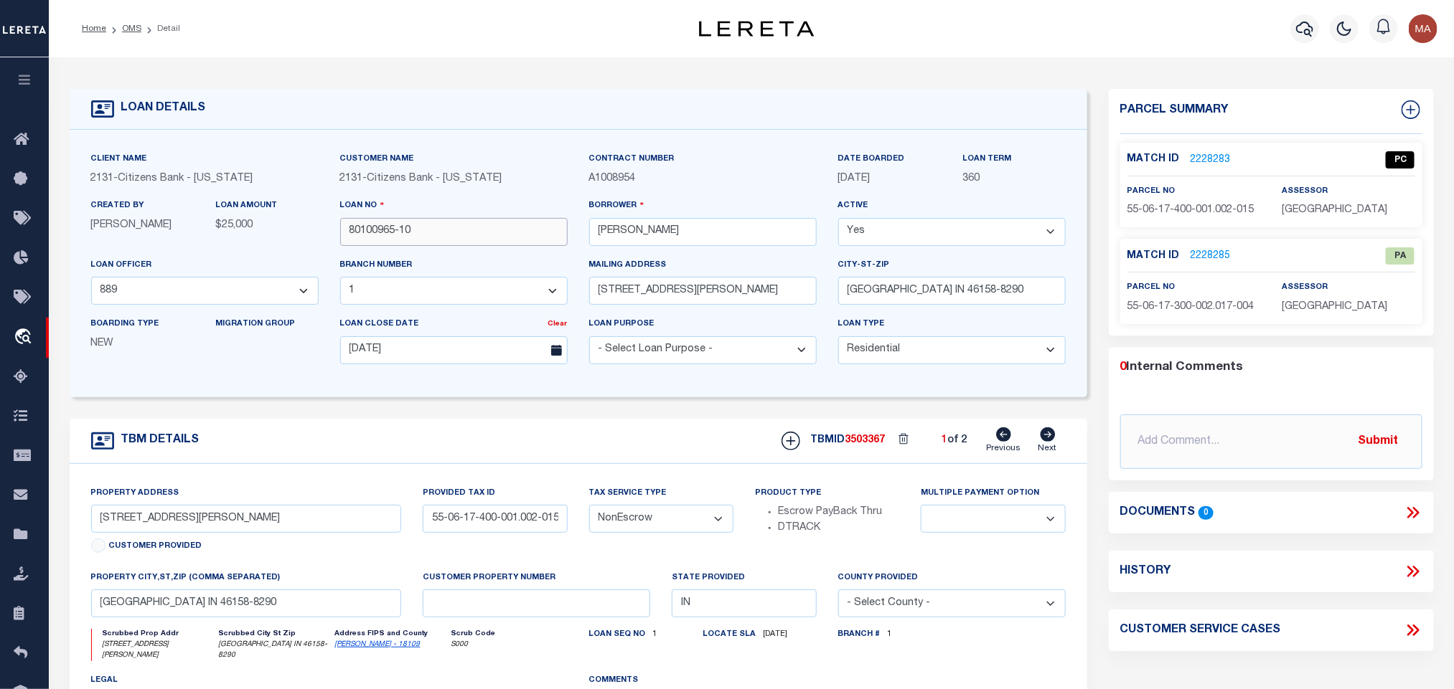
click at [409, 237] on input "80100965-10" at bounding box center [453, 232] width 227 height 28
click at [857, 442] on span "3503367" at bounding box center [865, 440] width 40 height 10
click at [1352, 214] on span "MORGAN COUNTY" at bounding box center [1333, 210] width 105 height 10
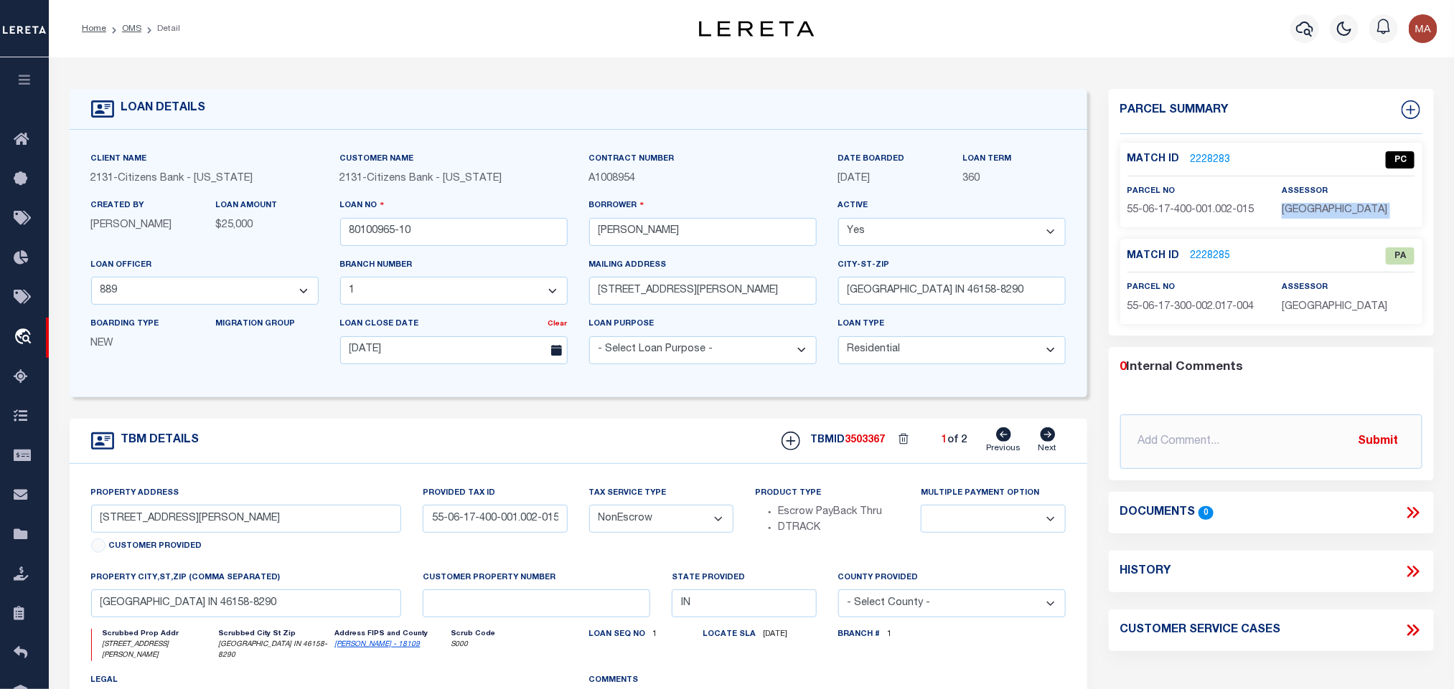
click at [1352, 214] on span "MORGAN COUNTY" at bounding box center [1333, 210] width 105 height 10
click at [1163, 205] on span "55-06-17-400-001.002-015" at bounding box center [1190, 210] width 127 height 10
click at [1210, 257] on link "2228285" at bounding box center [1210, 256] width 40 height 15
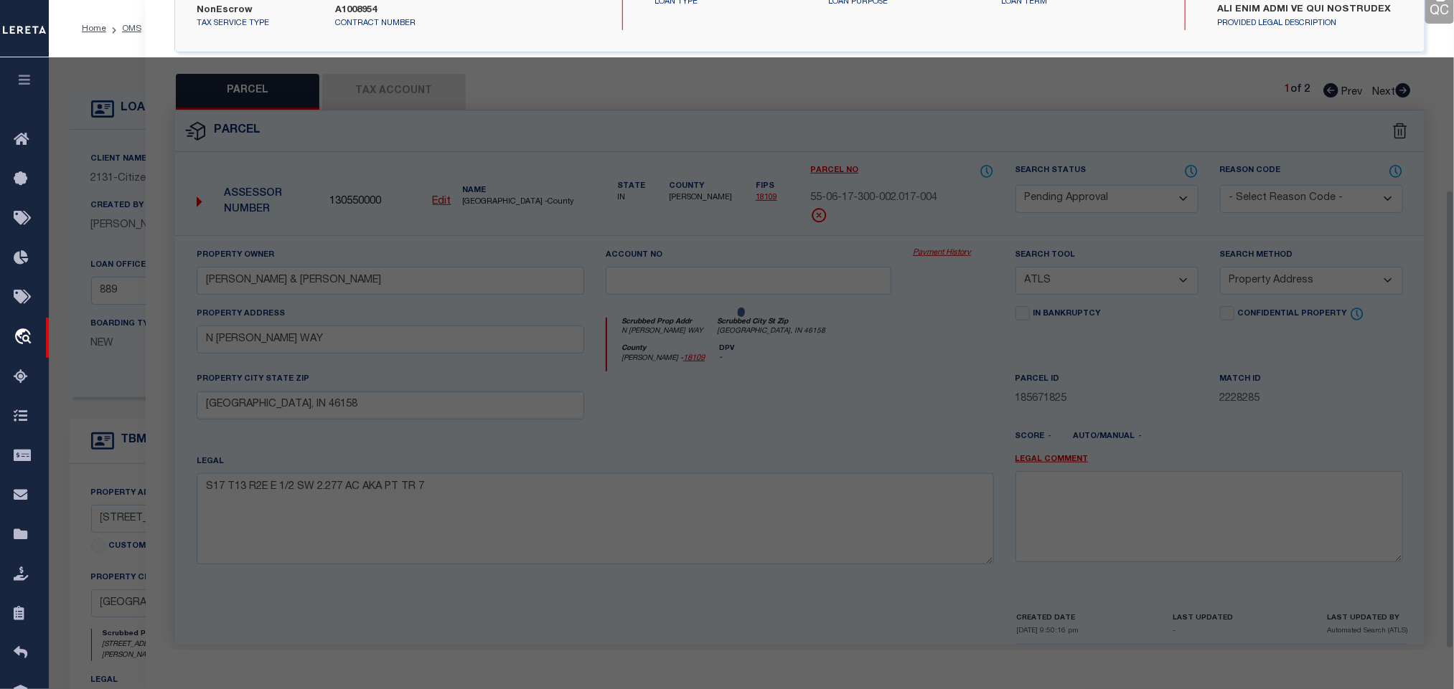
scroll to position [269, 0]
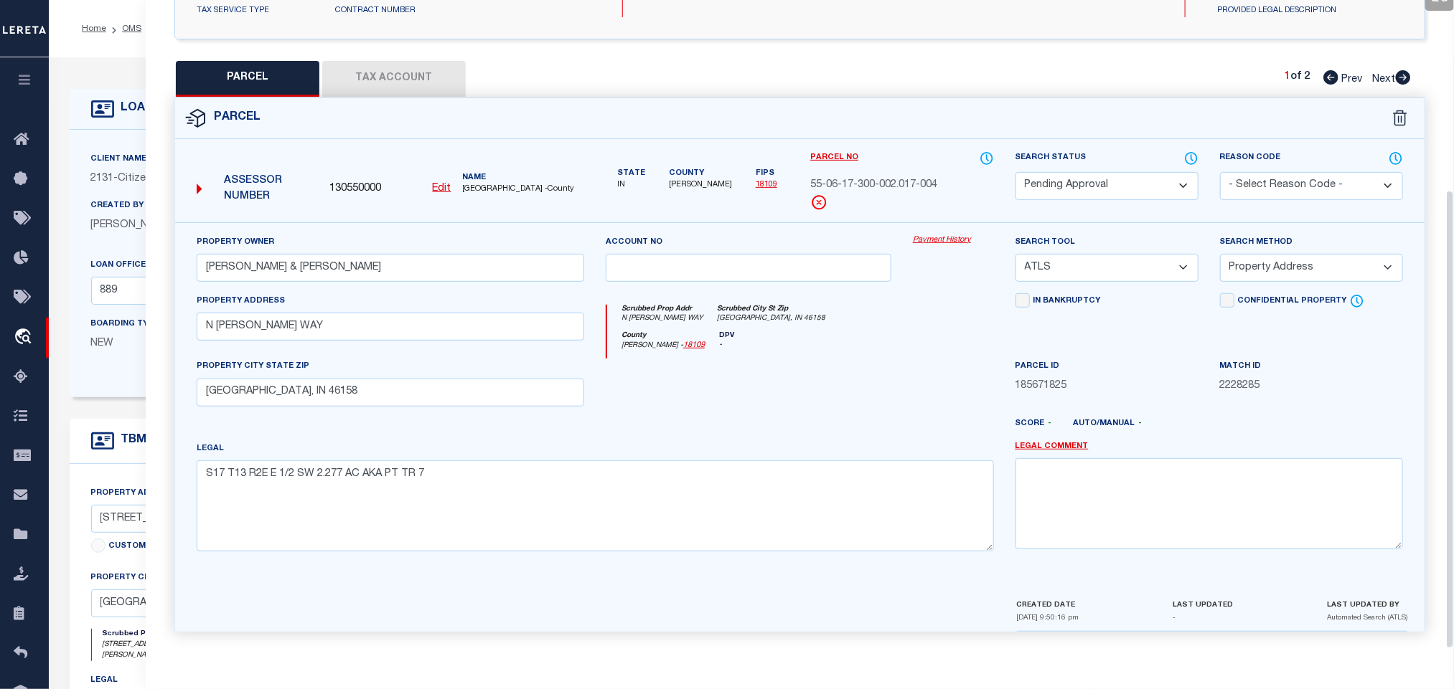
drag, startPoint x: 1111, startPoint y: 176, endPoint x: 1128, endPoint y: 177, distance: 17.2
click at [1111, 176] on select "Automated Search Bad Parcel Complete Duplicate Parcel High Dollar Reporting In …" at bounding box center [1106, 186] width 183 height 28
drag, startPoint x: 1128, startPoint y: 177, endPoint x: 1188, endPoint y: 179, distance: 60.3
click at [1128, 177] on select "Automated Search Bad Parcel Complete Duplicate Parcel High Dollar Reporting In …" at bounding box center [1106, 186] width 183 height 28
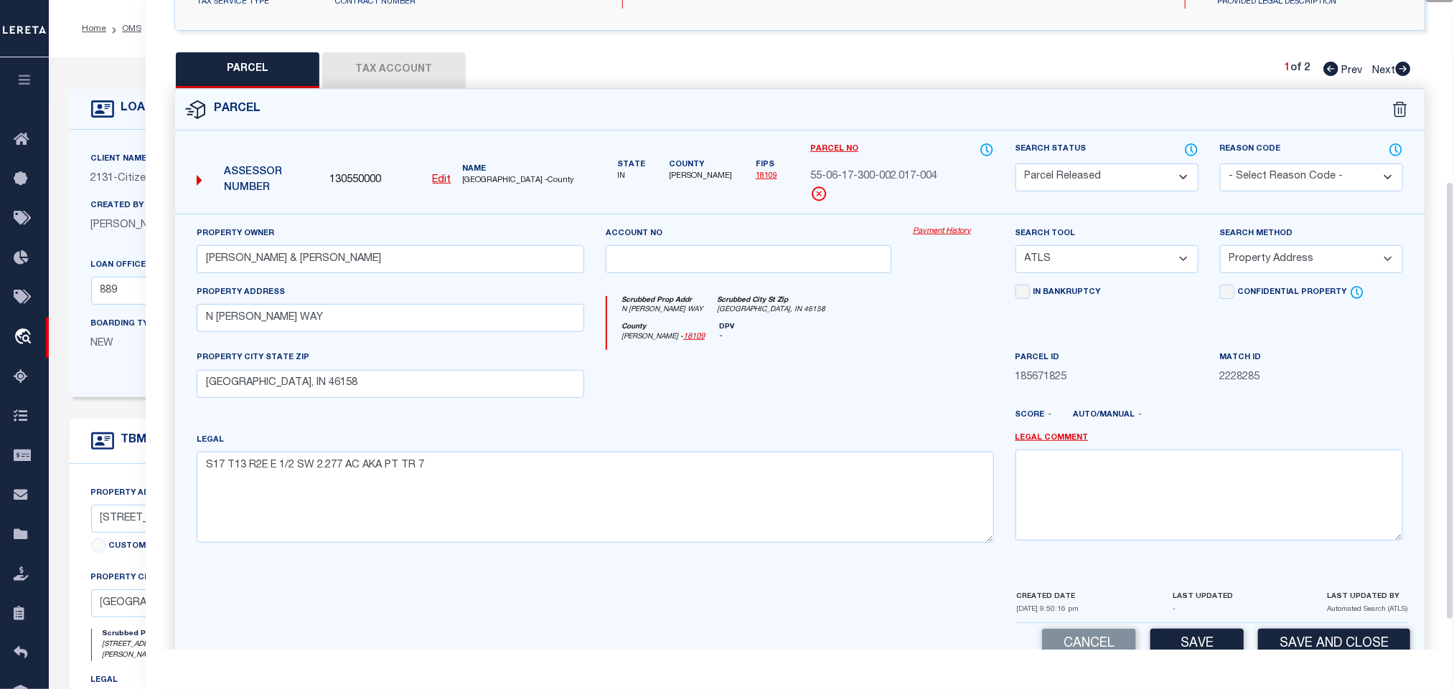
click at [1253, 179] on select "- Select Reason Code - 099 - Other (Provide additional detail) ACT - Agency Cha…" at bounding box center [1311, 178] width 183 height 28
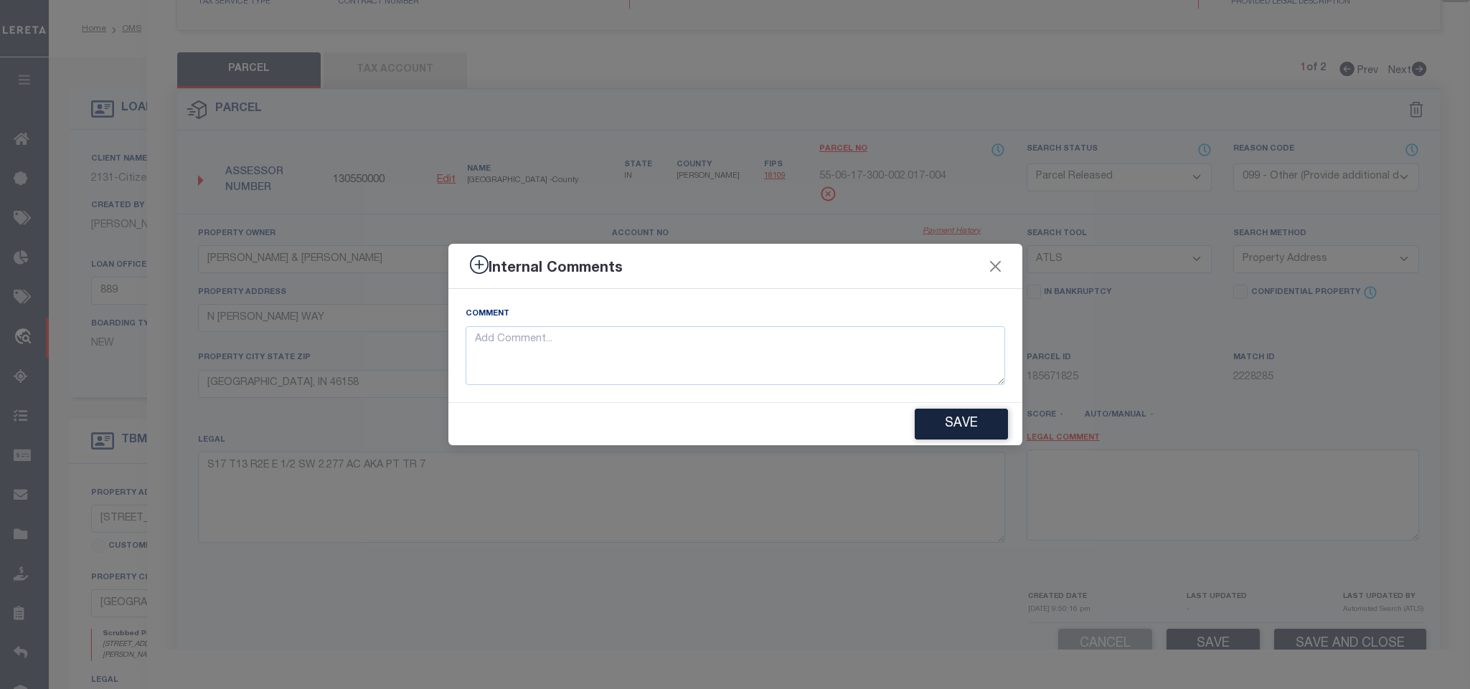
click at [934, 319] on div "Comment" at bounding box center [736, 345] width 540 height 79
click at [928, 366] on textarea at bounding box center [736, 356] width 540 height 60
paste textarea "Parcel not needed"
click at [954, 446] on div "Save" at bounding box center [735, 424] width 574 height 42
click at [950, 430] on button "Save" at bounding box center [961, 424] width 93 height 31
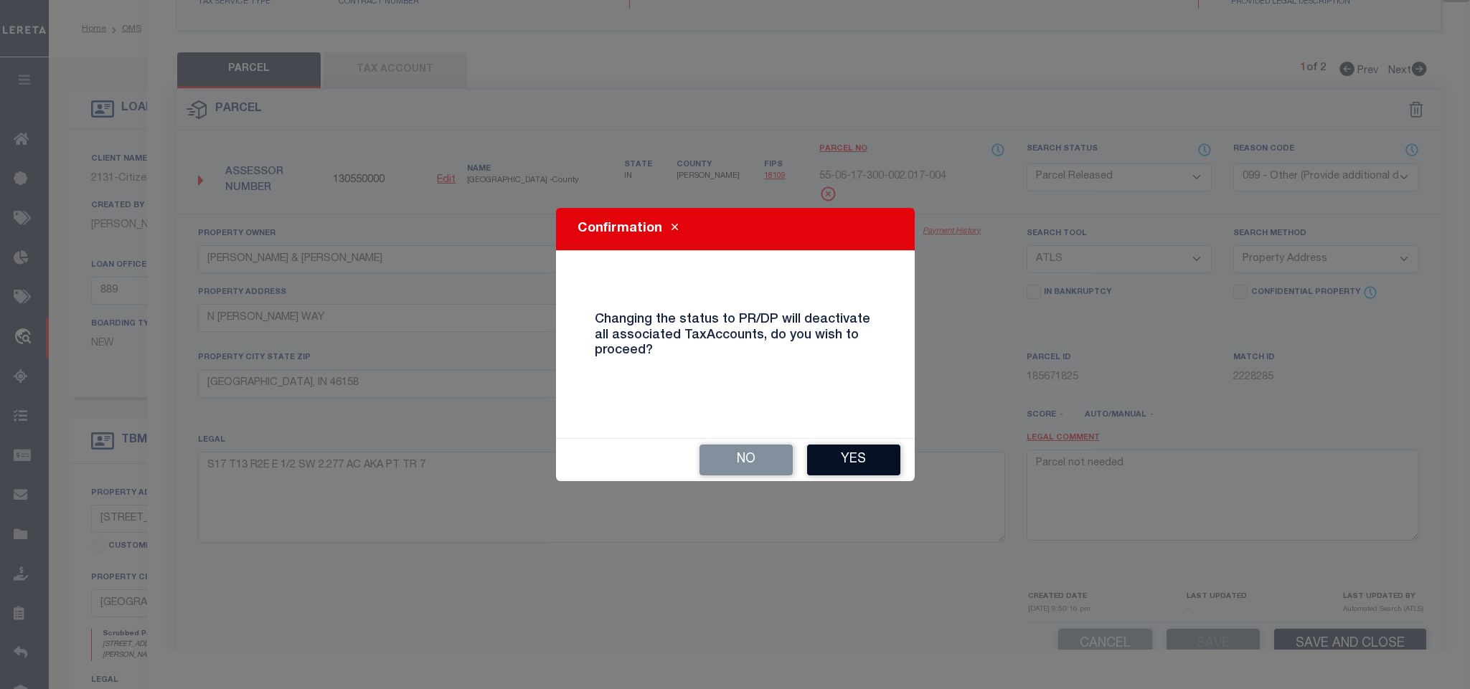
click at [839, 461] on button "Yes" at bounding box center [853, 460] width 93 height 31
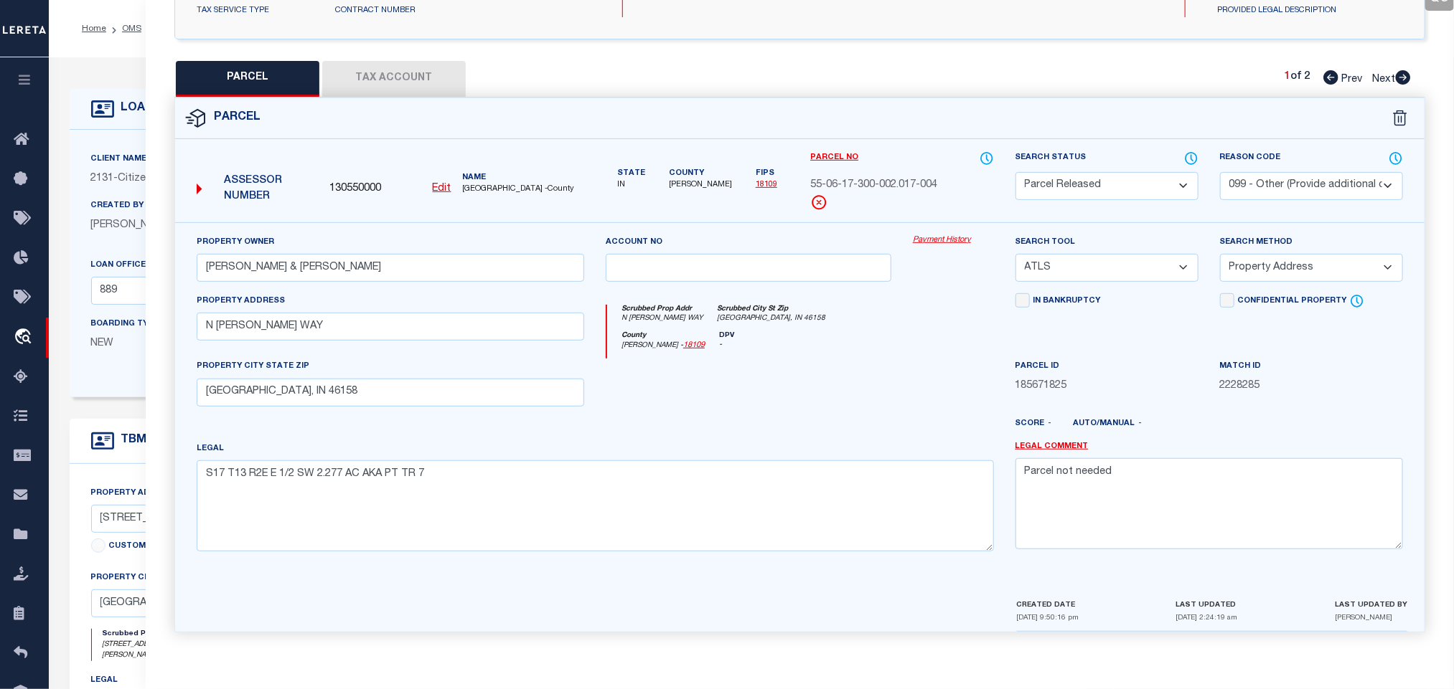
click at [114, 104] on h4 "LOAN DETAILS" at bounding box center [160, 109] width 92 height 14
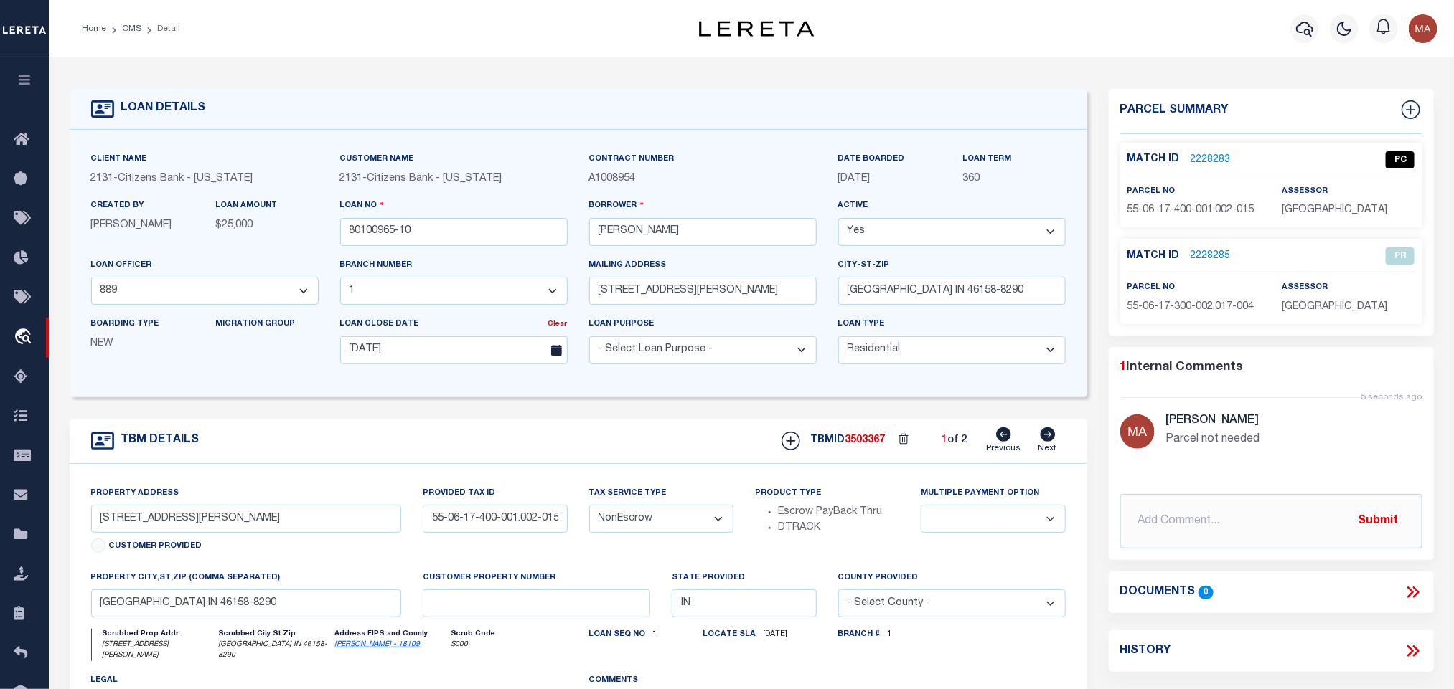
click at [1048, 442] on icon at bounding box center [1047, 435] width 15 height 14
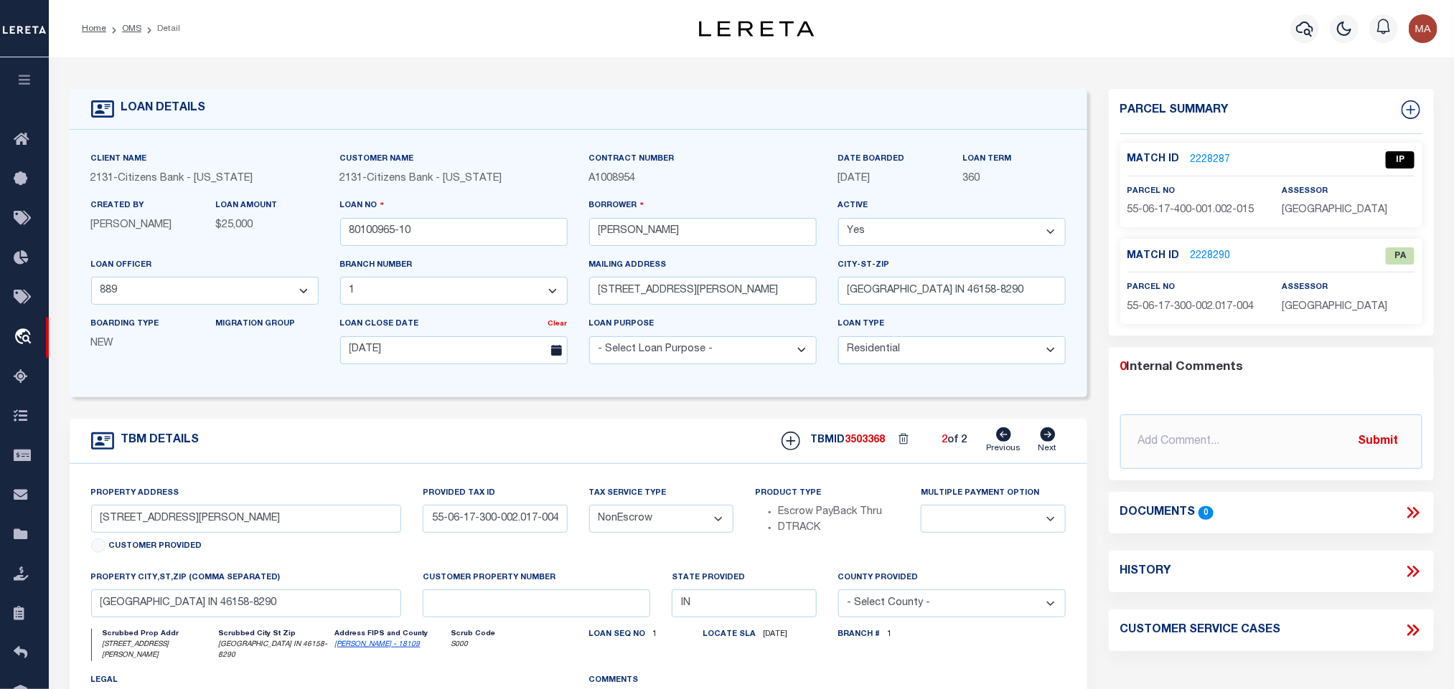
click at [636, 408] on form "LOAN DETAILS Client Name 2131 - Customer Name" at bounding box center [578, 486] width 1017 height 795
click at [1005, 438] on icon at bounding box center [1004, 435] width 15 height 14
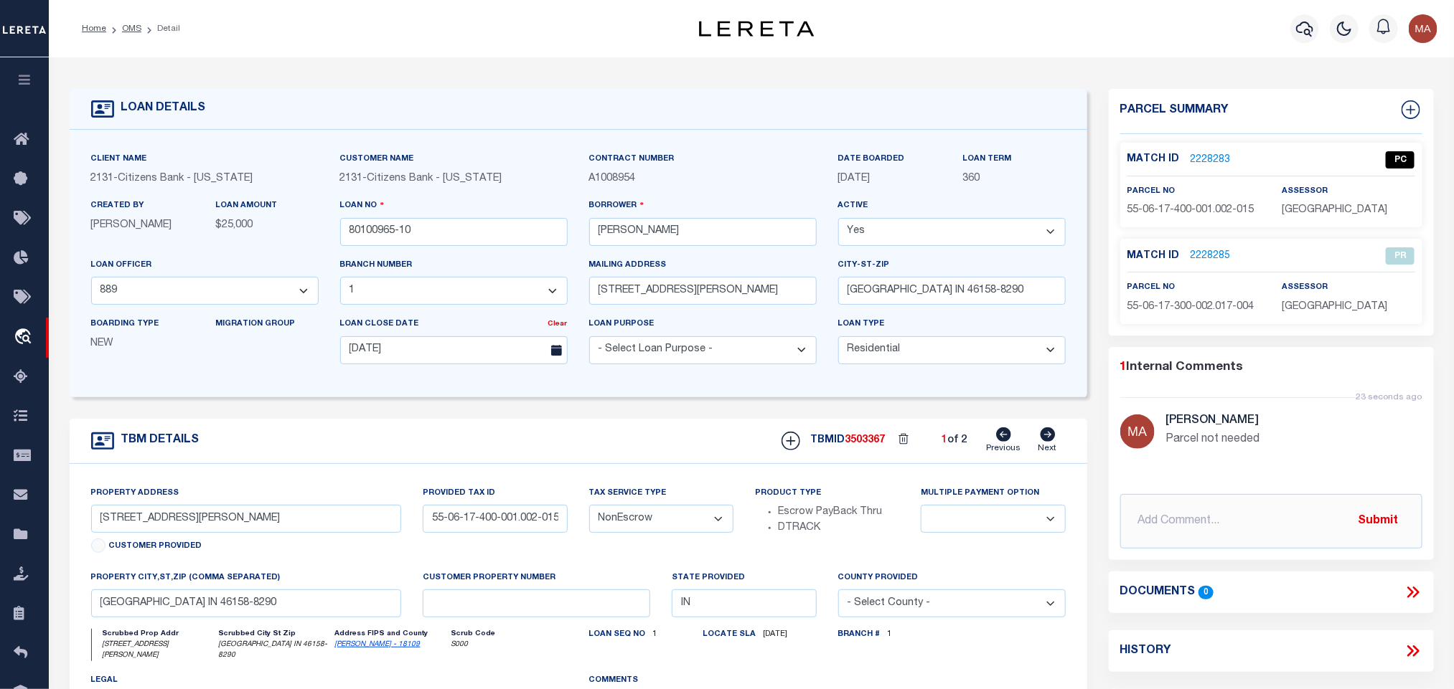
click at [1051, 439] on icon at bounding box center [1047, 435] width 15 height 14
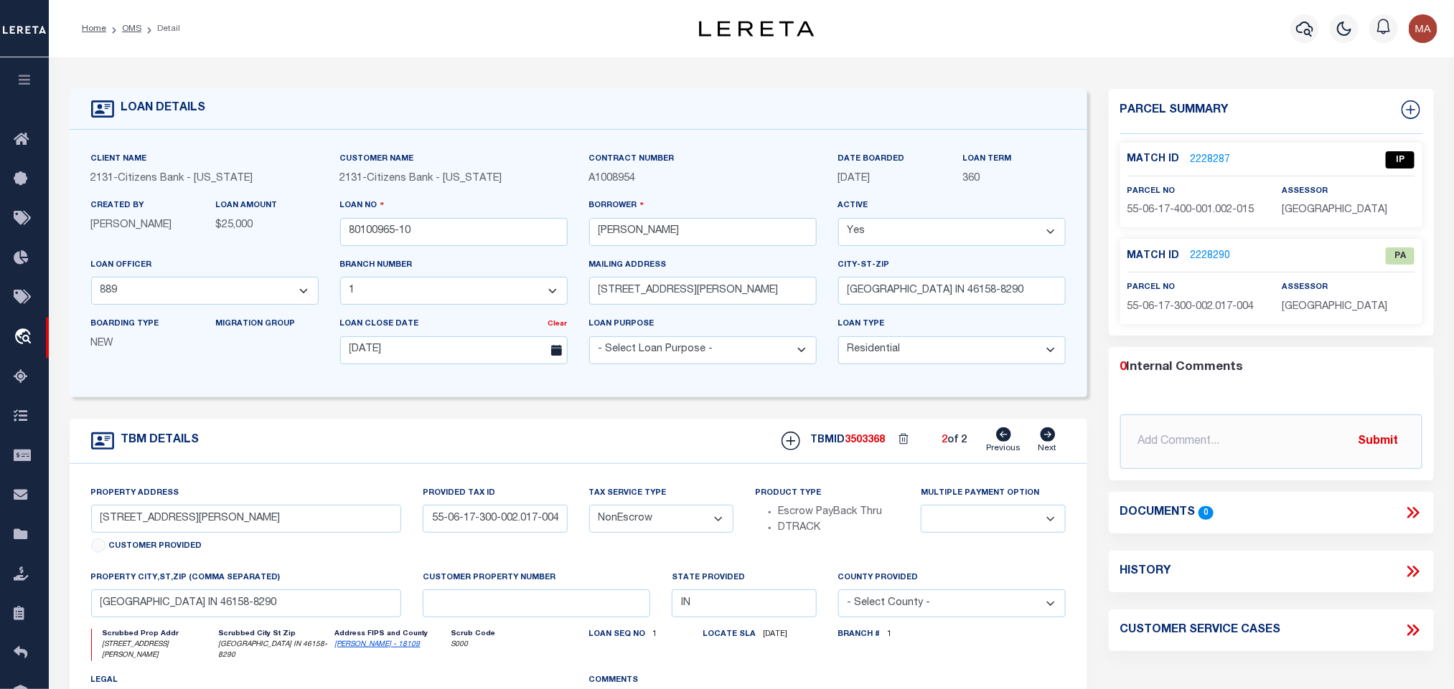
click at [1004, 441] on icon at bounding box center [1003, 435] width 15 height 14
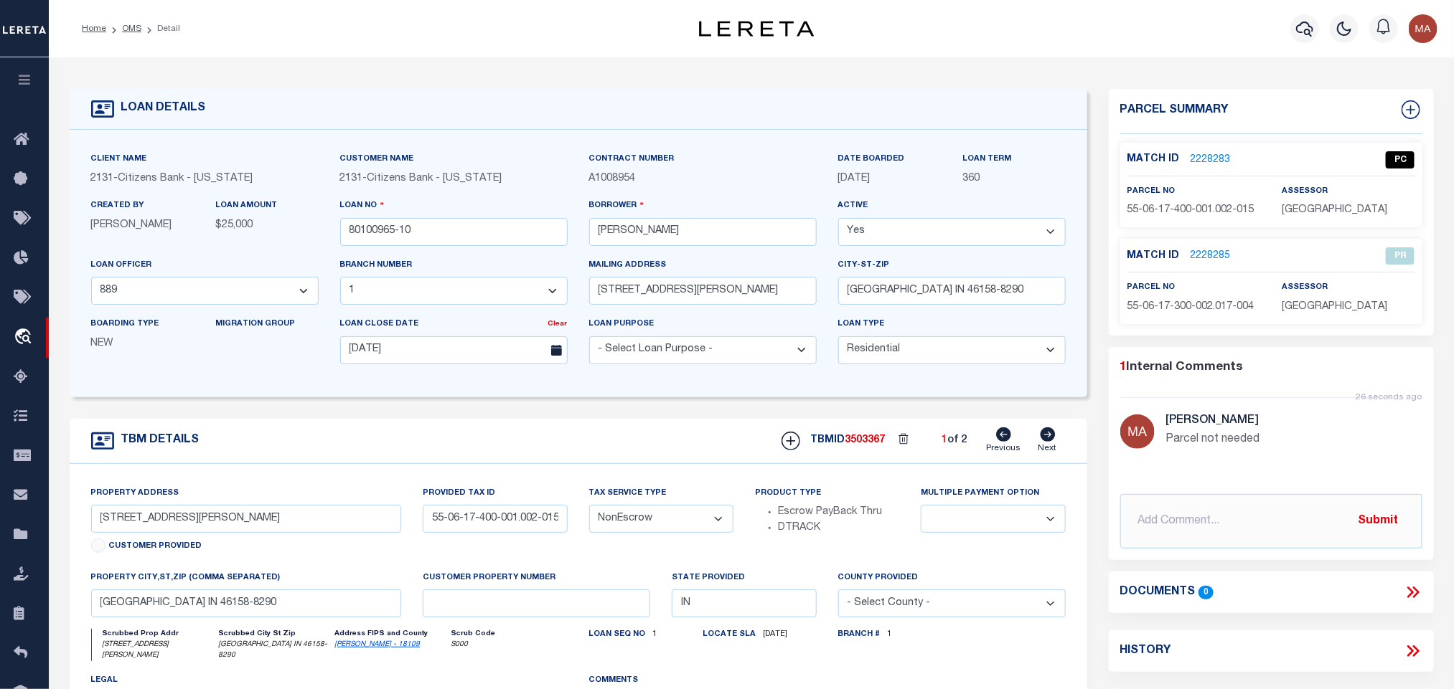
click at [668, 444] on div "TBM DETAILS TBMID 3503367 1 of 2 Next" at bounding box center [578, 441] width 1017 height 45
click at [1048, 442] on icon at bounding box center [1047, 435] width 15 height 14
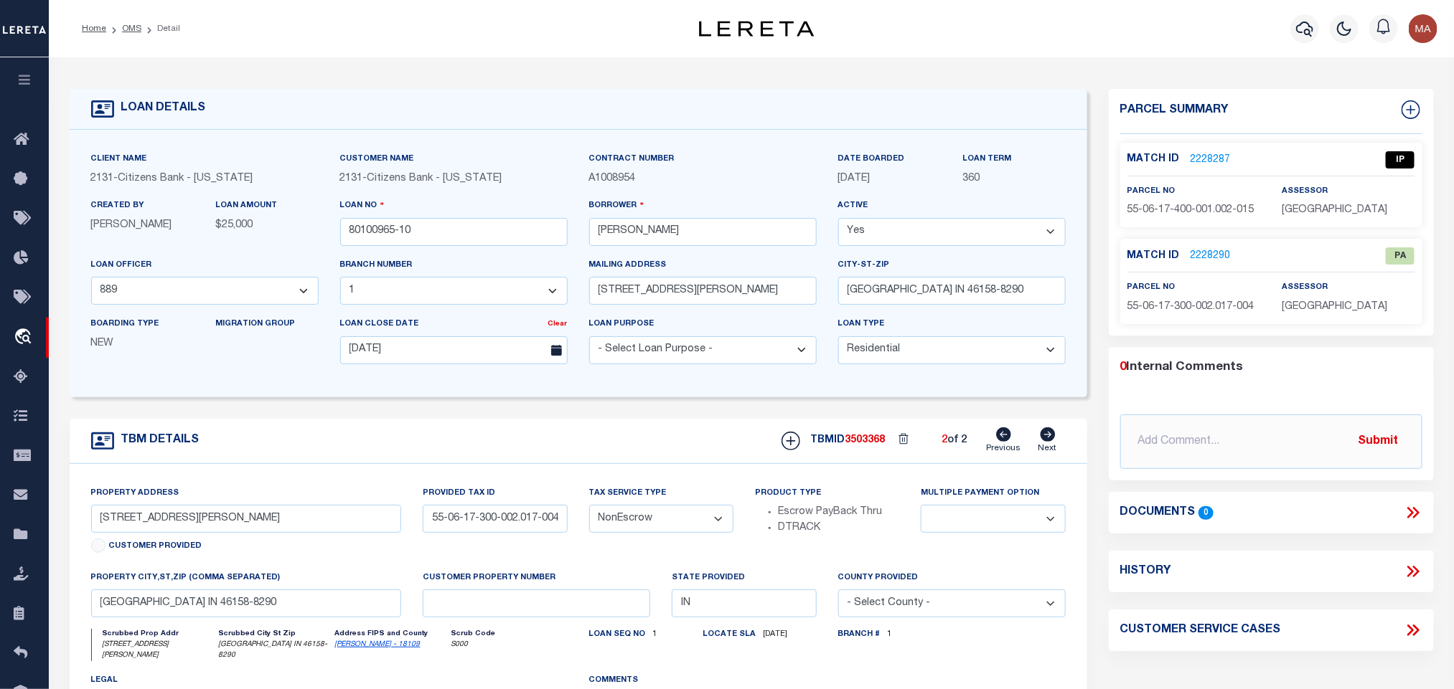
click at [586, 472] on div "Property Address 9251 N VIOLA WAY Customer Provided Provided Tax ID 55-06-17-30…" at bounding box center [578, 646] width 1017 height 364
click at [1006, 442] on icon at bounding box center [1004, 435] width 15 height 14
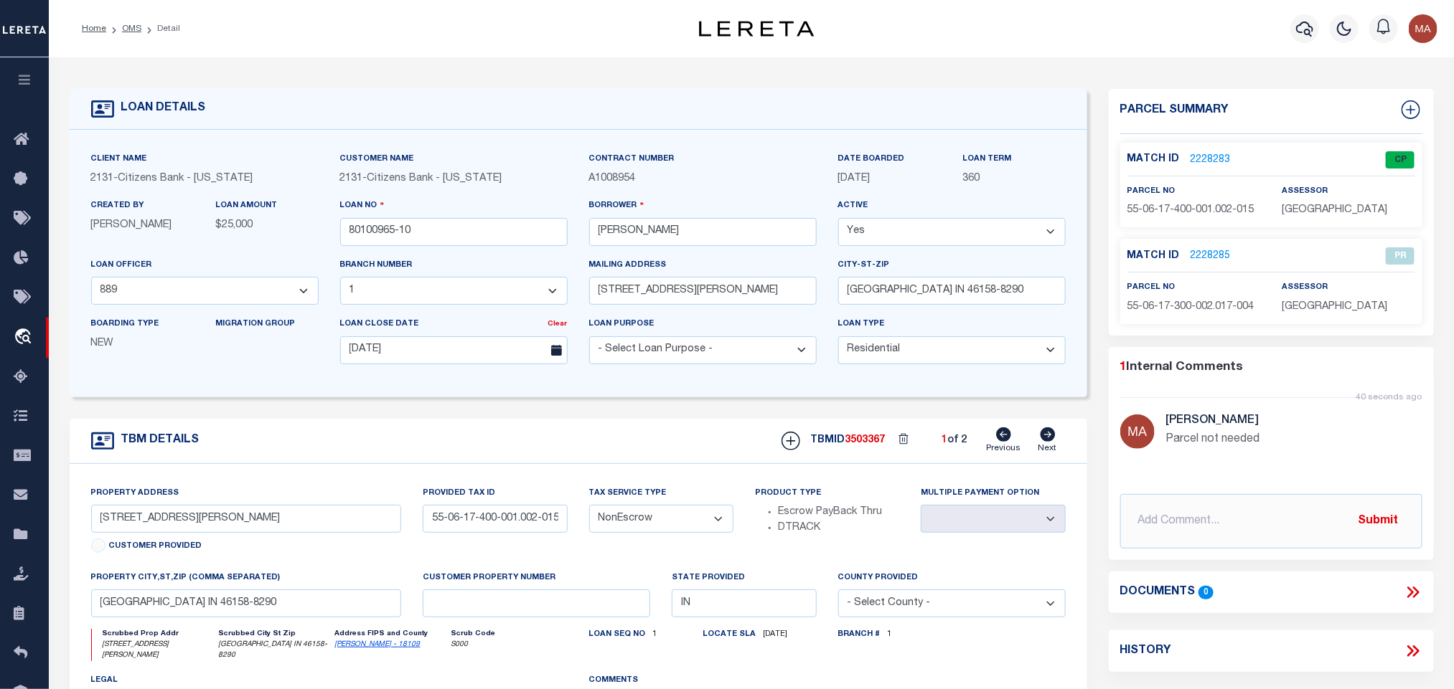
click at [1050, 441] on icon at bounding box center [1048, 435] width 16 height 14
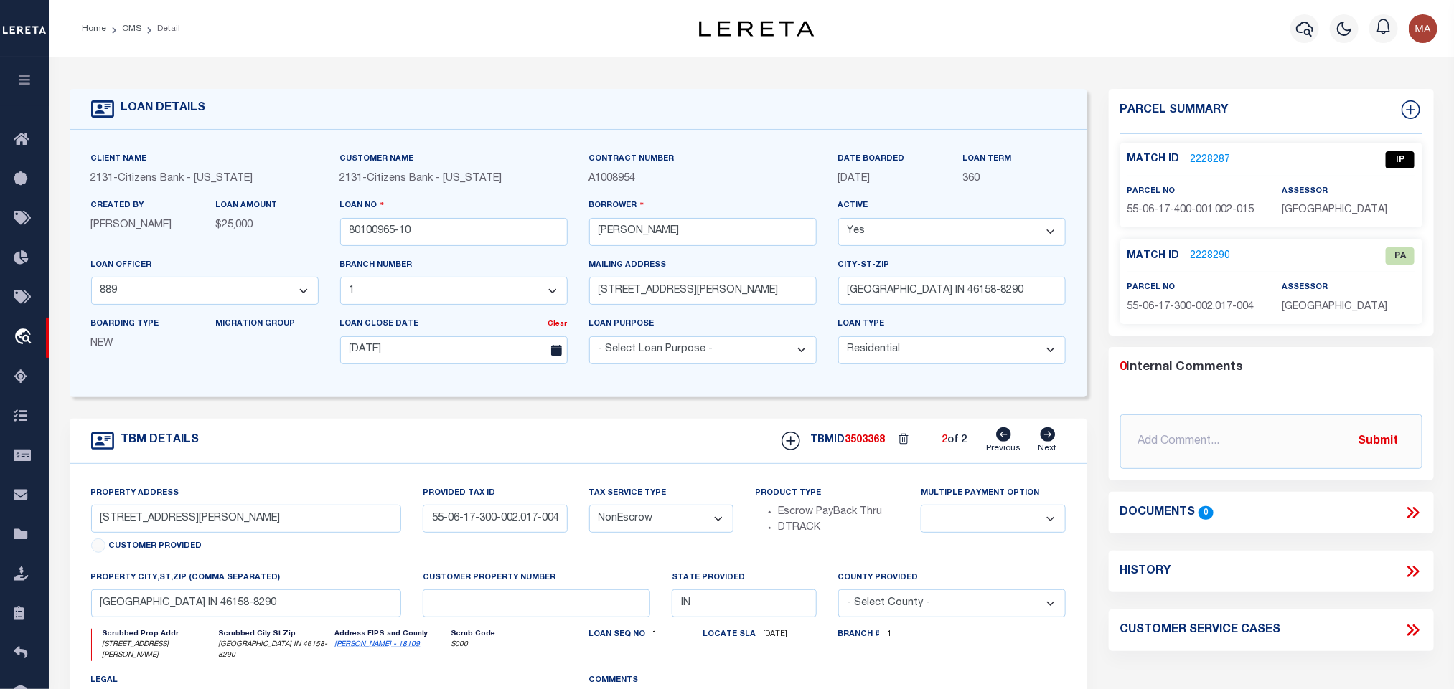
click at [1218, 243] on div "Match ID 2228290 PA parcel no assessor" at bounding box center [1271, 281] width 302 height 85
click at [1205, 153] on link "2228287" at bounding box center [1210, 160] width 40 height 15
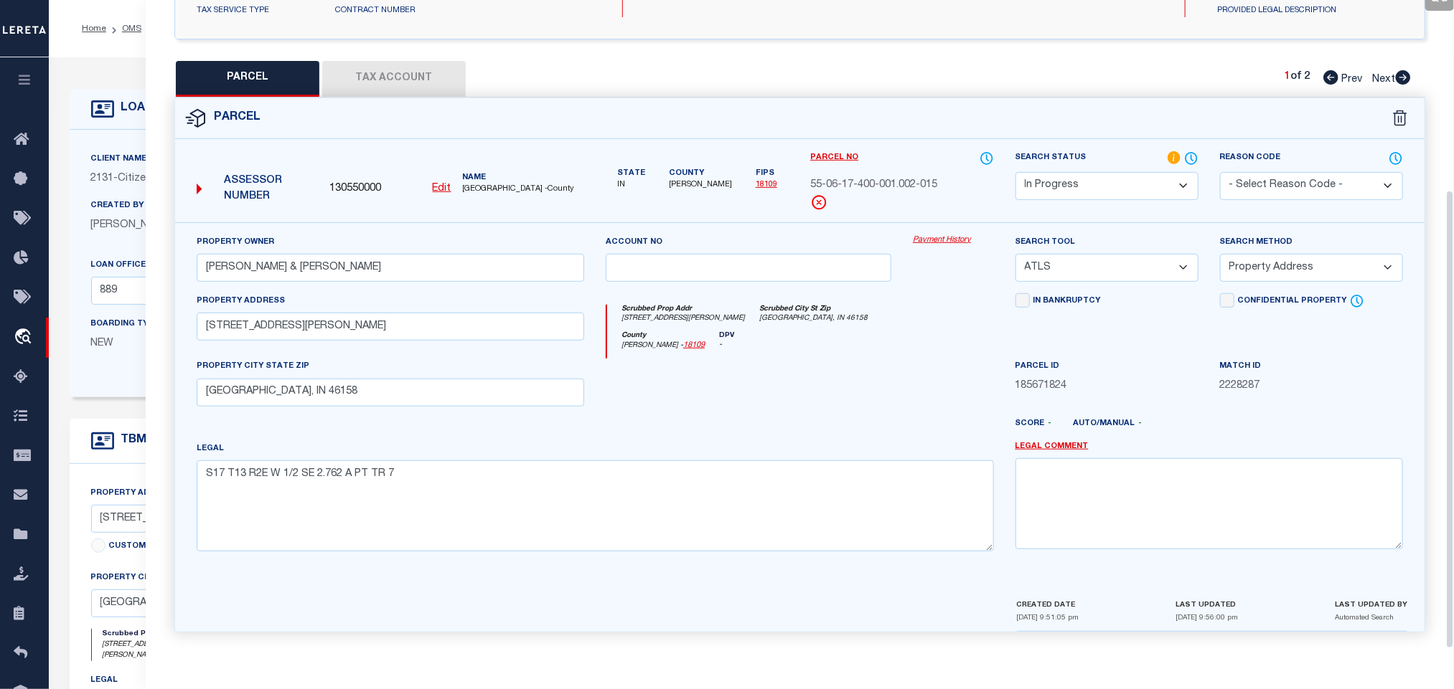
click at [1148, 181] on select "Automated Search Bad Parcel Complete Duplicate Parcel High Dollar Reporting In …" at bounding box center [1106, 186] width 183 height 28
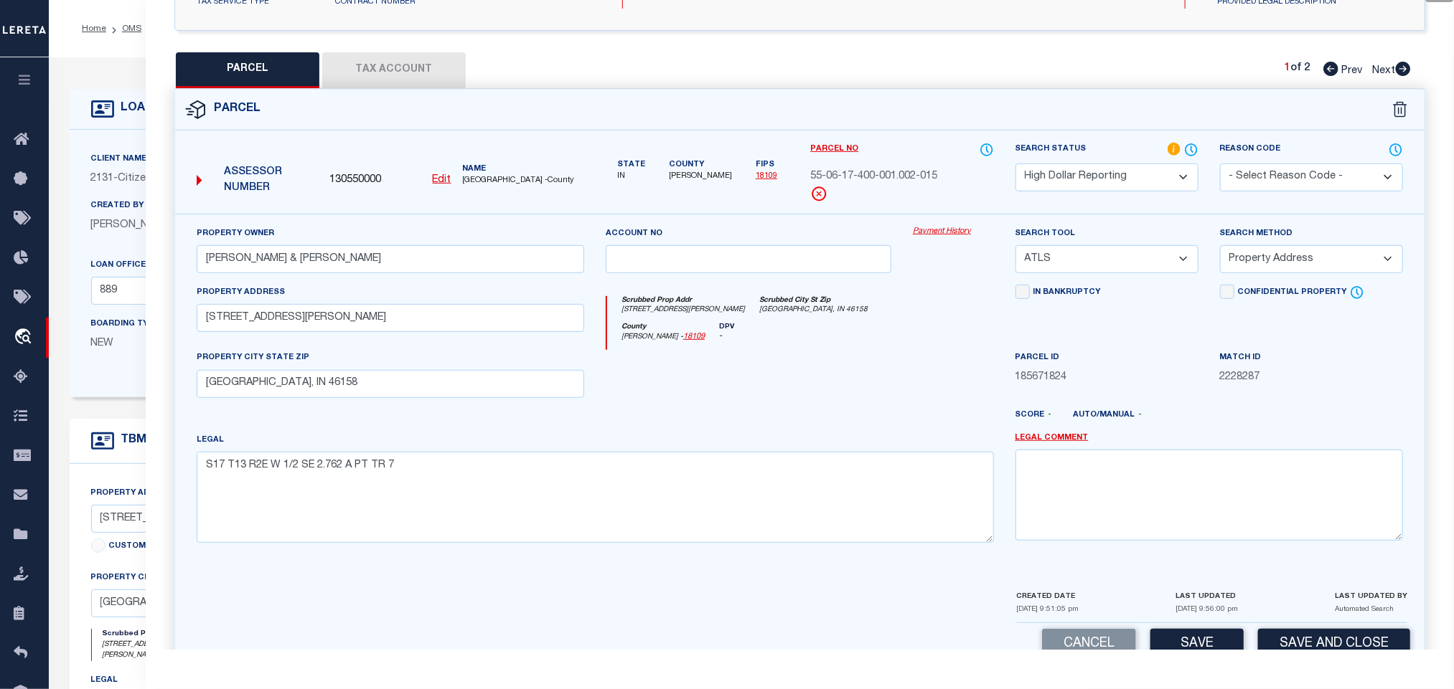
click at [1285, 179] on select "- Select Reason Code - 099 - Other (Provide additional detail) ACT - Agency Cha…" at bounding box center [1311, 178] width 183 height 28
click at [1079, 168] on select "Automated Search Bad Parcel Complete Duplicate Parcel High Dollar Reporting In …" at bounding box center [1106, 178] width 183 height 28
click at [1289, 168] on select "- Select Reason Code - 099 - Other (Provide additional detail) ACT - Agency Cha…" at bounding box center [1311, 178] width 183 height 28
click at [1291, 169] on select "- Select Reason Code - 099 - Other (Provide additional detail) ACT - Agency Cha…" at bounding box center [1311, 178] width 183 height 28
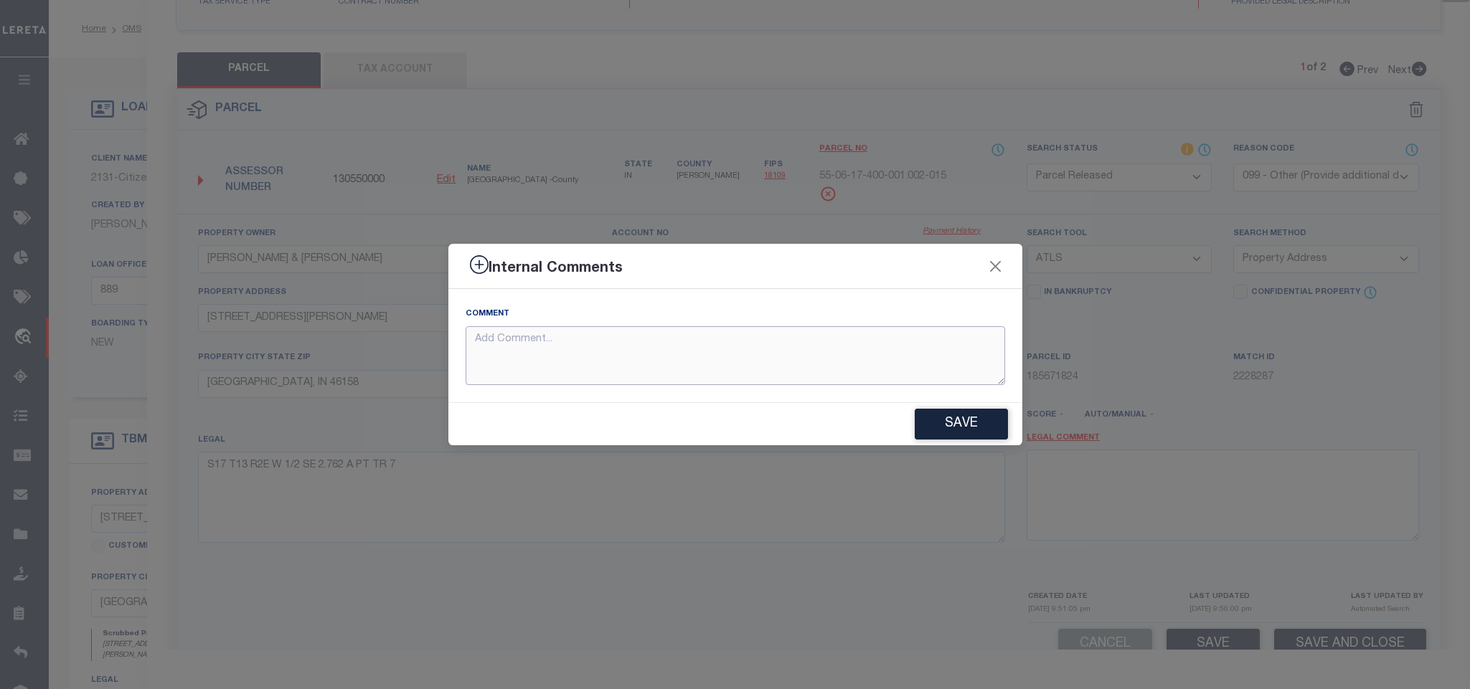
click at [936, 347] on textarea at bounding box center [736, 356] width 540 height 60
paste textarea "Parcel not needed"
click at [953, 420] on button "Save" at bounding box center [961, 424] width 93 height 31
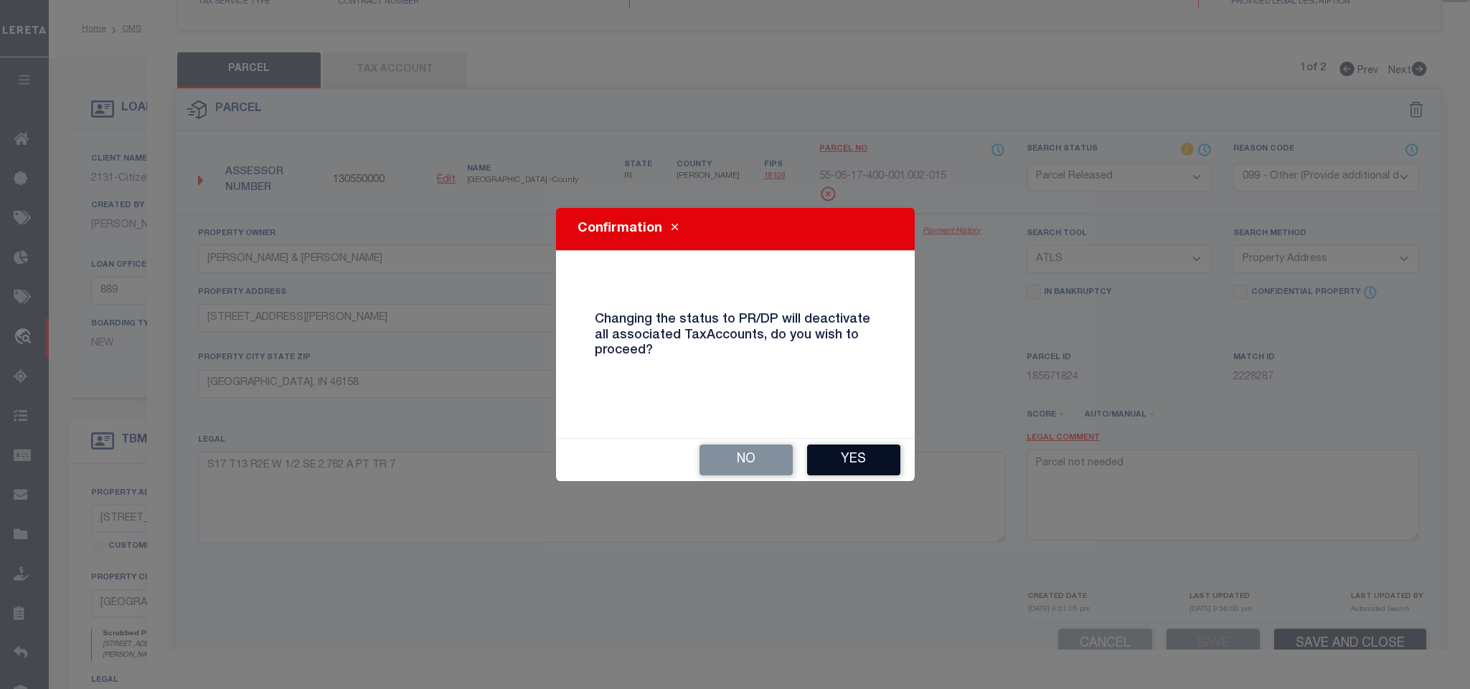
click at [833, 472] on button "Yes" at bounding box center [853, 460] width 93 height 31
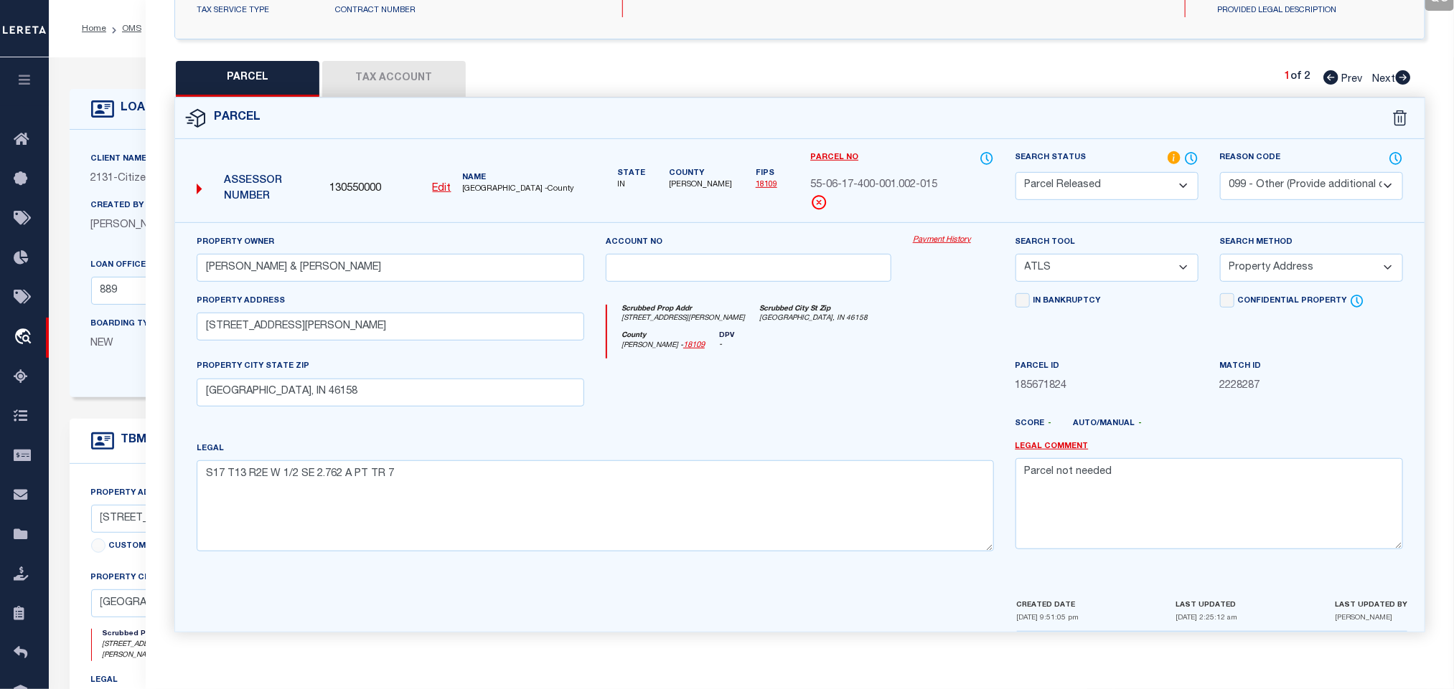
click at [118, 151] on div "Client Name 2131 - Citizens Bank - Indiana" at bounding box center [204, 168] width 227 height 35
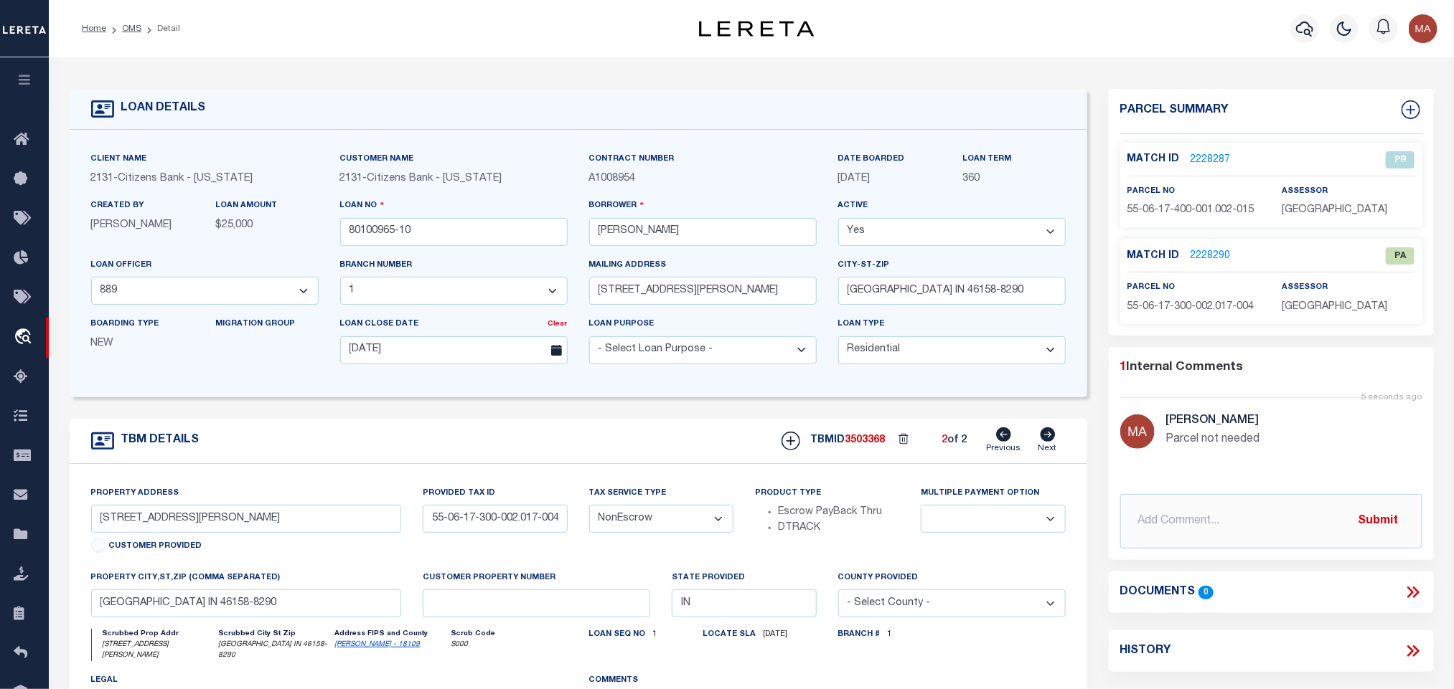
click at [1216, 259] on link "2228290" at bounding box center [1210, 256] width 40 height 15
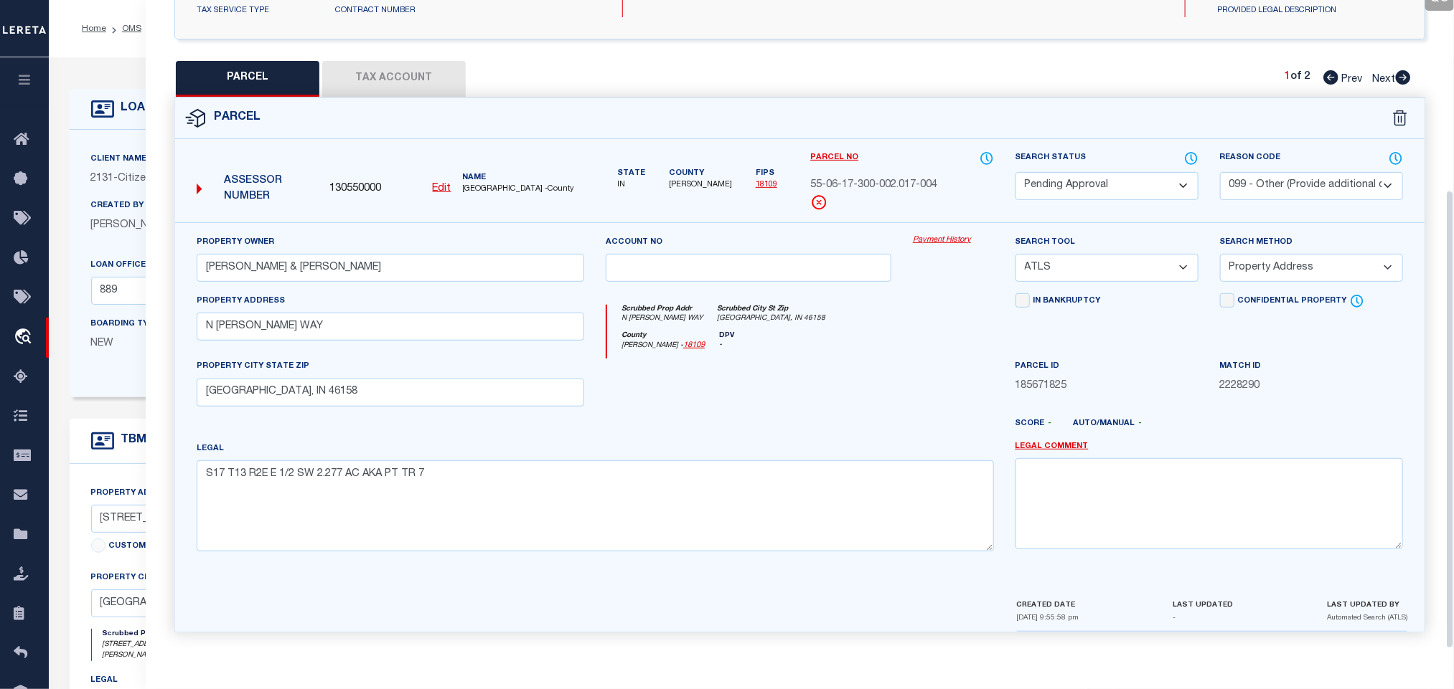
click at [857, 403] on div at bounding box center [748, 388] width 307 height 59
drag, startPoint x: 1118, startPoint y: 257, endPoint x: 1118, endPoint y: 271, distance: 14.3
click at [1118, 257] on select "-- Select Search Tool -- 3rd Party Website Agency File Agency Website ATLS CNV-…" at bounding box center [1106, 268] width 183 height 28
click at [1015, 254] on select "-- Select Search Tool -- 3rd Party Website Agency File Agency Website ATLS CNV-…" at bounding box center [1106, 268] width 183 height 28
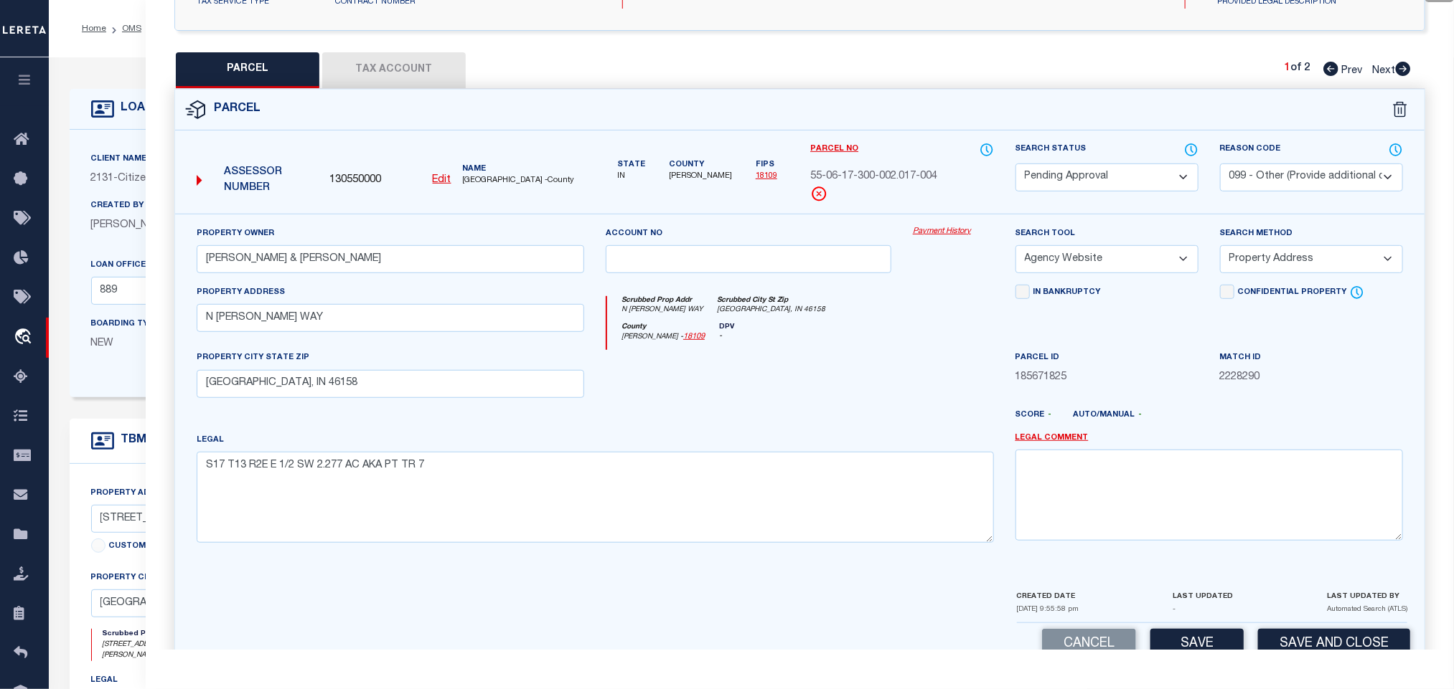
drag, startPoint x: 1330, startPoint y: 260, endPoint x: 1324, endPoint y: 276, distance: 16.4
click at [1330, 260] on select "-- Select Search Method -- Property Address Legal Liability Info Provided" at bounding box center [1311, 259] width 183 height 28
click at [1220, 250] on select "-- Select Search Method -- Property Address Legal Liability Info Provided" at bounding box center [1311, 259] width 183 height 28
click at [1275, 186] on select "- Select Reason Code - 099 - Other (Provide additional detail) ACT - Agency Cha…" at bounding box center [1311, 178] width 183 height 28
click at [1220, 165] on select "- Select Reason Code - 099 - Other (Provide additional detail) ACT - Agency Cha…" at bounding box center [1311, 178] width 183 height 28
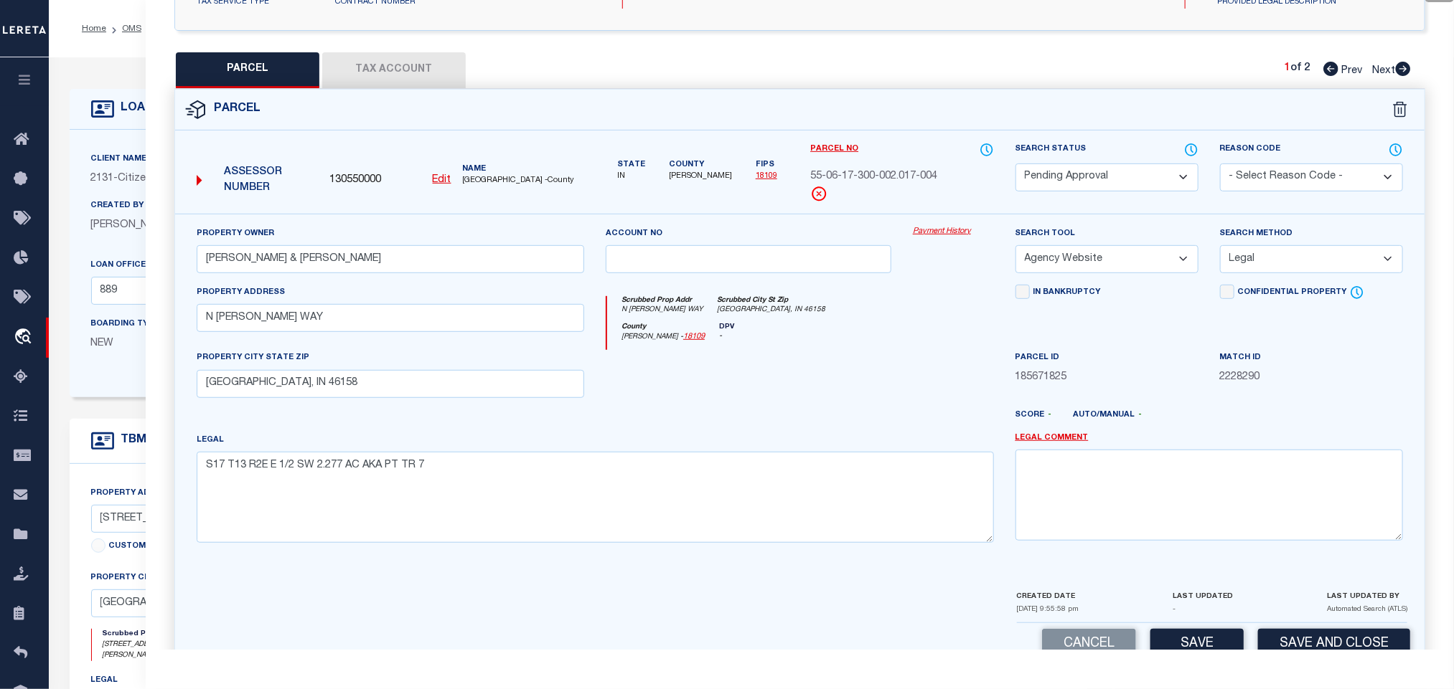
click at [1141, 184] on select "Automated Search Bad Parcel Complete Duplicate Parcel High Dollar Reporting In …" at bounding box center [1106, 178] width 183 height 28
click at [1015, 165] on select "Automated Search Bad Parcel Complete Duplicate Parcel High Dollar Reporting In …" at bounding box center [1106, 178] width 183 height 28
click at [1200, 651] on div "Parcel Data QC QC QC - Select Status -" at bounding box center [800, 344] width 1308 height 689
click at [1199, 644] on button "Save" at bounding box center [1196, 644] width 93 height 31
click at [414, 63] on button "Tax Account" at bounding box center [393, 70] width 143 height 36
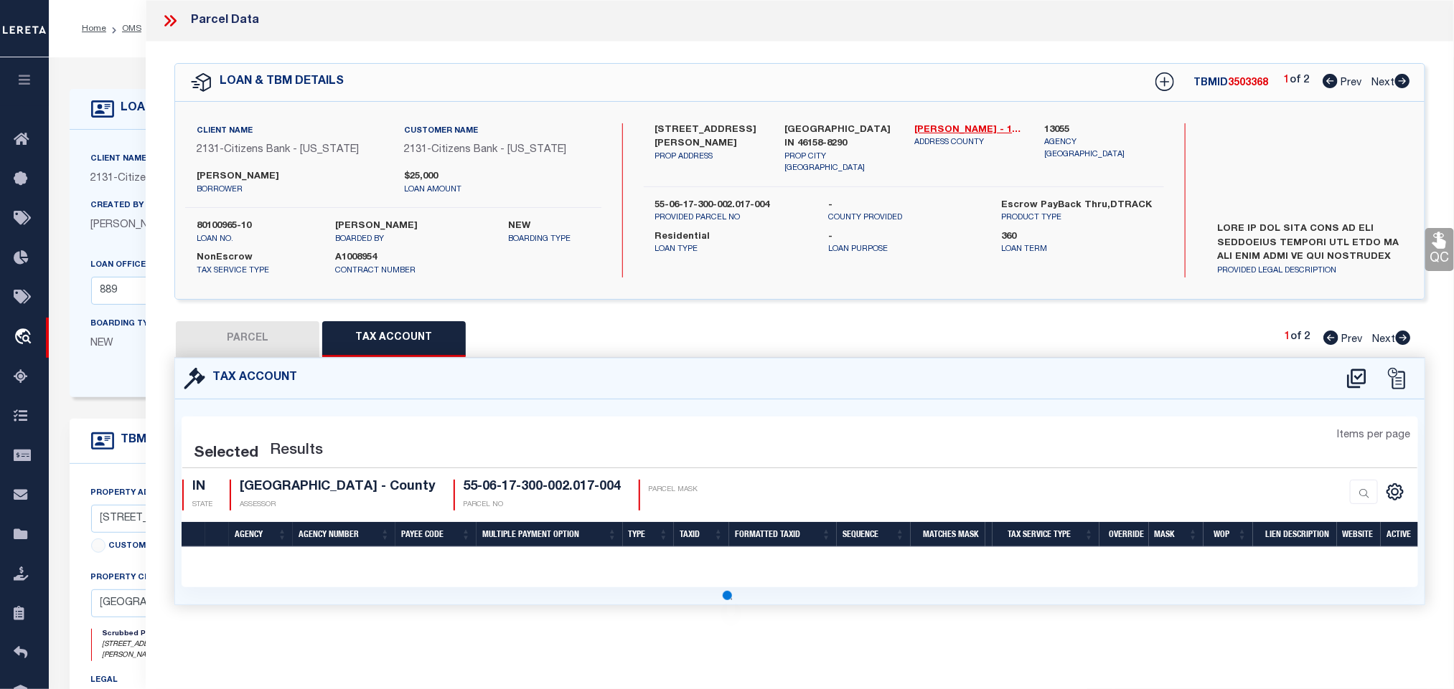
scroll to position [0, 0]
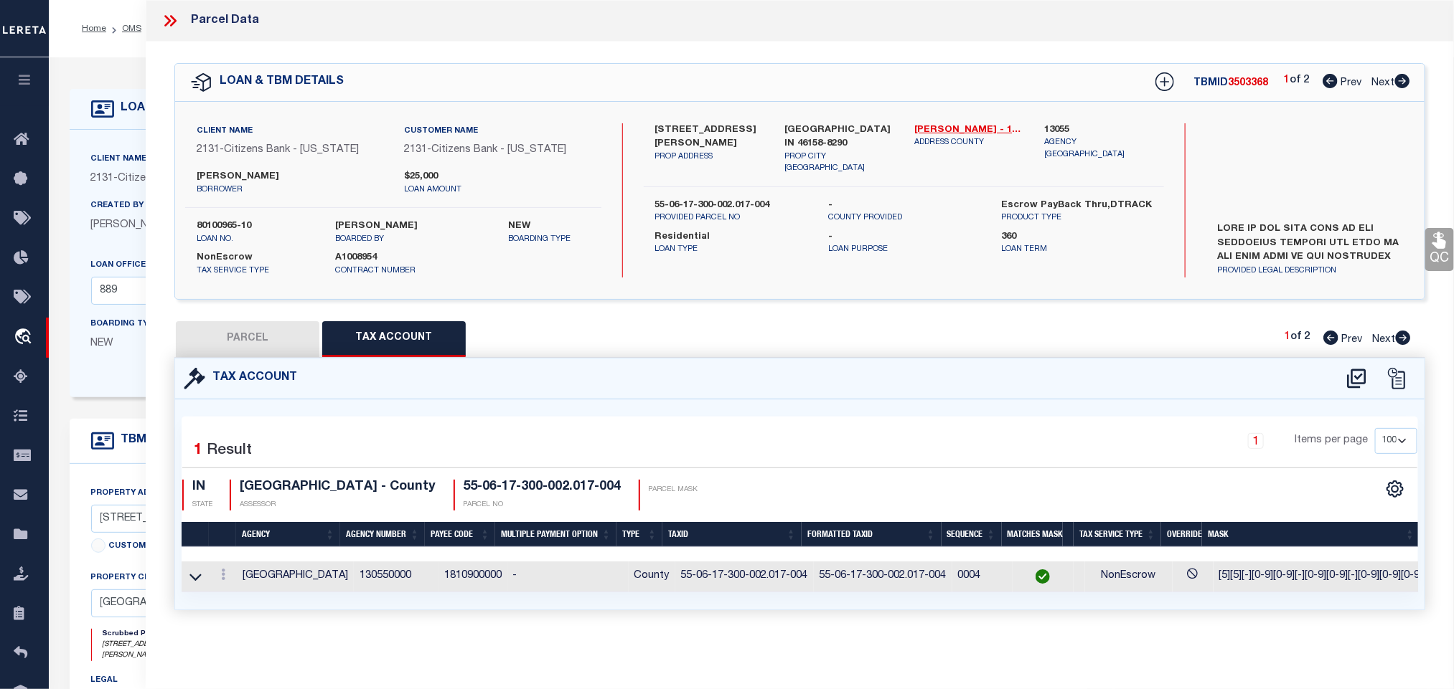
click at [541, 491] on h4 "55-06-17-300-002.017-004" at bounding box center [542, 488] width 158 height 16
click at [893, 423] on div "Selected 1 Result 1 Items per page 10 25 50 100 IN STATE ASSESSOR" at bounding box center [800, 505] width 1236 height 176
click at [260, 349] on button "PARCEL" at bounding box center [247, 339] width 143 height 36
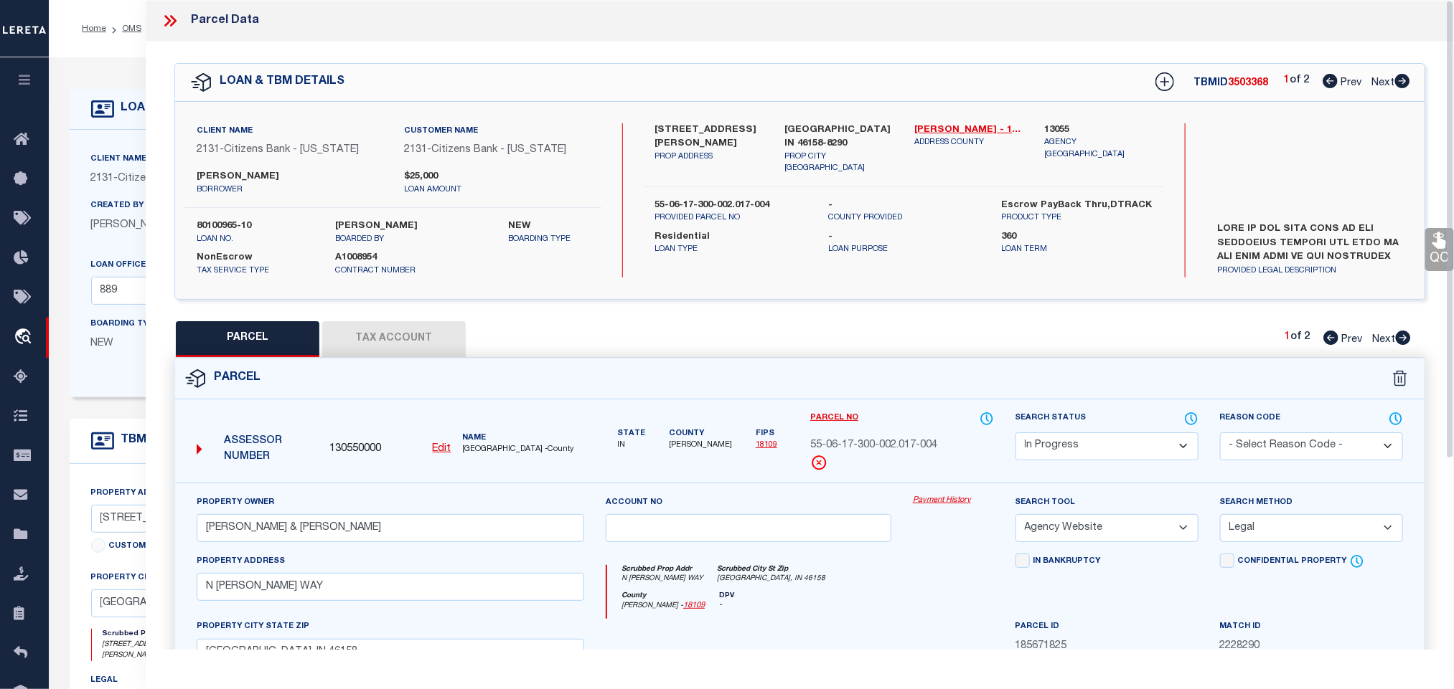
drag, startPoint x: 1117, startPoint y: 456, endPoint x: 1116, endPoint y: 446, distance: 10.1
click at [1117, 456] on select "Automated Search Bad Parcel Complete Duplicate Parcel High Dollar Reporting In …" at bounding box center [1106, 447] width 183 height 28
click at [1015, 434] on select "Automated Search Bad Parcel Complete Duplicate Parcel High Dollar Reporting In …" at bounding box center [1106, 447] width 183 height 28
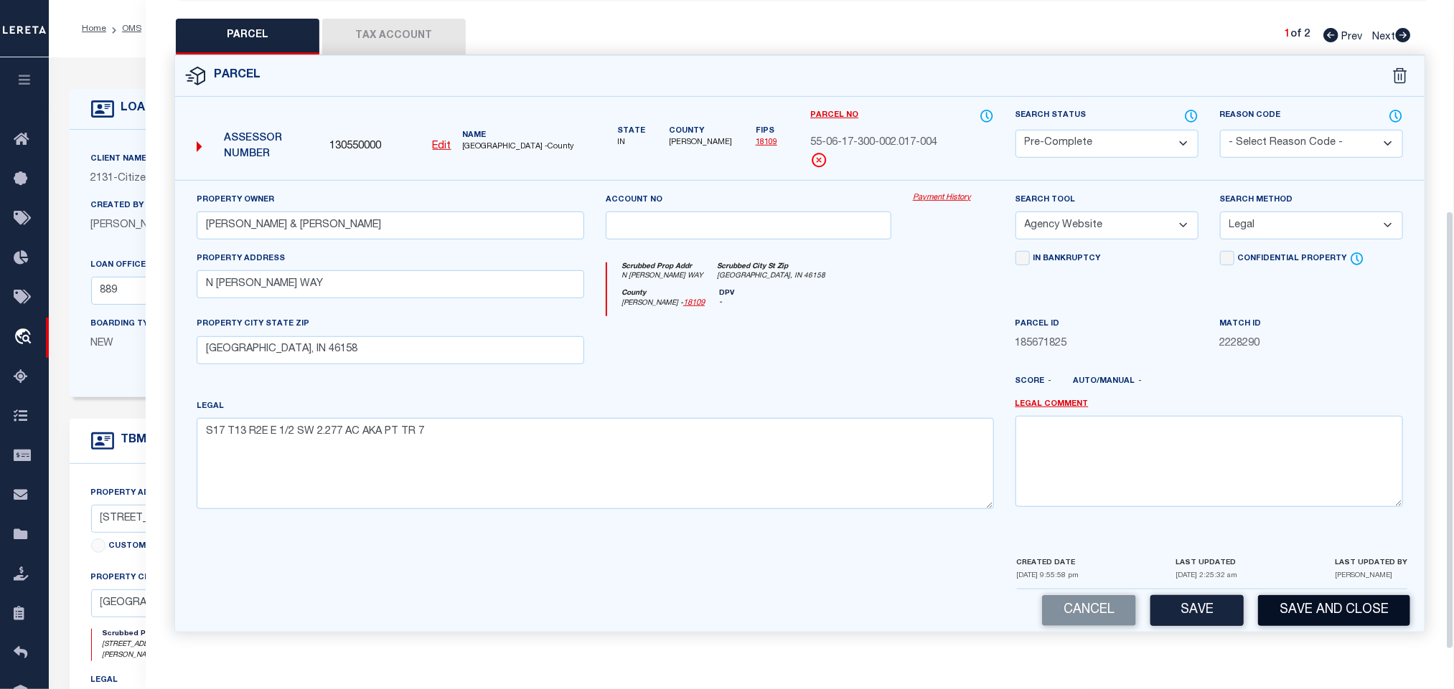
click at [1291, 601] on button "Save and Close" at bounding box center [1334, 610] width 152 height 31
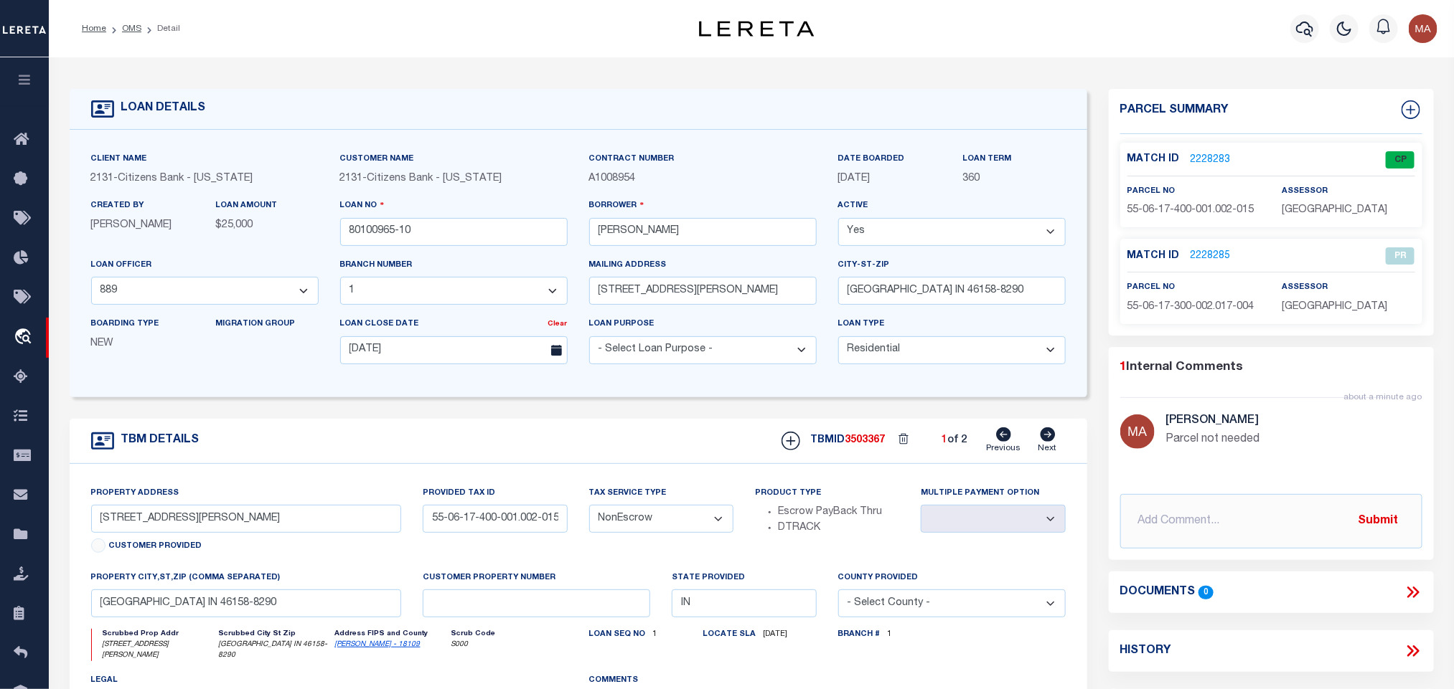
drag, startPoint x: 1046, startPoint y: 442, endPoint x: 486, endPoint y: 414, distance: 560.3
click at [1046, 442] on icon at bounding box center [1047, 435] width 15 height 14
click at [368, 242] on input "80100965-10" at bounding box center [453, 232] width 227 height 28
click at [865, 446] on span "3503368" at bounding box center [865, 440] width 40 height 10
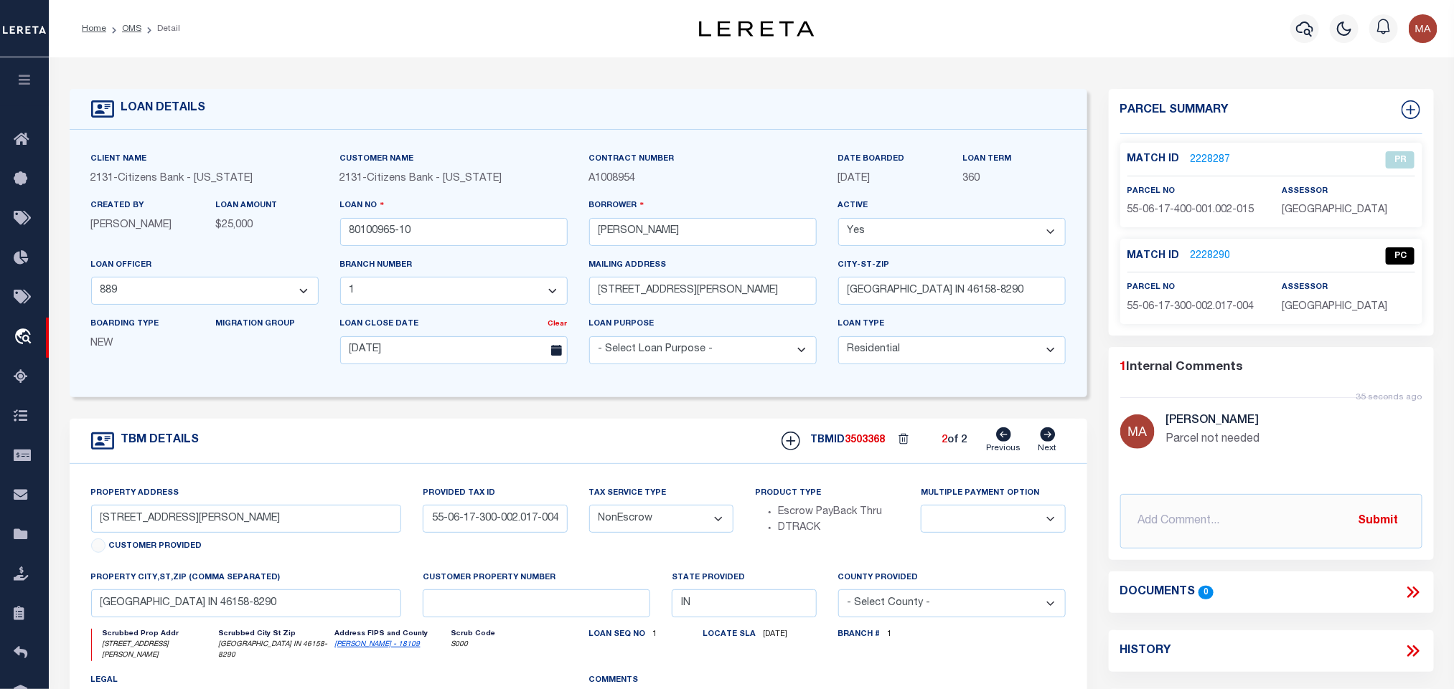
click at [1301, 312] on span "MORGAN COUNTY" at bounding box center [1333, 307] width 105 height 10
click at [1210, 306] on span "55-06-17-300-002.017-004" at bounding box center [1190, 307] width 127 height 10
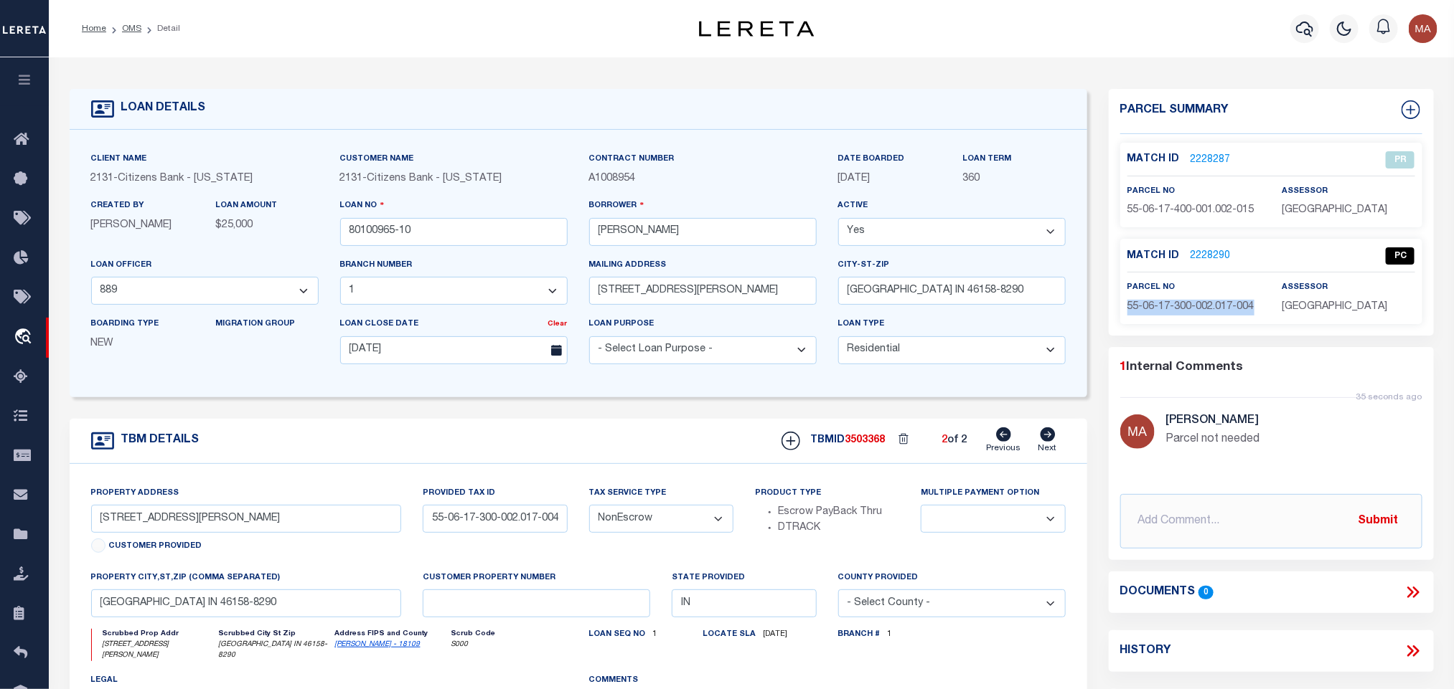
click at [1210, 306] on span "55-06-17-300-002.017-004" at bounding box center [1190, 307] width 127 height 10
click at [130, 29] on link "OMS" at bounding box center [131, 28] width 19 height 9
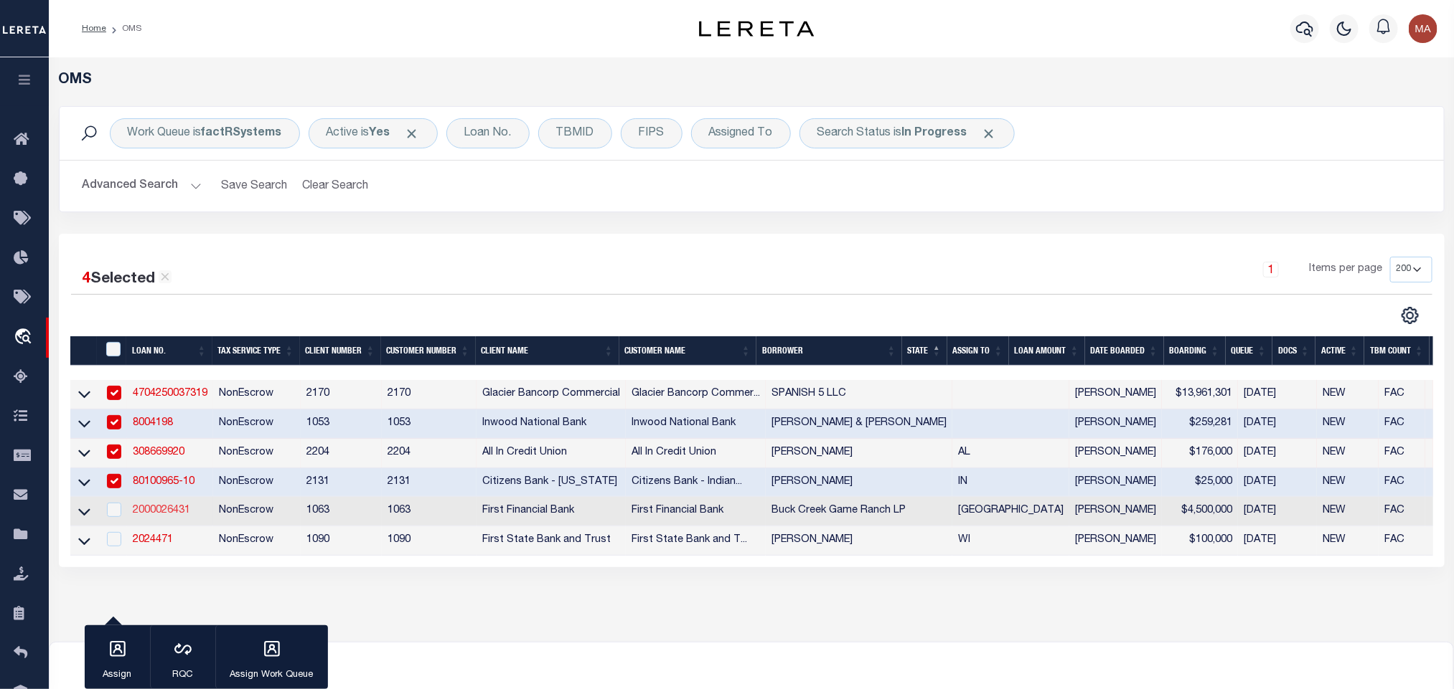
click at [164, 515] on link "2000026431" at bounding box center [161, 511] width 57 height 10
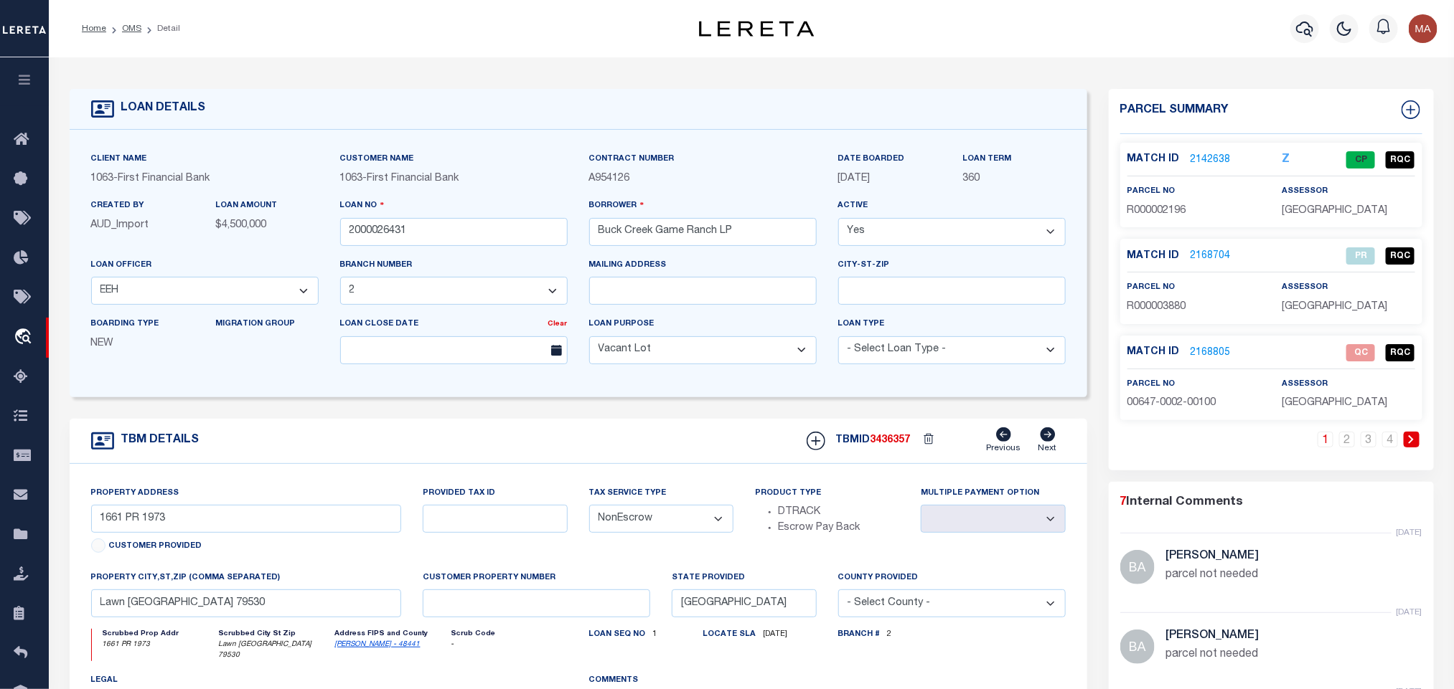
click at [1415, 440] on link at bounding box center [1411, 440] width 16 height 16
click at [1306, 444] on icon at bounding box center [1303, 439] width 6 height 9
click at [126, 29] on link "OMS" at bounding box center [131, 28] width 19 height 9
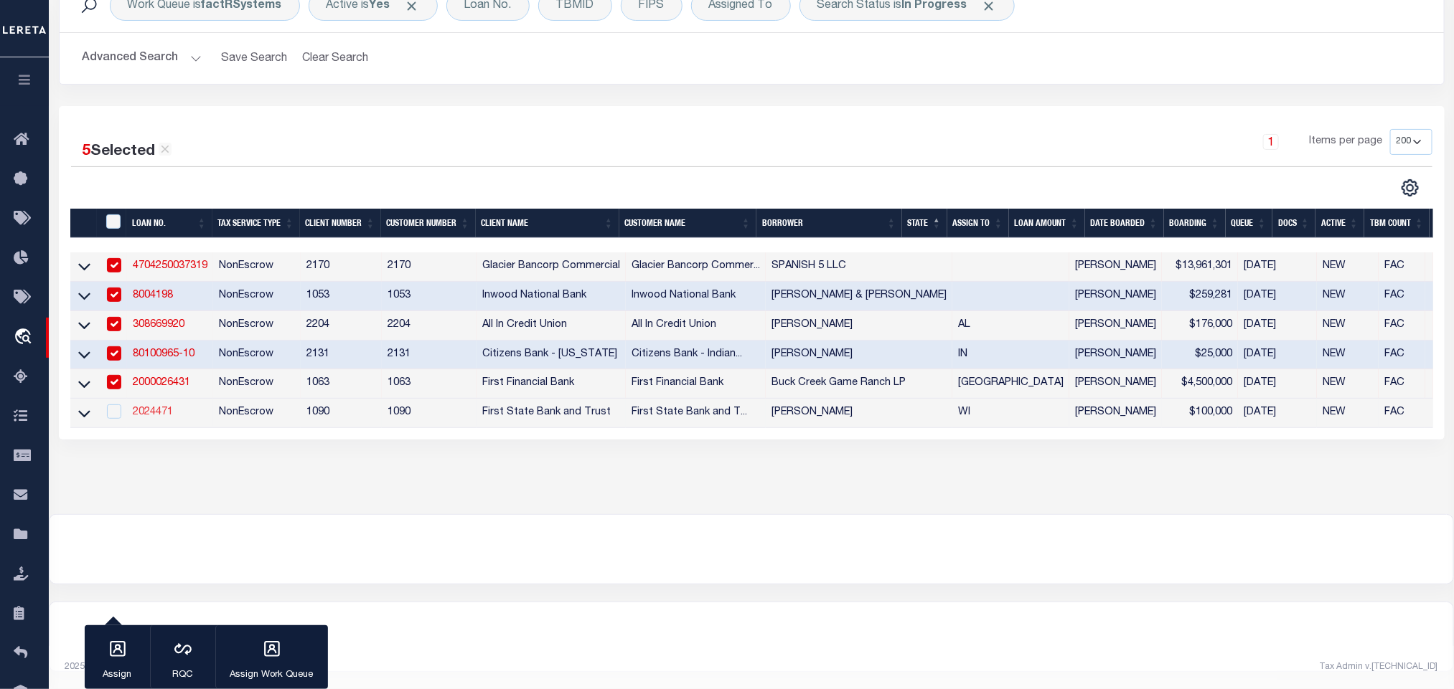
click at [147, 408] on link "2024471" at bounding box center [153, 413] width 40 height 10
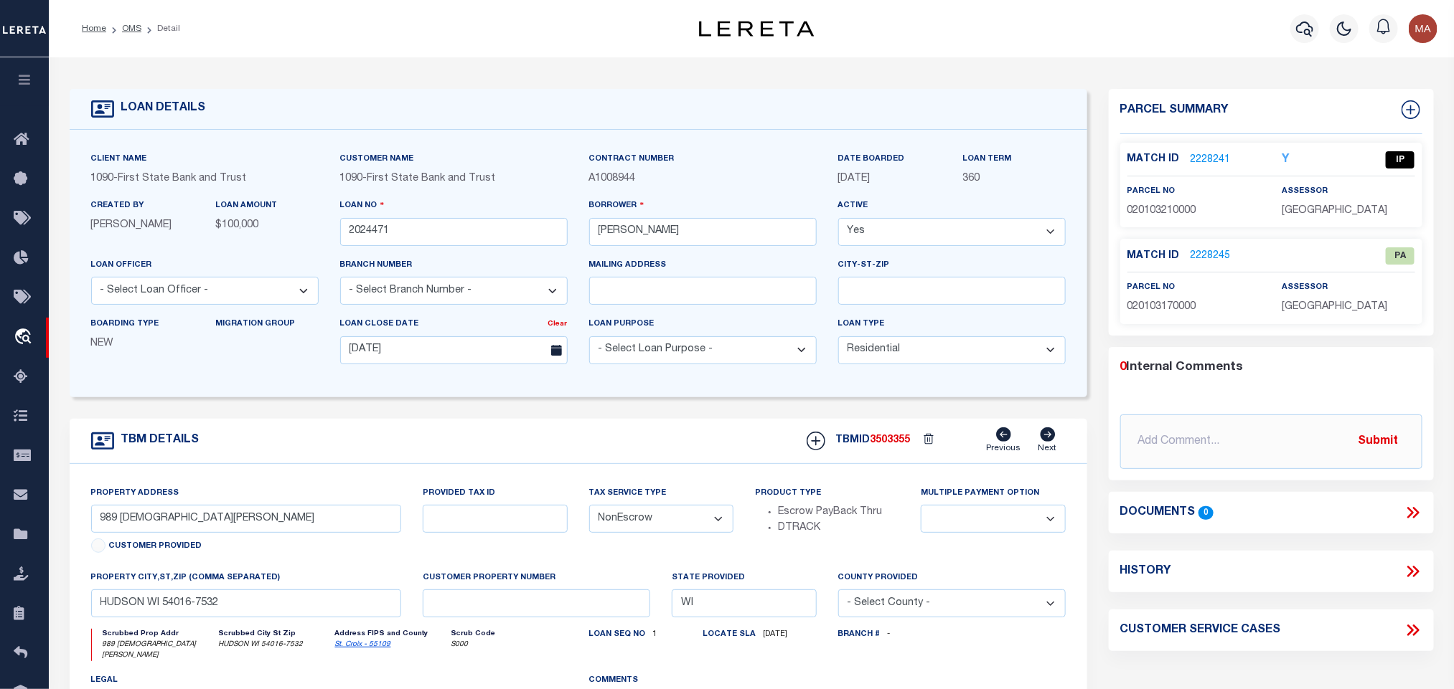
click at [371, 649] on link "St. Croix - 55109" at bounding box center [363, 644] width 56 height 7
click at [173, 613] on input "HUDSON WI 54016-7532" at bounding box center [246, 604] width 311 height 28
click at [155, 532] on input "989 PRIESTER LN" at bounding box center [246, 519] width 311 height 28
click at [1201, 155] on link "2228241" at bounding box center [1210, 160] width 40 height 15
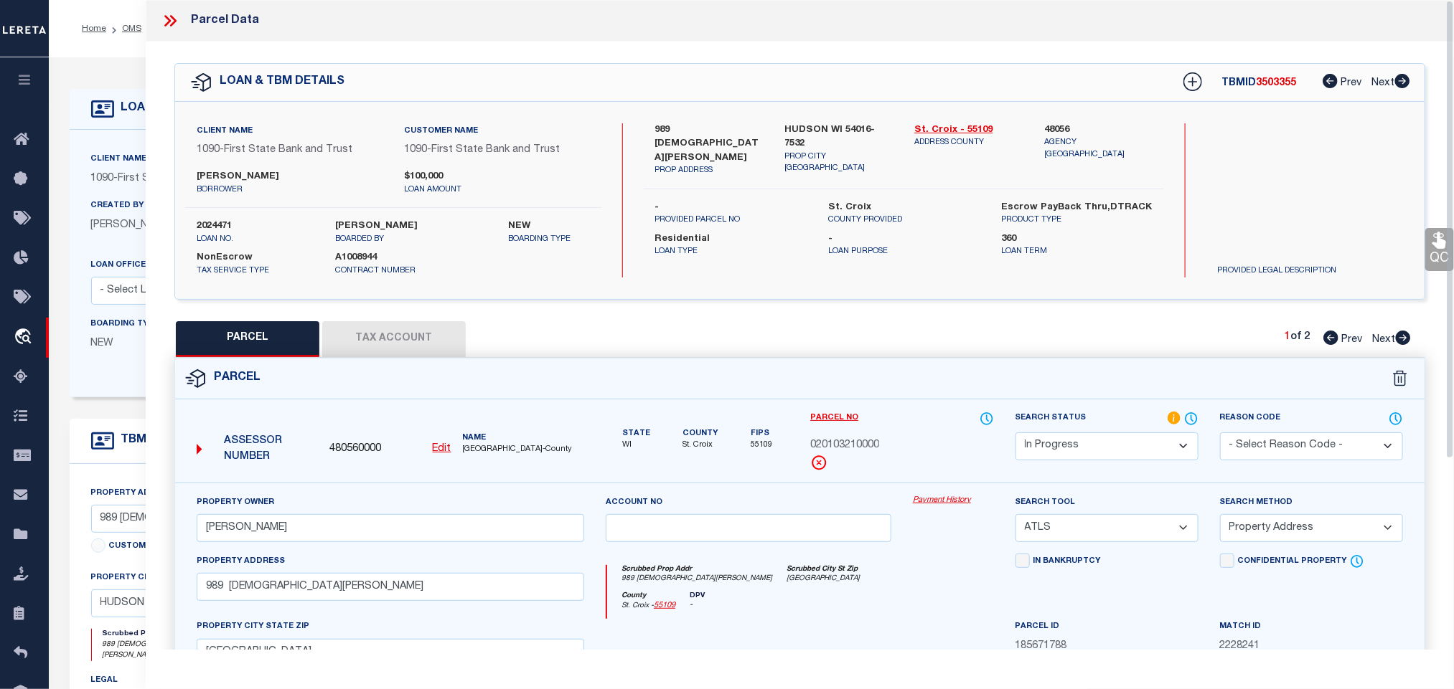
click at [547, 400] on div "Parcel" at bounding box center [799, 379] width 1249 height 41
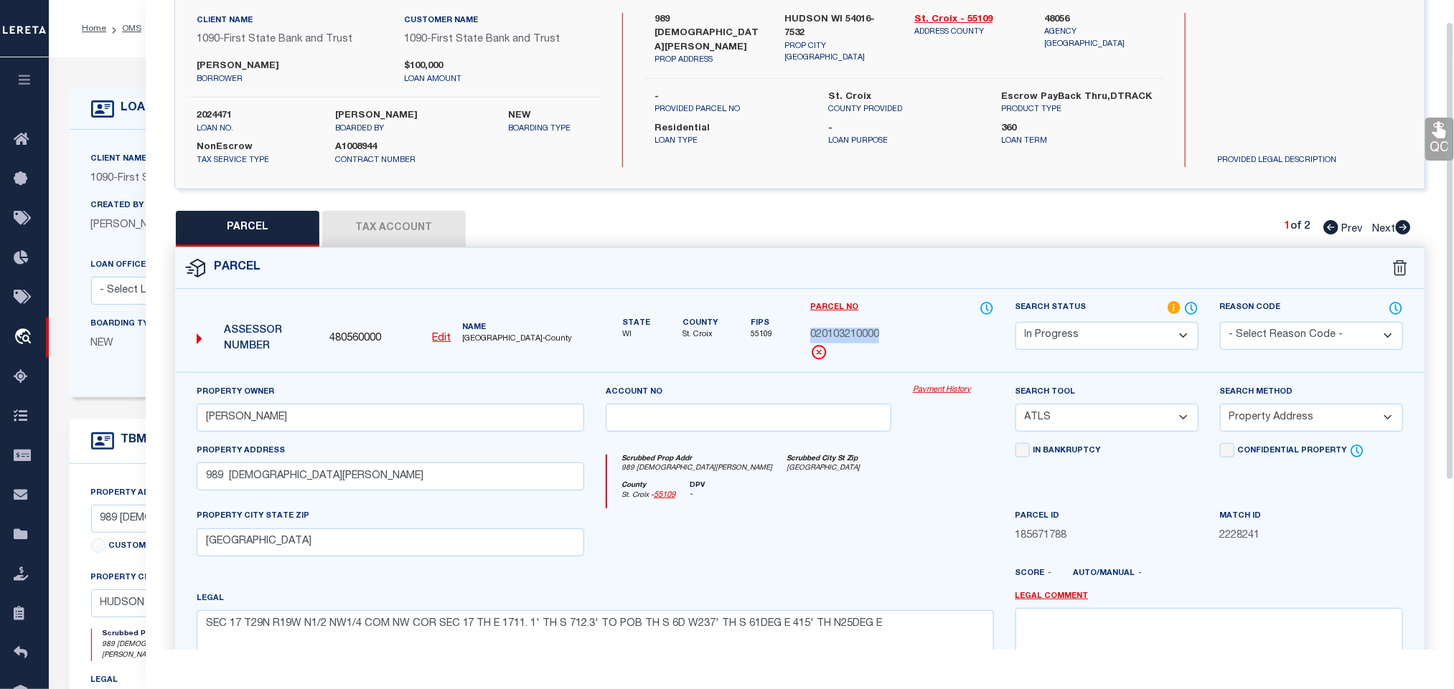
scroll to position [215, 0]
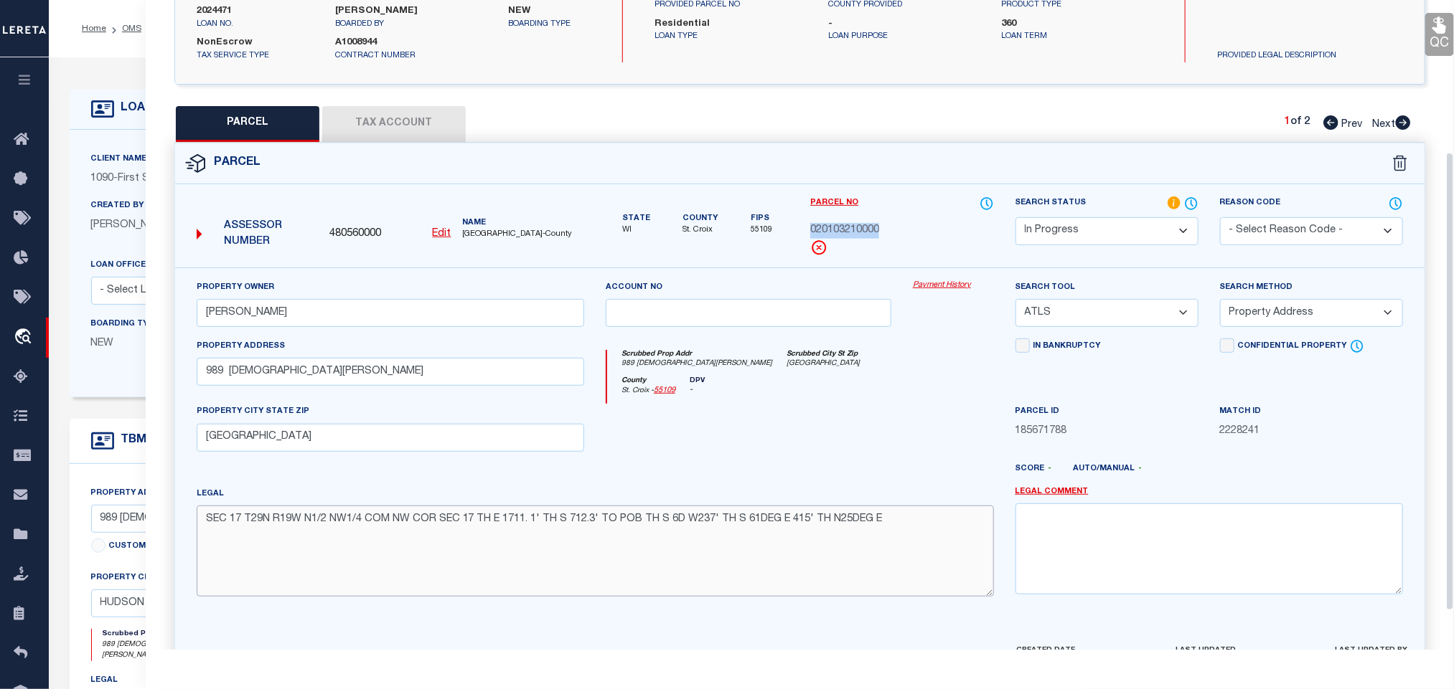
click at [441, 527] on textarea "SEC 17 T29N R19W N1/2 NW1/4 COM NW COR SEC 17 TH E 1711. 1' TH S 712.3' TO POB …" at bounding box center [595, 551] width 797 height 90
paste textarea "SEC 17 T29N R19W N1/2 NW1/4 COM NW COR SEC 17 TH E 1711. 1' TH S 712.3' TO POB …"
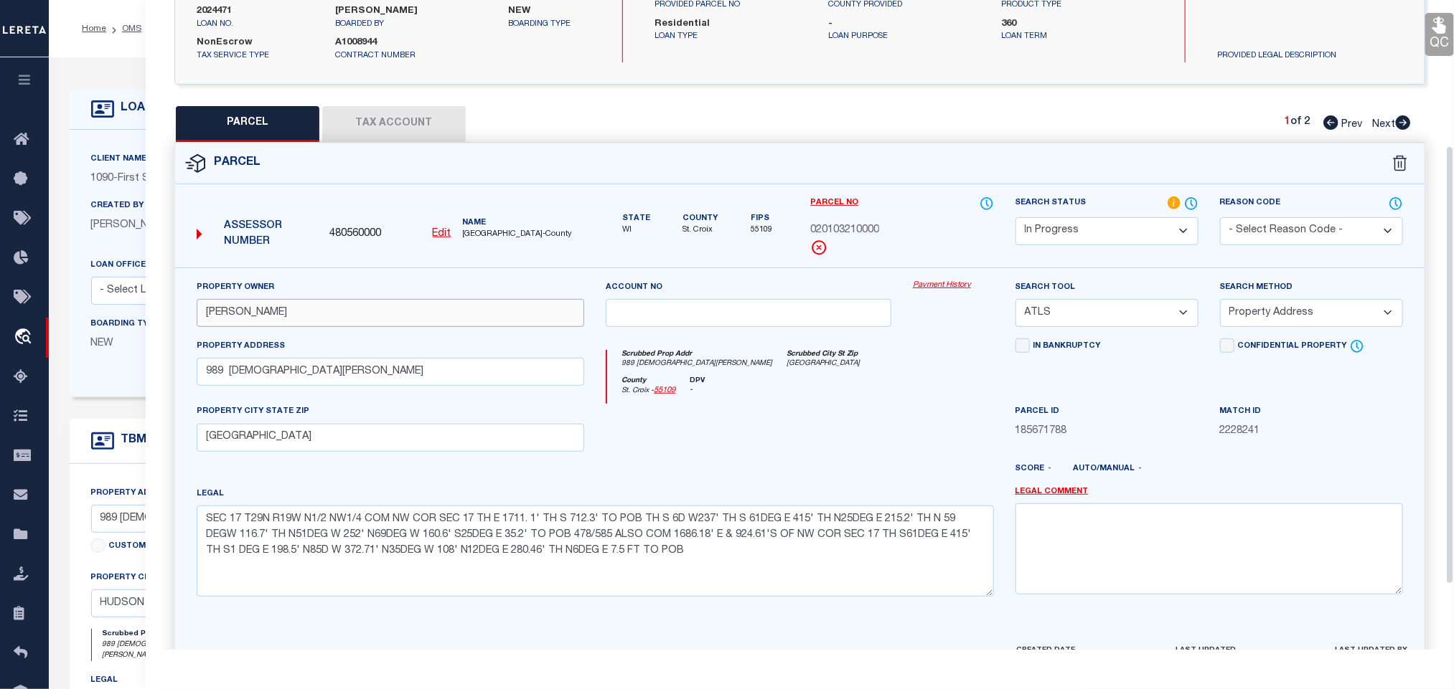
click at [293, 315] on input "GEORGE,ROBERT O" at bounding box center [390, 313] width 387 height 28
paste input "ROBERT O AND BARBARA H GEORGE REV TRUST"
click at [291, 386] on input "989 PRIESTER LN" at bounding box center [390, 372] width 387 height 28
paste input "989"
drag, startPoint x: 1111, startPoint y: 312, endPoint x: 1108, endPoint y: 330, distance: 18.2
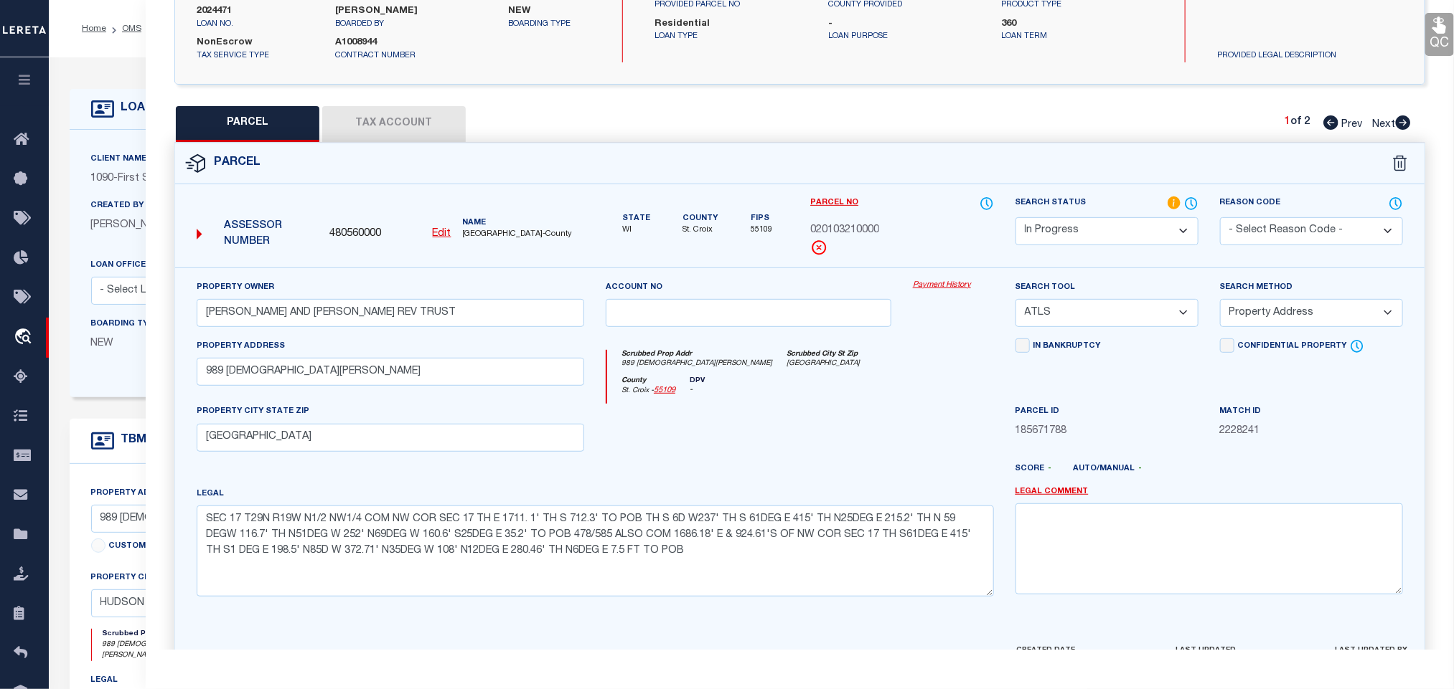
click at [1111, 312] on select "-- Select Search Tool -- 3rd Party Website Agency File Agency Website ATLS CNV-…" at bounding box center [1106, 313] width 183 height 28
click at [1015, 303] on select "-- Select Search Tool -- 3rd Party Website Agency File Agency Website ATLS CNV-…" at bounding box center [1106, 313] width 183 height 28
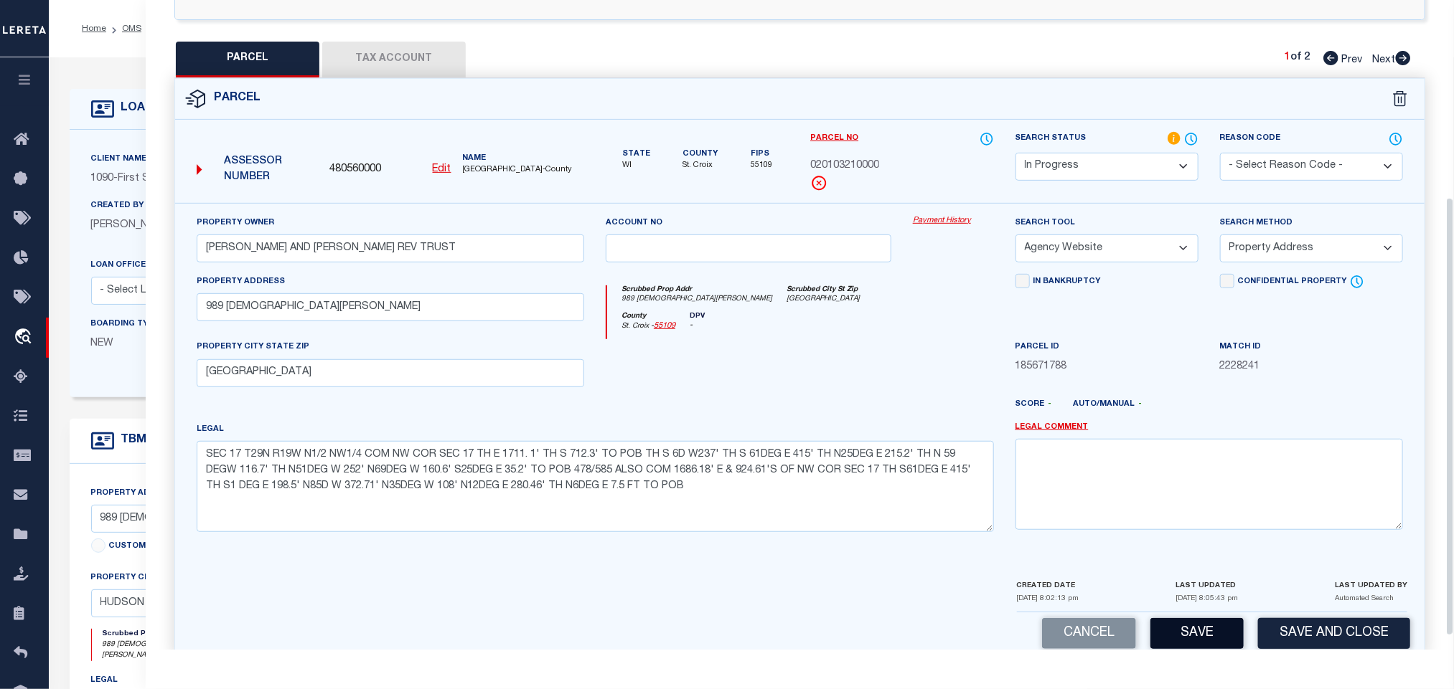
scroll to position [312, 0]
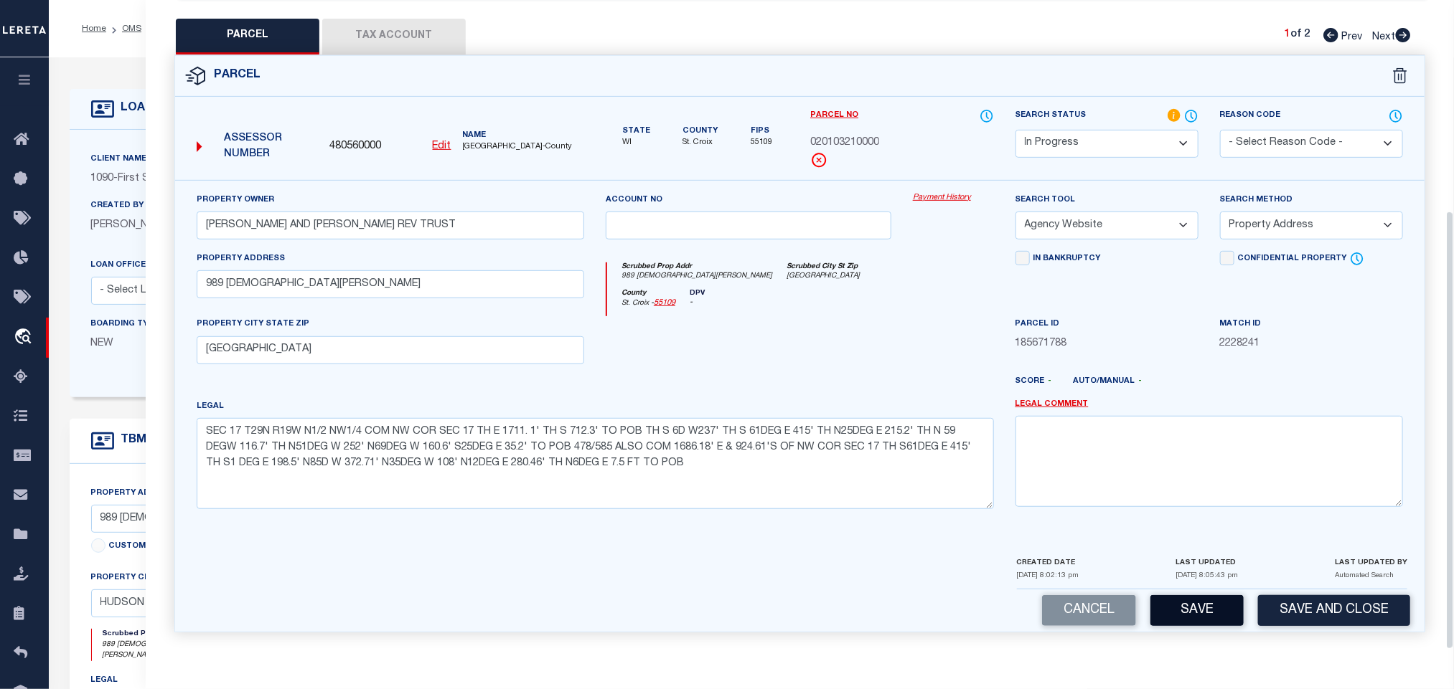
click at [1182, 618] on button "Save" at bounding box center [1196, 610] width 93 height 31
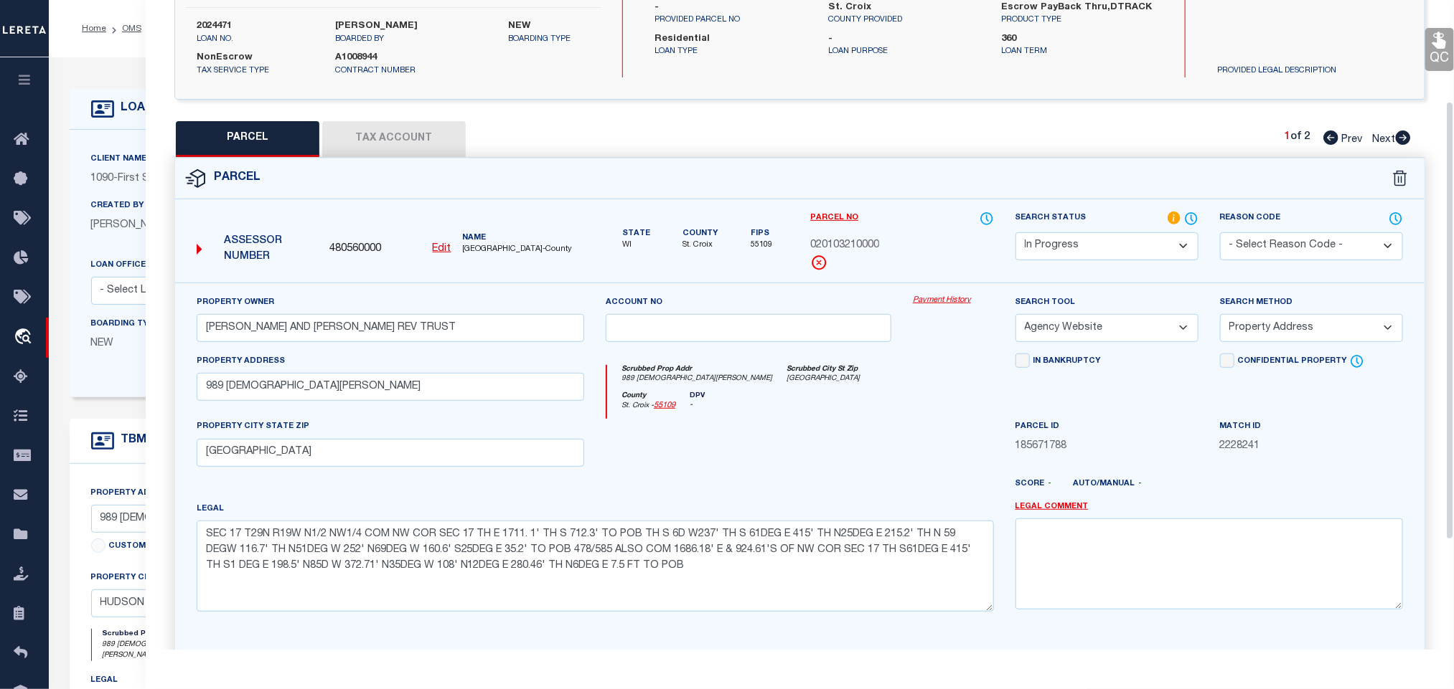
scroll to position [0, 0]
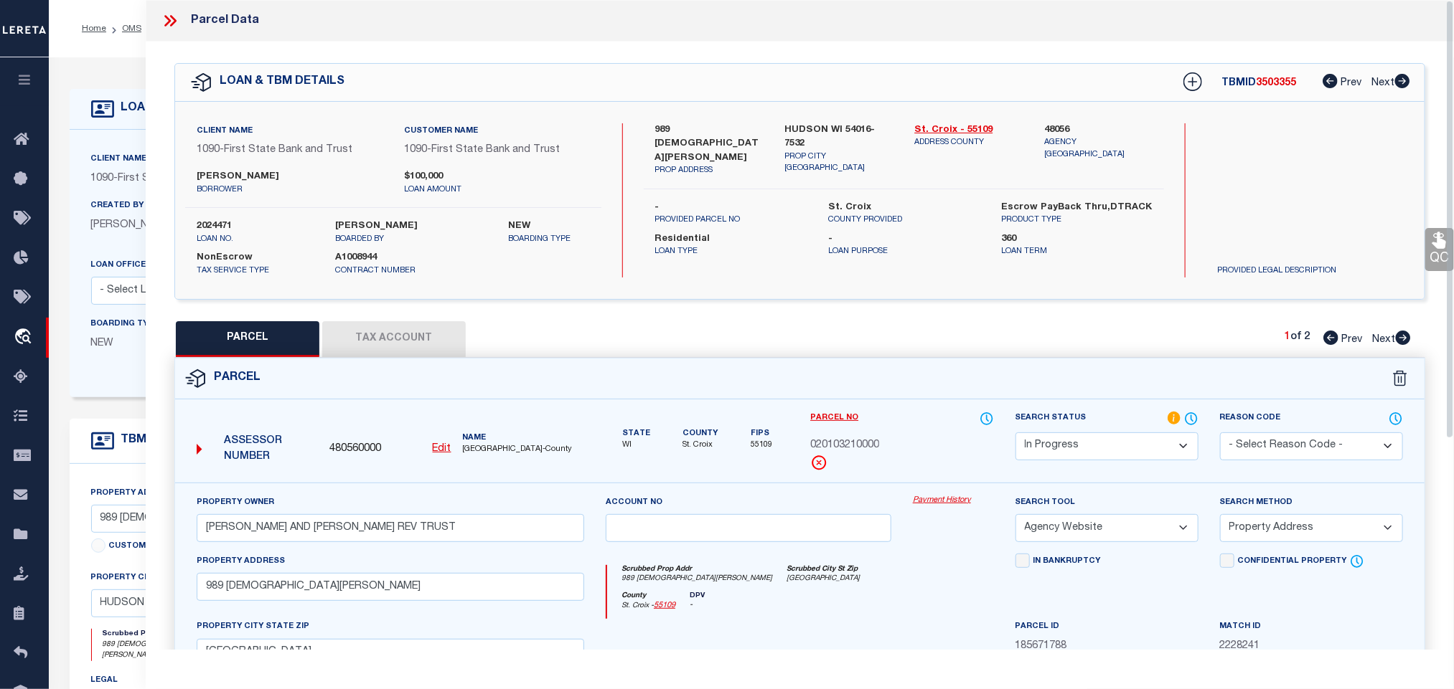
click at [403, 336] on button "Tax Account" at bounding box center [393, 339] width 143 height 36
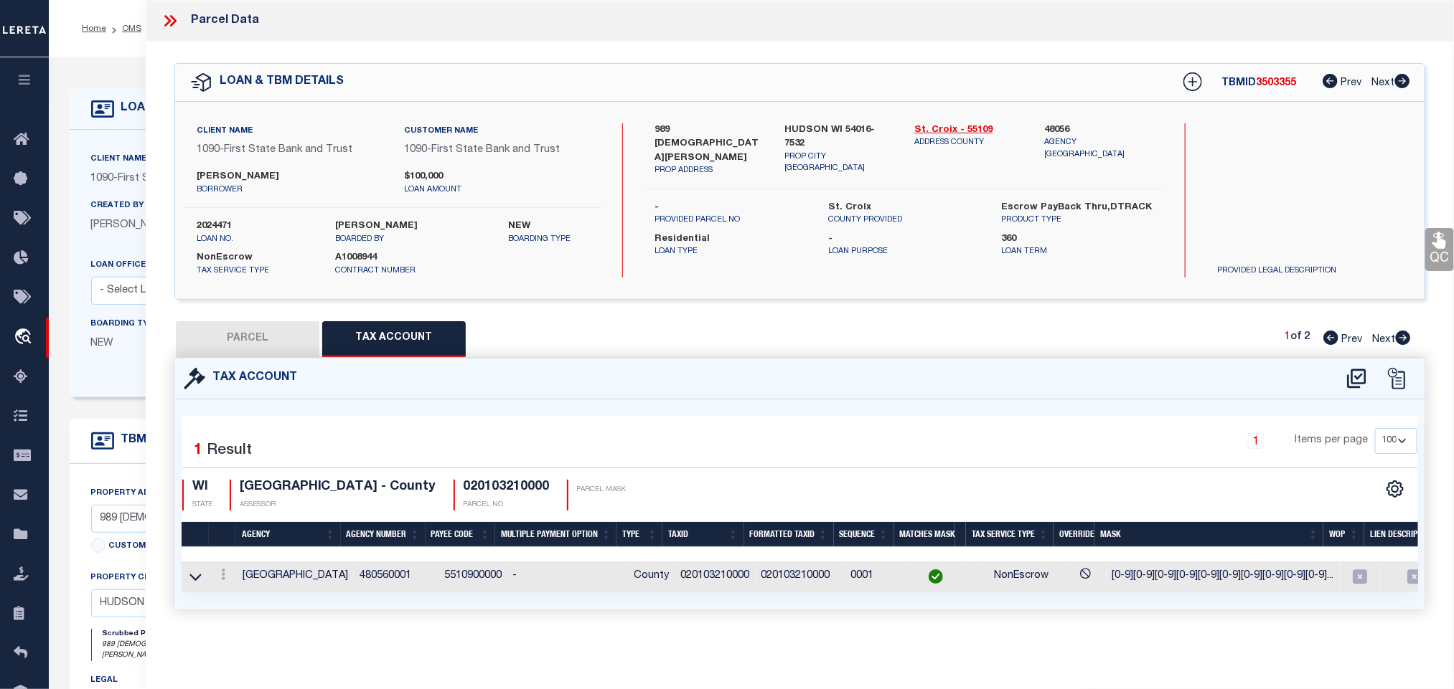
click at [253, 340] on button "PARCEL" at bounding box center [247, 339] width 143 height 36
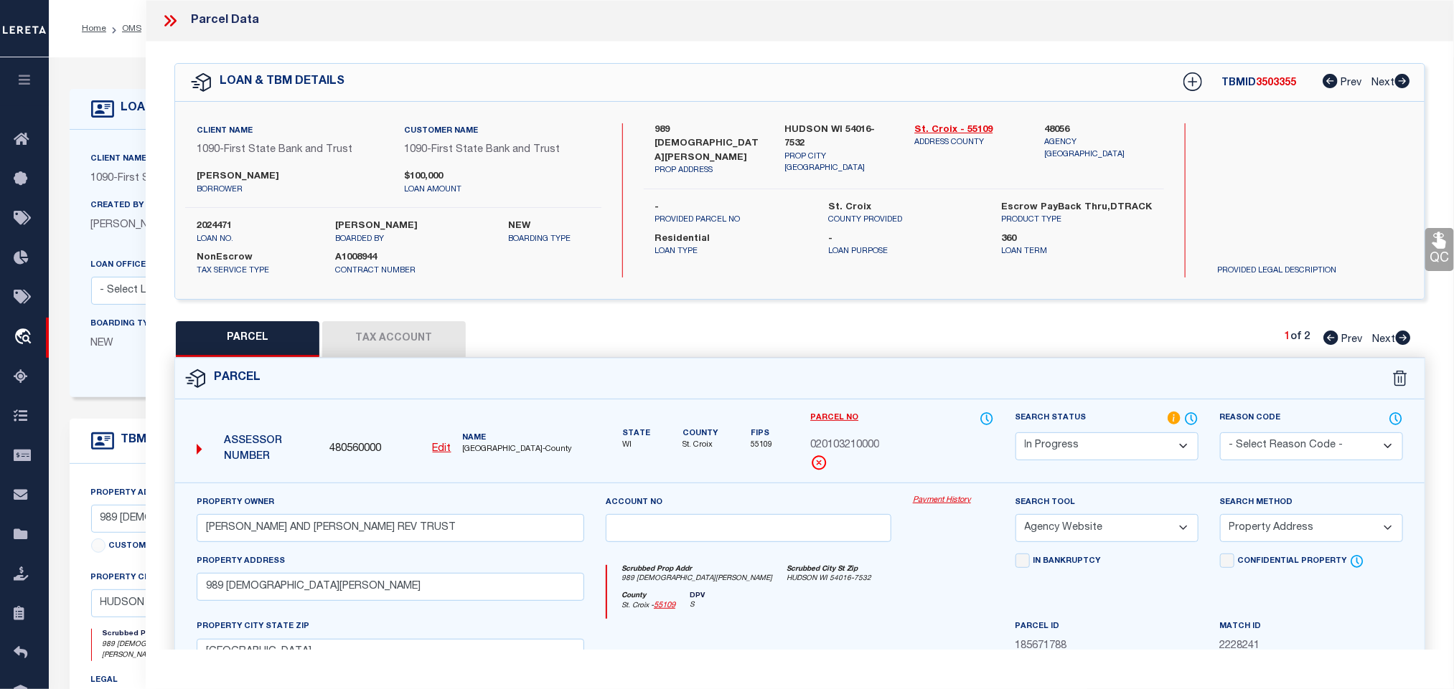
click at [1119, 444] on select "Automated Search Bad Parcel Complete Duplicate Parcel High Dollar Reporting In …" at bounding box center [1106, 447] width 183 height 28
click at [1015, 434] on select "Automated Search Bad Parcel Complete Duplicate Parcel High Dollar Reporting In …" at bounding box center [1106, 447] width 183 height 28
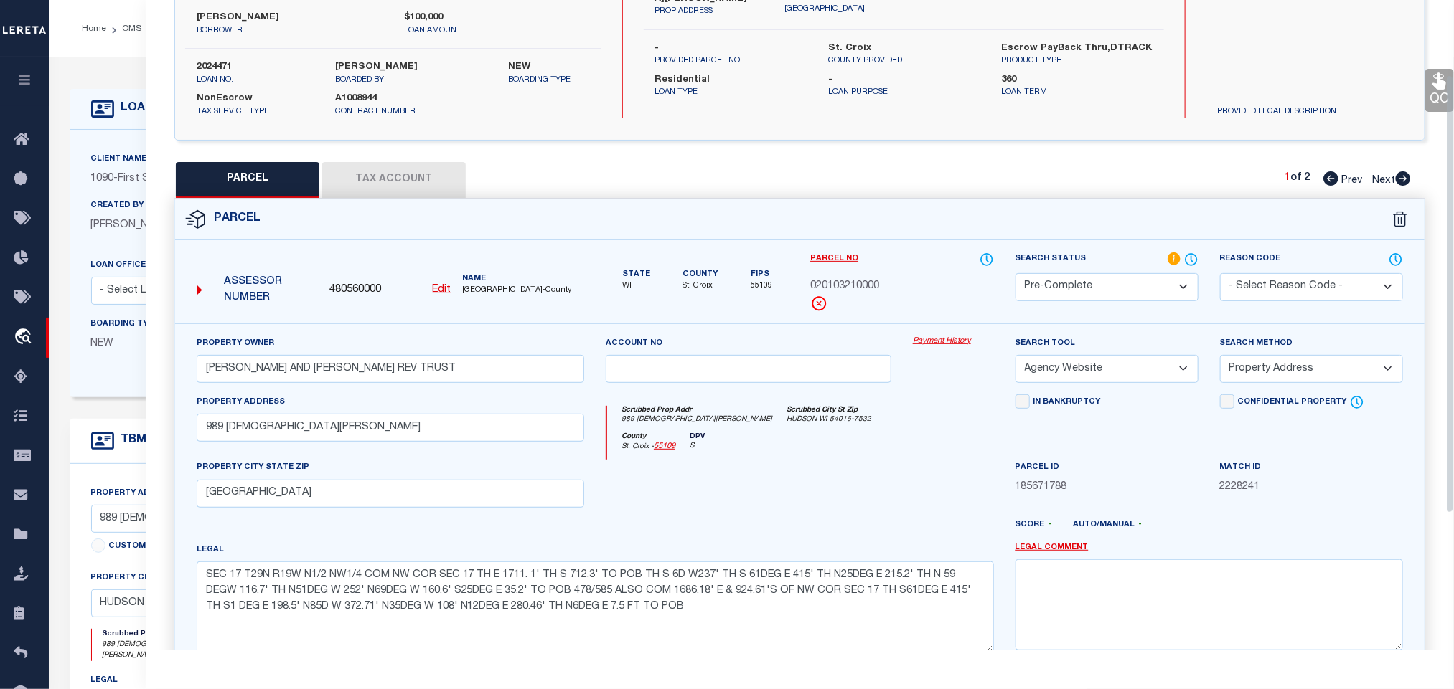
scroll to position [312, 0]
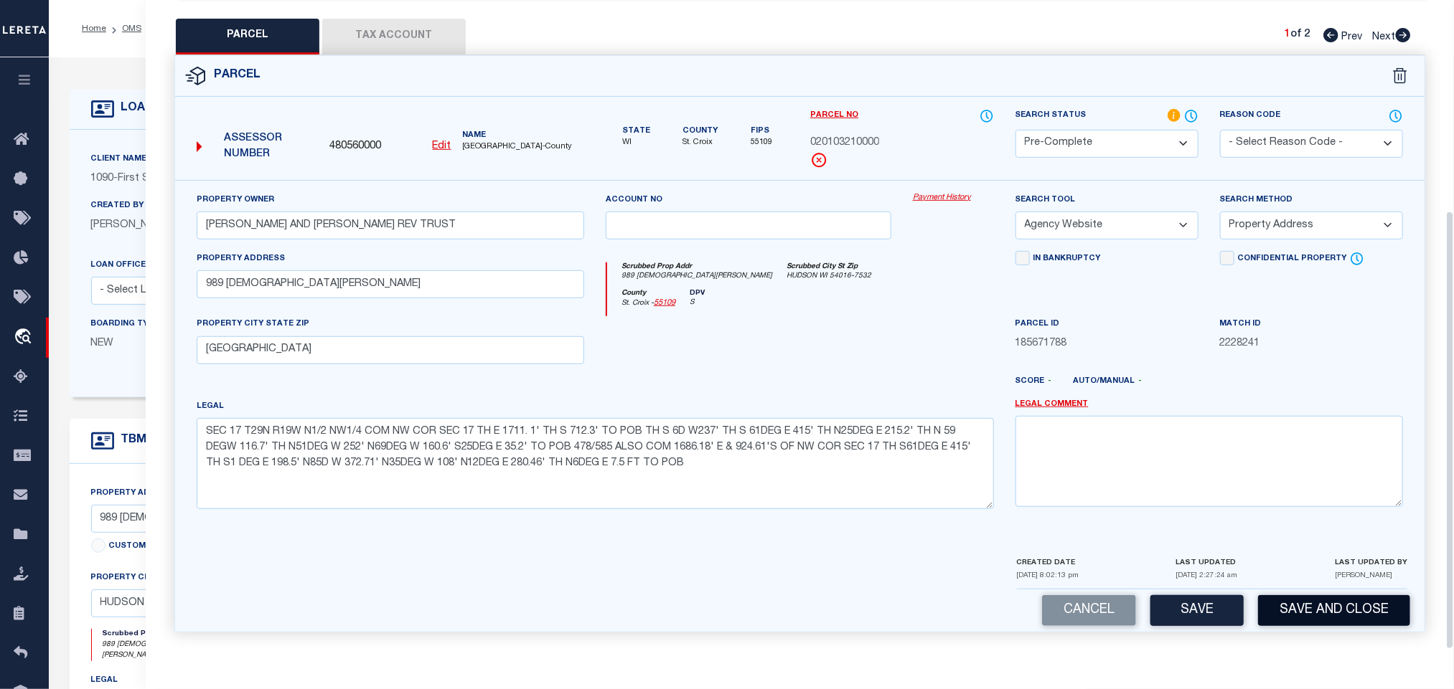
click at [1273, 603] on button "Save and Close" at bounding box center [1334, 610] width 152 height 31
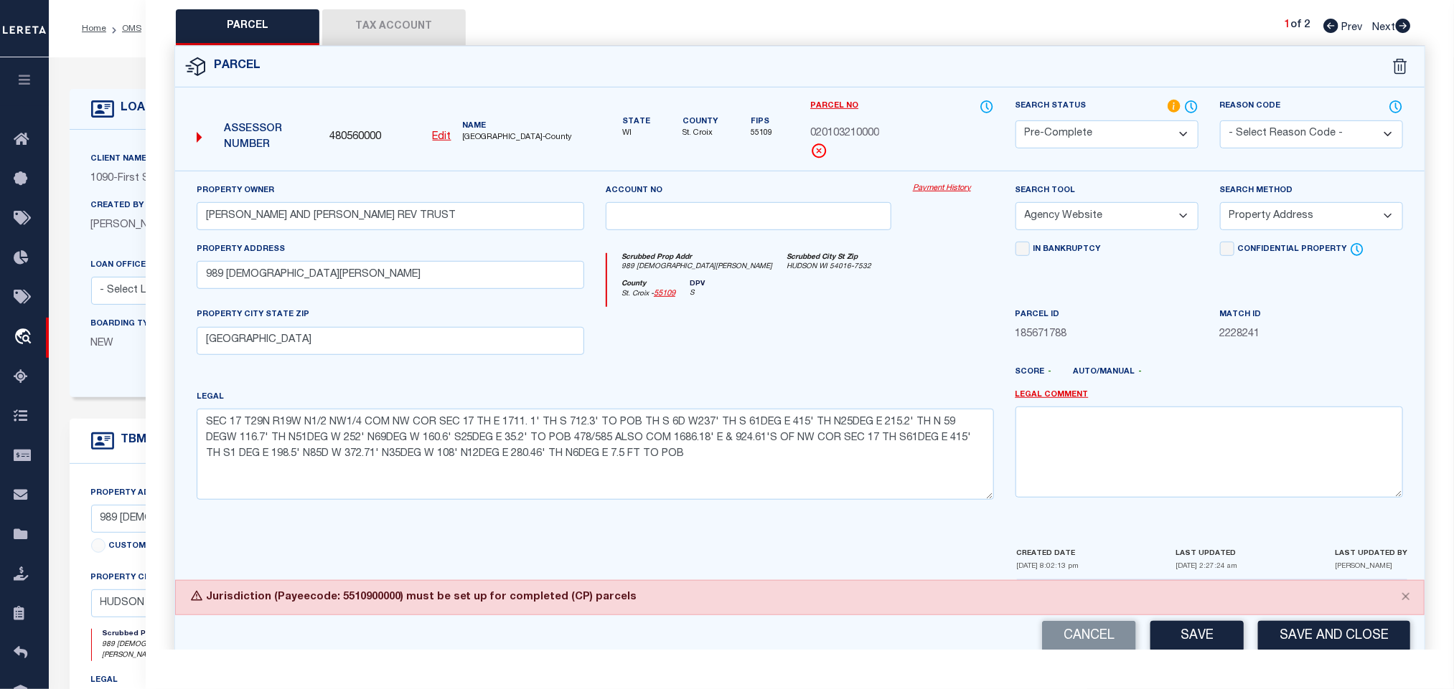
click at [553, 594] on div "Jurisdiction (Payeecode: 5510900000) must be set up for completed (CP) parcels" at bounding box center [799, 597] width 1249 height 35
click at [1115, 133] on select "Automated Search Bad Parcel Complete Duplicate Parcel High Dollar Reporting In …" at bounding box center [1106, 135] width 183 height 28
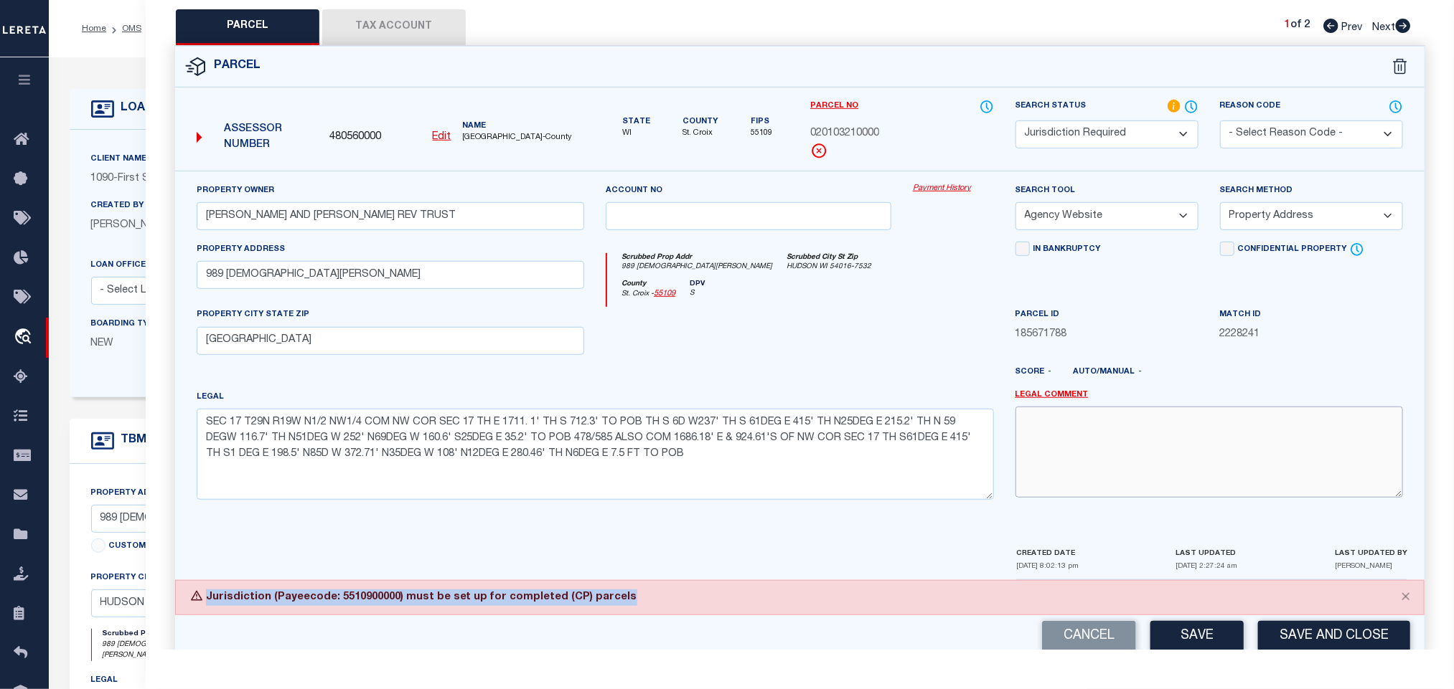
click at [1195, 448] on textarea at bounding box center [1208, 452] width 387 height 90
paste textarea "Jurisdiction (Payeecode: 5510900000) must be set up for completed (CP) parcels"
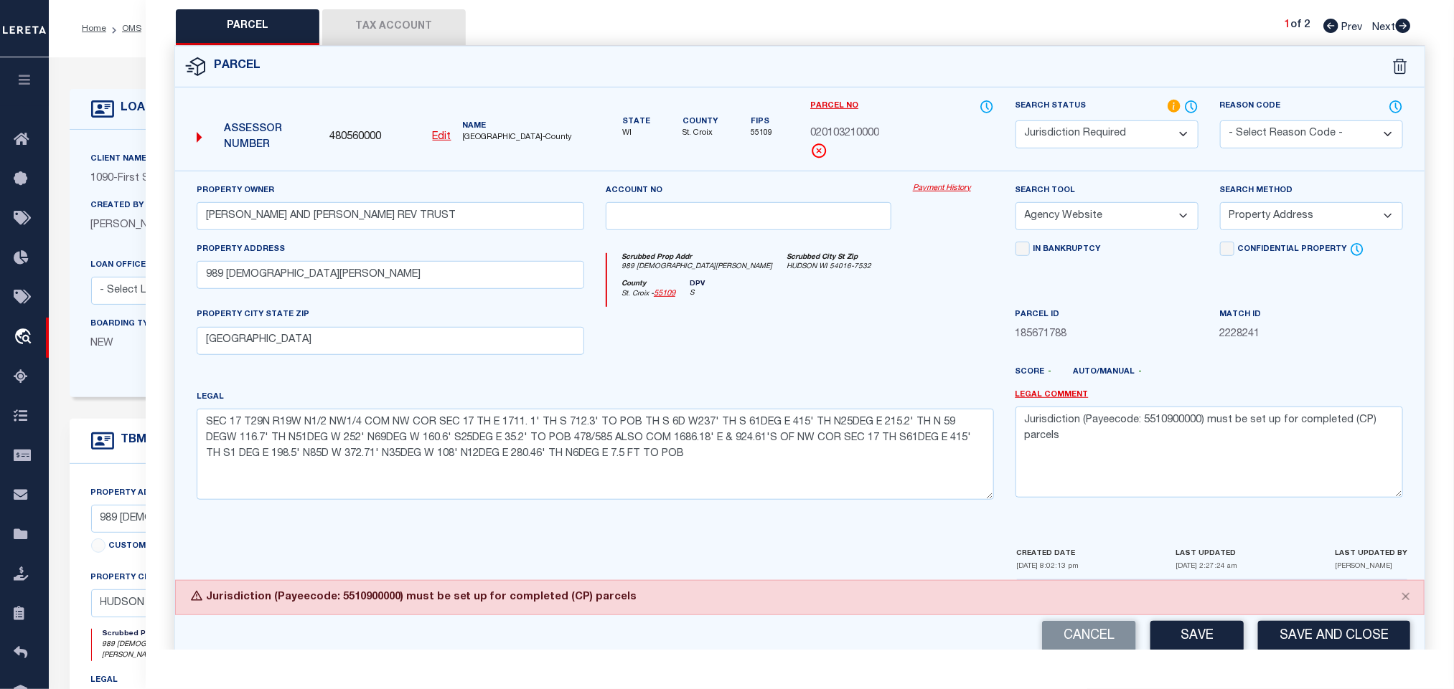
click at [1285, 652] on div "Parcel Data QC QC QC - Select Status -" at bounding box center [800, 344] width 1308 height 689
click at [1286, 649] on button "Save and Close" at bounding box center [1334, 636] width 152 height 31
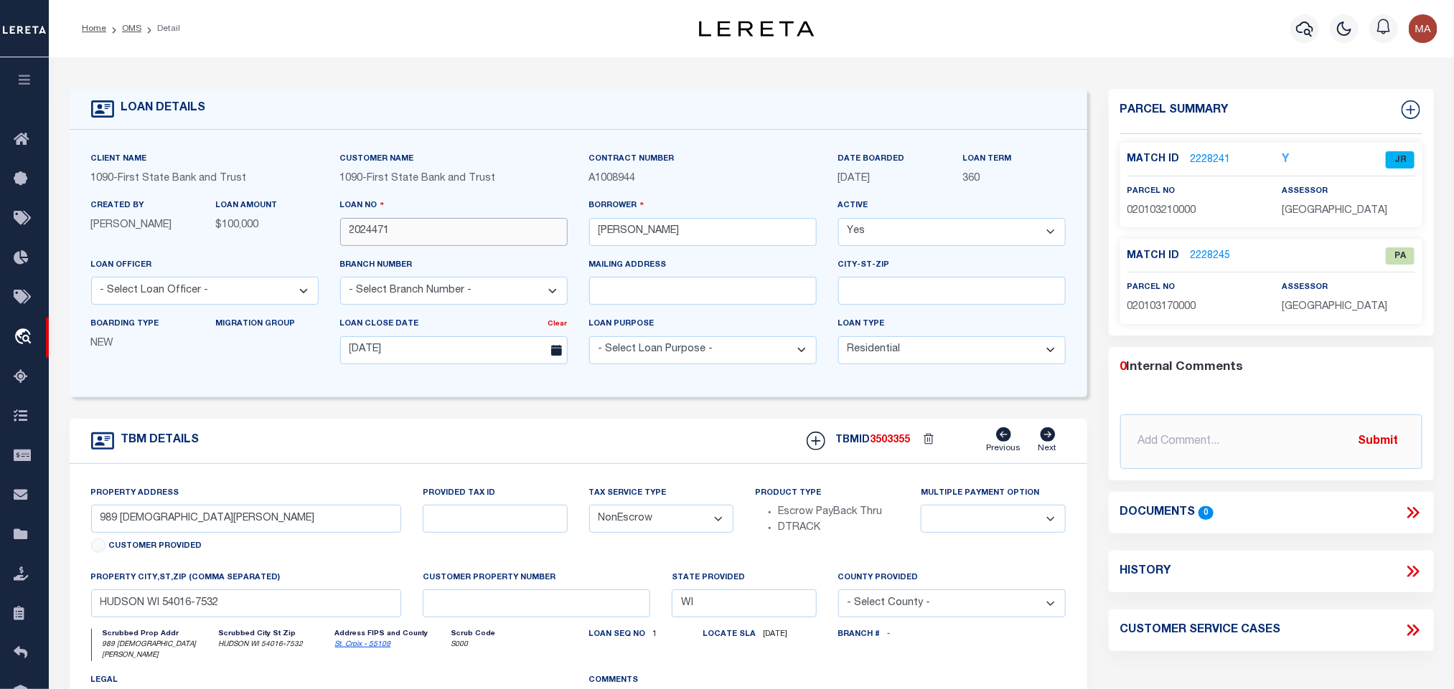
click at [368, 231] on input "2024471" at bounding box center [453, 232] width 227 height 28
click at [892, 446] on span "3503355" at bounding box center [890, 440] width 40 height 10
click at [1333, 206] on span "ST CROIX COUNTY" at bounding box center [1333, 211] width 105 height 10
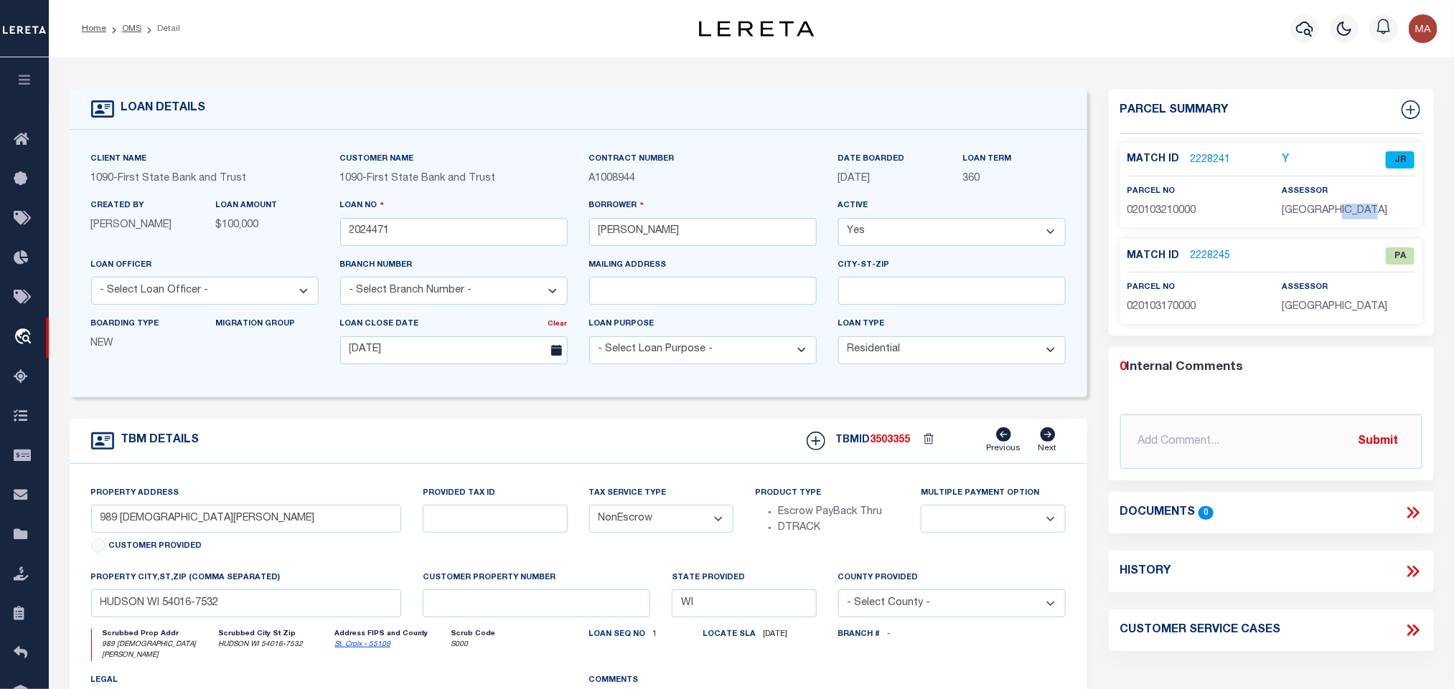
click at [1333, 206] on span "ST CROIX COUNTY" at bounding box center [1333, 211] width 105 height 10
click at [1149, 209] on span "020103210000" at bounding box center [1161, 211] width 69 height 10
click at [1218, 256] on link "2228245" at bounding box center [1210, 256] width 40 height 15
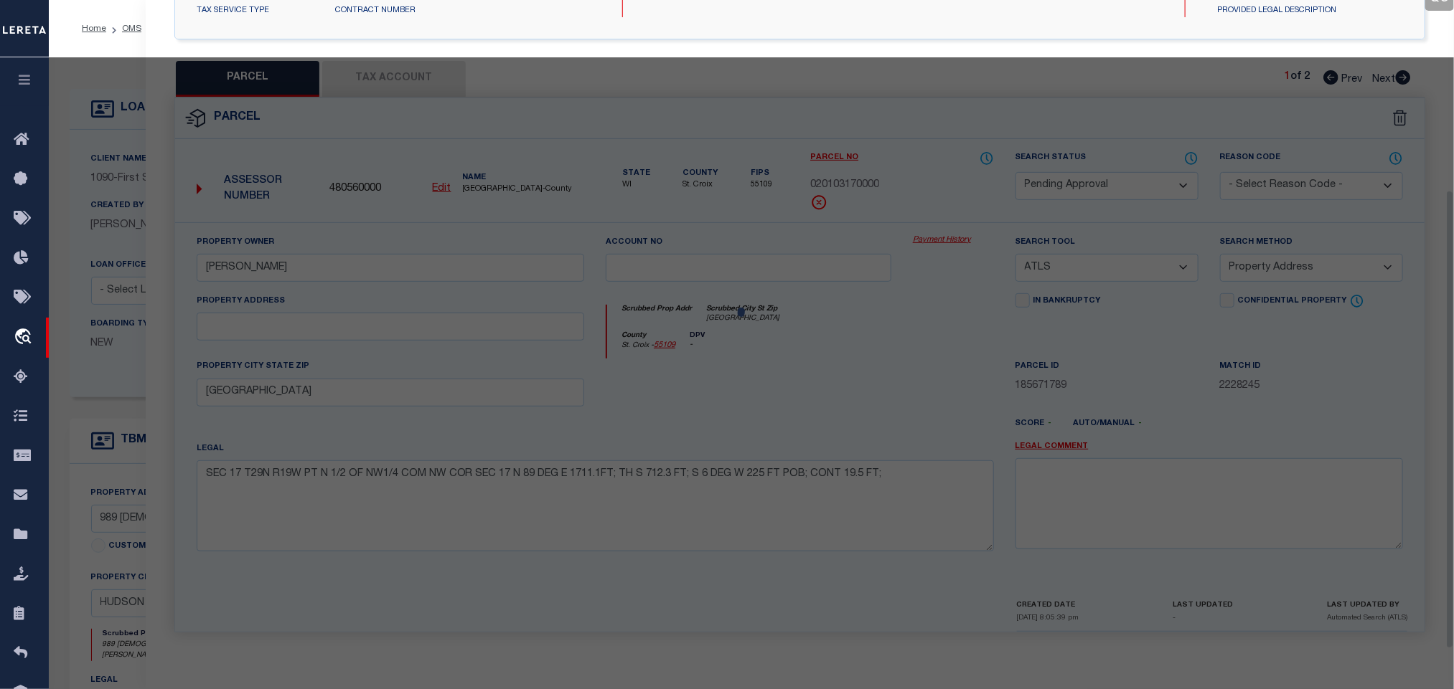
scroll to position [269, 0]
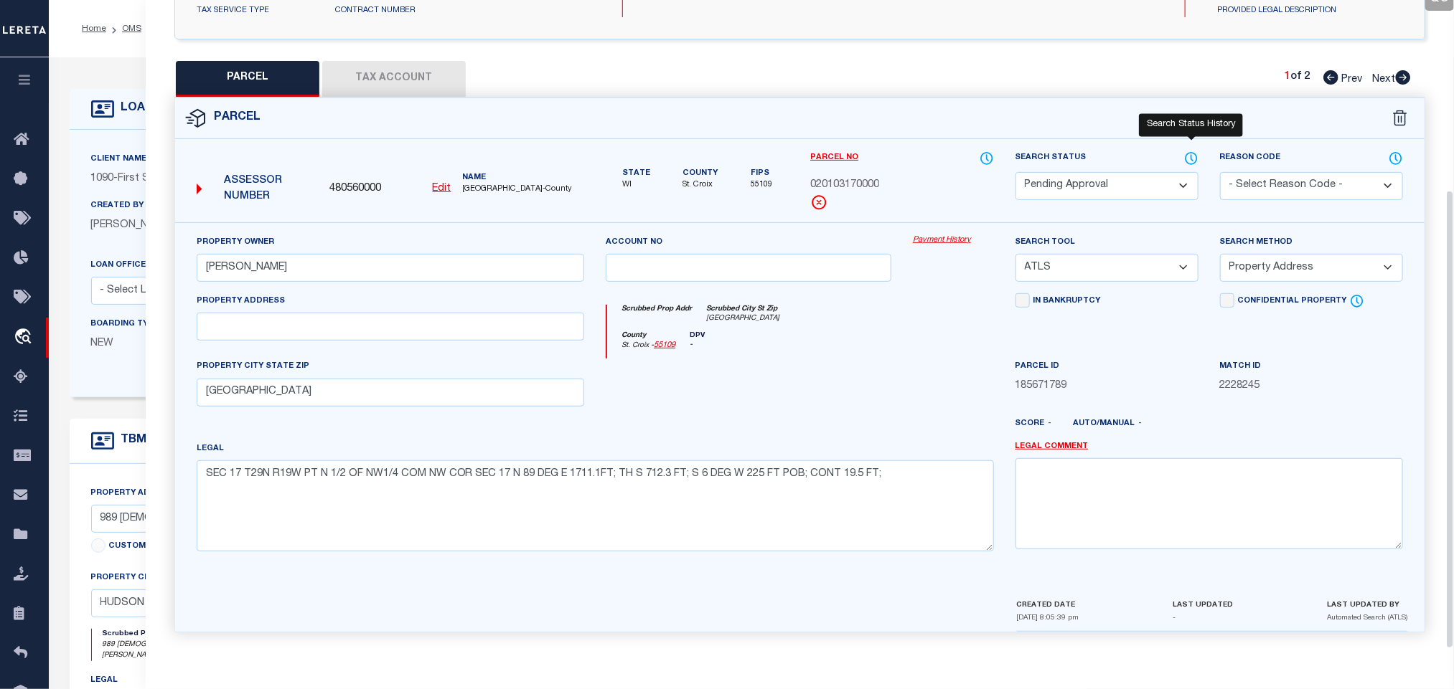
click at [1161, 194] on select "Automated Search Bad Parcel Complete Duplicate Parcel High Dollar Reporting In …" at bounding box center [1106, 186] width 183 height 28
click at [1160, 179] on select "Automated Search Bad Parcel Complete Duplicate Parcel High Dollar Reporting In …" at bounding box center [1106, 186] width 183 height 28
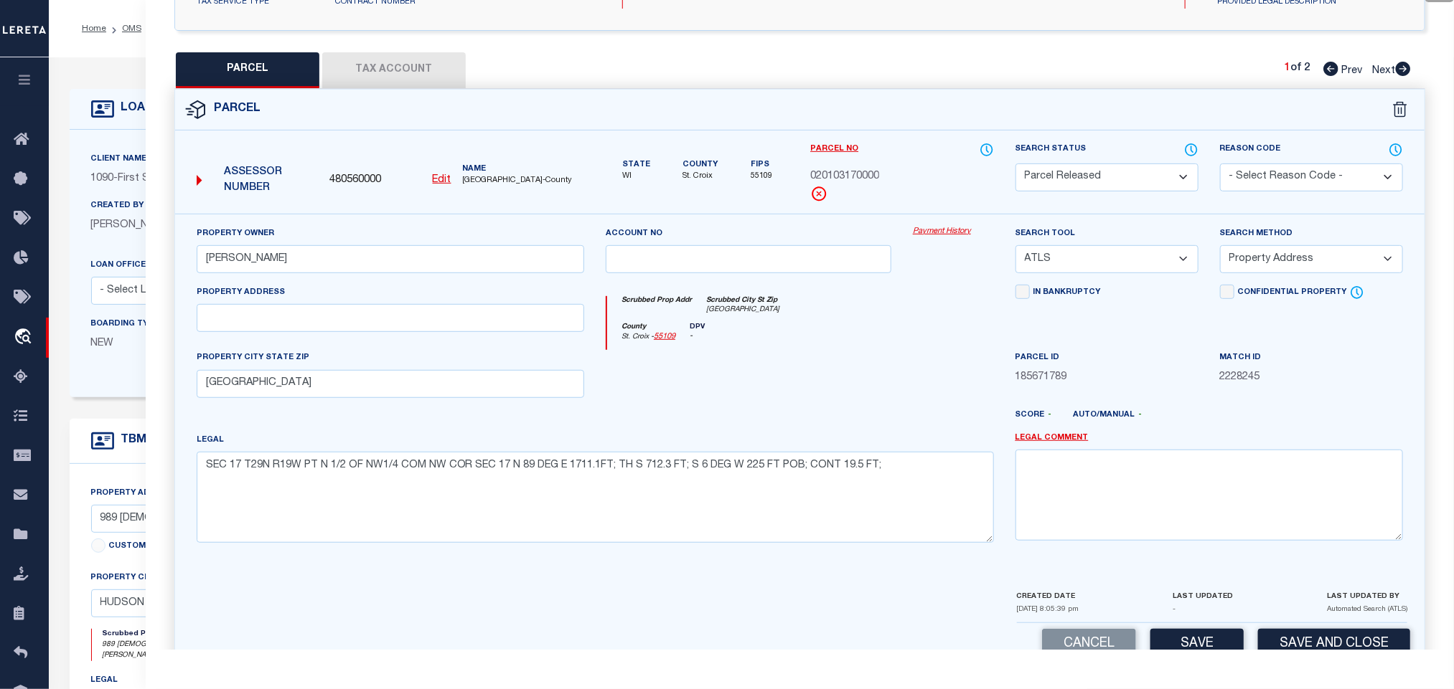
click at [1275, 176] on select "- Select Reason Code - 099 - Other (Provide additional detail) ACT - Agency Cha…" at bounding box center [1311, 178] width 183 height 28
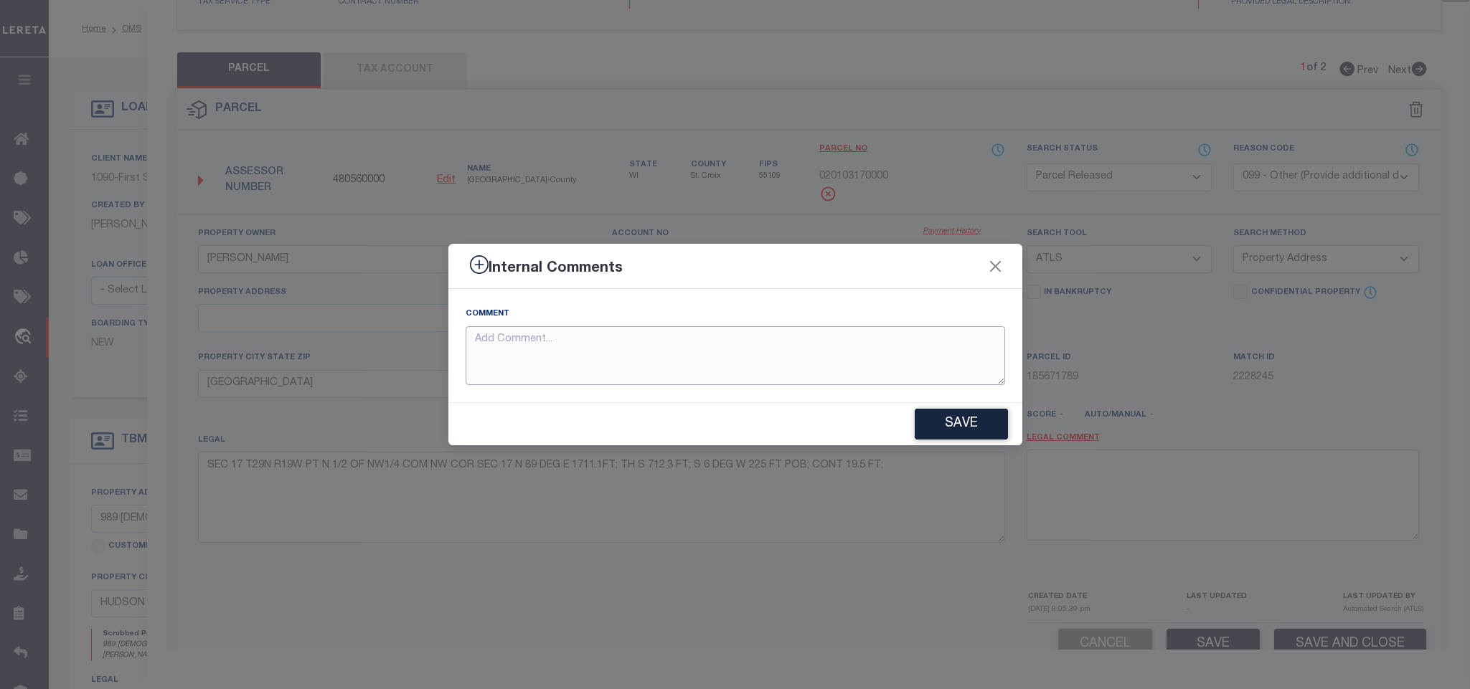
click at [943, 357] on textarea at bounding box center [736, 356] width 540 height 60
paste textarea "Parcel not needed"
click at [966, 439] on button "Save" at bounding box center [961, 424] width 93 height 31
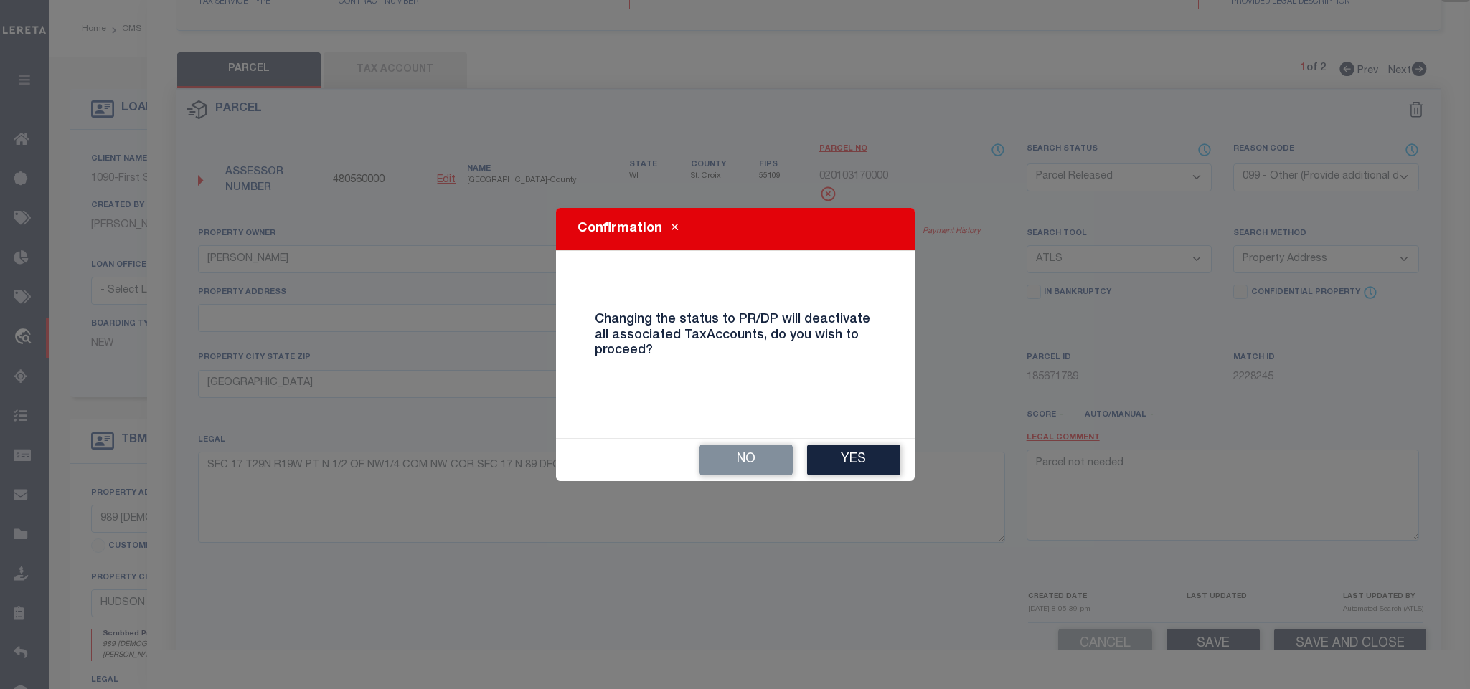
click at [900, 465] on div "No Yes" at bounding box center [735, 460] width 359 height 42
click at [880, 463] on button "Yes" at bounding box center [853, 460] width 93 height 31
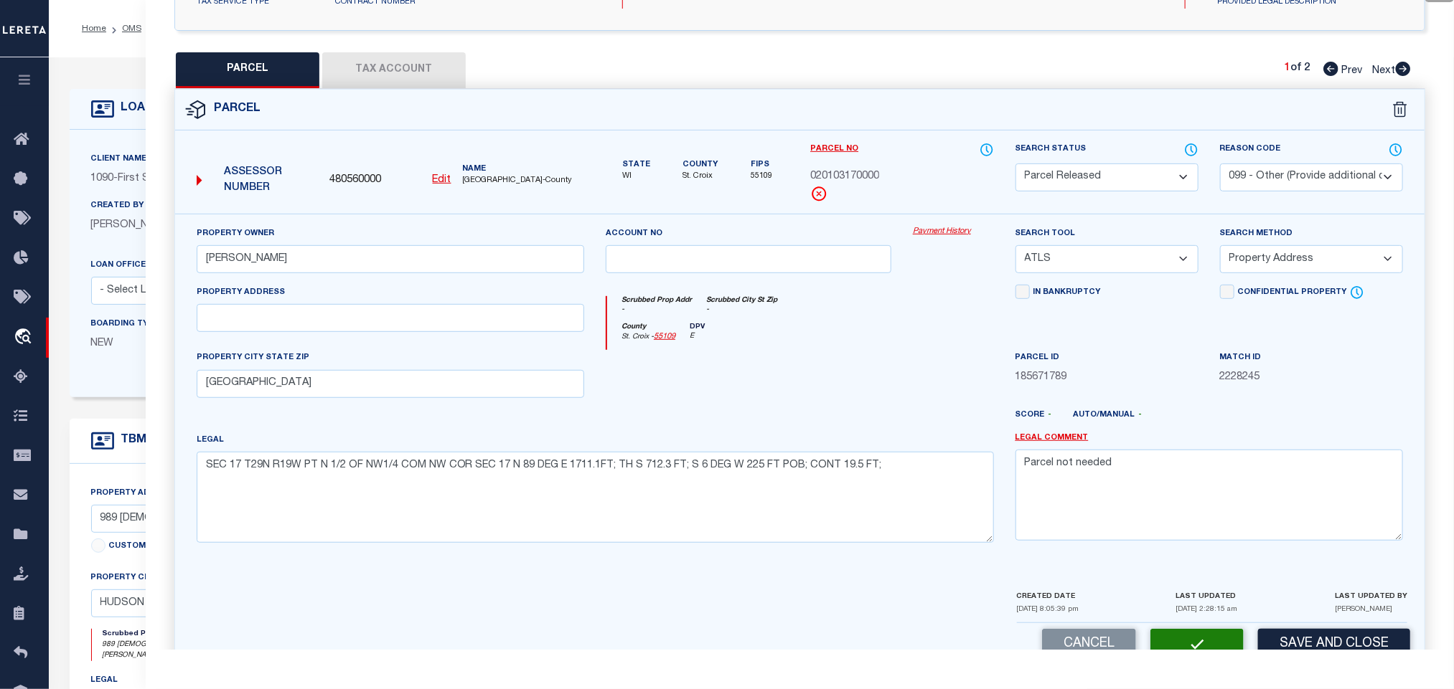
click at [126, 126] on div "LOAN DETAILS" at bounding box center [578, 109] width 1017 height 41
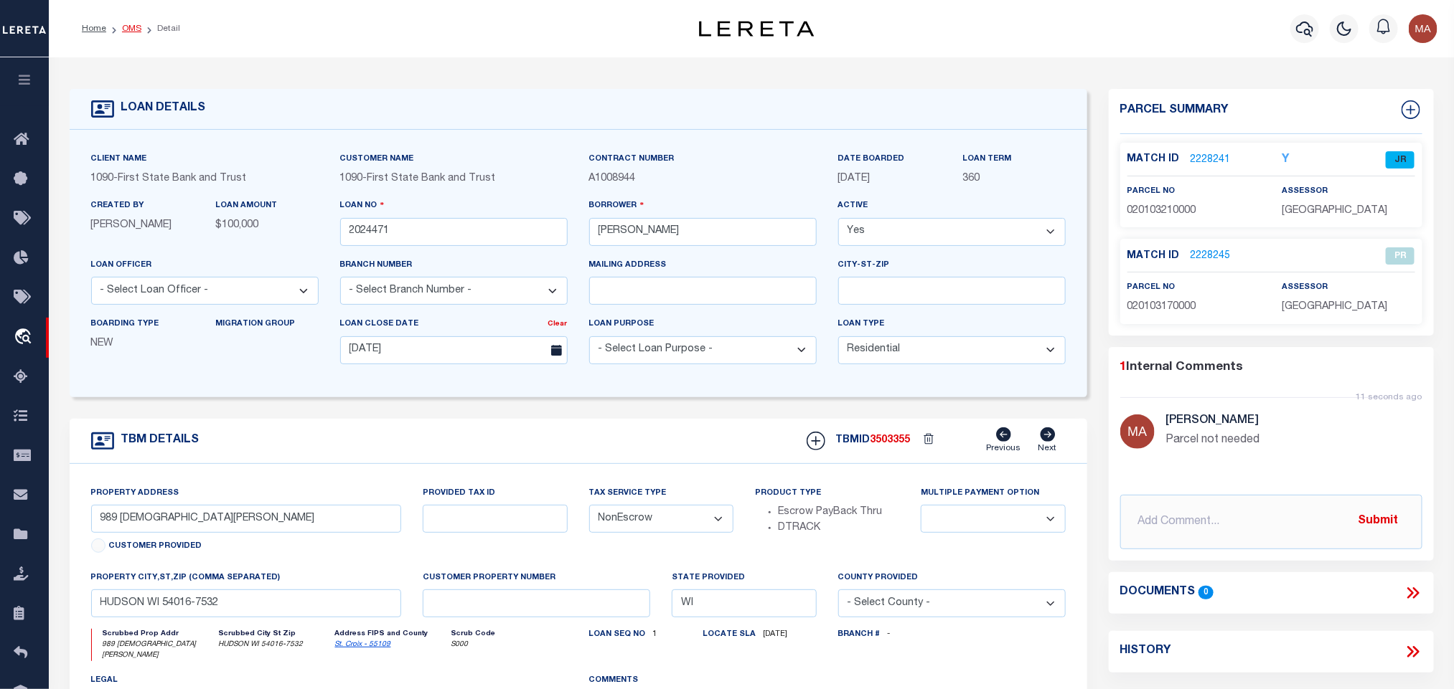
click at [132, 28] on link "OMS" at bounding box center [131, 28] width 19 height 9
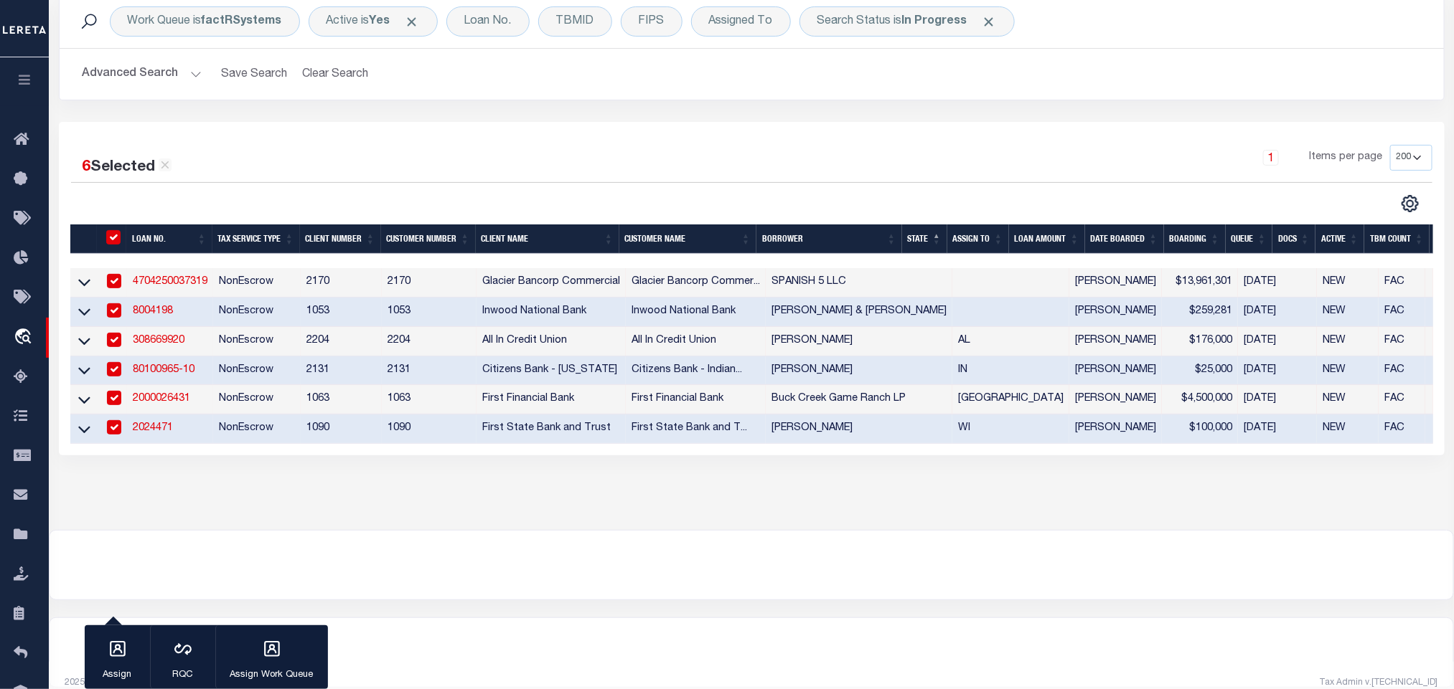
scroll to position [143, 0]
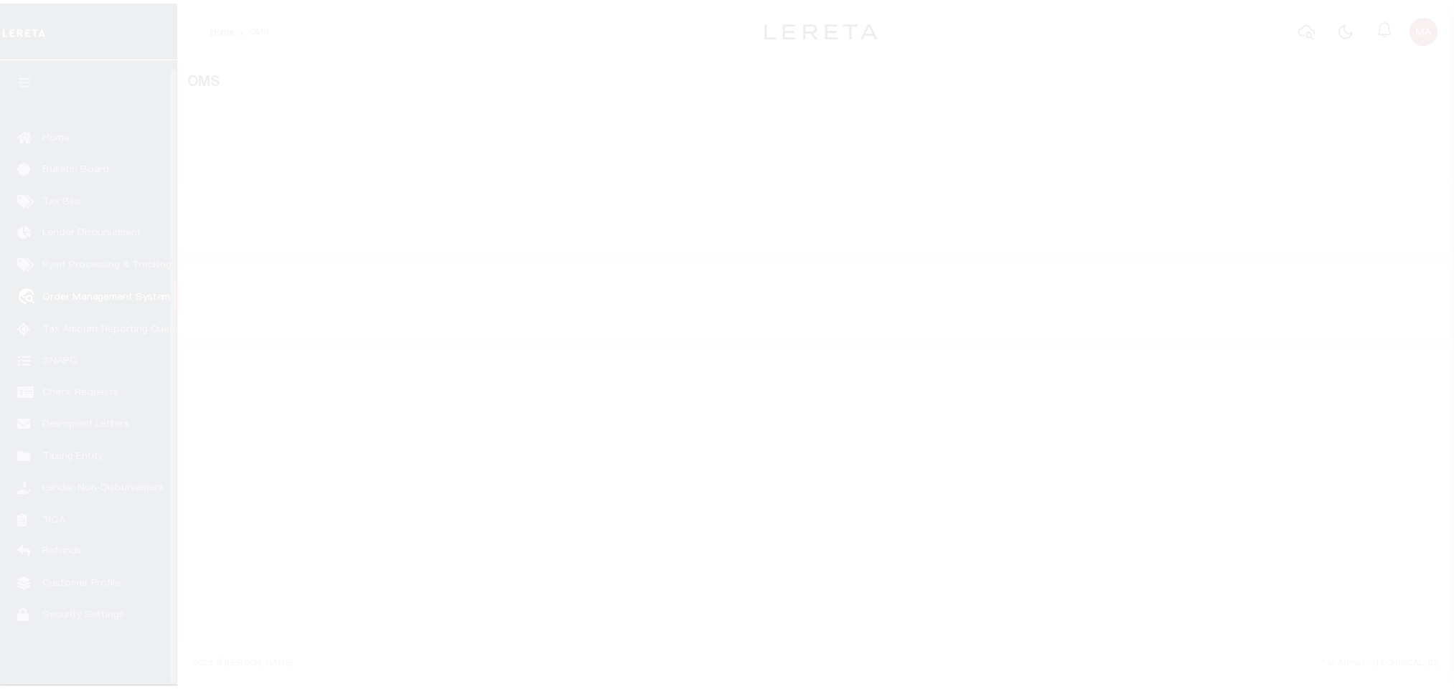
scroll to position [9, 0]
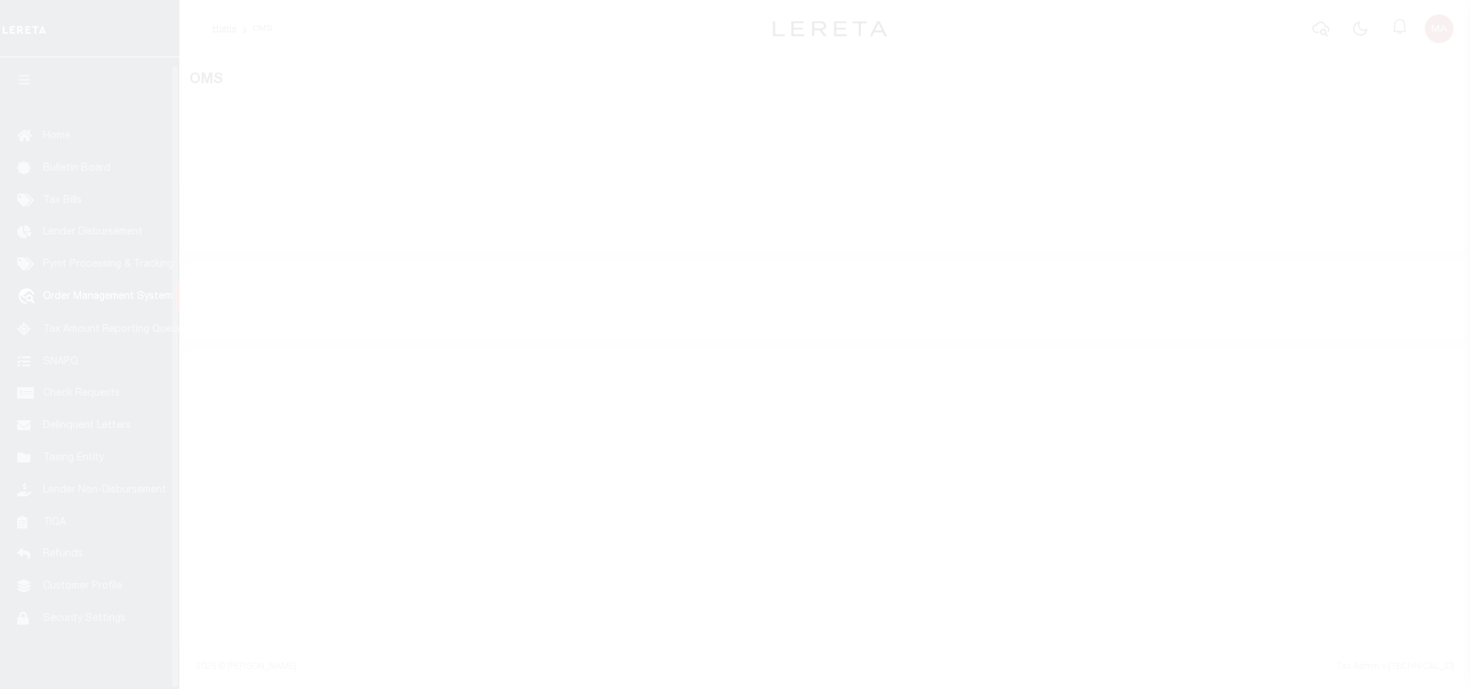
select select "200"
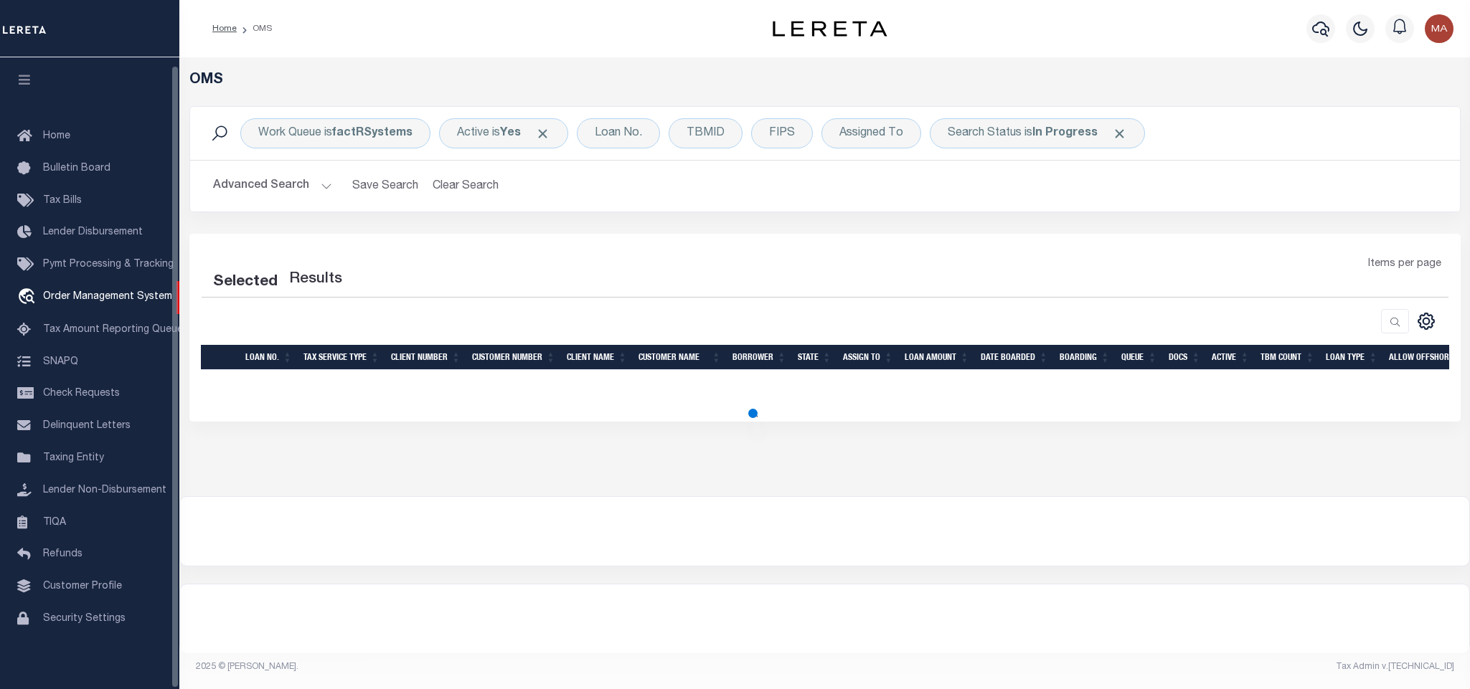
click at [20, 73] on icon "button" at bounding box center [25, 79] width 17 height 13
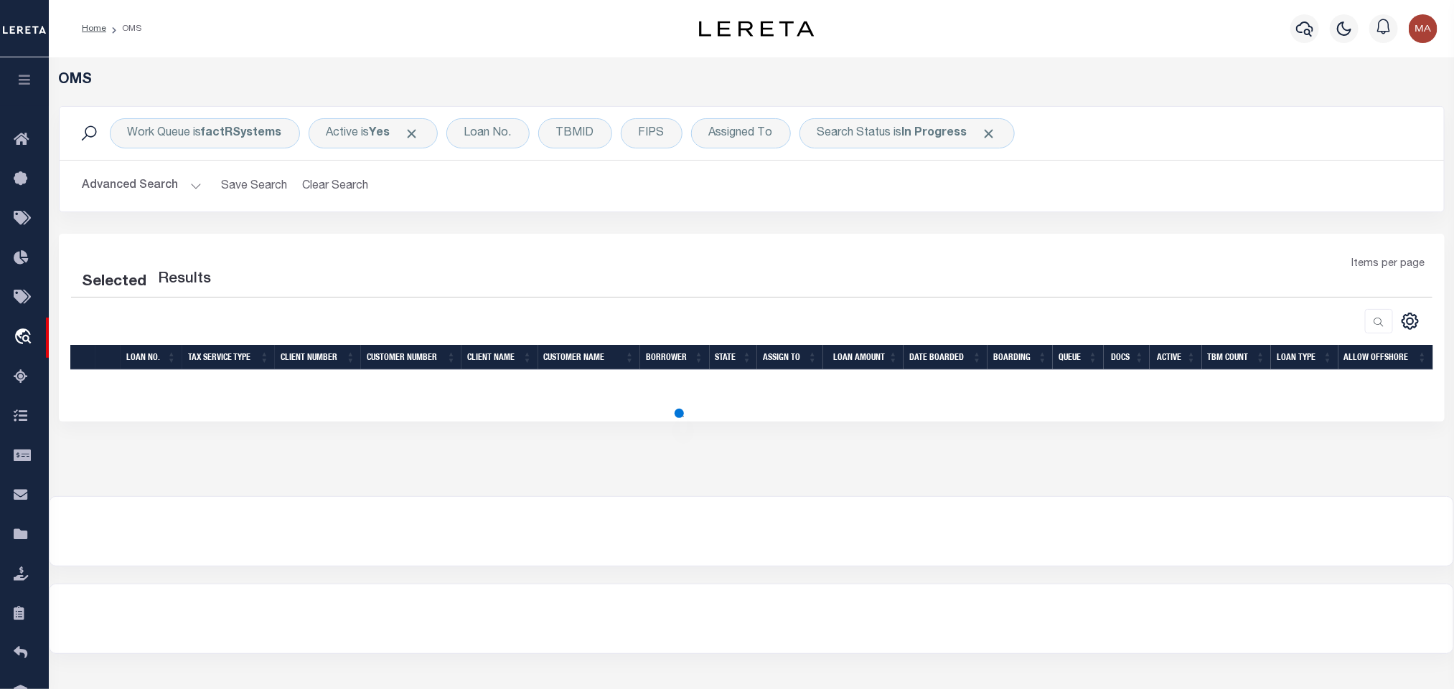
select select "200"
